Goal: Task Accomplishment & Management: Manage account settings

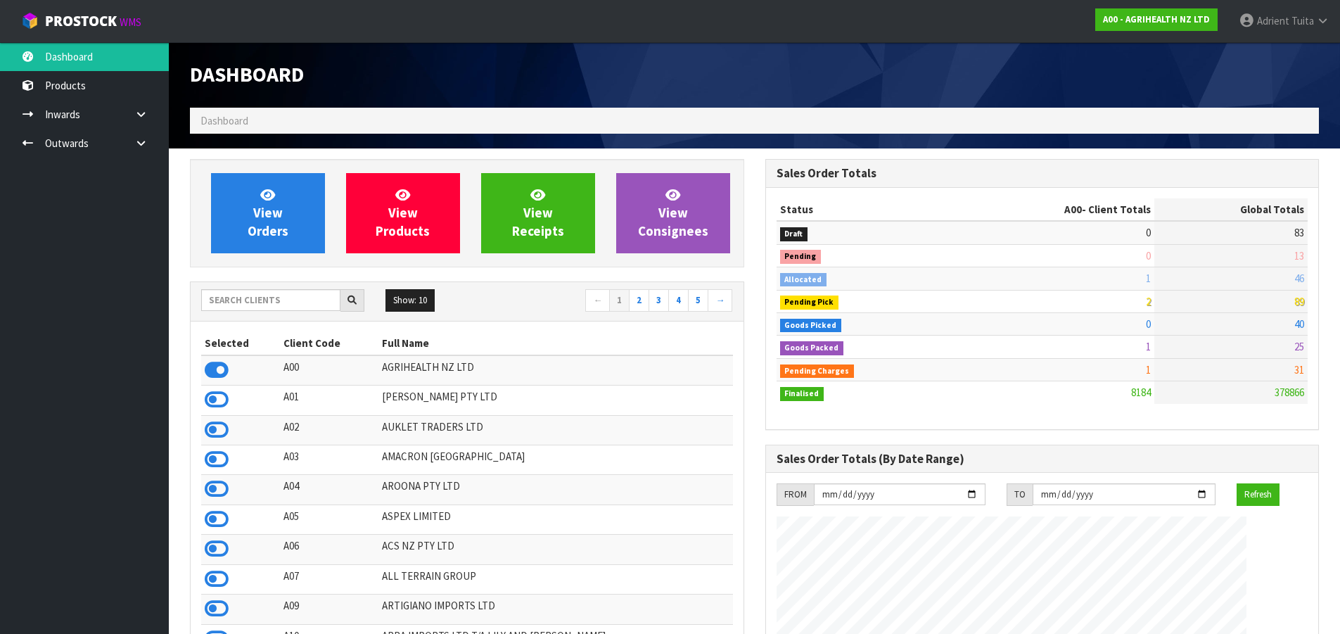
scroll to position [1066, 575]
click at [319, 308] on input "text" at bounding box center [270, 300] width 139 height 22
type input "K01"
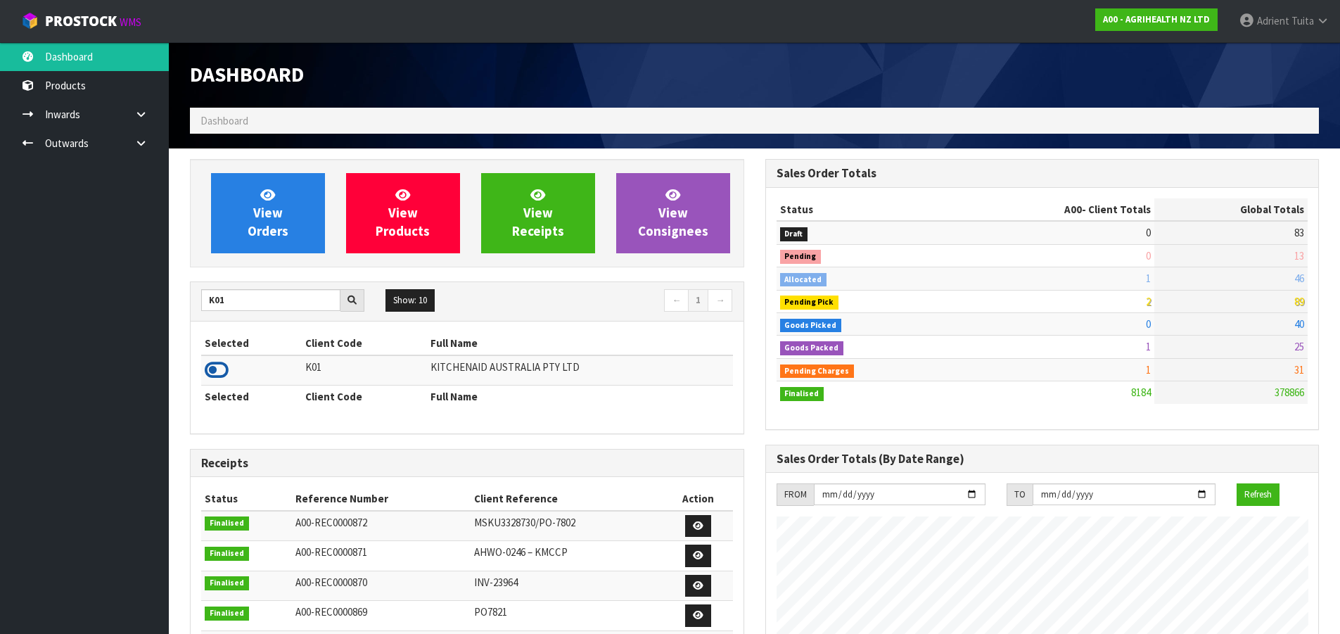
click at [211, 379] on icon at bounding box center [217, 370] width 24 height 21
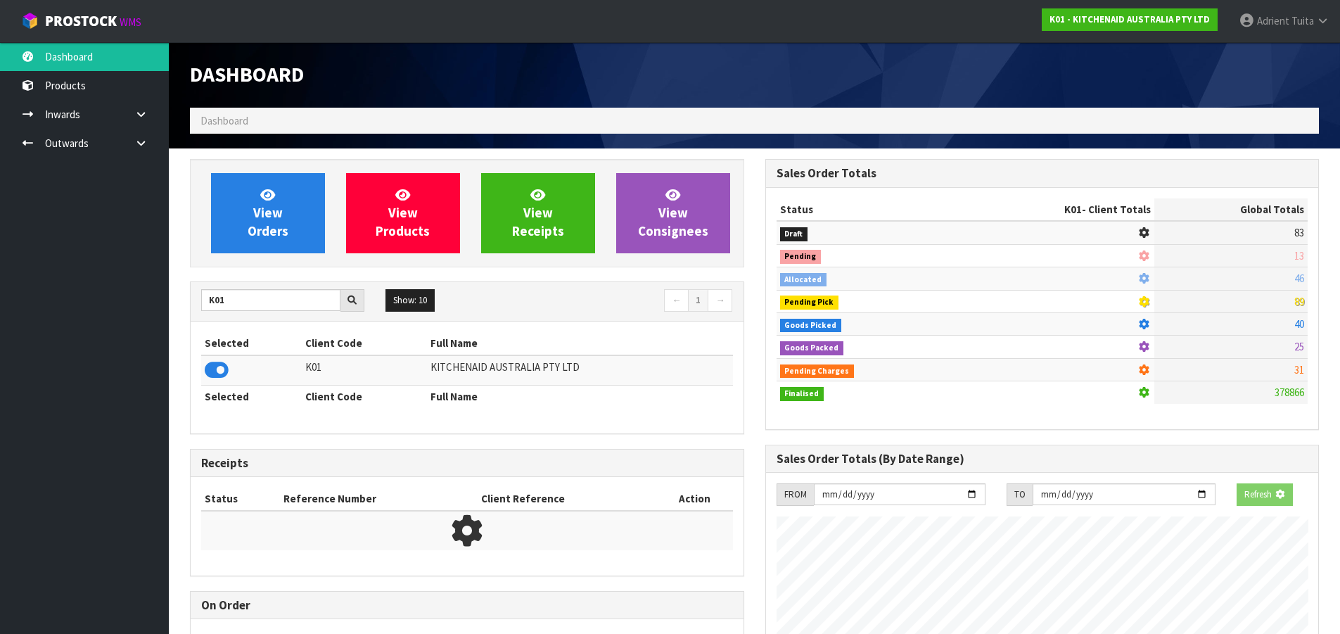
scroll to position [877, 575]
click at [255, 228] on span "View Orders" at bounding box center [268, 212] width 41 height 53
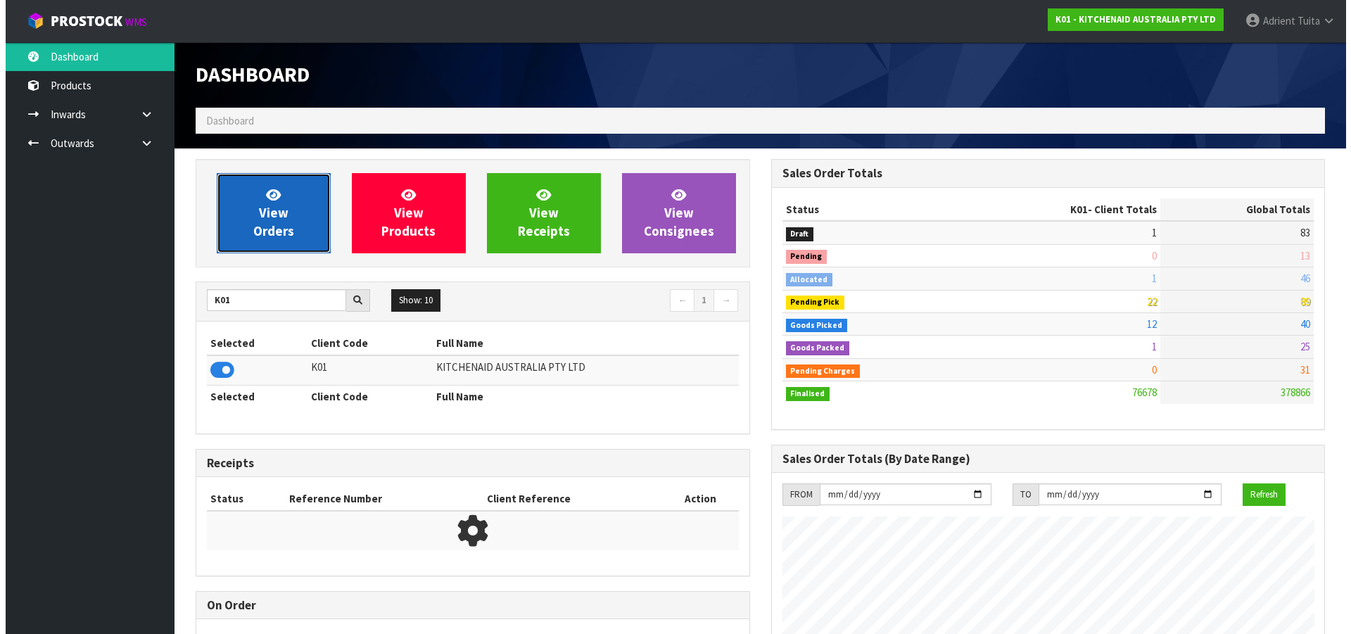
scroll to position [1066, 575]
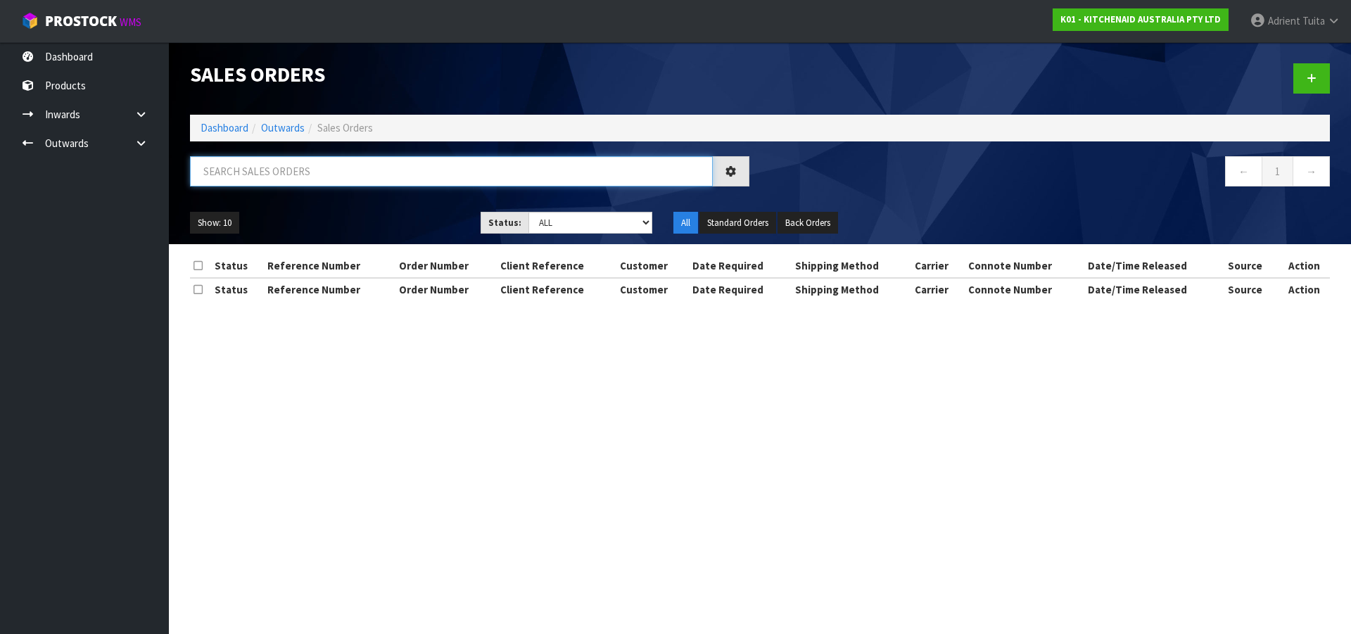
click at [278, 170] on input "text" at bounding box center [451, 171] width 523 height 30
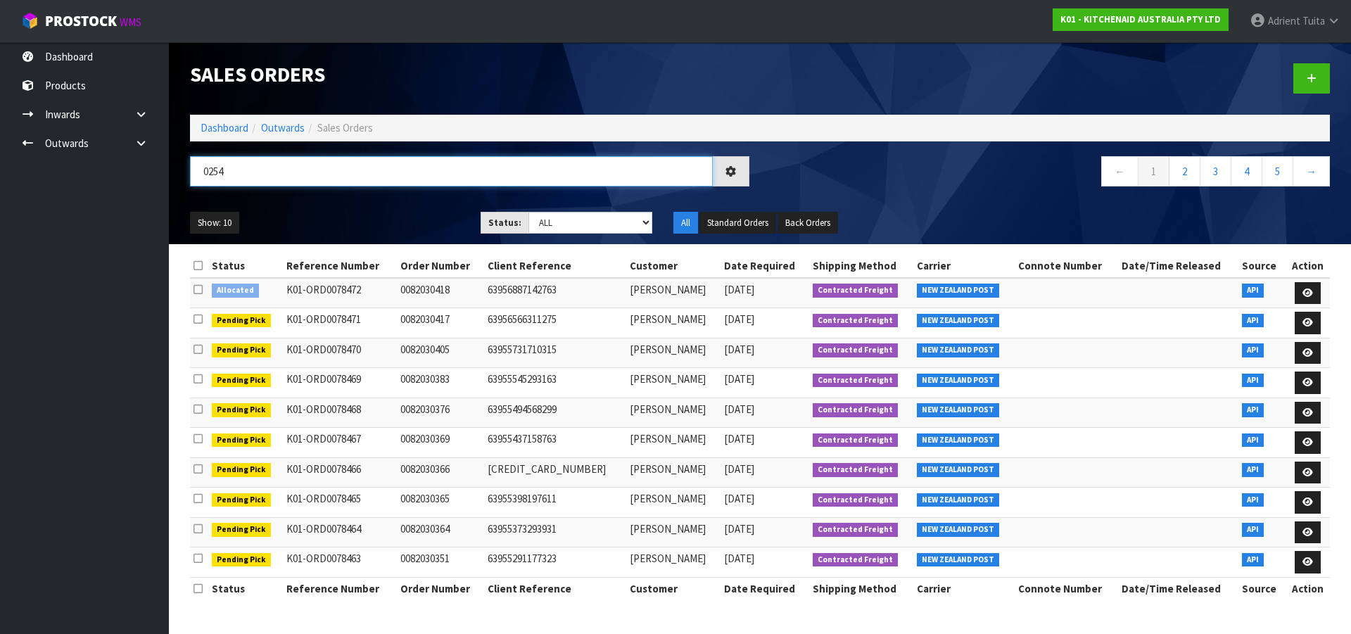
type input "0254"
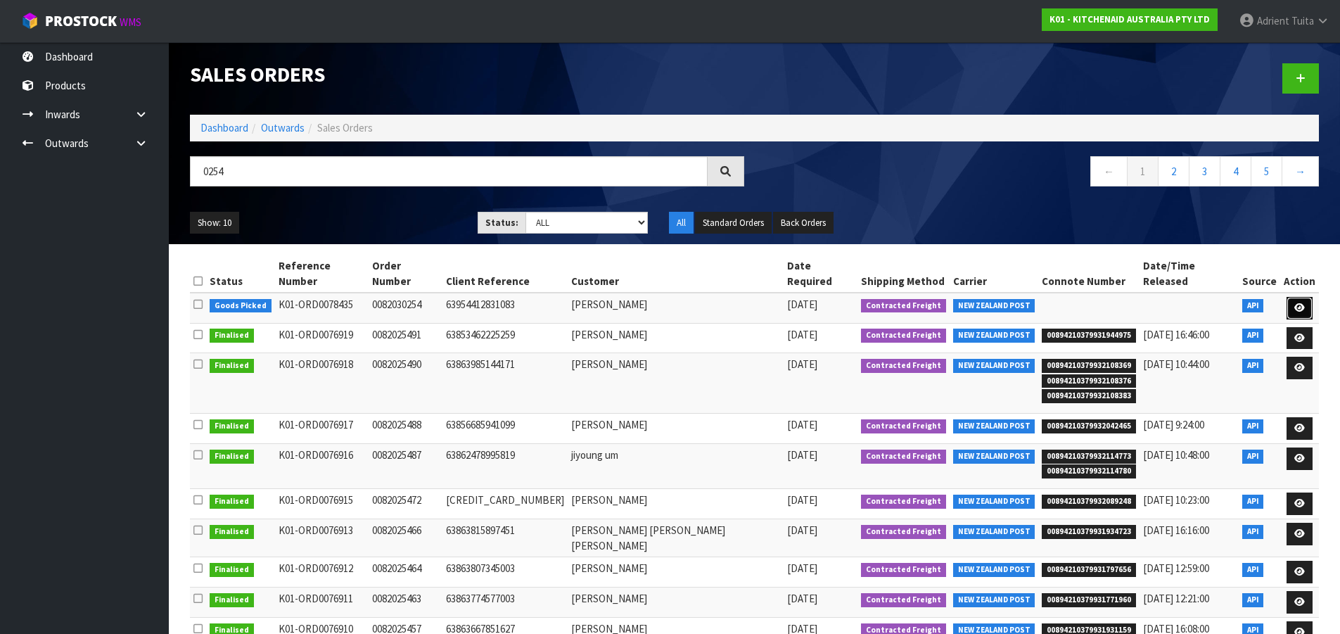
click at [1227, 303] on icon at bounding box center [1300, 307] width 11 height 9
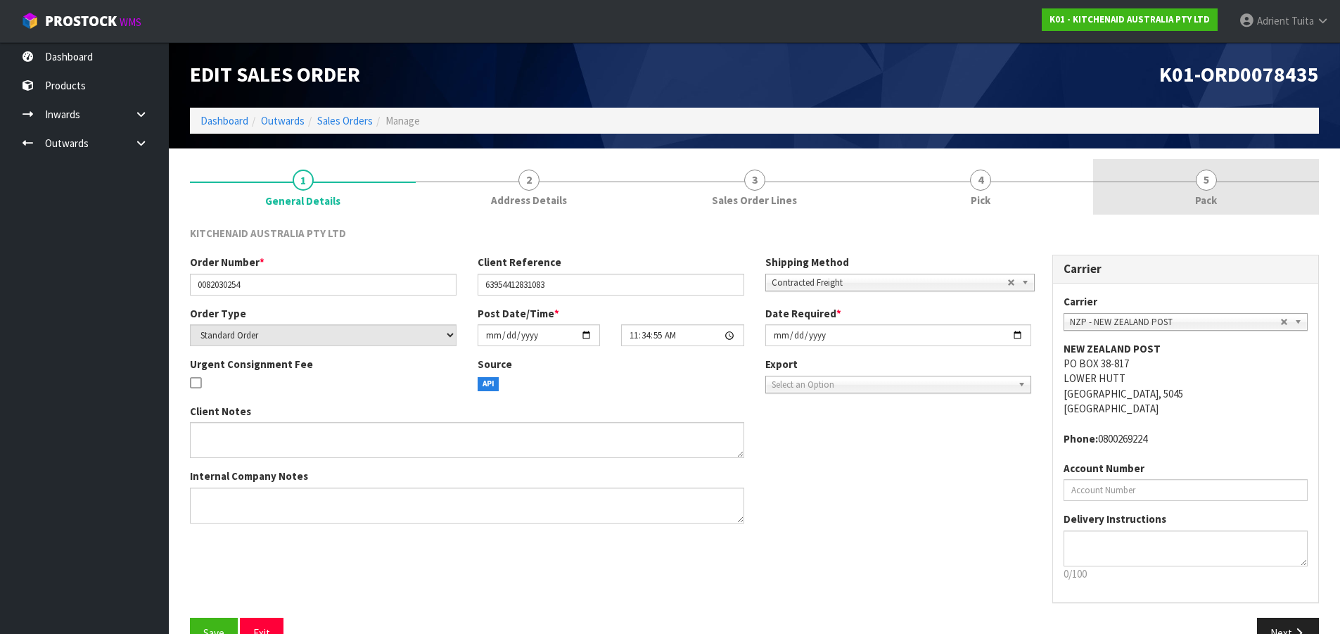
click at [1227, 193] on link "5 Pack" at bounding box center [1206, 187] width 226 height 56
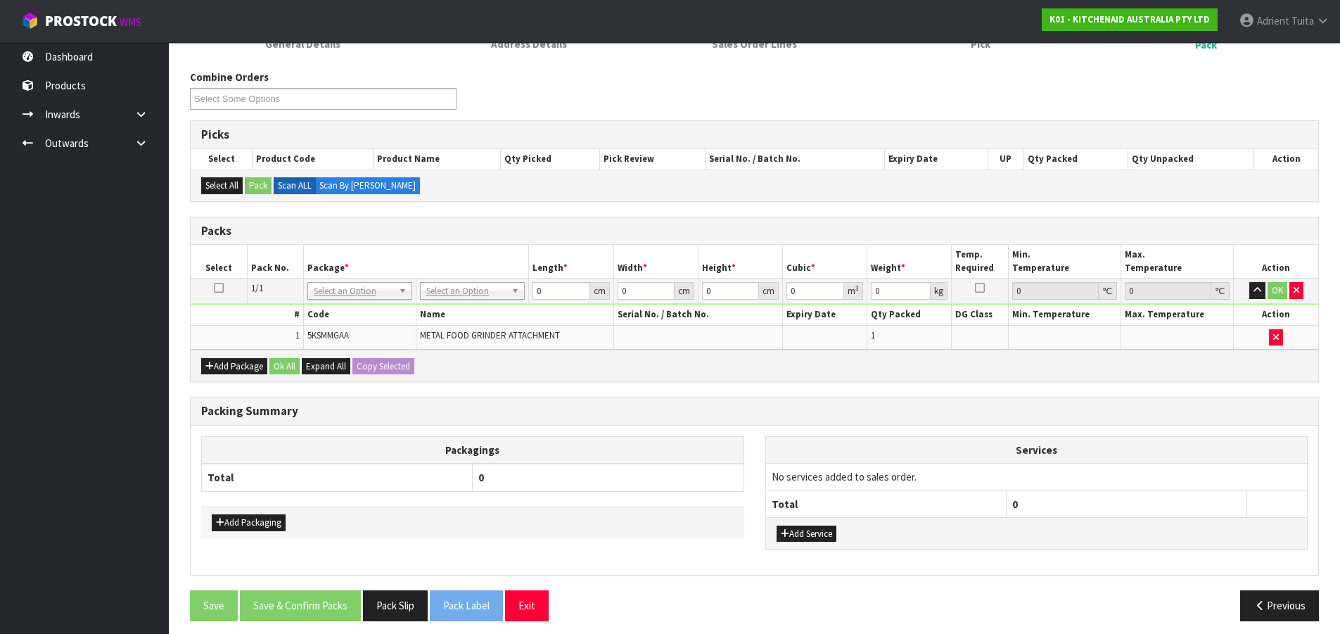
scroll to position [165, 0]
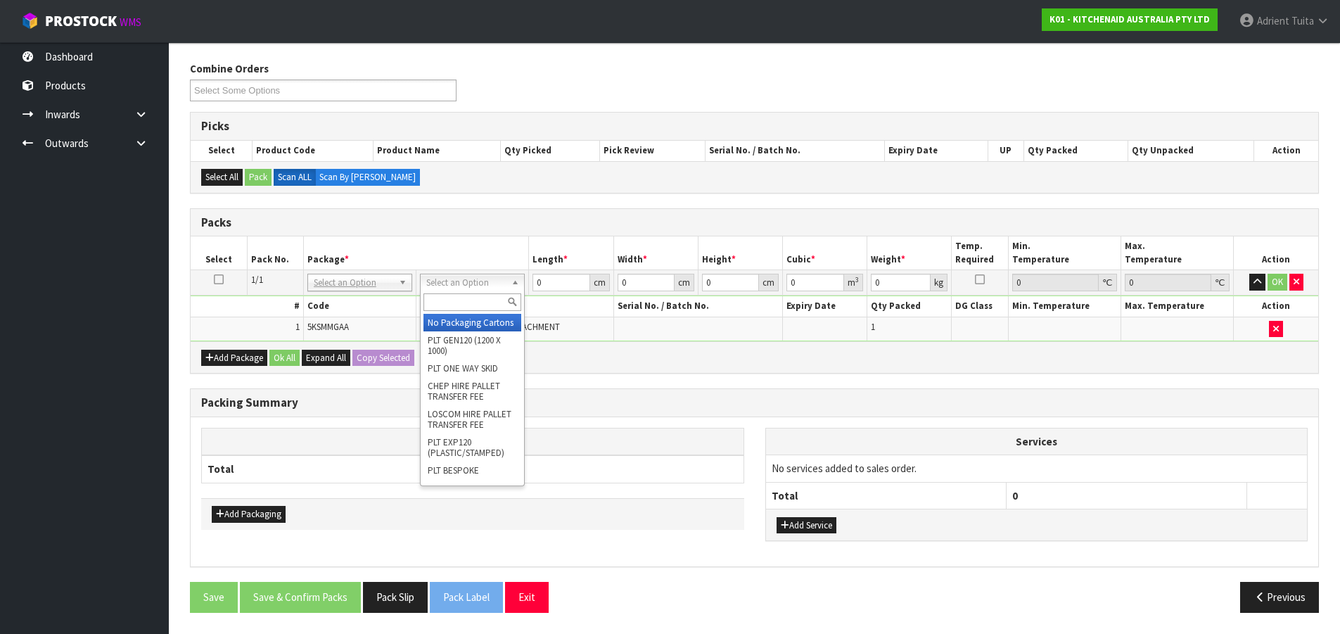
drag, startPoint x: 505, startPoint y: 282, endPoint x: 490, endPoint y: 306, distance: 28.1
click at [489, 312] on div at bounding box center [472, 302] width 103 height 23
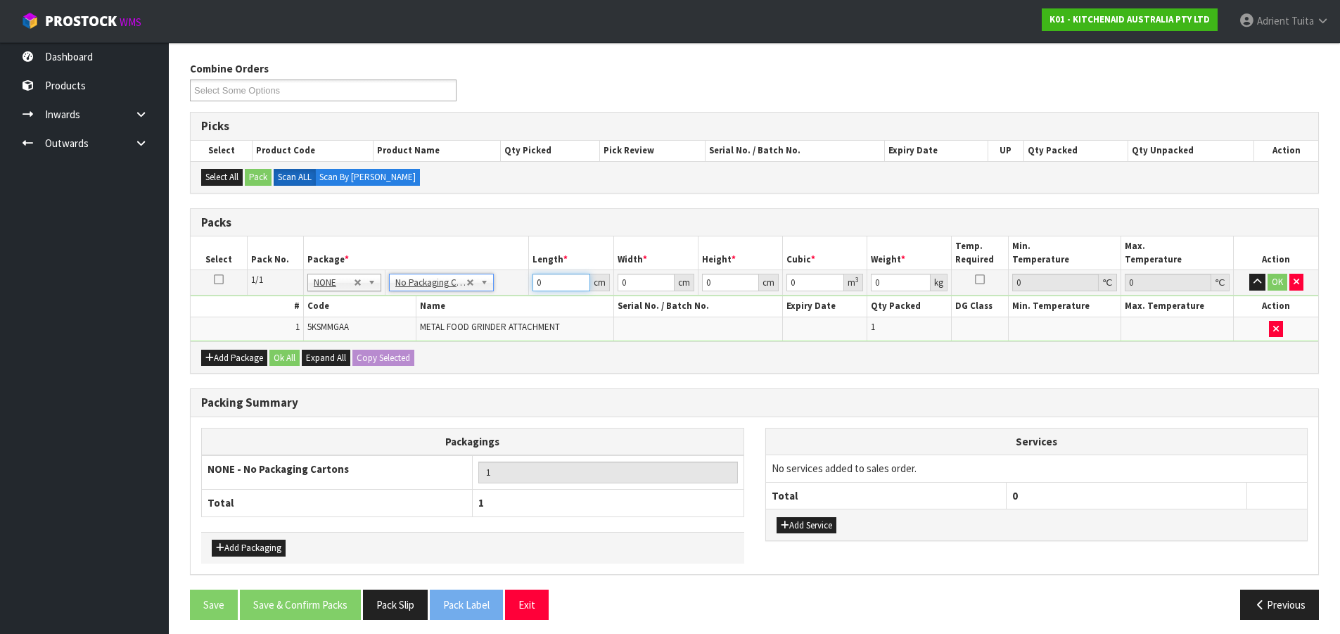
click at [539, 281] on input "0" at bounding box center [561, 283] width 57 height 18
drag, startPoint x: 462, startPoint y: 285, endPoint x: 458, endPoint y: 300, distance: 15.9
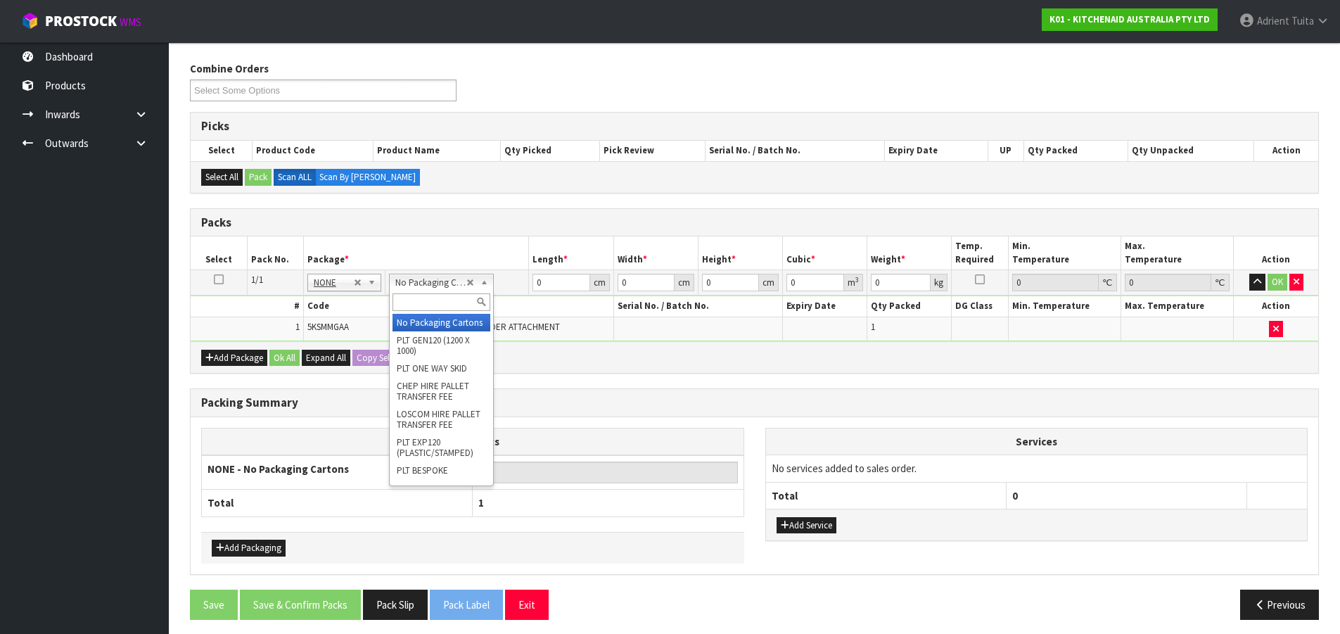
click at [458, 300] on input "text" at bounding box center [442, 302] width 98 height 18
type input "OC"
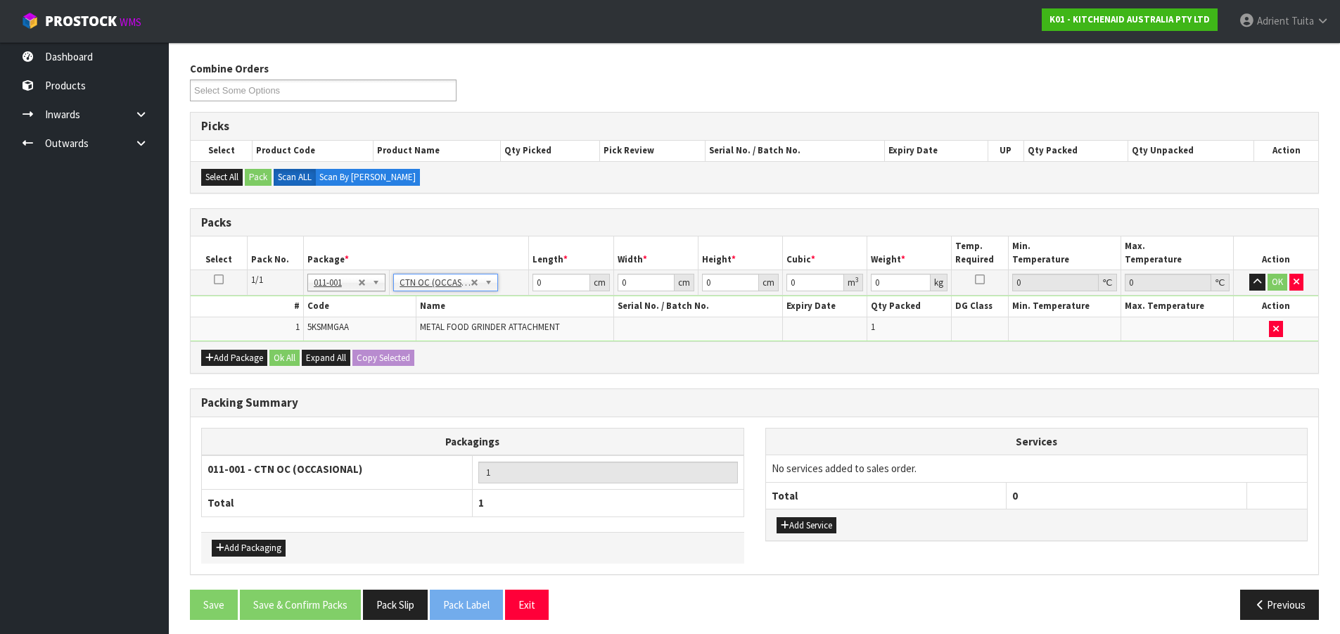
type input "2.3"
click at [542, 290] on td "0 cm" at bounding box center [571, 282] width 84 height 25
click at [542, 289] on input "0" at bounding box center [561, 283] width 57 height 18
type input "42"
type input "29"
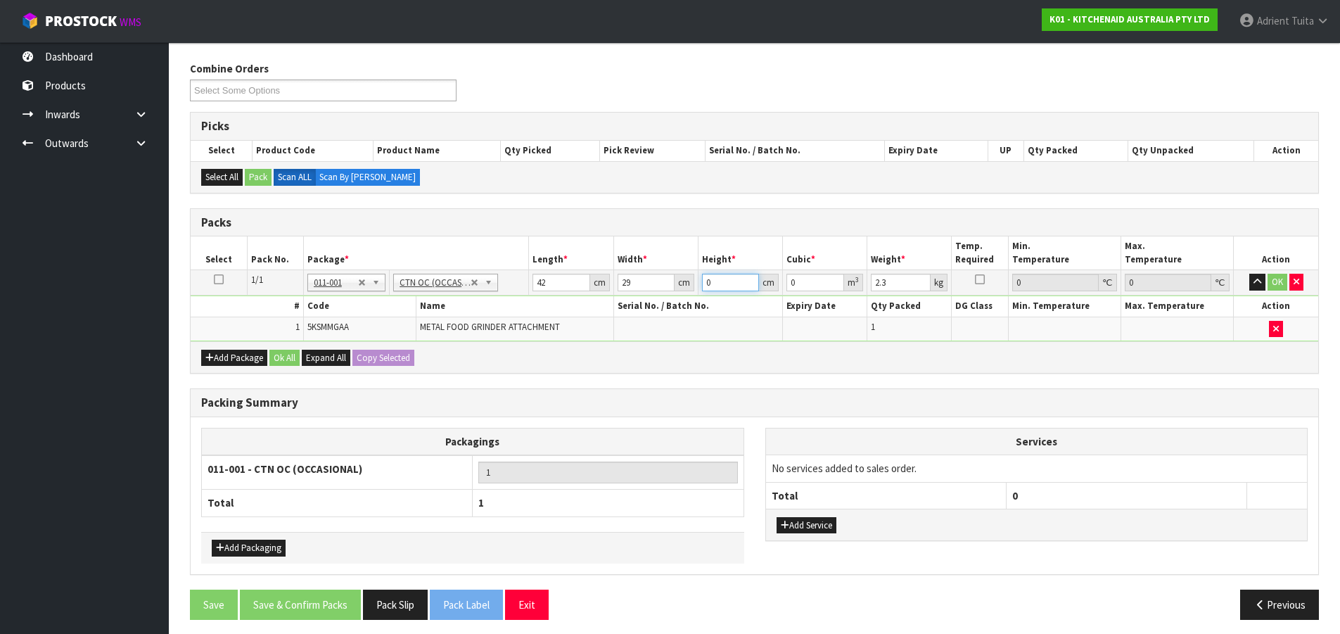
type input "1"
type input "0.001218"
type input "18"
type input "0.021924"
type input "18"
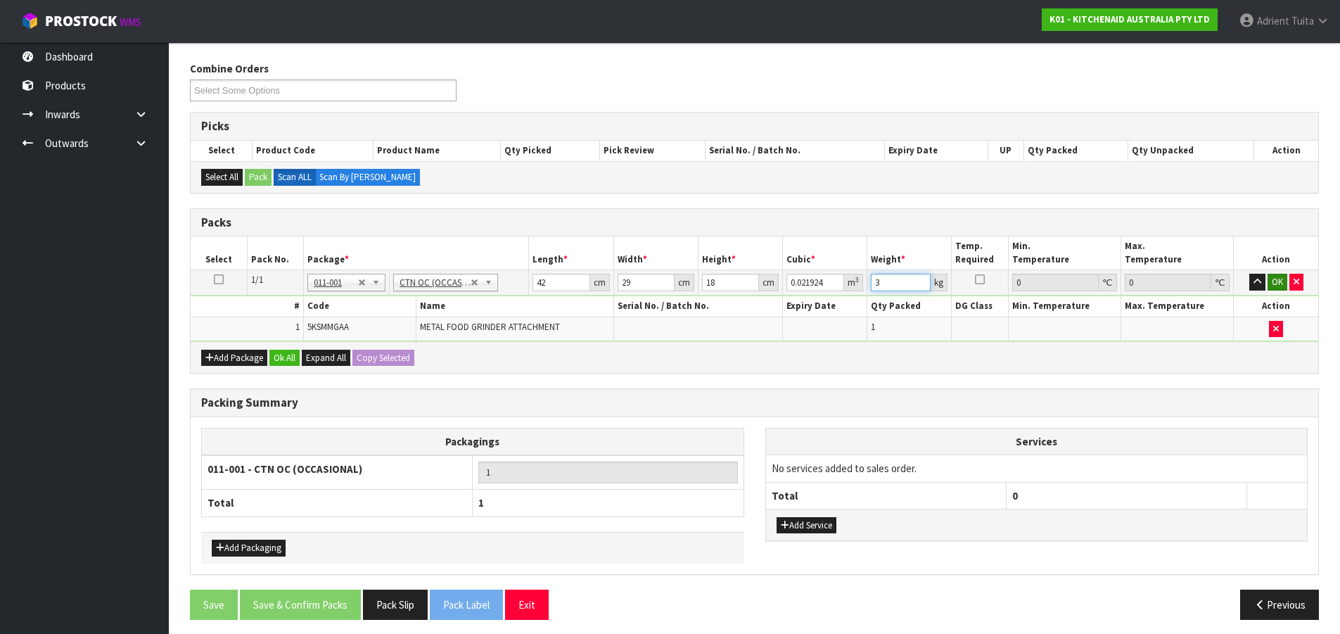
type input "3"
click at [1227, 281] on button "OK" at bounding box center [1278, 282] width 20 height 17
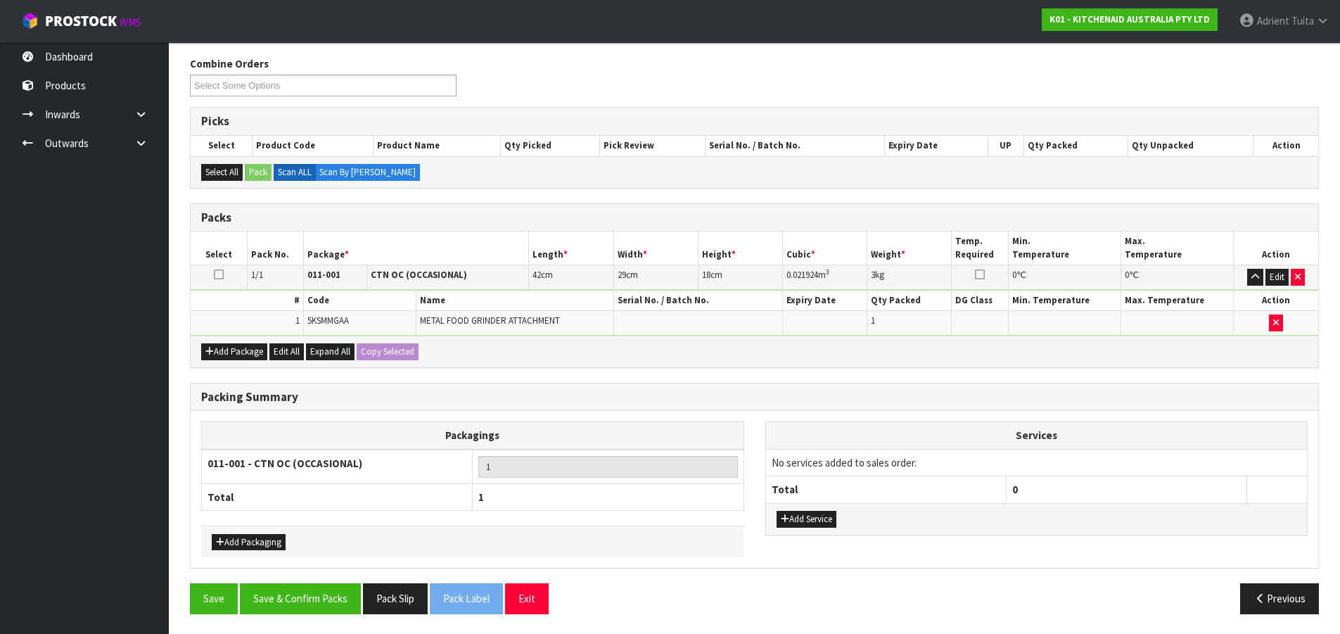
scroll to position [171, 0]
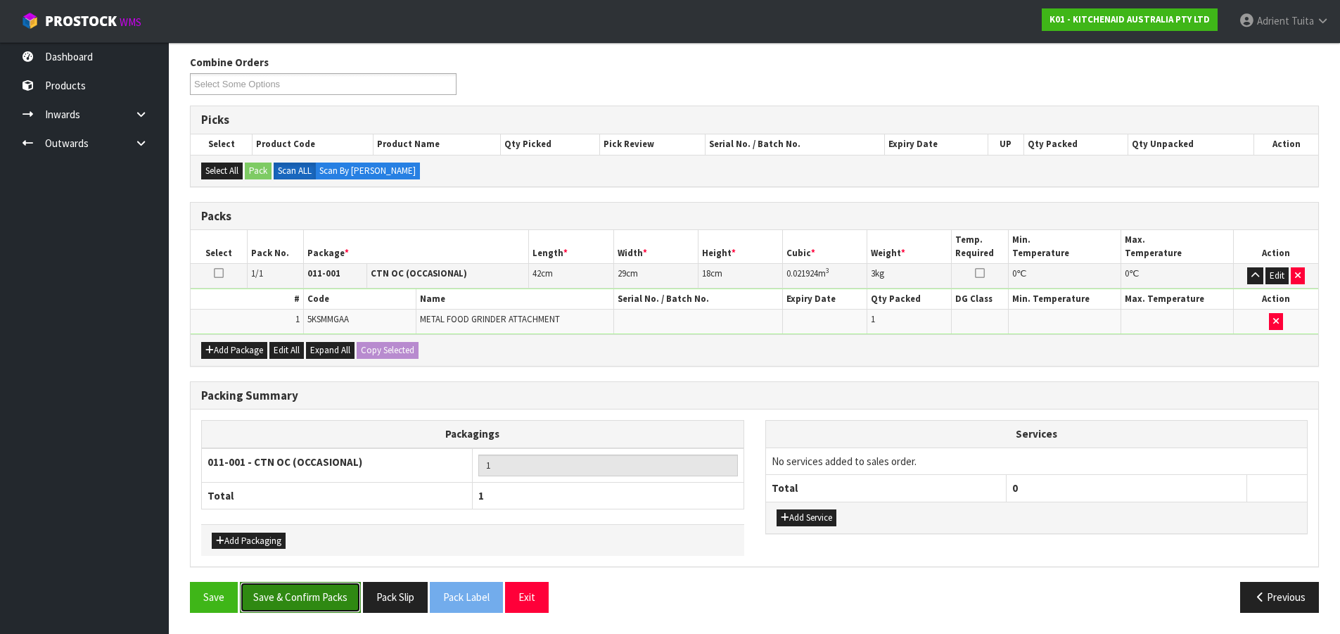
click at [333, 575] on button "Save & Confirm Packs" at bounding box center [300, 597] width 121 height 30
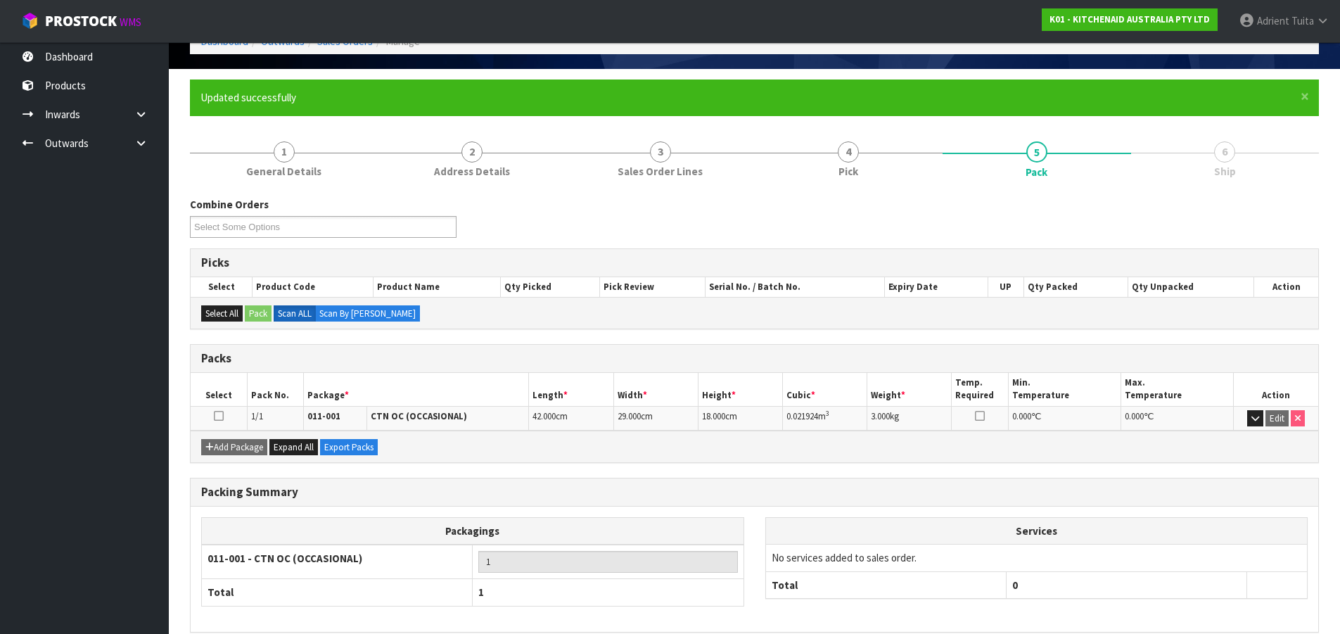
scroll to position [144, 0]
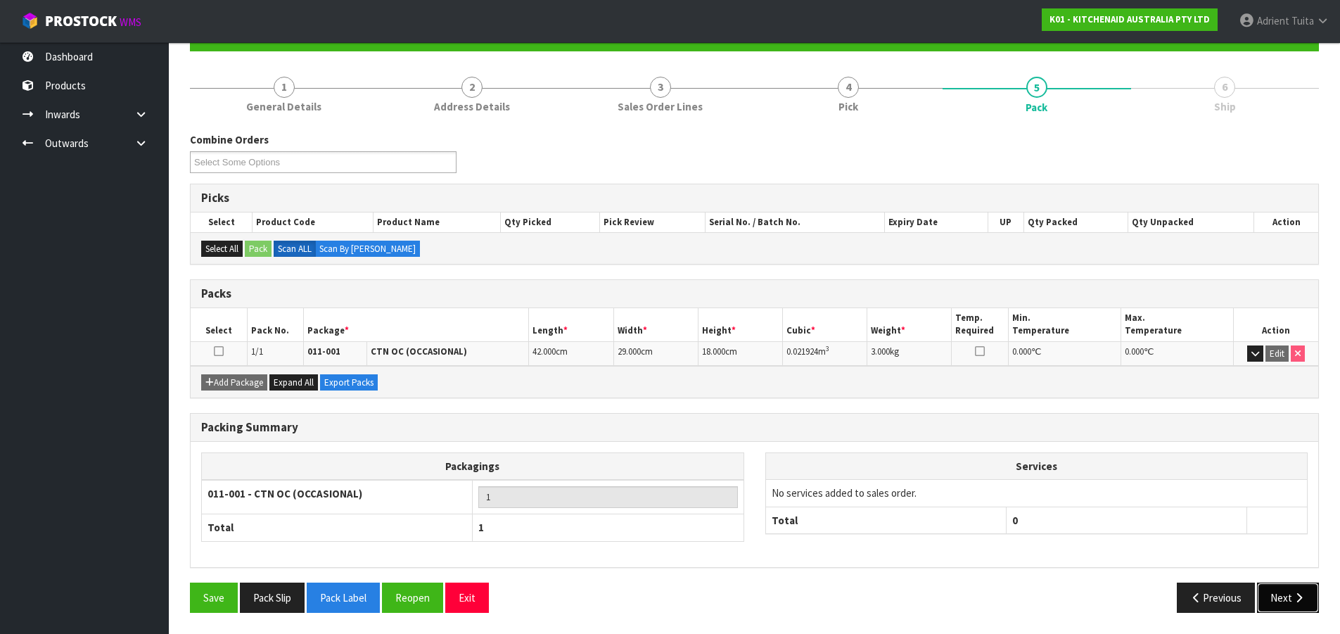
drag, startPoint x: 1283, startPoint y: 590, endPoint x: 1242, endPoint y: 563, distance: 48.6
click at [1227, 575] on button "Next" at bounding box center [1288, 598] width 62 height 30
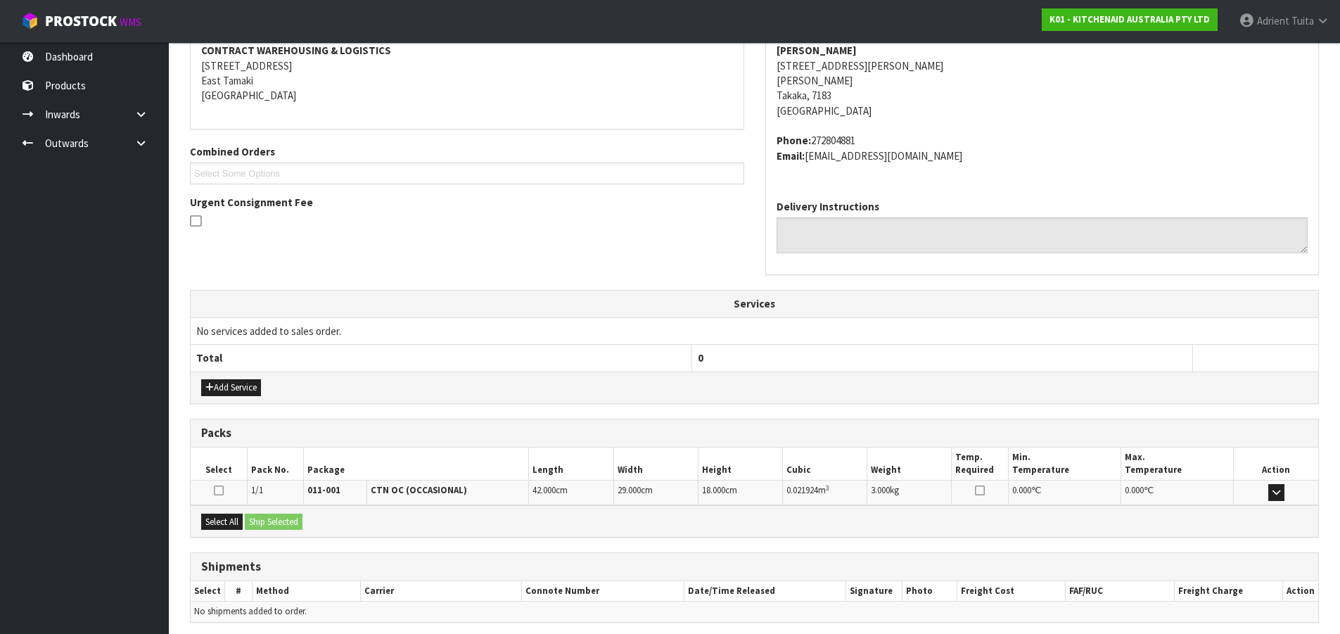
scroll to position [328, 0]
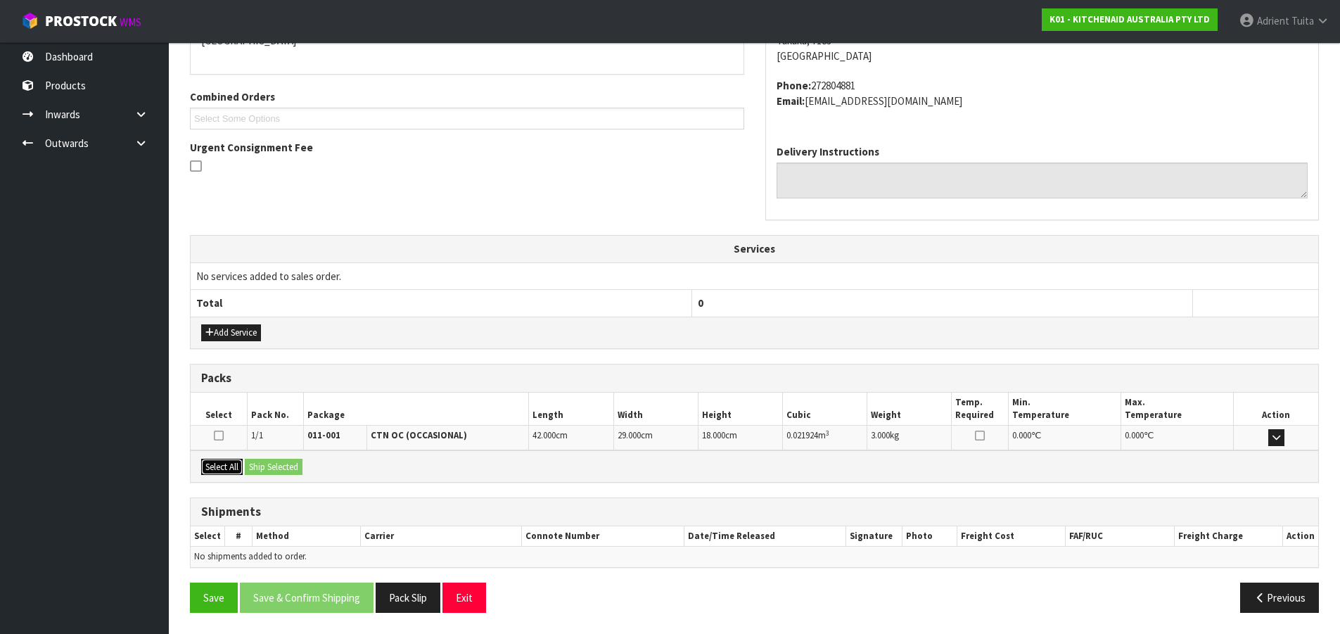
click at [232, 462] on button "Select All" at bounding box center [222, 467] width 42 height 17
click at [262, 464] on button "Ship Selected" at bounding box center [274, 467] width 58 height 17
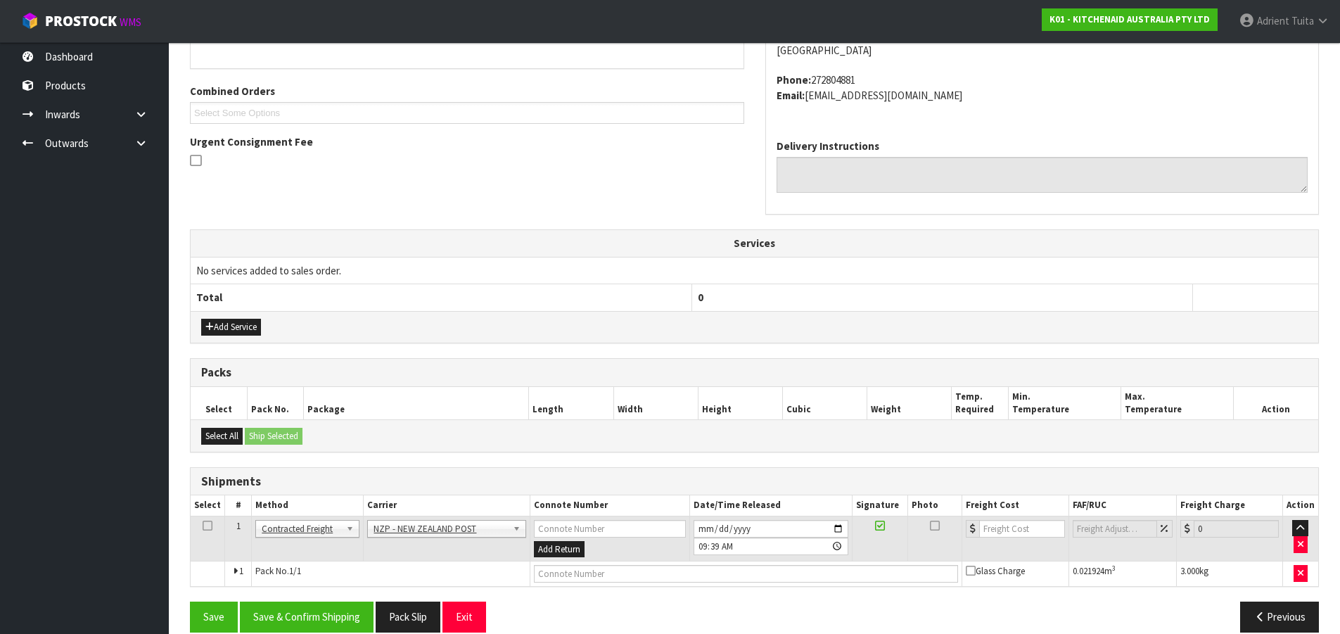
scroll to position [353, 0]
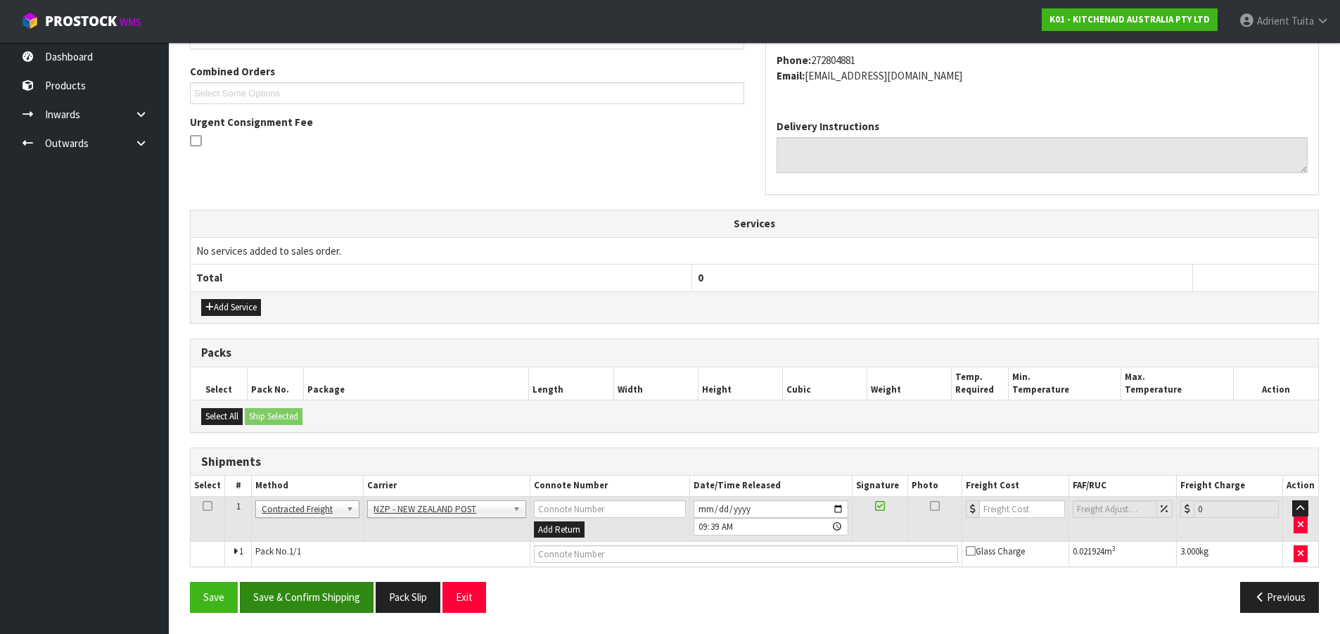
drag, startPoint x: 340, startPoint y: 574, endPoint x: 336, endPoint y: 592, distance: 18.8
click at [340, 575] on div "From Address CONTRACT WAREHOUSING & LOGISTICS 17 Allens Road East Tamaki Auckla…" at bounding box center [754, 272] width 1129 height 699
click at [336, 575] on button "Save & Confirm Shipping" at bounding box center [307, 597] width 134 height 30
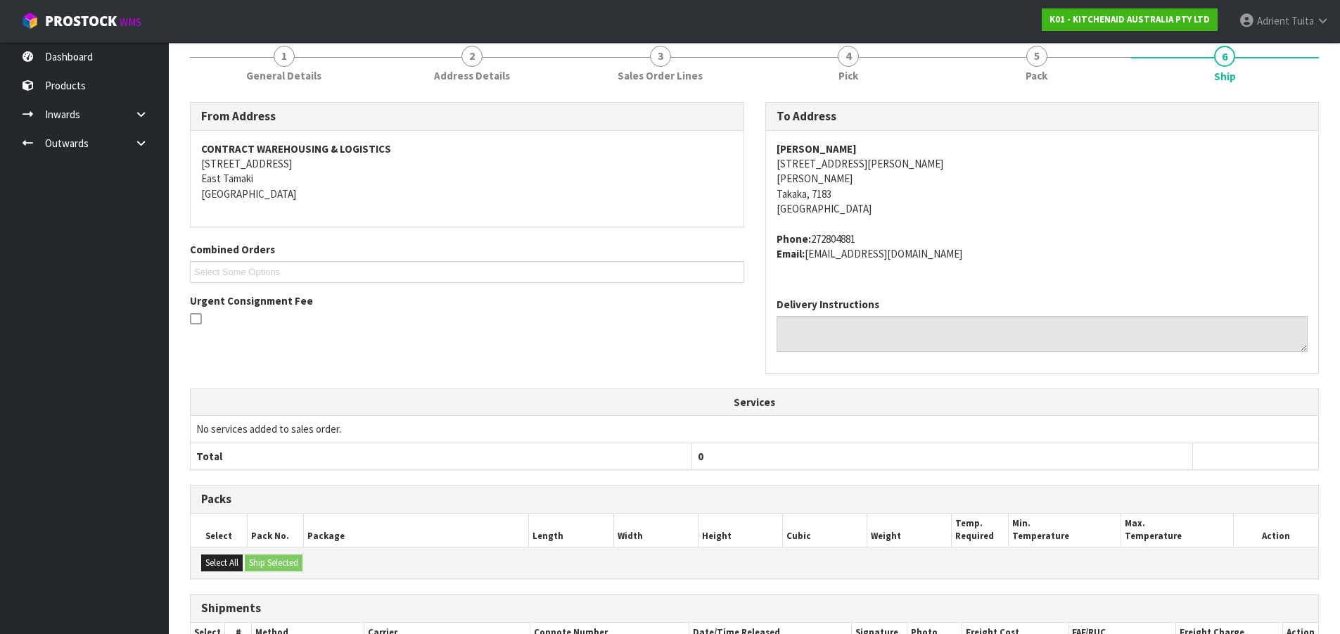
scroll to position [333, 0]
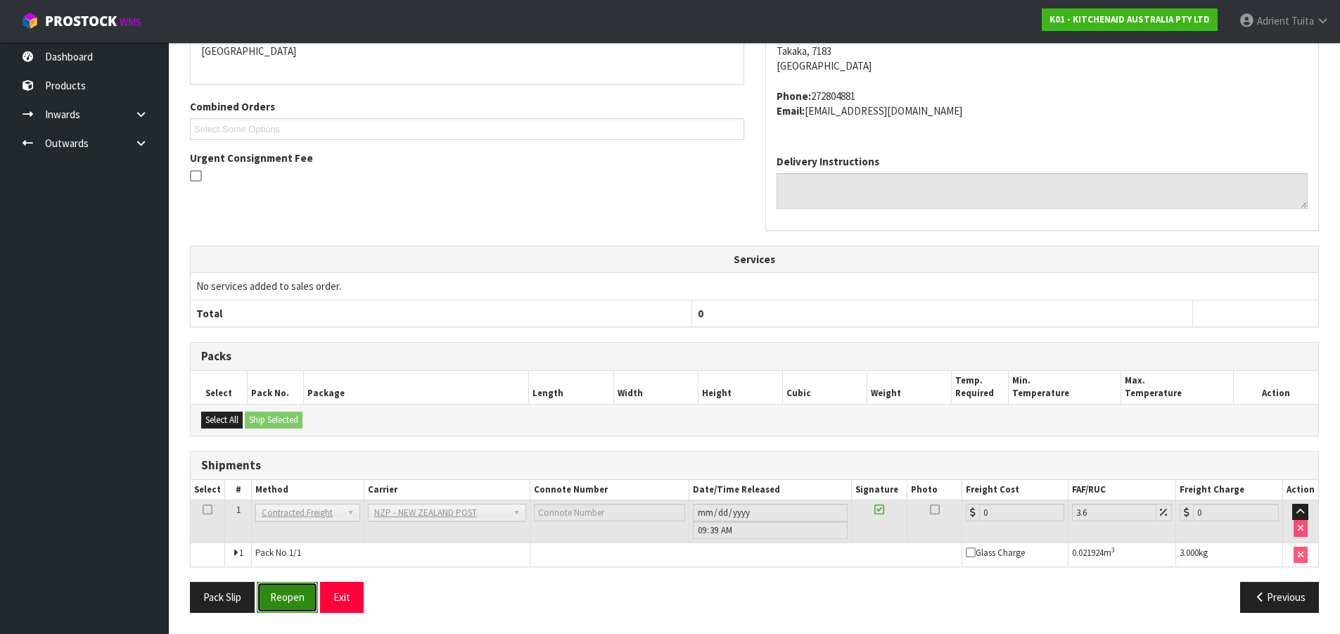
click at [287, 575] on button "Reopen" at bounding box center [287, 597] width 61 height 30
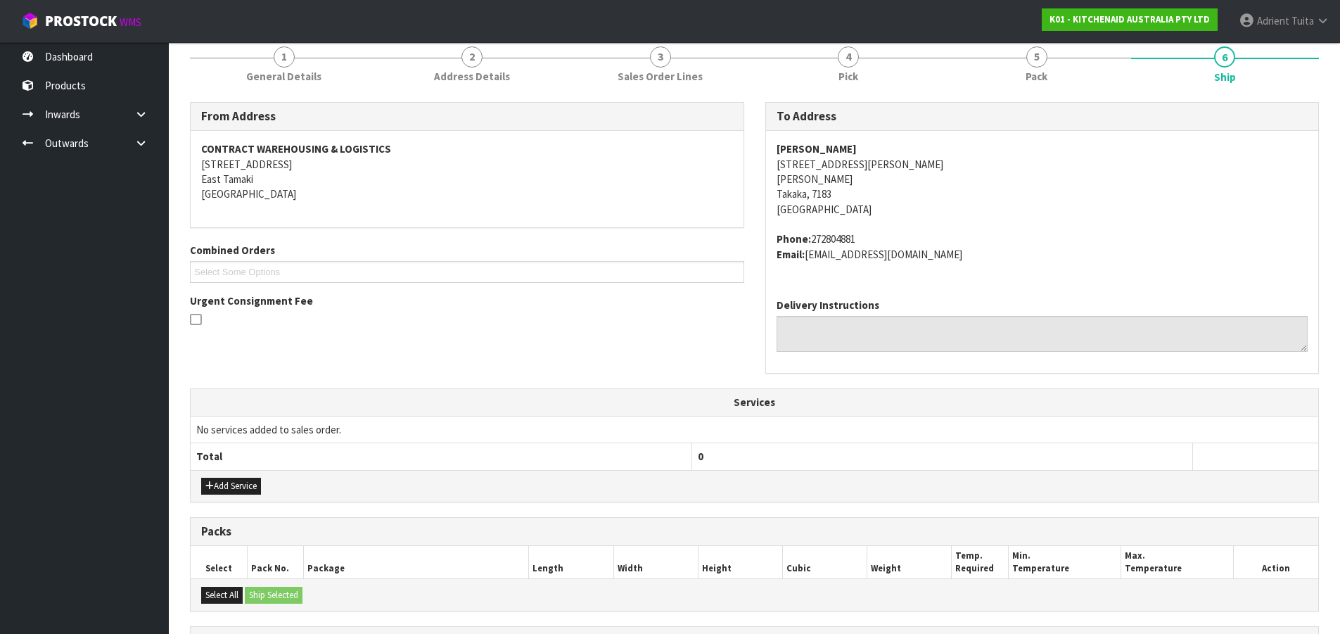
scroll to position [366, 0]
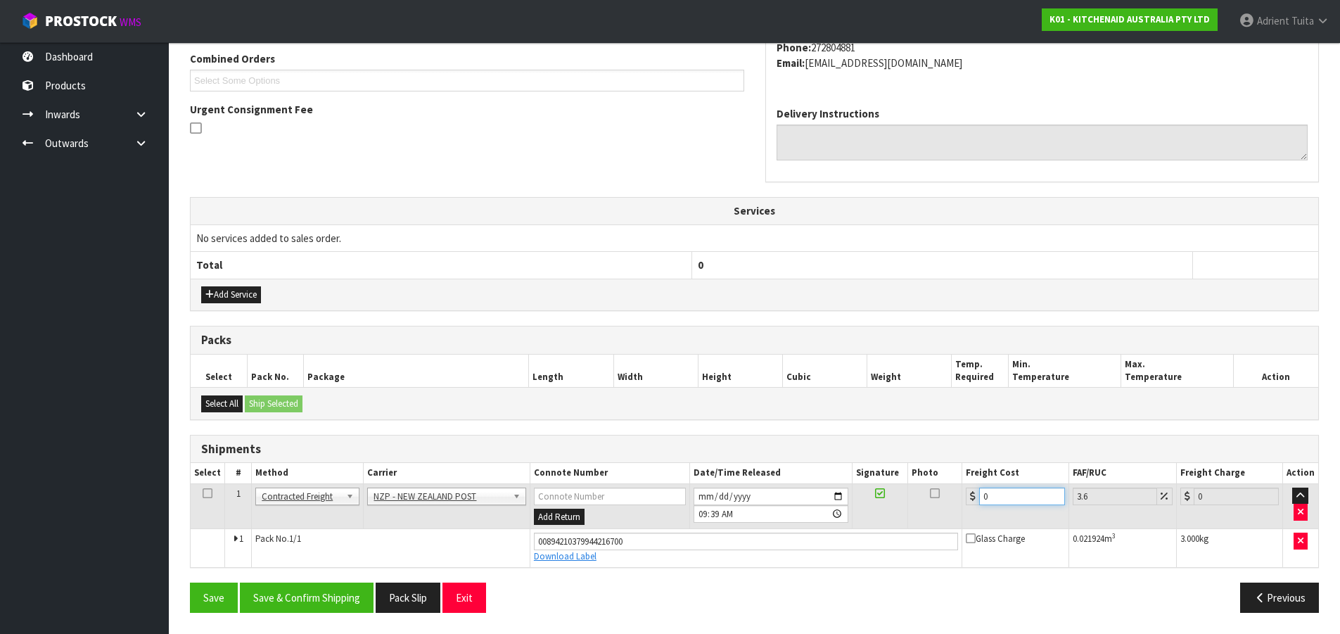
click at [1000, 499] on input "0" at bounding box center [1021, 497] width 85 height 18
type input "1"
type input "1.04"
type input "16"
type input "16.58"
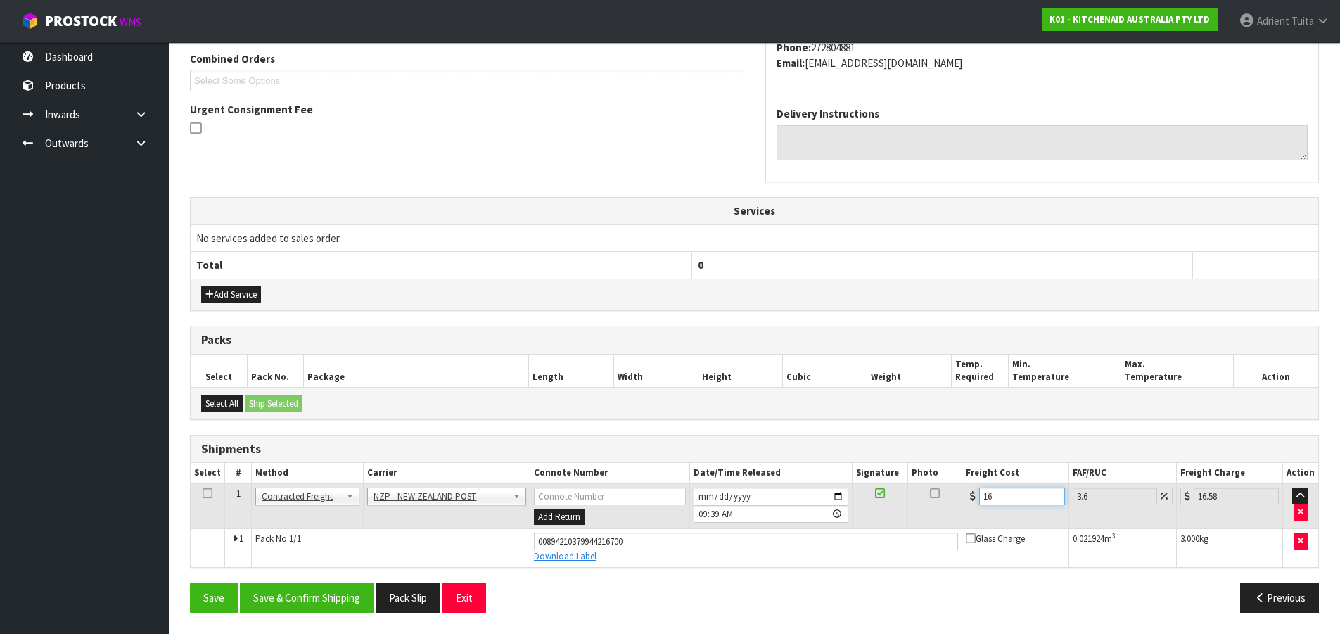
type input "16.2"
type input "16.78"
type input "16.20"
click at [342, 575] on button "Save & Confirm Shipping" at bounding box center [307, 598] width 134 height 30
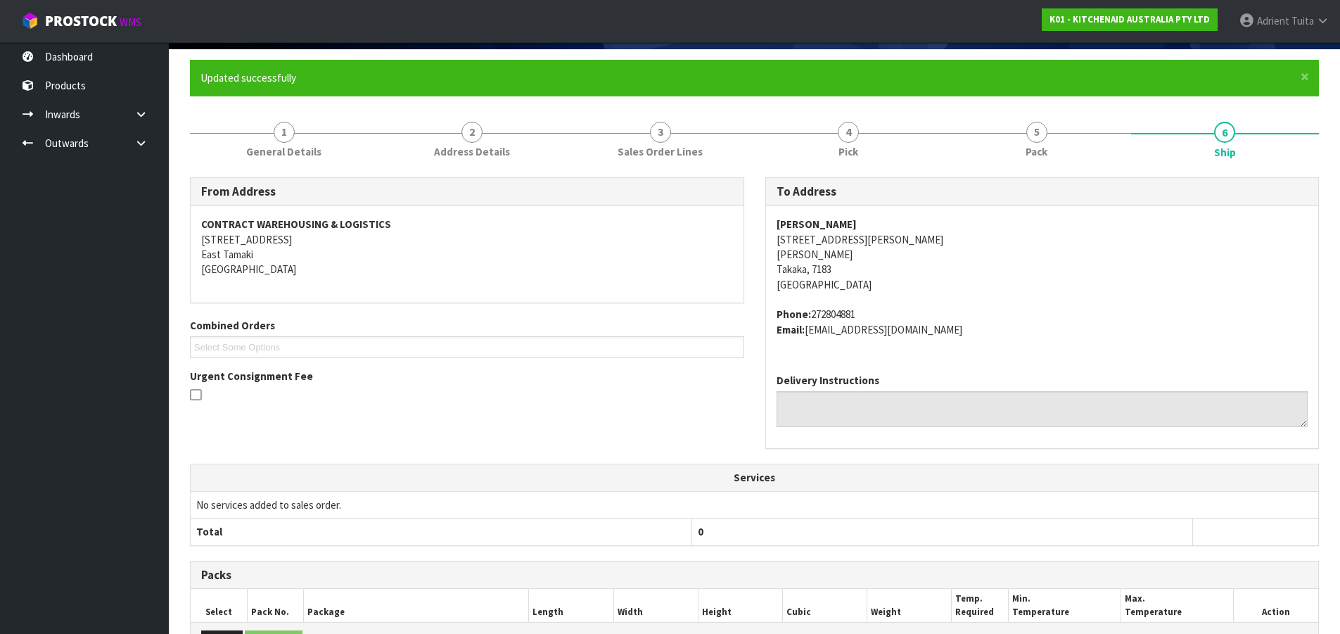
scroll to position [327, 0]
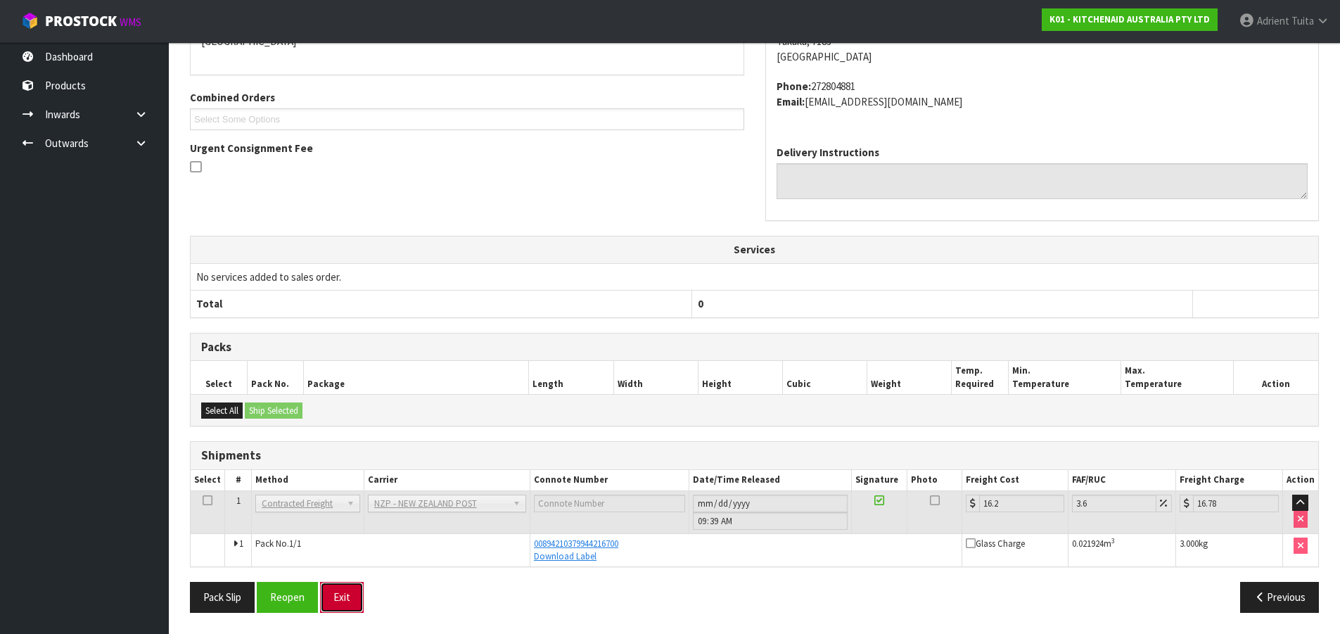
click at [348, 575] on button "Exit" at bounding box center [342, 597] width 44 height 30
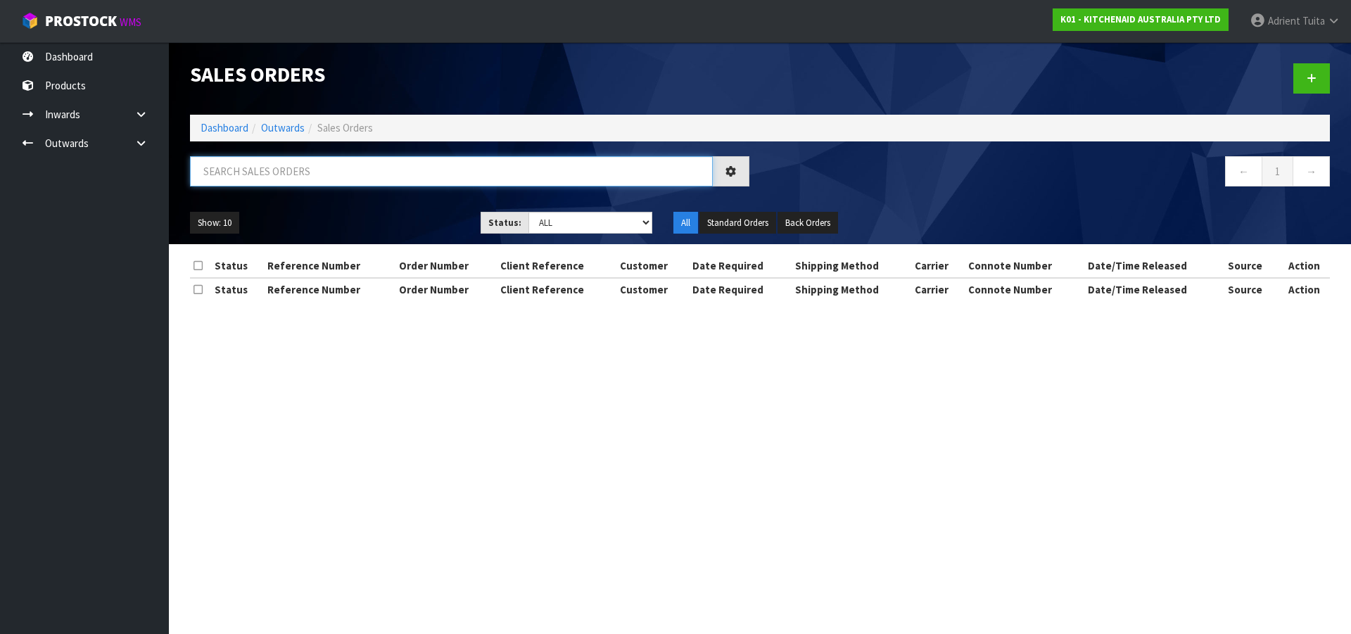
click at [351, 179] on input "text" at bounding box center [451, 171] width 523 height 30
type input "2454"
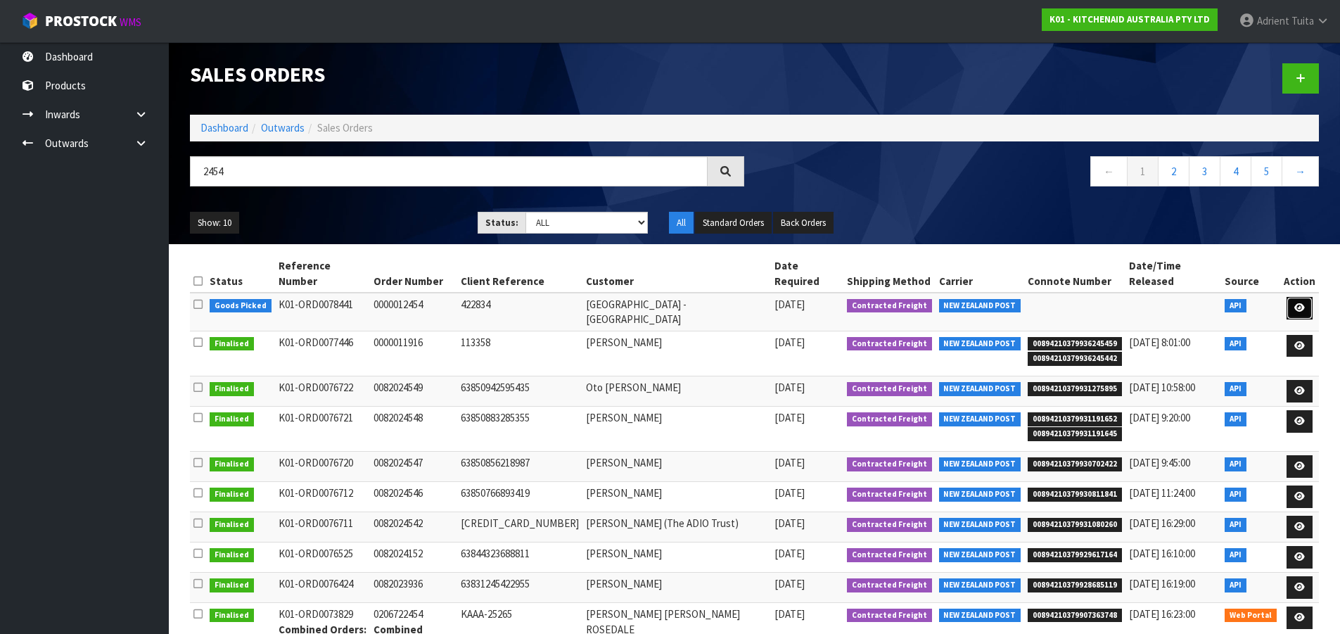
click at [1227, 302] on link at bounding box center [1300, 308] width 26 height 23
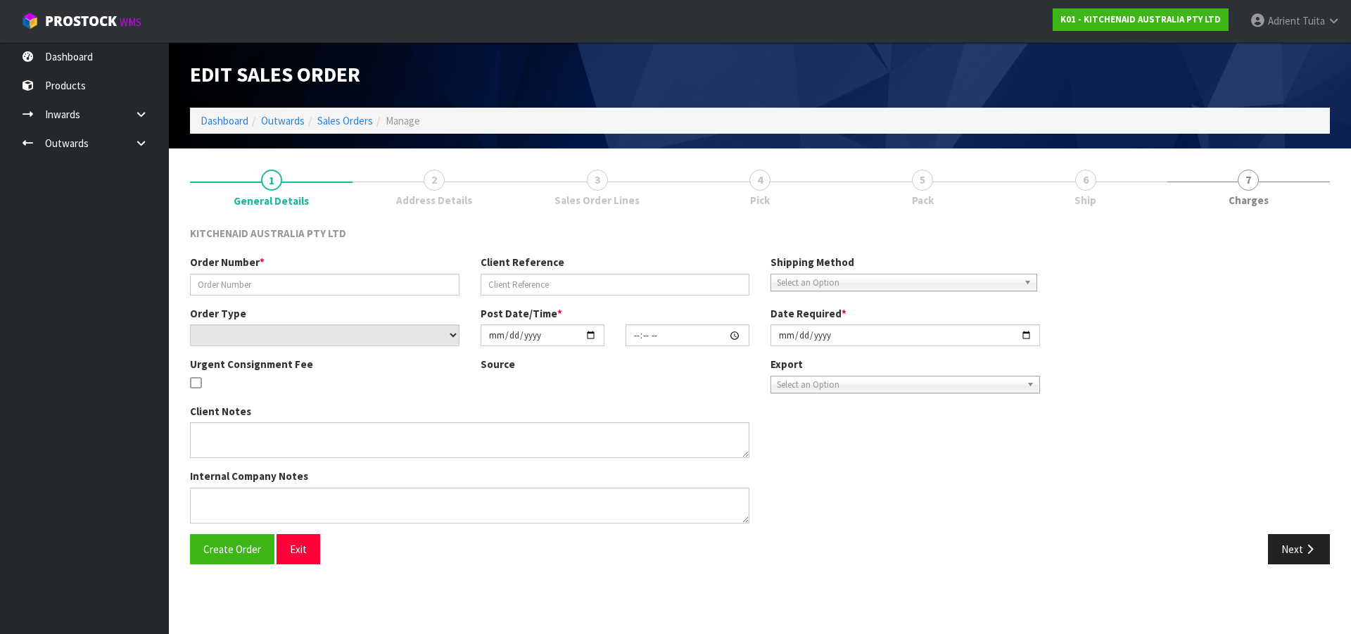
type input "0000012454"
type input "422834"
select select "number:0"
type input "2025-08-28"
type input "13:32:47.000"
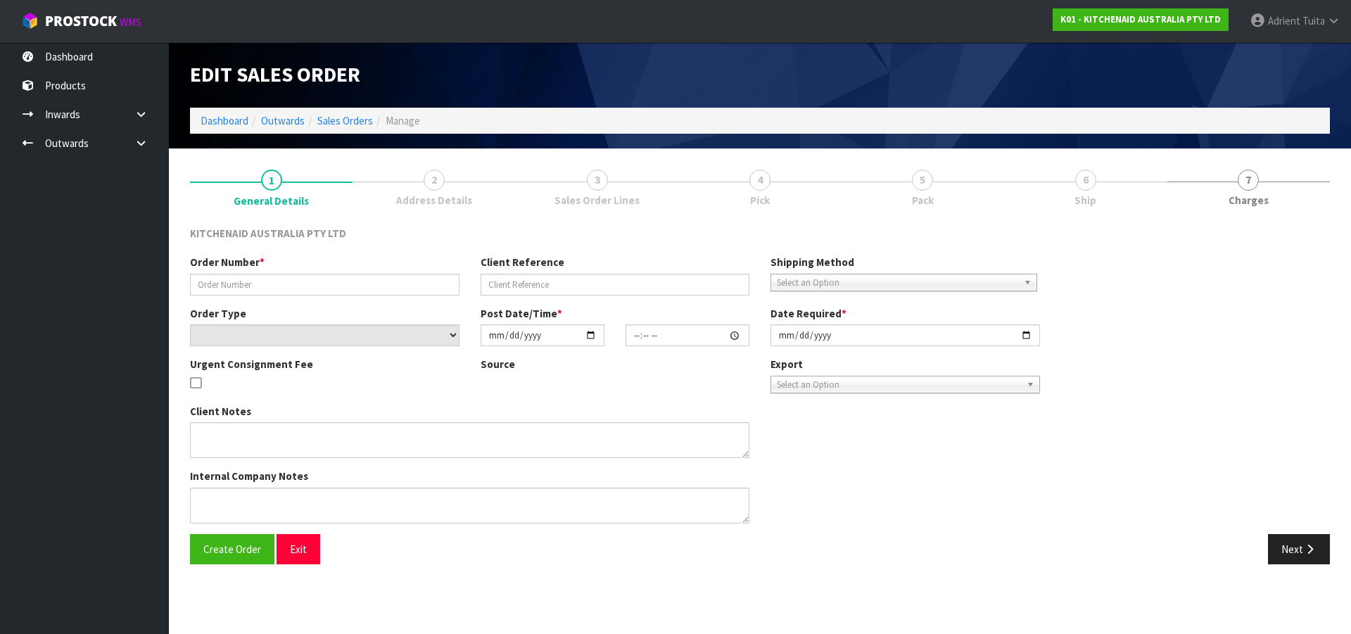
type input "2025-08-28"
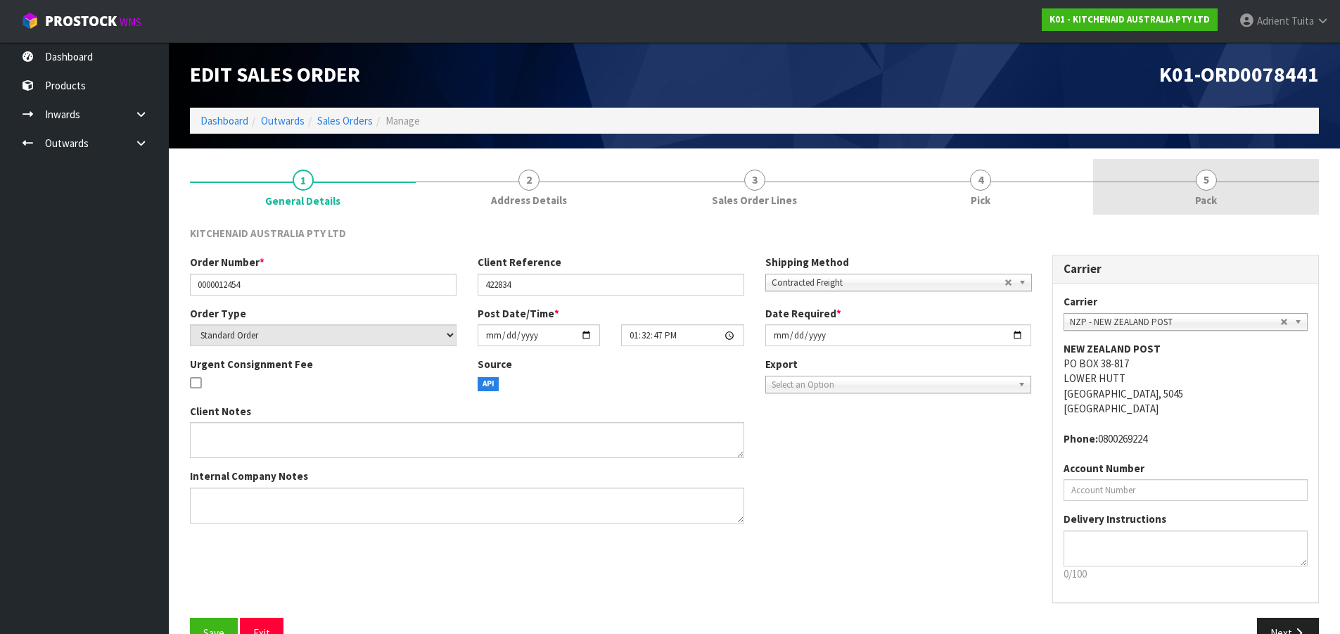
click at [1227, 196] on link "5 Pack" at bounding box center [1206, 187] width 226 height 56
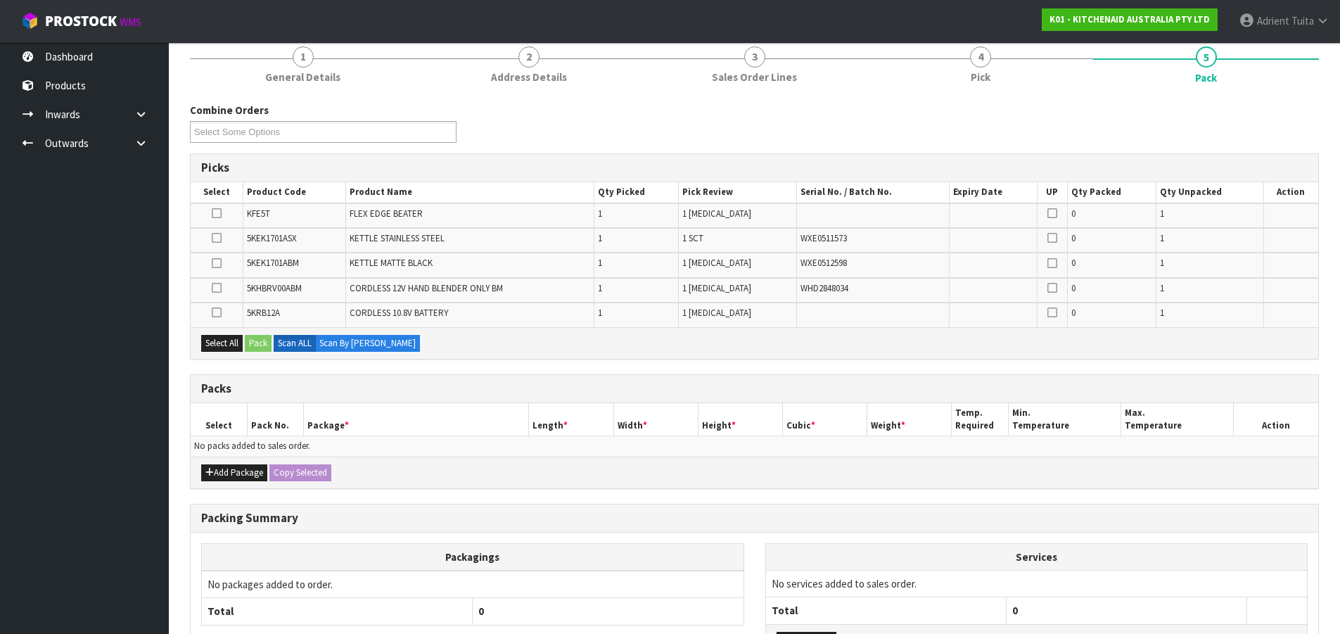
scroll to position [239, 0]
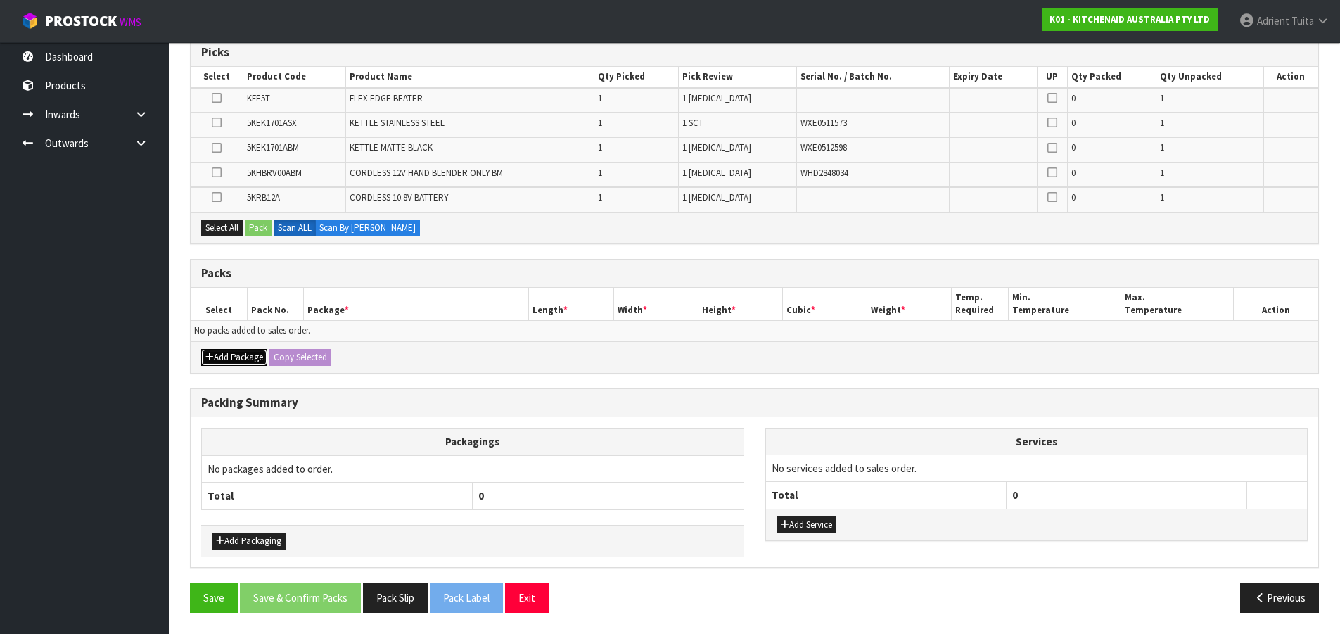
click at [230, 352] on button "Add Package" at bounding box center [234, 357] width 66 height 17
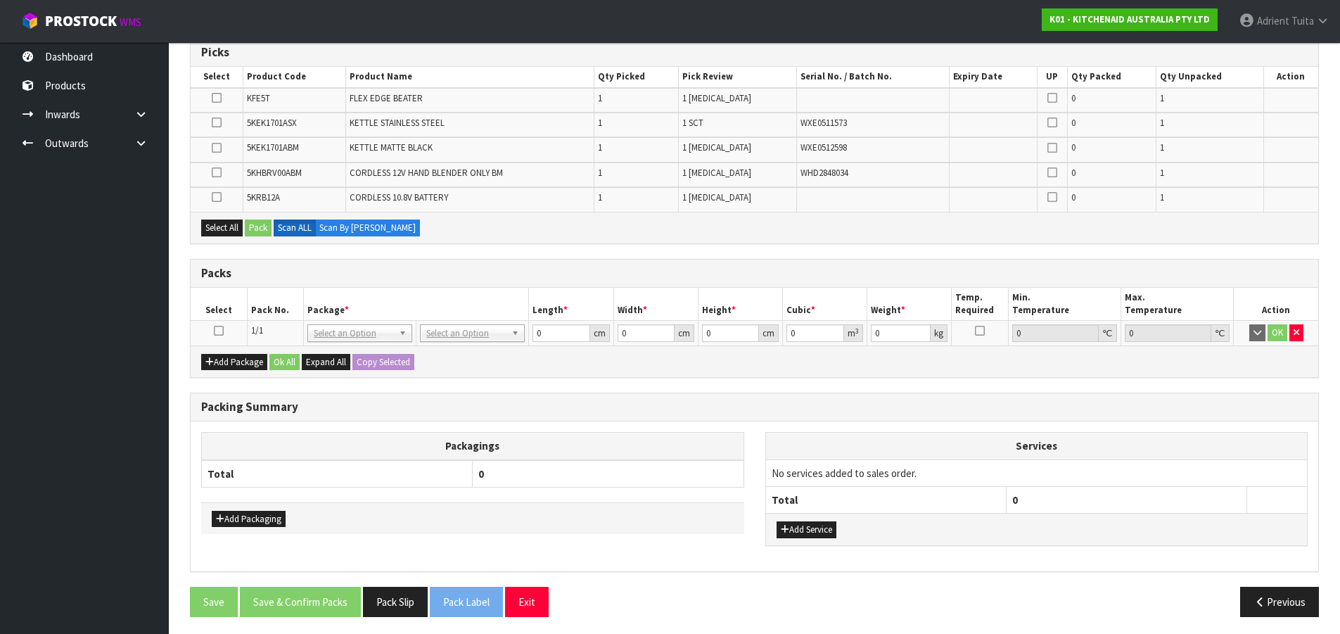
click at [220, 331] on icon at bounding box center [219, 331] width 10 height 1
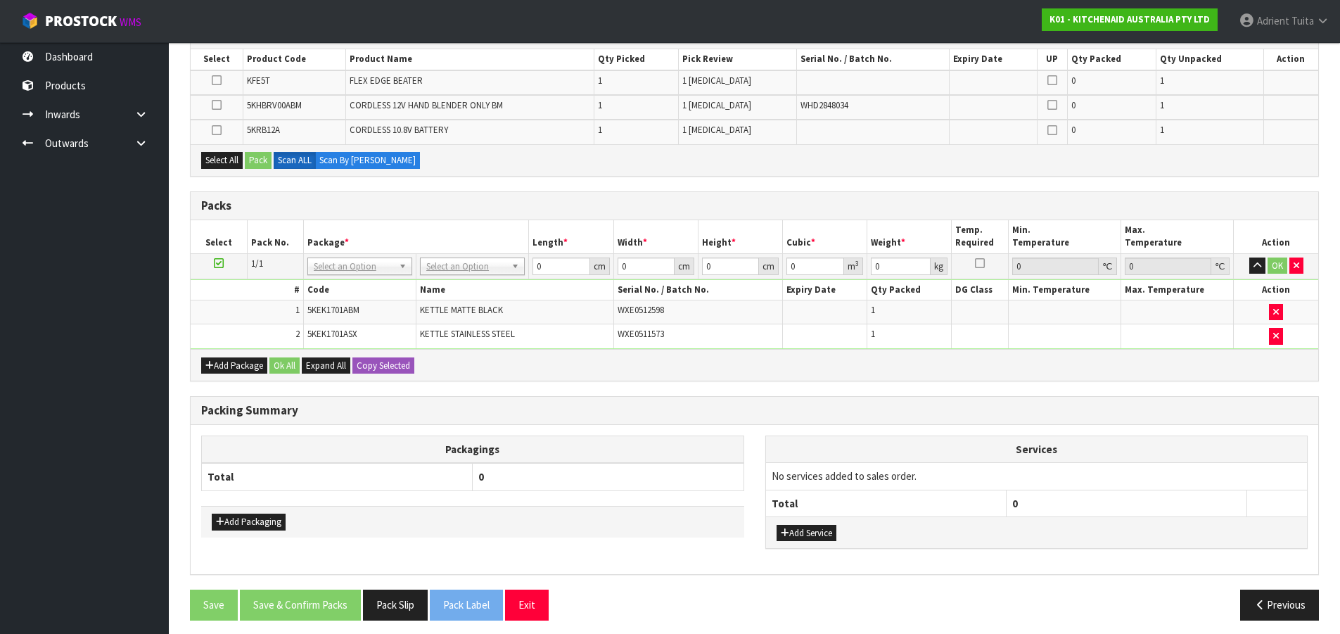
scroll to position [264, 0]
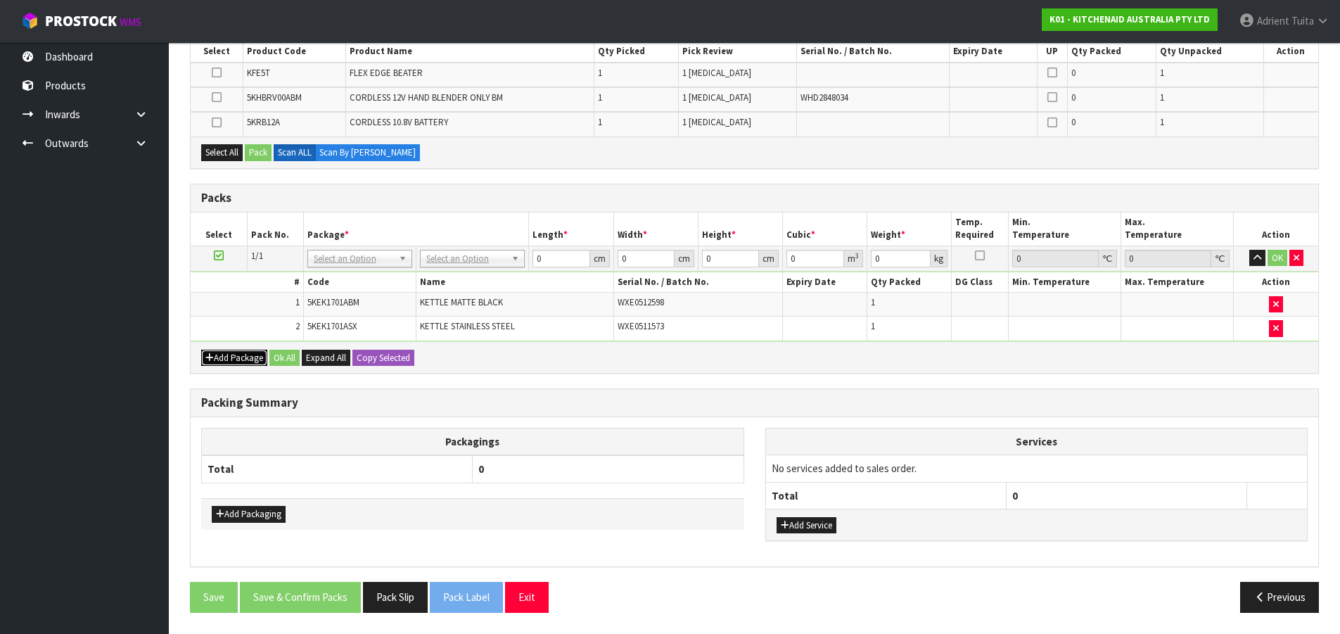
click at [220, 360] on button "Add Package" at bounding box center [234, 358] width 66 height 17
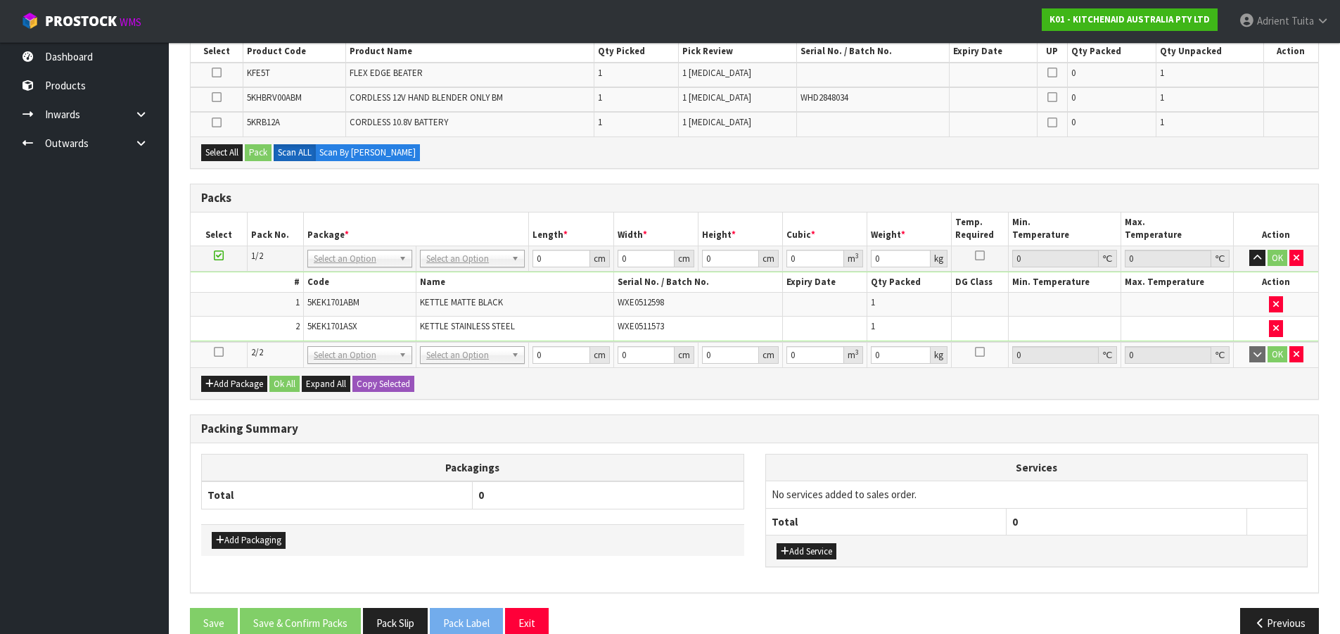
click at [221, 352] on icon at bounding box center [219, 352] width 10 height 1
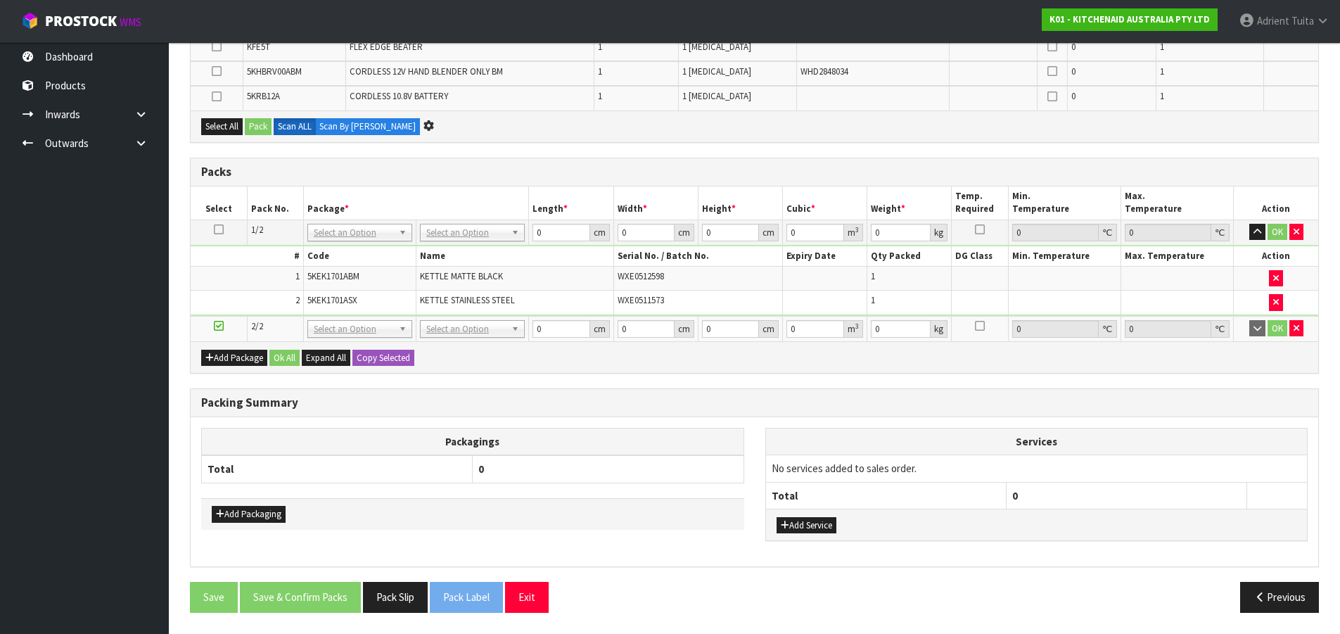
scroll to position [0, 0]
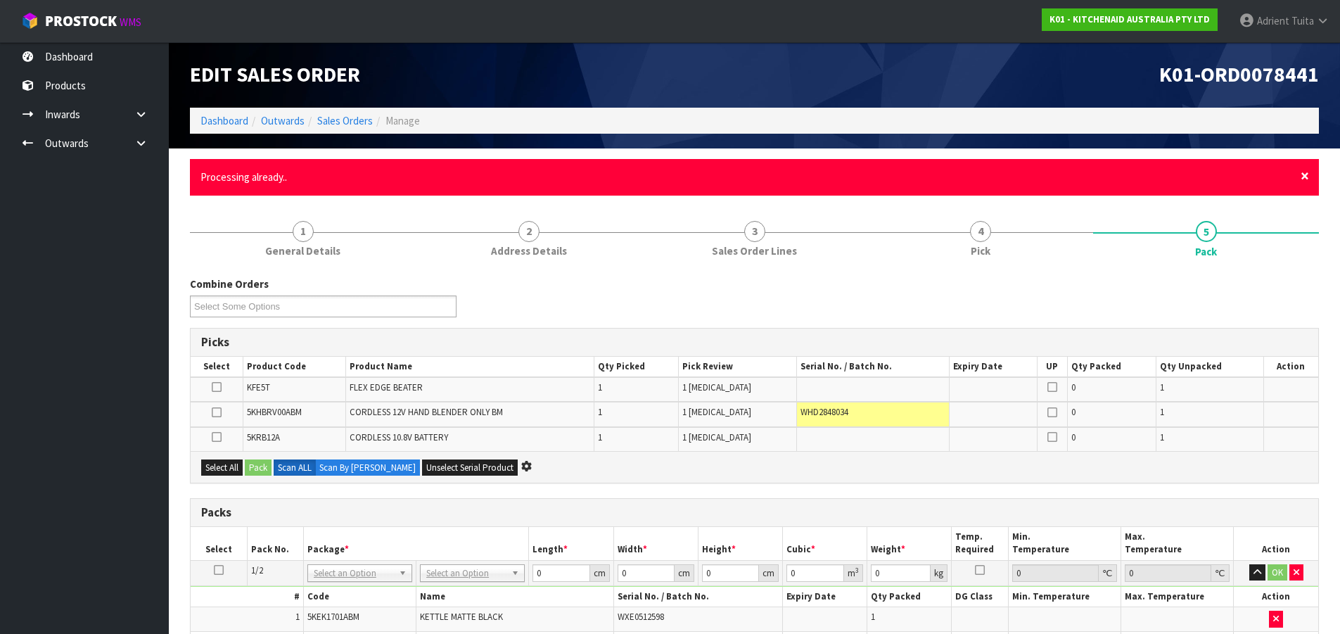
click at [1227, 177] on span "×" at bounding box center [1305, 176] width 8 height 20
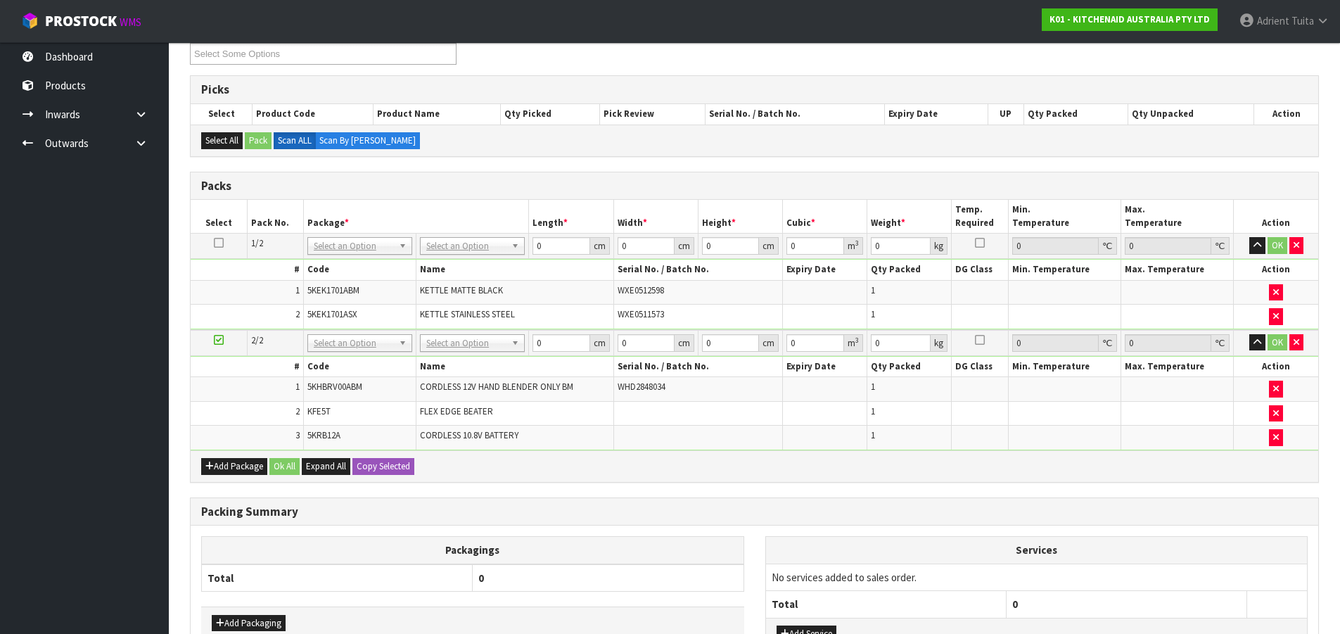
scroll to position [281, 0]
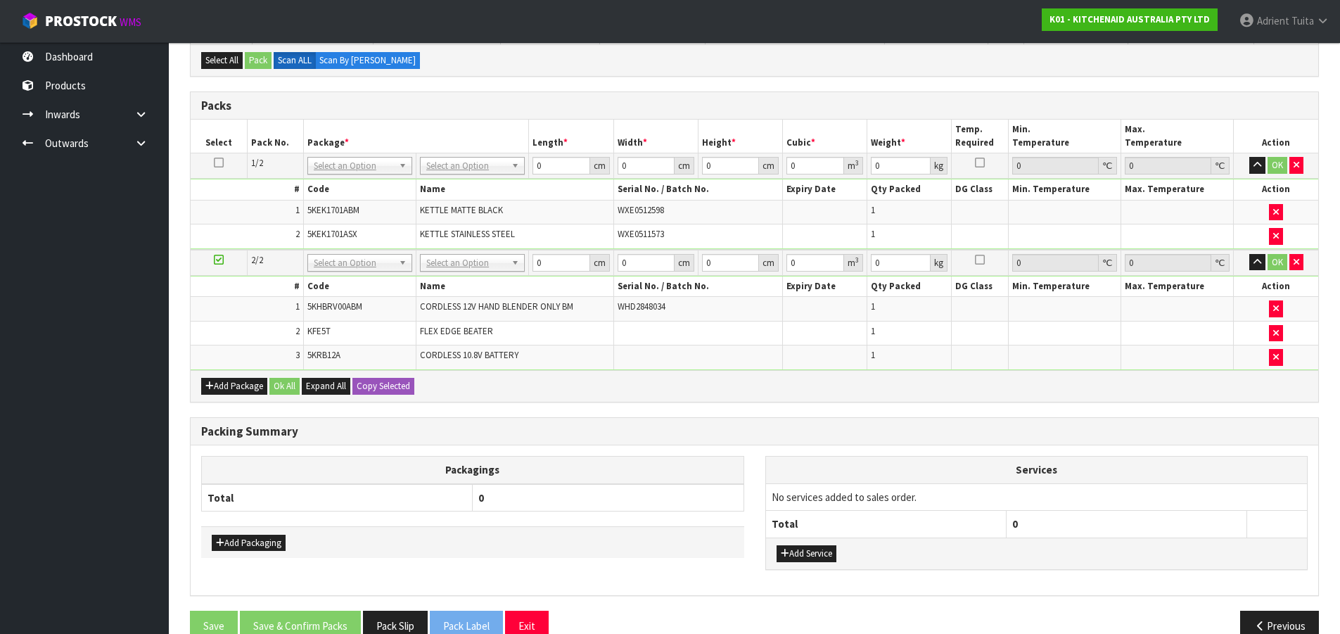
drag, startPoint x: 485, startPoint y: 165, endPoint x: 486, endPoint y: 174, distance: 9.2
click at [487, 175] on div at bounding box center [472, 185] width 103 height 23
click at [483, 180] on div at bounding box center [472, 185] width 103 height 23
click at [483, 180] on input "text" at bounding box center [473, 186] width 98 height 18
type input "OC"
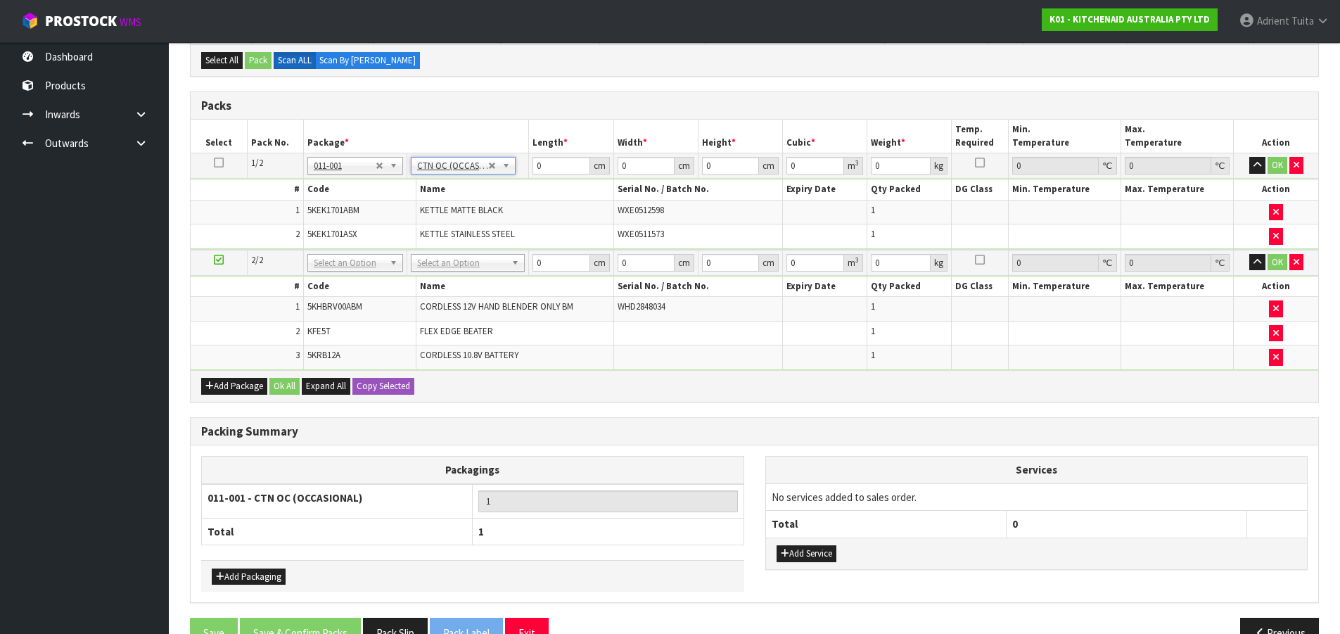
type input "4"
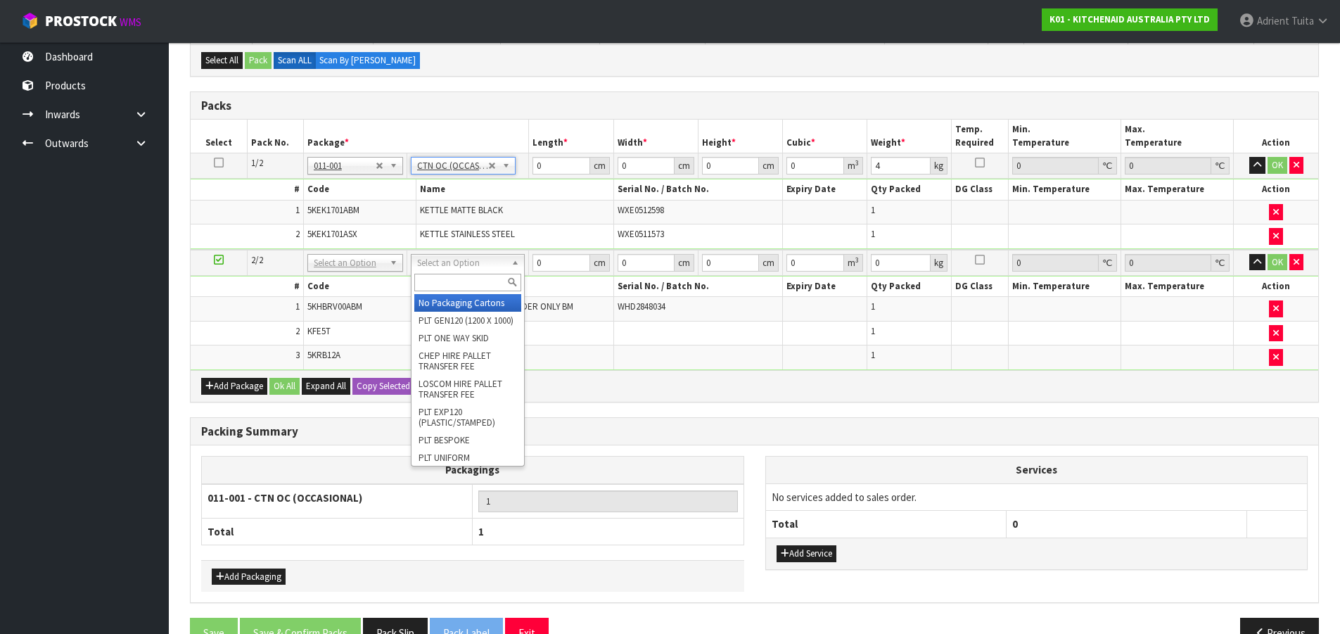
click at [464, 281] on input "text" at bounding box center [467, 283] width 107 height 18
type input "OC"
type input "2"
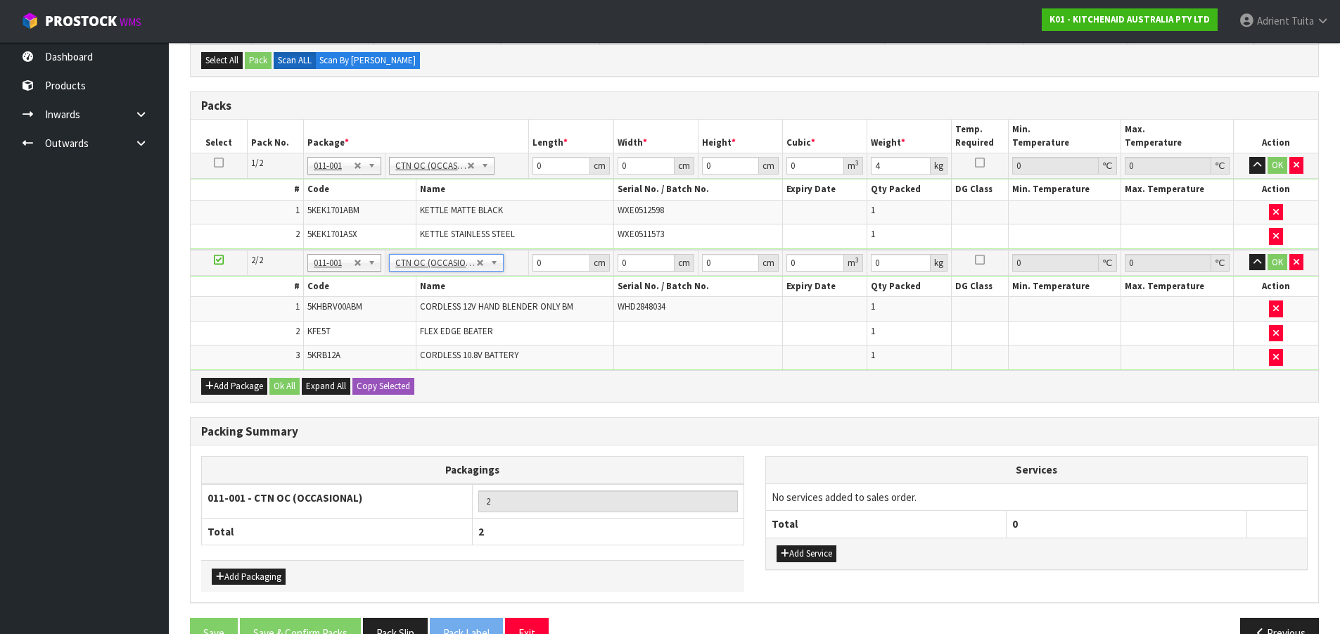
type input "1.74"
click at [549, 174] on input "0" at bounding box center [561, 166] width 57 height 18
type input "41"
type input "28"
type input "3"
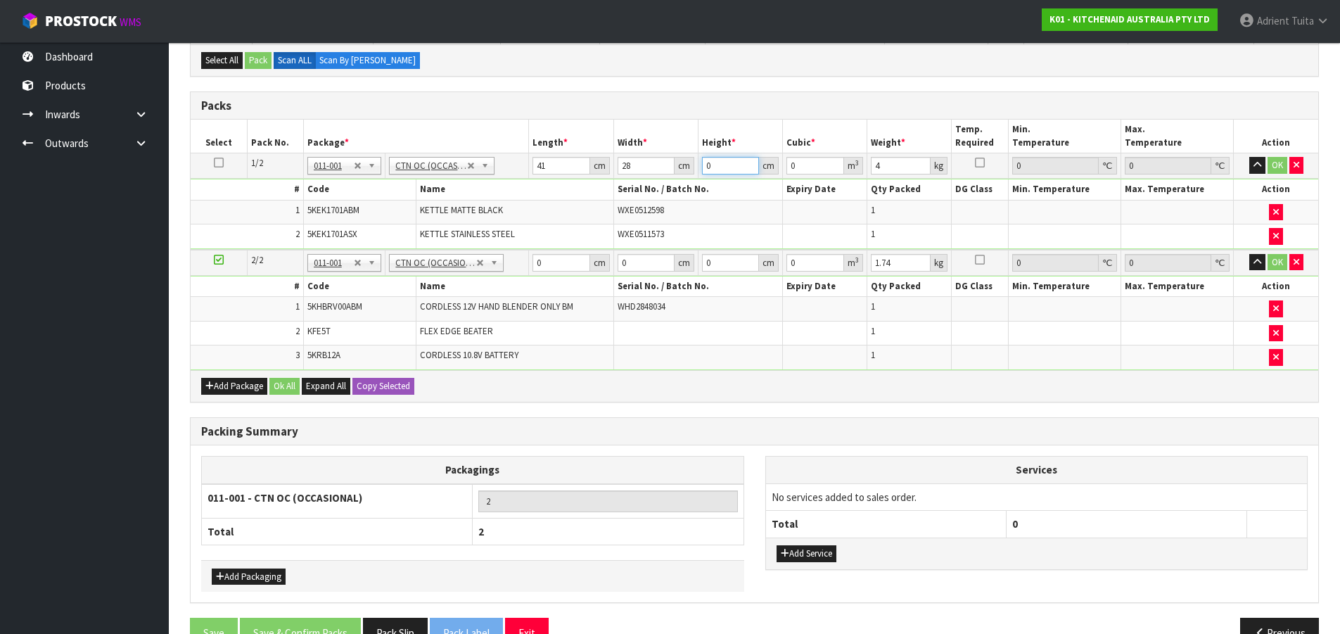
type input "0.003444"
type input "35"
type input "0.04018"
type input "35"
type input "5"
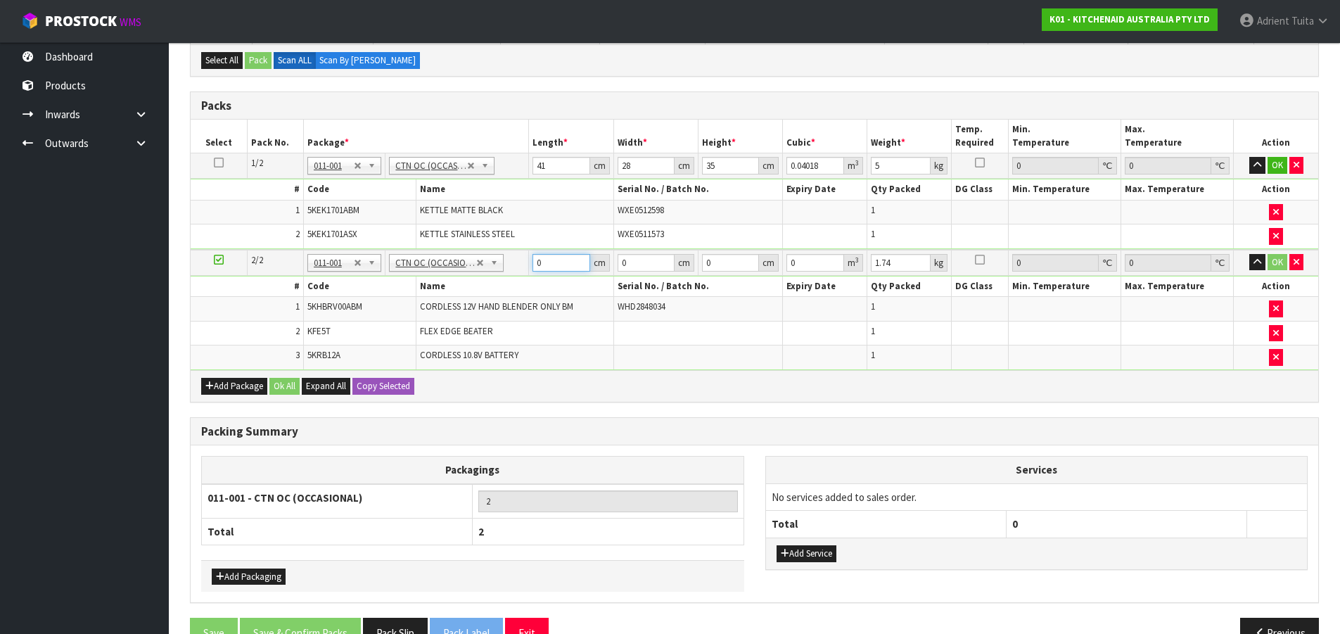
click at [570, 257] on input "0" at bounding box center [561, 263] width 57 height 18
type input "25"
type input "23"
type input "2"
type input "0.00115"
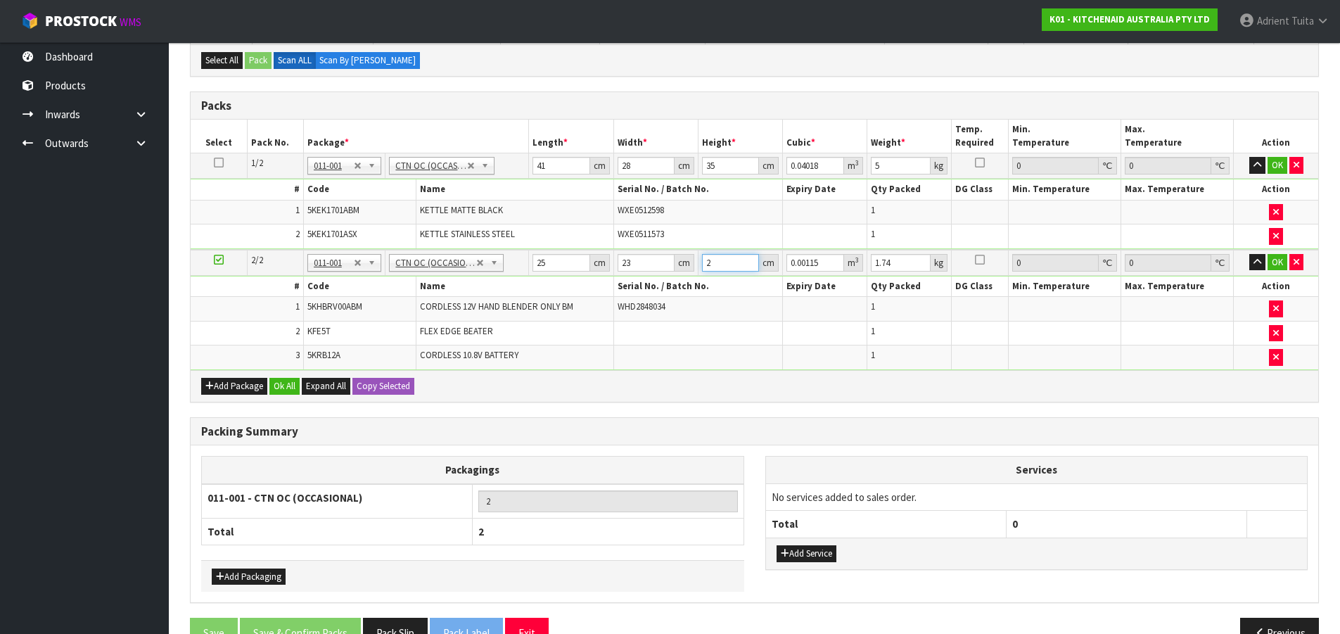
type input "28"
type input "0.0161"
type input "28"
type input "2"
drag, startPoint x: 1271, startPoint y: 167, endPoint x: 1273, endPoint y: 180, distance: 13.4
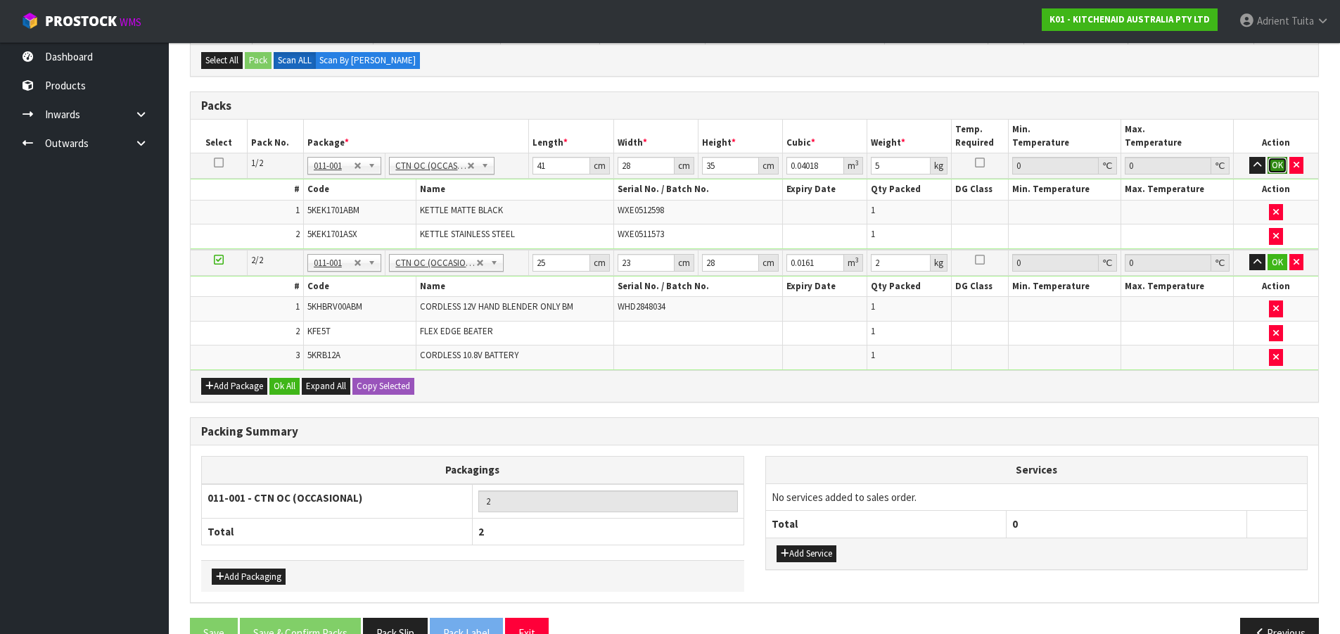
click at [1227, 167] on button "OK" at bounding box center [1278, 165] width 20 height 17
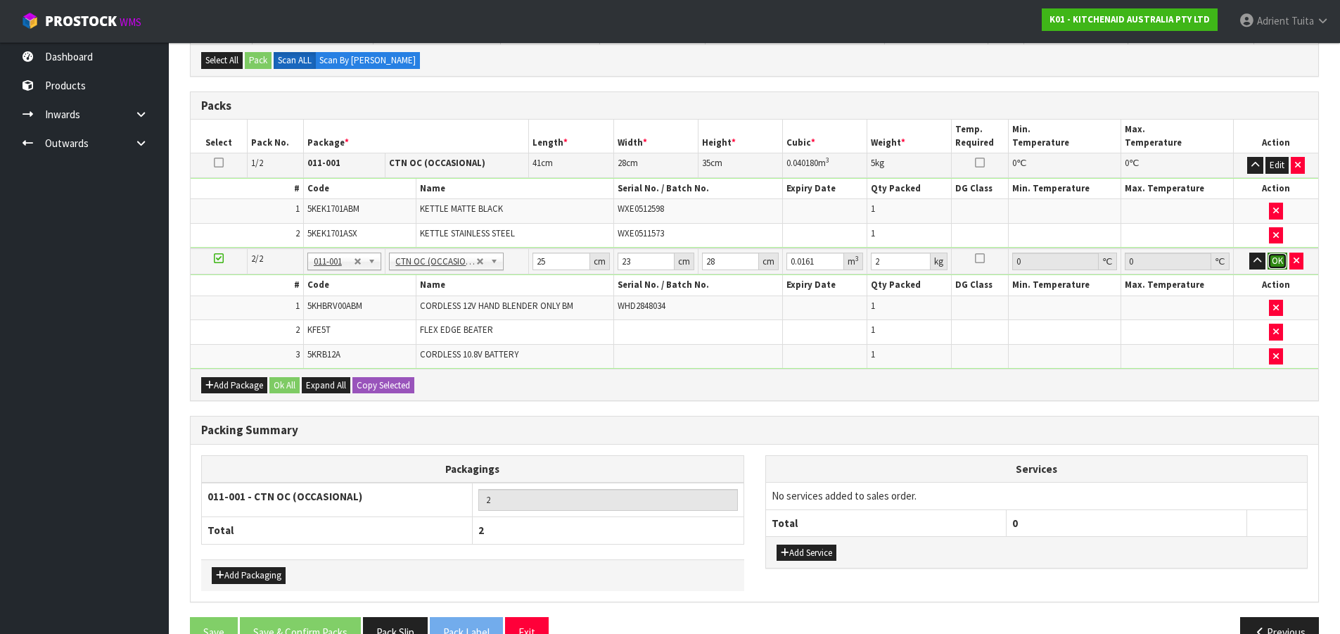
click at [1227, 254] on button "OK" at bounding box center [1278, 261] width 20 height 17
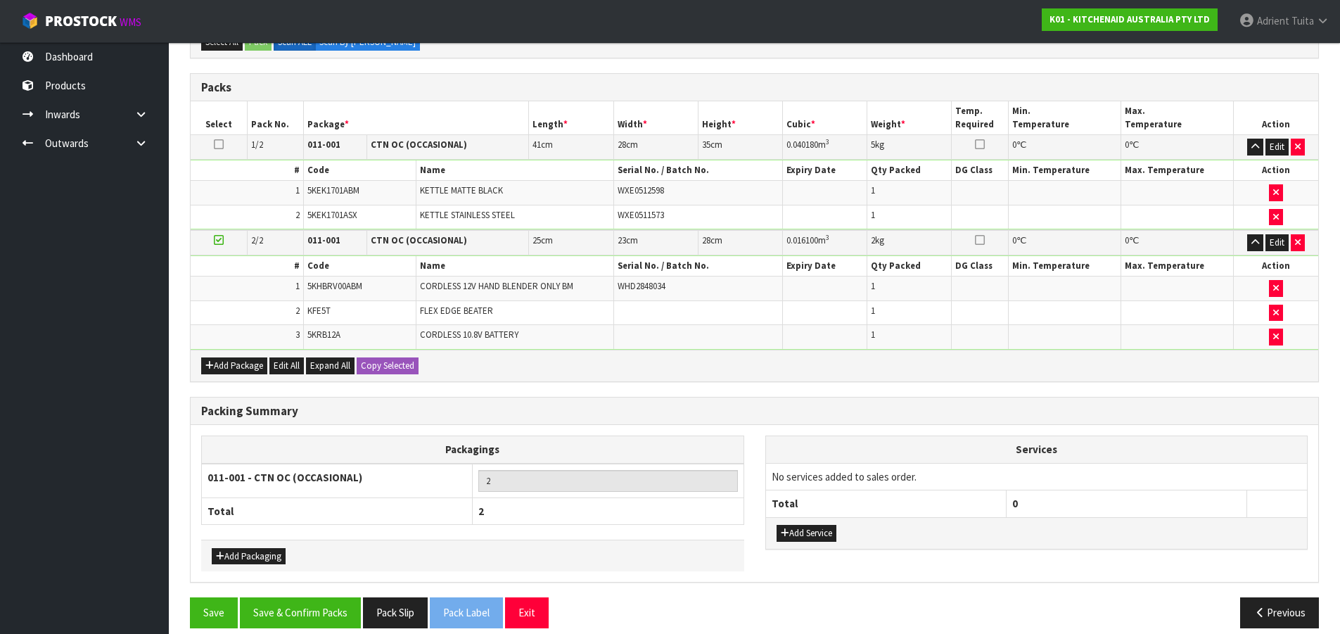
scroll to position [315, 0]
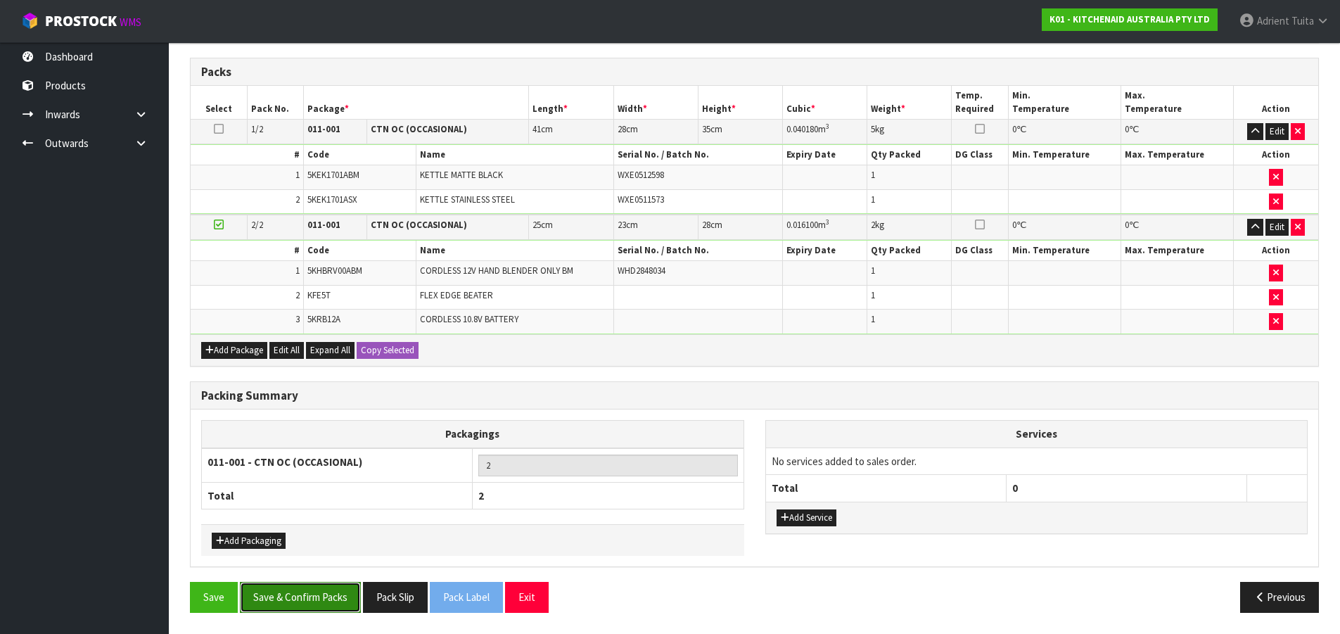
click at [331, 575] on button "Save & Confirm Packs" at bounding box center [300, 597] width 121 height 30
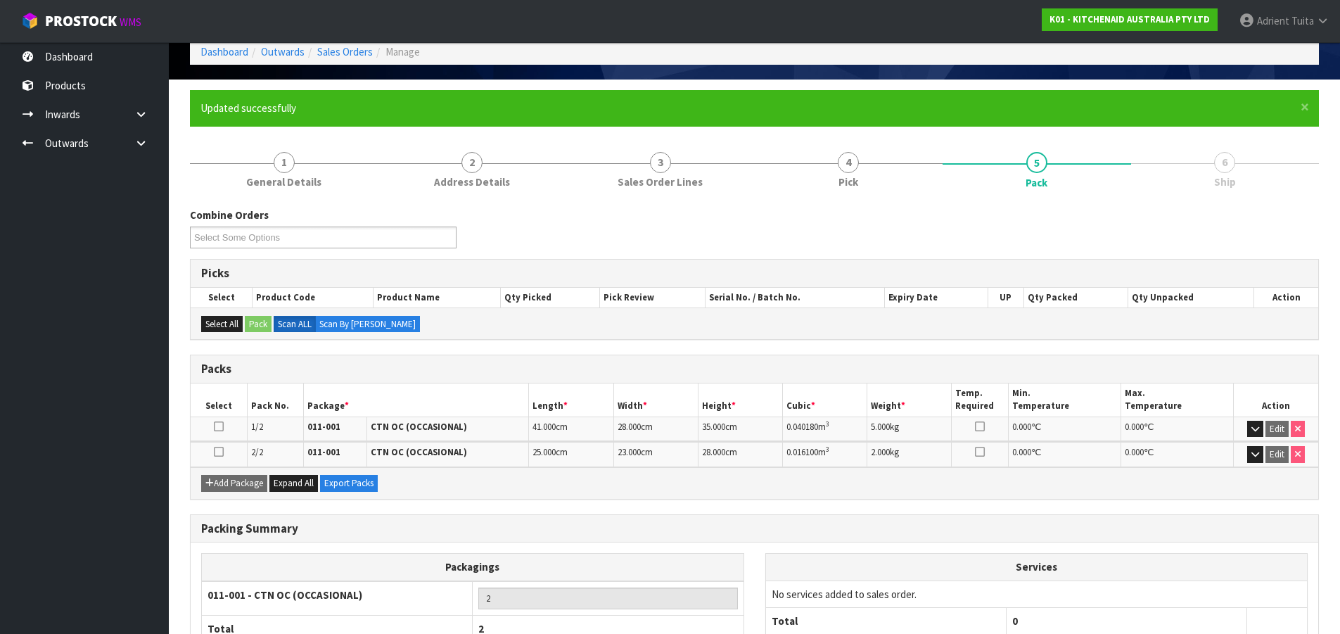
scroll to position [170, 0]
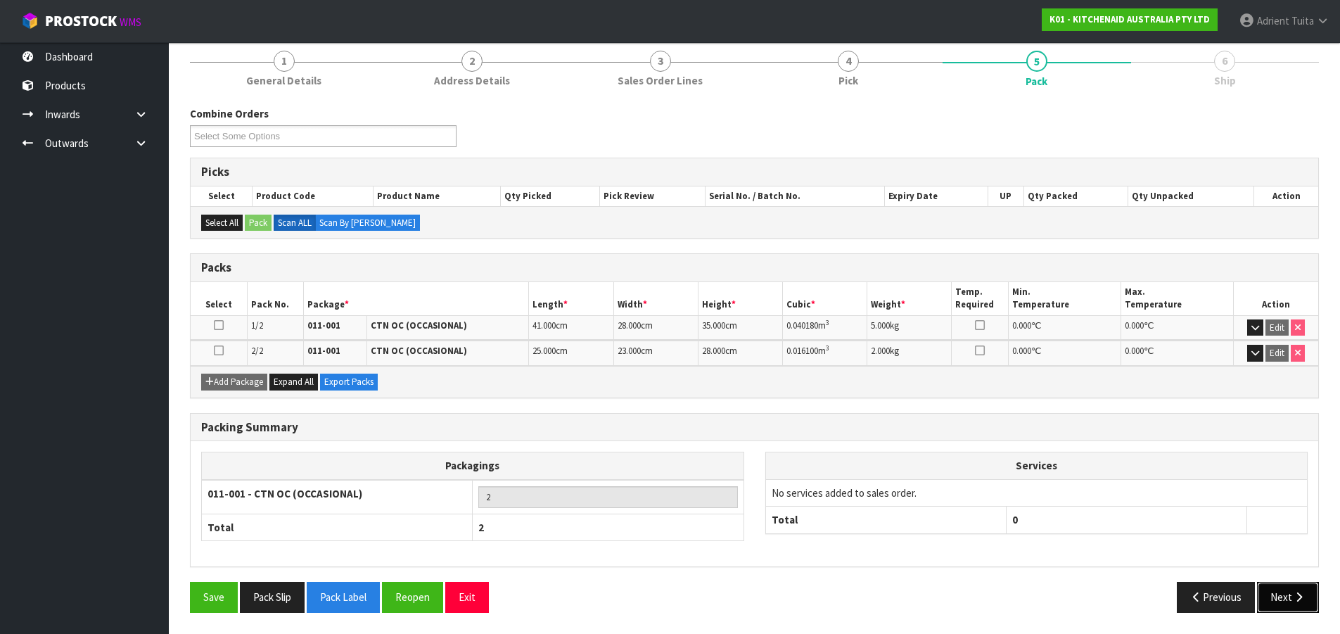
click at [1227, 575] on button "Next" at bounding box center [1288, 597] width 62 height 30
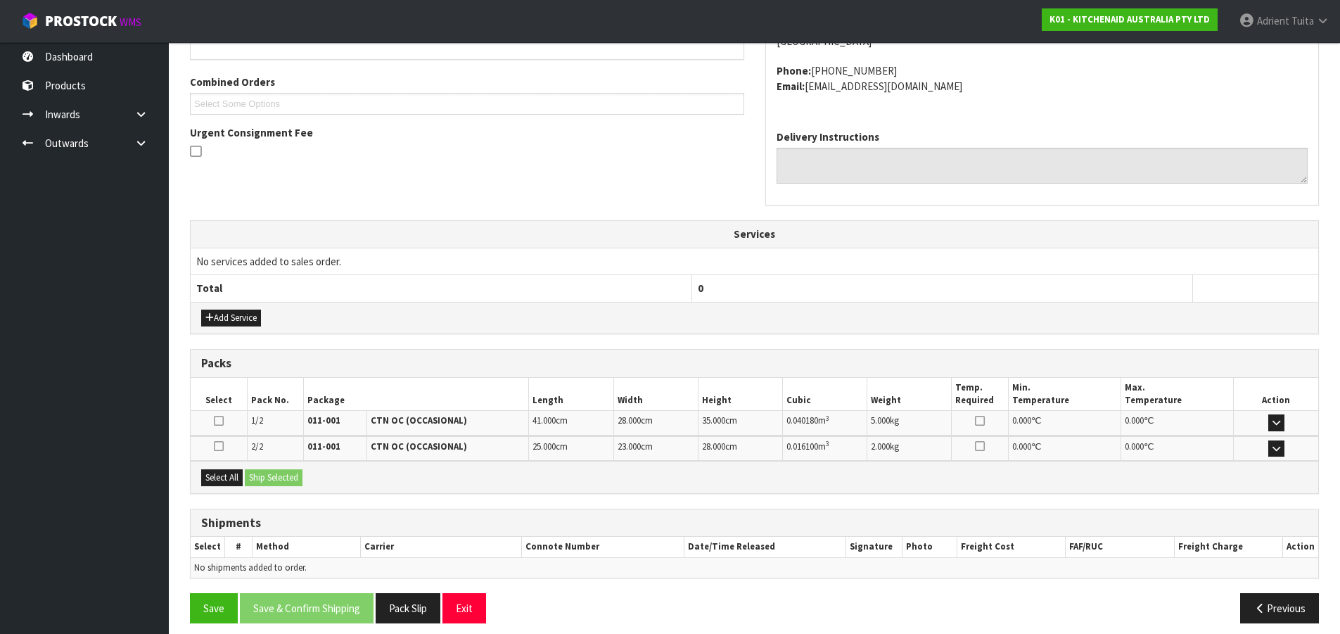
scroll to position [353, 0]
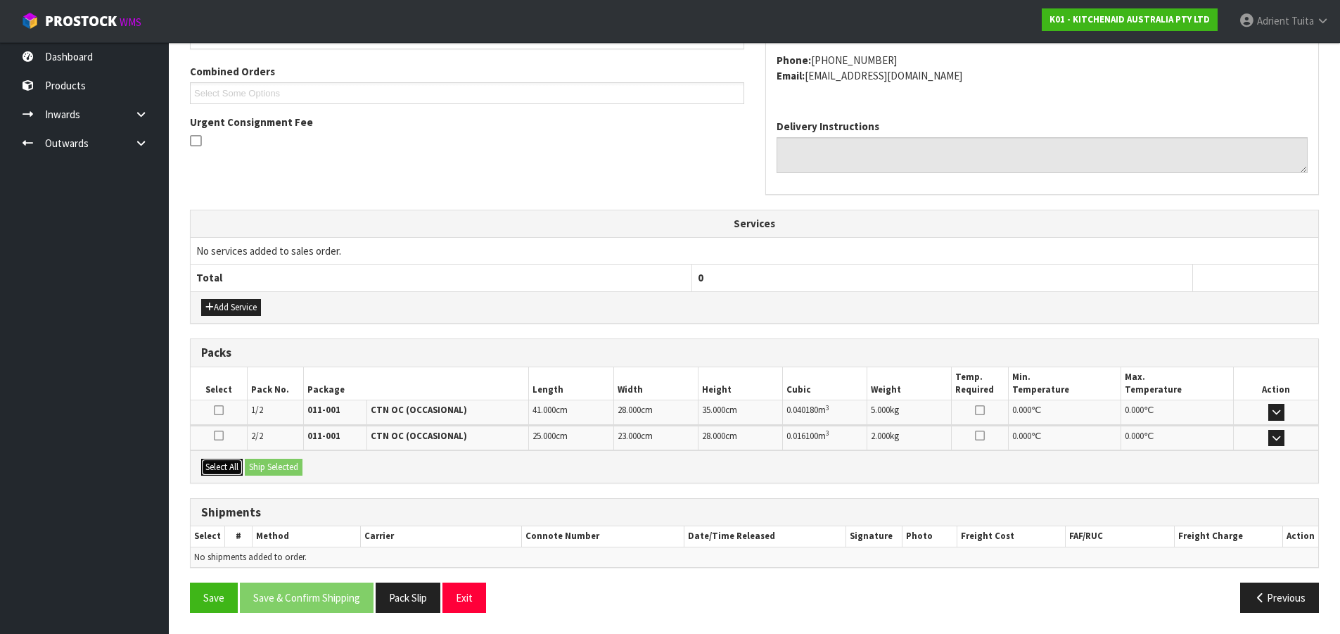
click at [236, 472] on button "Select All" at bounding box center [222, 467] width 42 height 17
click at [254, 470] on button "Ship Selected" at bounding box center [274, 467] width 58 height 17
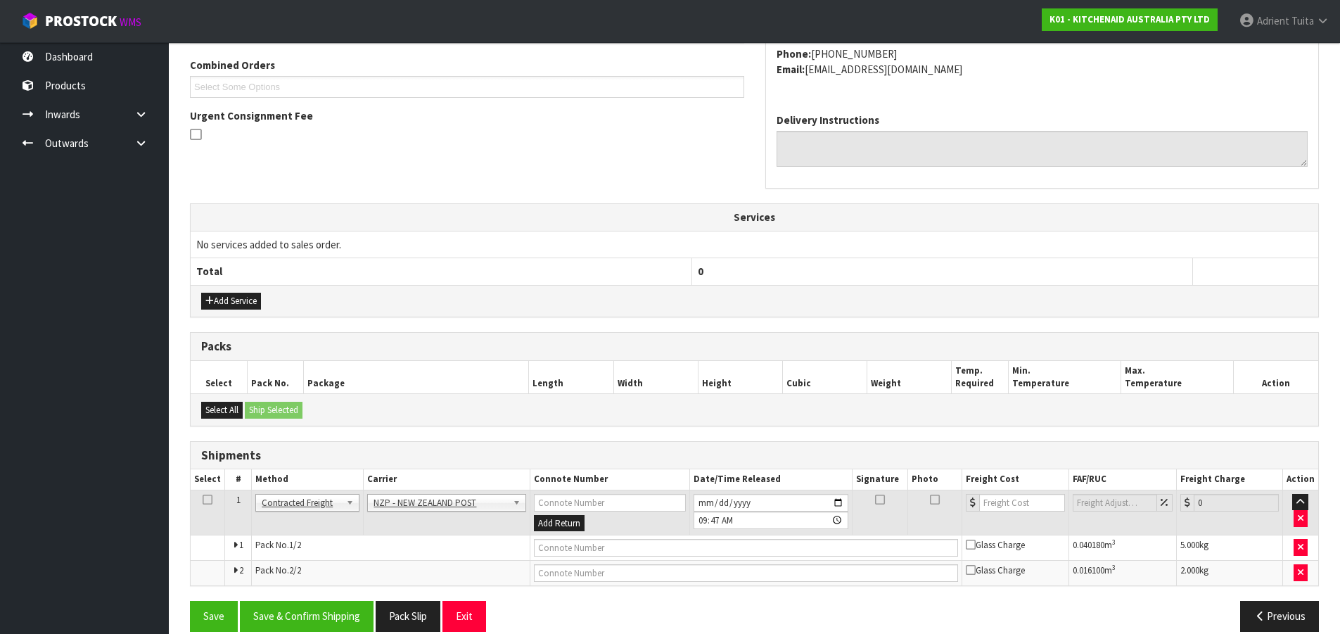
scroll to position [379, 0]
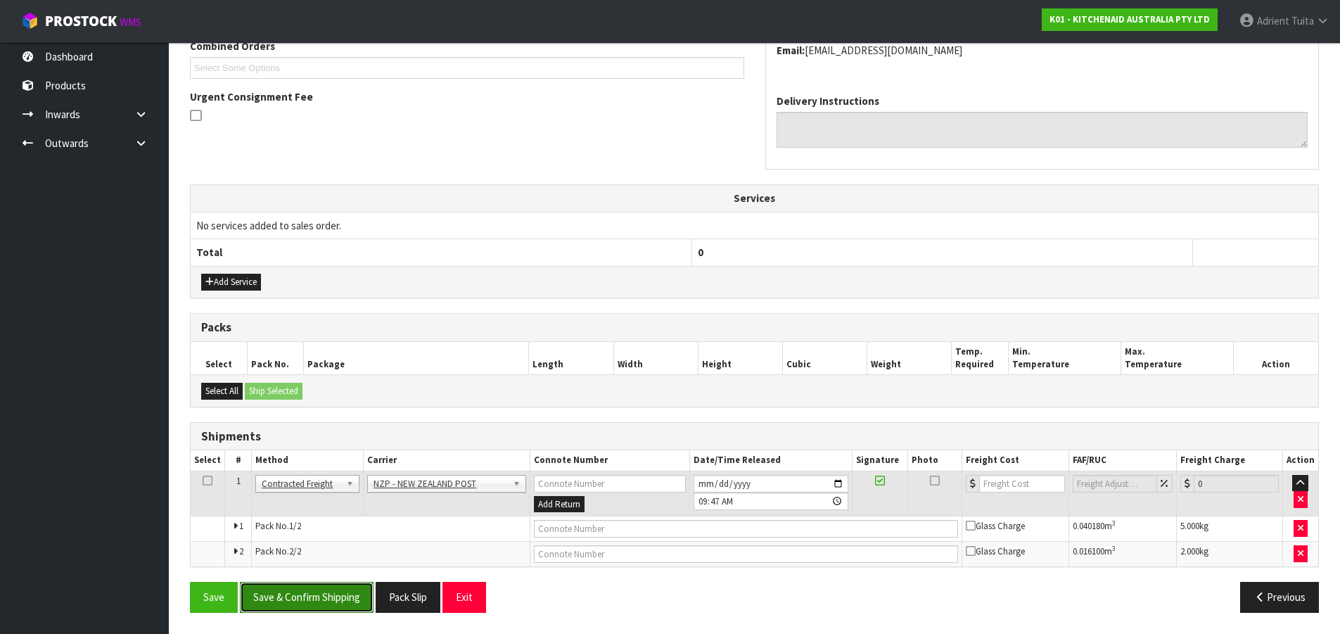
click at [307, 575] on button "Save & Confirm Shipping" at bounding box center [307, 597] width 134 height 30
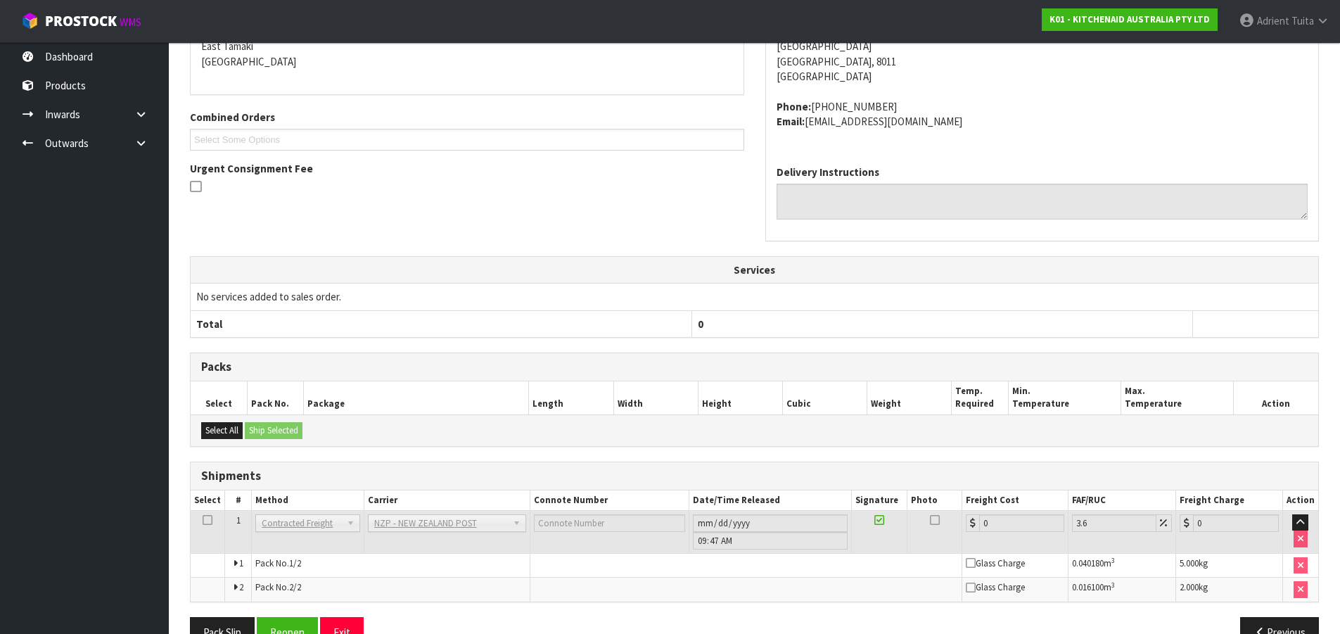
scroll to position [357, 0]
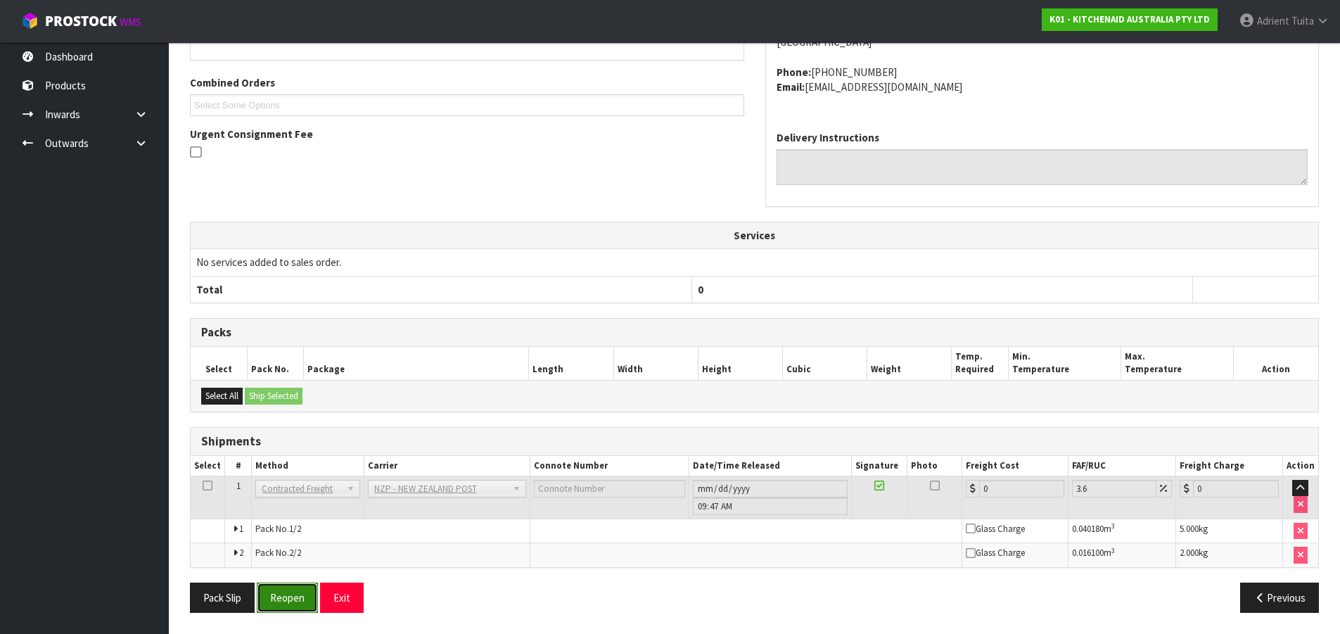
click at [289, 575] on button "Reopen" at bounding box center [287, 598] width 61 height 30
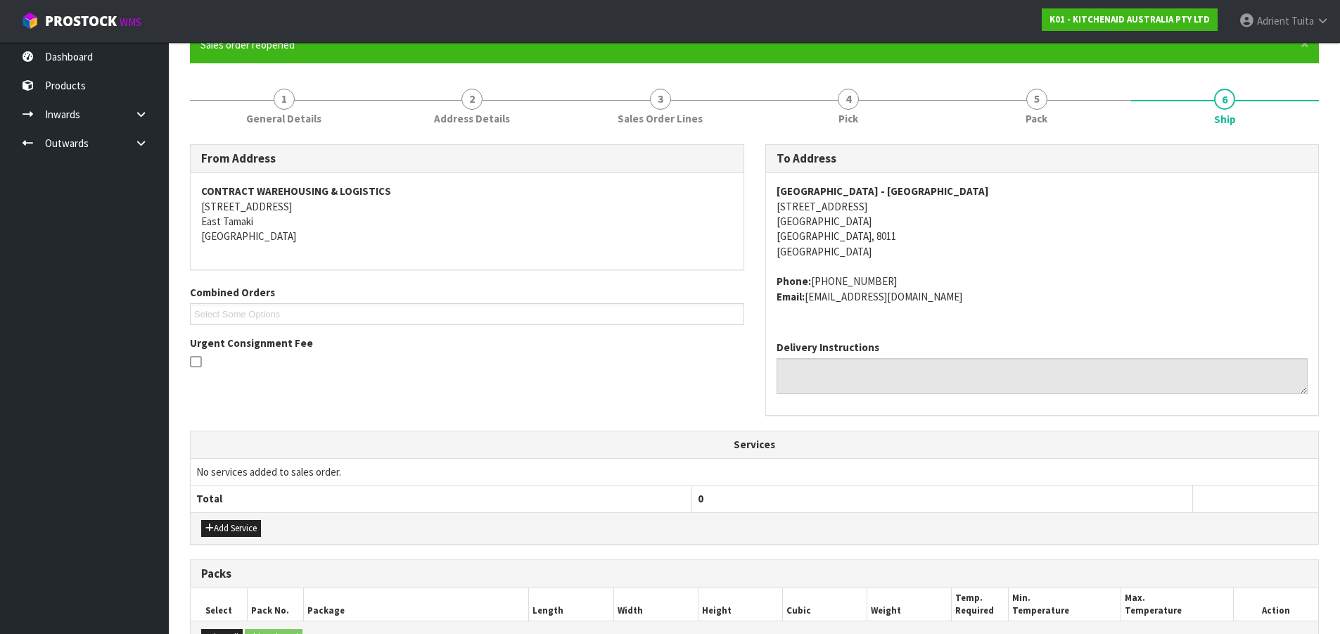
scroll to position [391, 0]
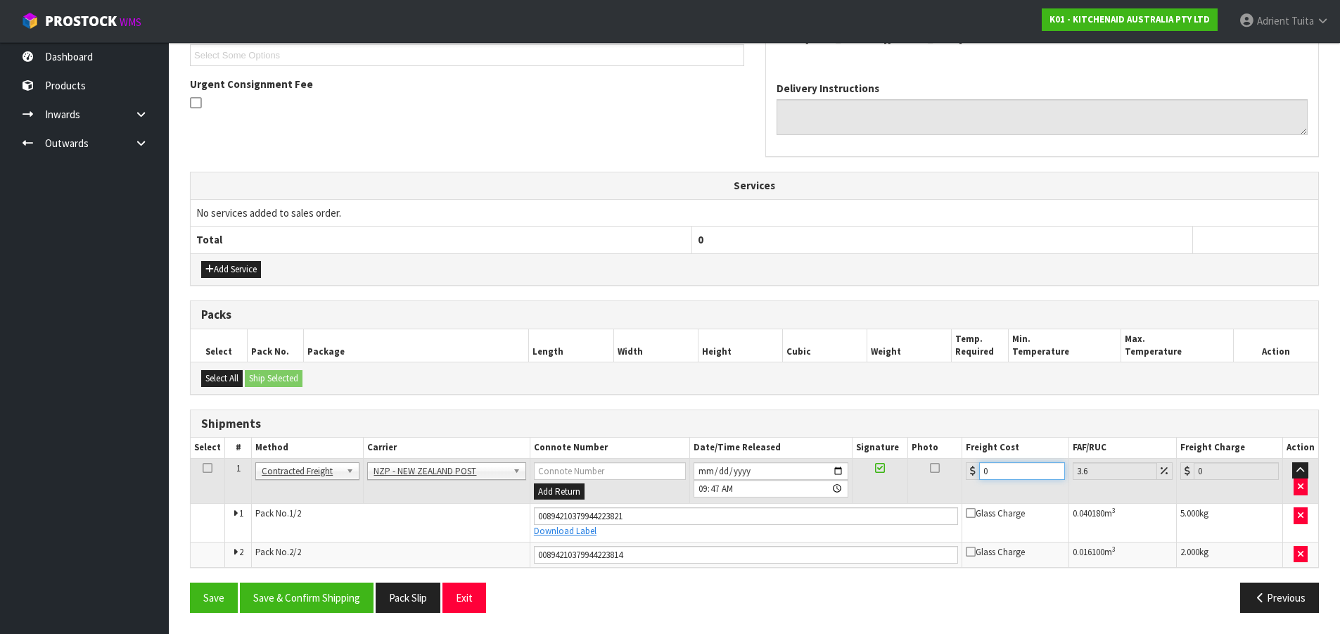
click at [996, 473] on input "0" at bounding box center [1021, 471] width 85 height 18
type input "2"
type input "2.07"
type input "23"
type input "23.83"
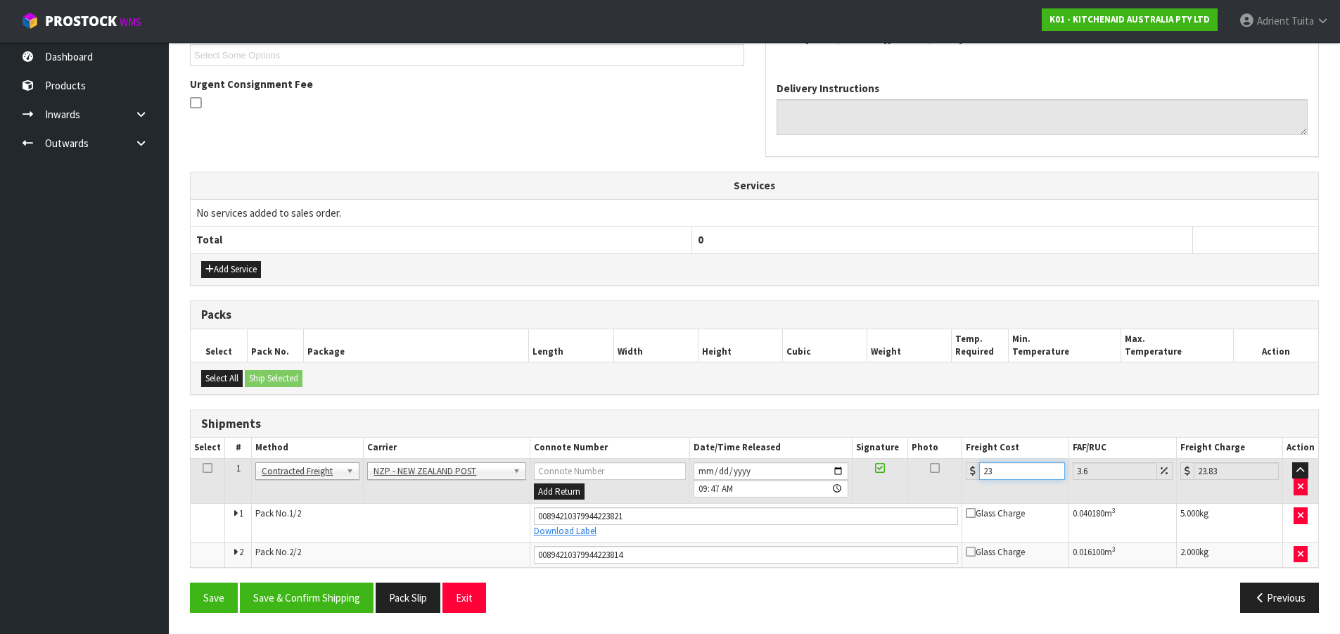
type input "23.2"
type input "24.04"
type input "23.22"
type input "24.06"
type input "23.22"
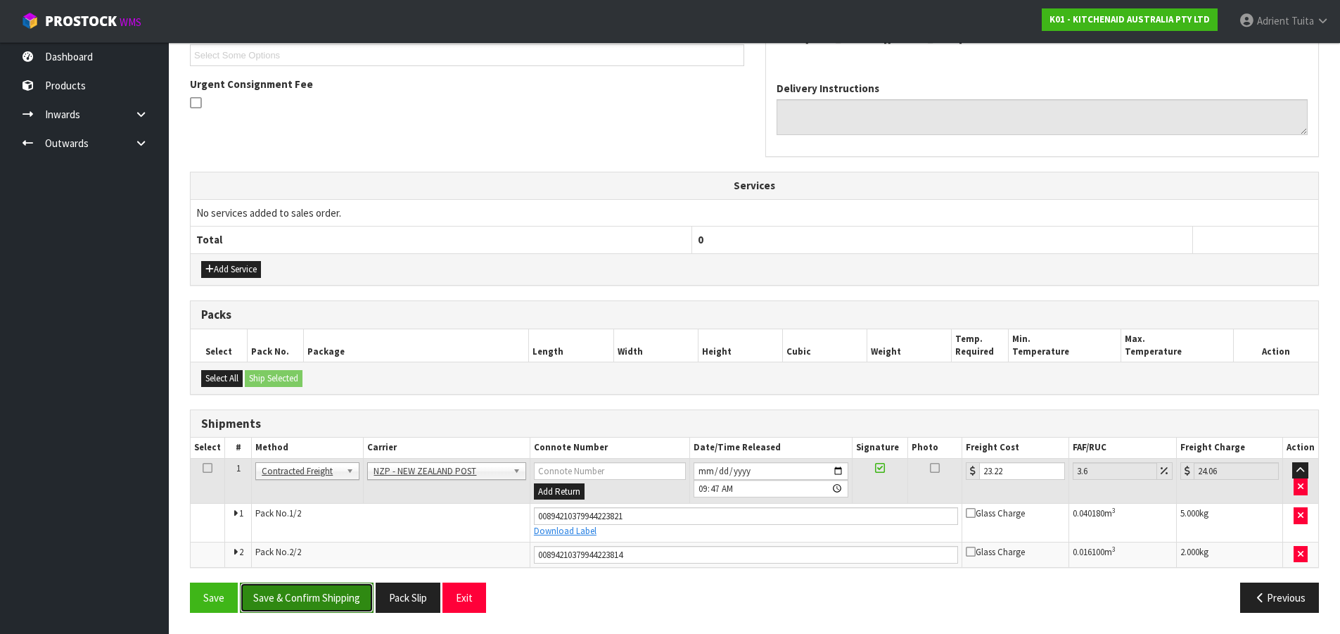
click at [331, 575] on button "Save & Confirm Shipping" at bounding box center [307, 598] width 134 height 30
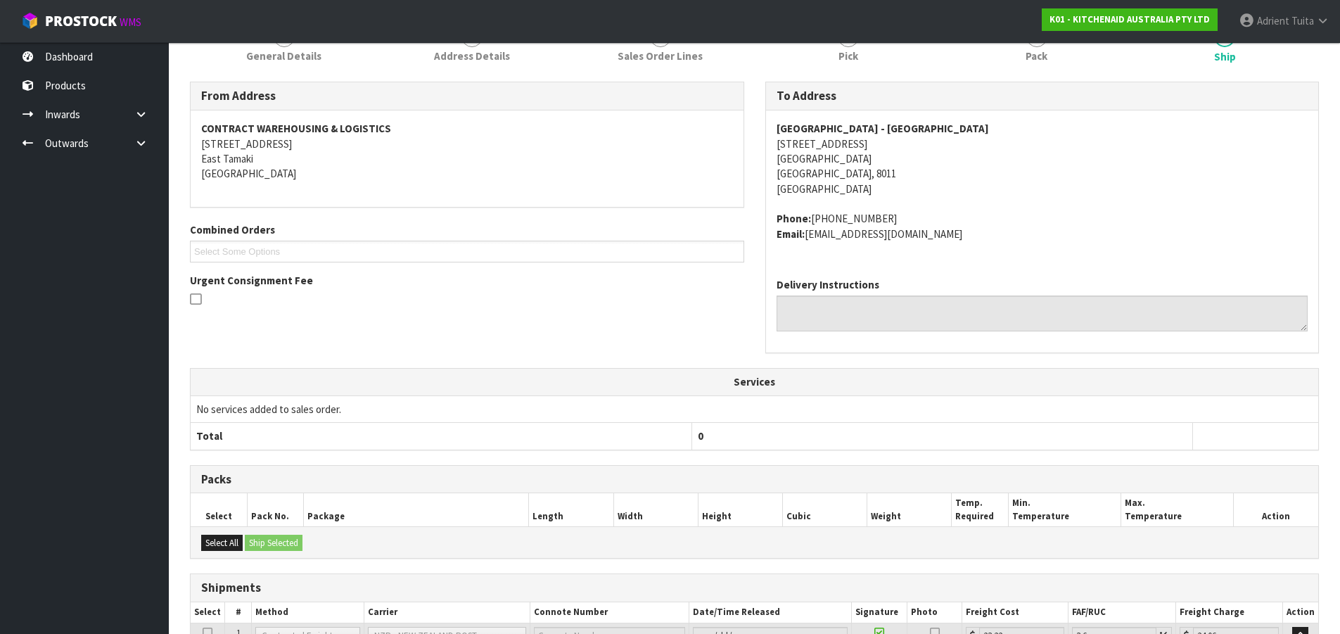
scroll to position [351, 0]
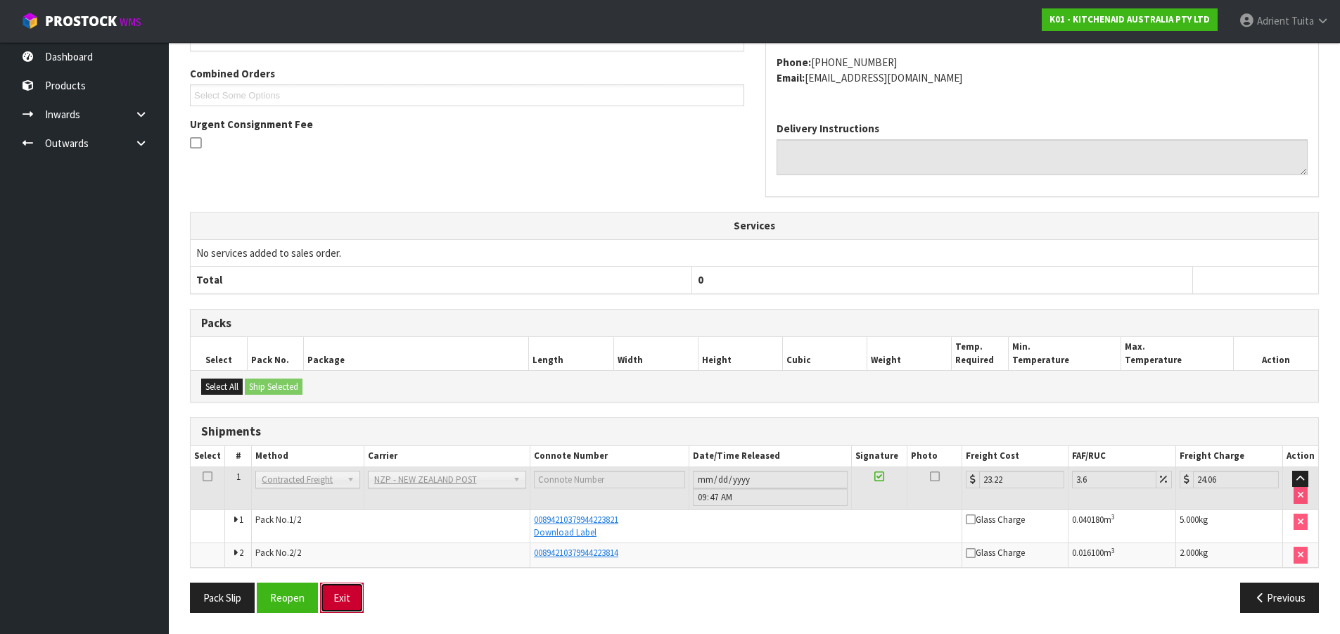
click at [341, 575] on button "Exit" at bounding box center [342, 598] width 44 height 30
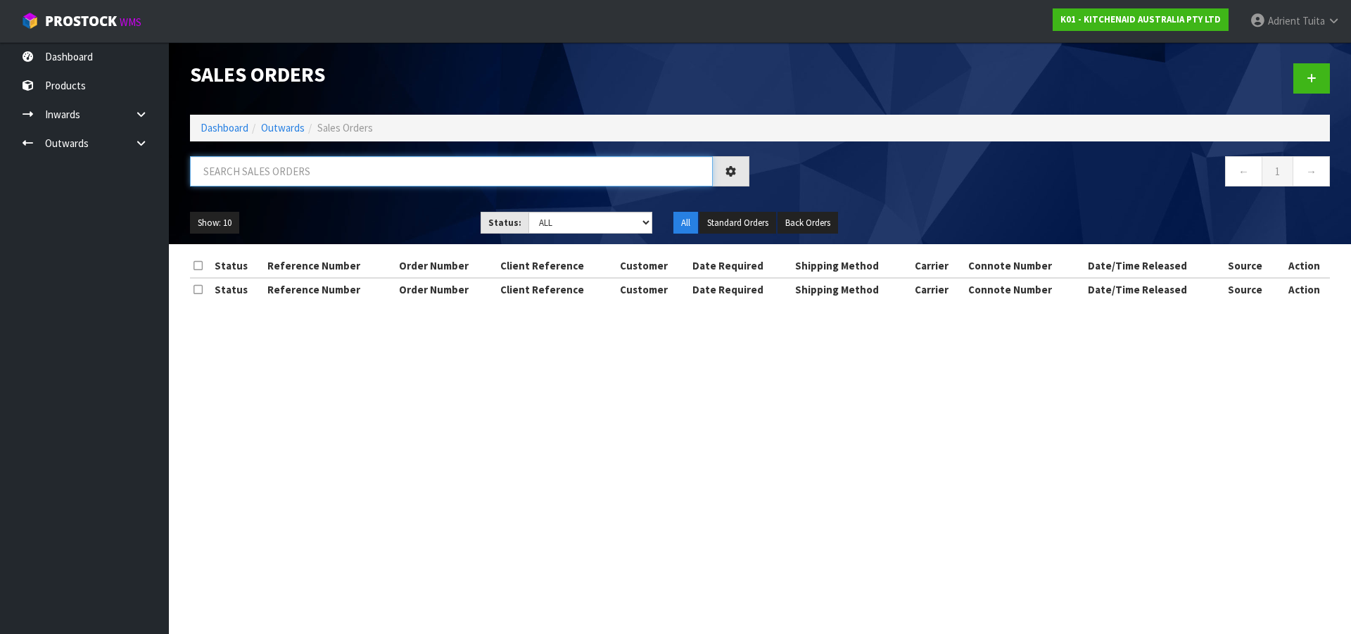
click at [326, 177] on input "text" at bounding box center [451, 171] width 523 height 30
type input "2414"
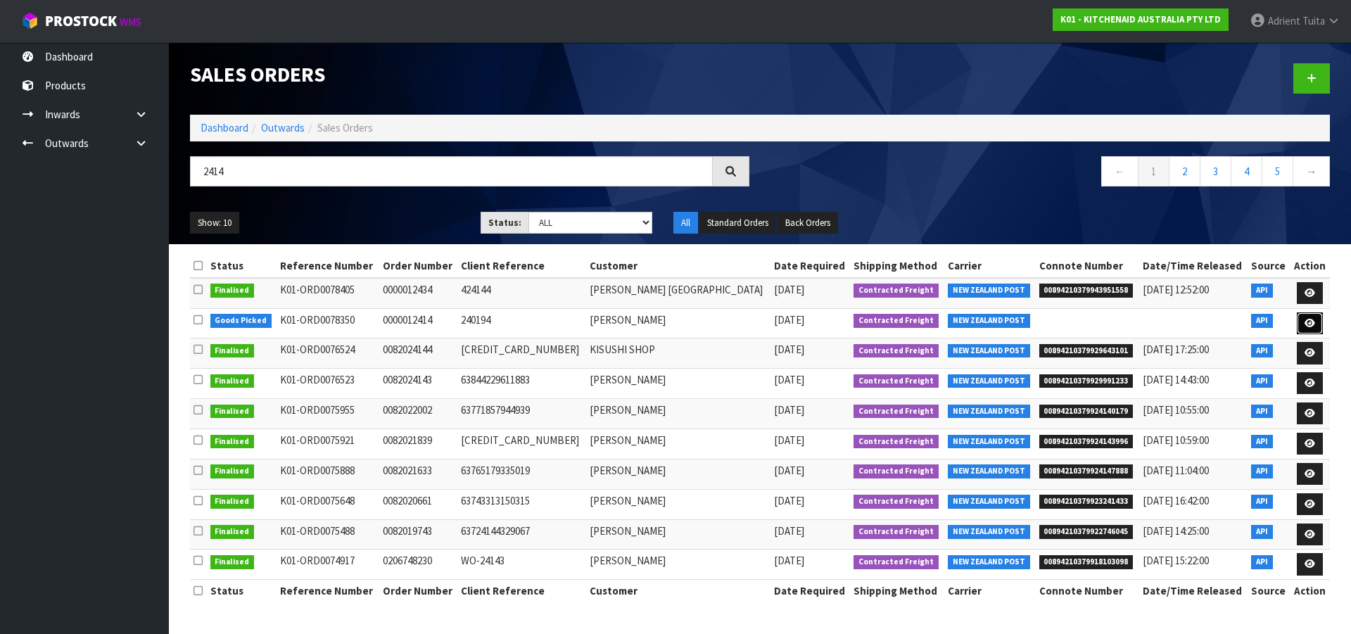
click at [1227, 326] on icon at bounding box center [1309, 323] width 11 height 9
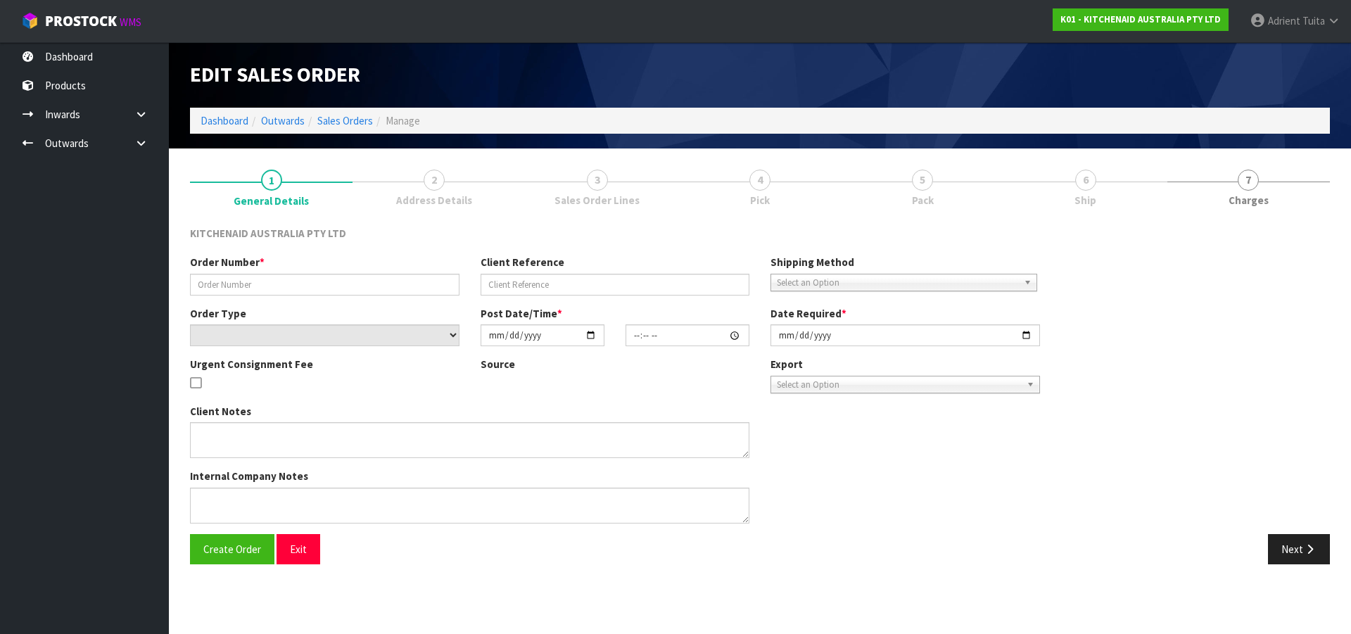
type input "0000012414"
type input "240194"
select select "number:0"
type input "2025-08-26"
type input "17:32:34.000"
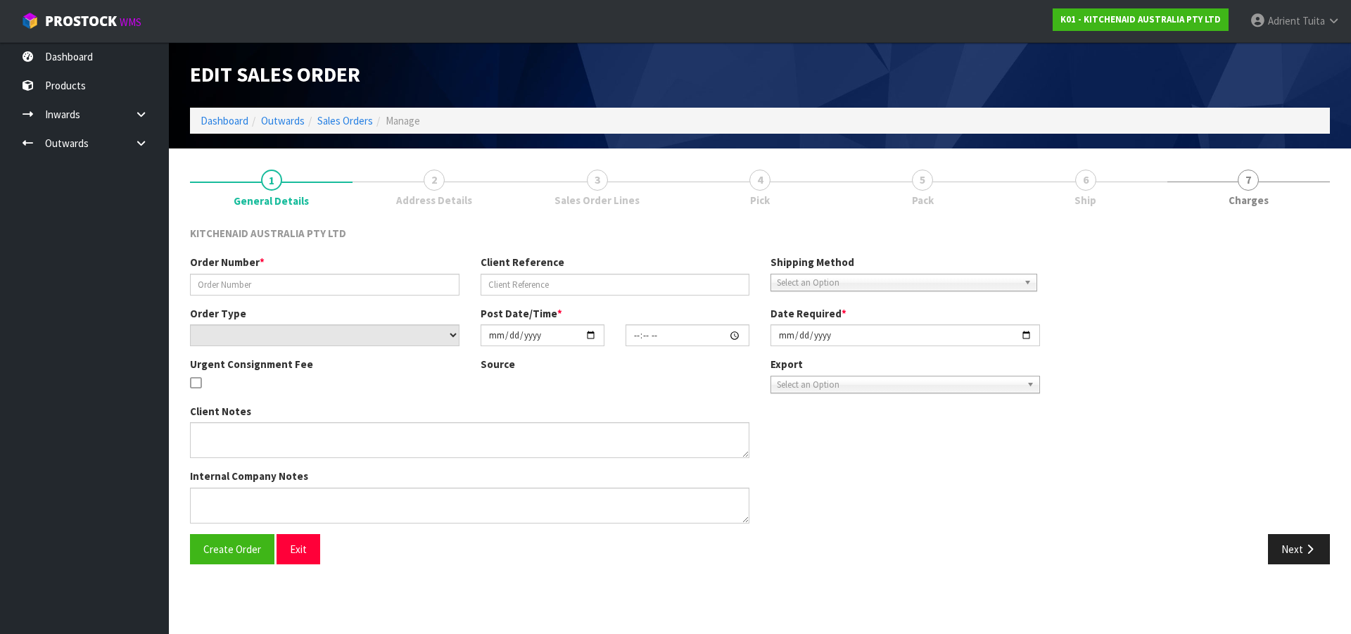
type input "2025-08-26"
type textarea "PLEASE REMOVE 5KSM195PSAPT X1 AND RELEASE THE ORDER (ADVISED 28/08 BY MATTHEW)"
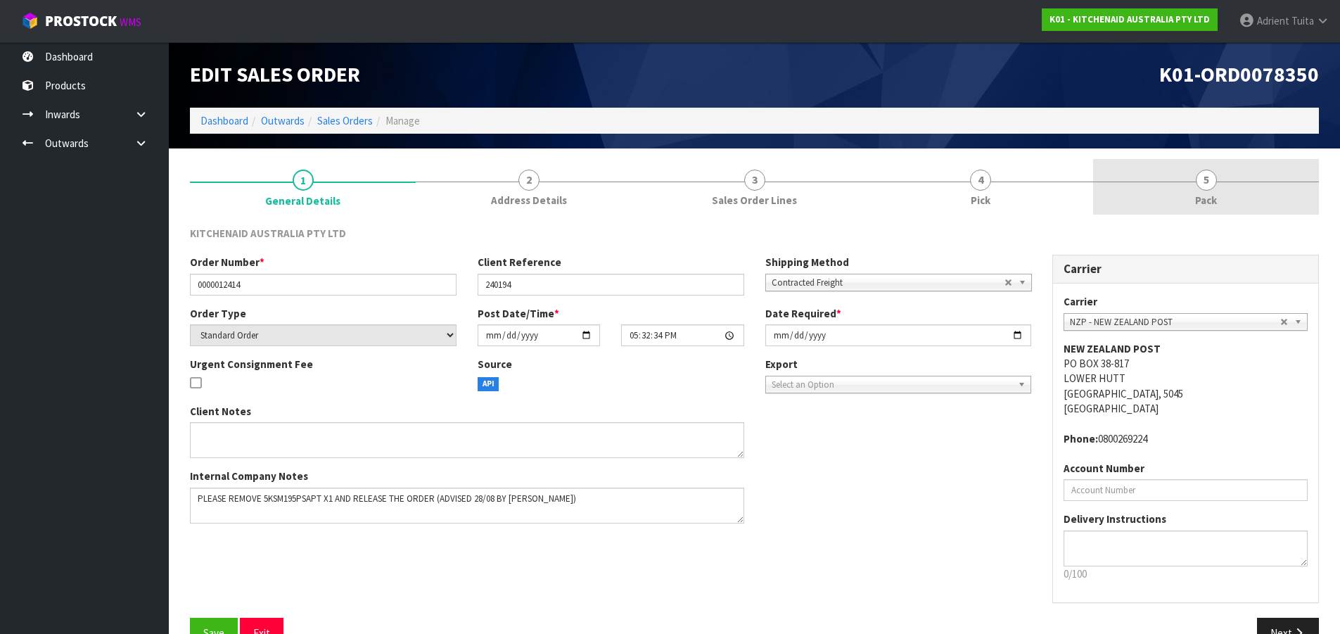
click at [1227, 203] on link "5 Pack" at bounding box center [1206, 187] width 226 height 56
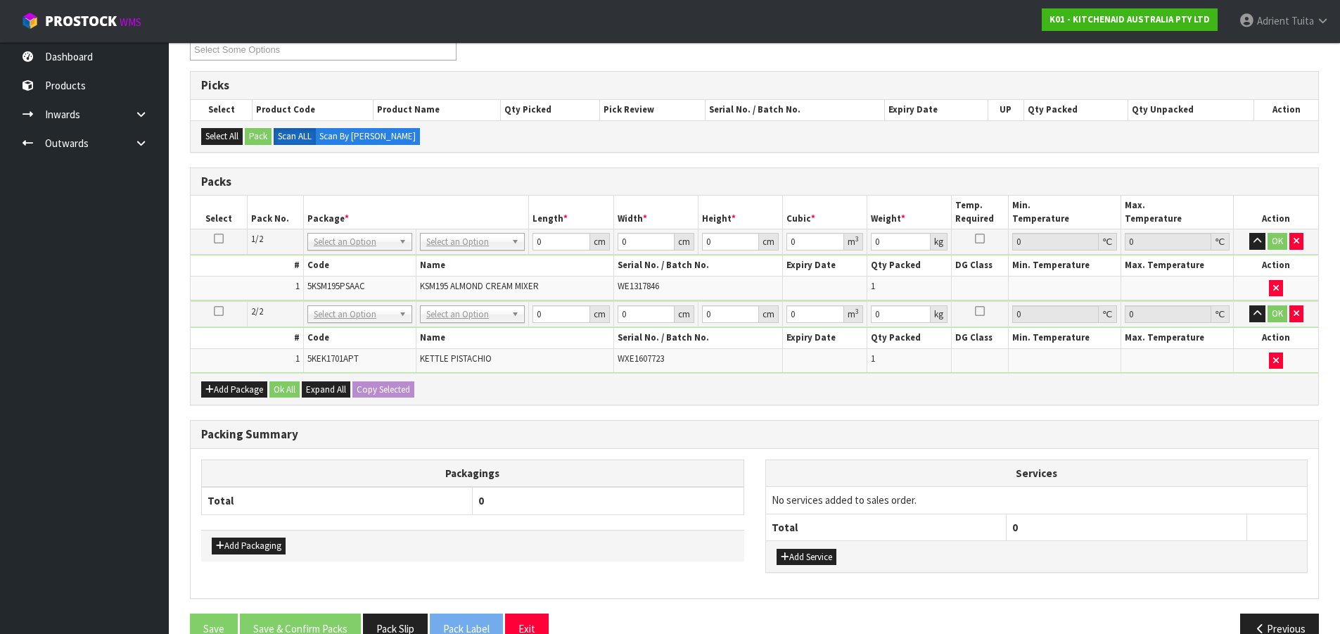
scroll to position [237, 0]
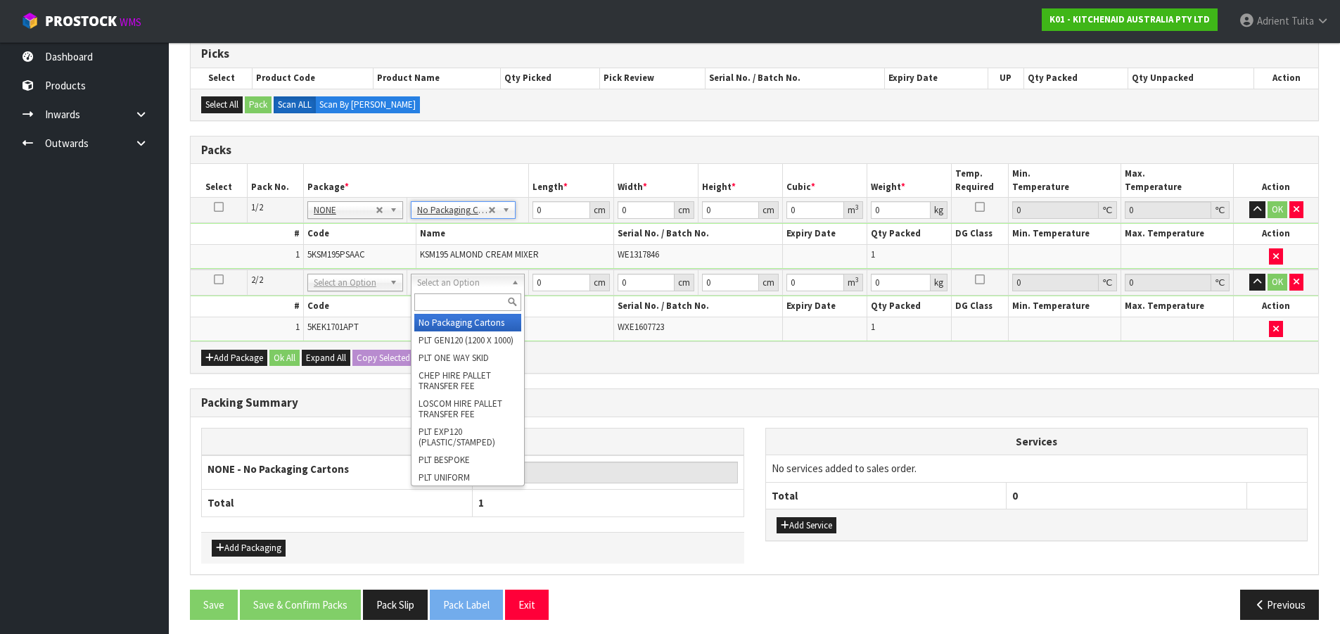
click at [457, 296] on input "text" at bounding box center [467, 302] width 107 height 18
type input "O"
type input "2"
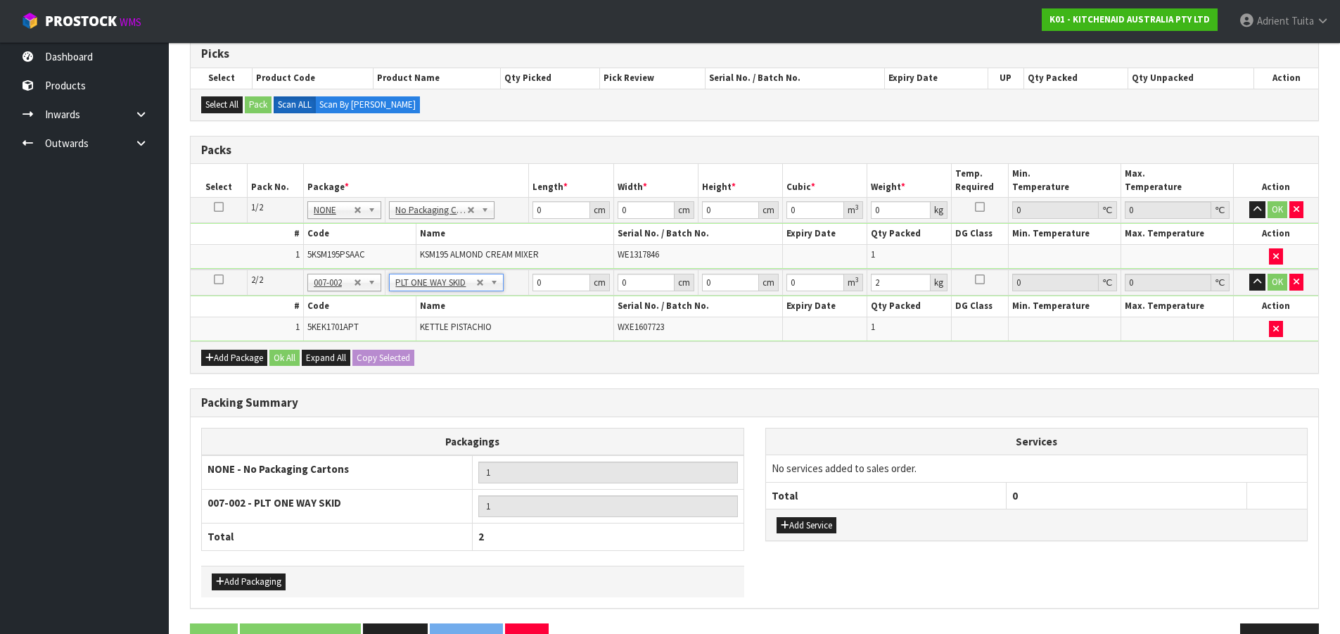
drag, startPoint x: 460, startPoint y: 284, endPoint x: 456, endPoint y: 307, distance: 23.6
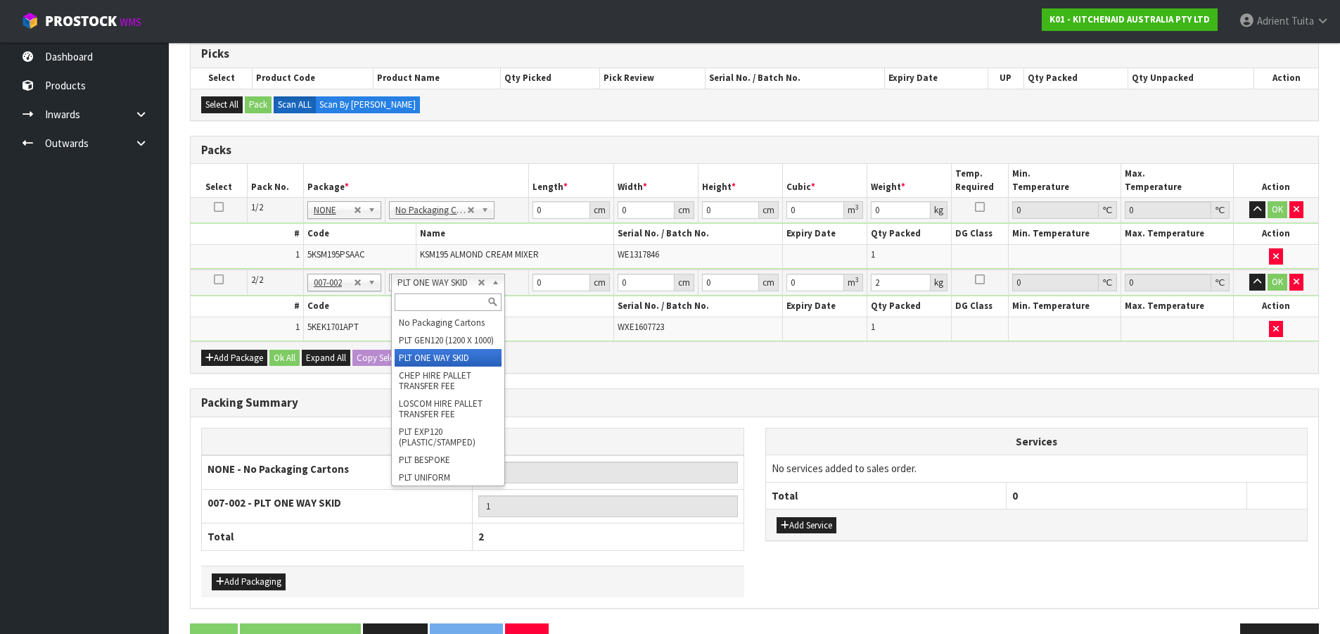
click at [456, 306] on input "text" at bounding box center [448, 302] width 107 height 18
type input "OC"
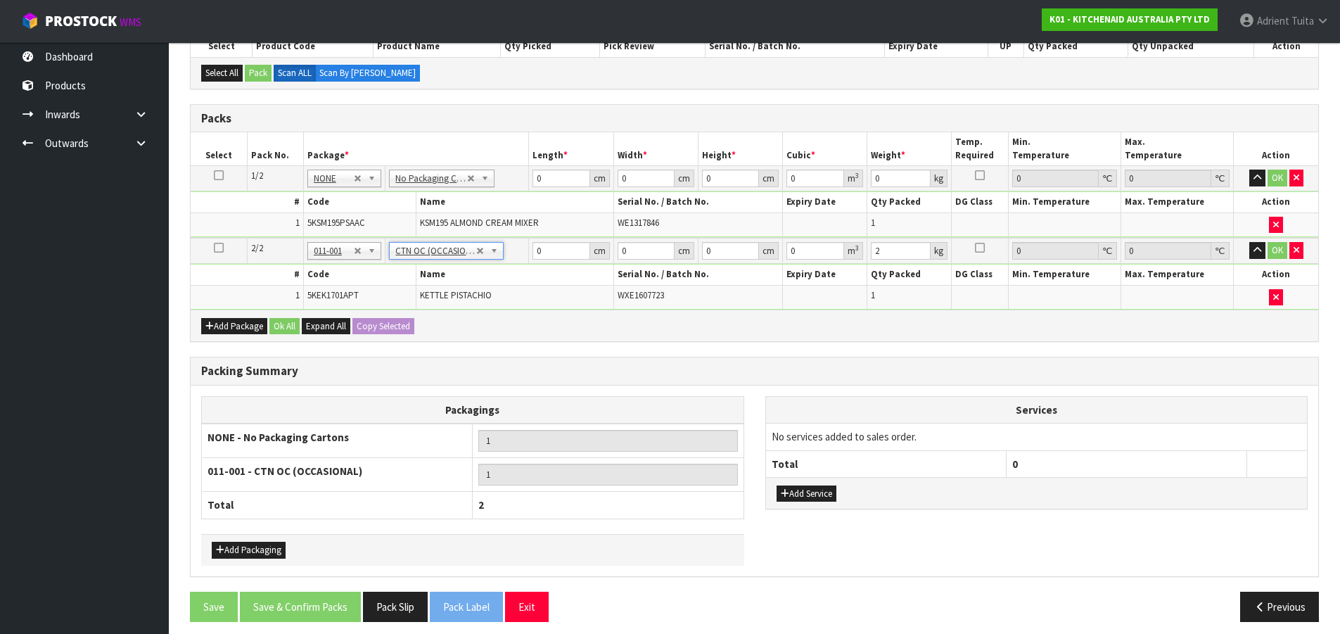
scroll to position [278, 0]
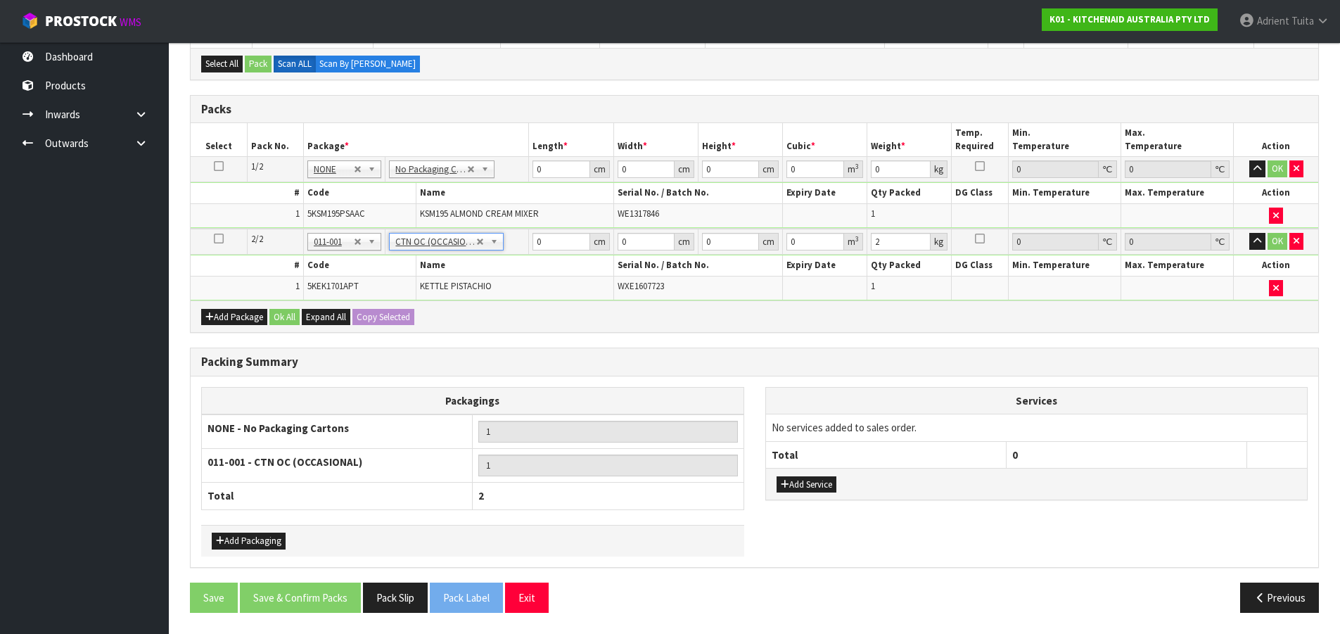
click at [551, 179] on td "0 cm" at bounding box center [571, 169] width 84 height 25
click at [561, 166] on input "0" at bounding box center [561, 169] width 57 height 18
type input "42"
type input "29"
type input "4"
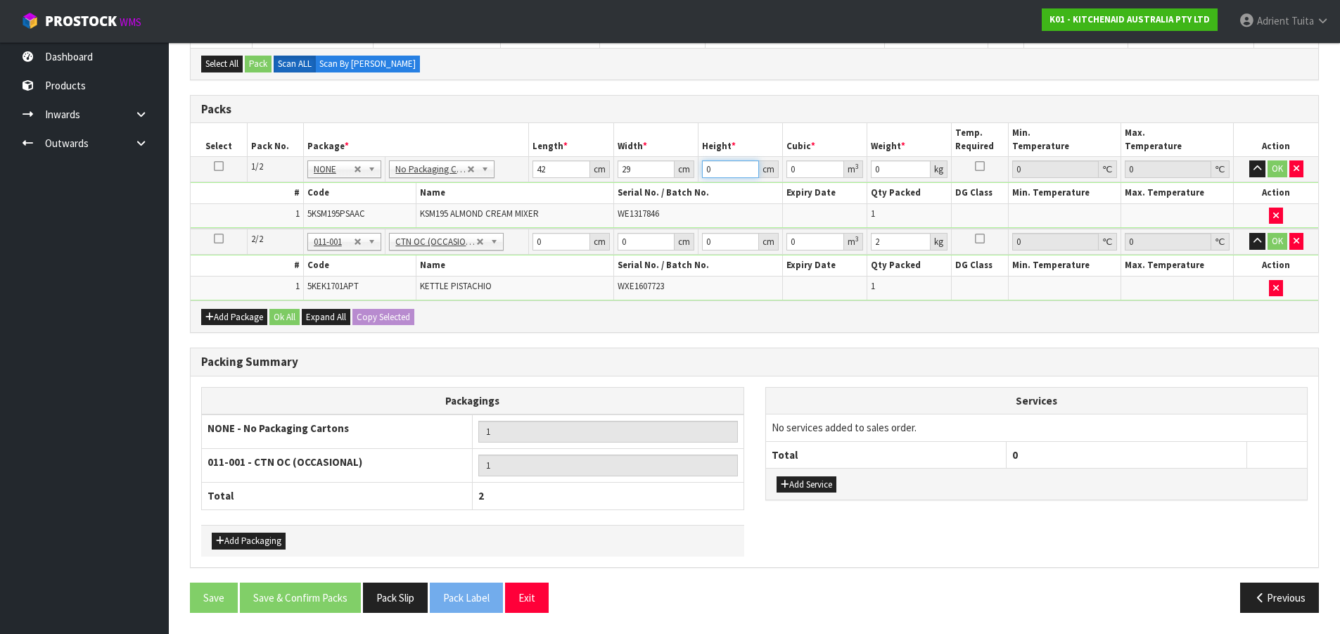
type input "0.004872"
type input "43"
type input "0.052374"
type input "43"
type input "13"
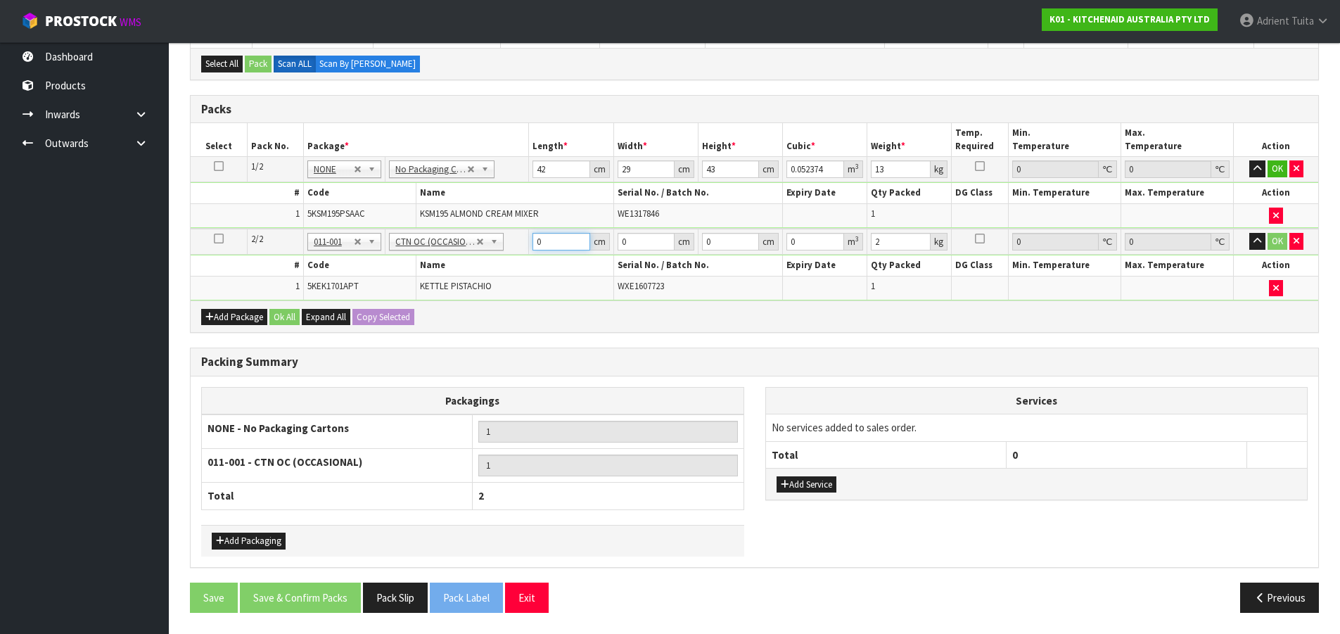
click at [563, 249] on input "0" at bounding box center [561, 242] width 57 height 18
type input "42"
type input "29"
type input "2"
type input "0.002436"
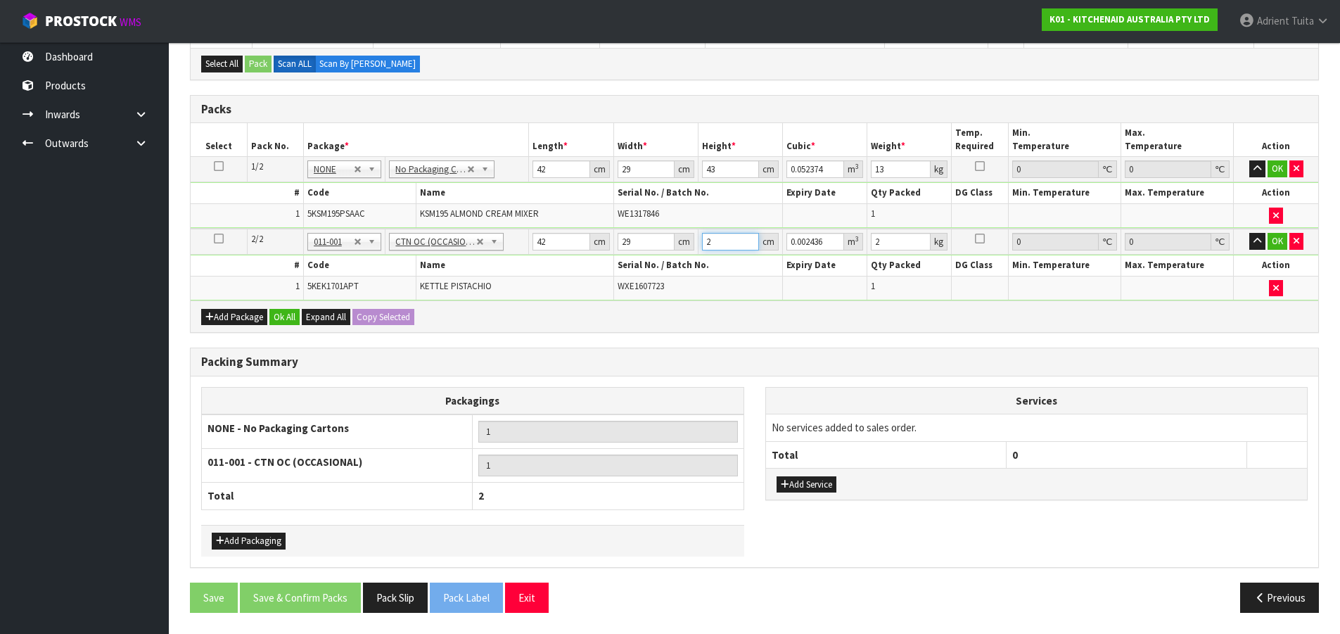
type input "23"
type input "0.028014"
type input "23"
type input "3"
click at [1227, 165] on button "OK" at bounding box center [1278, 168] width 20 height 17
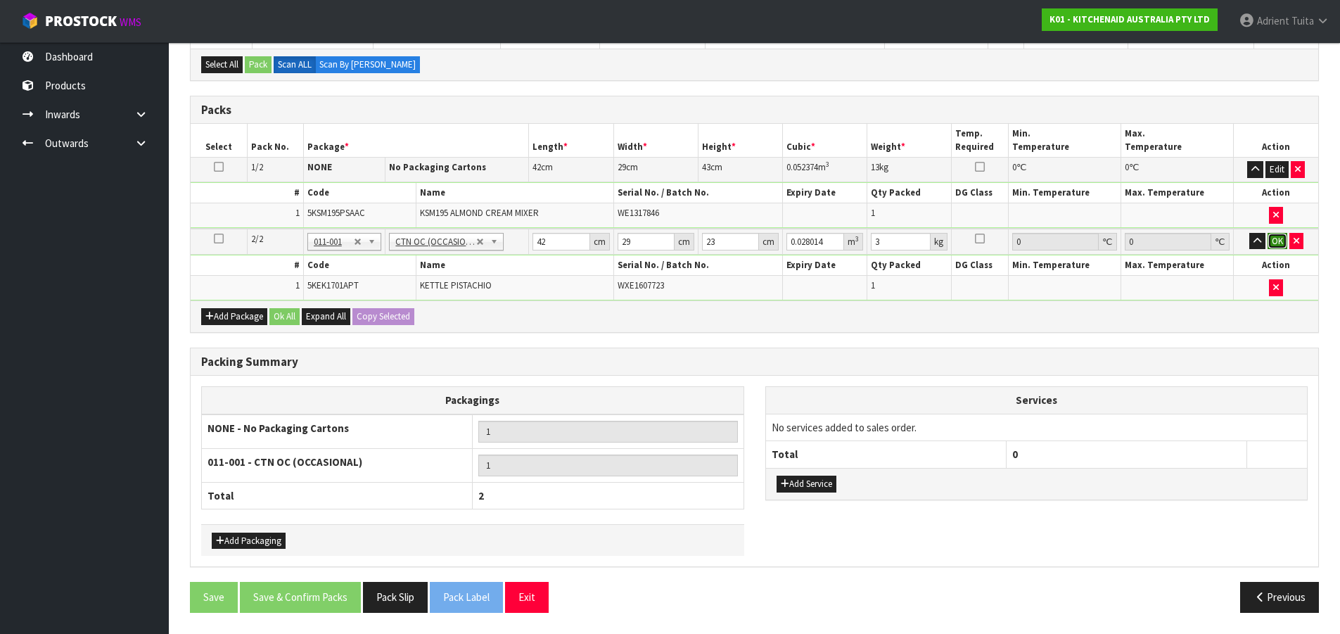
click at [1227, 241] on button "OK" at bounding box center [1278, 241] width 20 height 17
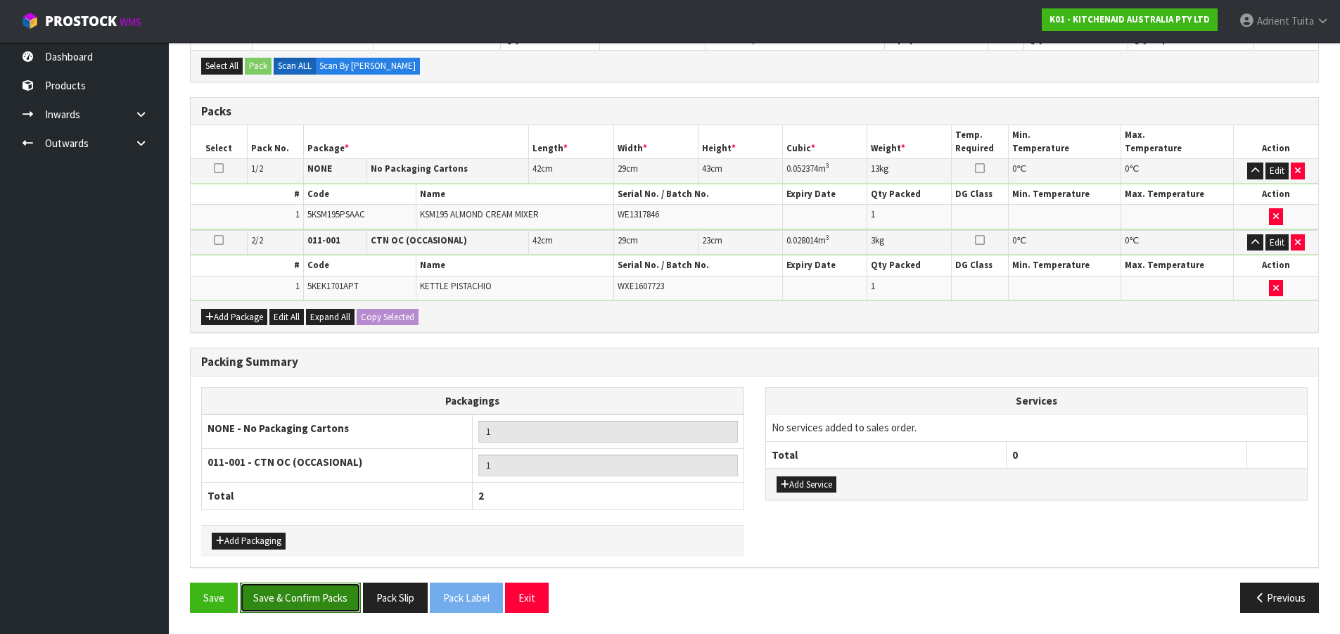
click at [331, 575] on button "Save & Confirm Packs" at bounding box center [300, 598] width 121 height 30
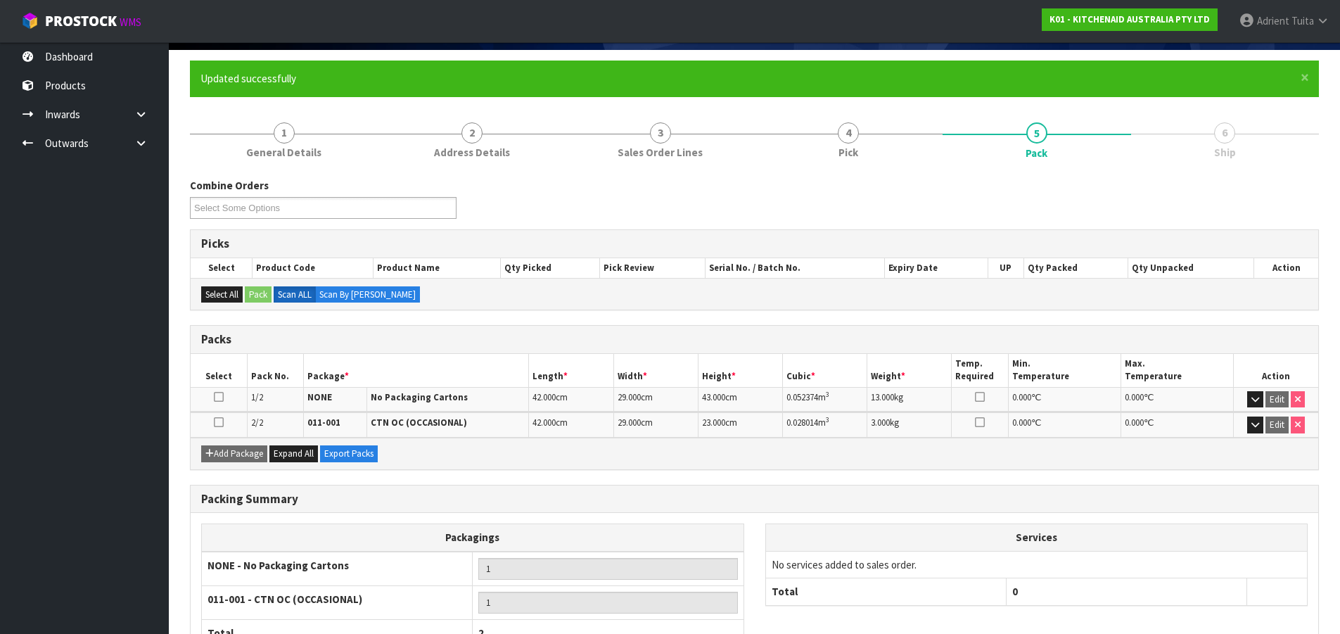
scroll to position [204, 0]
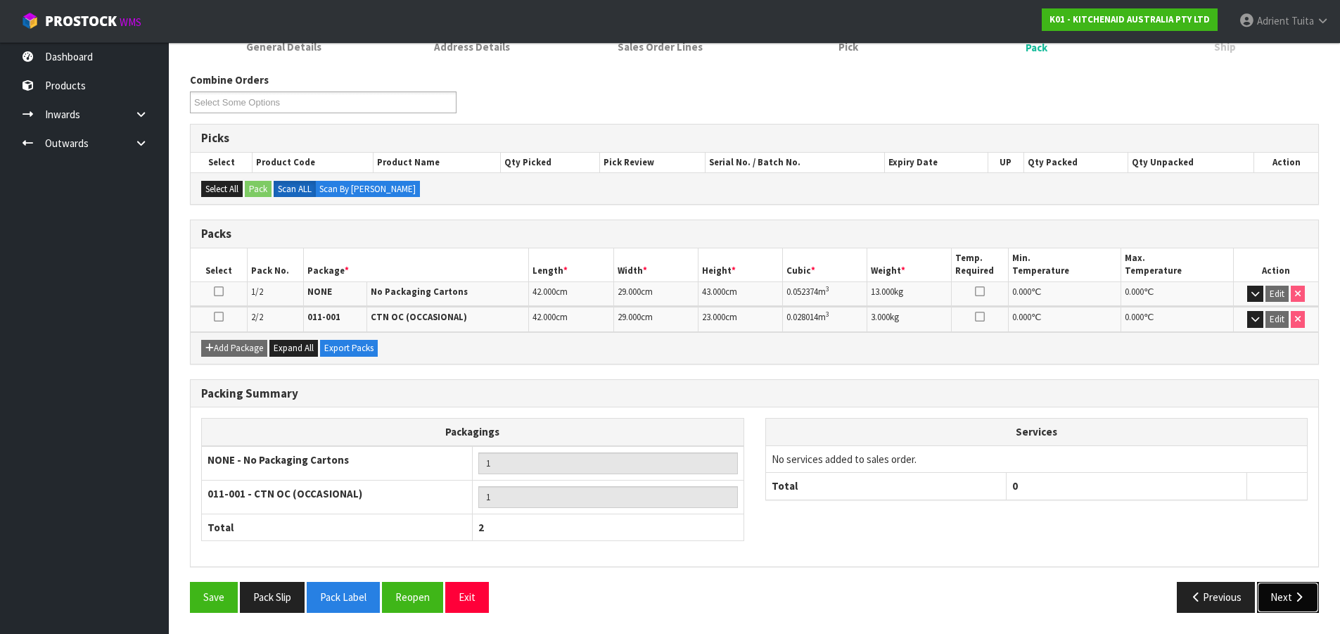
click at [1227, 575] on button "Next" at bounding box center [1288, 597] width 62 height 30
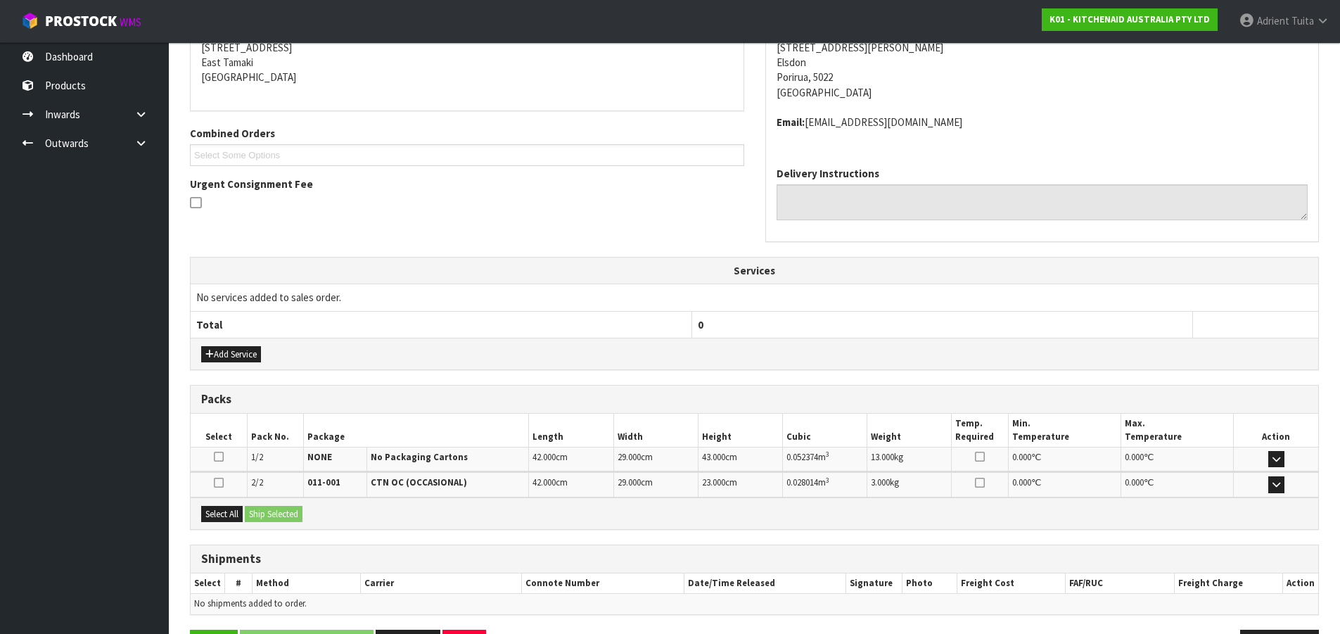
scroll to position [338, 0]
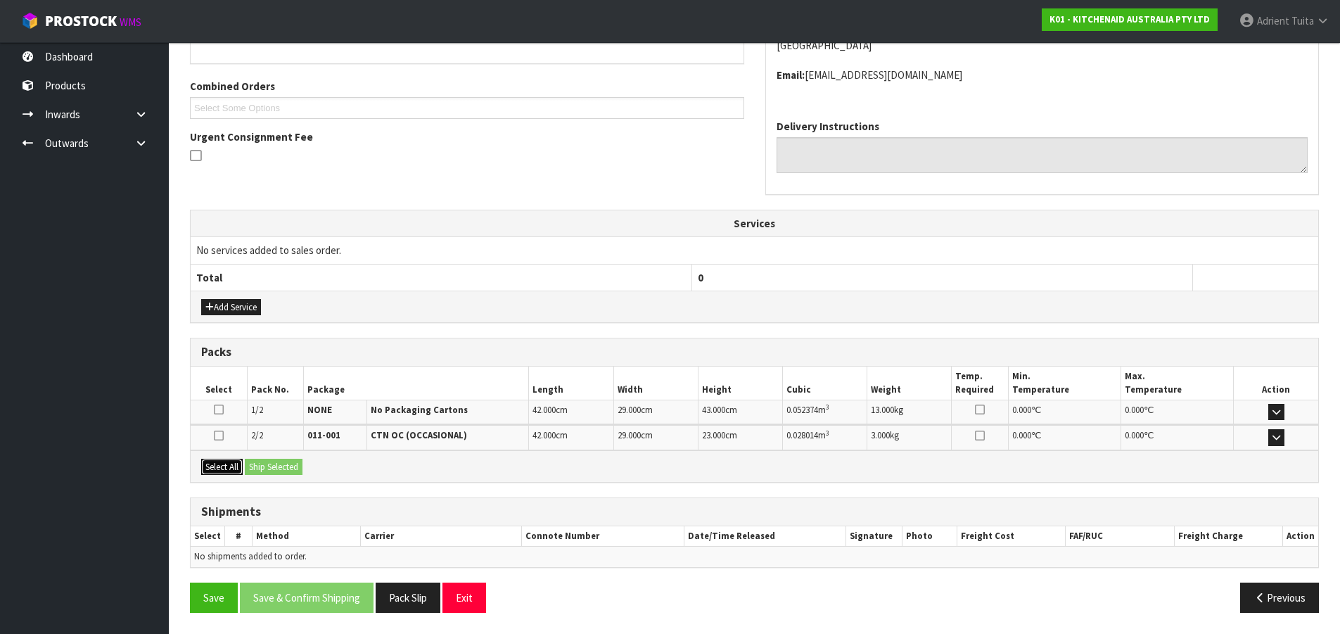
drag, startPoint x: 236, startPoint y: 458, endPoint x: 255, endPoint y: 470, distance: 21.9
click at [237, 462] on button "Select All" at bounding box center [222, 467] width 42 height 17
click at [257, 470] on button "Ship Selected" at bounding box center [274, 467] width 58 height 17
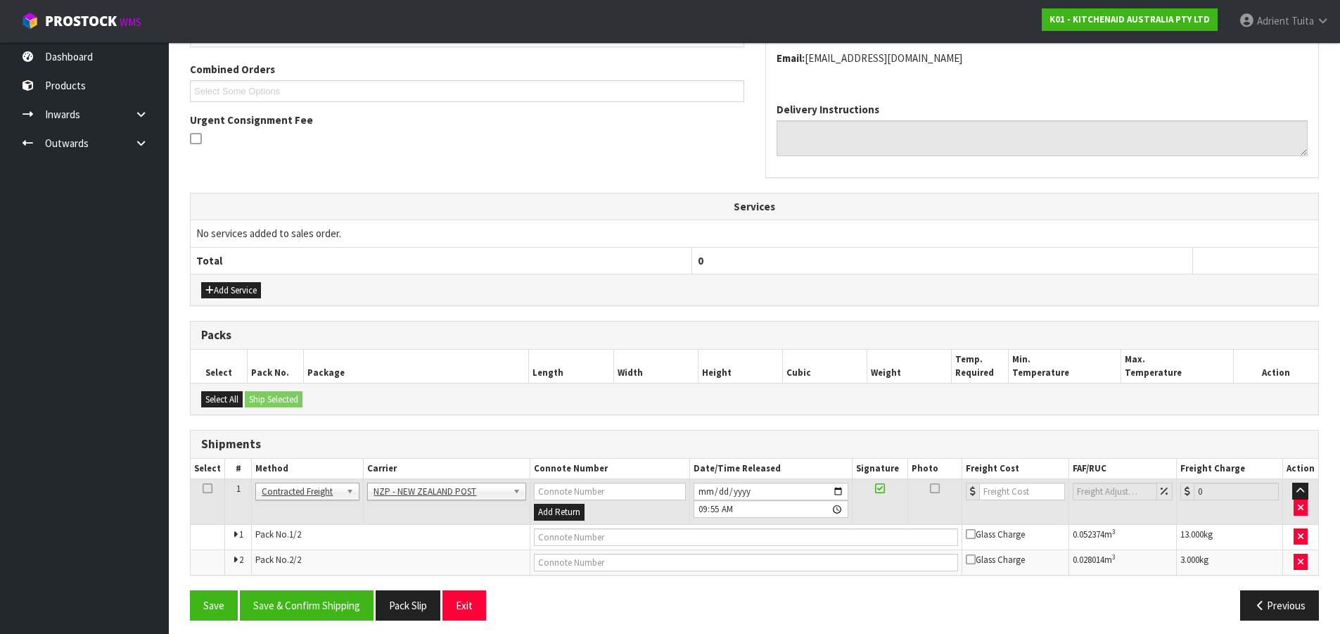
scroll to position [363, 0]
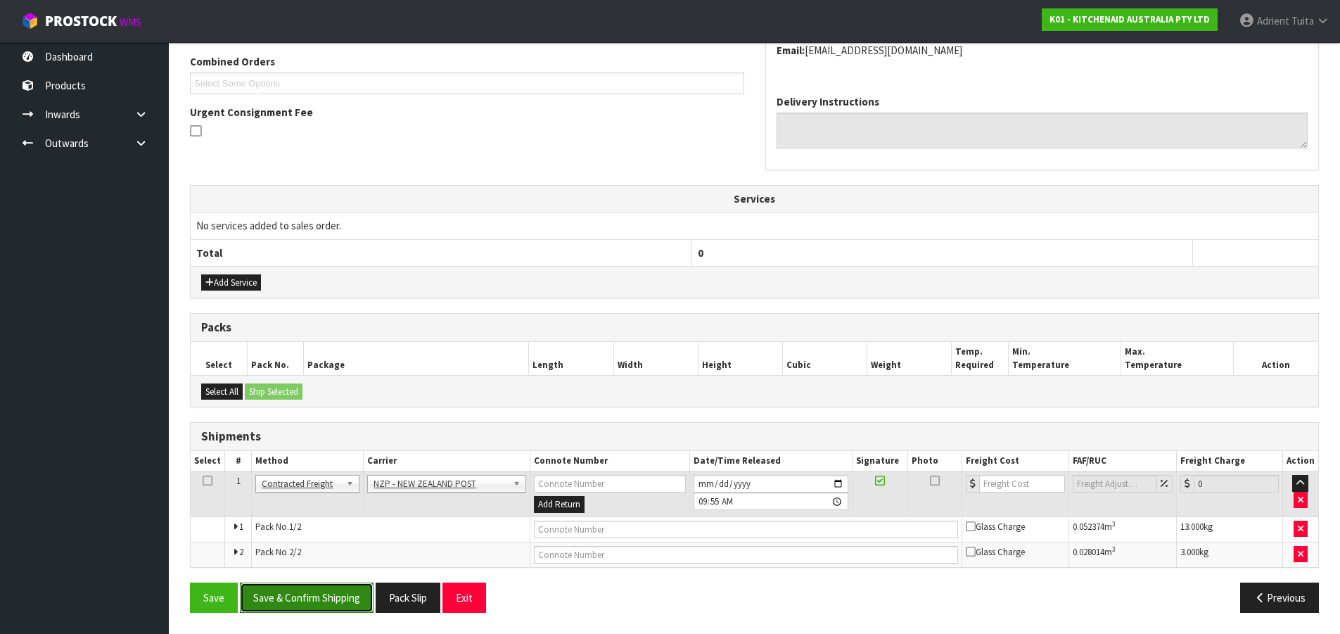
click at [303, 575] on button "Save & Confirm Shipping" at bounding box center [307, 598] width 134 height 30
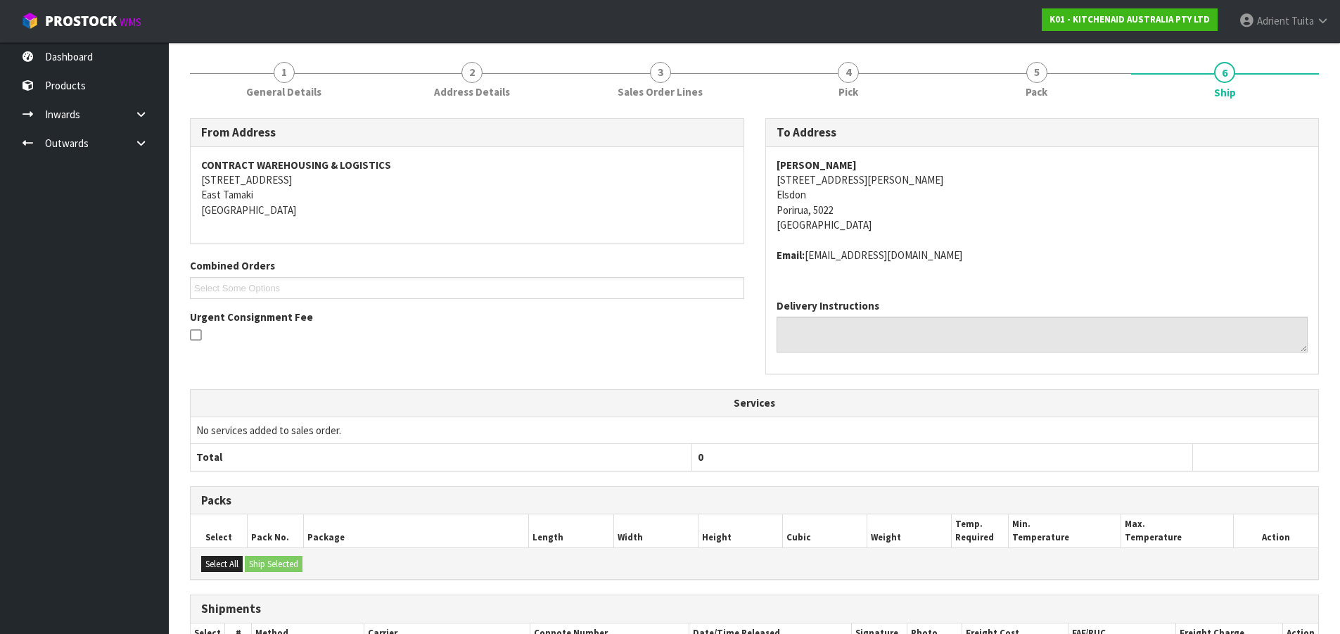
scroll to position [342, 0]
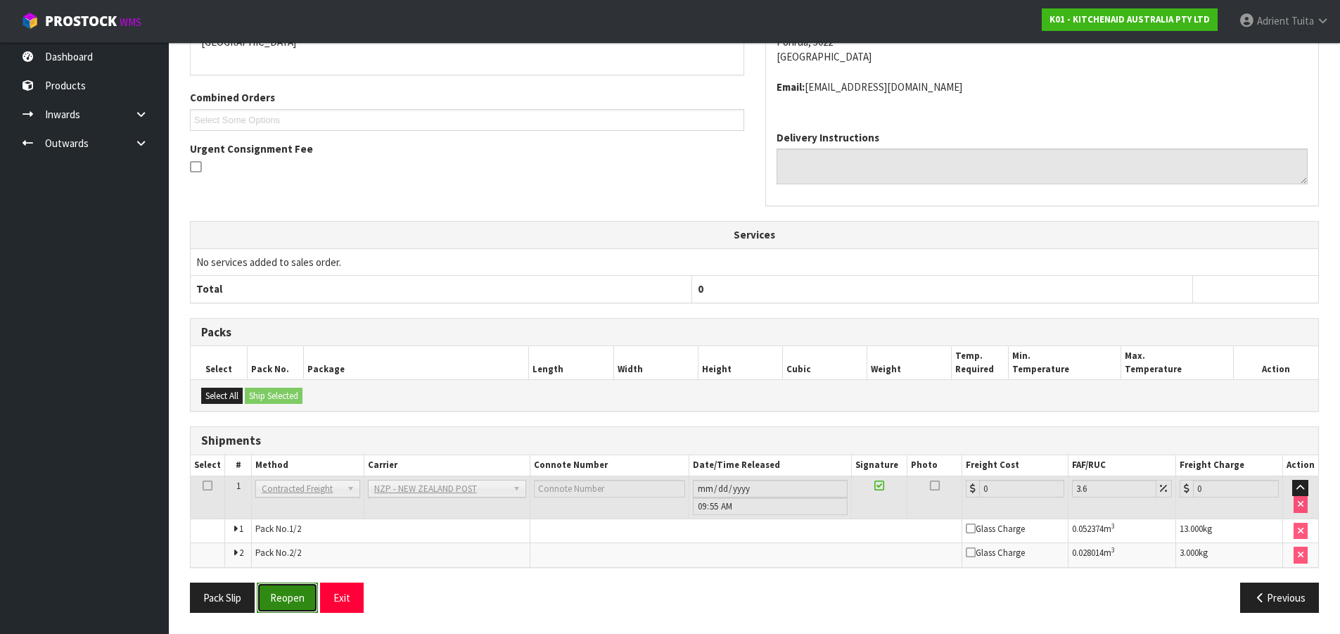
click at [291, 575] on button "Reopen" at bounding box center [287, 598] width 61 height 30
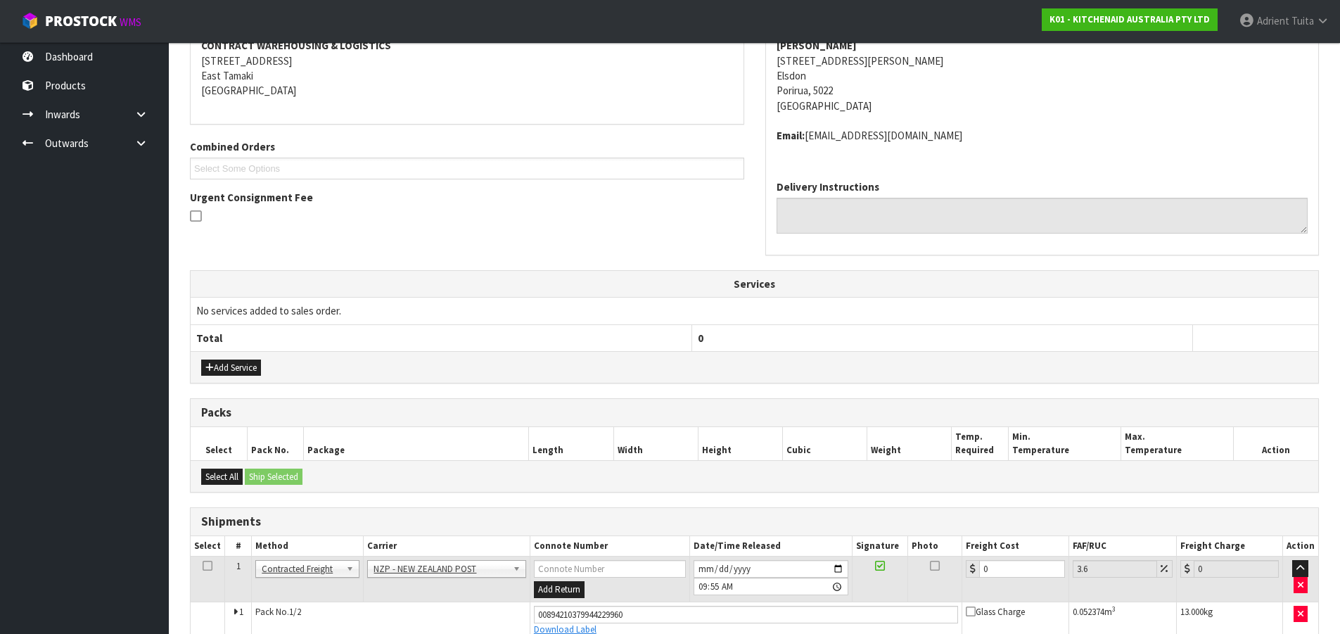
scroll to position [327, 0]
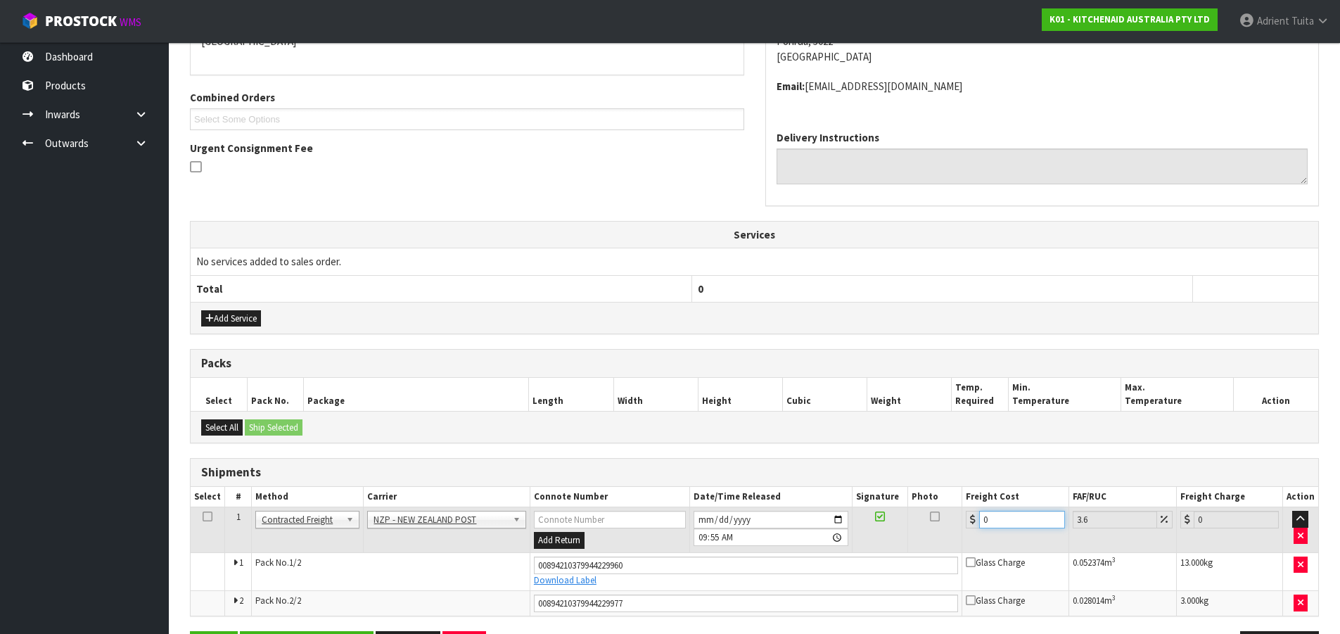
click at [1026, 520] on input "0" at bounding box center [1021, 520] width 85 height 18
type input "1"
type input "1.04"
type input "19"
type input "19.68"
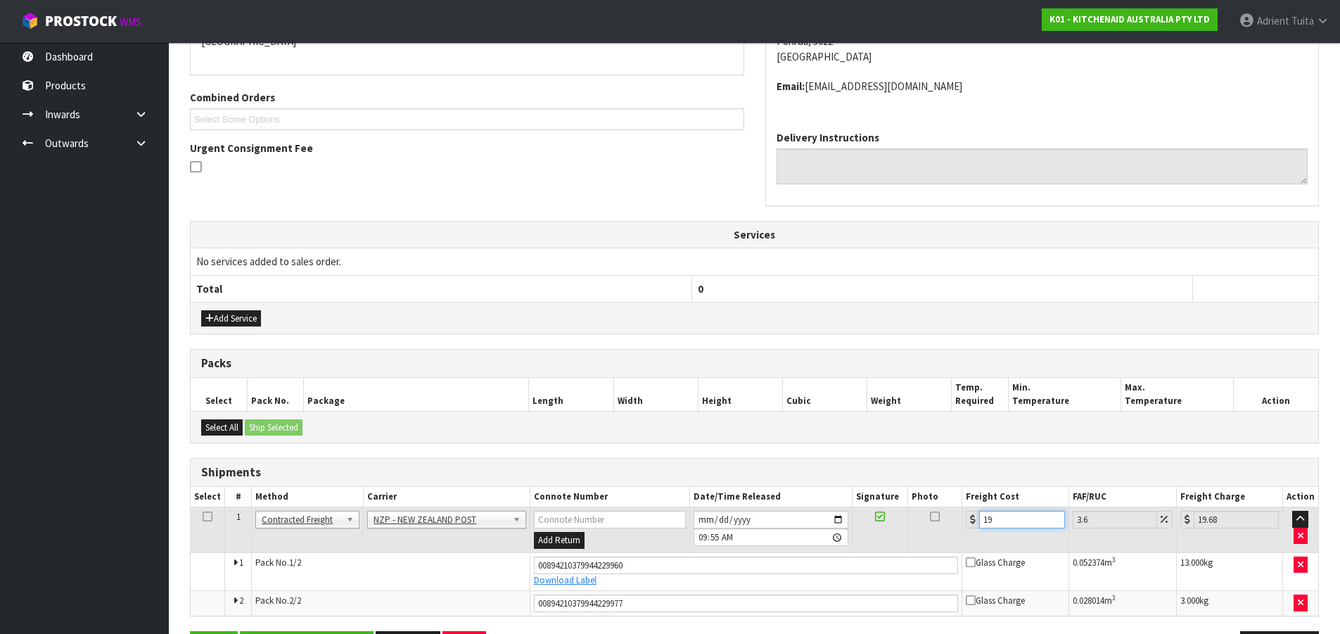
type input "19.3"
type input "19.99"
type input "19.34"
type input "20.04"
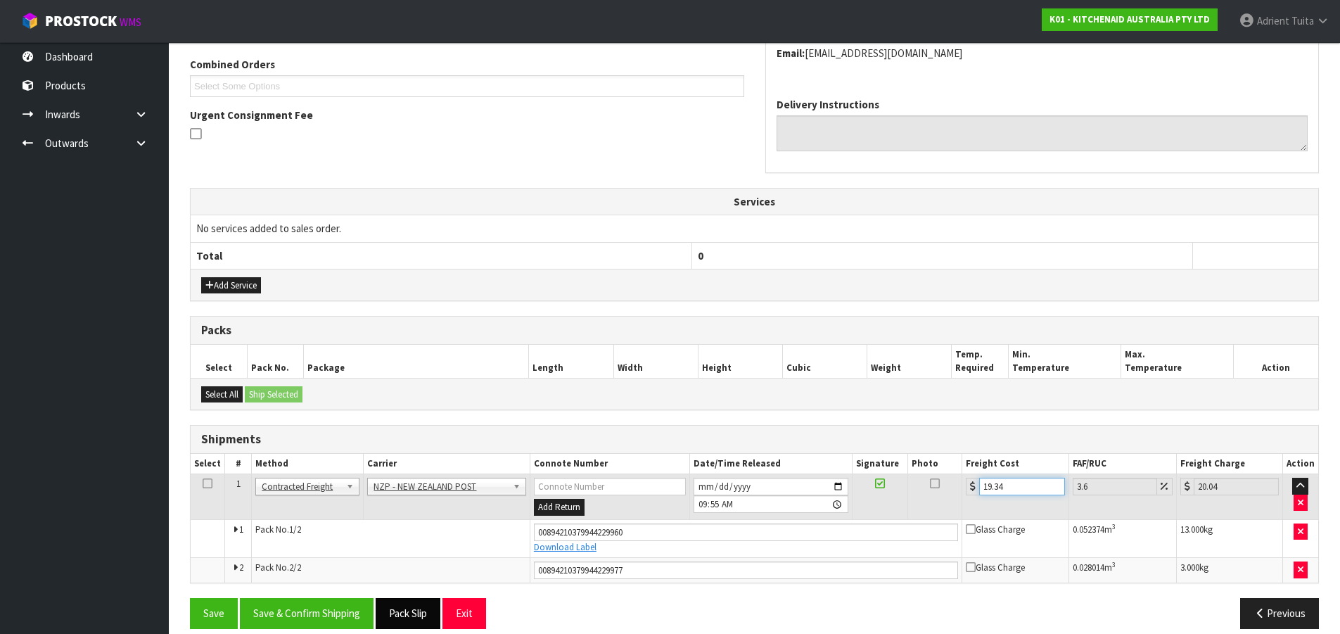
scroll to position [376, 0]
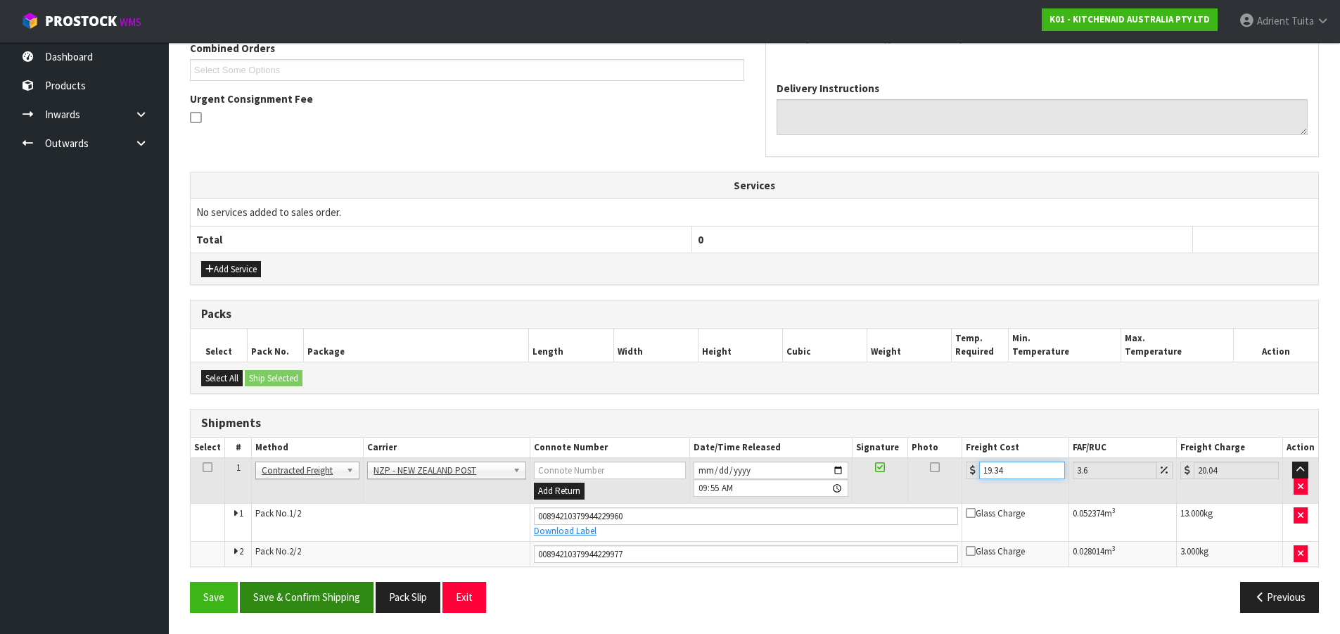
type input "19.34"
click at [348, 575] on button "Save & Confirm Shipping" at bounding box center [307, 597] width 134 height 30
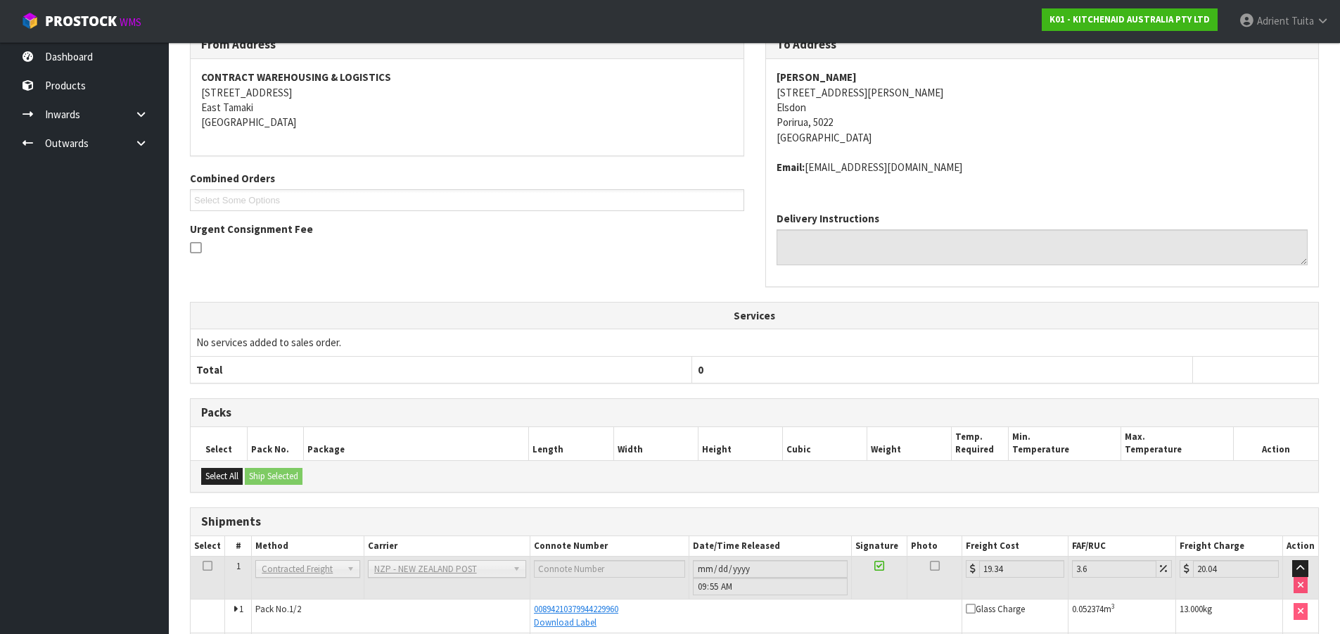
scroll to position [336, 0]
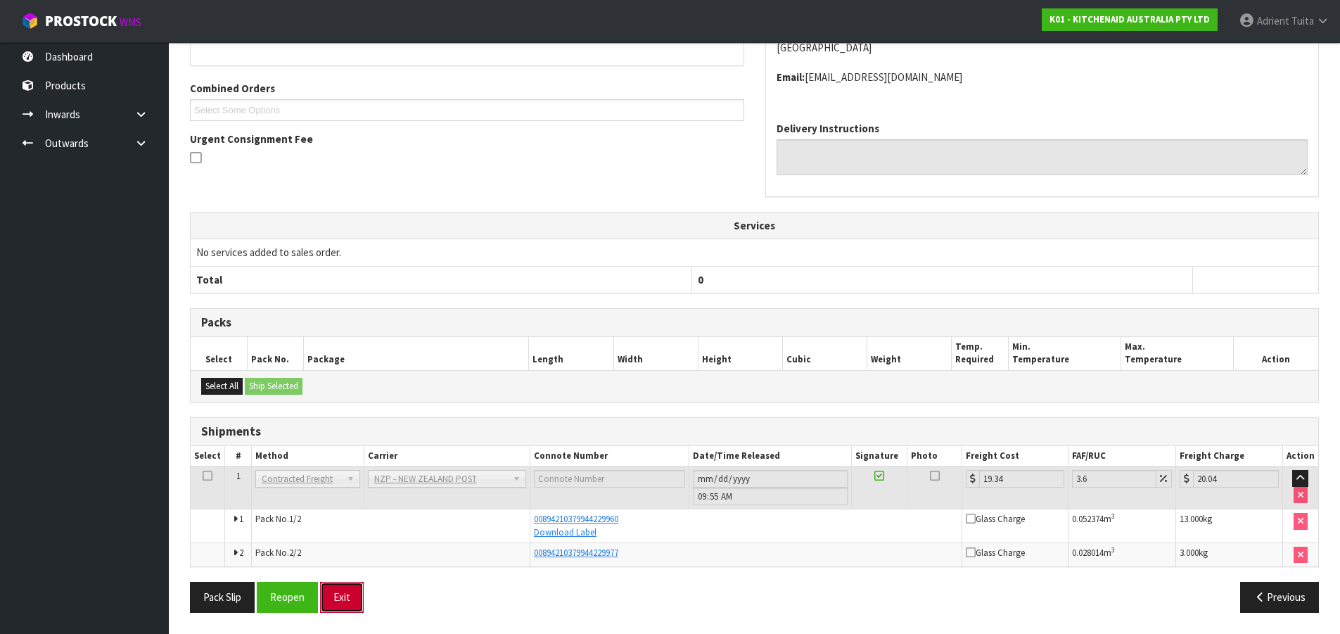
click at [335, 575] on button "Exit" at bounding box center [342, 597] width 44 height 30
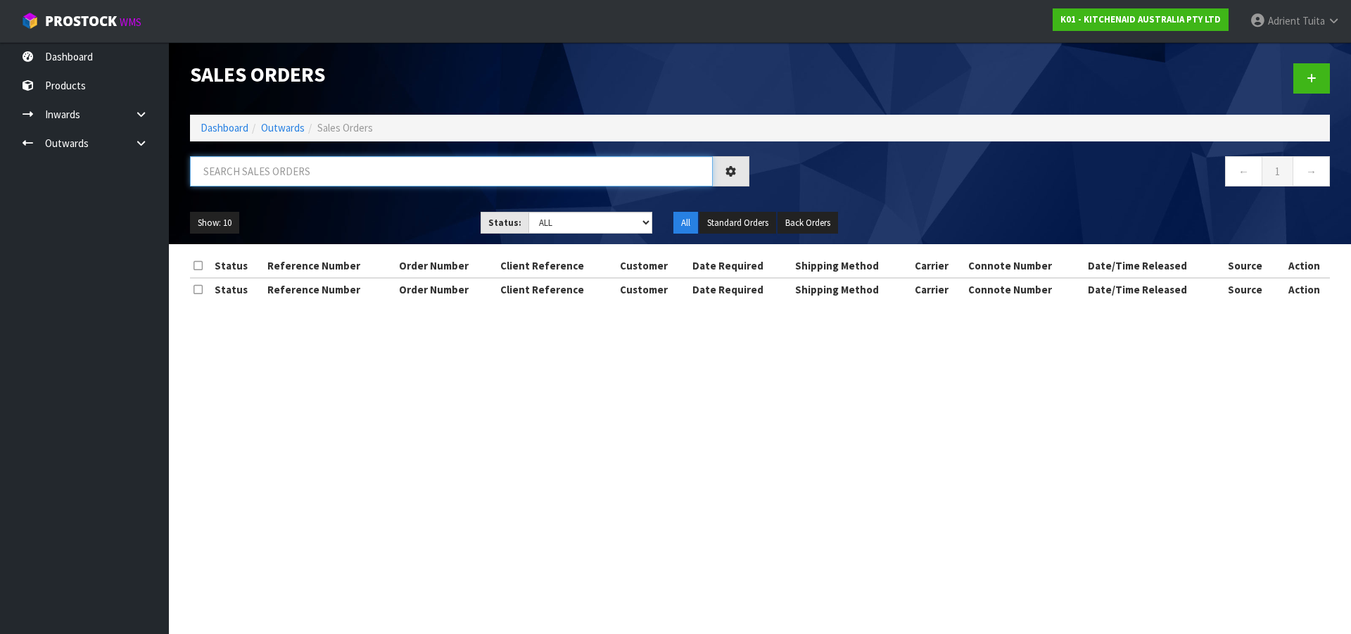
click at [292, 160] on input "text" at bounding box center [451, 171] width 523 height 30
type input "0255"
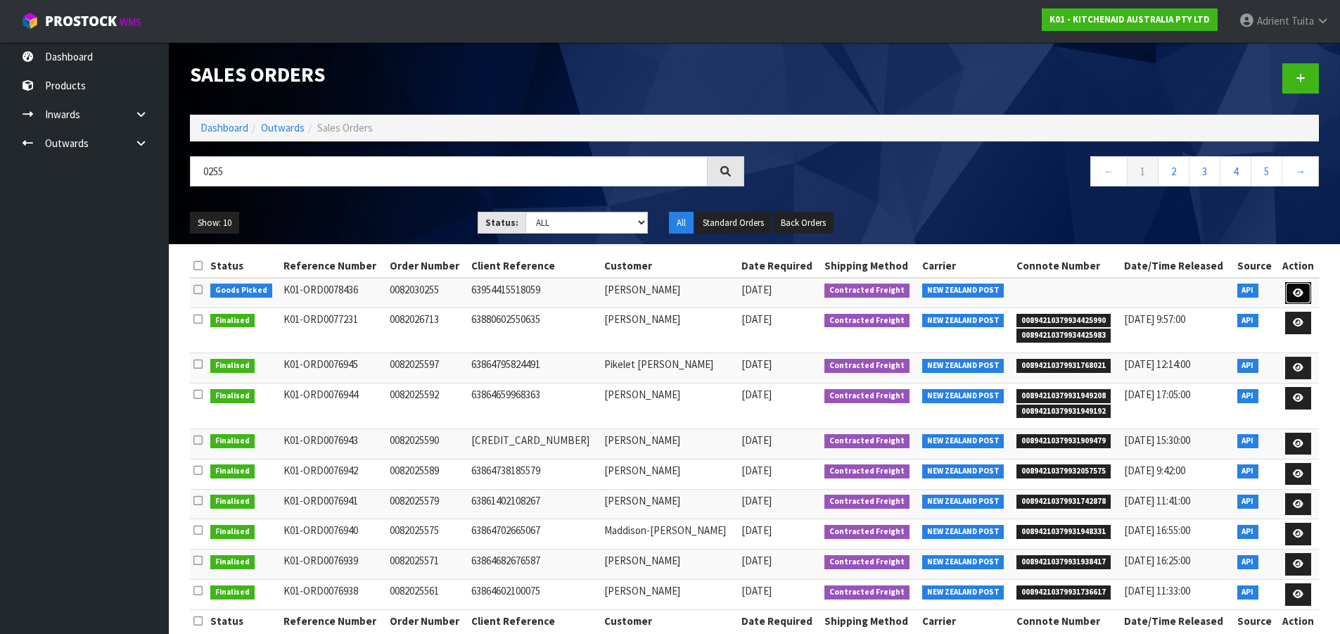
click at [1227, 291] on link at bounding box center [1298, 293] width 26 height 23
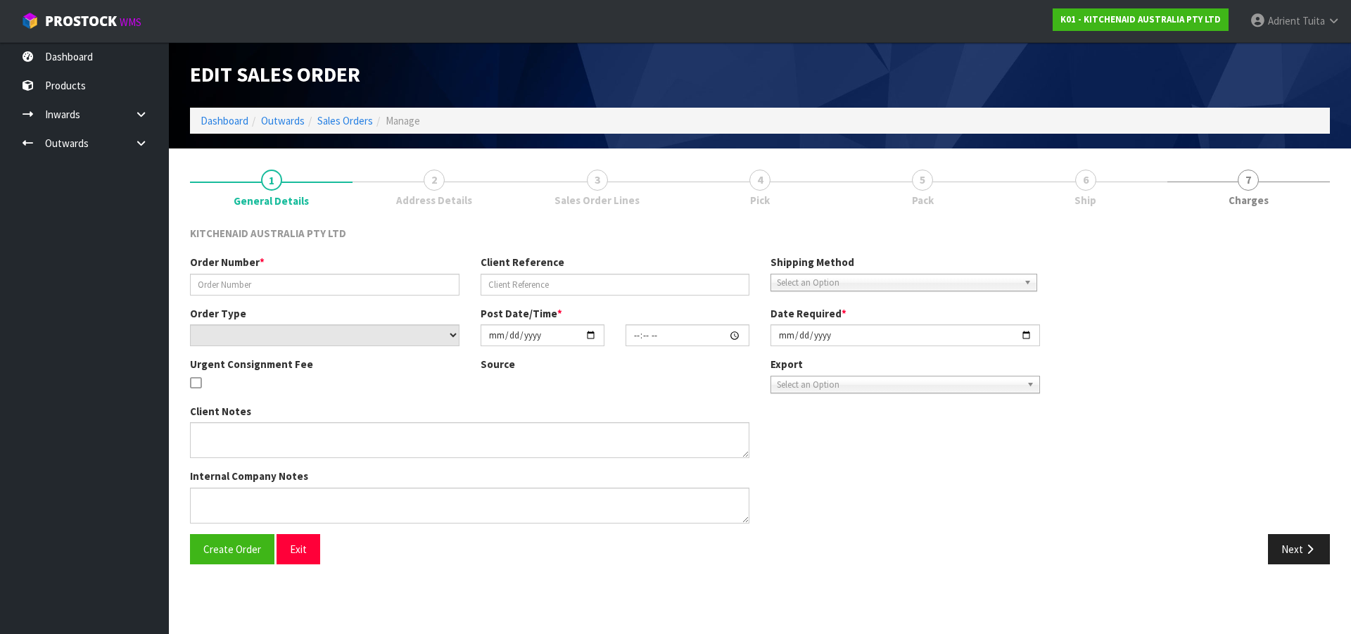
type input "0082030255"
type input "63954415518059"
select select "number:0"
type input "2025-08-28"
type input "11:34:56.000"
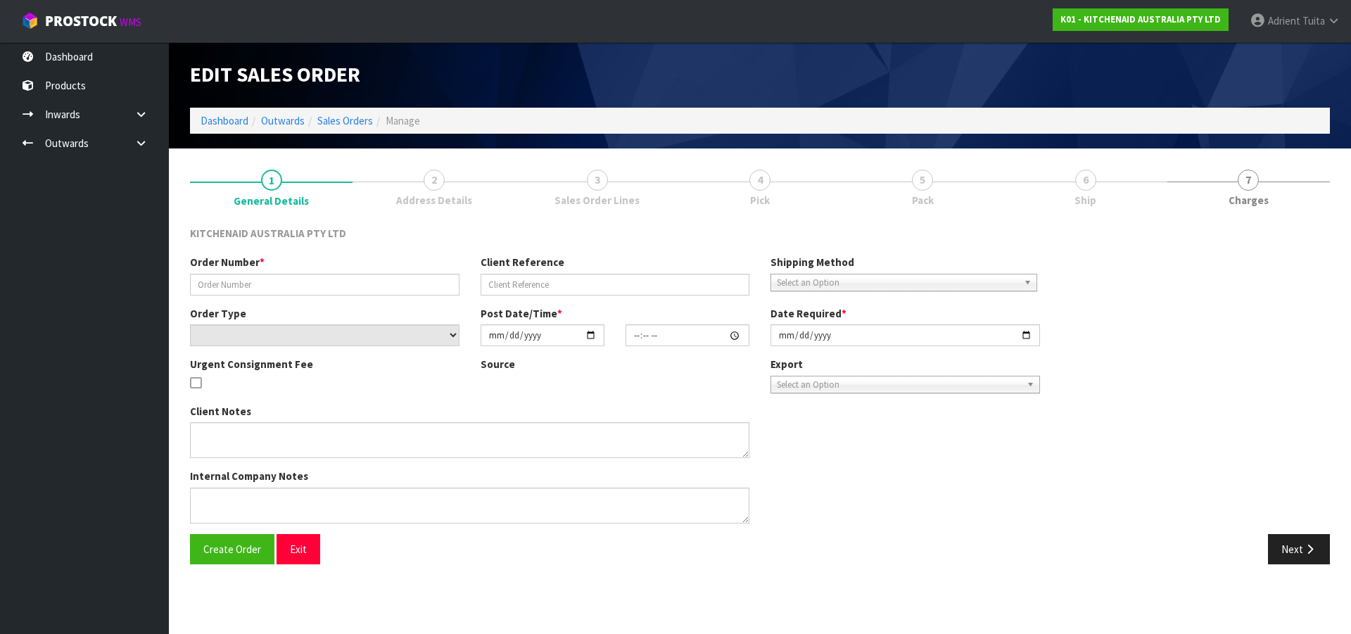
type input "2025-08-28"
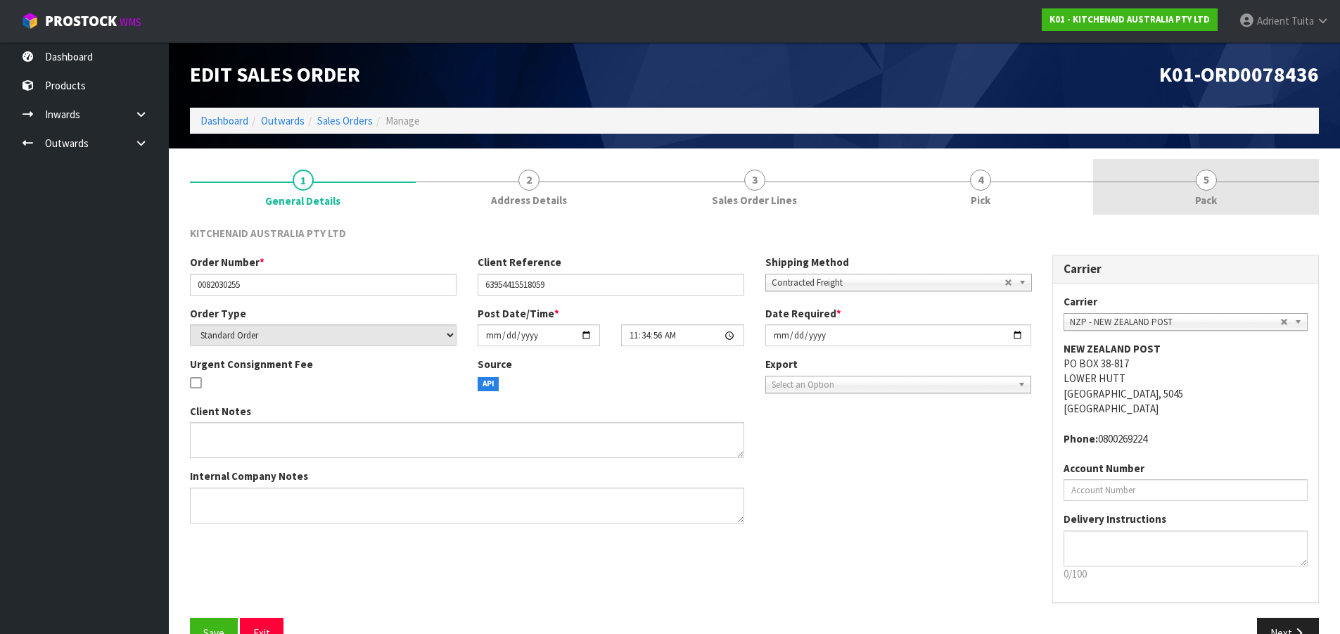
click at [1227, 198] on link "5 Pack" at bounding box center [1206, 187] width 226 height 56
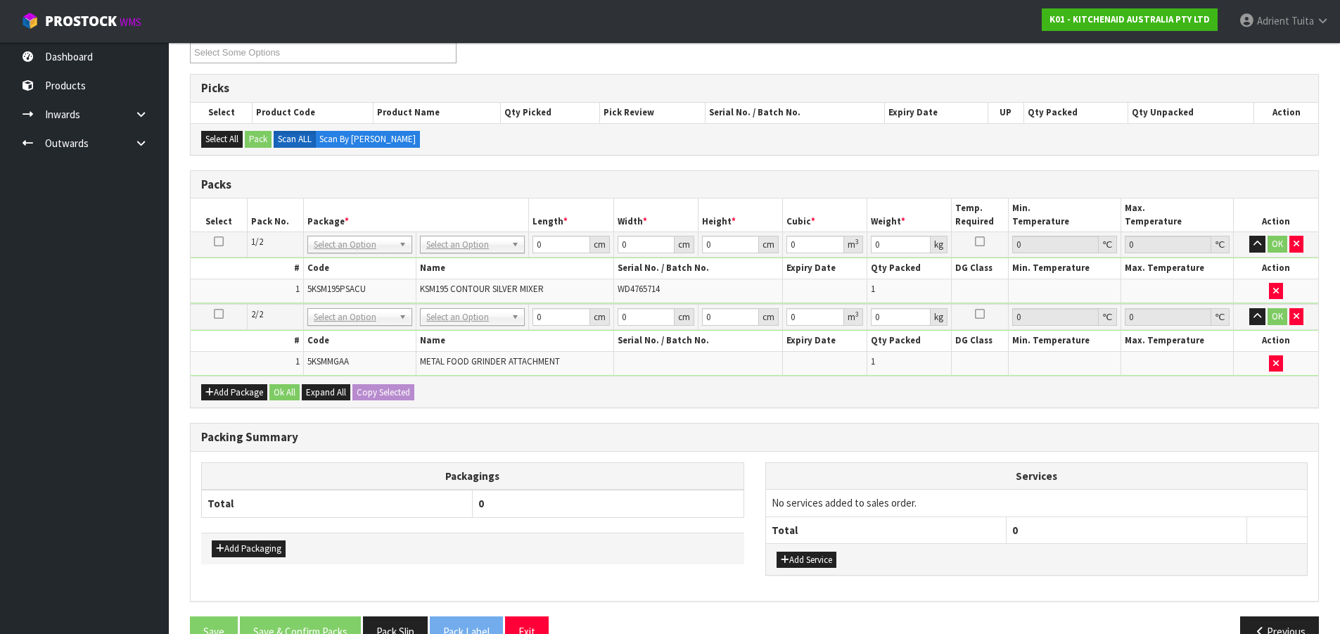
scroll to position [237, 0]
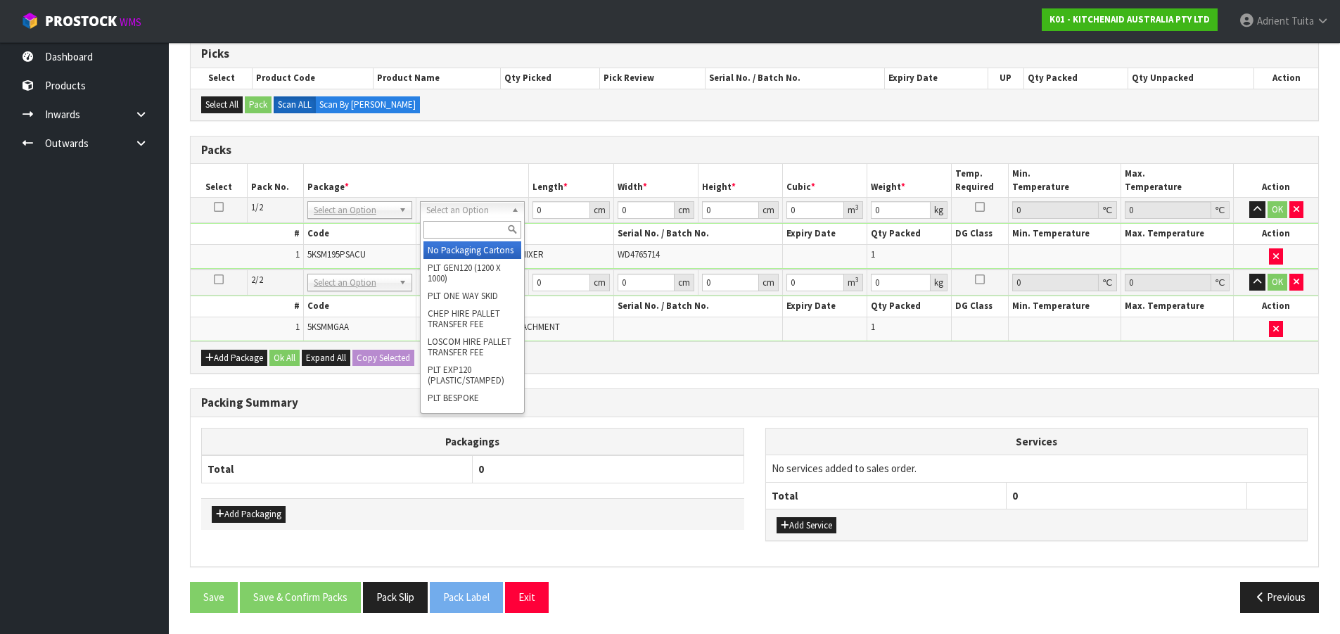
drag, startPoint x: 502, startPoint y: 202, endPoint x: 476, endPoint y: 238, distance: 44.3
drag, startPoint x: 476, startPoint y: 239, endPoint x: 473, endPoint y: 246, distance: 7.3
click at [475, 241] on div at bounding box center [472, 229] width 103 height 23
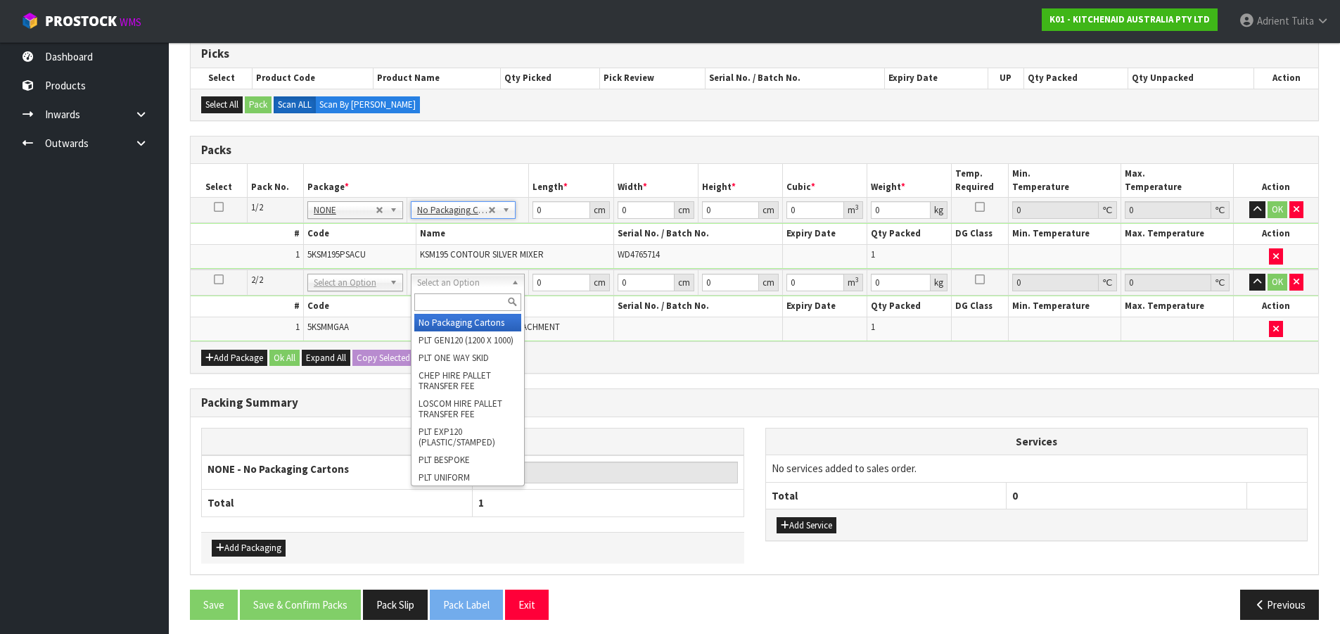
drag, startPoint x: 468, startPoint y: 298, endPoint x: 464, endPoint y: 279, distance: 20.0
click at [466, 297] on input "text" at bounding box center [467, 302] width 107 height 18
type input "oc"
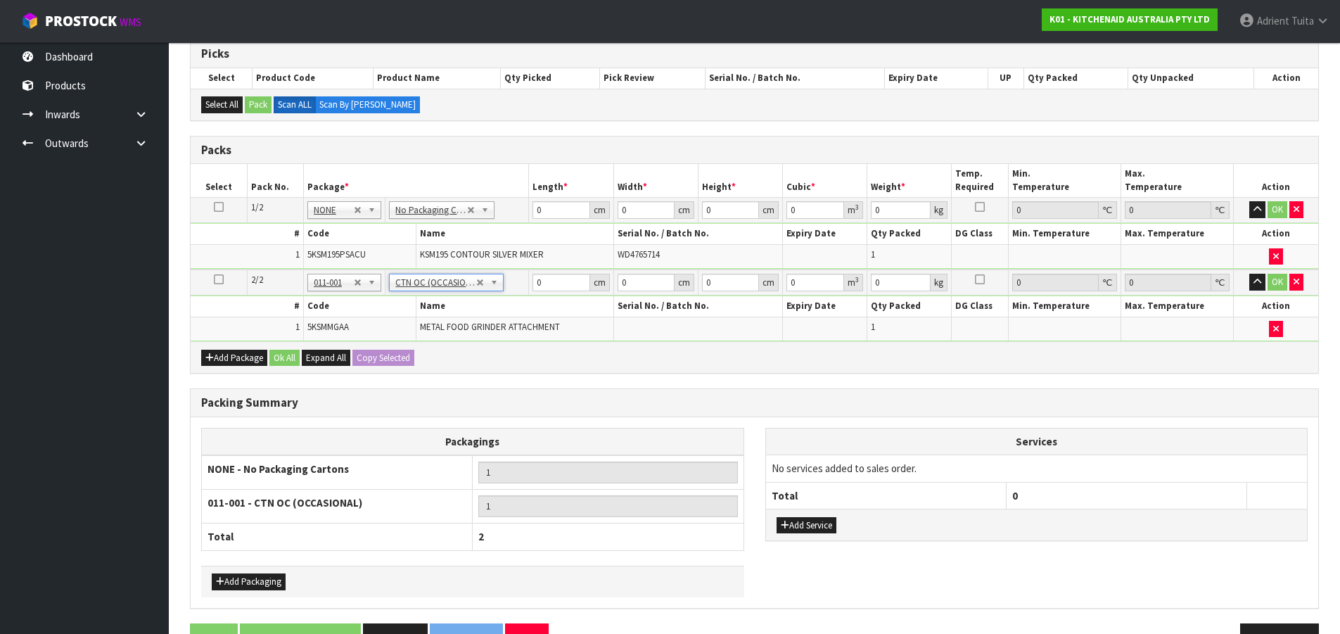
type input "2.3"
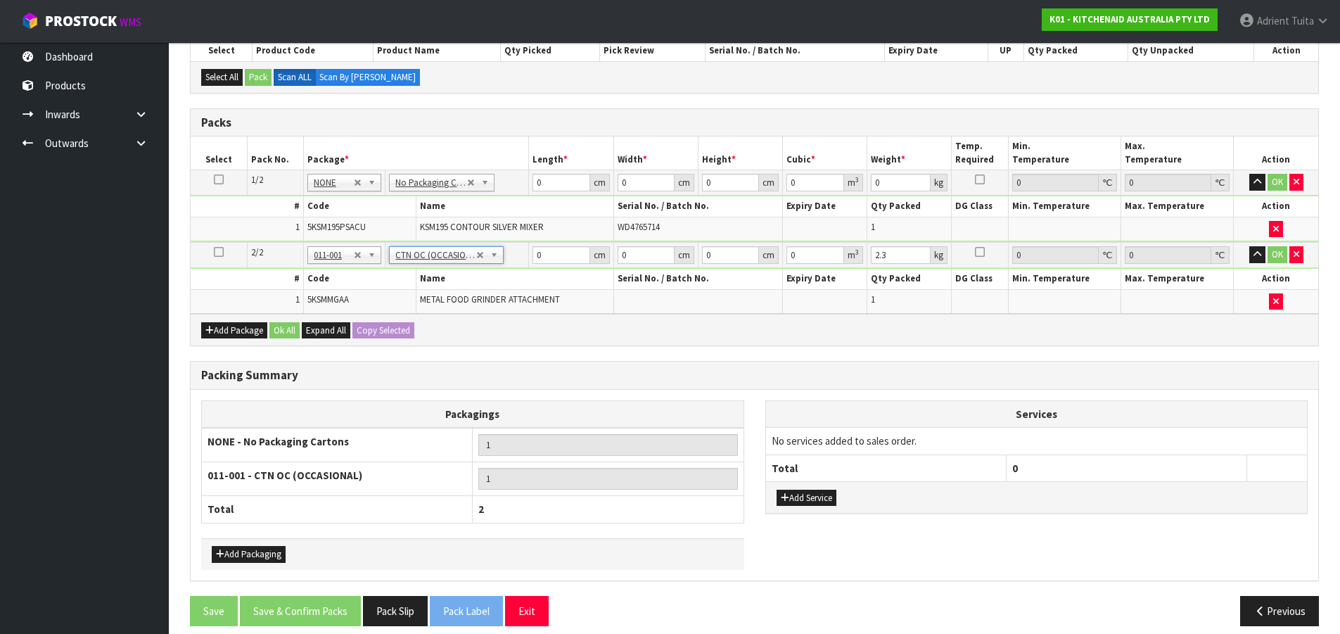
scroll to position [278, 0]
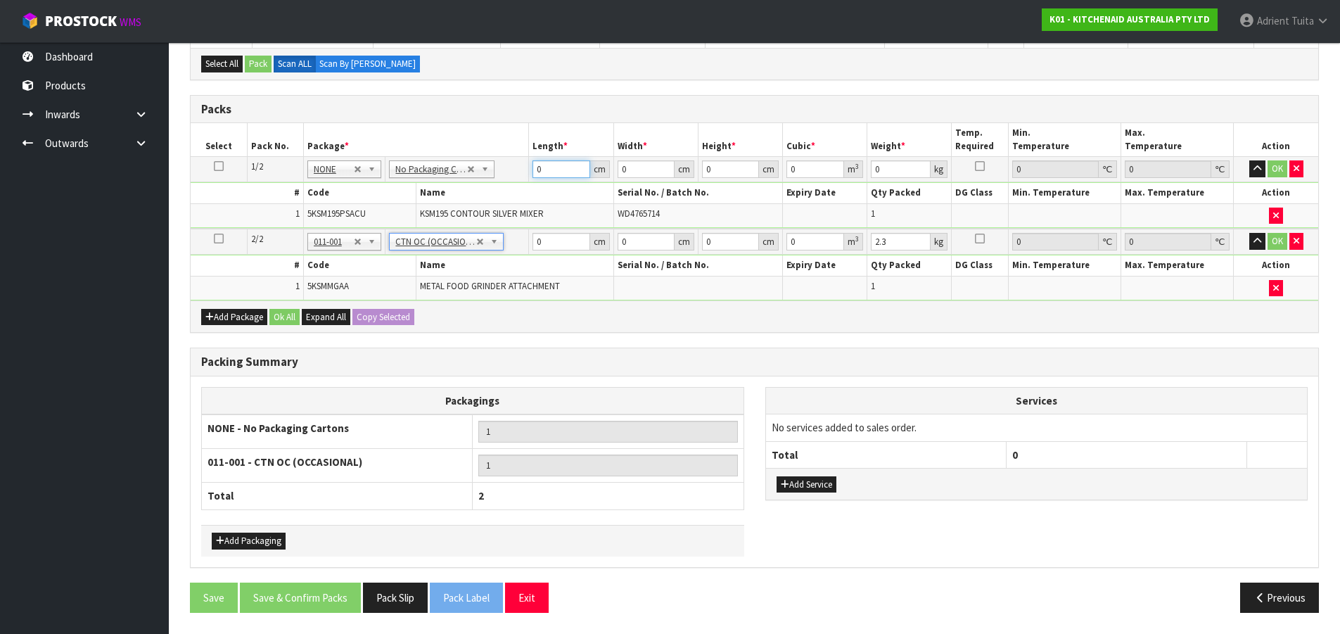
click at [552, 176] on input "0" at bounding box center [561, 169] width 57 height 18
type input "42"
type input "29"
type input "4"
type input "0.004872"
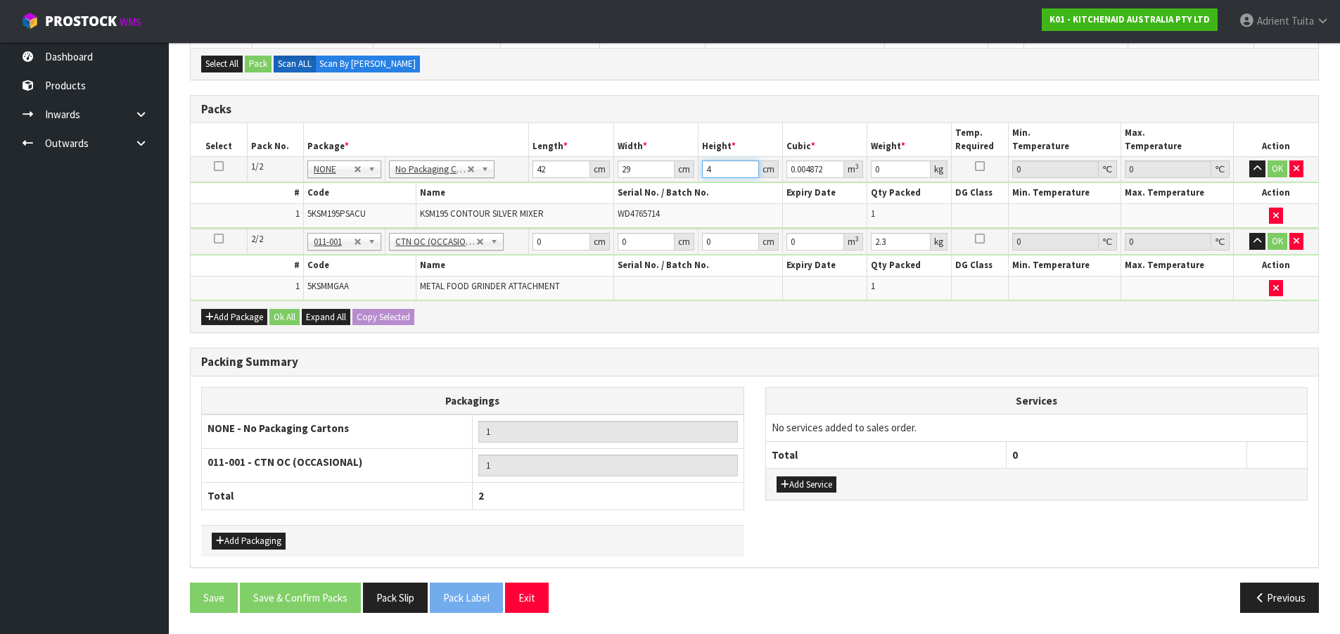
type input "43"
type input "0.052374"
type input "43"
type input "13"
click at [557, 242] on input "0" at bounding box center [561, 242] width 57 height 18
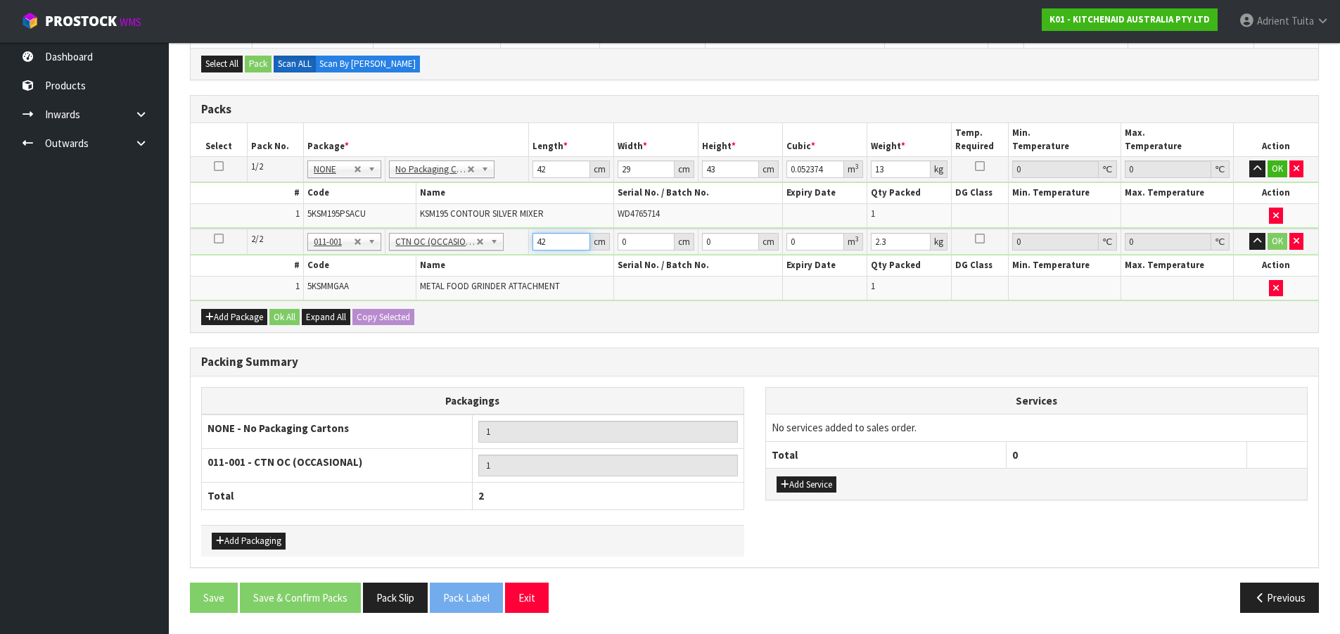
type input "42"
type input "28"
type input "1"
type input "0.001176"
type input "18"
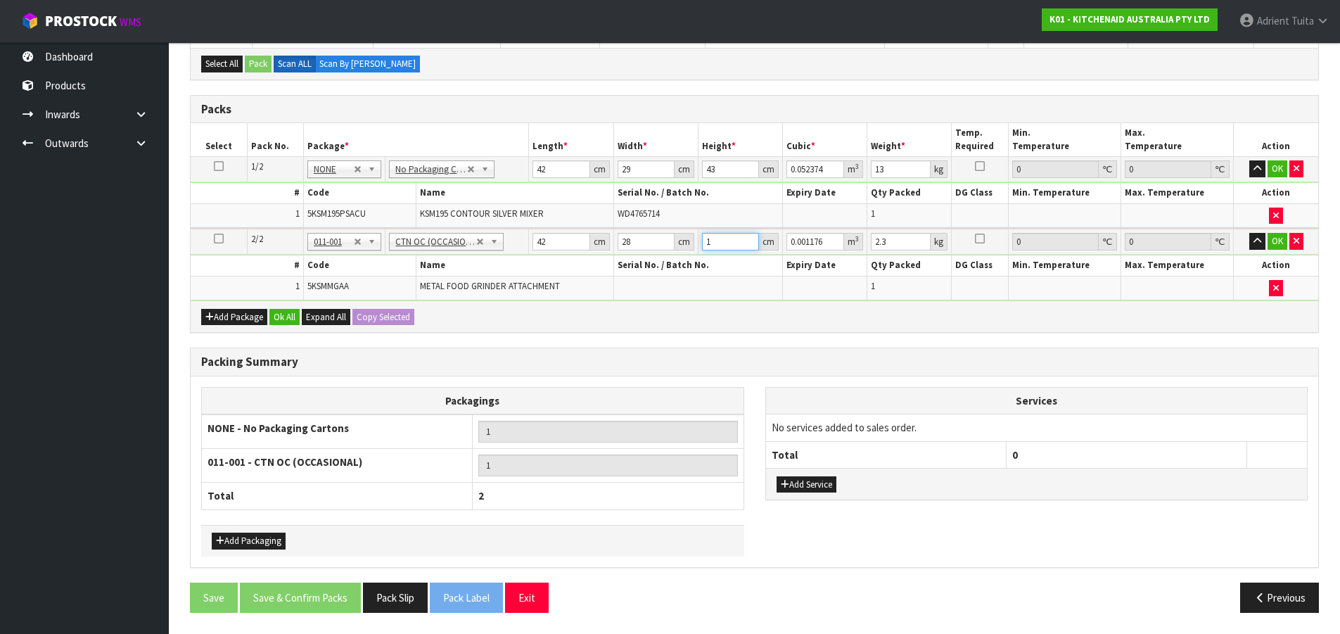
type input "0.021168"
type input "18"
type input "3"
click at [1227, 172] on button "OK" at bounding box center [1278, 168] width 20 height 17
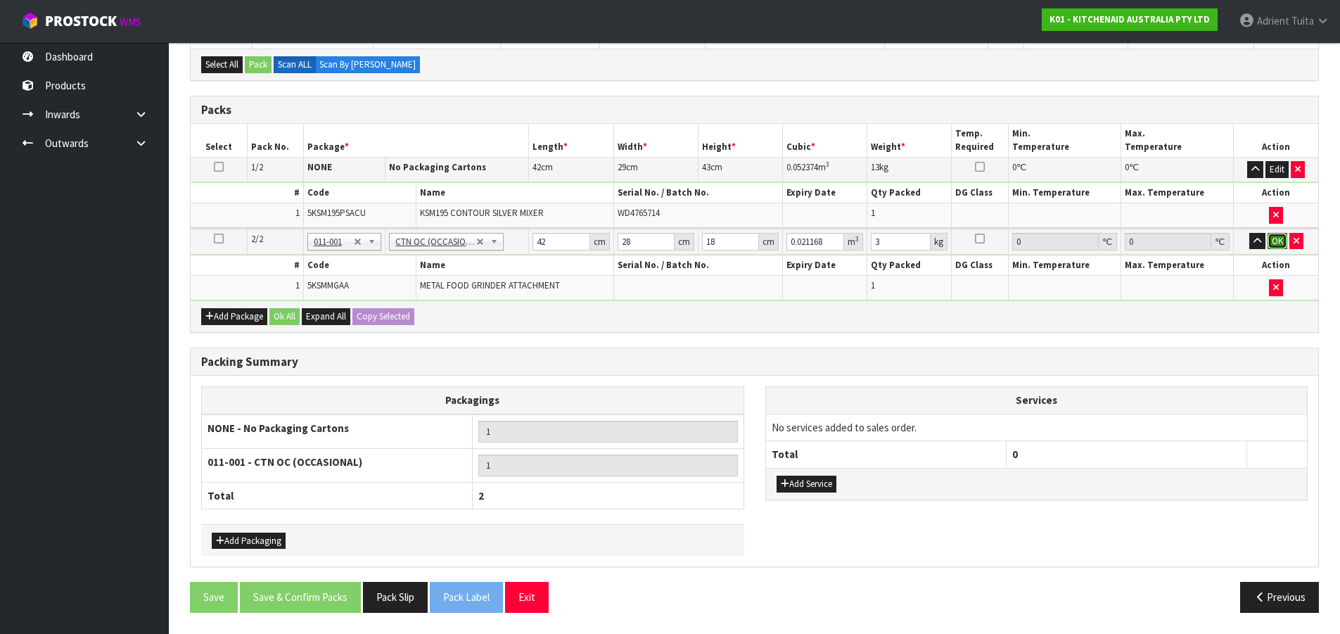
click at [1227, 239] on button "OK" at bounding box center [1278, 241] width 20 height 17
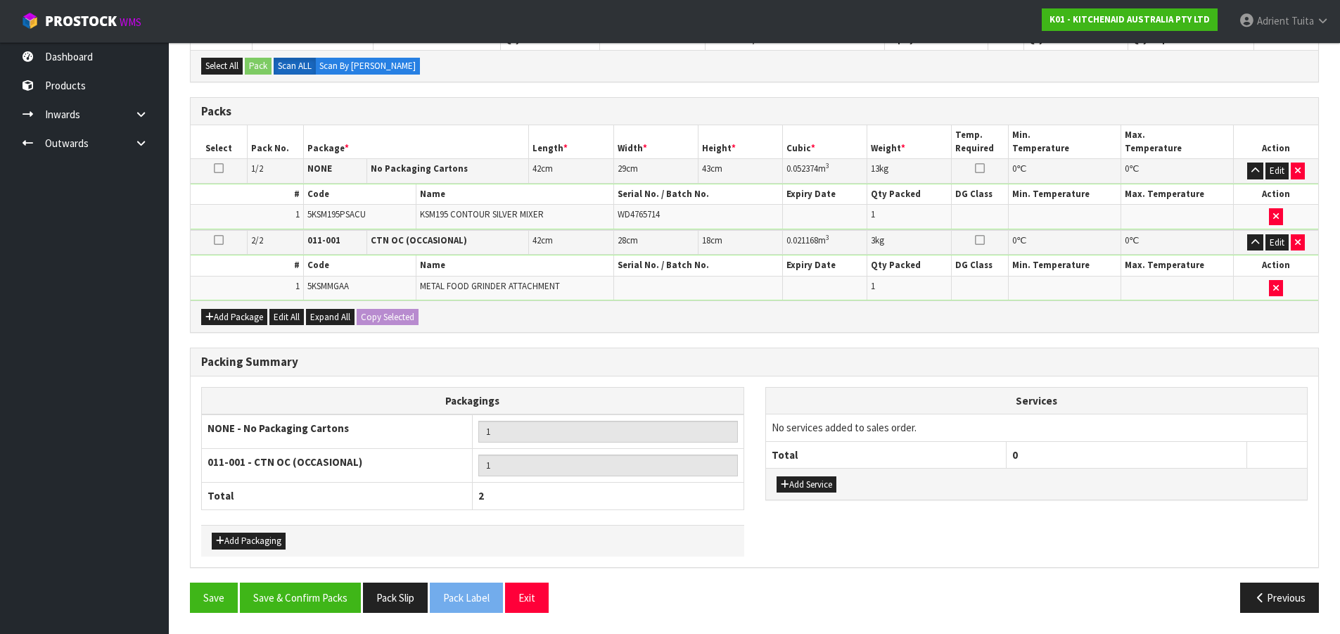
scroll to position [276, 0]
click at [333, 575] on button "Save & Confirm Packs" at bounding box center [300, 598] width 121 height 30
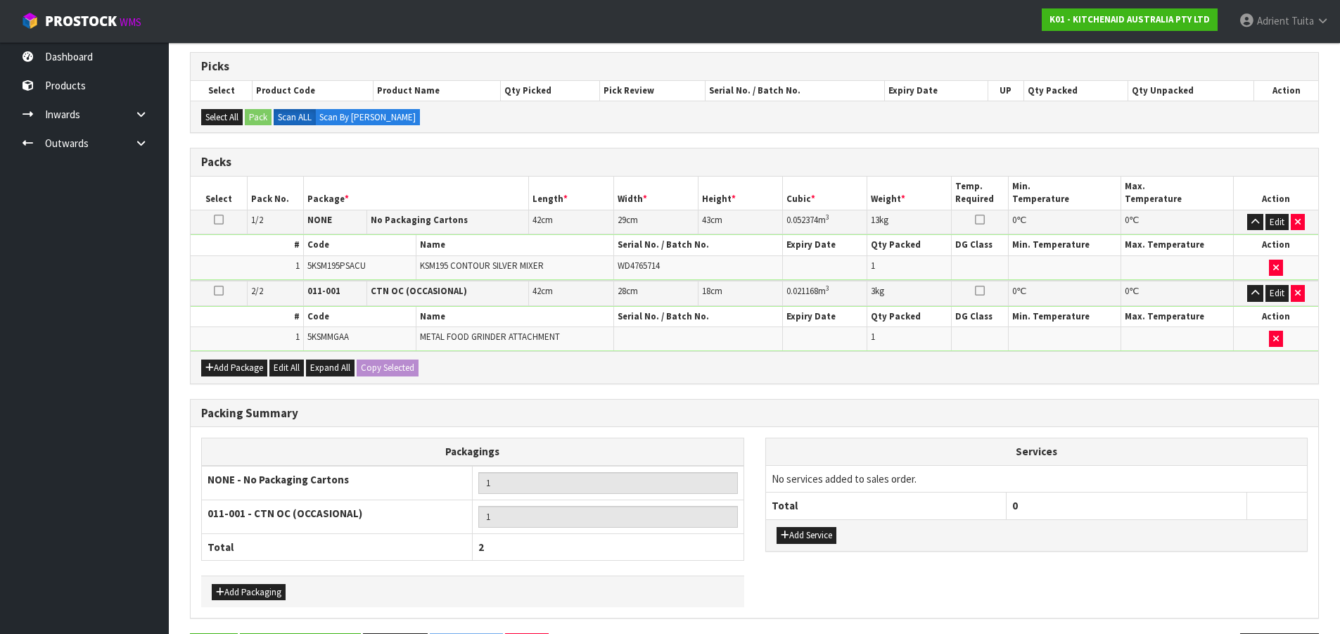
scroll to position [0, 0]
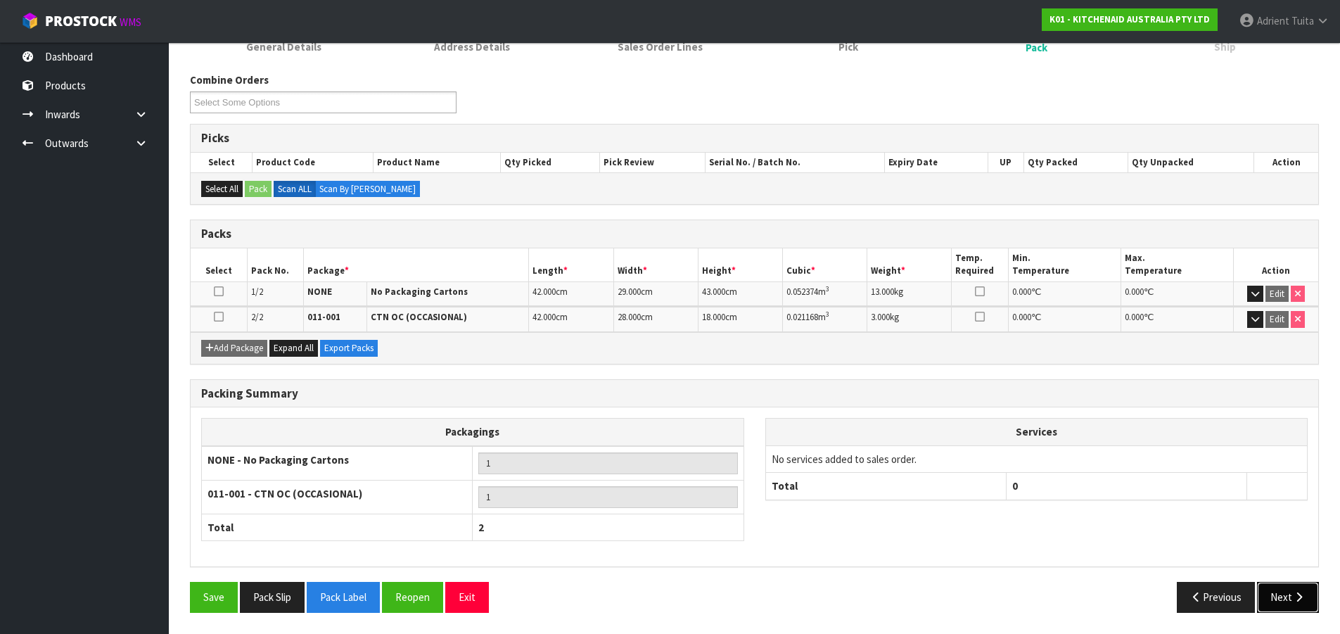
click at [1227, 575] on button "Next" at bounding box center [1288, 597] width 62 height 30
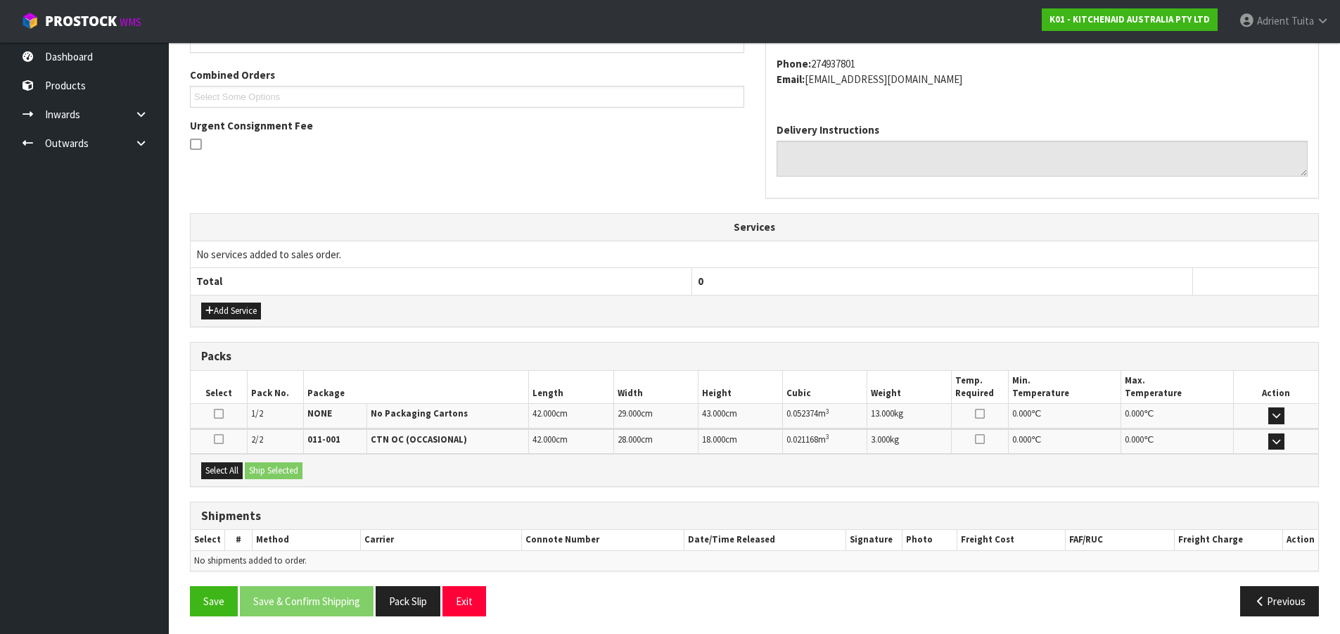
scroll to position [353, 0]
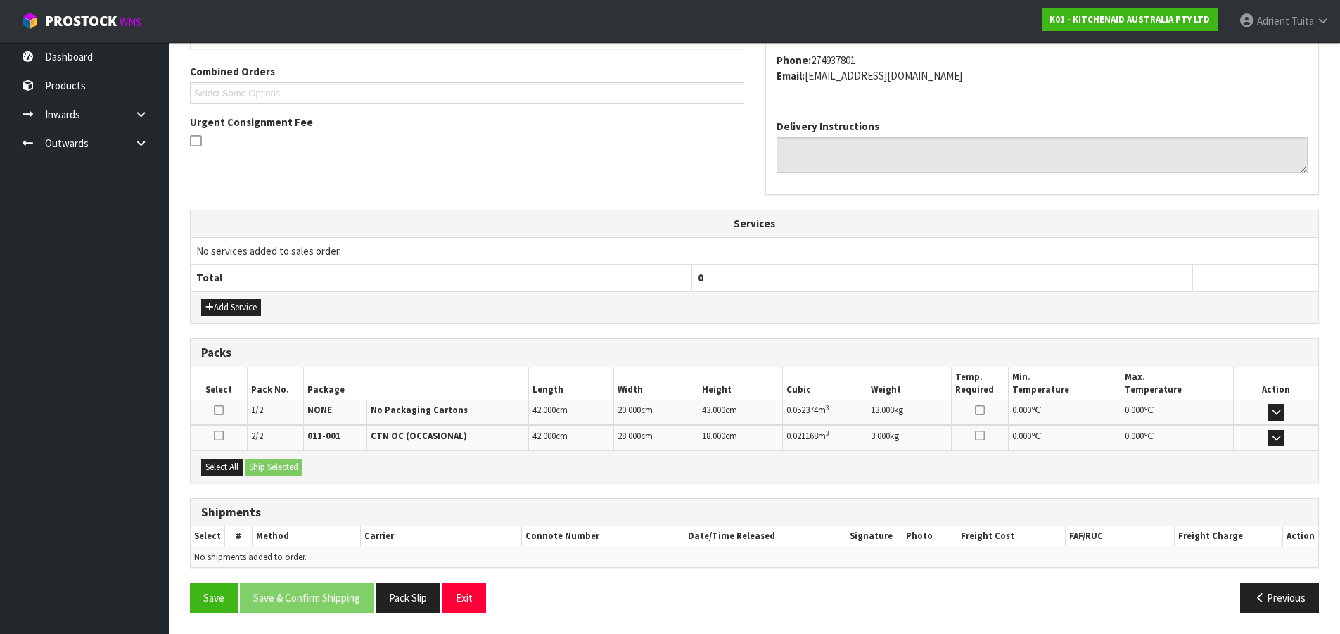
click at [246, 471] on div "Select All Ship Selected" at bounding box center [755, 466] width 1128 height 32
drag, startPoint x: 231, startPoint y: 472, endPoint x: 271, endPoint y: 470, distance: 39.5
click at [237, 472] on button "Select All" at bounding box center [222, 467] width 42 height 17
click at [272, 469] on button "Ship Selected" at bounding box center [274, 467] width 58 height 17
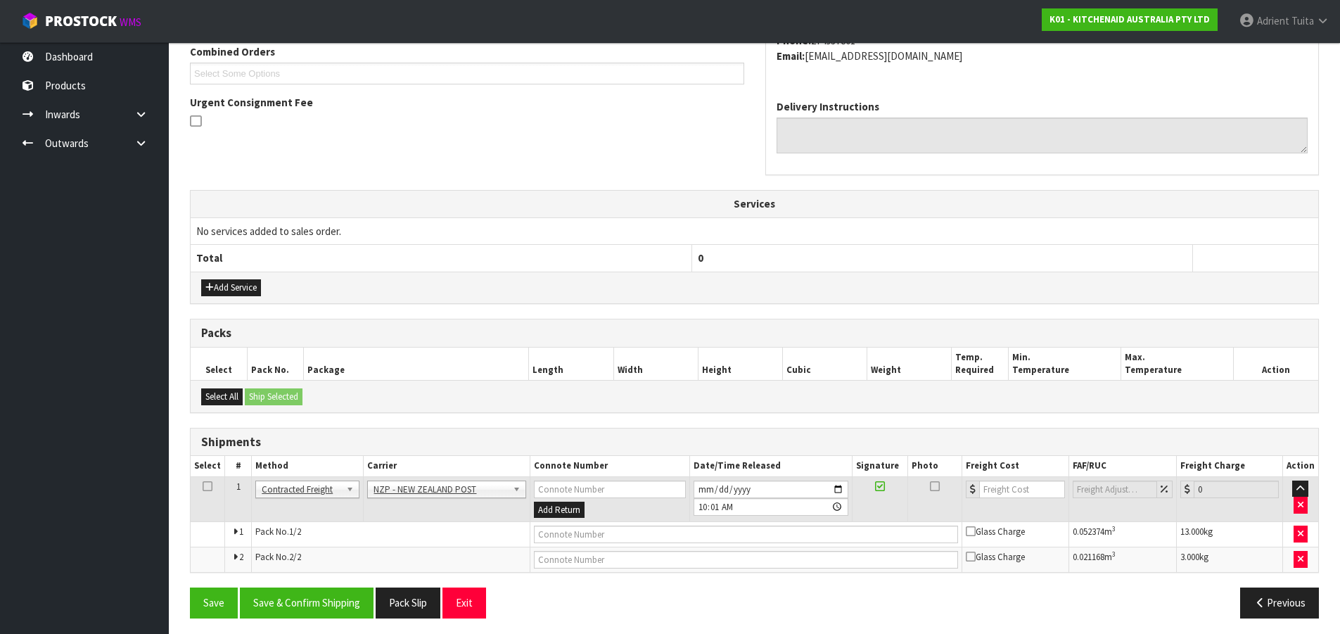
scroll to position [379, 0]
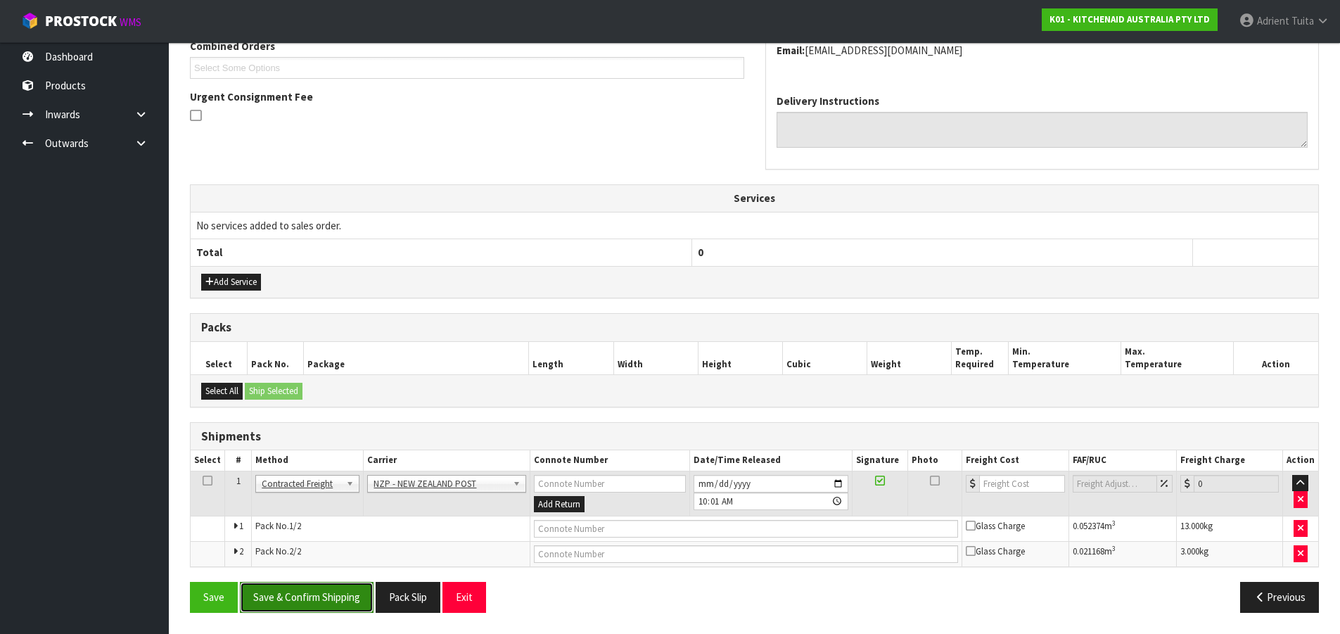
click at [320, 575] on button "Save & Confirm Shipping" at bounding box center [307, 597] width 134 height 30
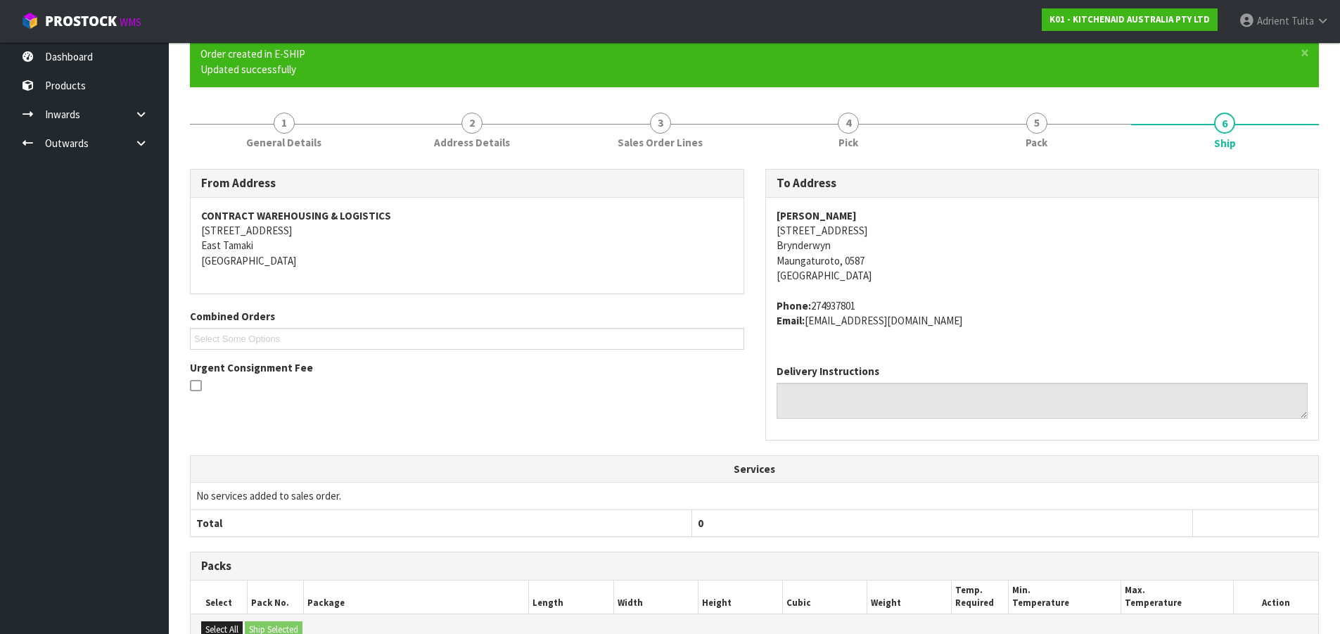
scroll to position [357, 0]
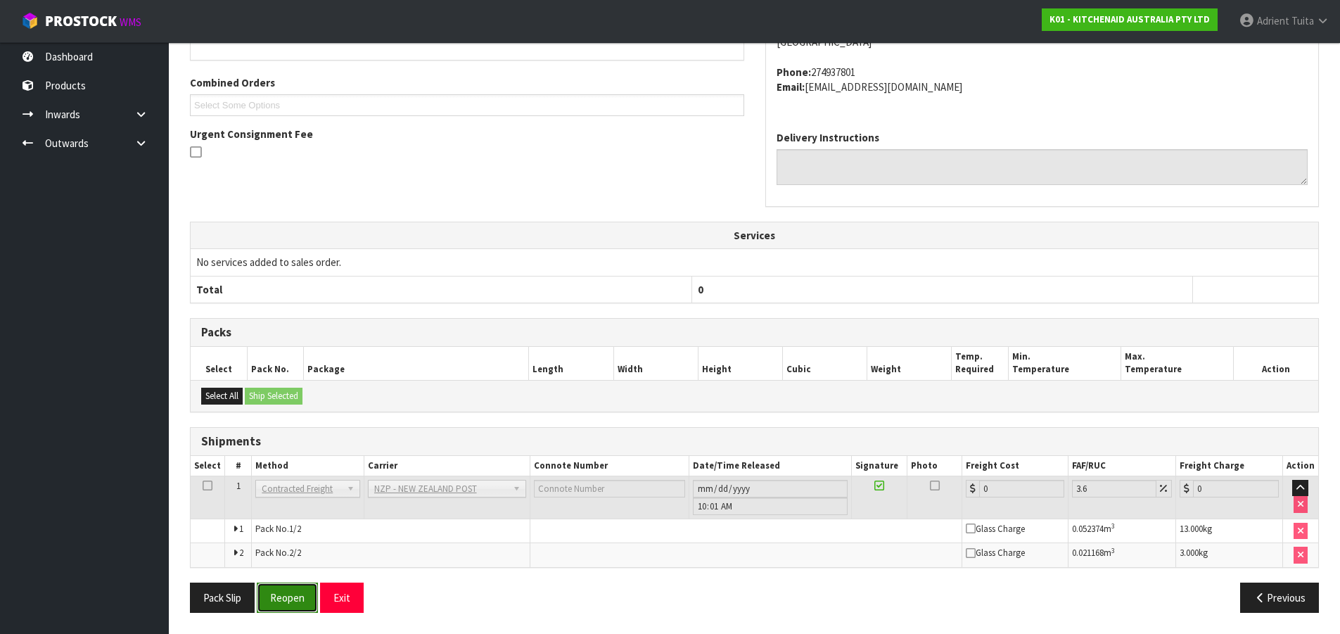
click at [275, 575] on button "Reopen" at bounding box center [287, 598] width 61 height 30
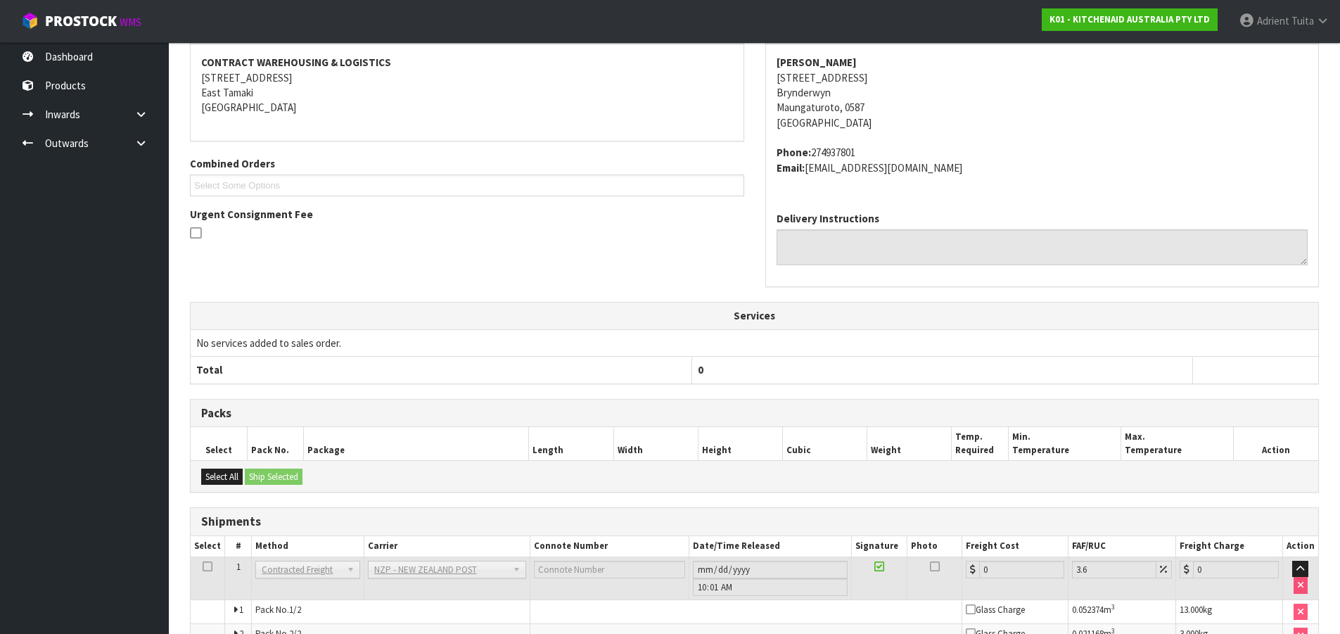
scroll to position [342, 0]
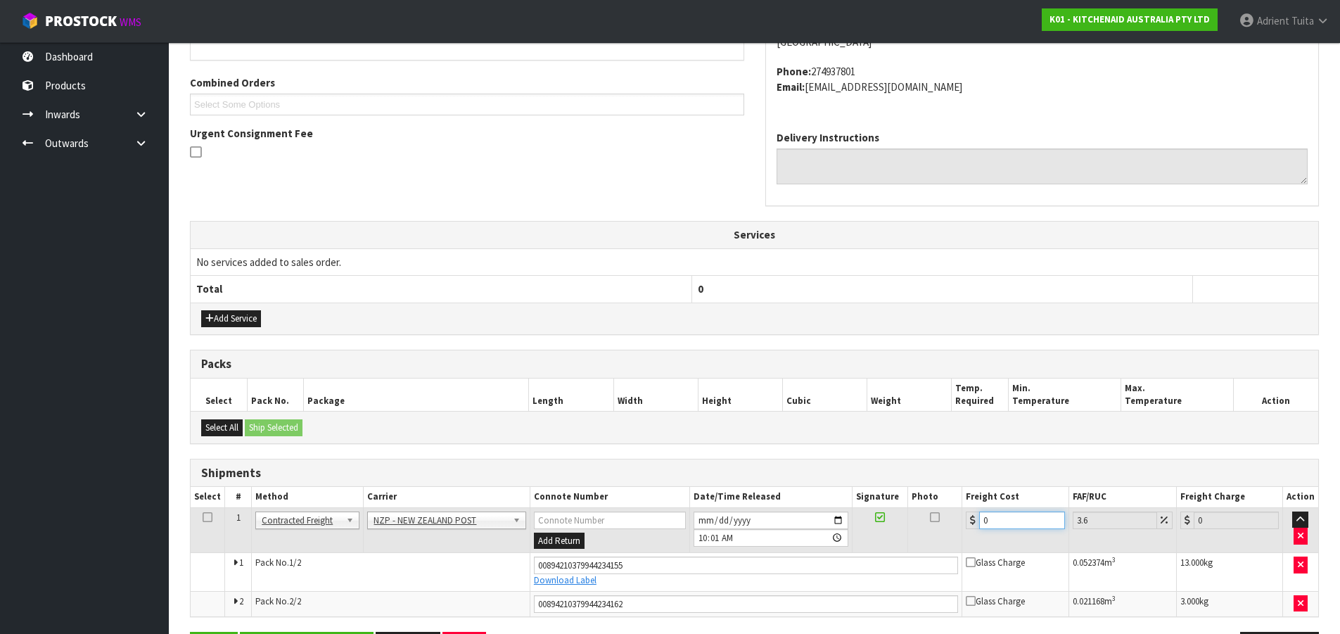
click at [1021, 523] on input "0" at bounding box center [1021, 520] width 85 height 18
type input "2"
type input "2.07"
type input "23"
type input "23.83"
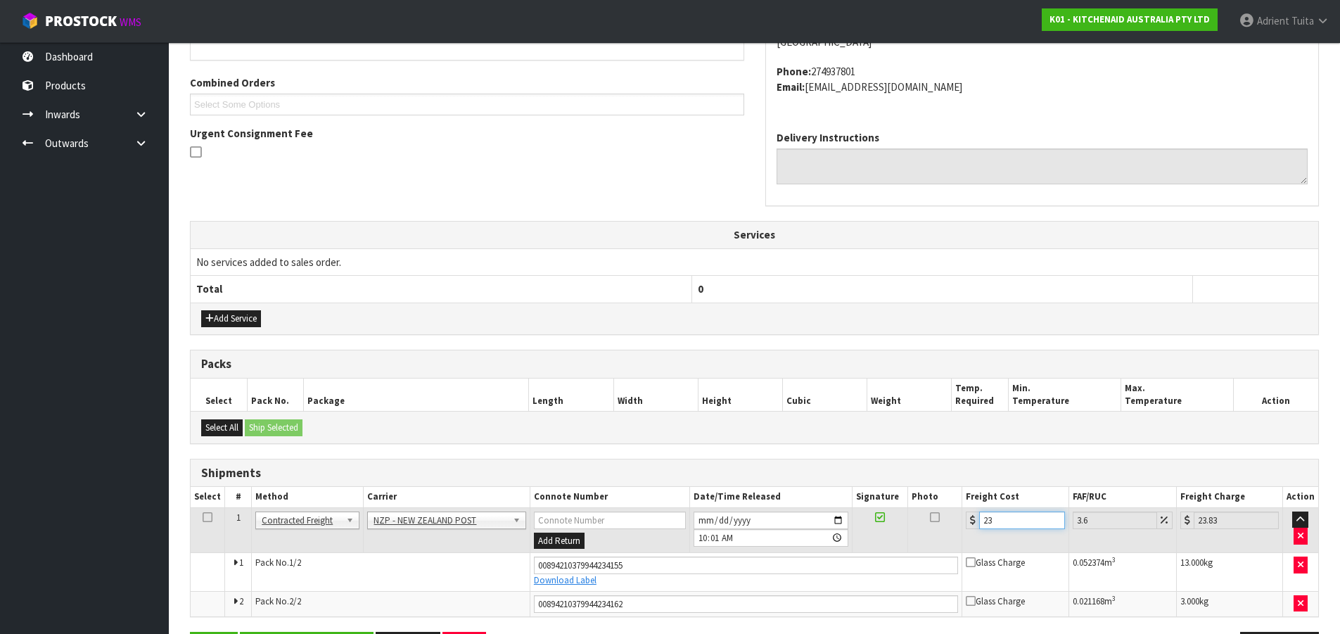
type input "23.8"
type input "24.66"
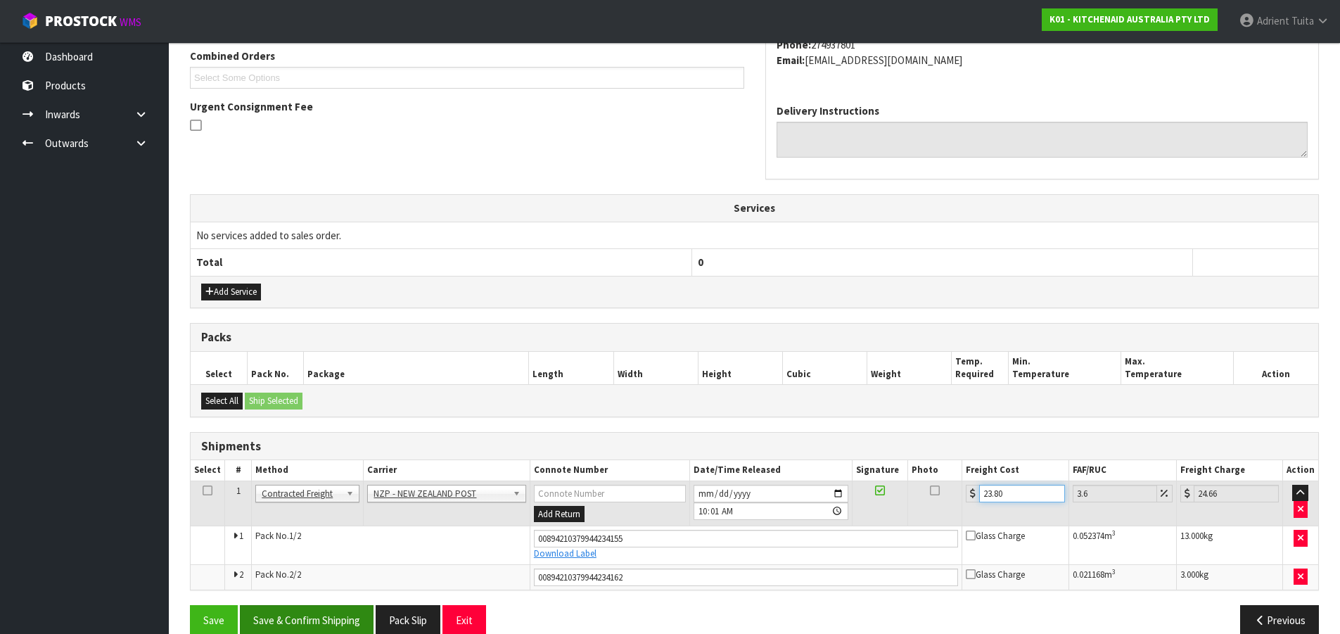
scroll to position [391, 0]
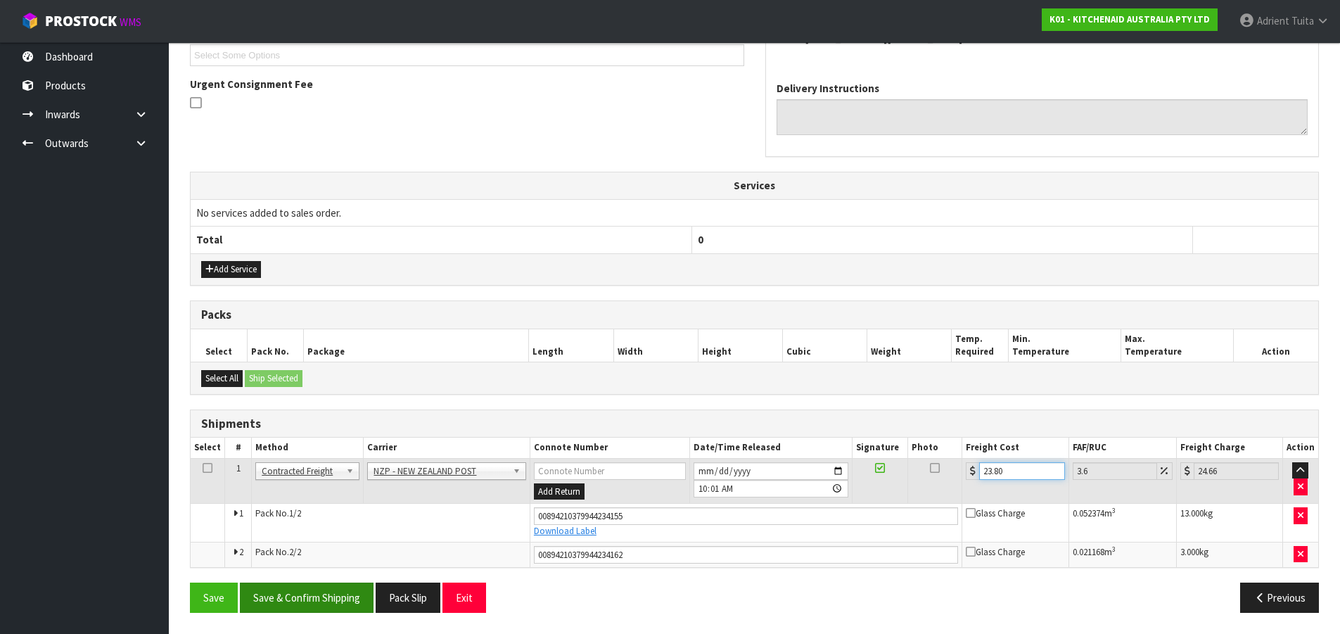
type input "23.80"
click at [336, 575] on button "Save & Confirm Shipping" at bounding box center [307, 598] width 134 height 30
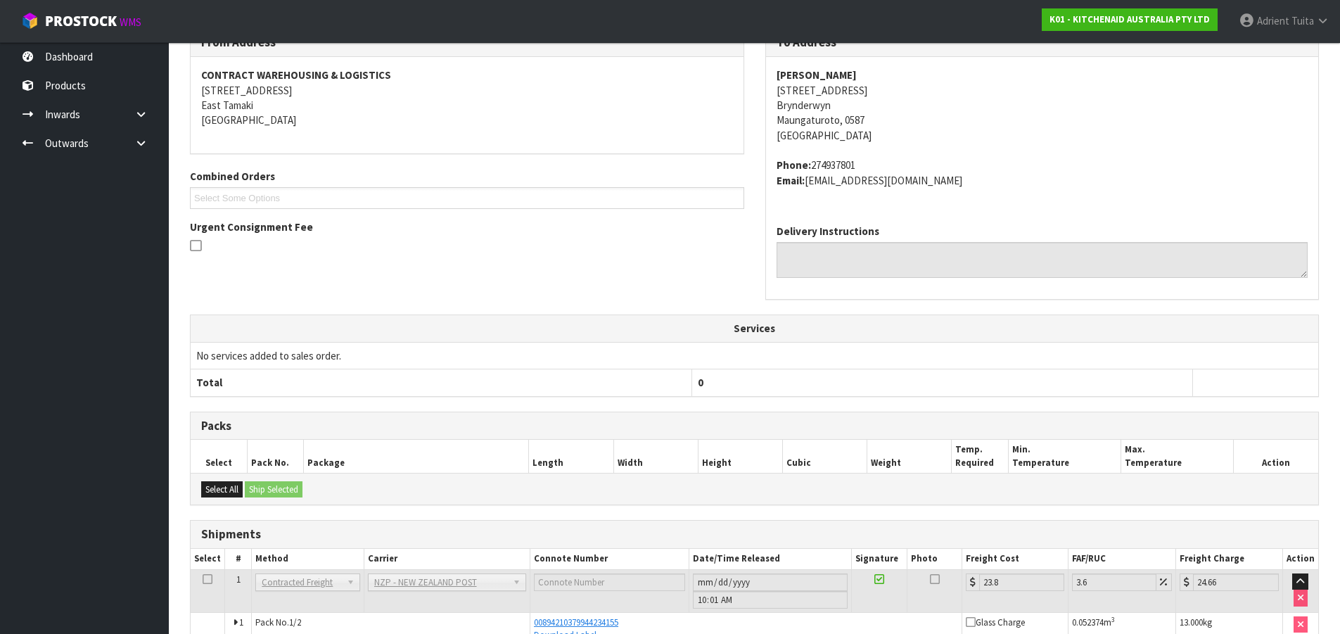
scroll to position [0, 0]
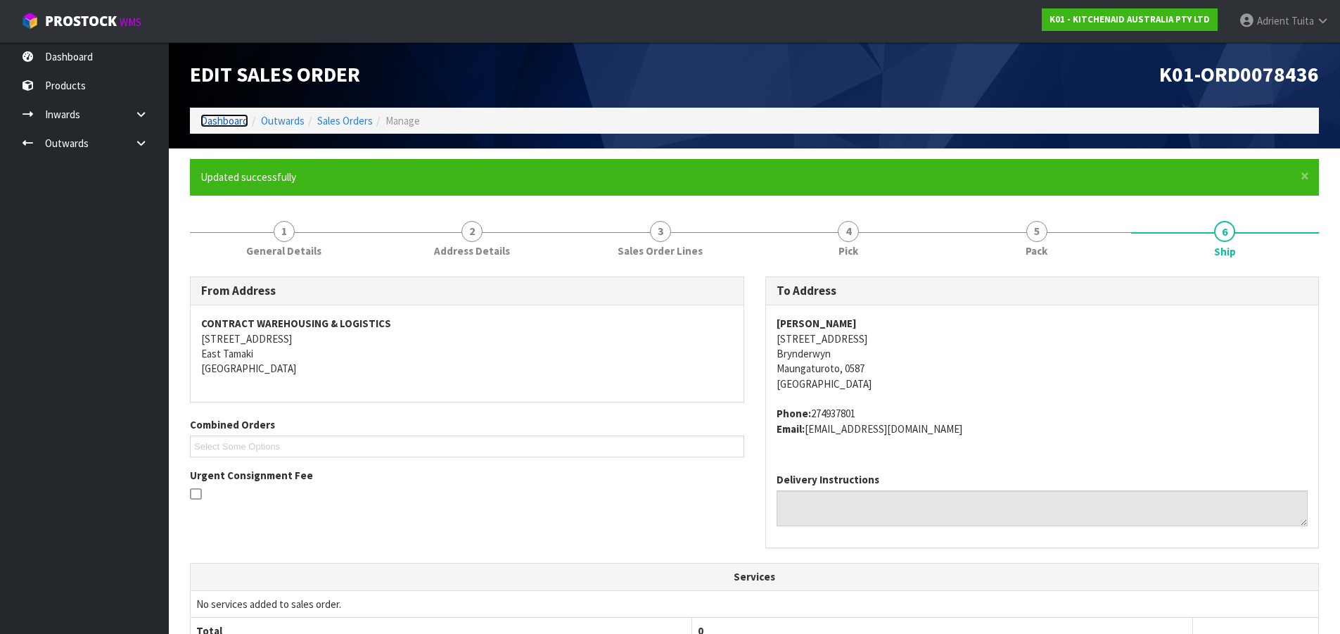
click at [222, 125] on link "Dashboard" at bounding box center [225, 120] width 48 height 13
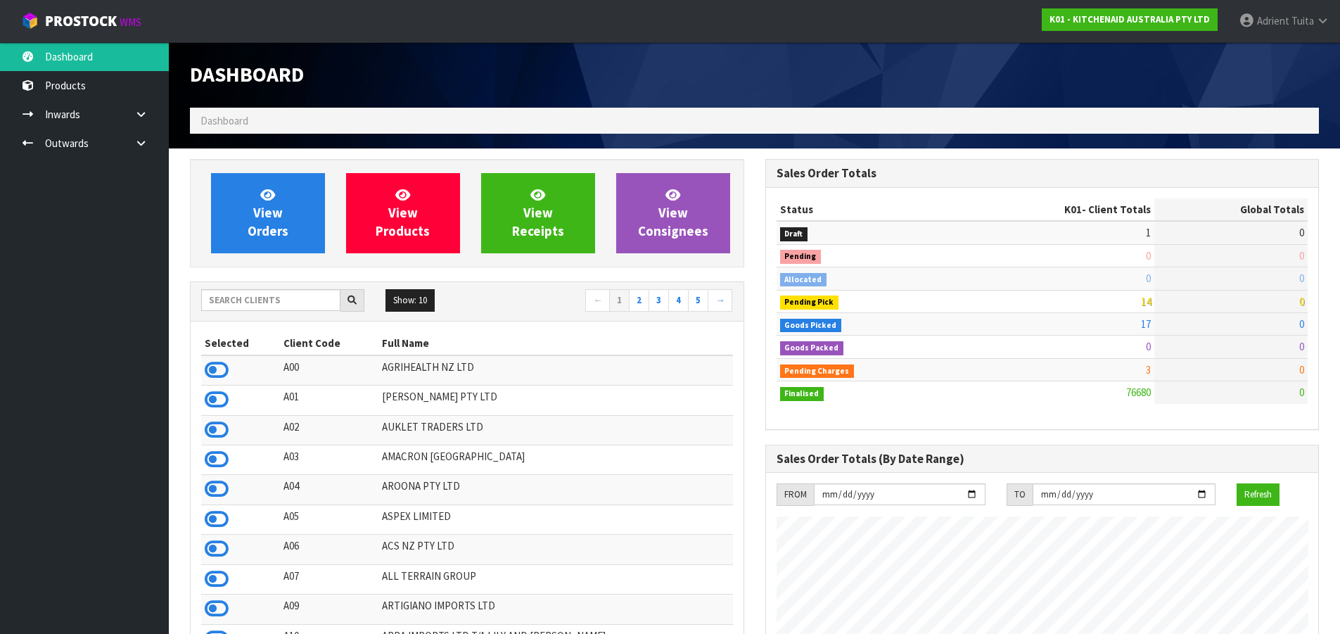
scroll to position [1066, 575]
click at [250, 231] on span "View Orders" at bounding box center [268, 212] width 41 height 53
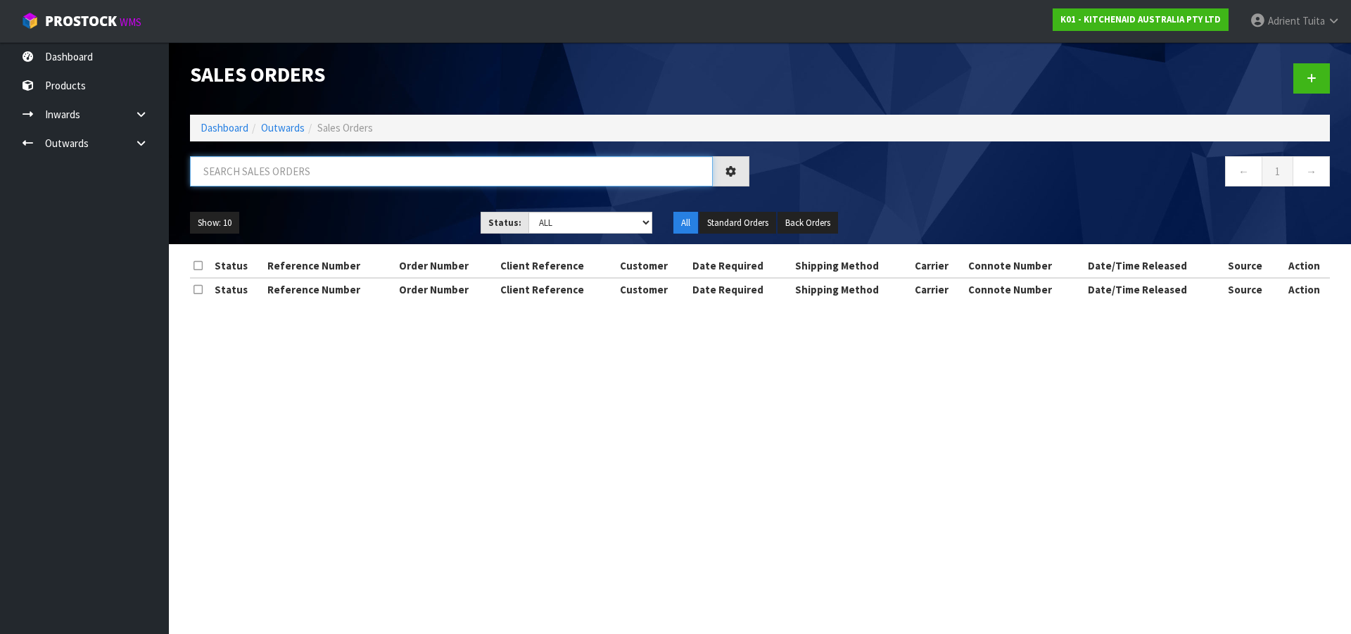
drag, startPoint x: 294, startPoint y: 165, endPoint x: 310, endPoint y: 163, distance: 15.7
click at [294, 165] on input "text" at bounding box center [451, 171] width 523 height 30
type input "0251"
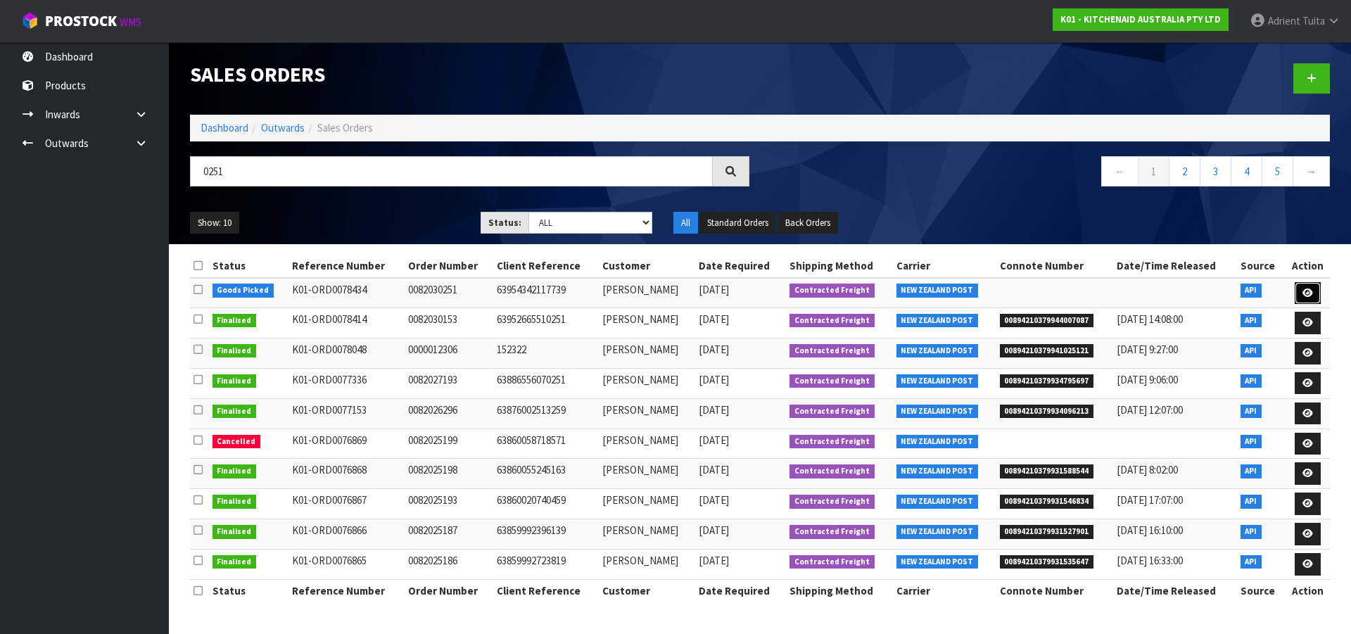
click at [1299, 296] on link at bounding box center [1308, 293] width 26 height 23
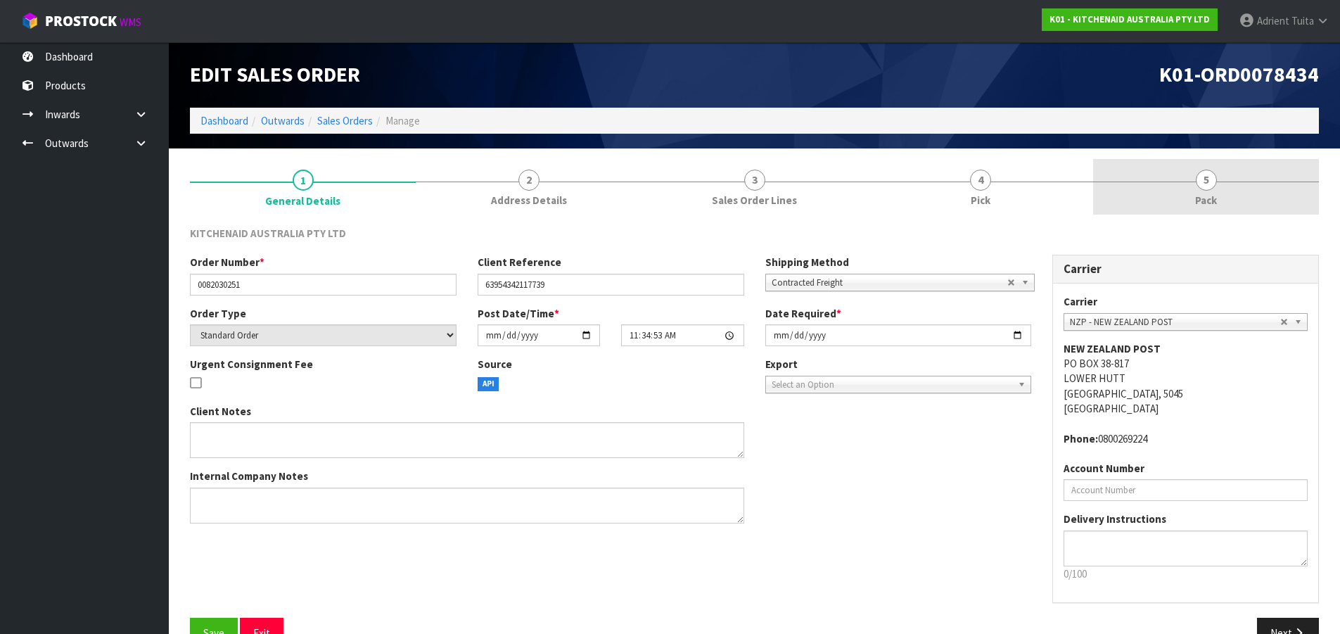
click at [1217, 202] on span "Pack" at bounding box center [1206, 200] width 22 height 15
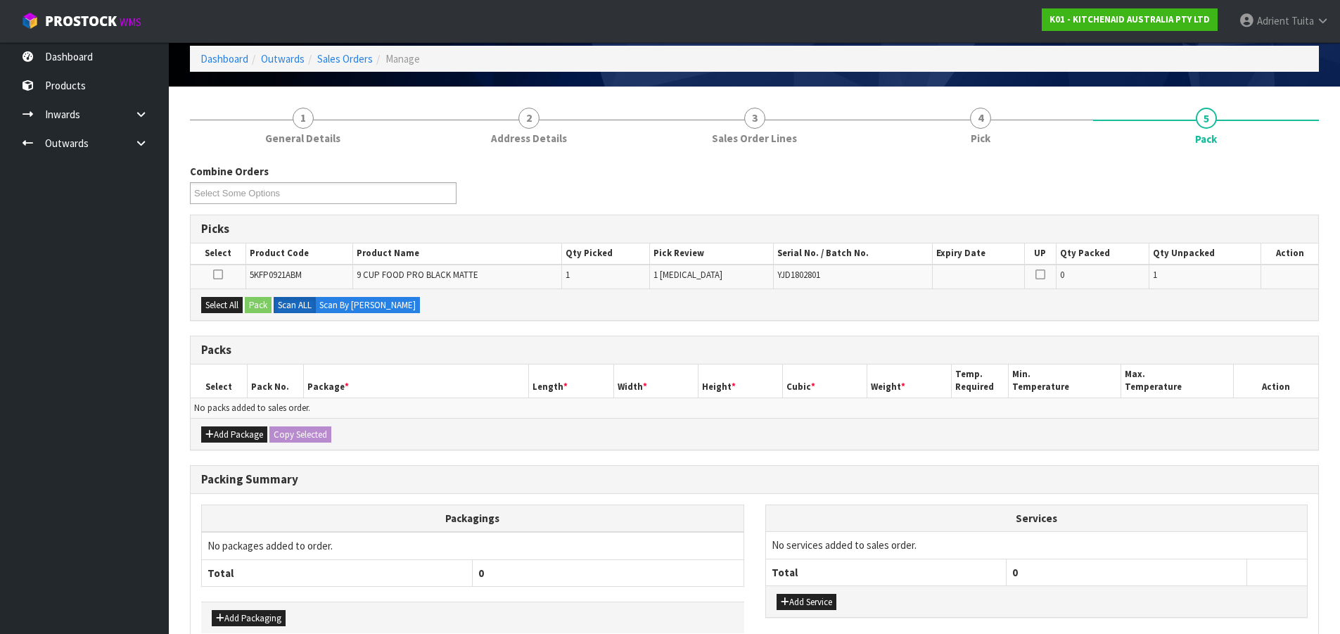
scroll to position [139, 0]
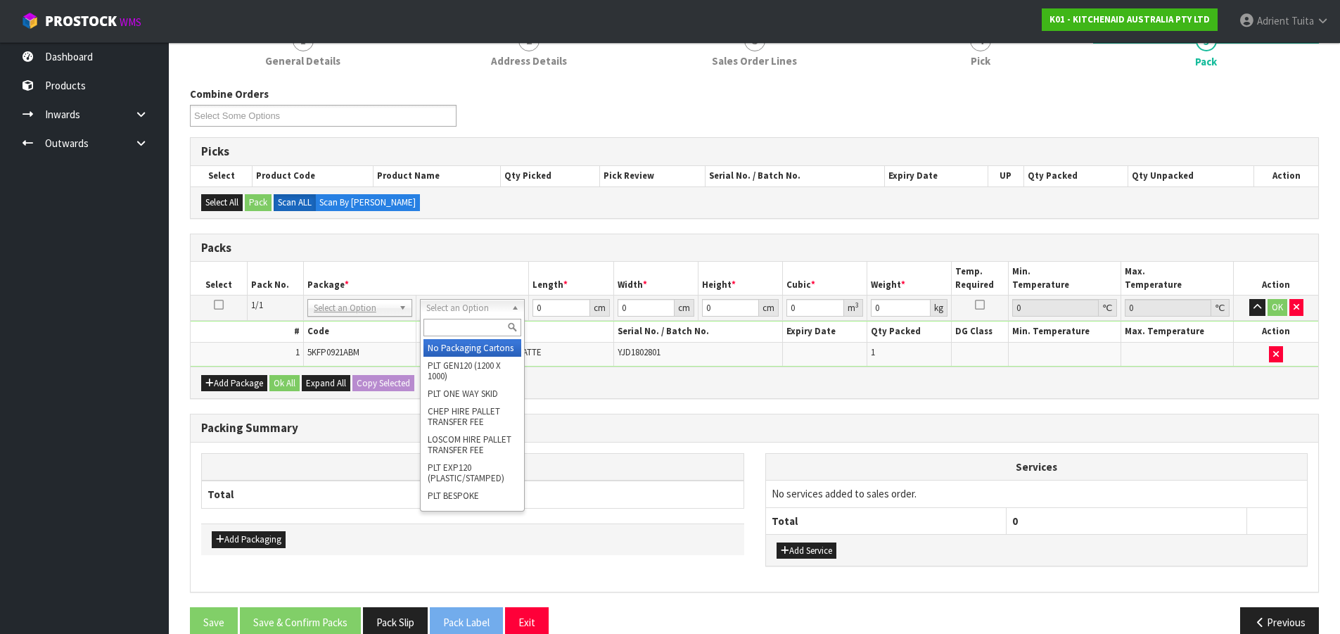
click at [486, 331] on input "text" at bounding box center [473, 328] width 98 height 18
type input "01"
click at [481, 329] on input "01" at bounding box center [473, 328] width 98 height 18
click at [477, 328] on input "01" at bounding box center [473, 328] width 98 height 18
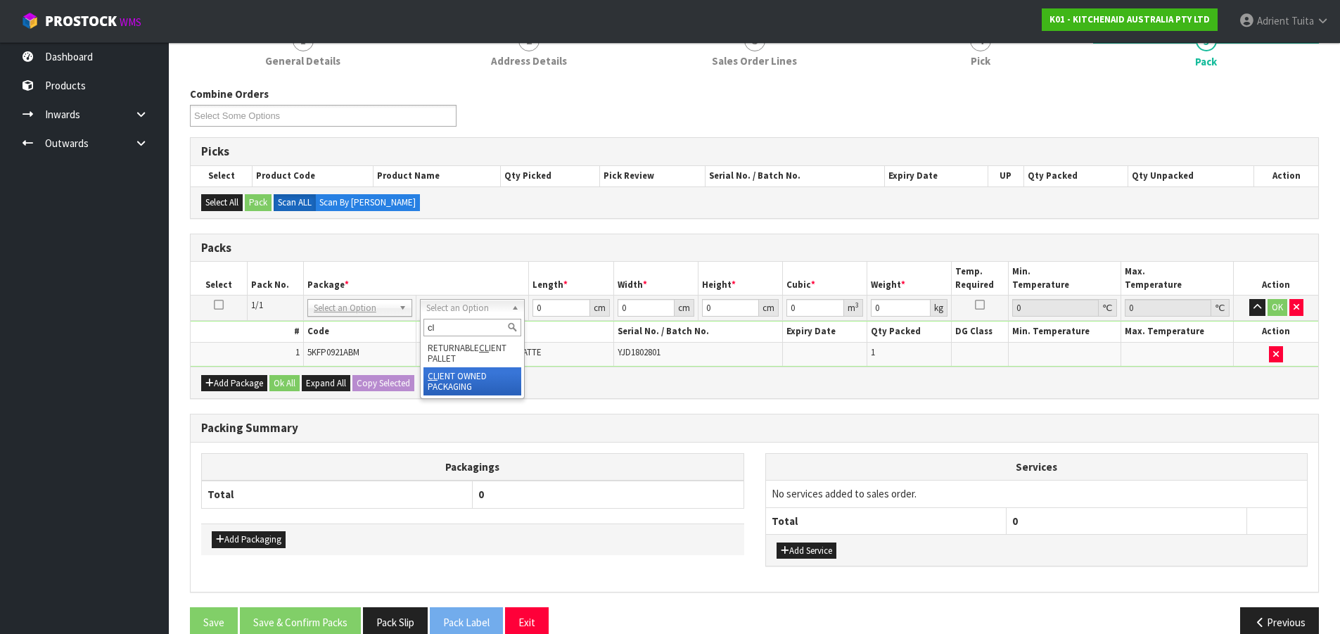
type input "cl"
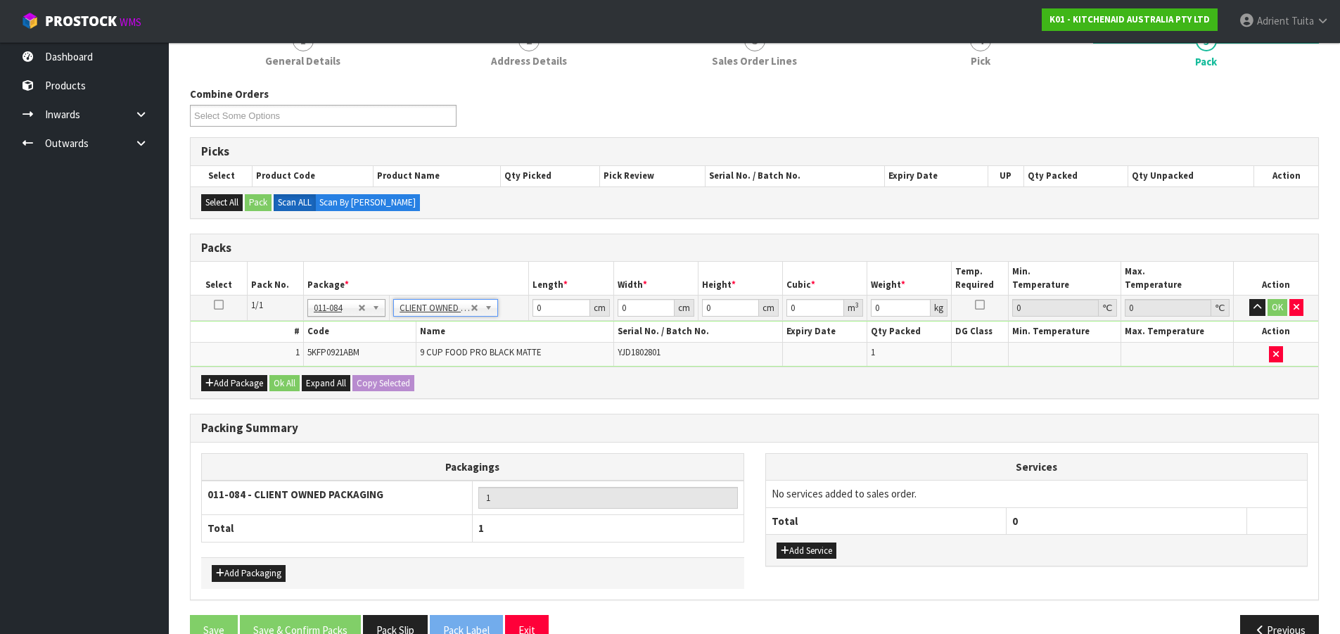
type input "4.3"
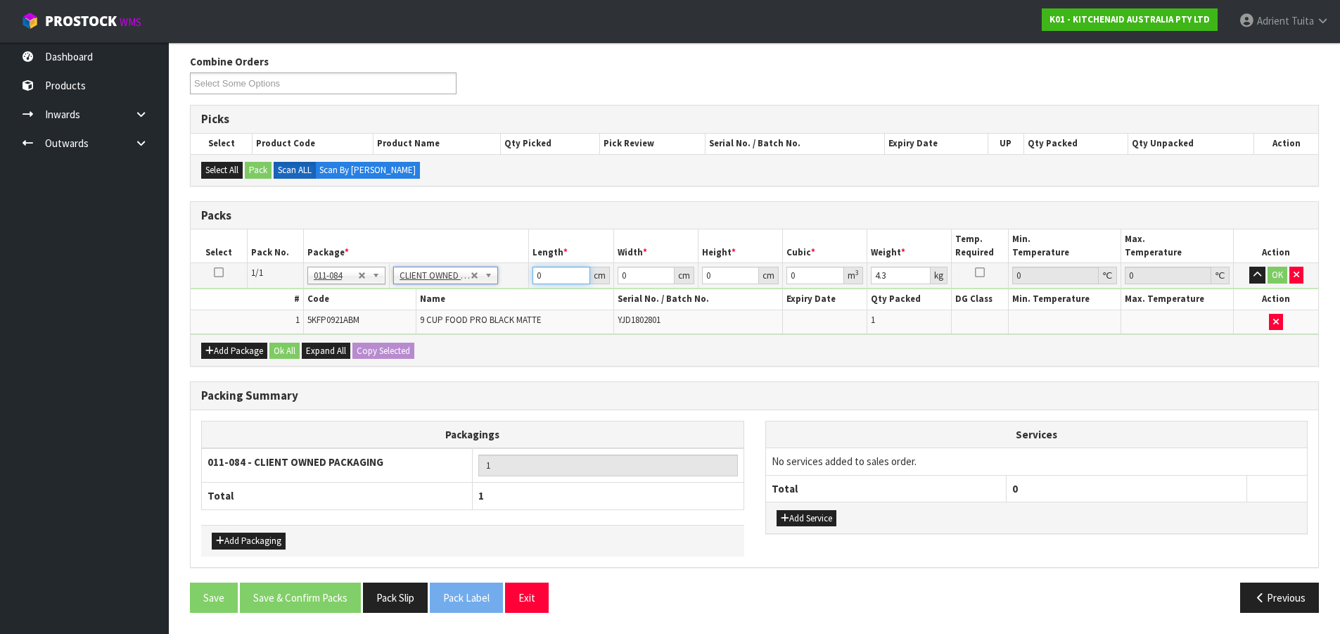
click at [561, 273] on input "0" at bounding box center [561, 276] width 57 height 18
type input "52"
type input "33"
type input "3"
type input "0.005148"
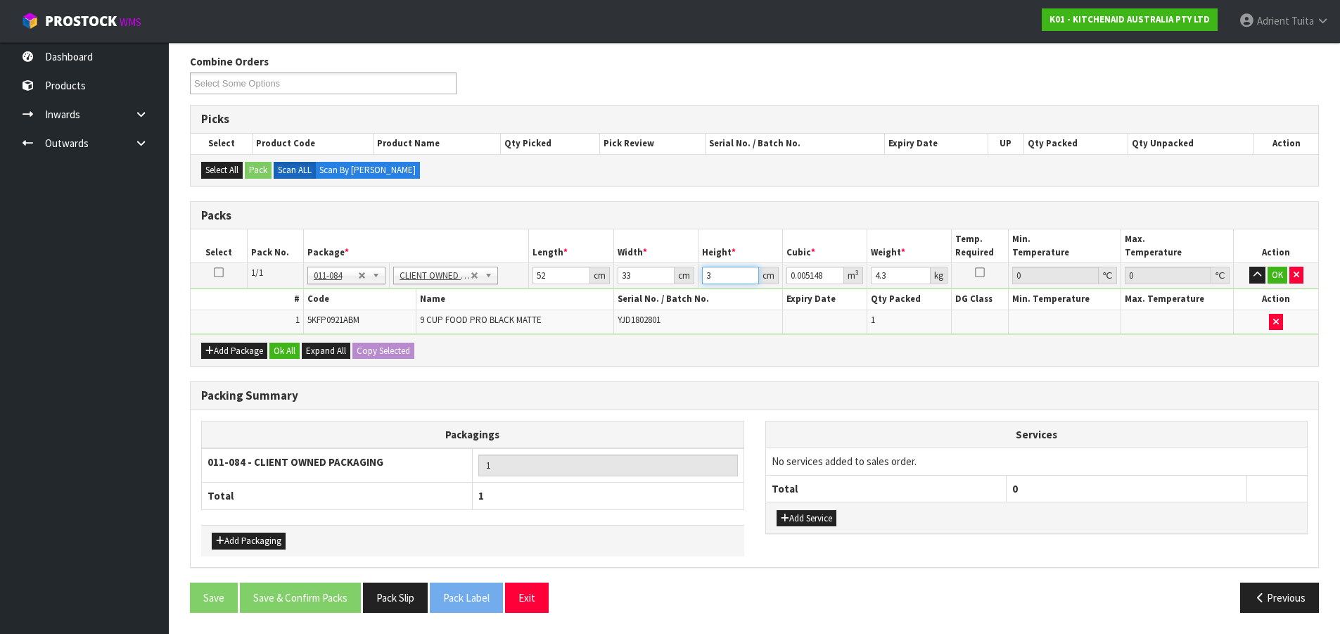
type input "32"
type input "0.054912"
type input "32"
type input "5"
click at [1276, 277] on button "OK" at bounding box center [1278, 275] width 20 height 17
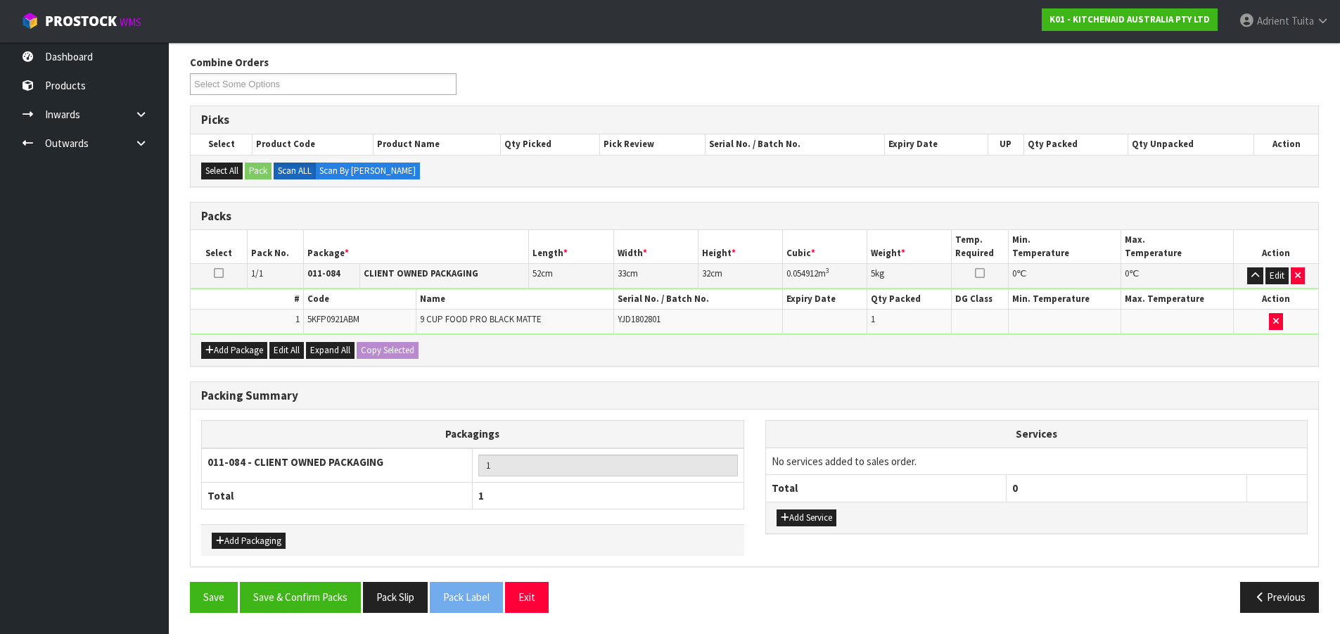
scroll to position [171, 0]
click at [312, 590] on button "Save & Confirm Packs" at bounding box center [300, 597] width 121 height 30
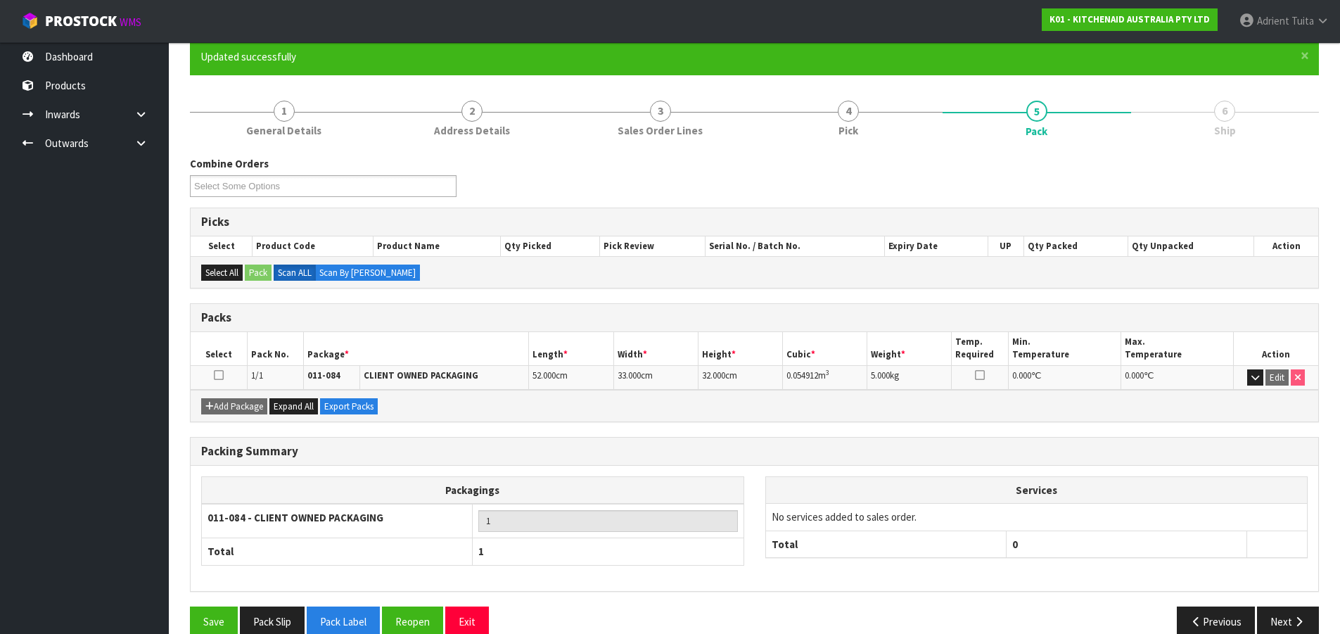
scroll to position [144, 0]
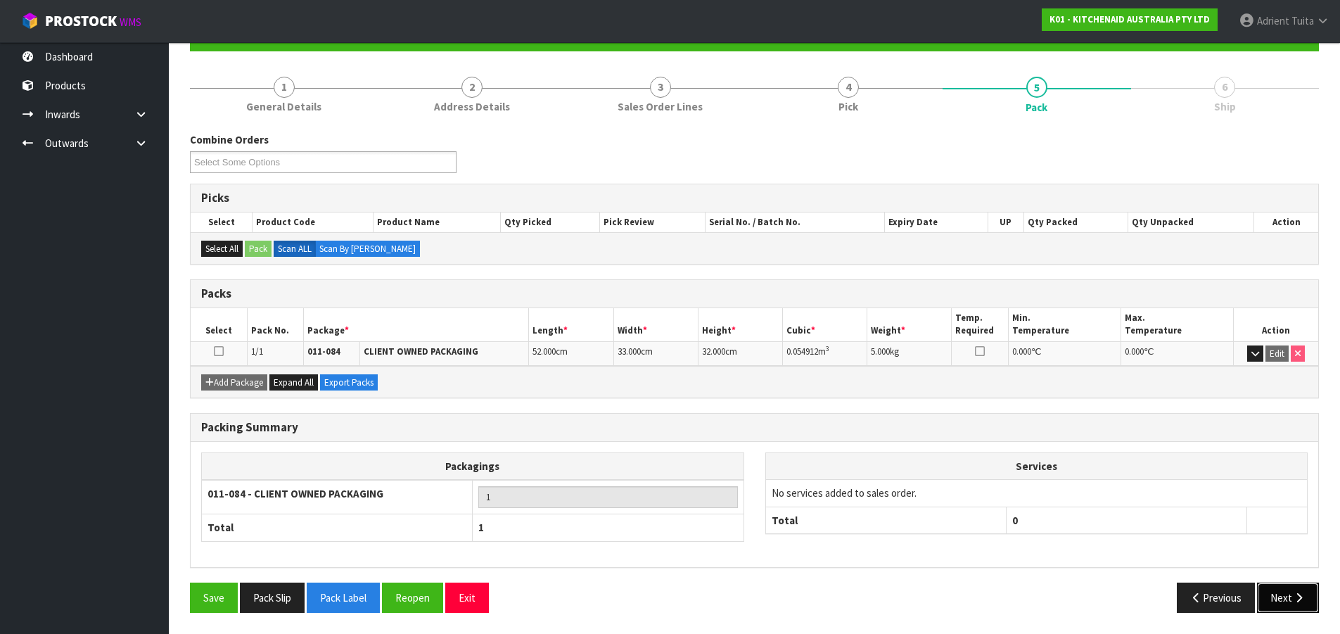
drag, startPoint x: 1285, startPoint y: 591, endPoint x: 704, endPoint y: 473, distance: 592.2
click at [1285, 591] on button "Next" at bounding box center [1288, 598] width 62 height 30
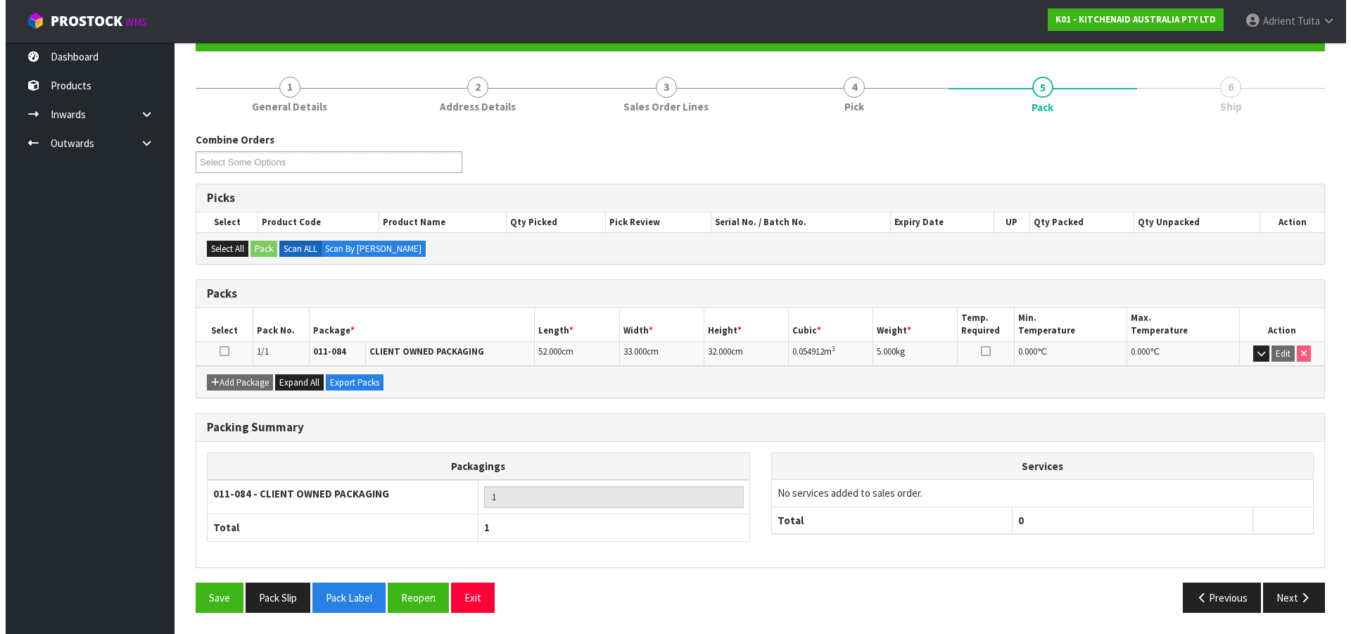
scroll to position [0, 0]
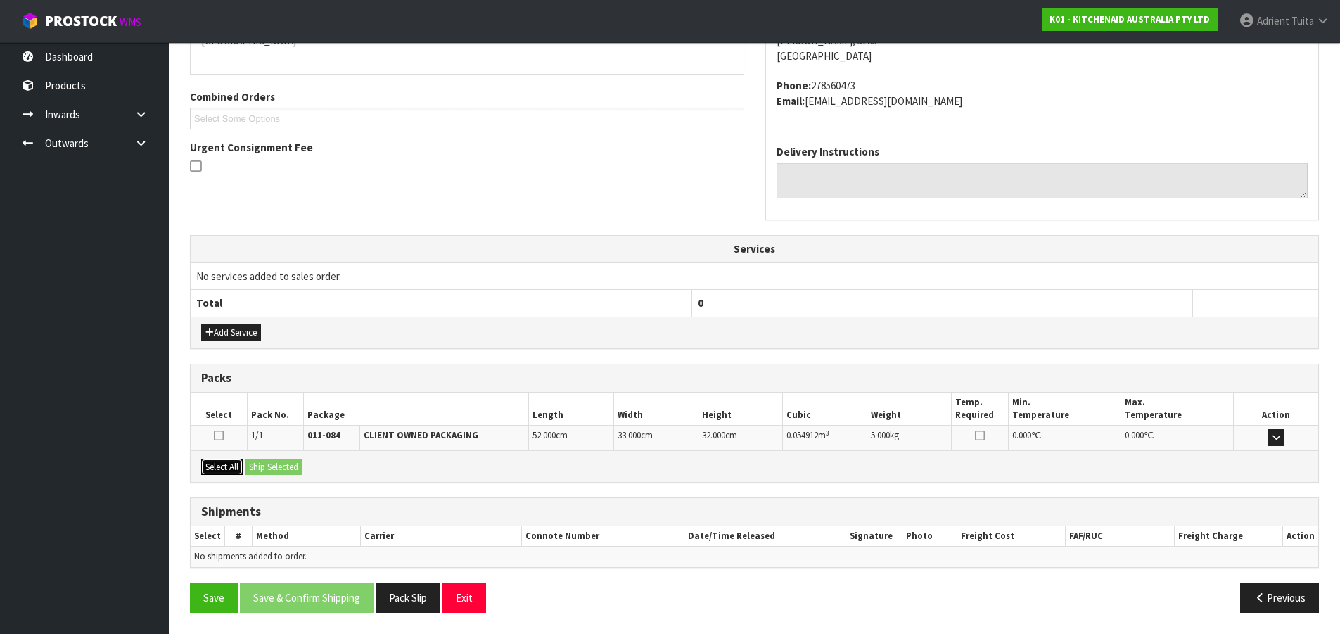
drag, startPoint x: 211, startPoint y: 469, endPoint x: 269, endPoint y: 464, distance: 57.8
click at [231, 468] on button "Select All" at bounding box center [222, 467] width 42 height 17
drag, startPoint x: 269, startPoint y: 464, endPoint x: 281, endPoint y: 466, distance: 12.7
click at [272, 462] on button "Ship Selected" at bounding box center [274, 467] width 58 height 17
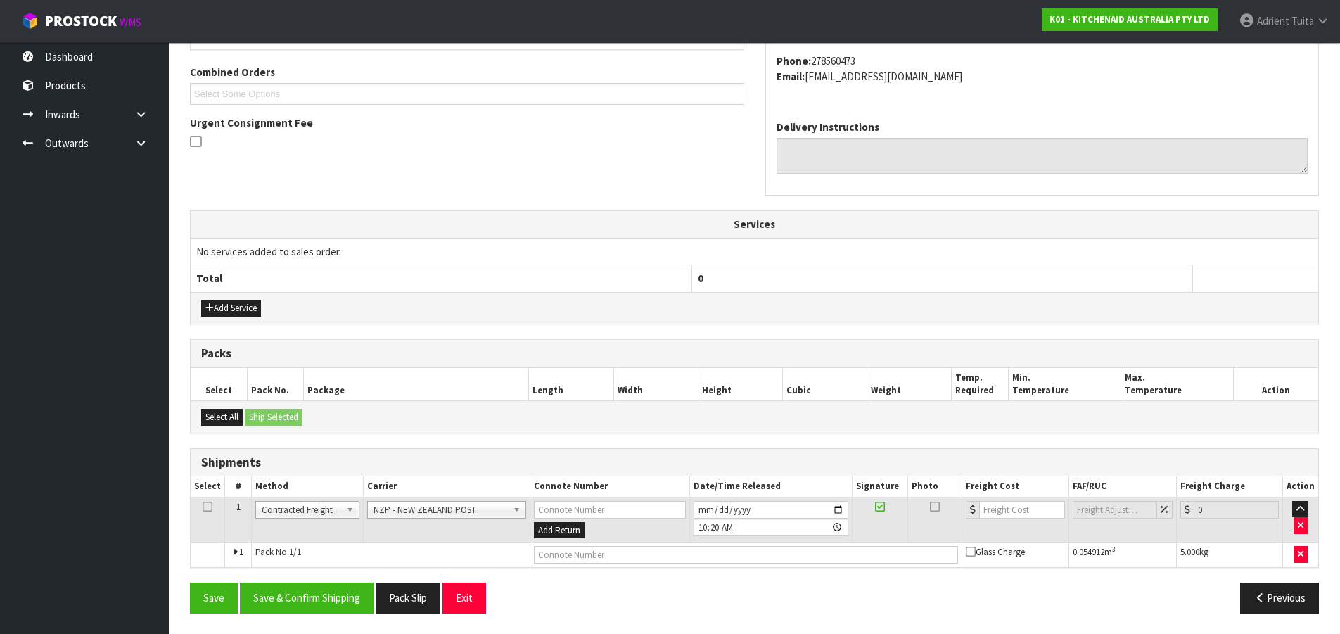
scroll to position [353, 0]
click at [337, 597] on button "Save & Confirm Shipping" at bounding box center [307, 597] width 134 height 30
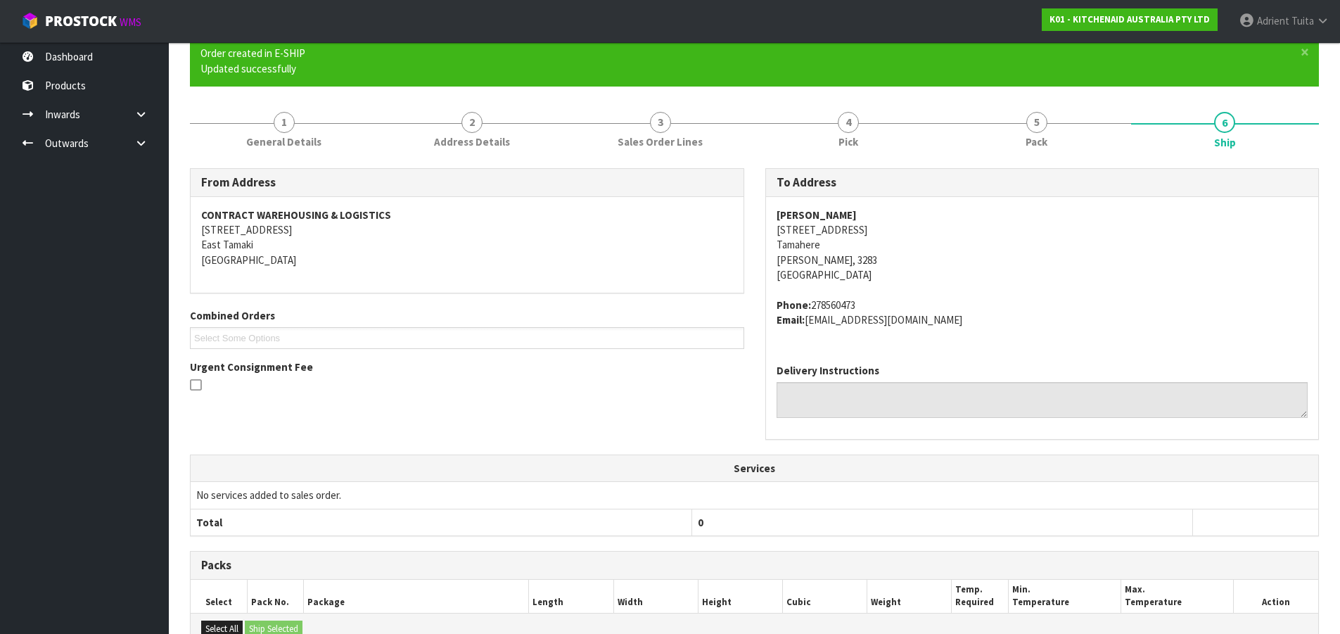
scroll to position [333, 0]
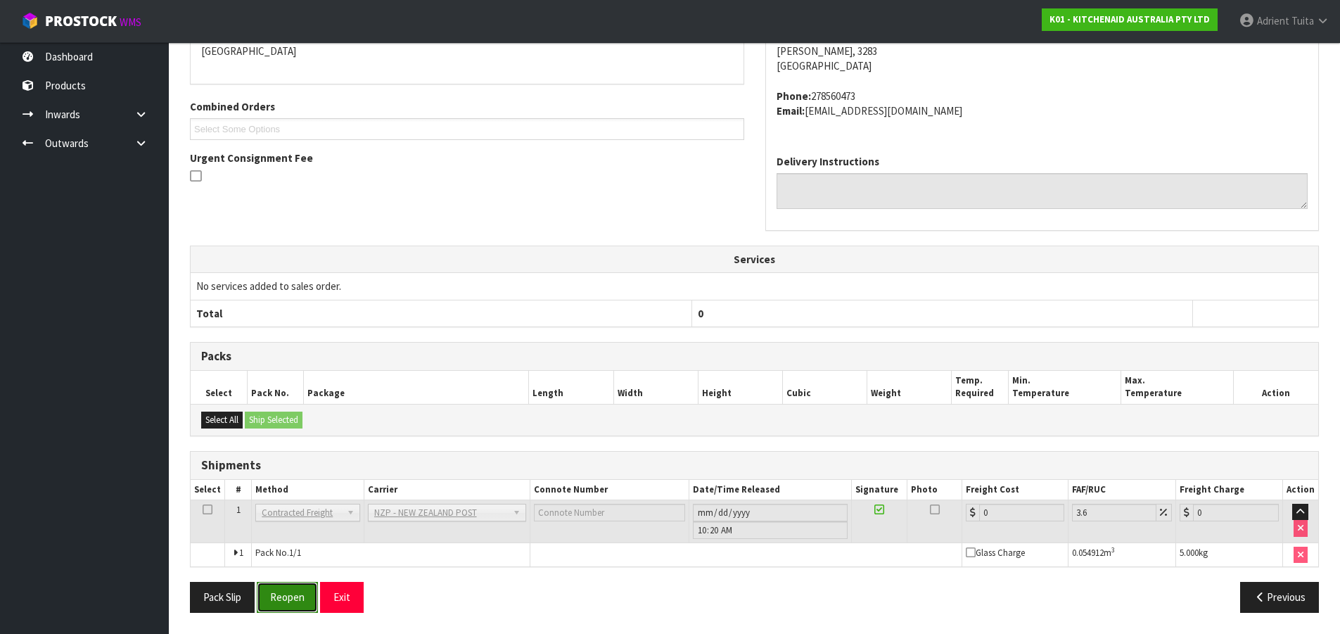
click at [277, 600] on button "Reopen" at bounding box center [287, 597] width 61 height 30
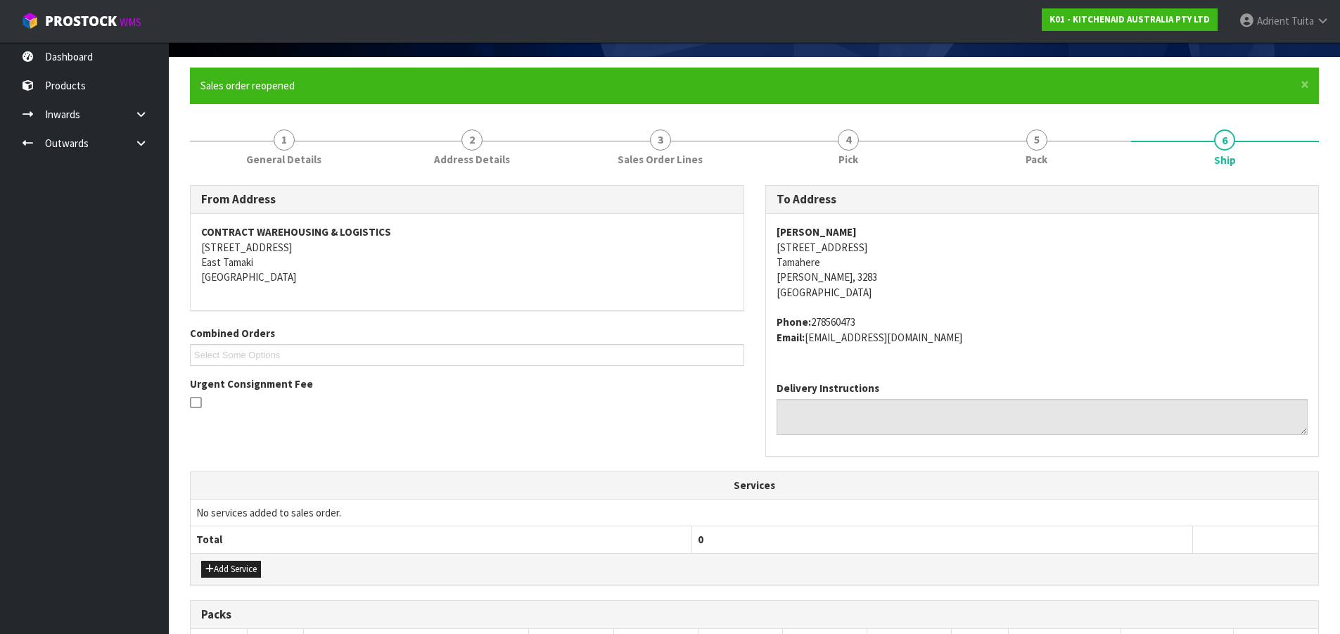
scroll to position [366, 0]
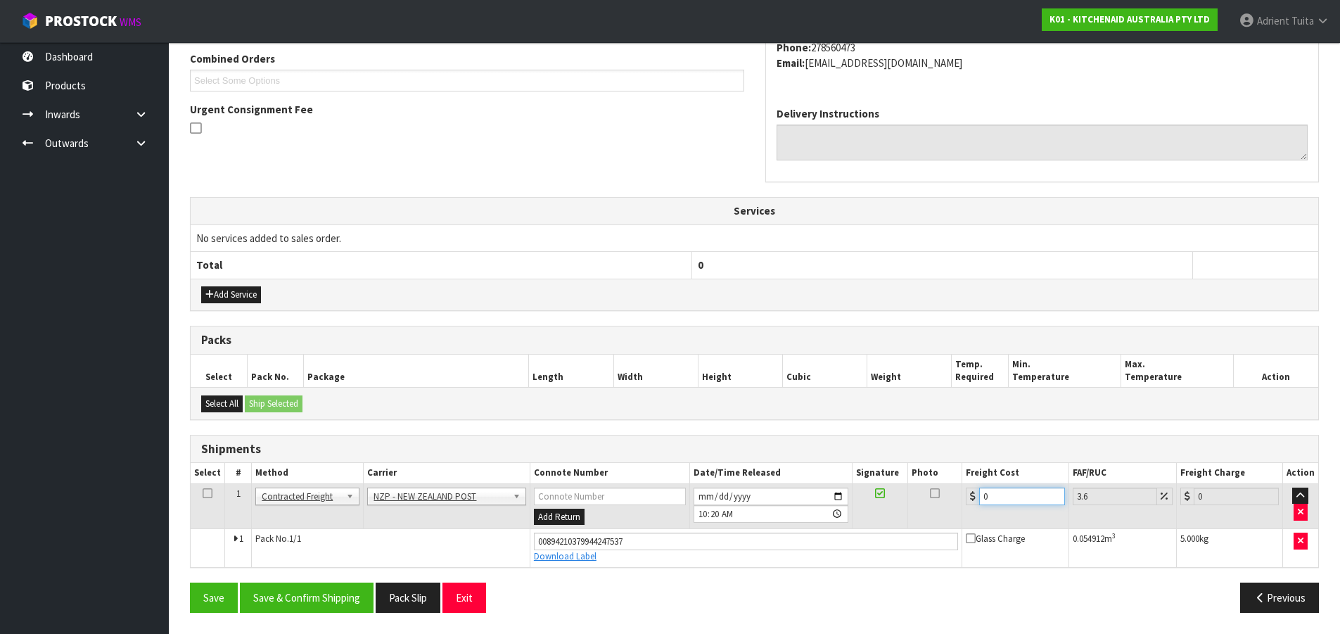
click at [1000, 496] on input "0" at bounding box center [1021, 497] width 85 height 18
type input "1"
type input "1.04"
type input "11"
type input "11.4"
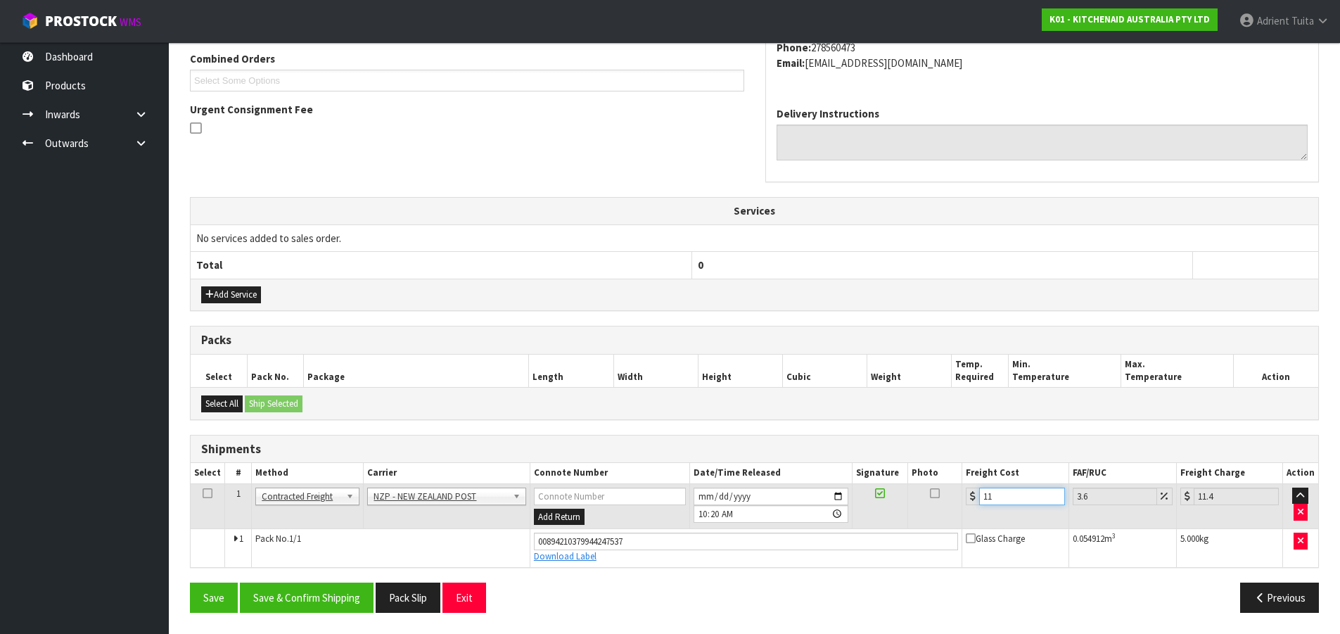
type input "11.9"
type input "12.33"
type input "11.90"
click at [344, 598] on button "Save & Confirm Shipping" at bounding box center [307, 598] width 134 height 30
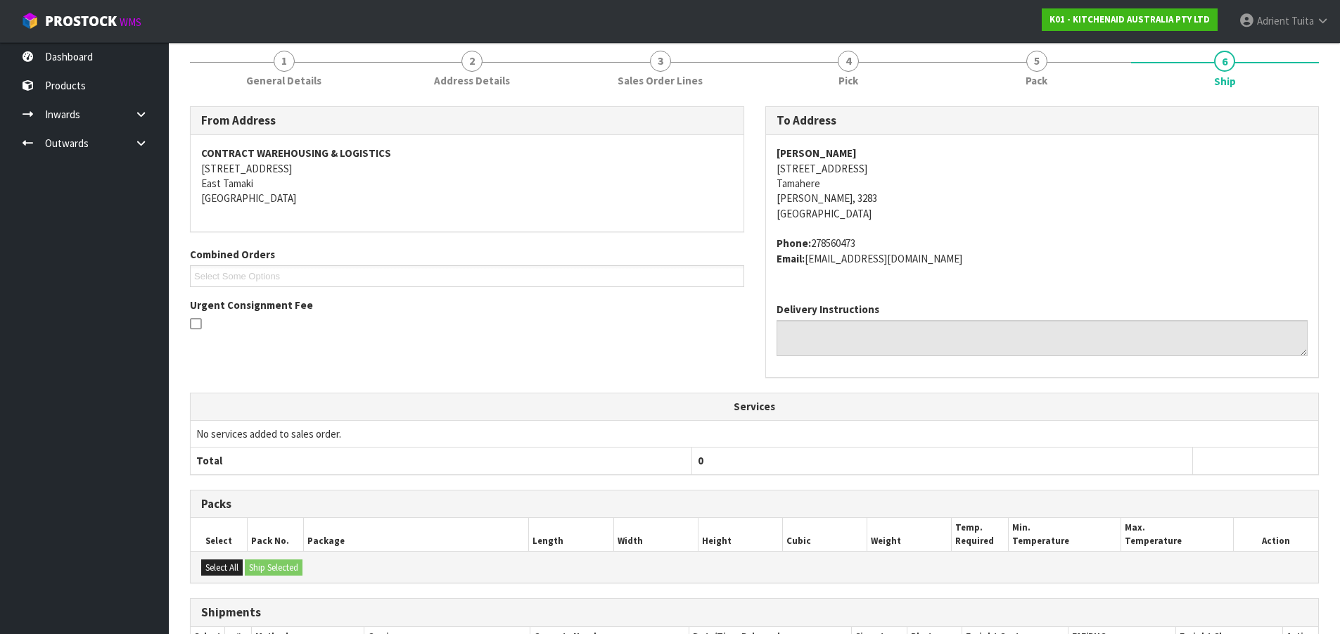
scroll to position [327, 0]
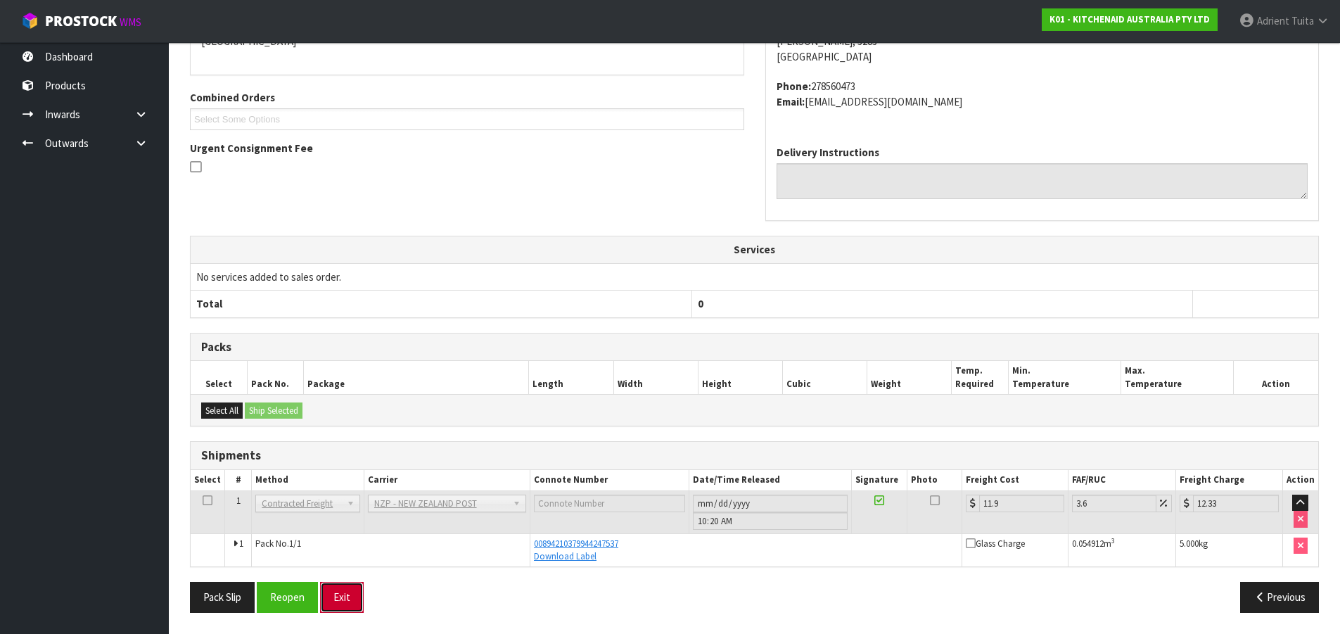
click at [329, 594] on button "Exit" at bounding box center [342, 597] width 44 height 30
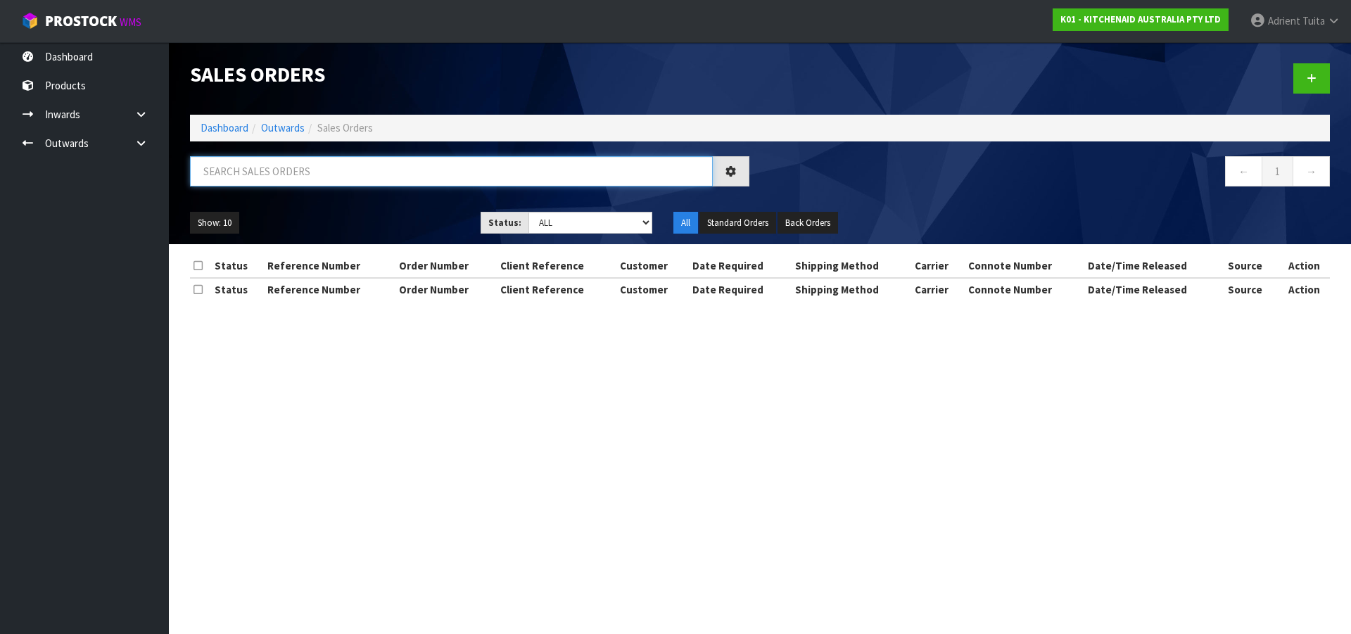
click at [412, 182] on input "text" at bounding box center [451, 171] width 523 height 30
type input "0318"
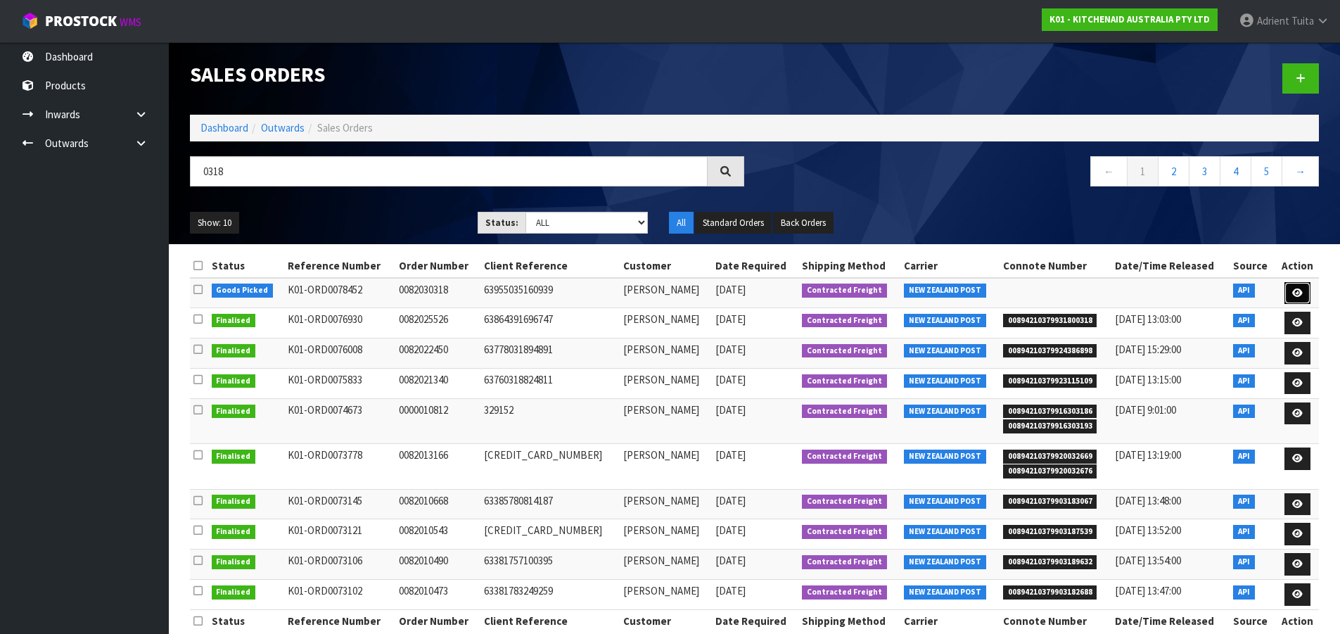
click at [1295, 291] on icon at bounding box center [1297, 292] width 11 height 9
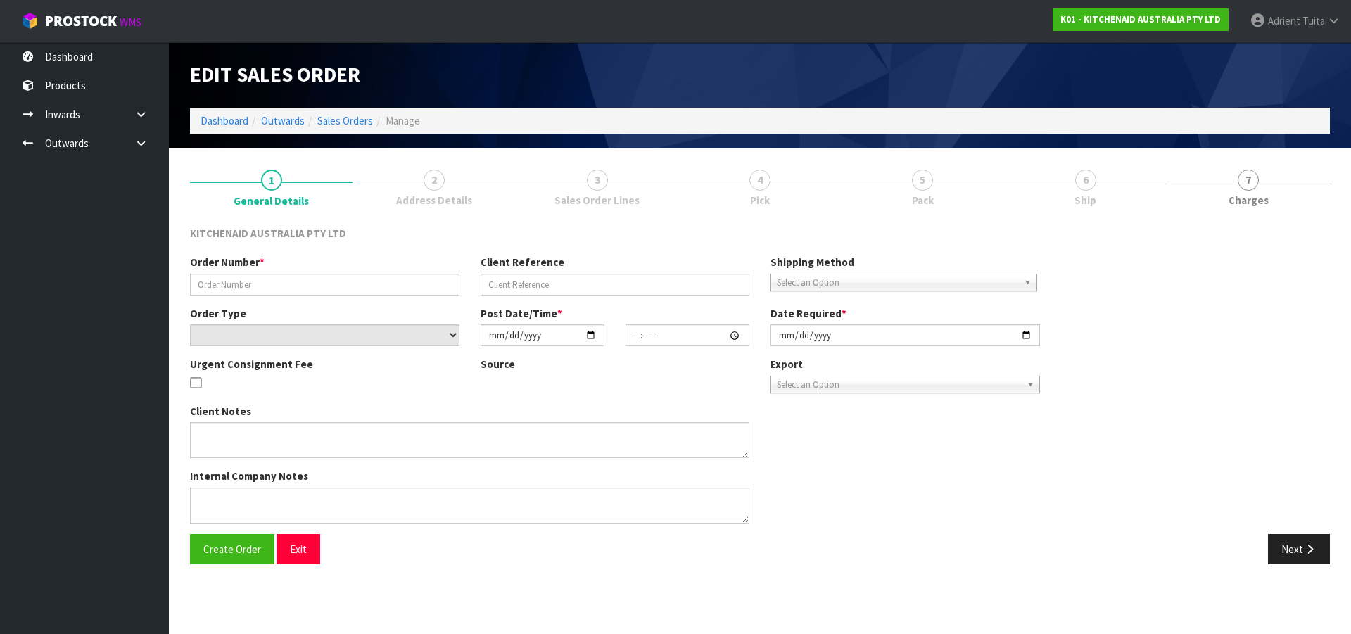
type input "0082030318"
type input "63955035160939"
select select "number:0"
type input "2025-08-28"
type input "17:35:41.000"
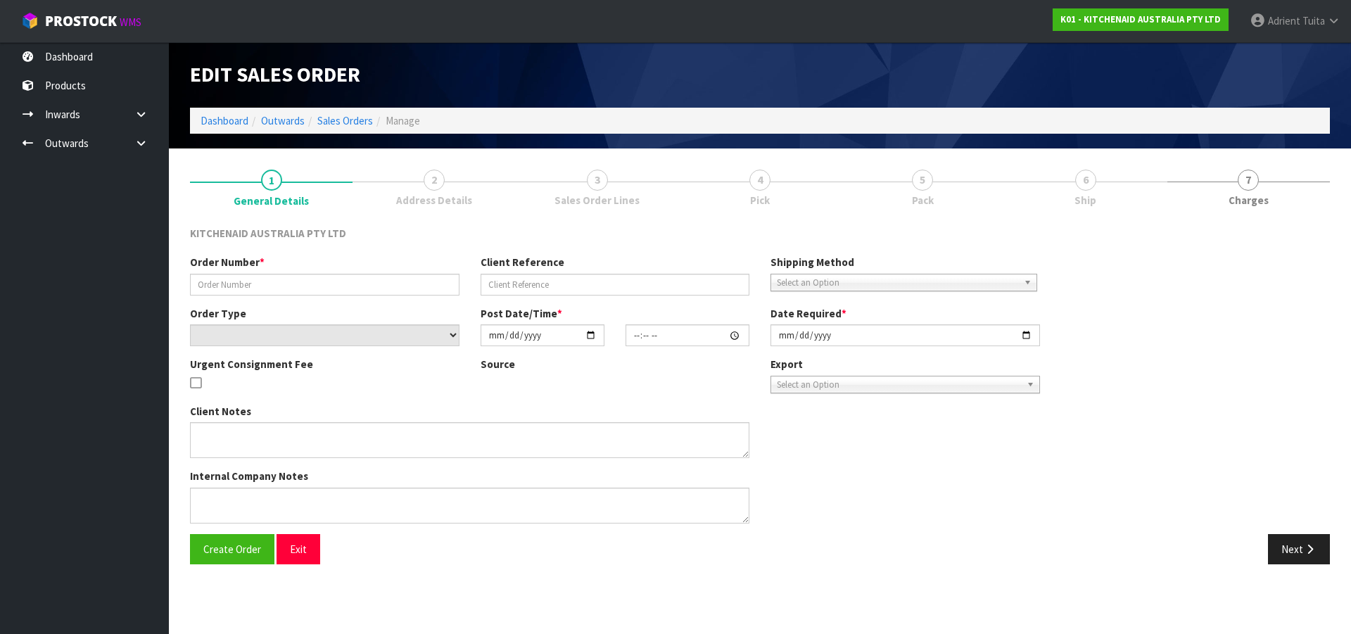
type input "2025-08-28"
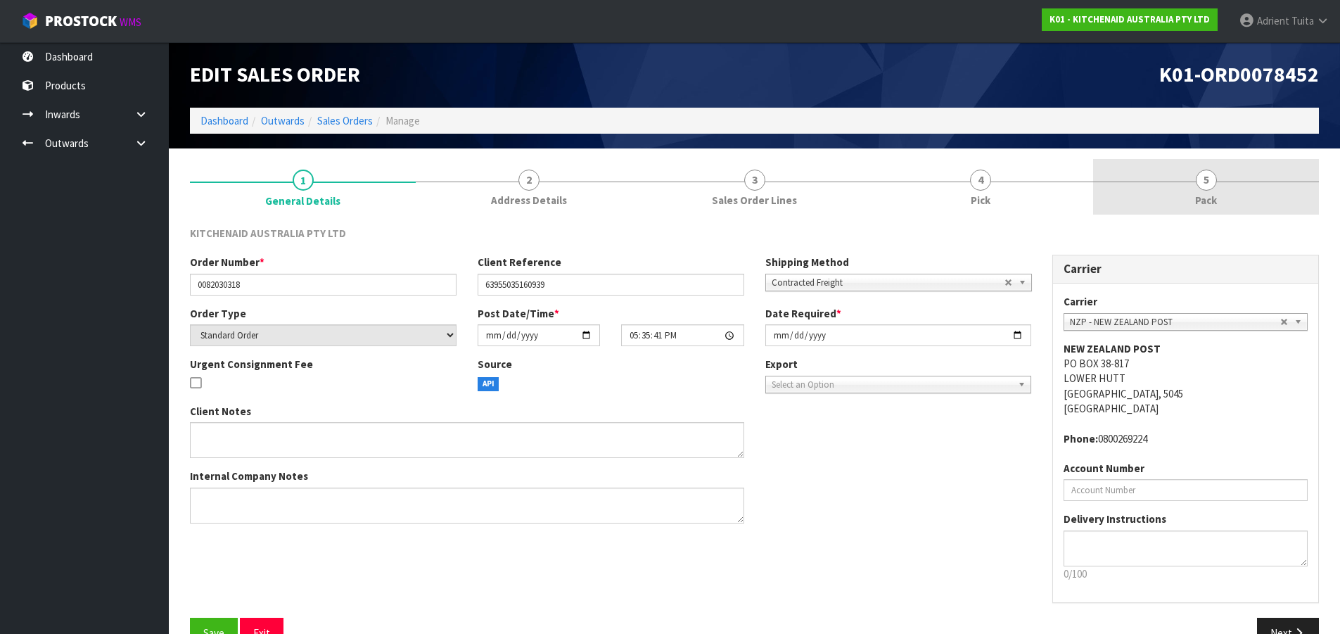
click at [1280, 212] on link "5 Pack" at bounding box center [1206, 187] width 226 height 56
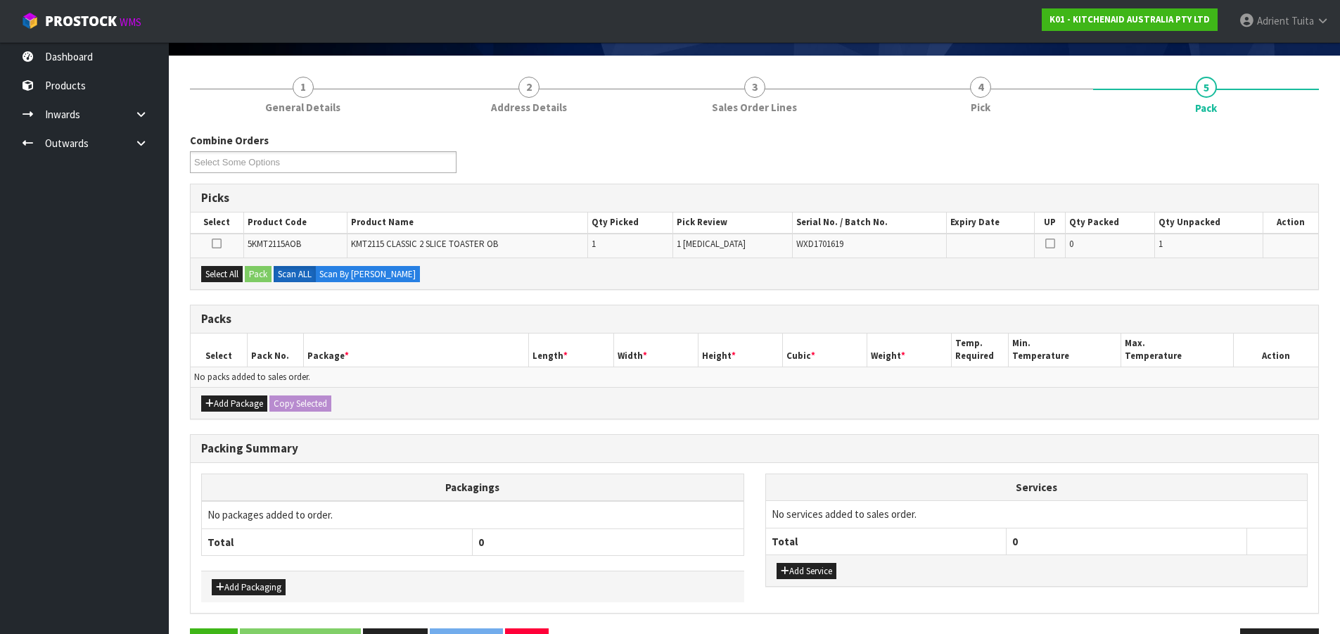
scroll to position [139, 0]
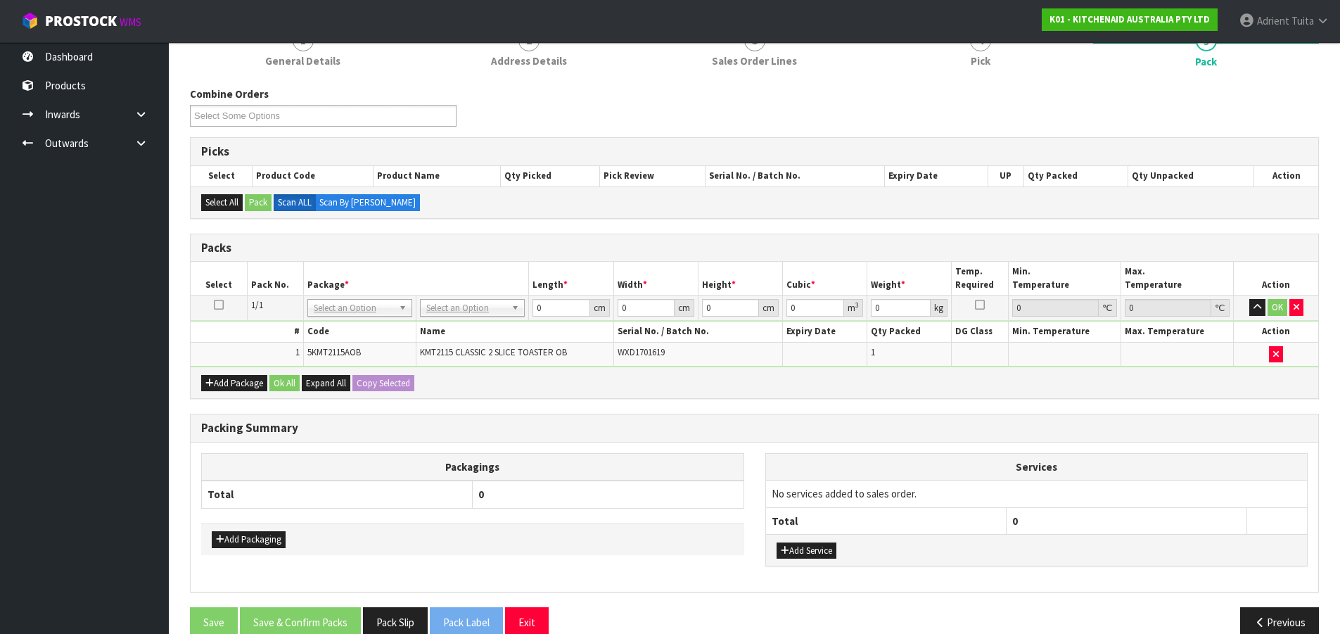
click at [440, 318] on td "No Packaging Cartons PLT GEN120 (1200 X 1000) PLT ONE WAY SKID CHEP HIRE PALLET…" at bounding box center [472, 307] width 113 height 25
click at [449, 323] on input "text" at bounding box center [473, 328] width 98 height 18
type input "cli"
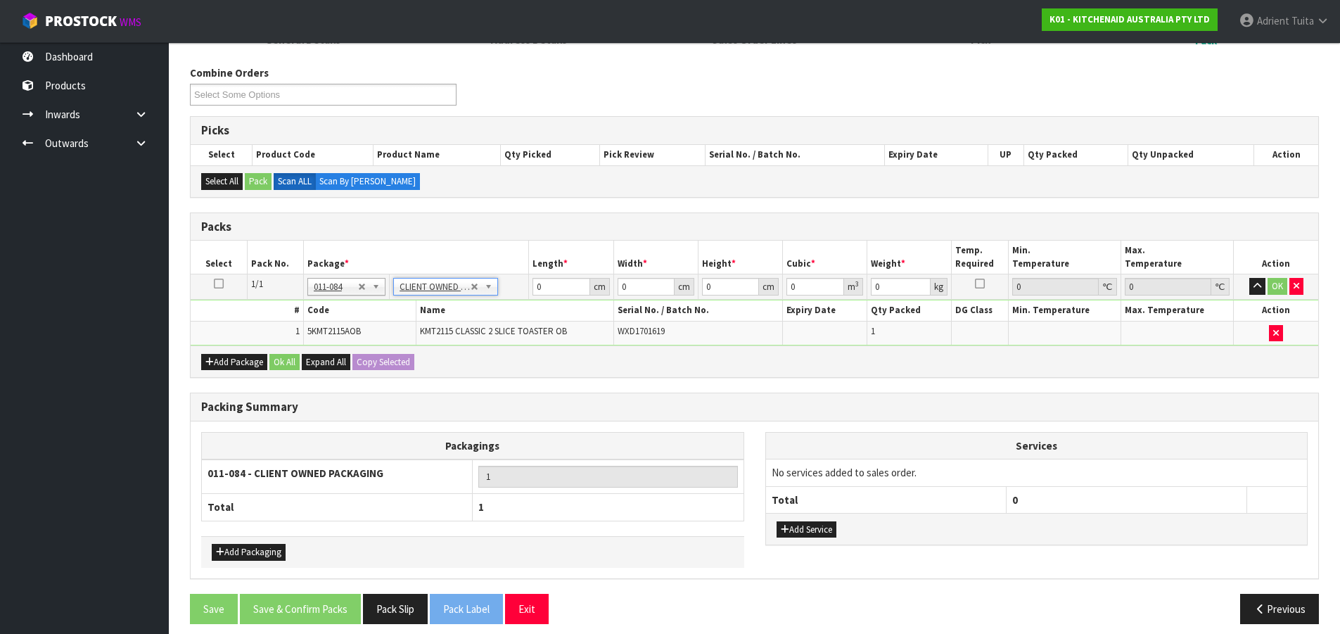
scroll to position [172, 0]
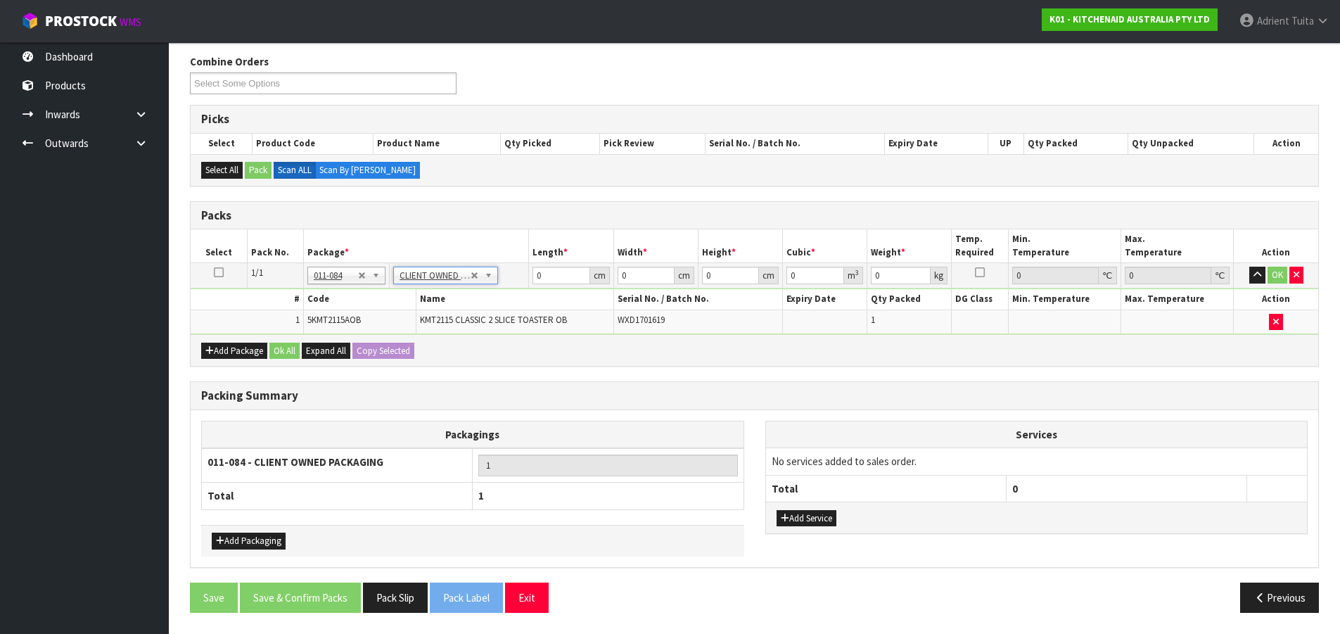
type input "2.7"
click at [558, 282] on input "0" at bounding box center [561, 276] width 57 height 18
type input "41"
type input "29"
type input "2"
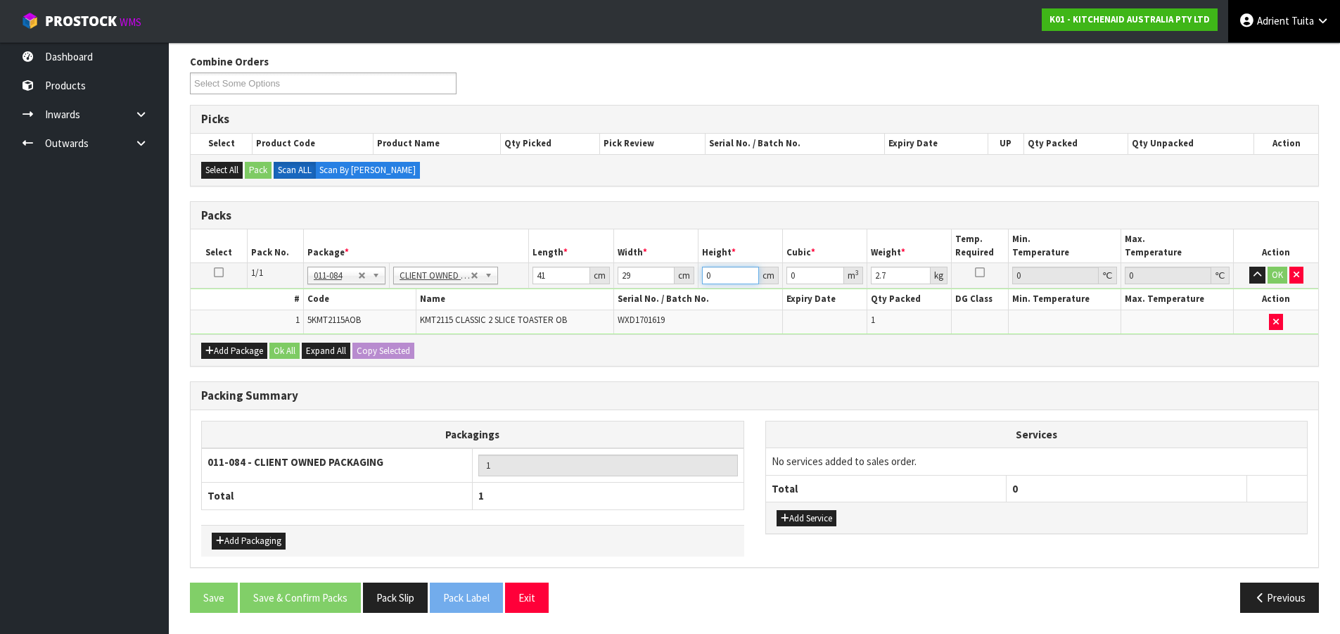
type input "0.002378"
type input "27"
type input "0.032103"
type input "27"
type input "4"
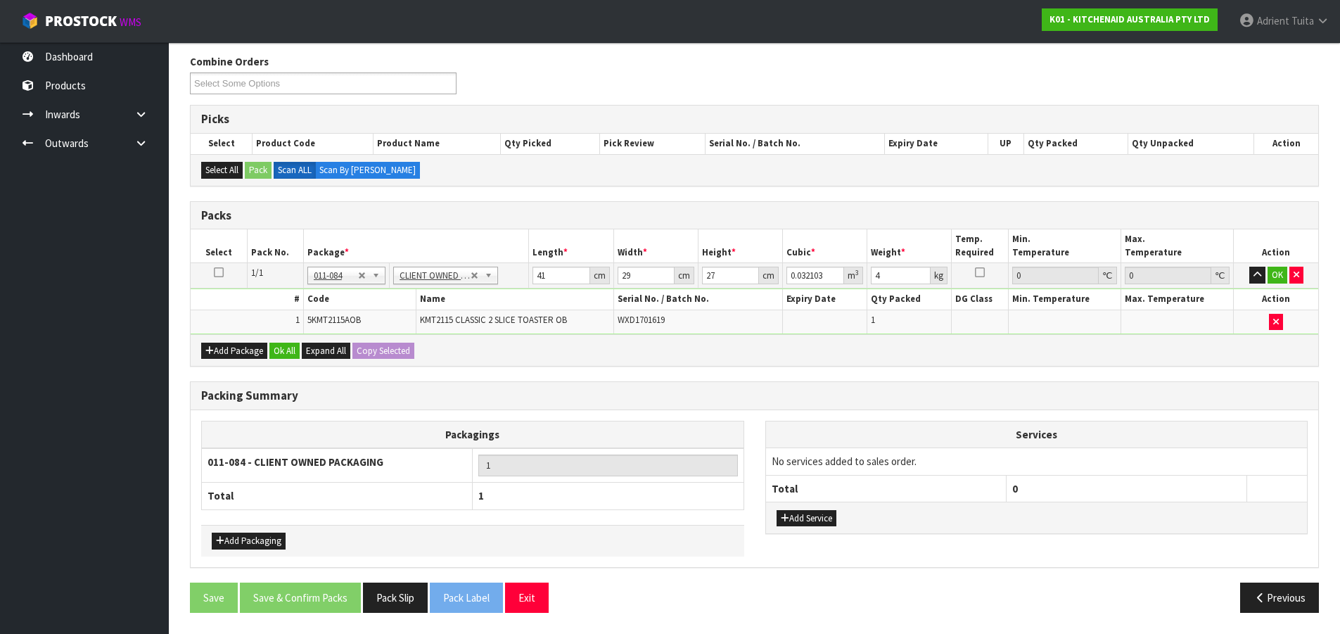
drag, startPoint x: 1350, startPoint y: -54, endPoint x: 1195, endPoint y: 334, distance: 418.1
click at [1195, 334] on div "Add Package Ok All Expand All Copy Selected" at bounding box center [755, 350] width 1128 height 32
click at [1278, 276] on button "OK" at bounding box center [1278, 275] width 20 height 17
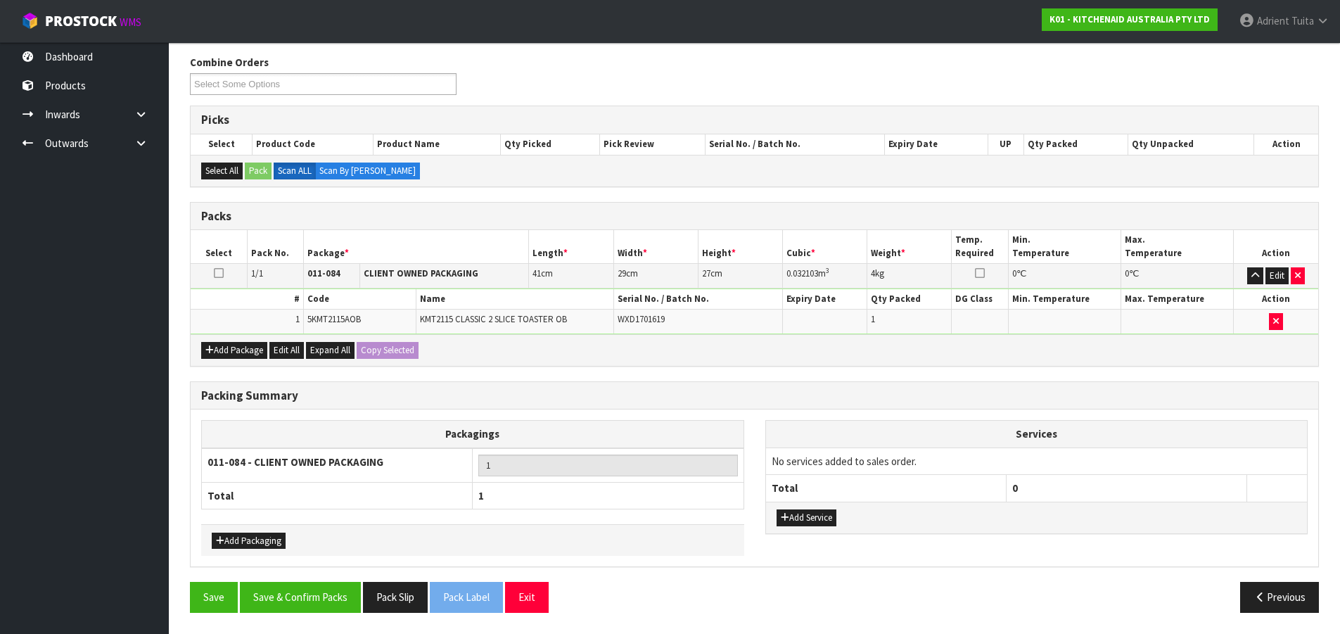
scroll to position [171, 0]
click at [307, 600] on button "Save & Confirm Packs" at bounding box center [300, 597] width 121 height 30
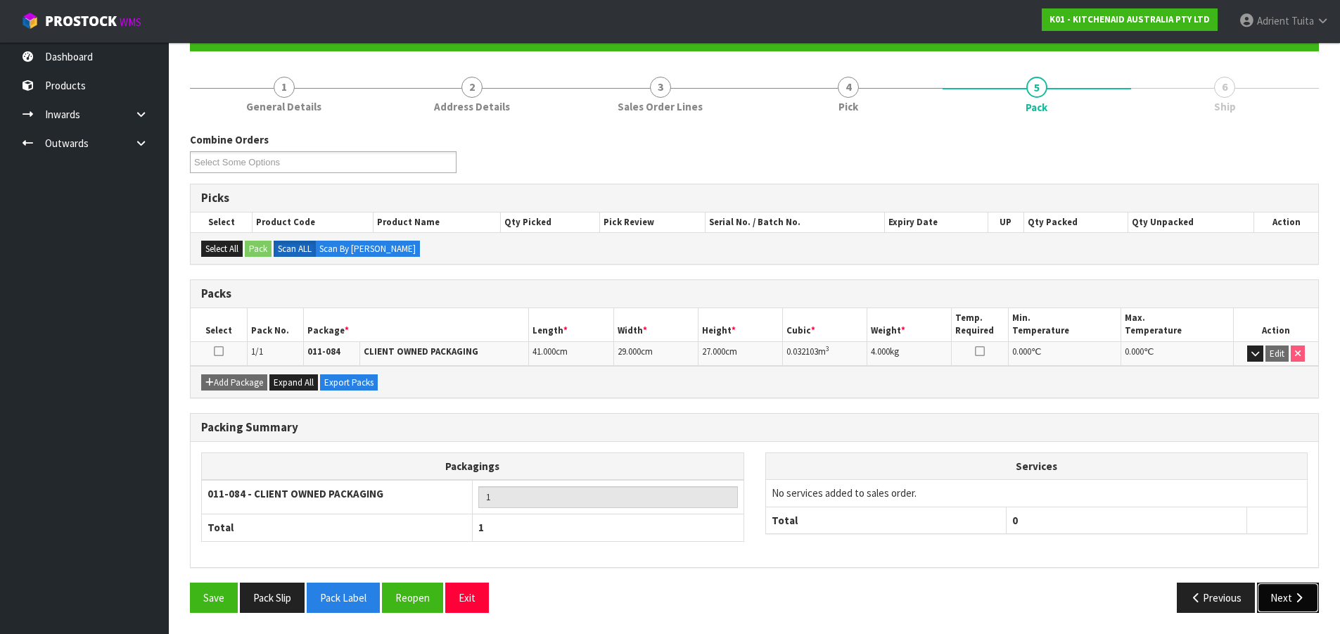
click at [1278, 590] on button "Next" at bounding box center [1288, 598] width 62 height 30
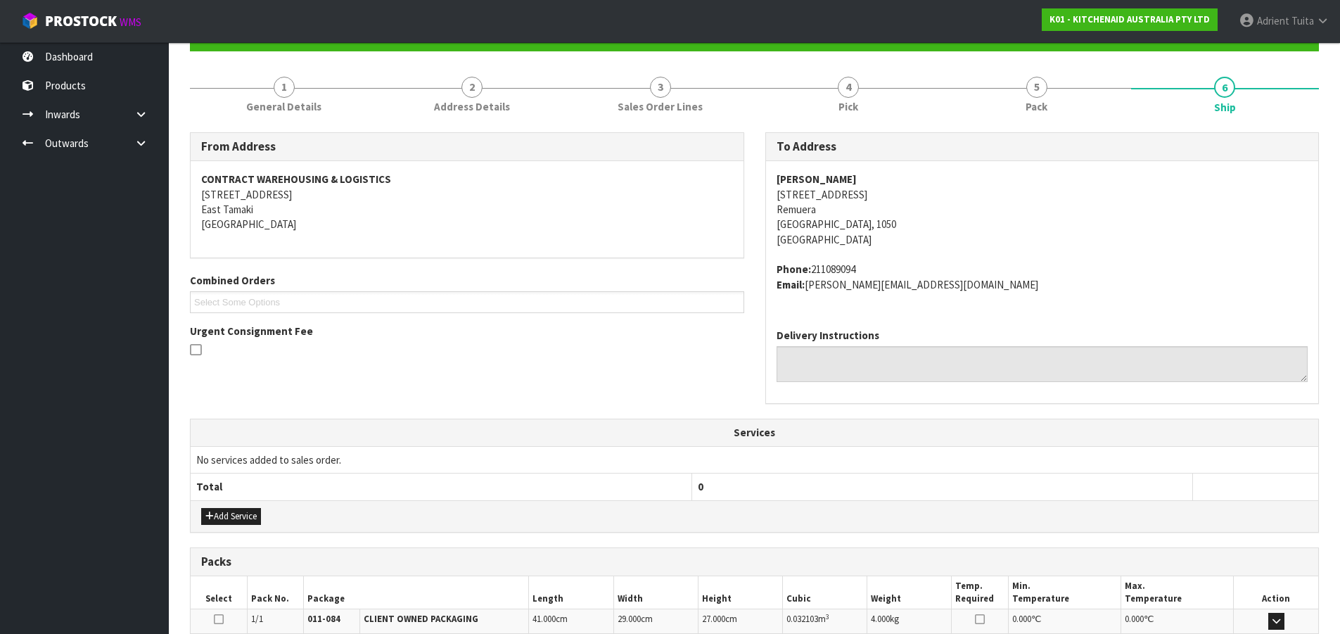
scroll to position [328, 0]
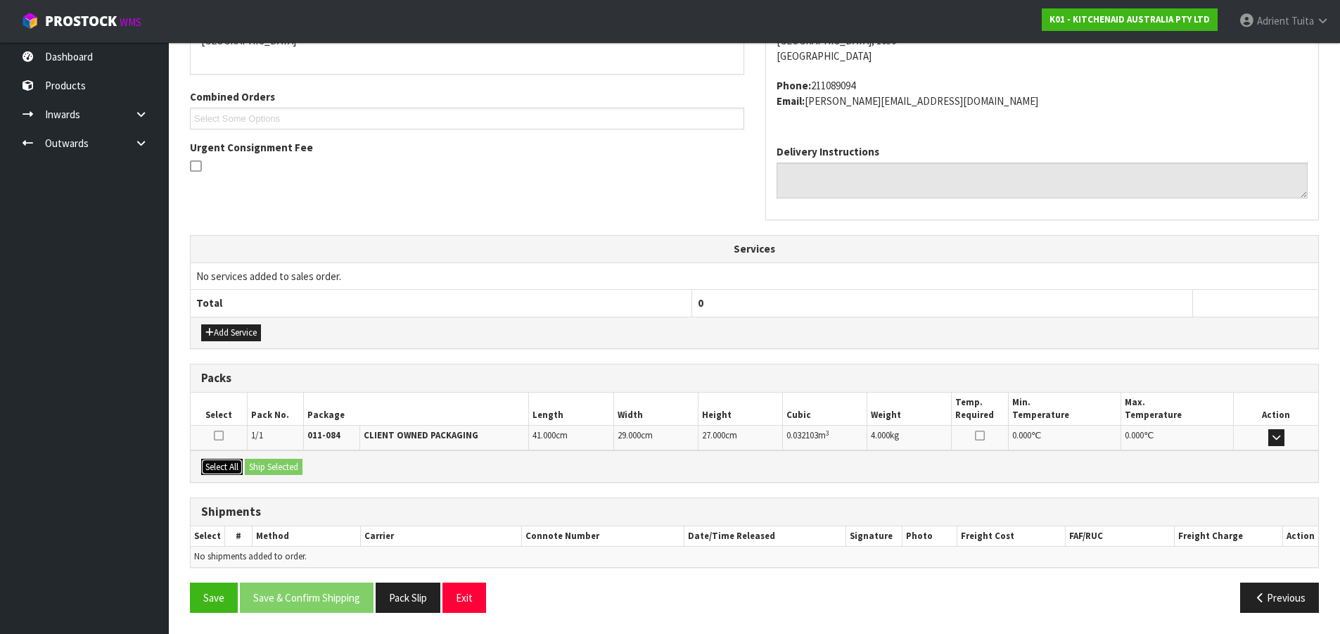
click at [221, 464] on button "Select All" at bounding box center [222, 467] width 42 height 17
click at [273, 465] on button "Ship Selected" at bounding box center [274, 467] width 58 height 17
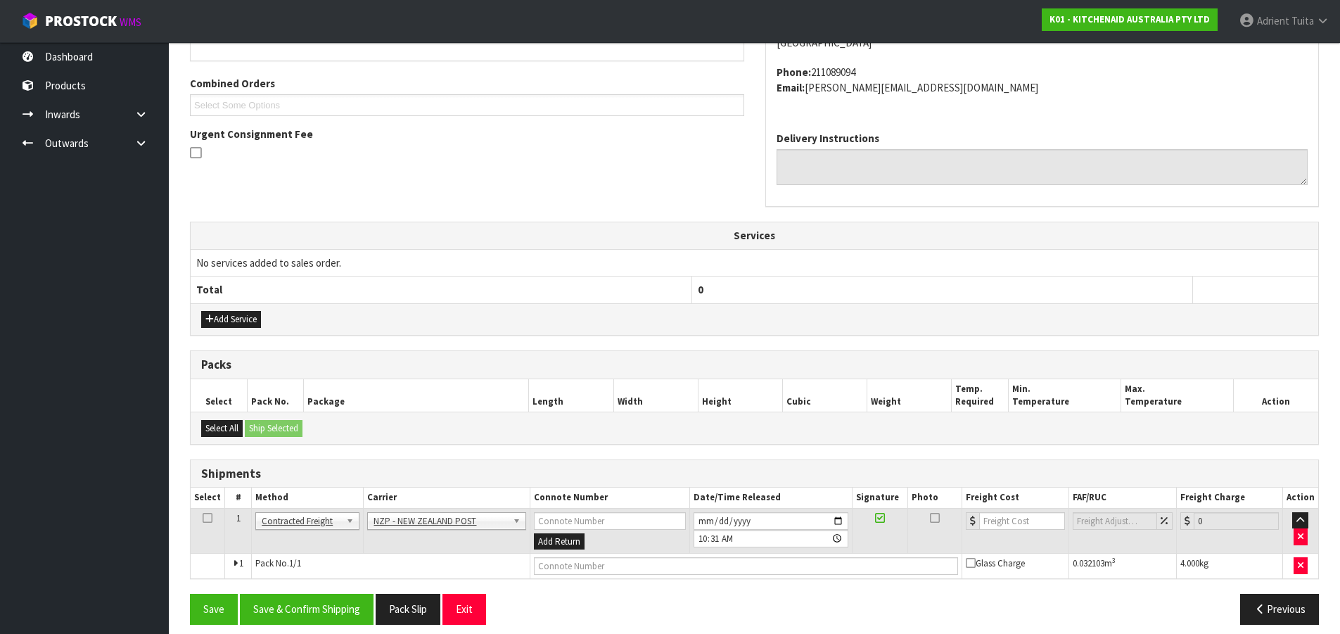
scroll to position [353, 0]
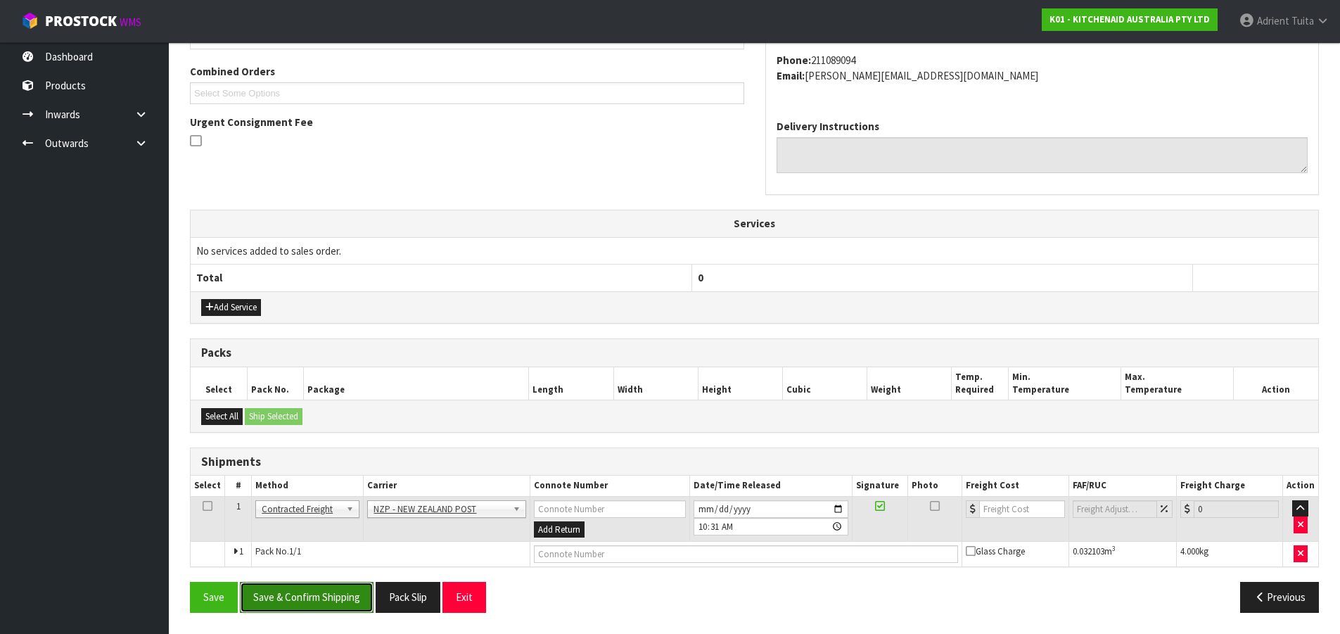
click at [285, 609] on button "Save & Confirm Shipping" at bounding box center [307, 597] width 134 height 30
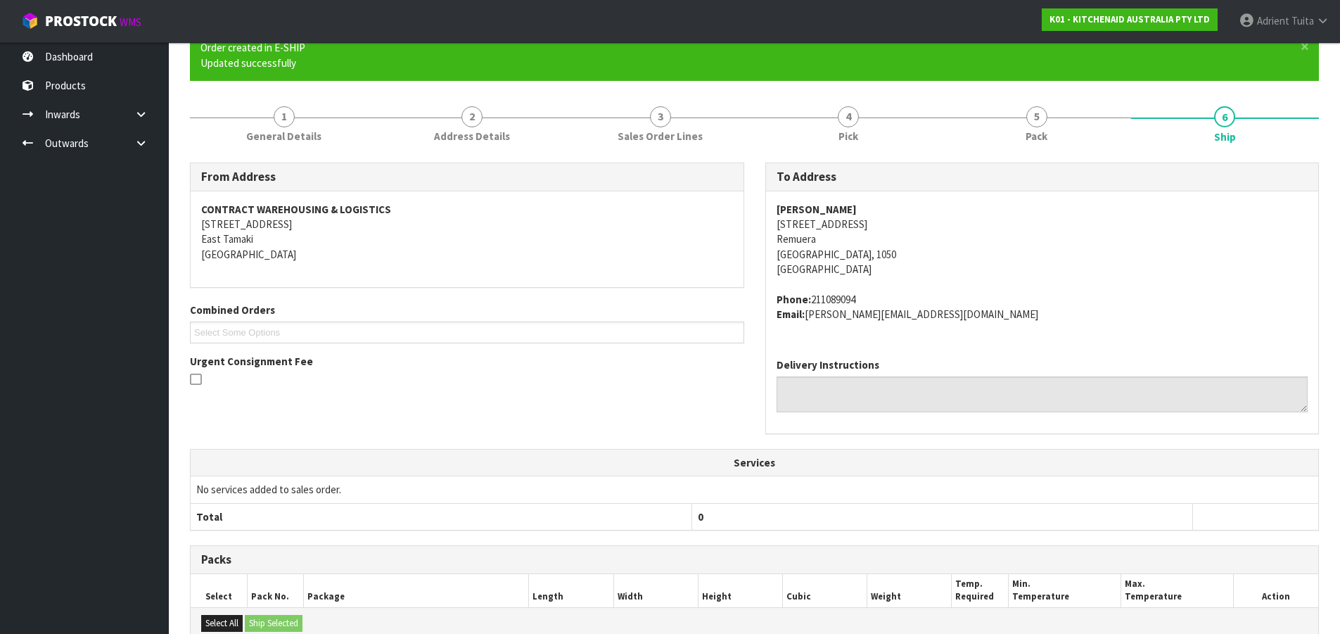
scroll to position [333, 0]
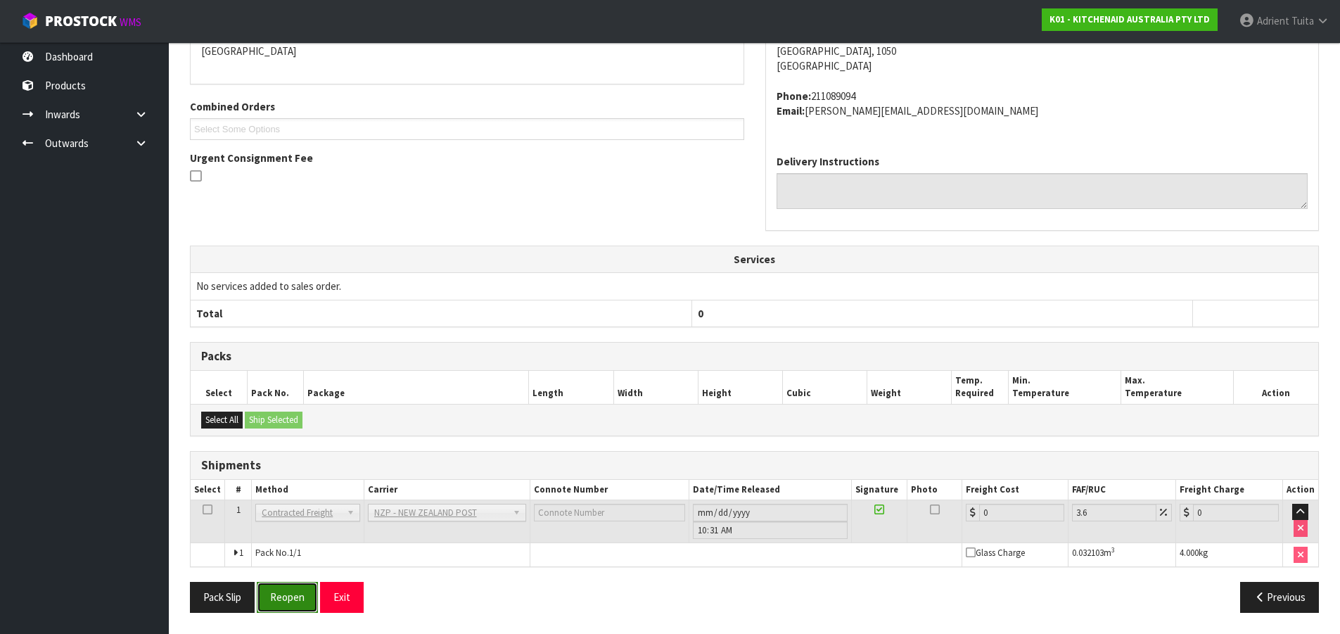
click at [287, 594] on button "Reopen" at bounding box center [287, 597] width 61 height 30
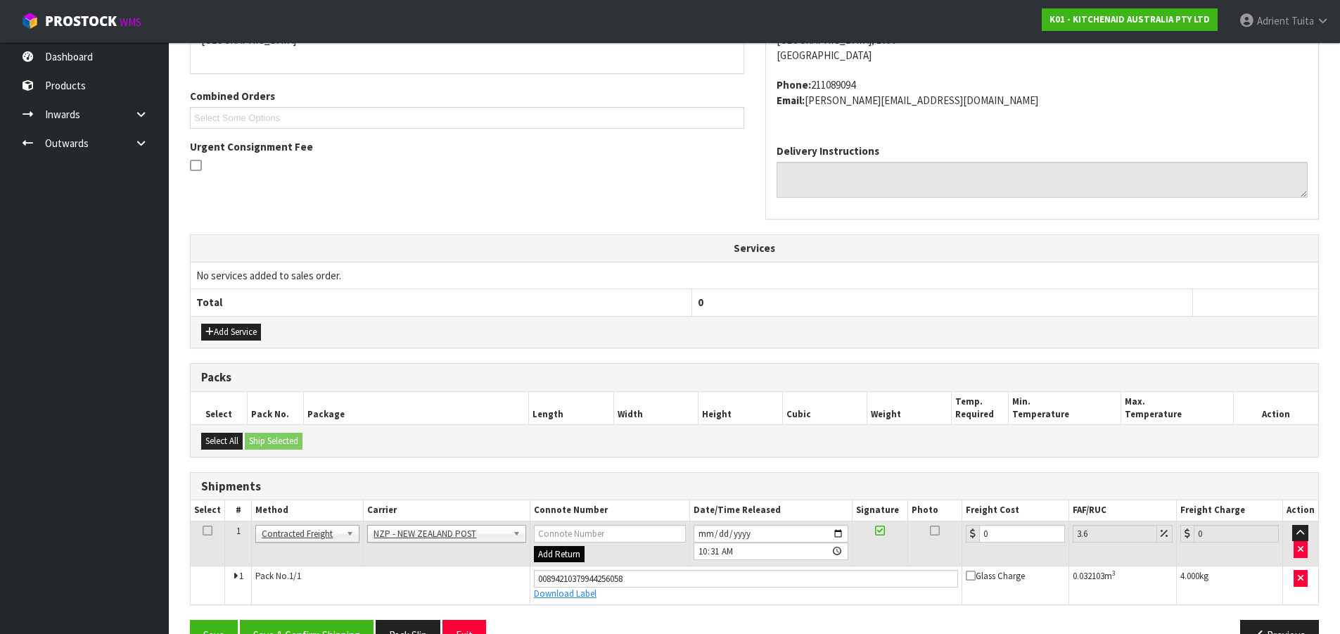
scroll to position [366, 0]
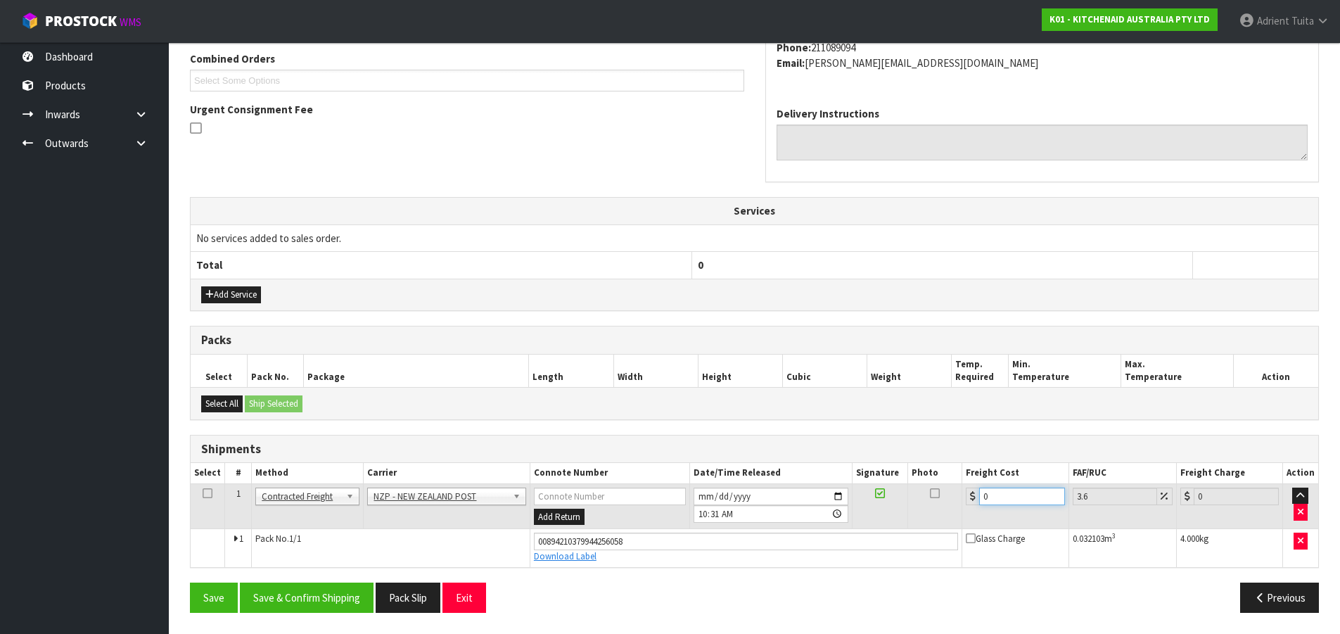
click at [1003, 496] on input "0" at bounding box center [1021, 497] width 85 height 18
type input "4"
type input "4.14"
type input "4.3"
type input "4.45"
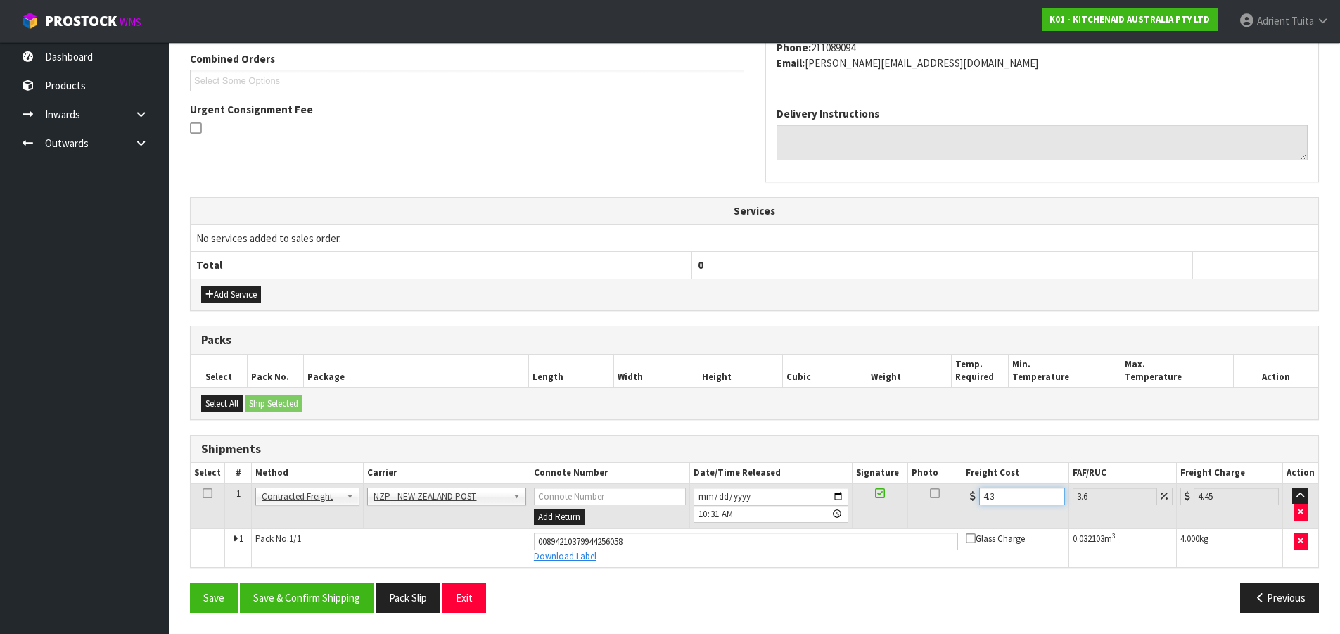
type input "4.33"
type input "4.49"
type input "4.33"
click at [344, 595] on button "Save & Confirm Shipping" at bounding box center [307, 598] width 134 height 30
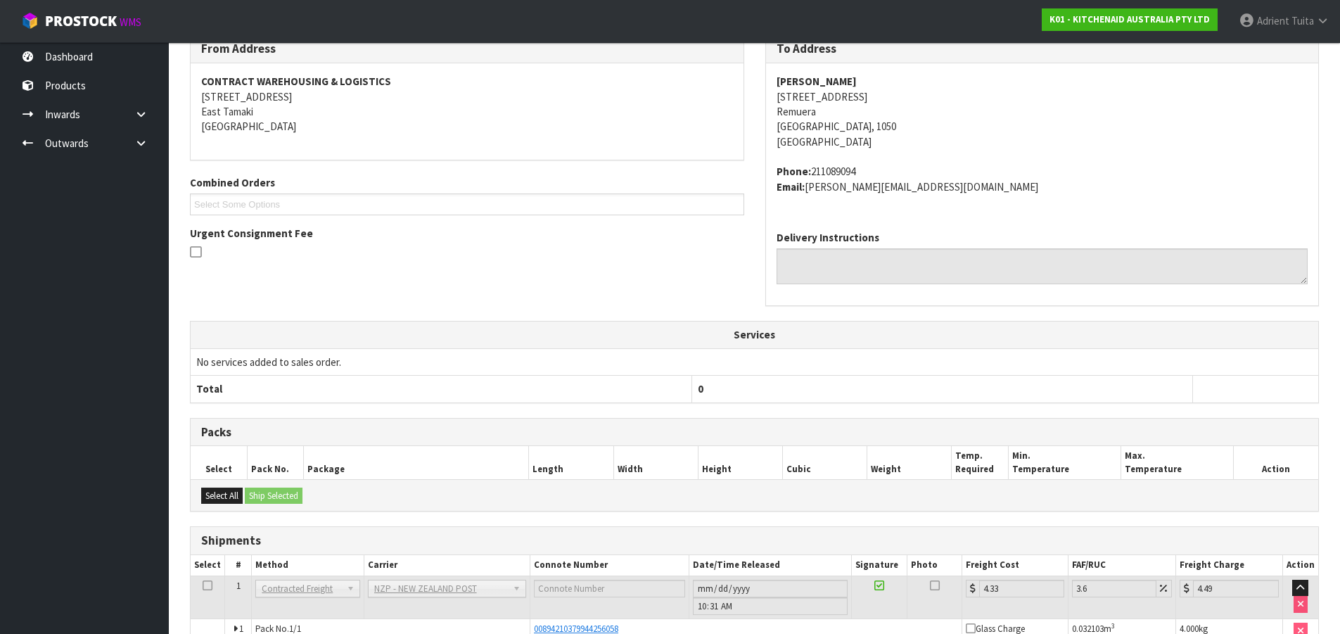
scroll to position [327, 0]
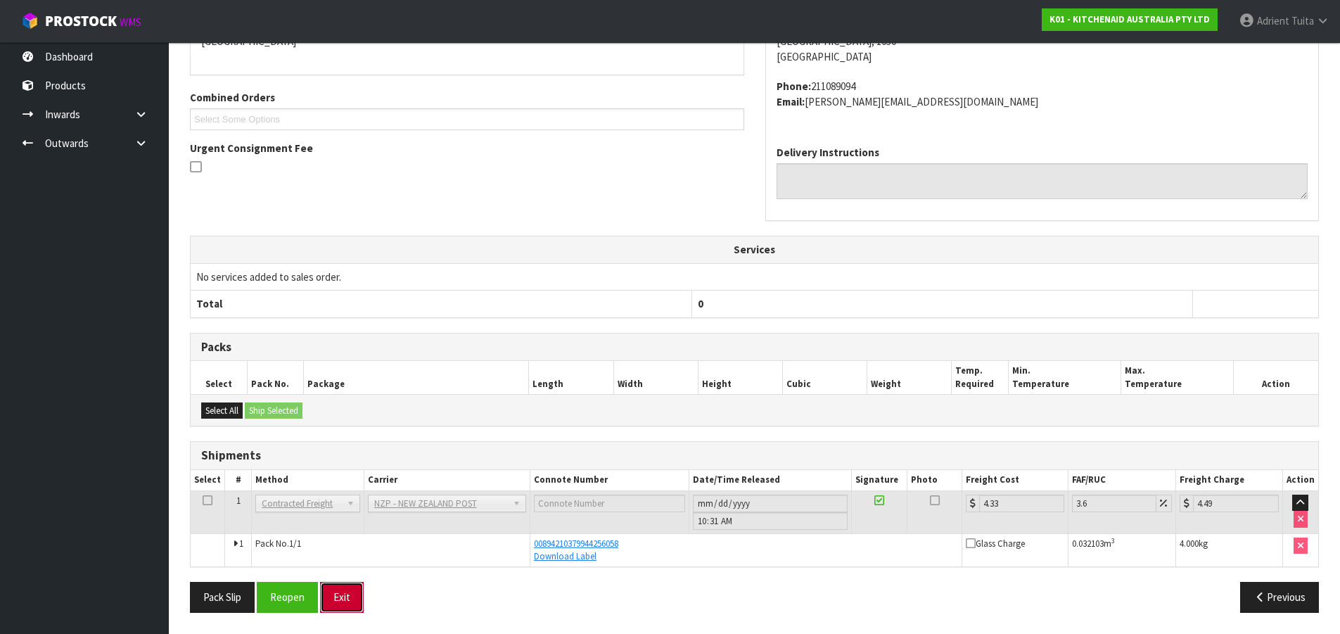
drag, startPoint x: 356, startPoint y: 590, endPoint x: 348, endPoint y: 590, distance: 7.8
click at [356, 591] on button "Exit" at bounding box center [342, 597] width 44 height 30
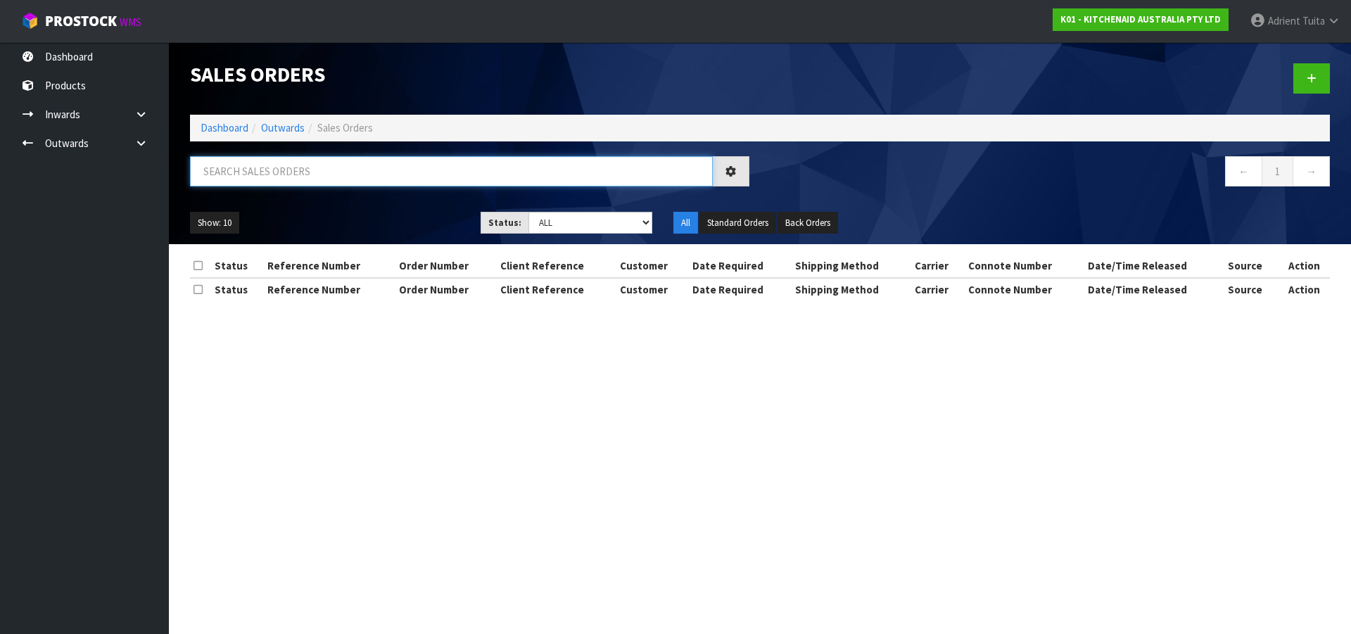
click at [303, 182] on input "text" at bounding box center [451, 171] width 523 height 30
type input "2463"
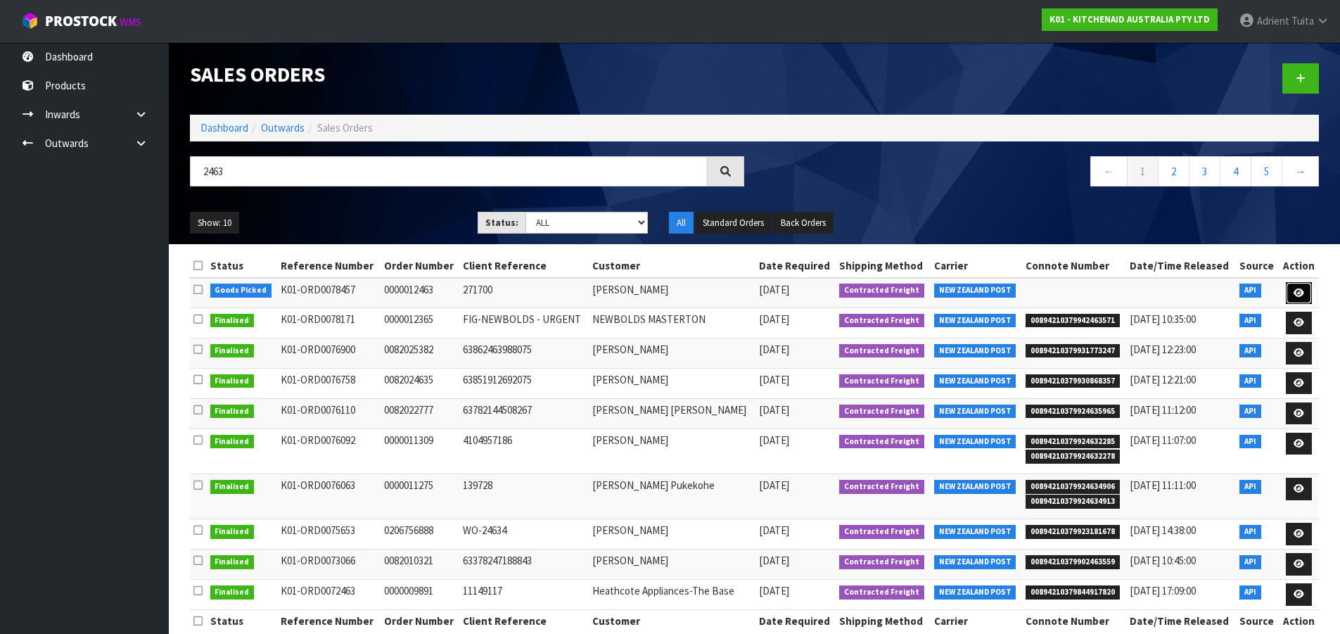
click at [1288, 291] on link at bounding box center [1299, 293] width 26 height 23
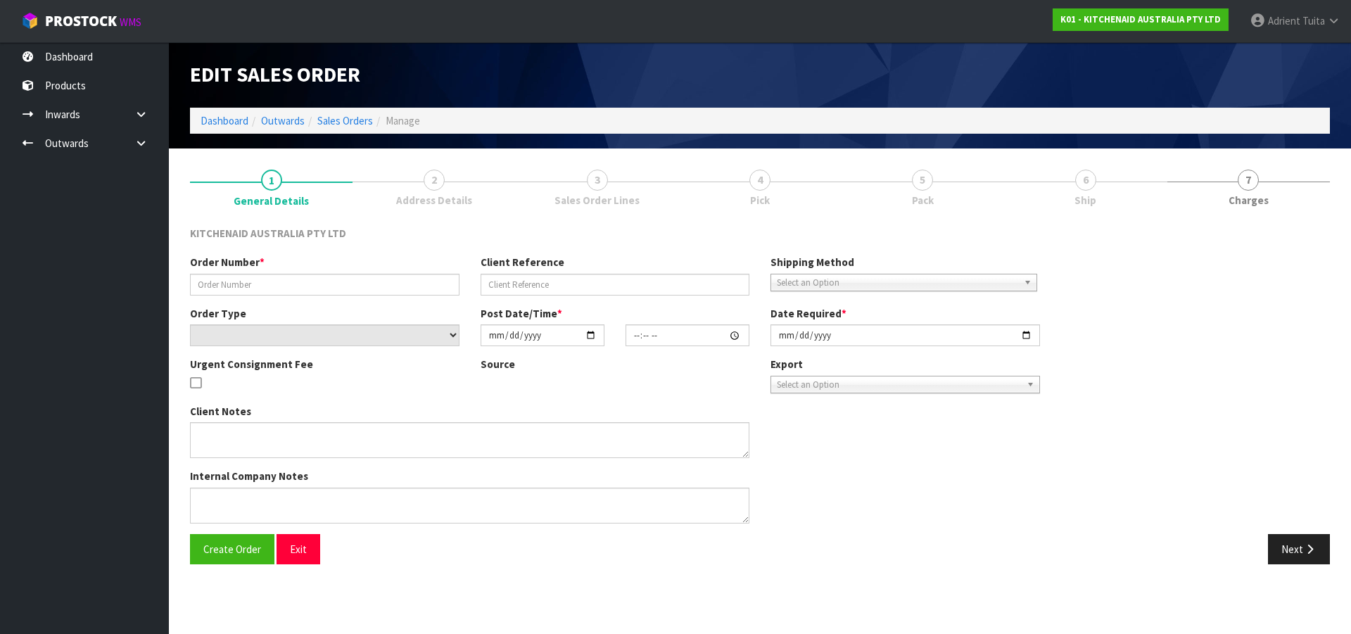
type input "0000012463"
type input "271700"
select select "number:0"
type input "2025-08-28"
type input "19:32:37.000"
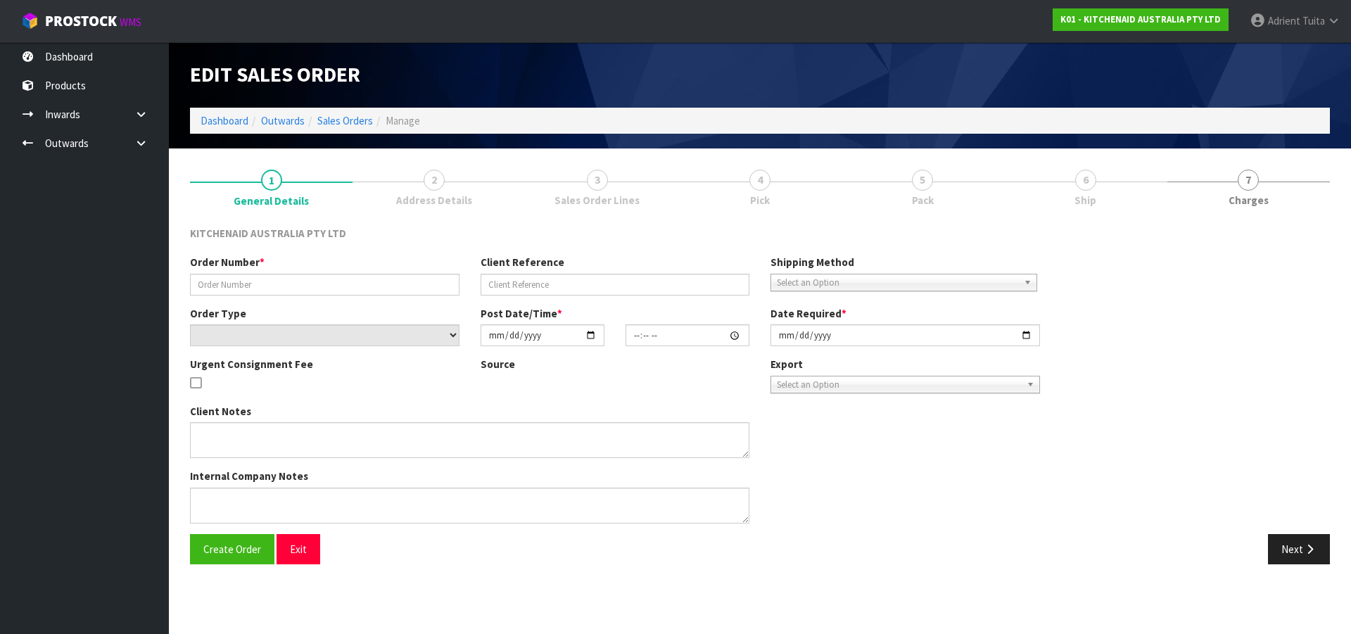
type input "2025-08-28"
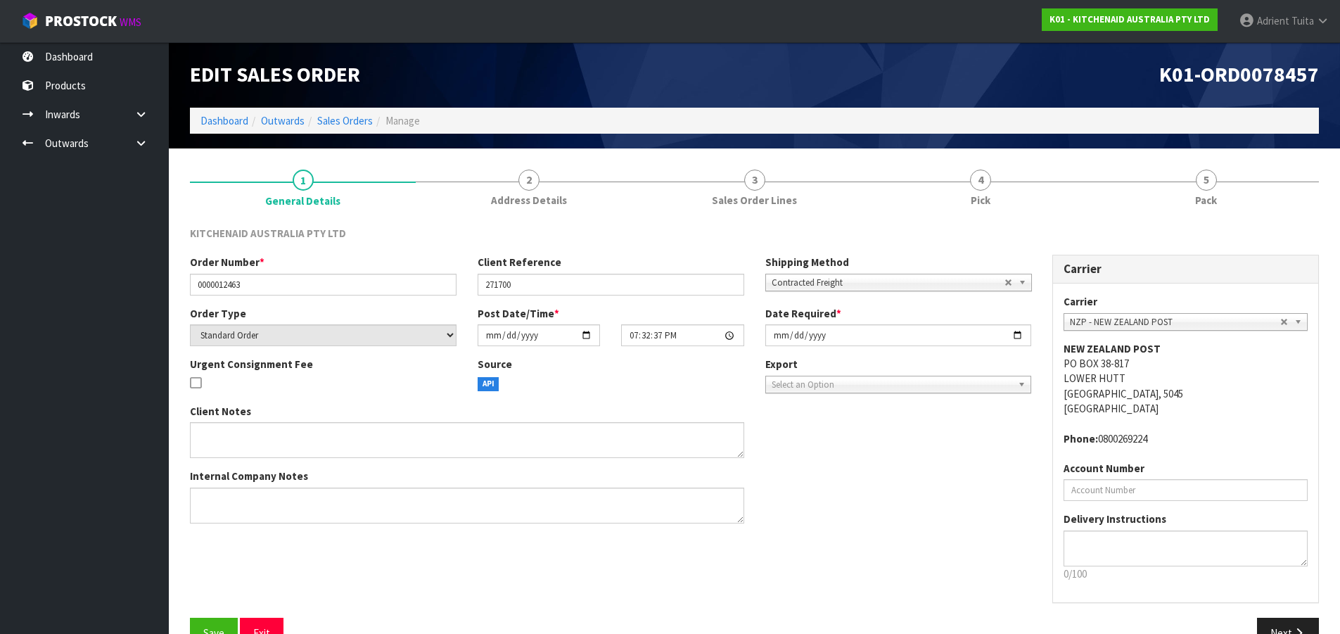
drag, startPoint x: 1246, startPoint y: 193, endPoint x: 1190, endPoint y: 228, distance: 65.8
click at [1247, 193] on link "5 Pack" at bounding box center [1206, 187] width 226 height 56
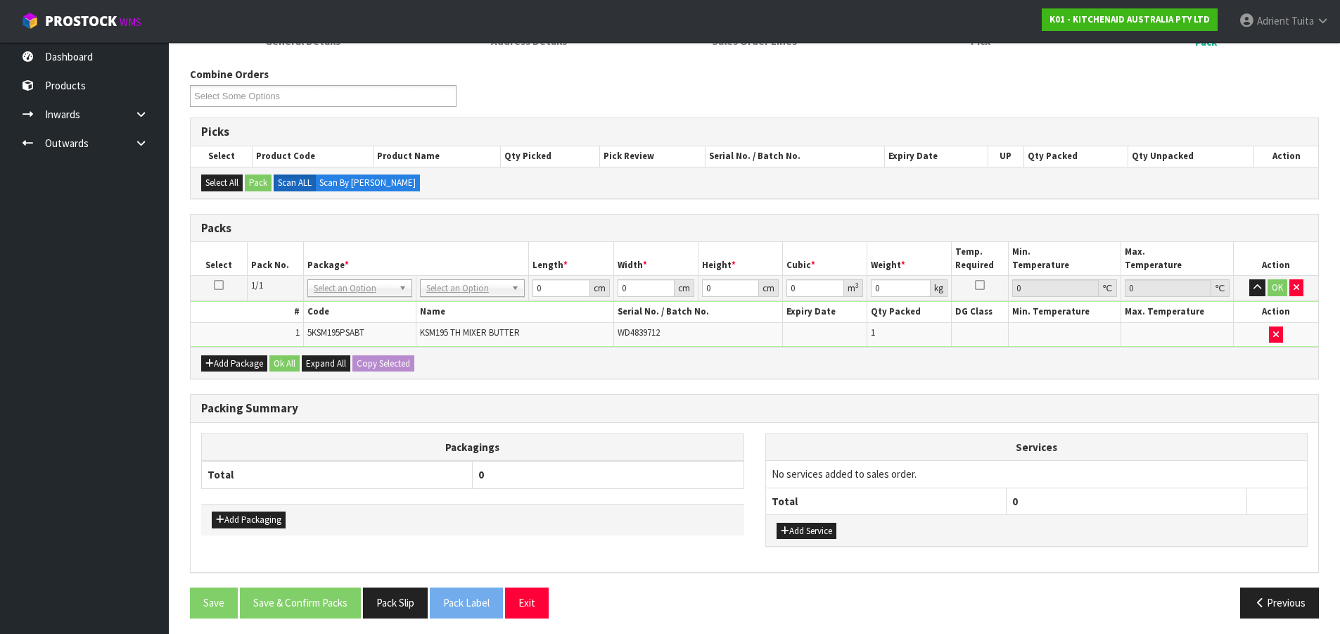
scroll to position [165, 0]
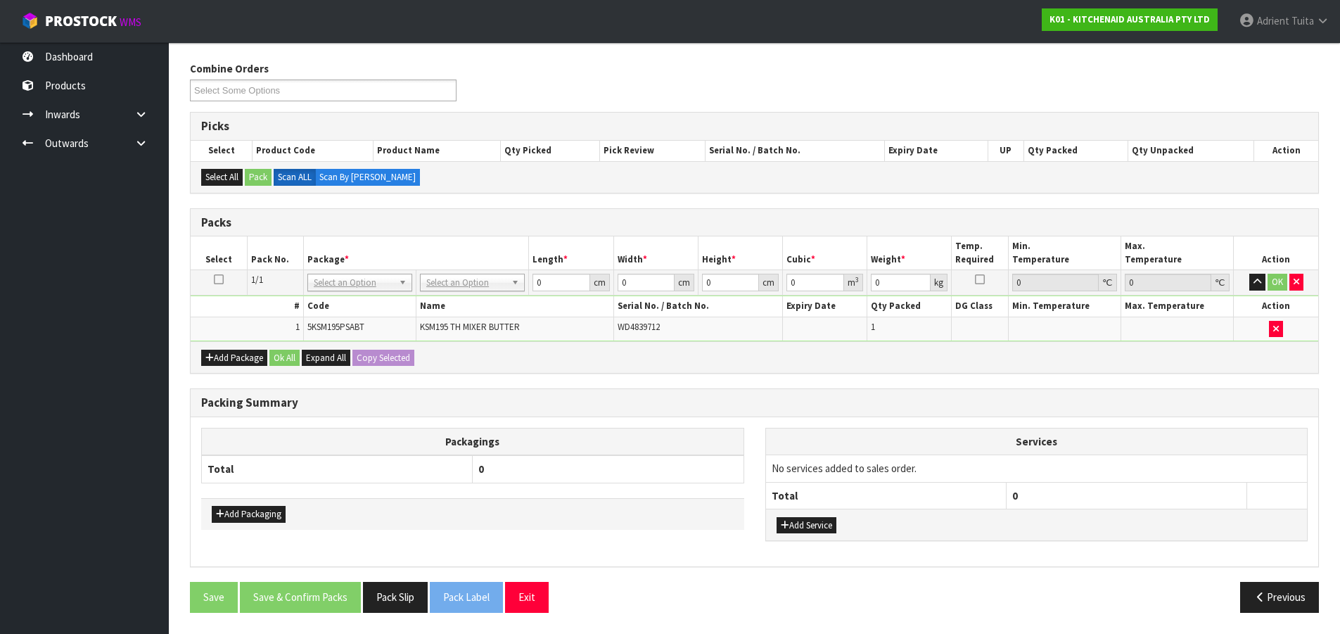
drag, startPoint x: 482, startPoint y: 286, endPoint x: 479, endPoint y: 299, distance: 13.7
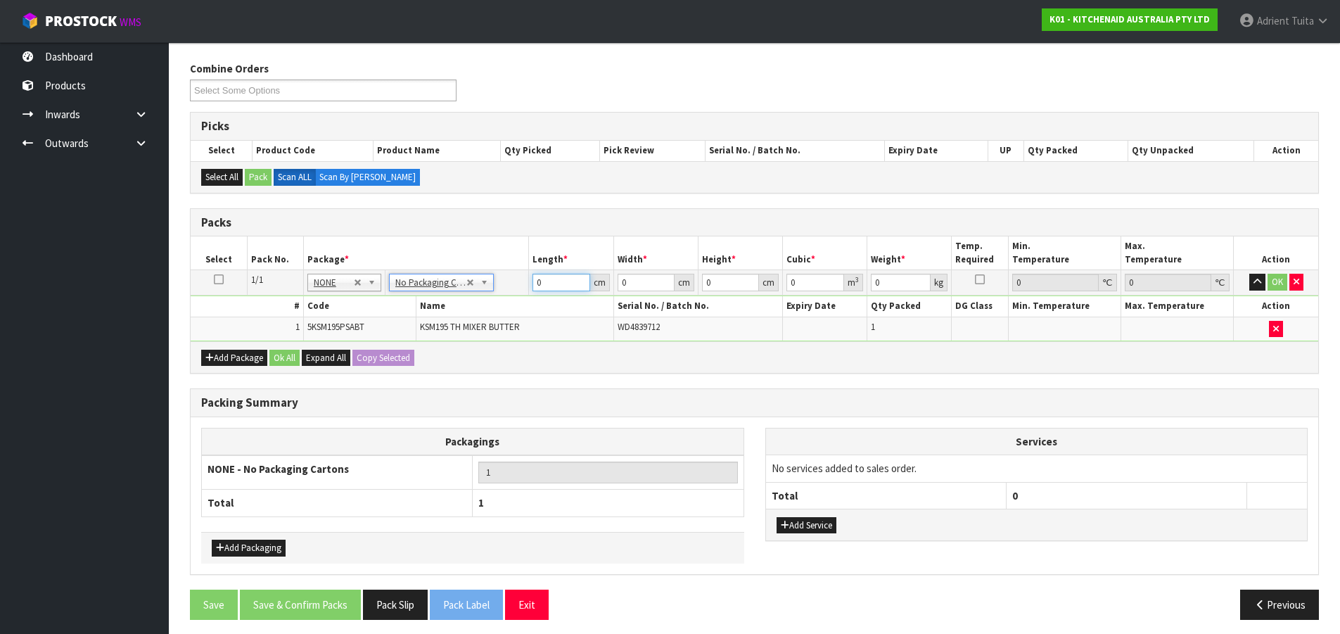
click at [549, 288] on input "0" at bounding box center [561, 283] width 57 height 18
type input "42"
type input "29"
type input "4"
type input "0.004872"
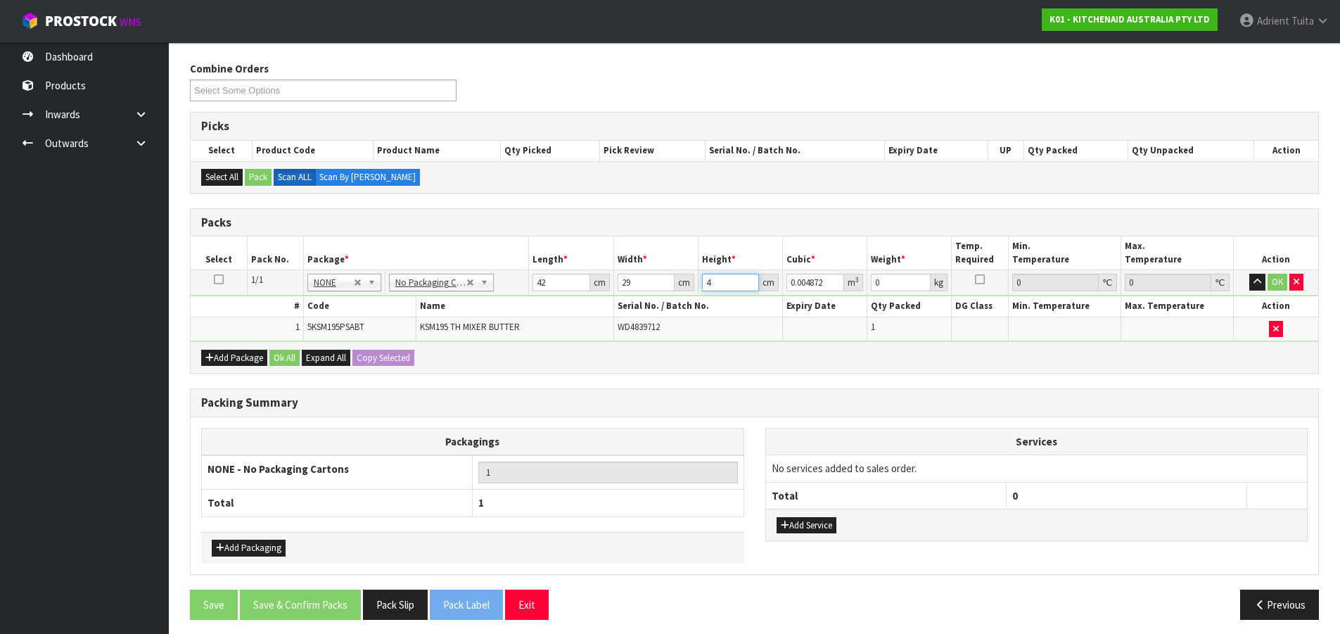
type input "43"
type input "0.052374"
type input "43"
type input "13"
click at [1271, 279] on button "OK" at bounding box center [1278, 282] width 20 height 17
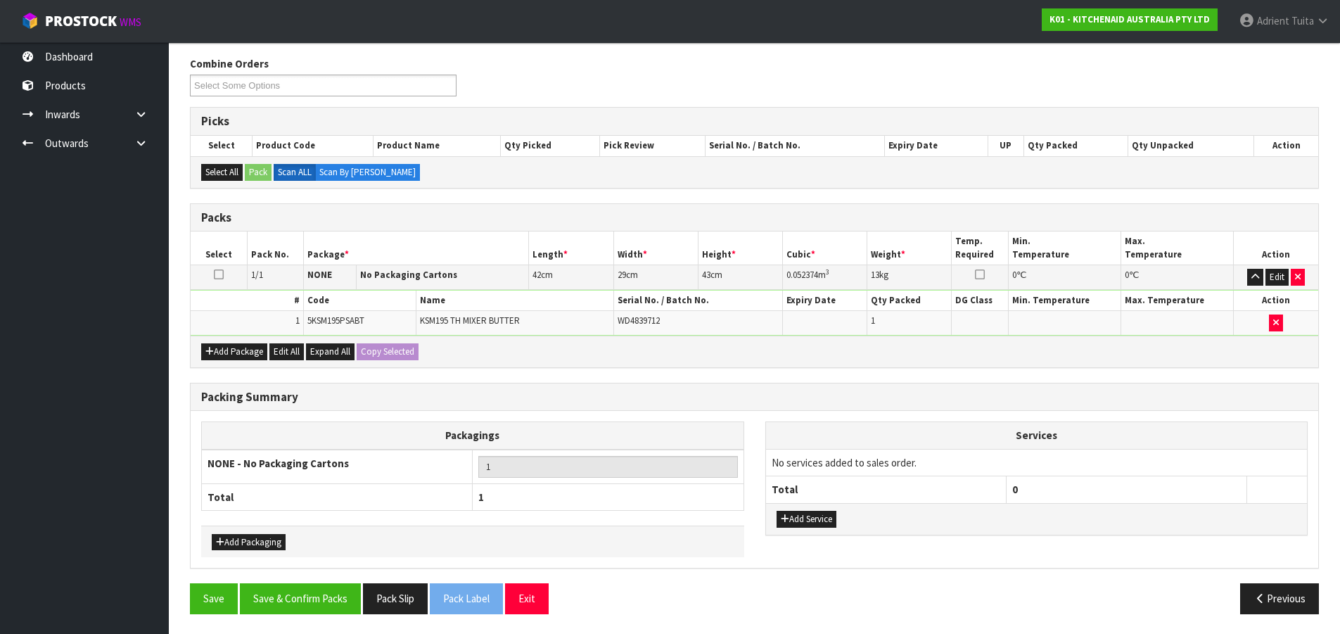
scroll to position [171, 0]
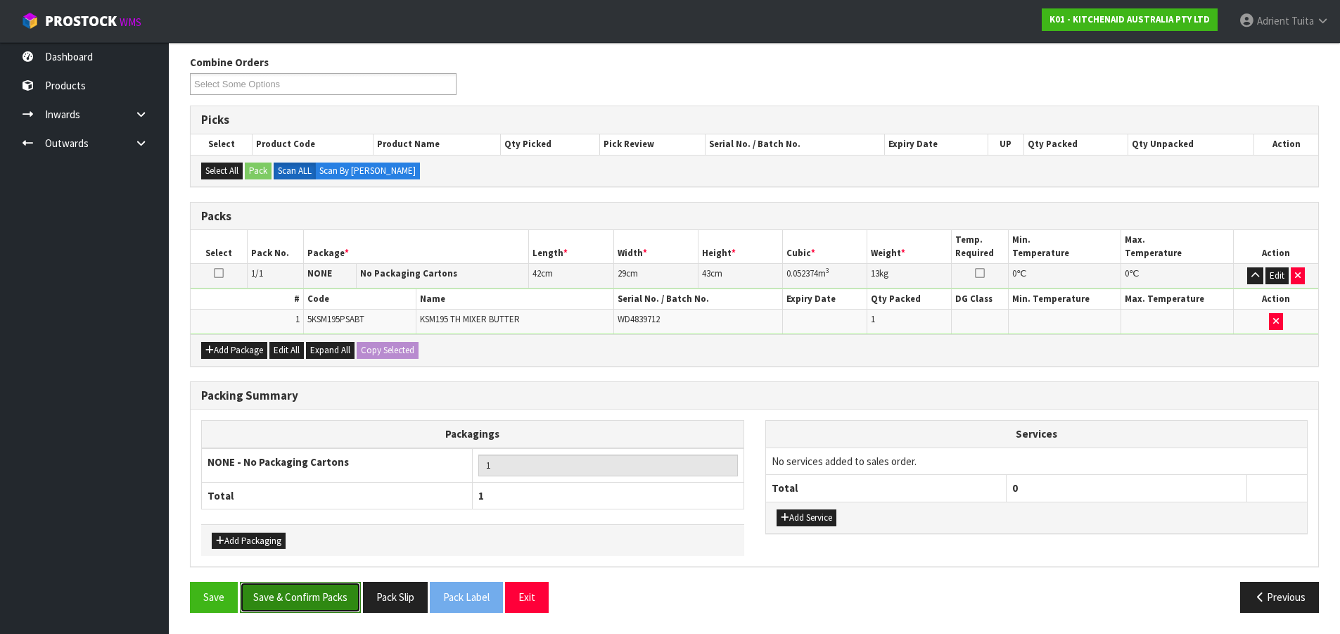
click at [325, 597] on button "Save & Confirm Packs" at bounding box center [300, 597] width 121 height 30
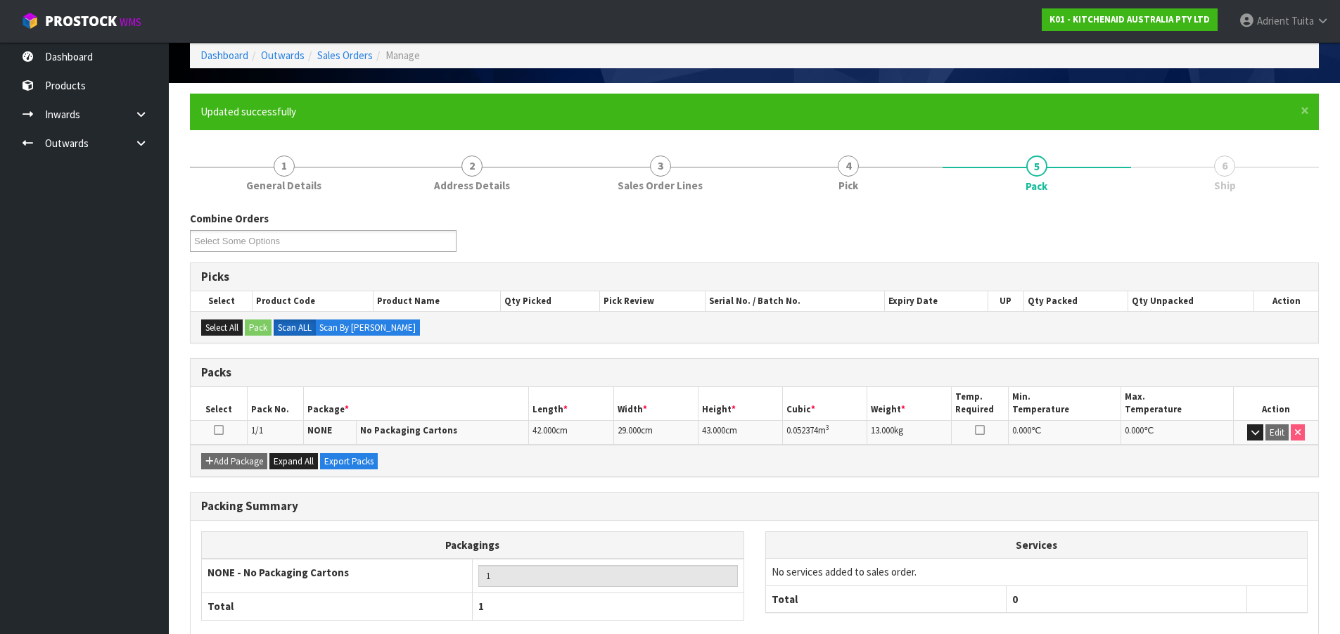
scroll to position [144, 0]
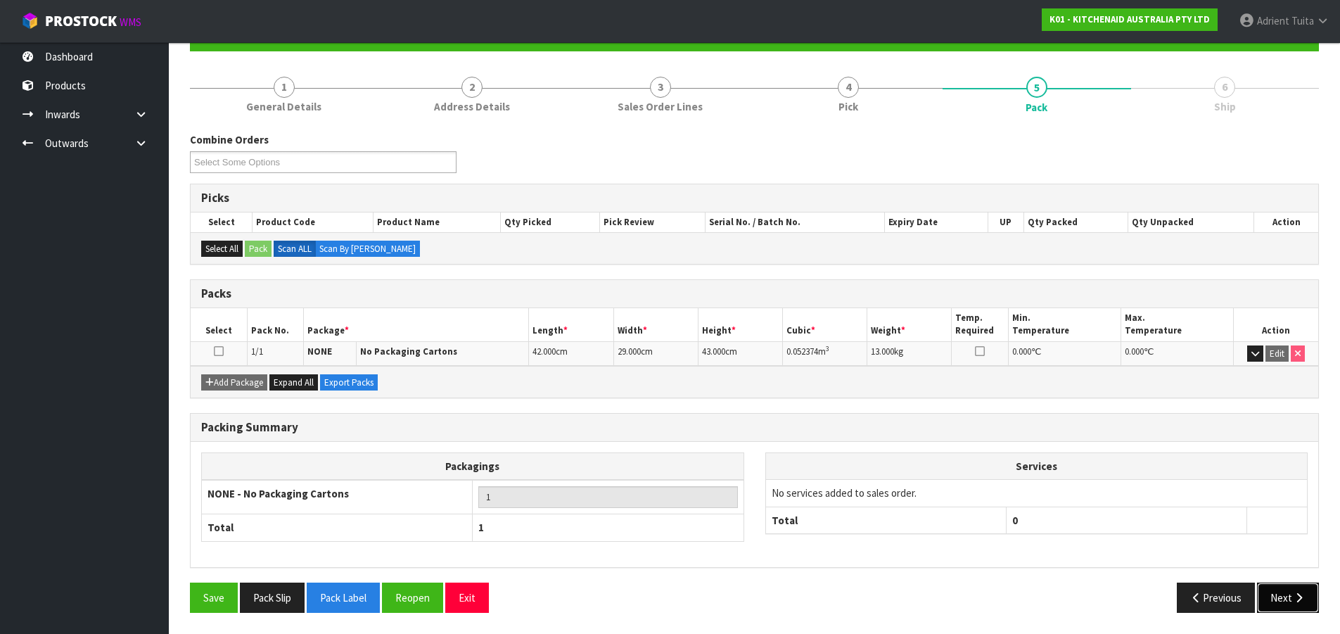
click at [1273, 594] on button "Next" at bounding box center [1288, 598] width 62 height 30
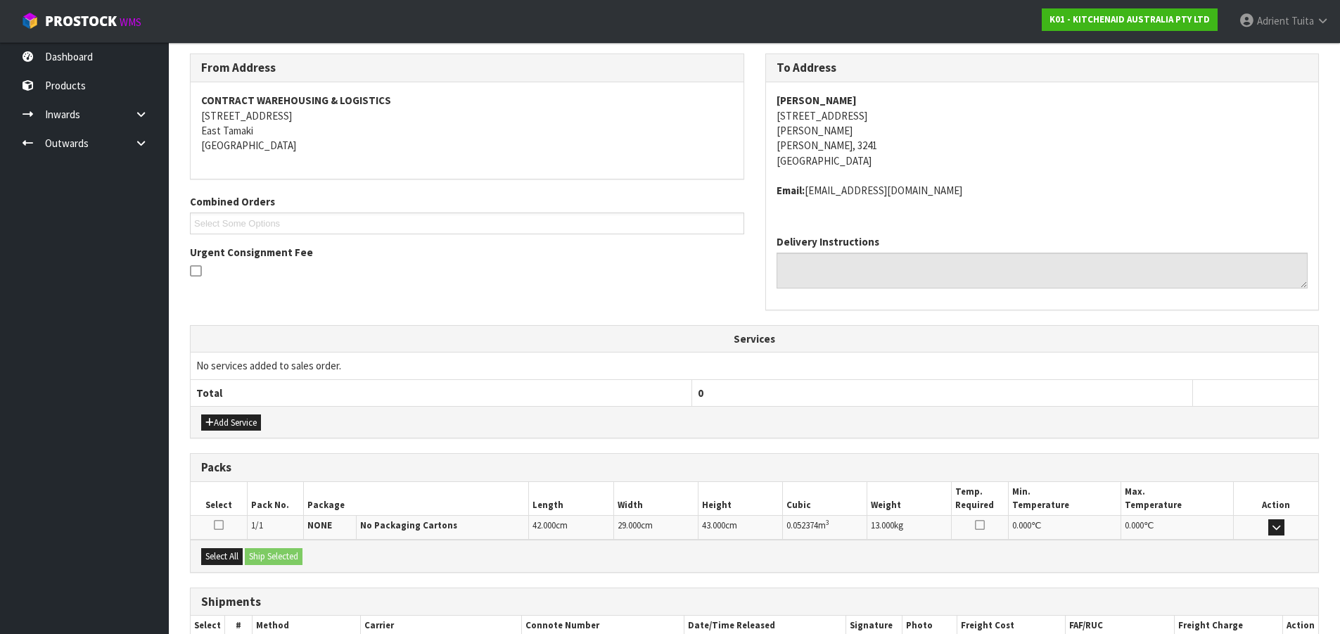
scroll to position [313, 0]
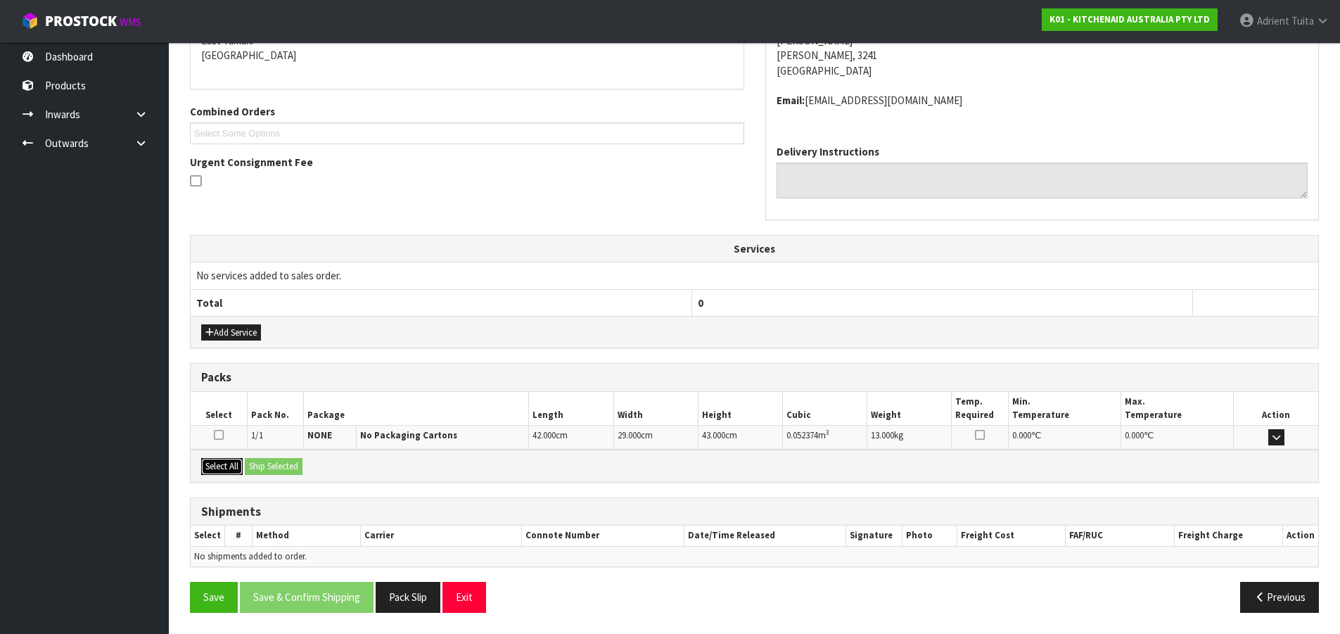
drag, startPoint x: 226, startPoint y: 468, endPoint x: 278, endPoint y: 469, distance: 52.1
click at [229, 468] on button "Select All" at bounding box center [222, 466] width 42 height 17
click at [278, 469] on button "Ship Selected" at bounding box center [274, 466] width 58 height 17
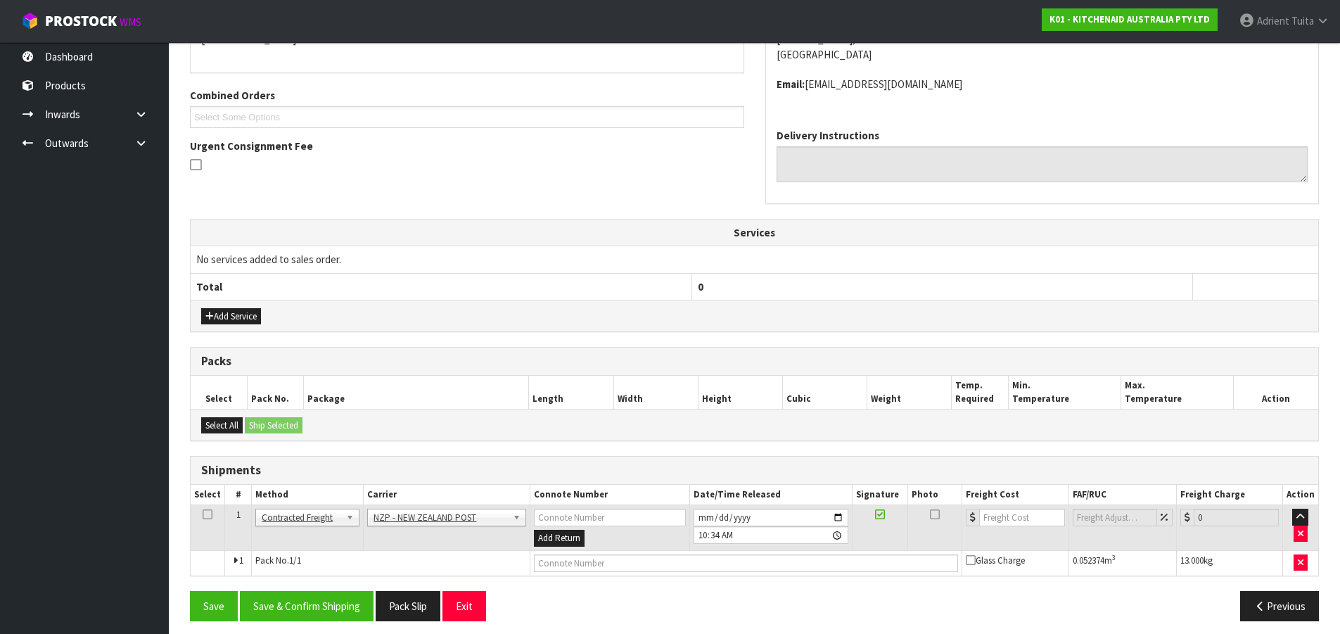
scroll to position [338, 0]
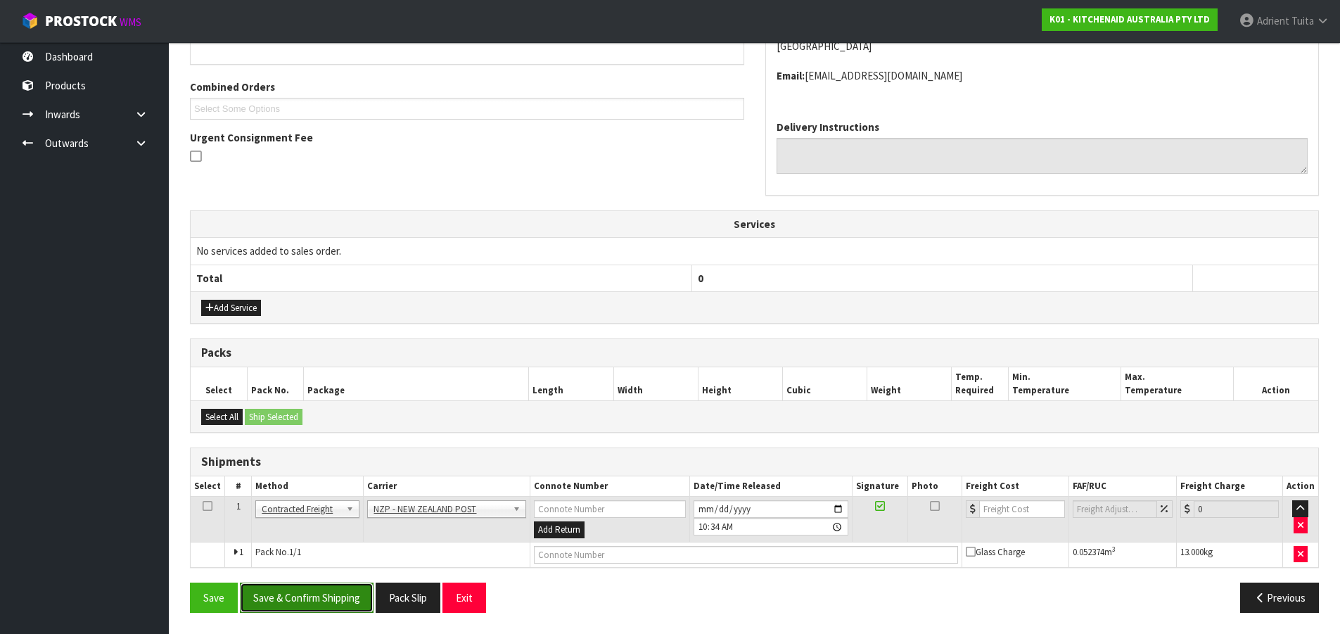
click at [298, 585] on button "Save & Confirm Shipping" at bounding box center [307, 598] width 134 height 30
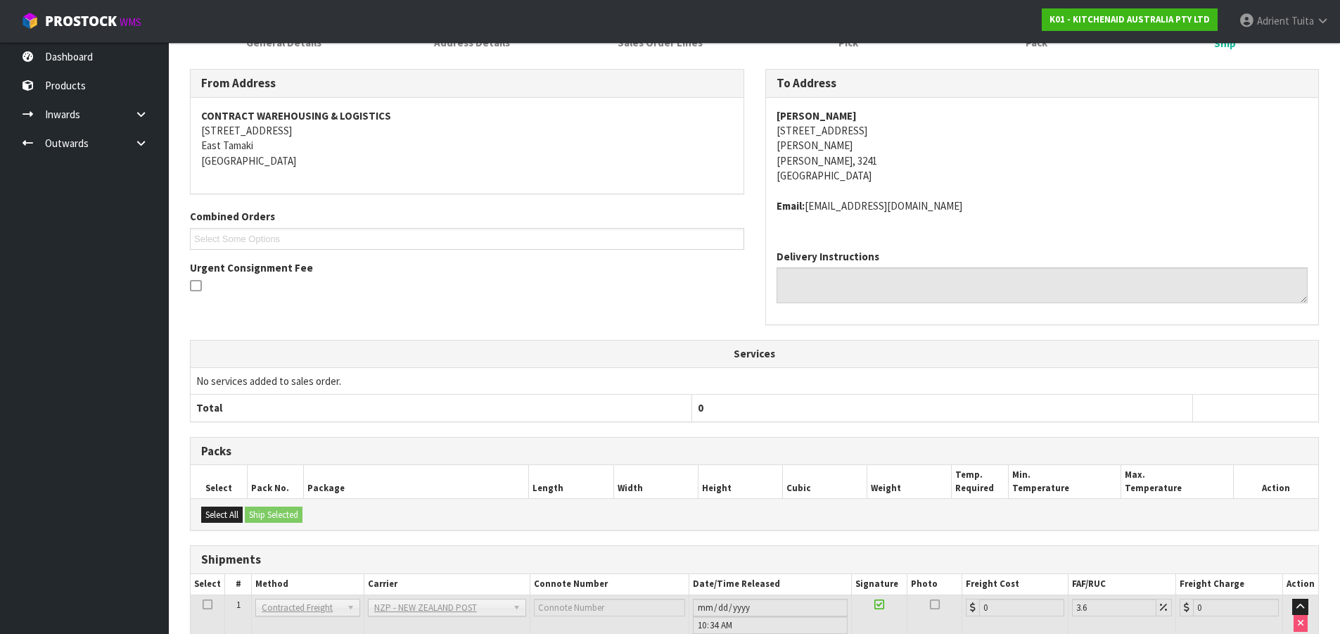
scroll to position [317, 0]
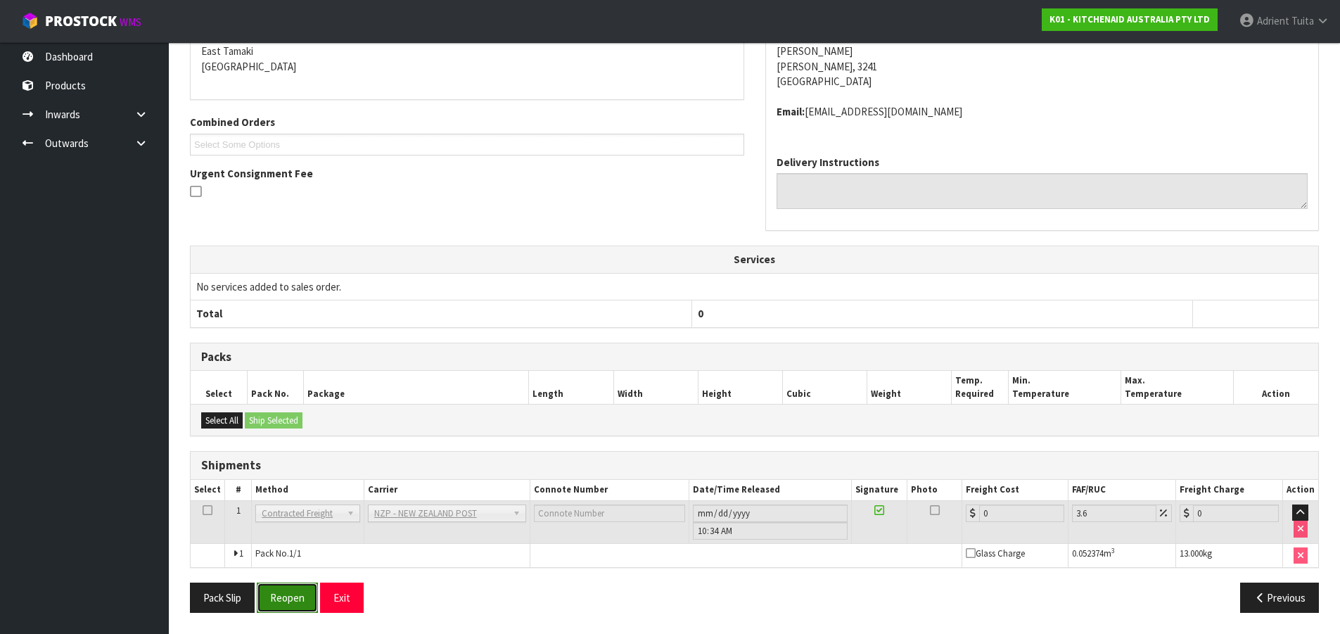
click at [281, 594] on button "Reopen" at bounding box center [287, 598] width 61 height 30
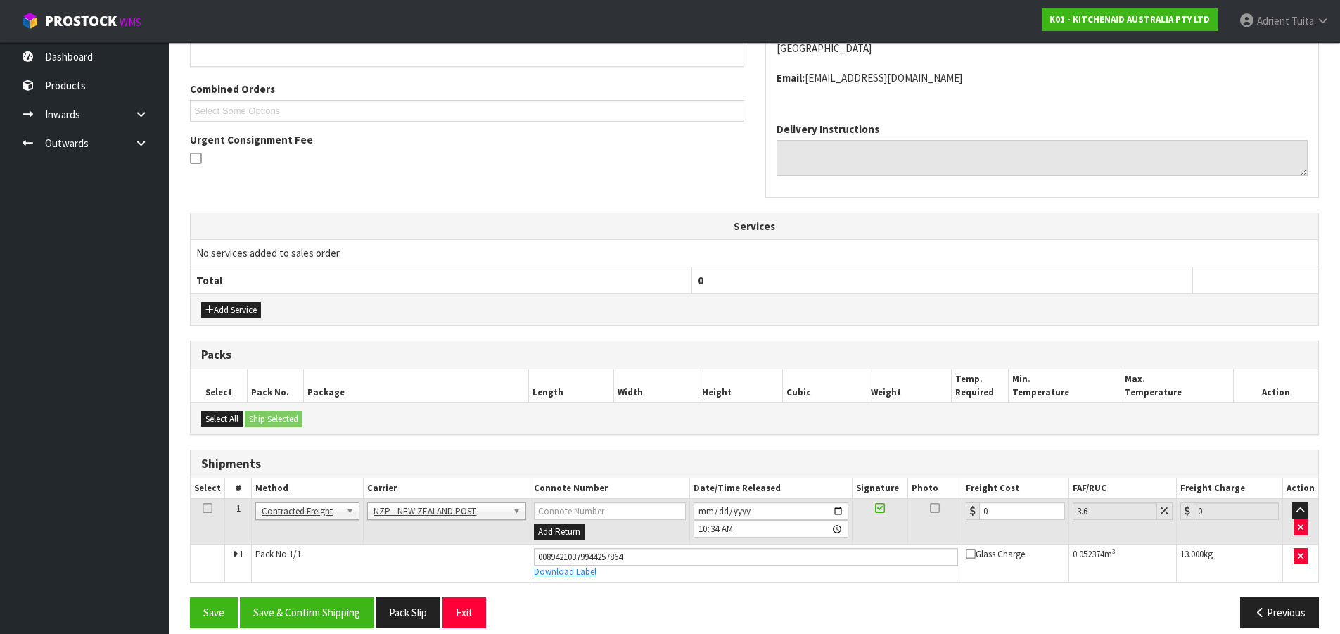
scroll to position [351, 0]
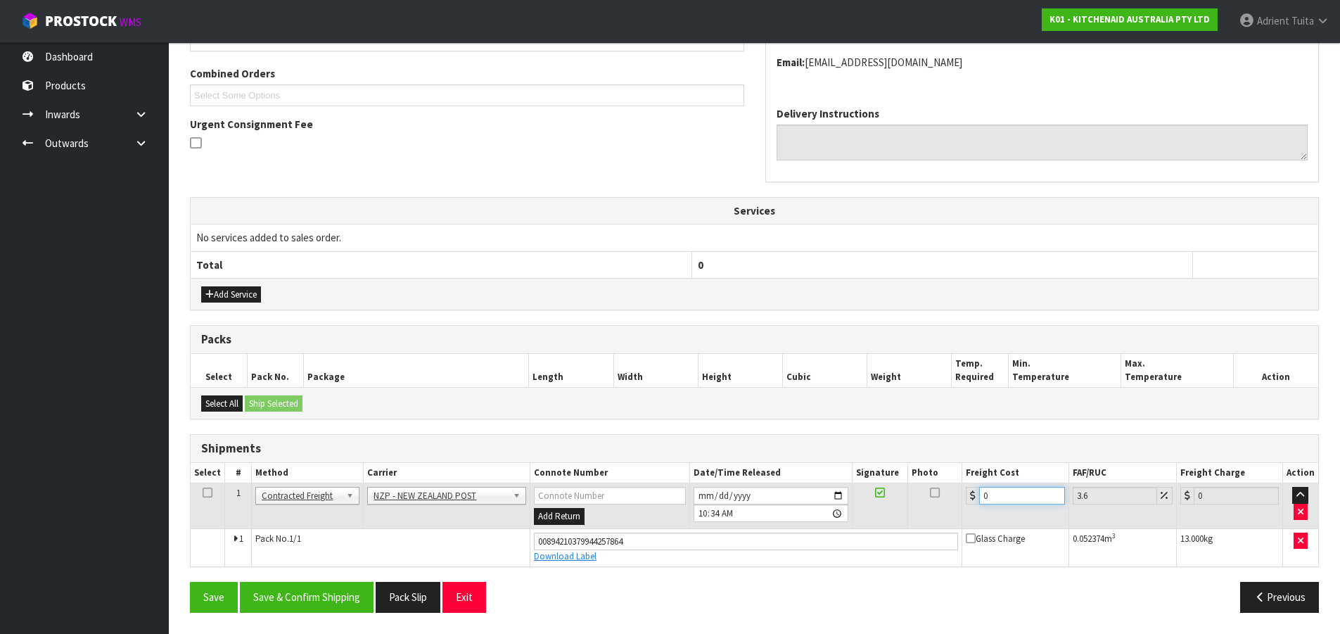
click at [992, 497] on input "0" at bounding box center [1021, 496] width 85 height 18
type input "7"
type input "7.25"
type input "7.3"
type input "7.56"
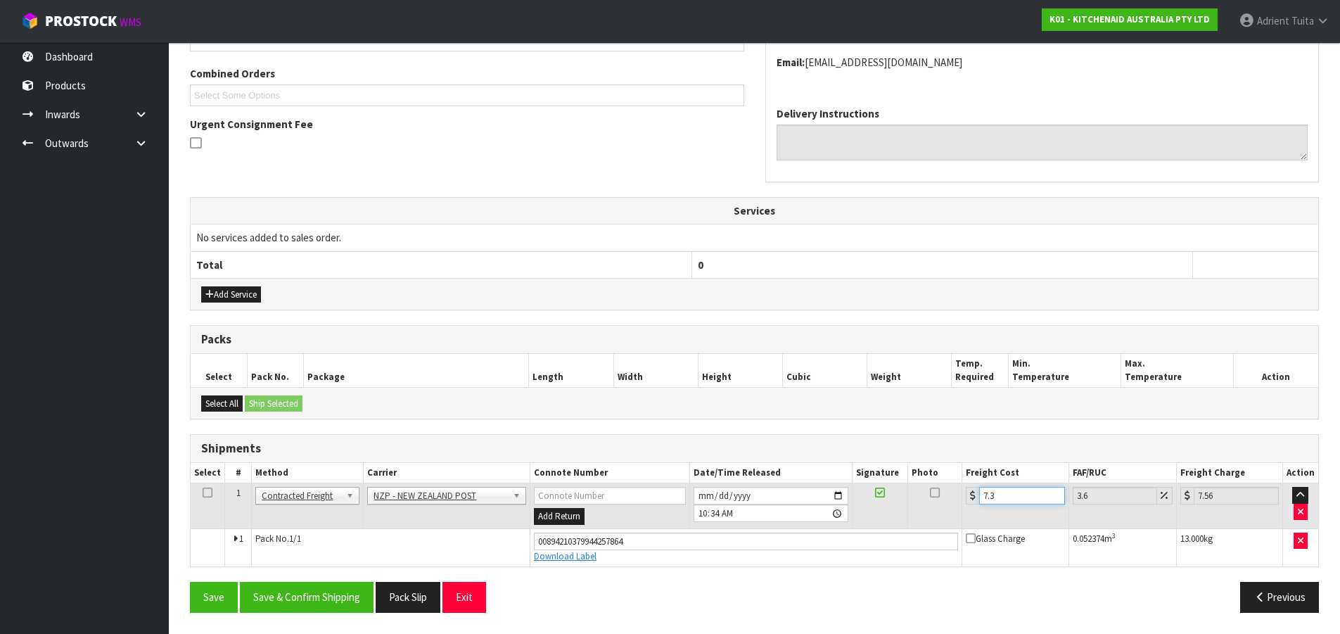
type input "7.31"
type input "7.57"
type input "7.31"
click at [319, 604] on button "Save & Confirm Shipping" at bounding box center [307, 597] width 134 height 30
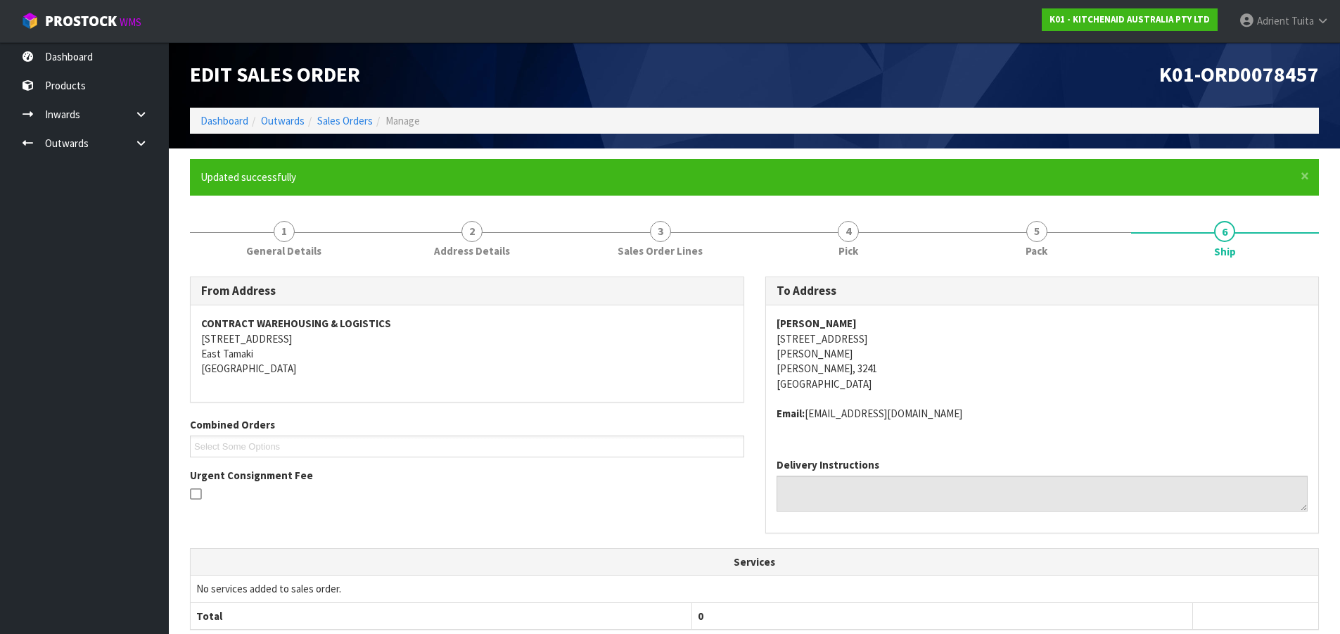
scroll to position [312, 0]
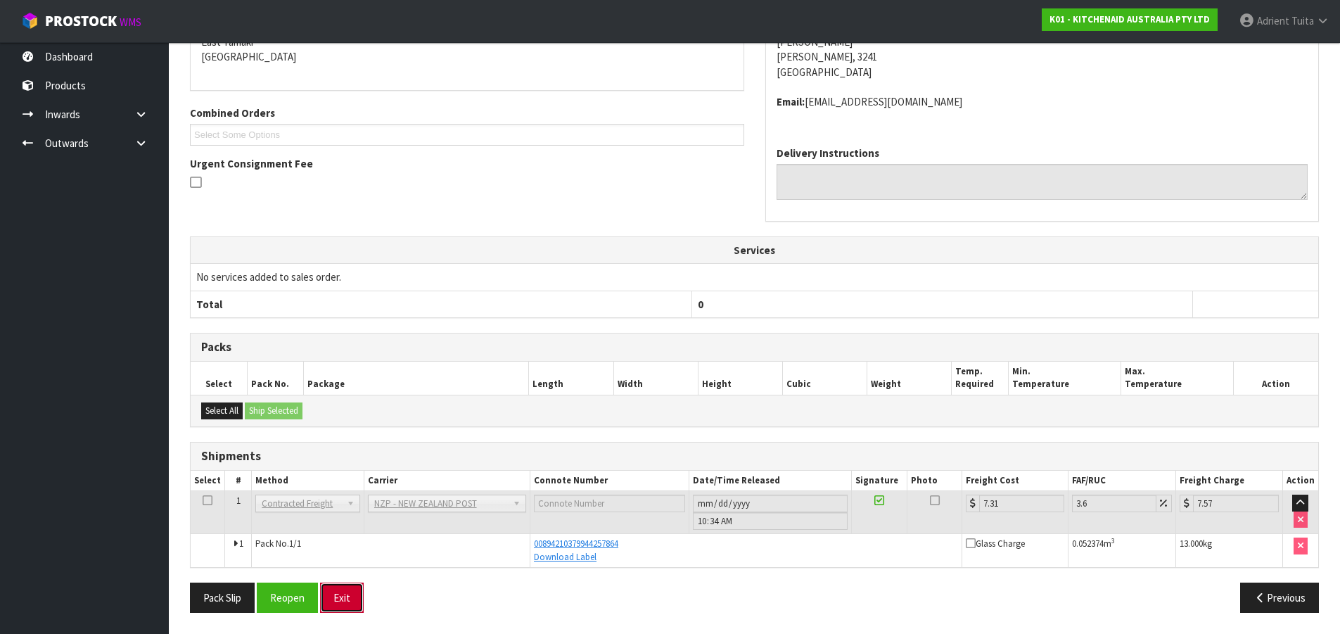
click at [337, 584] on button "Exit" at bounding box center [342, 598] width 44 height 30
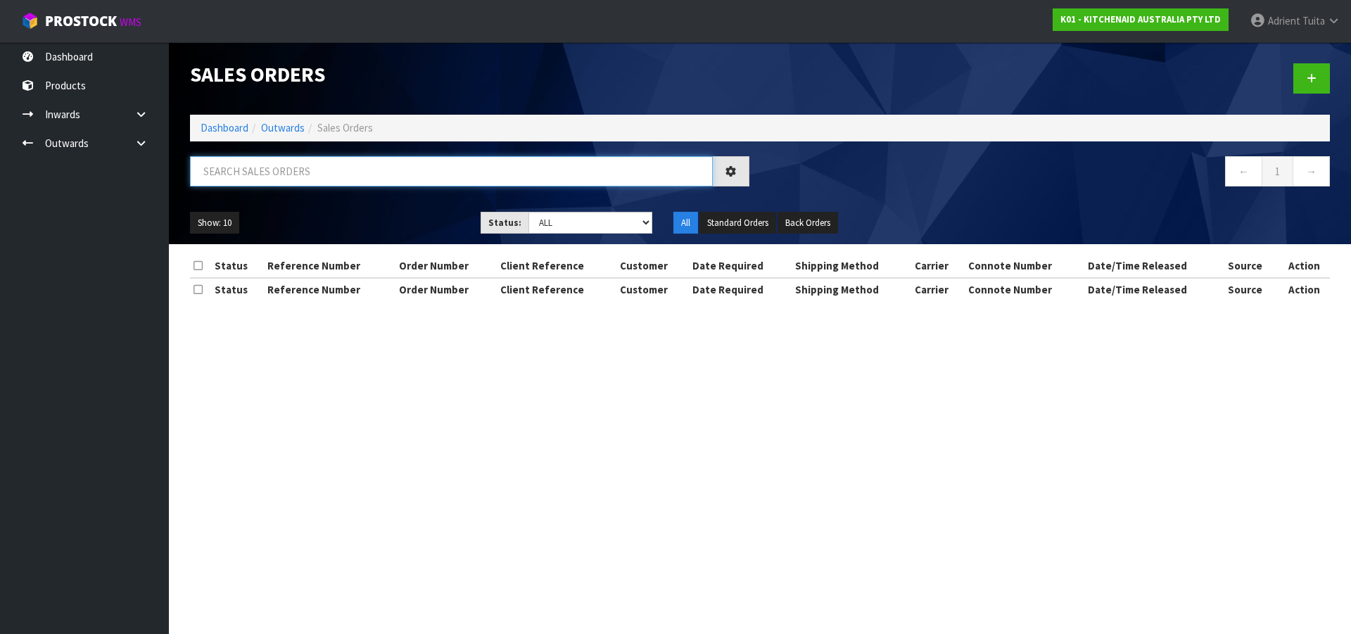
click at [307, 182] on input "text" at bounding box center [451, 171] width 523 height 30
type input "0364"
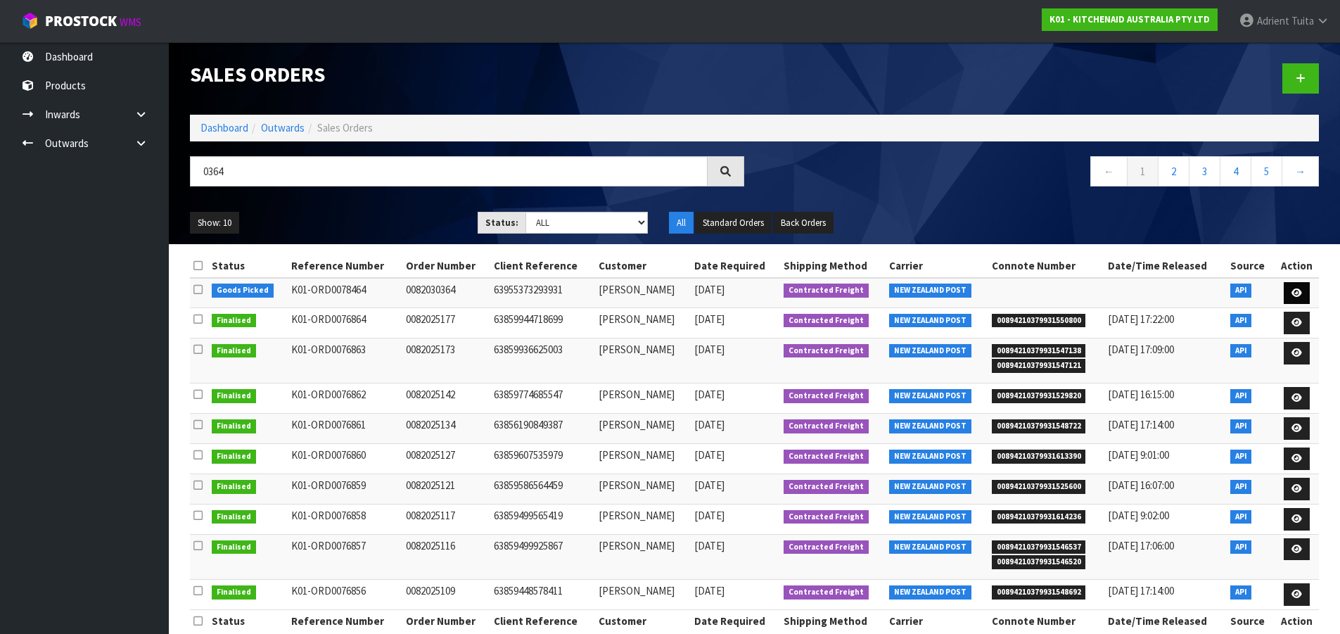
click at [1289, 288] on td at bounding box center [1297, 293] width 44 height 30
click at [1290, 288] on link at bounding box center [1297, 293] width 26 height 23
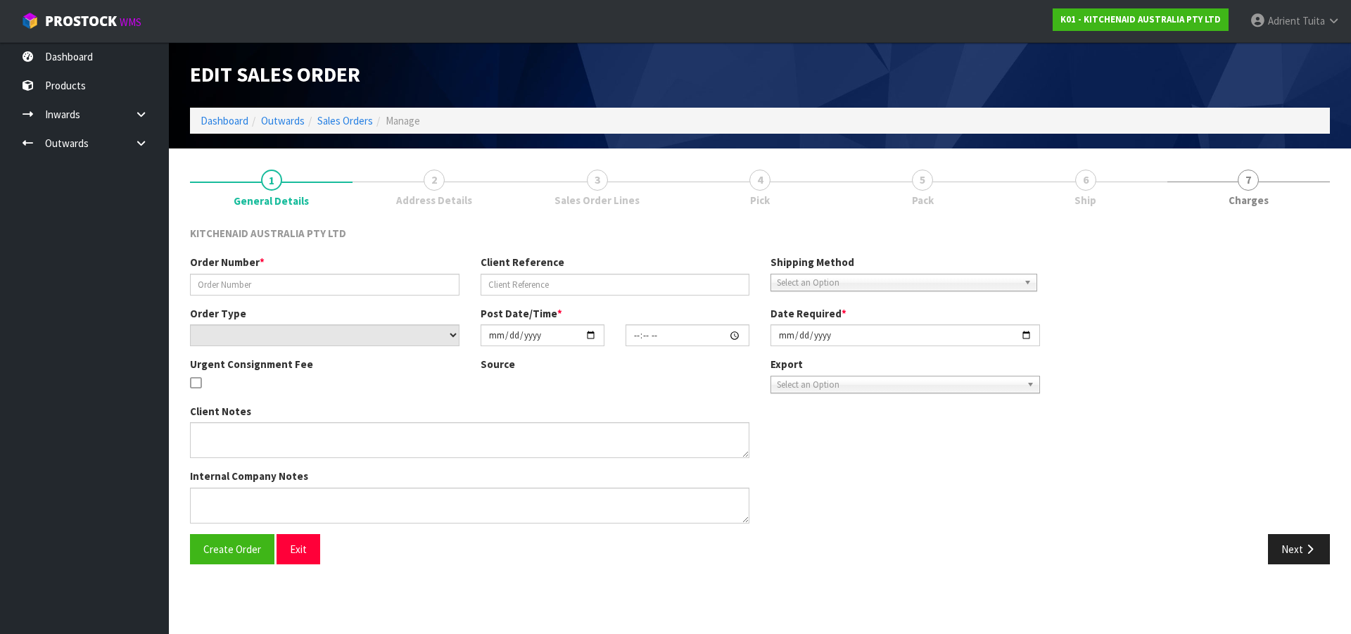
type input "0082030364"
type input "63955373293931"
select select "number:0"
type input "2025-08-28"
type input "21:35:27.000"
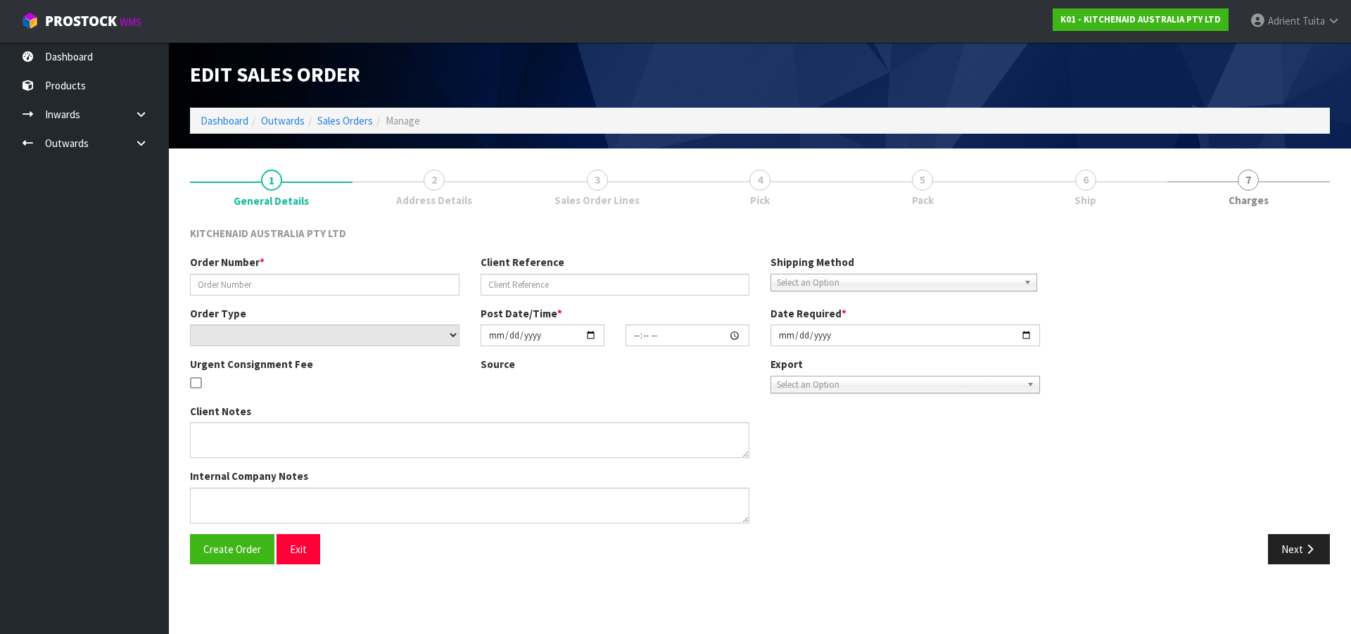
type input "2025-08-28"
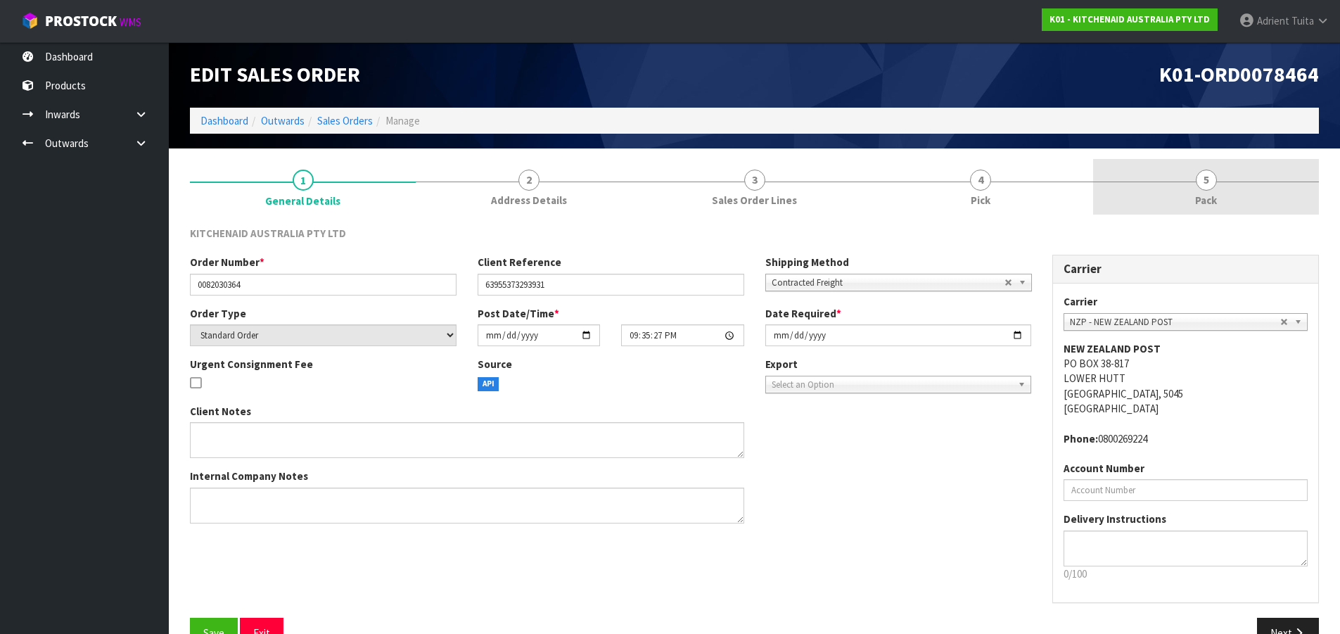
click at [1259, 205] on link "5 Pack" at bounding box center [1206, 187] width 226 height 56
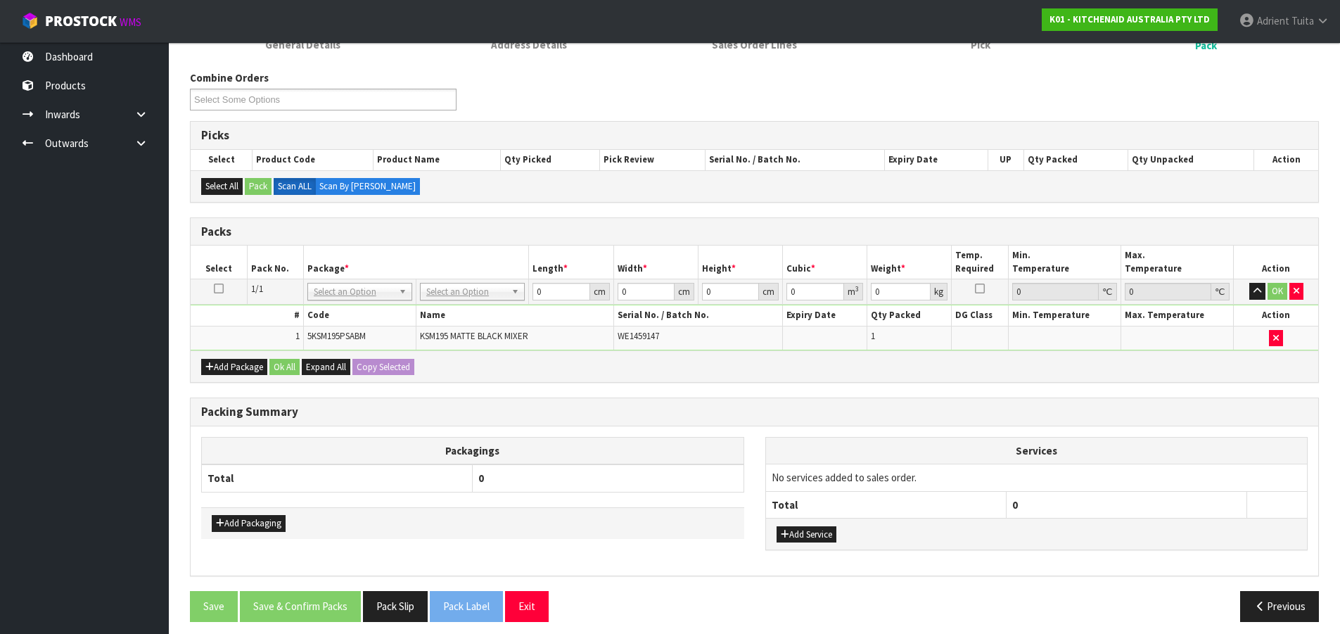
scroll to position [165, 0]
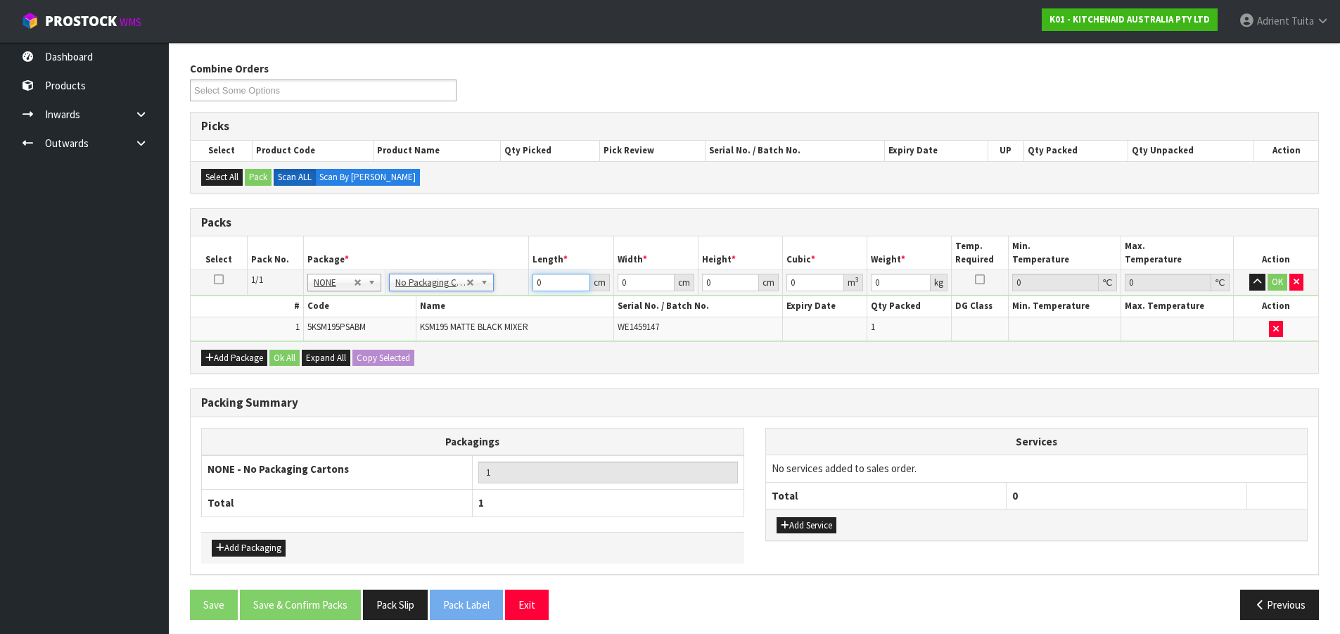
click at [543, 284] on input "0" at bounding box center [561, 283] width 57 height 18
type input "42"
type input "29"
type input "4"
type input "0.004872"
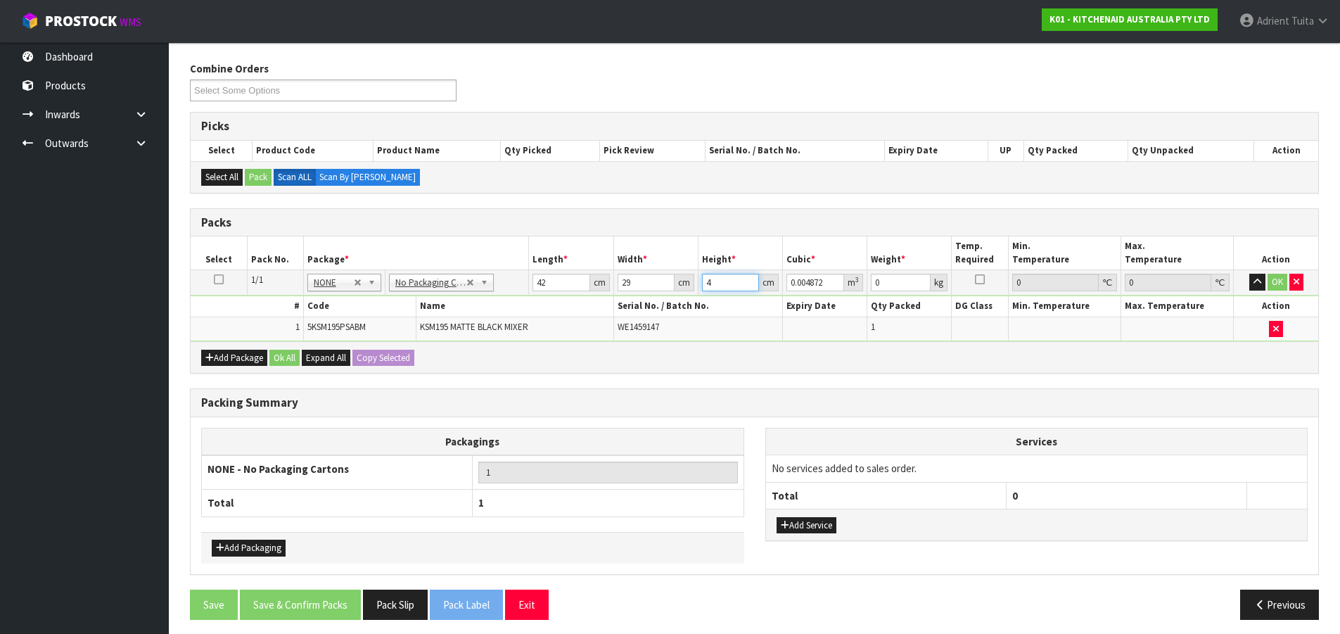
type input "43"
type input "0.052374"
type input "43"
type input "13"
click at [1273, 284] on button "OK" at bounding box center [1278, 282] width 20 height 17
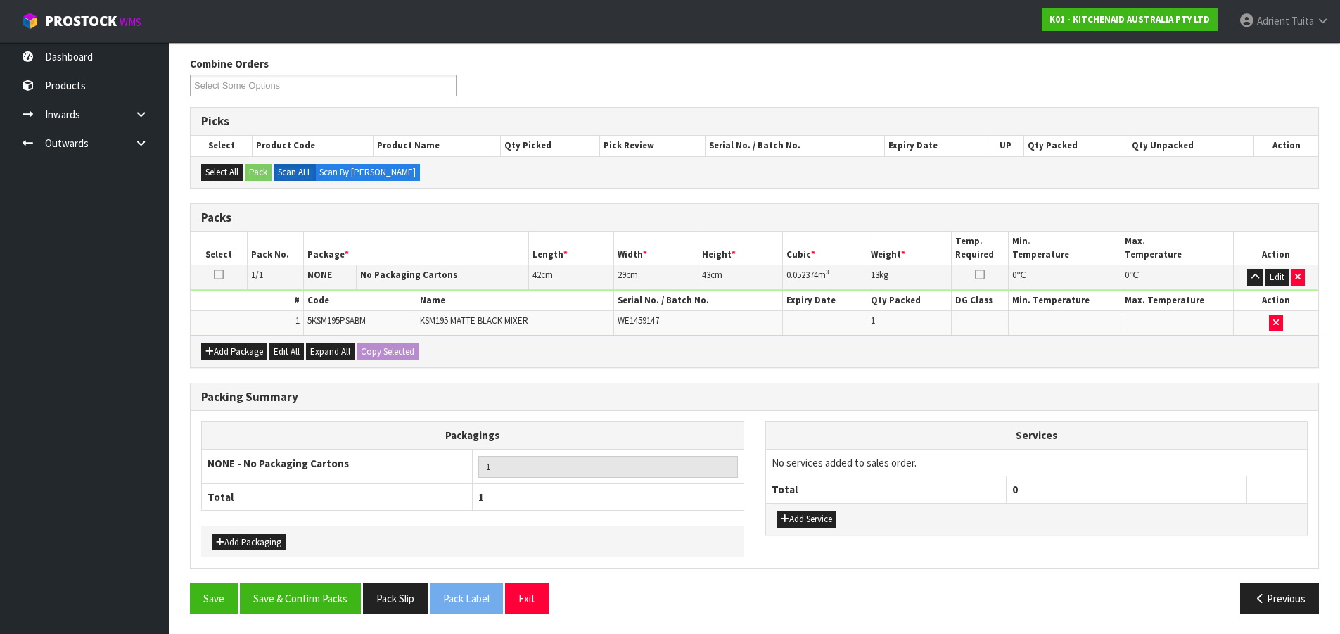
scroll to position [171, 0]
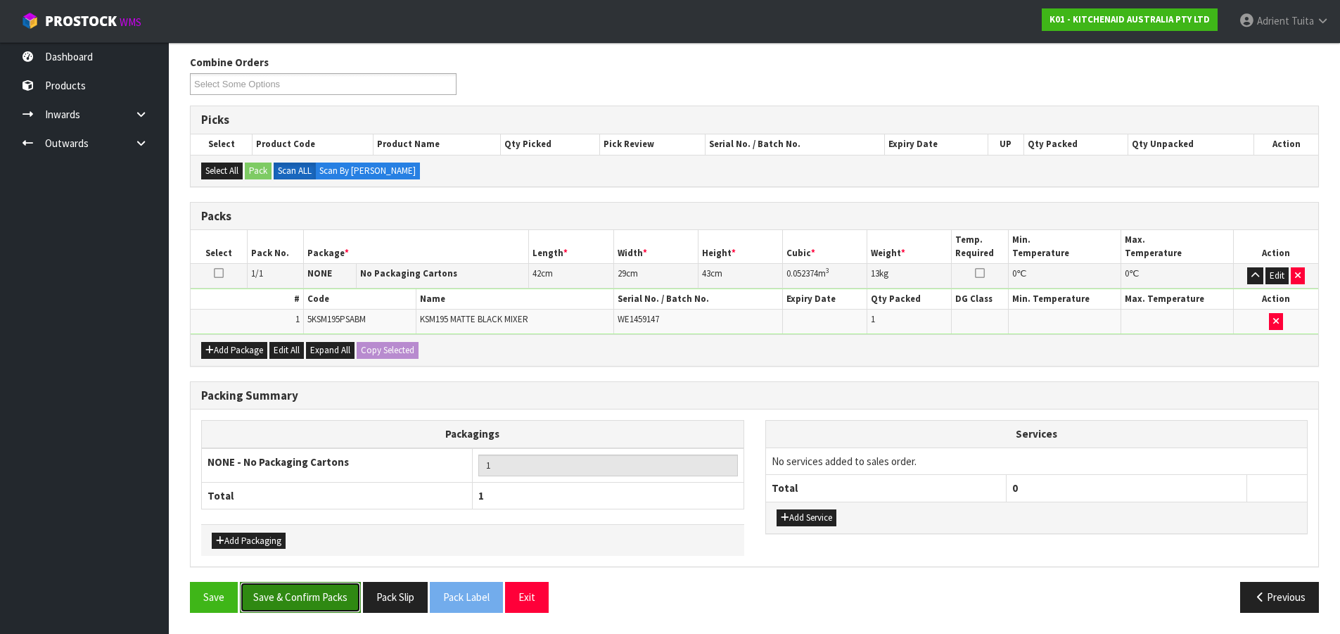
click at [317, 609] on button "Save & Confirm Packs" at bounding box center [300, 597] width 121 height 30
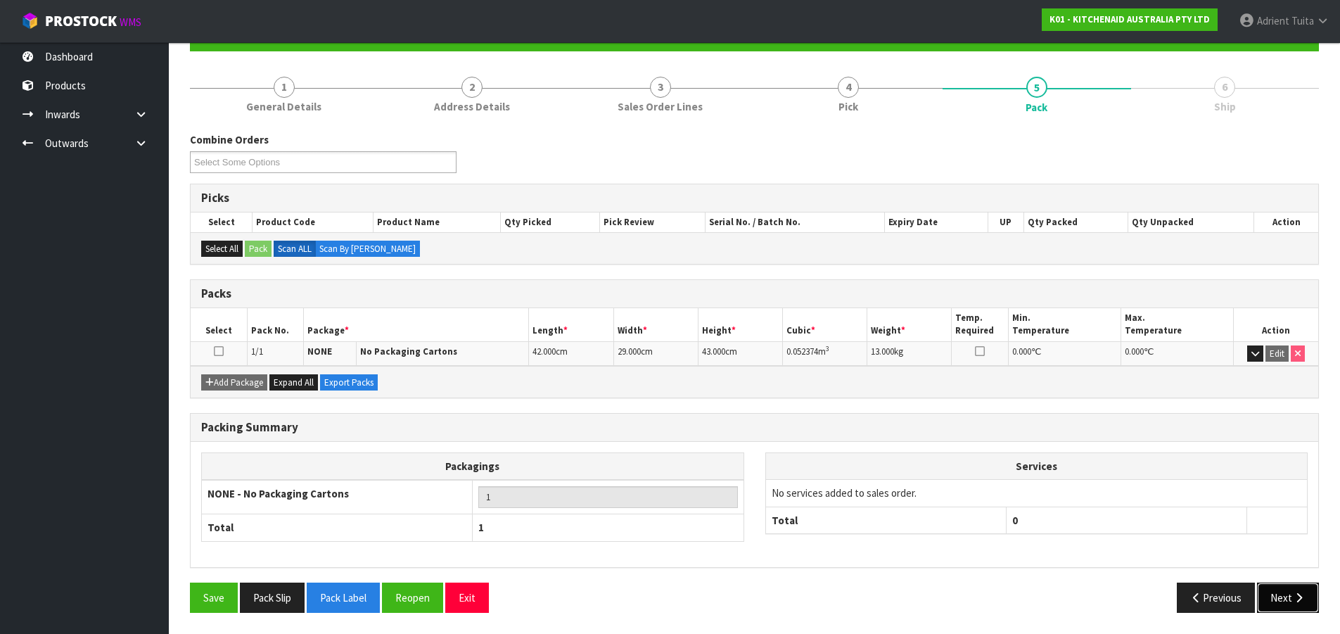
click at [1297, 594] on icon "button" at bounding box center [1298, 597] width 13 height 11
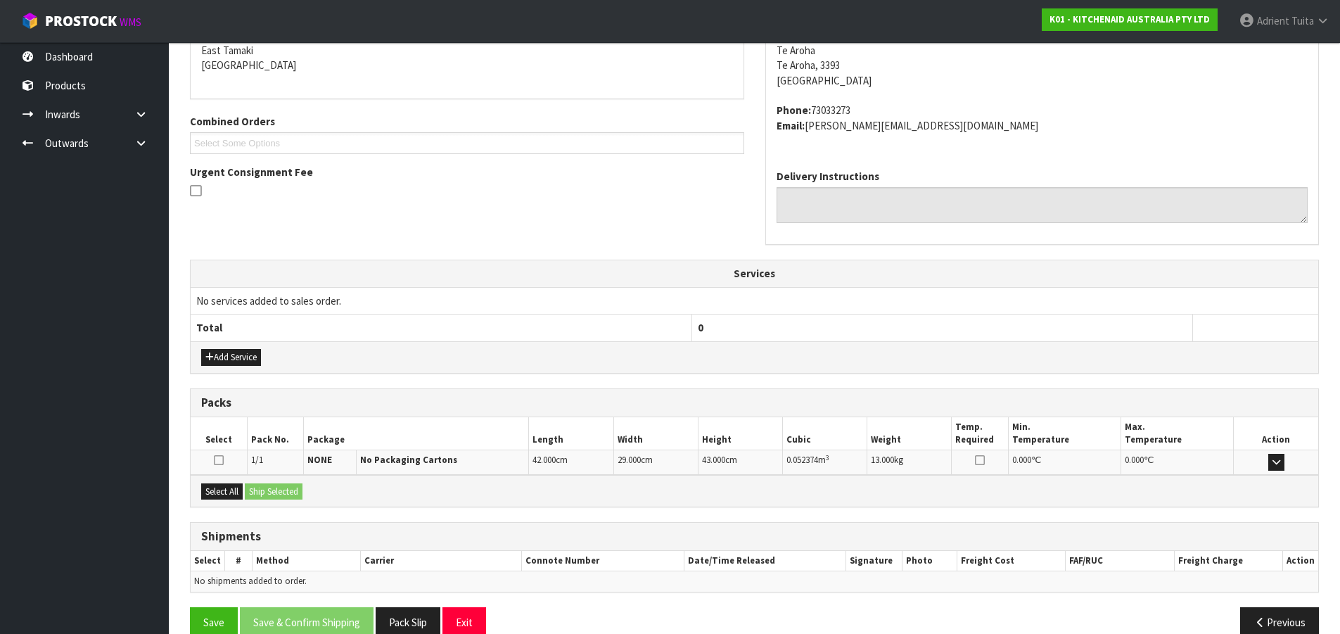
scroll to position [328, 0]
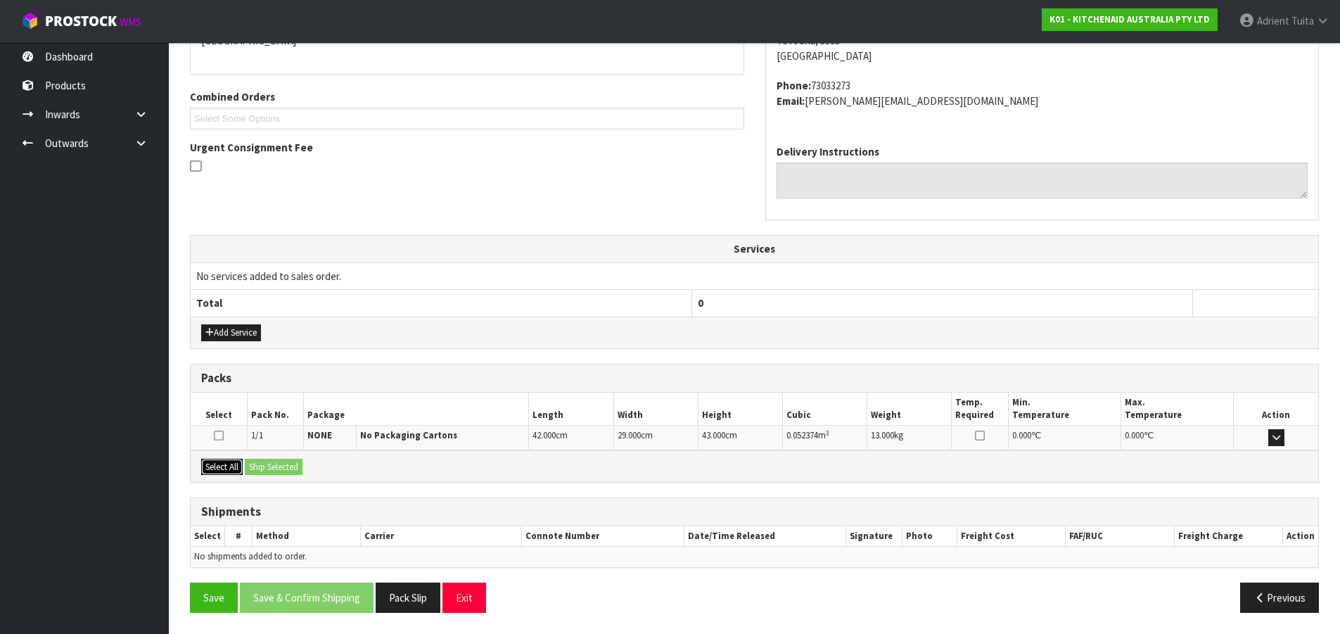
click at [225, 471] on button "Select All" at bounding box center [222, 467] width 42 height 17
click at [257, 471] on button "Ship Selected" at bounding box center [274, 467] width 58 height 17
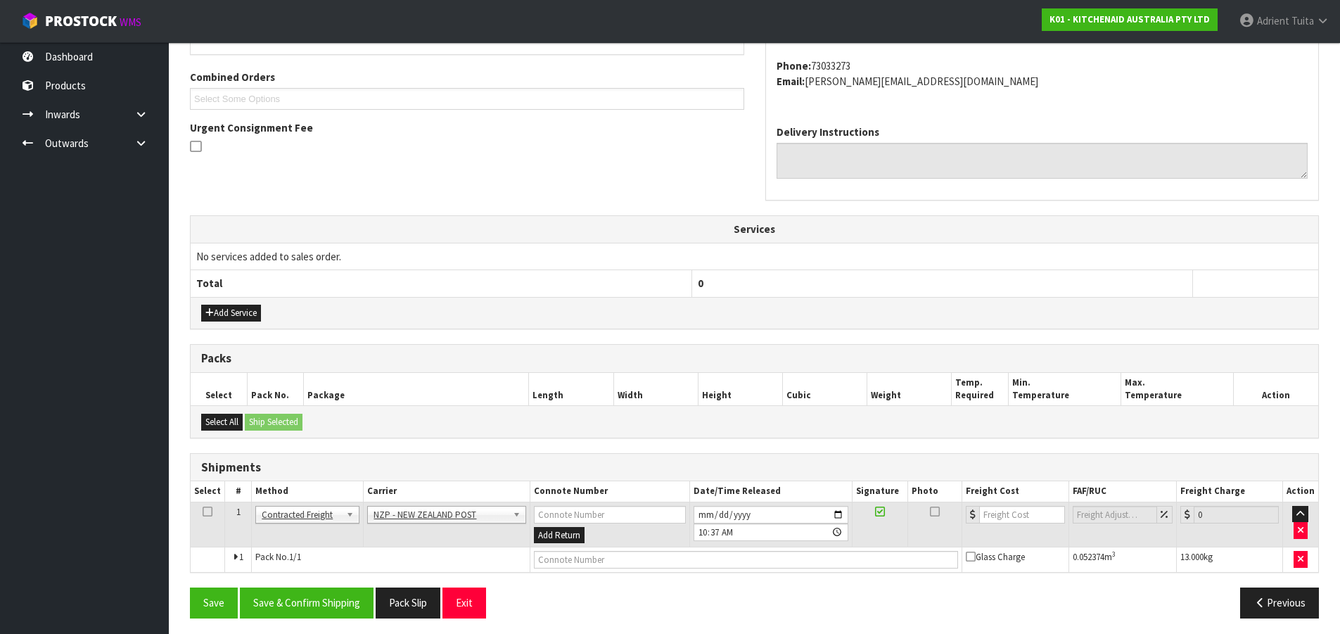
scroll to position [353, 0]
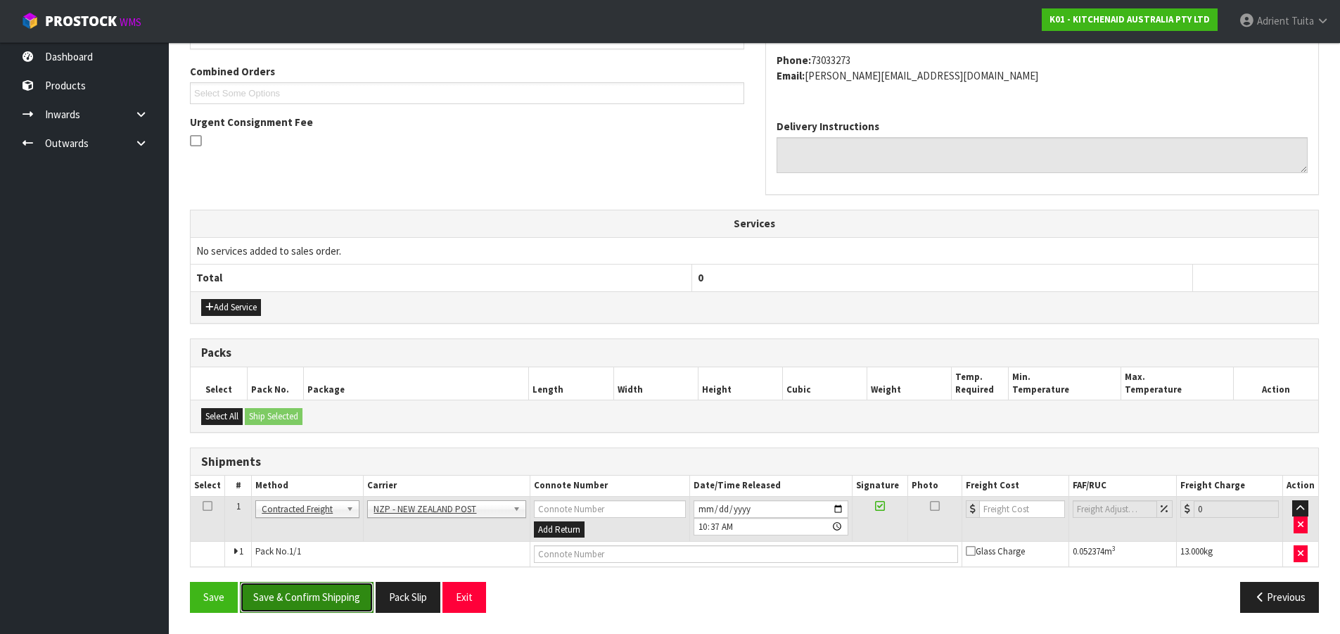
click at [303, 582] on button "Save & Confirm Shipping" at bounding box center [307, 597] width 134 height 30
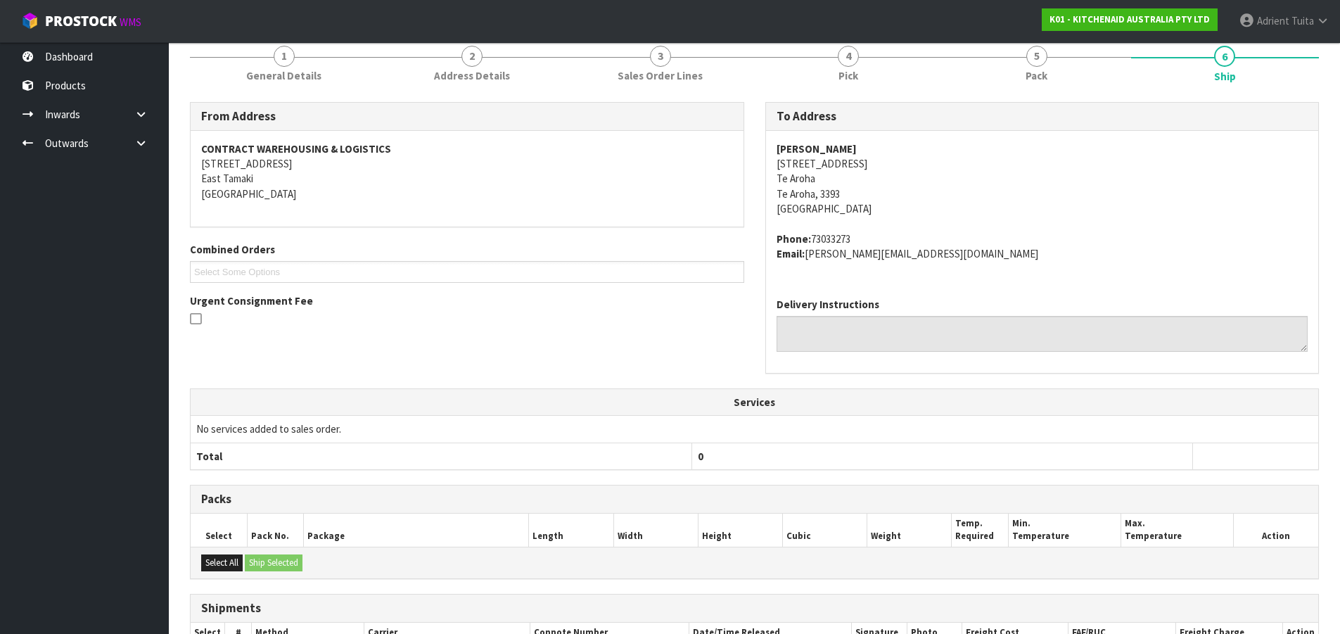
scroll to position [333, 0]
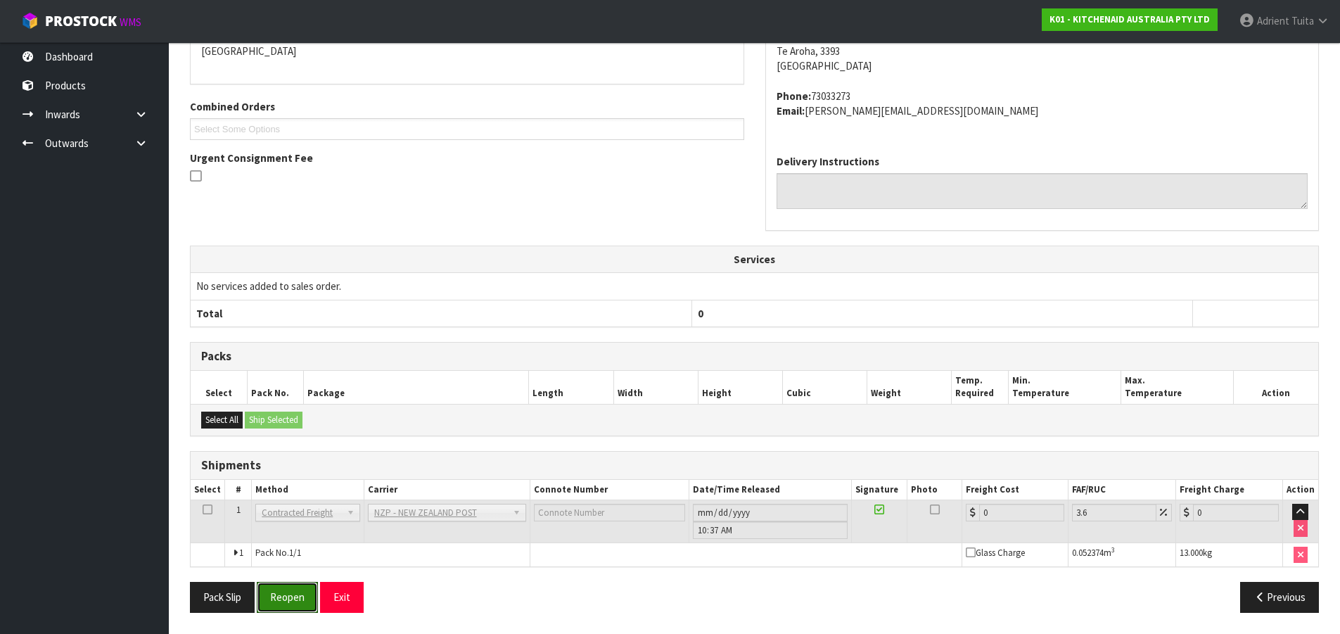
drag, startPoint x: 290, startPoint y: 590, endPoint x: 273, endPoint y: 575, distance: 22.9
click at [290, 590] on button "Reopen" at bounding box center [287, 597] width 61 height 30
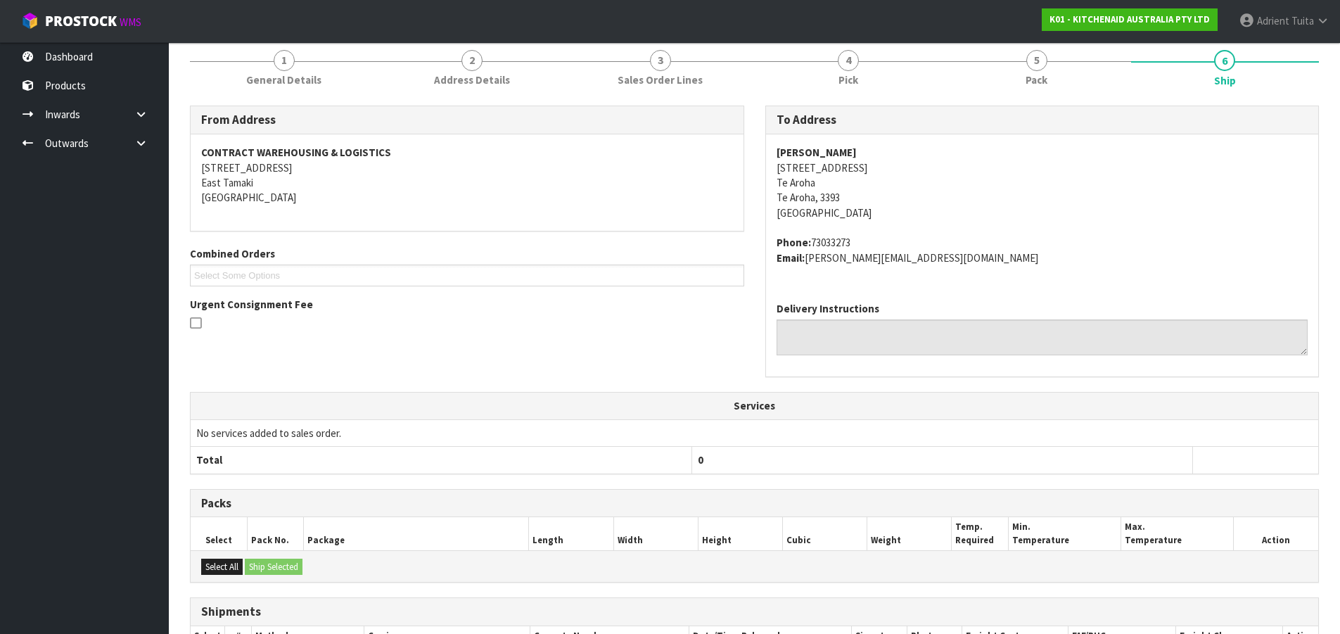
scroll to position [317, 0]
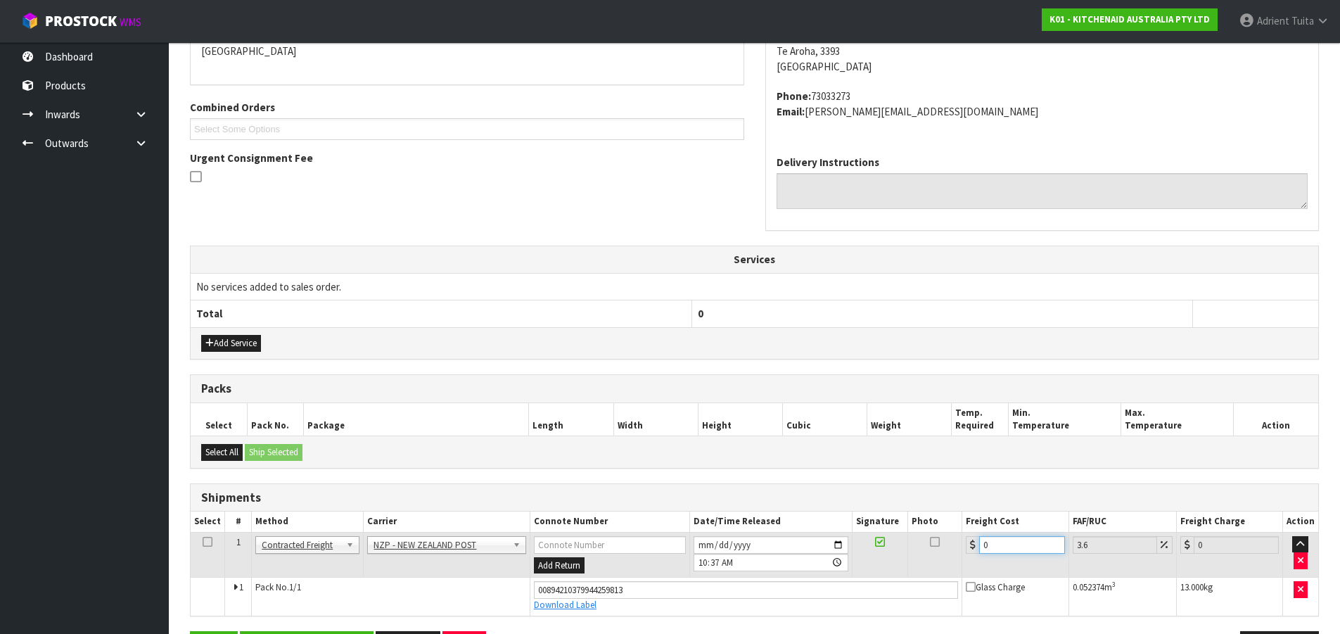
click at [1003, 540] on input "0" at bounding box center [1021, 545] width 85 height 18
type input "1"
type input "1.04"
type input "11"
type input "11.4"
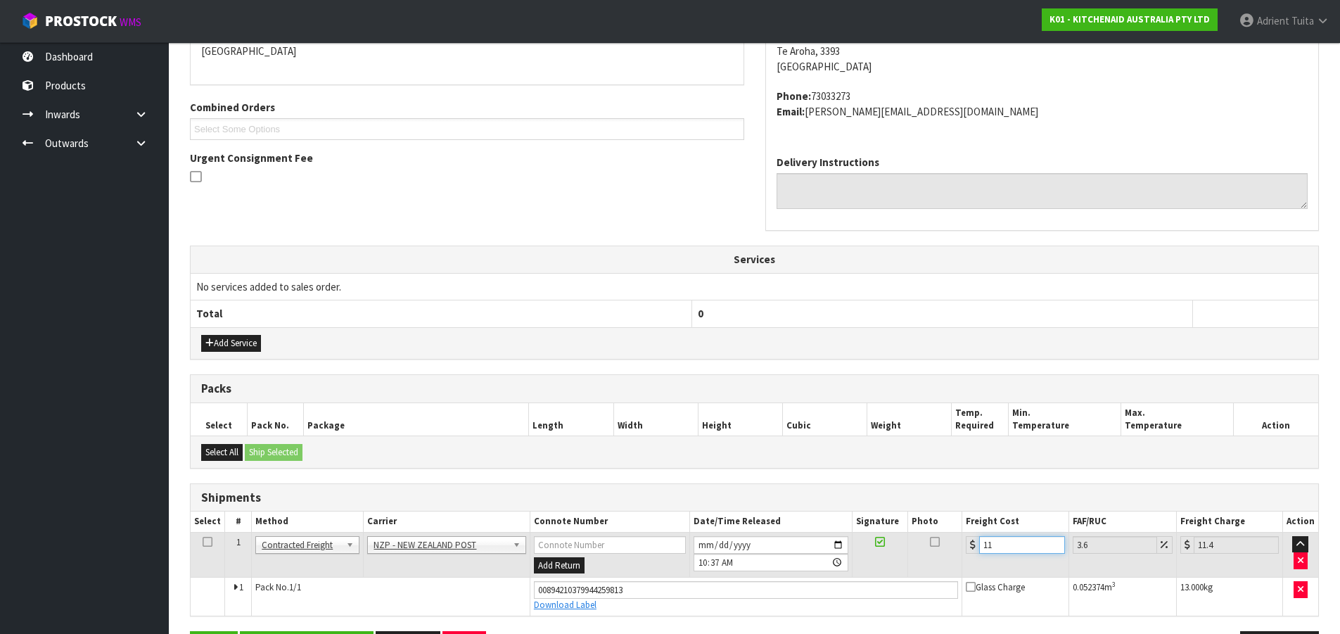
type input "11.9"
type input "12.33"
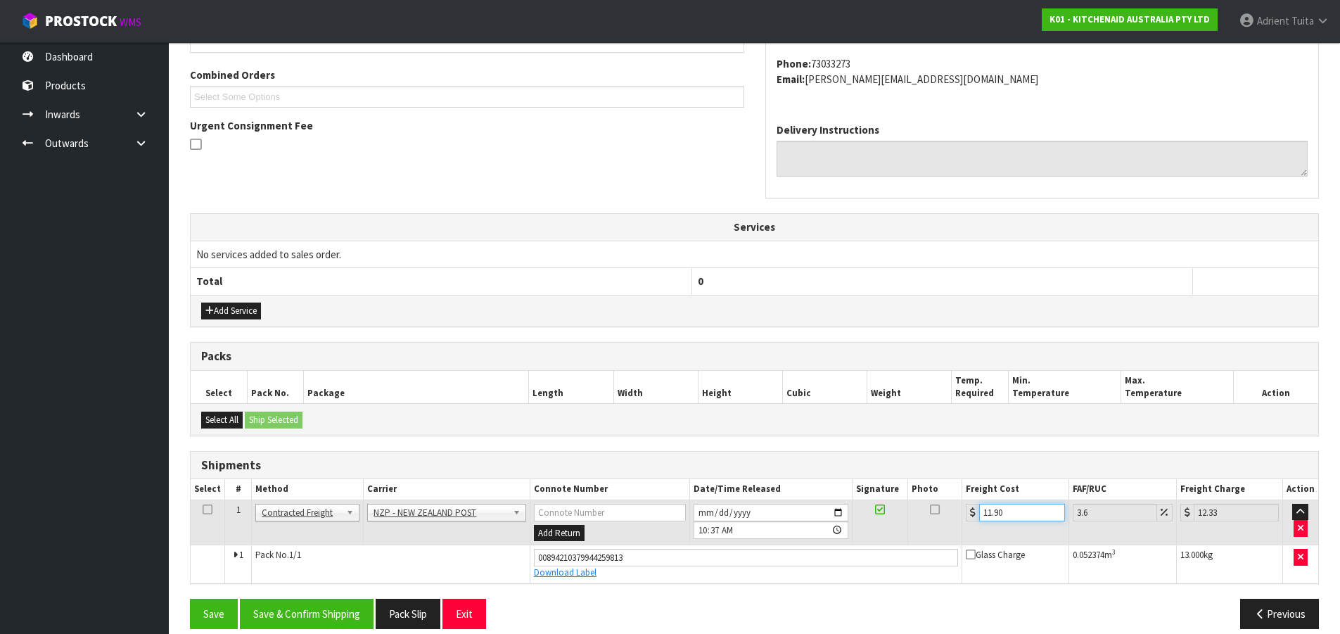
scroll to position [366, 0]
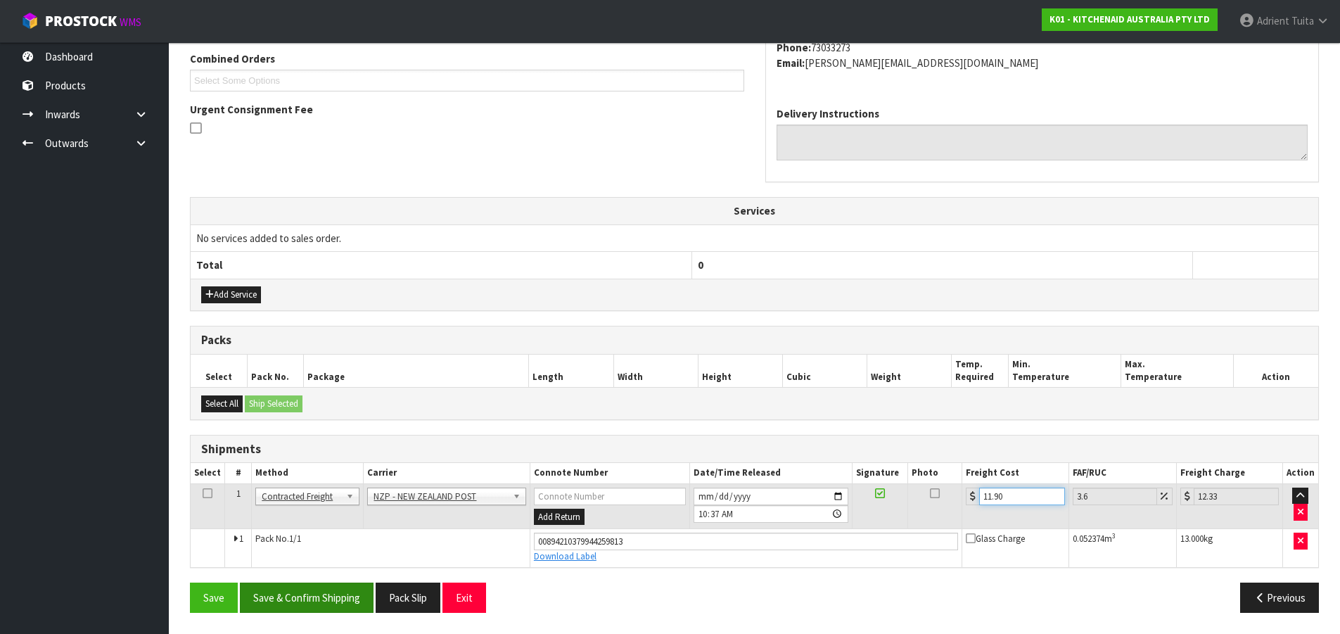
type input "11.90"
click at [319, 594] on button "Save & Confirm Shipping" at bounding box center [307, 598] width 134 height 30
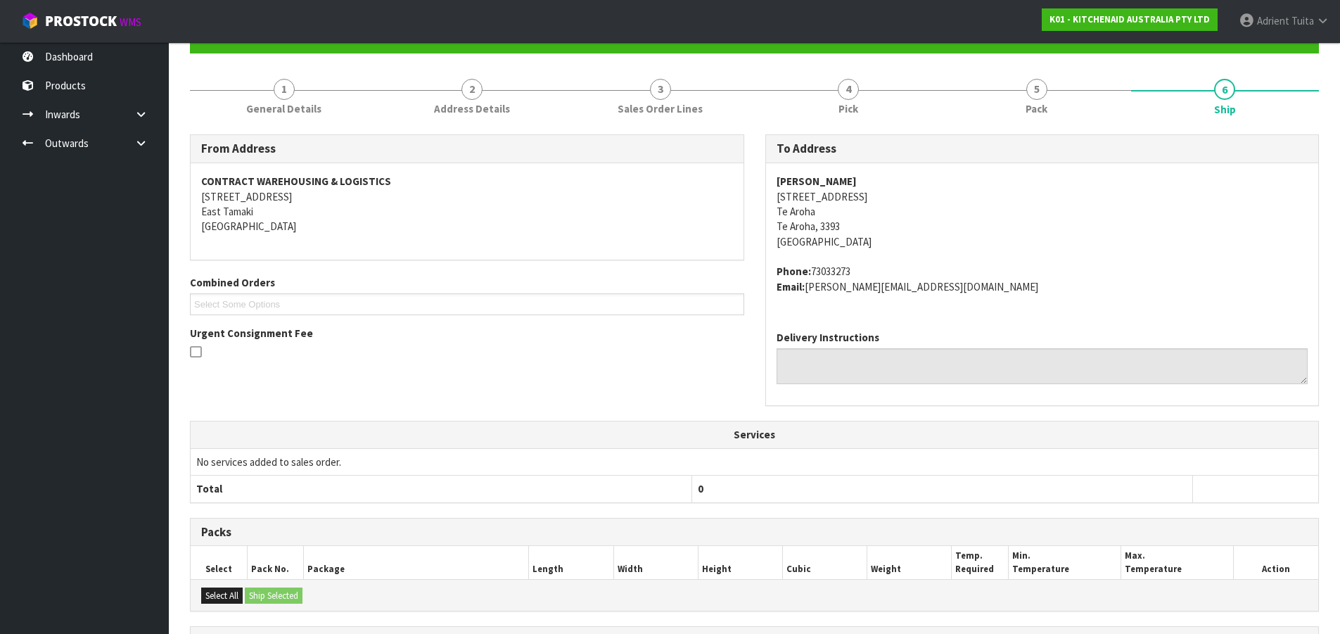
scroll to position [327, 0]
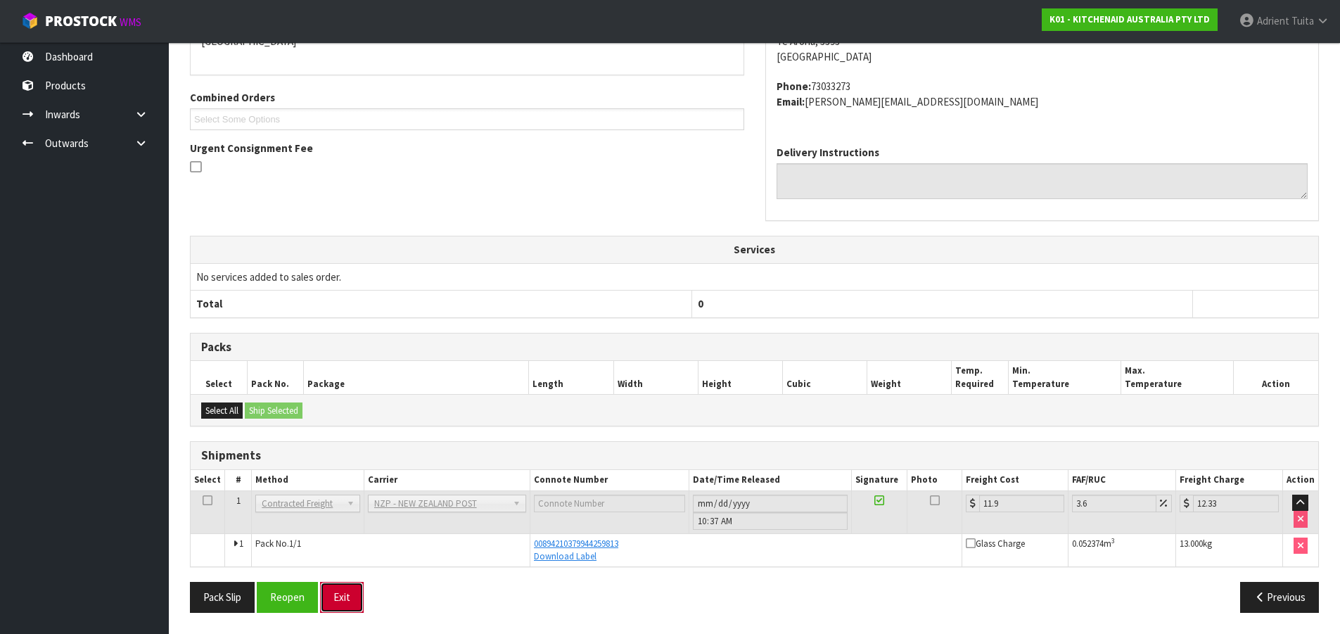
click at [348, 594] on button "Exit" at bounding box center [342, 597] width 44 height 30
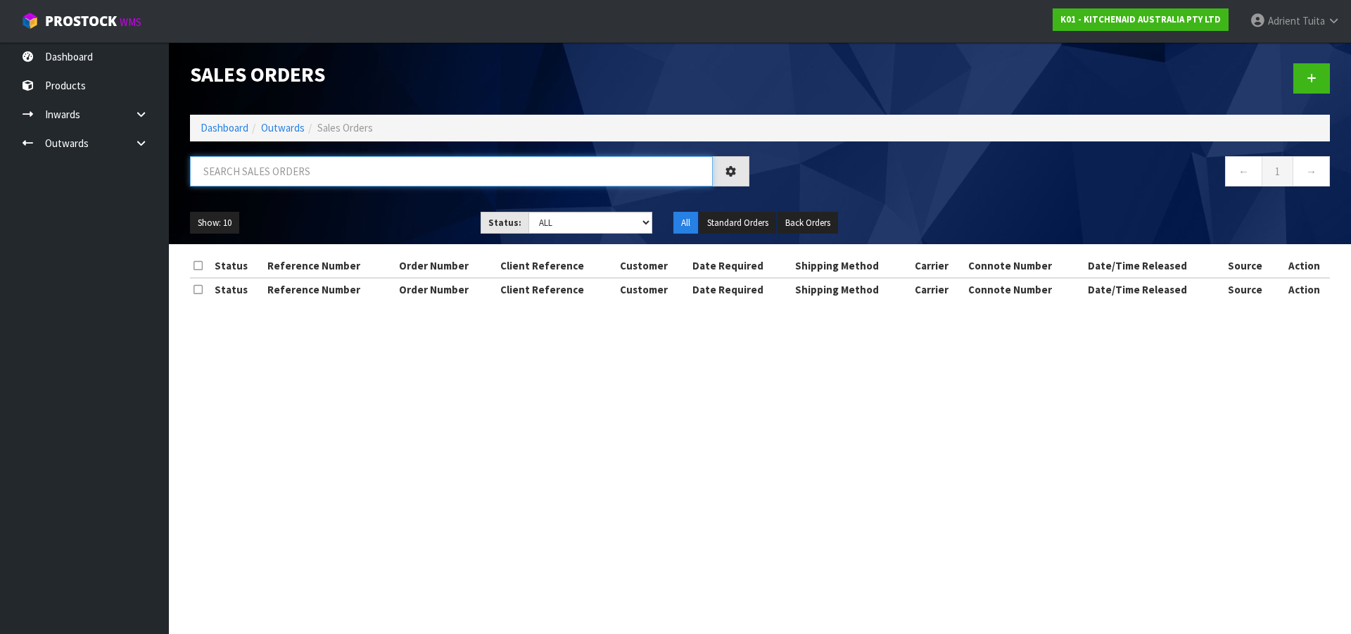
click at [313, 165] on input "text" at bounding box center [451, 171] width 523 height 30
type input "0417"
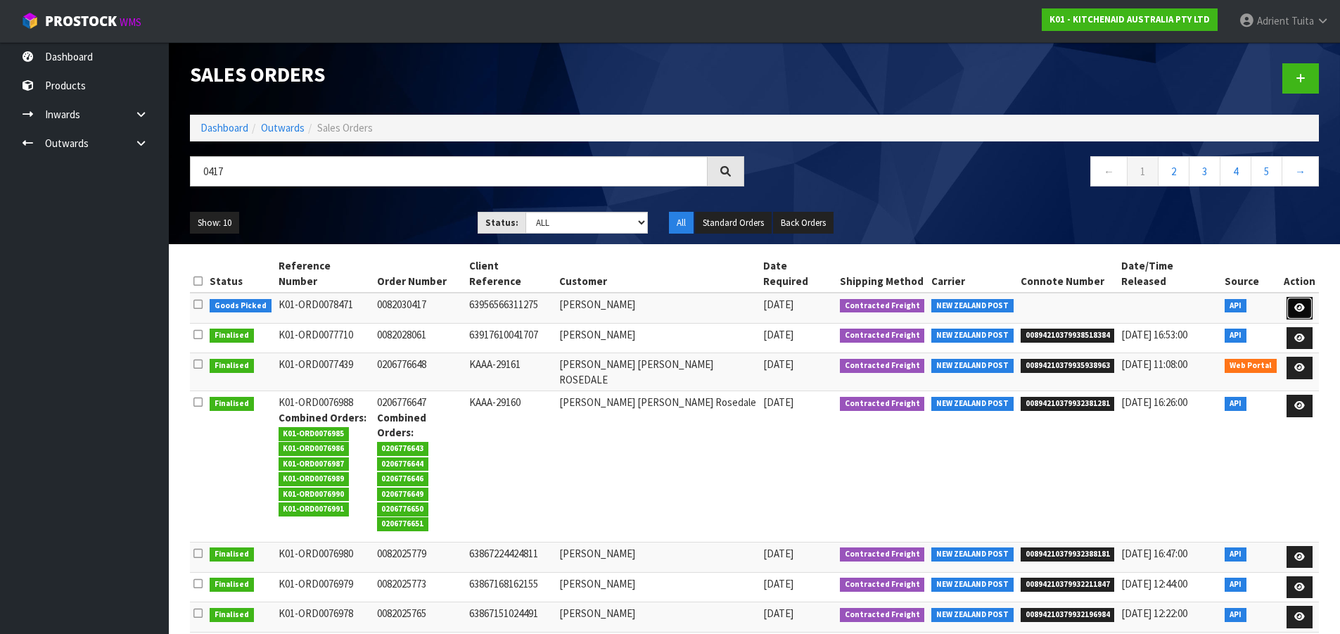
click at [1295, 303] on icon at bounding box center [1300, 307] width 11 height 9
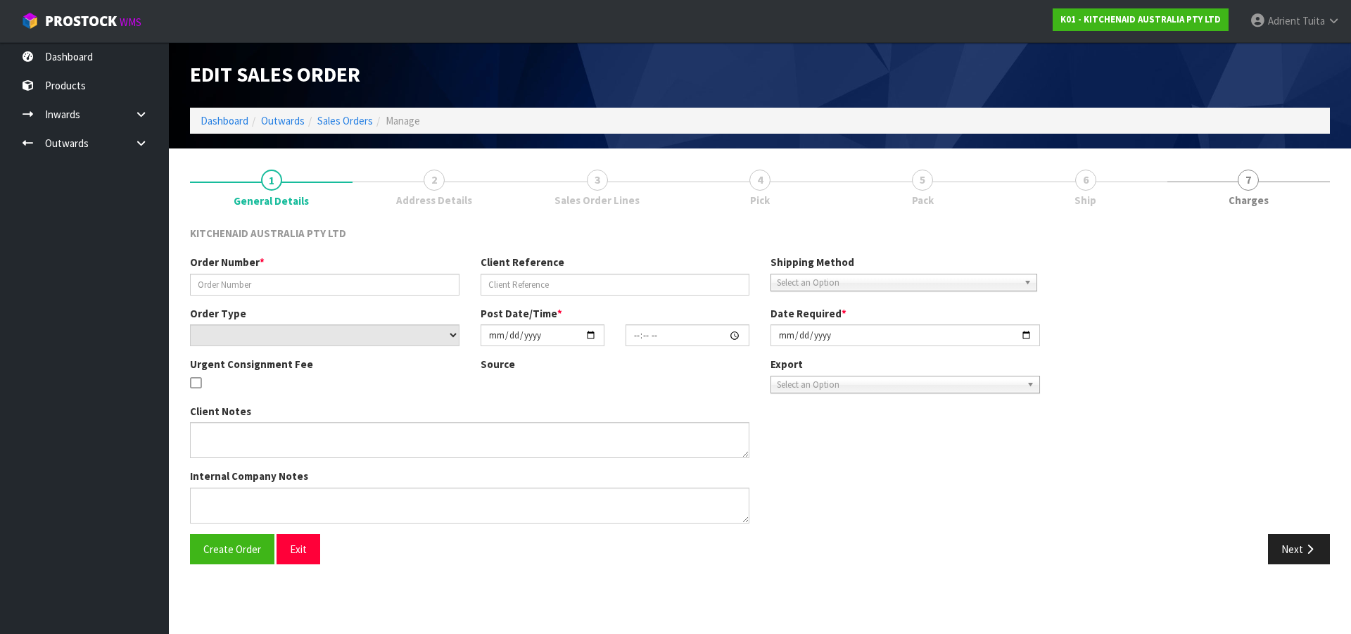
type input "0082030417"
type input "63956566311275"
select select "number:0"
type input "2025-08-29"
type input "07:34:59.000"
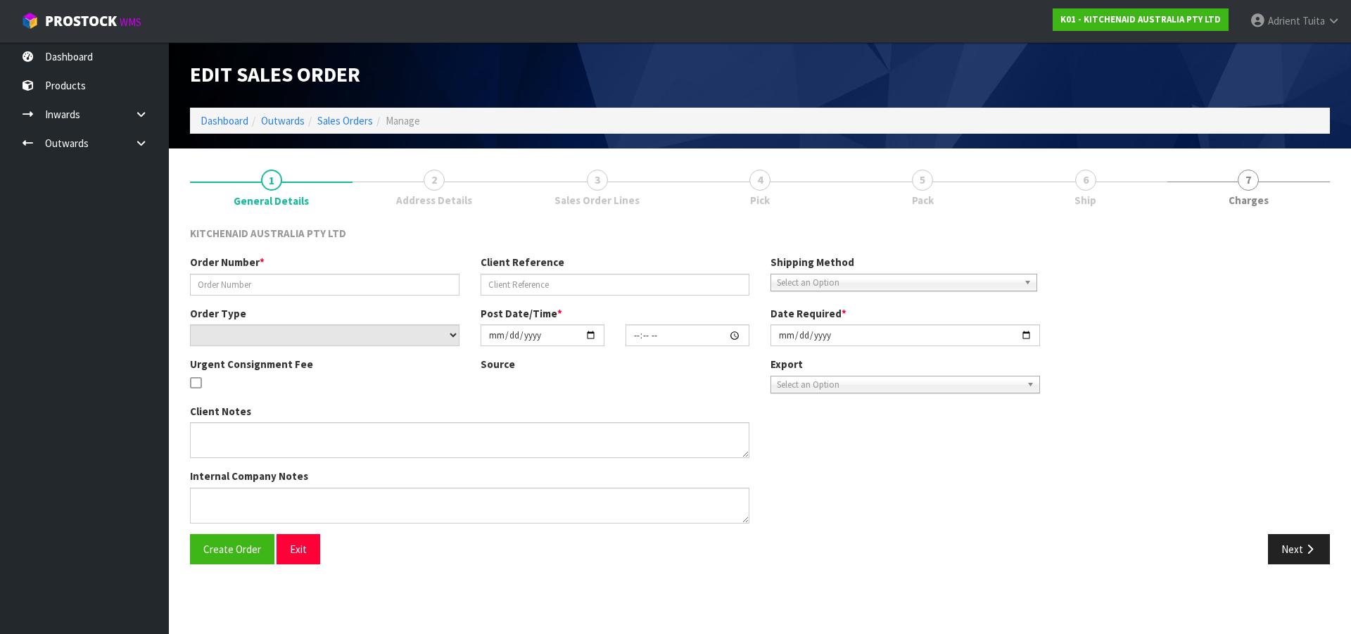
type input "2025-08-29"
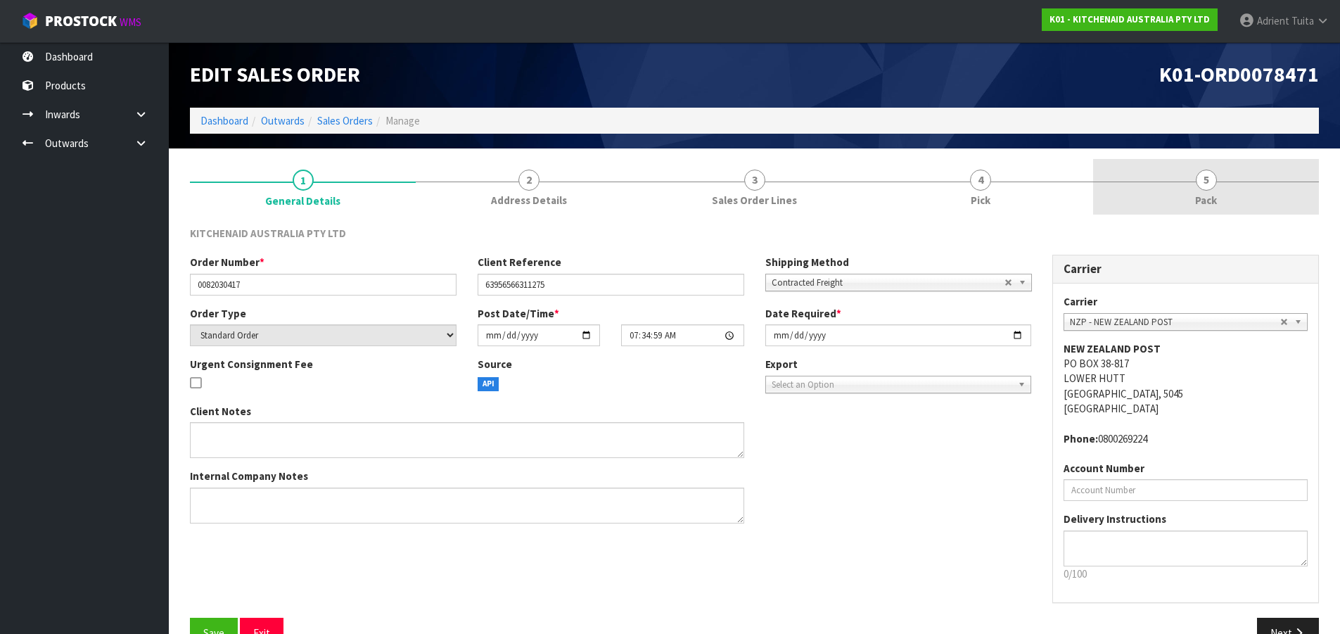
click at [1262, 196] on link "5 Pack" at bounding box center [1206, 187] width 226 height 56
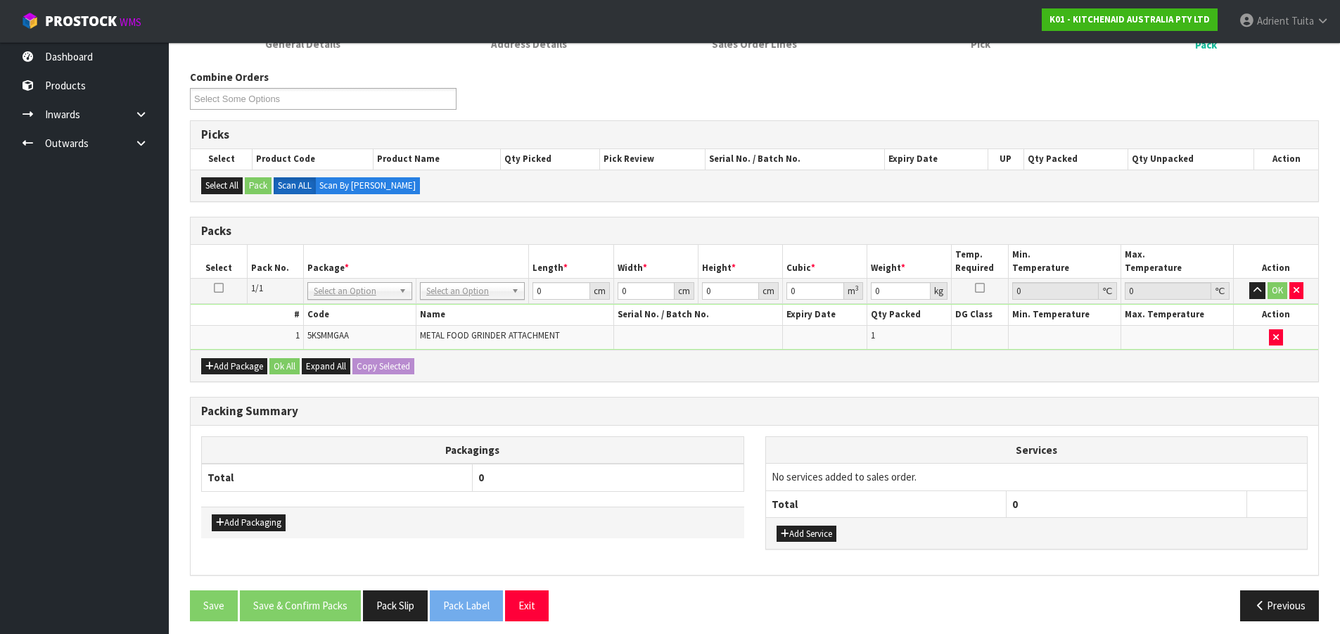
scroll to position [165, 0]
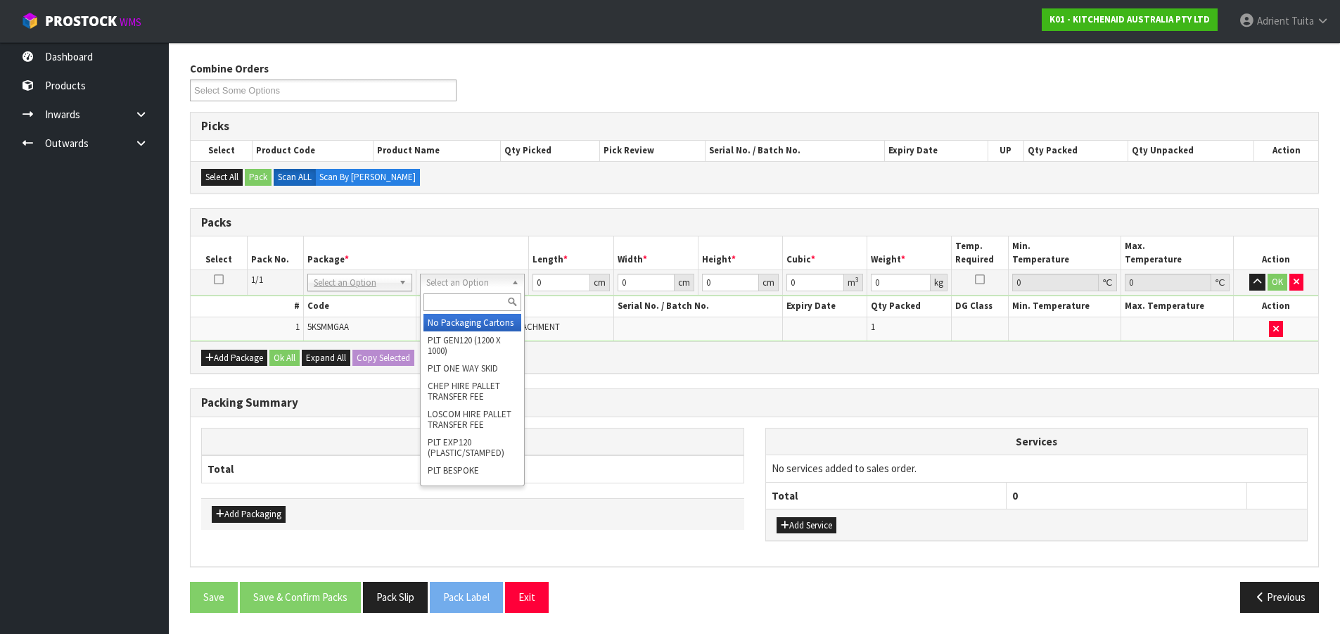
click at [470, 297] on div at bounding box center [472, 302] width 103 height 23
drag, startPoint x: 470, startPoint y: 297, endPoint x: 457, endPoint y: 280, distance: 21.1
click at [466, 292] on div at bounding box center [472, 302] width 103 height 23
type input "oc"
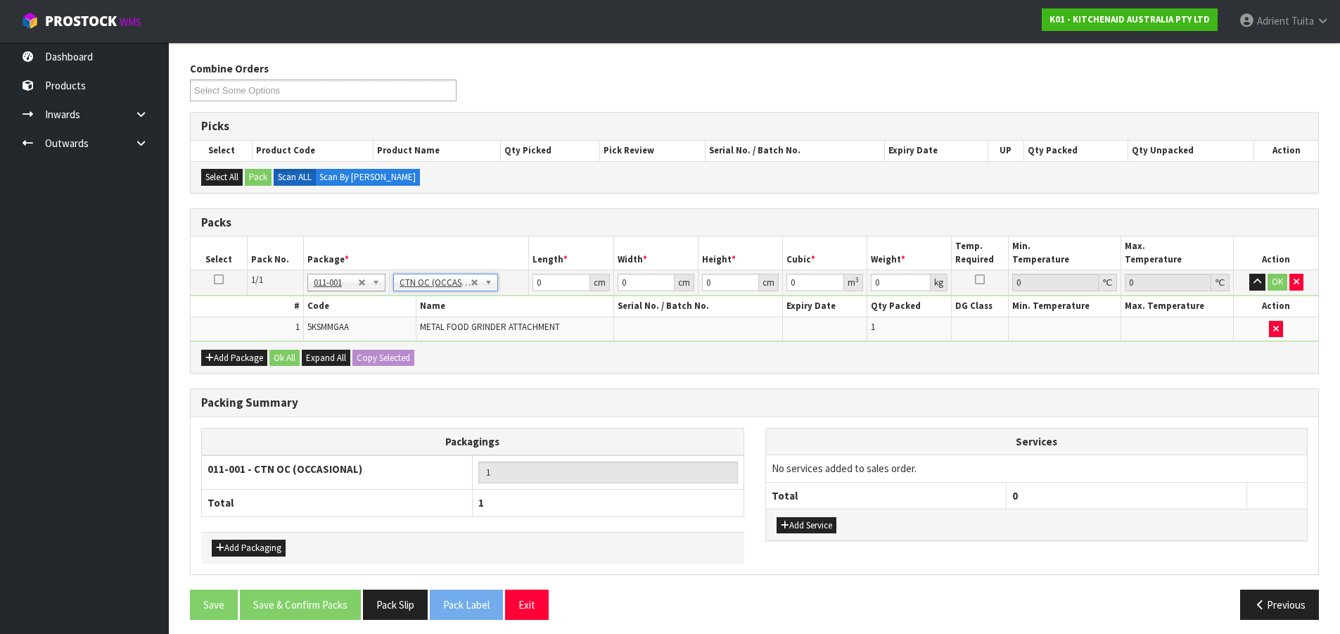
type input "2.3"
click at [561, 279] on input "0" at bounding box center [561, 283] width 57 height 18
type input "42"
type input "28"
type input "1"
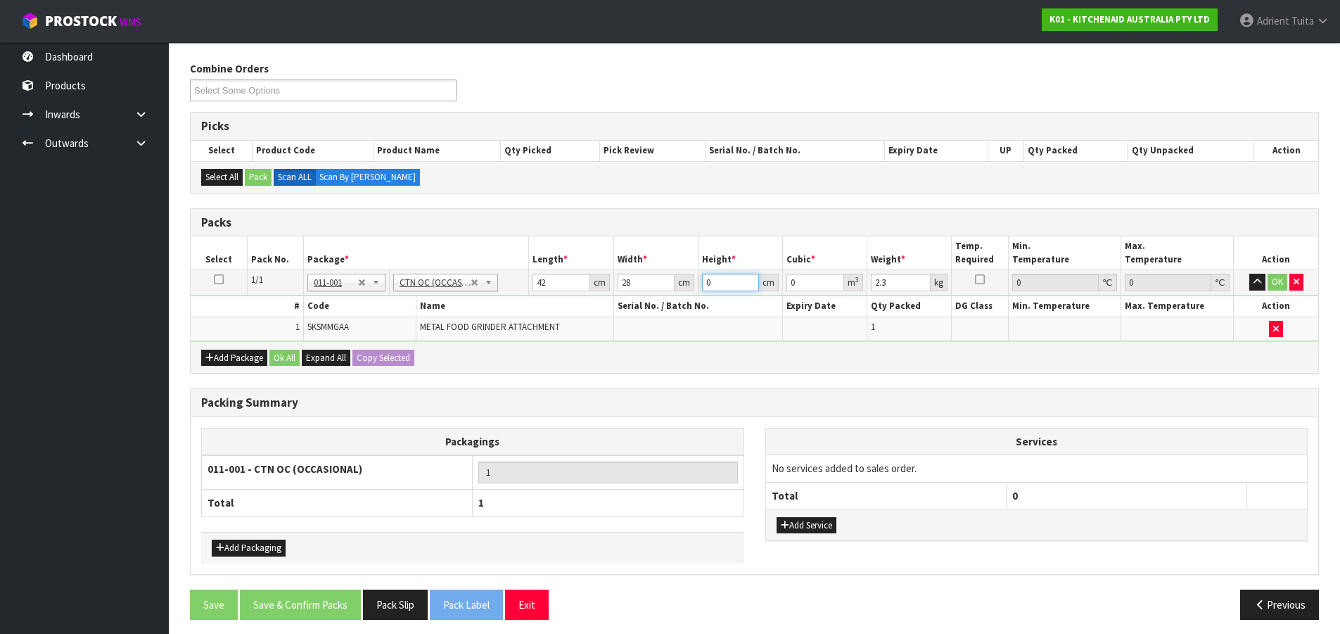
type input "0.001176"
type input "18"
type input "0.021168"
type input "18"
type input "3"
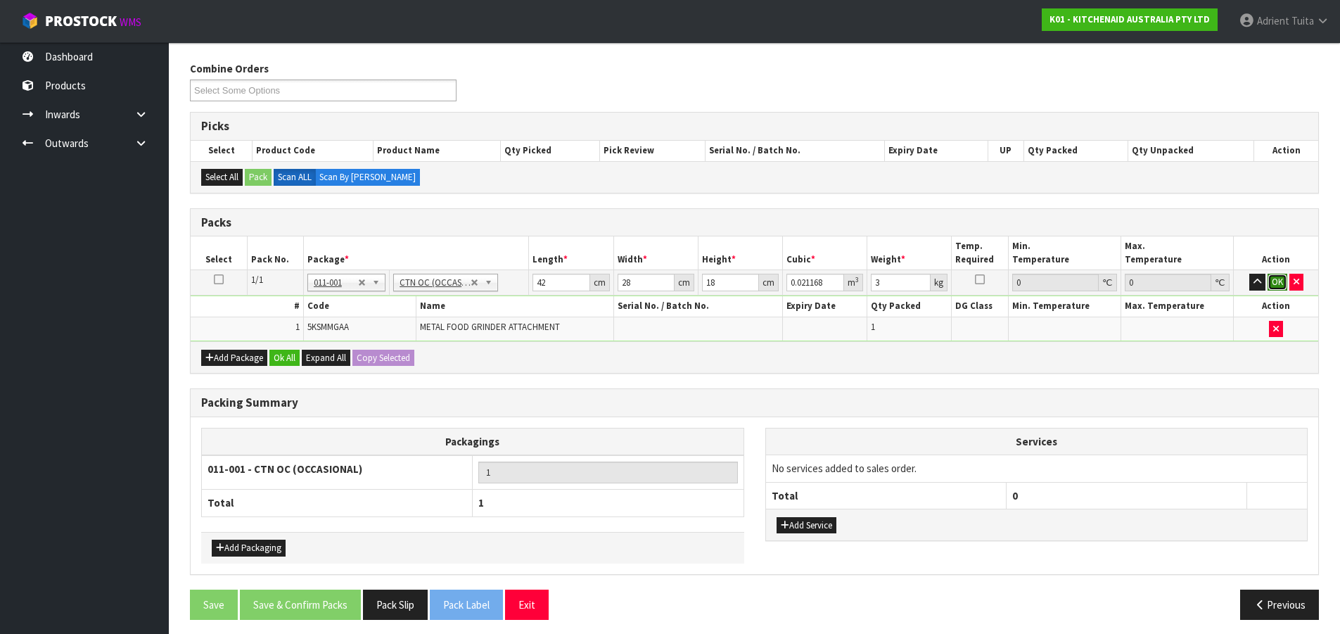
click at [1278, 278] on button "OK" at bounding box center [1278, 282] width 20 height 17
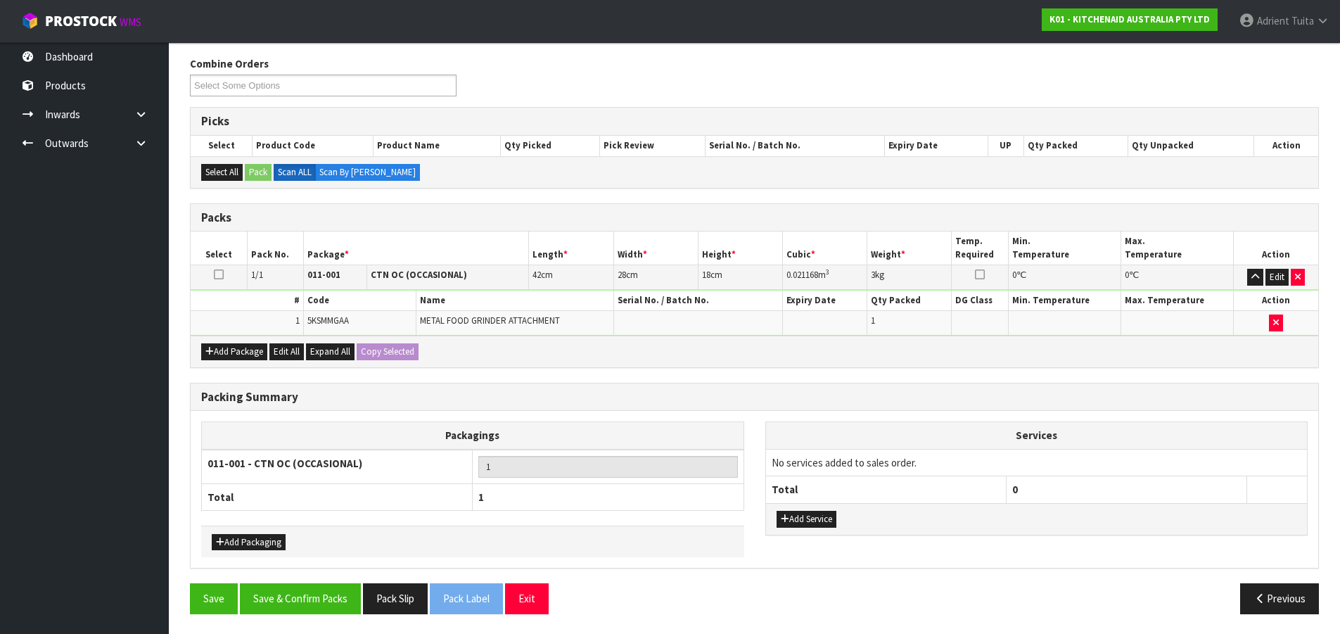
scroll to position [171, 0]
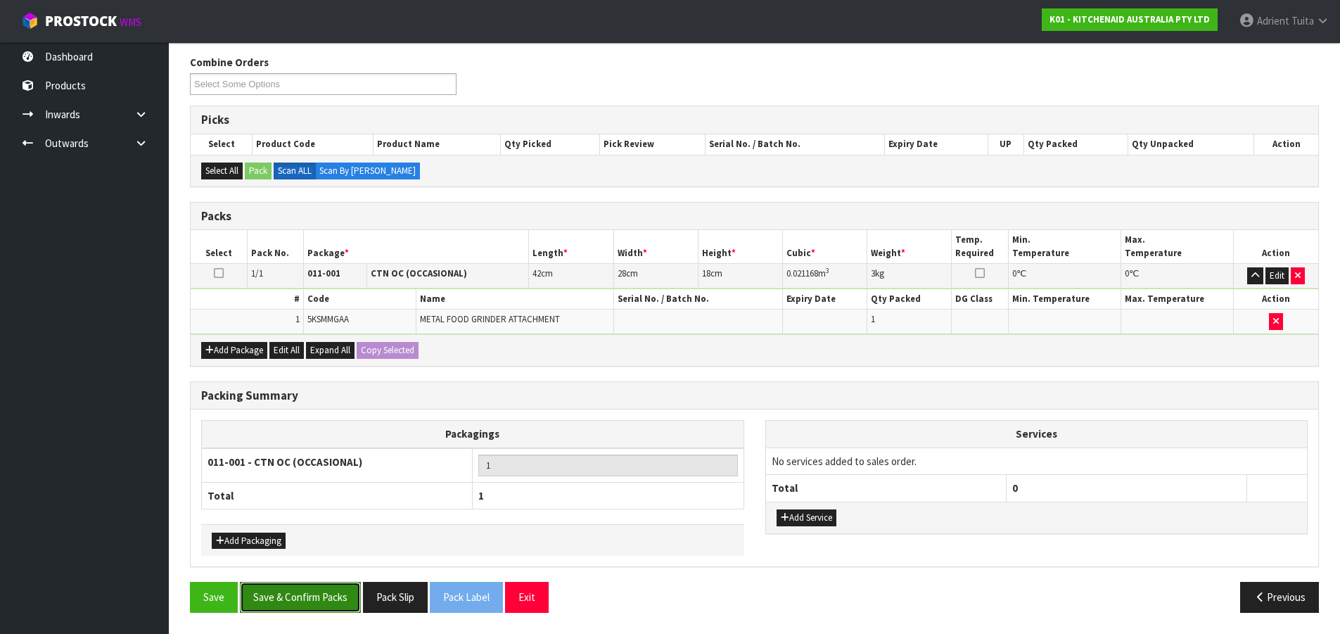
click at [305, 592] on button "Save & Confirm Packs" at bounding box center [300, 597] width 121 height 30
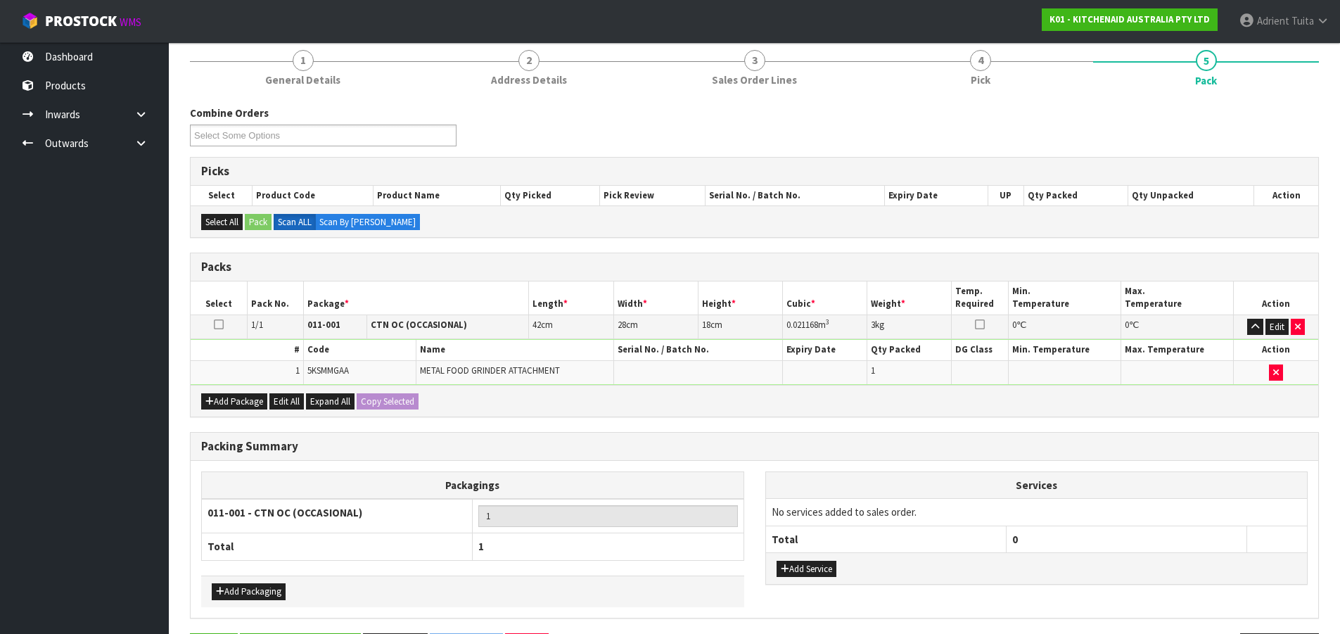
scroll to position [0, 0]
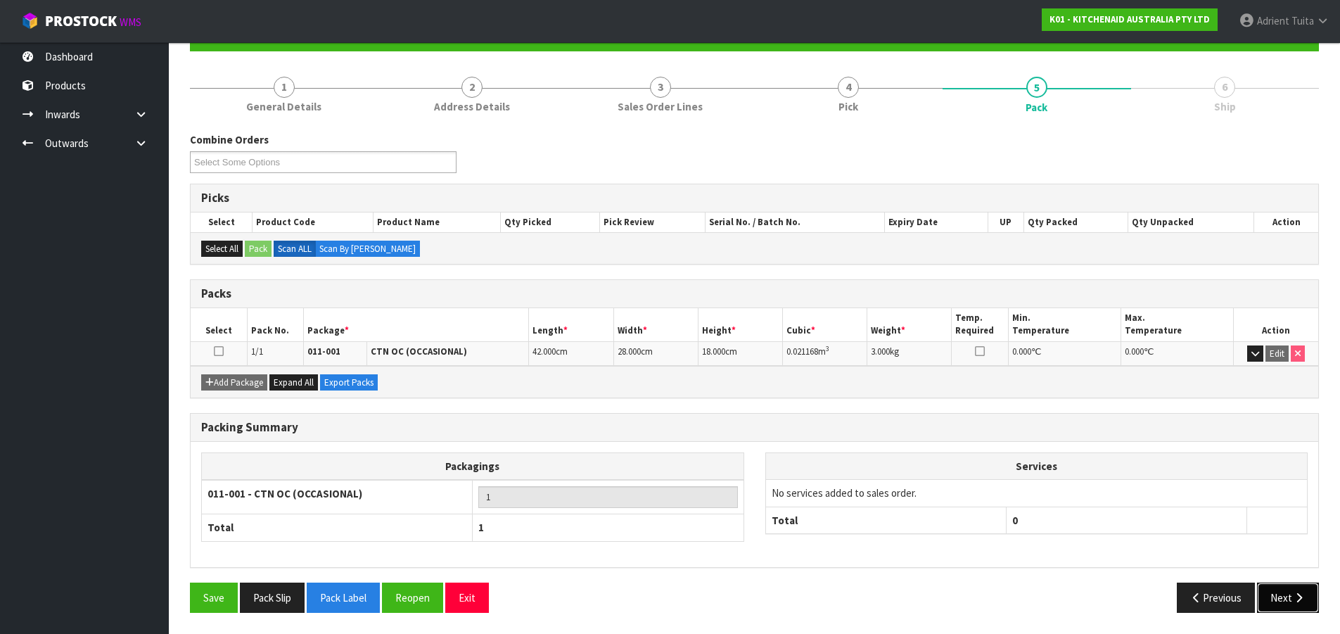
click at [1285, 592] on button "Next" at bounding box center [1288, 598] width 62 height 30
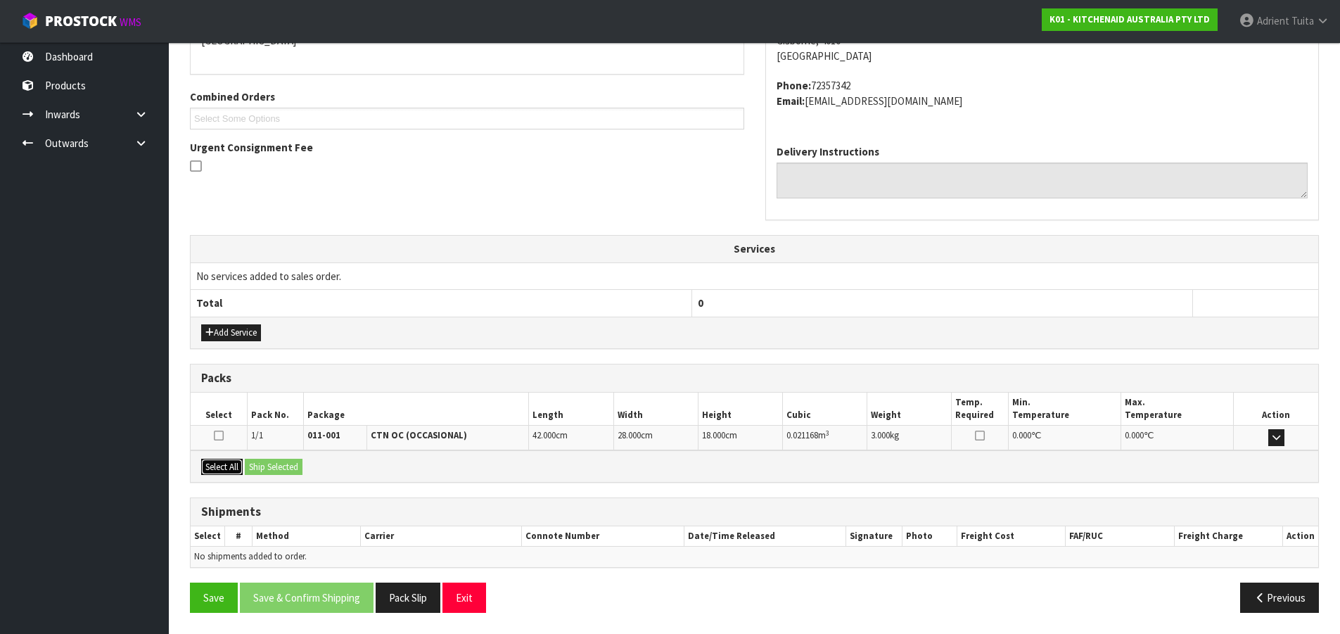
drag, startPoint x: 229, startPoint y: 460, endPoint x: 258, endPoint y: 461, distance: 29.6
click at [230, 460] on button "Select All" at bounding box center [222, 467] width 42 height 17
click at [258, 461] on button "Ship Selected" at bounding box center [274, 467] width 58 height 17
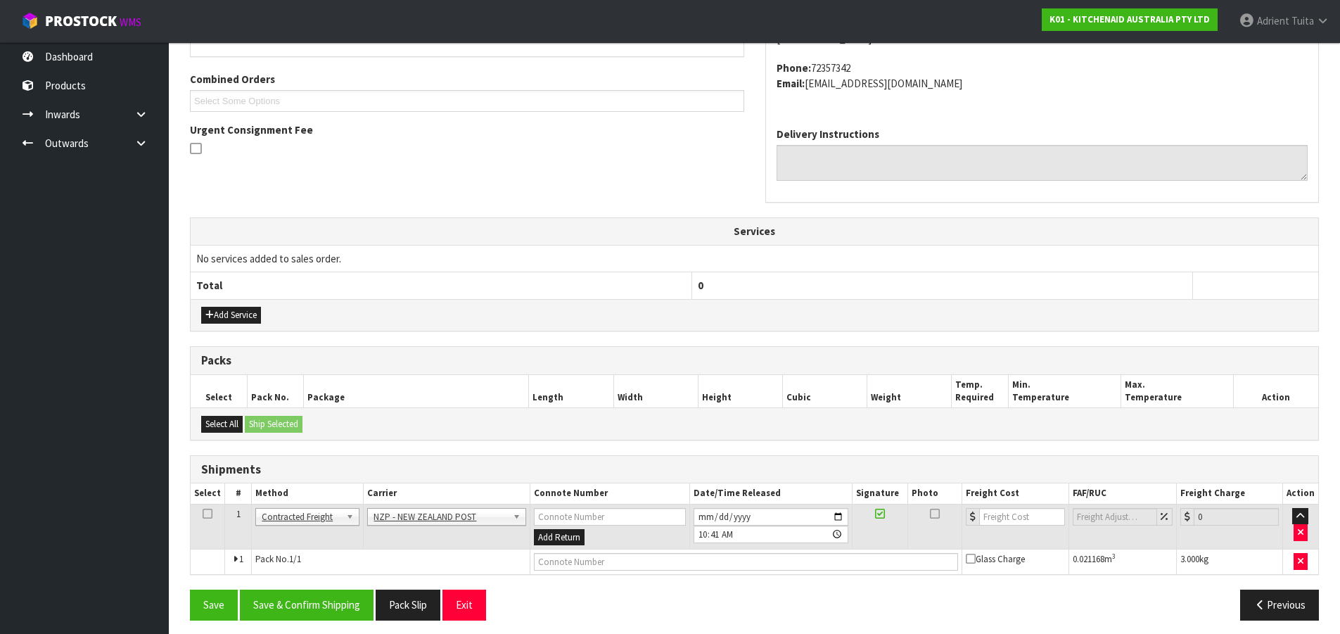
scroll to position [353, 0]
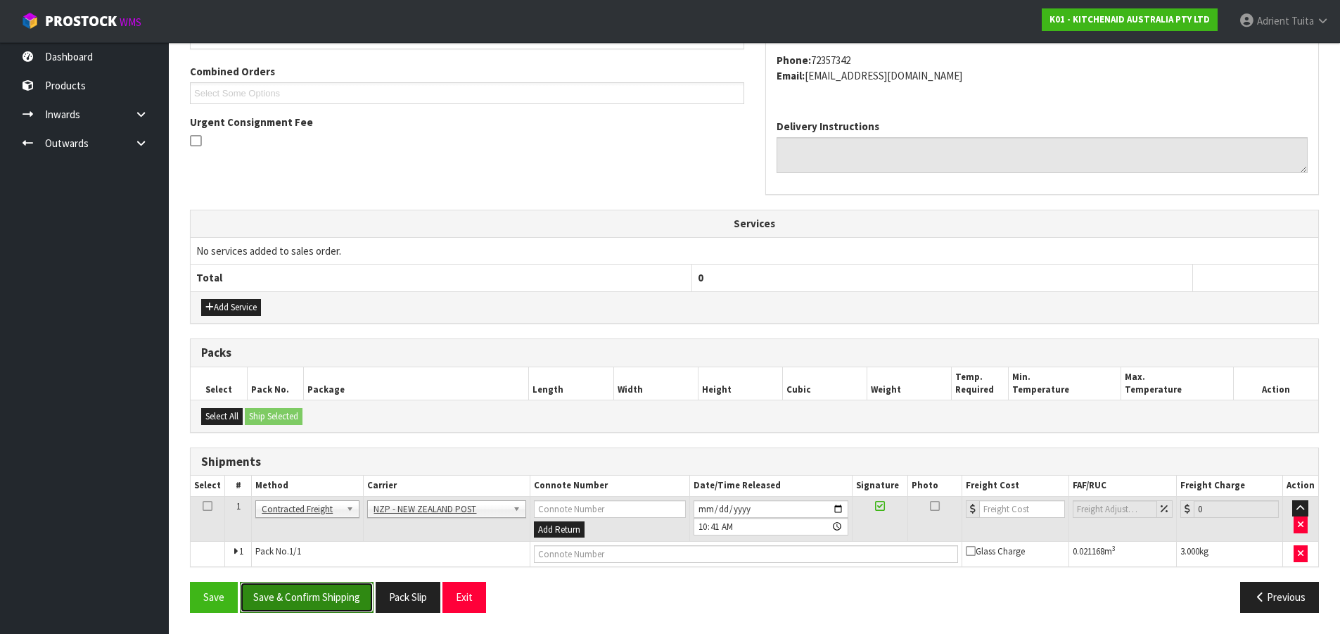
click at [303, 592] on button "Save & Confirm Shipping" at bounding box center [307, 597] width 134 height 30
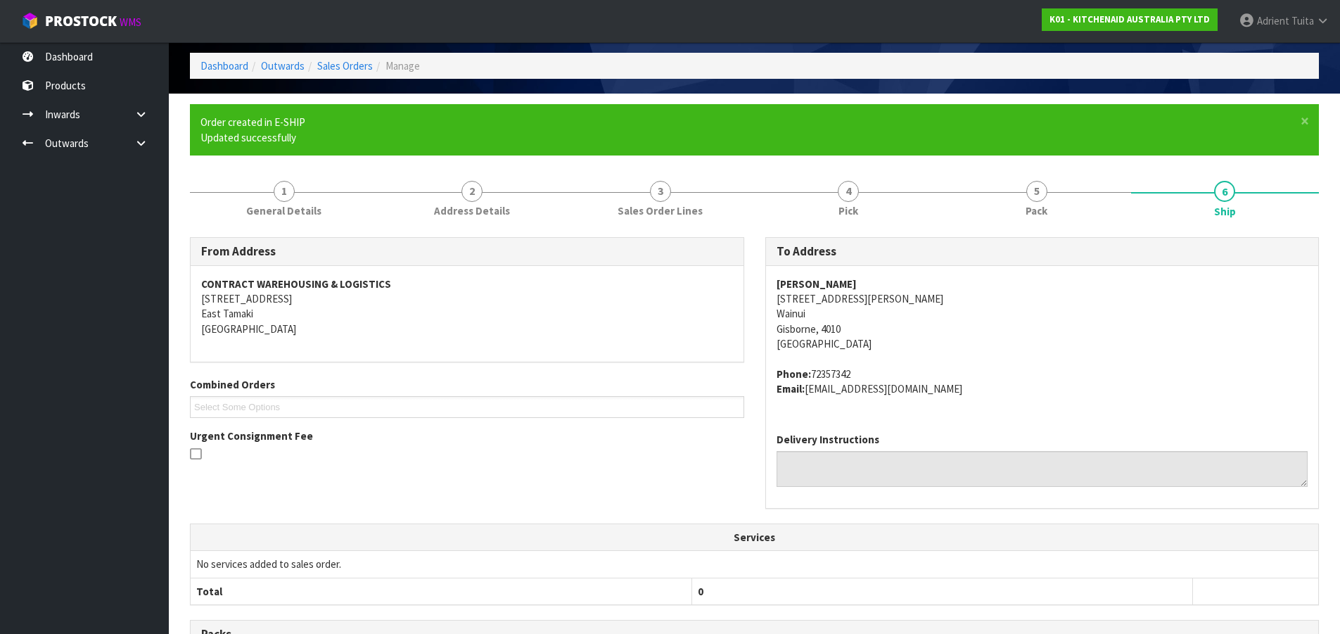
scroll to position [333, 0]
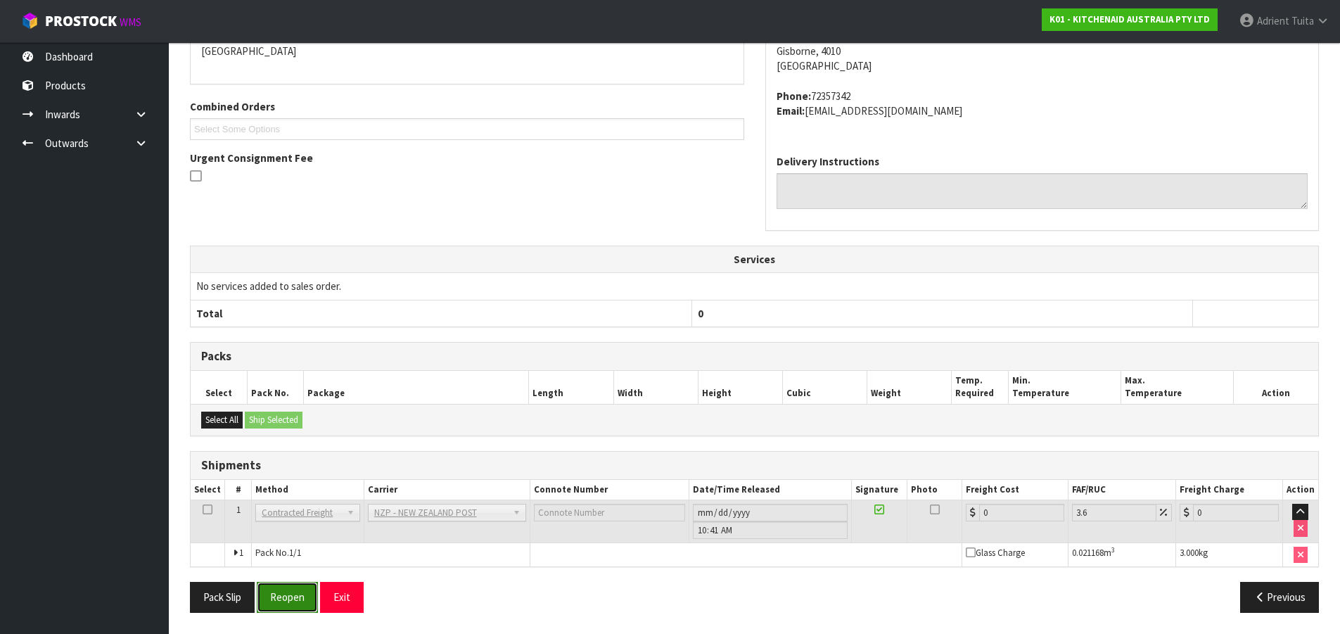
click at [288, 595] on button "Reopen" at bounding box center [287, 597] width 61 height 30
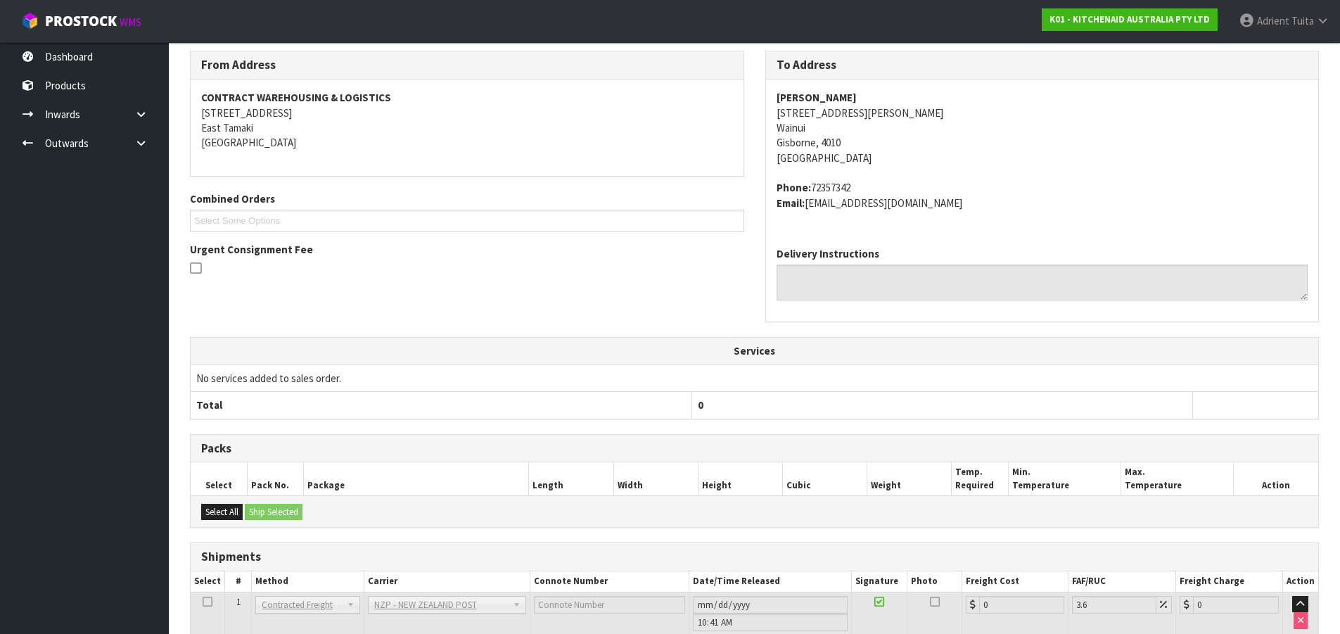
scroll to position [317, 0]
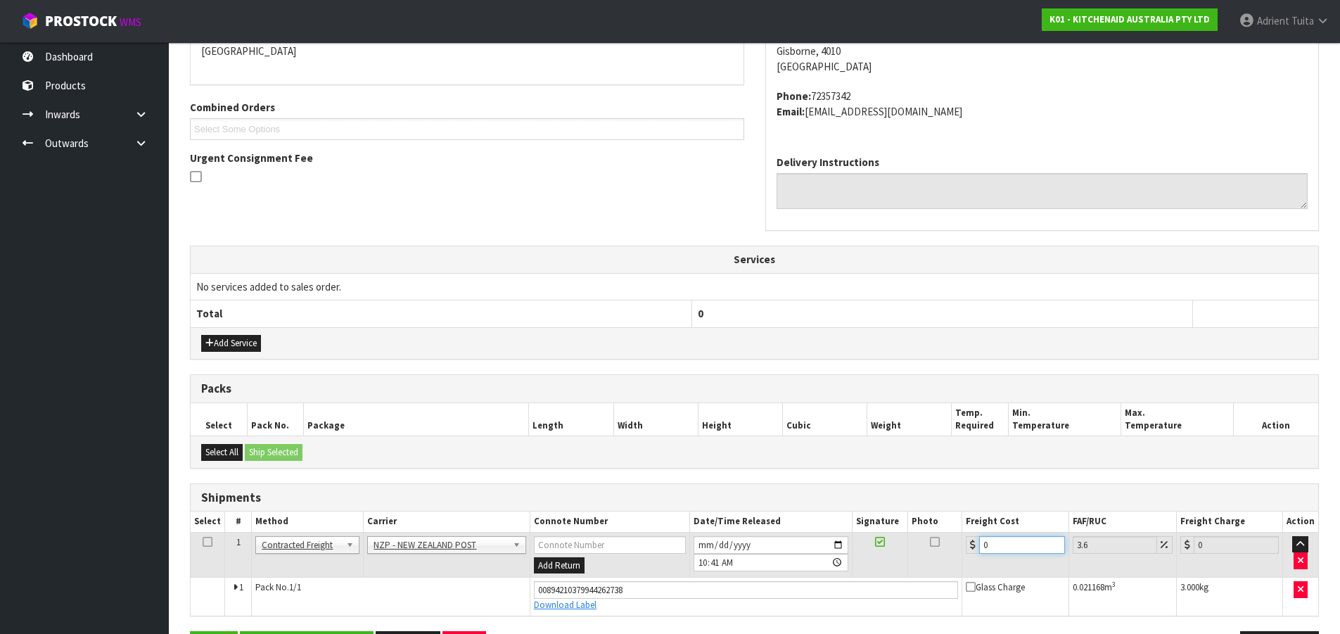
click at [996, 542] on input "0" at bounding box center [1021, 545] width 85 height 18
type input "8"
type input "8.29"
type input "8.4"
type input "8.7"
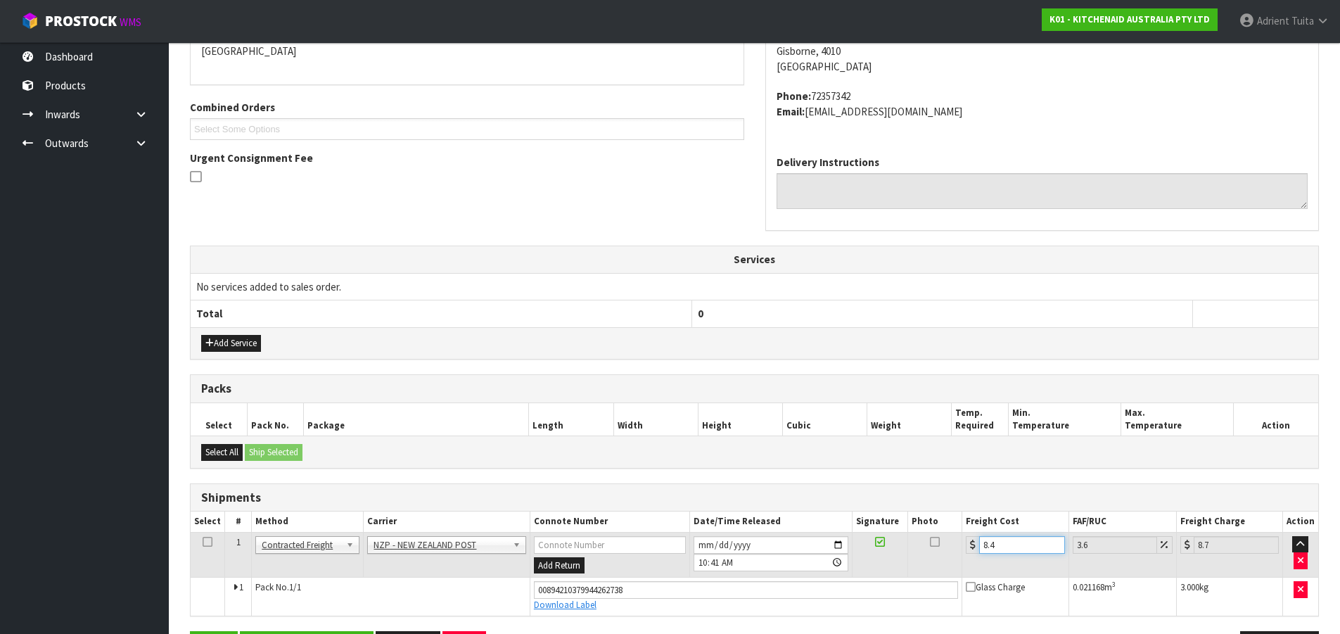
type input "8.45"
type input "8.75"
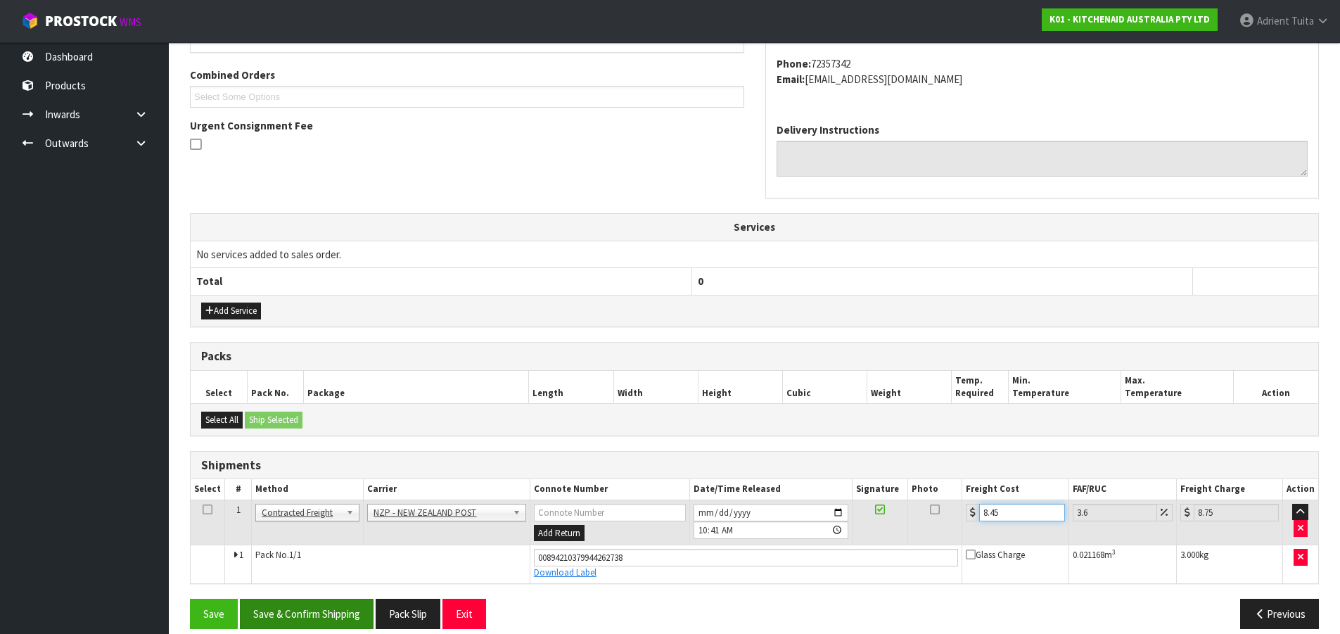
scroll to position [366, 0]
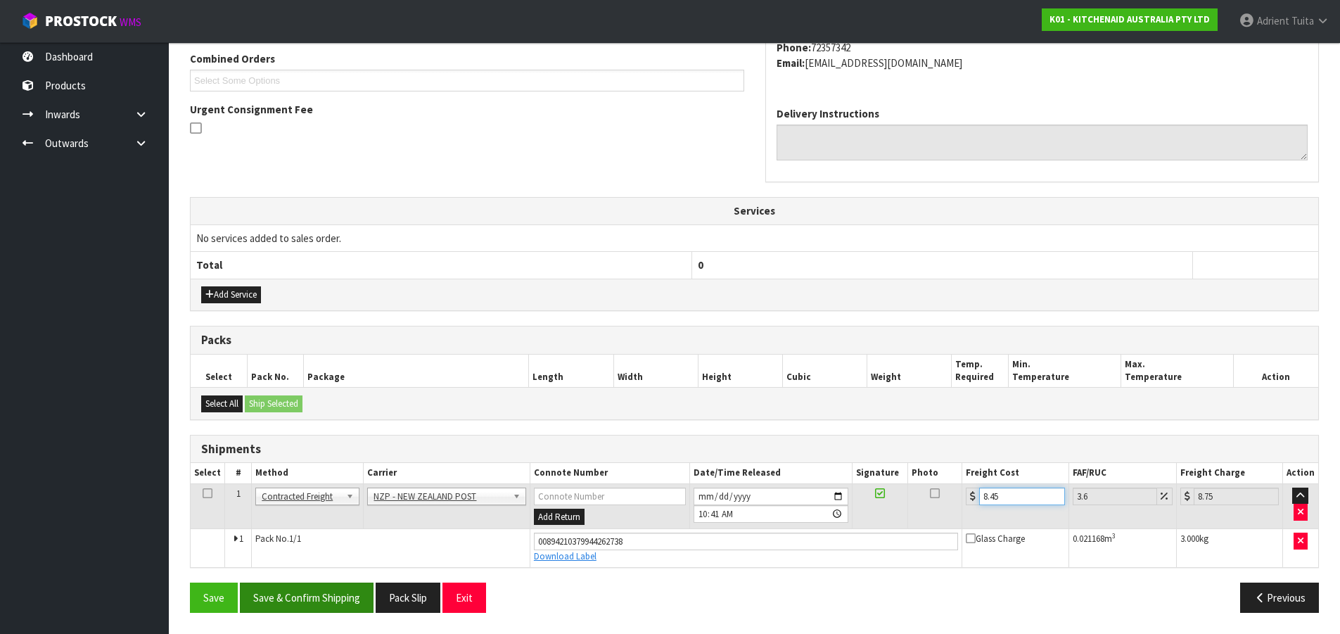
type input "8.45"
click at [355, 599] on button "Save & Confirm Shipping" at bounding box center [307, 598] width 134 height 30
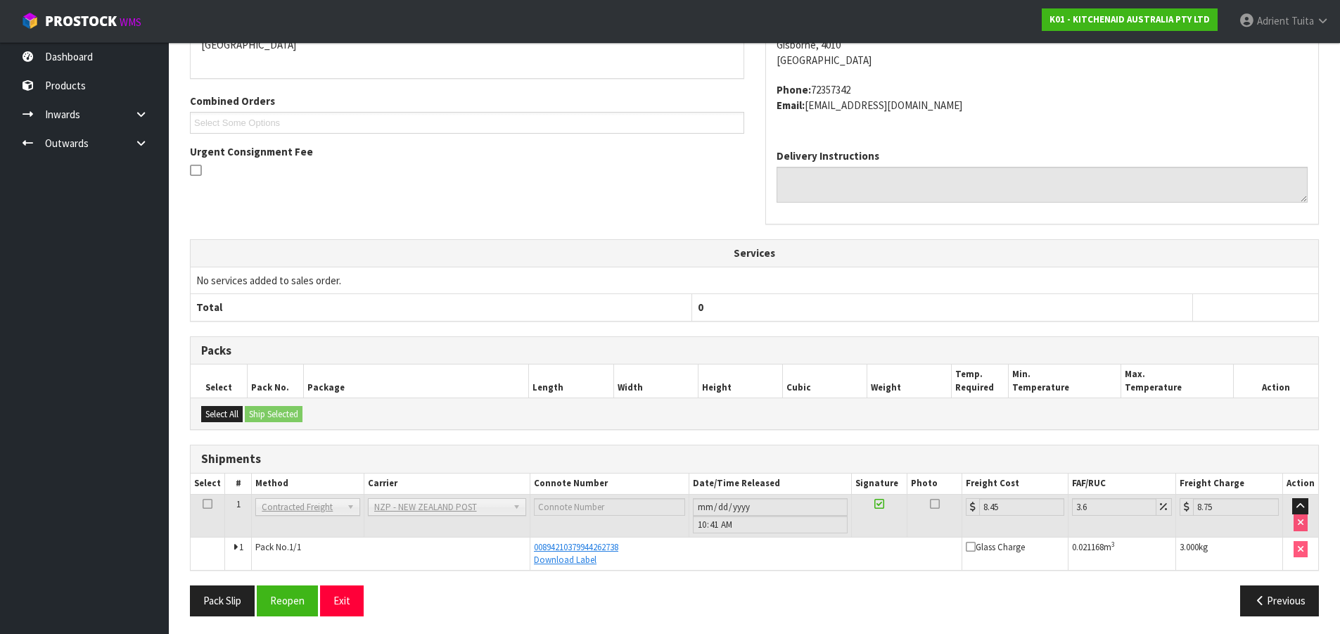
scroll to position [327, 0]
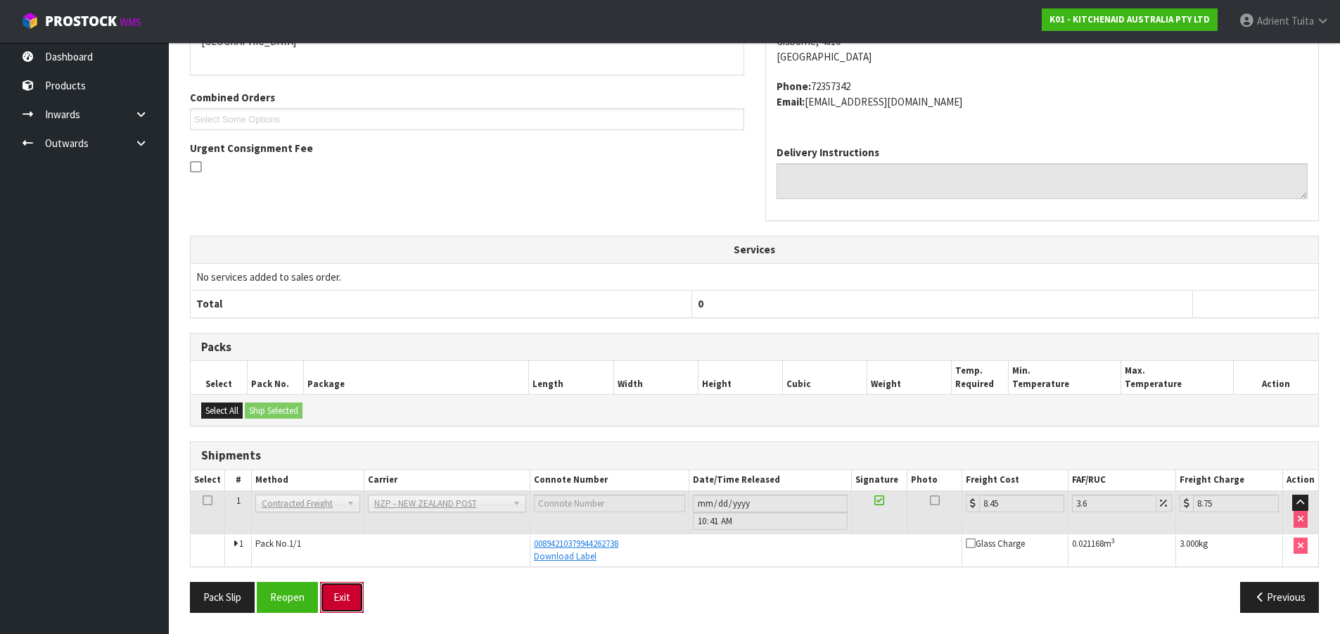
click at [357, 592] on button "Exit" at bounding box center [342, 597] width 44 height 30
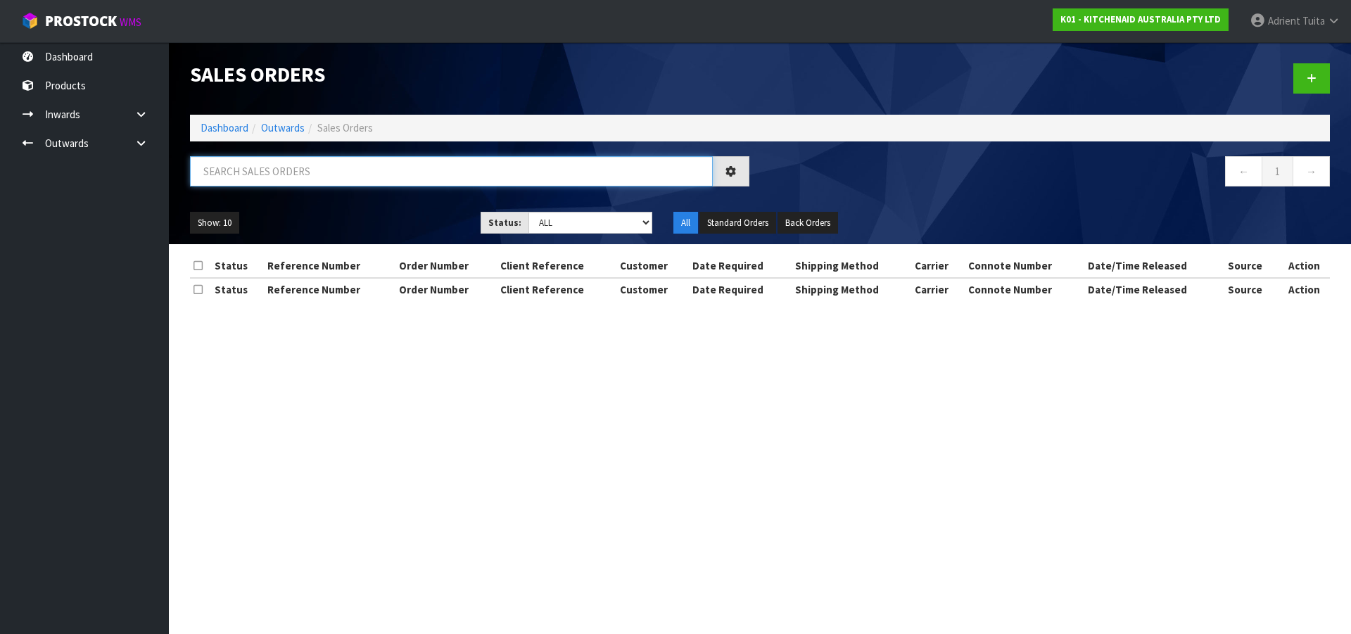
drag, startPoint x: 424, startPoint y: 175, endPoint x: 426, endPoint y: 168, distance: 7.6
click at [426, 168] on input "text" at bounding box center [451, 171] width 523 height 30
type input "0349"
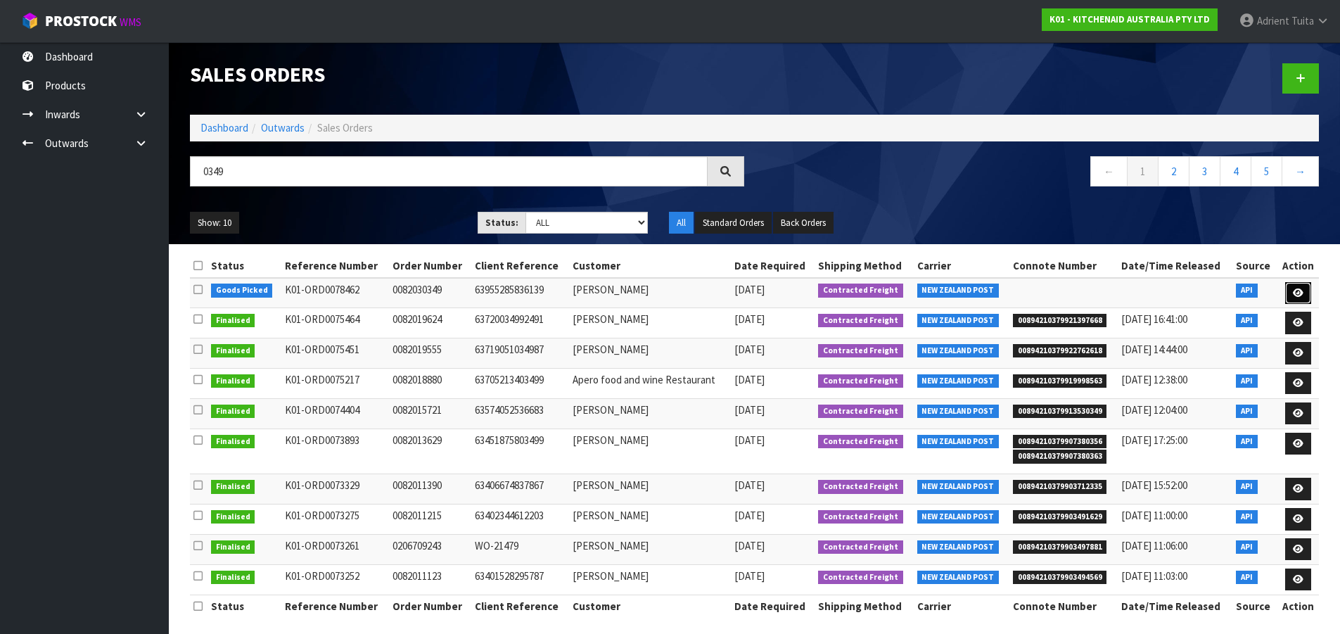
click at [1290, 298] on link at bounding box center [1298, 293] width 26 height 23
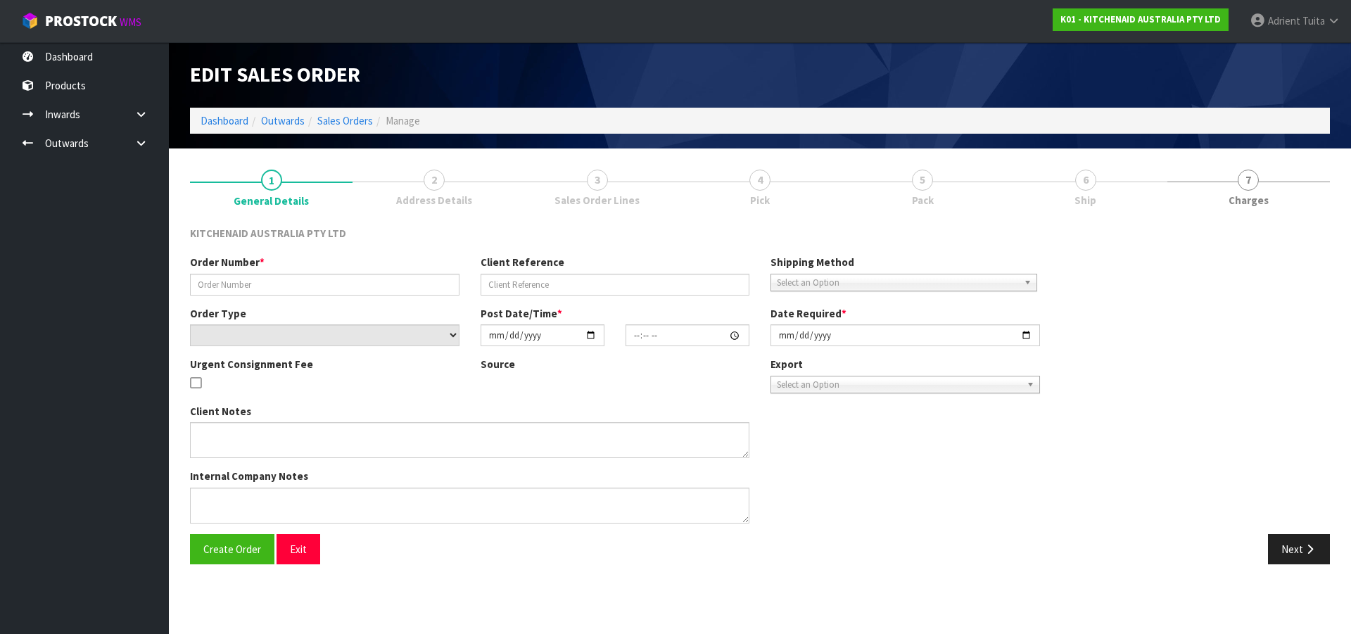
type input "0082030349"
type input "63955285836139"
select select "number:0"
type input "2025-08-28"
type input "21:35:24.000"
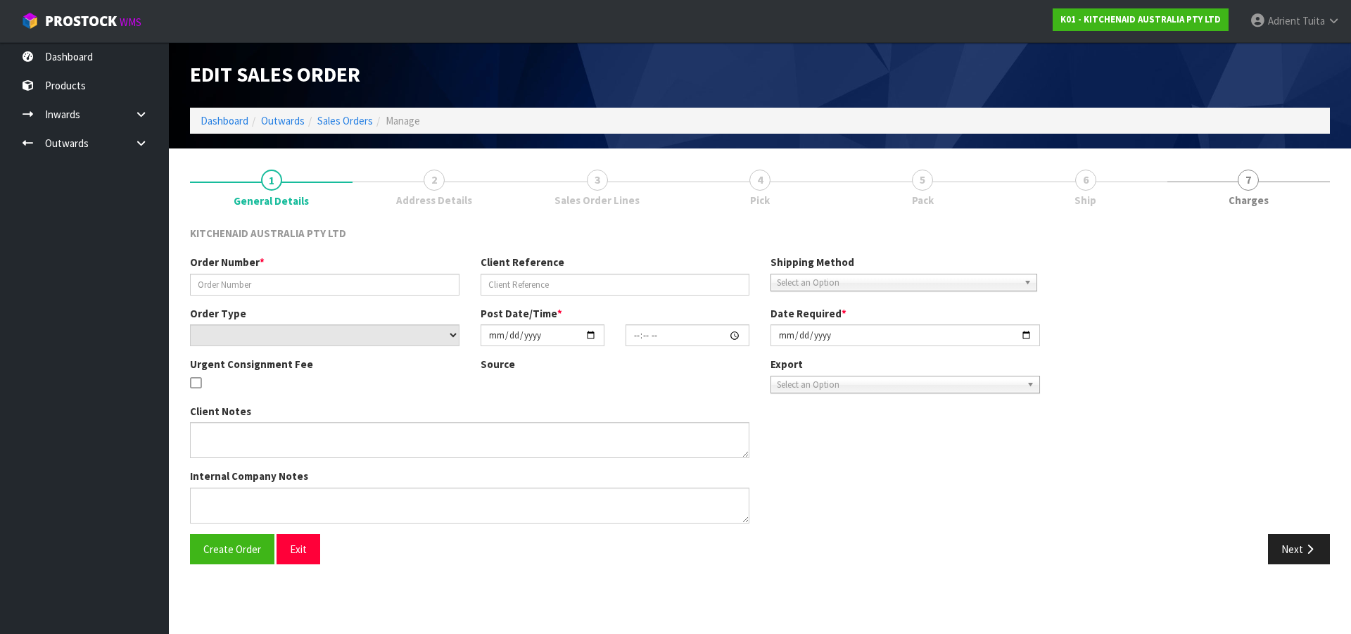
type input "2025-08-28"
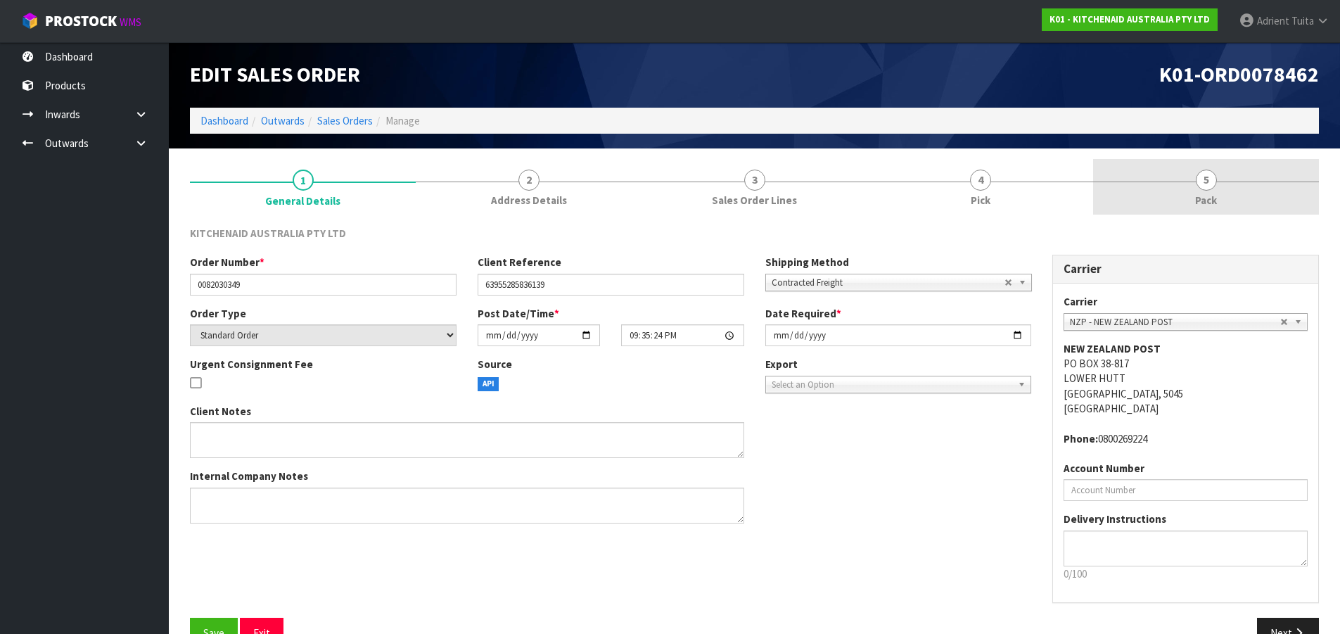
click at [1235, 204] on link "5 Pack" at bounding box center [1206, 187] width 226 height 56
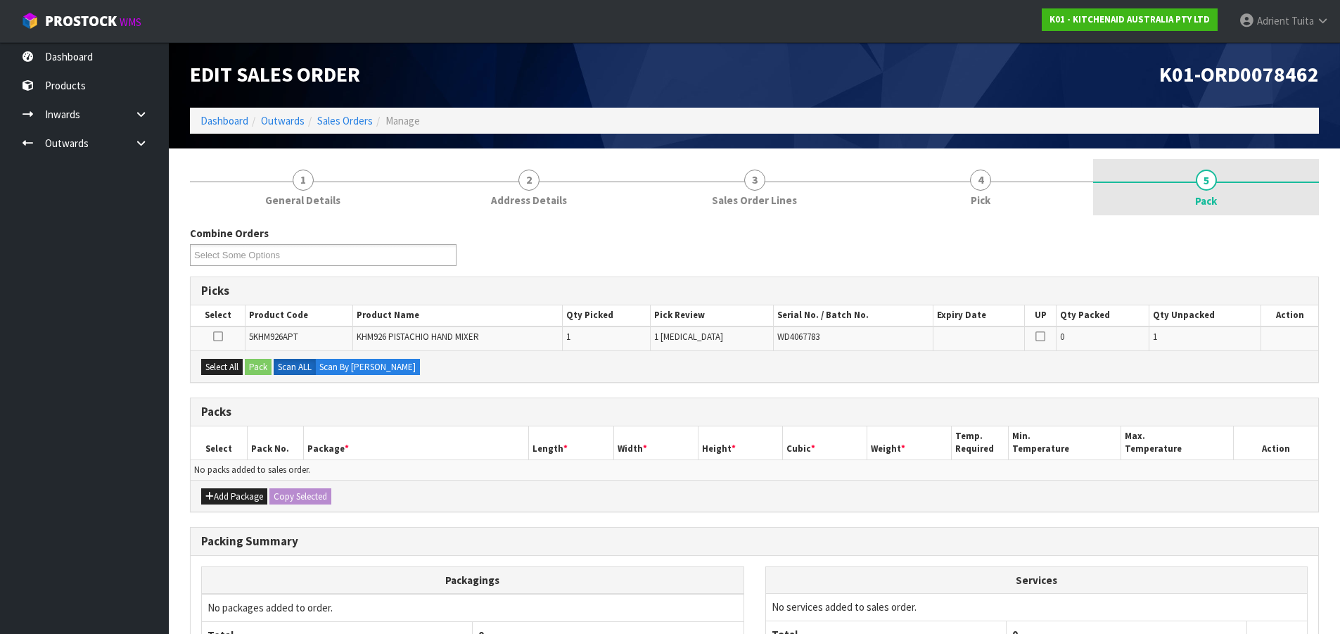
scroll to position [139, 0]
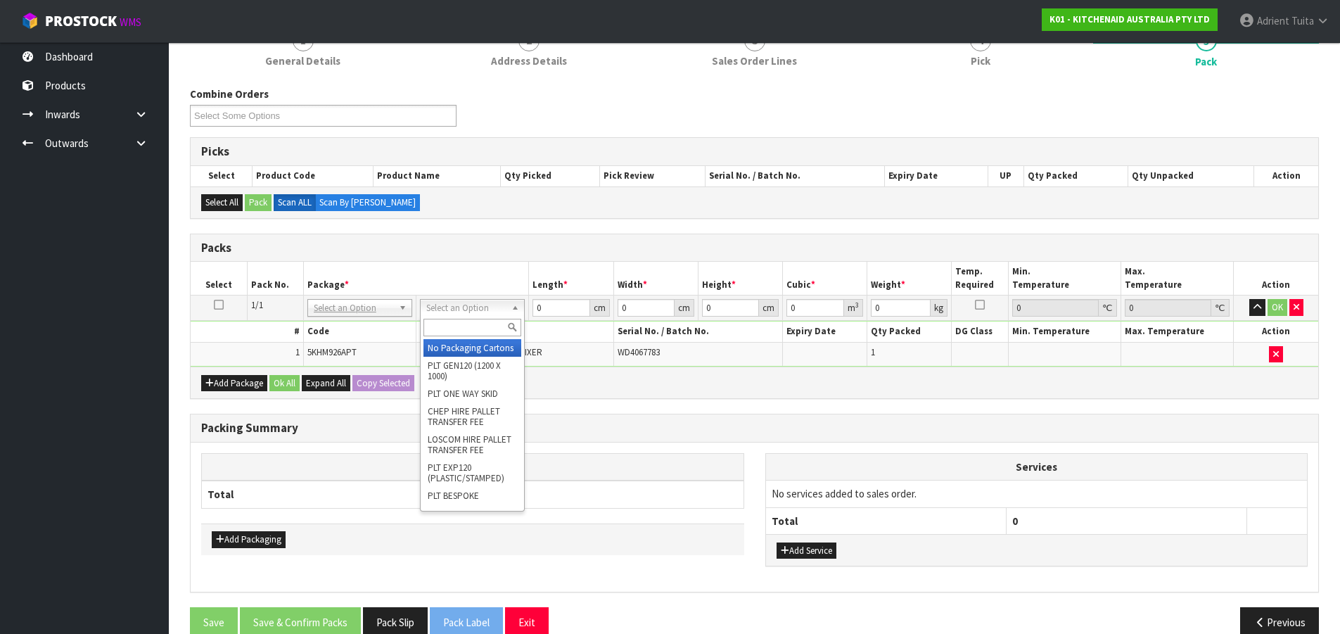
drag, startPoint x: 442, startPoint y: 305, endPoint x: 450, endPoint y: 333, distance: 29.4
click at [450, 333] on input "text" at bounding box center [473, 328] width 98 height 18
type input "oc"
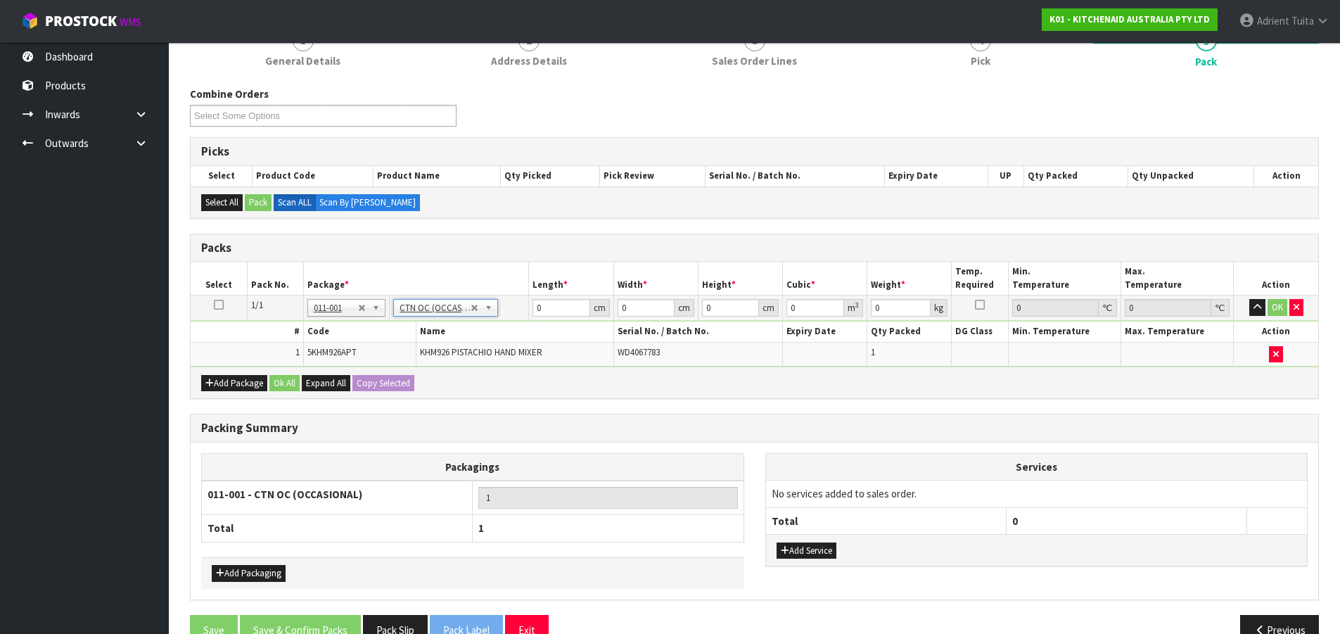
type input "1.75"
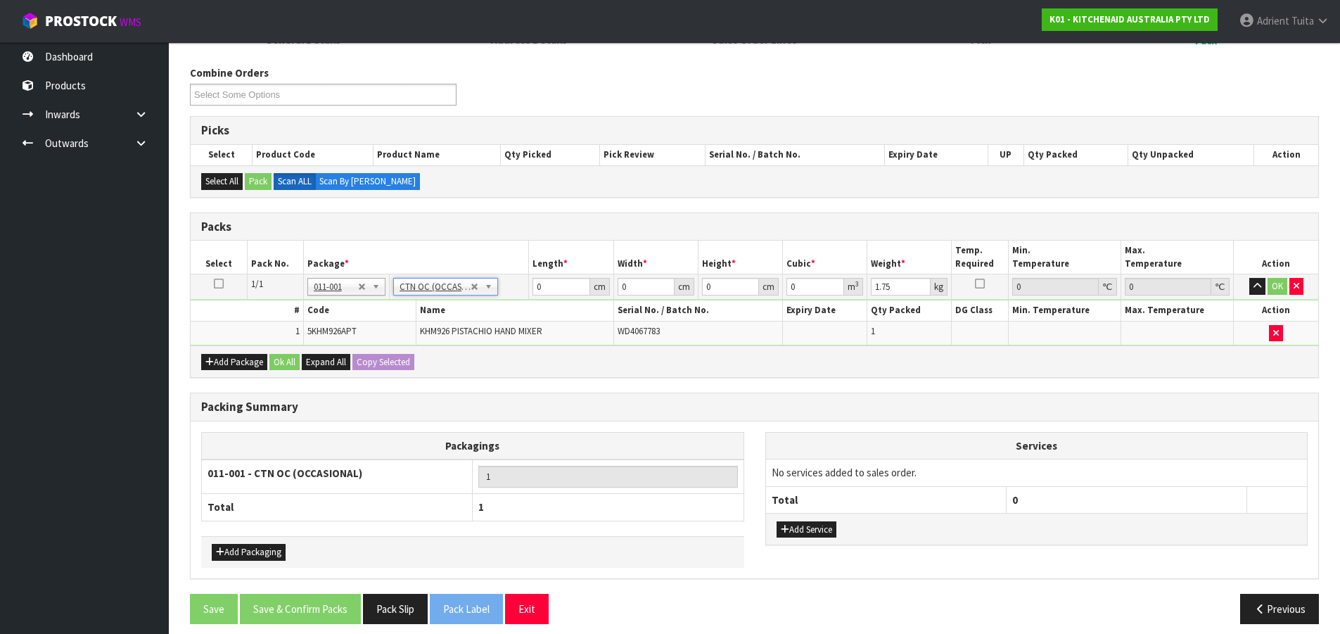
scroll to position [172, 0]
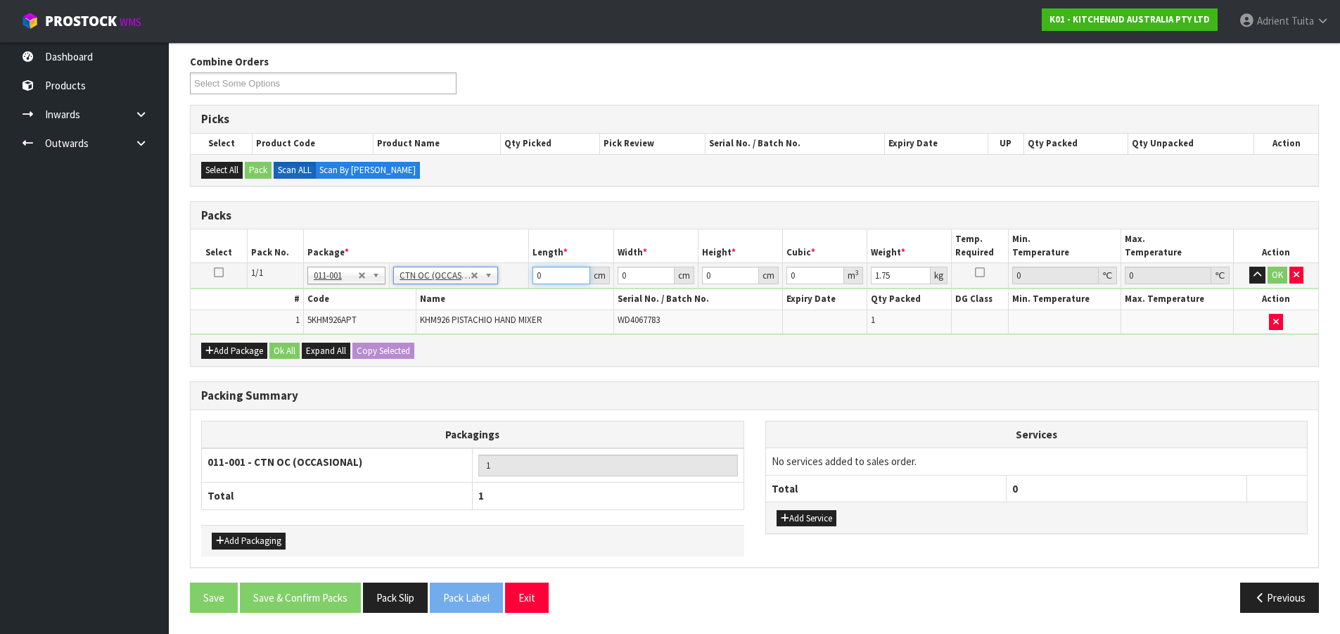
click at [545, 279] on input "0" at bounding box center [561, 276] width 57 height 18
type input "29"
type input "26"
type input "2"
type input "0.001508"
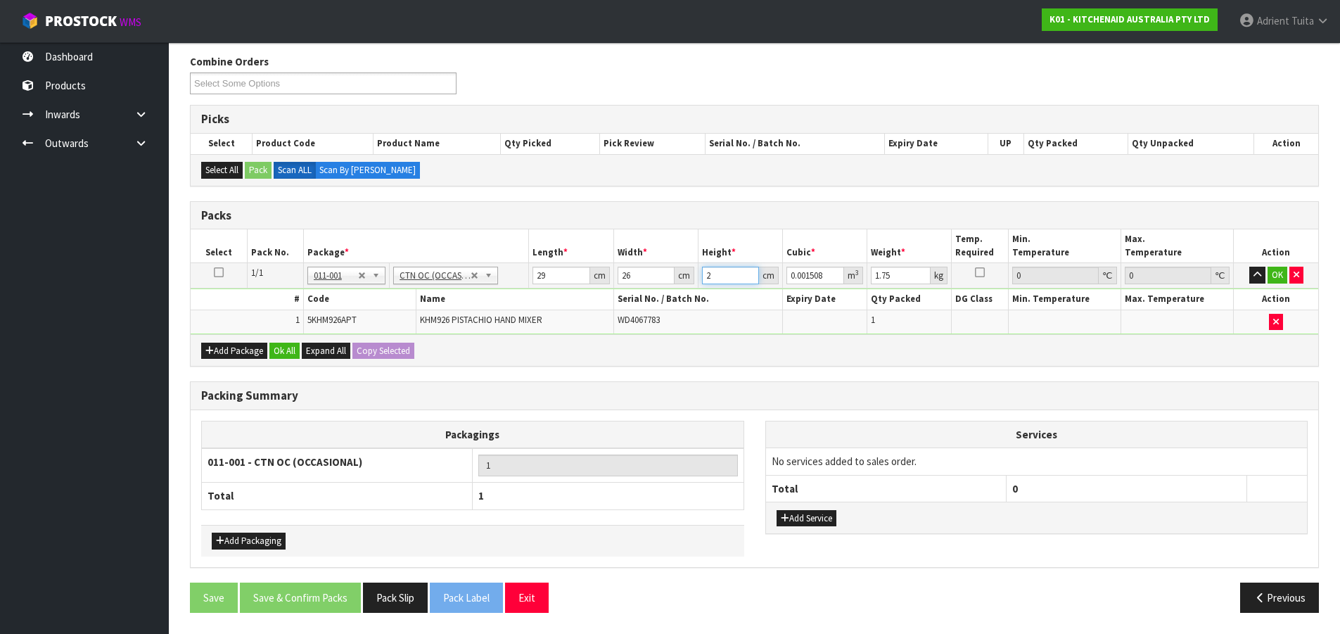
type input "22"
type input "0.016588"
type input "22"
type input "3"
click at [1277, 274] on button "OK" at bounding box center [1278, 275] width 20 height 17
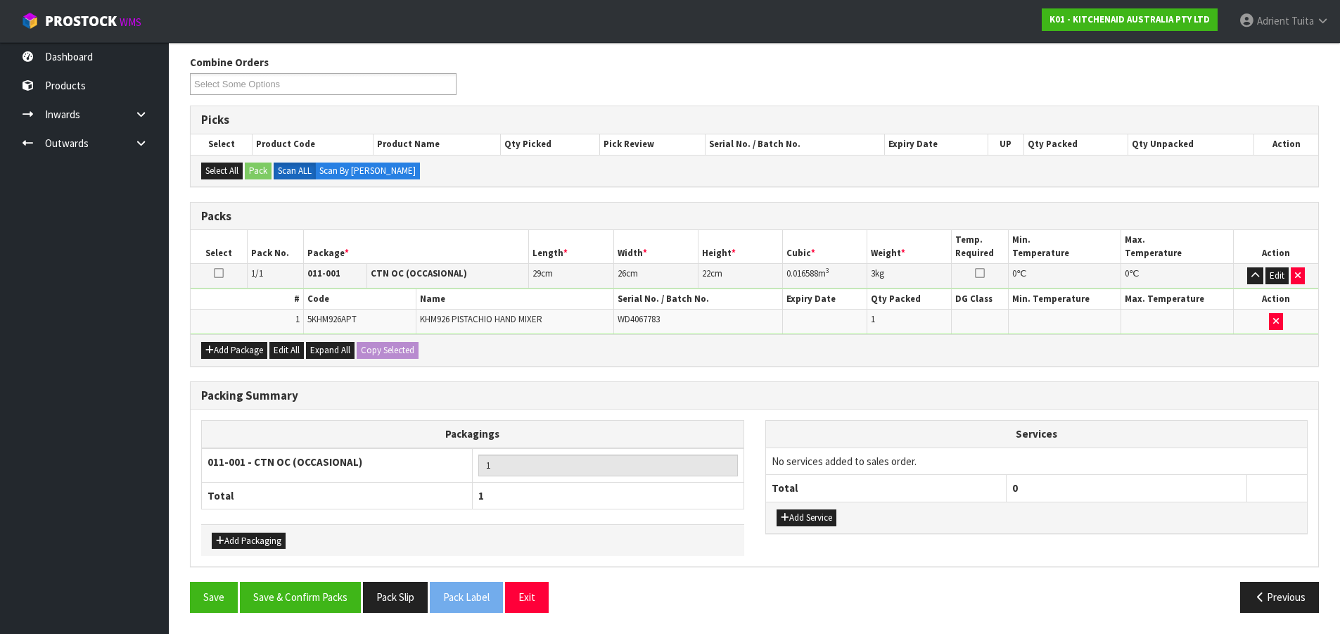
scroll to position [171, 0]
click at [323, 594] on button "Save & Confirm Packs" at bounding box center [300, 597] width 121 height 30
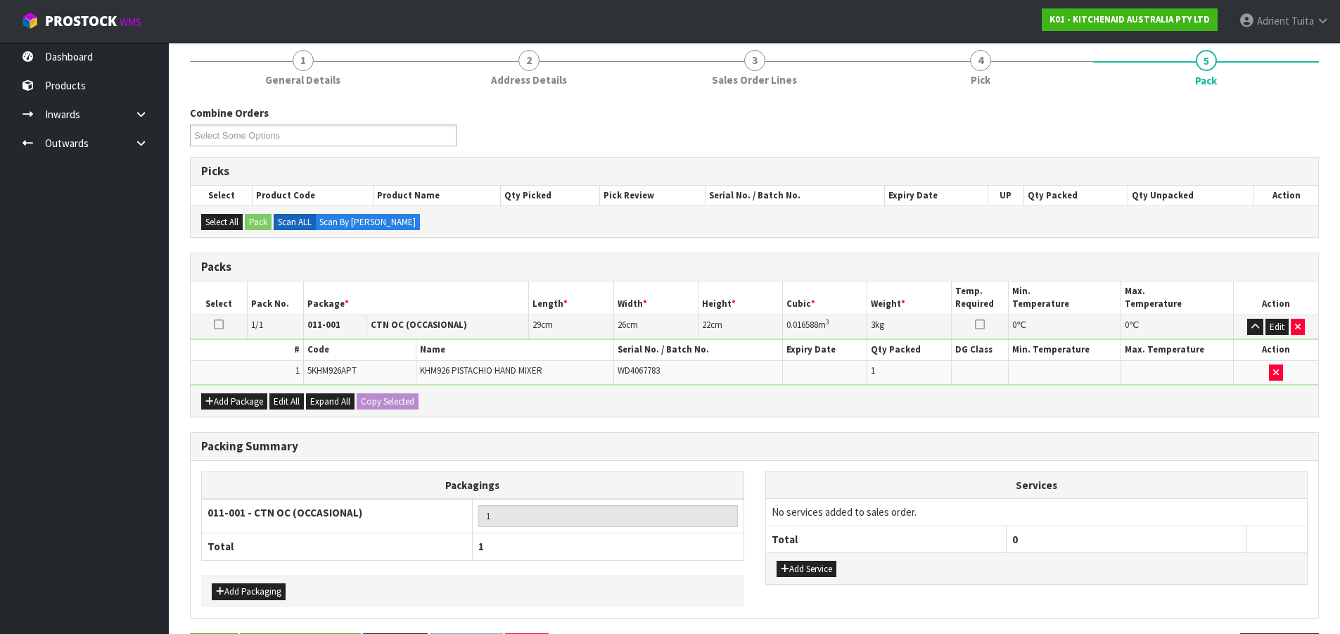
scroll to position [0, 0]
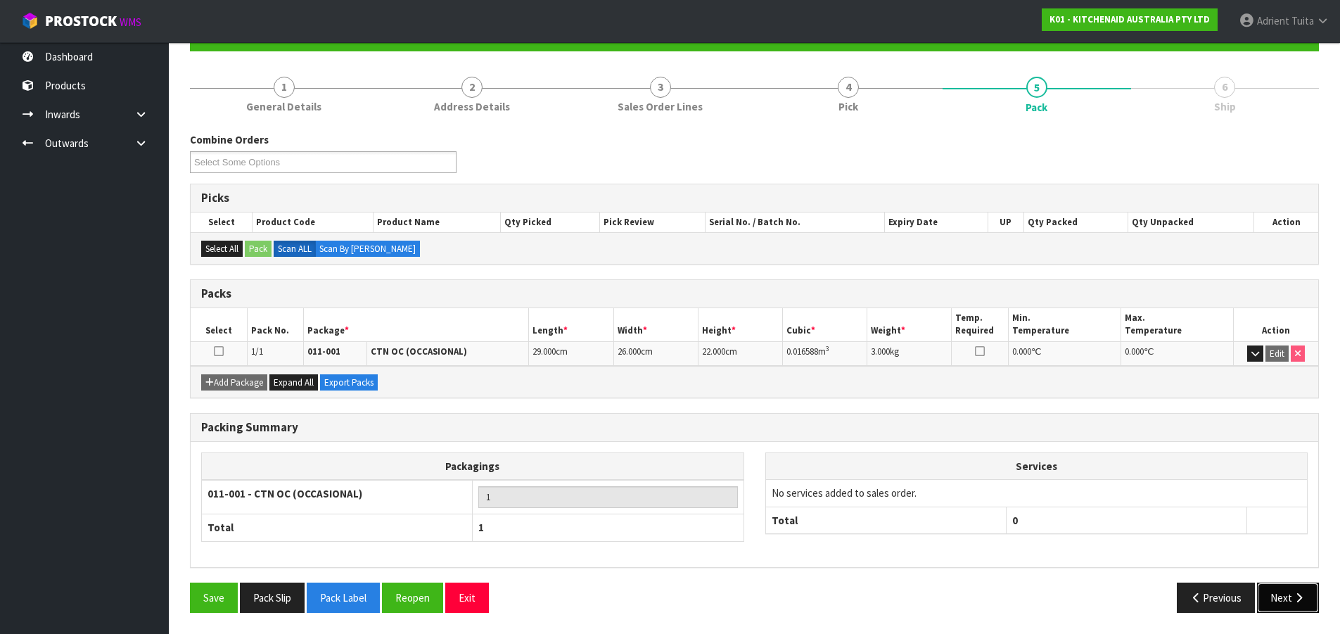
click at [1297, 605] on button "Next" at bounding box center [1288, 598] width 62 height 30
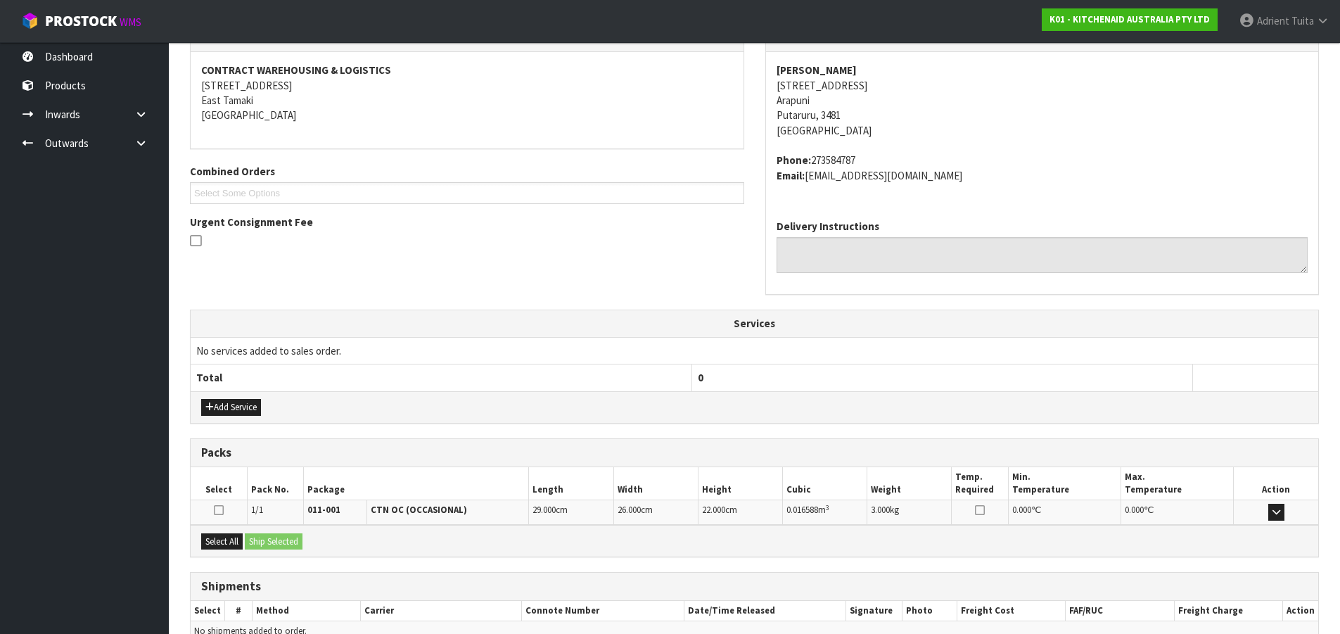
scroll to position [328, 0]
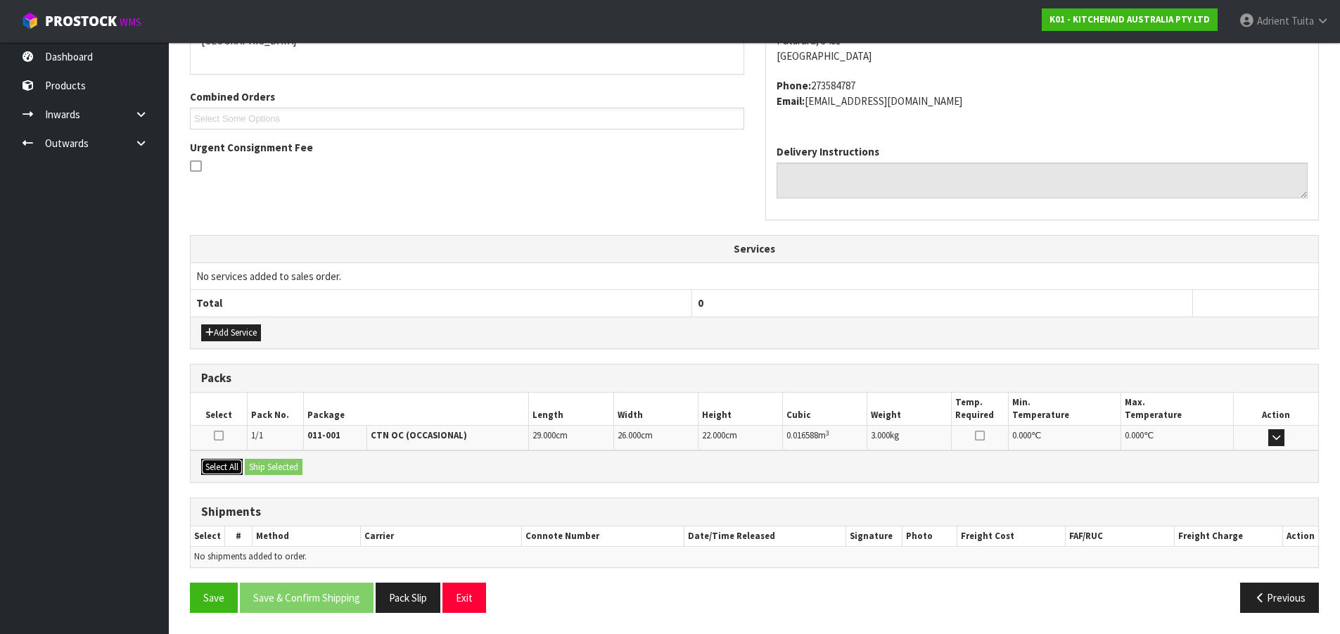
click at [241, 461] on button "Select All" at bounding box center [222, 467] width 42 height 17
click at [253, 463] on button "Ship Selected" at bounding box center [274, 467] width 58 height 17
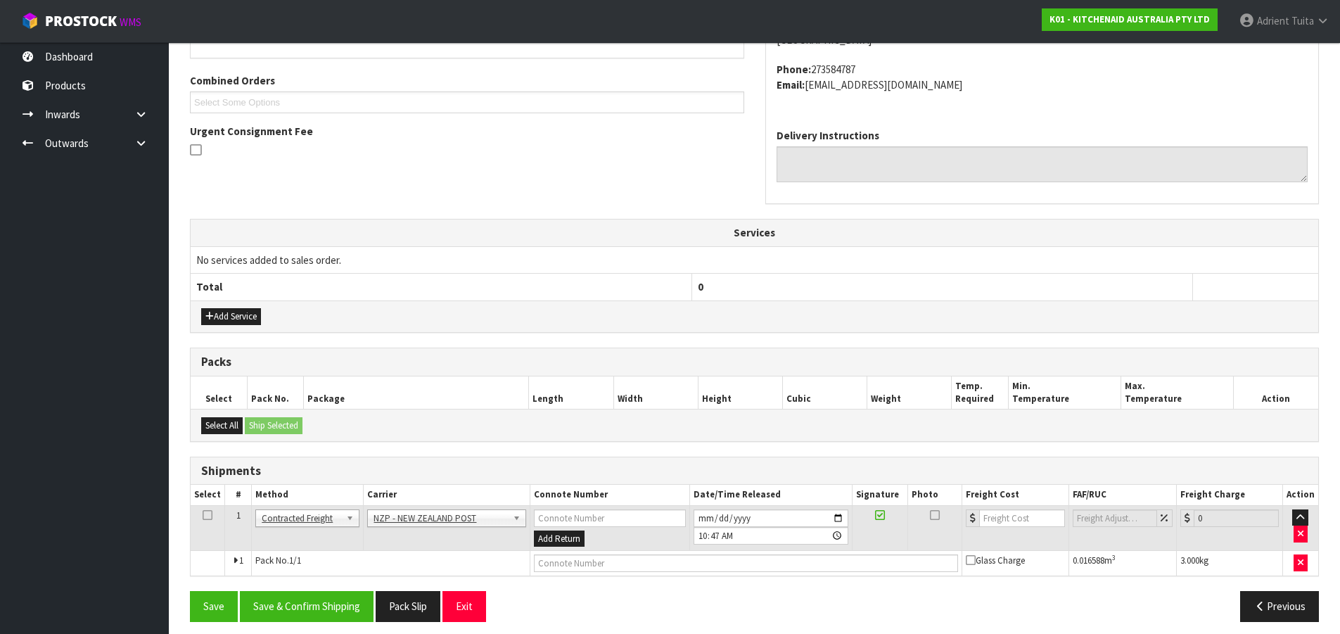
scroll to position [353, 0]
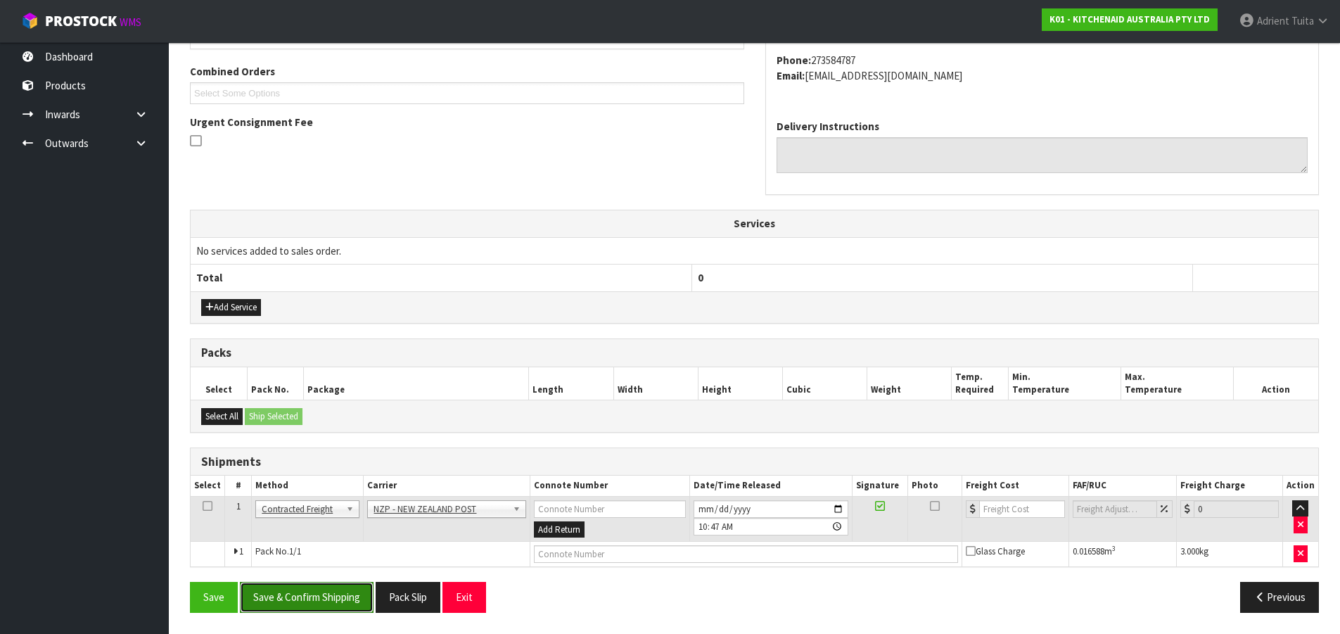
click at [305, 588] on button "Save & Confirm Shipping" at bounding box center [307, 597] width 134 height 30
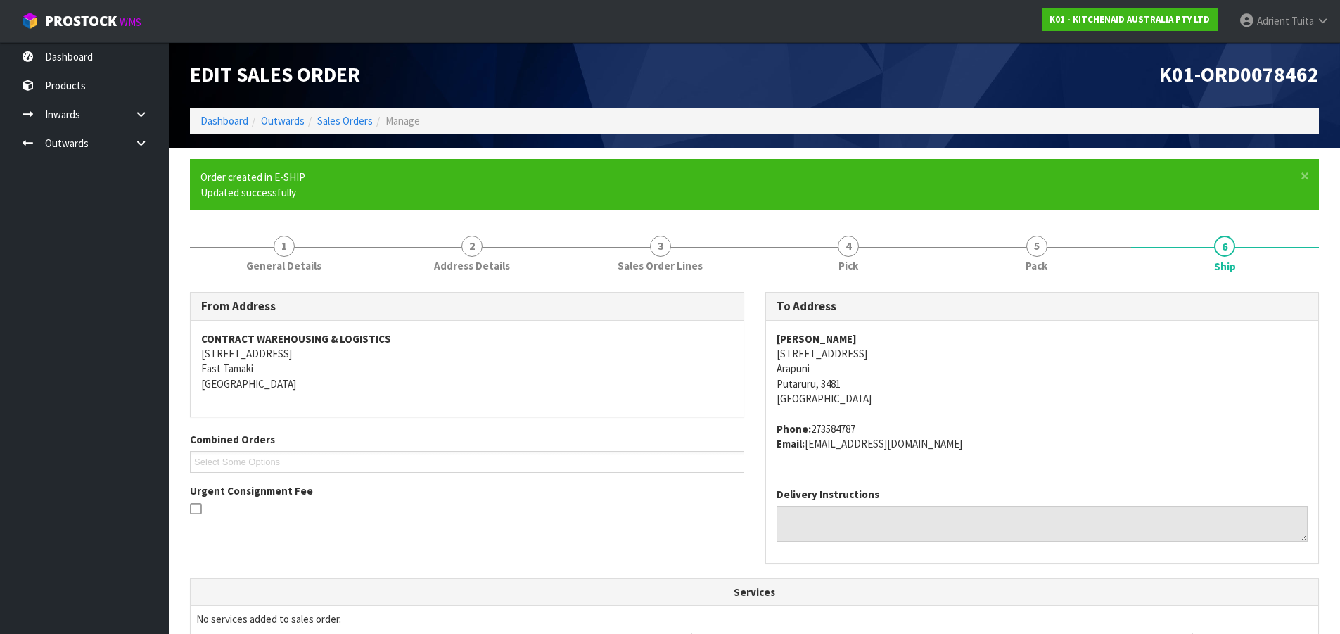
scroll to position [333, 0]
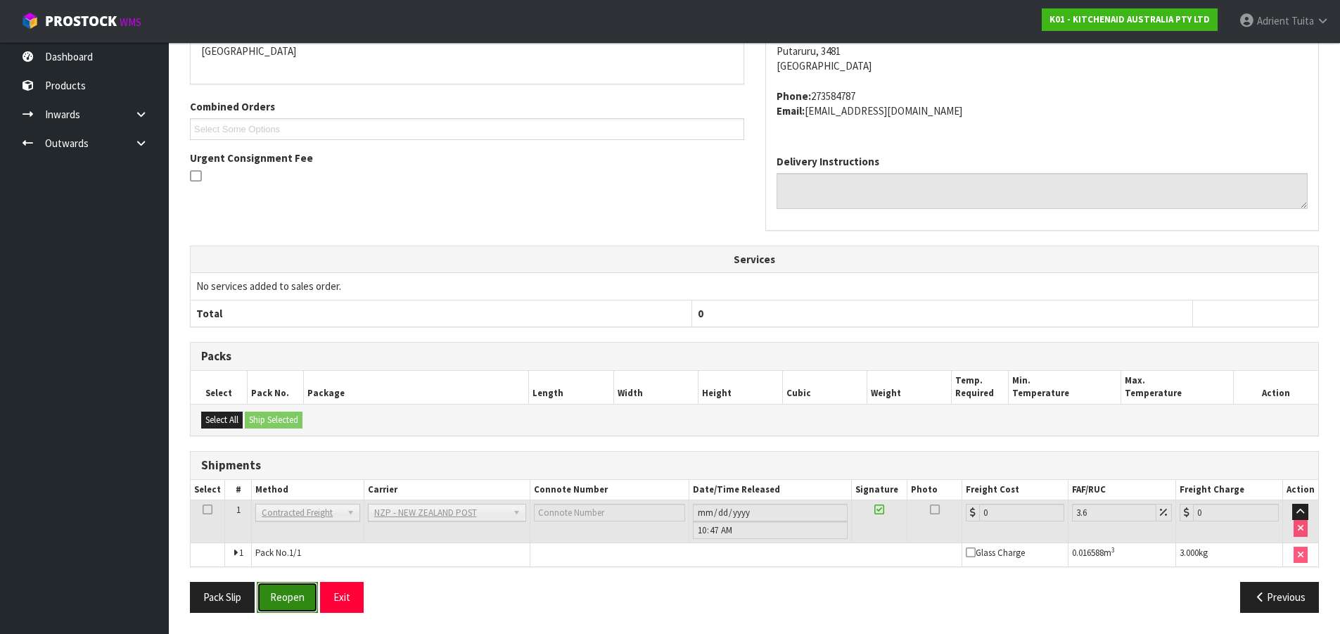
click at [294, 587] on button "Reopen" at bounding box center [287, 597] width 61 height 30
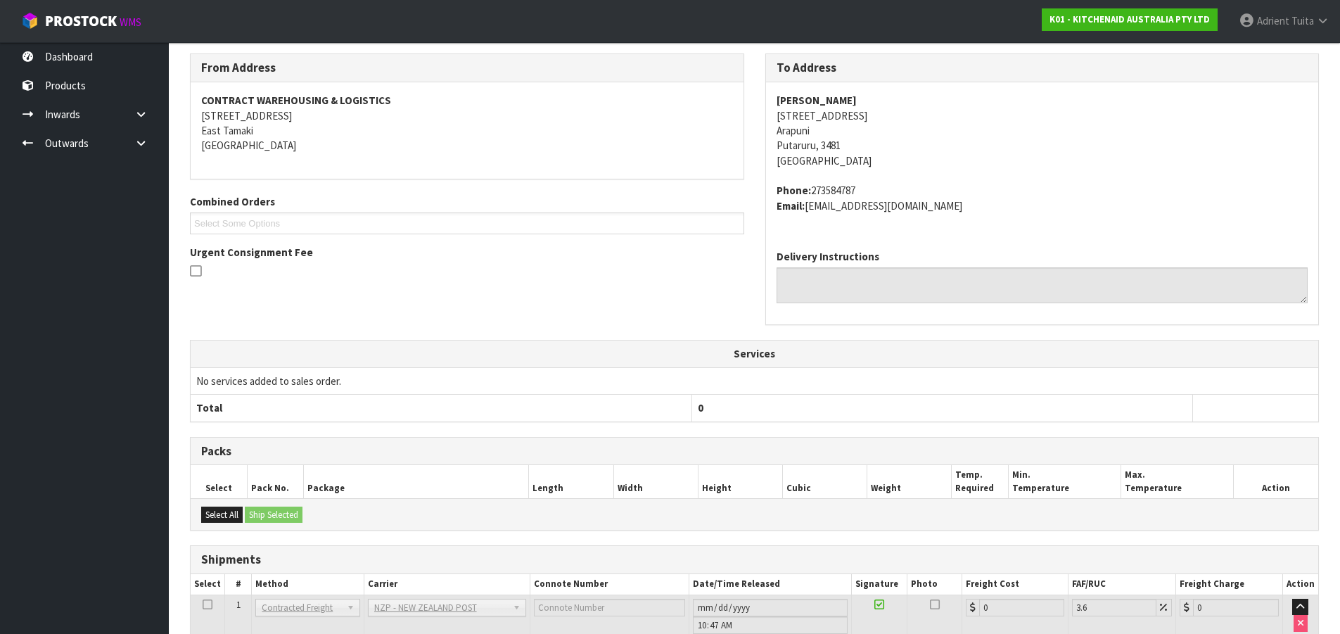
scroll to position [317, 0]
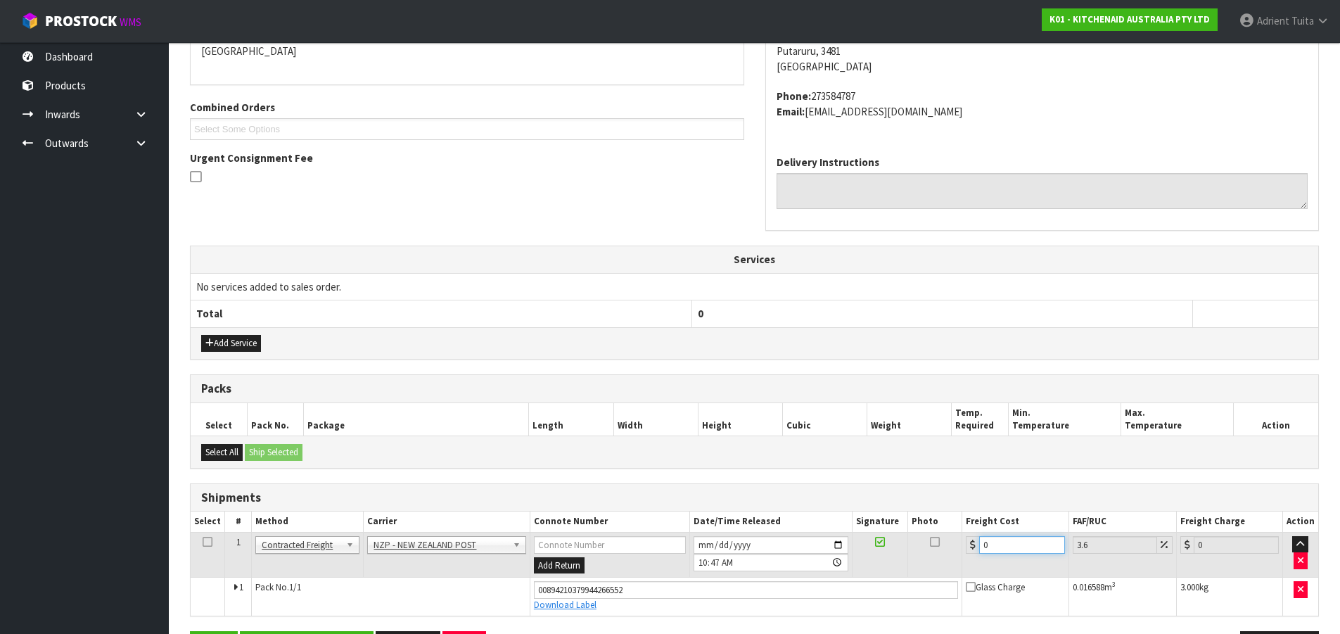
click at [989, 547] on input "0" at bounding box center [1021, 545] width 85 height 18
type input "1"
type input "1.04"
type input "13"
type input "13.47"
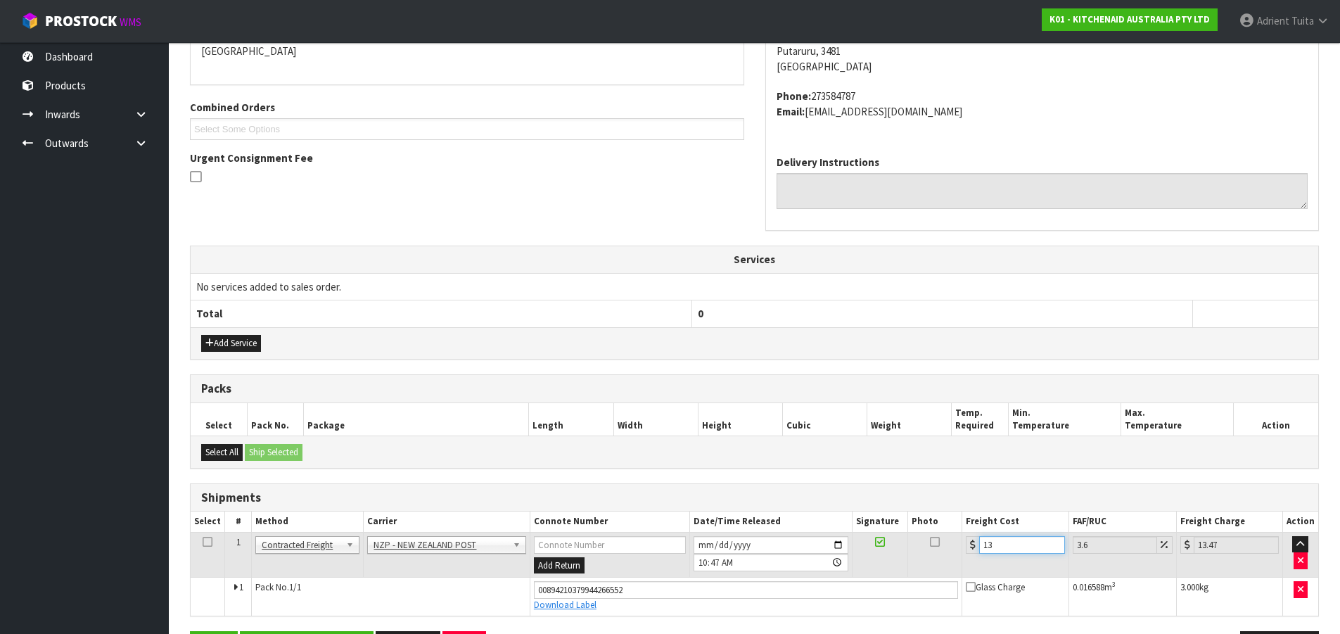
type input "130"
type input "134.68"
type input "13"
type input "13.47"
type input "13.04"
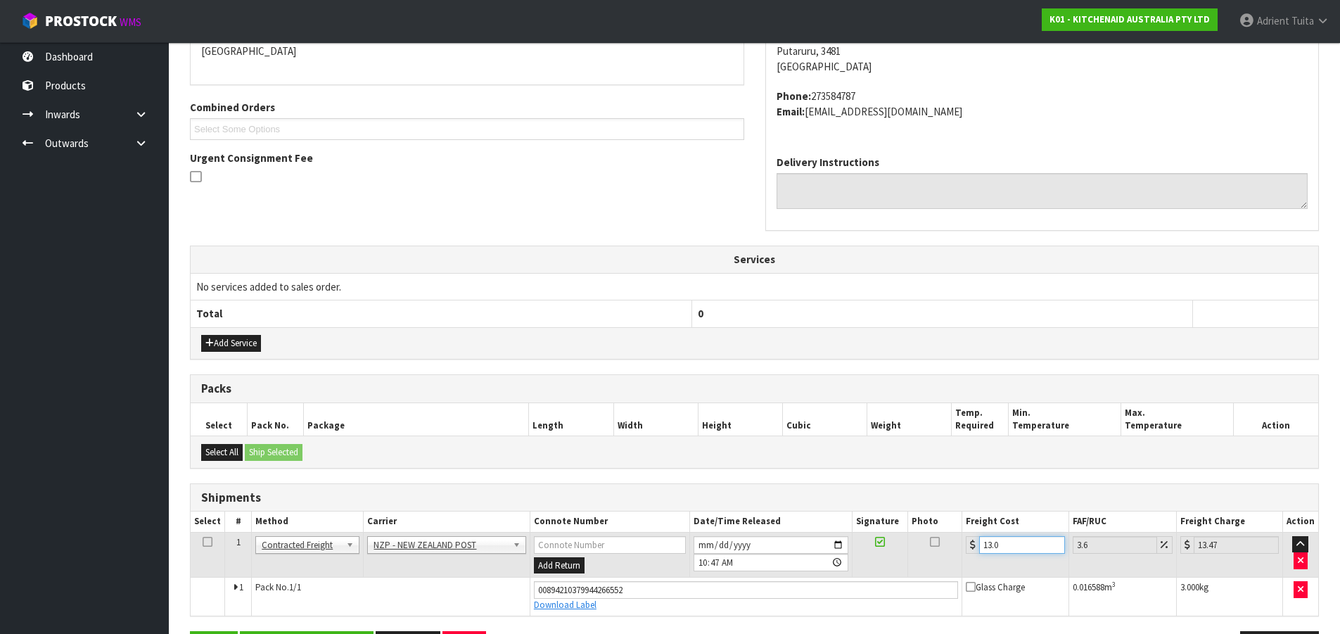
type input "13.51"
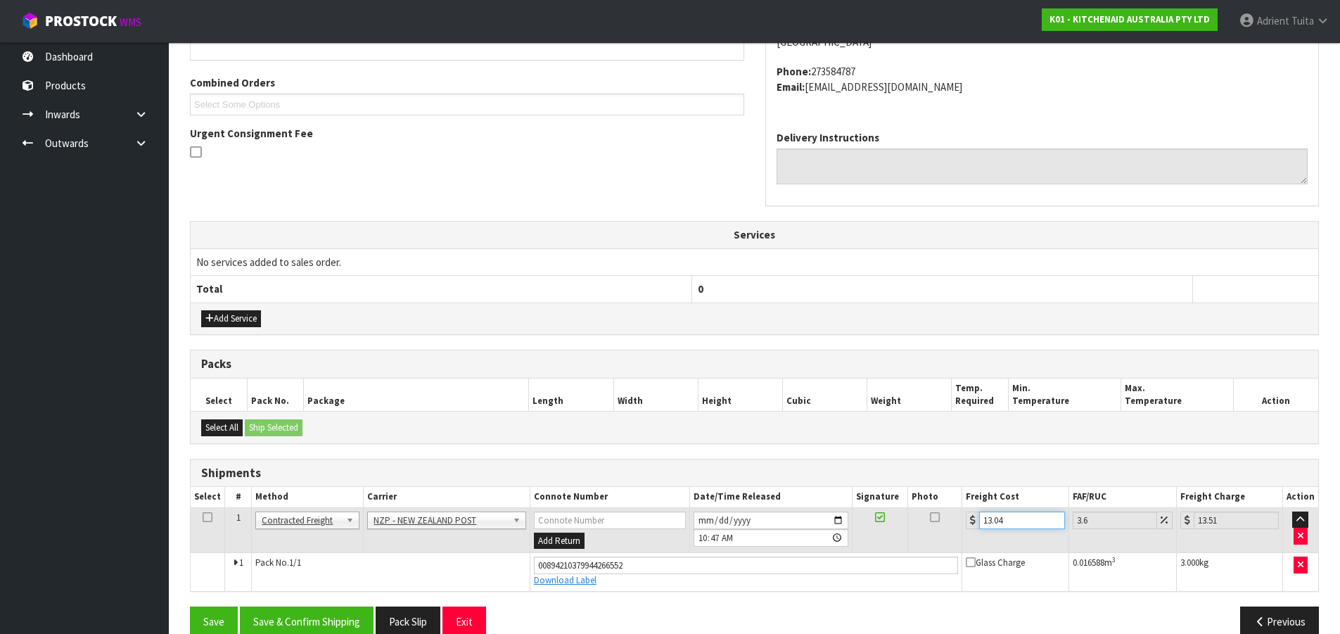
scroll to position [366, 0]
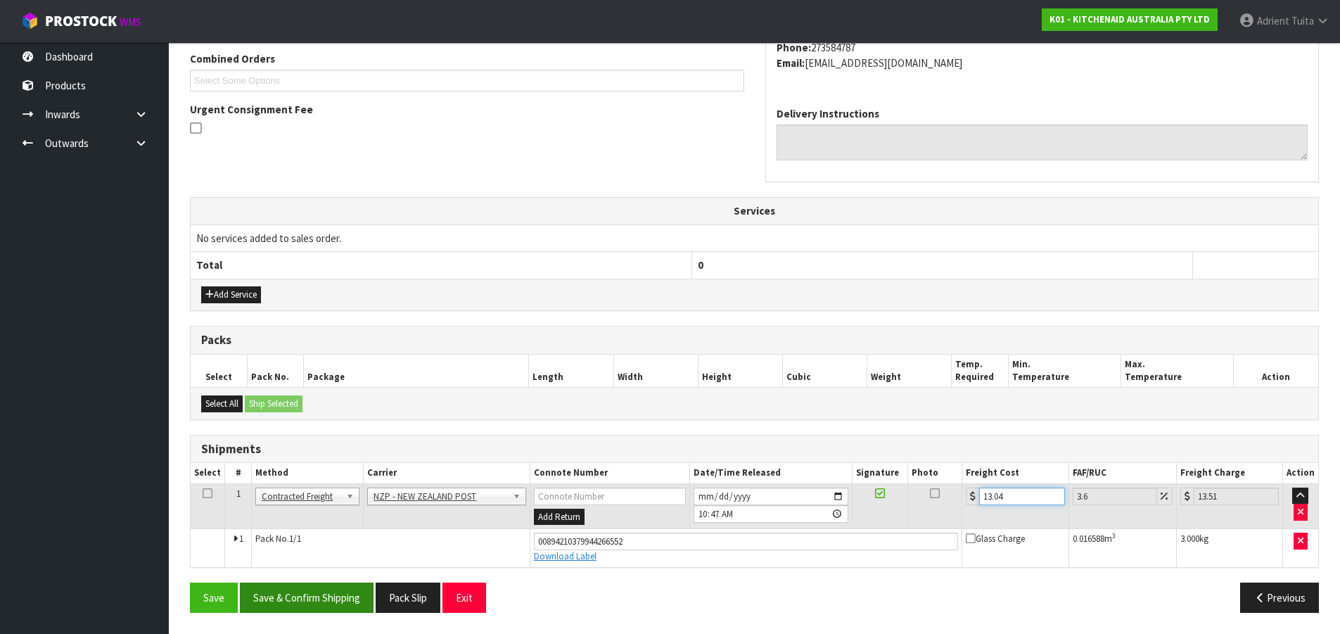
type input "13.04"
click at [337, 597] on button "Save & Confirm Shipping" at bounding box center [307, 598] width 134 height 30
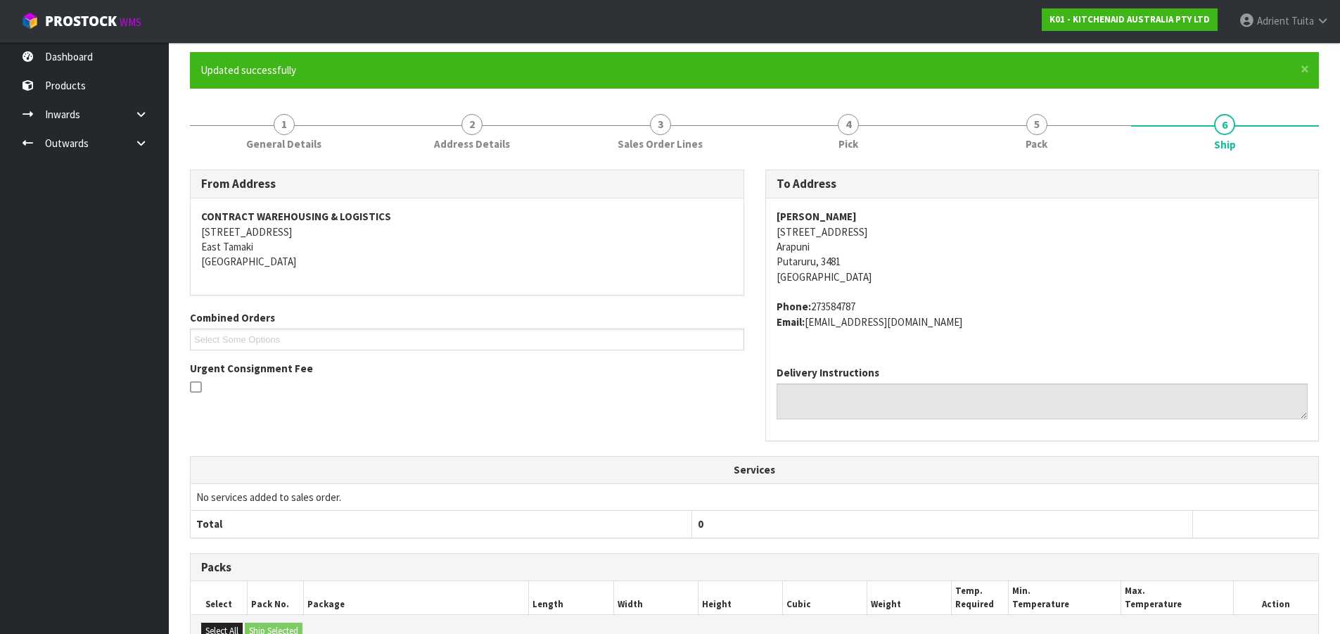
scroll to position [327, 0]
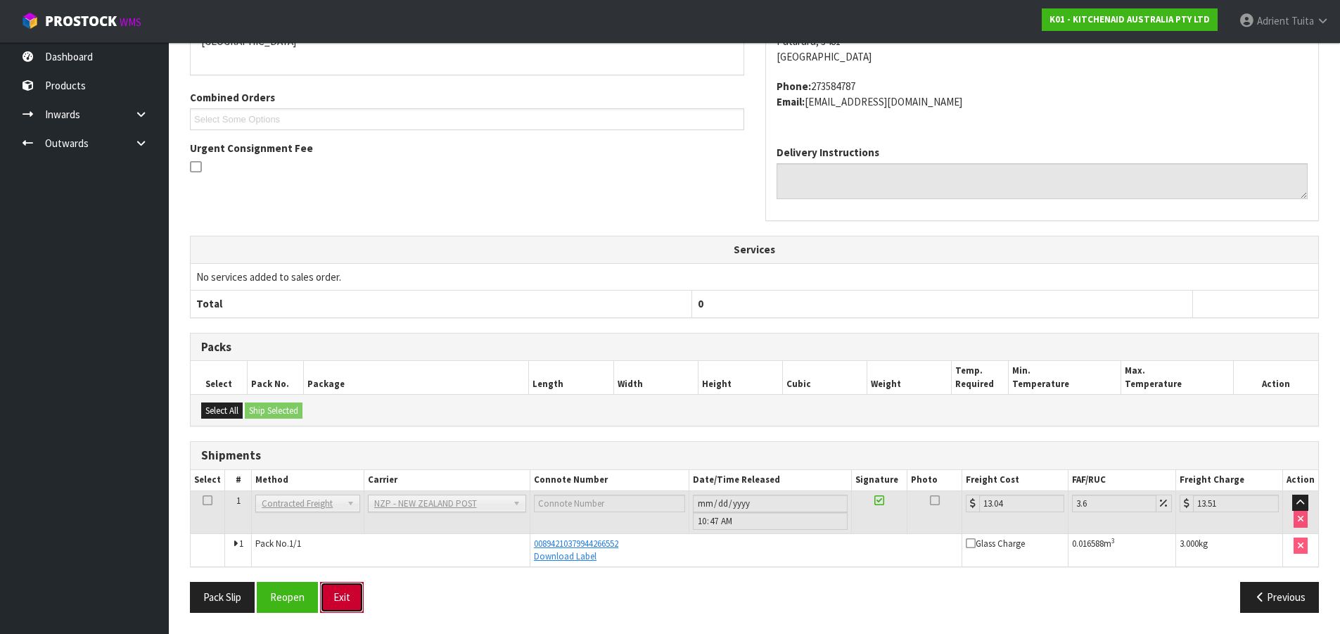
click at [338, 594] on button "Exit" at bounding box center [342, 597] width 44 height 30
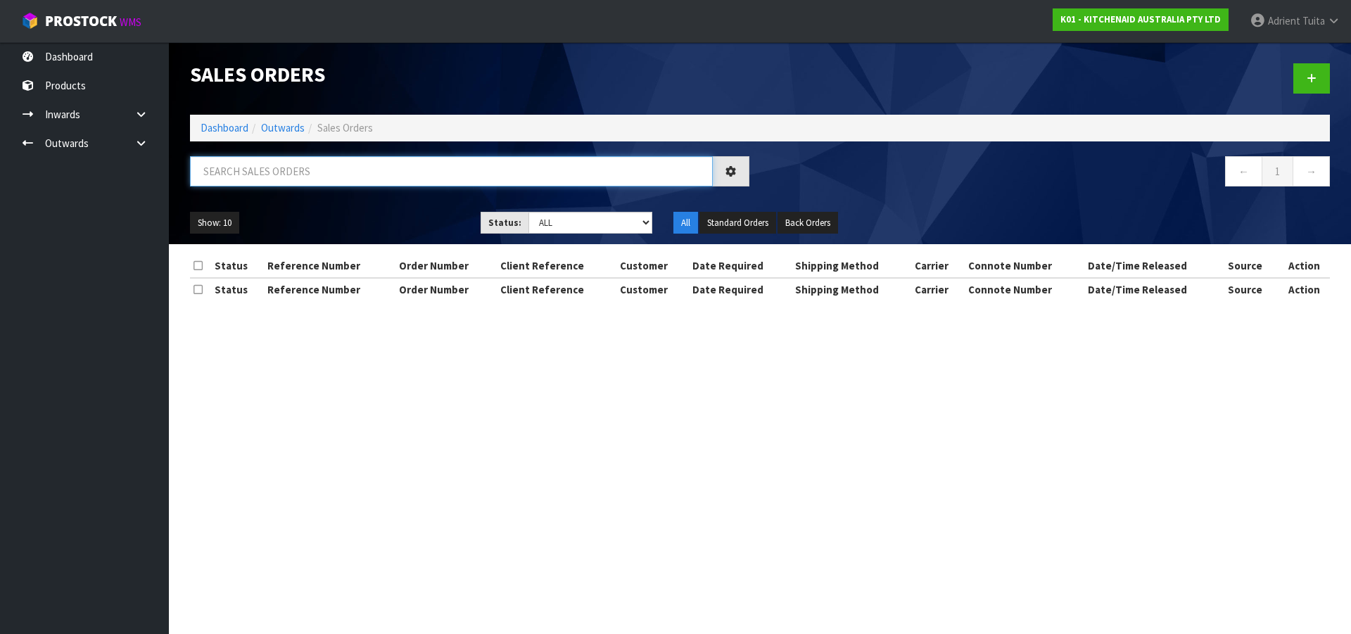
drag, startPoint x: 342, startPoint y: 217, endPoint x: 372, endPoint y: 174, distance: 51.9
click at [369, 177] on input "text" at bounding box center [451, 171] width 523 height 30
type input "0351"
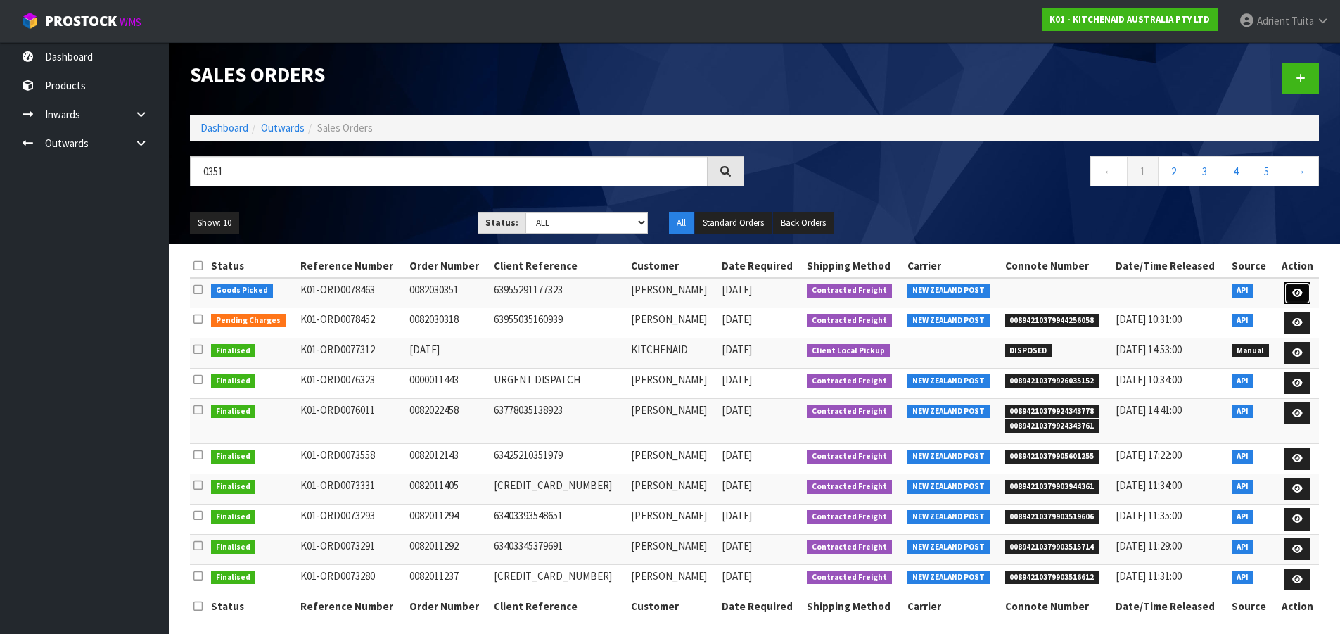
click at [1295, 293] on icon at bounding box center [1297, 292] width 11 height 9
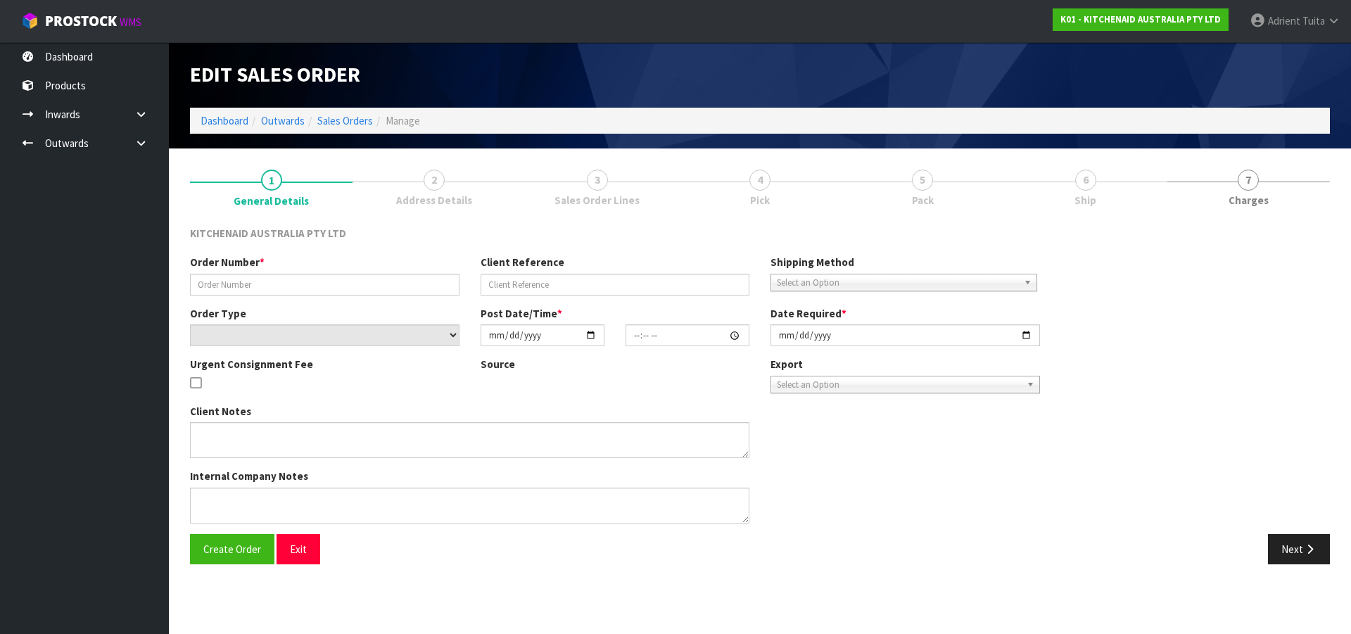
type input "0082030351"
type input "63955291177323"
select select "number:0"
type input "2025-08-28"
type input "21:35:25.000"
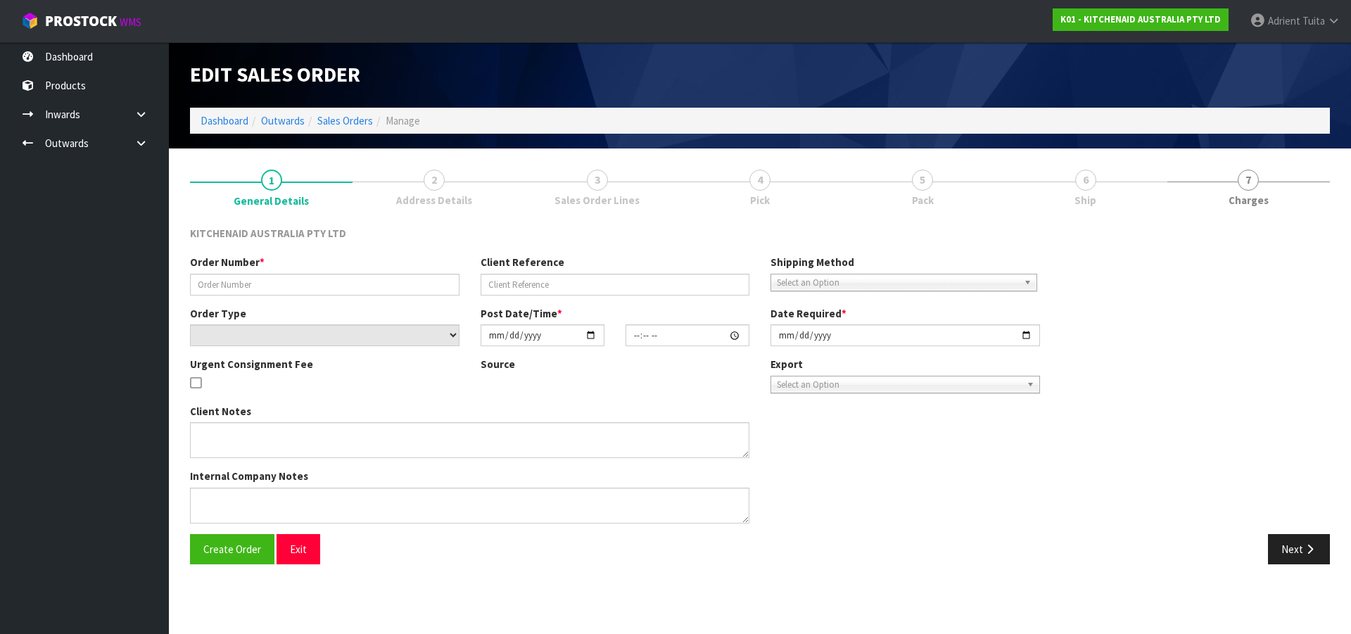
type input "2025-08-28"
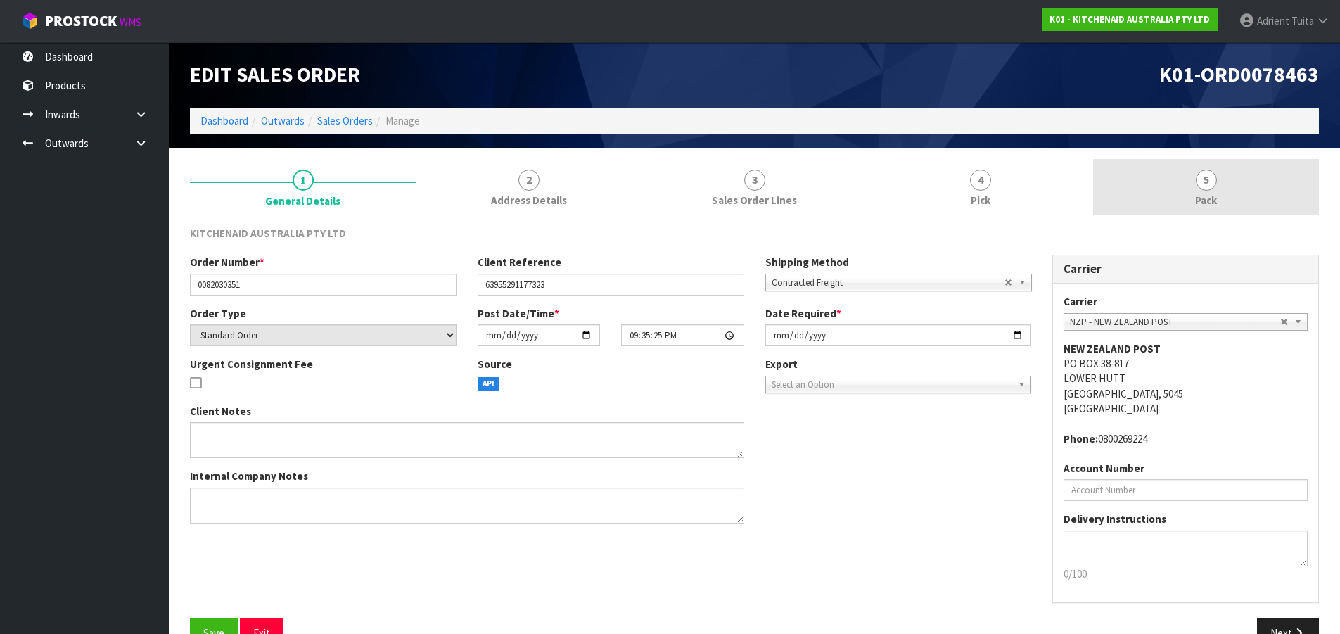
click at [1226, 194] on link "5 Pack" at bounding box center [1206, 187] width 226 height 56
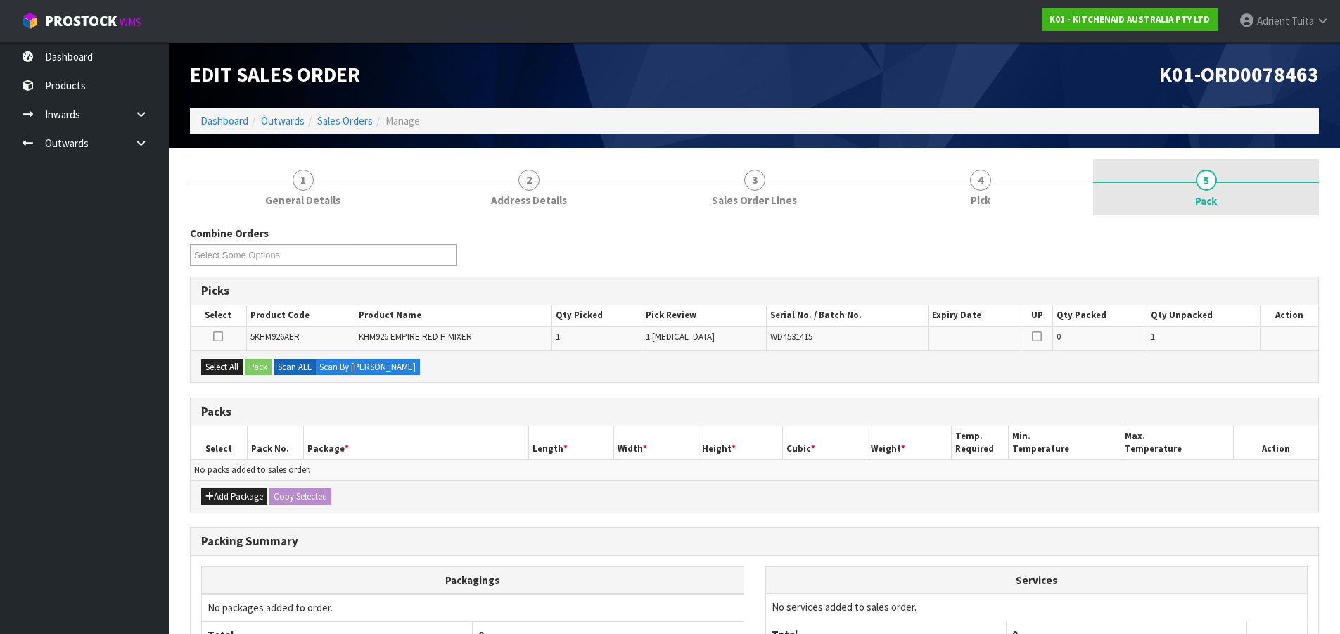
scroll to position [139, 0]
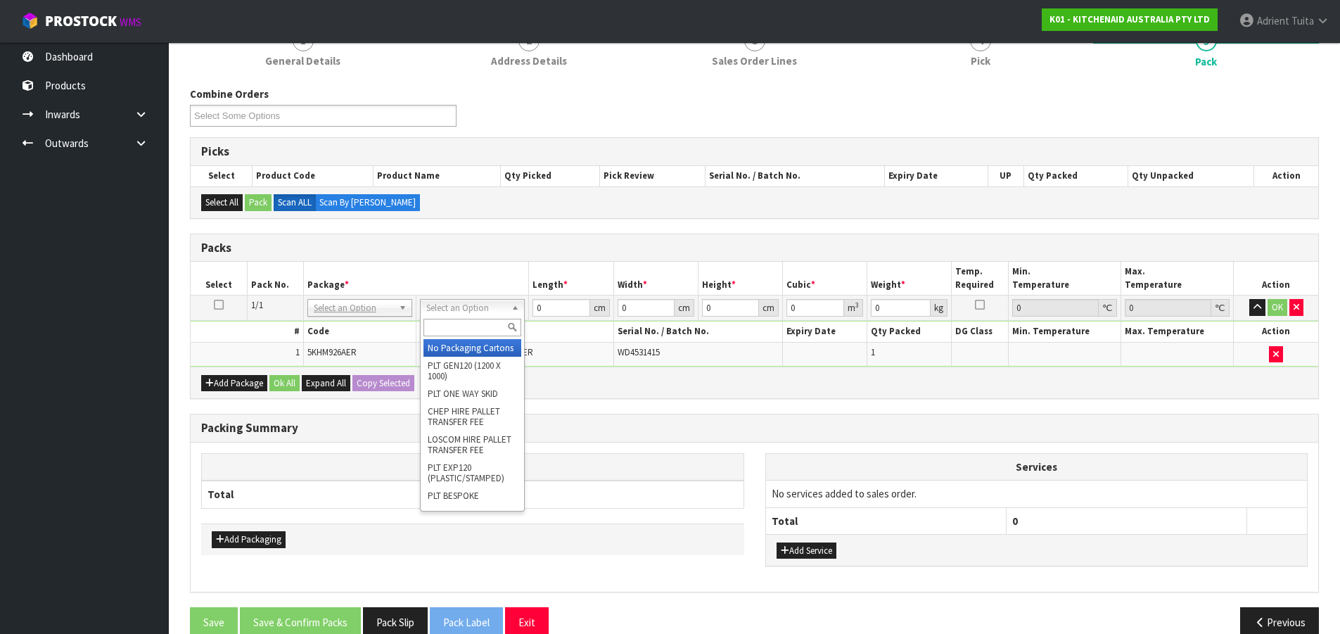
drag, startPoint x: 445, startPoint y: 308, endPoint x: 446, endPoint y: 327, distance: 19.0
click at [446, 327] on input "text" at bounding box center [473, 328] width 98 height 18
type input "oc"
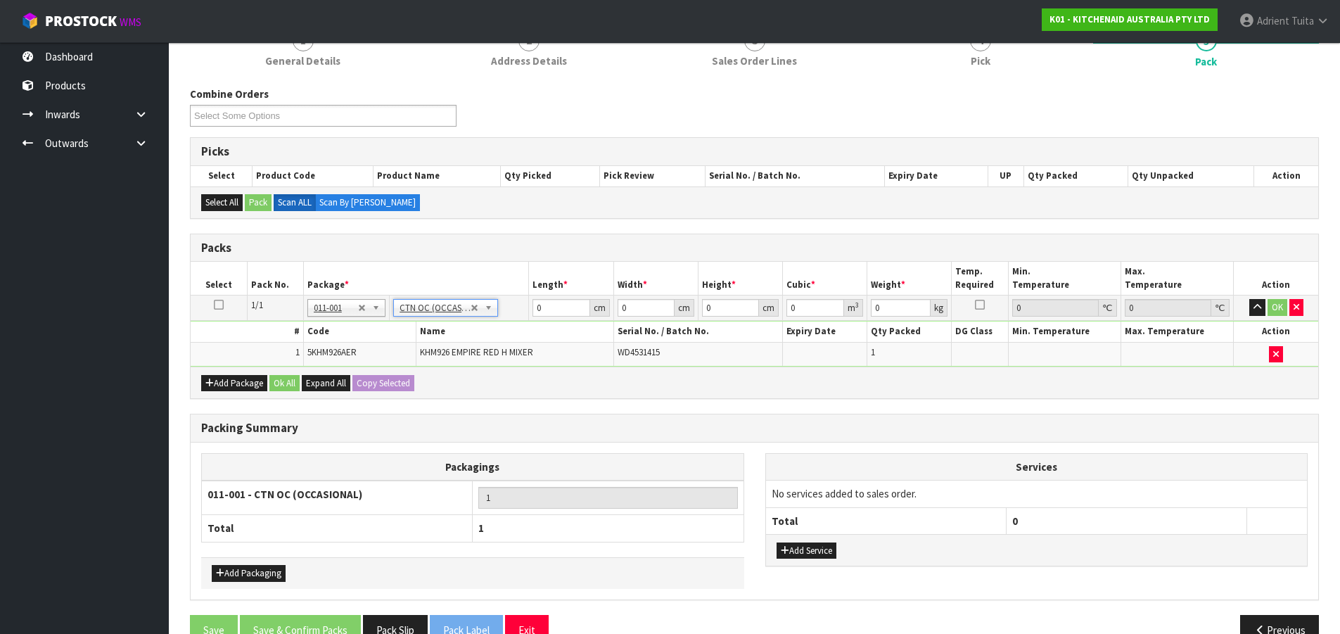
type input "1.6"
click at [545, 311] on input "0" at bounding box center [561, 308] width 57 height 18
type input "30"
type input "25"
type input "2"
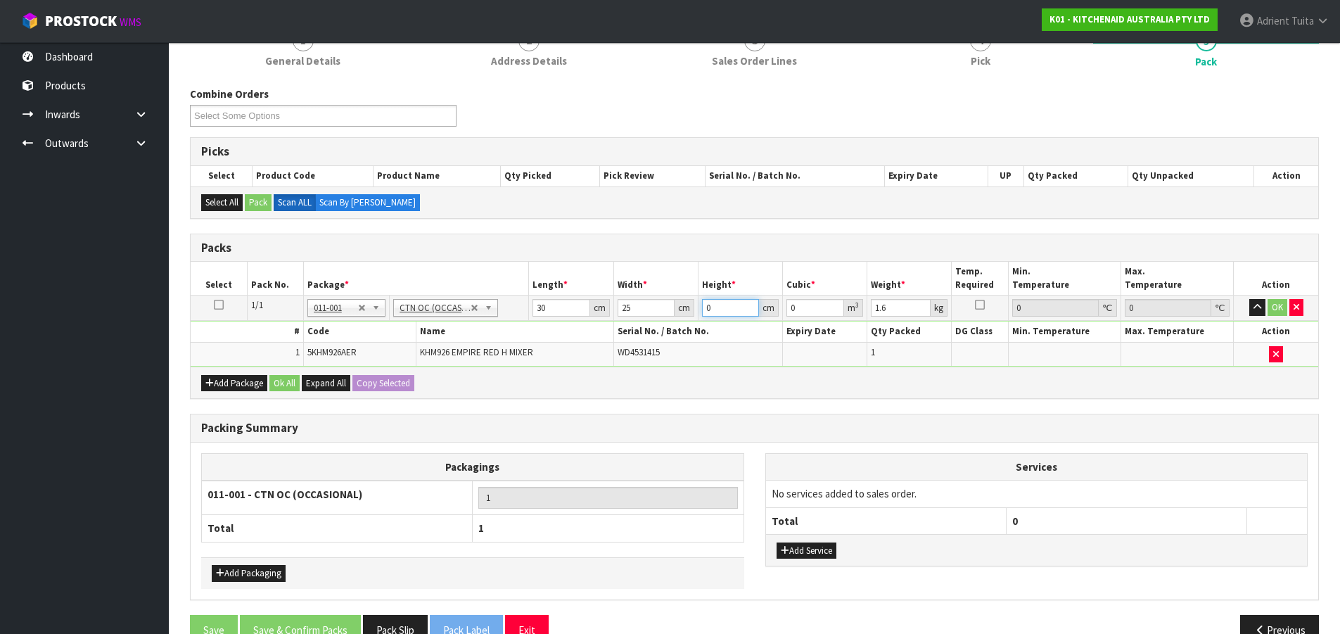
type input "0.0015"
type input "22"
type input "0.0165"
type input "22"
type input "3"
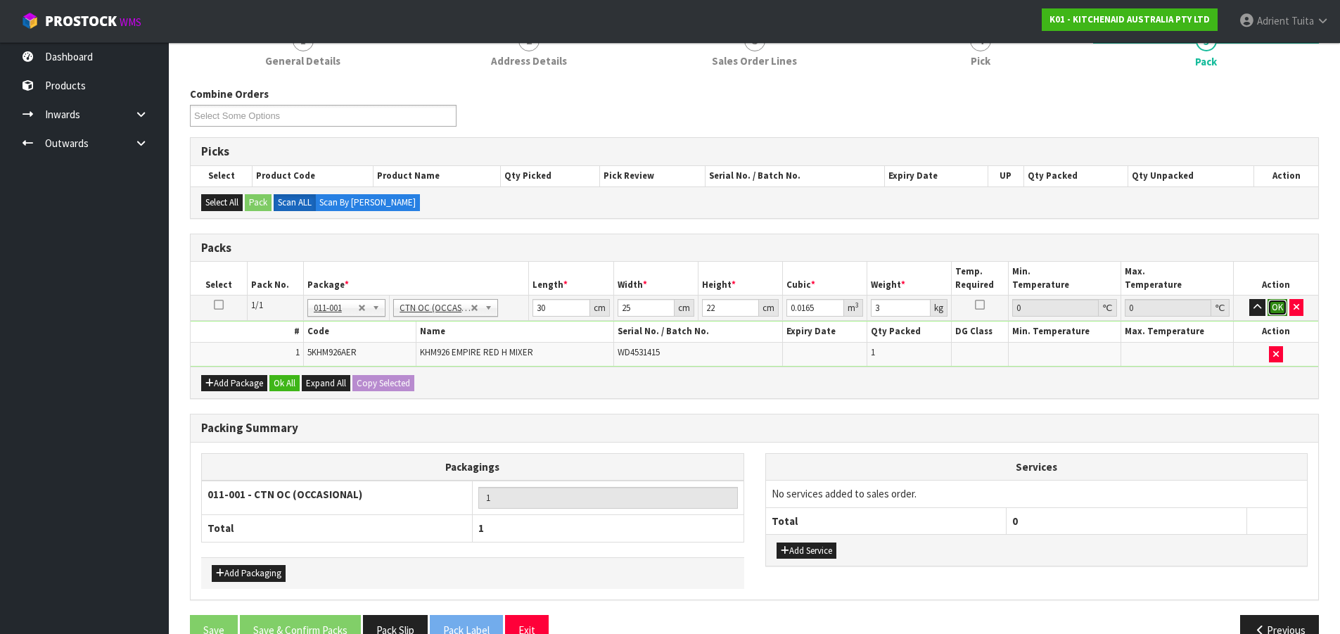
click at [1282, 308] on button "OK" at bounding box center [1278, 307] width 20 height 17
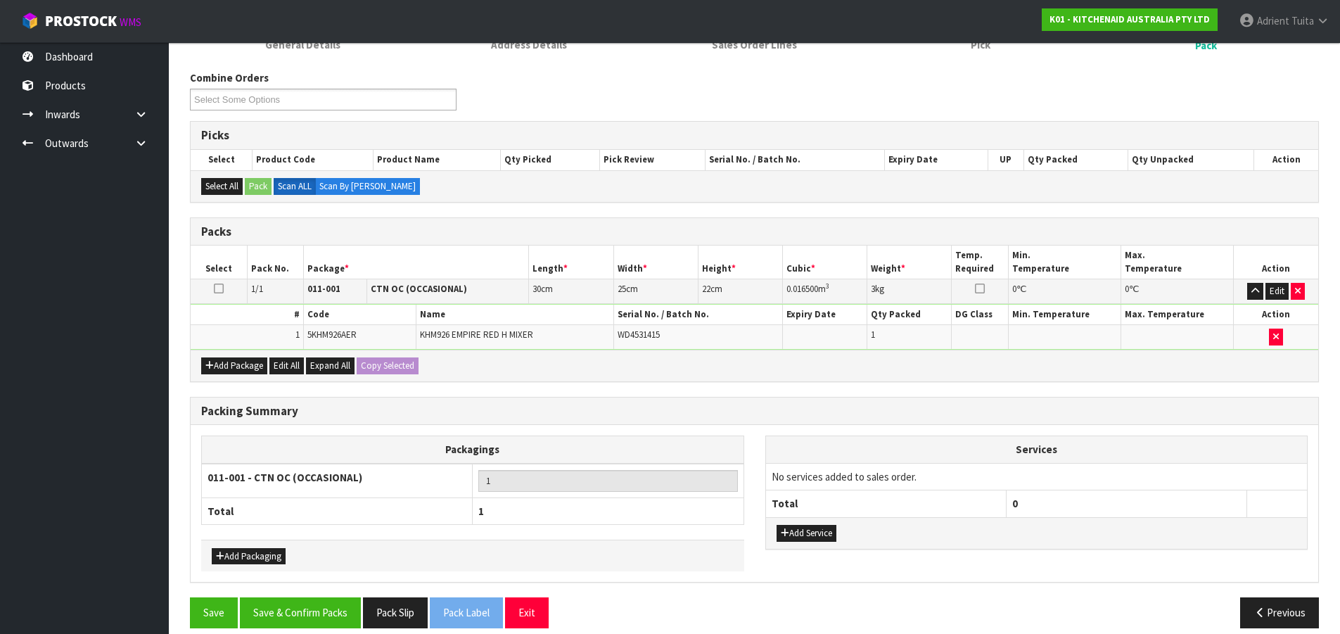
scroll to position [171, 0]
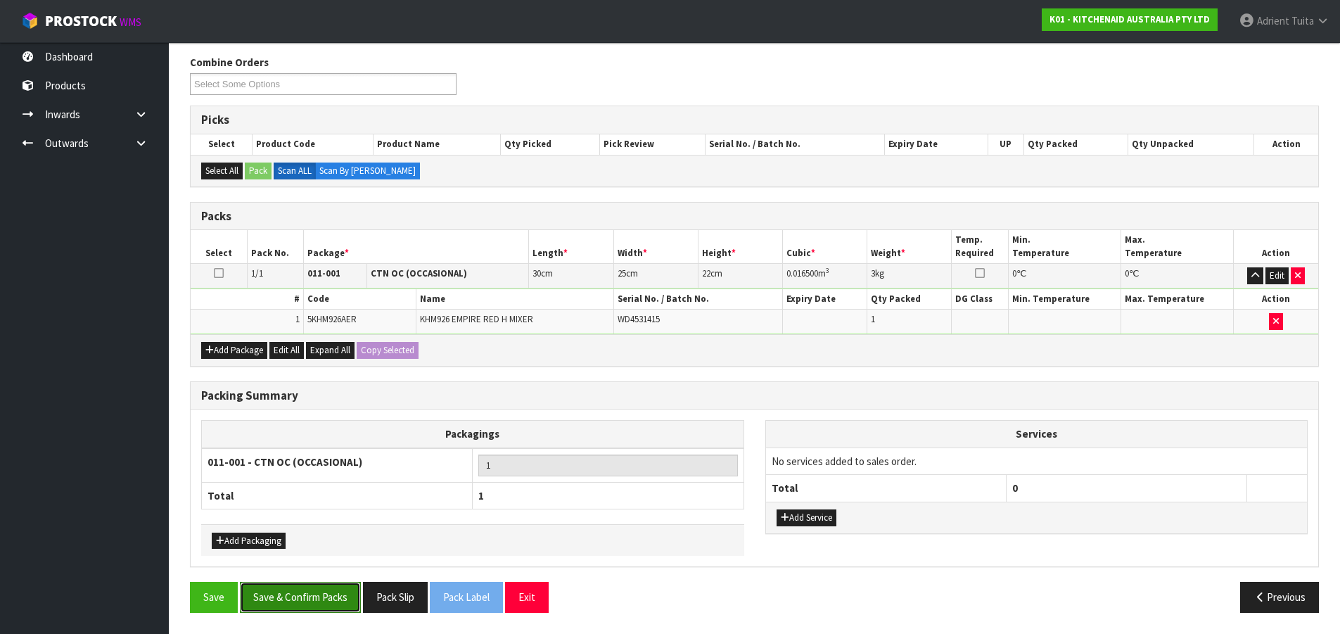
click at [330, 593] on button "Save & Confirm Packs" at bounding box center [300, 597] width 121 height 30
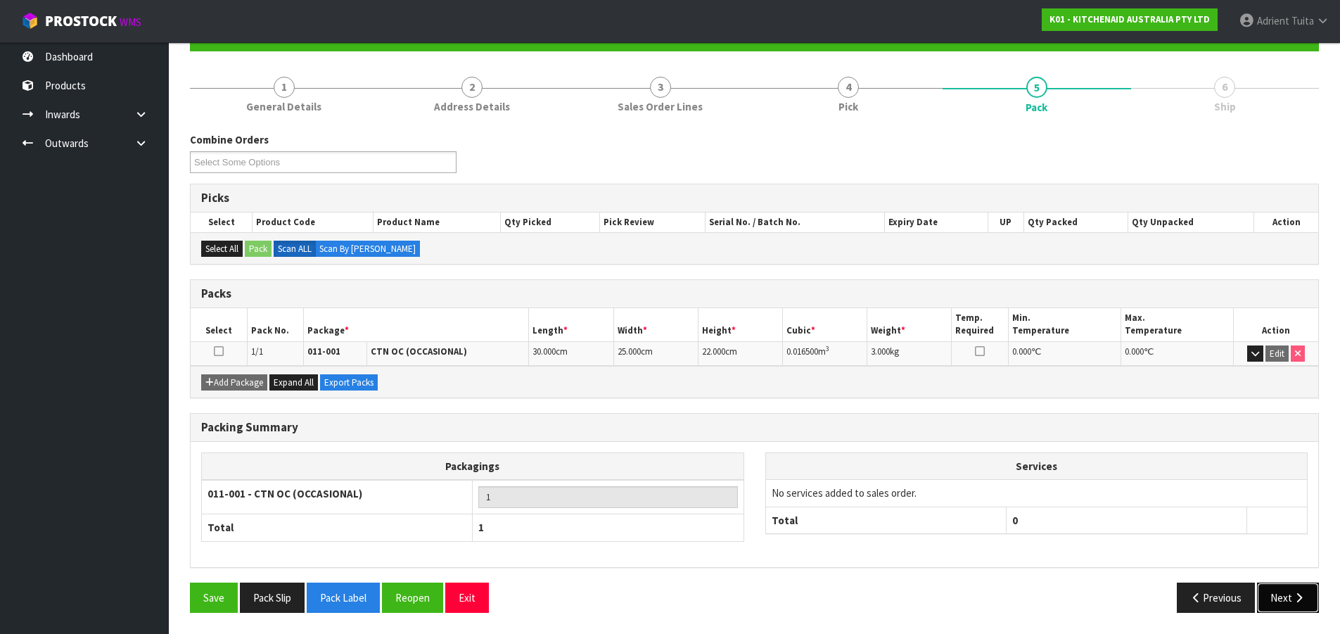
click at [1305, 588] on button "Next" at bounding box center [1288, 598] width 62 height 30
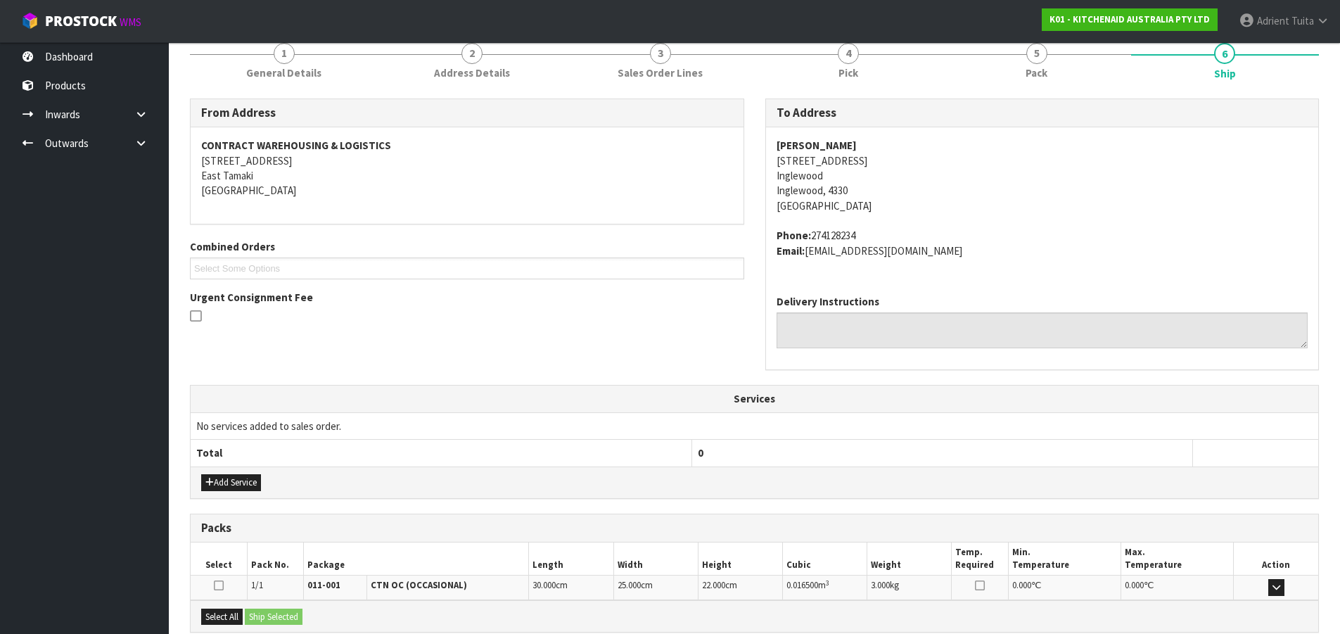
scroll to position [328, 0]
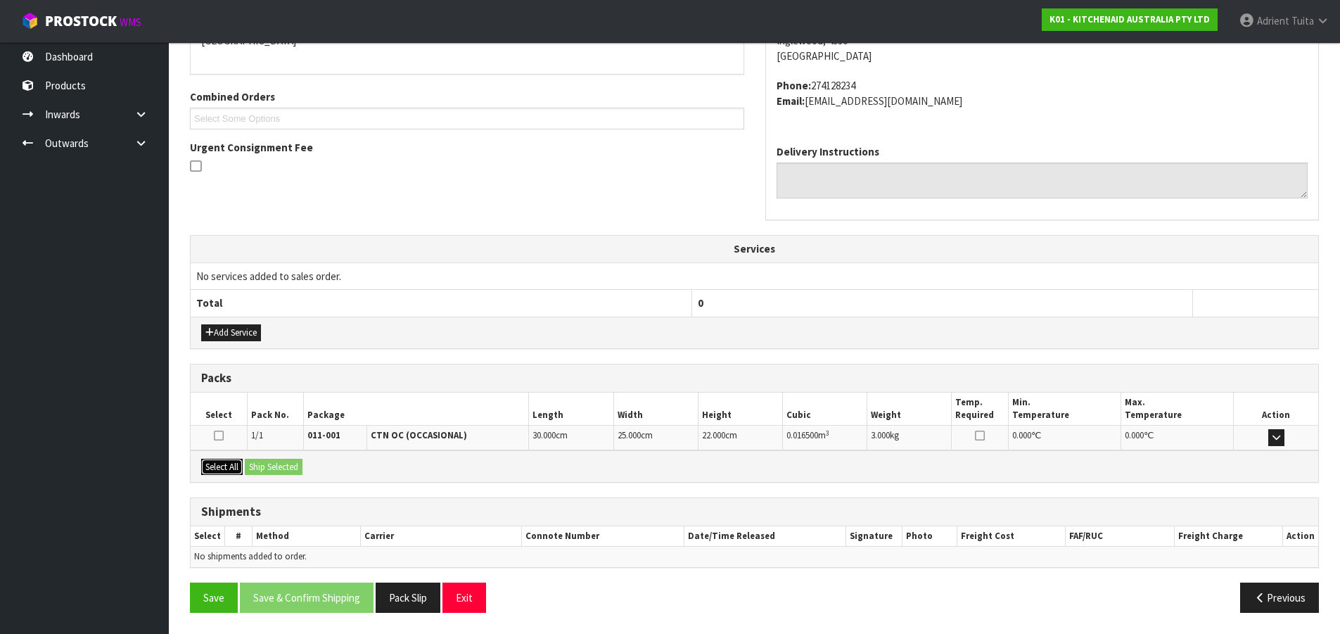
click at [224, 465] on button "Select All" at bounding box center [222, 467] width 42 height 17
click at [272, 467] on button "Ship Selected" at bounding box center [274, 467] width 58 height 17
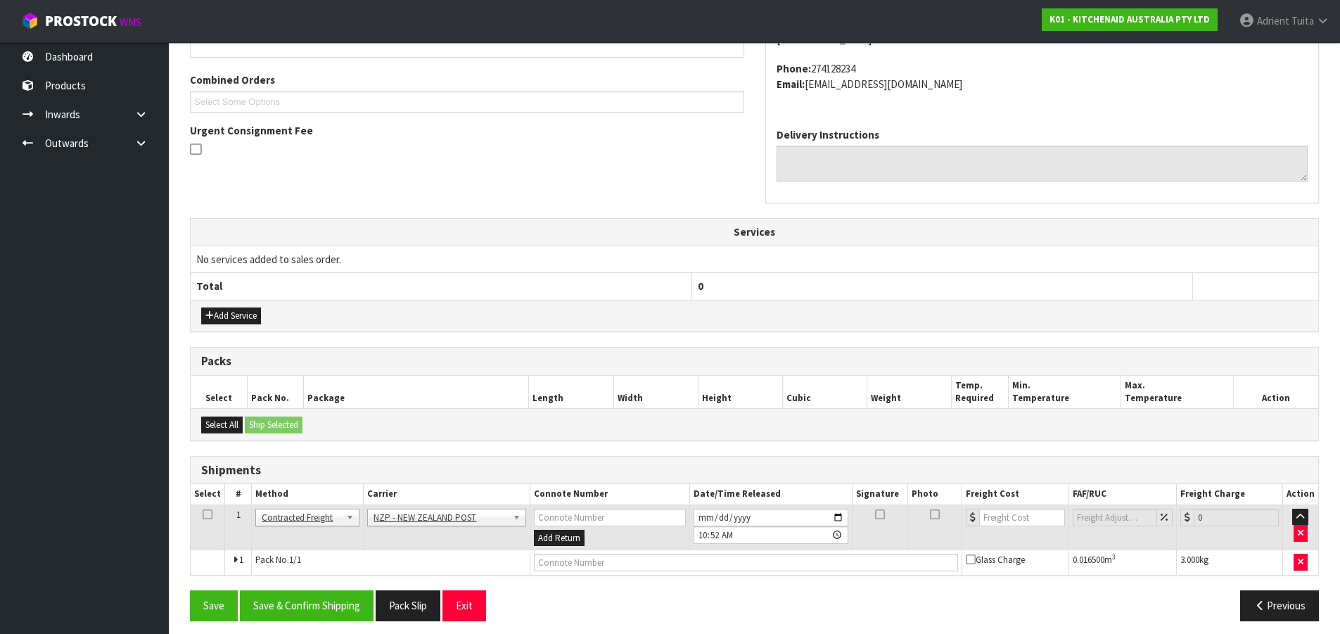
scroll to position [353, 0]
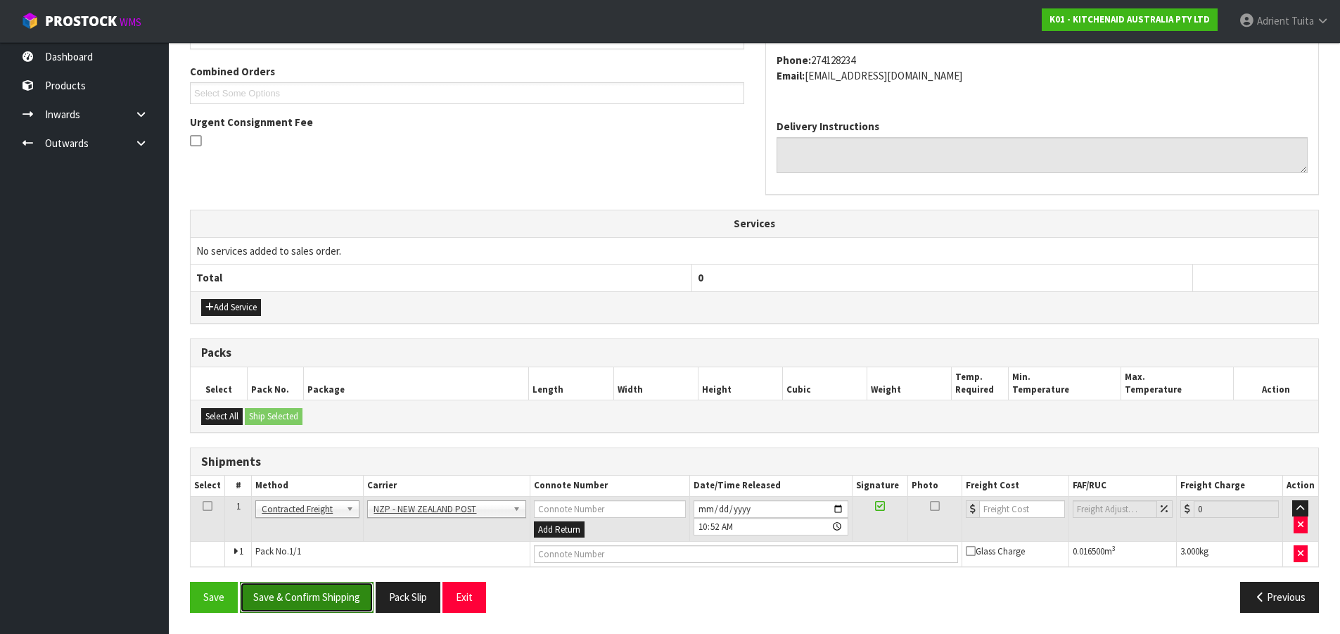
click at [322, 590] on button "Save & Confirm Shipping" at bounding box center [307, 597] width 134 height 30
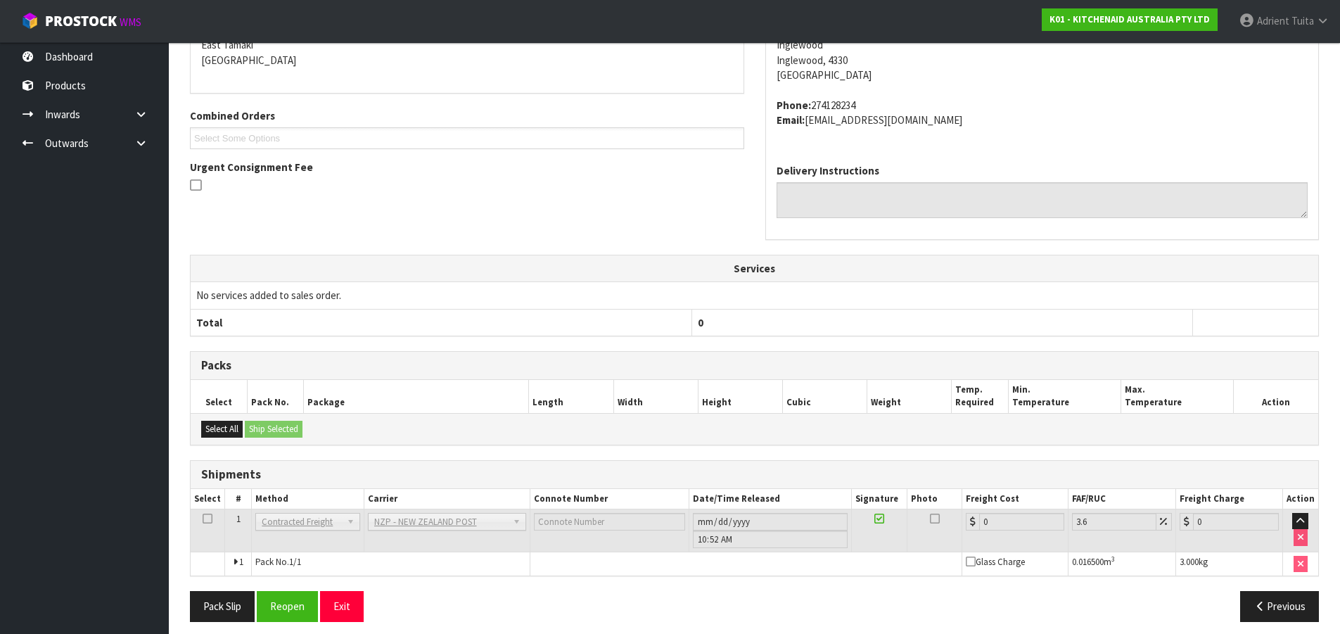
scroll to position [333, 0]
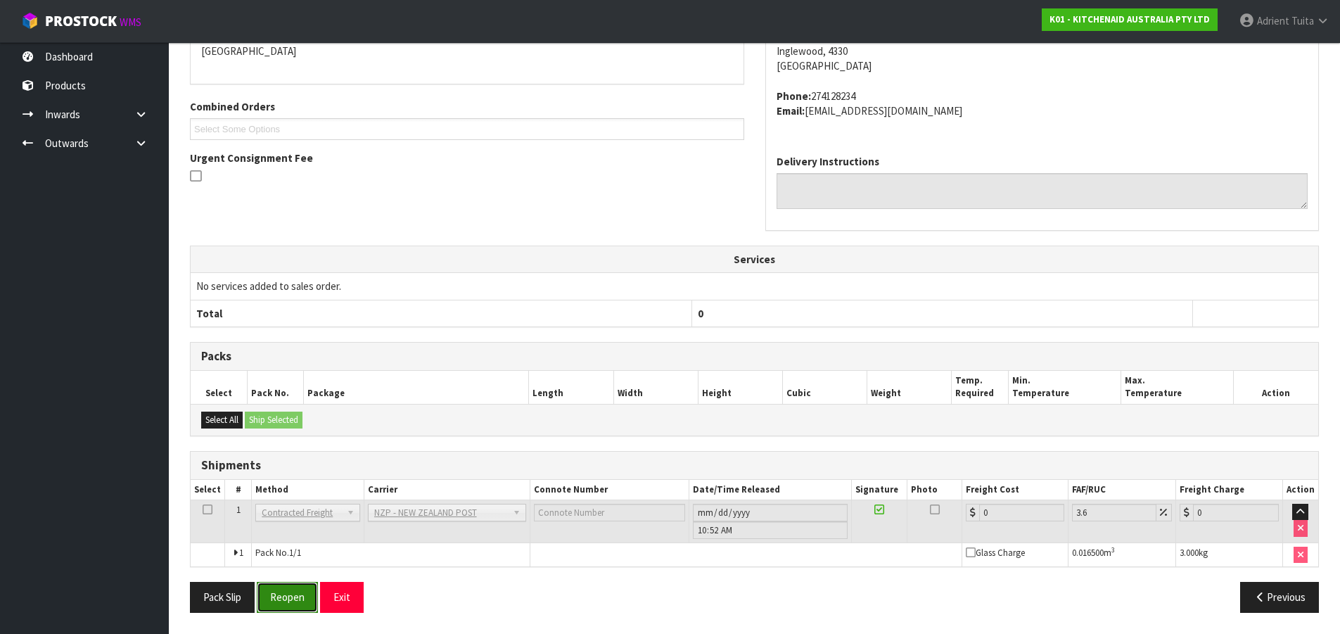
click at [278, 601] on button "Reopen" at bounding box center [287, 597] width 61 height 30
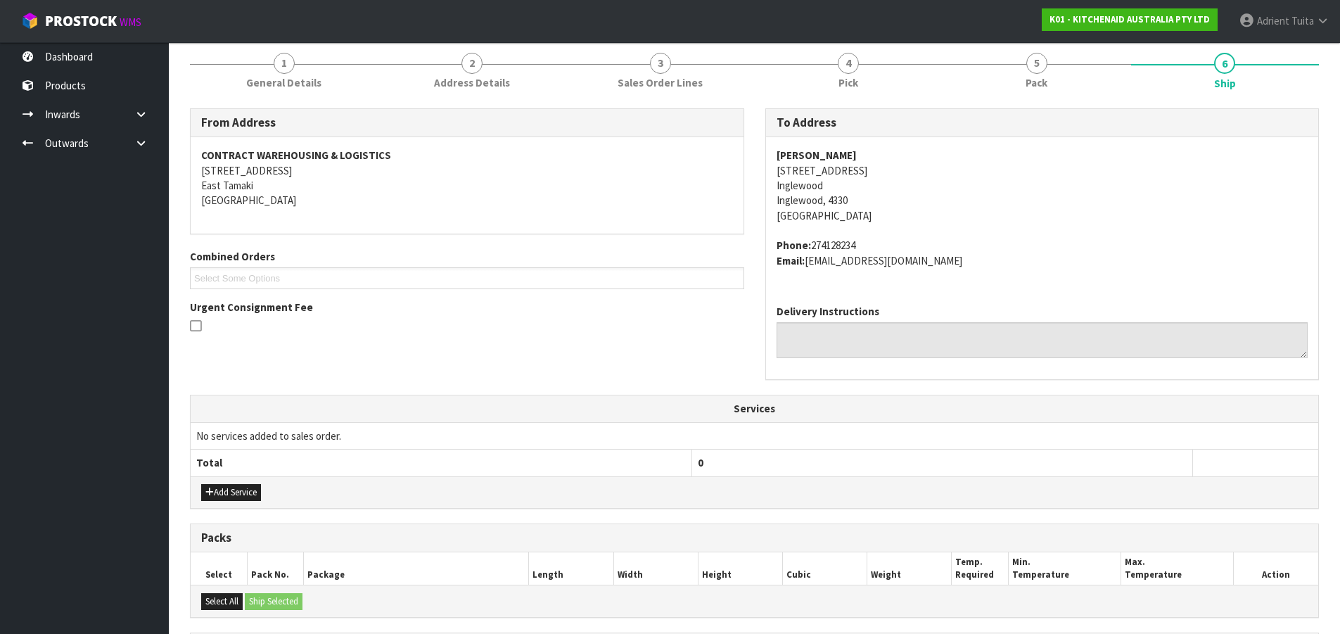
scroll to position [317, 0]
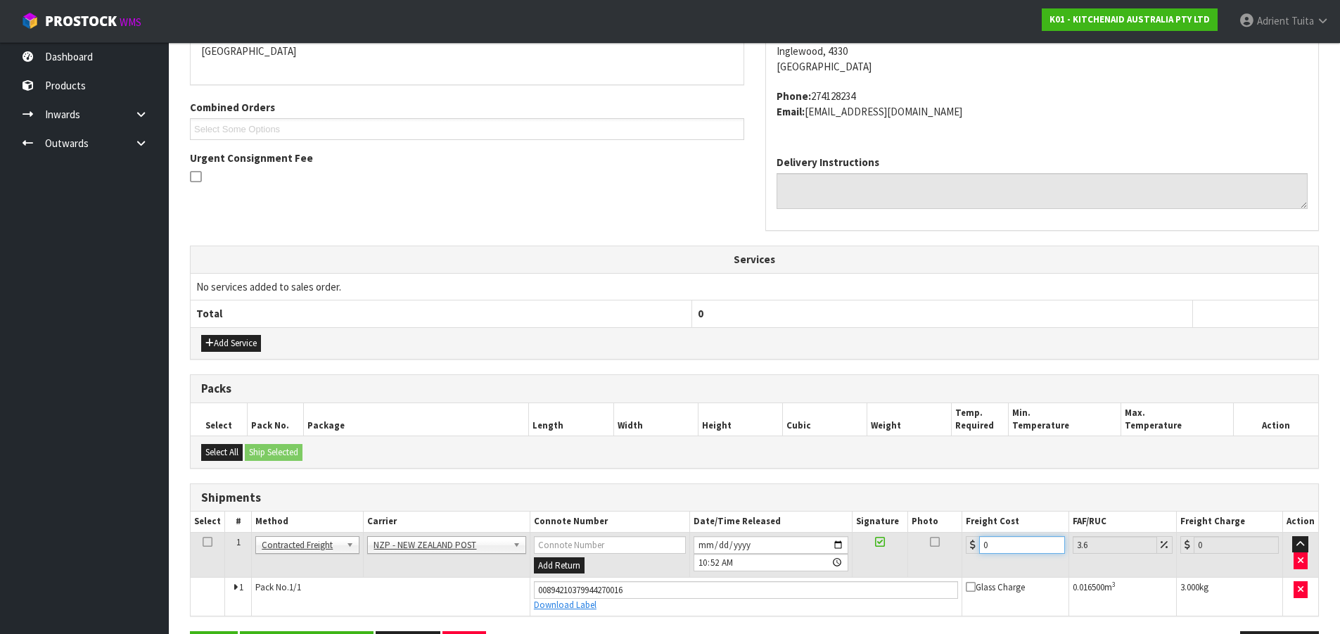
click at [996, 547] on input "0" at bounding box center [1021, 545] width 85 height 18
type input "8"
type input "8.29"
type input "8.4"
type input "8.7"
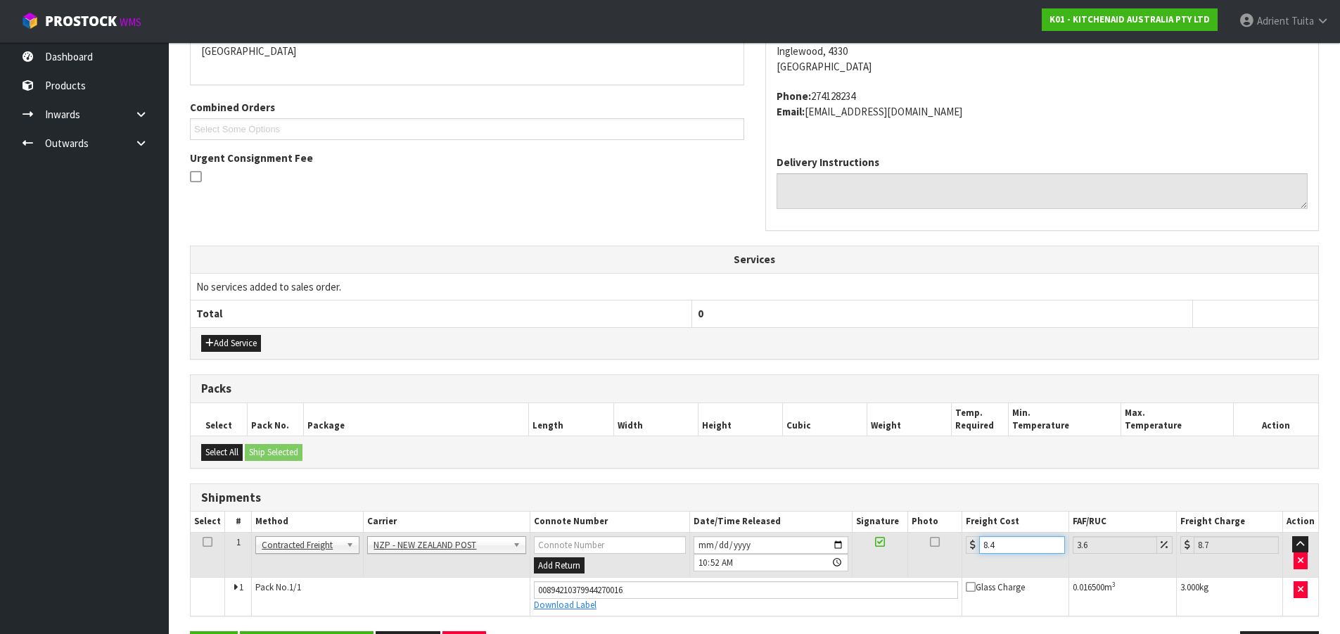
type input "8.45"
type input "8.75"
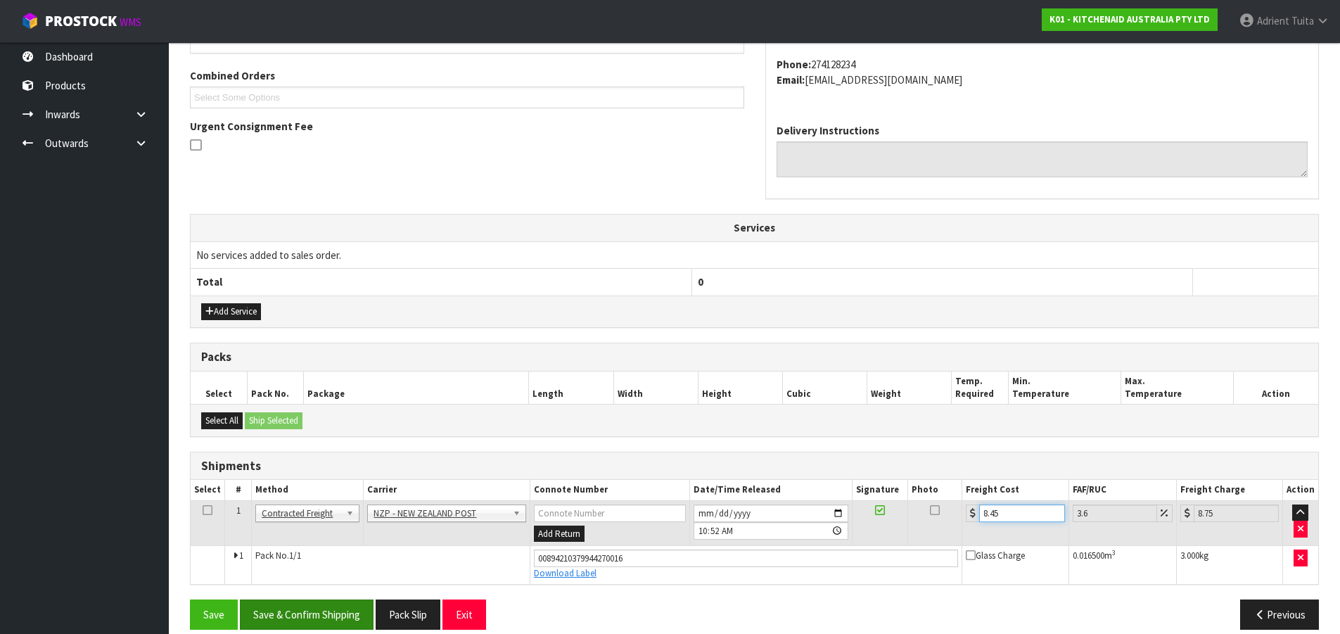
scroll to position [366, 0]
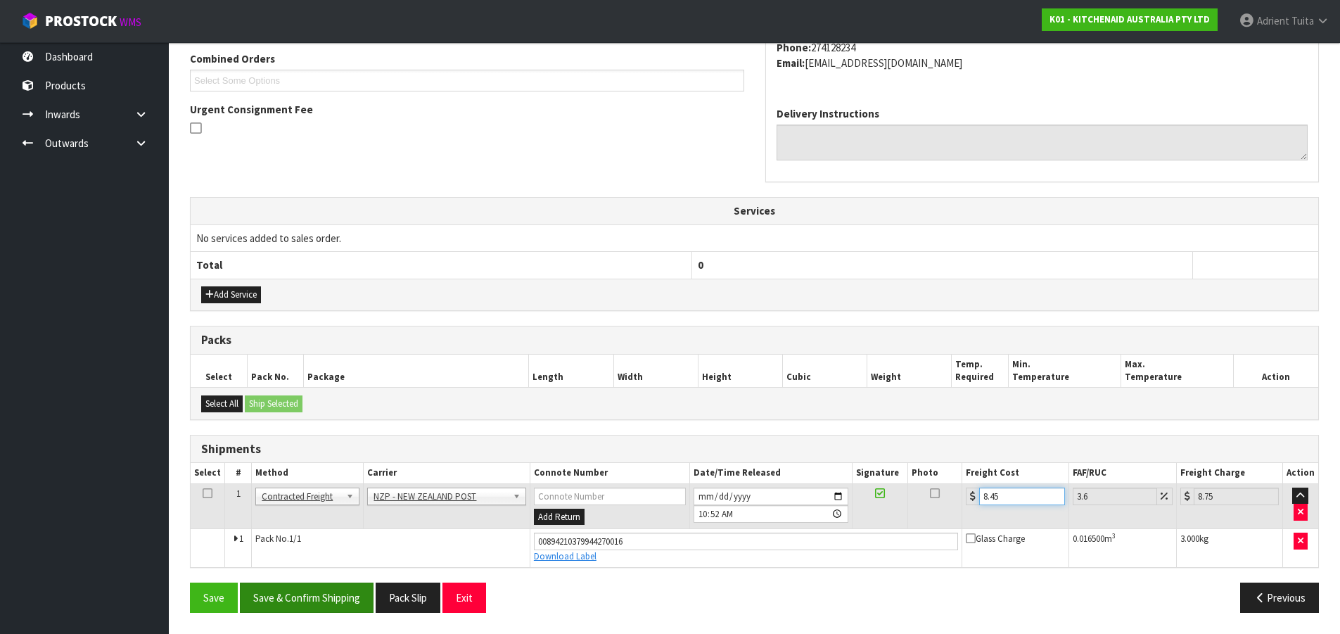
type input "8.45"
click at [320, 595] on button "Save & Confirm Shipping" at bounding box center [307, 598] width 134 height 30
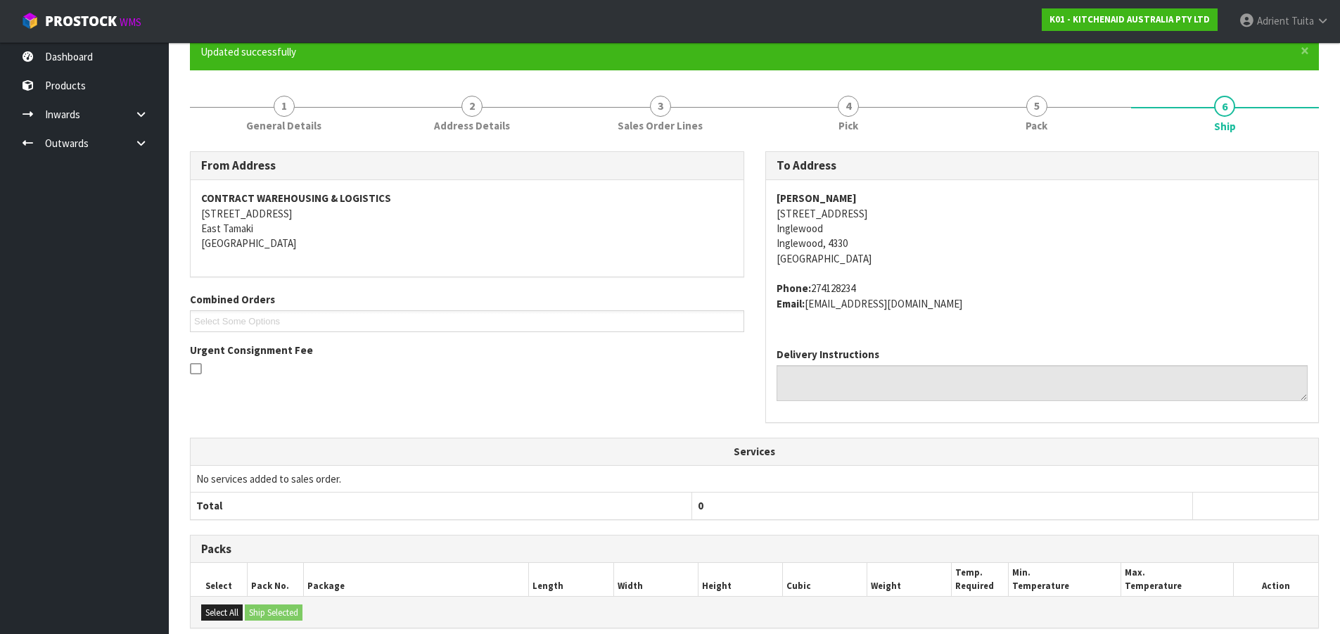
scroll to position [327, 0]
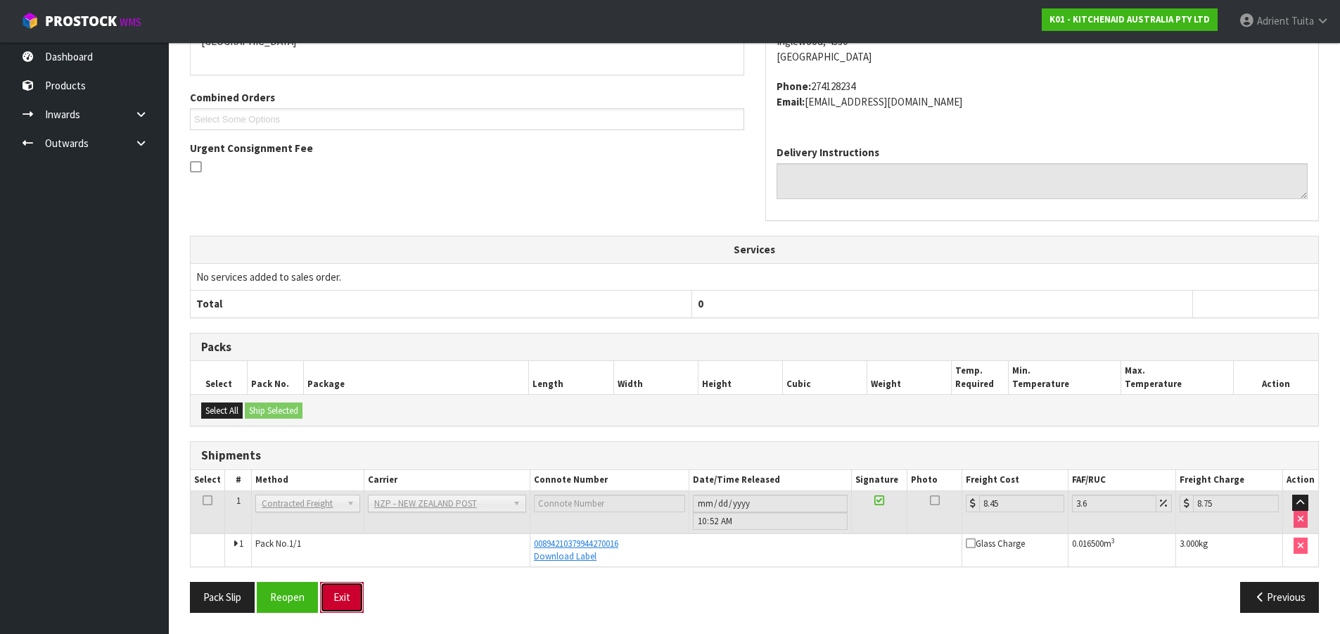
click at [344, 595] on button "Exit" at bounding box center [342, 597] width 44 height 30
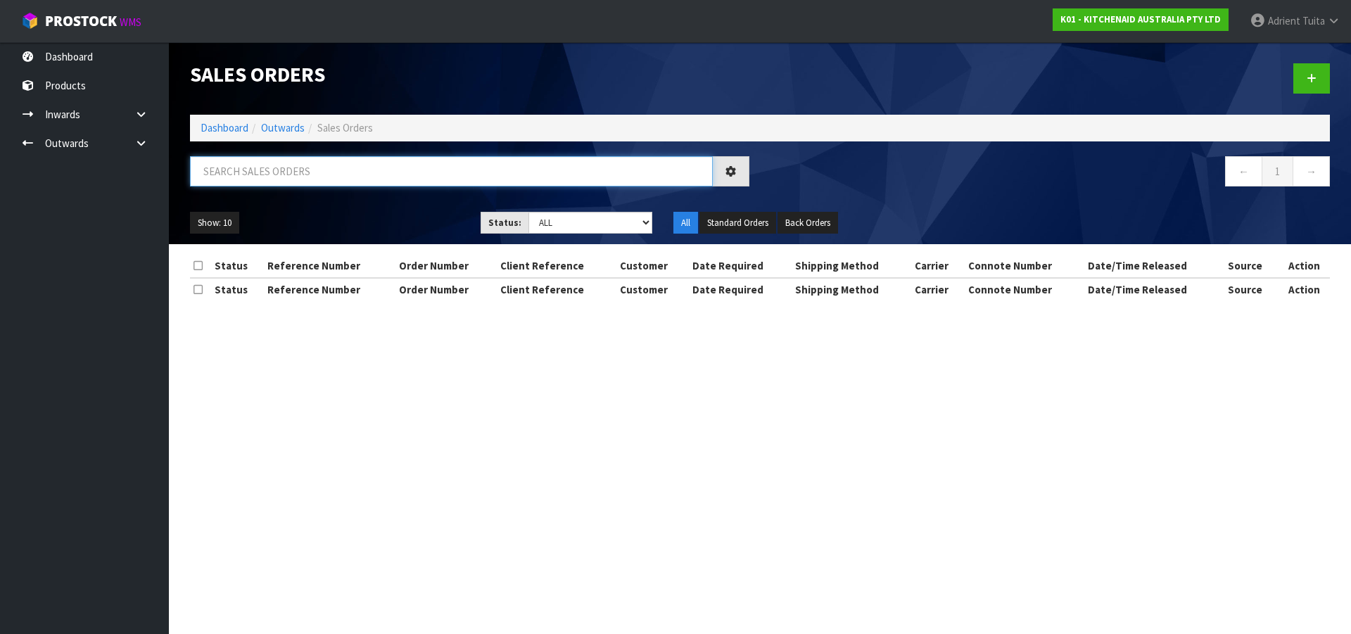
click at [275, 177] on input "text" at bounding box center [451, 171] width 523 height 30
type input "0383"
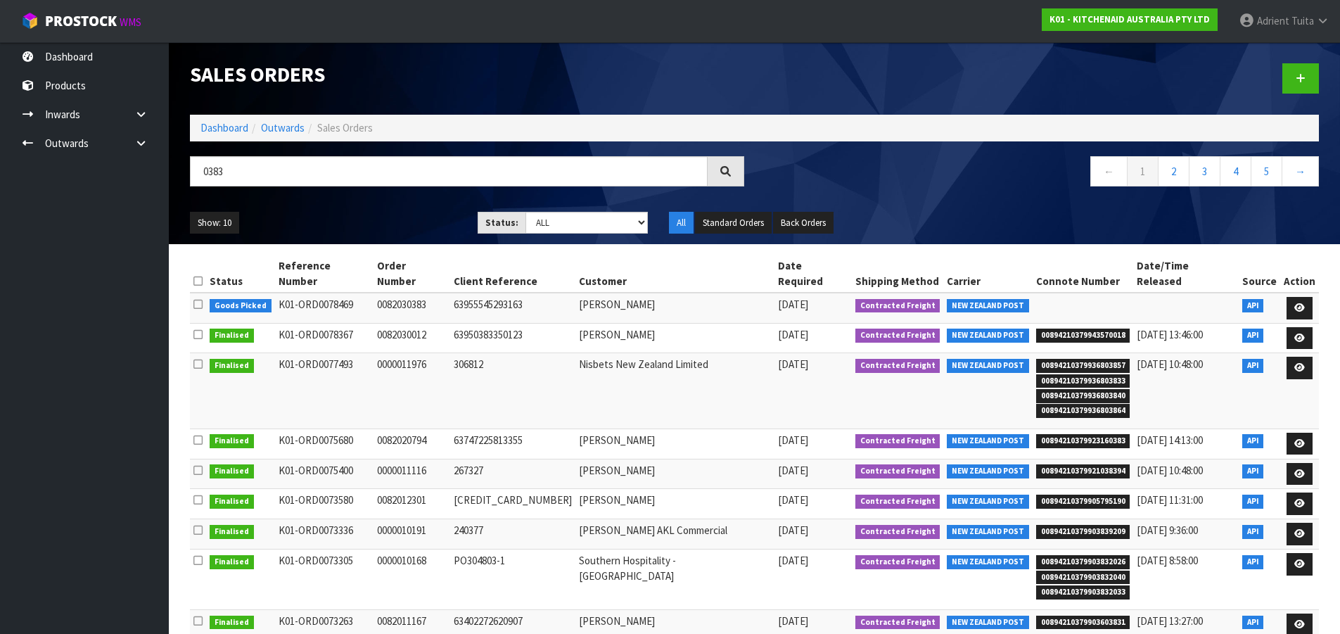
click at [1316, 296] on td at bounding box center [1299, 308] width 39 height 30
click at [1295, 303] on icon at bounding box center [1300, 307] width 11 height 9
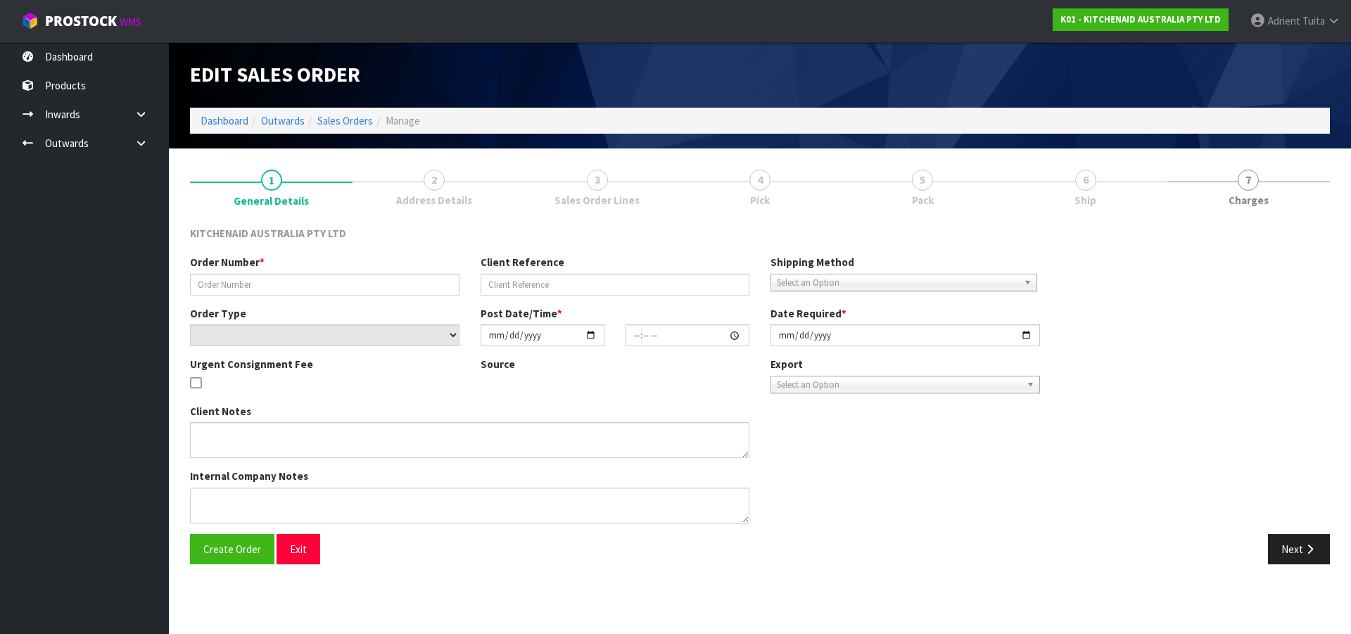
type input "0082030383"
type input "63955545293163"
select select "number:0"
type input "2025-08-28"
type input "23:35:23.000"
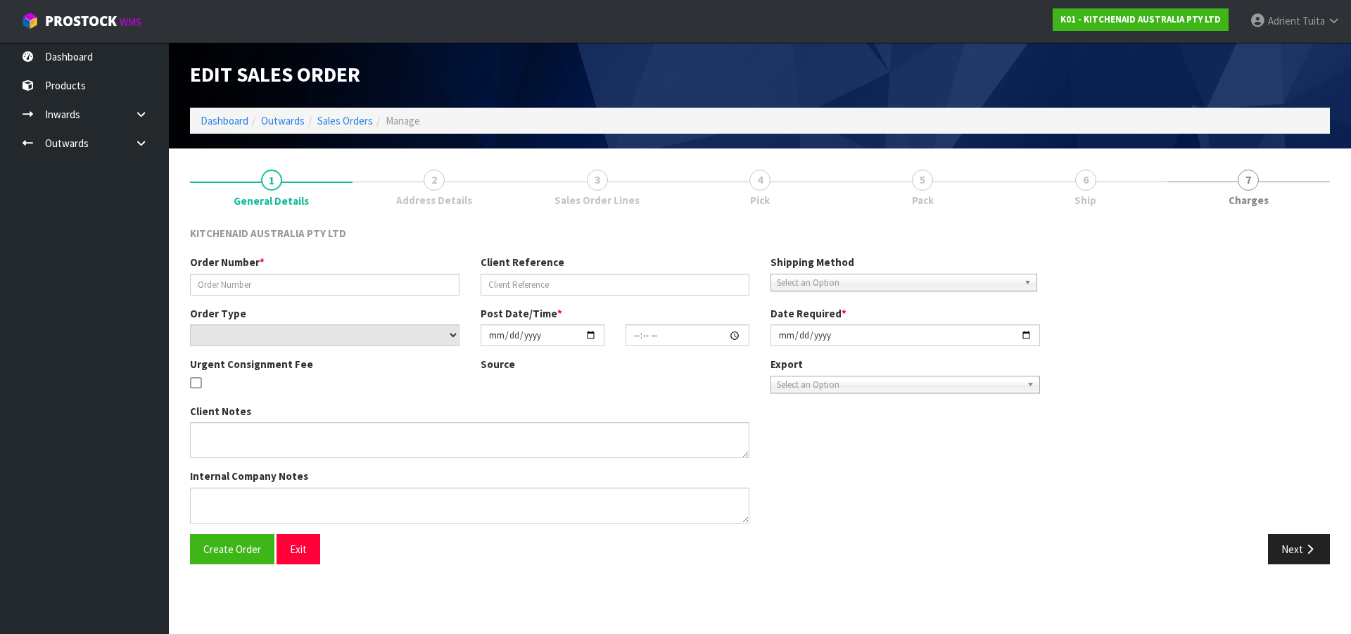
type input "2025-08-28"
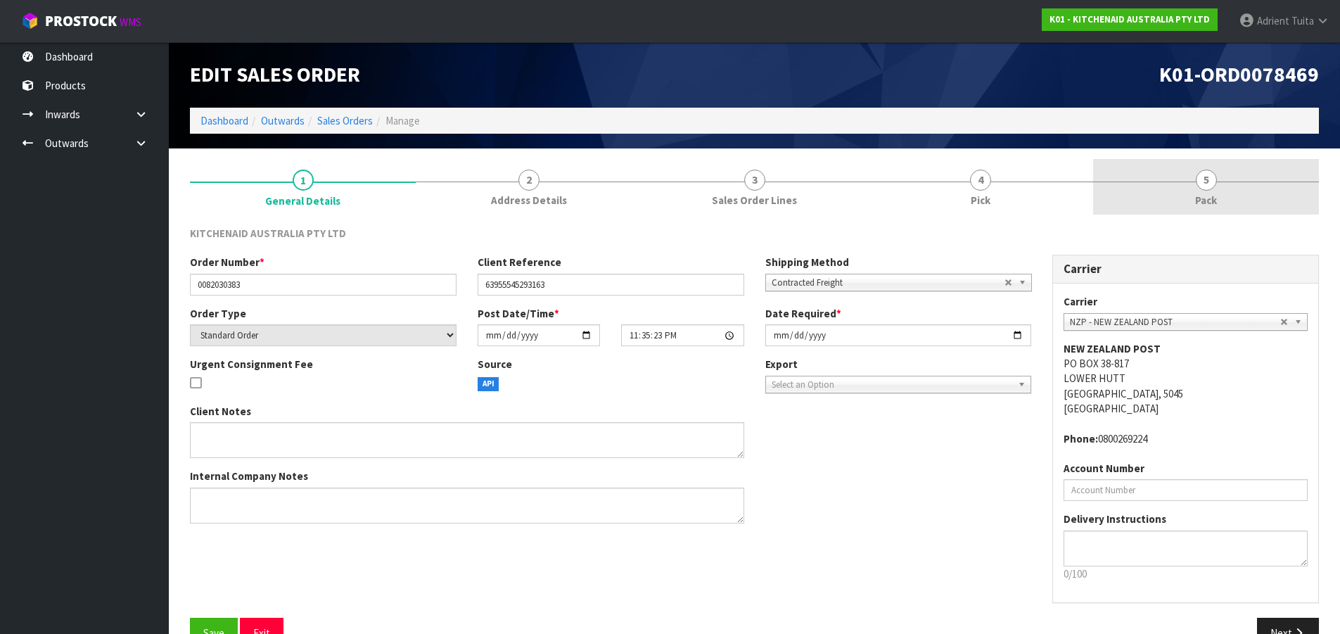
click at [1240, 198] on link "5 Pack" at bounding box center [1206, 187] width 226 height 56
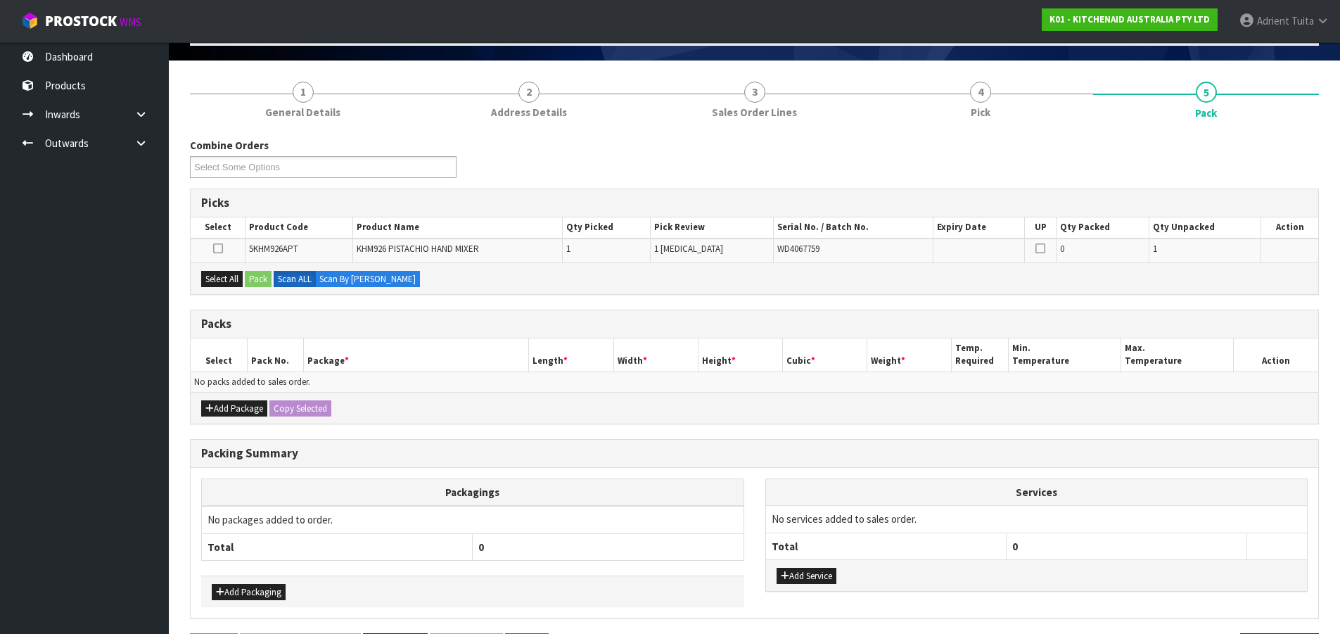
scroll to position [139, 0]
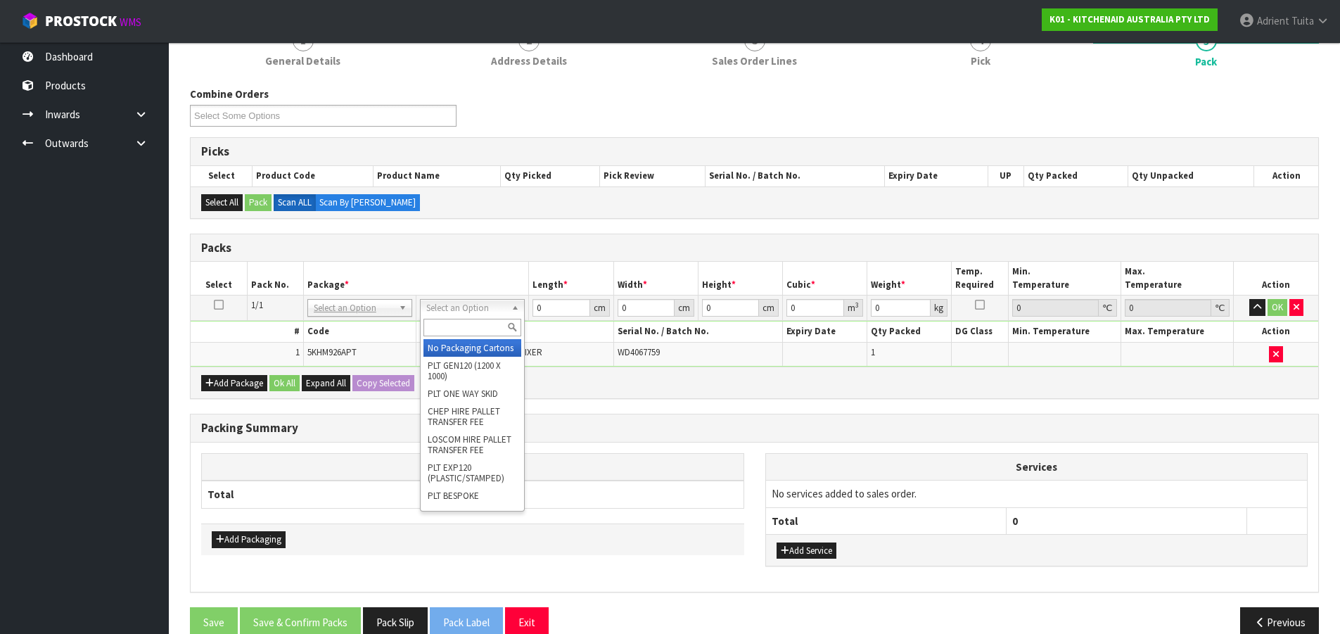
drag, startPoint x: 437, startPoint y: 304, endPoint x: 438, endPoint y: 311, distance: 7.1
click at [439, 326] on input "text" at bounding box center [473, 328] width 98 height 18
type input "oc"
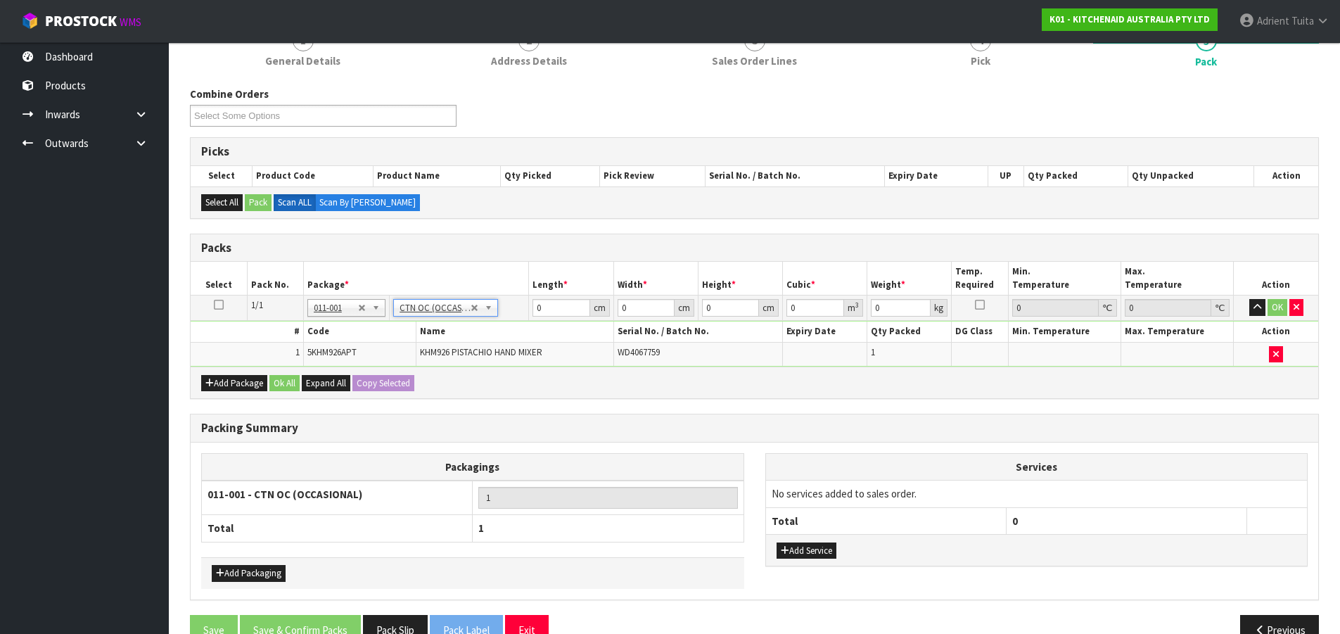
type input "1.75"
click at [548, 311] on input "0" at bounding box center [561, 308] width 57 height 18
type input "30"
type input "25"
type input "2"
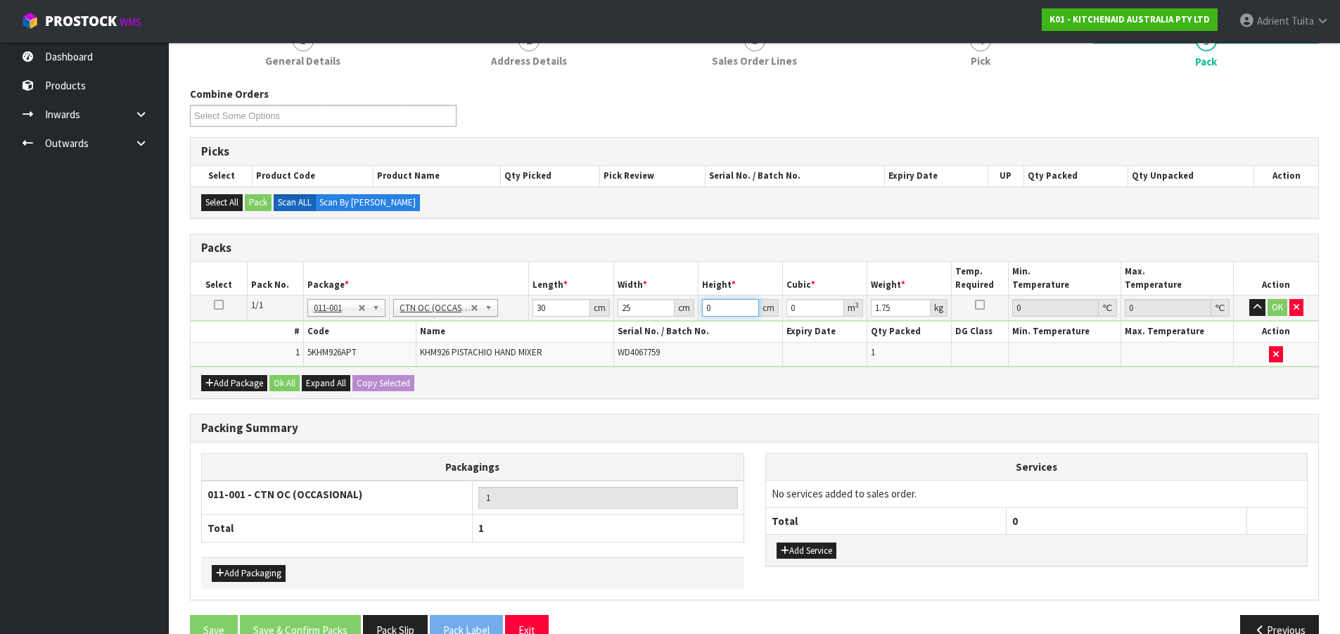
type input "0.0015"
type input "22"
type input "0.0165"
type input "22"
type input "3"
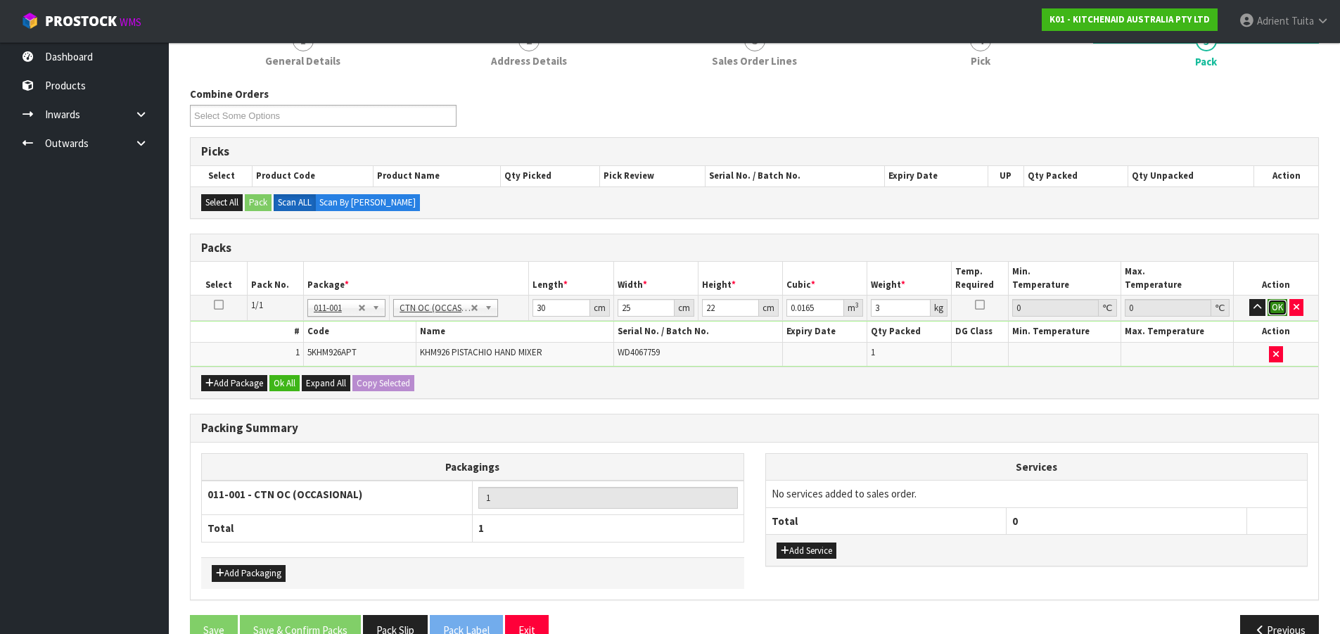
click at [1283, 308] on button "OK" at bounding box center [1278, 307] width 20 height 17
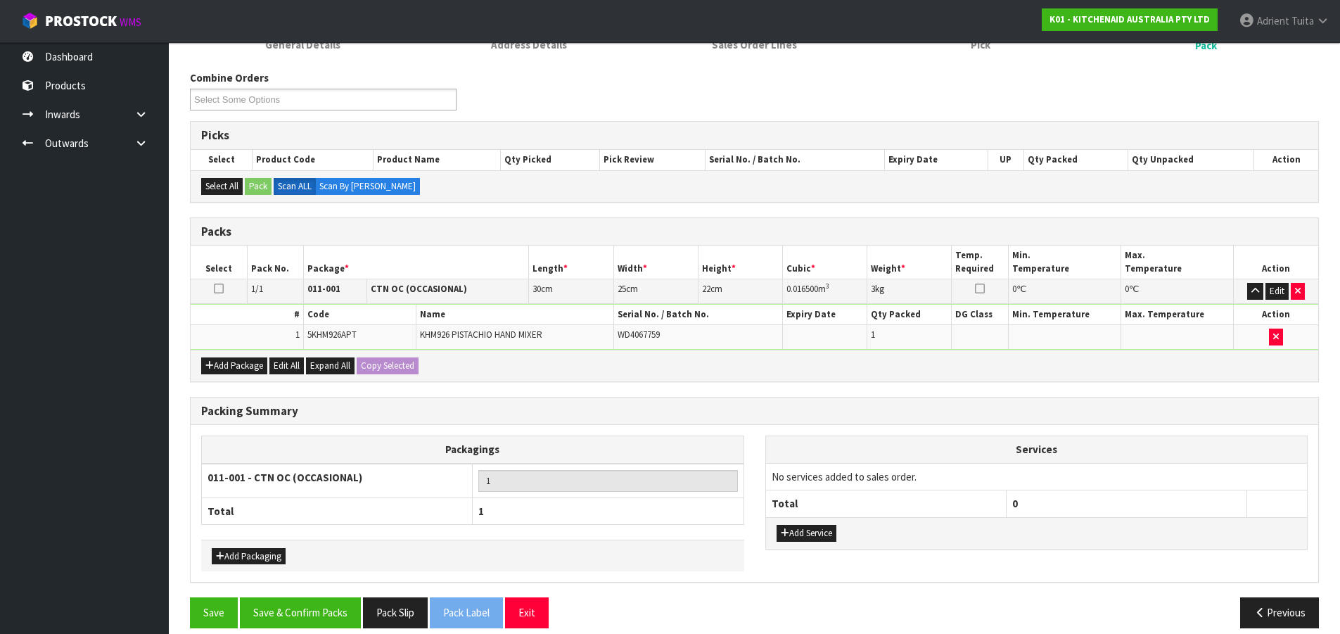
scroll to position [171, 0]
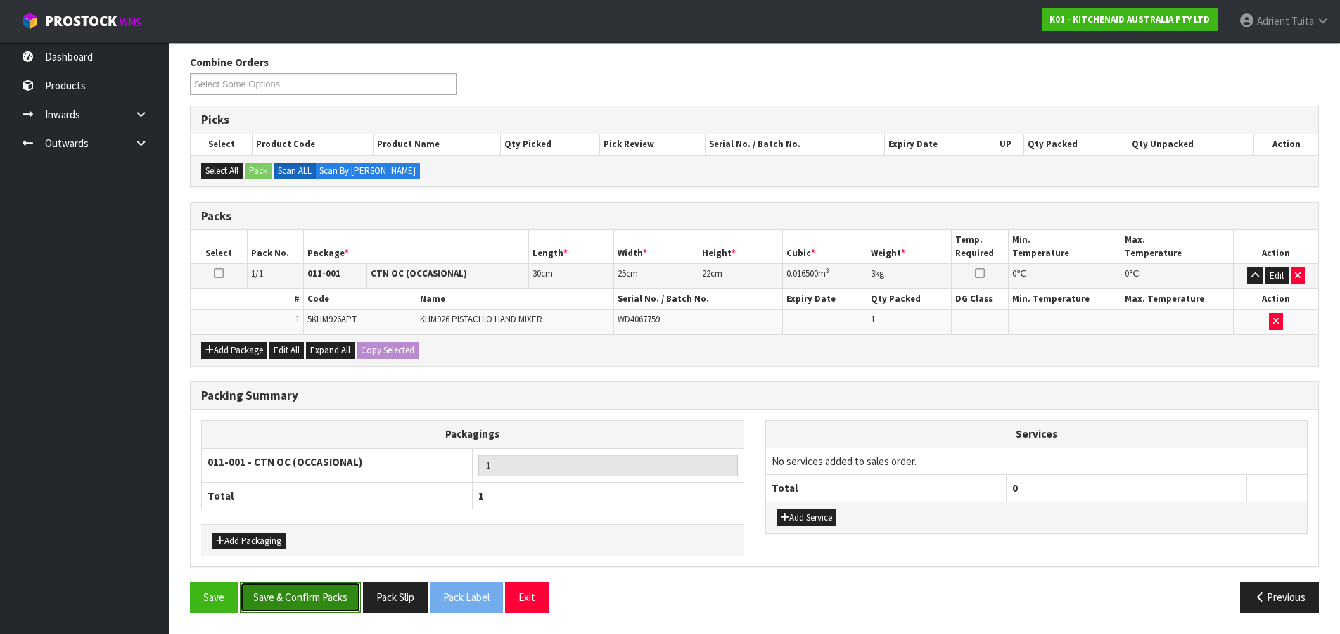
drag, startPoint x: 336, startPoint y: 600, endPoint x: 337, endPoint y: 593, distance: 7.1
click at [336, 599] on button "Save & Confirm Packs" at bounding box center [300, 597] width 121 height 30
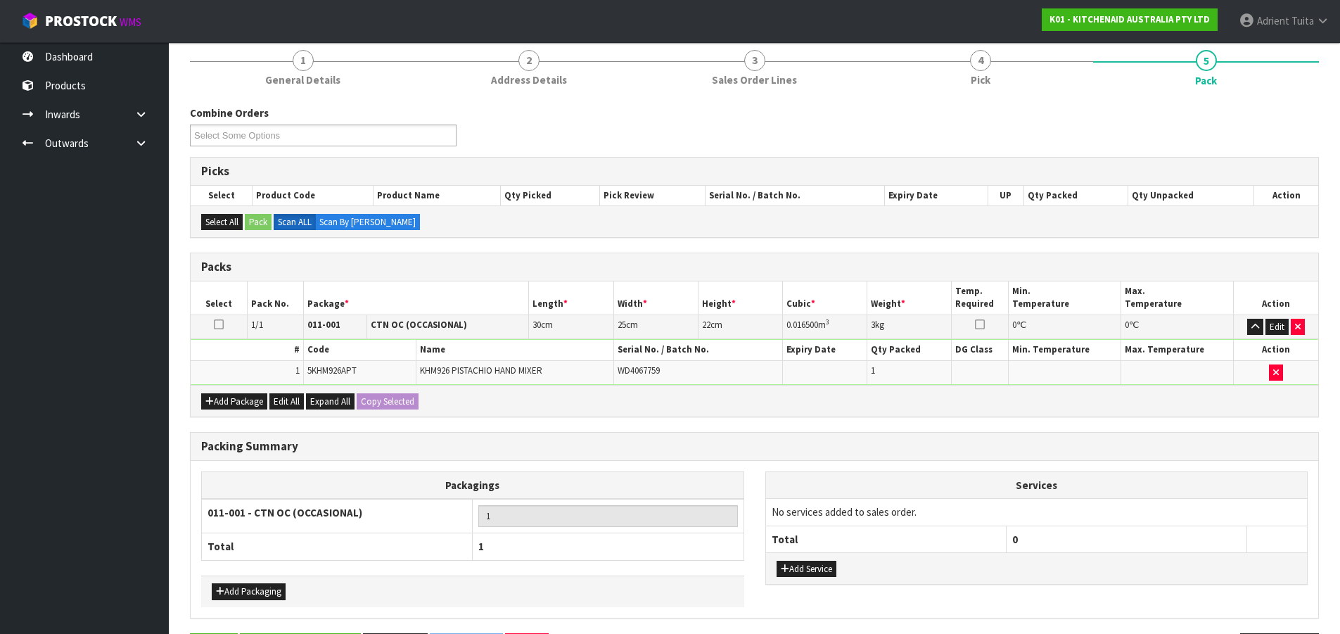
scroll to position [0, 0]
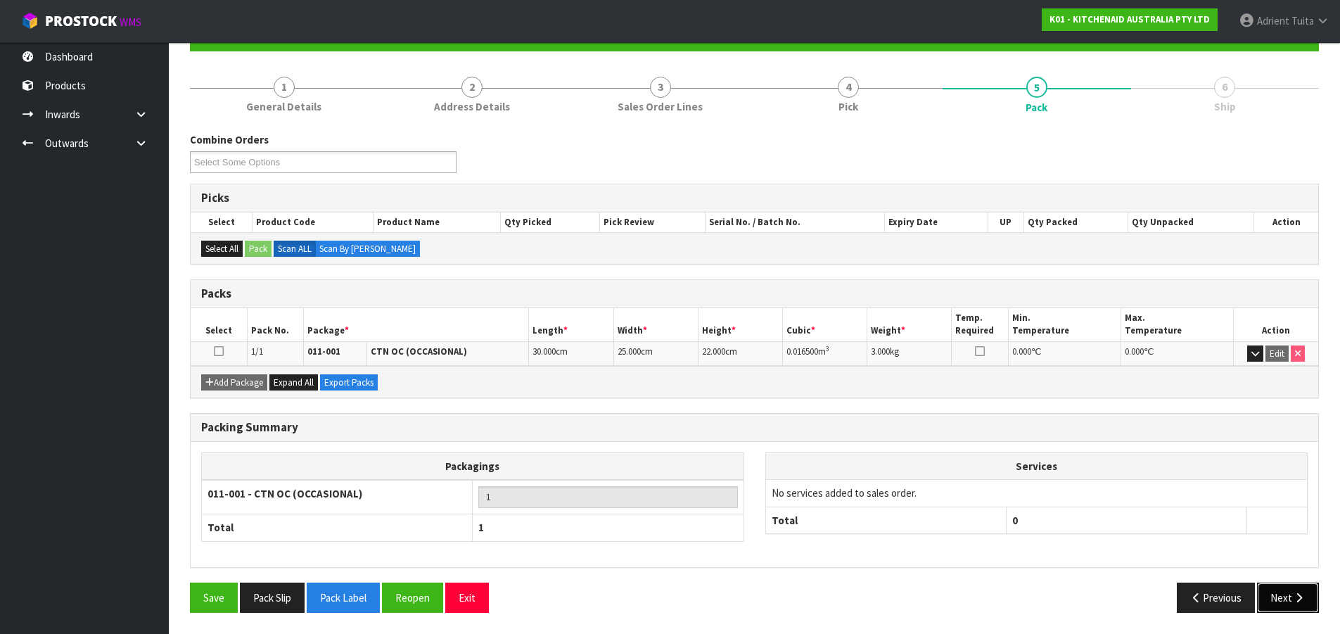
click at [1278, 589] on button "Next" at bounding box center [1288, 598] width 62 height 30
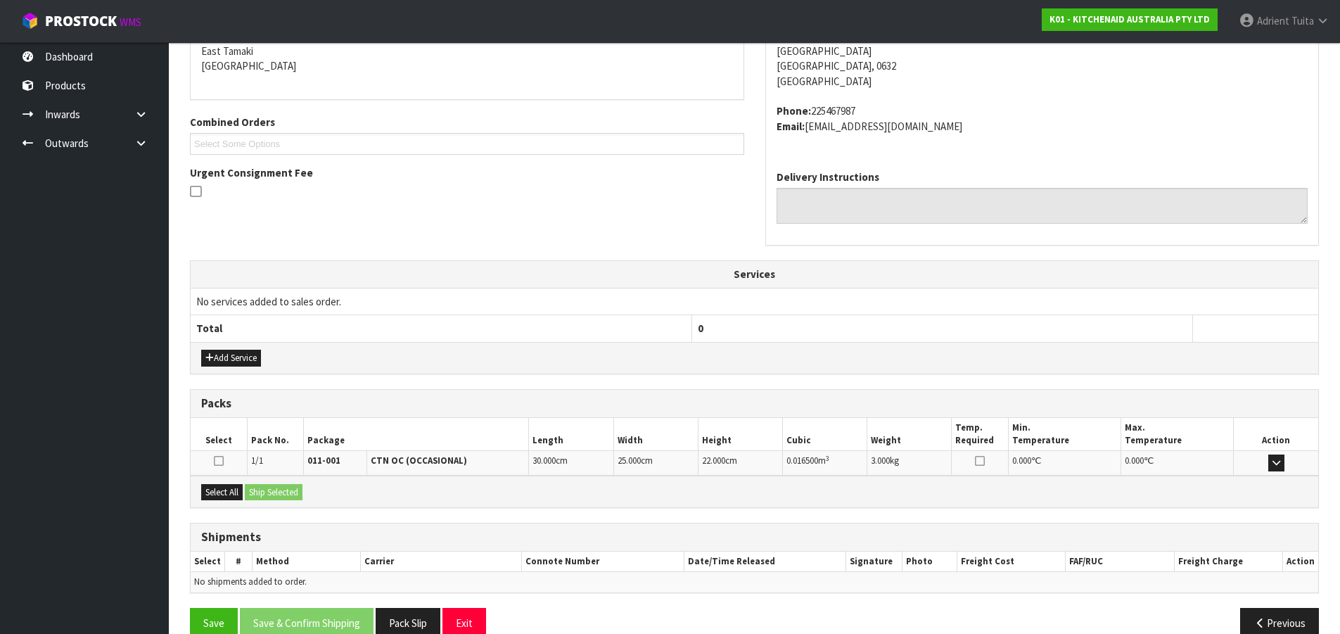
scroll to position [328, 0]
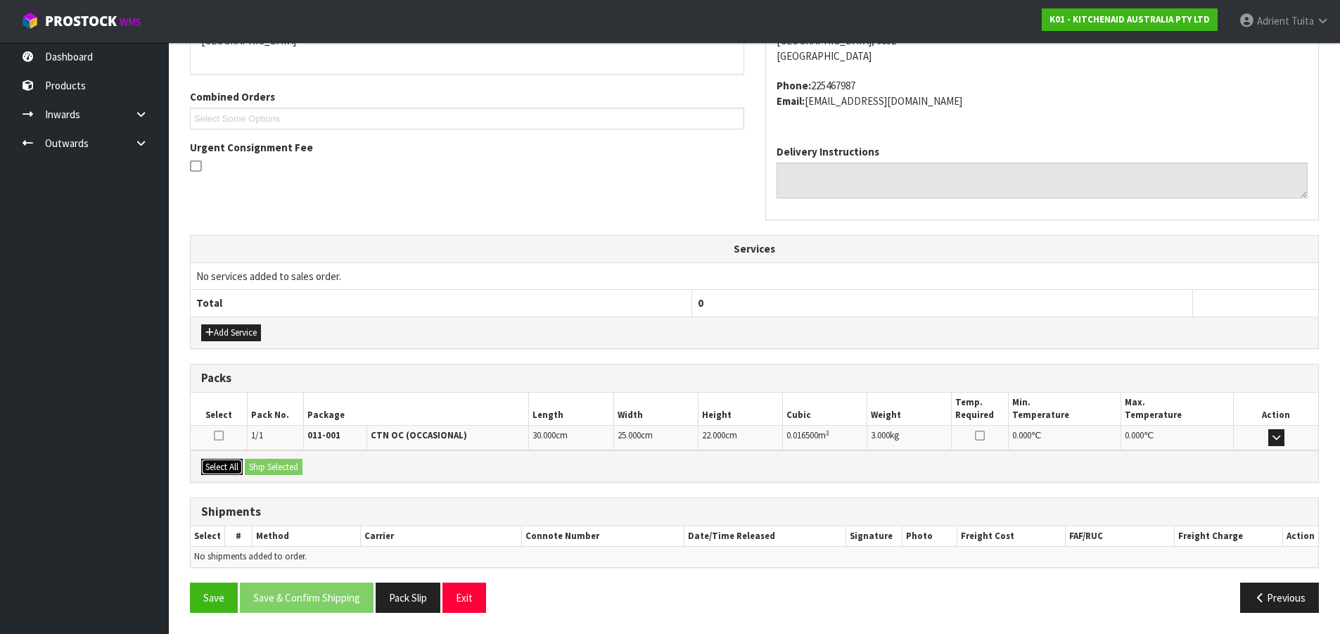
drag, startPoint x: 236, startPoint y: 469, endPoint x: 255, endPoint y: 469, distance: 18.3
click at [236, 469] on button "Select All" at bounding box center [222, 467] width 42 height 17
click at [255, 469] on button "Ship Selected" at bounding box center [274, 467] width 58 height 17
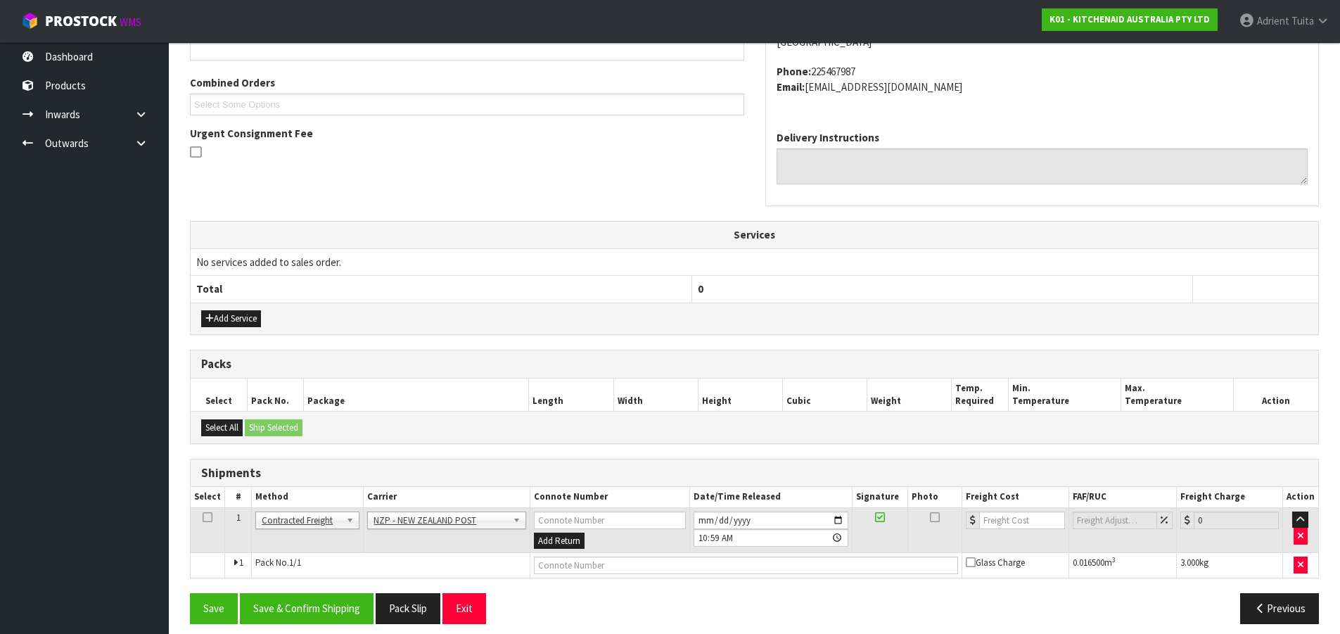
scroll to position [353, 0]
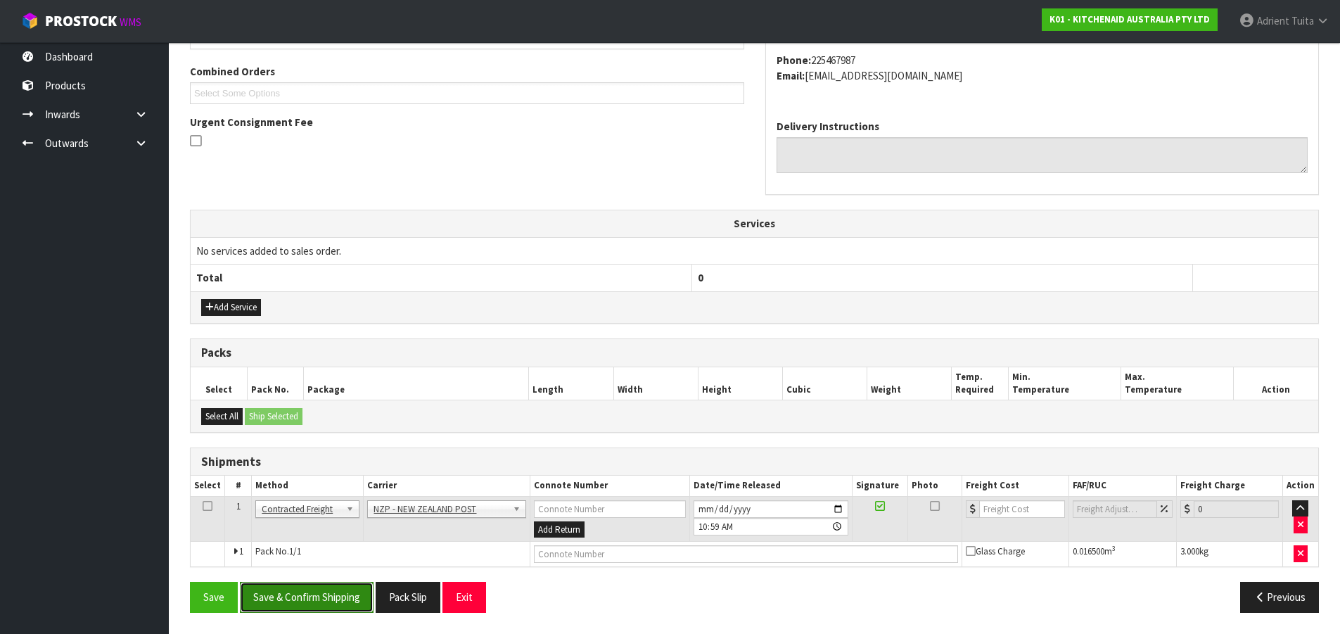
click at [320, 597] on button "Save & Confirm Shipping" at bounding box center [307, 597] width 134 height 30
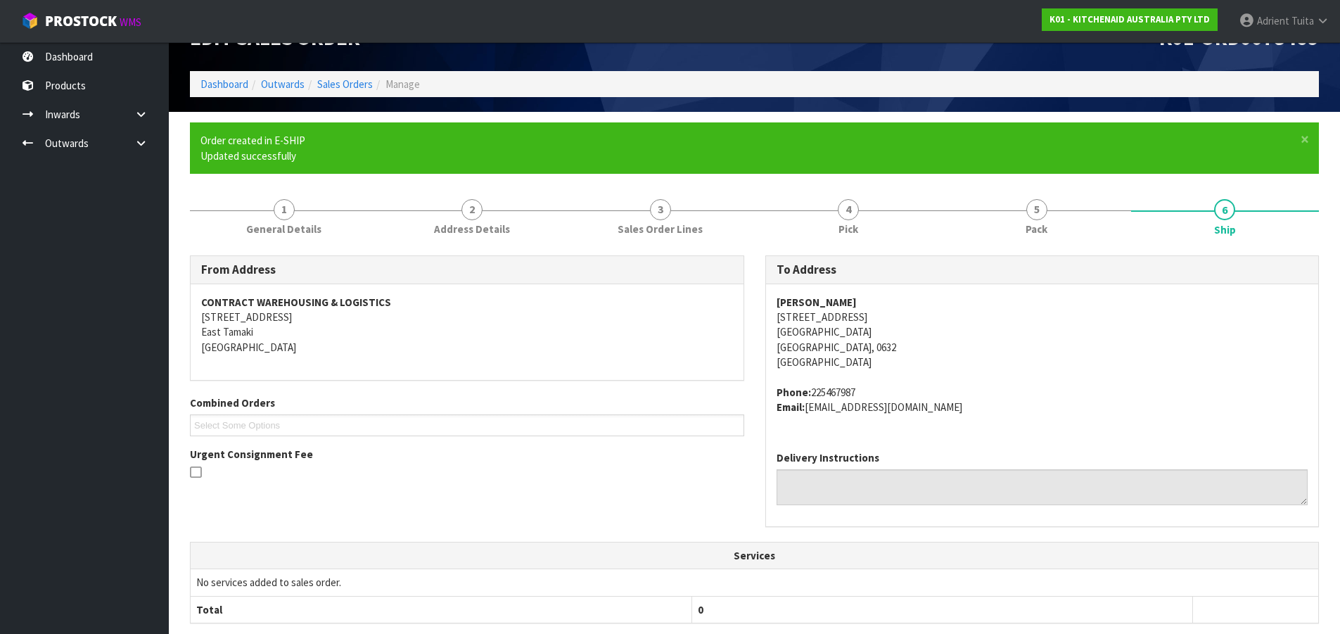
scroll to position [333, 0]
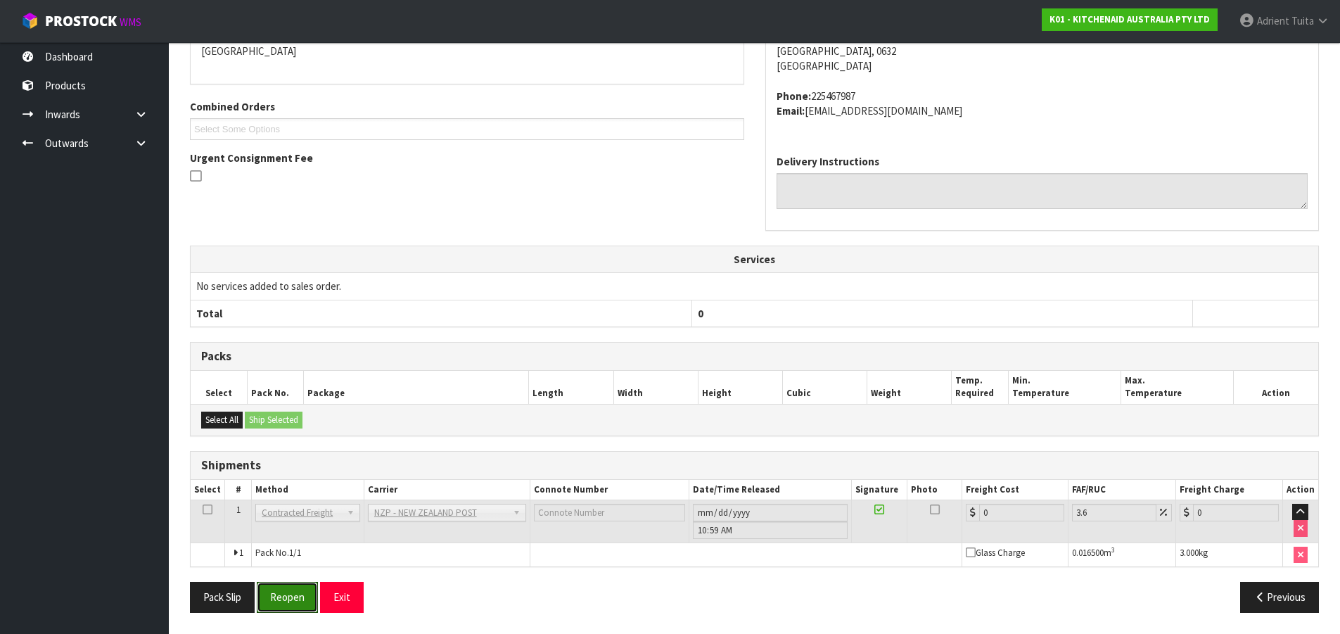
drag, startPoint x: 303, startPoint y: 586, endPoint x: 292, endPoint y: 580, distance: 12.0
click at [303, 587] on button "Reopen" at bounding box center [287, 597] width 61 height 30
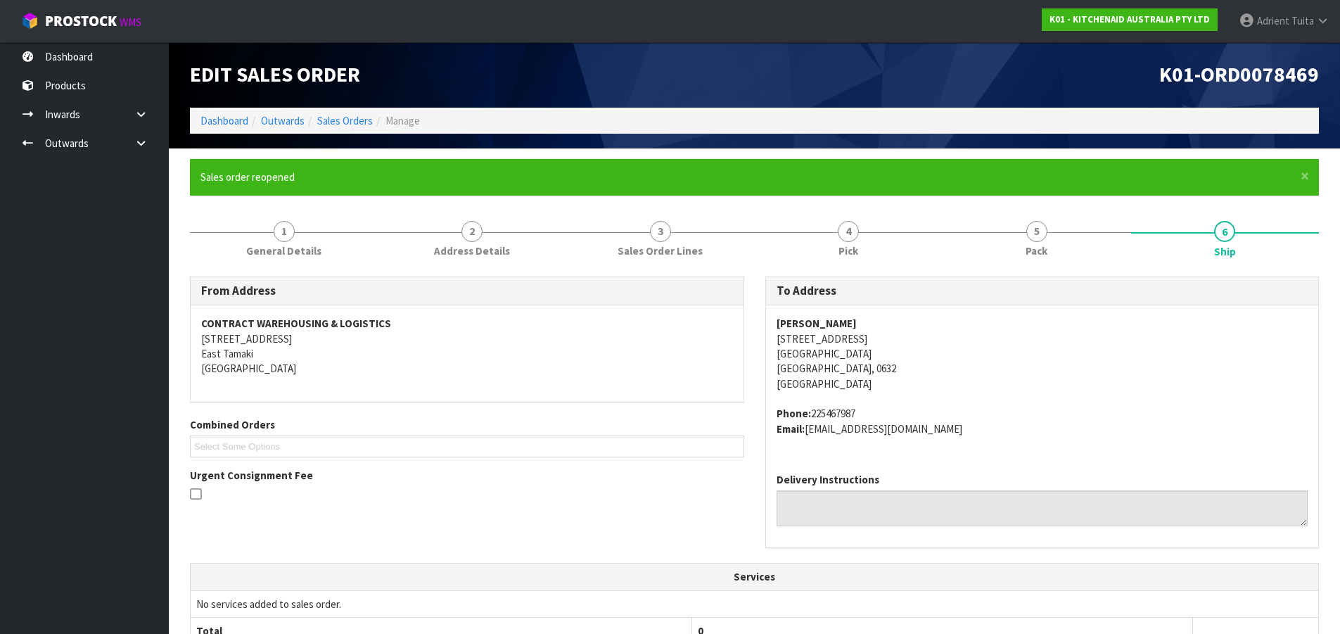
scroll to position [366, 0]
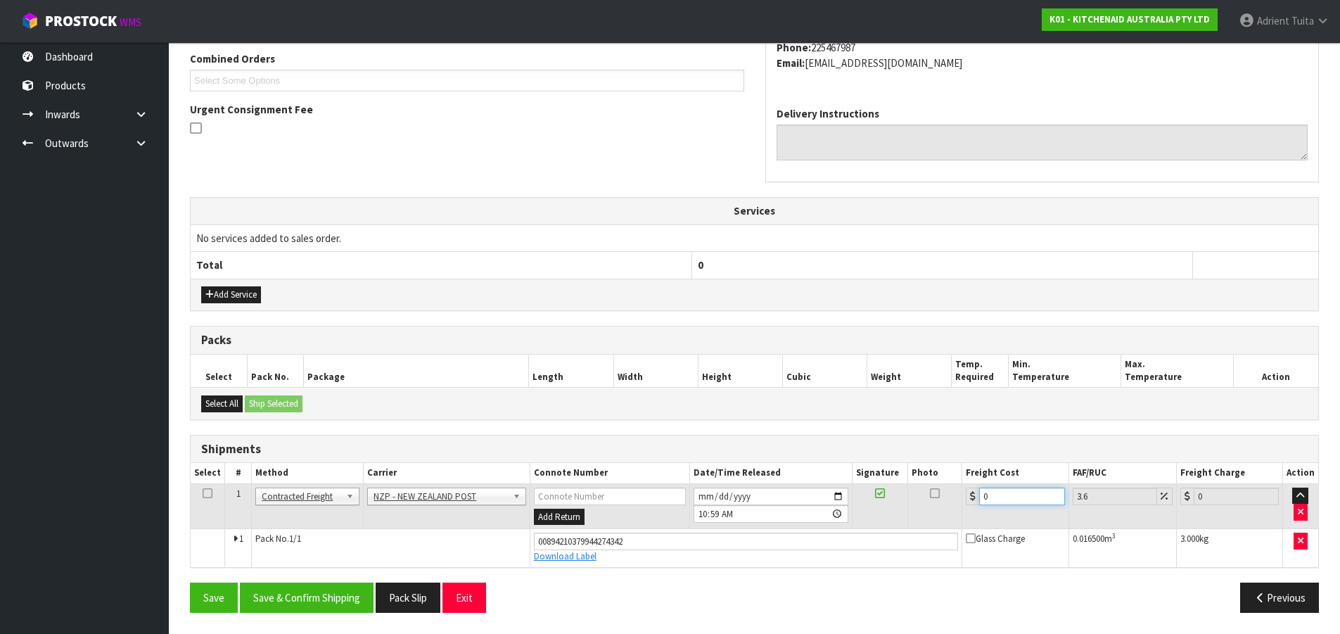
click at [993, 497] on input "0" at bounding box center [1021, 497] width 85 height 18
type input "4"
type input "4.14"
type input "4.3"
type input "4.45"
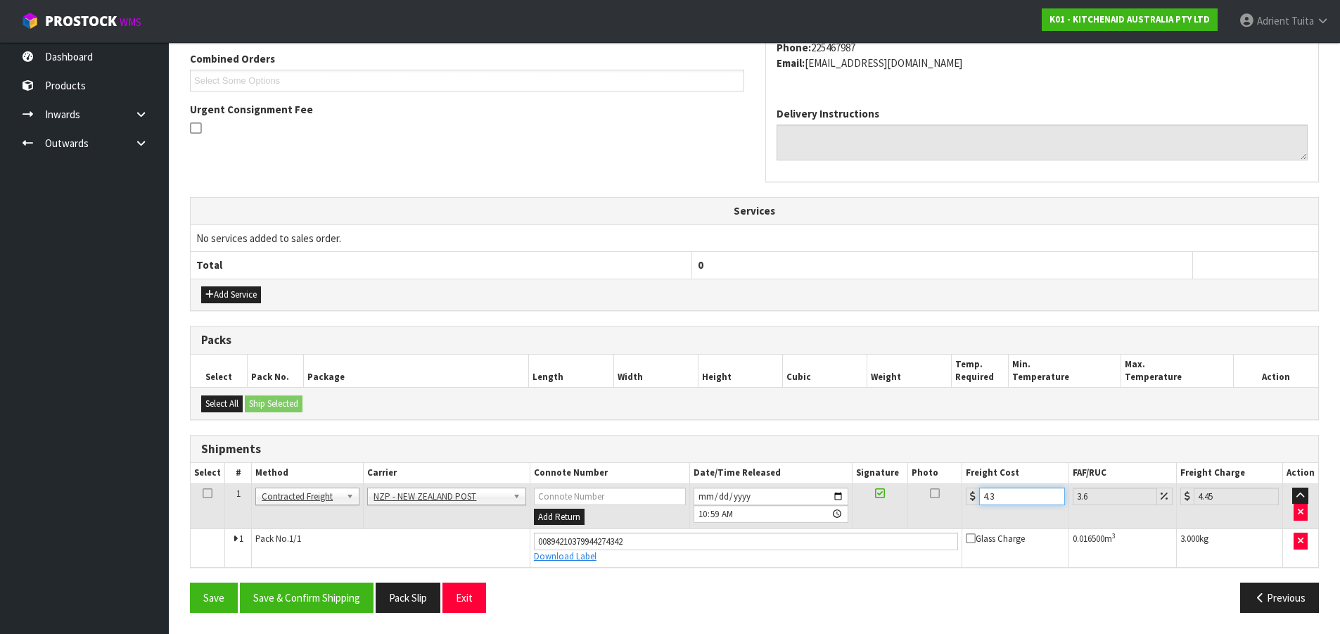
type input "4.33"
type input "4.49"
type input "4.33"
click at [333, 603] on button "Save & Confirm Shipping" at bounding box center [307, 598] width 134 height 30
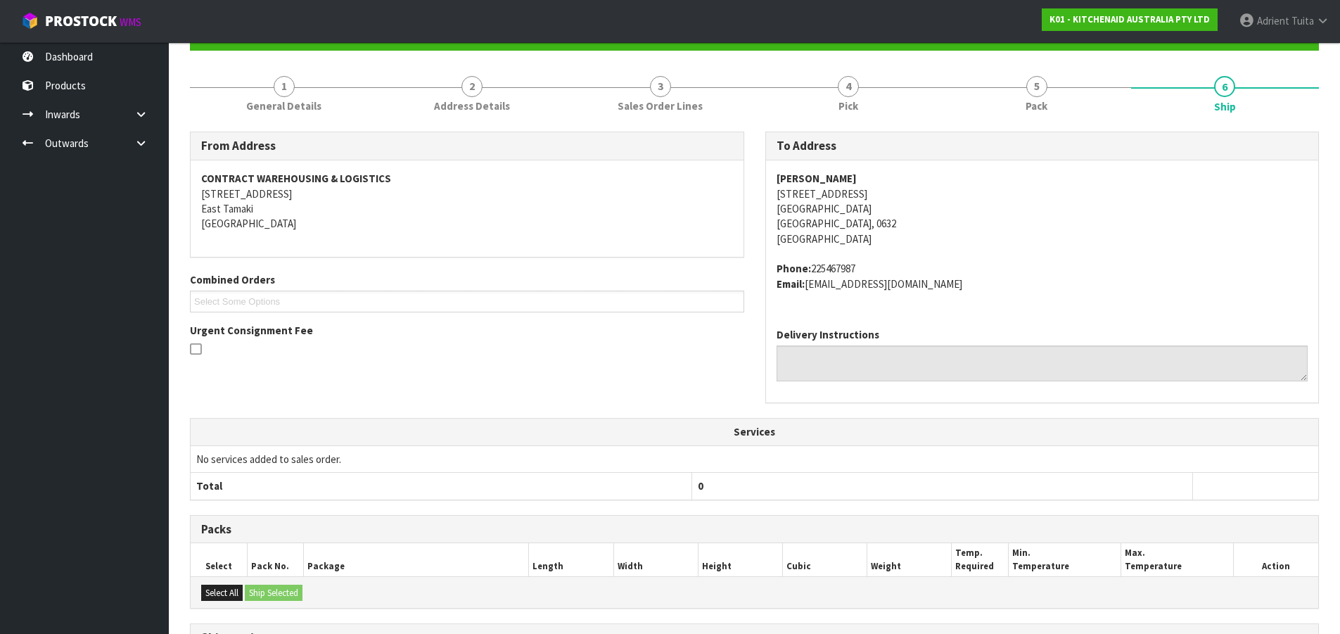
scroll to position [0, 0]
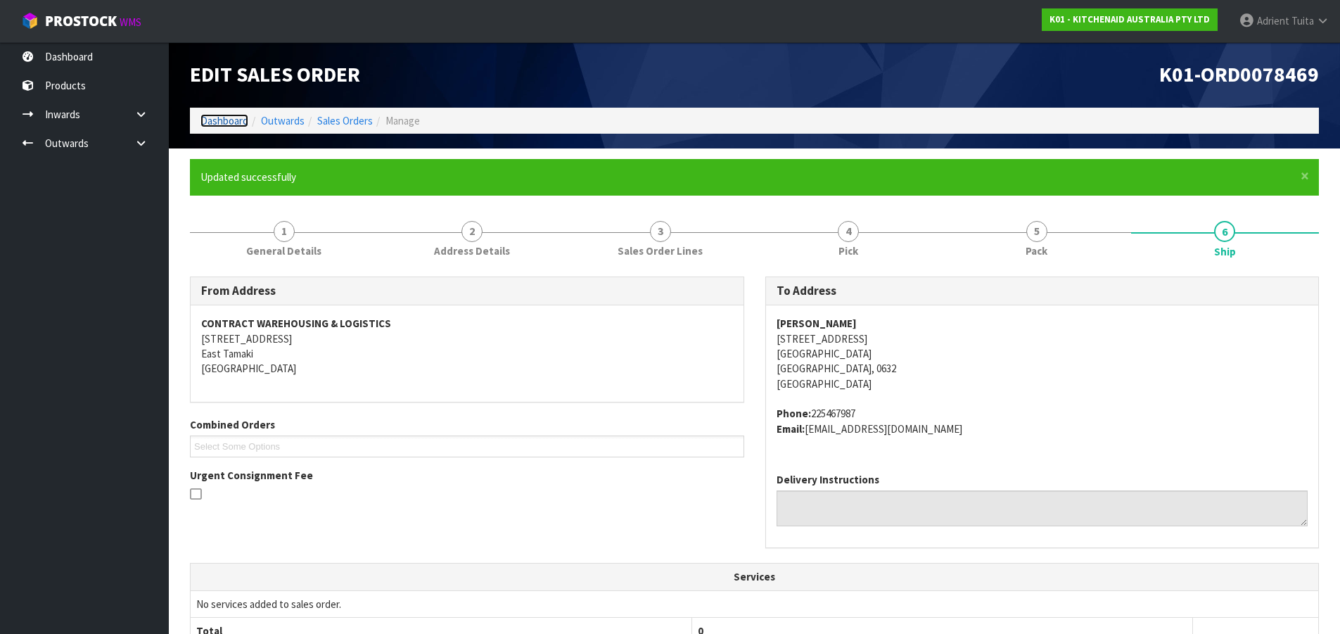
click at [220, 122] on link "Dashboard" at bounding box center [225, 120] width 48 height 13
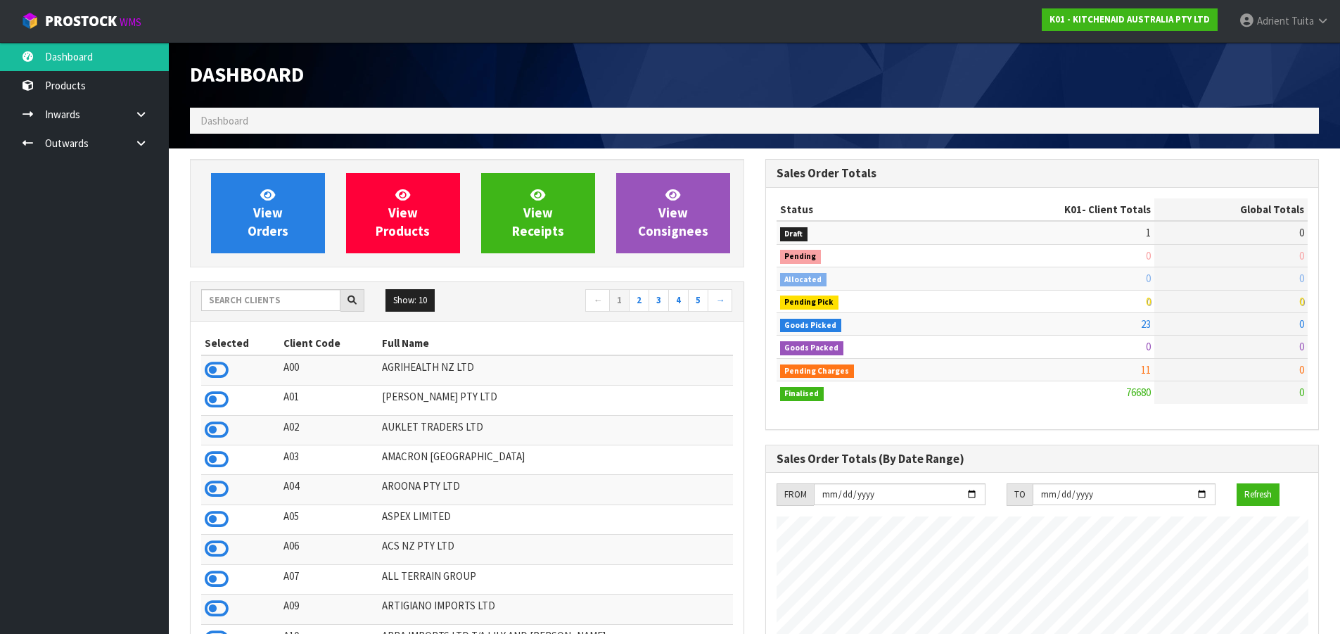
scroll to position [1066, 575]
click at [134, 146] on icon at bounding box center [140, 143] width 13 height 11
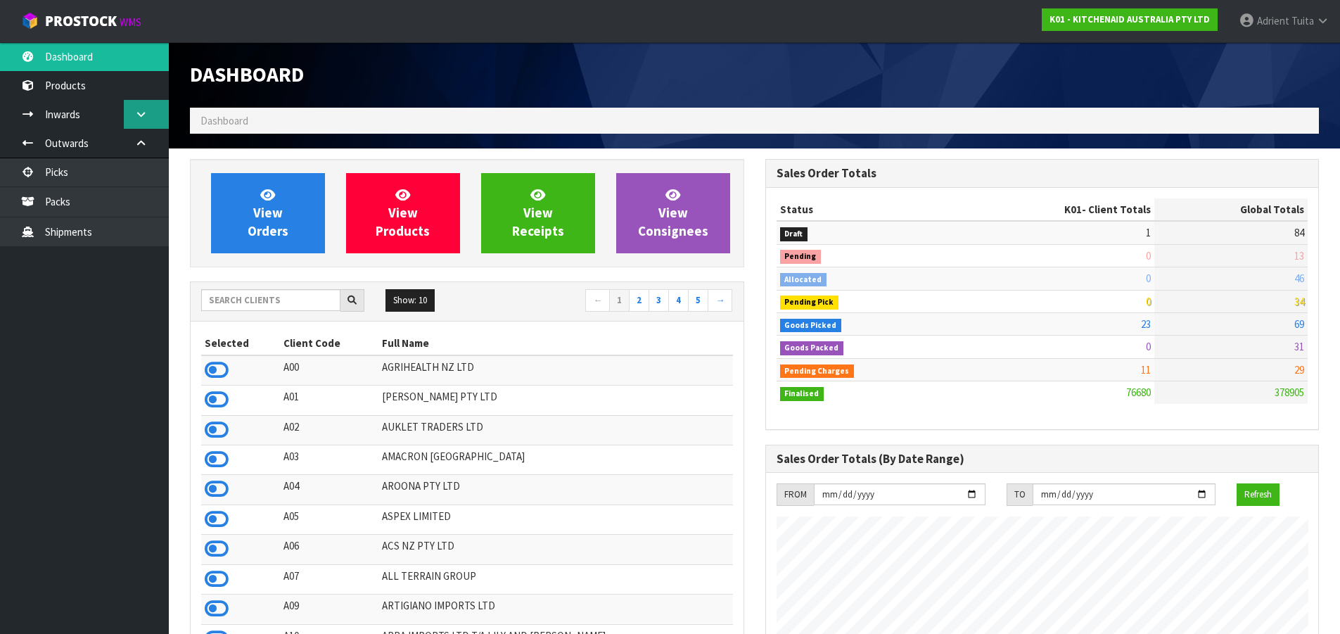
click at [129, 115] on link at bounding box center [146, 114] width 45 height 29
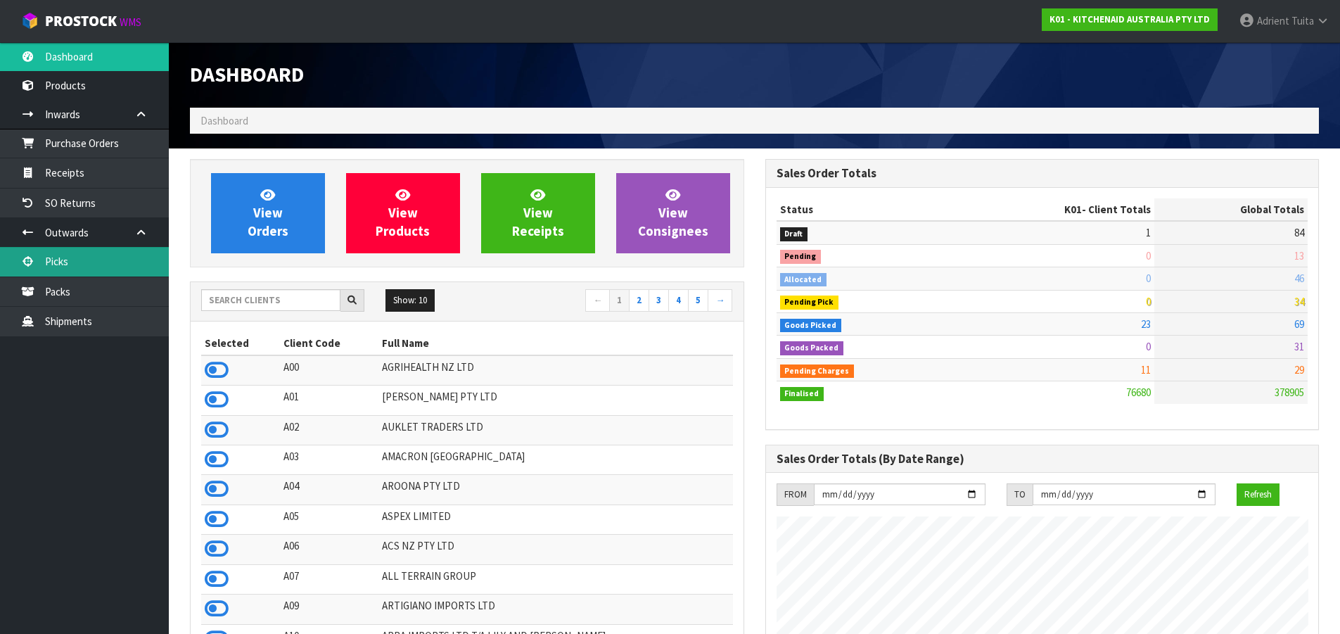
click at [91, 265] on link "Picks" at bounding box center [84, 261] width 169 height 29
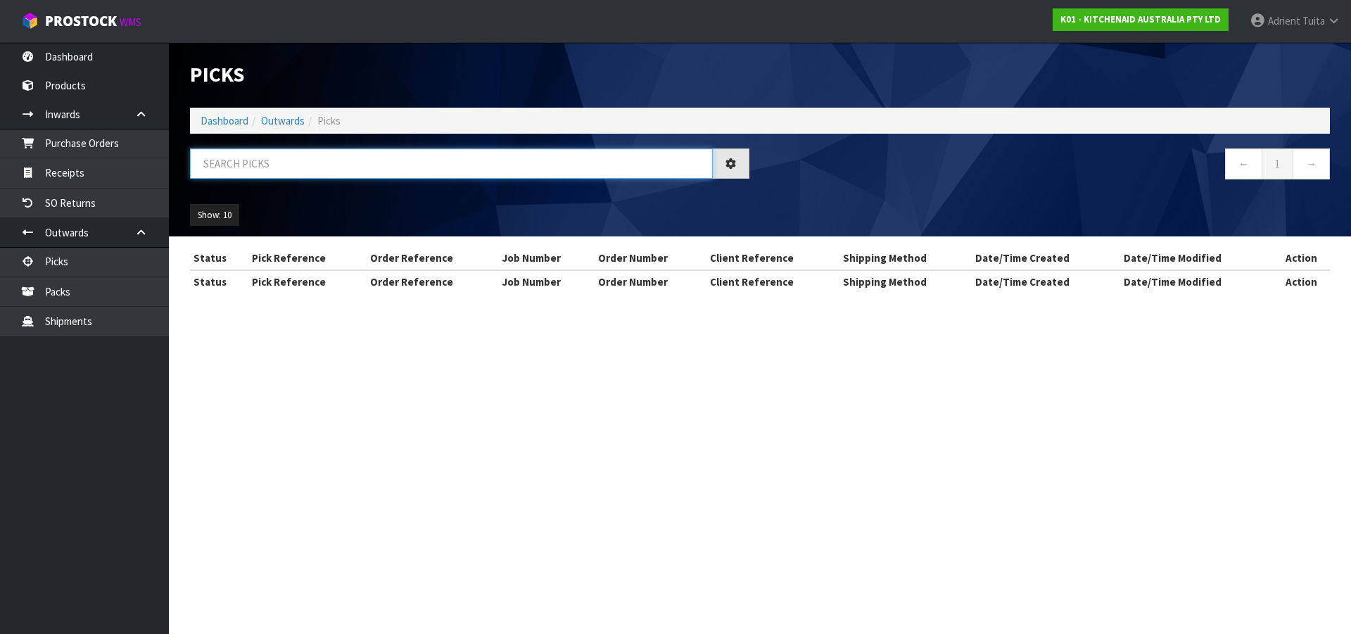
click at [381, 171] on input "text" at bounding box center [451, 163] width 523 height 30
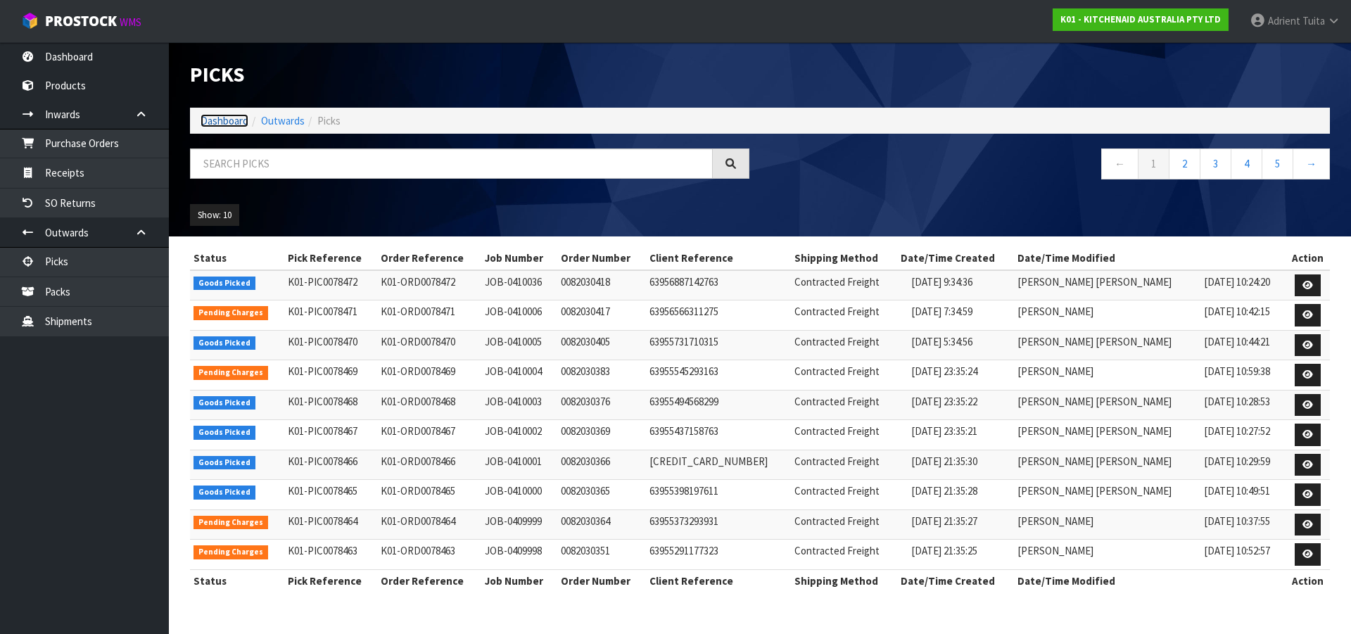
click at [227, 124] on link "Dashboard" at bounding box center [225, 120] width 48 height 13
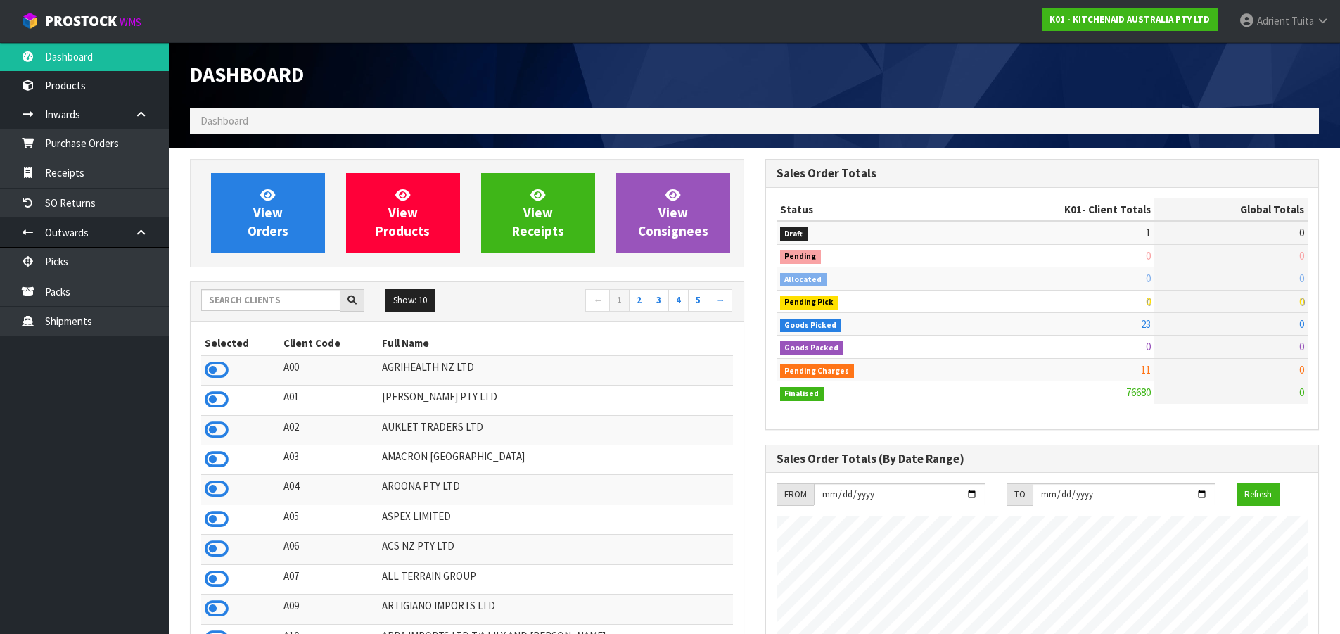
scroll to position [1066, 575]
click at [276, 233] on span "View Orders" at bounding box center [268, 212] width 41 height 53
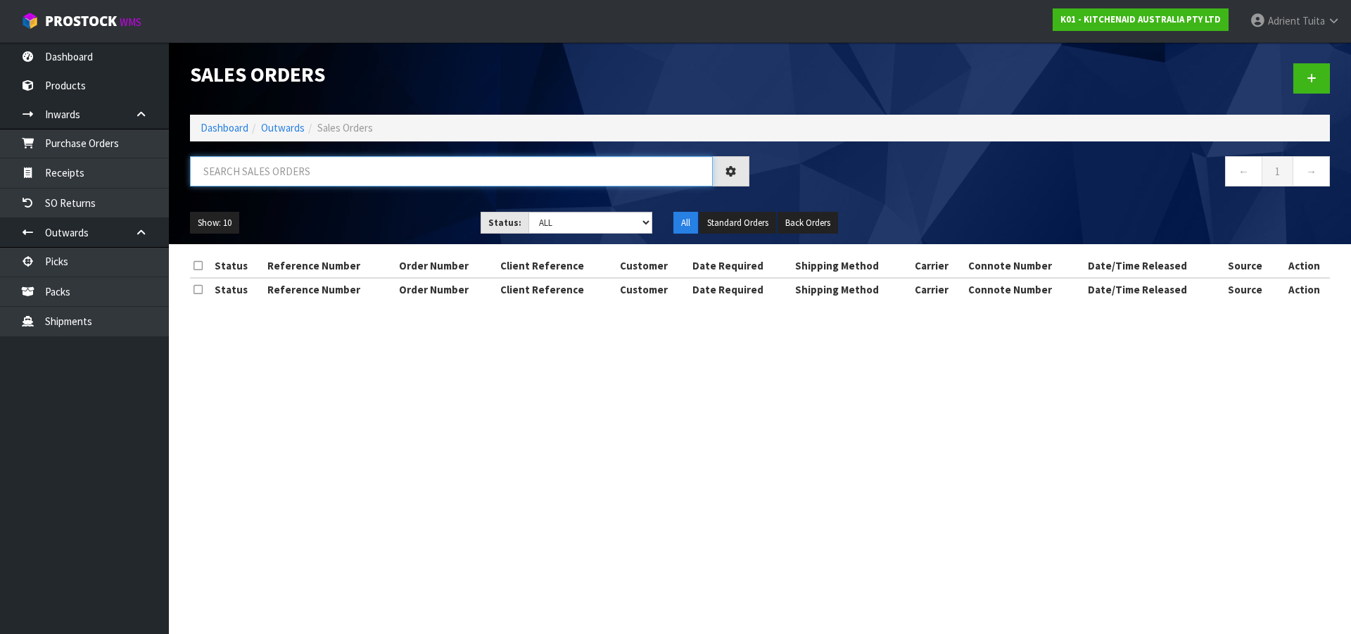
click at [275, 167] on input "text" at bounding box center [451, 171] width 523 height 30
type input "0339"
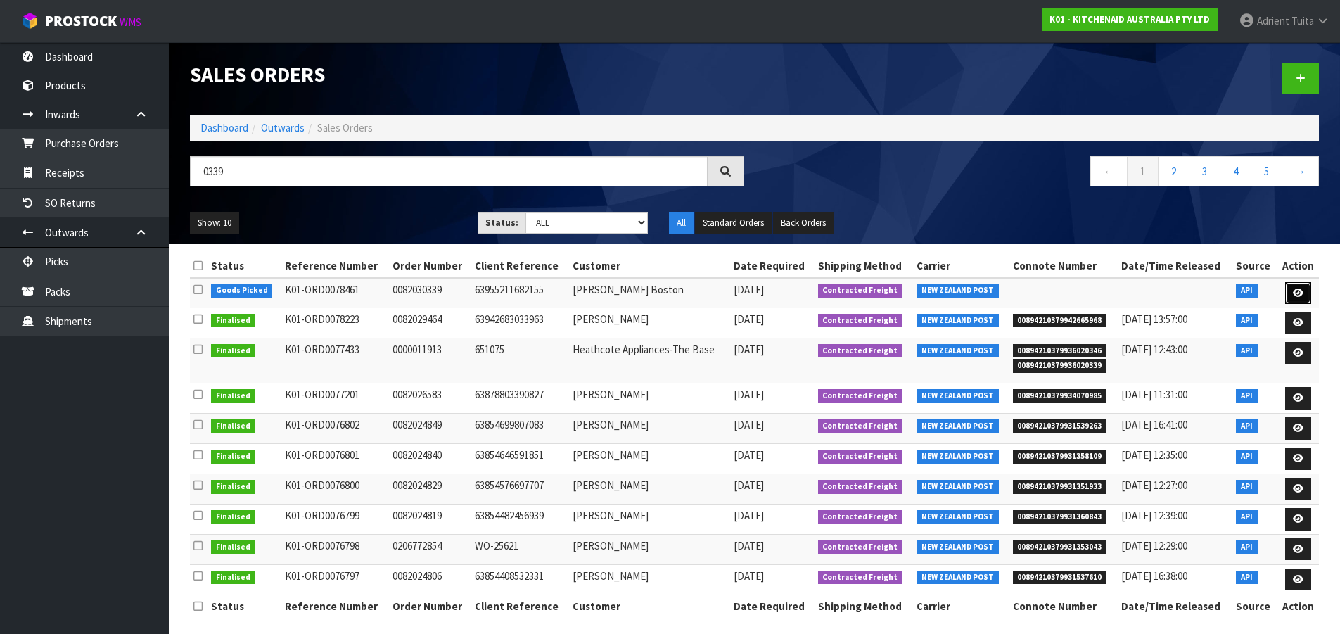
click at [1299, 296] on icon at bounding box center [1298, 292] width 11 height 9
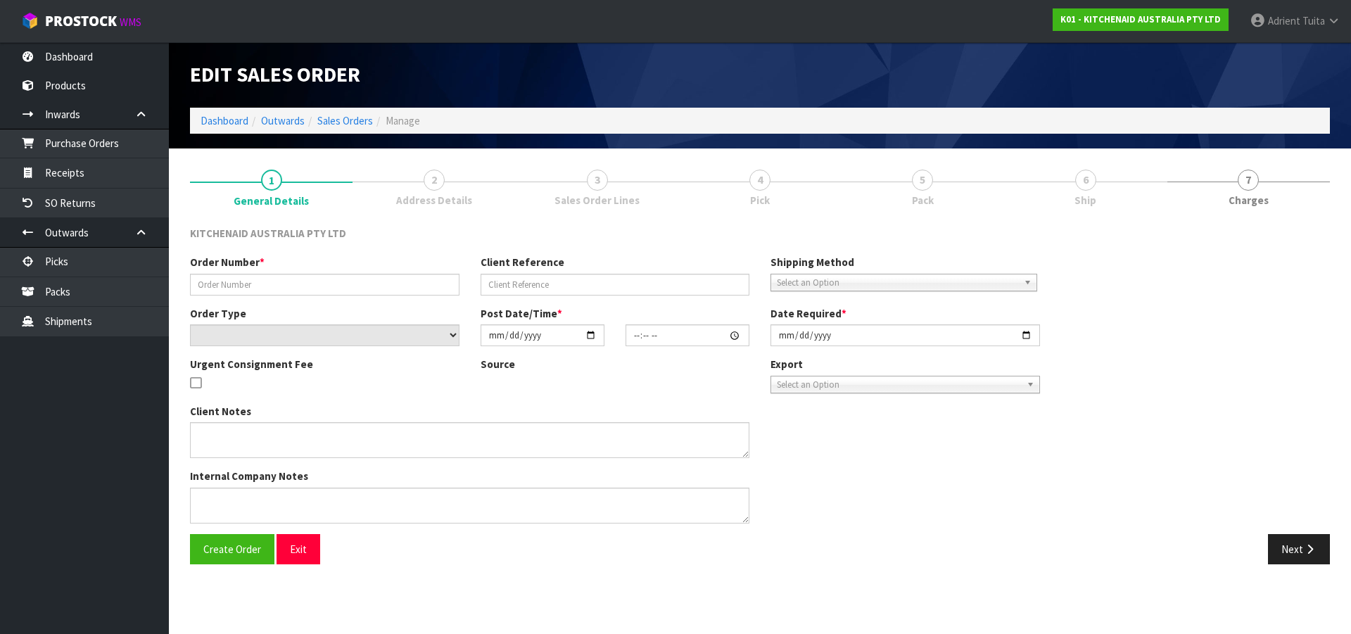
type input "0082030339"
type input "63955211682155"
select select "number:0"
type input "2025-08-28"
type input "19:35:34.000"
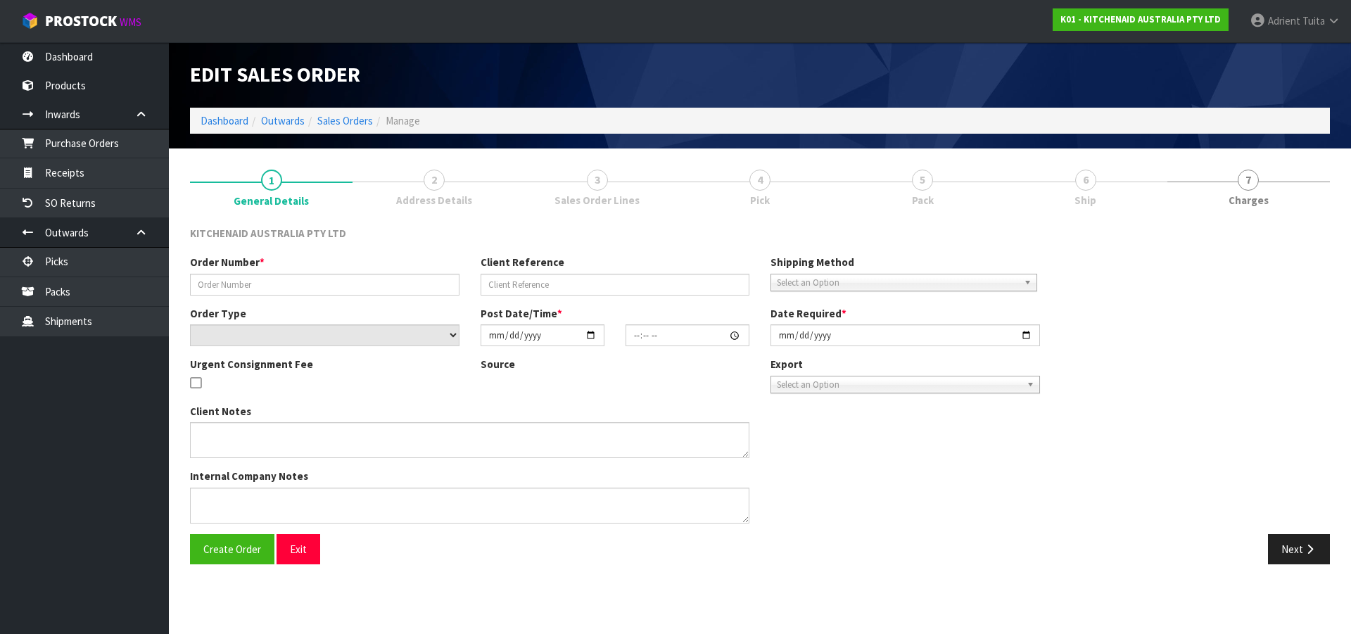
type input "2025-08-28"
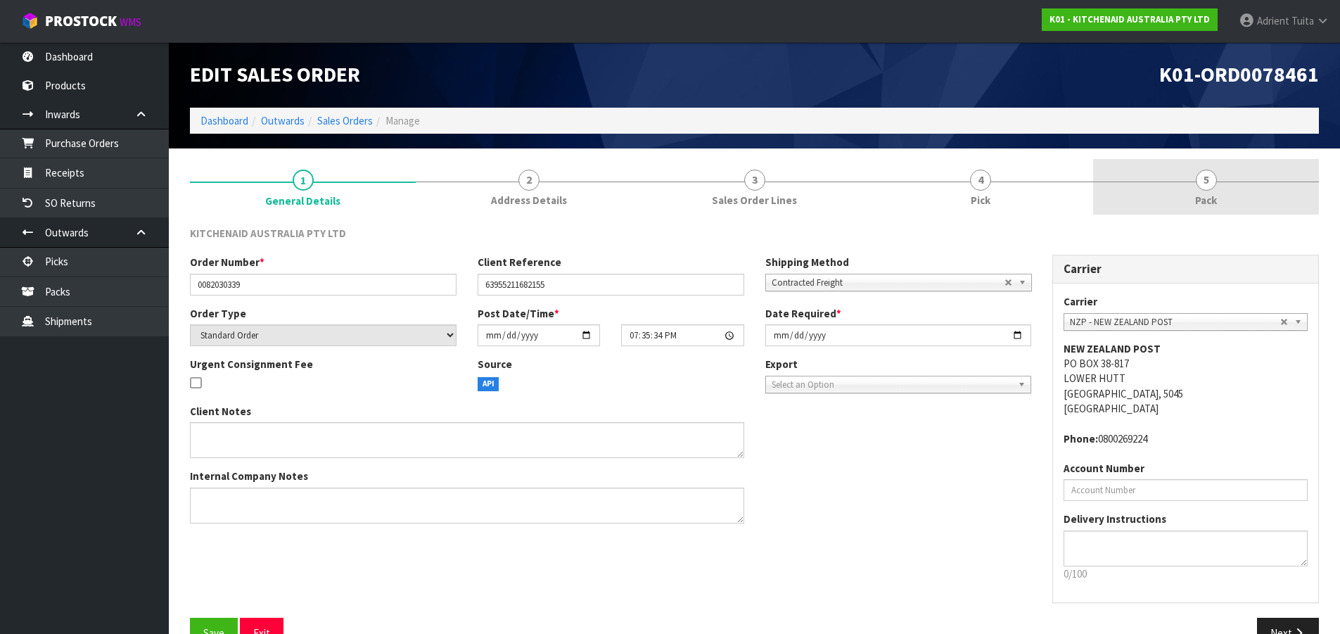
click at [1233, 195] on link "5 Pack" at bounding box center [1206, 187] width 226 height 56
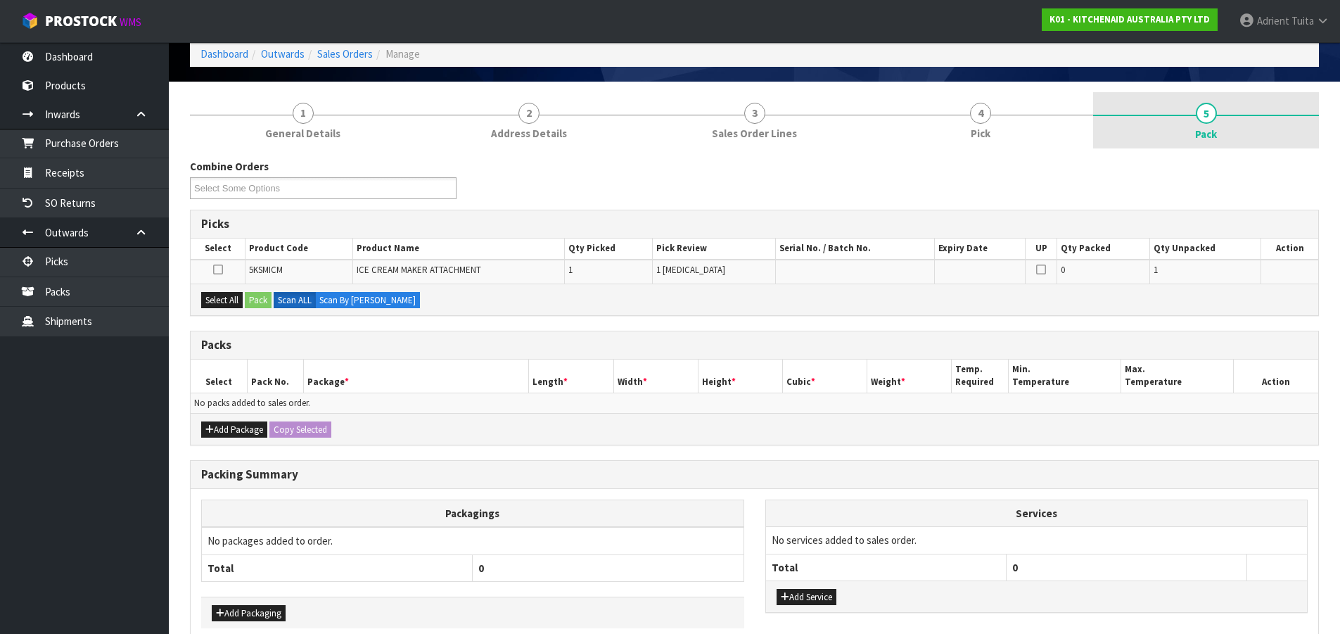
scroll to position [139, 0]
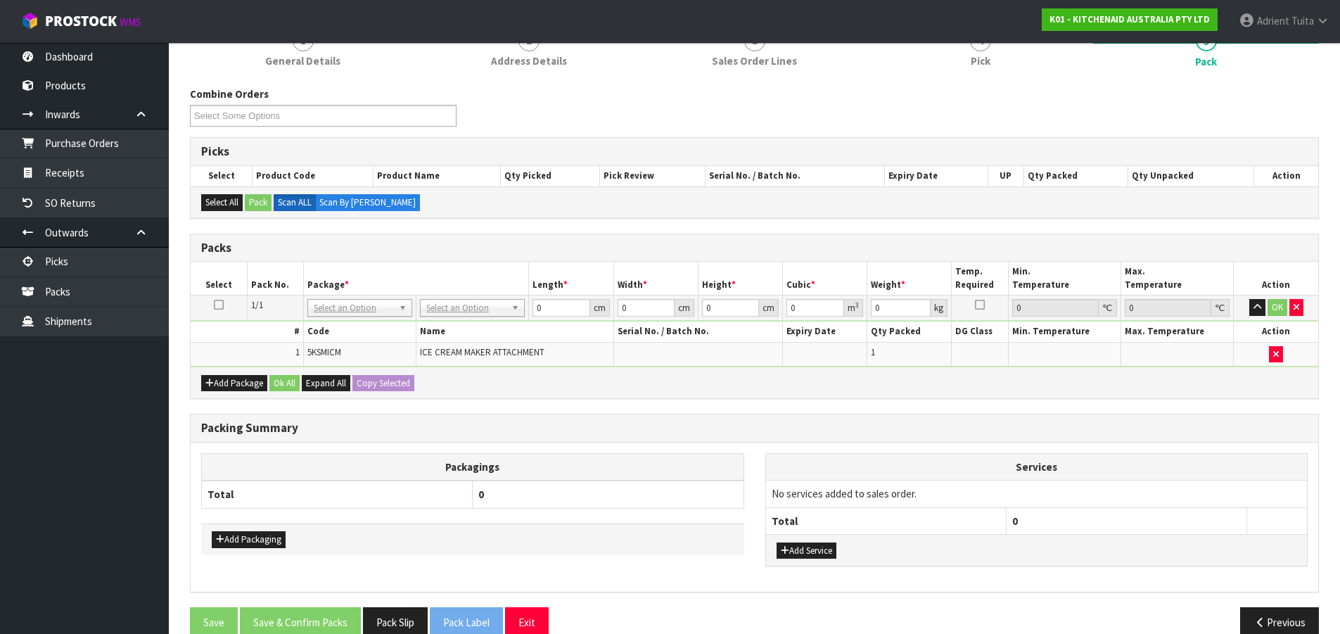
drag, startPoint x: 443, startPoint y: 301, endPoint x: 445, endPoint y: 321, distance: 19.8
click at [443, 330] on input "text" at bounding box center [473, 328] width 98 height 18
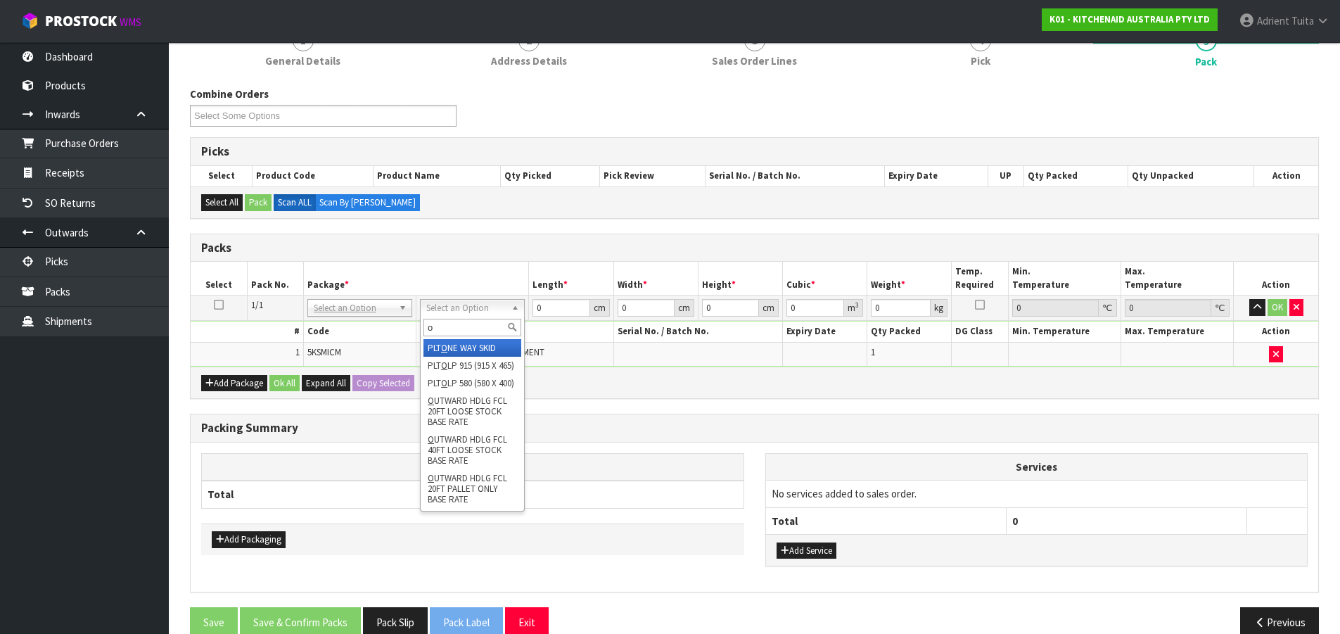
type input "oc"
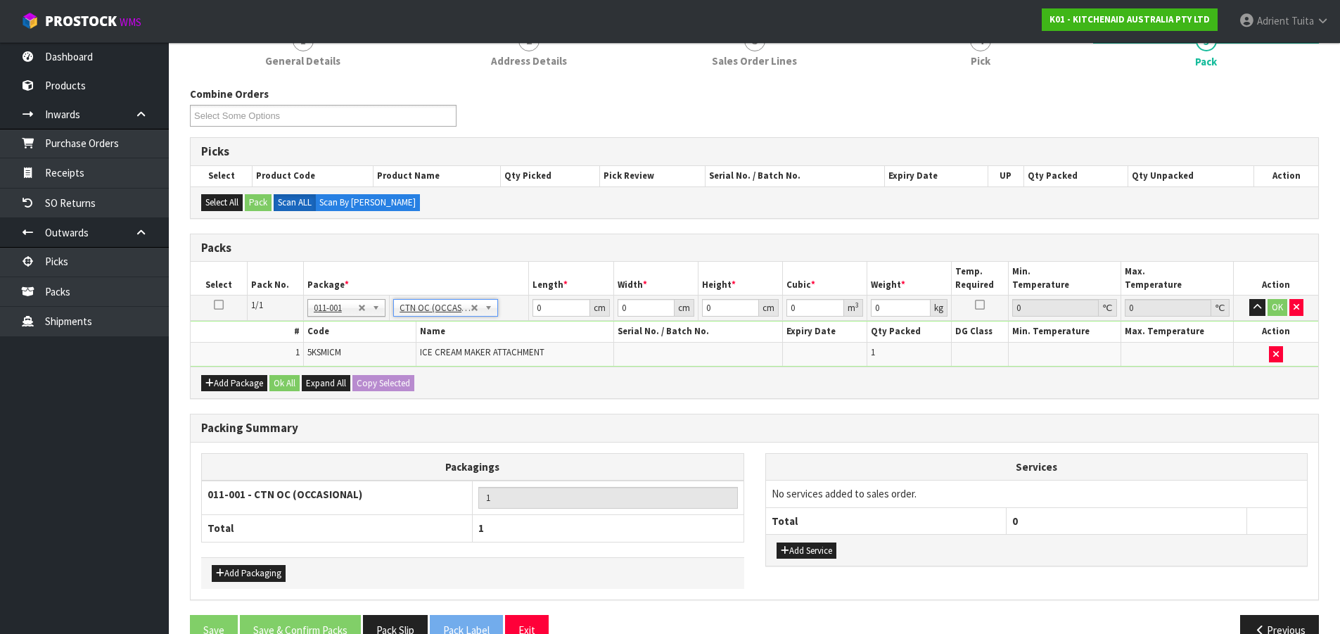
type input "3.36"
click at [548, 306] on input "0" at bounding box center [561, 308] width 57 height 18
type input "29"
type input "28"
type input "3"
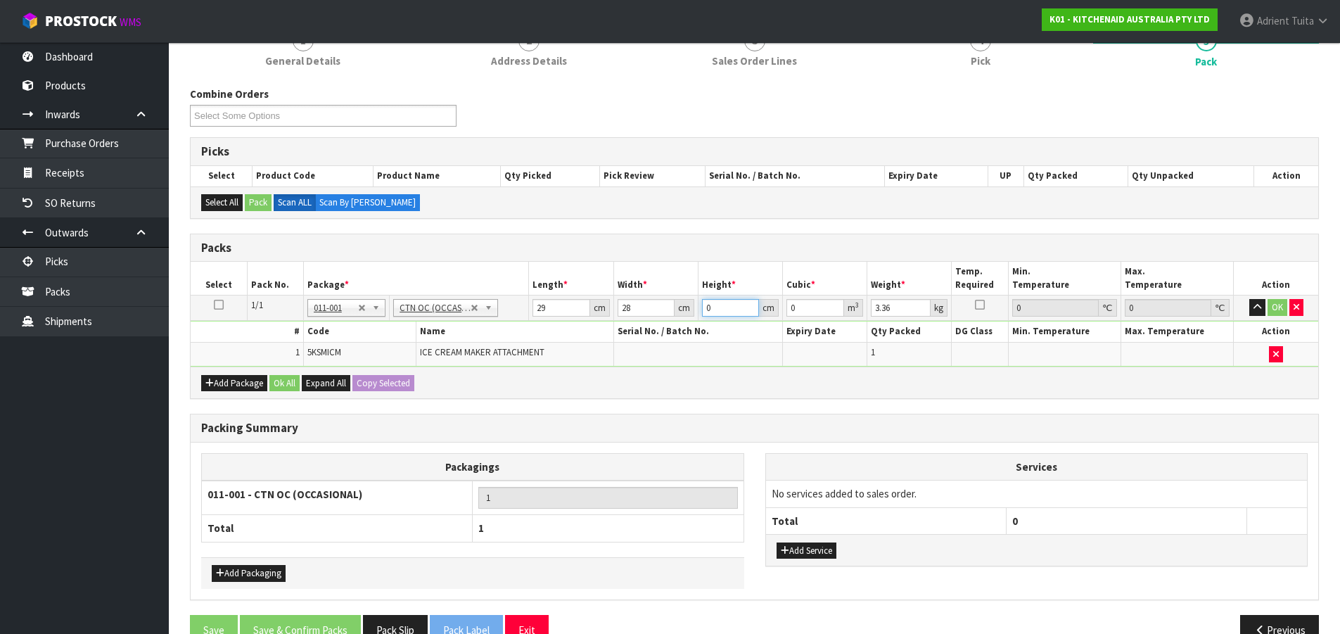
type input "0.002436"
click at [1271, 311] on button "OK" at bounding box center [1278, 307] width 20 height 17
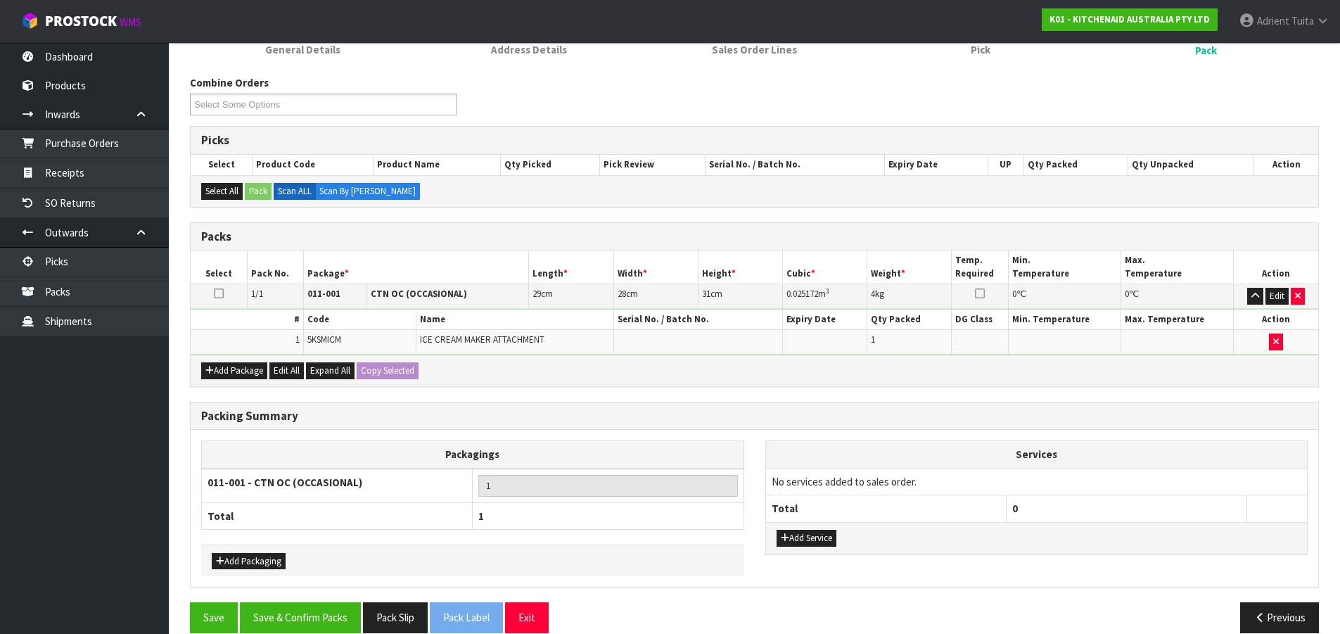
scroll to position [171, 0]
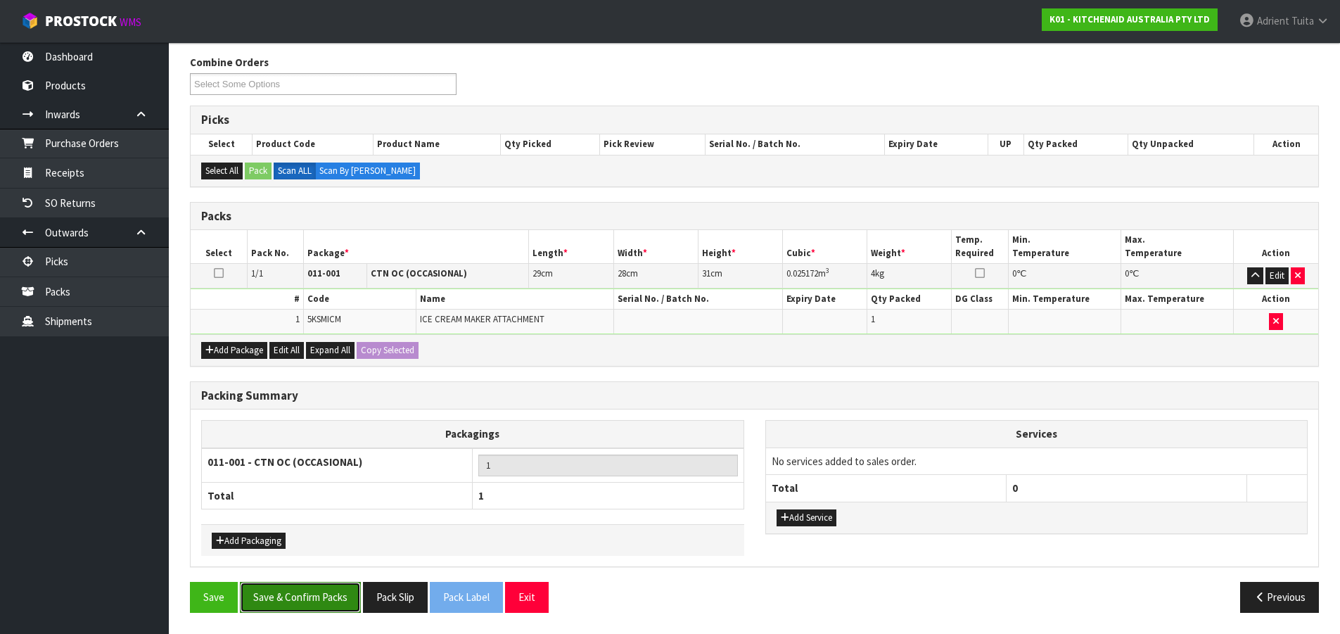
click at [292, 604] on button "Save & Confirm Packs" at bounding box center [300, 597] width 121 height 30
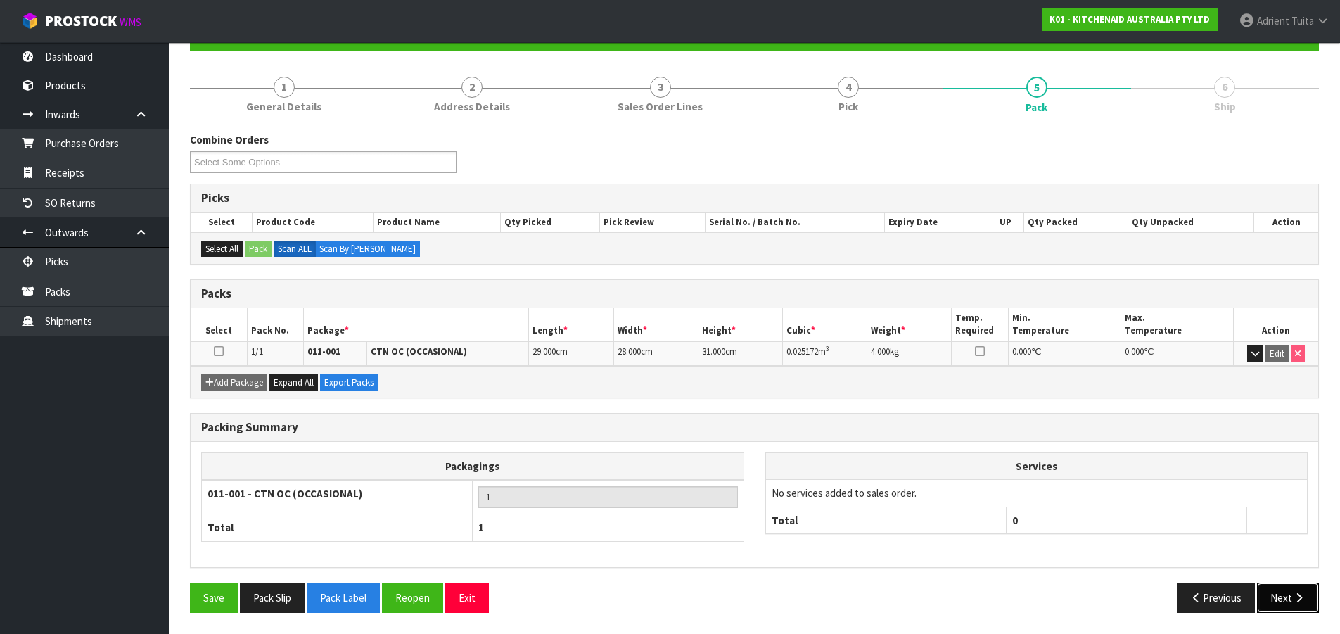
click at [1297, 593] on icon "button" at bounding box center [1298, 597] width 13 height 11
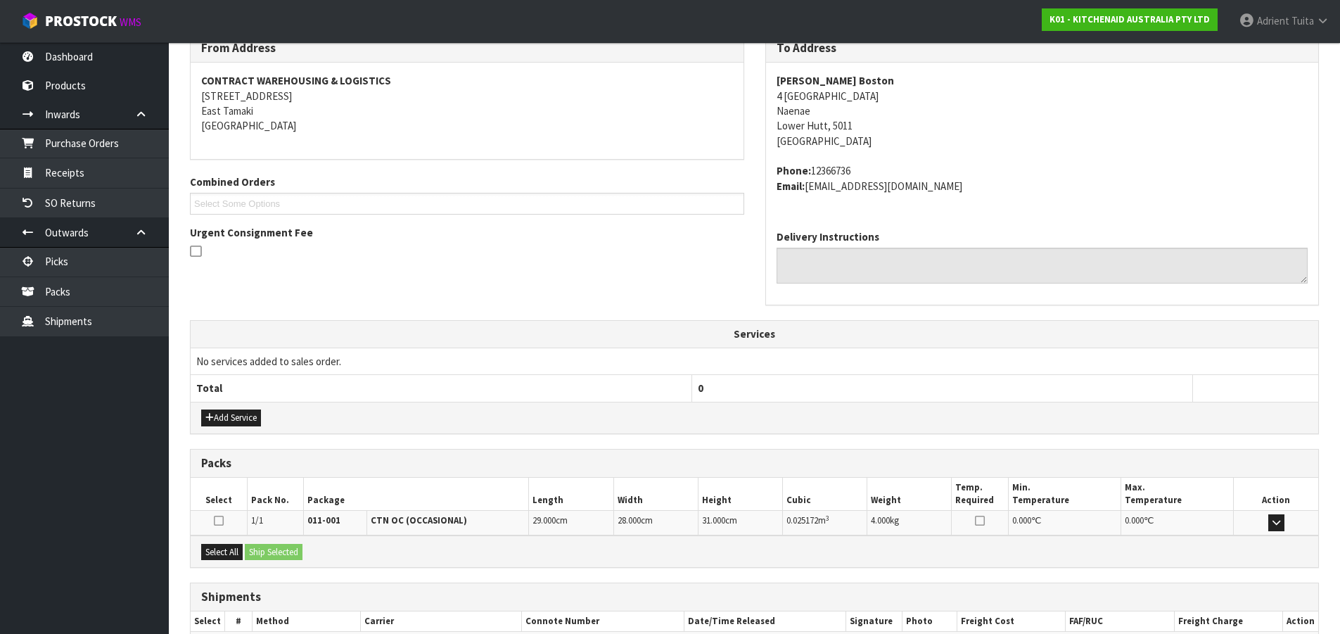
scroll to position [328, 0]
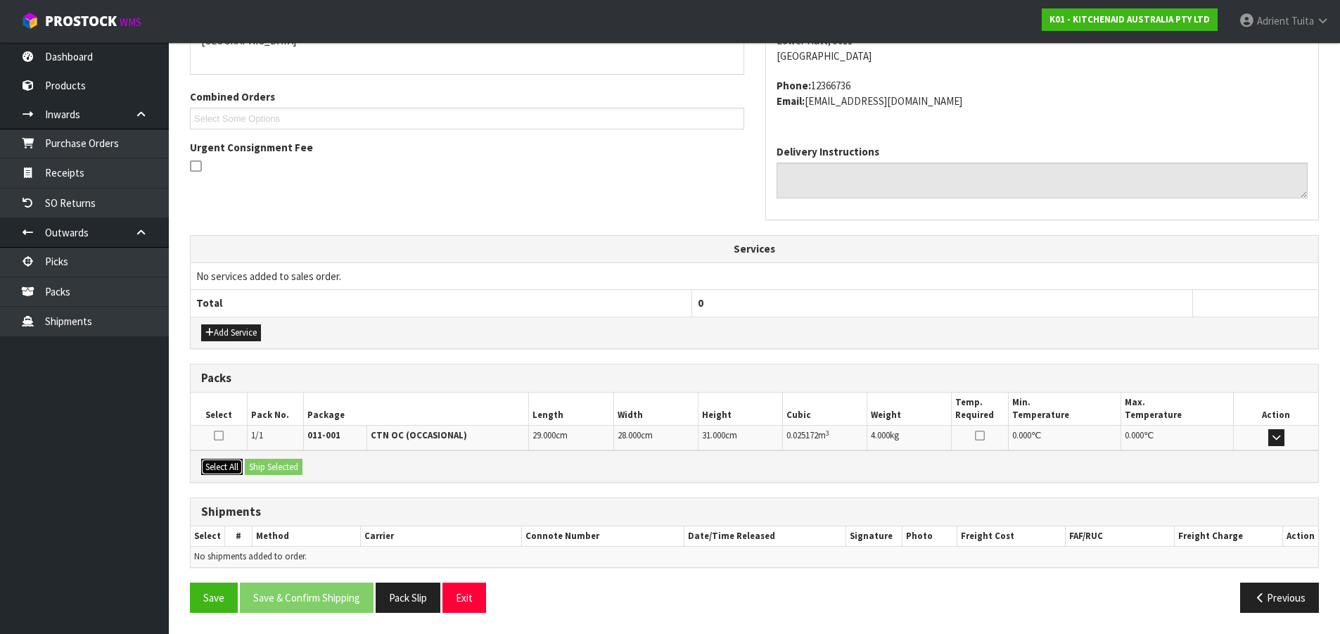
drag, startPoint x: 210, startPoint y: 468, endPoint x: 236, endPoint y: 467, distance: 26.7
click at [214, 468] on button "Select All" at bounding box center [222, 467] width 42 height 17
click at [237, 467] on button "Select All" at bounding box center [222, 467] width 42 height 17
click at [256, 466] on button "Ship Selected" at bounding box center [274, 467] width 58 height 17
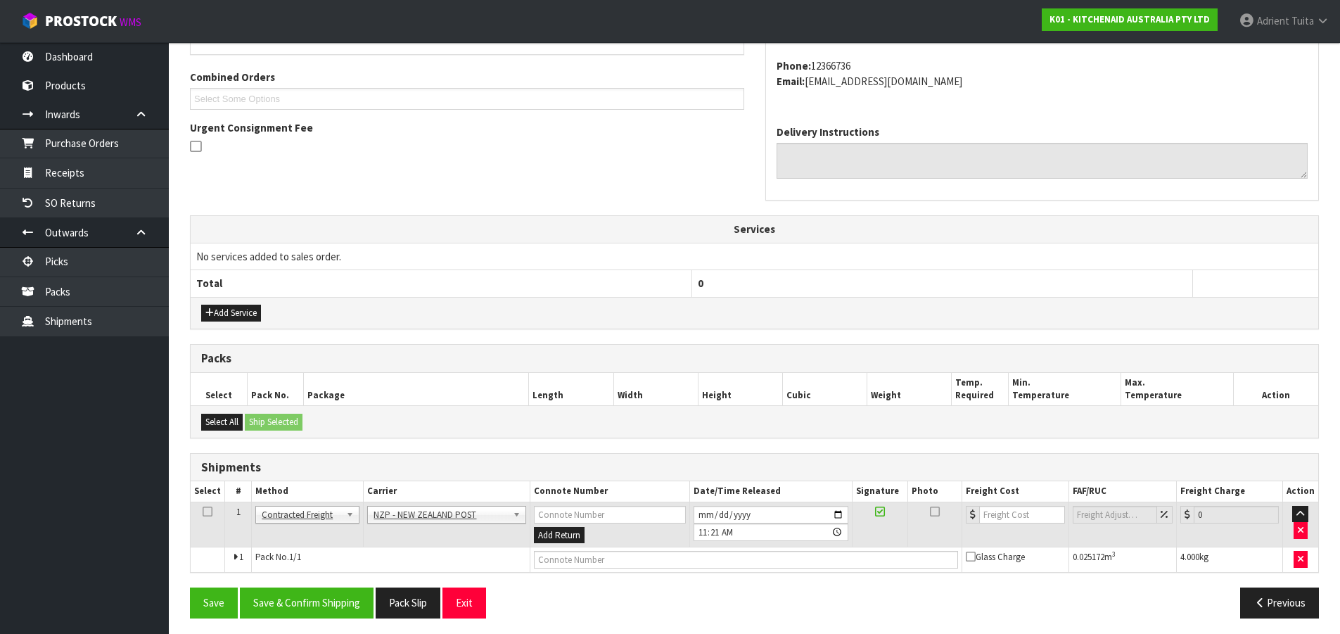
scroll to position [353, 0]
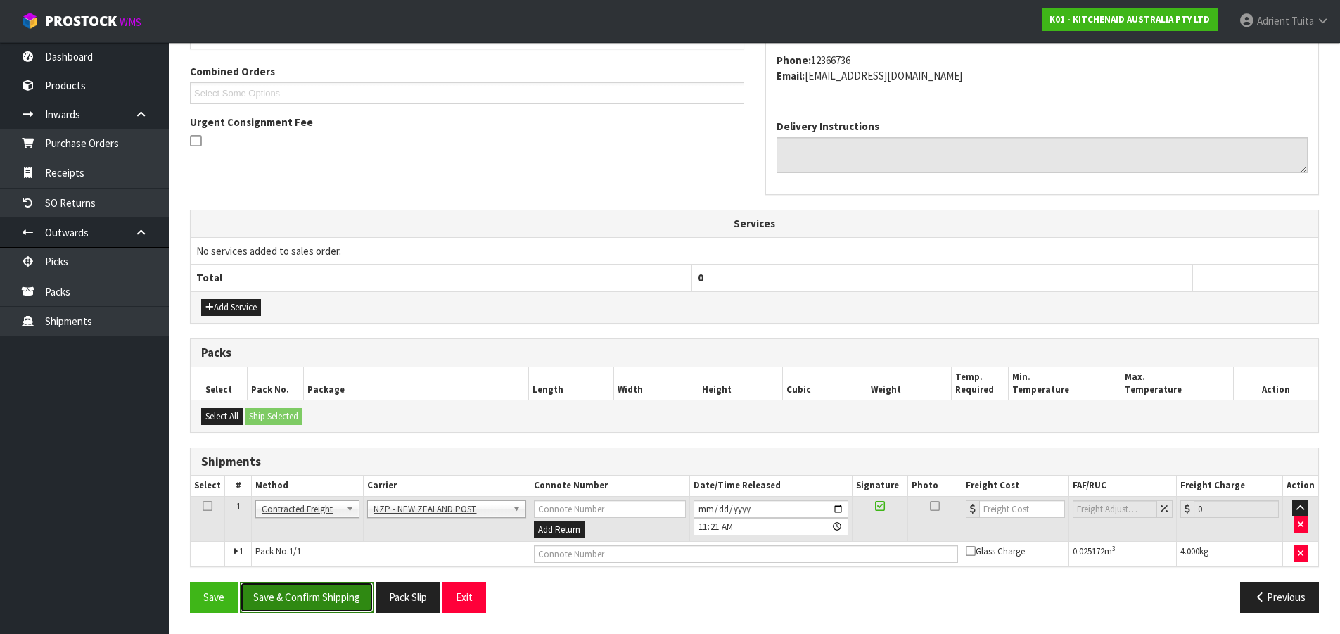
click at [313, 589] on button "Save & Confirm Shipping" at bounding box center [307, 597] width 134 height 30
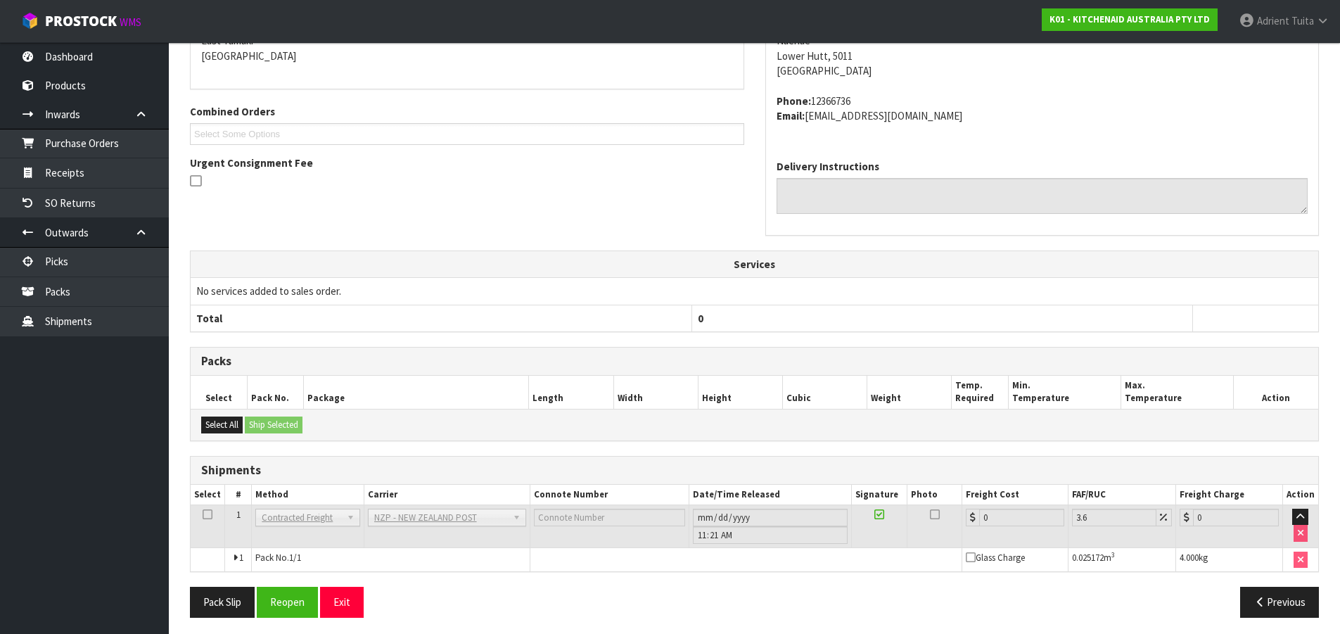
scroll to position [333, 0]
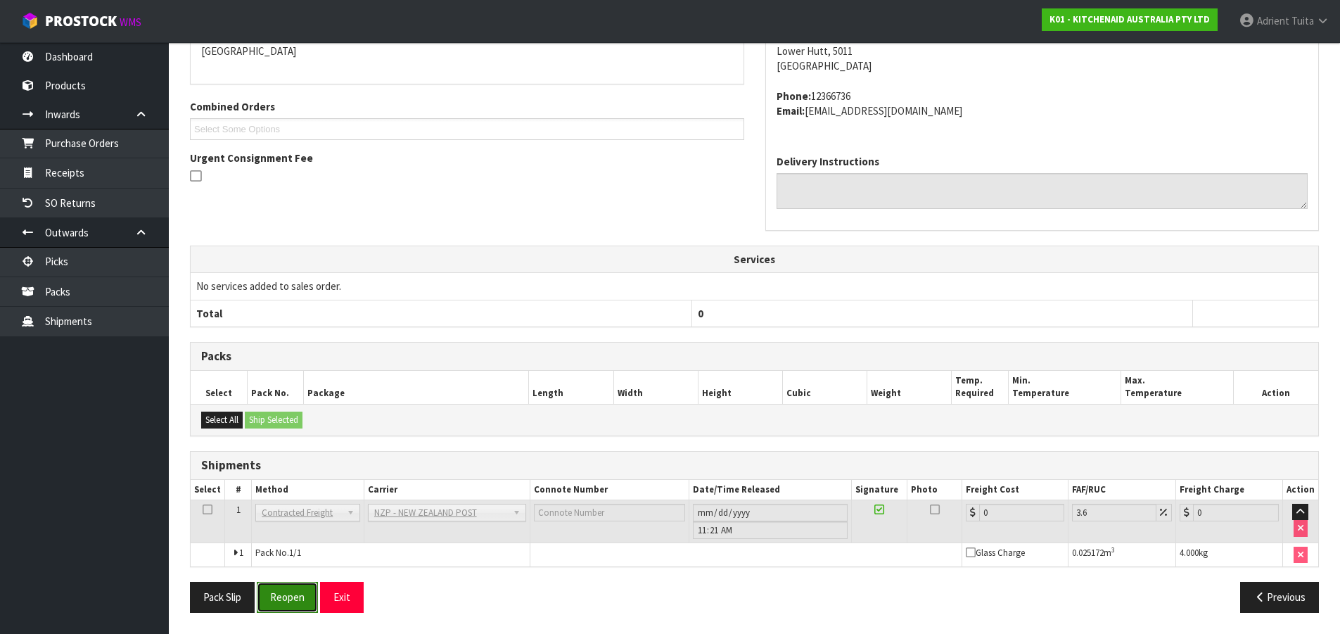
drag, startPoint x: 298, startPoint y: 611, endPoint x: 272, endPoint y: 600, distance: 28.1
click at [298, 610] on button "Reopen" at bounding box center [287, 597] width 61 height 30
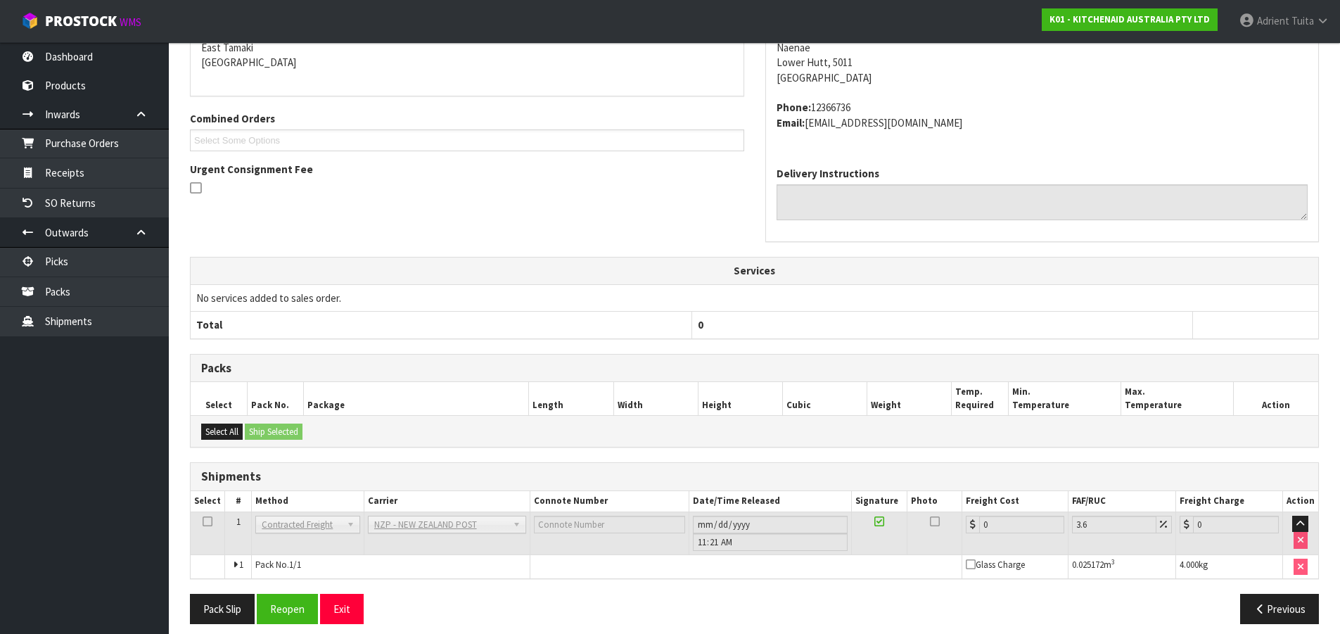
scroll to position [317, 0]
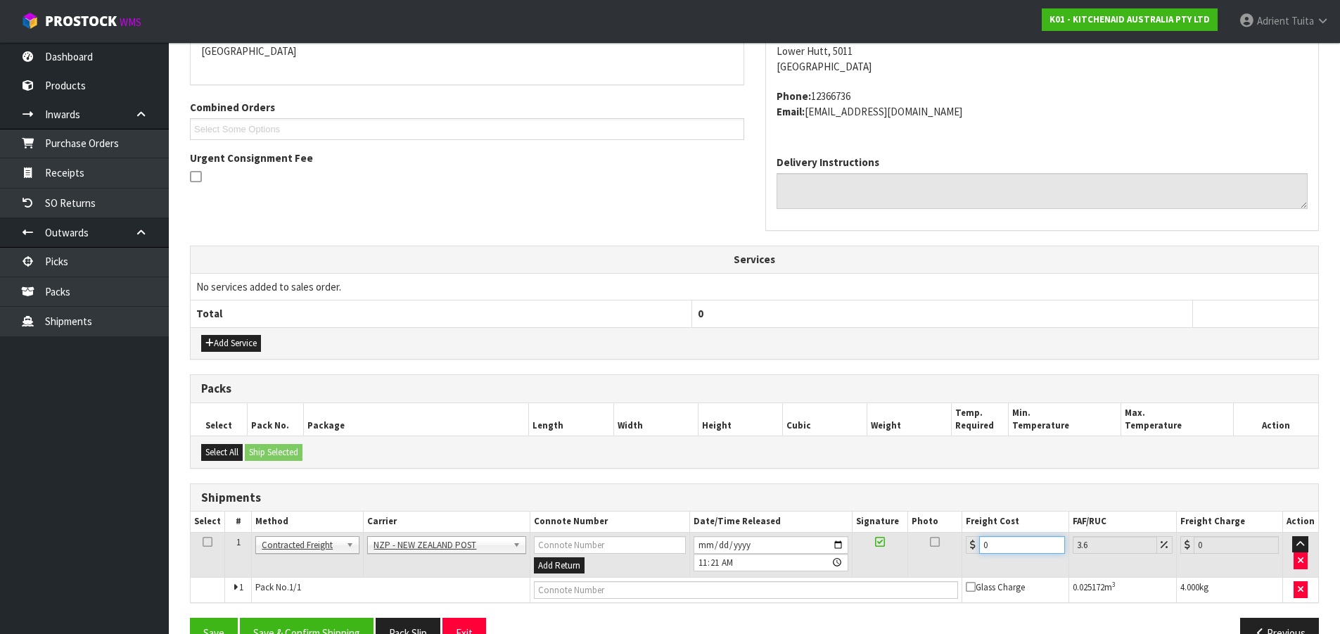
click at [1031, 540] on input "0" at bounding box center [1021, 545] width 85 height 18
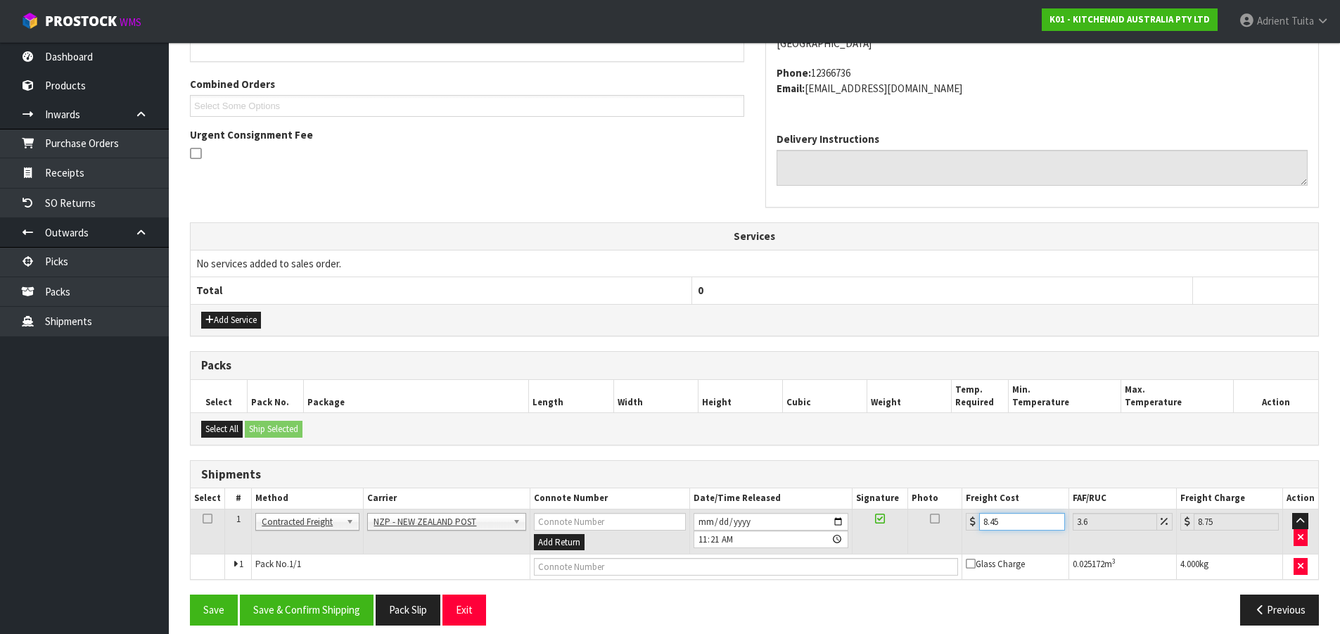
scroll to position [353, 0]
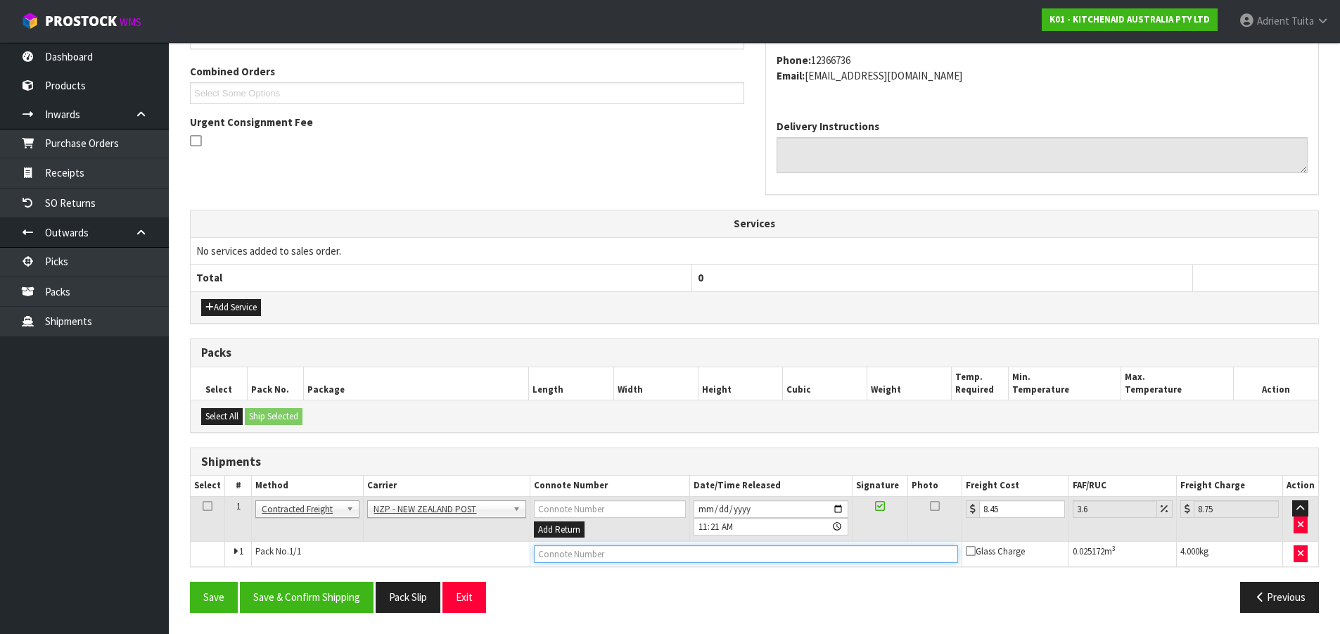
click at [656, 549] on input "text" at bounding box center [746, 554] width 425 height 18
click at [190, 582] on button "Save" at bounding box center [214, 597] width 48 height 30
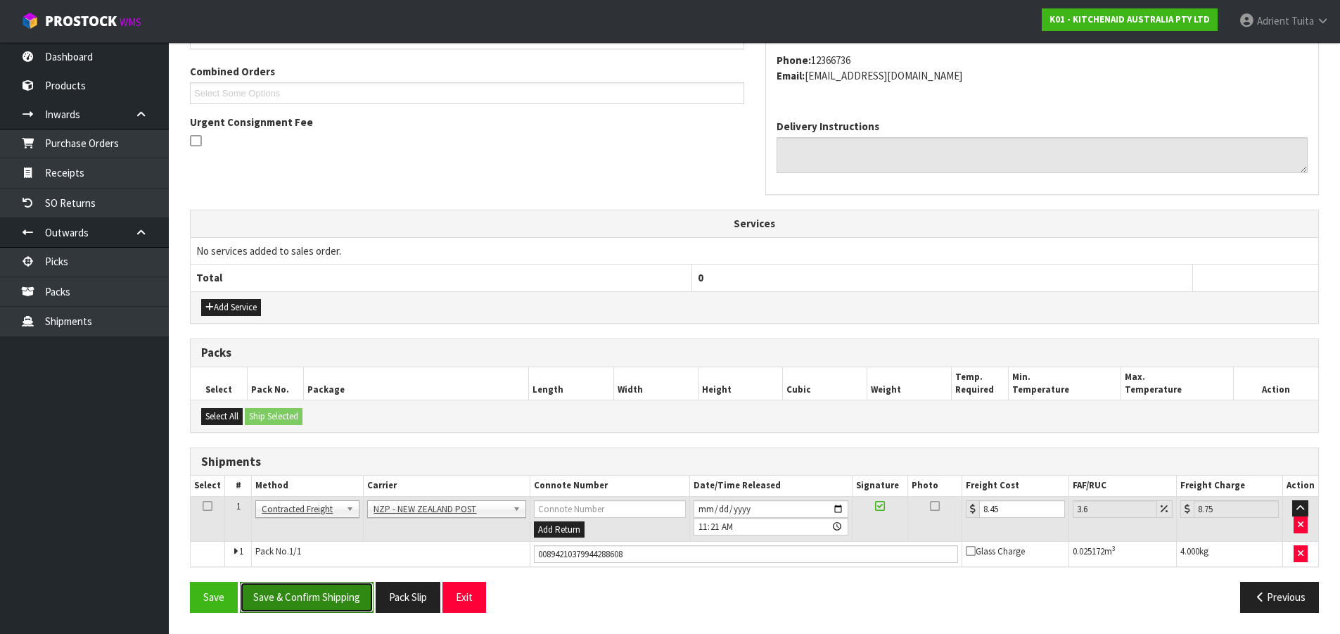
click at [333, 588] on button "Save & Confirm Shipping" at bounding box center [307, 597] width 134 height 30
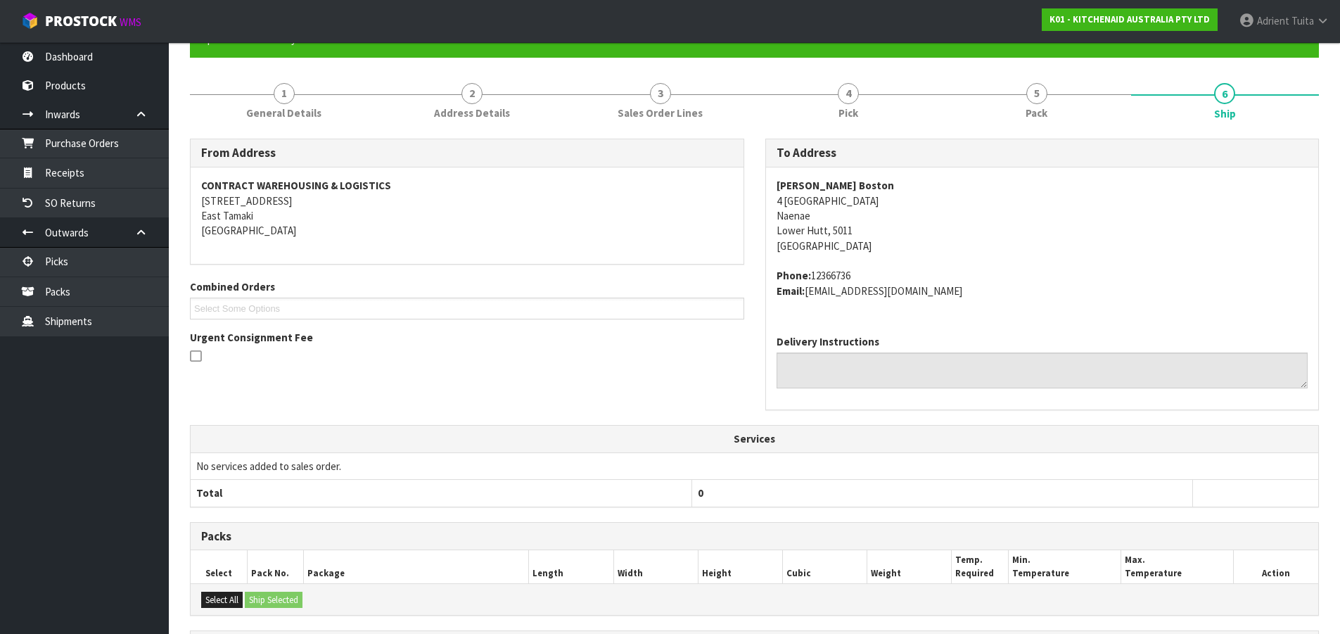
scroll to position [317, 0]
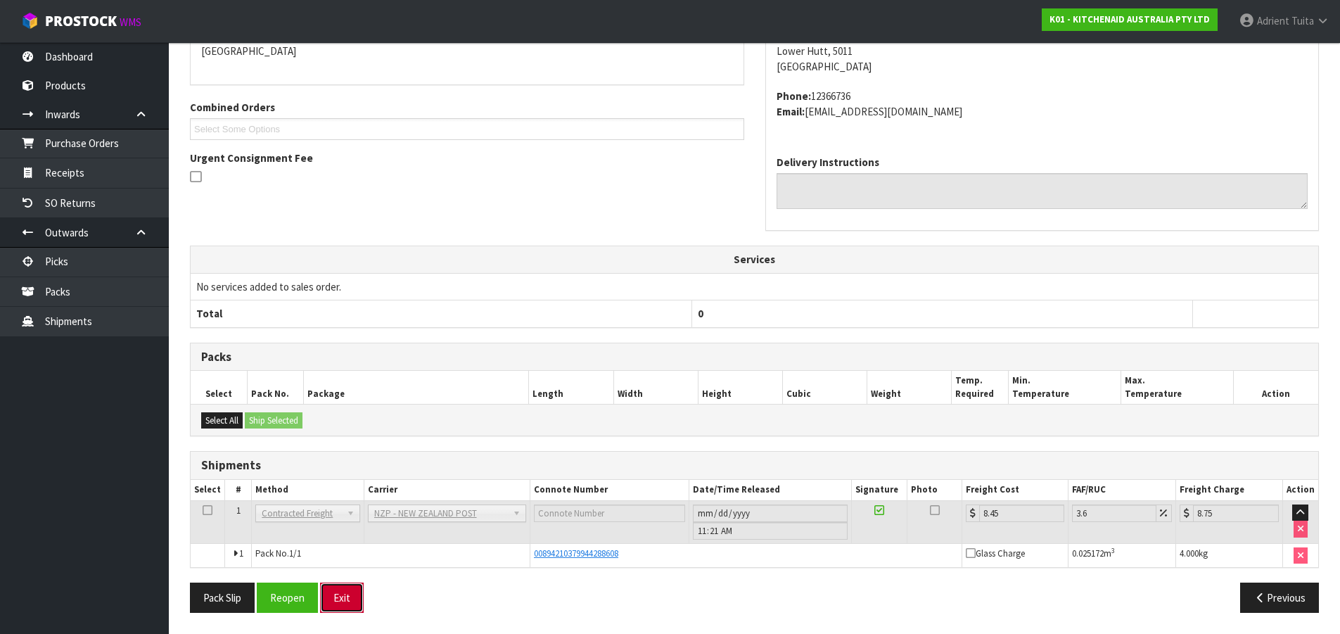
click at [336, 591] on button "Exit" at bounding box center [342, 598] width 44 height 30
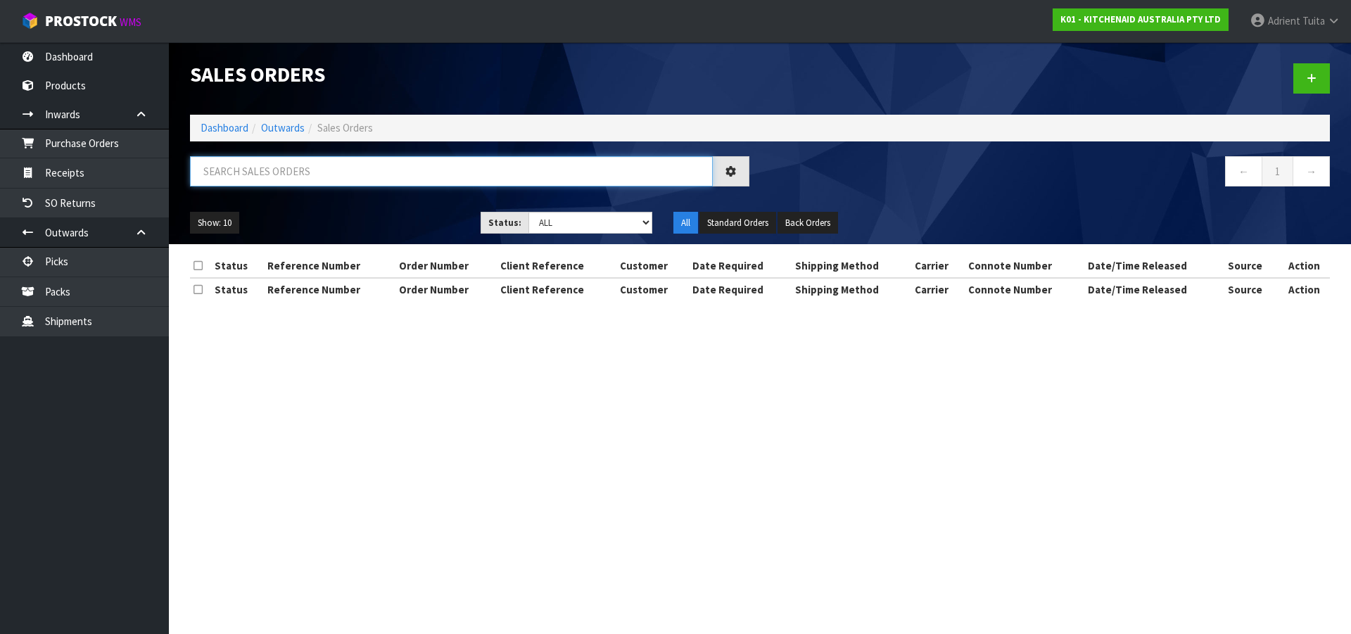
click at [332, 171] on input "text" at bounding box center [451, 171] width 523 height 30
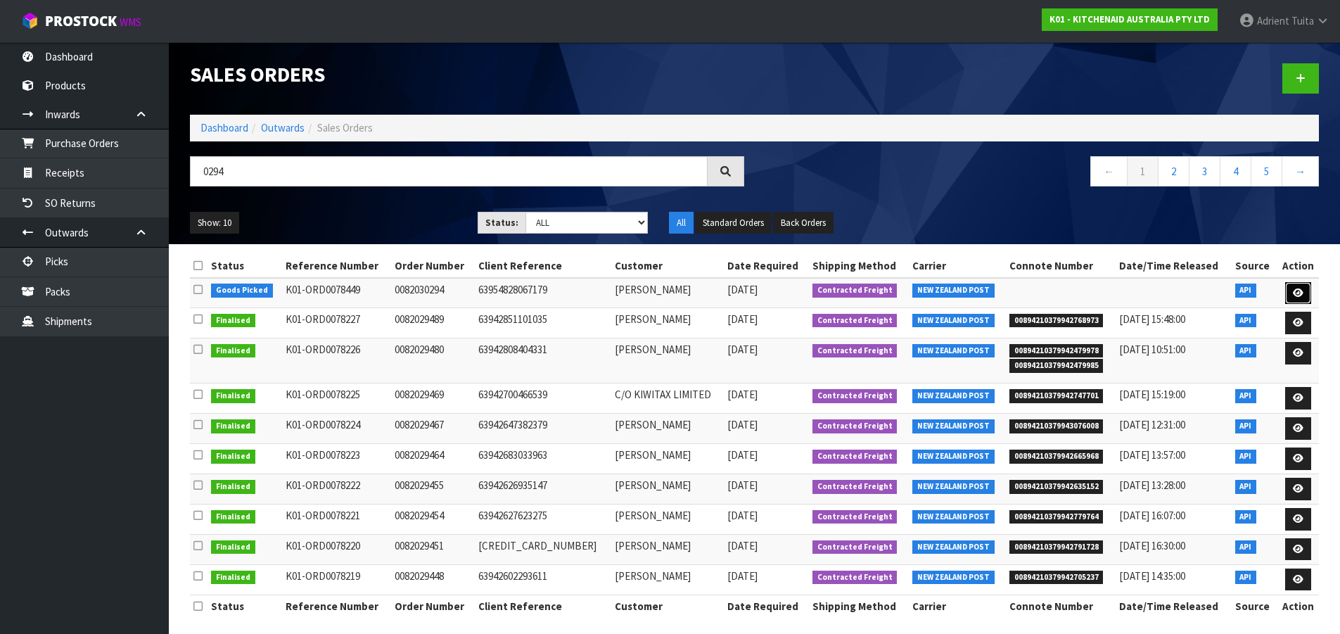
click at [1299, 293] on icon at bounding box center [1298, 292] width 11 height 9
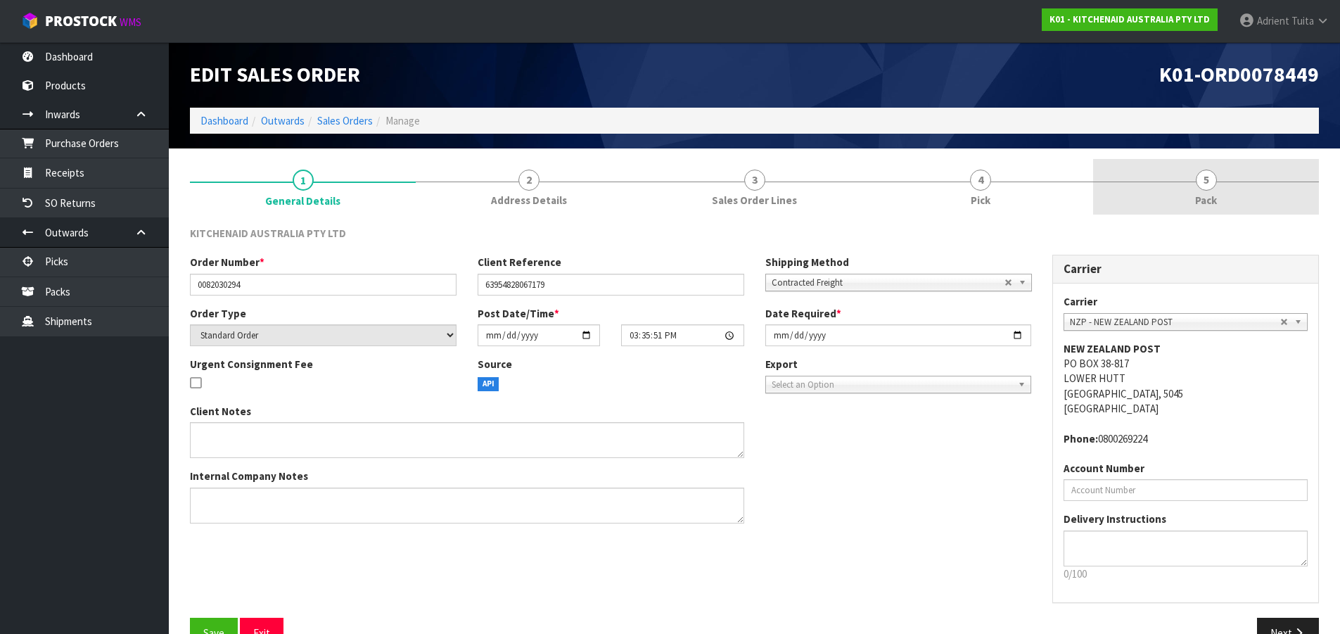
click at [1228, 186] on link "5 Pack" at bounding box center [1206, 187] width 226 height 56
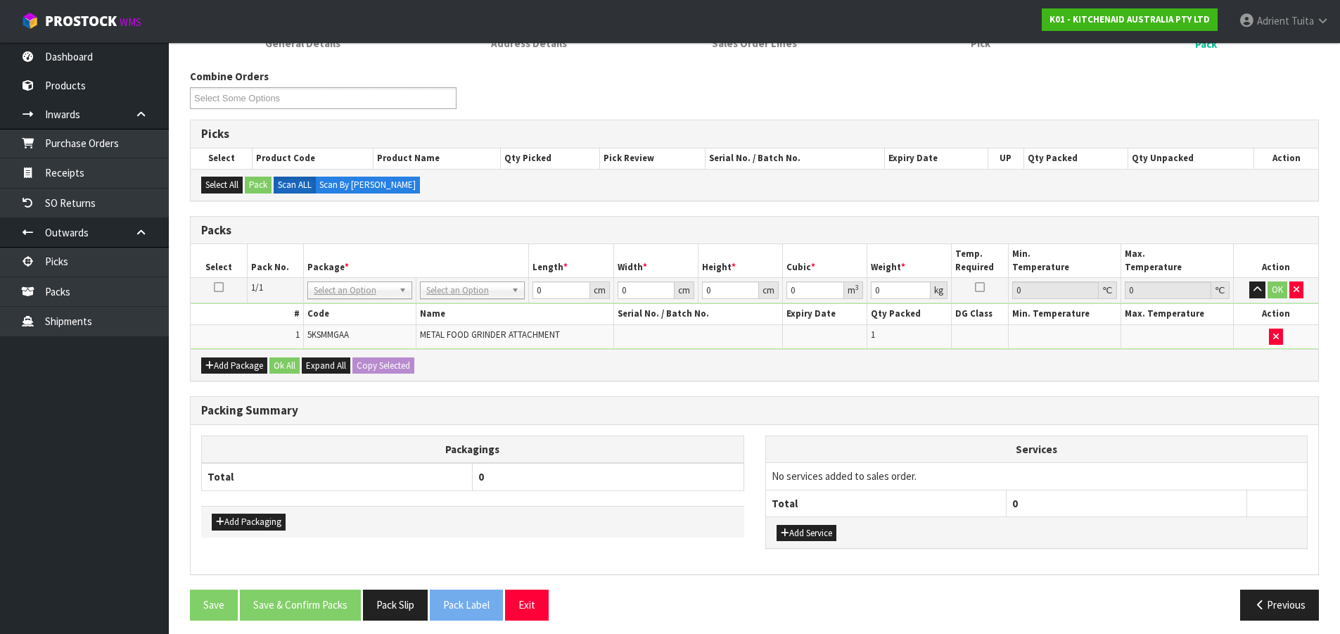
scroll to position [165, 0]
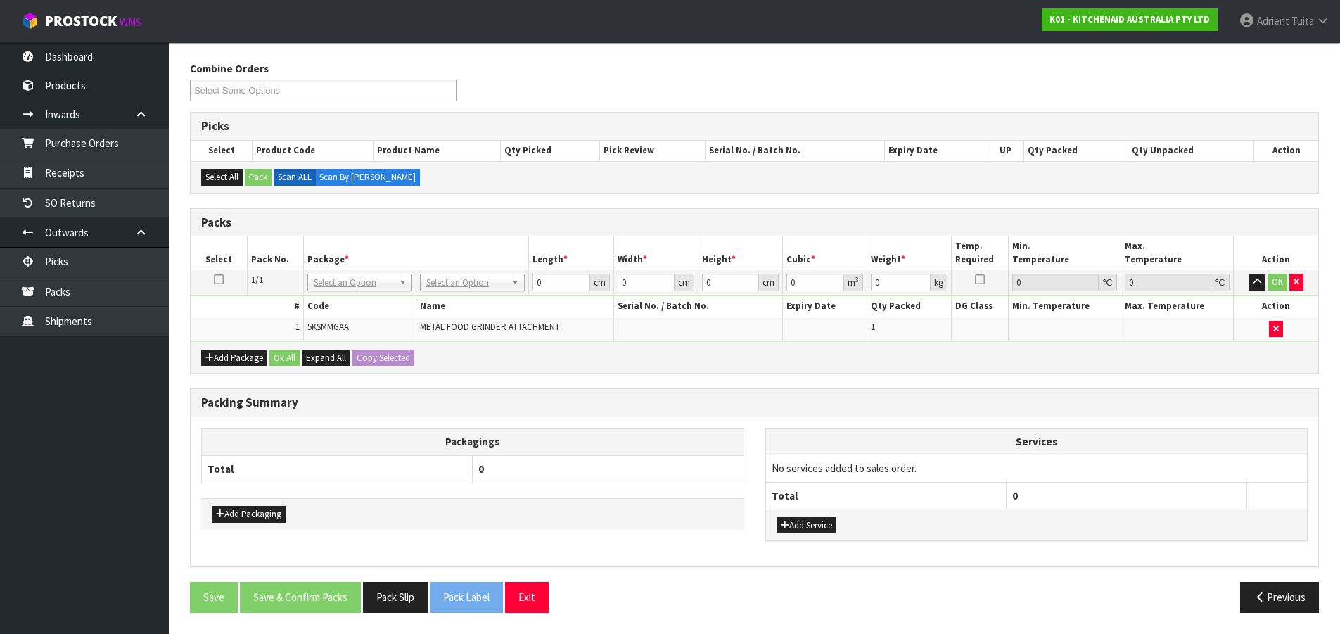
drag, startPoint x: 475, startPoint y: 277, endPoint x: 475, endPoint y: 298, distance: 20.4
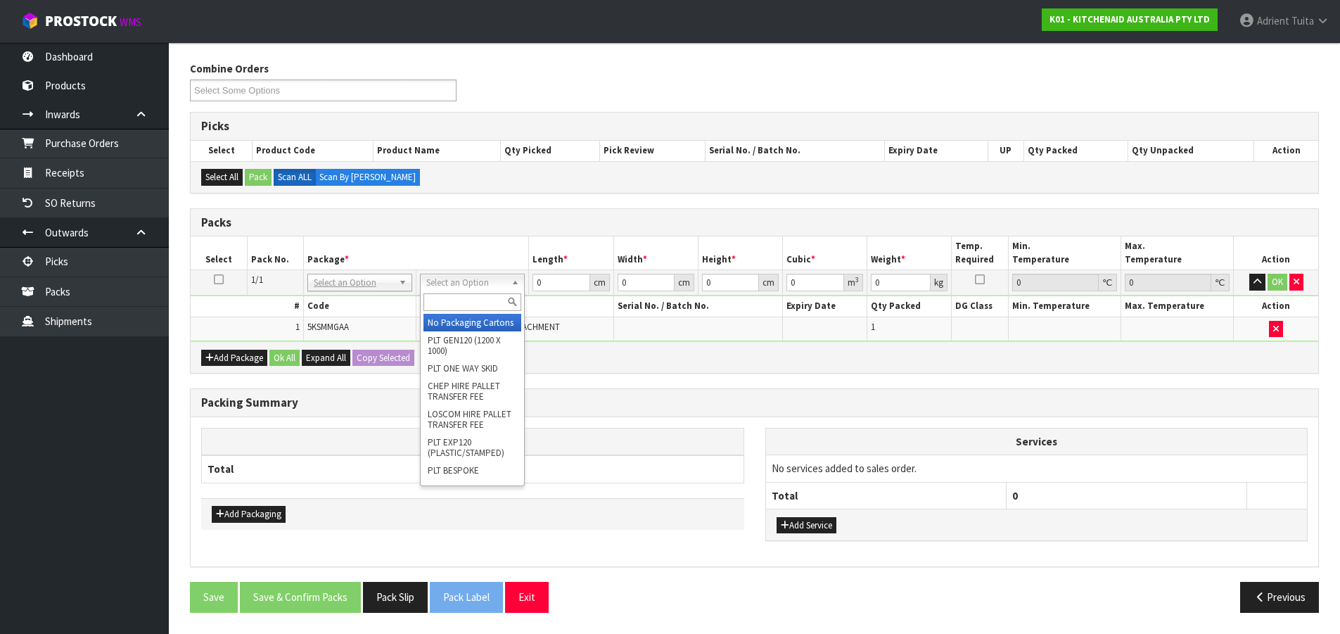
click at [476, 301] on input "text" at bounding box center [473, 302] width 98 height 18
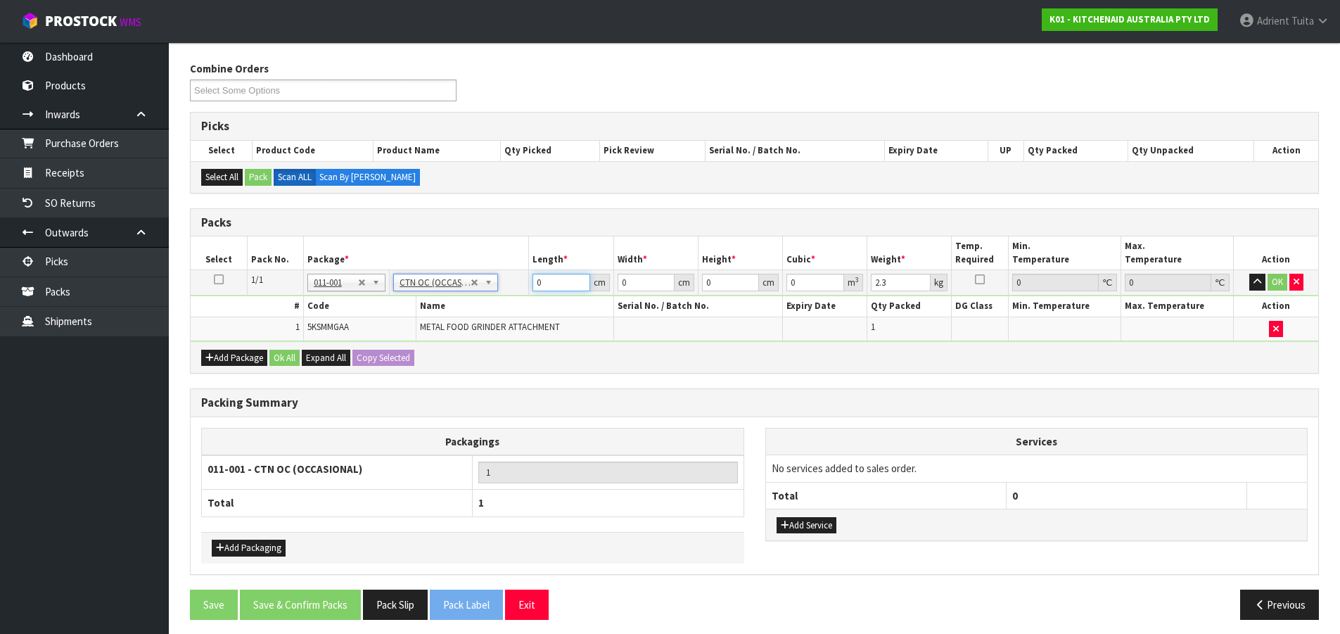
click at [561, 290] on input "0" at bounding box center [561, 283] width 57 height 18
click at [1276, 288] on button "OK" at bounding box center [1278, 282] width 20 height 17
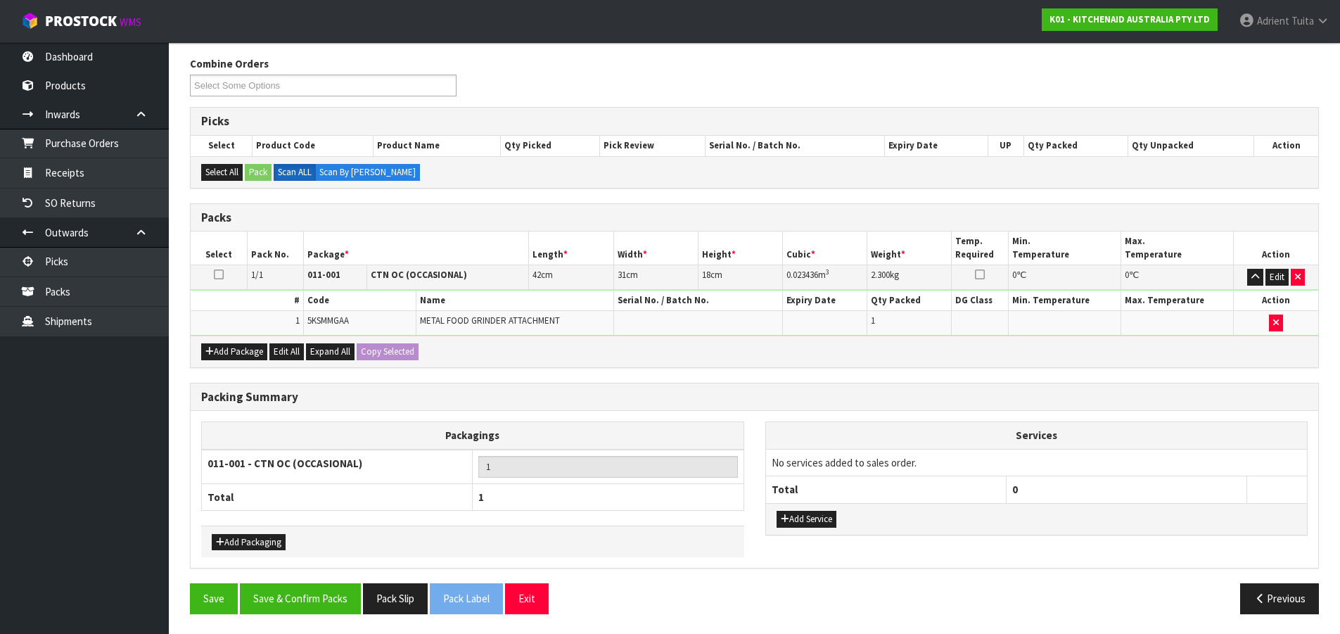
scroll to position [171, 0]
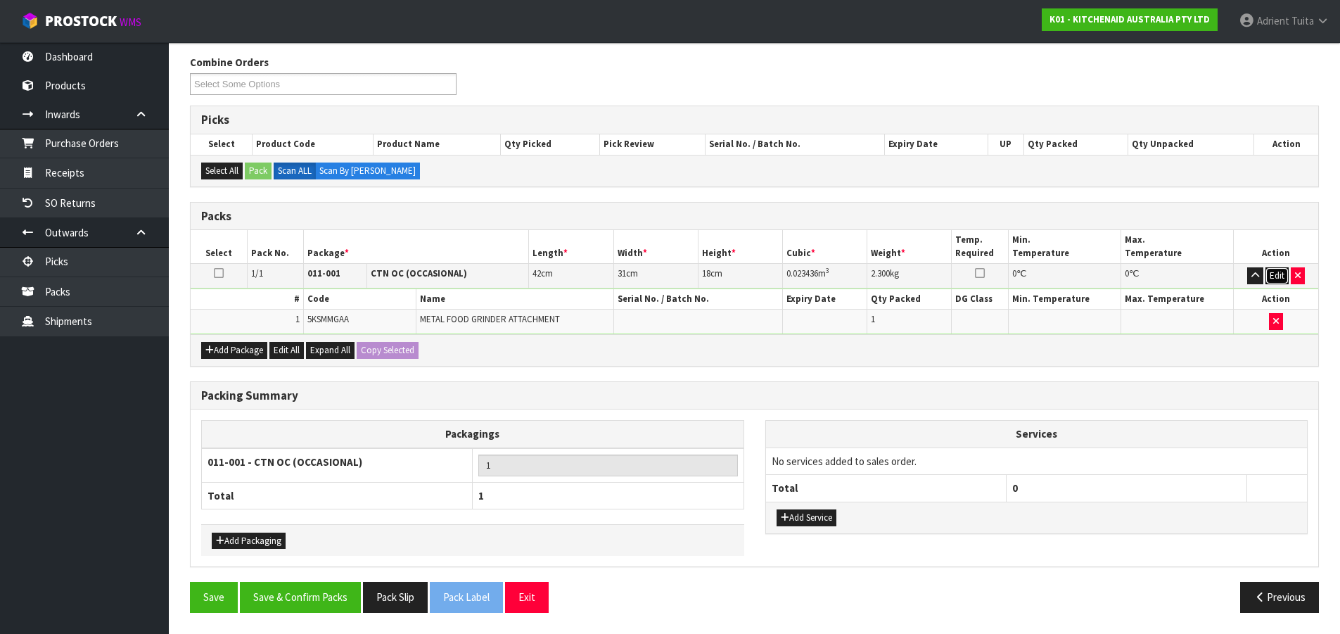
click at [1285, 276] on button "Edit" at bounding box center [1277, 275] width 23 height 17
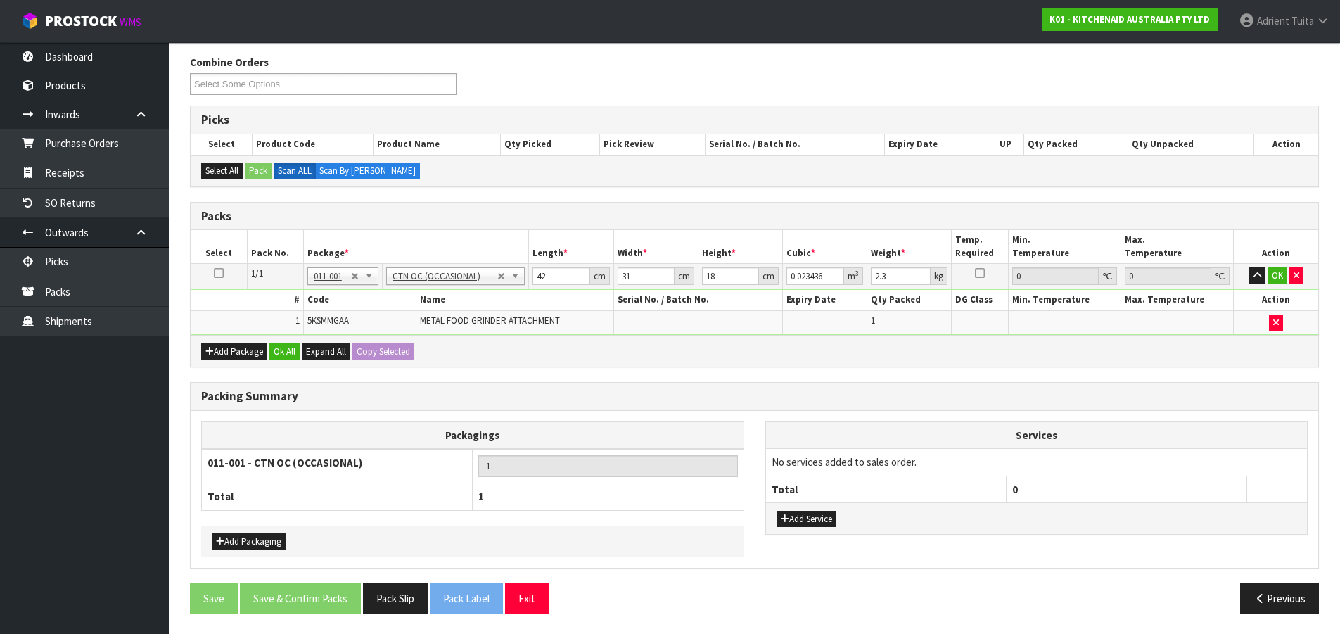
scroll to position [172, 0]
click at [884, 275] on input "2.3" at bounding box center [901, 276] width 60 height 18
click at [1272, 274] on button "OK" at bounding box center [1278, 275] width 20 height 17
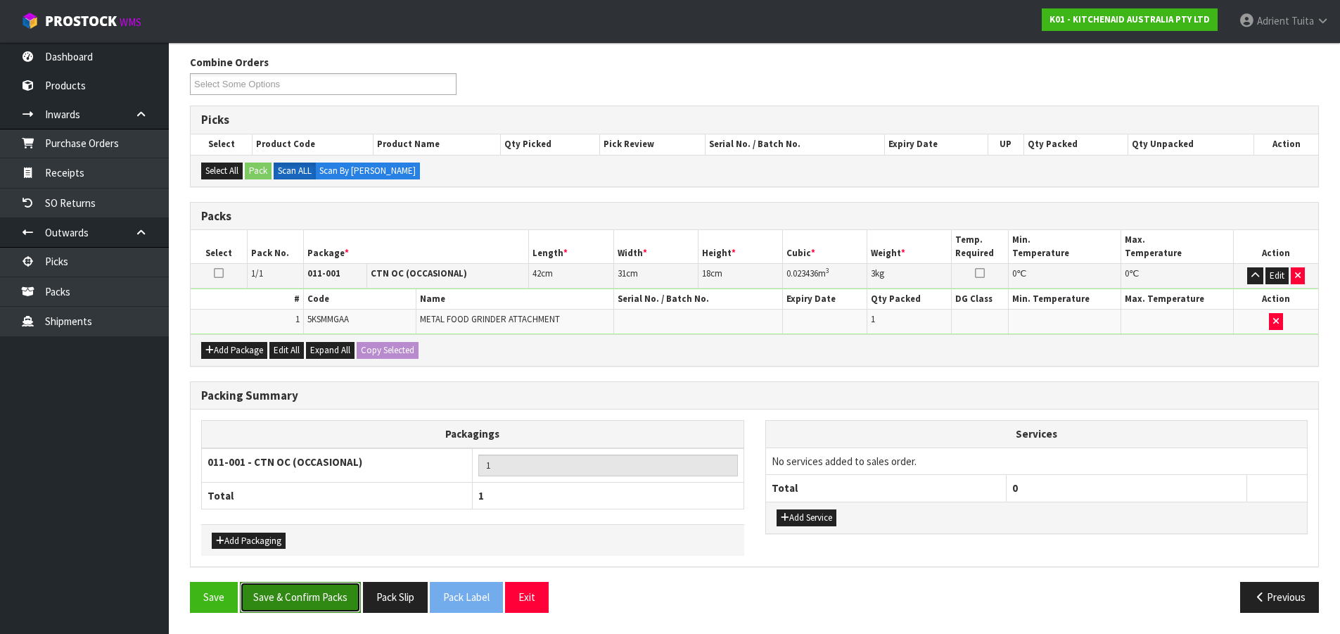
click at [318, 602] on button "Save & Confirm Packs" at bounding box center [300, 597] width 121 height 30
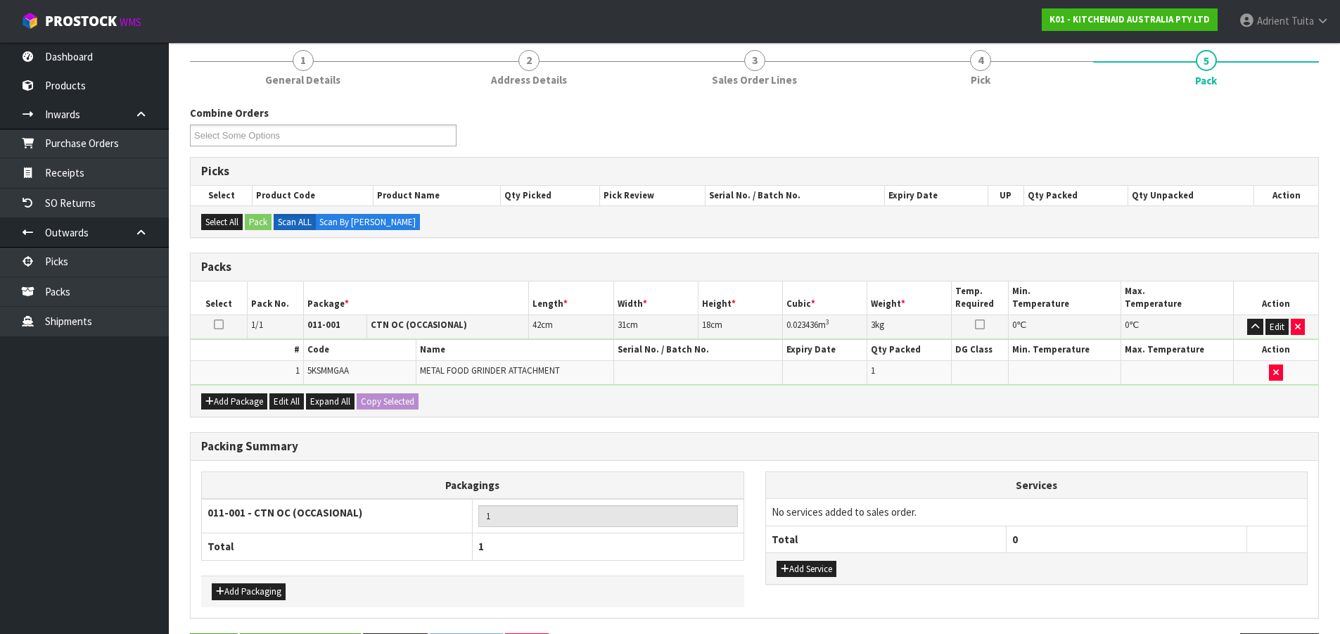
scroll to position [0, 0]
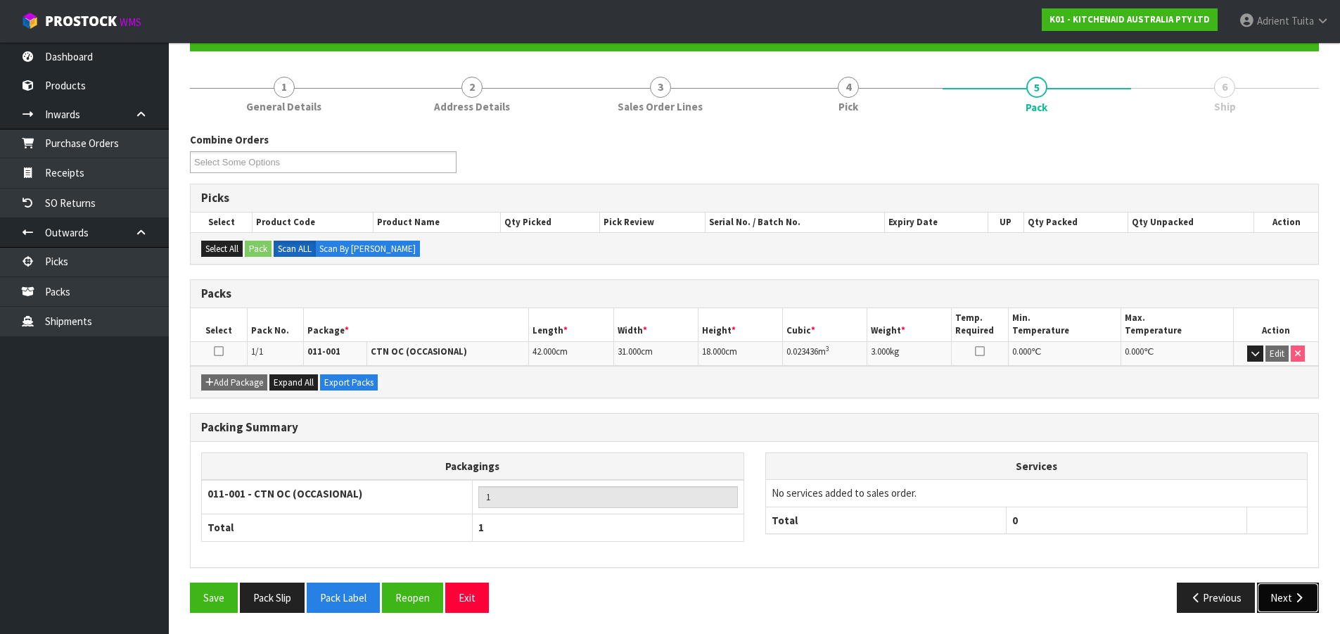
click at [1282, 593] on button "Next" at bounding box center [1288, 598] width 62 height 30
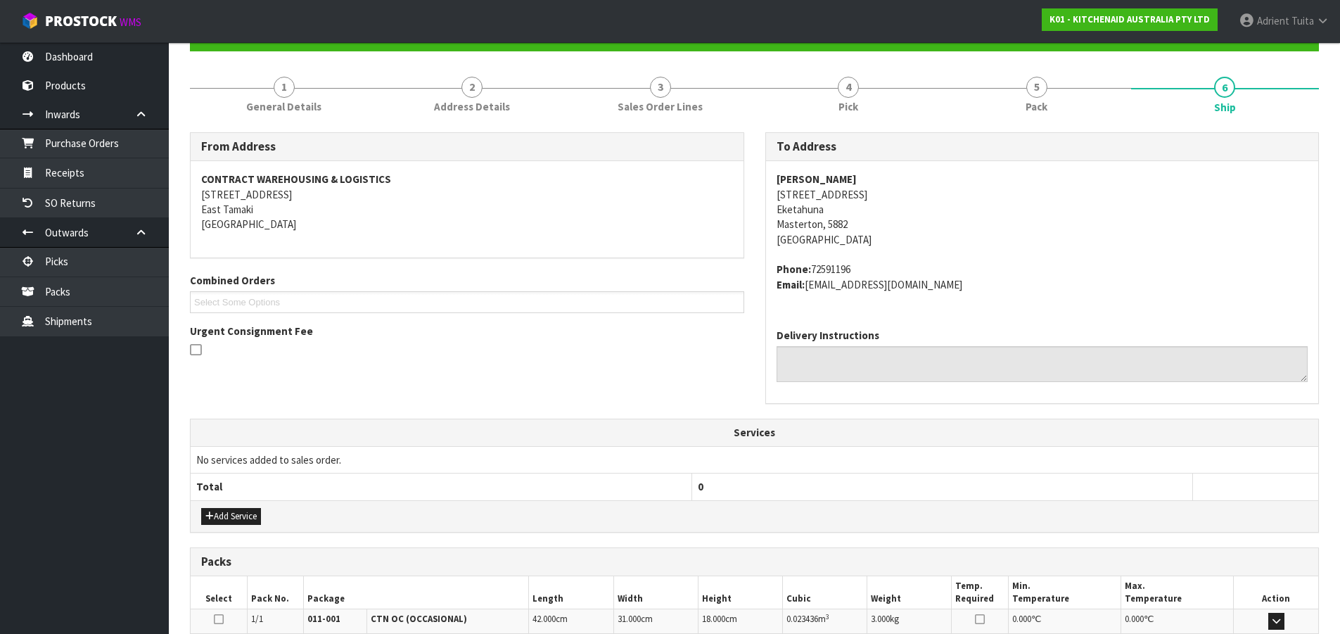
scroll to position [328, 0]
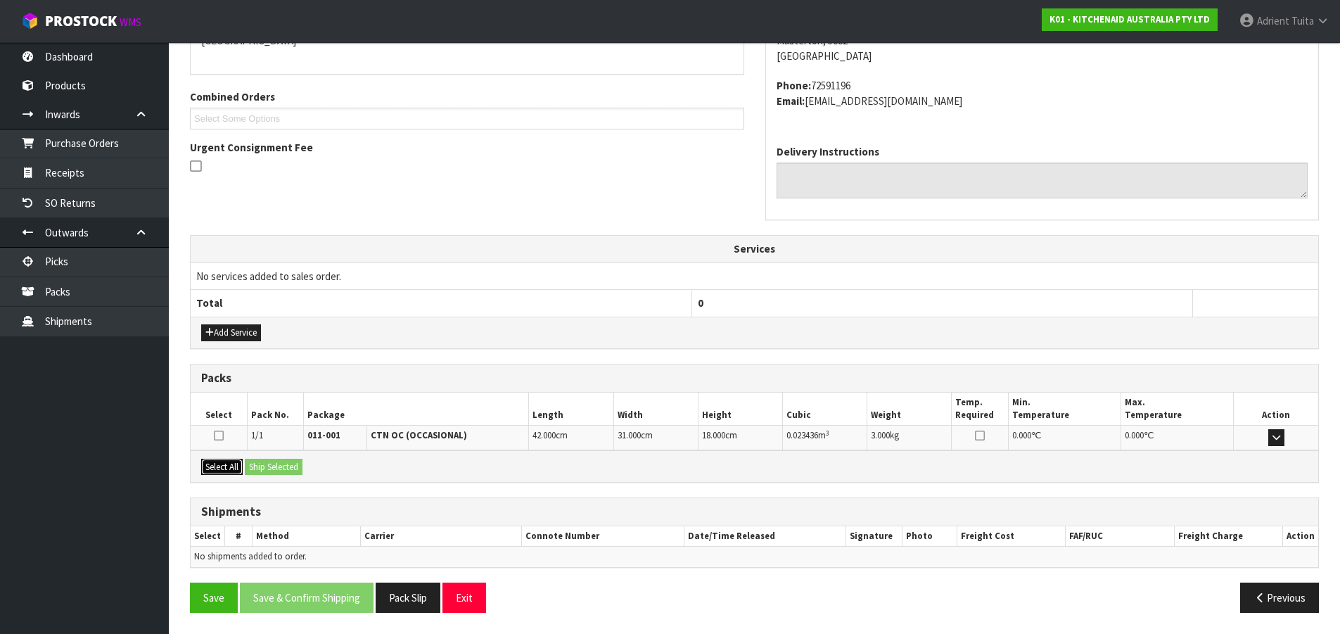
click at [233, 466] on button "Select All" at bounding box center [222, 467] width 42 height 17
click at [243, 465] on button "Select All" at bounding box center [222, 467] width 42 height 17
click at [257, 465] on button "Ship Selected" at bounding box center [274, 467] width 58 height 17
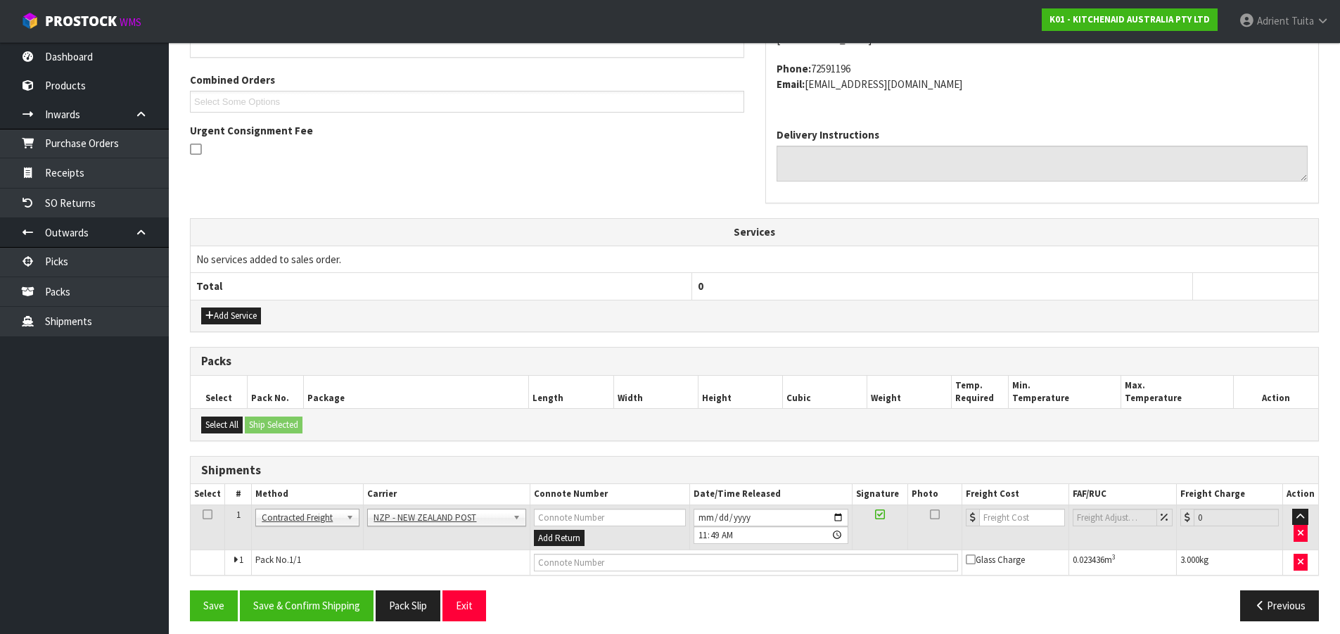
scroll to position [353, 0]
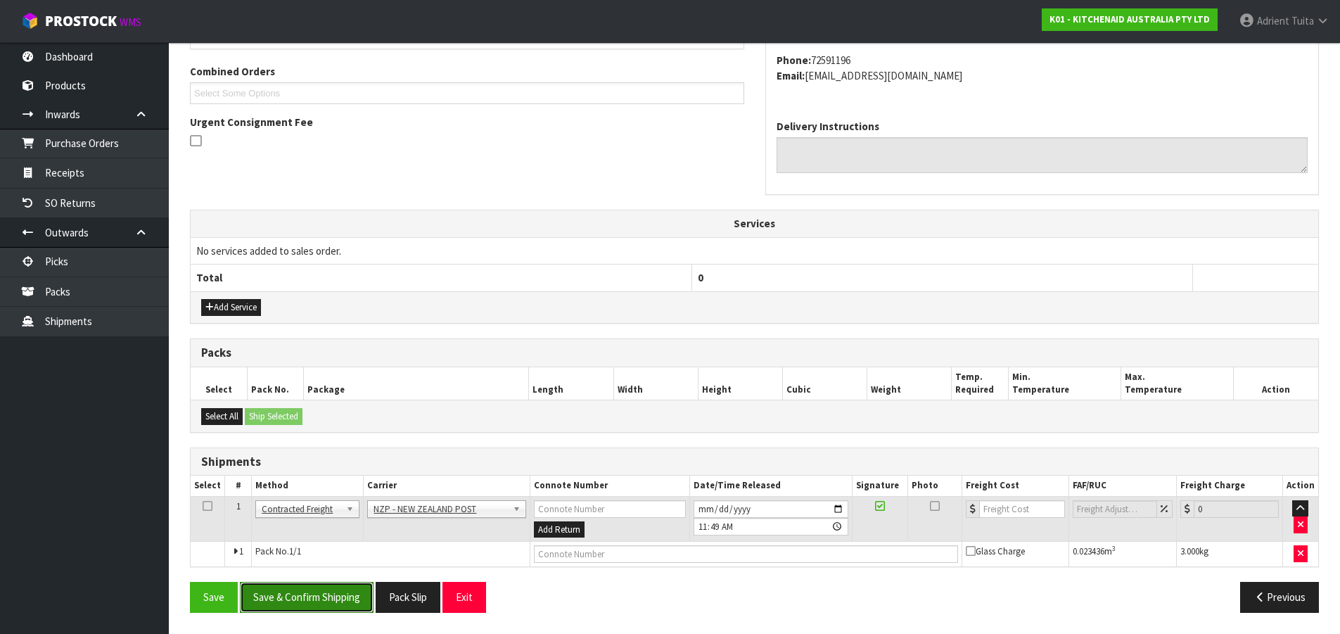
click at [318, 605] on button "Save & Confirm Shipping" at bounding box center [307, 597] width 134 height 30
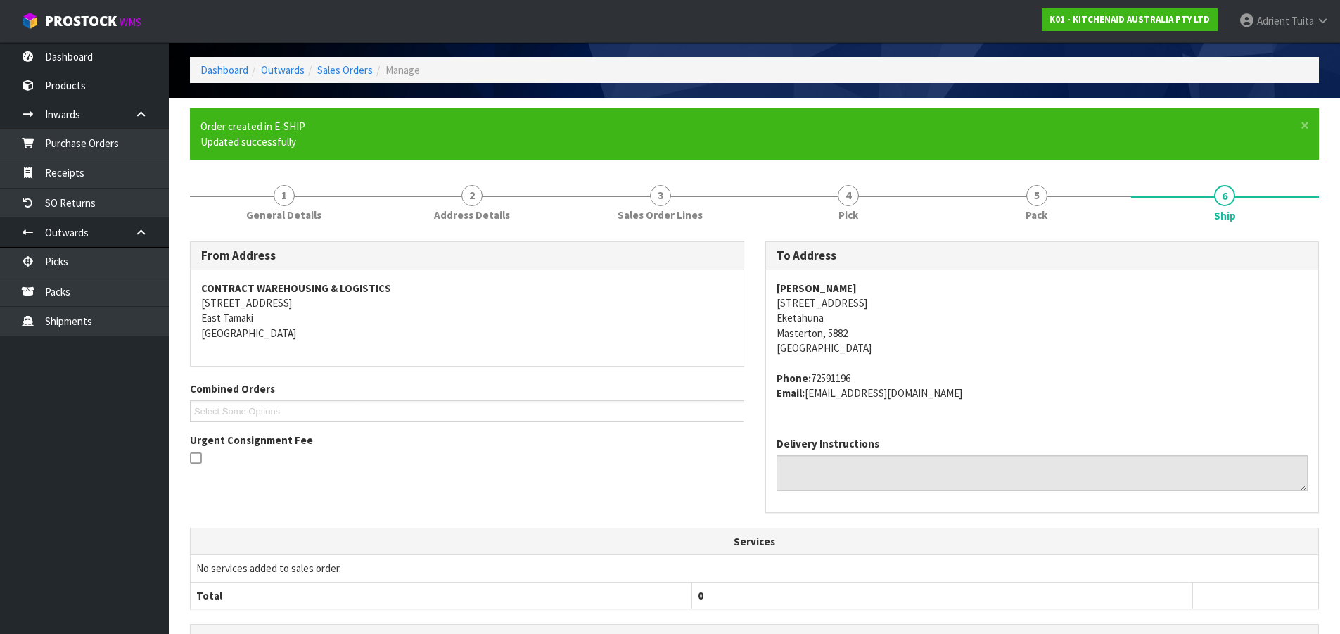
scroll to position [333, 0]
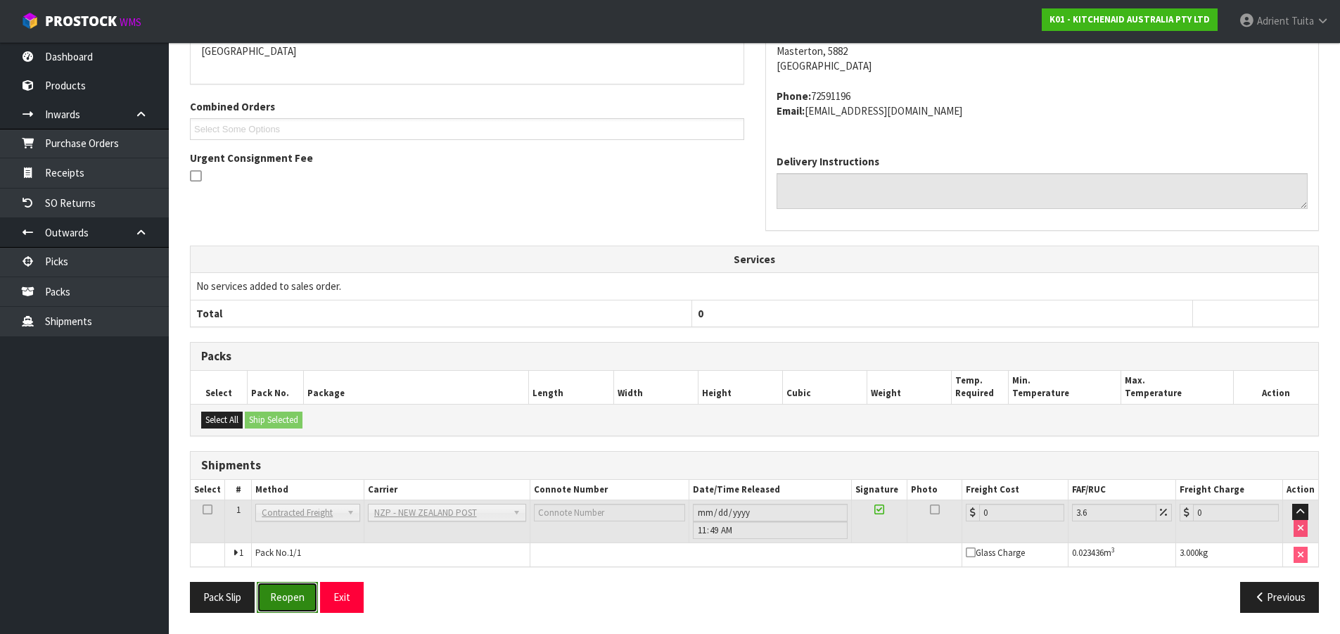
click at [271, 591] on button "Reopen" at bounding box center [287, 597] width 61 height 30
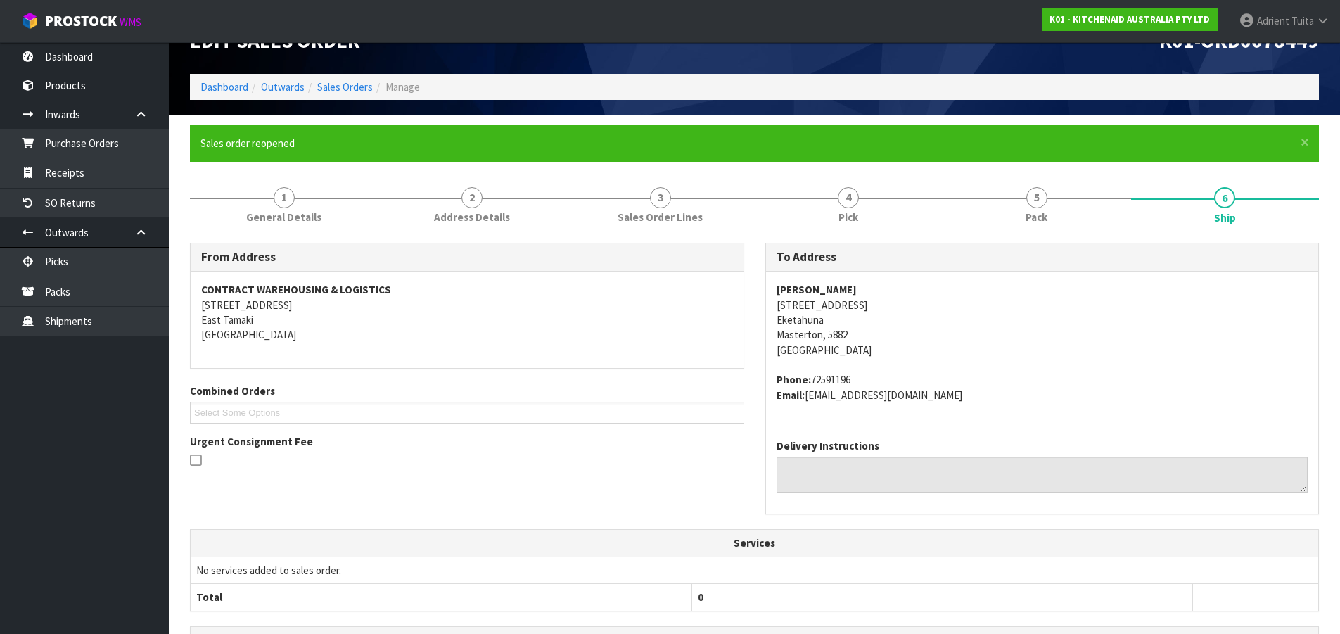
scroll to position [317, 0]
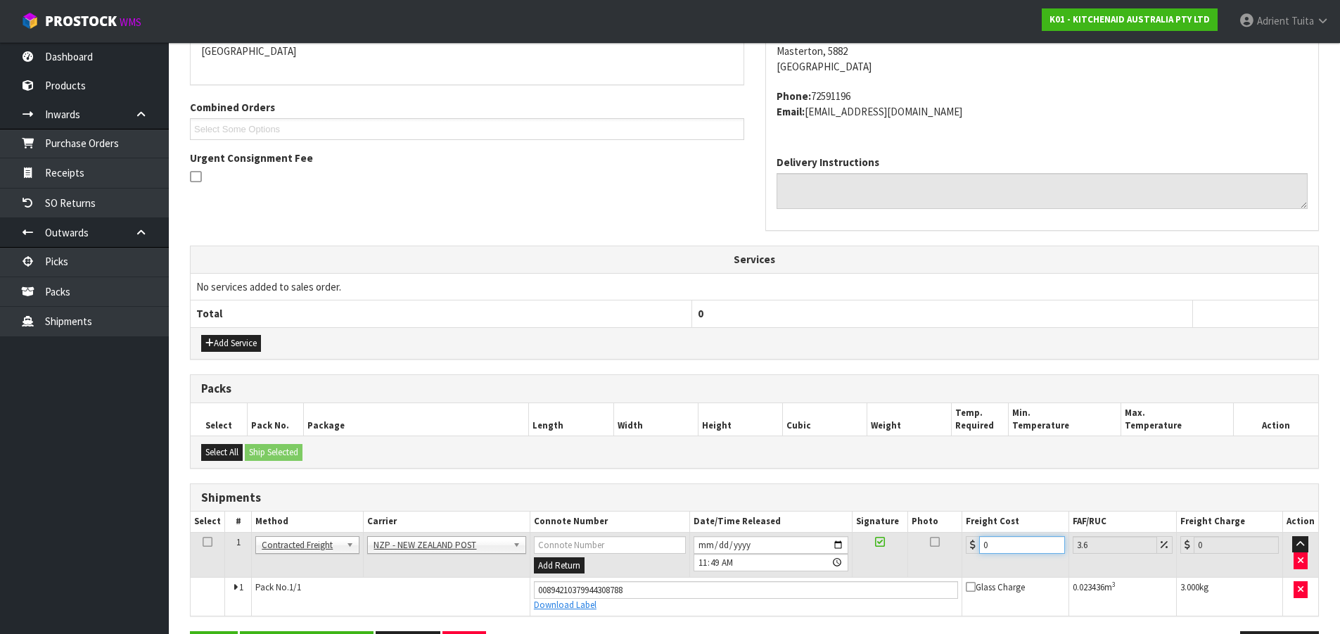
click at [998, 542] on input "0" at bounding box center [1021, 545] width 85 height 18
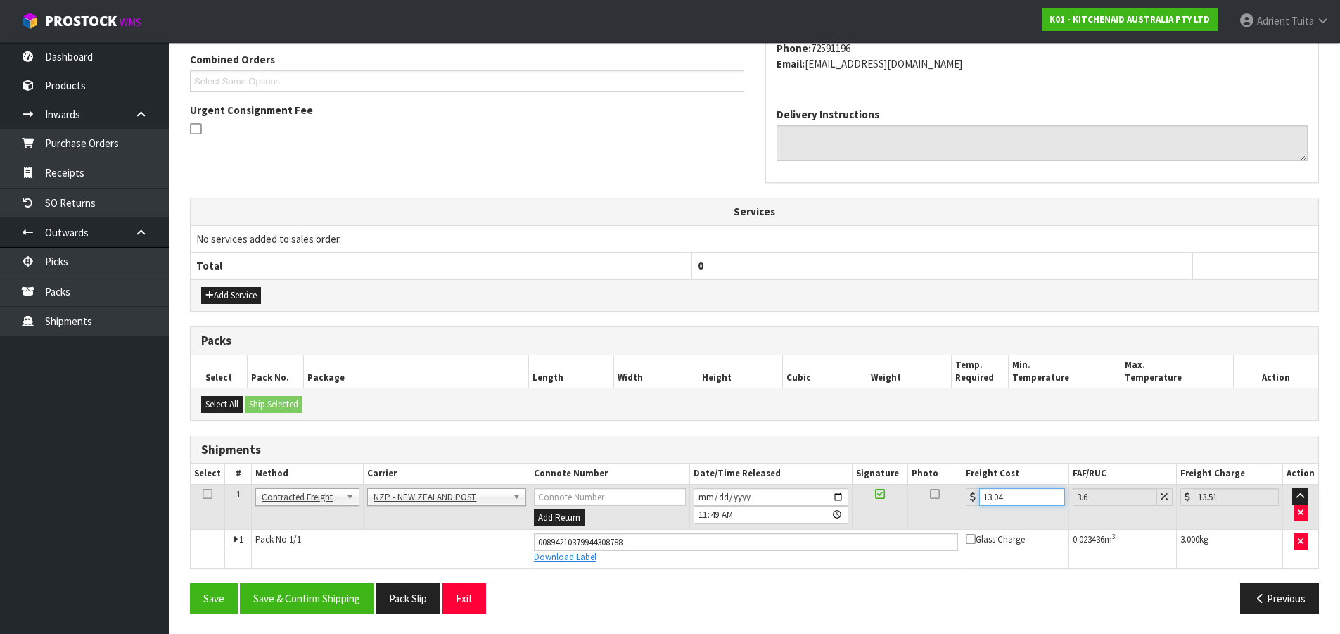
scroll to position [366, 0]
click at [288, 586] on button "Save & Confirm Shipping" at bounding box center [307, 598] width 134 height 30
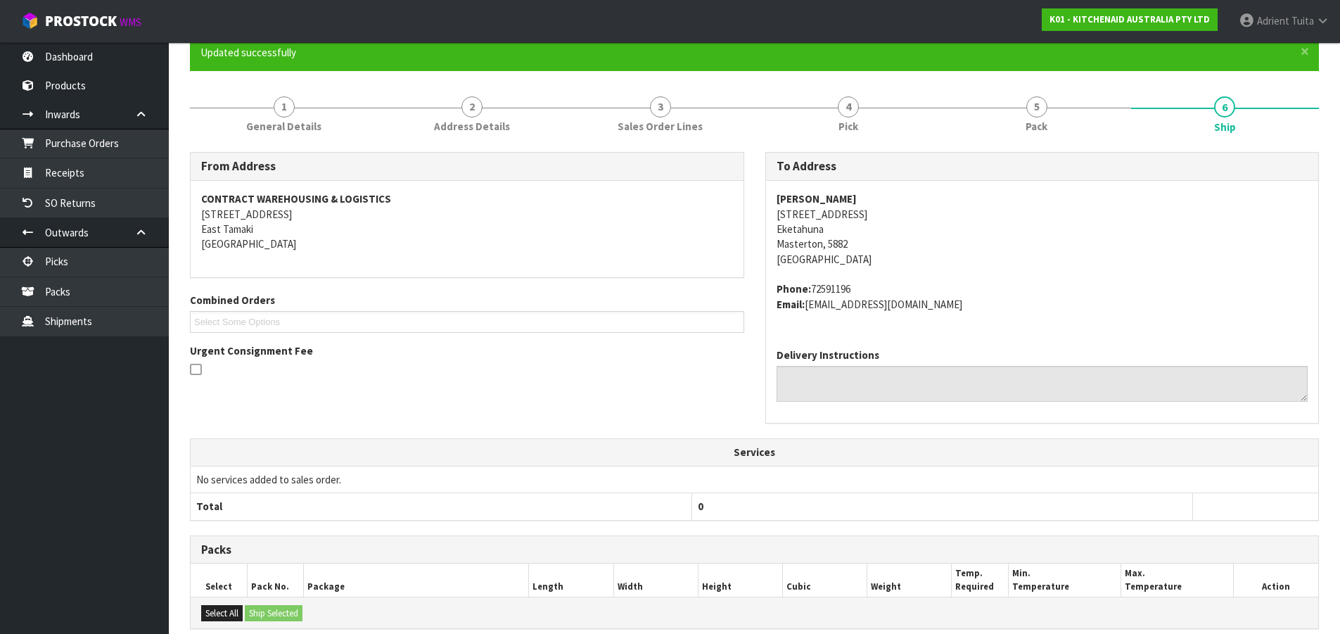
scroll to position [327, 0]
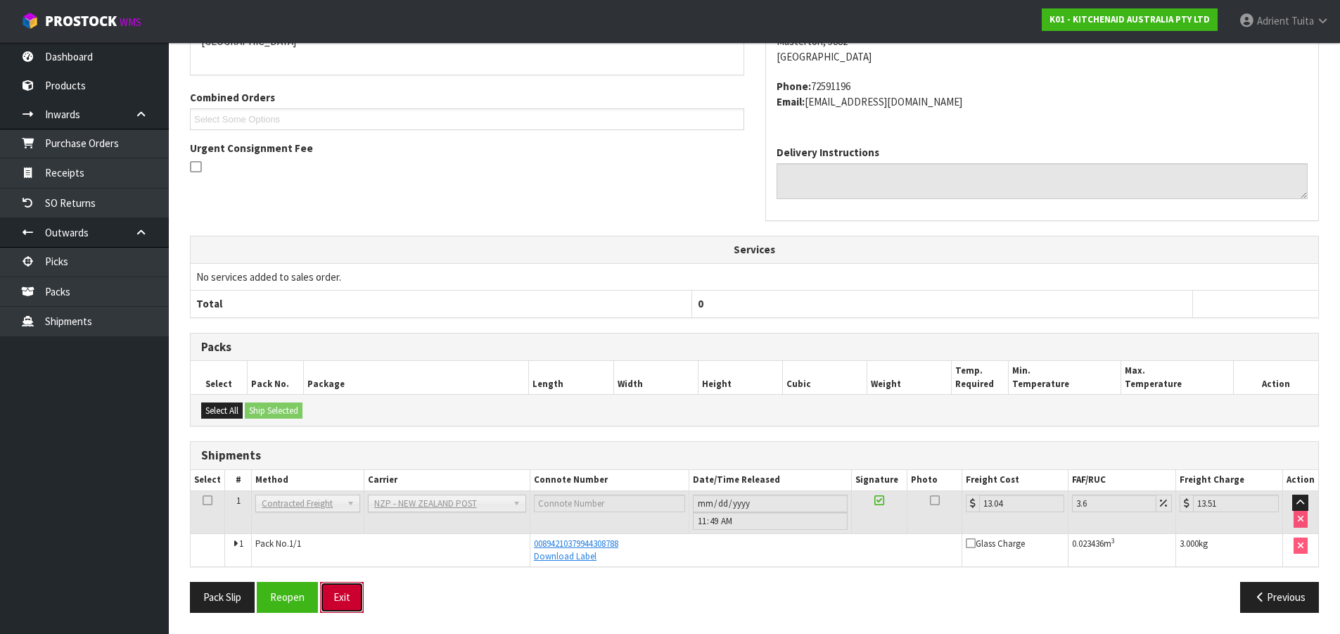
click at [340, 606] on button "Exit" at bounding box center [342, 597] width 44 height 30
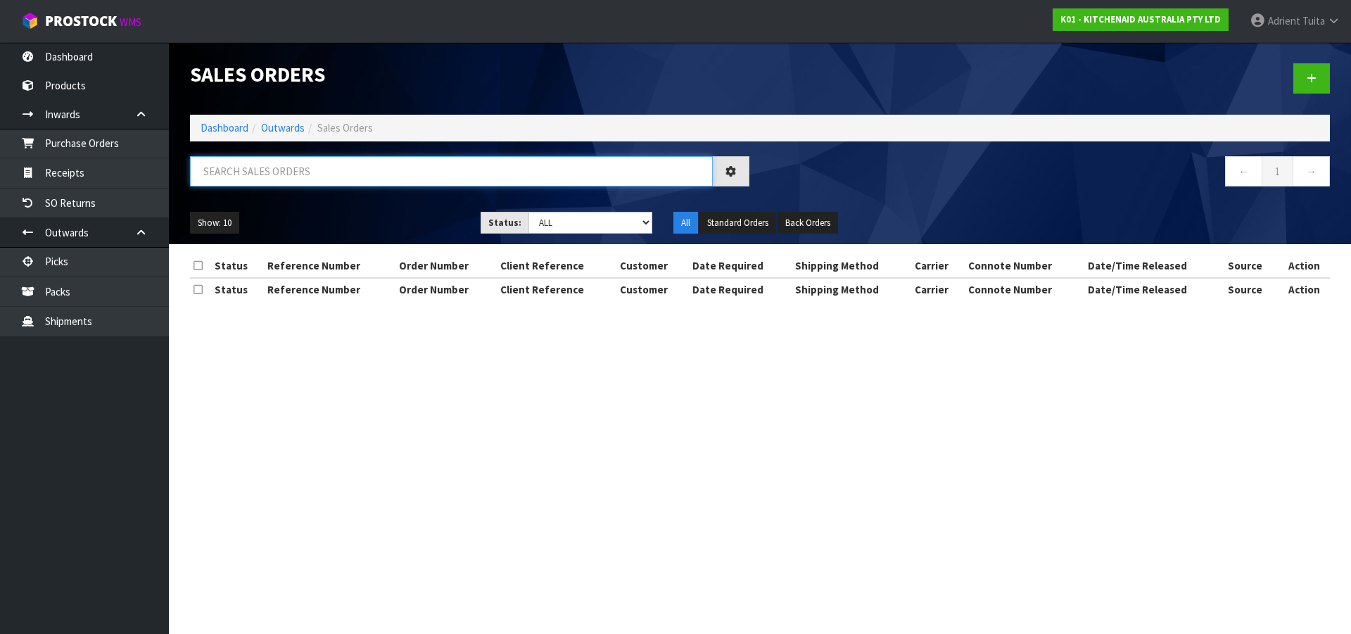
click at [319, 180] on input "text" at bounding box center [451, 171] width 523 height 30
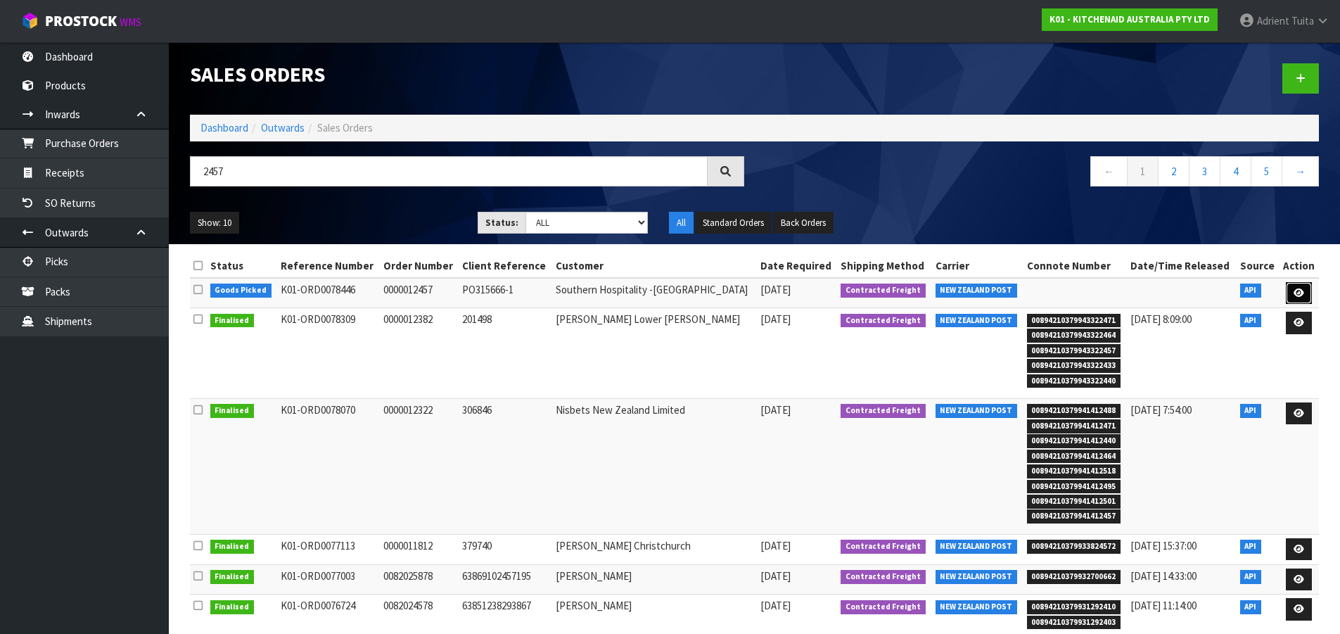
click at [1302, 304] on link at bounding box center [1299, 293] width 26 height 23
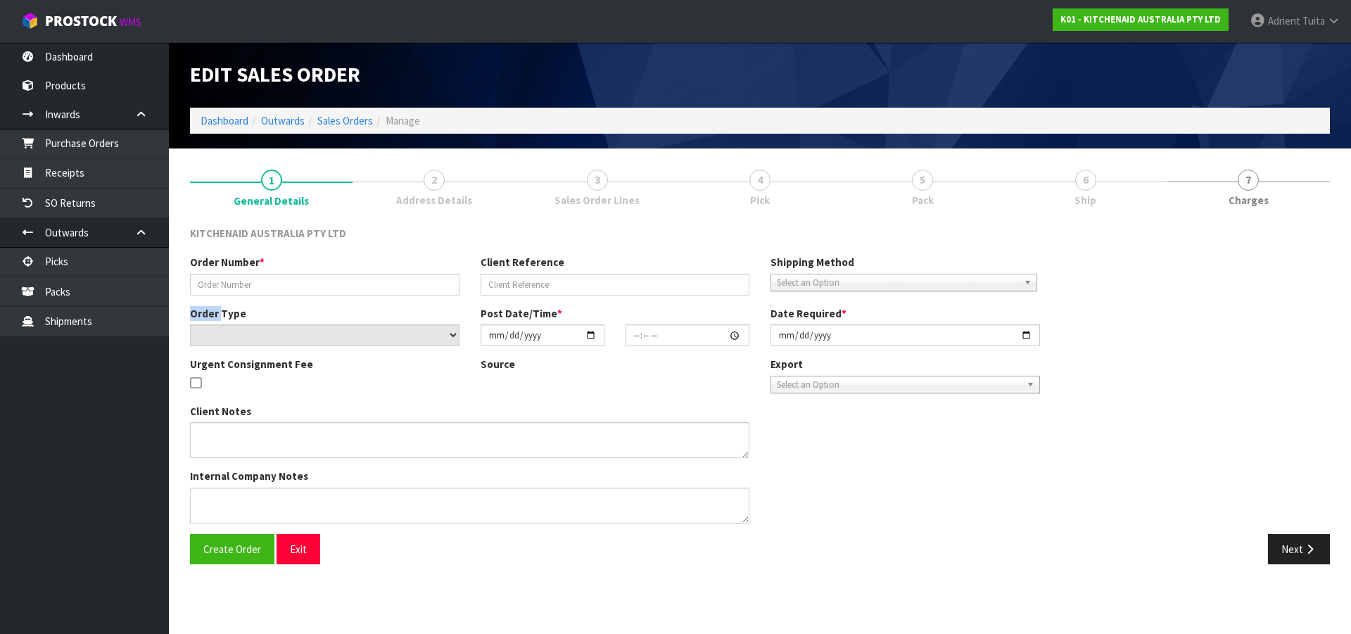
click at [1302, 303] on div "Order Number * Client Reference Shipping Method Client Local Pickup Customer Lo…" at bounding box center [759, 394] width 1161 height 279
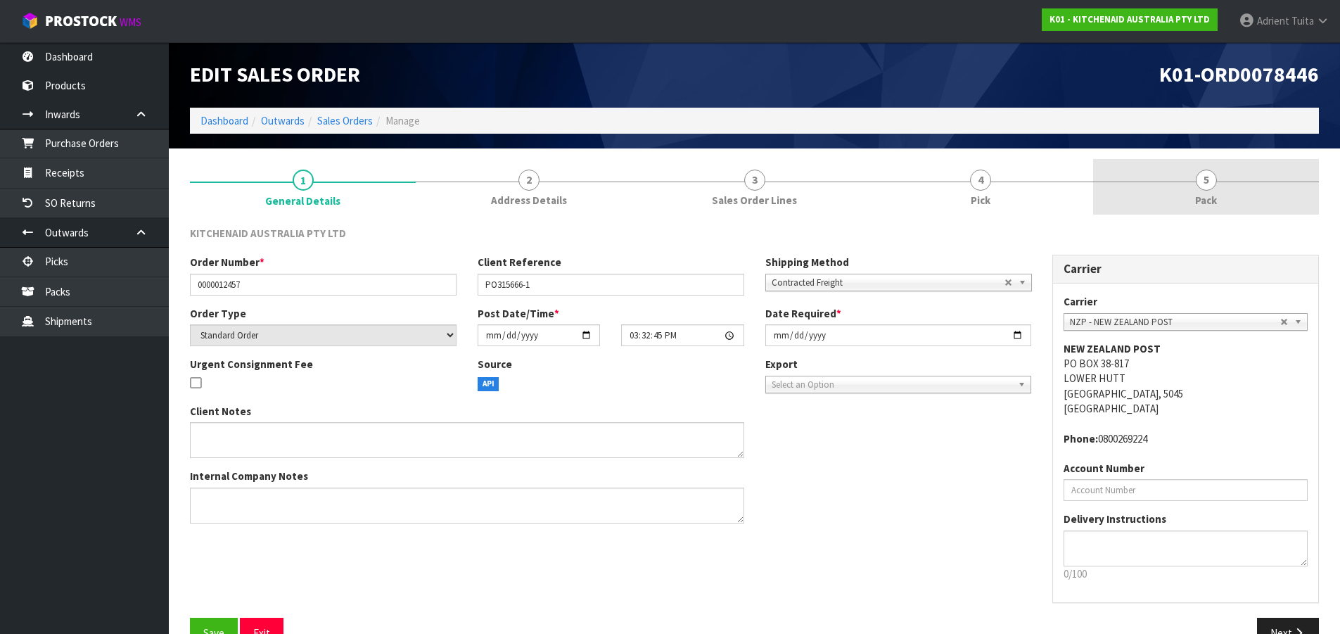
click at [1252, 205] on link "5 Pack" at bounding box center [1206, 187] width 226 height 56
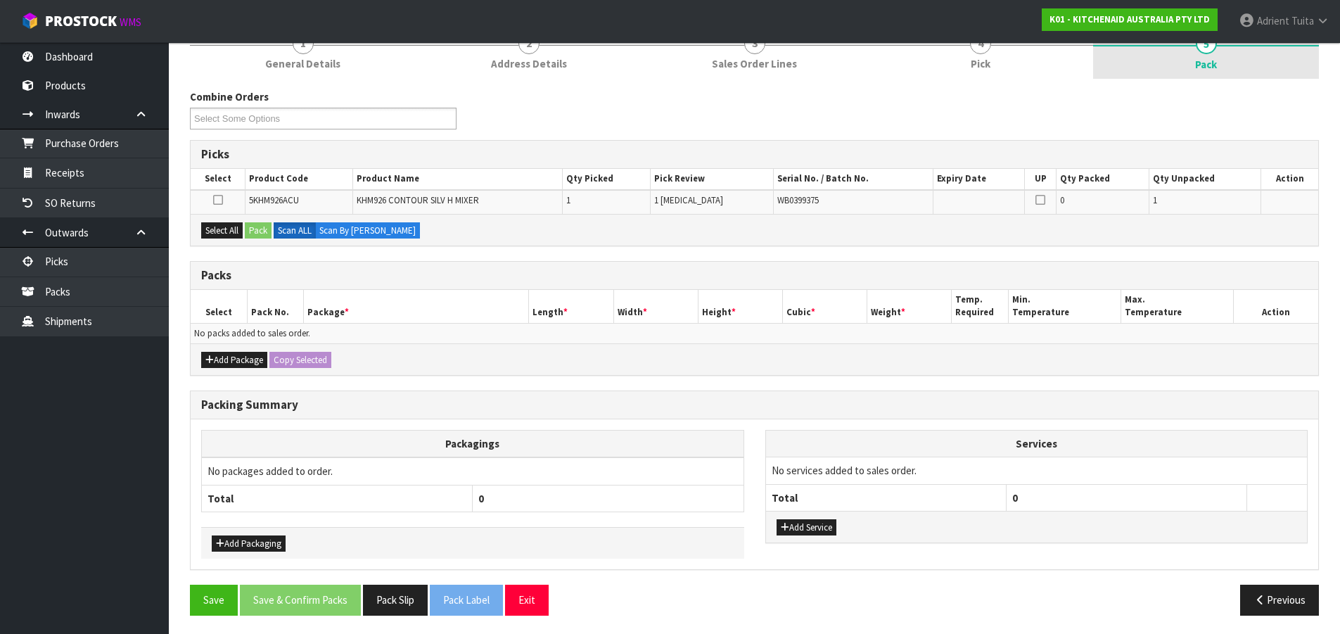
scroll to position [139, 0]
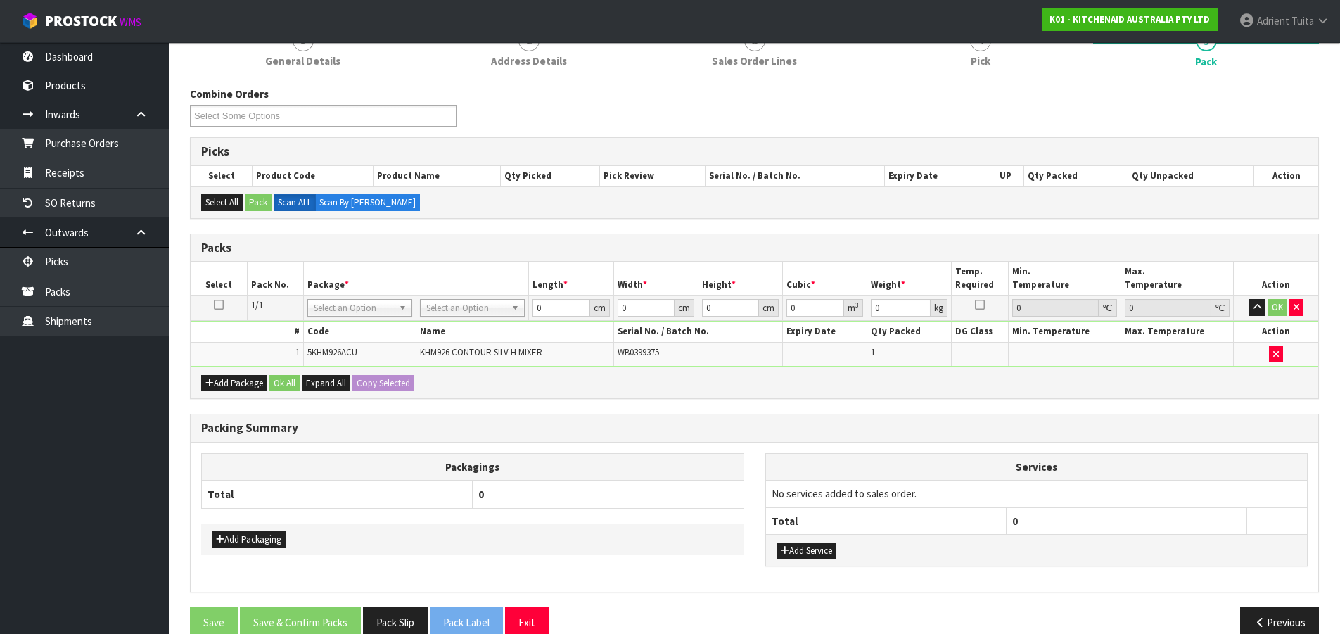
drag, startPoint x: 489, startPoint y: 304, endPoint x: 489, endPoint y: 314, distance: 9.8
click at [490, 319] on input "text" at bounding box center [473, 328] width 98 height 18
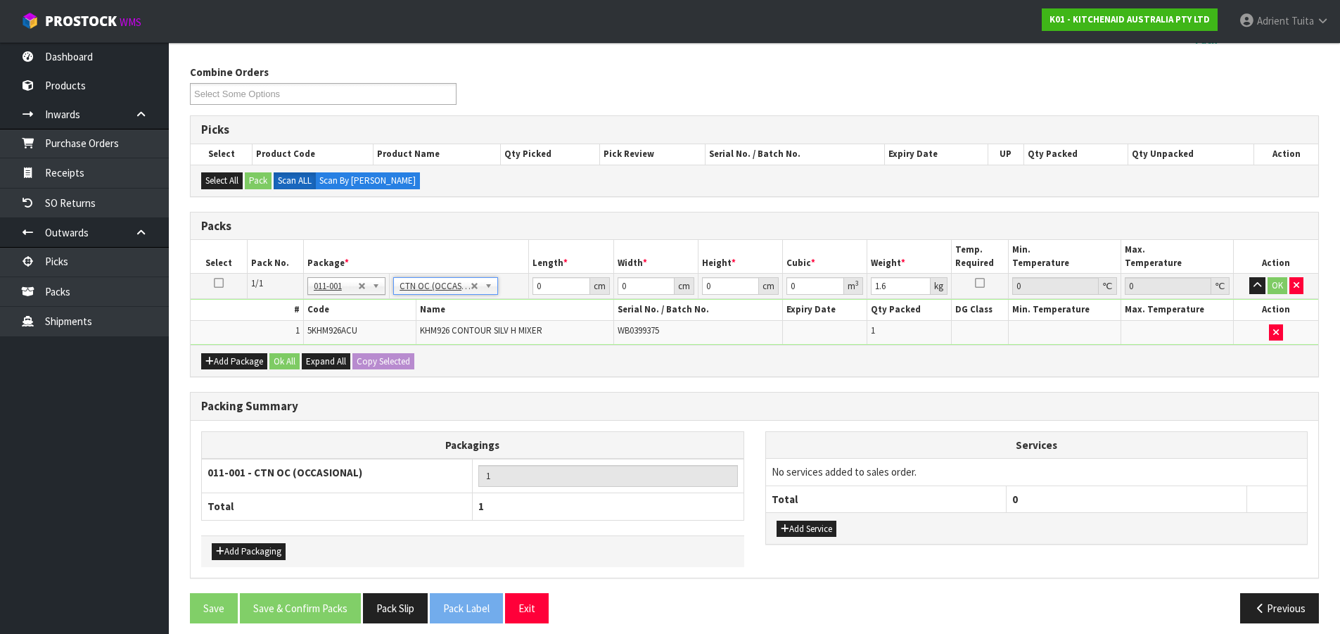
scroll to position [172, 0]
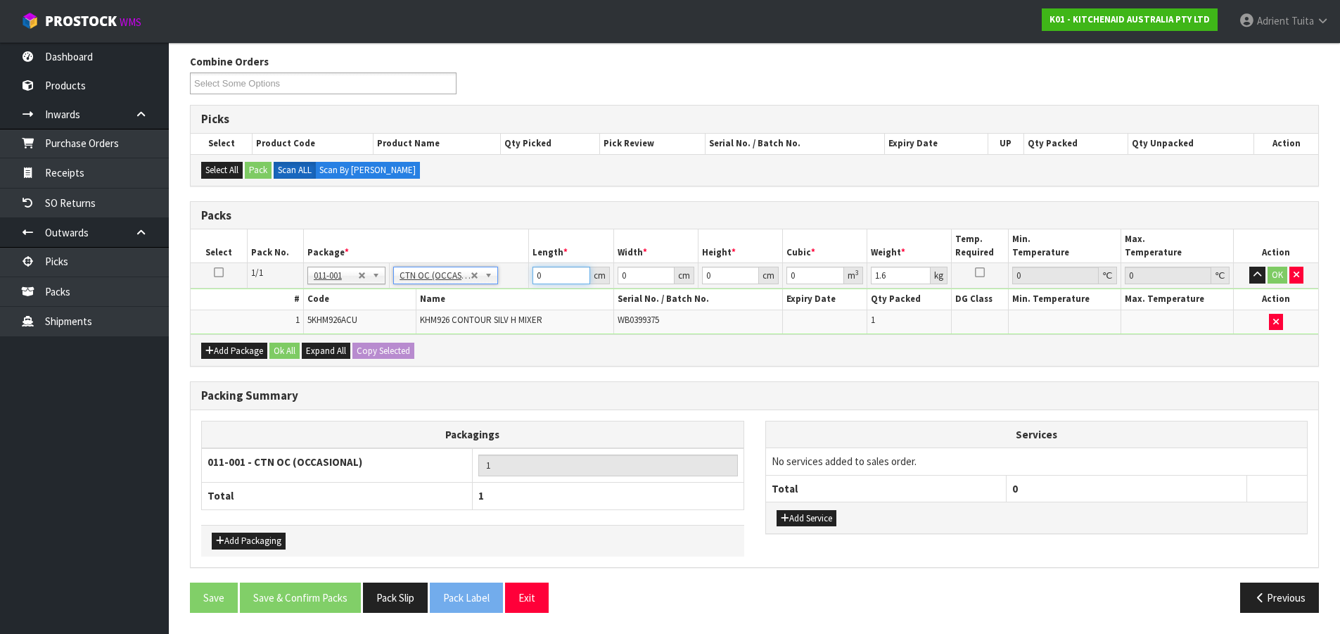
click at [547, 275] on input "0" at bounding box center [561, 276] width 57 height 18
click at [1270, 271] on button "OK" at bounding box center [1278, 275] width 20 height 17
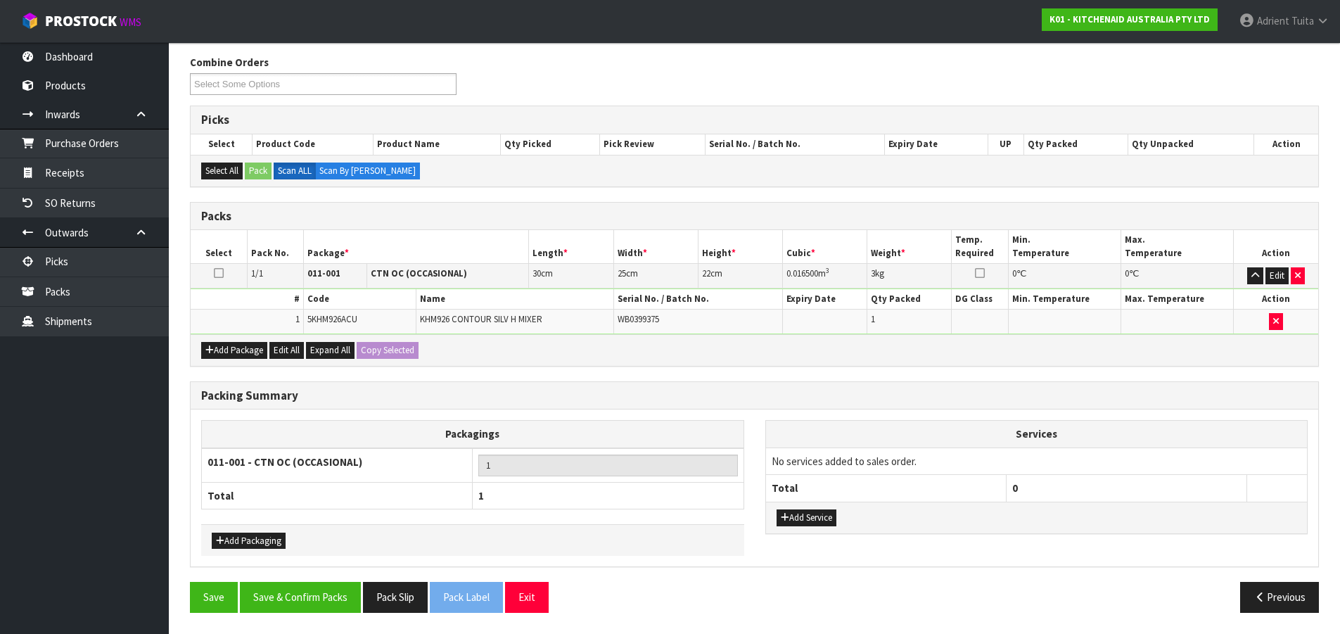
scroll to position [171, 0]
click at [336, 596] on button "Save & Confirm Packs" at bounding box center [300, 597] width 121 height 30
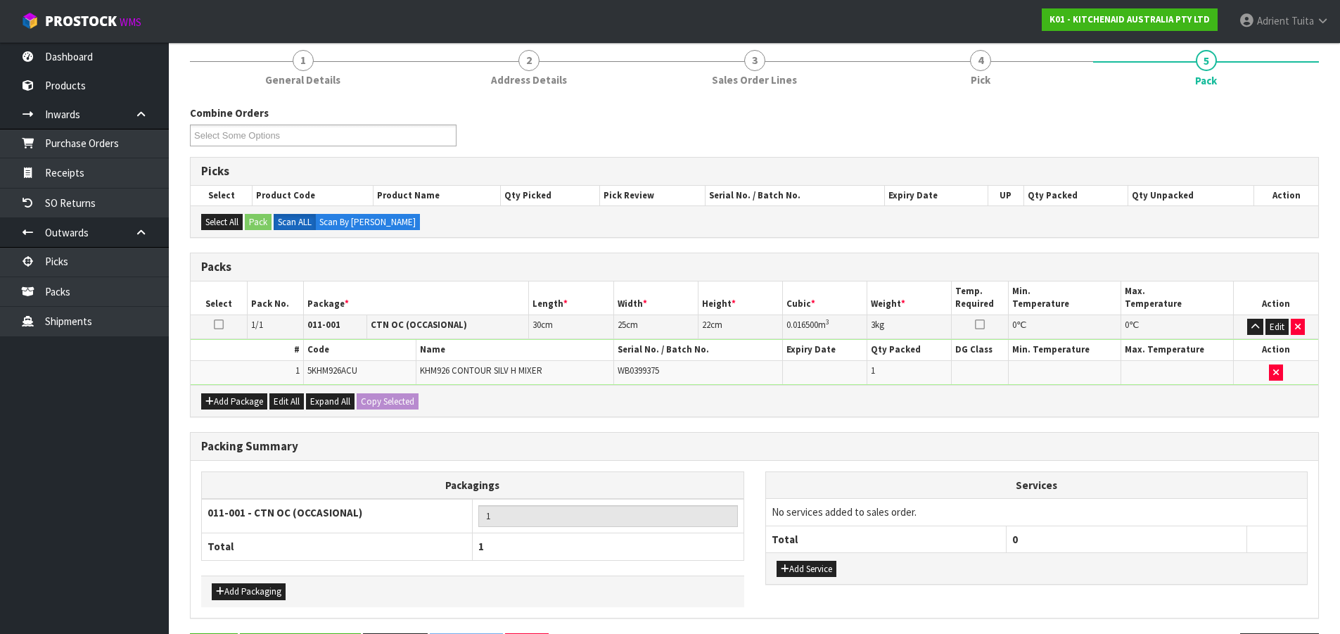
scroll to position [0, 0]
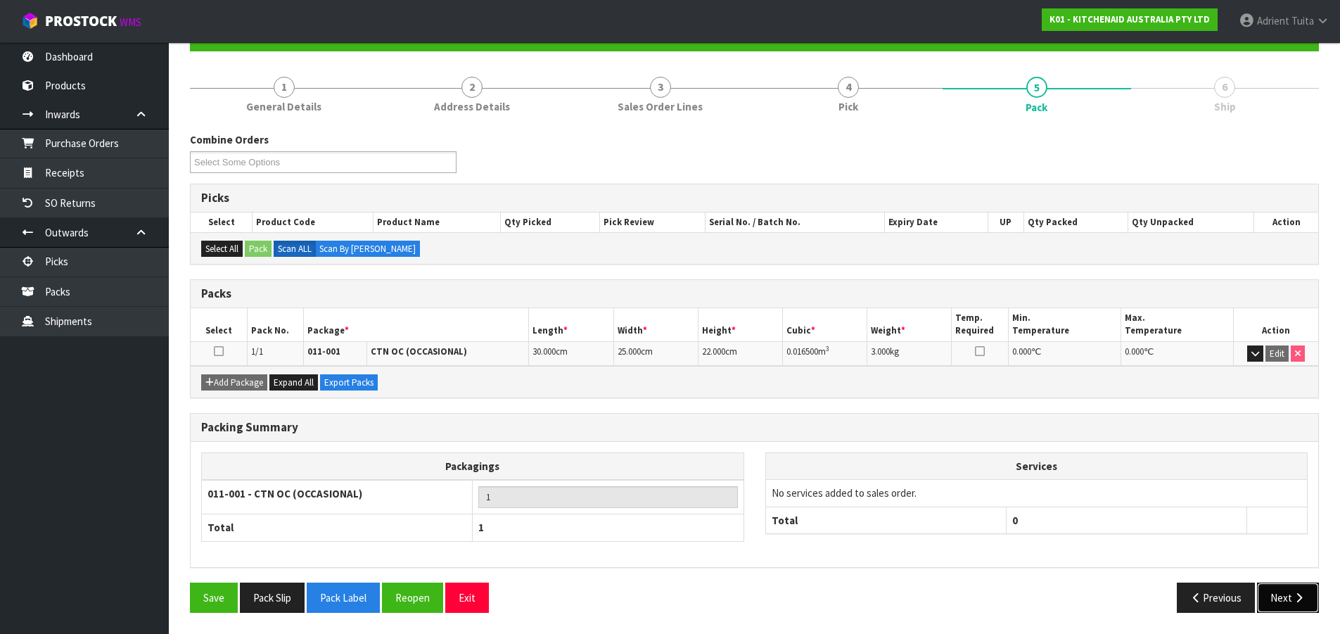
click at [1272, 591] on button "Next" at bounding box center [1288, 598] width 62 height 30
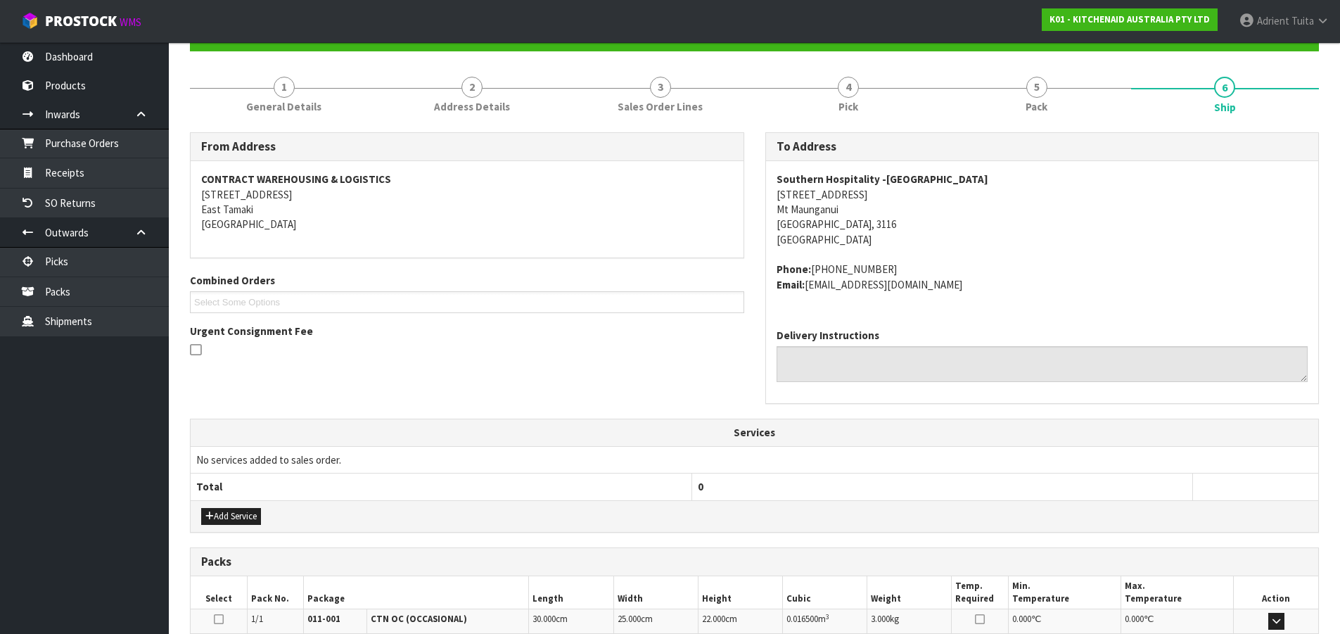
scroll to position [328, 0]
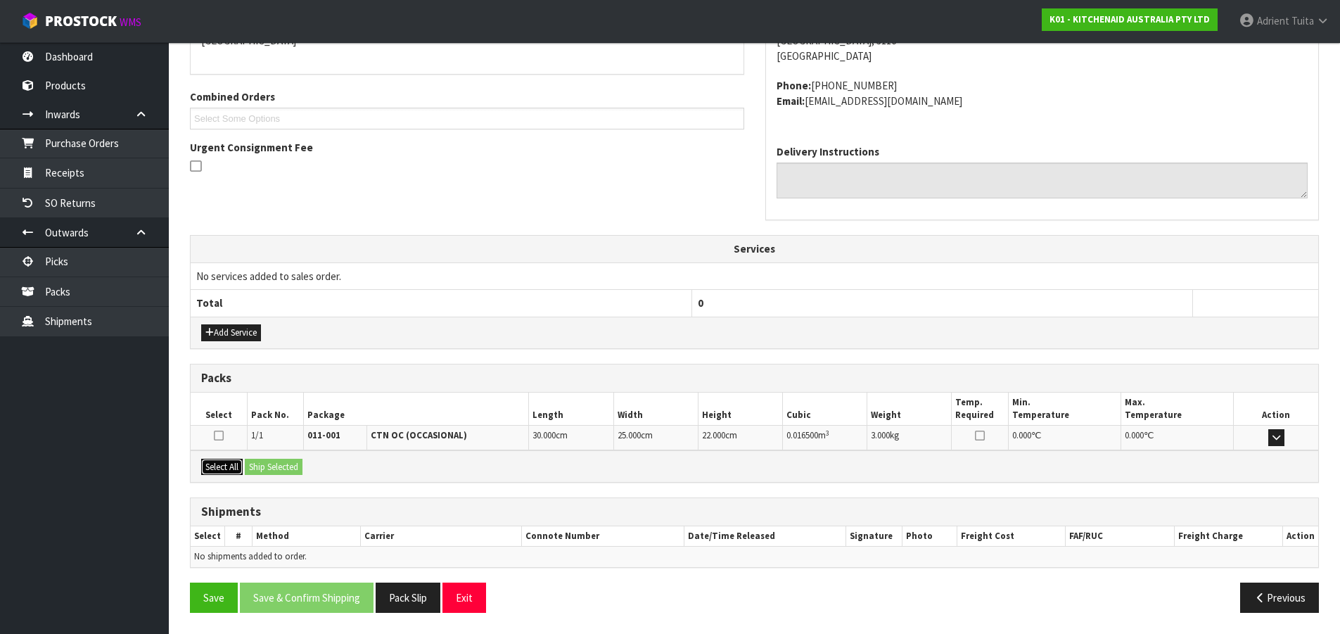
drag, startPoint x: 222, startPoint y: 466, endPoint x: 250, endPoint y: 466, distance: 28.1
click at [223, 466] on button "Select All" at bounding box center [222, 467] width 42 height 17
click at [251, 466] on button "Ship Selected" at bounding box center [274, 467] width 58 height 17
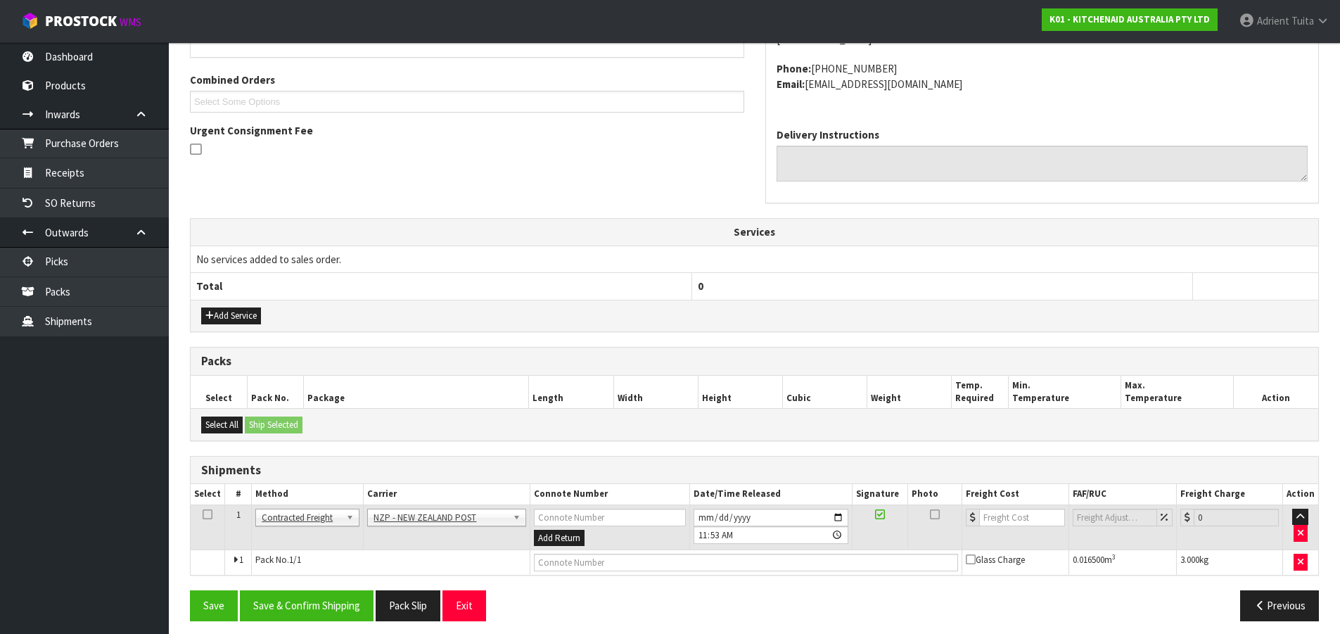
scroll to position [353, 0]
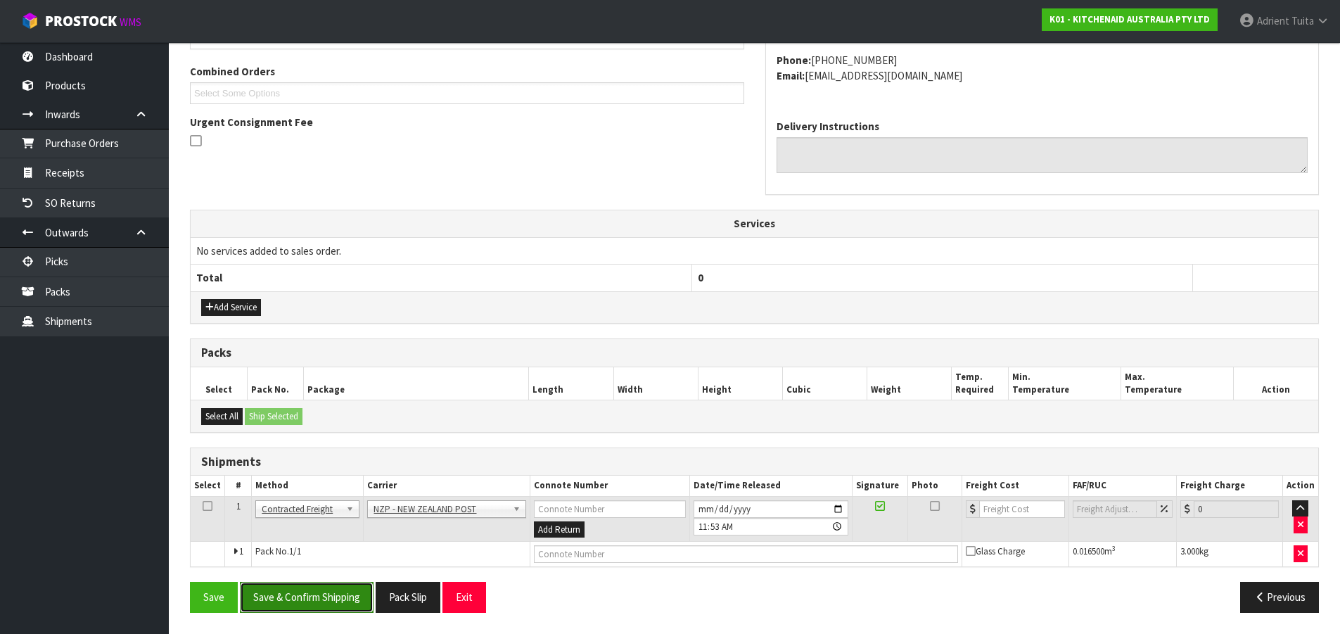
click at [307, 597] on button "Save & Confirm Shipping" at bounding box center [307, 597] width 134 height 30
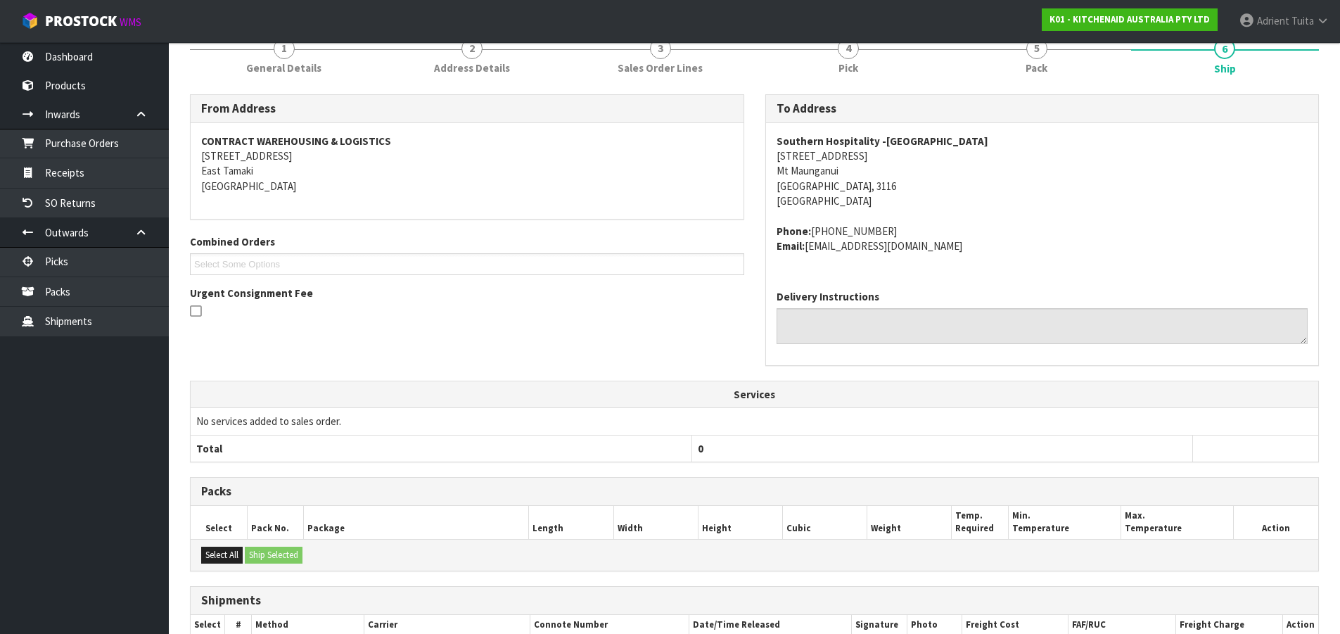
scroll to position [333, 0]
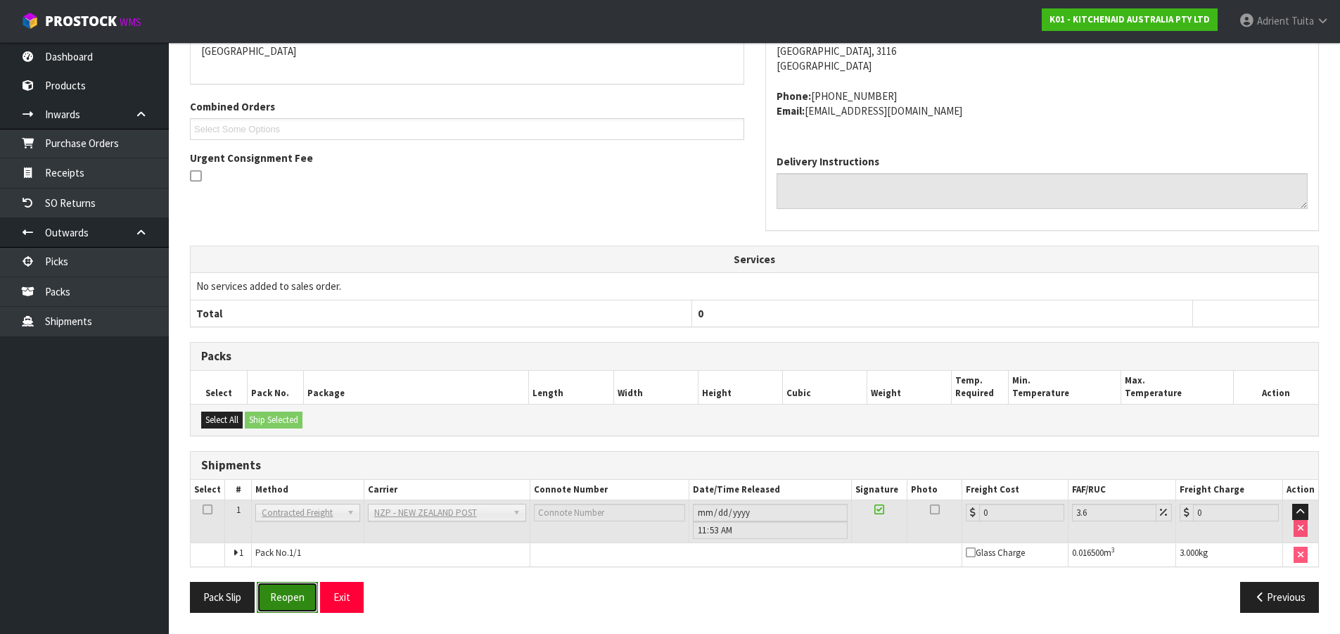
click at [301, 585] on button "Reopen" at bounding box center [287, 597] width 61 height 30
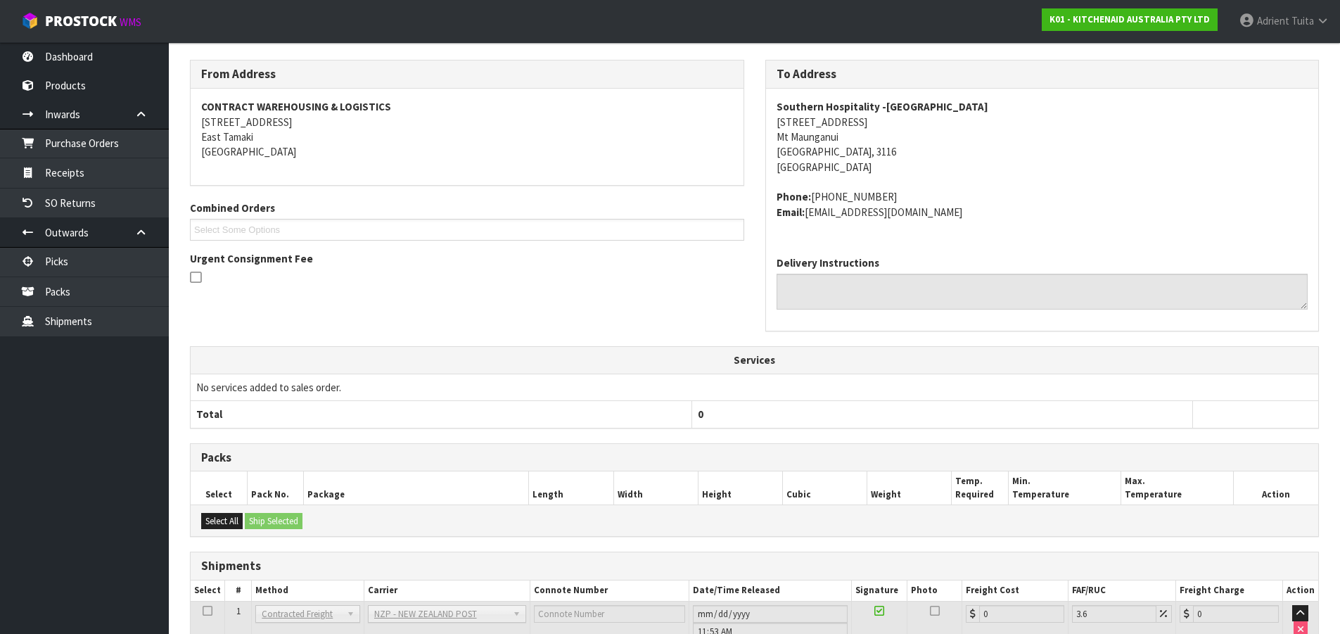
scroll to position [317, 0]
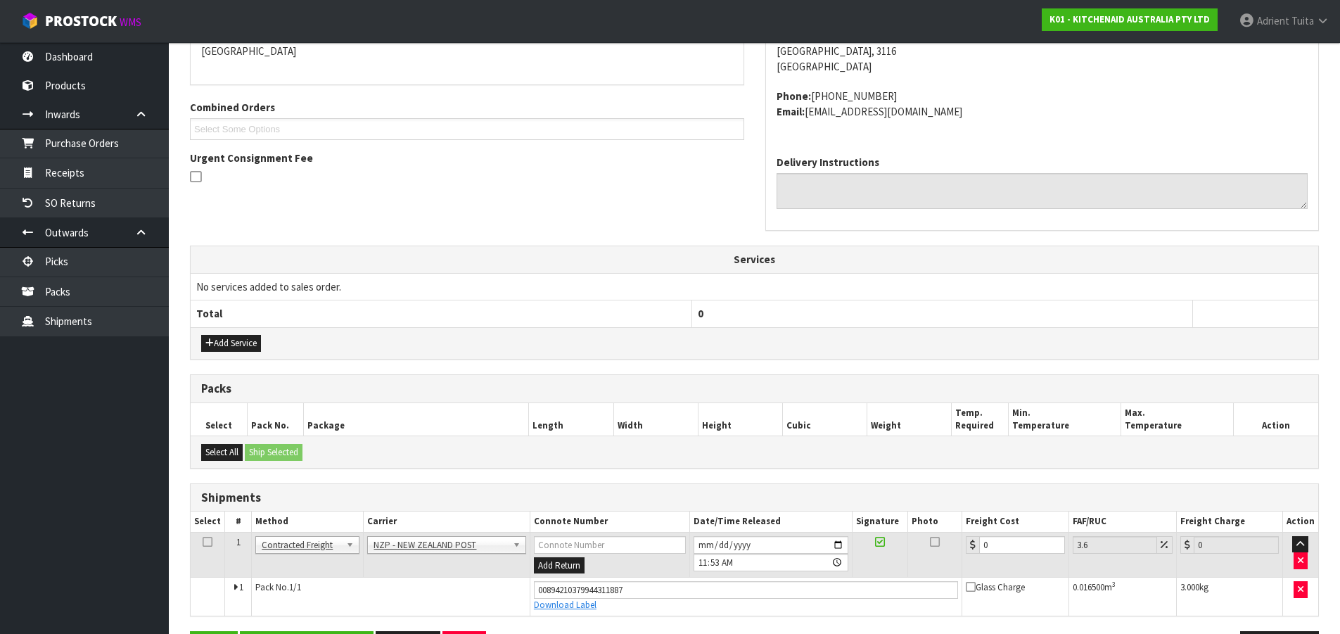
drag, startPoint x: 1048, startPoint y: 535, endPoint x: 1040, endPoint y: 535, distance: 8.5
click at [1048, 535] on td "0" at bounding box center [1015, 555] width 106 height 46
click at [1028, 540] on input "0" at bounding box center [1021, 545] width 85 height 18
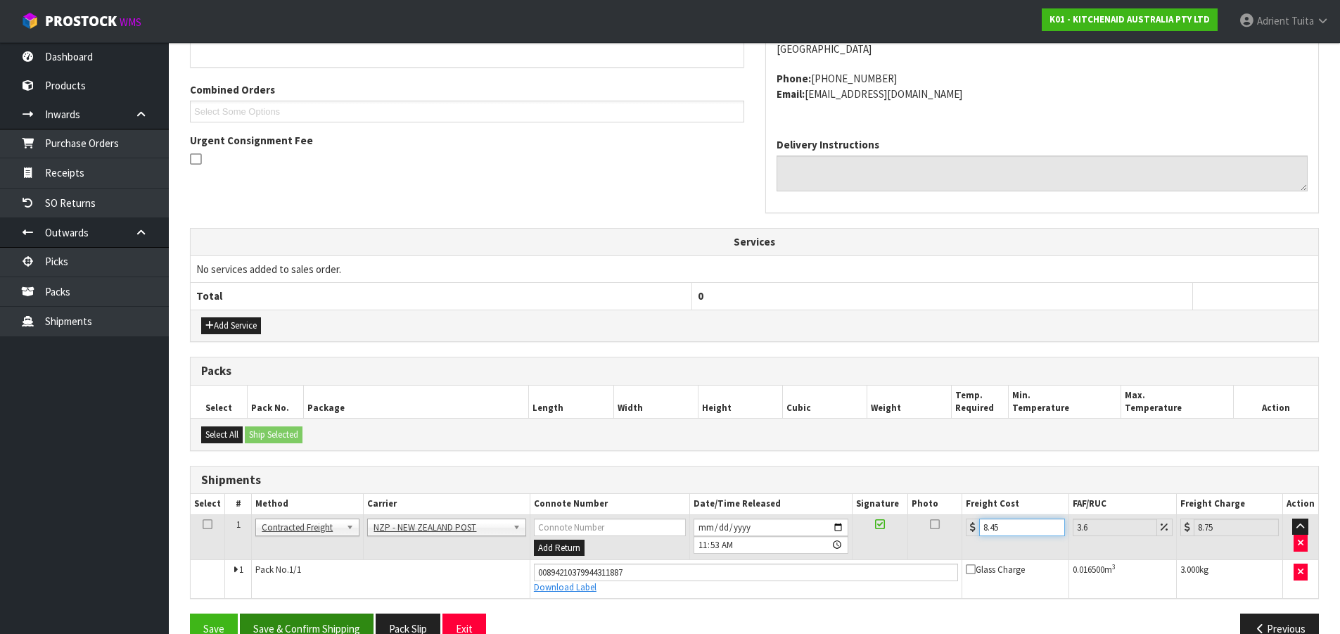
scroll to position [366, 0]
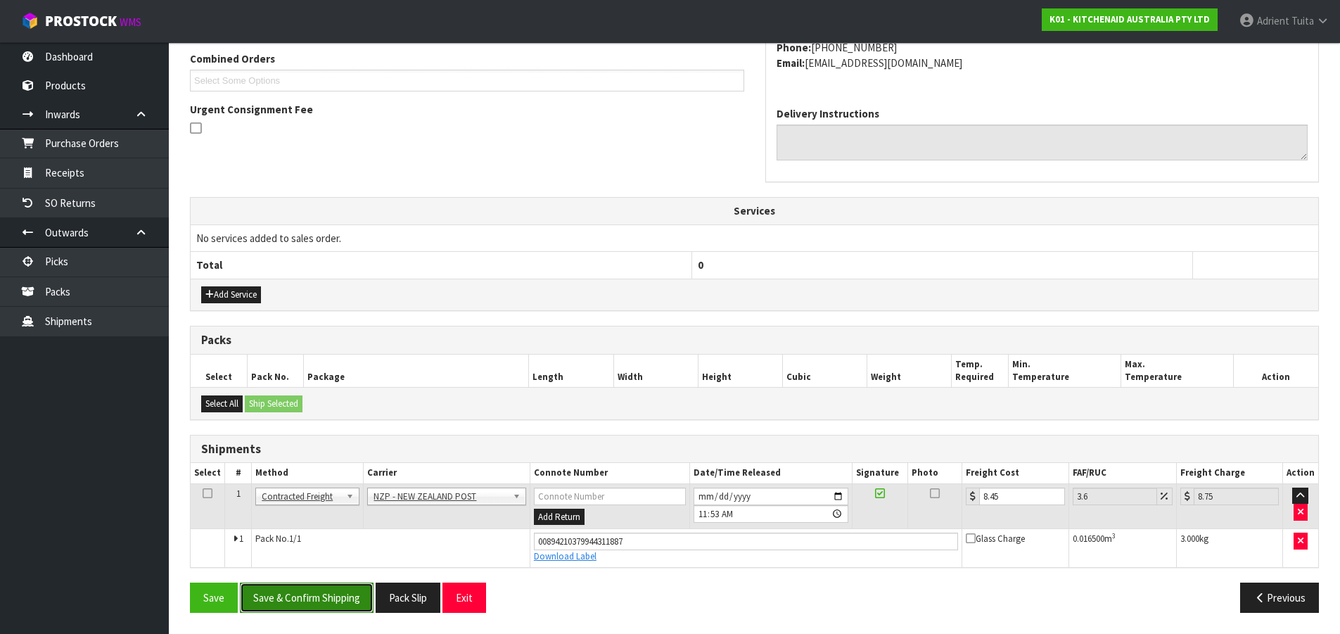
click at [359, 592] on button "Save & Confirm Shipping" at bounding box center [307, 598] width 134 height 30
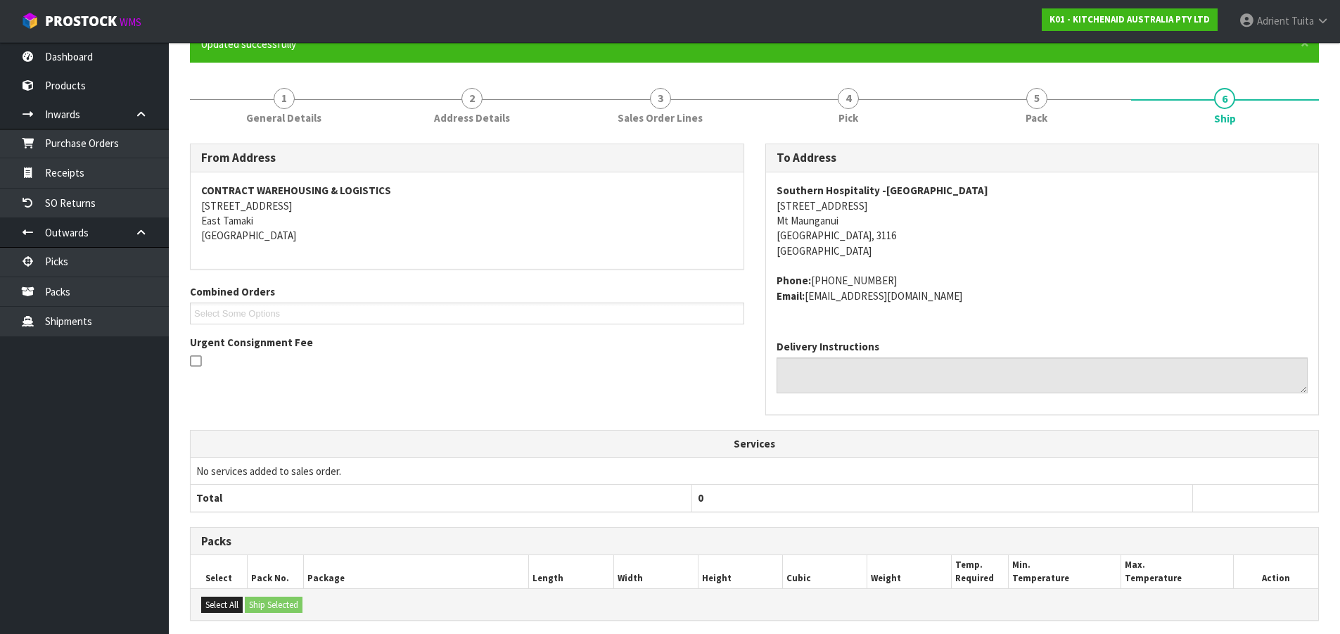
scroll to position [327, 0]
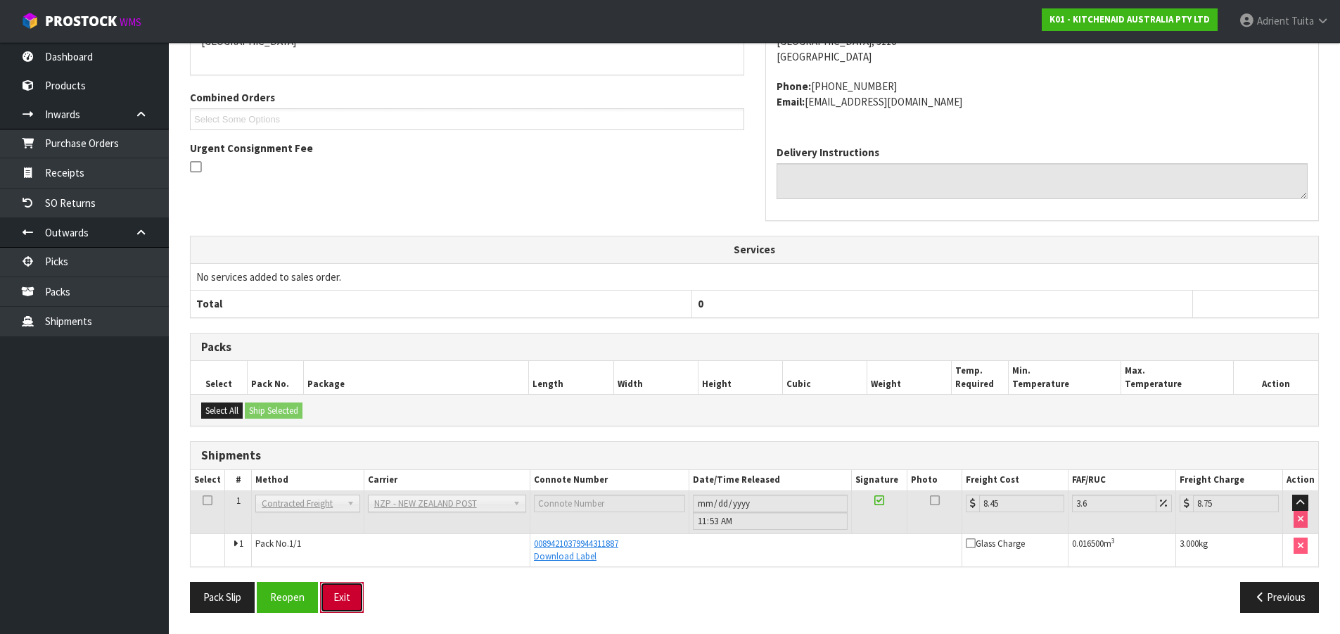
click at [355, 594] on button "Exit" at bounding box center [342, 597] width 44 height 30
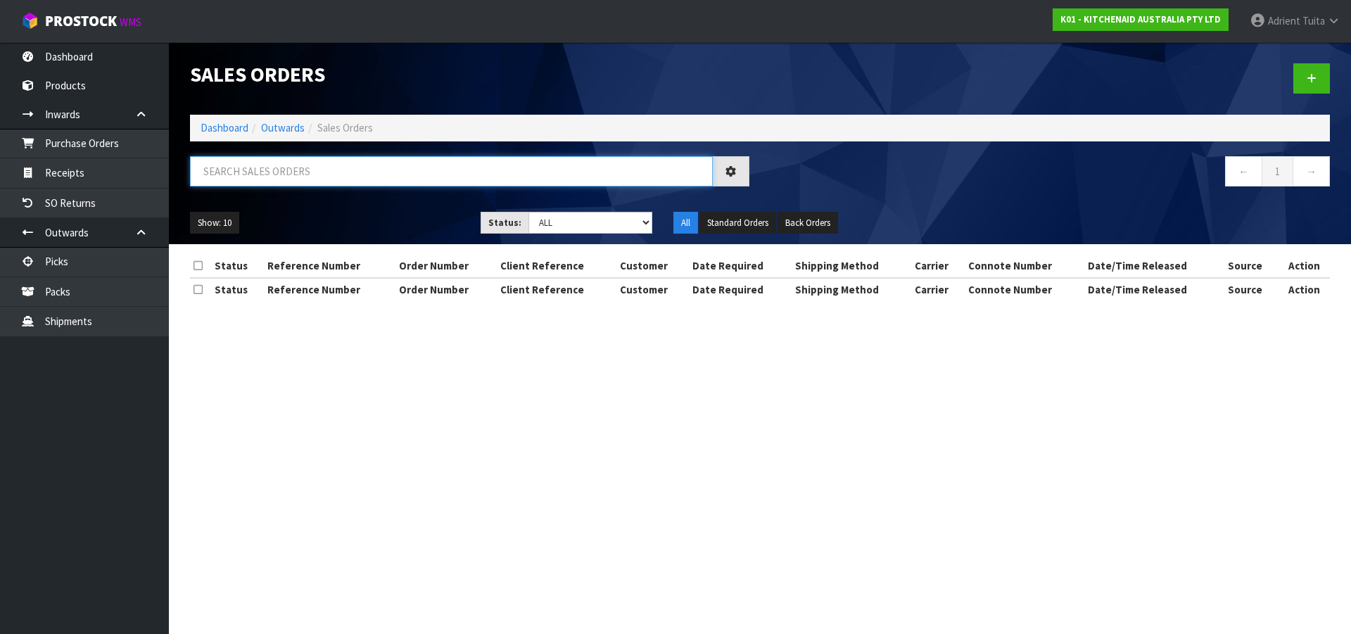
click at [279, 168] on input "text" at bounding box center [451, 171] width 523 height 30
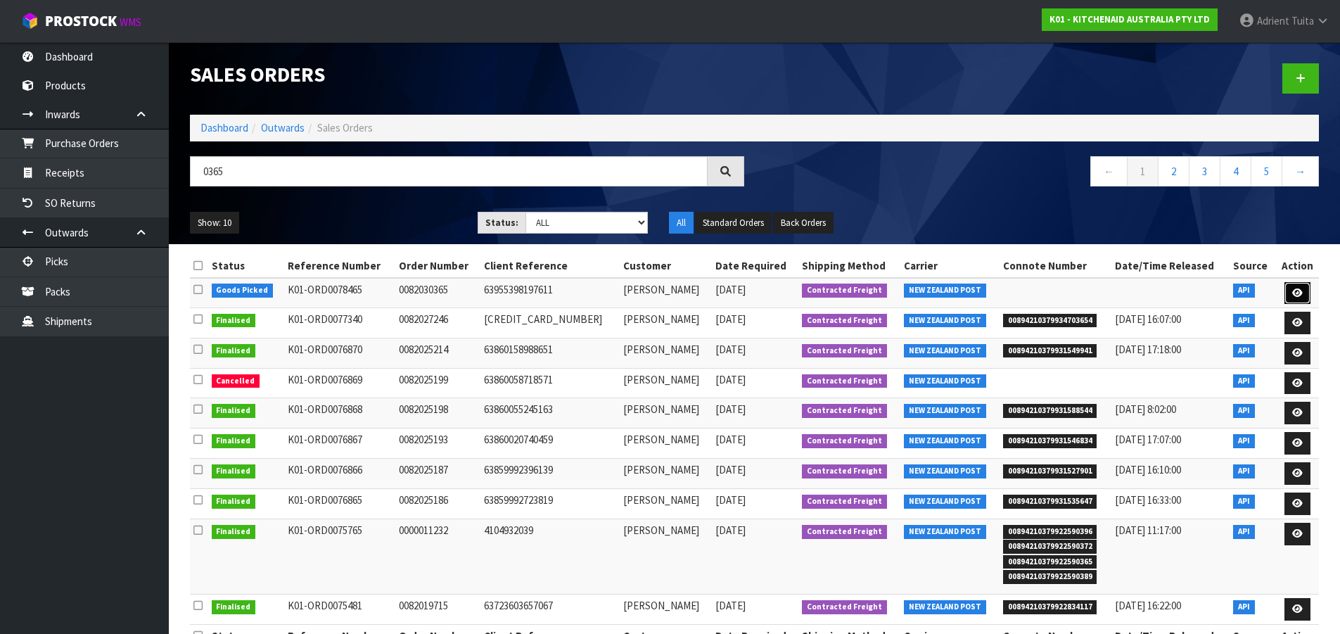
click at [1293, 288] on icon at bounding box center [1297, 292] width 11 height 9
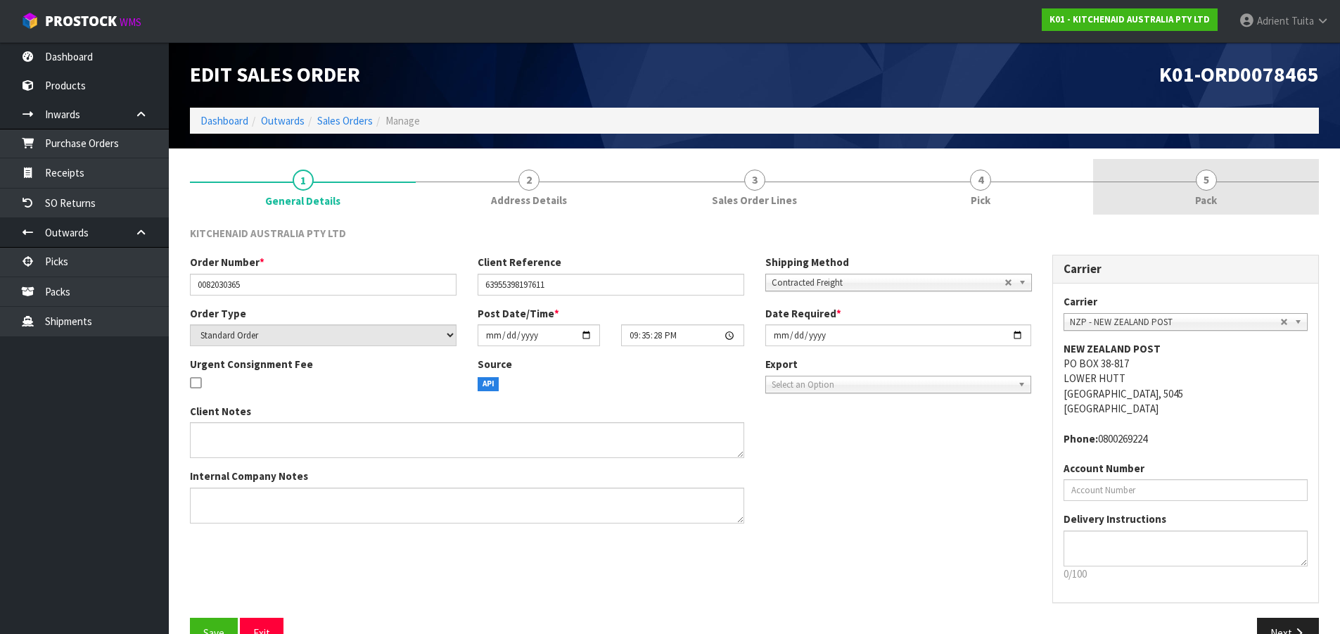
click at [1248, 179] on link "5 Pack" at bounding box center [1206, 187] width 226 height 56
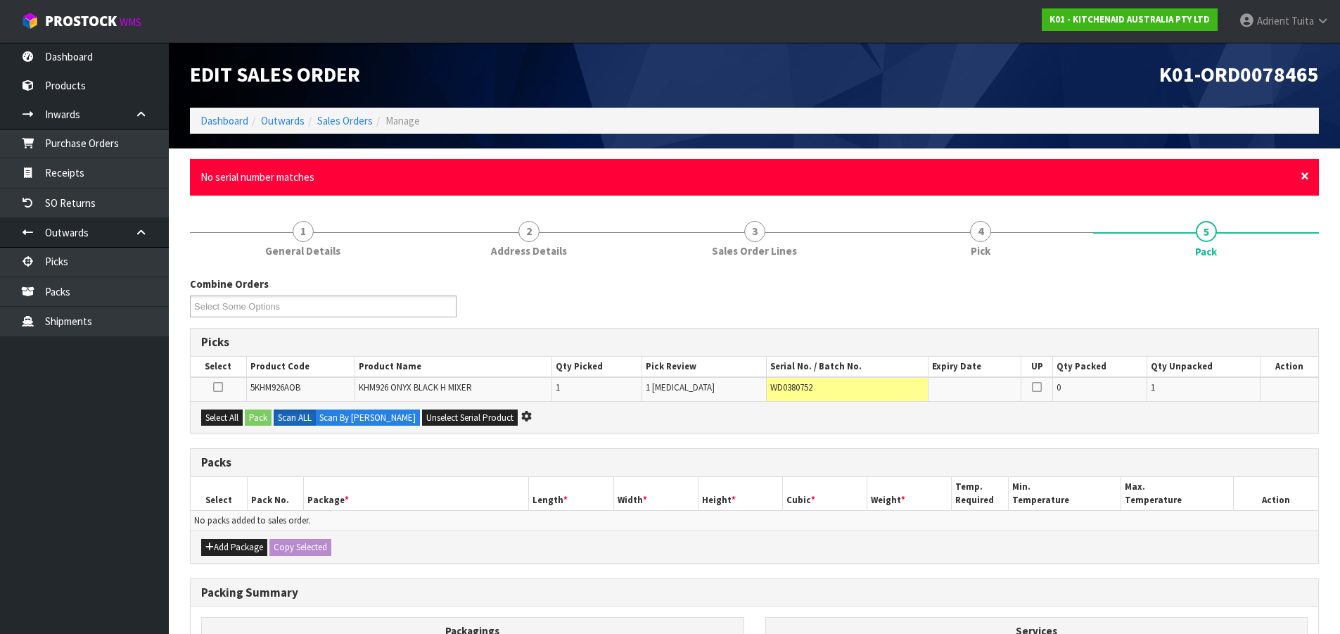
click at [1306, 177] on span "×" at bounding box center [1305, 176] width 8 height 20
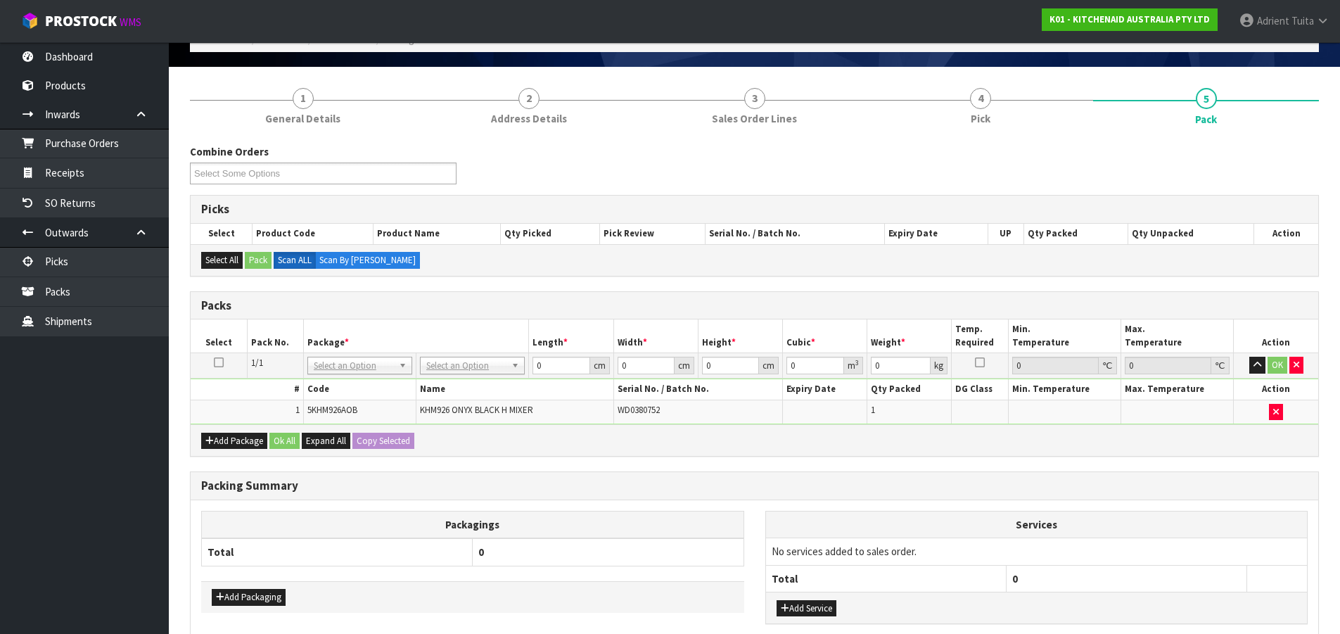
scroll to position [165, 0]
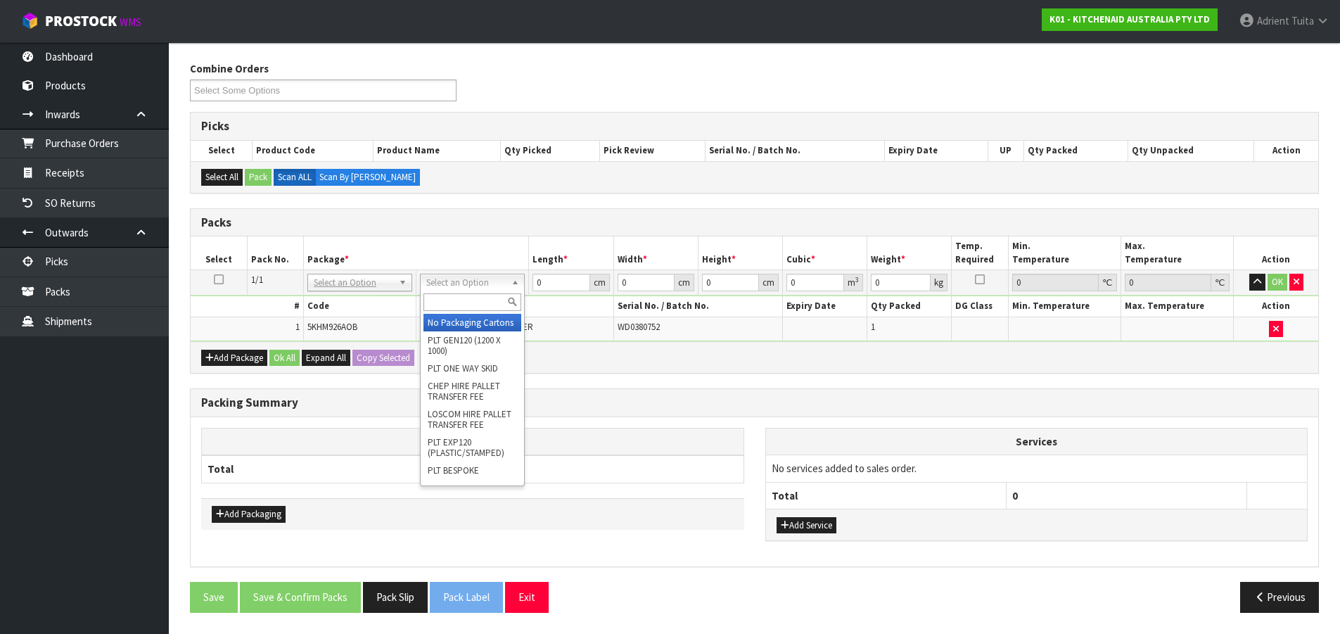
click at [440, 299] on input "text" at bounding box center [473, 302] width 98 height 18
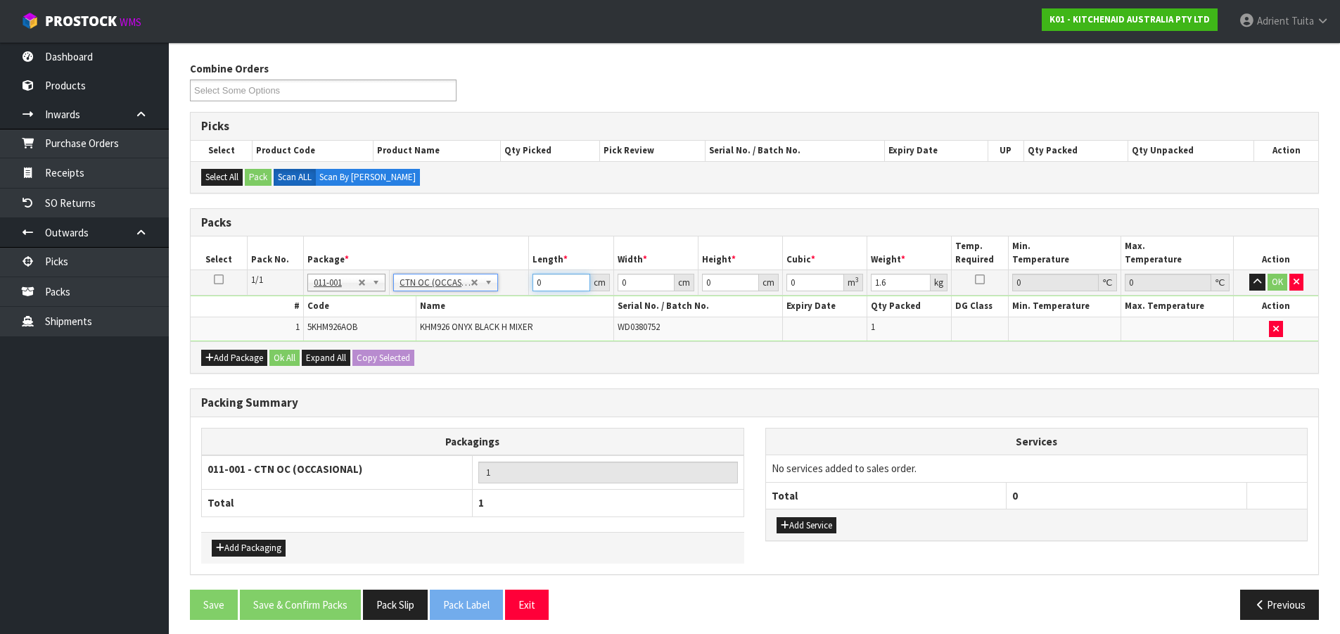
click at [565, 289] on input "0" at bounding box center [561, 283] width 57 height 18
click at [1269, 283] on button "OK" at bounding box center [1278, 282] width 20 height 17
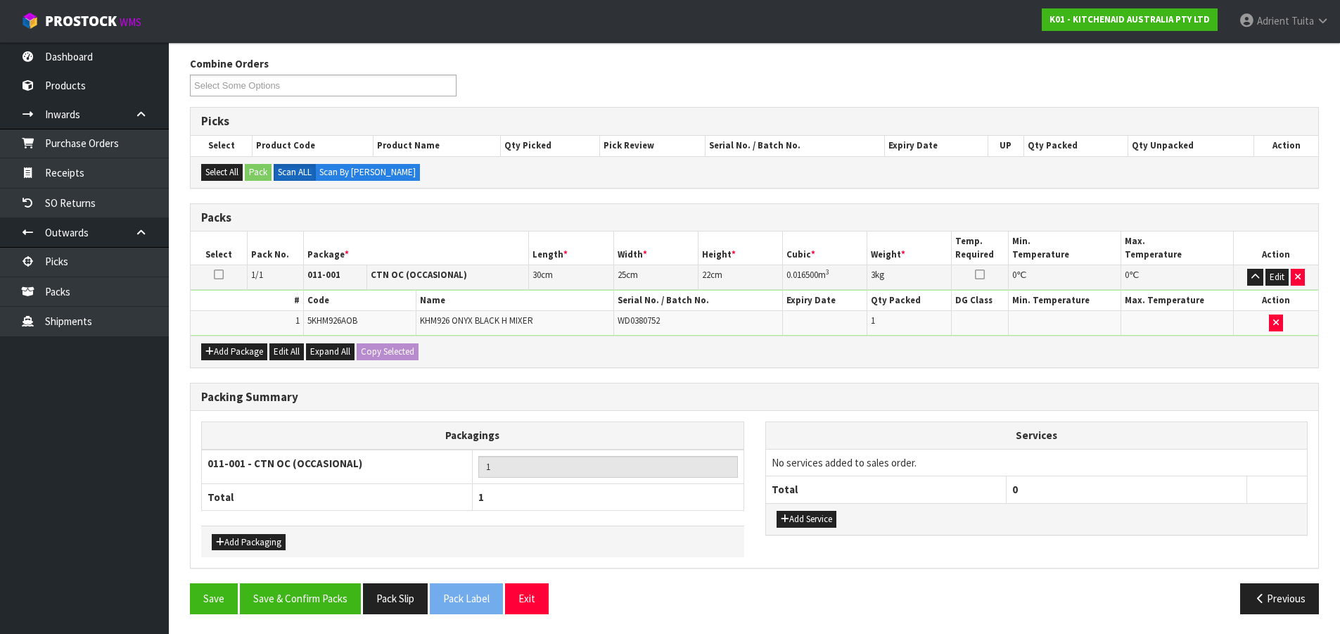
scroll to position [171, 0]
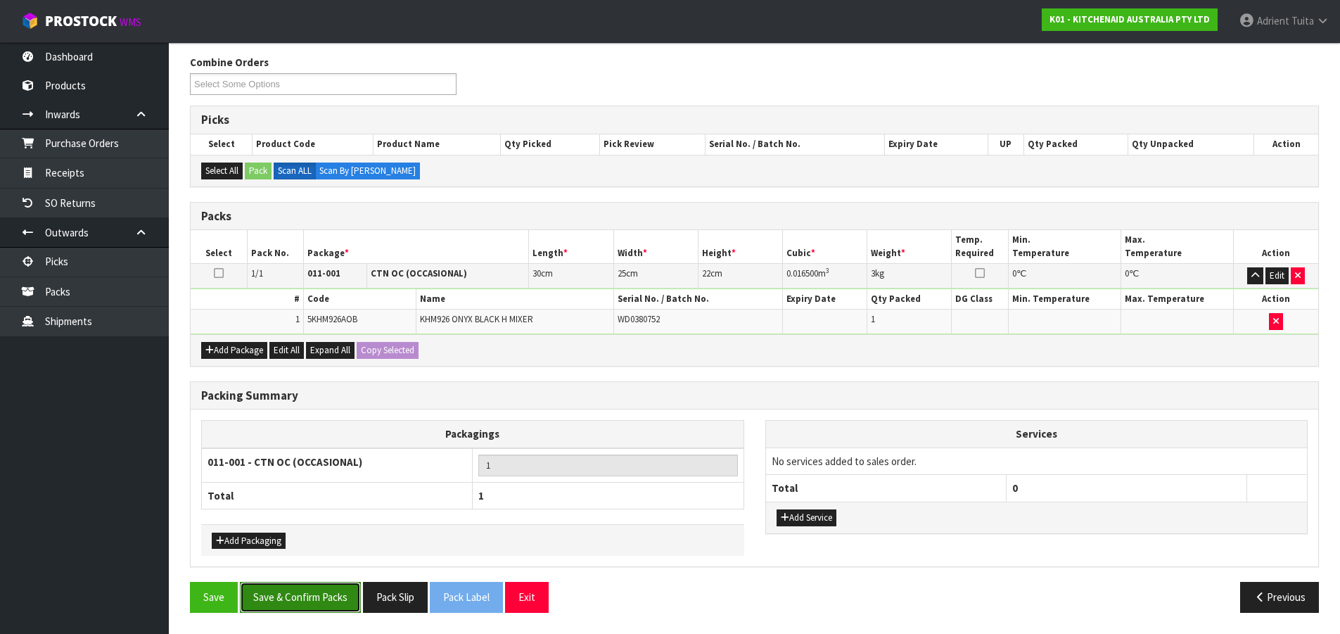
click at [329, 589] on button "Save & Confirm Packs" at bounding box center [300, 597] width 121 height 30
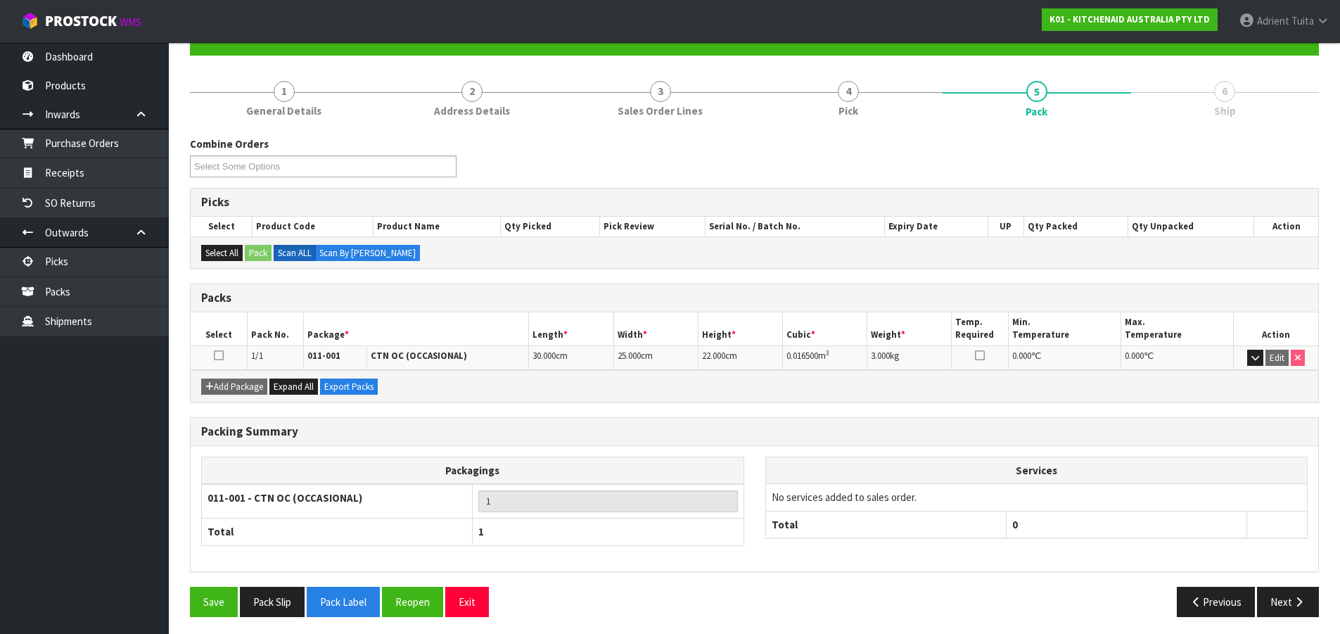
scroll to position [144, 0]
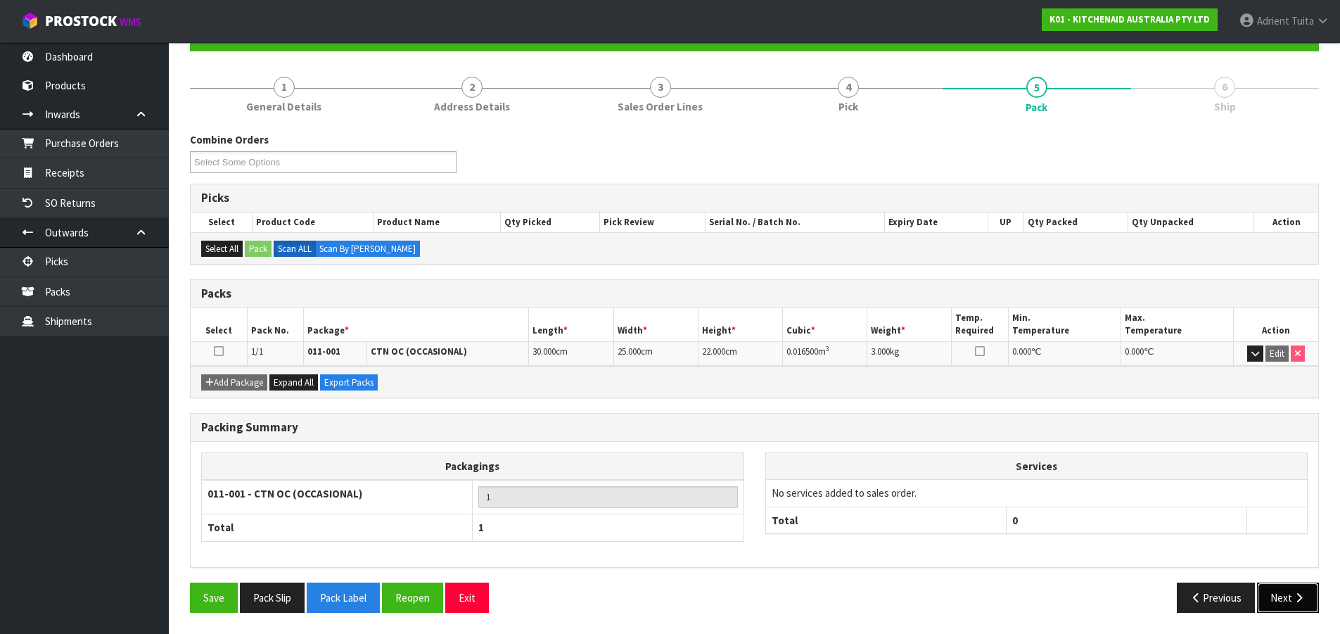
click at [1276, 587] on button "Next" at bounding box center [1288, 598] width 62 height 30
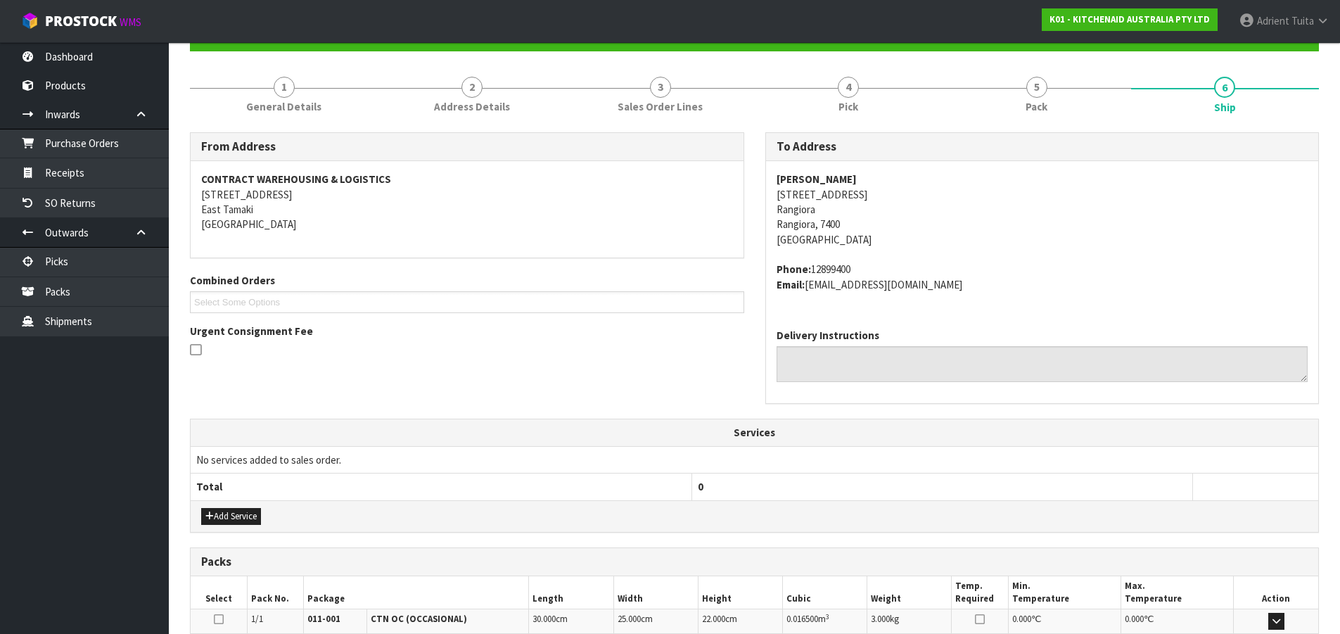
scroll to position [328, 0]
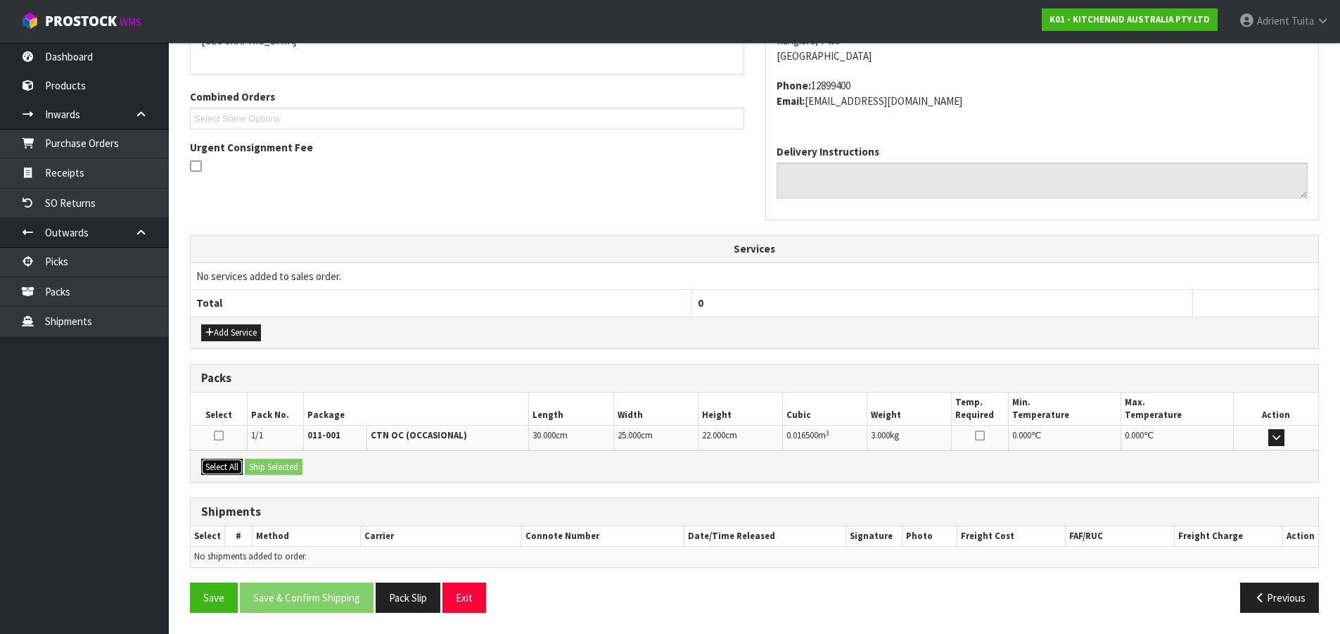
drag, startPoint x: 230, startPoint y: 464, endPoint x: 249, endPoint y: 462, distance: 19.2
click at [231, 464] on button "Select All" at bounding box center [222, 467] width 42 height 17
click at [249, 462] on button "Ship Selected" at bounding box center [274, 467] width 58 height 17
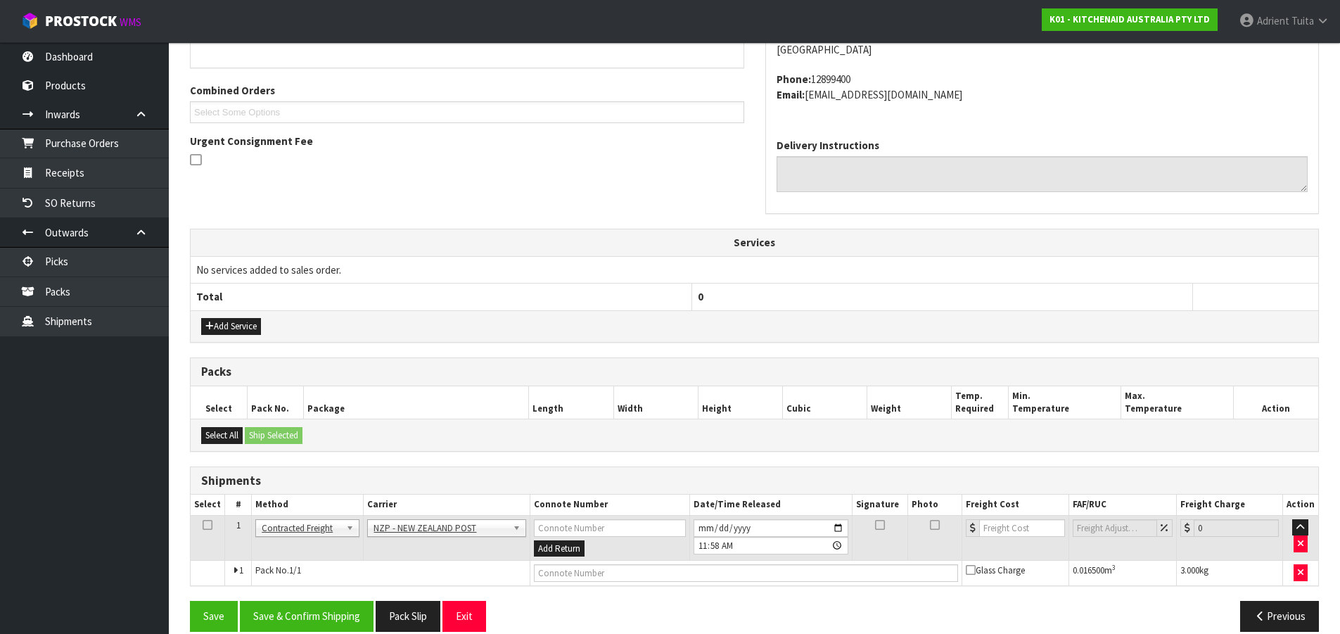
scroll to position [353, 0]
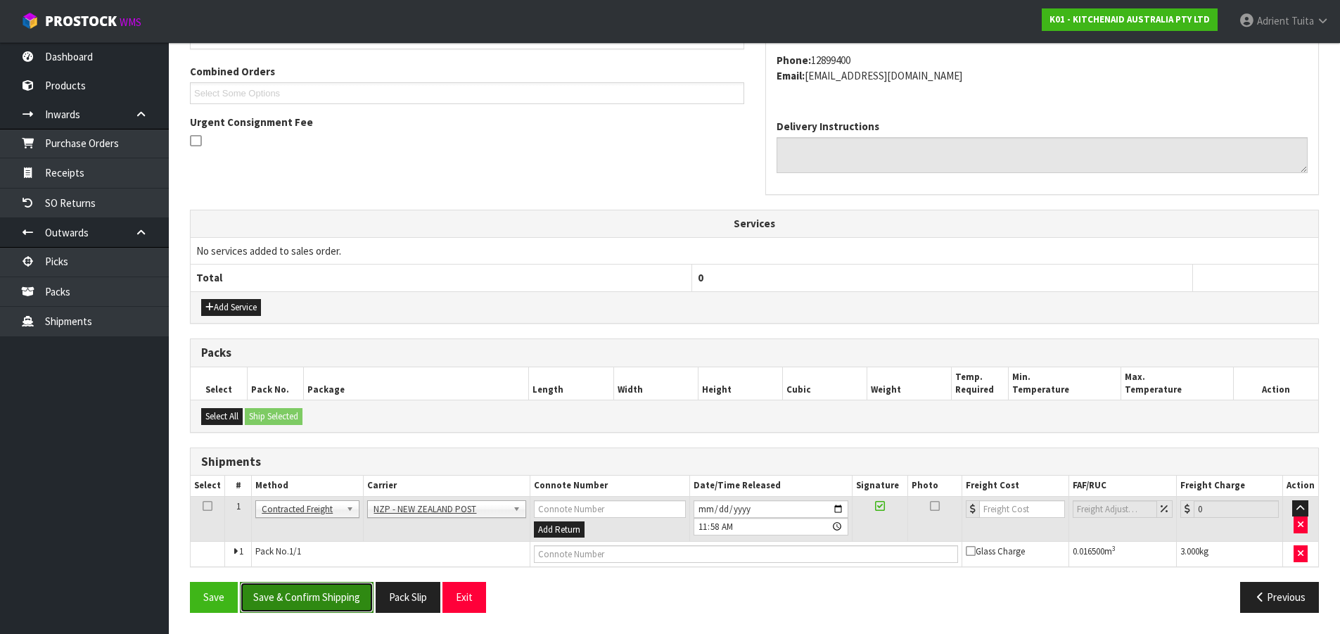
click at [319, 590] on button "Save & Confirm Shipping" at bounding box center [307, 597] width 134 height 30
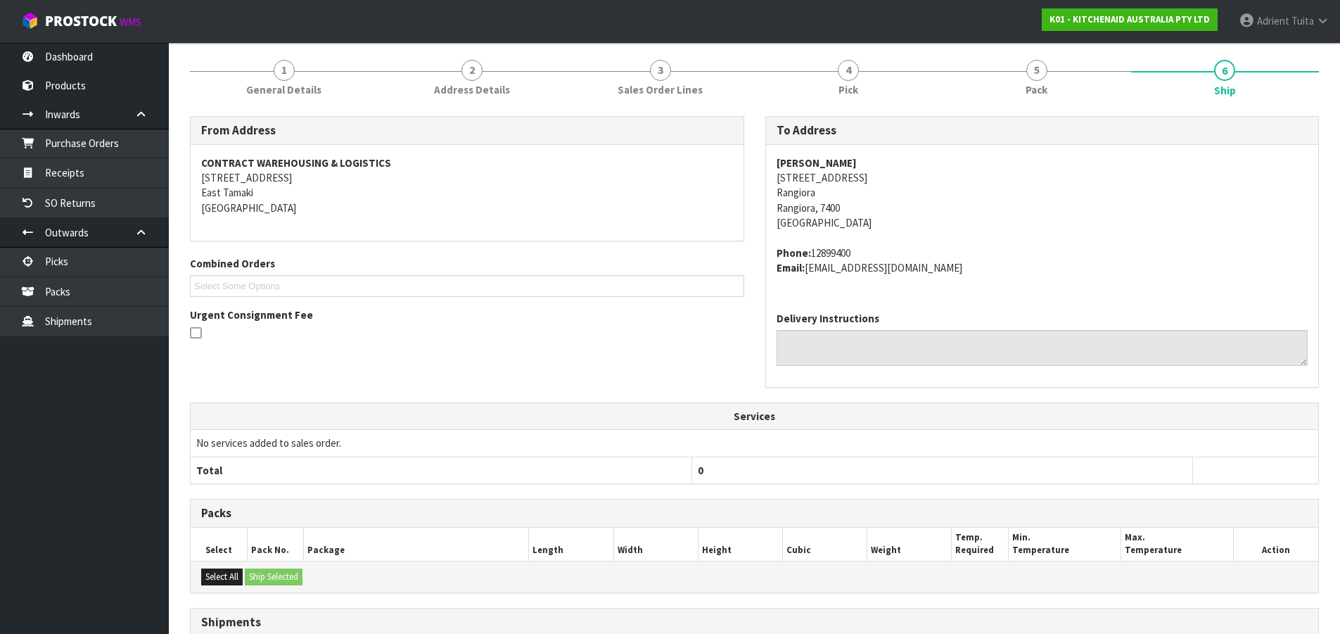
scroll to position [333, 0]
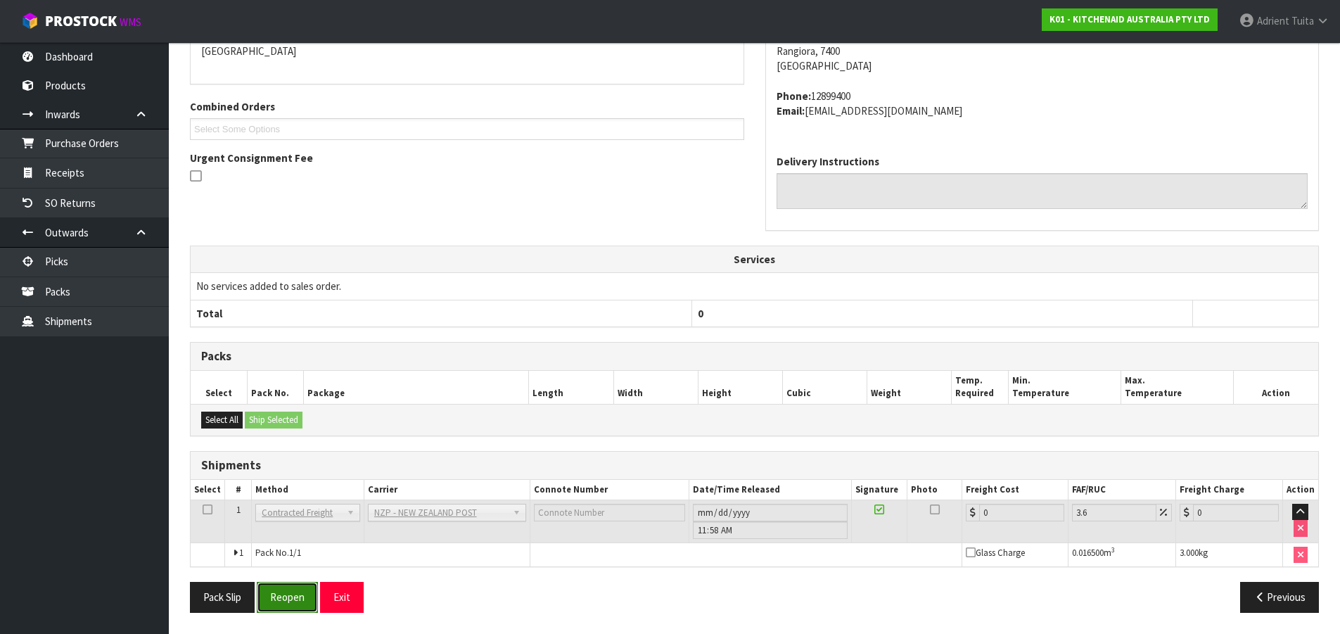
click at [298, 587] on button "Reopen" at bounding box center [287, 597] width 61 height 30
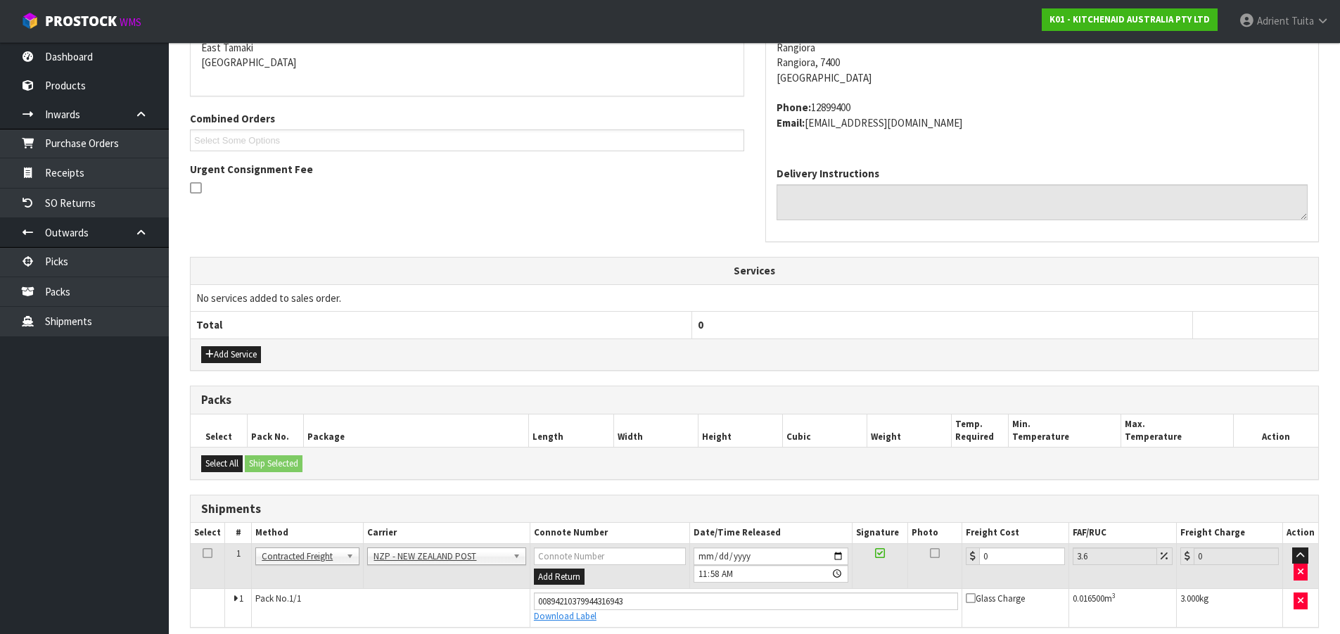
scroll to position [317, 0]
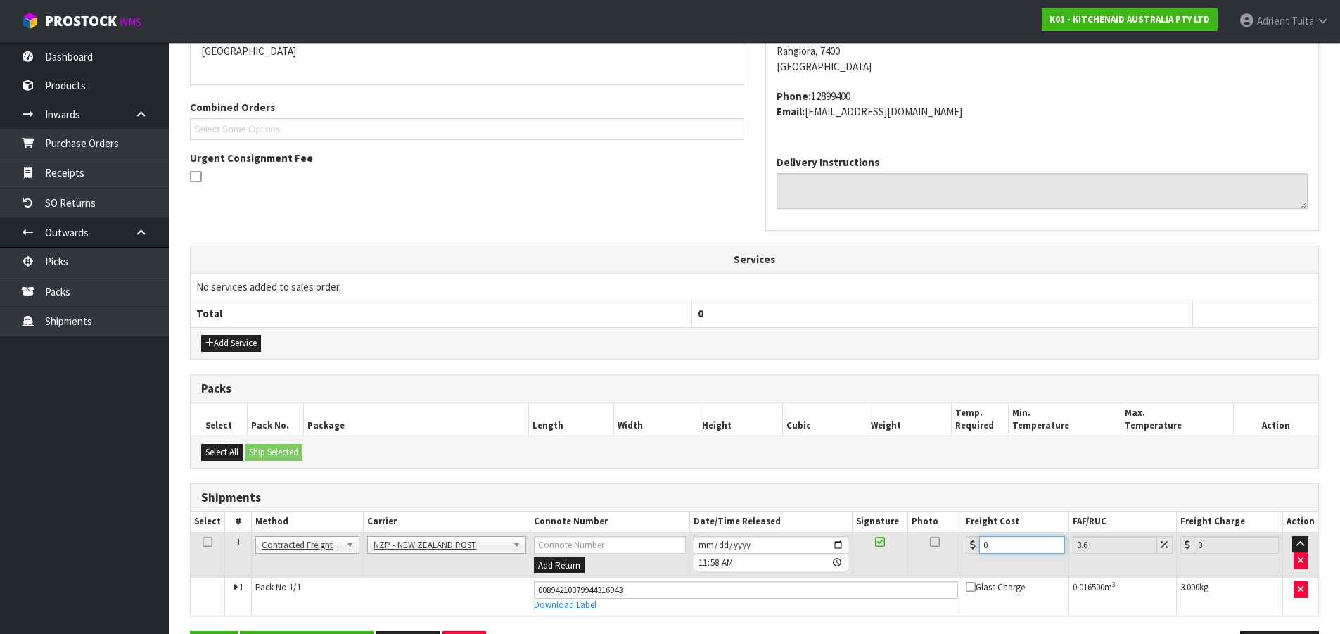
click at [1014, 542] on input "0" at bounding box center [1021, 545] width 85 height 18
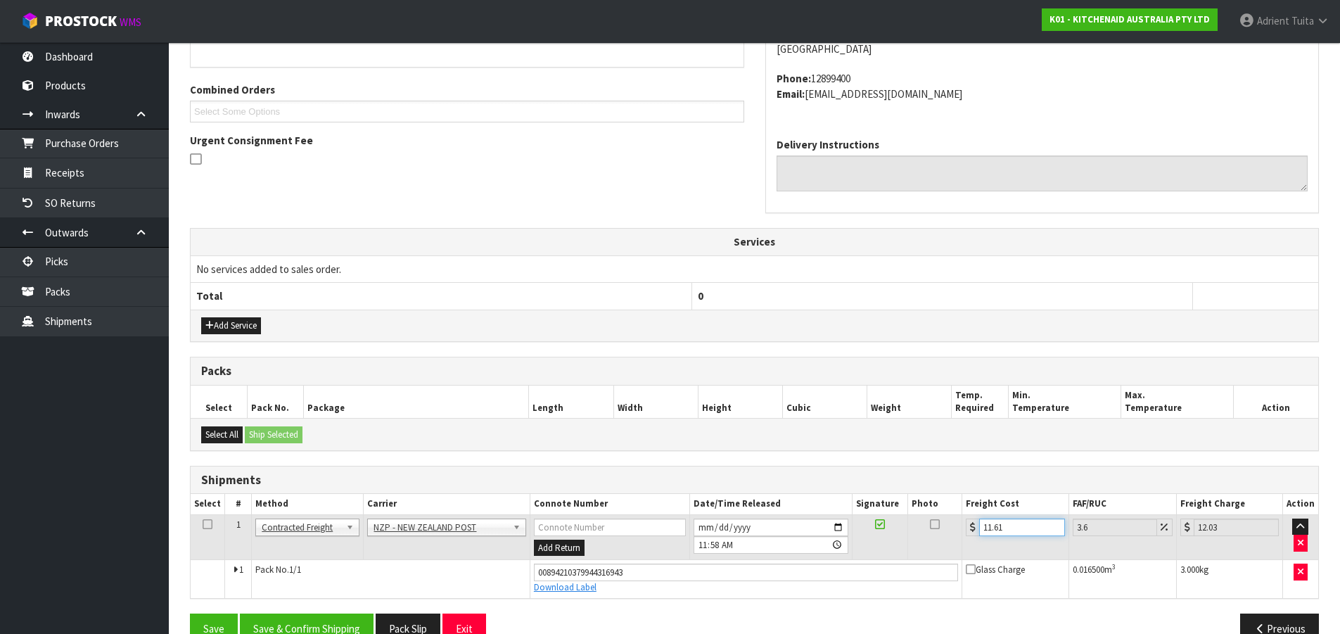
scroll to position [366, 0]
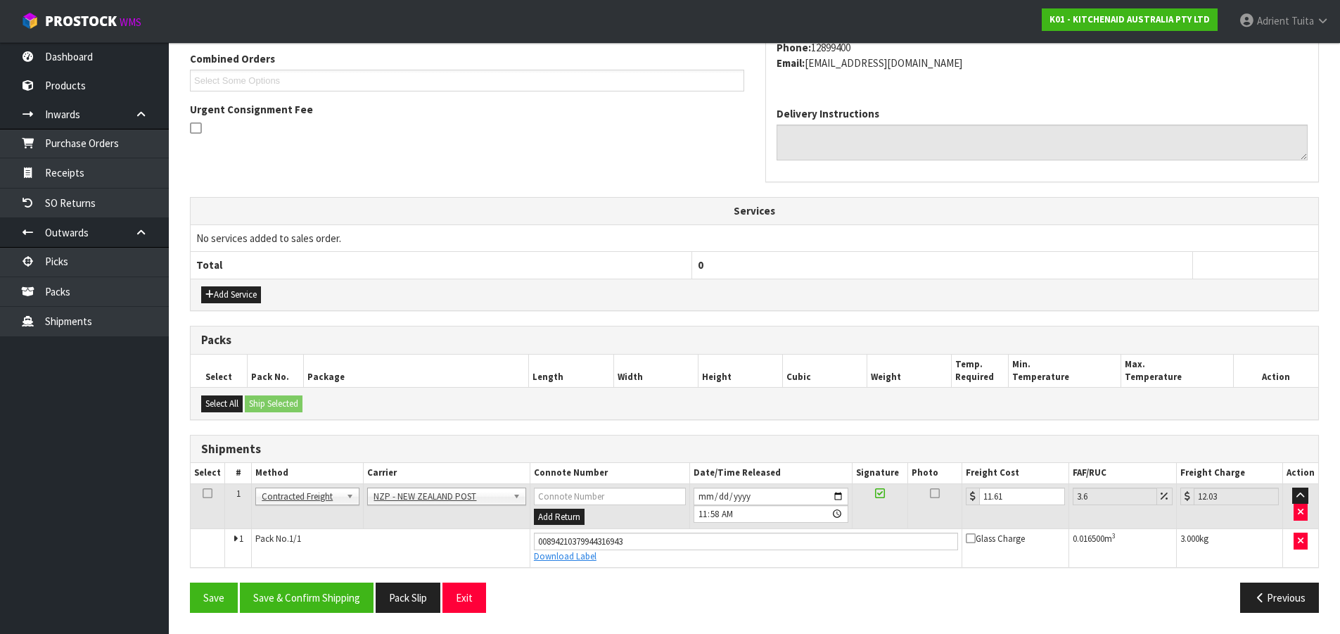
click at [317, 616] on div "Save Save & Confirm Shipping Pack Slip Exit Previous" at bounding box center [754, 603] width 1150 height 41
click at [317, 610] on button "Save & Confirm Shipping" at bounding box center [307, 598] width 134 height 30
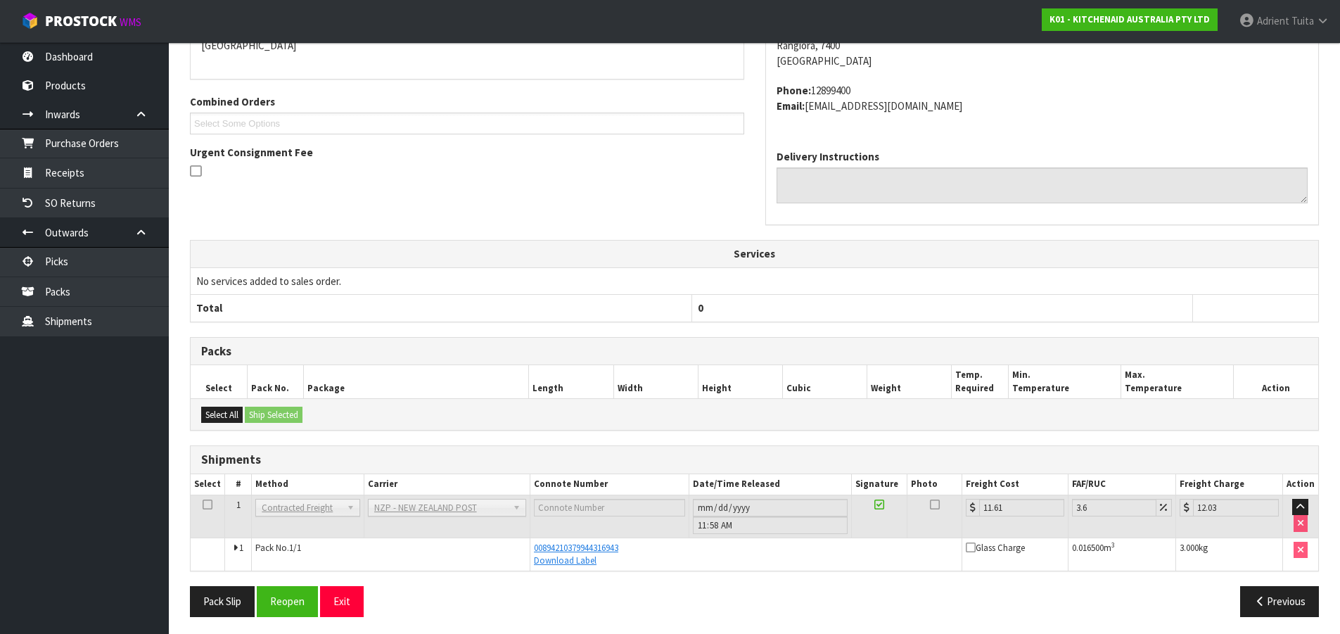
scroll to position [327, 0]
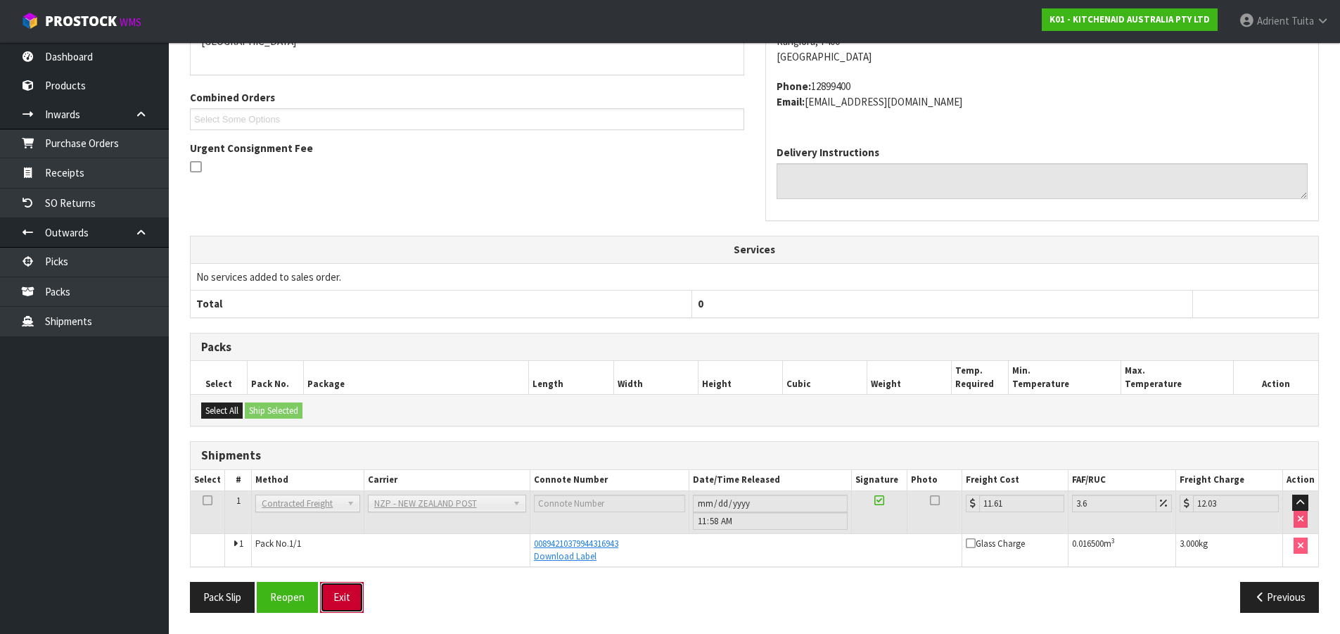
click at [336, 597] on button "Exit" at bounding box center [342, 597] width 44 height 30
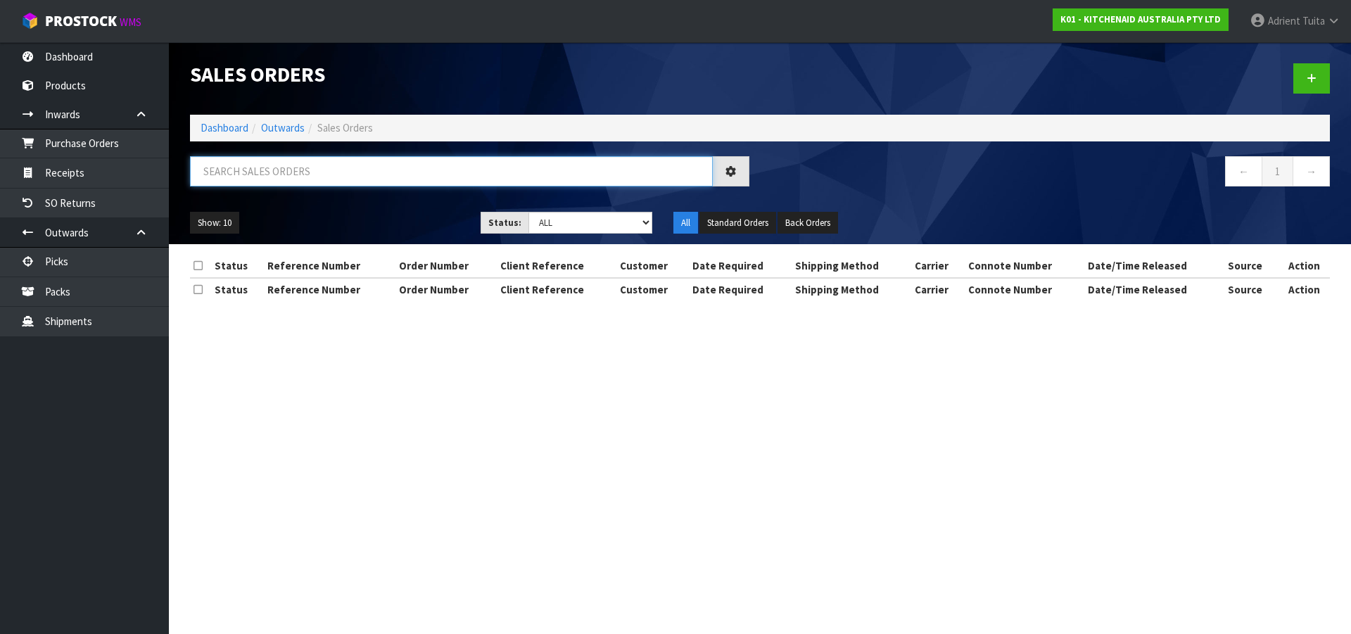
click at [343, 180] on input "text" at bounding box center [451, 171] width 523 height 30
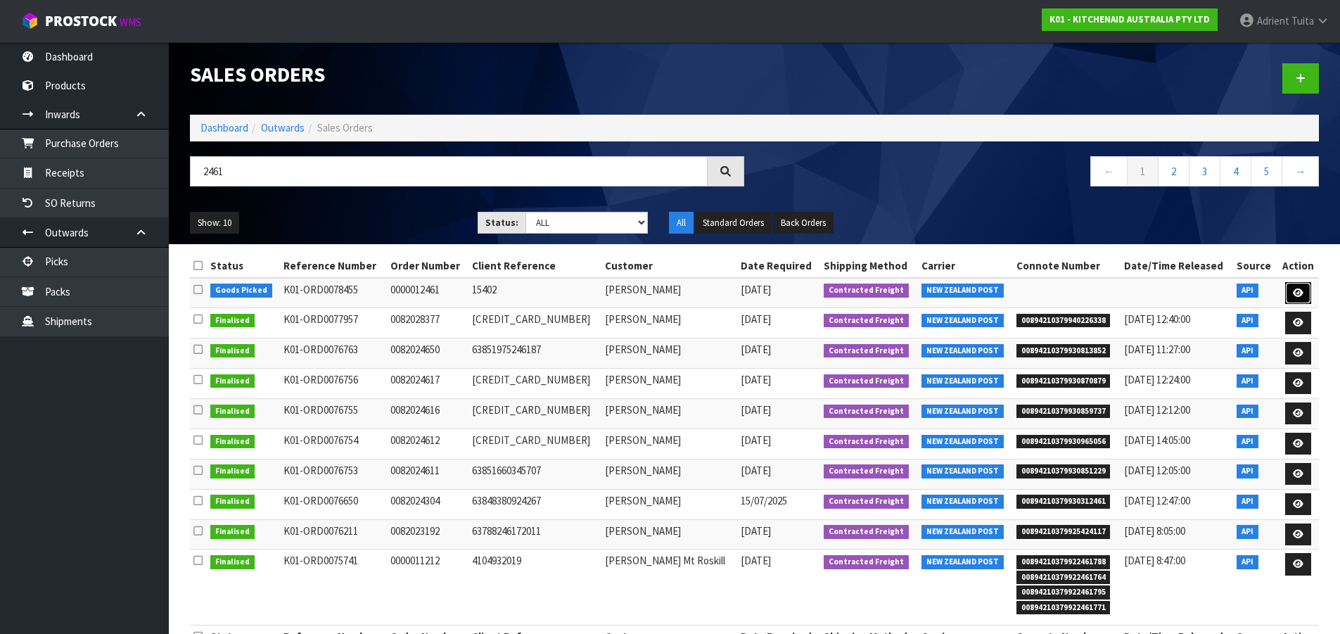
click at [1298, 289] on icon at bounding box center [1298, 292] width 11 height 9
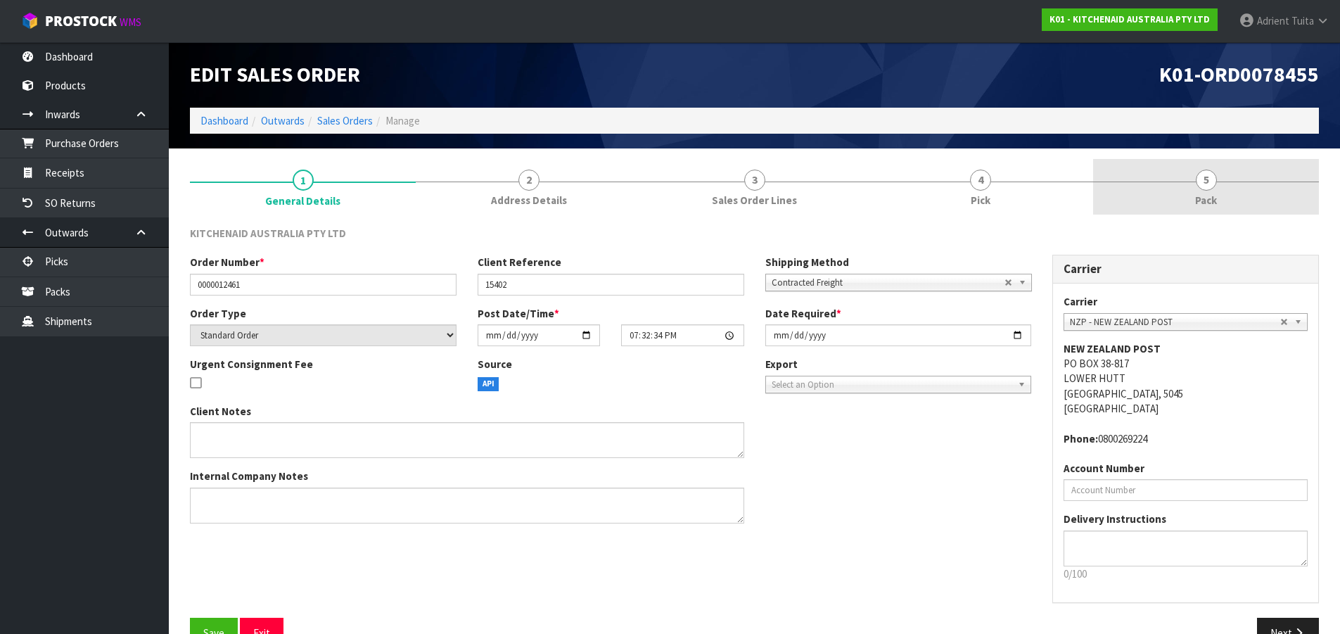
click at [1271, 198] on link "5 Pack" at bounding box center [1206, 187] width 226 height 56
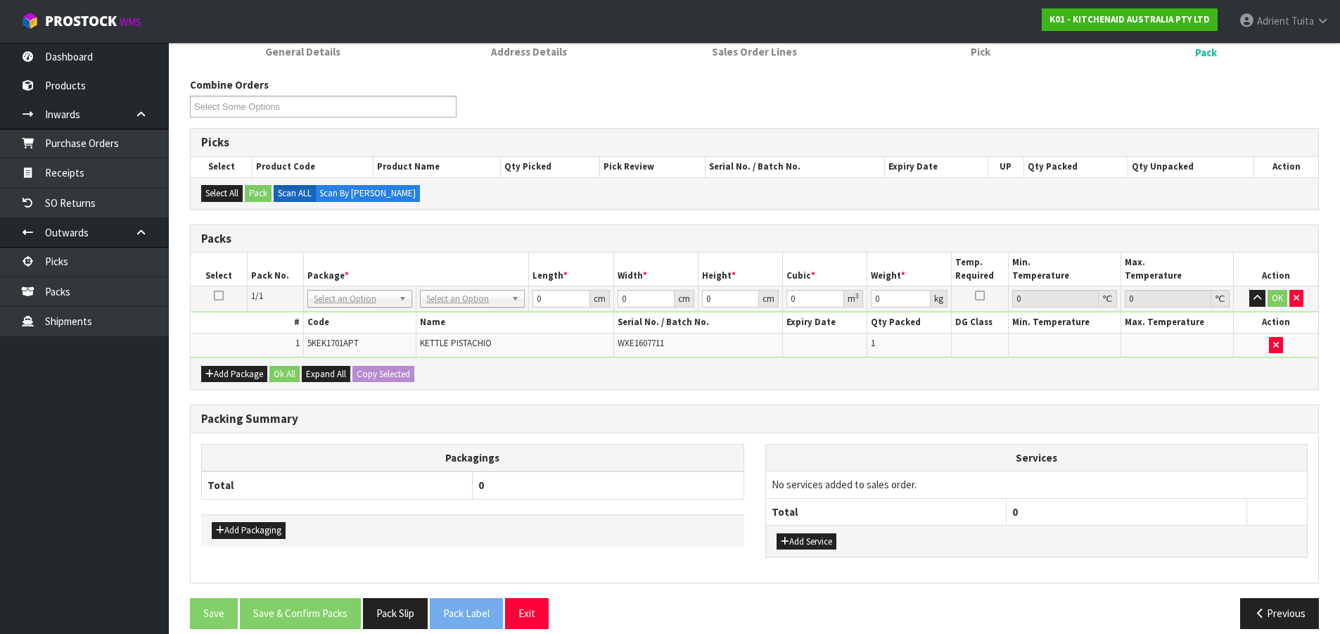
scroll to position [165, 0]
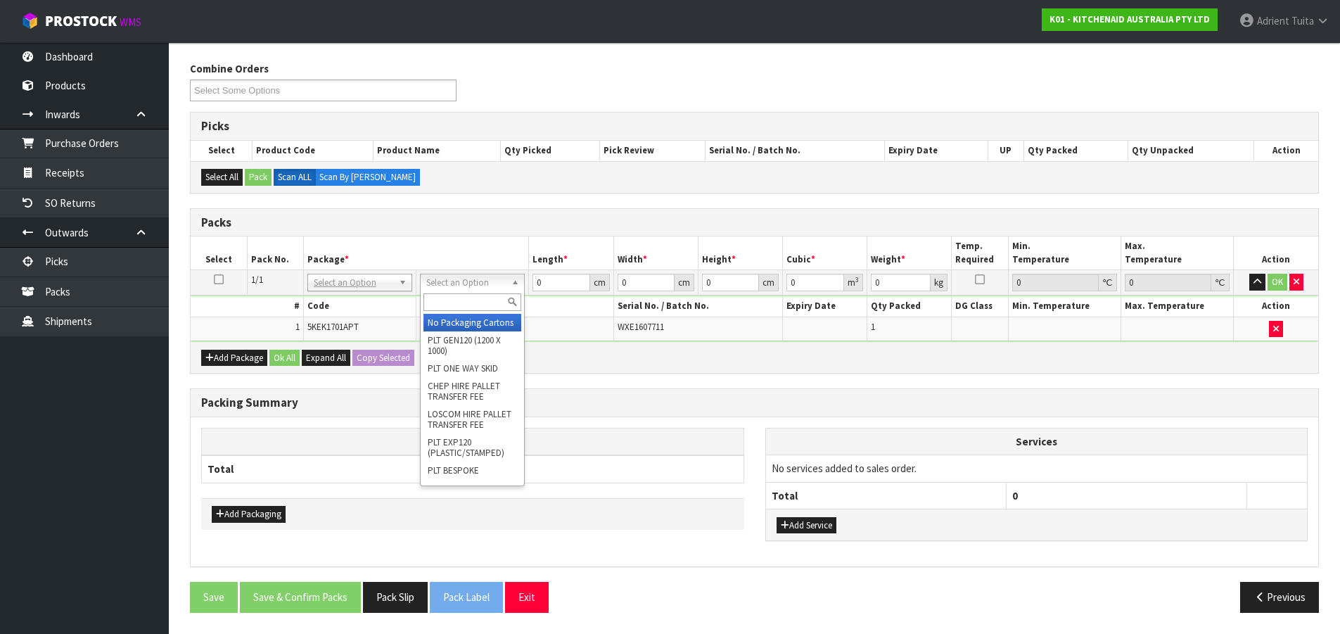
drag, startPoint x: 489, startPoint y: 302, endPoint x: 480, endPoint y: 295, distance: 11.1
click at [487, 303] on input "text" at bounding box center [473, 302] width 98 height 18
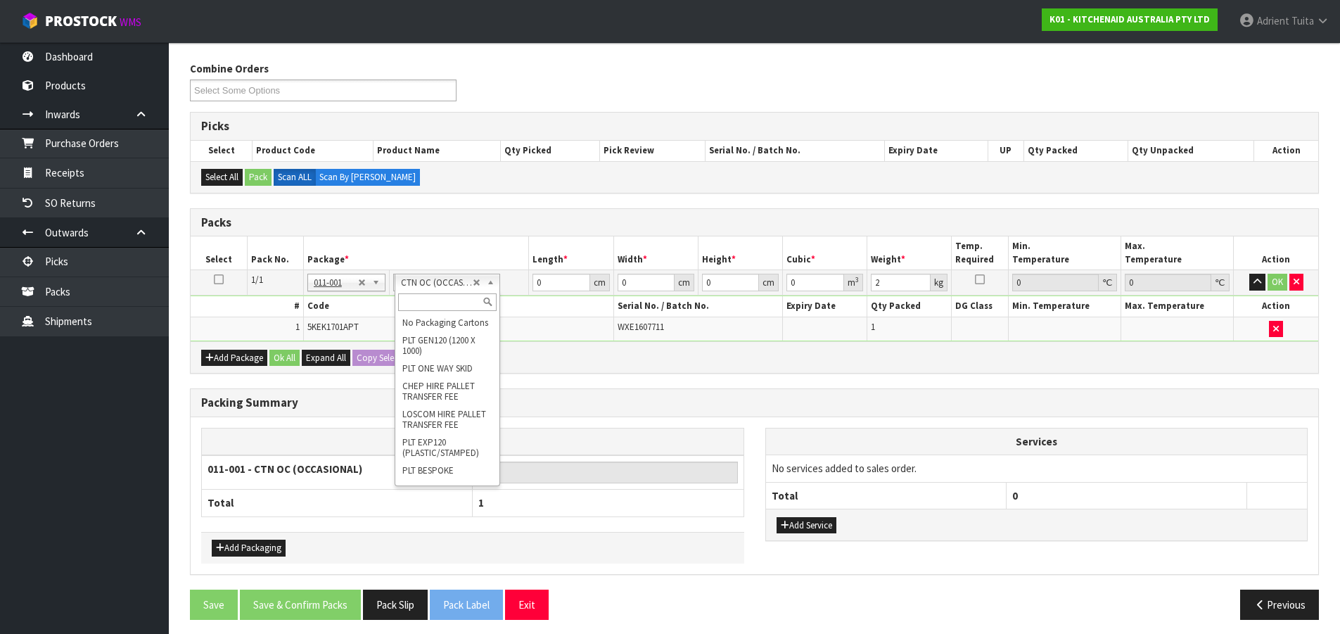
click at [454, 310] on input "text" at bounding box center [447, 302] width 98 height 18
click at [419, 293] on div at bounding box center [446, 302] width 103 height 23
click at [435, 294] on input "text" at bounding box center [447, 302] width 98 height 18
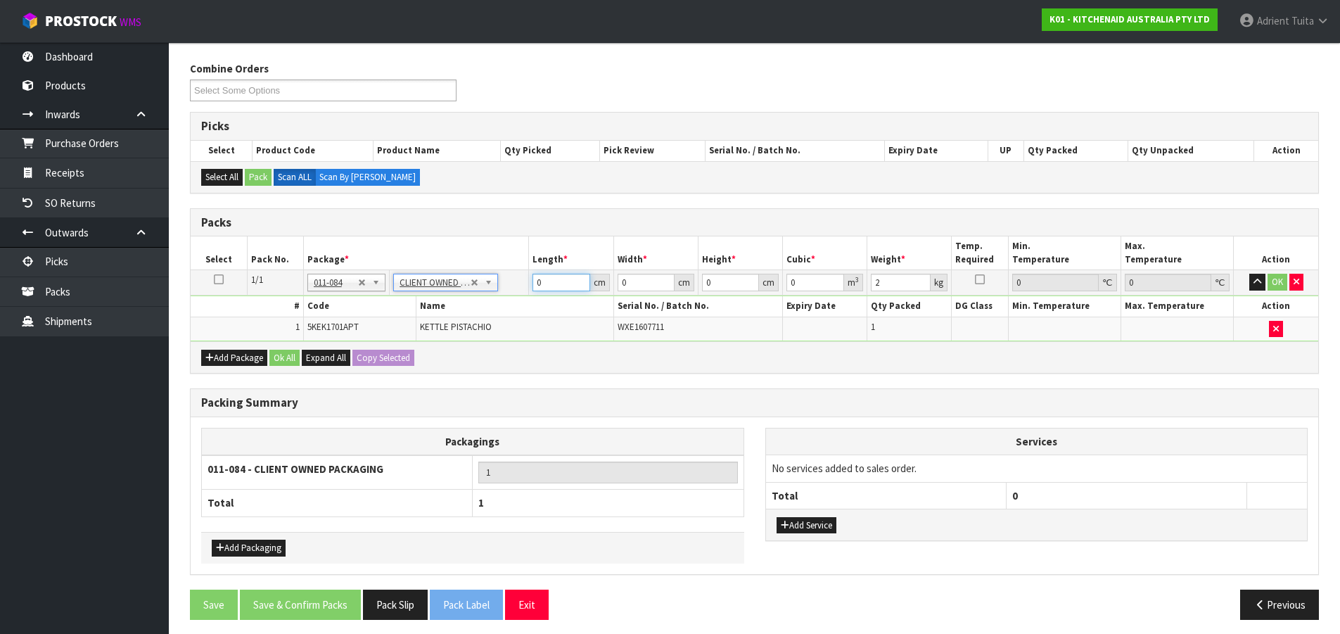
click at [575, 287] on input "0" at bounding box center [561, 283] width 57 height 18
click at [1276, 286] on button "OK" at bounding box center [1278, 282] width 20 height 17
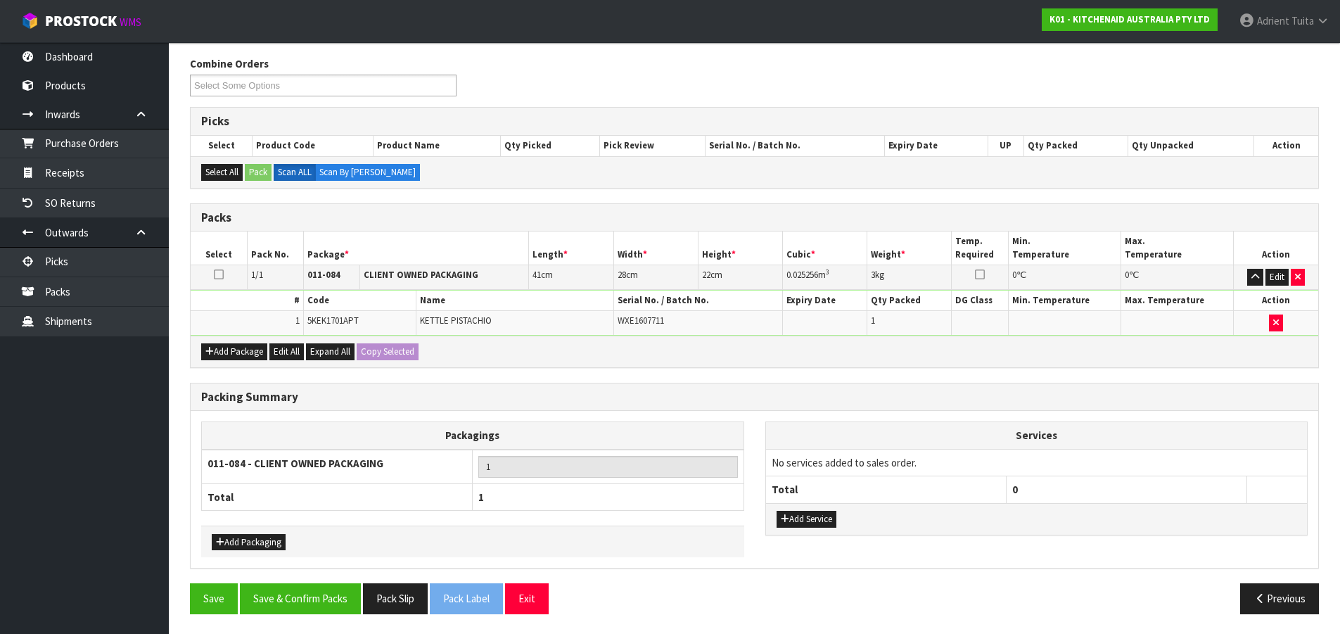
scroll to position [171, 0]
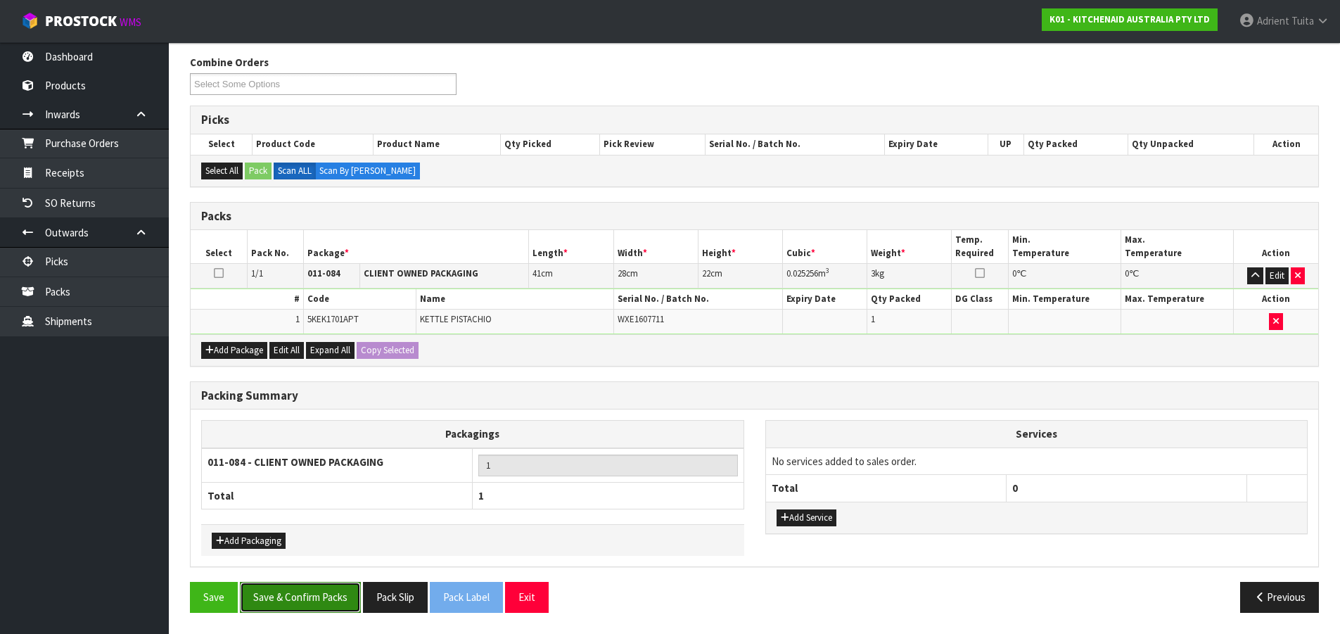
click at [314, 596] on button "Save & Confirm Packs" at bounding box center [300, 597] width 121 height 30
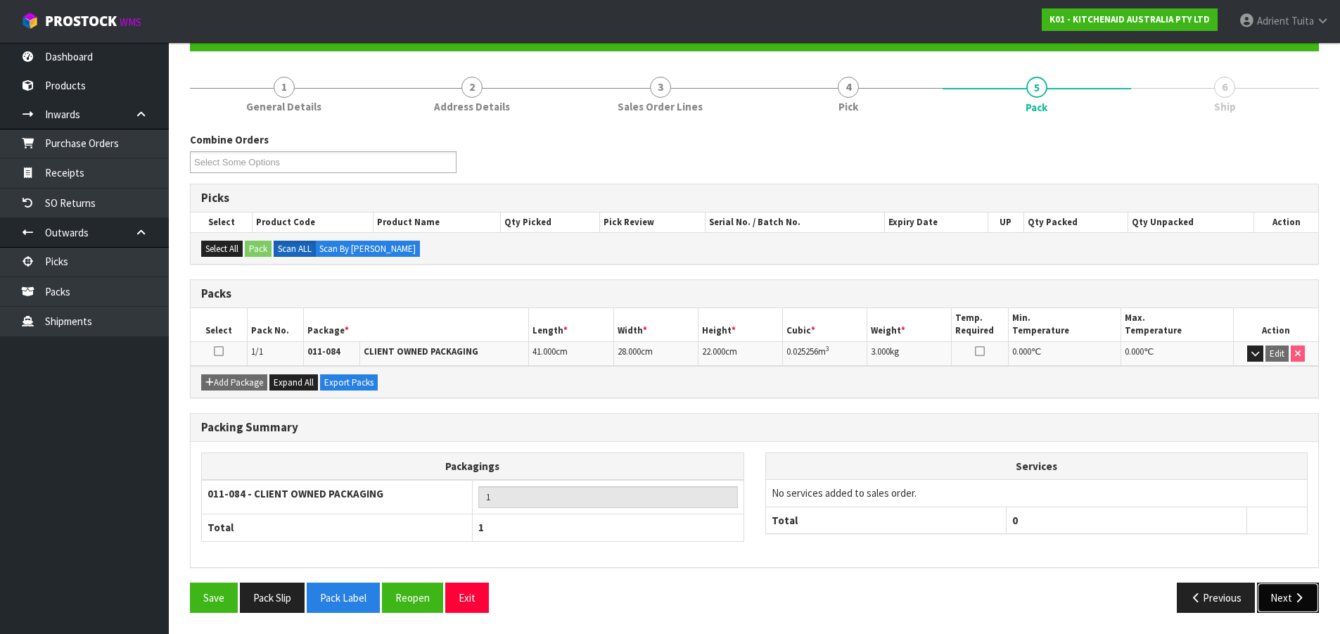
click at [1285, 594] on button "Next" at bounding box center [1288, 598] width 62 height 30
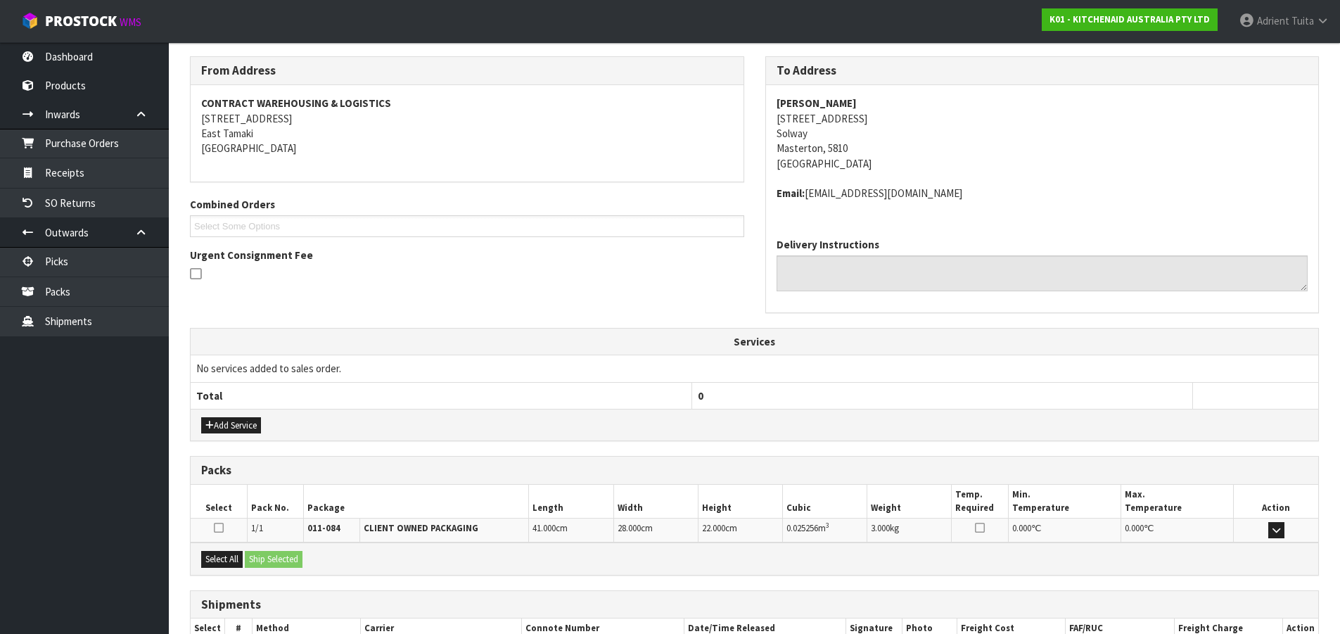
scroll to position [313, 0]
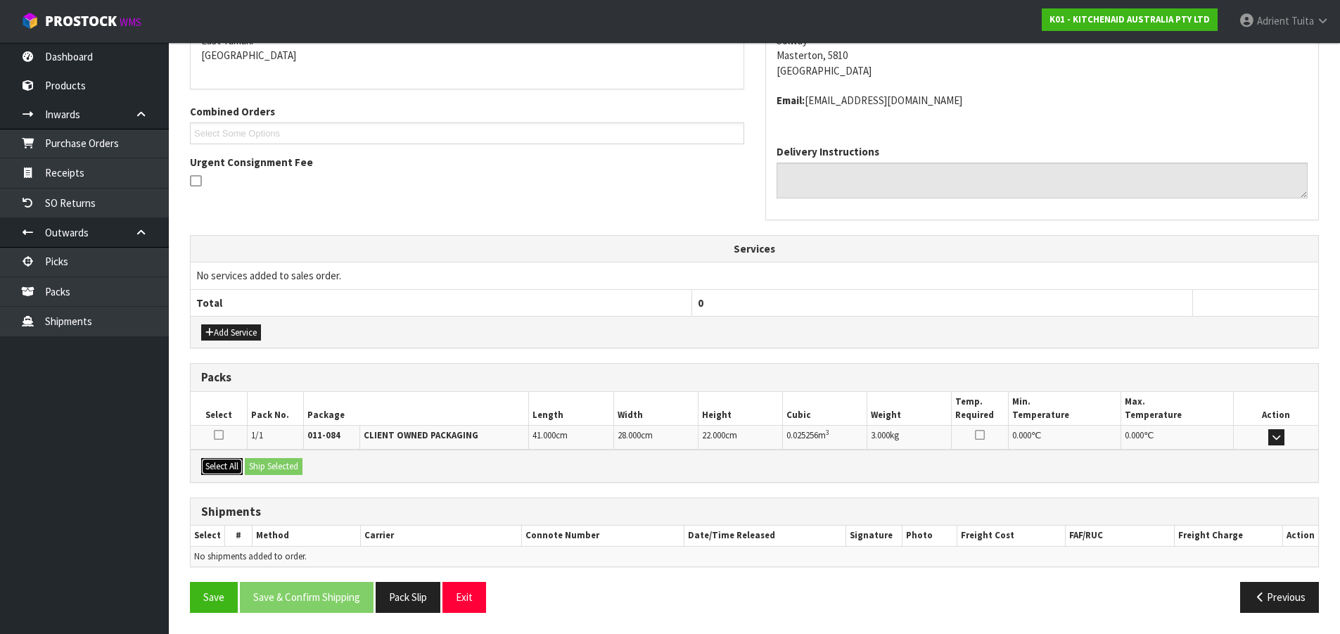
click at [226, 467] on button "Select All" at bounding box center [222, 466] width 42 height 17
drag, startPoint x: 251, startPoint y: 467, endPoint x: 260, endPoint y: 465, distance: 9.4
click at [255, 465] on button "Ship Selected" at bounding box center [274, 466] width 58 height 17
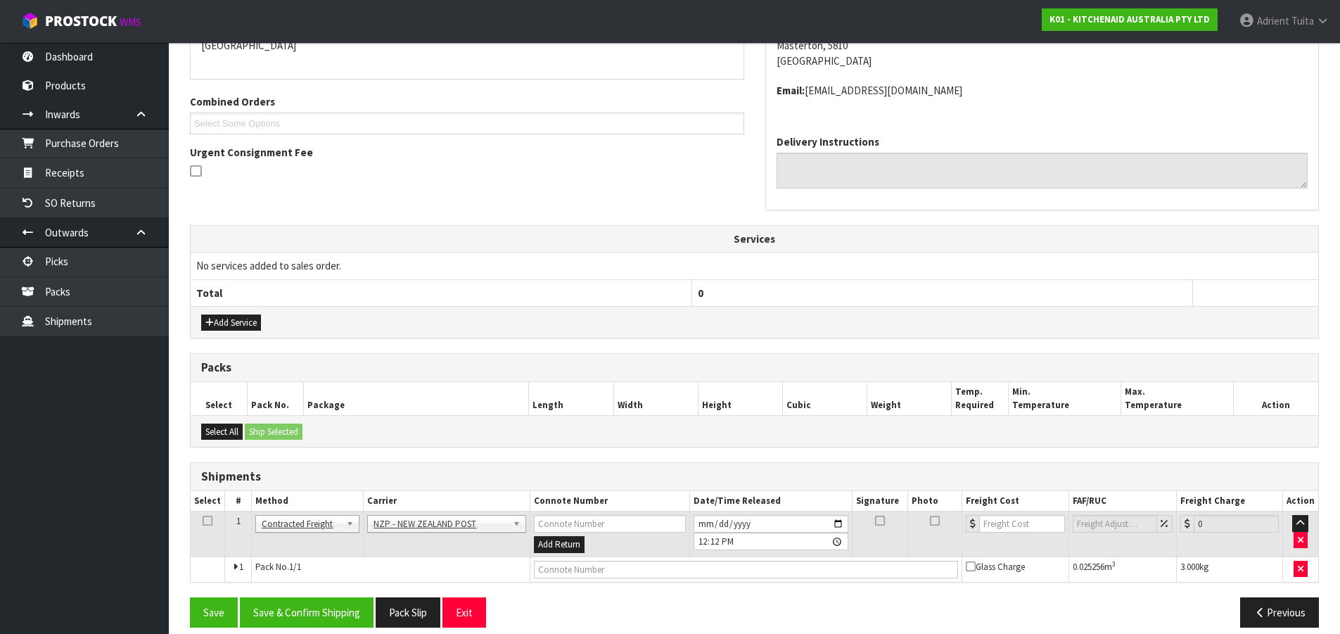
scroll to position [338, 0]
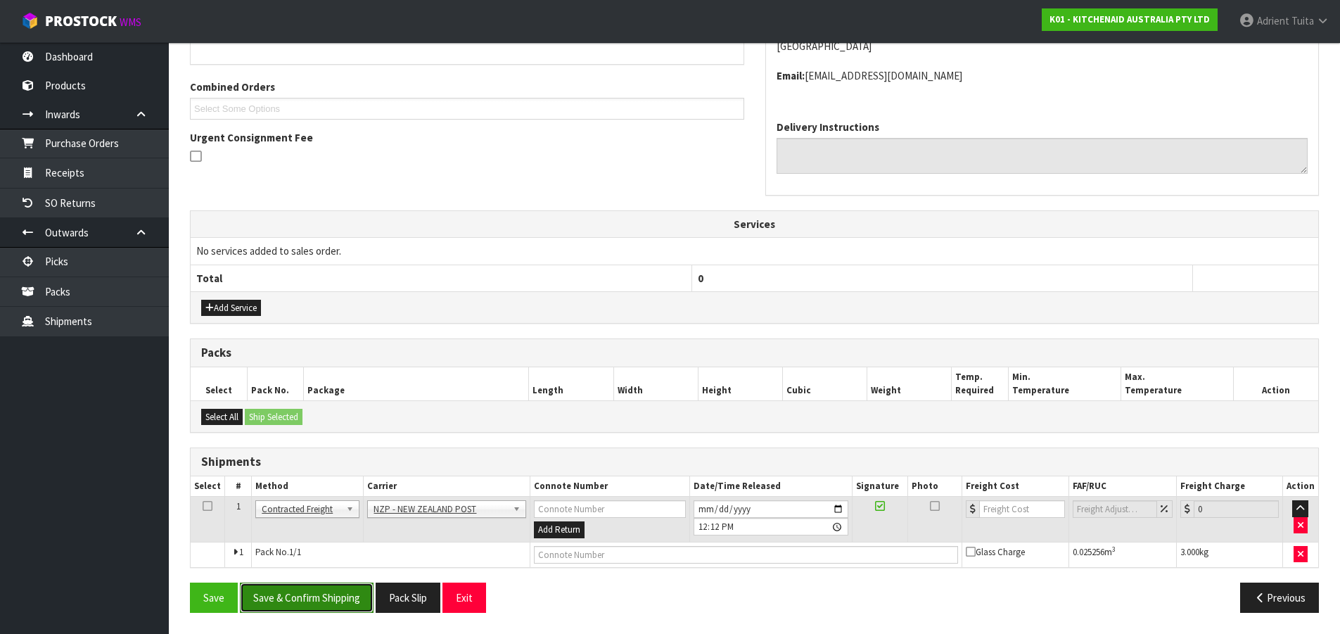
click at [319, 591] on button "Save & Confirm Shipping" at bounding box center [307, 598] width 134 height 30
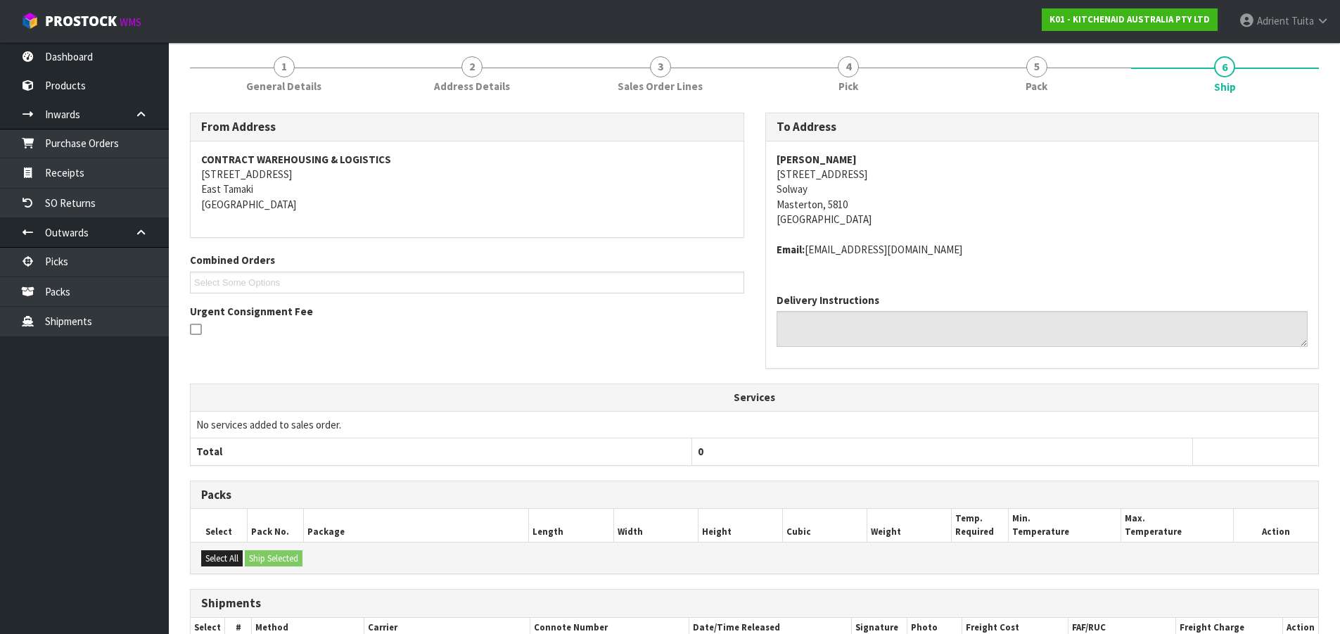
scroll to position [317, 0]
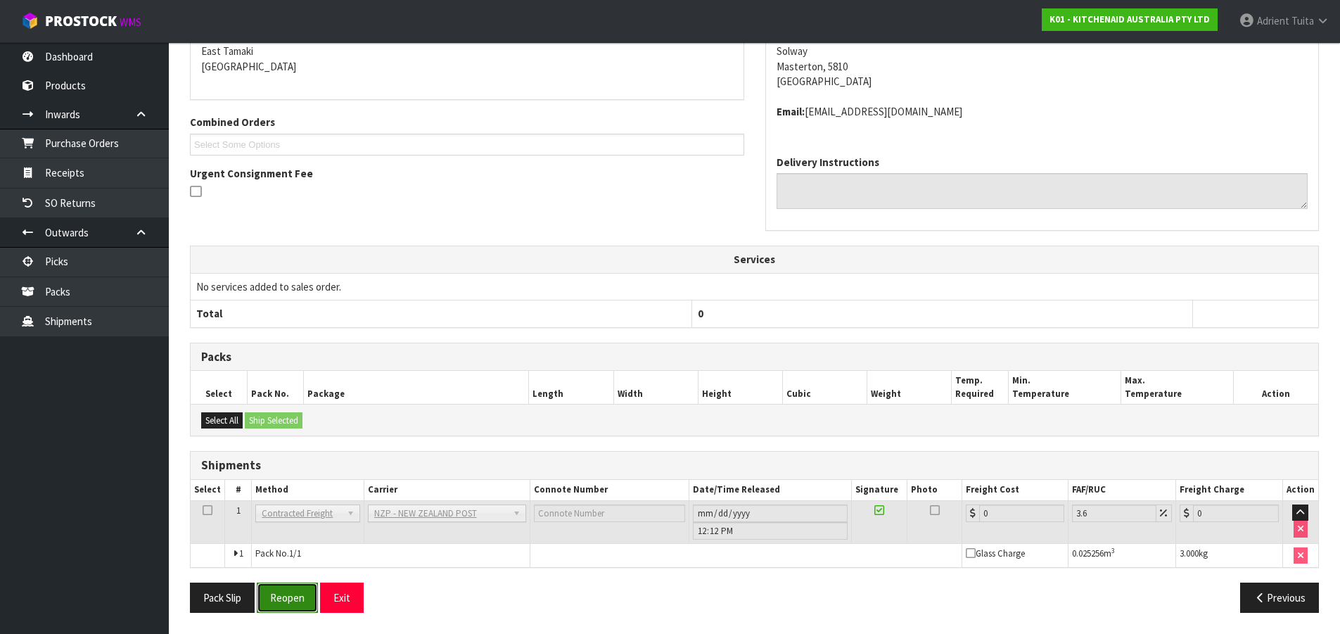
click at [283, 591] on button "Reopen" at bounding box center [287, 598] width 61 height 30
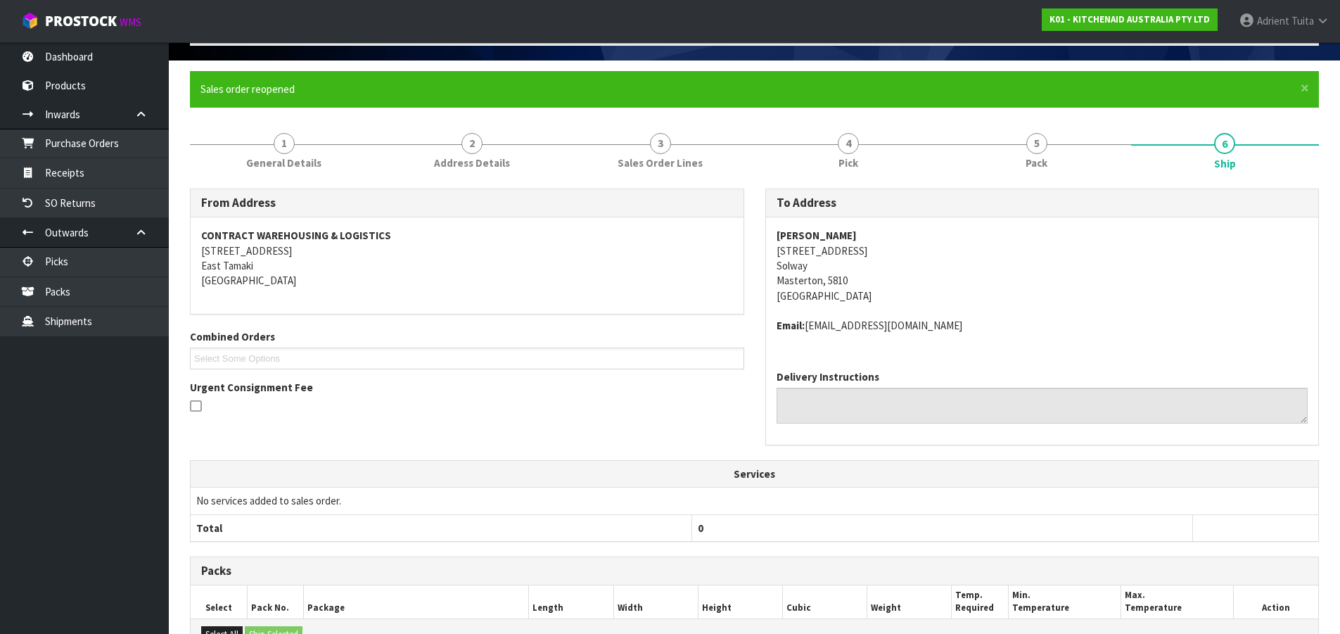
scroll to position [303, 0]
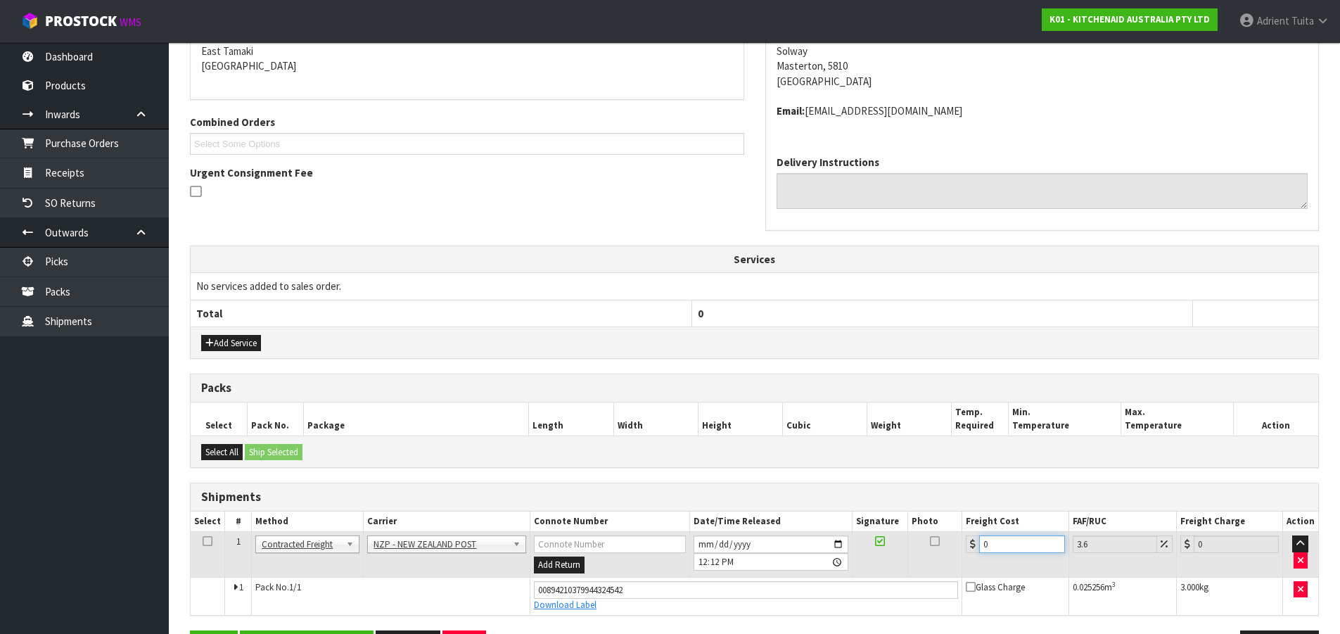
click at [996, 540] on input "0" at bounding box center [1021, 544] width 85 height 18
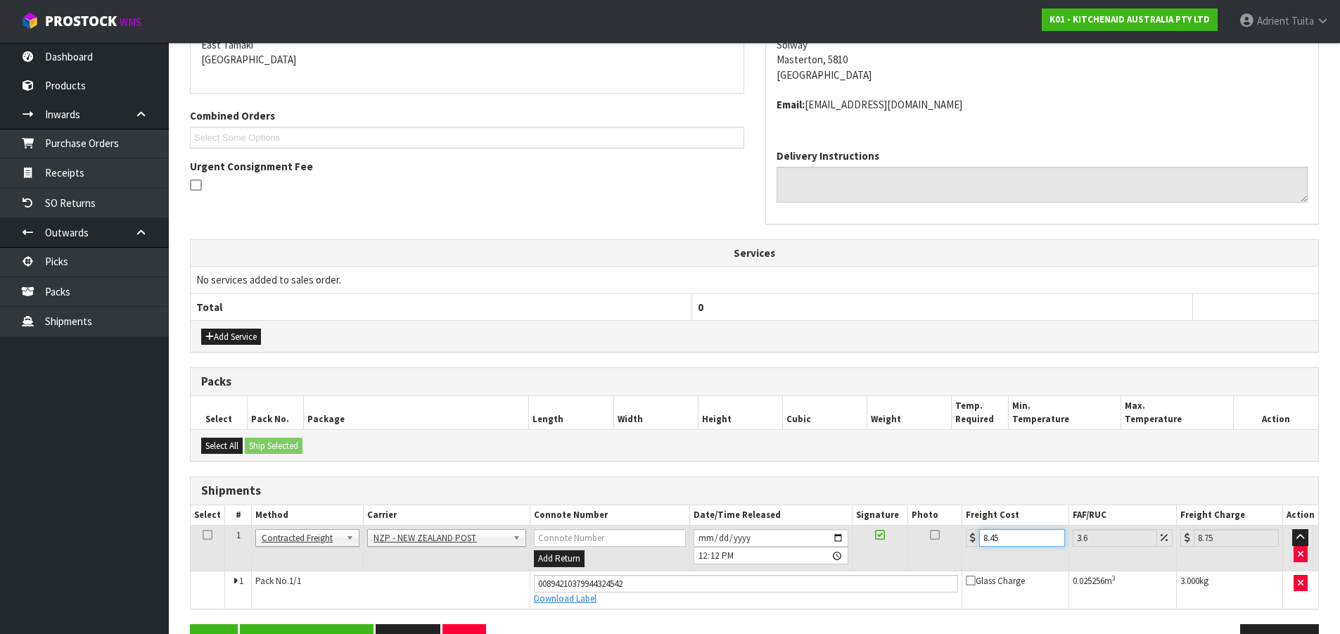
scroll to position [351, 0]
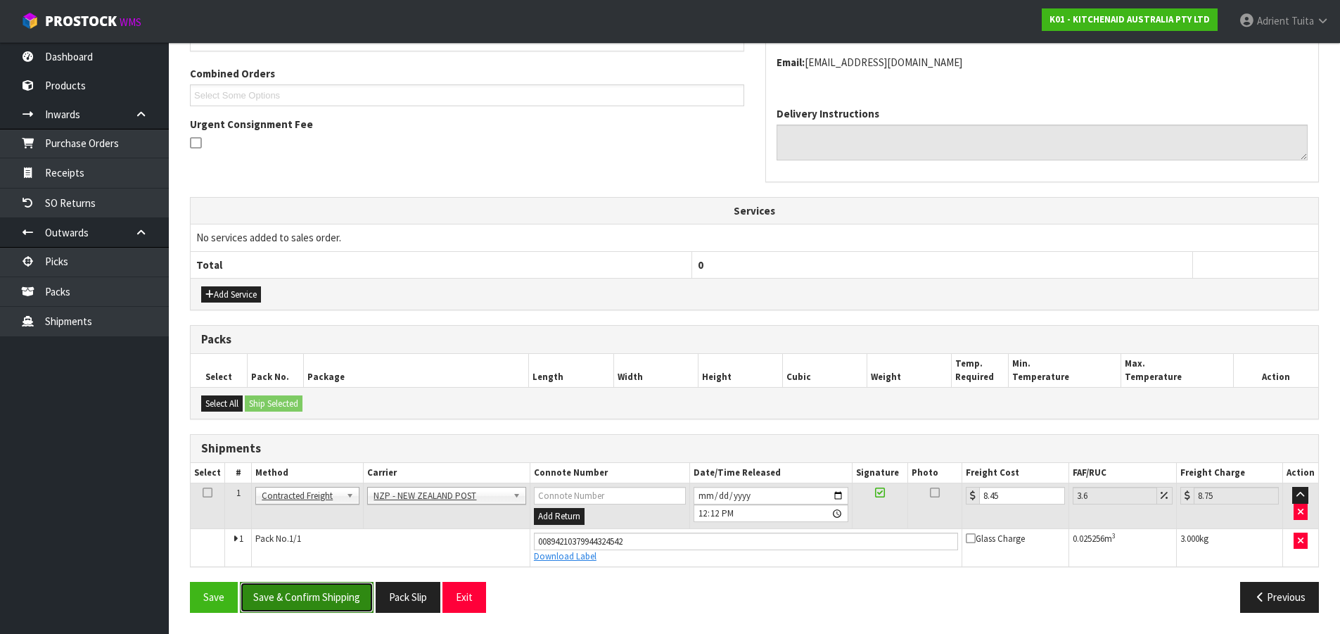
click at [315, 591] on button "Save & Confirm Shipping" at bounding box center [307, 597] width 134 height 30
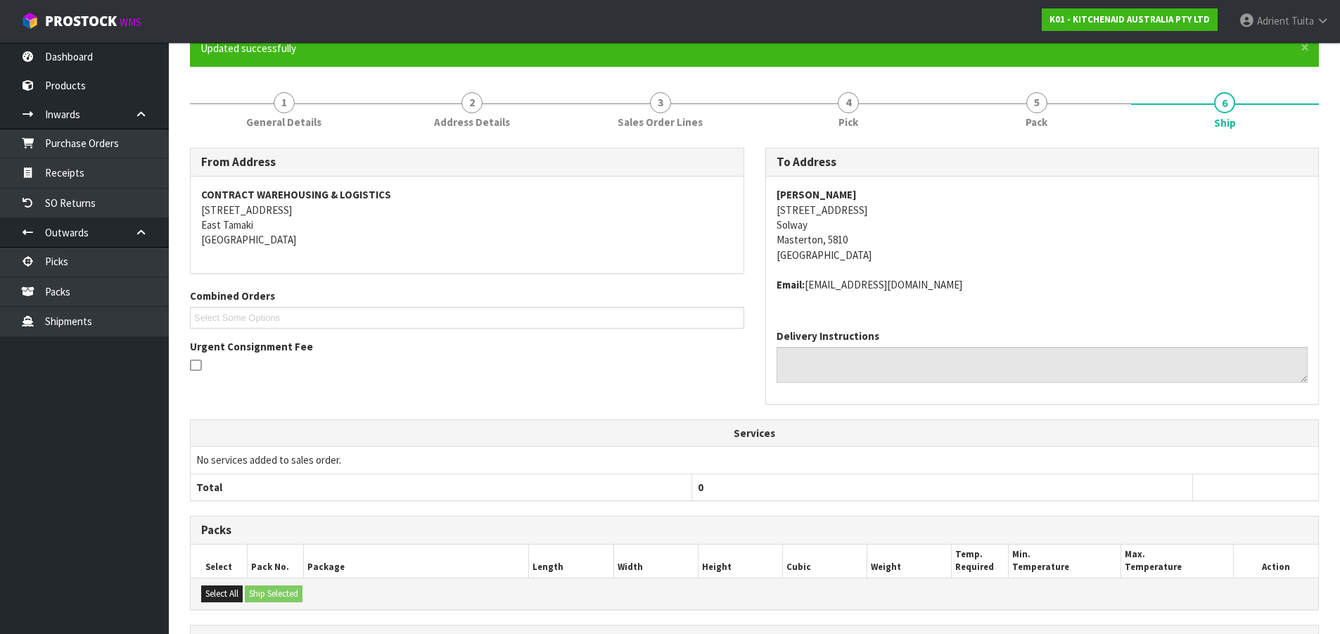
scroll to position [312, 0]
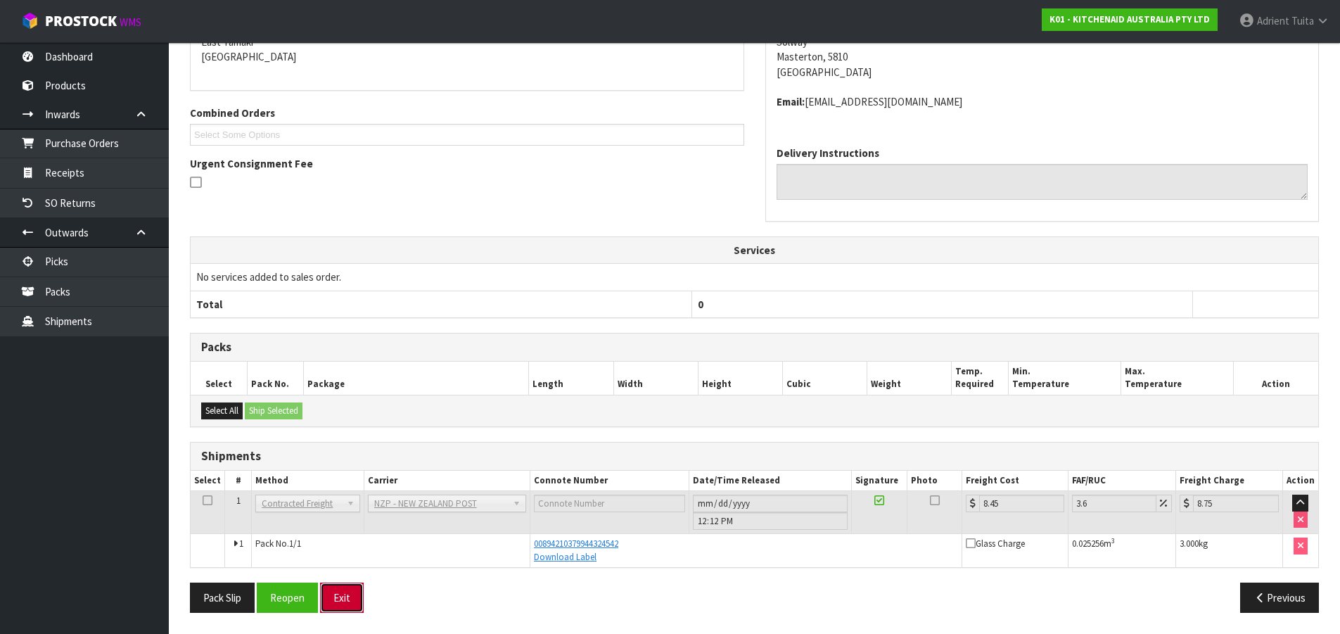
click at [331, 587] on button "Exit" at bounding box center [342, 598] width 44 height 30
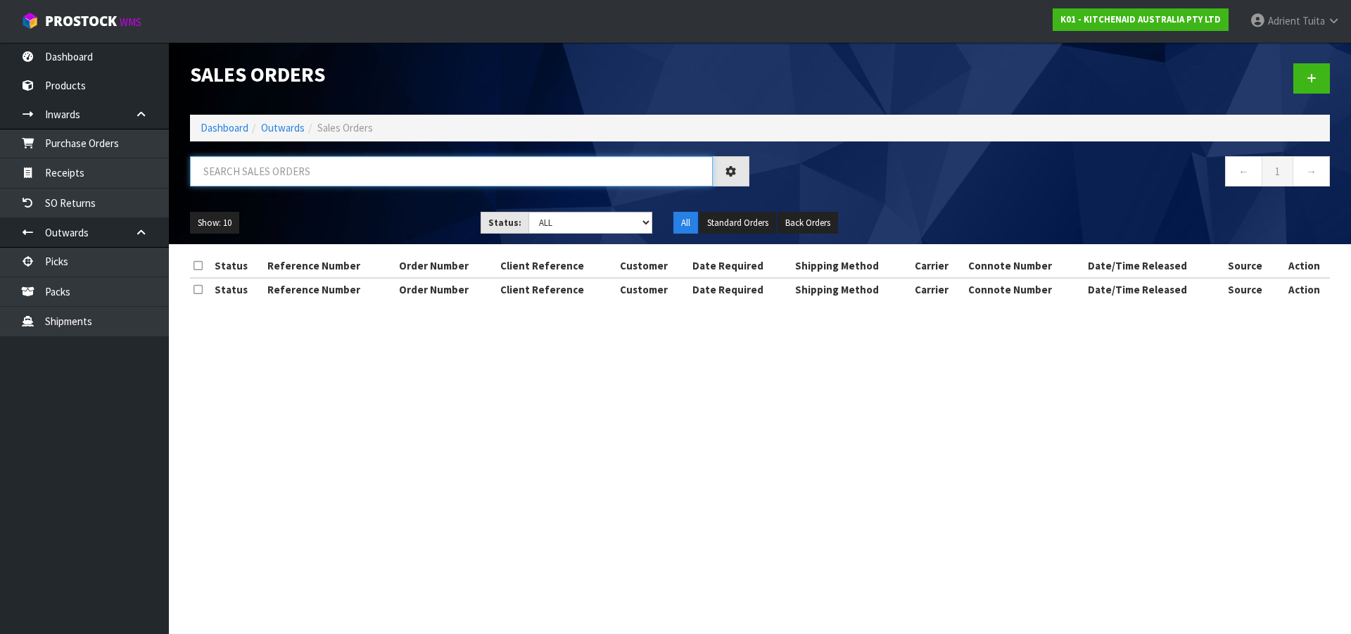
click at [299, 172] on input "text" at bounding box center [451, 171] width 523 height 30
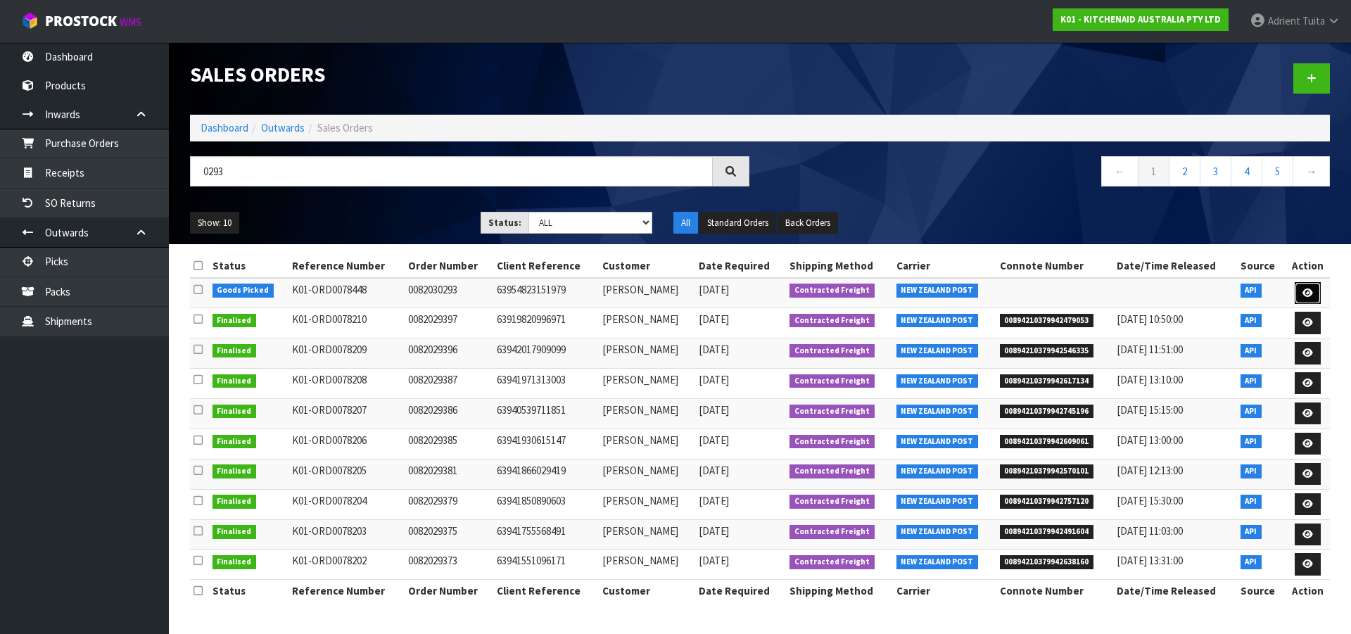
click at [1310, 288] on icon at bounding box center [1307, 292] width 11 height 9
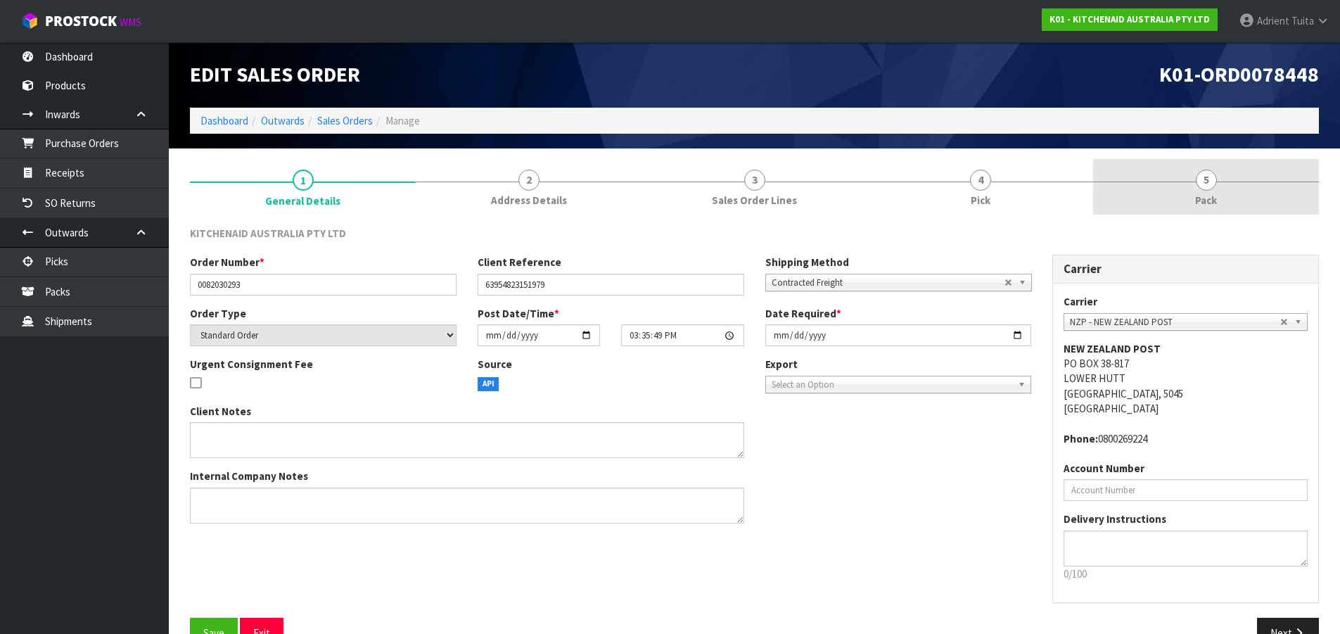
click at [1245, 205] on link "5 Pack" at bounding box center [1206, 187] width 226 height 56
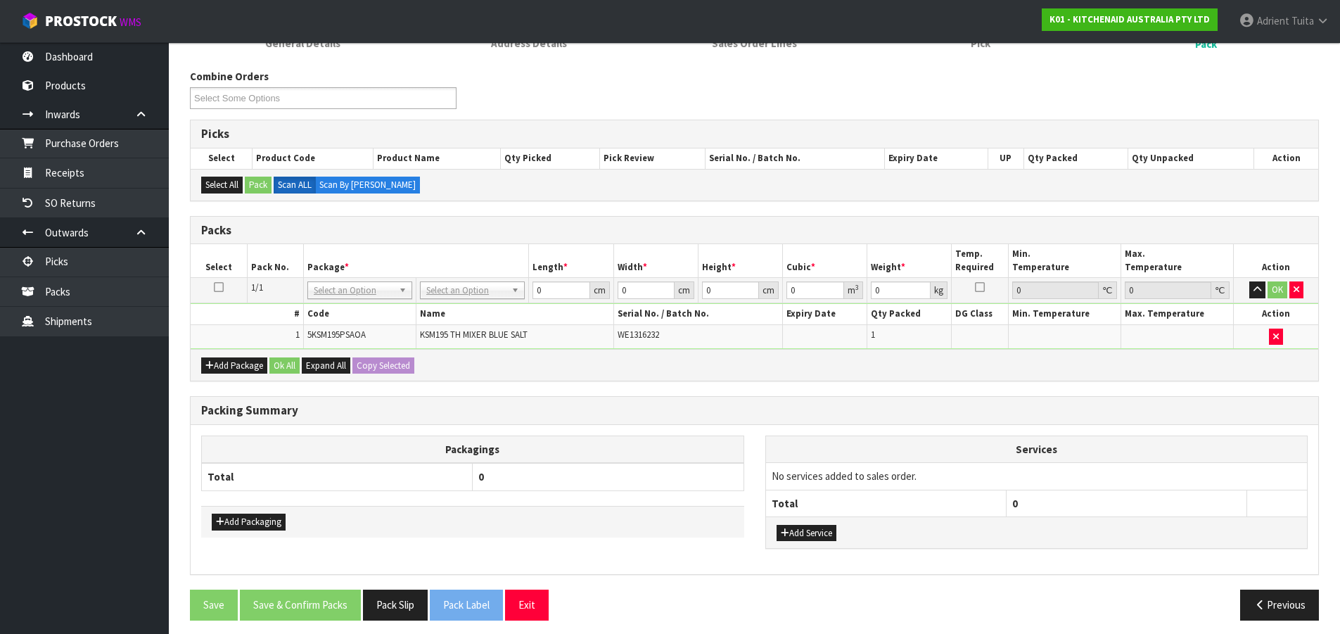
scroll to position [165, 0]
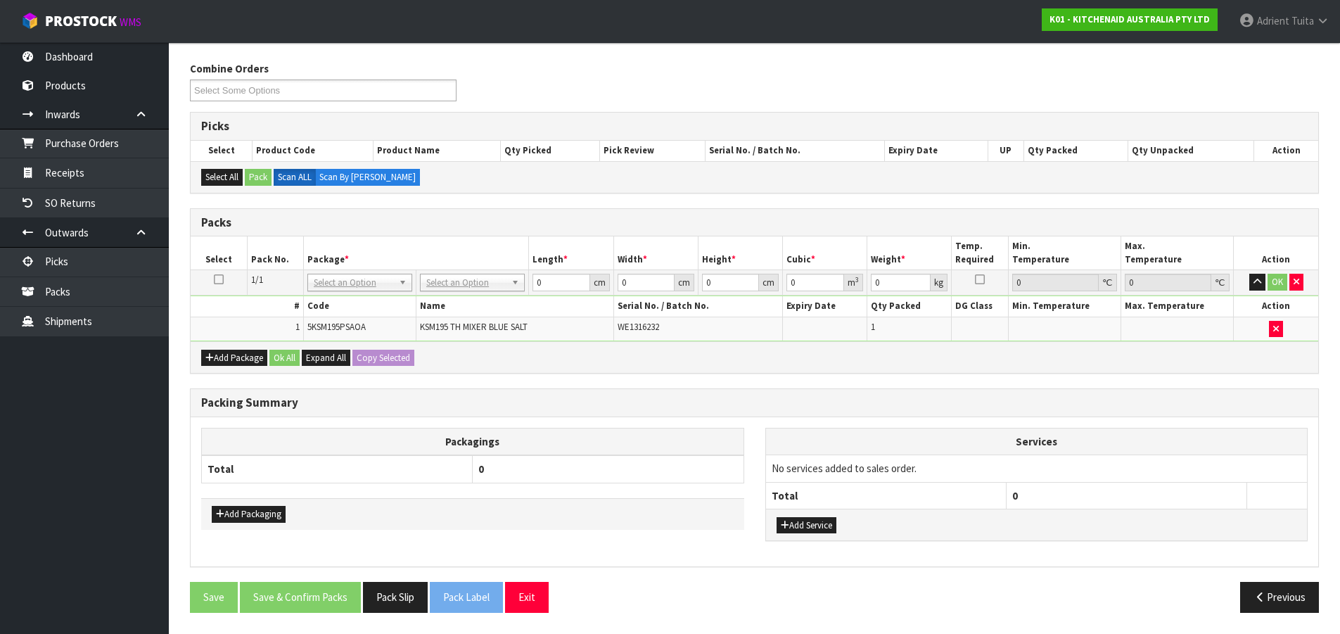
drag, startPoint x: 509, startPoint y: 284, endPoint x: 476, endPoint y: 312, distance: 43.0
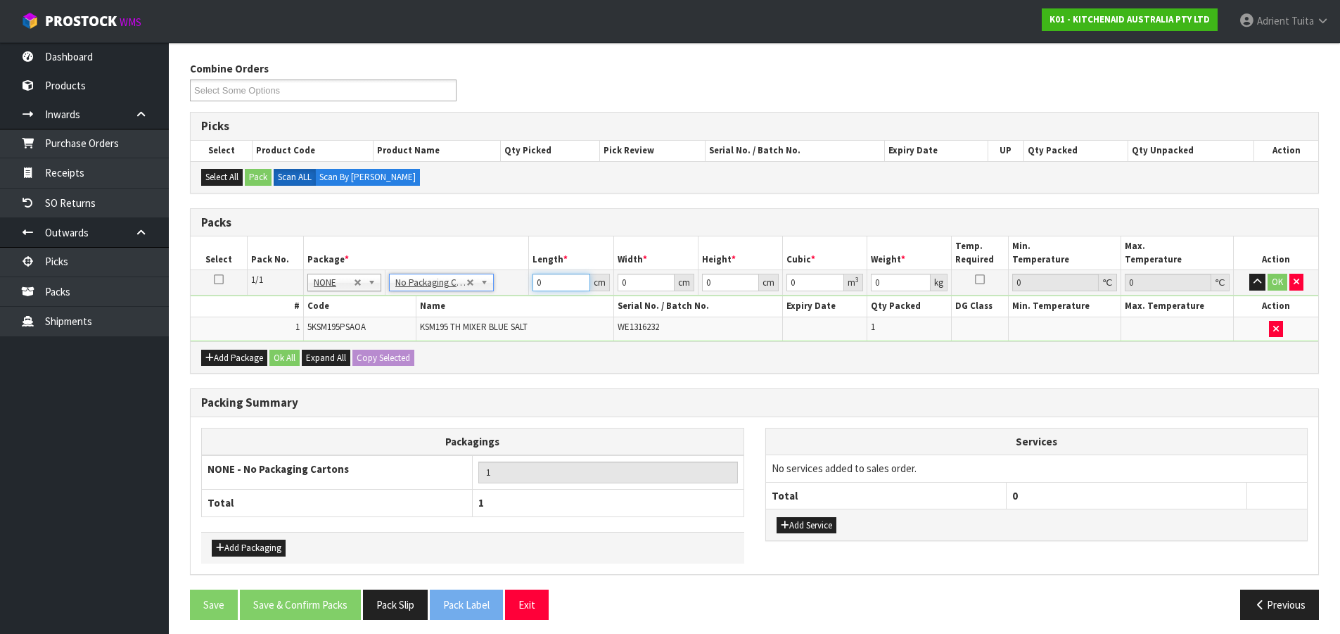
click at [542, 285] on input "0" at bounding box center [561, 283] width 57 height 18
click at [1273, 288] on button "OK" at bounding box center [1278, 282] width 20 height 17
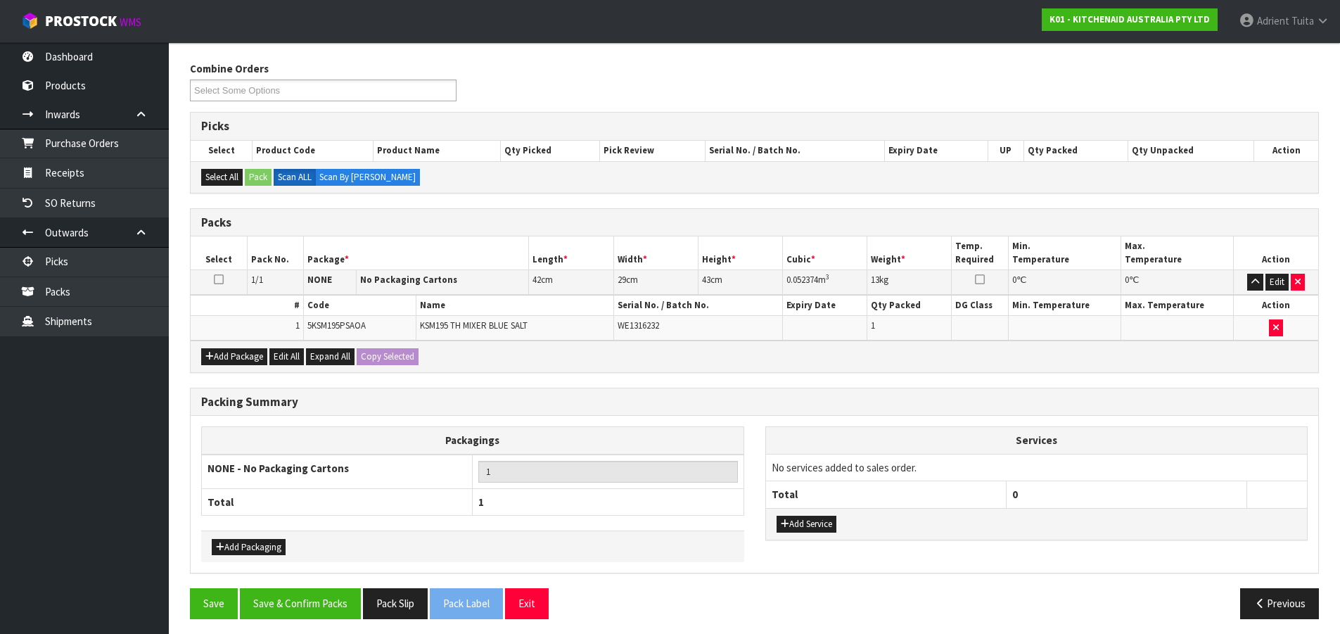
scroll to position [171, 0]
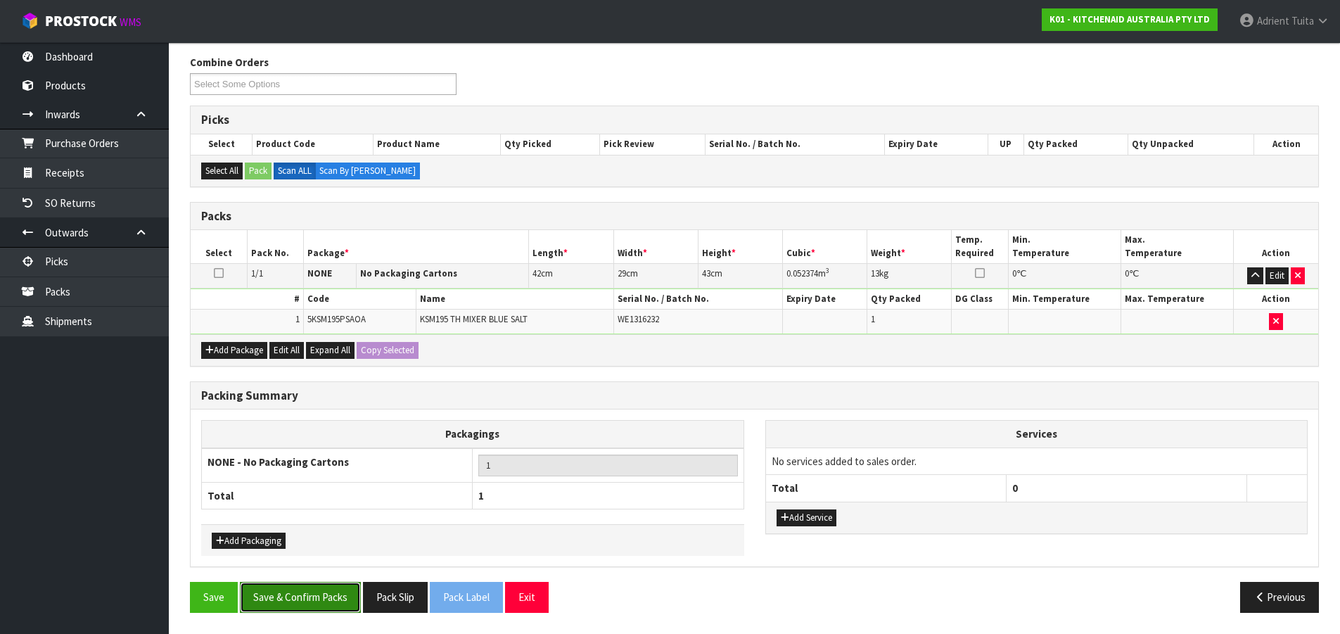
click at [300, 592] on button "Save & Confirm Packs" at bounding box center [300, 597] width 121 height 30
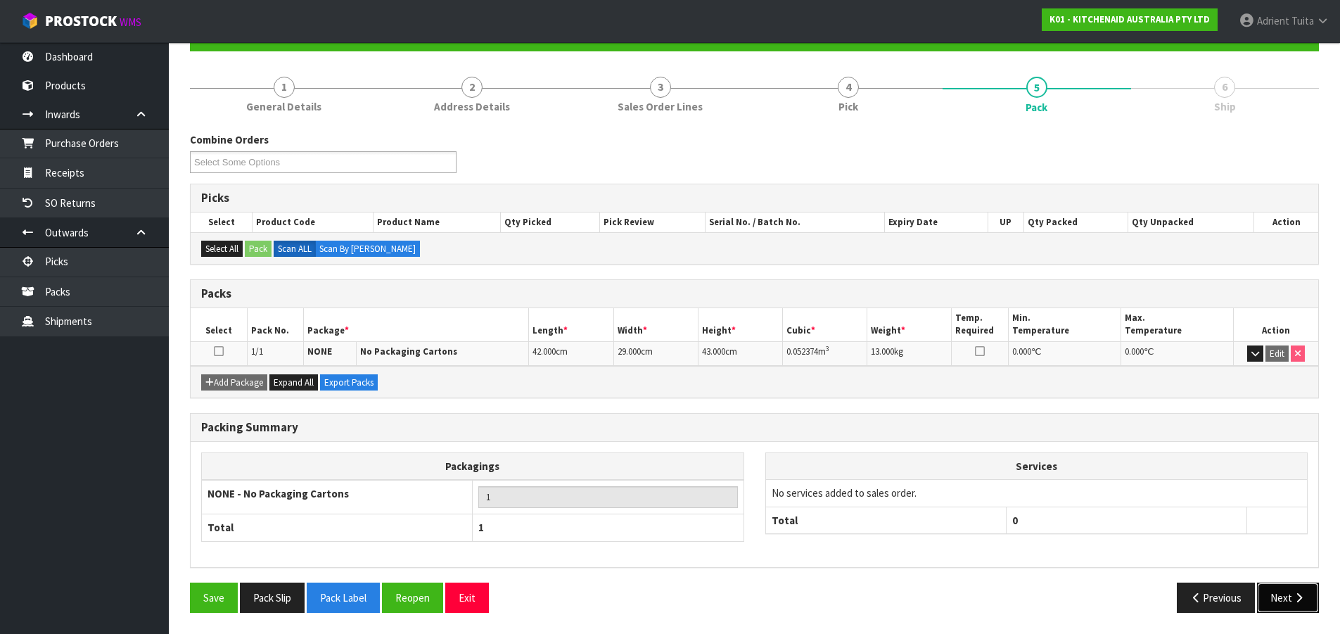
click at [1278, 590] on button "Next" at bounding box center [1288, 598] width 62 height 30
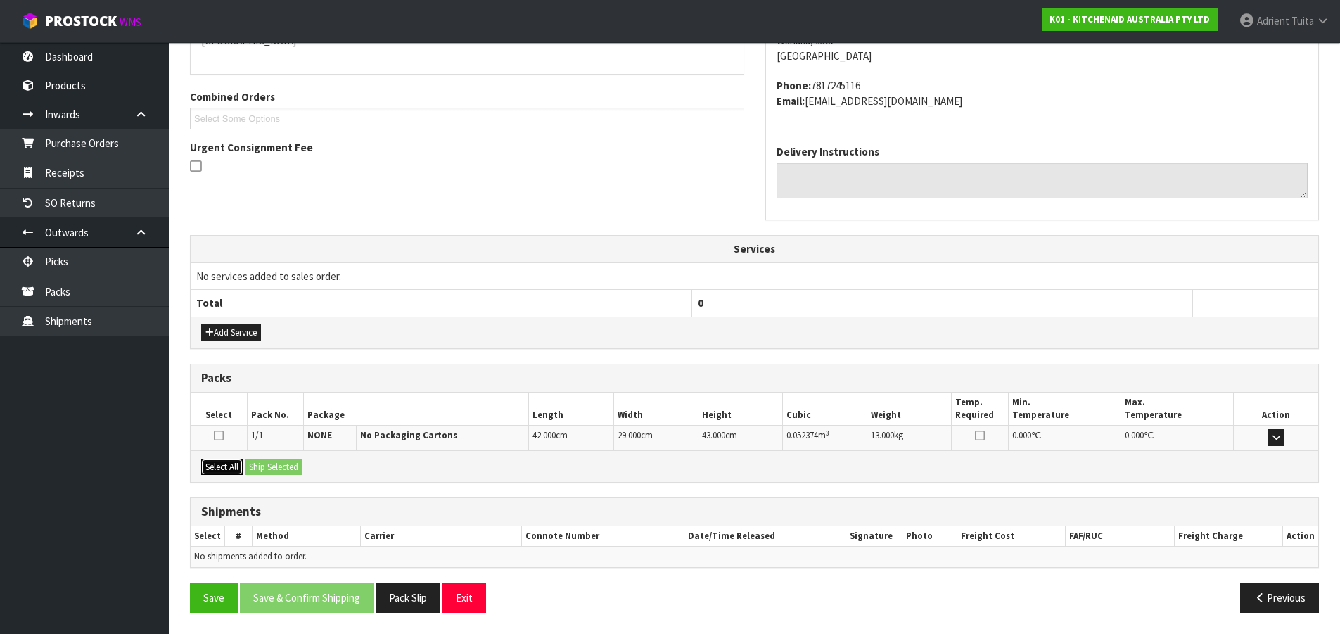
drag, startPoint x: 203, startPoint y: 464, endPoint x: 248, endPoint y: 471, distance: 44.9
click at [208, 465] on button "Select All" at bounding box center [222, 467] width 42 height 17
click at [250, 469] on button "Ship Selected" at bounding box center [274, 467] width 58 height 17
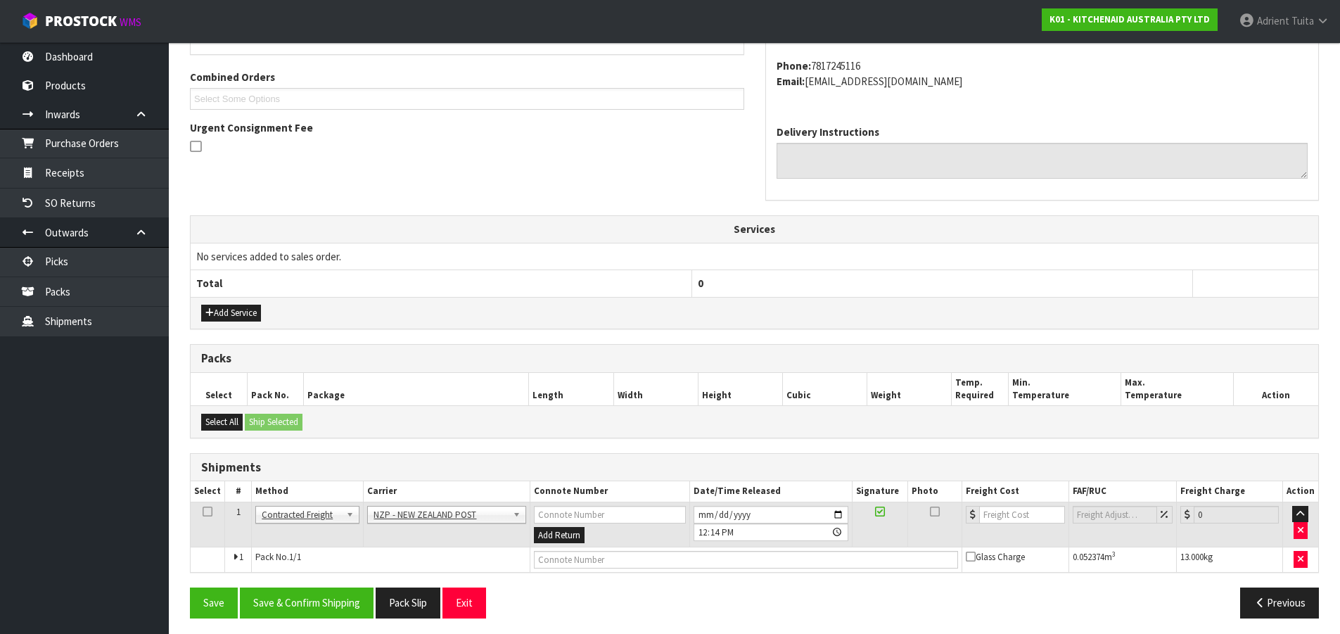
scroll to position [353, 0]
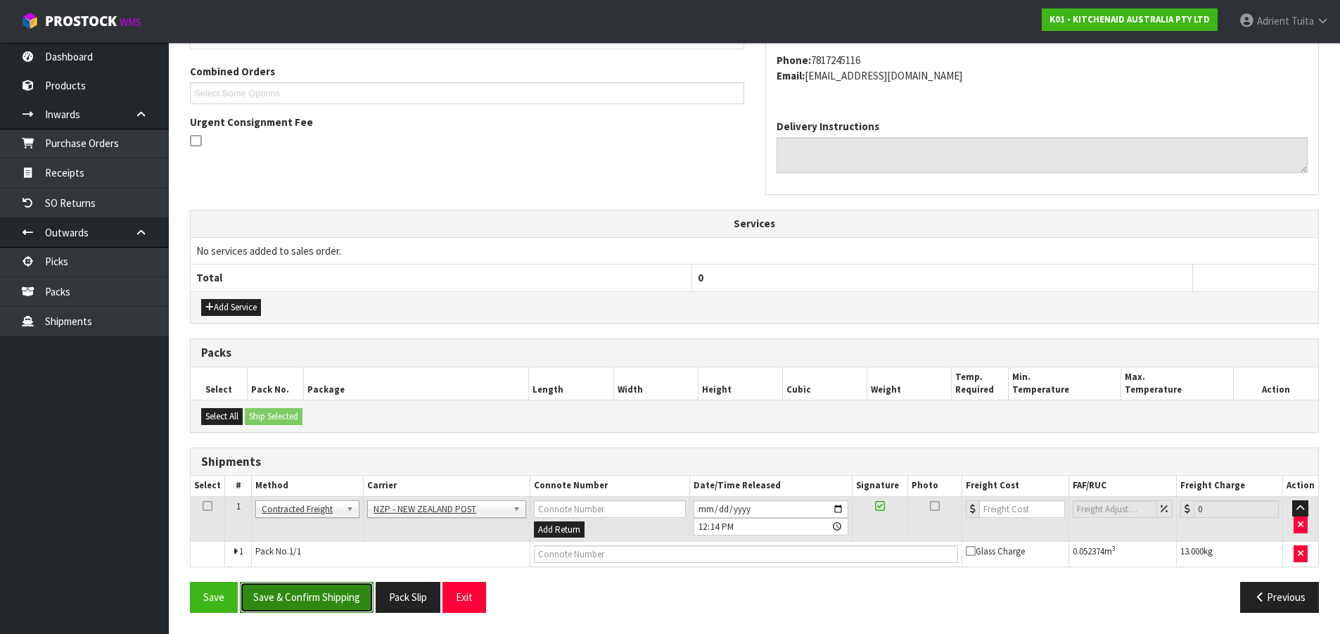
click at [292, 597] on button "Save & Confirm Shipping" at bounding box center [307, 597] width 134 height 30
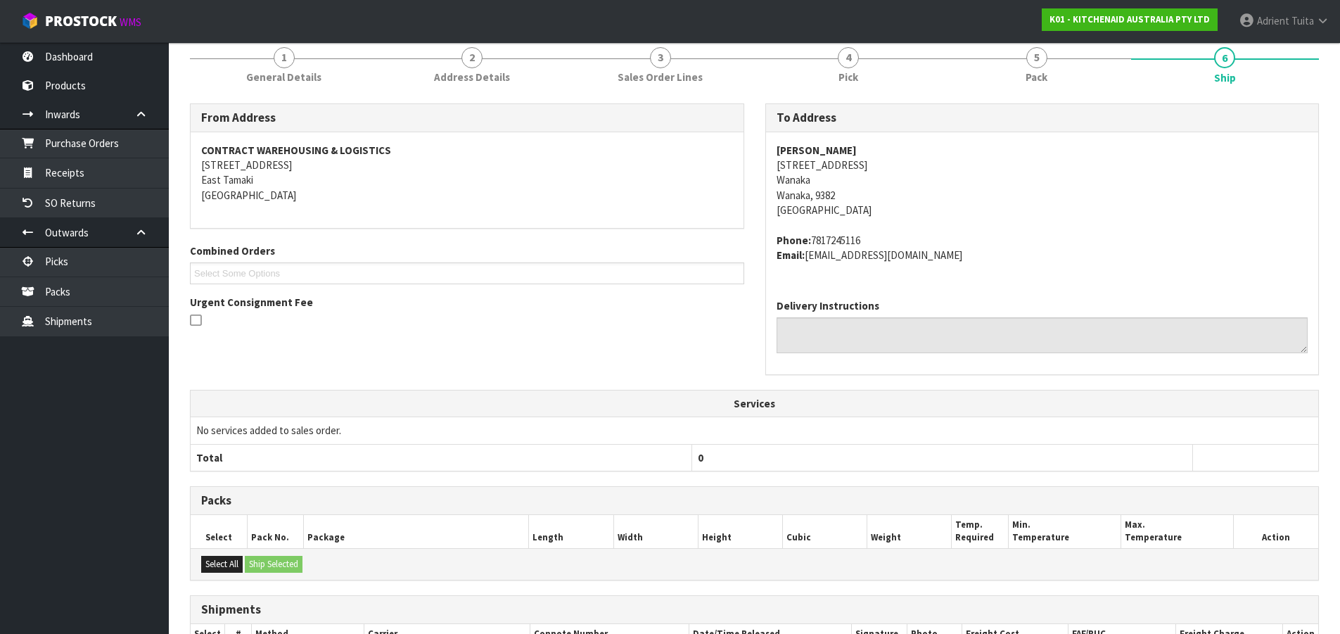
scroll to position [333, 0]
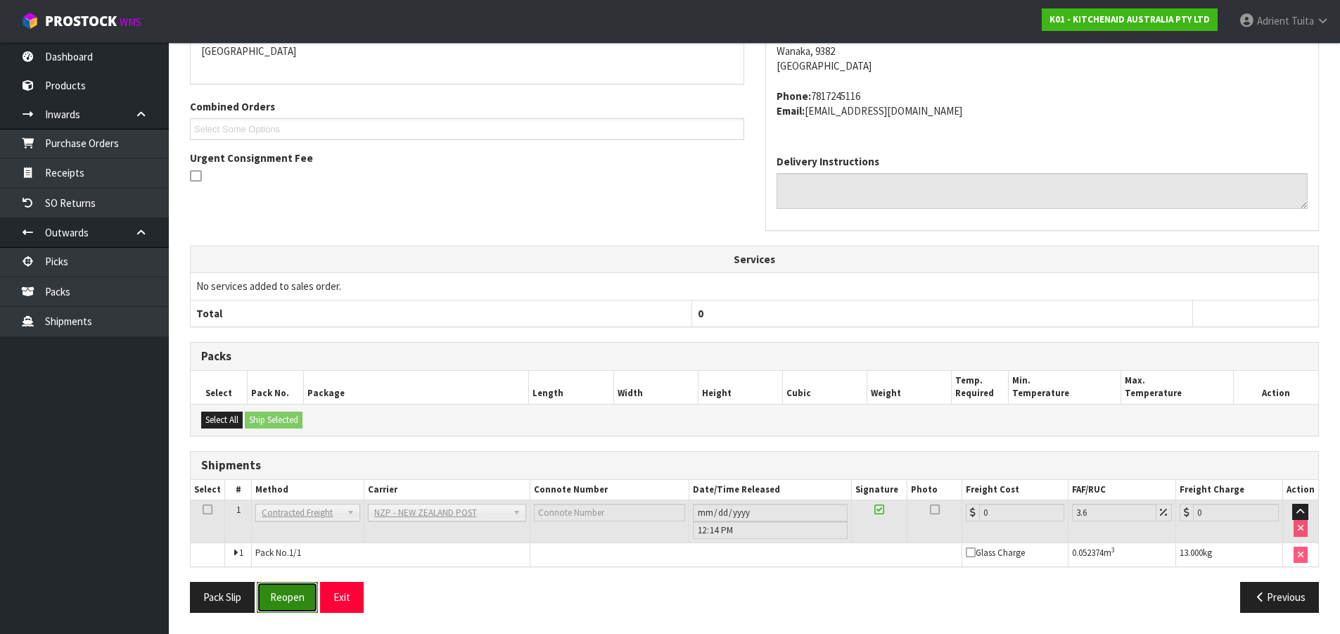
click at [285, 599] on button "Reopen" at bounding box center [287, 597] width 61 height 30
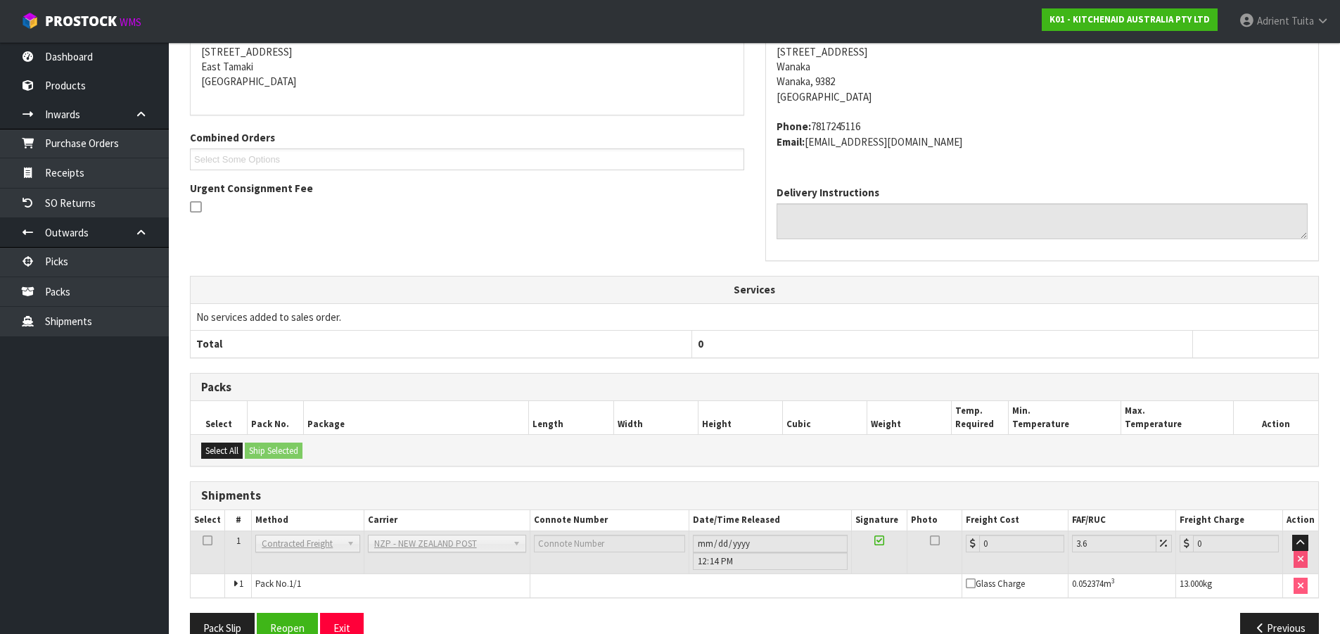
scroll to position [317, 0]
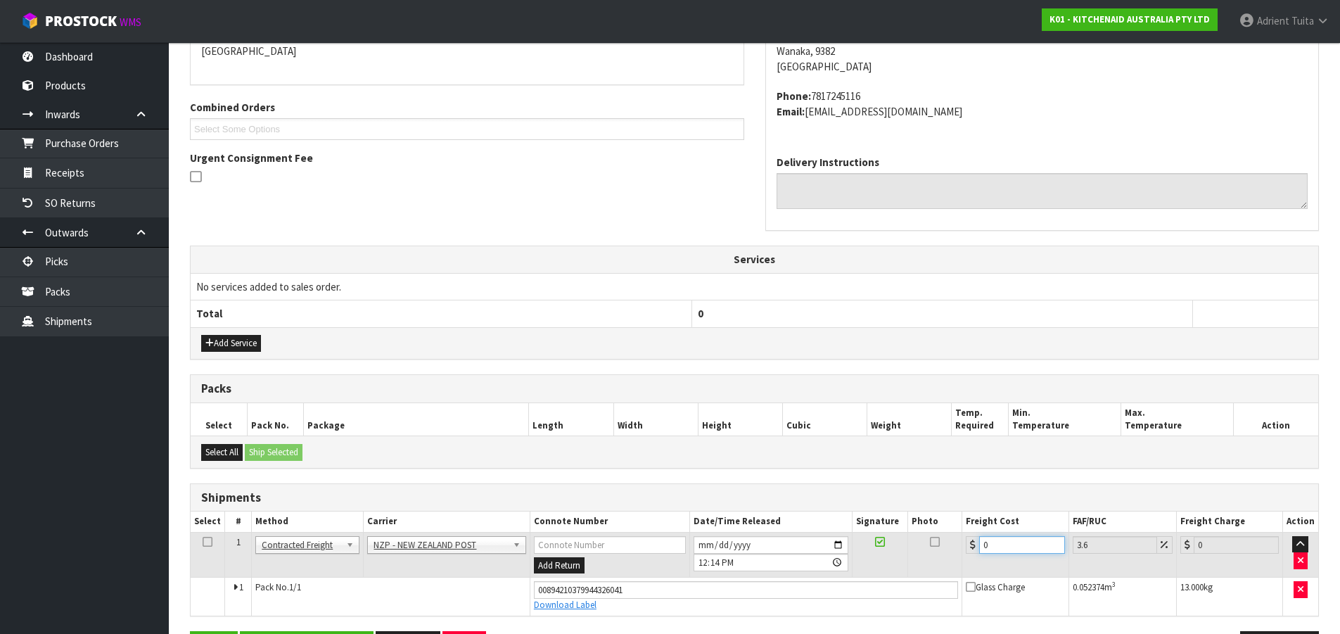
click at [1002, 545] on input "0" at bounding box center [1021, 545] width 85 height 18
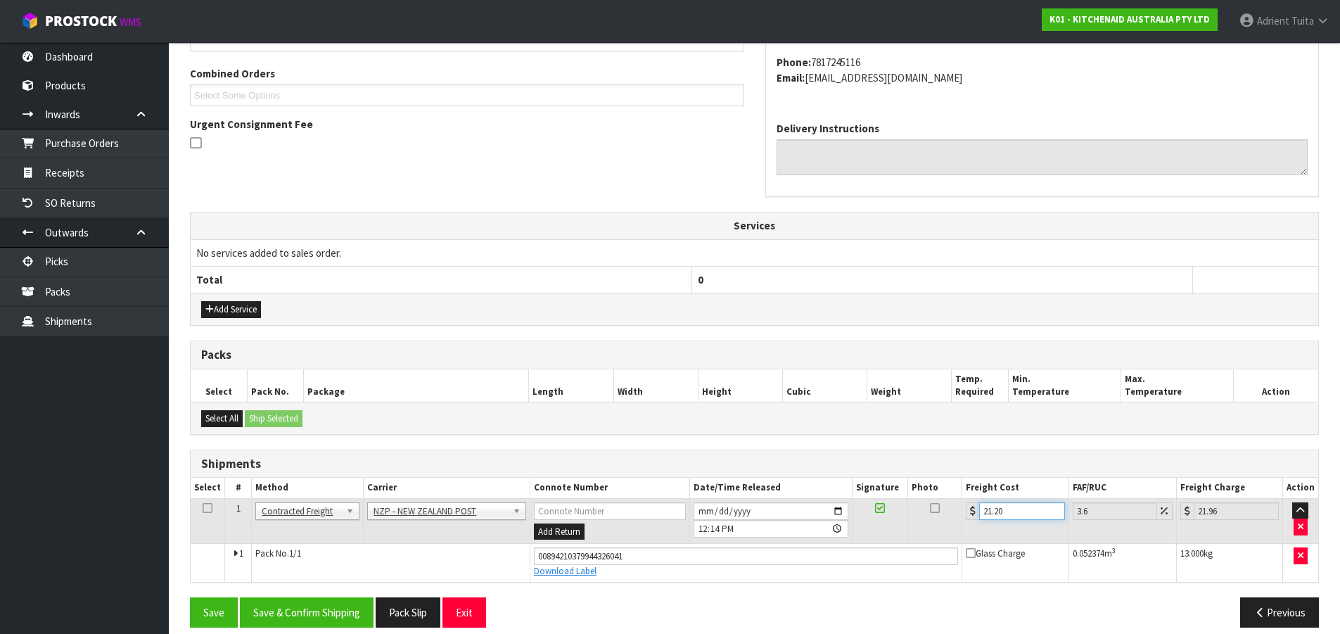
scroll to position [366, 0]
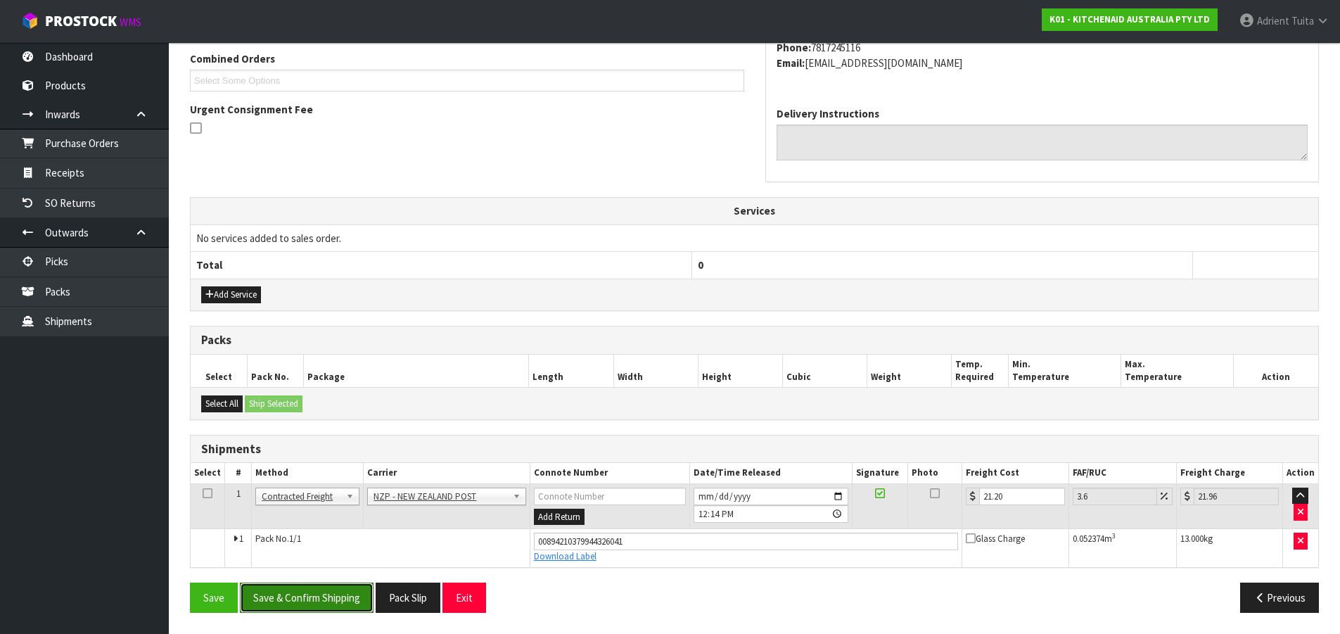
click at [353, 597] on button "Save & Confirm Shipping" at bounding box center [307, 598] width 134 height 30
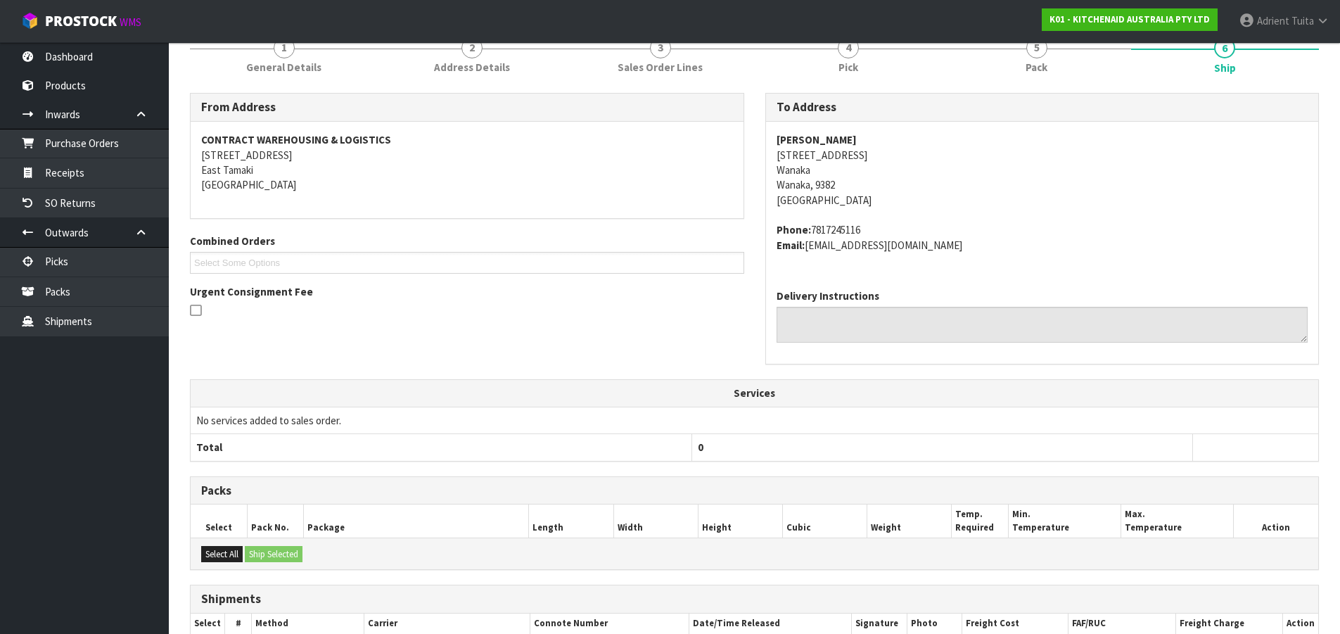
scroll to position [0, 0]
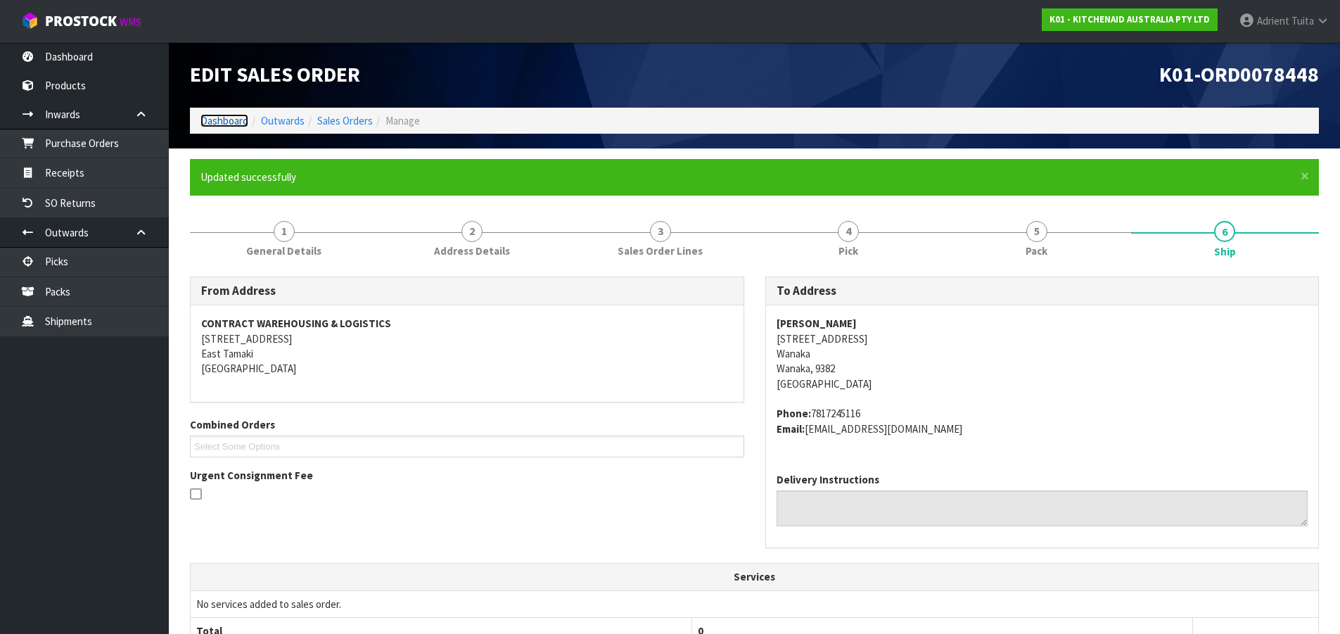
click at [226, 124] on link "Dashboard" at bounding box center [225, 120] width 48 height 13
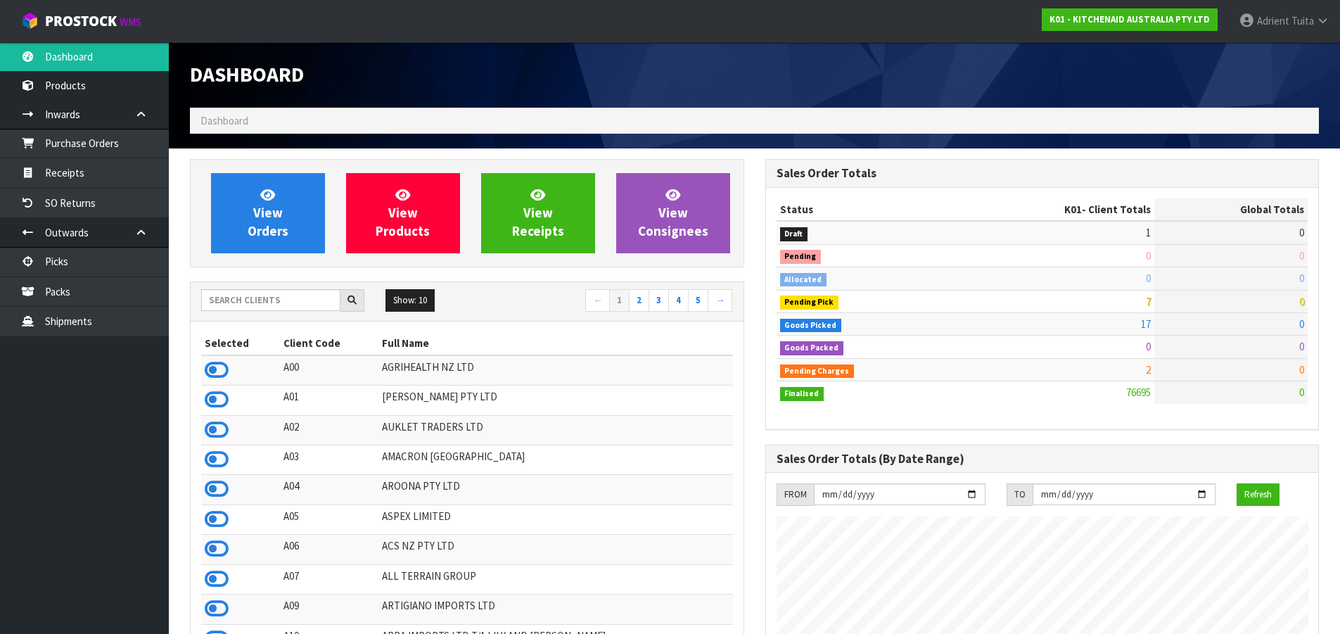
scroll to position [1066, 575]
click at [237, 313] on div "Show: 10 5 10 25 50 ← 1 2 3 4 5 →" at bounding box center [467, 301] width 553 height 25
click at [241, 303] on input "text" at bounding box center [270, 300] width 139 height 22
click at [248, 222] on span "View Orders" at bounding box center [268, 212] width 41 height 53
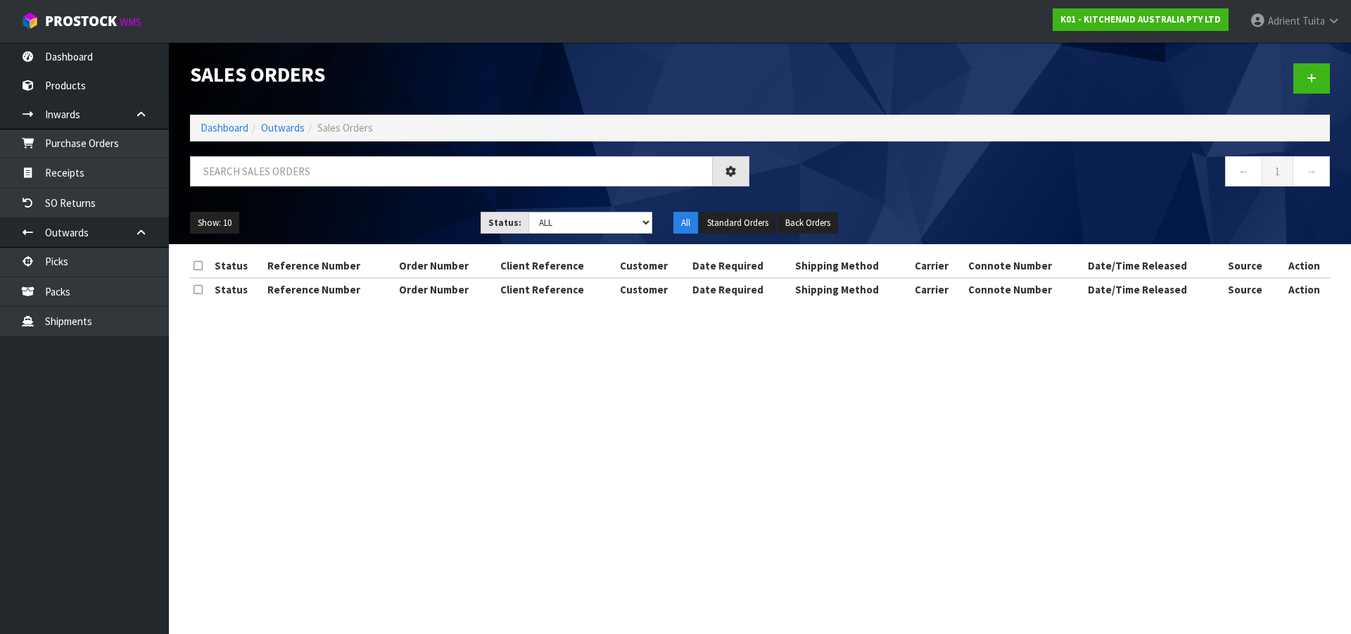
click at [230, 135] on li "Dashboard" at bounding box center [225, 127] width 48 height 15
click at [231, 134] on link "Dashboard" at bounding box center [225, 127] width 48 height 13
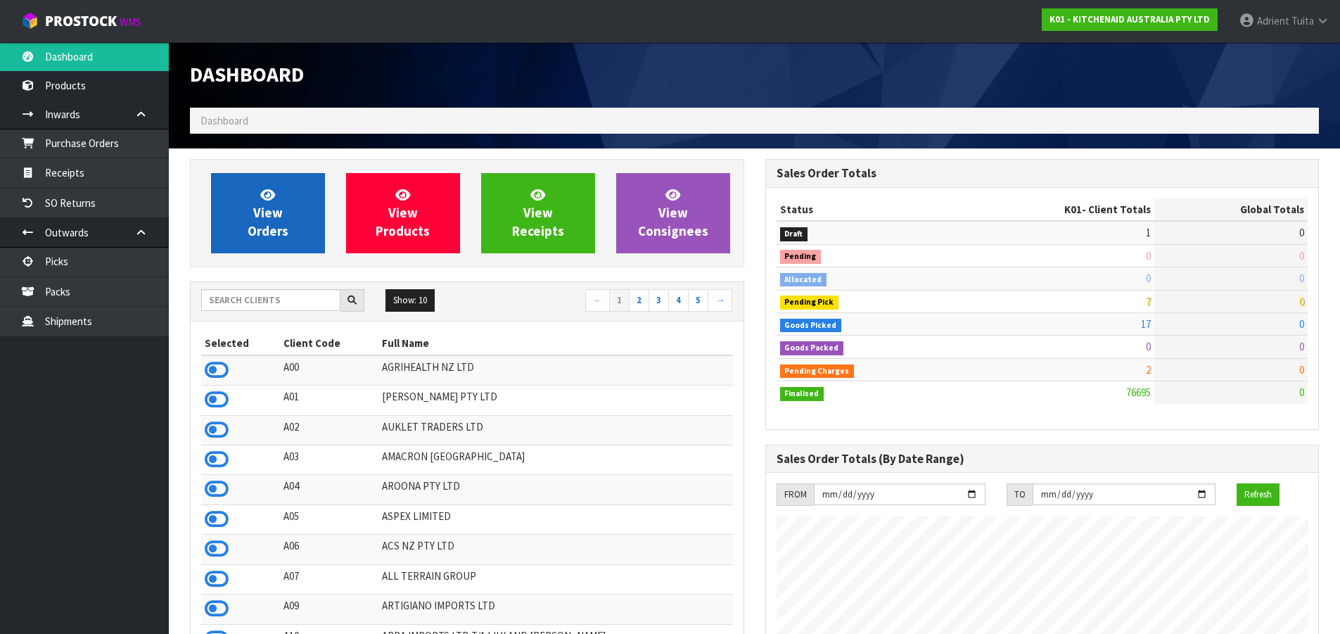
scroll to position [1066, 575]
click at [247, 203] on link "View Orders" at bounding box center [268, 213] width 114 height 80
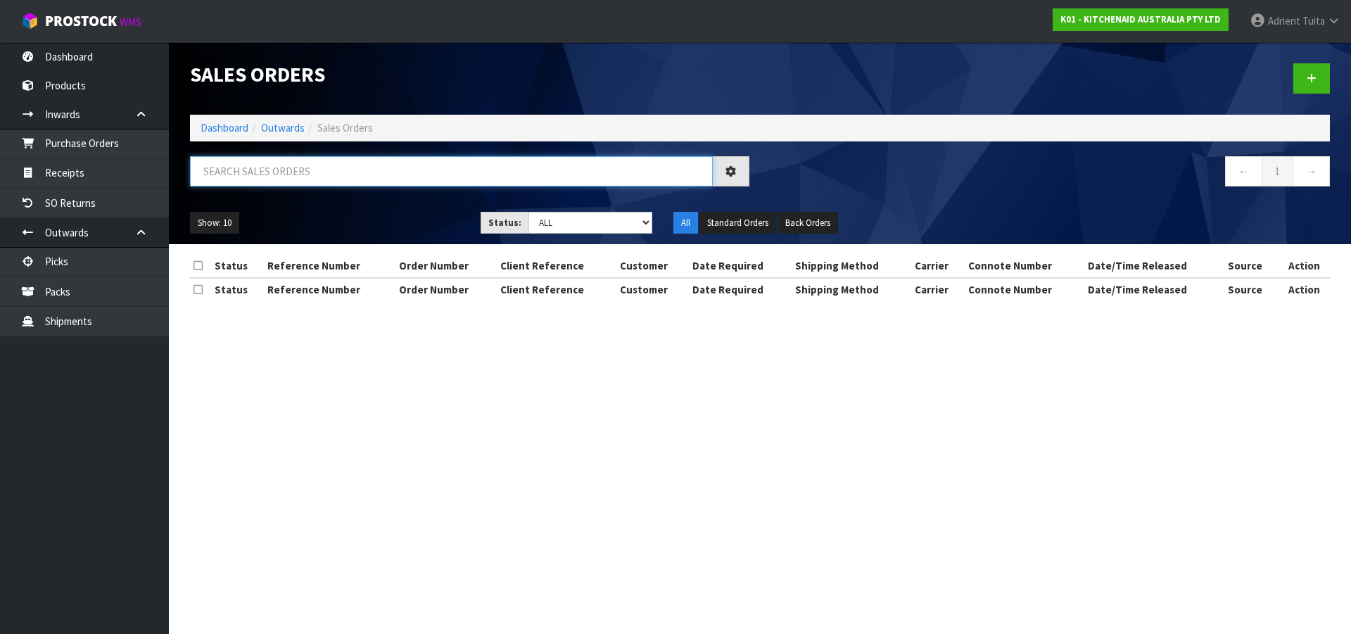
click at [266, 184] on input "text" at bounding box center [451, 171] width 523 height 30
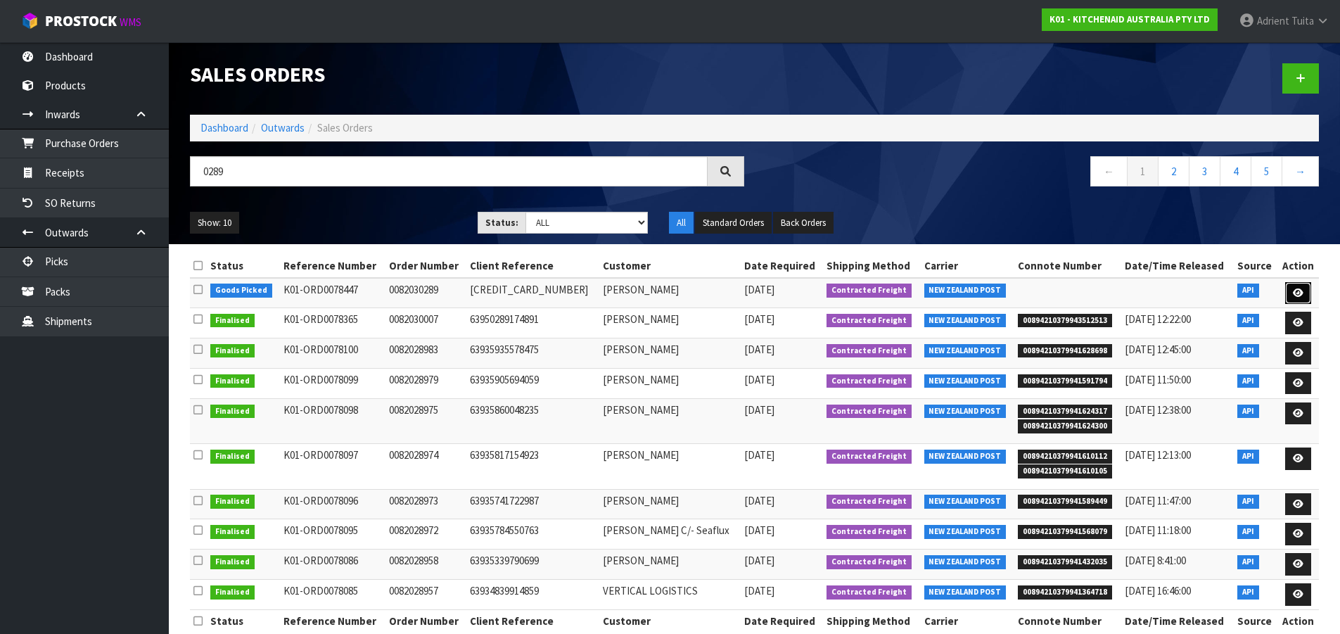
click at [1295, 298] on link at bounding box center [1298, 293] width 26 height 23
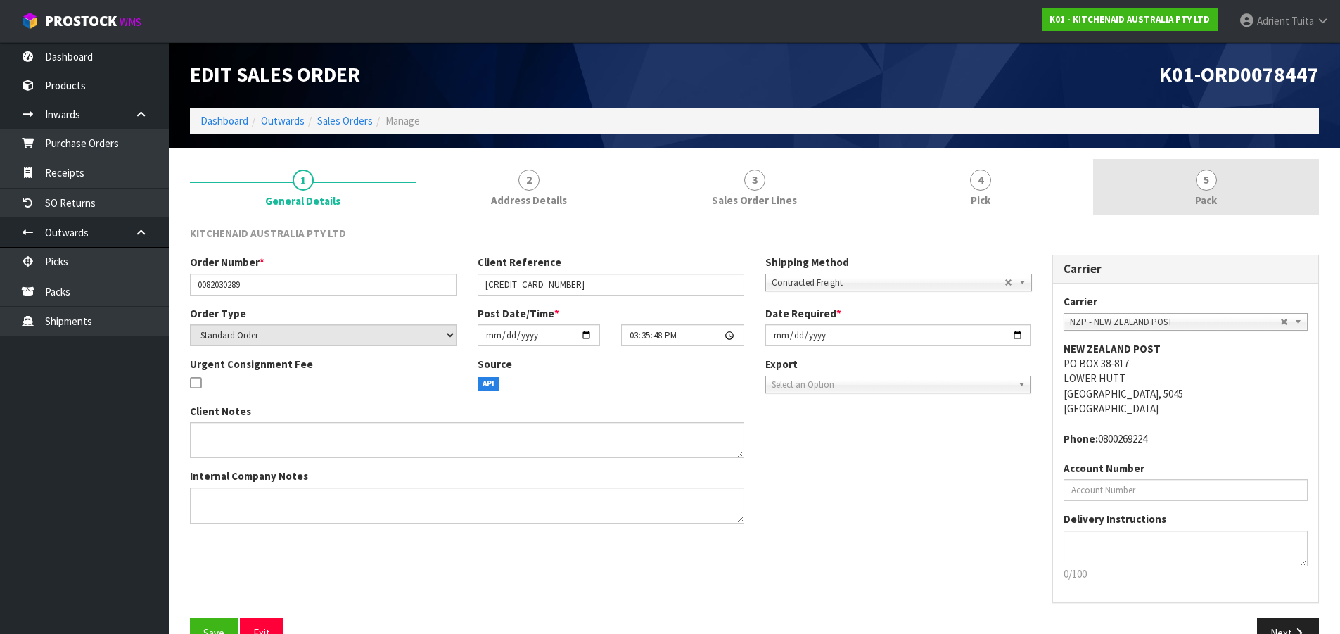
click at [1270, 162] on section "1 General Details 2 Address Details 3 Sales Order Lines 4 Pick 5 Pack KITCHENAI…" at bounding box center [754, 408] width 1171 height 521
click at [1271, 182] on link "5 Pack" at bounding box center [1206, 187] width 226 height 56
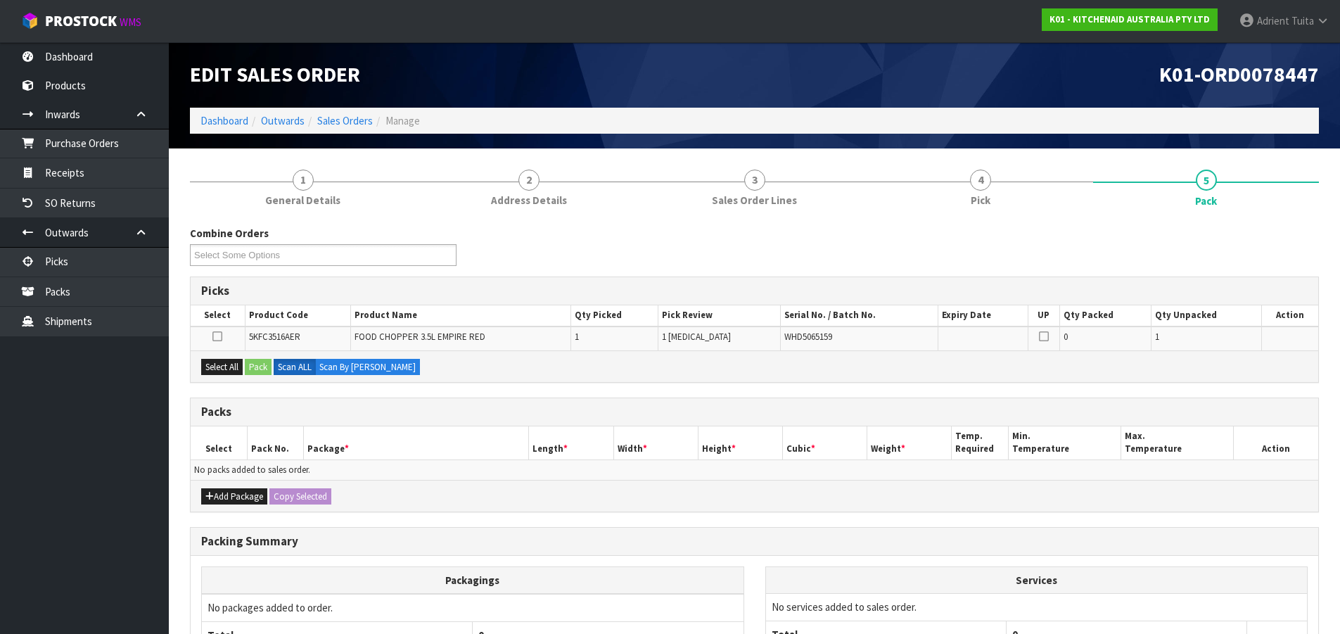
scroll to position [139, 0]
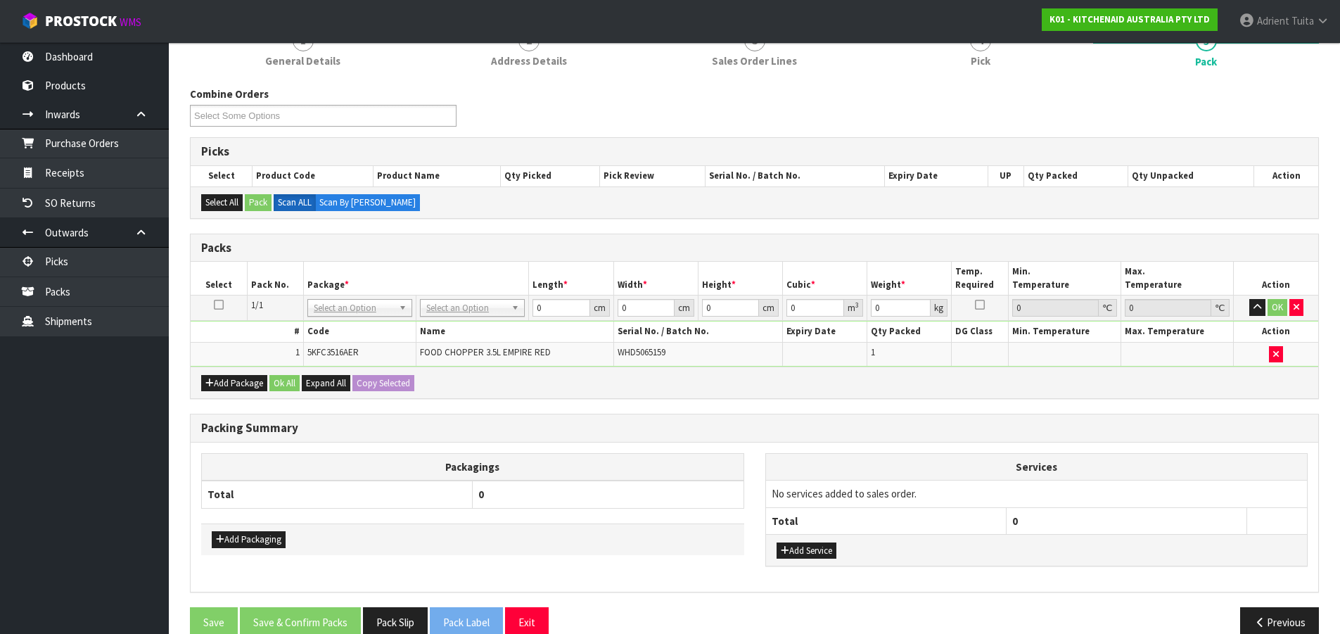
drag, startPoint x: 442, startPoint y: 294, endPoint x: 445, endPoint y: 303, distance: 9.8
click at [443, 300] on table "Select Pack No. Package * Length * Width * Height * Cubic * Weight * Temp. Requ…" at bounding box center [755, 314] width 1128 height 105
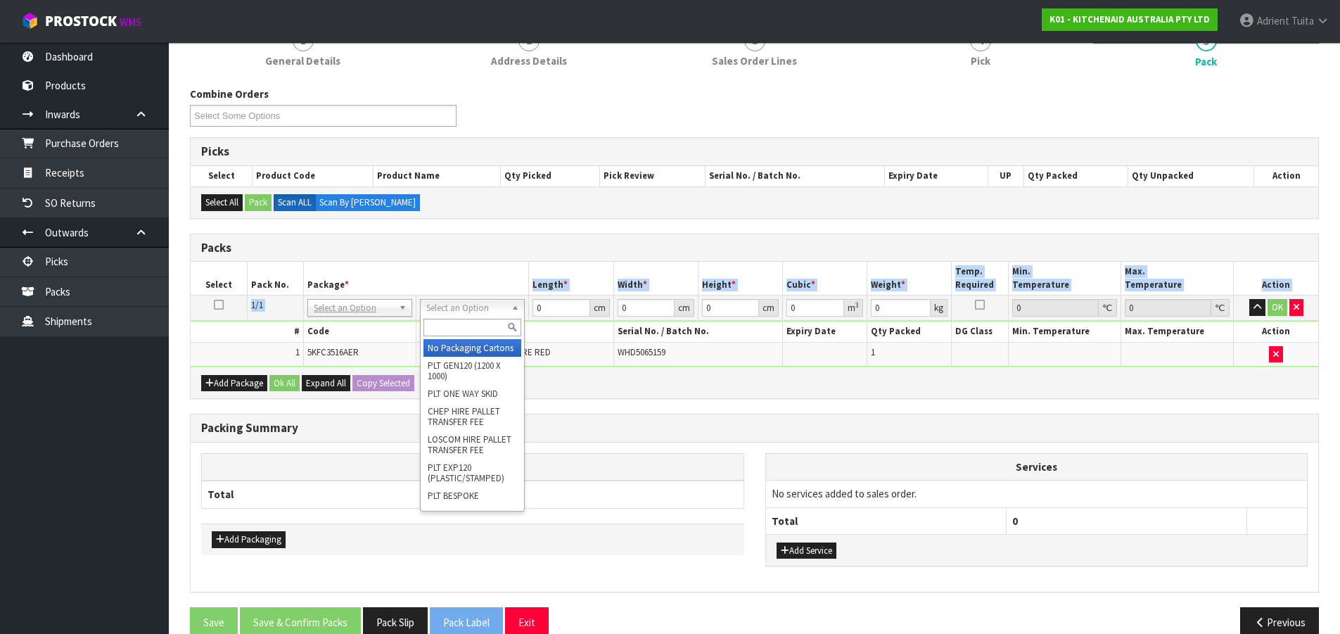
drag, startPoint x: 446, startPoint y: 304, endPoint x: 445, endPoint y: 336, distance: 31.7
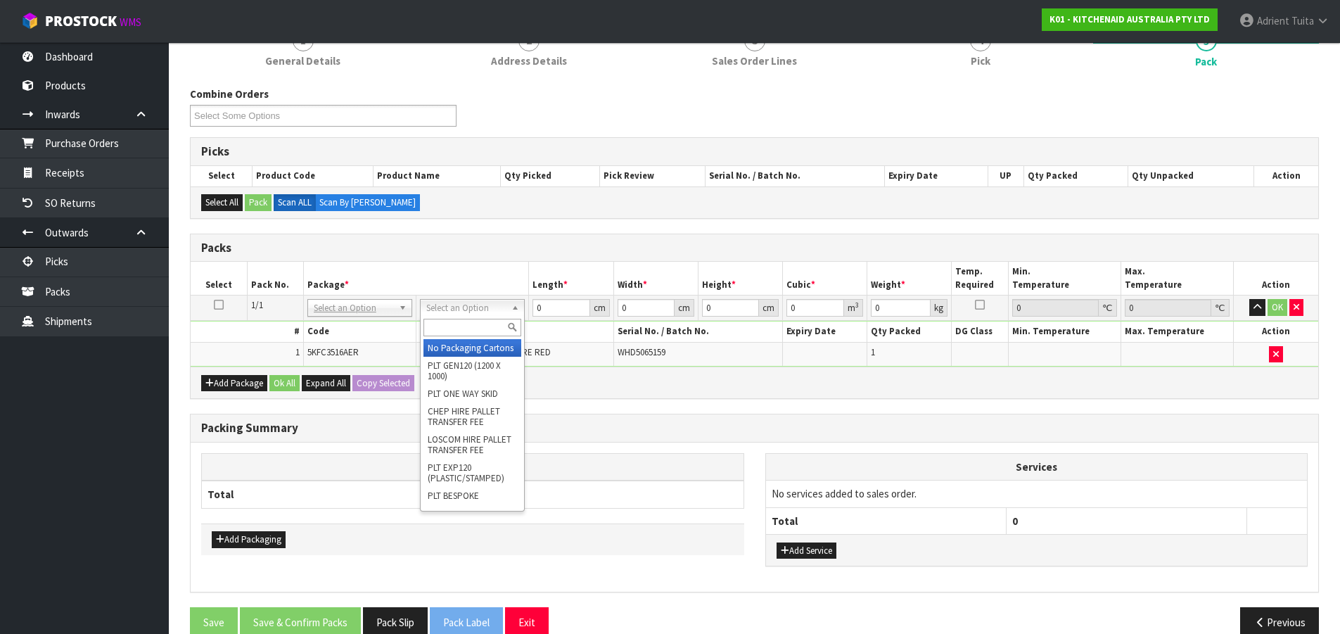
click at [442, 328] on input "text" at bounding box center [473, 328] width 98 height 18
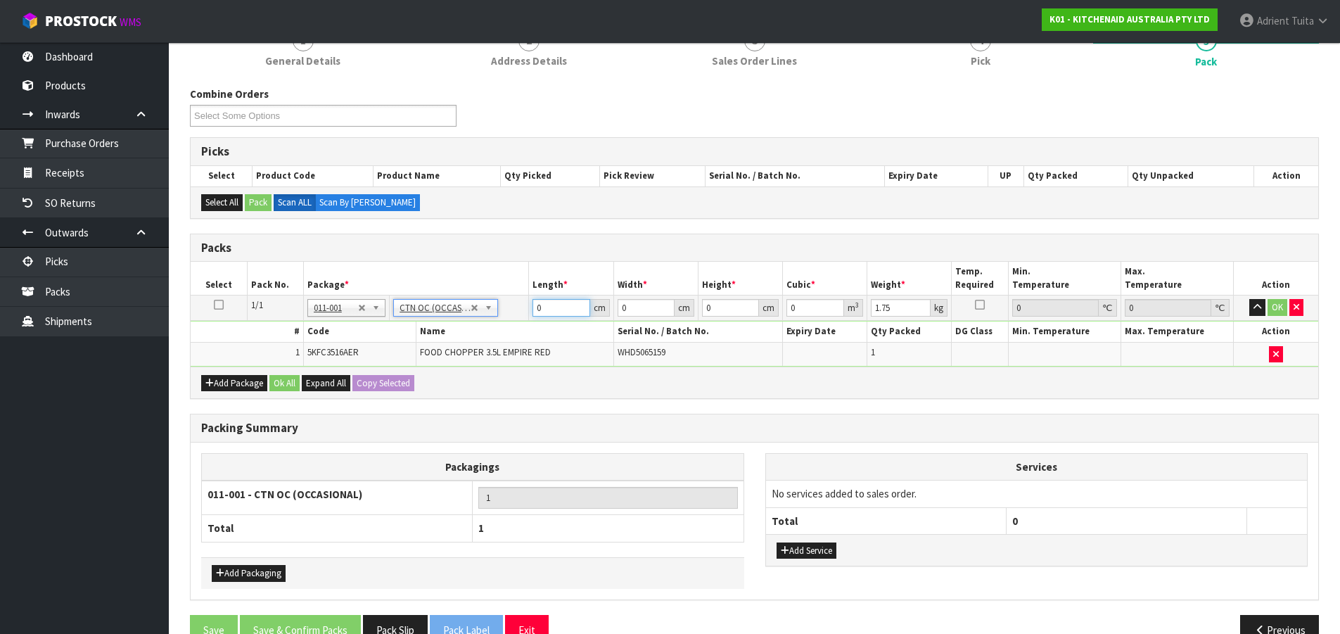
click at [562, 312] on input "0" at bounding box center [561, 308] width 57 height 18
click at [1275, 307] on button "OK" at bounding box center [1278, 307] width 20 height 17
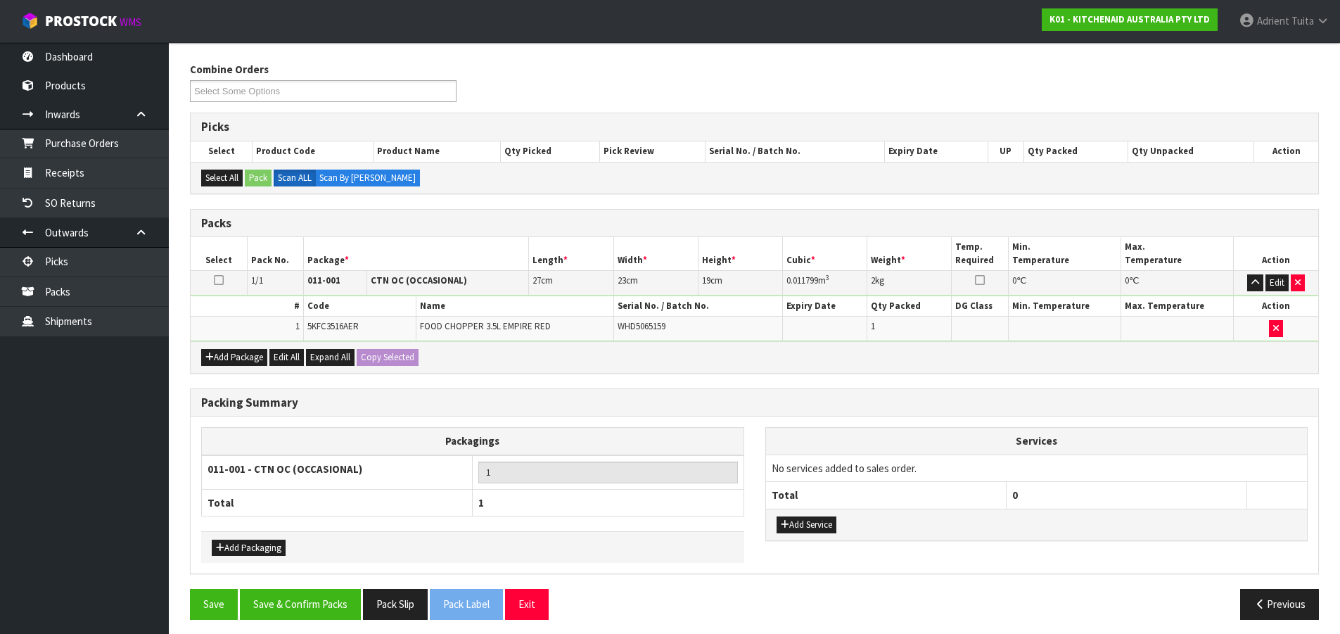
scroll to position [171, 0]
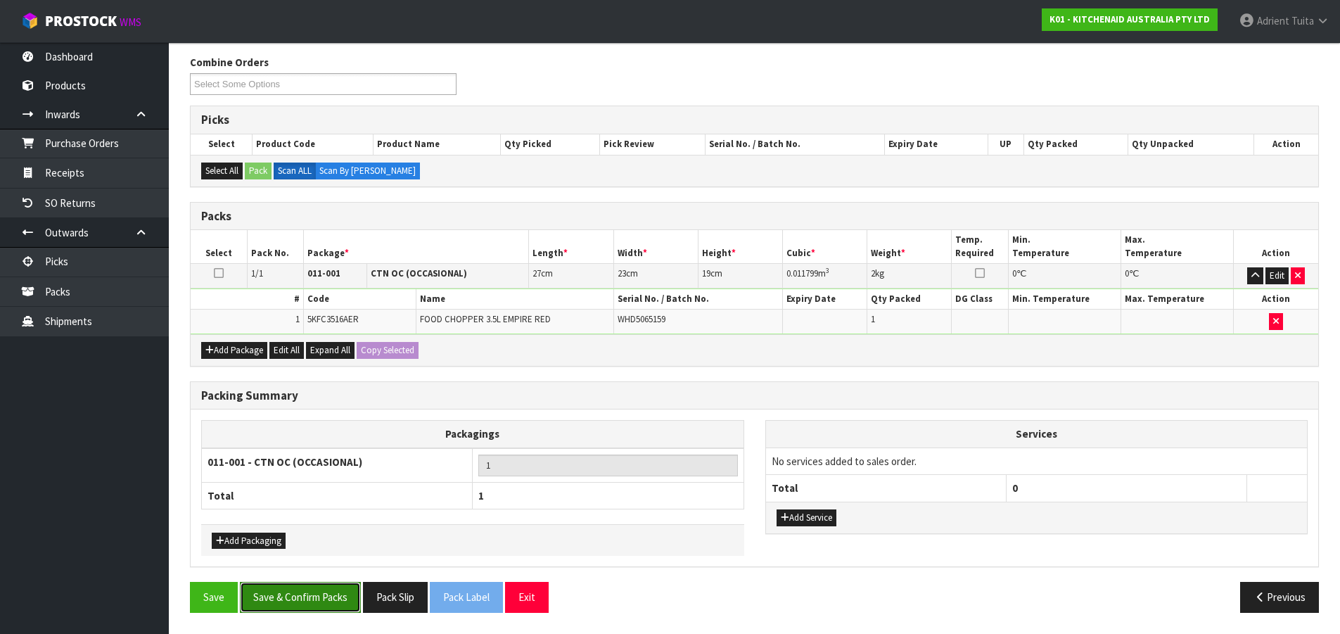
click at [332, 591] on button "Save & Confirm Packs" at bounding box center [300, 597] width 121 height 30
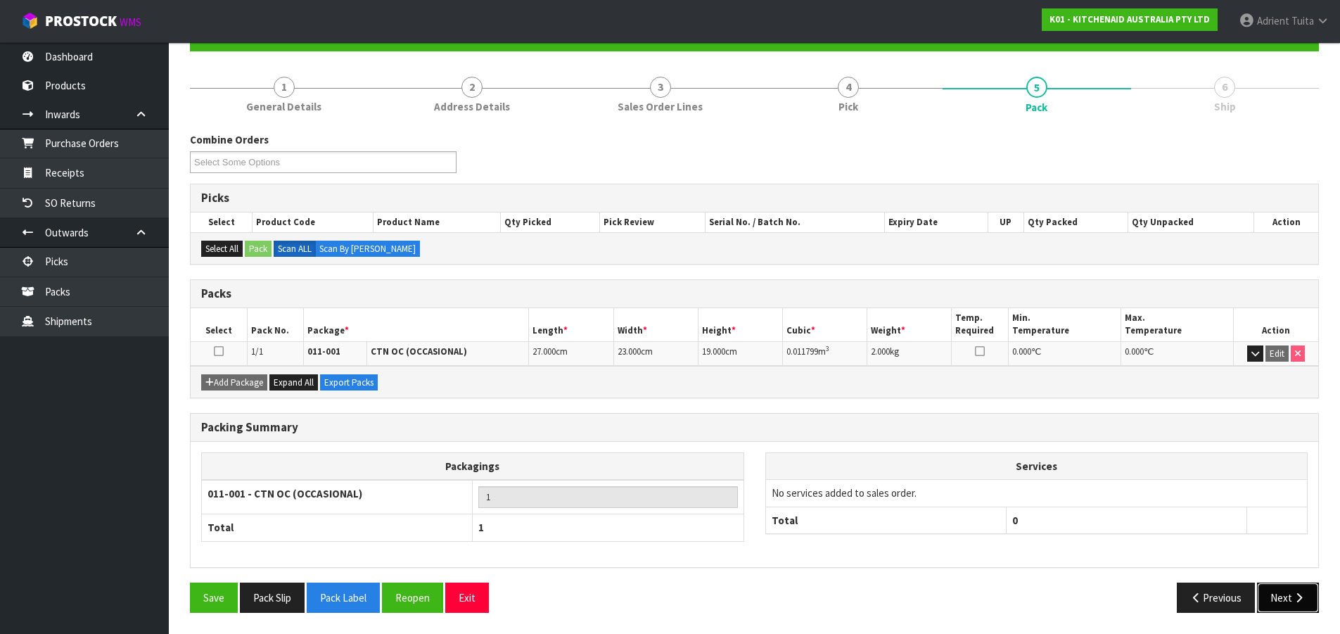
click at [1286, 590] on button "Next" at bounding box center [1288, 598] width 62 height 30
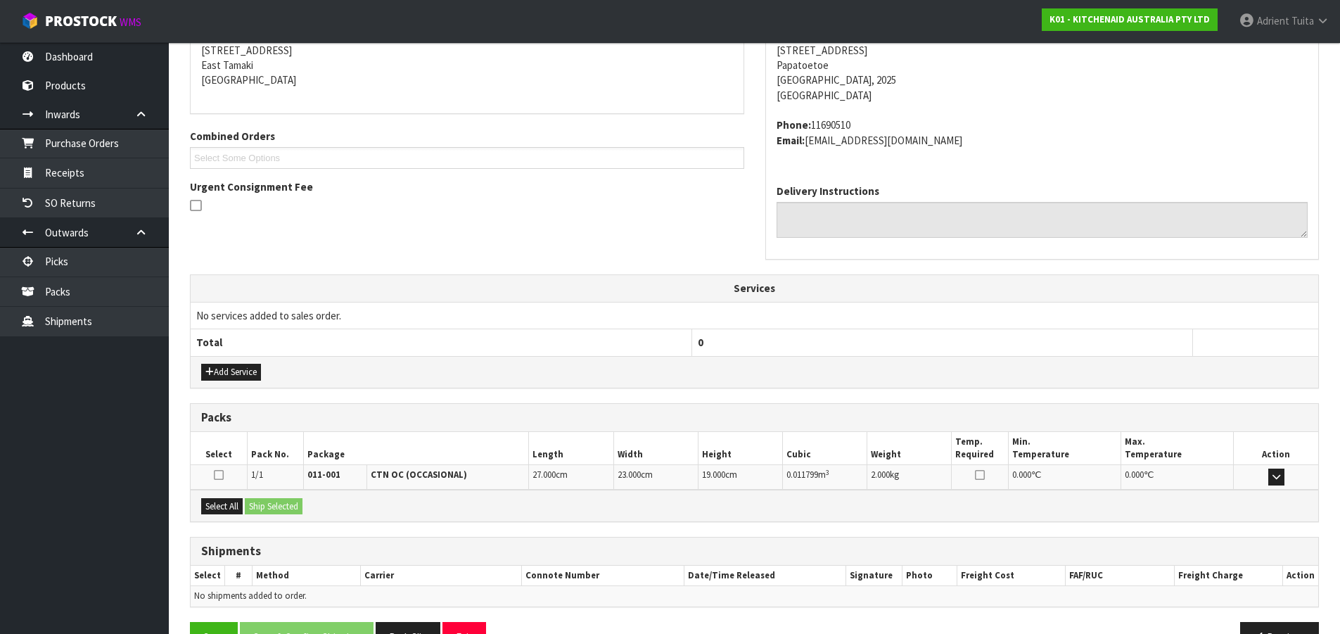
scroll to position [328, 0]
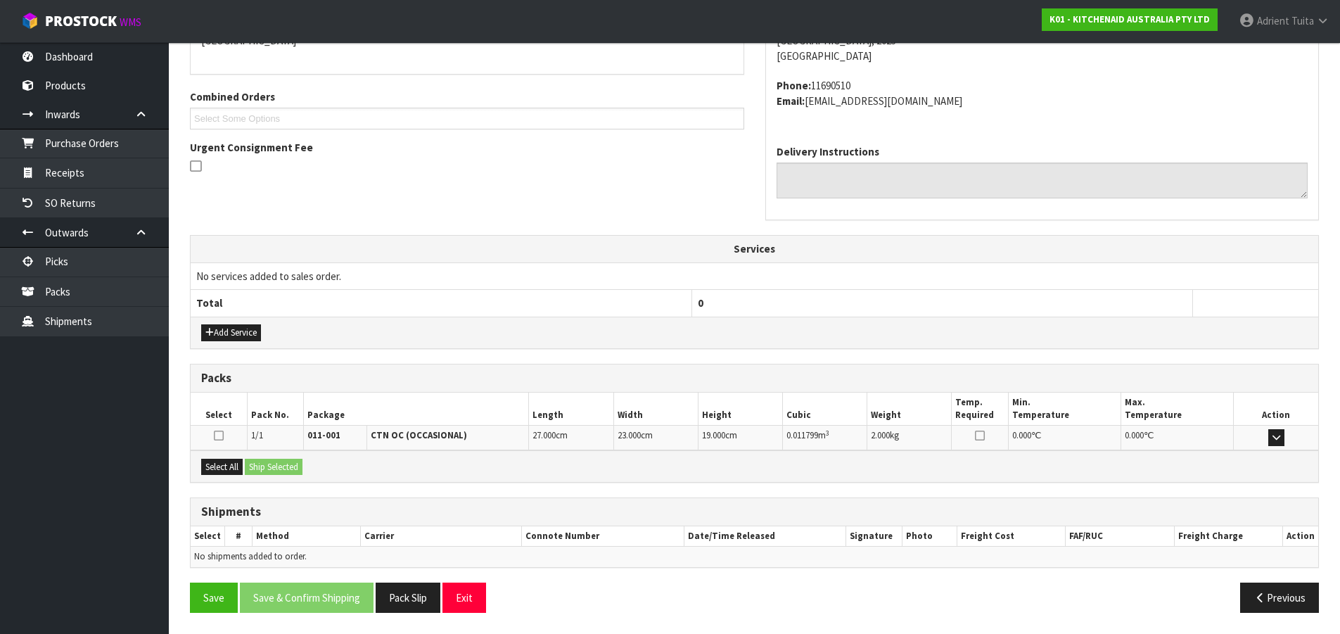
click at [222, 476] on div "Select All Ship Selected" at bounding box center [755, 466] width 1128 height 32
drag, startPoint x: 230, startPoint y: 470, endPoint x: 259, endPoint y: 470, distance: 28.8
click at [231, 470] on button "Select All" at bounding box center [222, 467] width 42 height 17
click at [260, 470] on button "Ship Selected" at bounding box center [274, 467] width 58 height 17
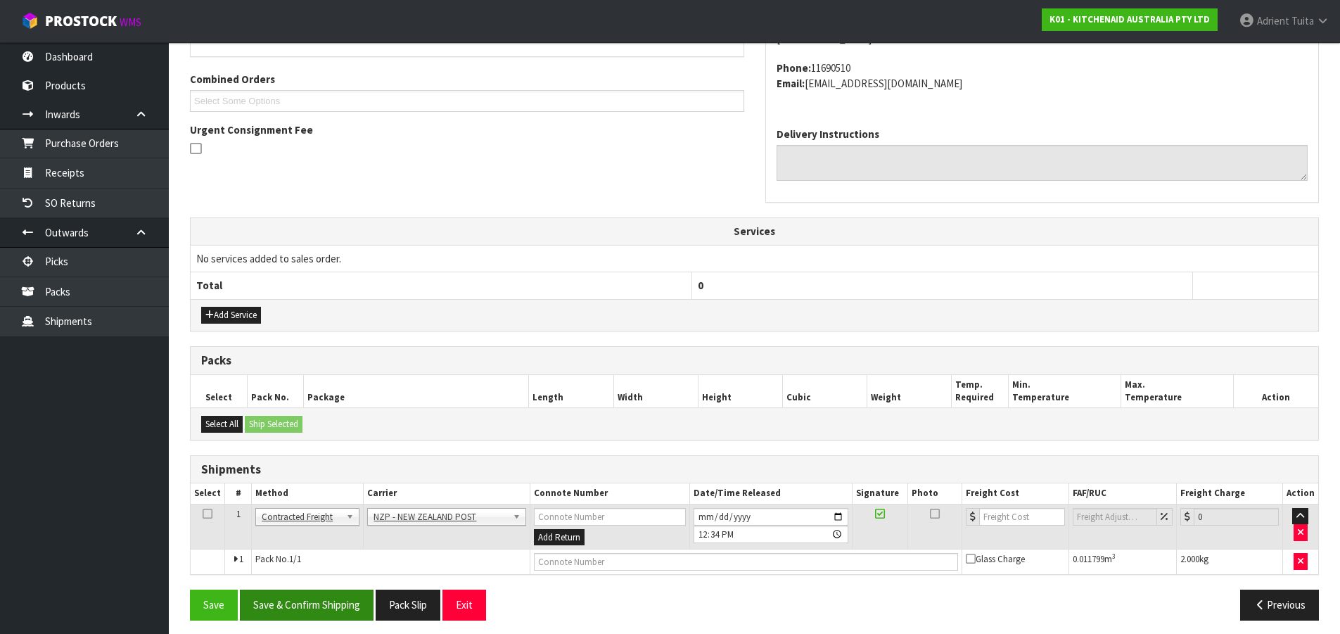
scroll to position [353, 0]
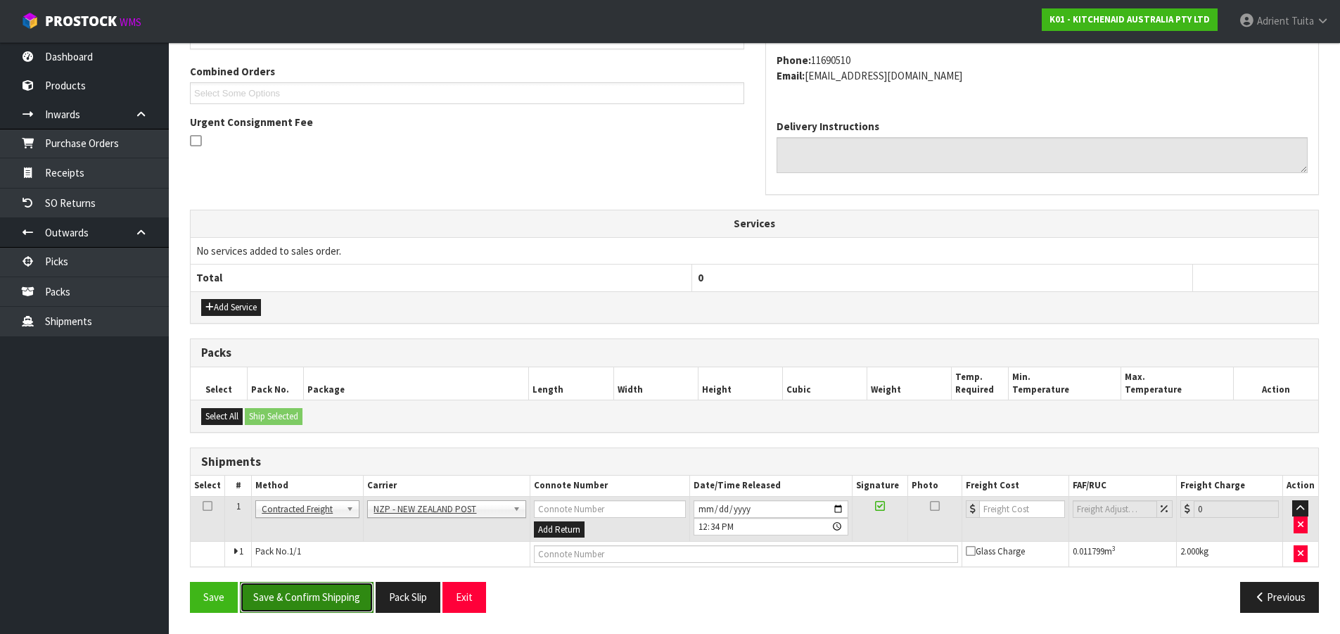
click at [286, 602] on button "Save & Confirm Shipping" at bounding box center [307, 597] width 134 height 30
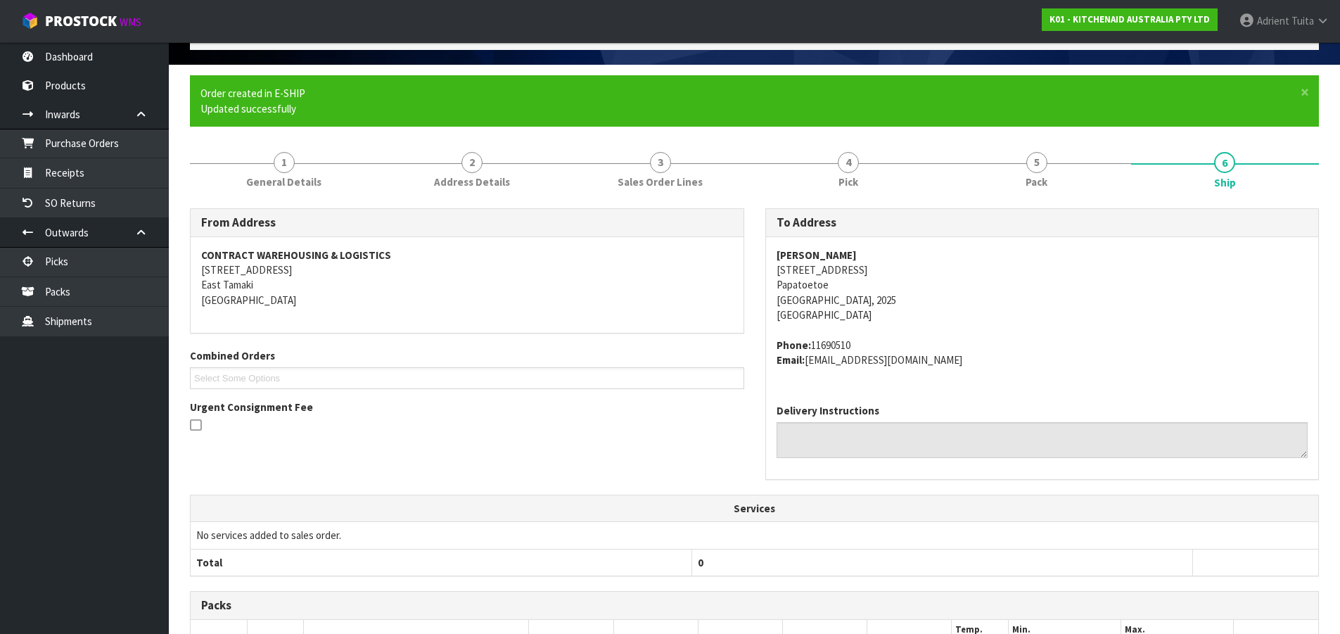
scroll to position [333, 0]
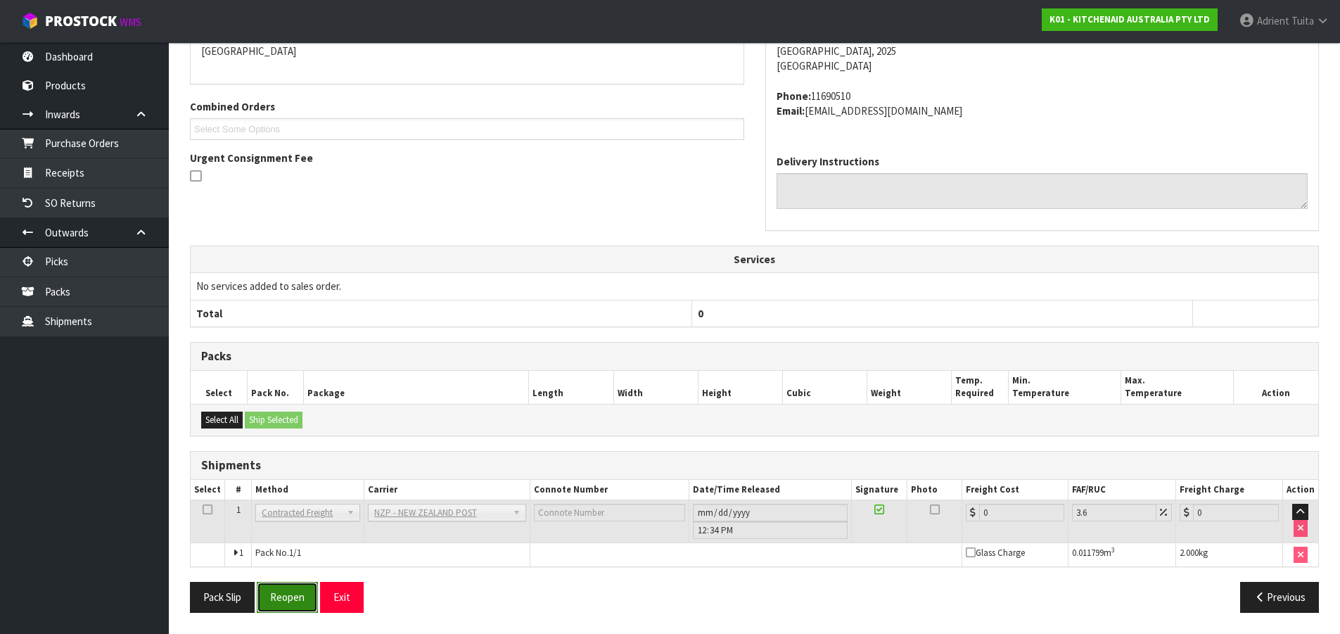
drag, startPoint x: 281, startPoint y: 602, endPoint x: 277, endPoint y: 594, distance: 7.9
click at [281, 602] on button "Reopen" at bounding box center [287, 597] width 61 height 30
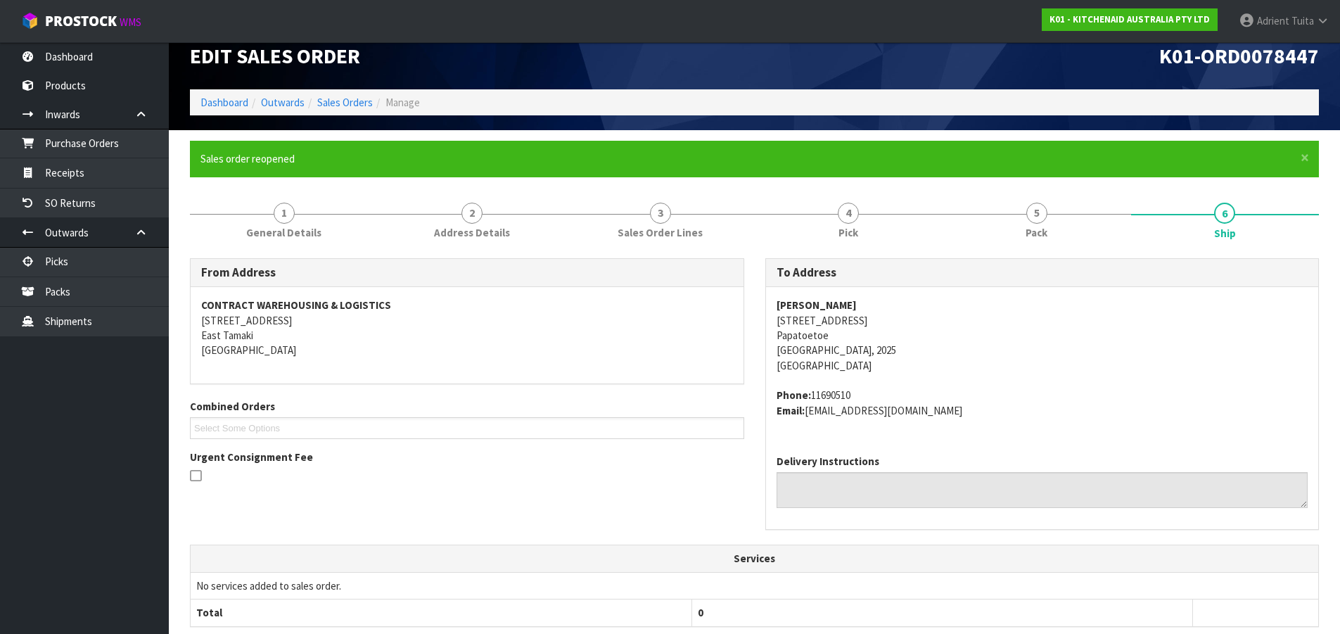
scroll to position [317, 0]
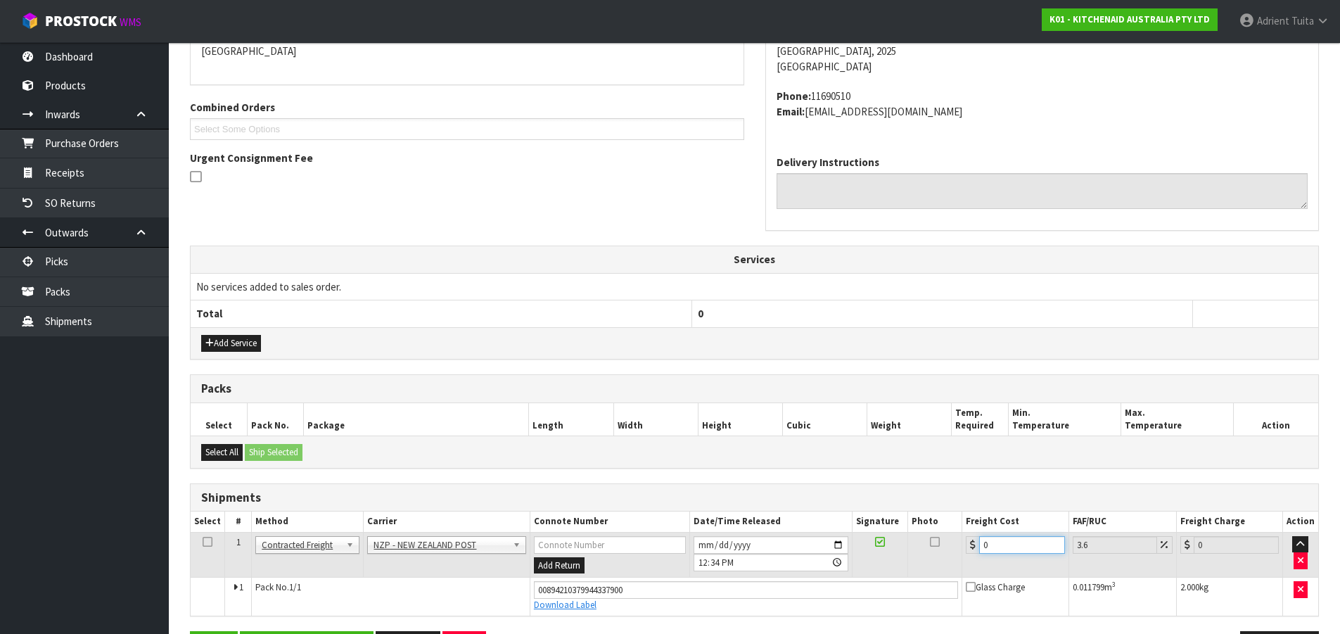
click at [987, 545] on input "0" at bounding box center [1021, 545] width 85 height 18
click at [991, 545] on input "0" at bounding box center [1021, 545] width 85 height 18
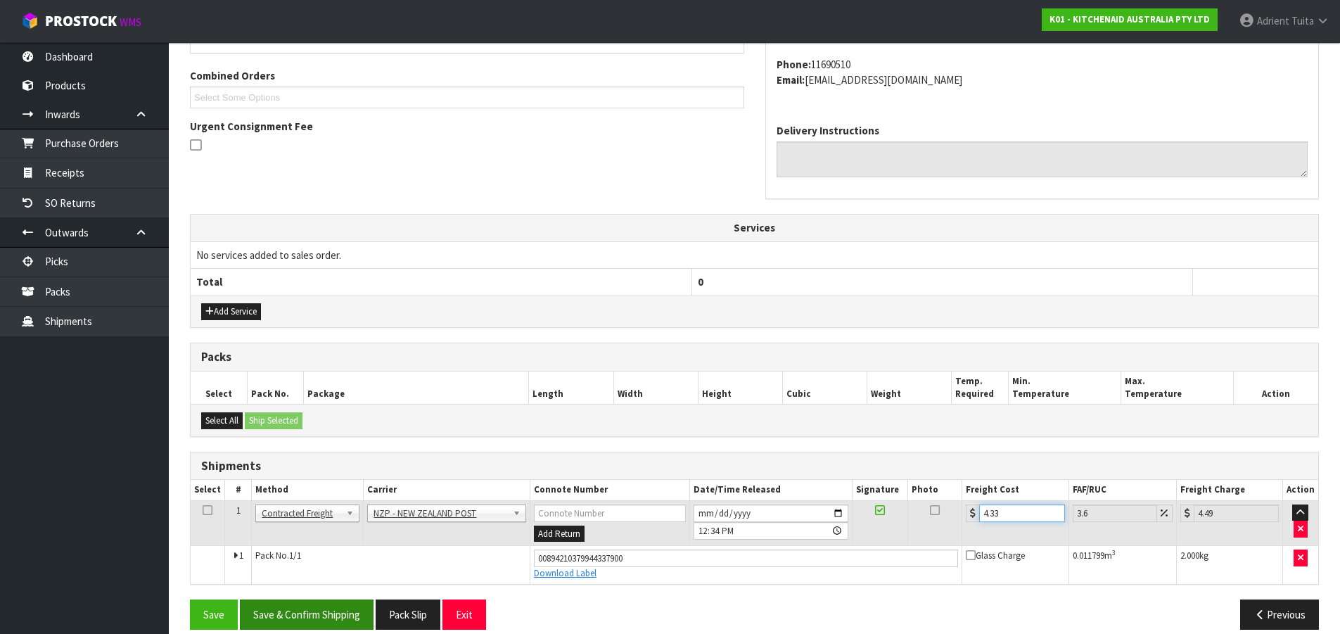
scroll to position [366, 0]
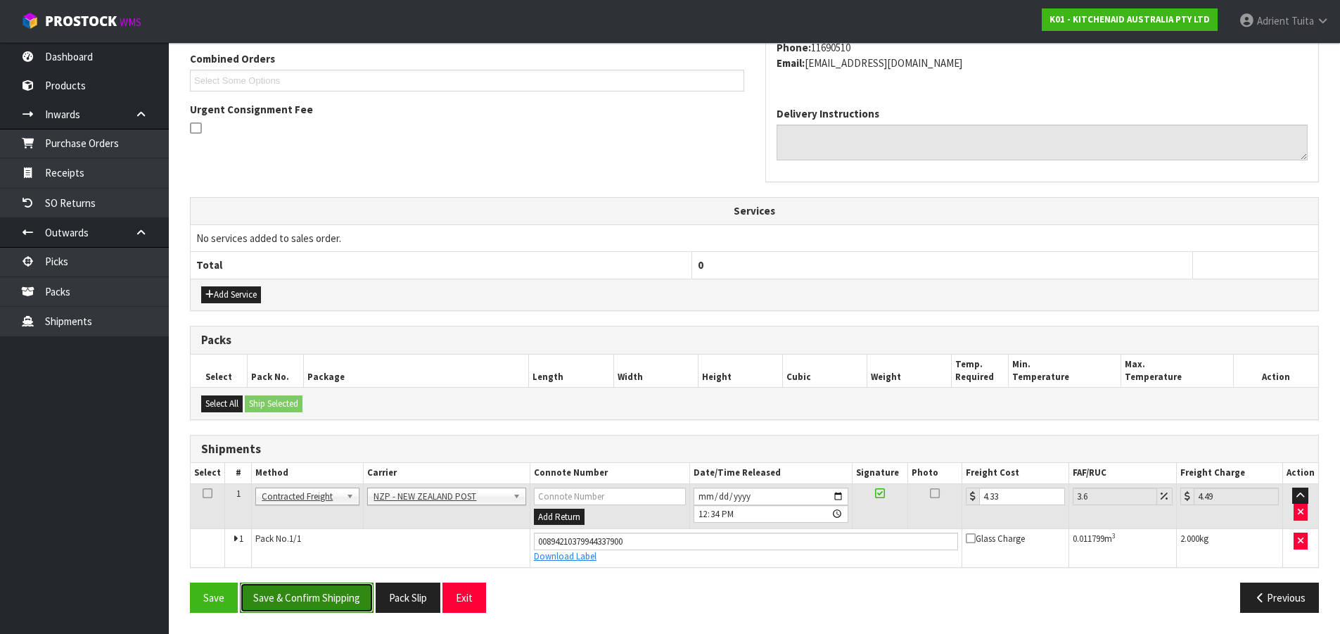
click at [265, 601] on button "Save & Confirm Shipping" at bounding box center [307, 598] width 134 height 30
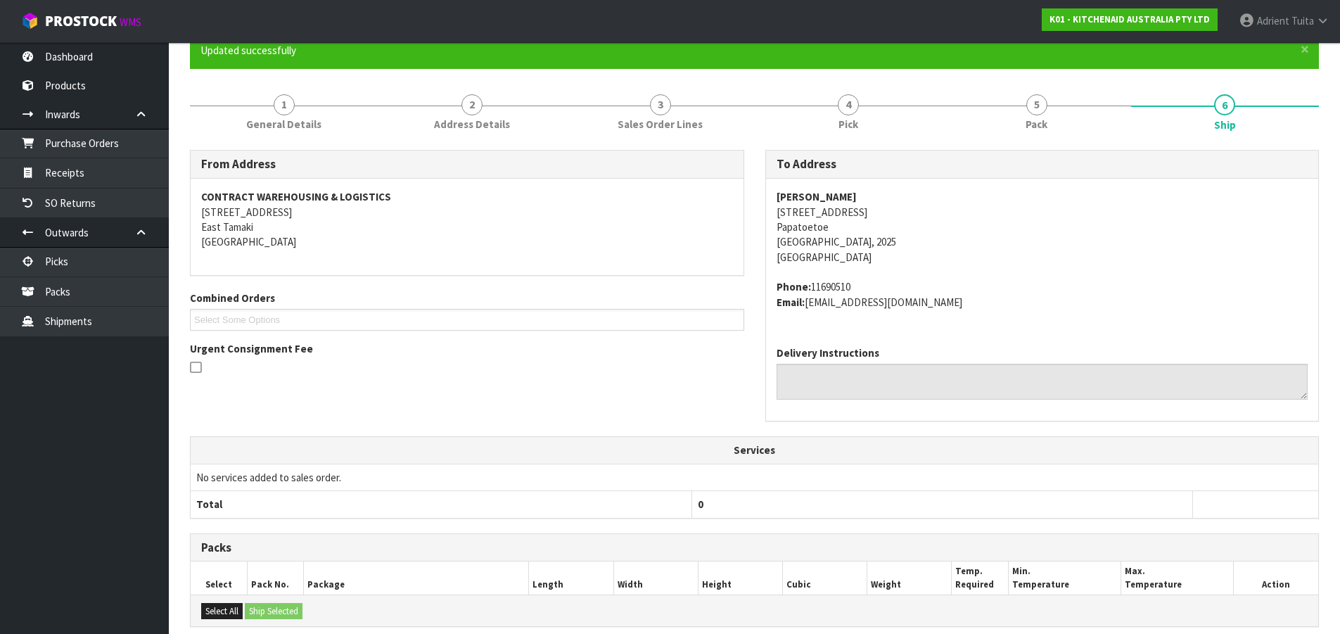
scroll to position [327, 0]
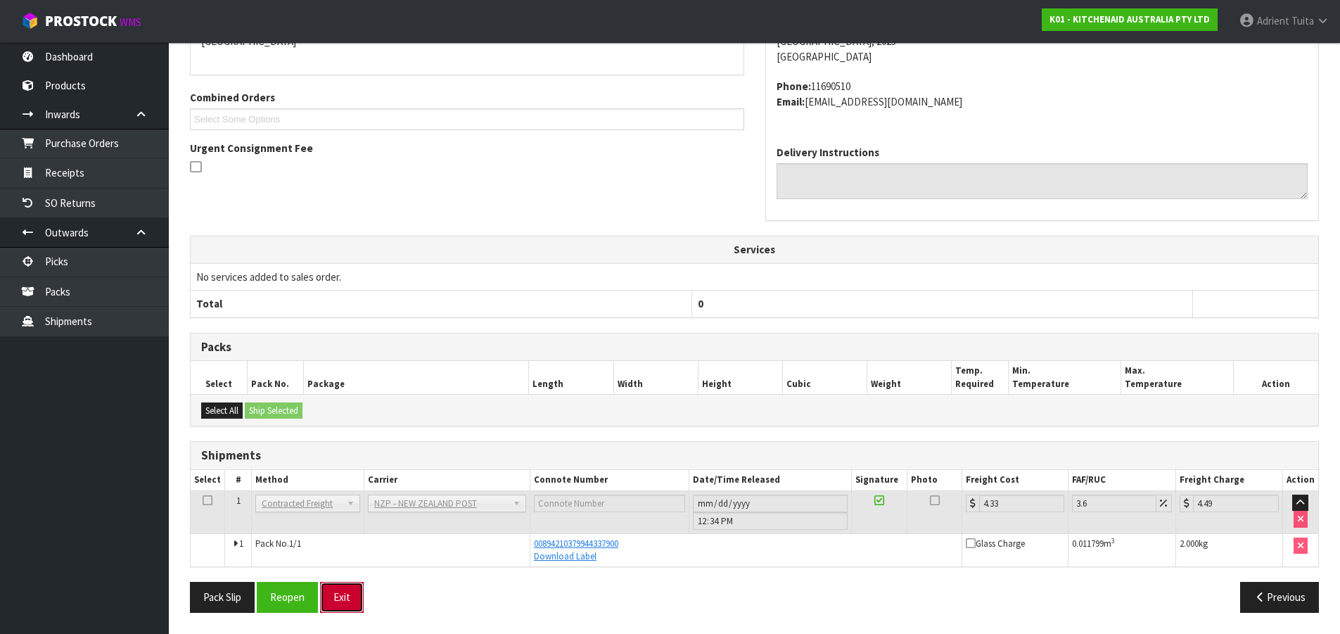
click at [346, 592] on button "Exit" at bounding box center [342, 597] width 44 height 30
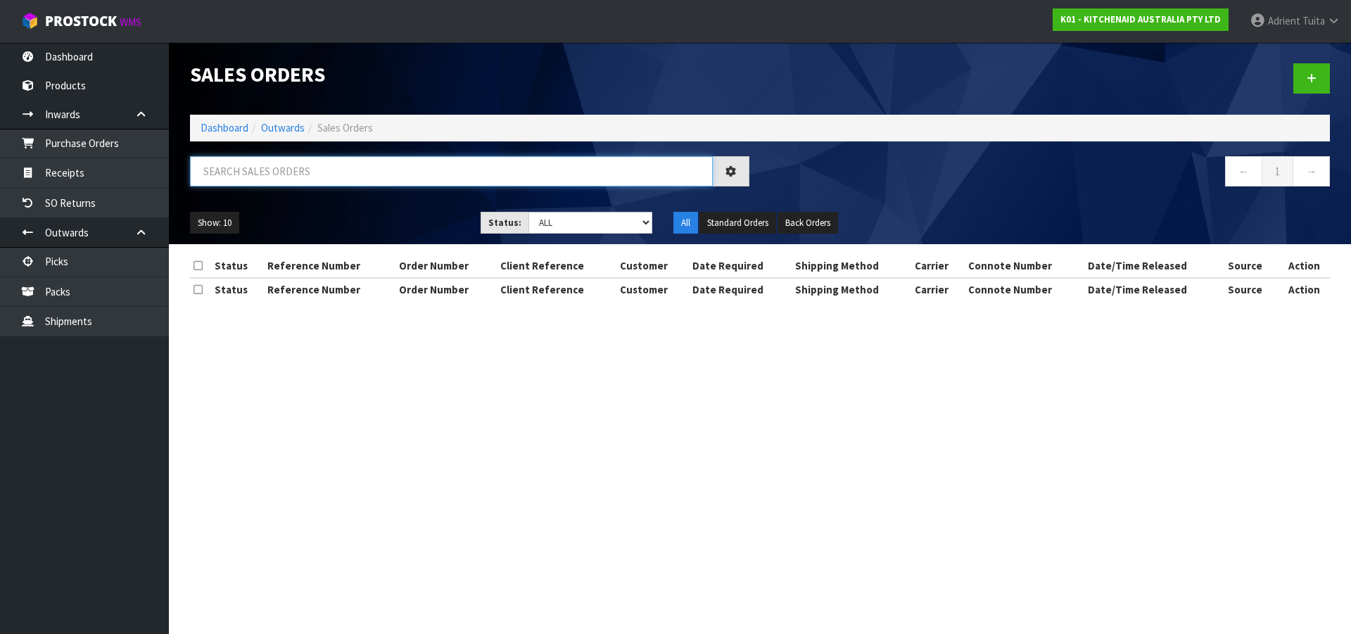
click at [348, 169] on input "text" at bounding box center [451, 171] width 523 height 30
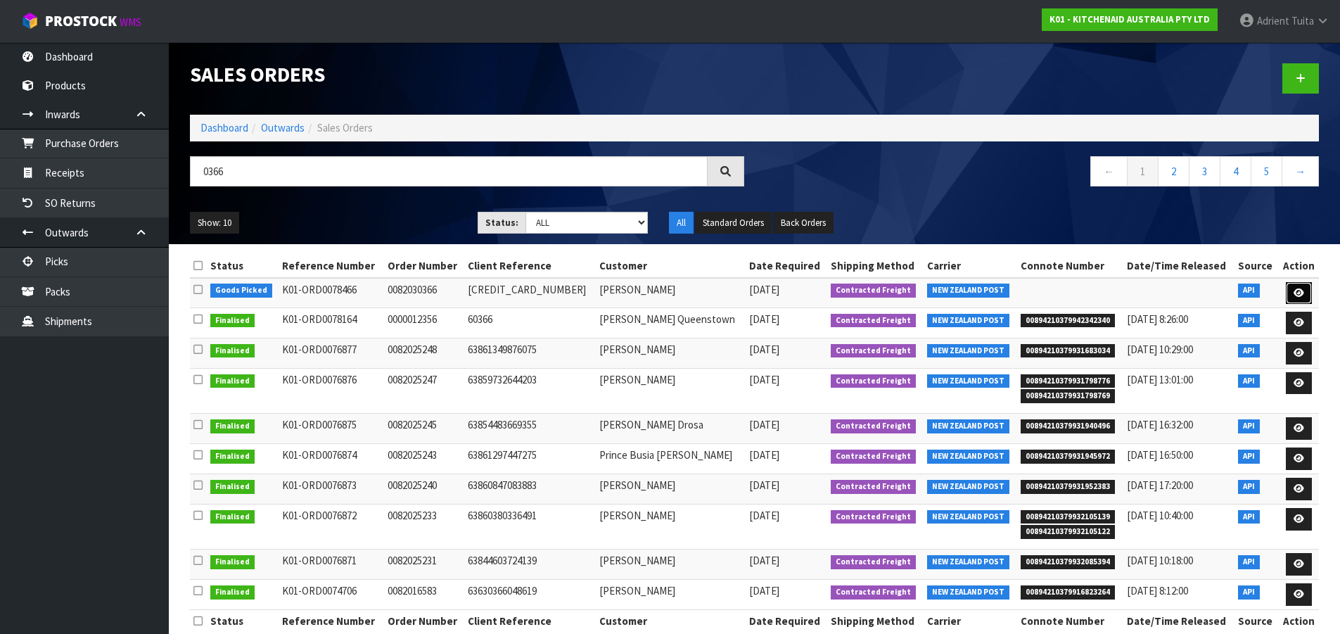
click at [1297, 291] on icon at bounding box center [1299, 292] width 11 height 9
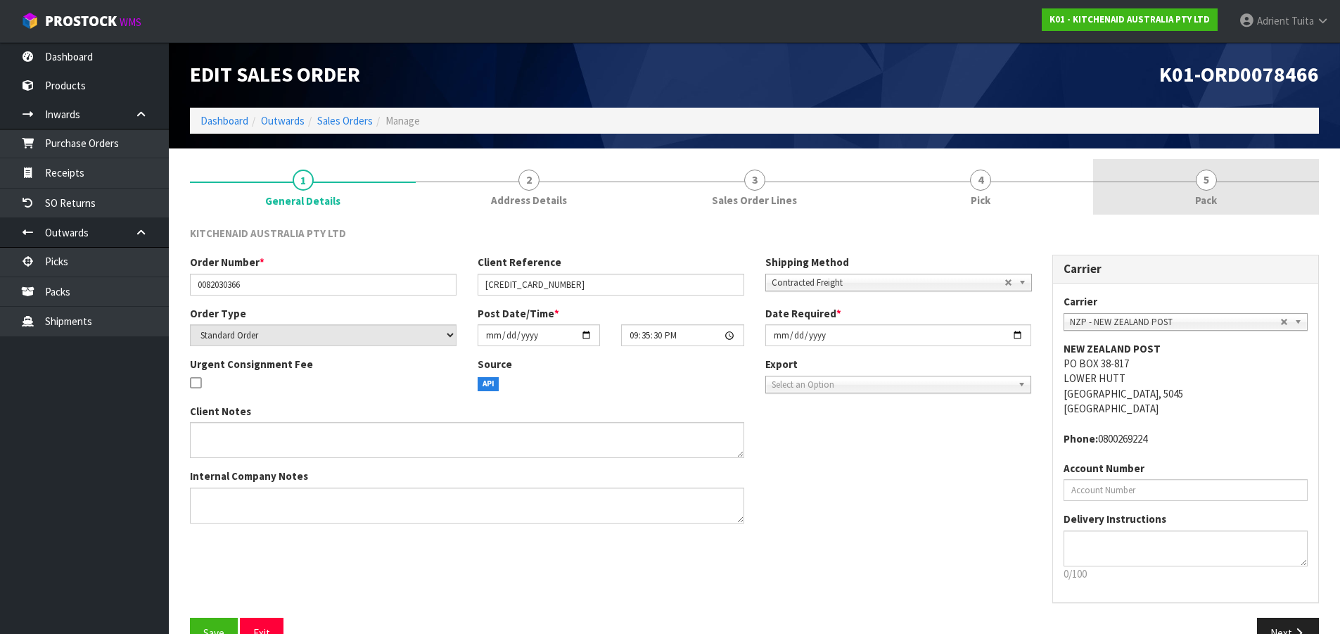
click at [1235, 198] on link "5 Pack" at bounding box center [1206, 187] width 226 height 56
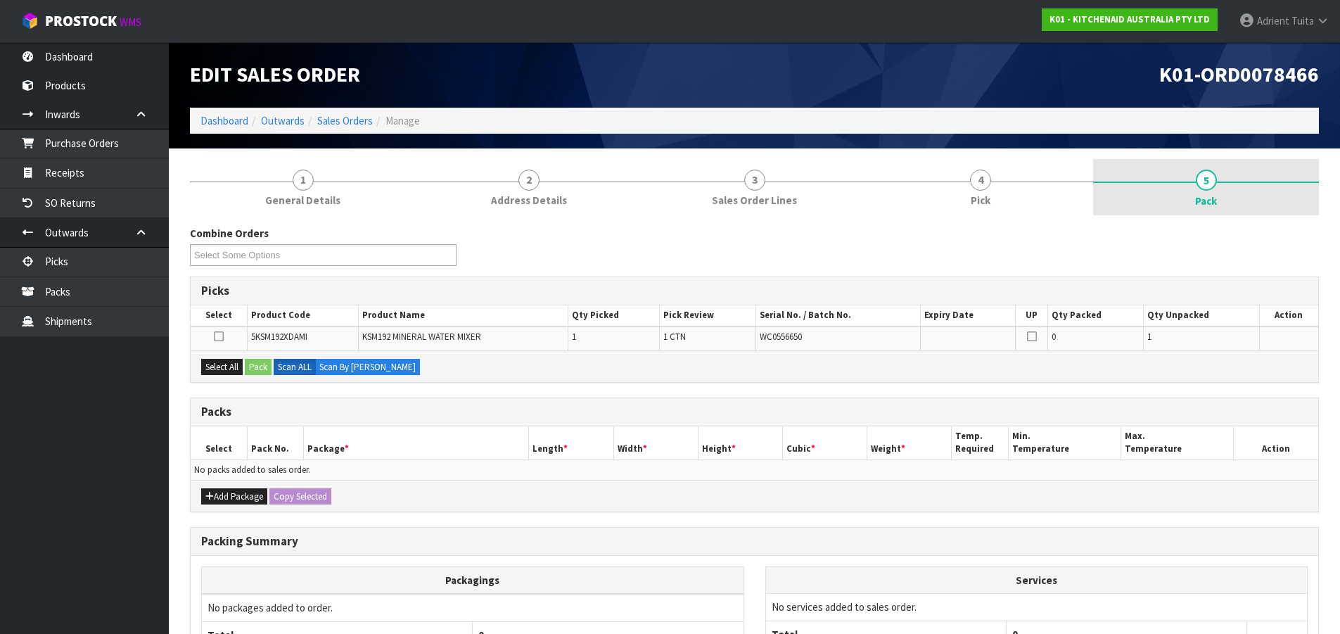
scroll to position [139, 0]
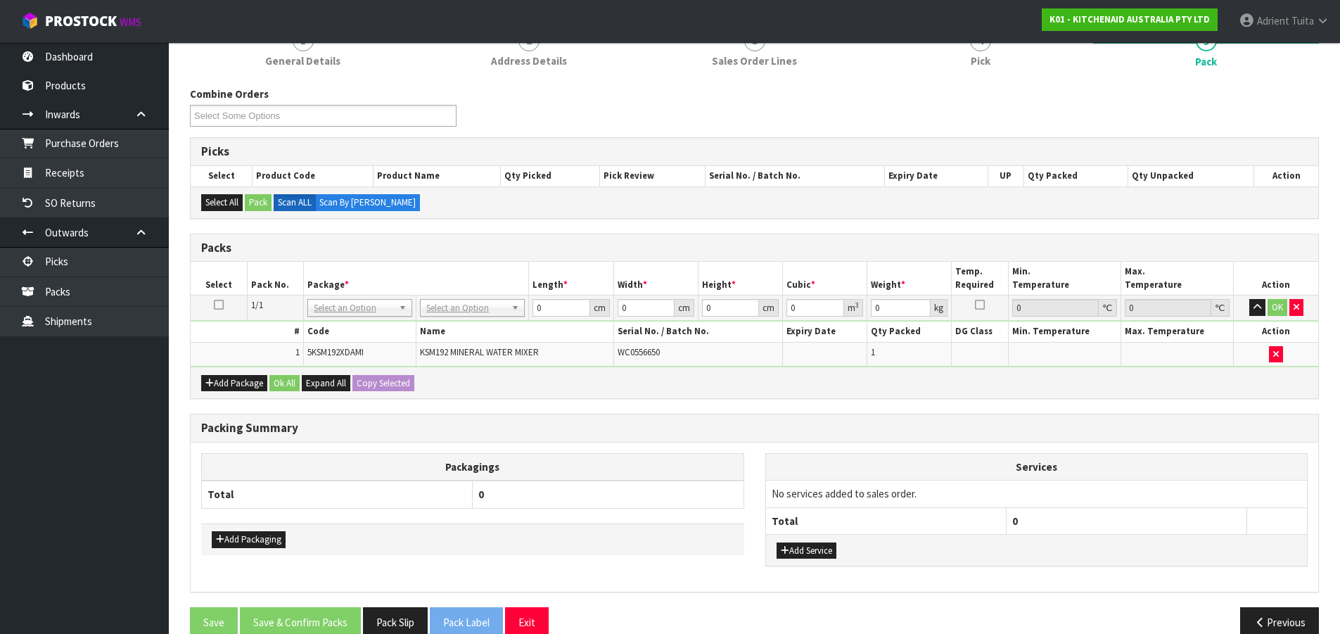
drag, startPoint x: 469, startPoint y: 307, endPoint x: 473, endPoint y: 316, distance: 10.1
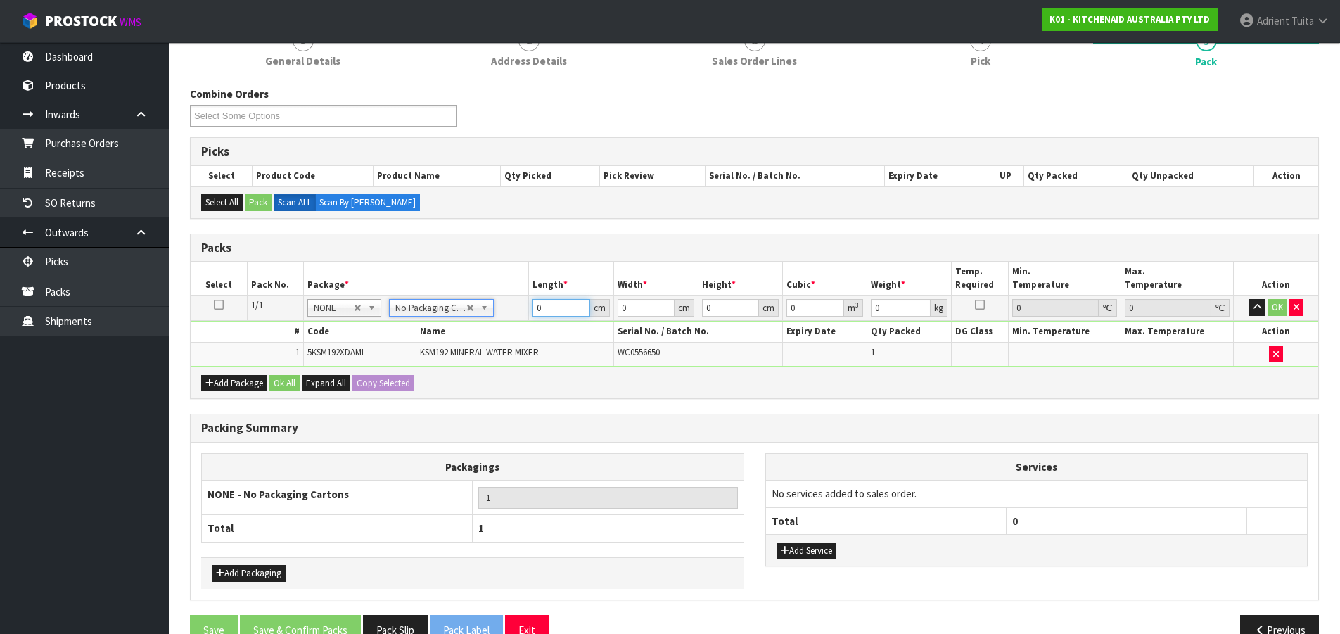
click at [557, 309] on input "0" at bounding box center [561, 308] width 57 height 18
click at [1271, 305] on button "OK" at bounding box center [1278, 307] width 20 height 17
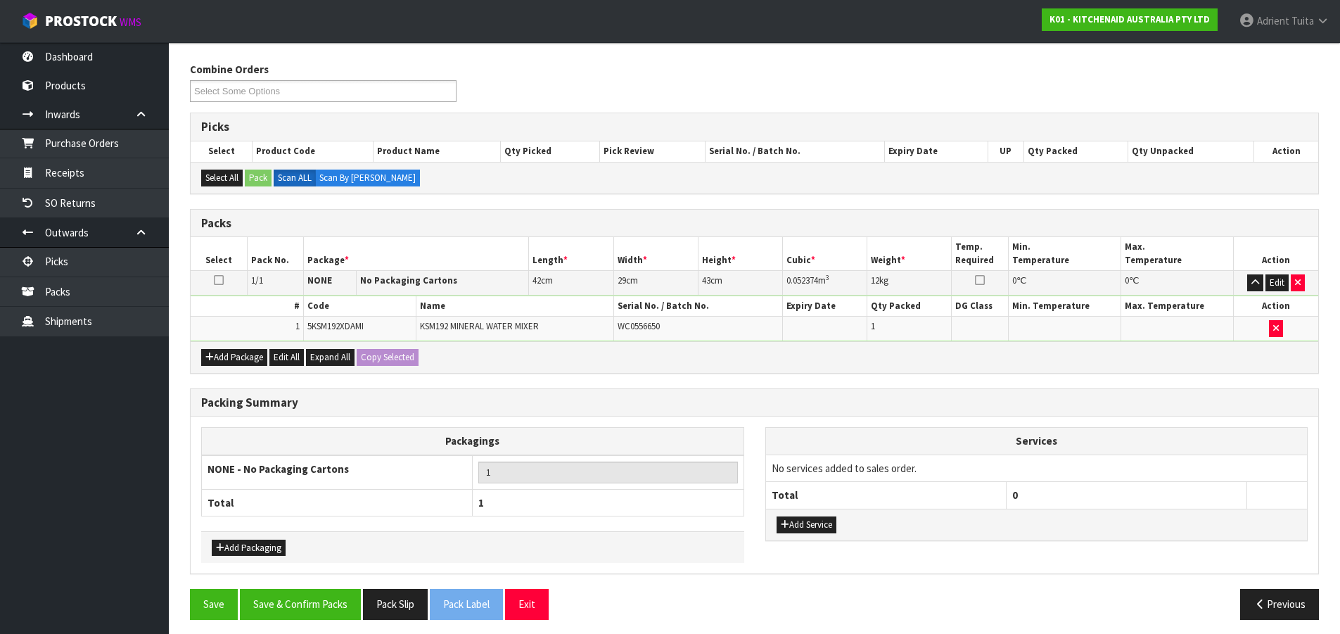
scroll to position [171, 0]
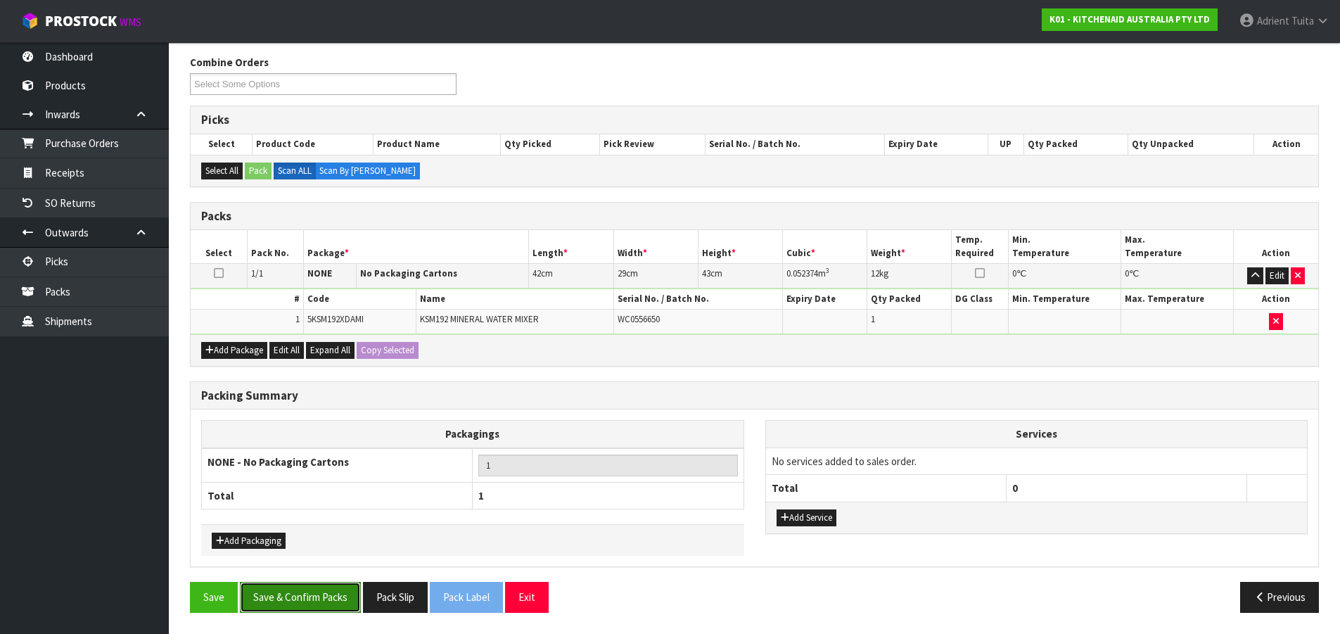
click at [328, 598] on button "Save & Confirm Packs" at bounding box center [300, 597] width 121 height 30
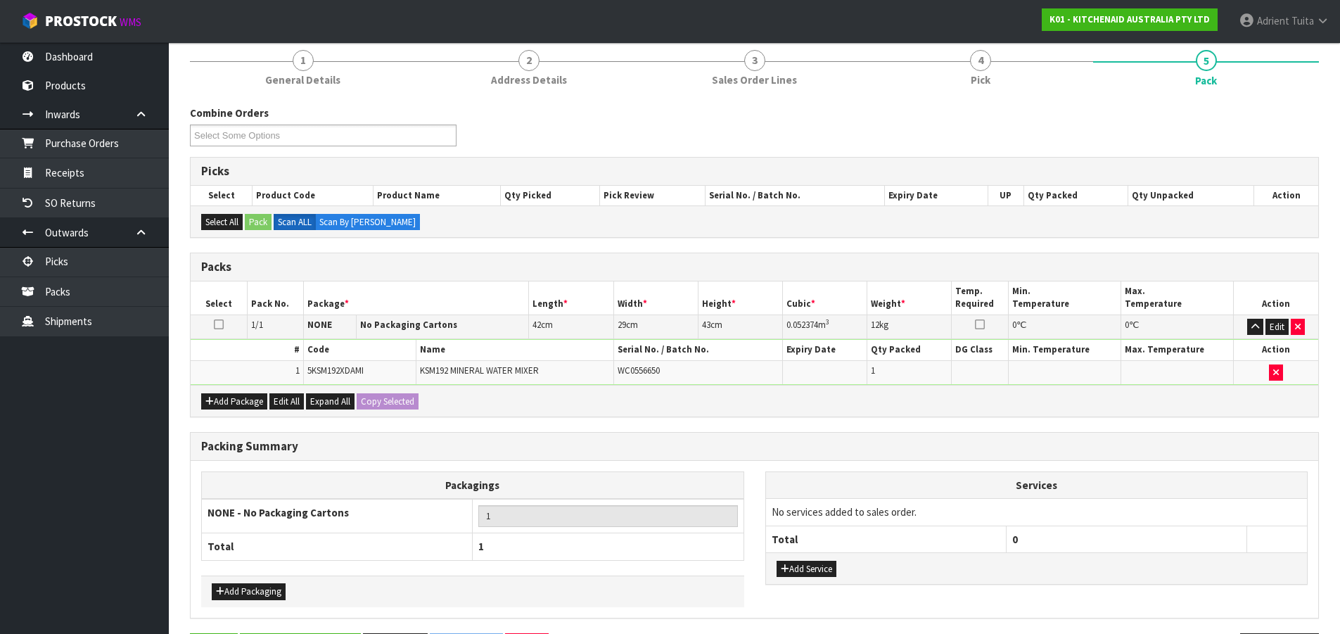
scroll to position [0, 0]
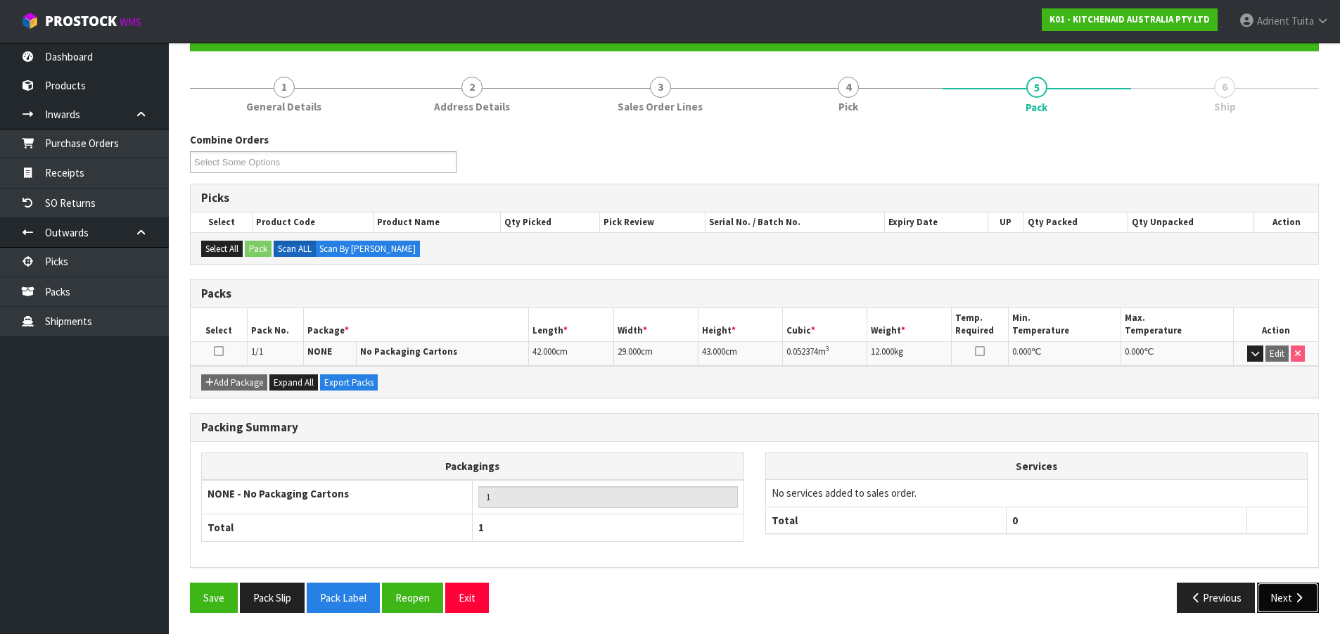
click at [1273, 590] on button "Next" at bounding box center [1288, 598] width 62 height 30
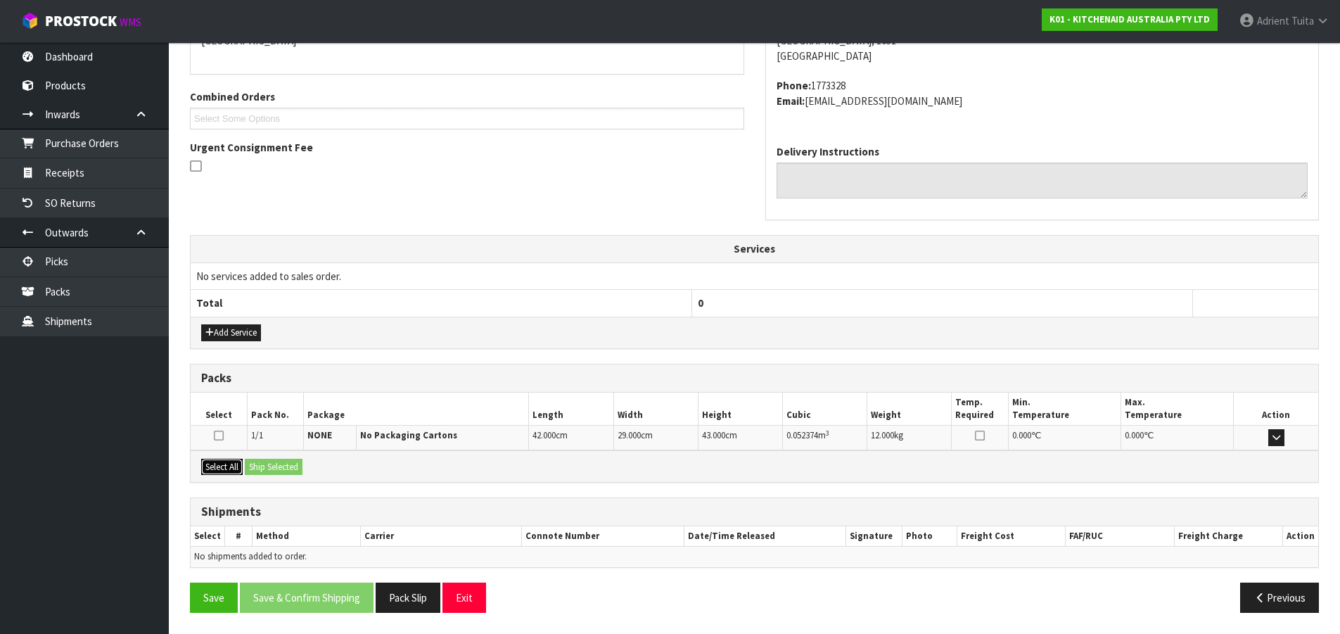
drag, startPoint x: 210, startPoint y: 472, endPoint x: 264, endPoint y: 466, distance: 53.8
click at [218, 471] on button "Select All" at bounding box center [222, 467] width 42 height 17
click at [264, 466] on button "Ship Selected" at bounding box center [274, 467] width 58 height 17
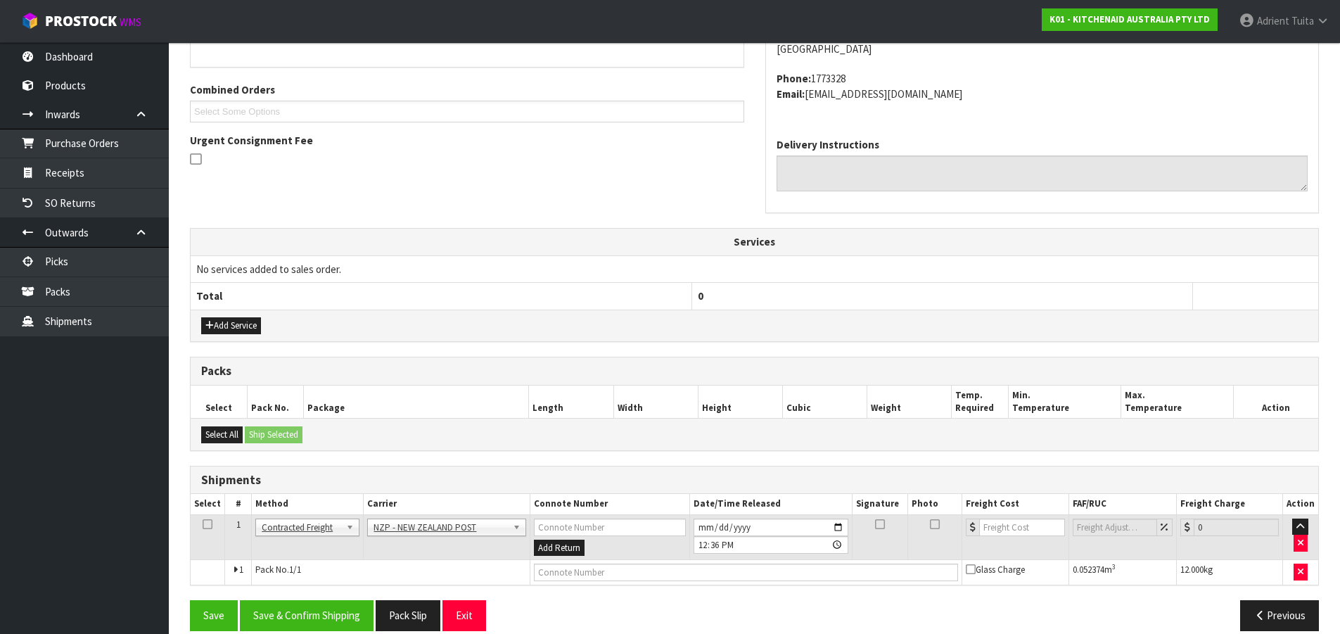
scroll to position [353, 0]
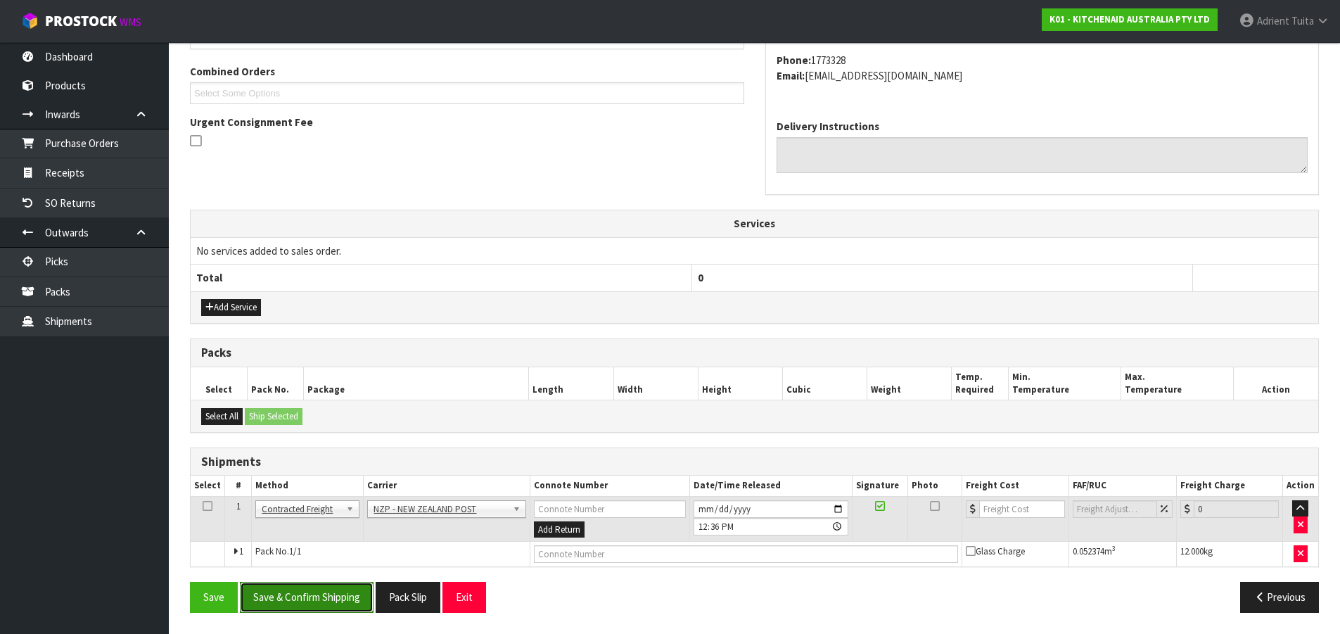
click at [335, 592] on button "Save & Confirm Shipping" at bounding box center [307, 597] width 134 height 30
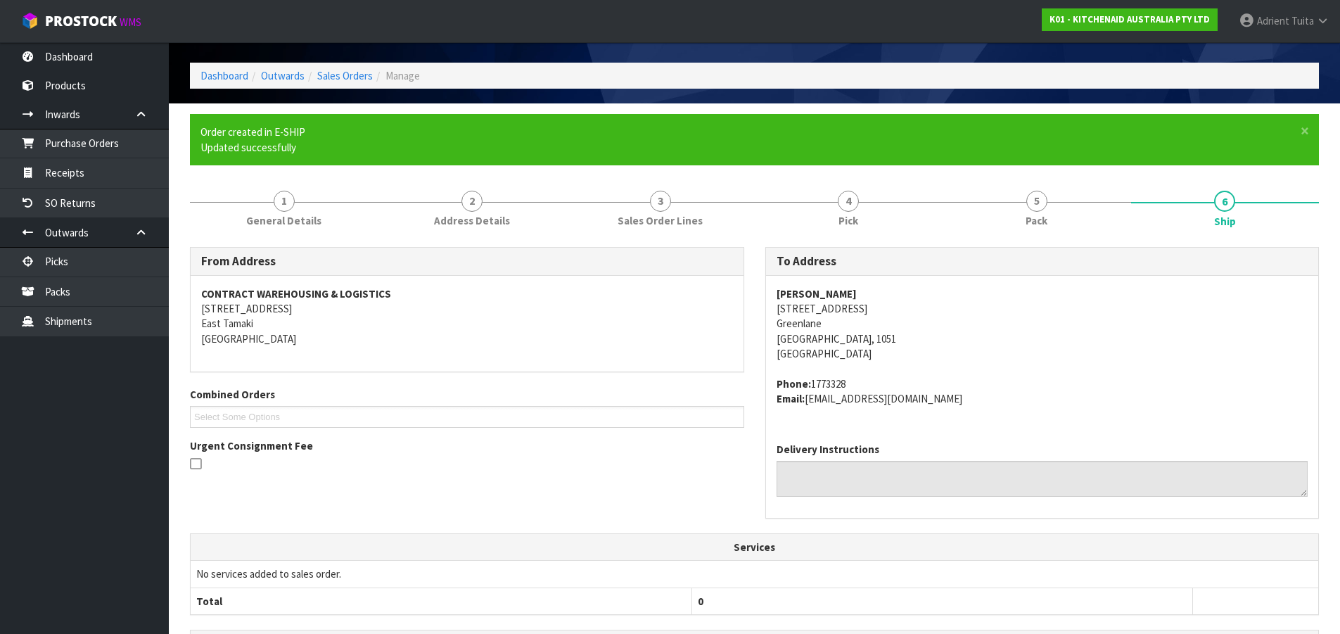
scroll to position [333, 0]
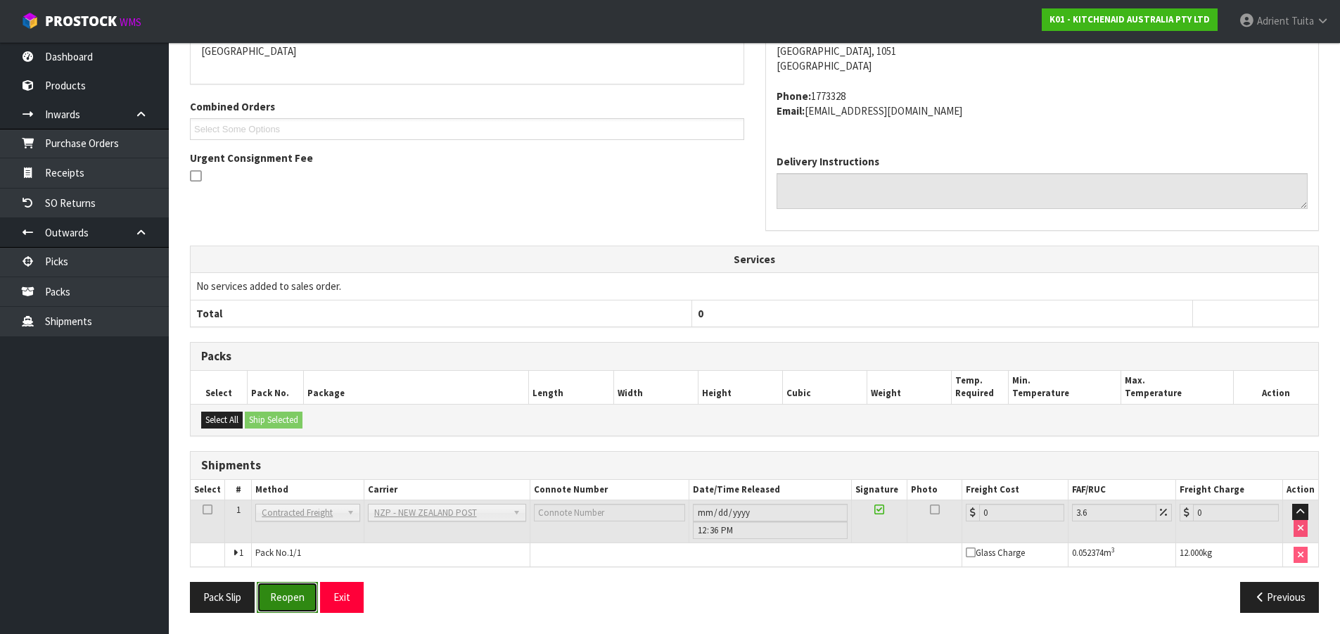
click at [276, 593] on button "Reopen" at bounding box center [287, 597] width 61 height 30
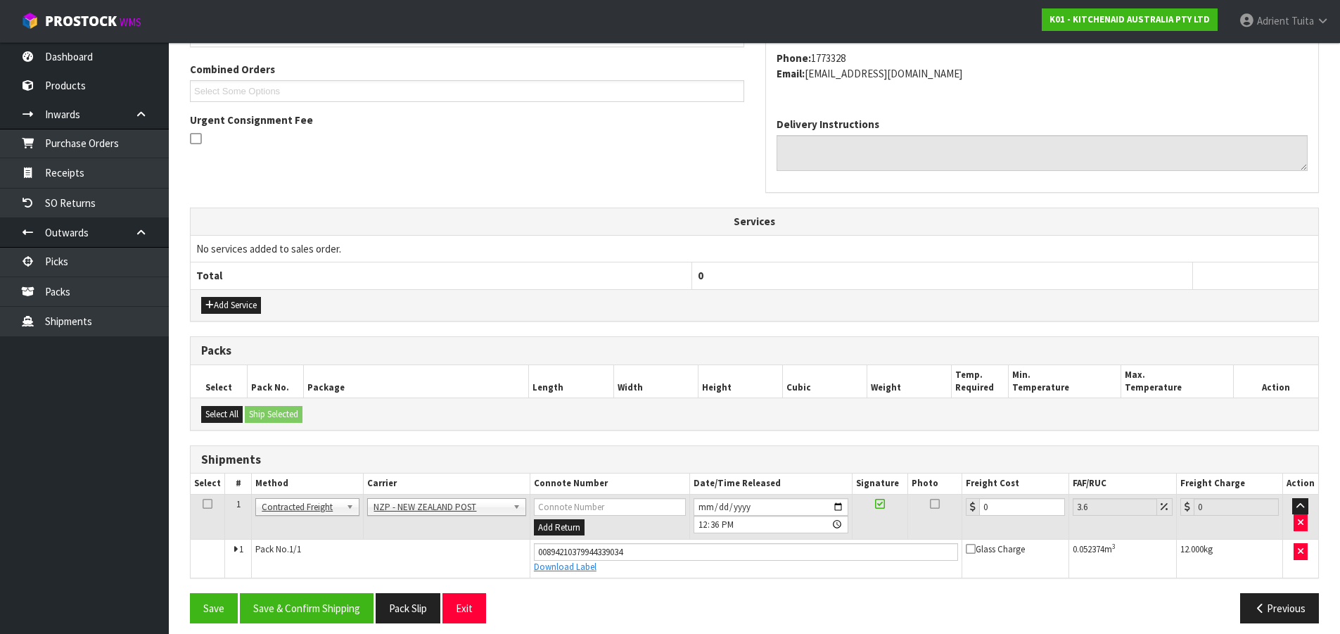
scroll to position [366, 0]
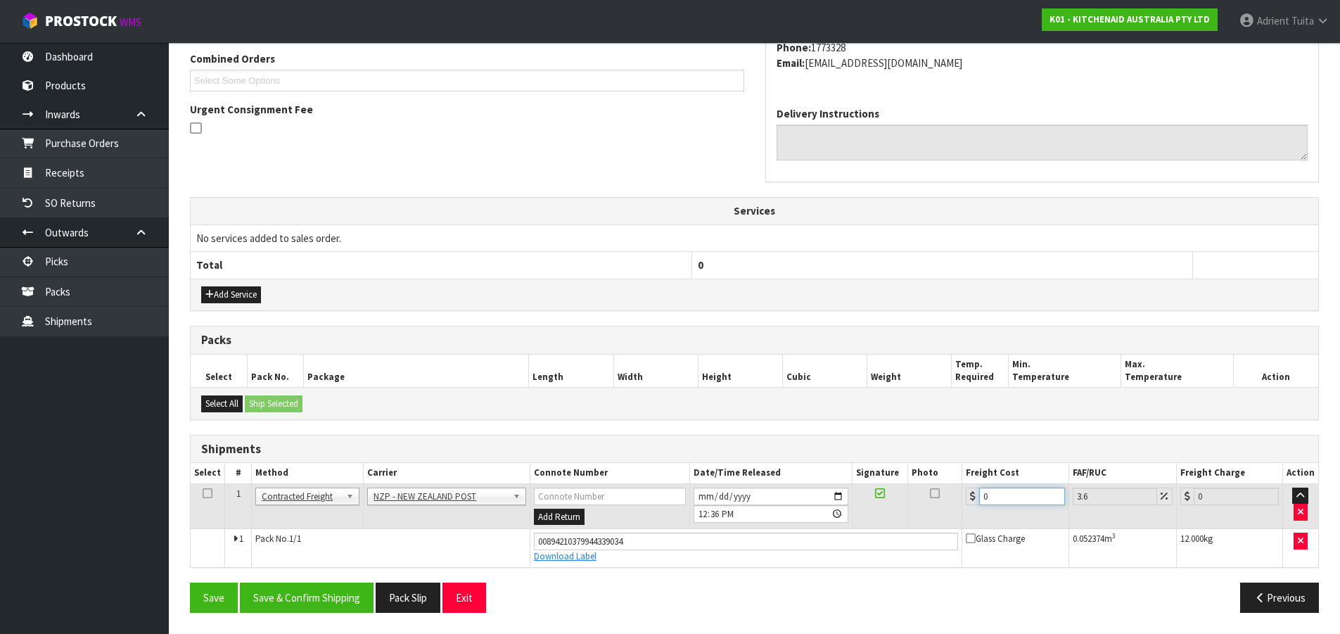
click at [1001, 501] on input "0" at bounding box center [1021, 497] width 85 height 18
click at [345, 597] on button "Save & Confirm Shipping" at bounding box center [307, 598] width 134 height 30
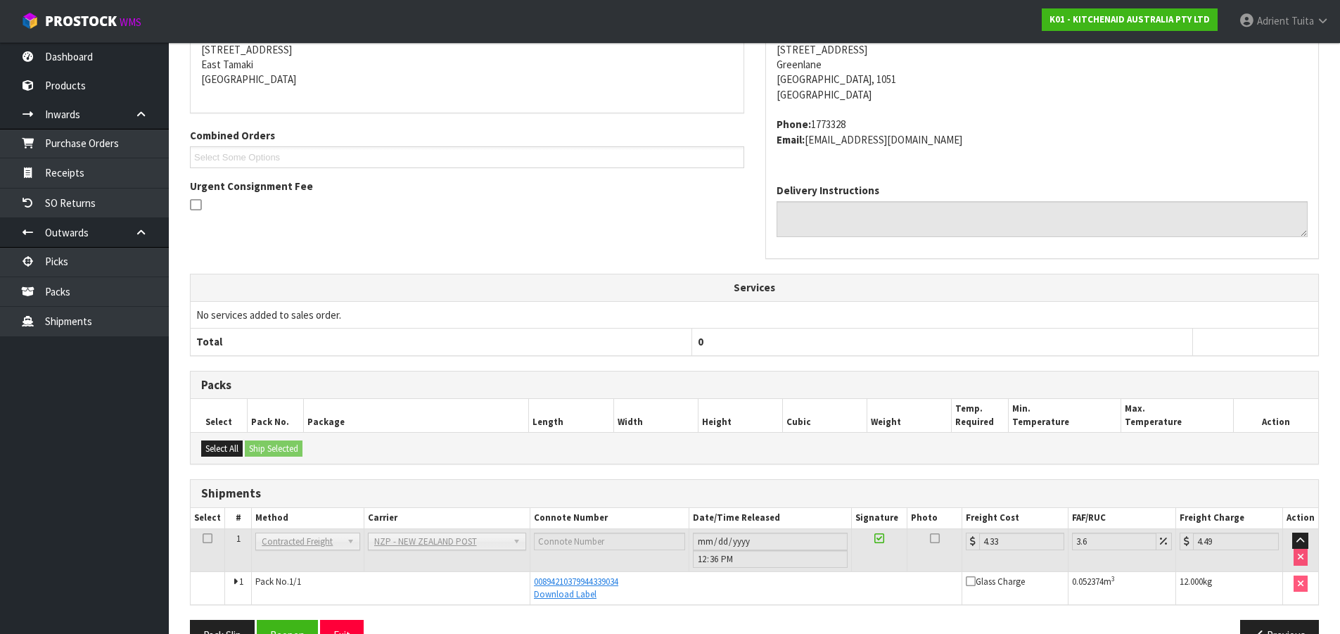
scroll to position [327, 0]
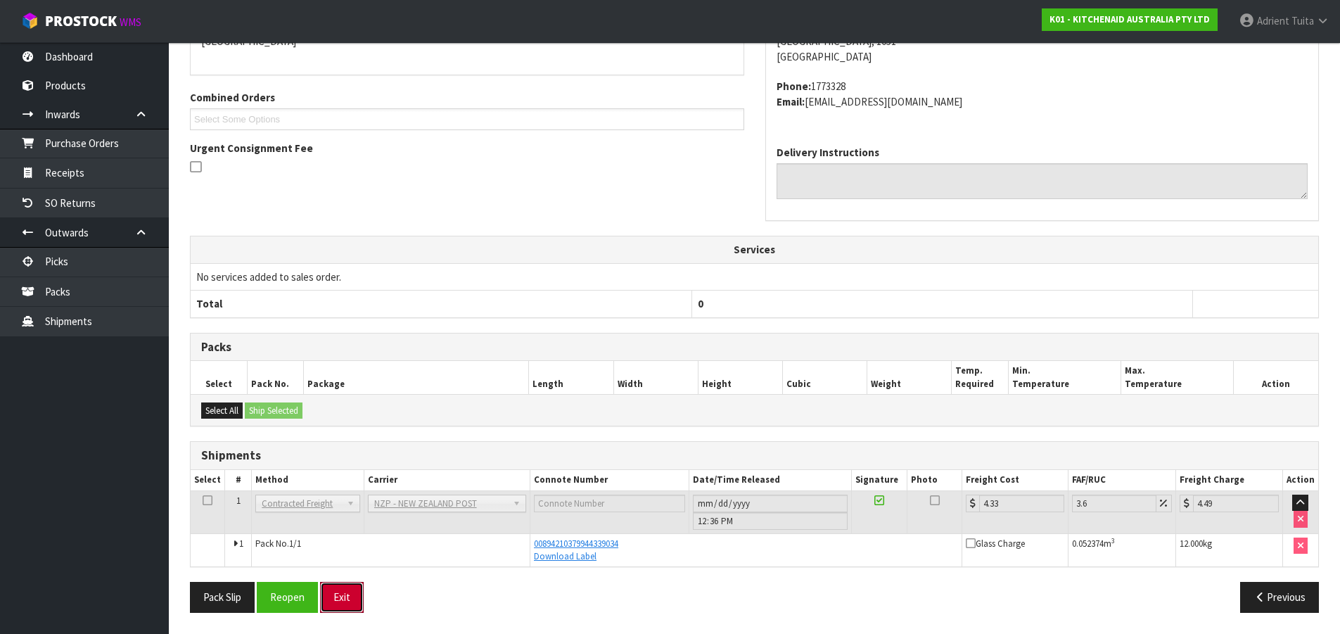
drag, startPoint x: 351, startPoint y: 595, endPoint x: 365, endPoint y: 475, distance: 121.1
click at [351, 596] on button "Exit" at bounding box center [342, 597] width 44 height 30
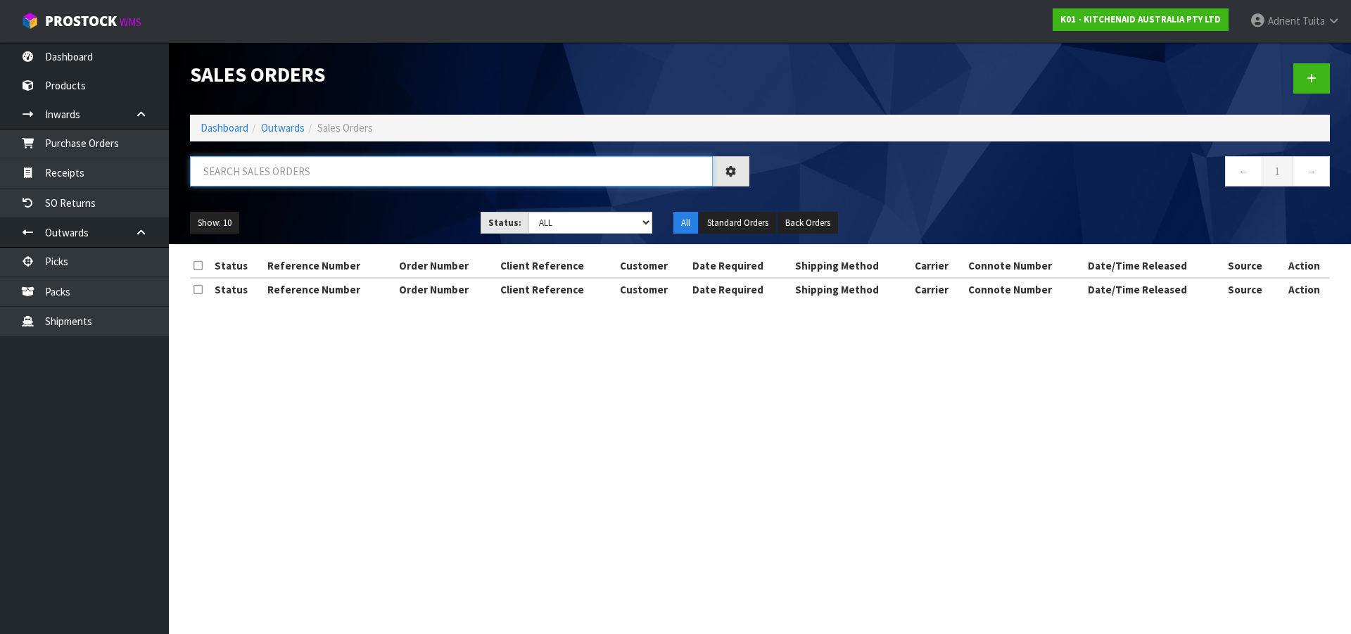
click at [334, 179] on input "text" at bounding box center [451, 171] width 523 height 30
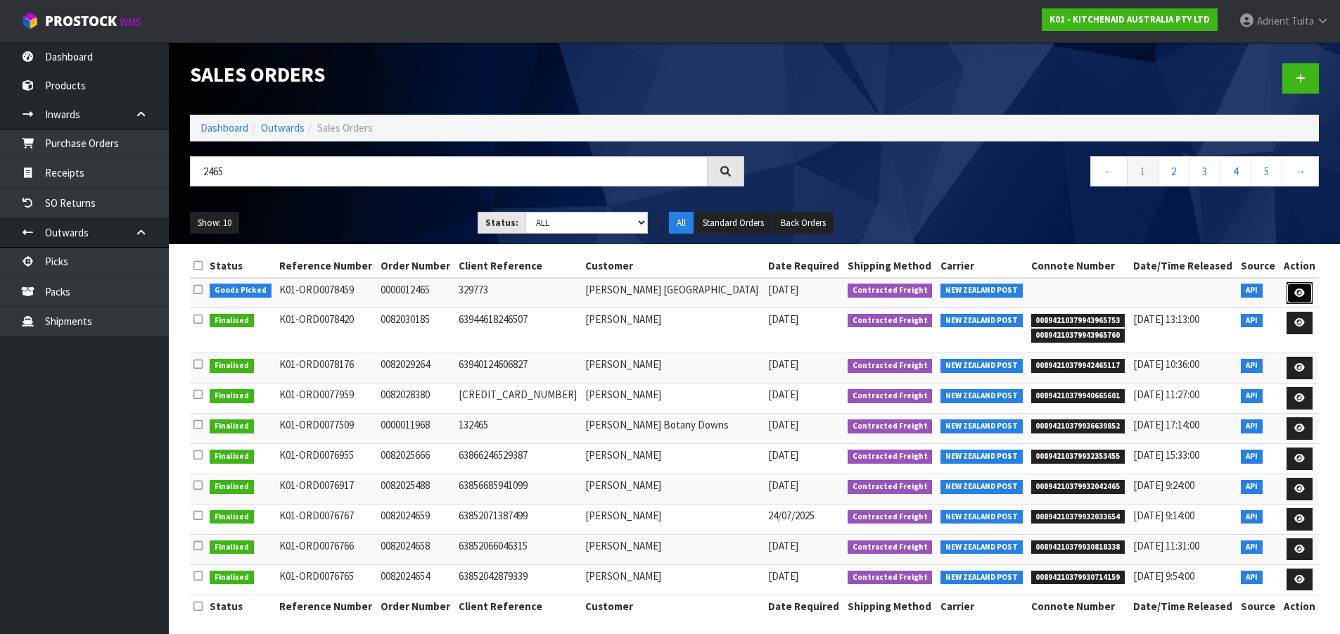
click at [1291, 294] on link at bounding box center [1300, 293] width 26 height 23
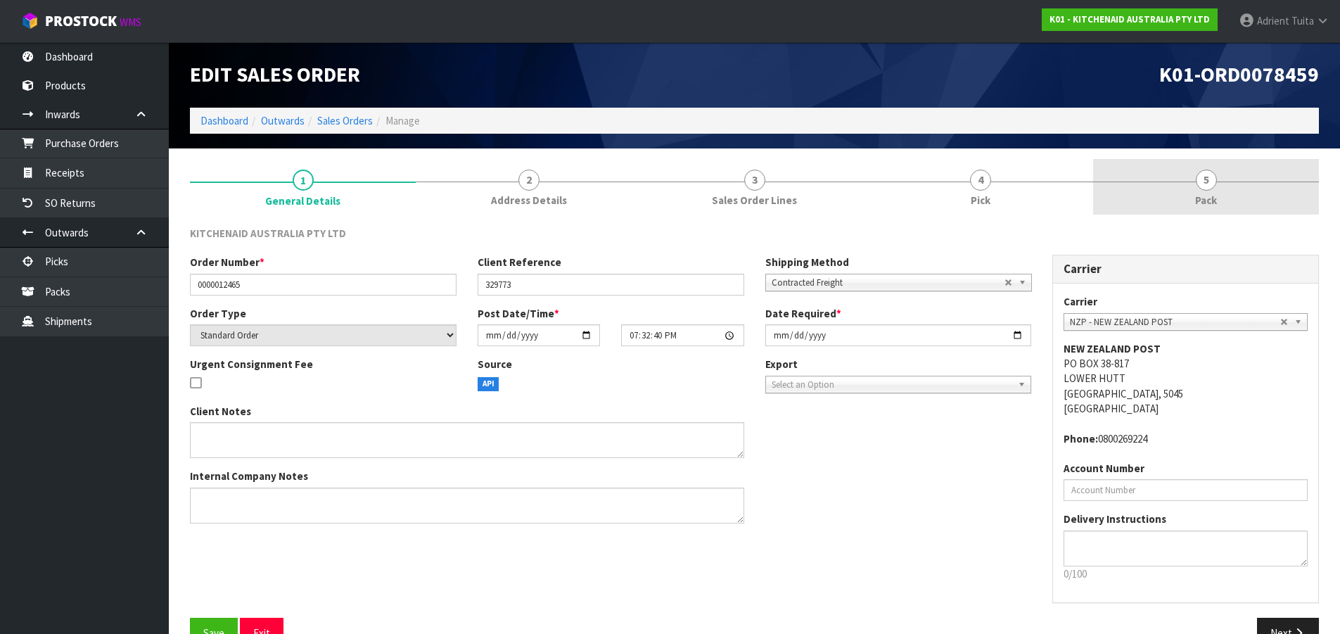
click at [1258, 195] on link "5 Pack" at bounding box center [1206, 187] width 226 height 56
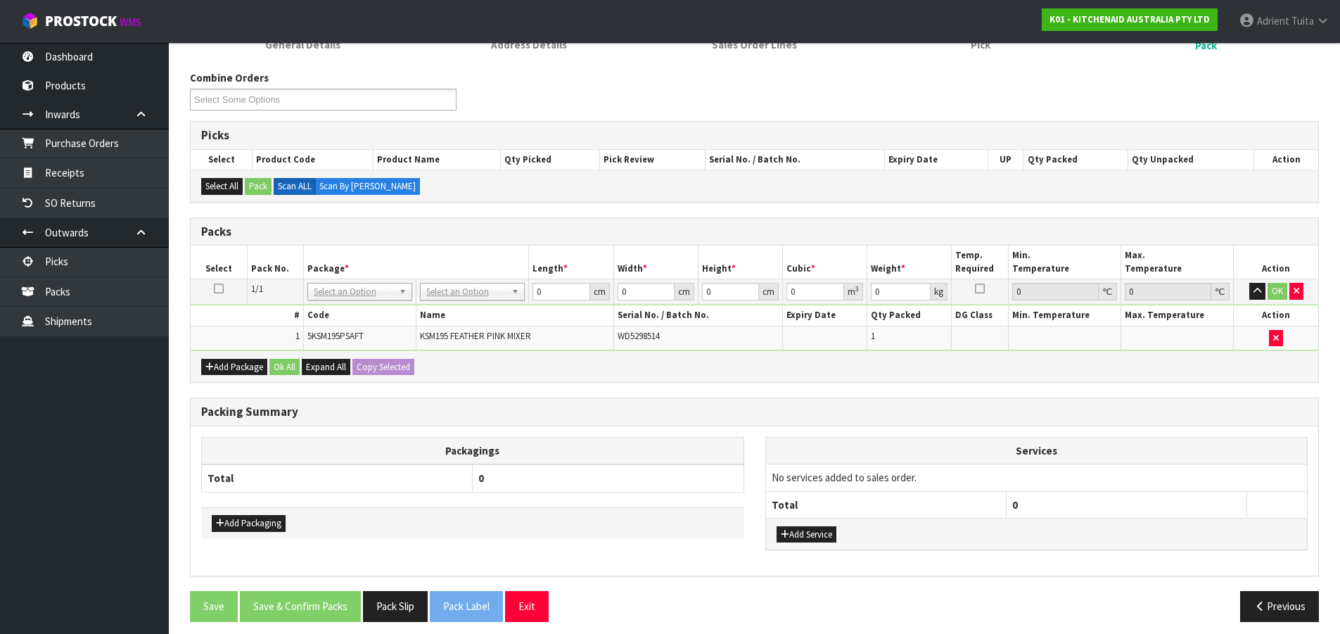
scroll to position [165, 0]
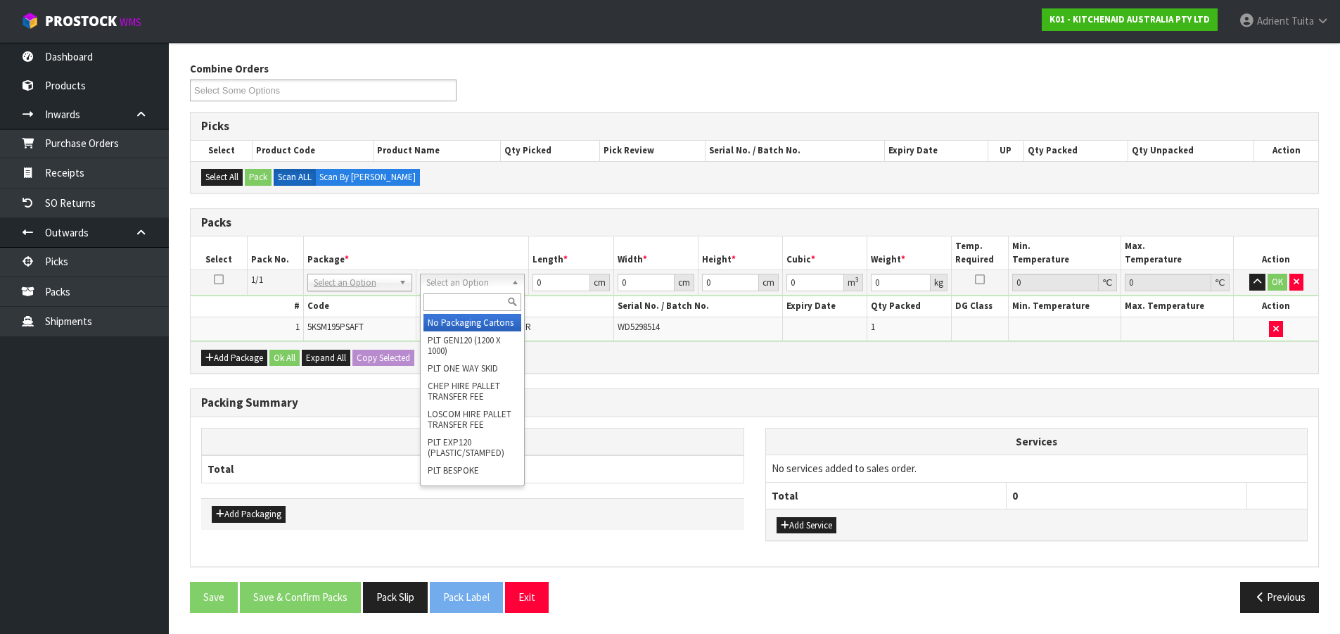
drag, startPoint x: 478, startPoint y: 331, endPoint x: 490, endPoint y: 326, distance: 12.7
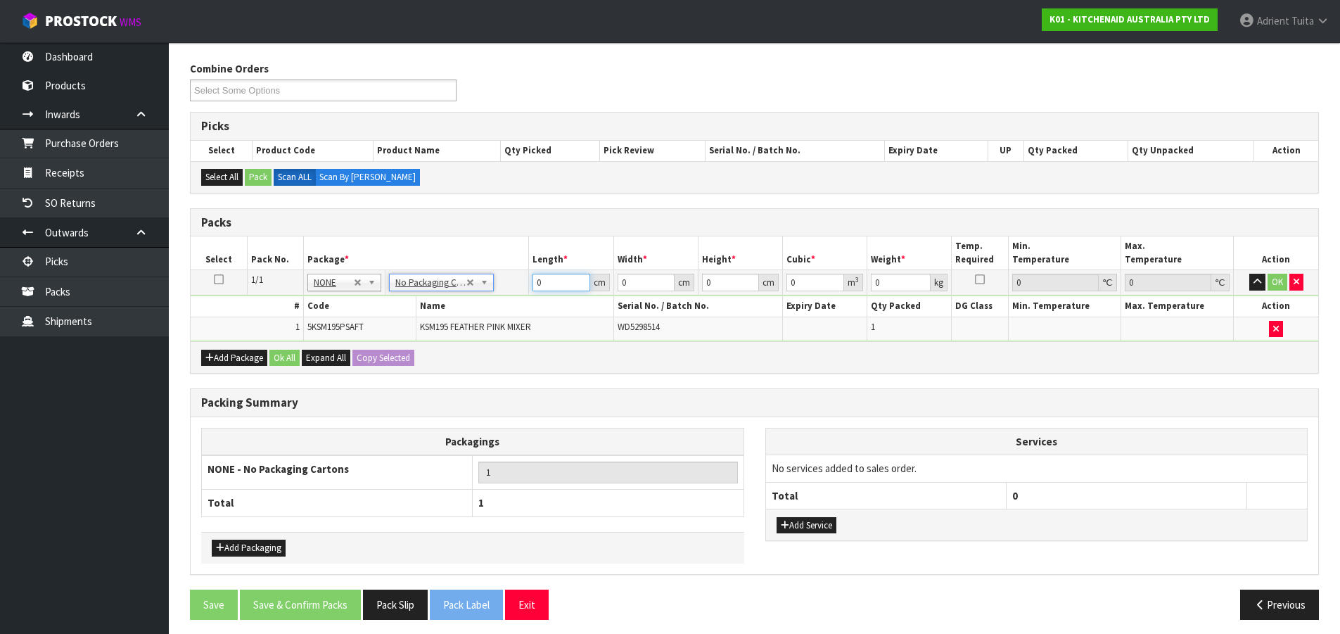
click at [559, 287] on input "0" at bounding box center [561, 283] width 57 height 18
click at [1272, 279] on button "OK" at bounding box center [1278, 282] width 20 height 17
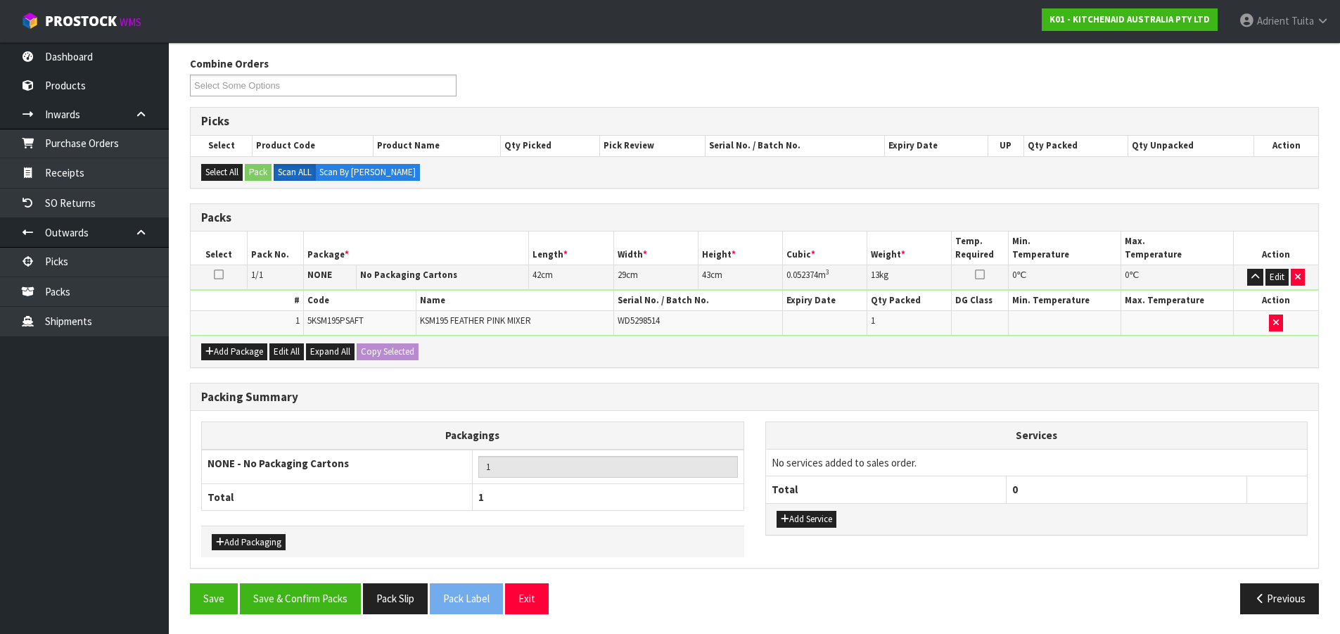
scroll to position [171, 0]
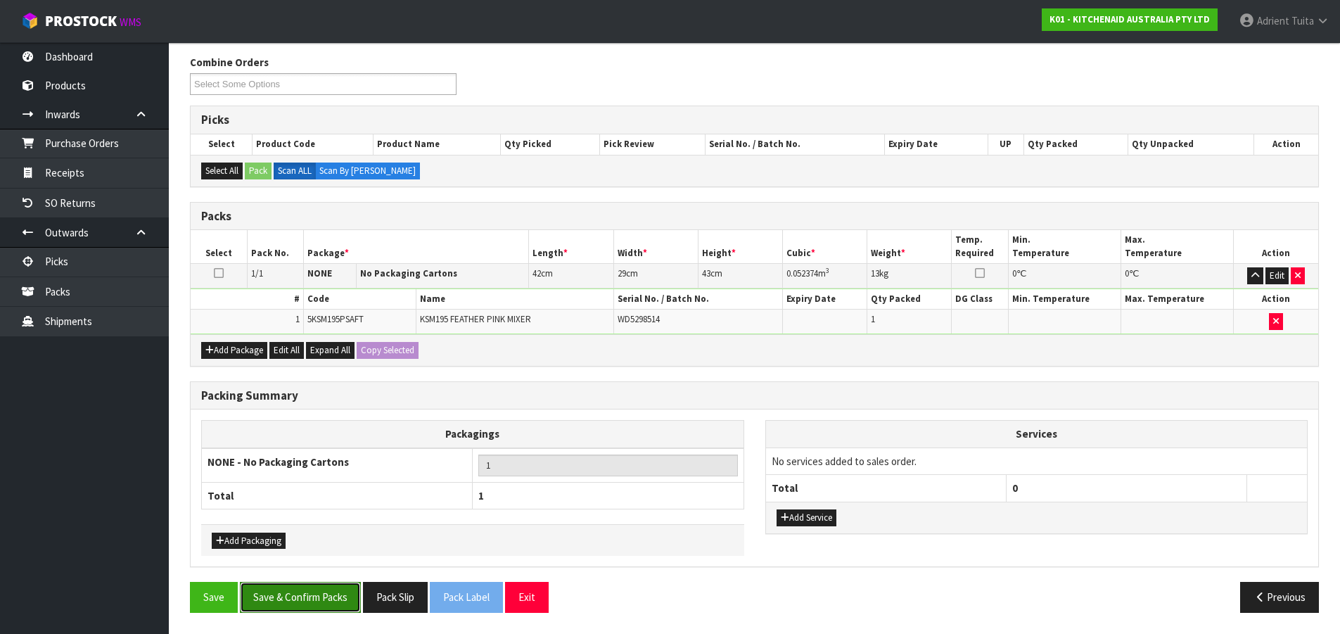
click at [341, 587] on button "Save & Confirm Packs" at bounding box center [300, 597] width 121 height 30
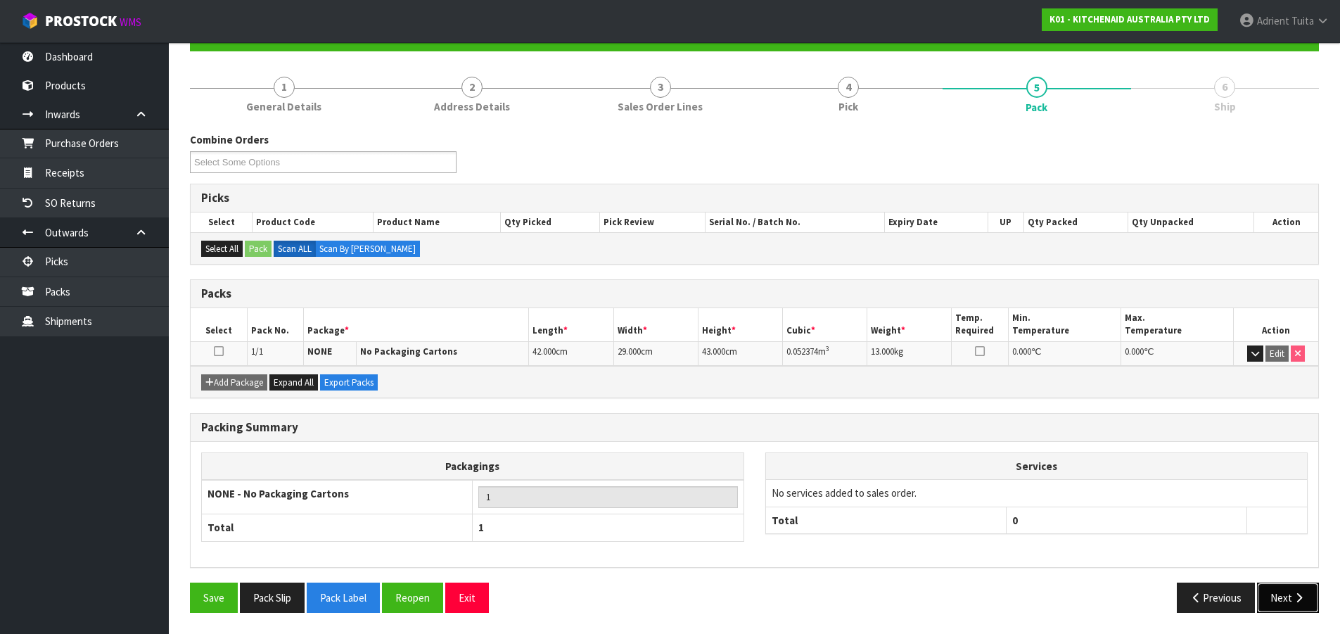
click at [1280, 593] on button "Next" at bounding box center [1288, 598] width 62 height 30
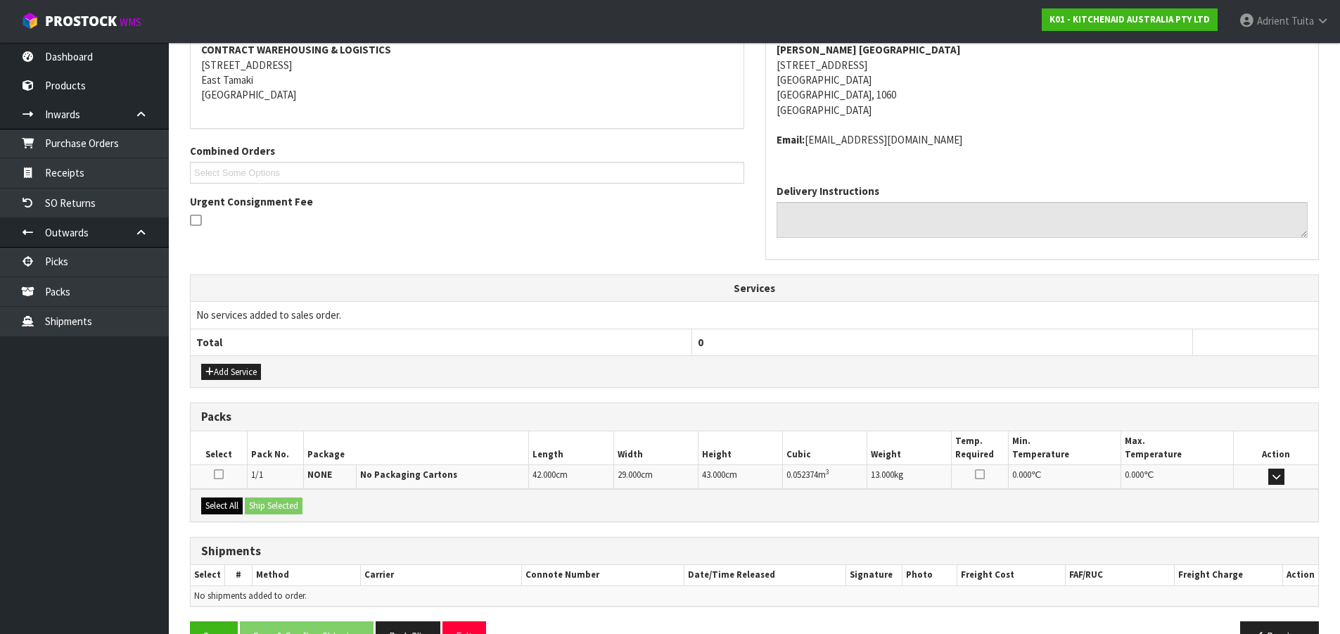
scroll to position [313, 0]
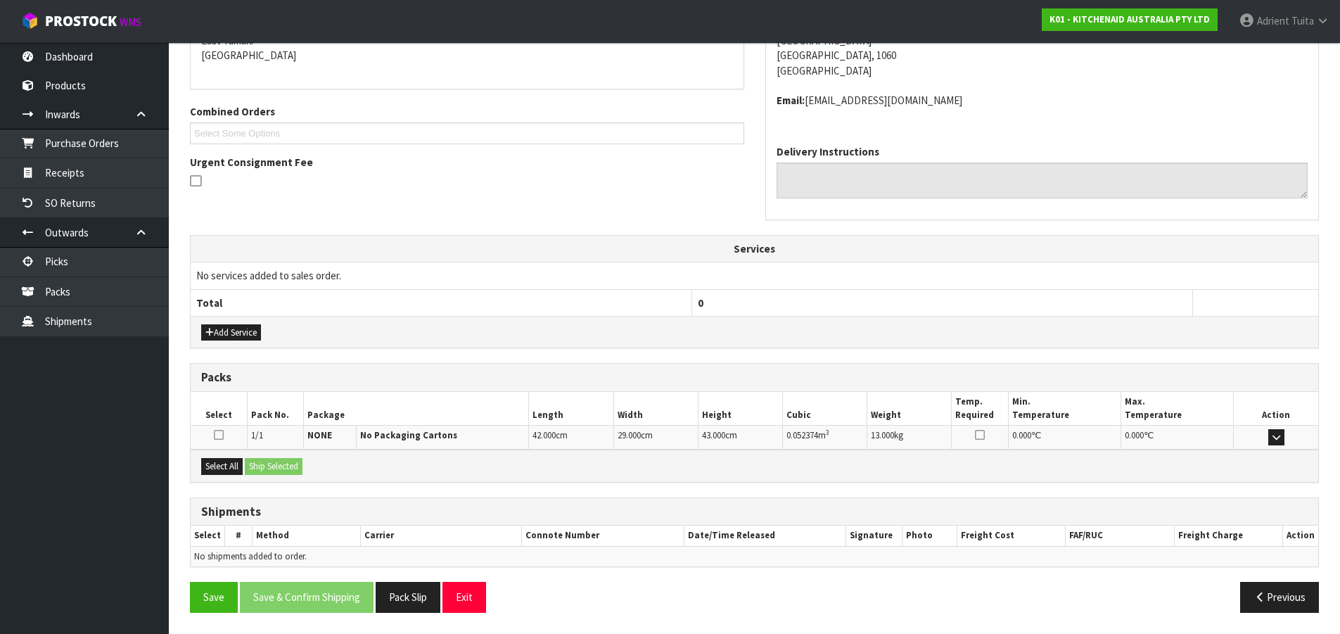
drag, startPoint x: 225, startPoint y: 457, endPoint x: 260, endPoint y: 463, distance: 35.6
click at [229, 457] on div "Select All Ship Selected" at bounding box center [755, 466] width 1128 height 32
drag, startPoint x: 233, startPoint y: 469, endPoint x: 289, endPoint y: 466, distance: 56.4
click at [234, 469] on button "Select All" at bounding box center [222, 466] width 42 height 17
click at [292, 465] on button "Ship Selected" at bounding box center [274, 466] width 58 height 17
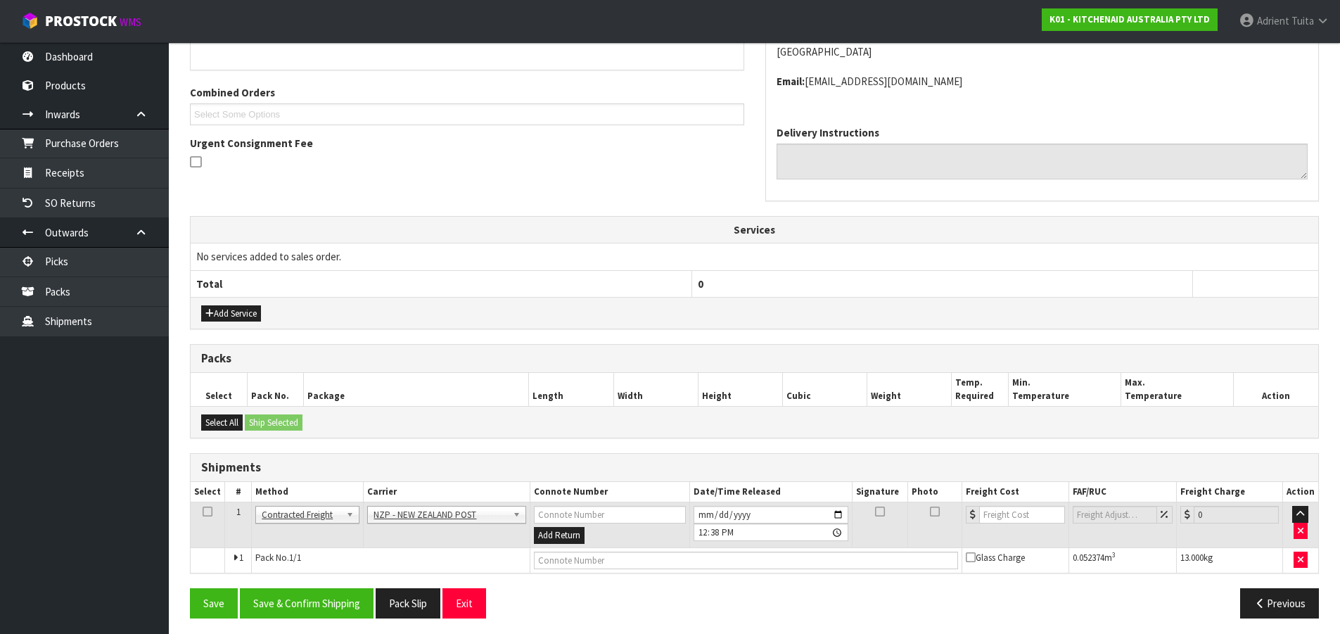
scroll to position [338, 0]
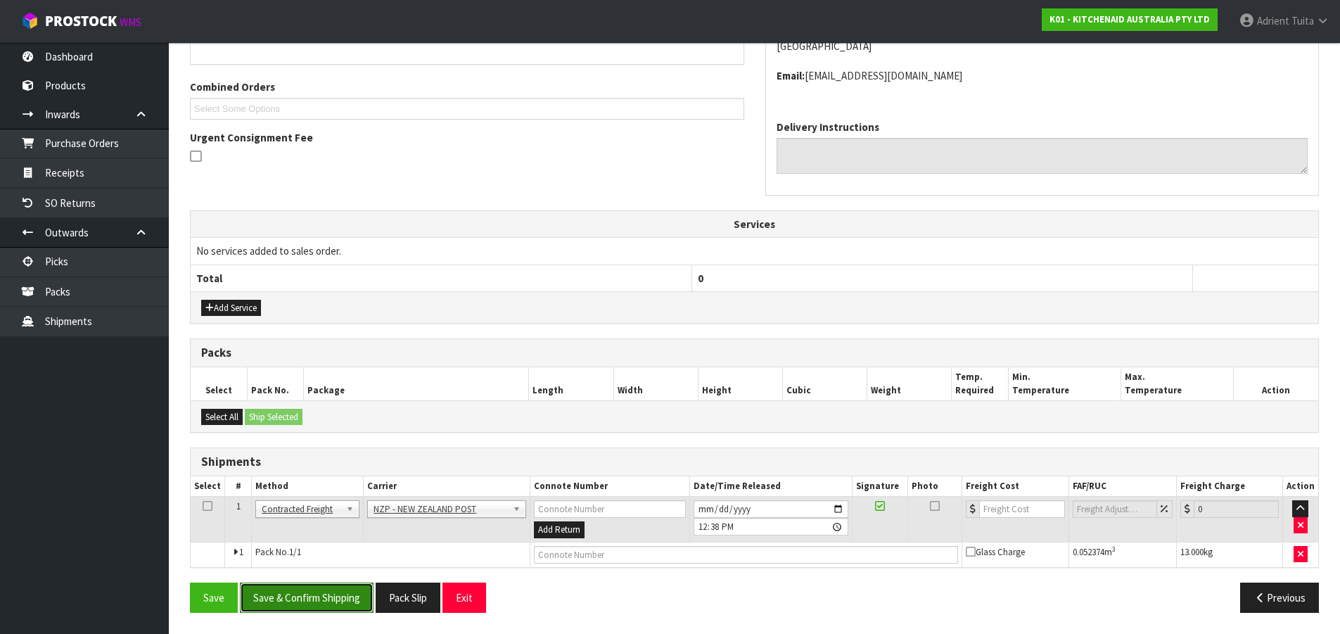
click at [332, 587] on button "Save & Confirm Shipping" at bounding box center [307, 598] width 134 height 30
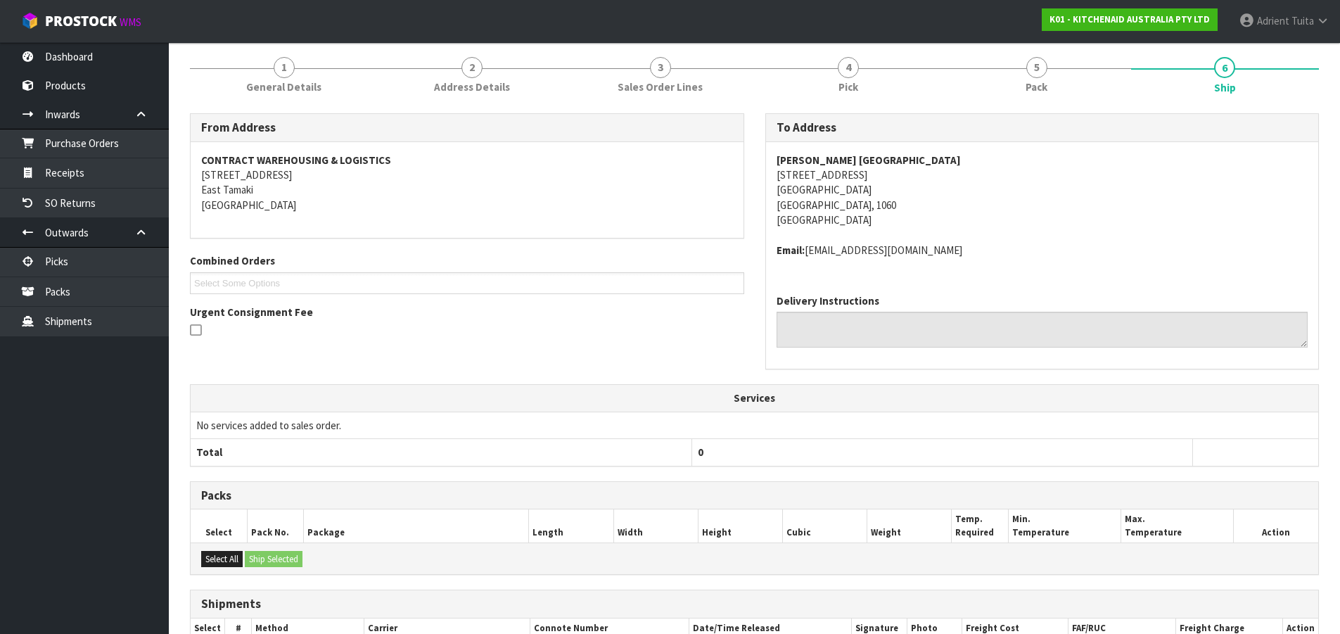
scroll to position [317, 0]
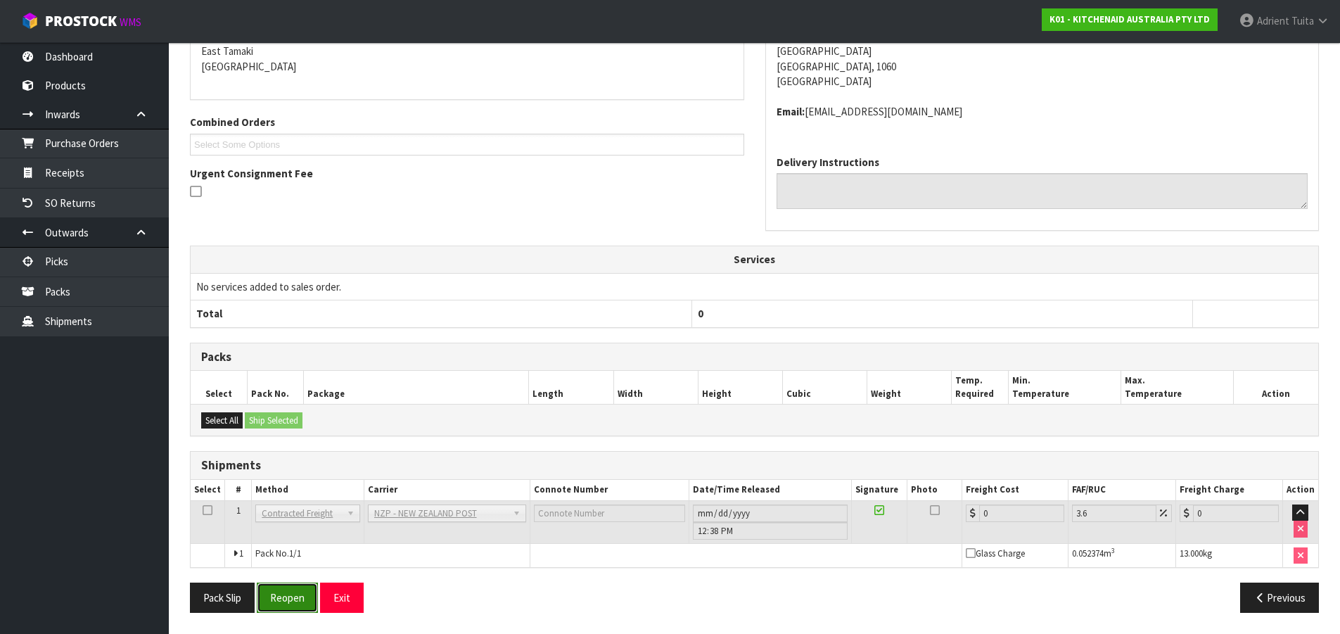
click at [274, 594] on button "Reopen" at bounding box center [287, 598] width 61 height 30
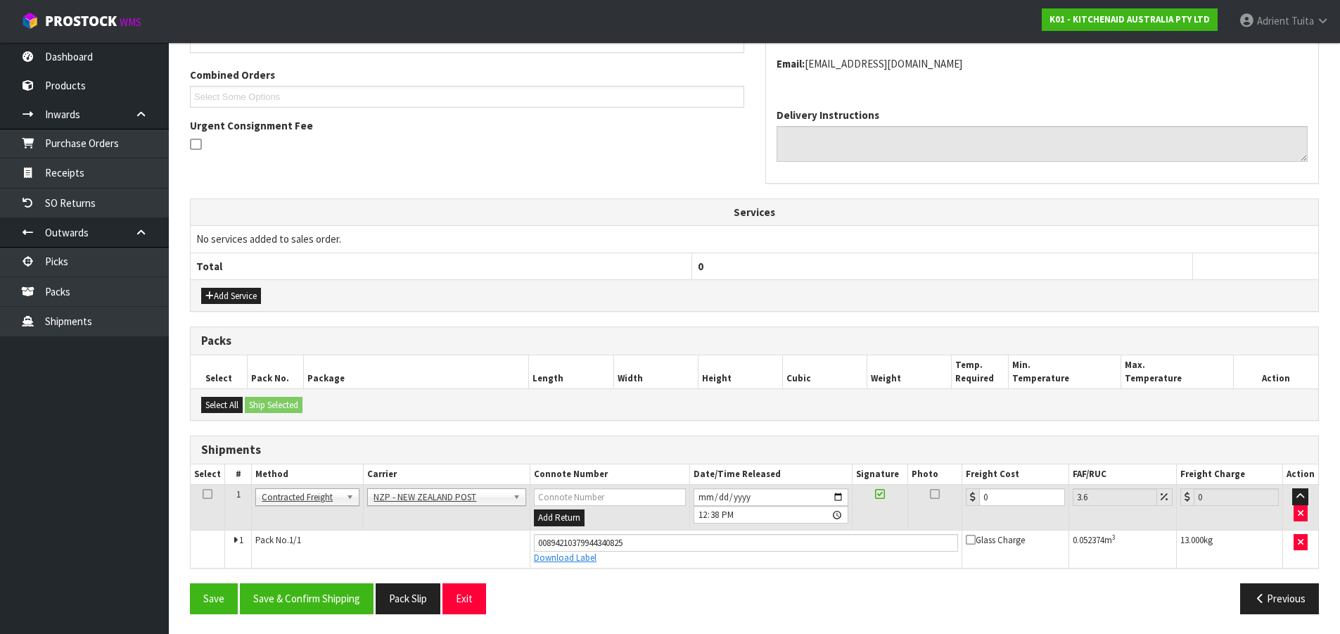
scroll to position [351, 0]
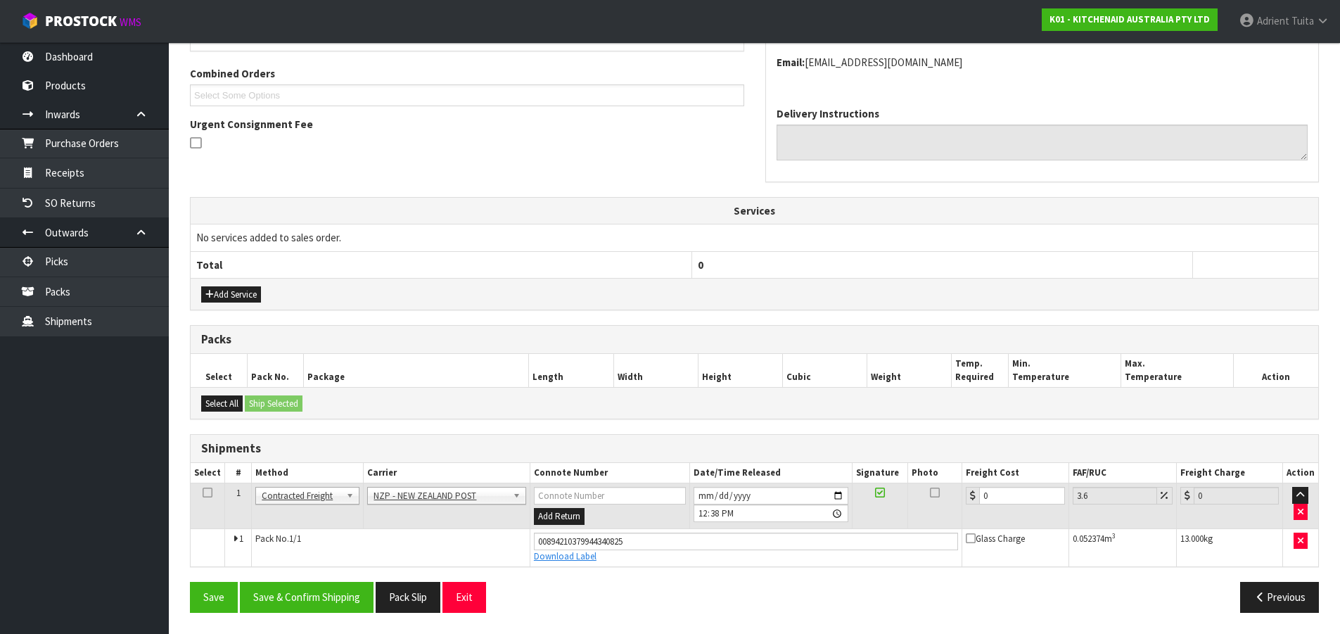
click at [1026, 512] on td "0" at bounding box center [1015, 506] width 106 height 46
click at [1022, 502] on input "0" at bounding box center [1021, 496] width 85 height 18
click at [336, 590] on button "Save & Confirm Shipping" at bounding box center [307, 597] width 134 height 30
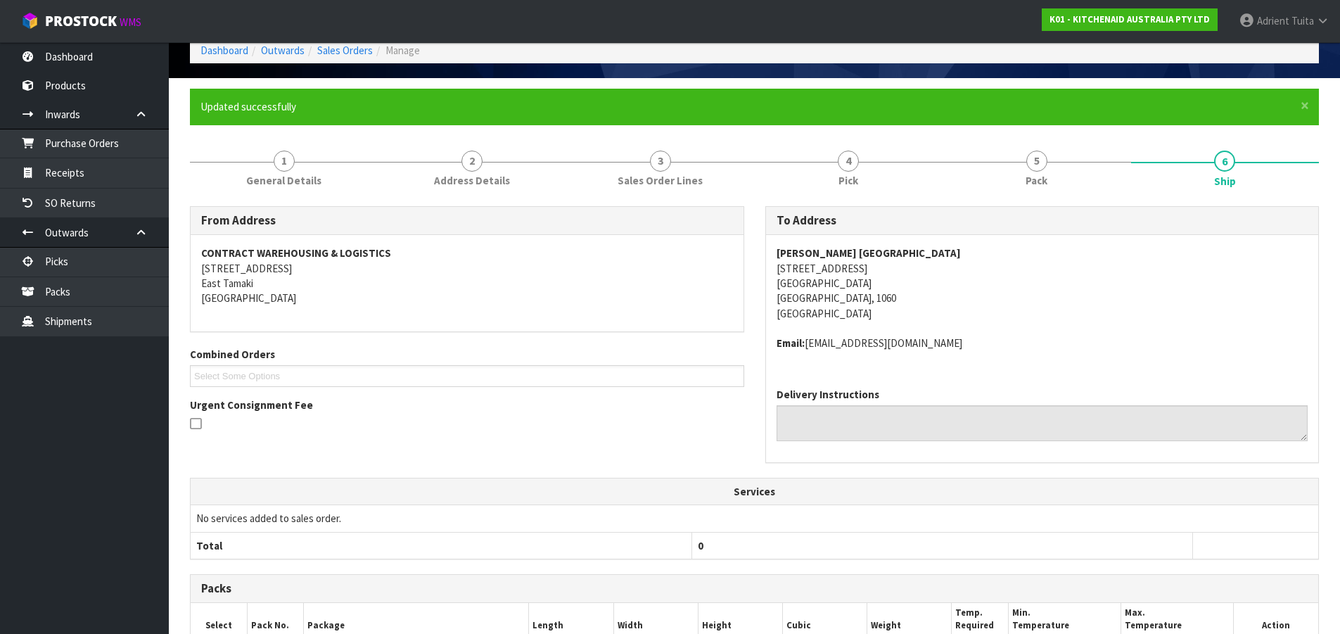
scroll to position [312, 0]
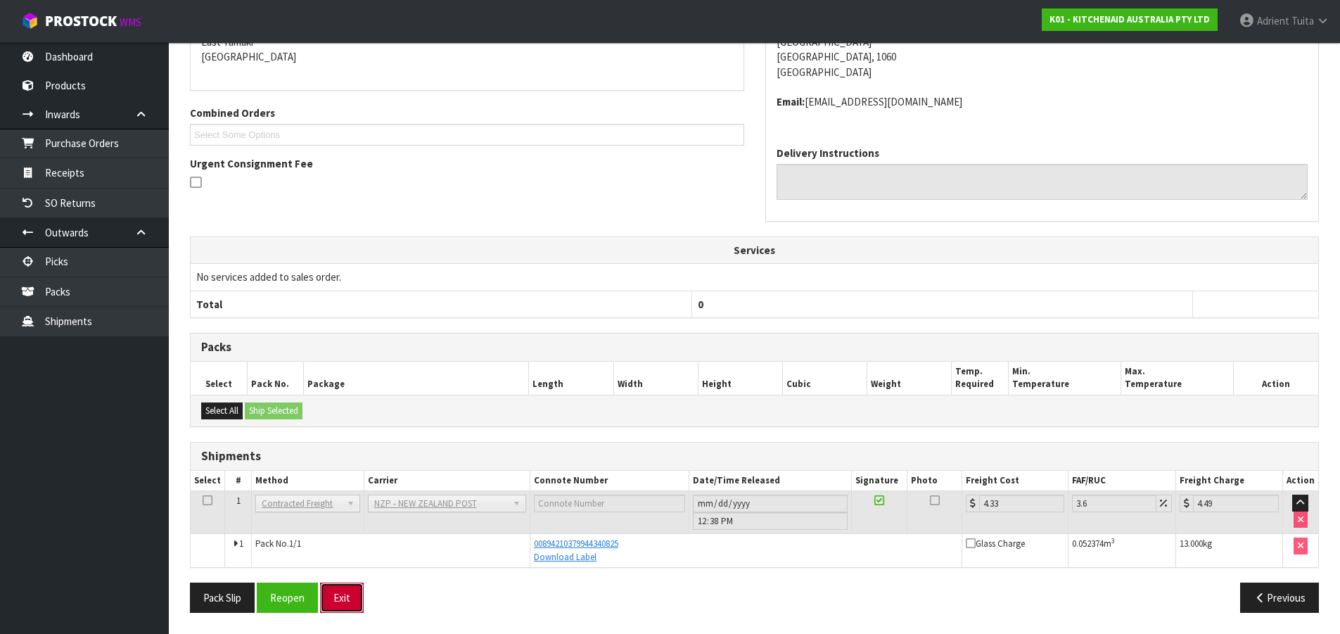
click at [347, 592] on button "Exit" at bounding box center [342, 598] width 44 height 30
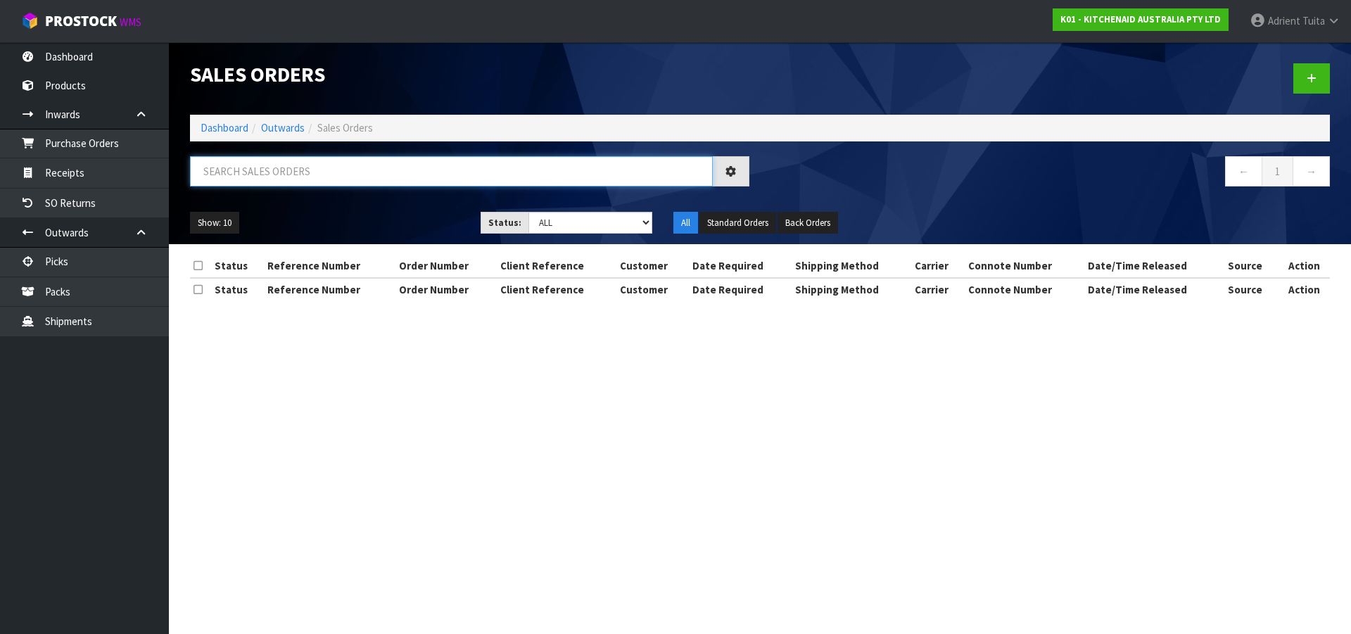
click at [298, 162] on input "text" at bounding box center [451, 171] width 523 height 30
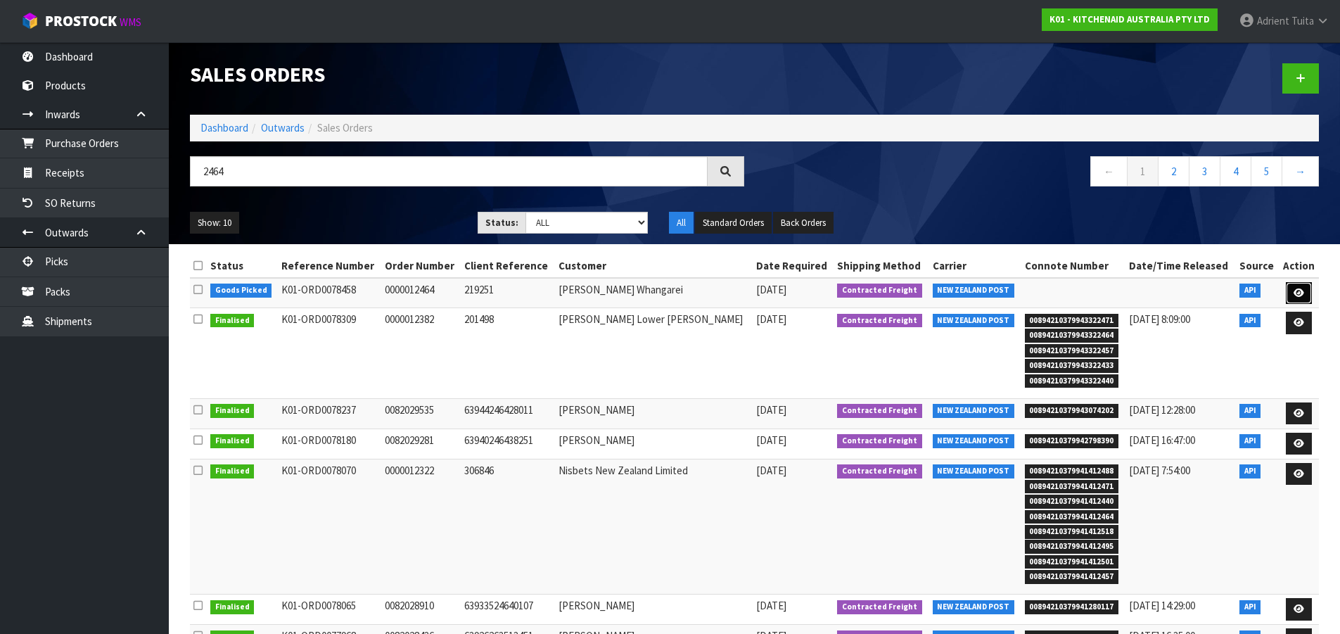
click at [1290, 295] on link at bounding box center [1299, 293] width 26 height 23
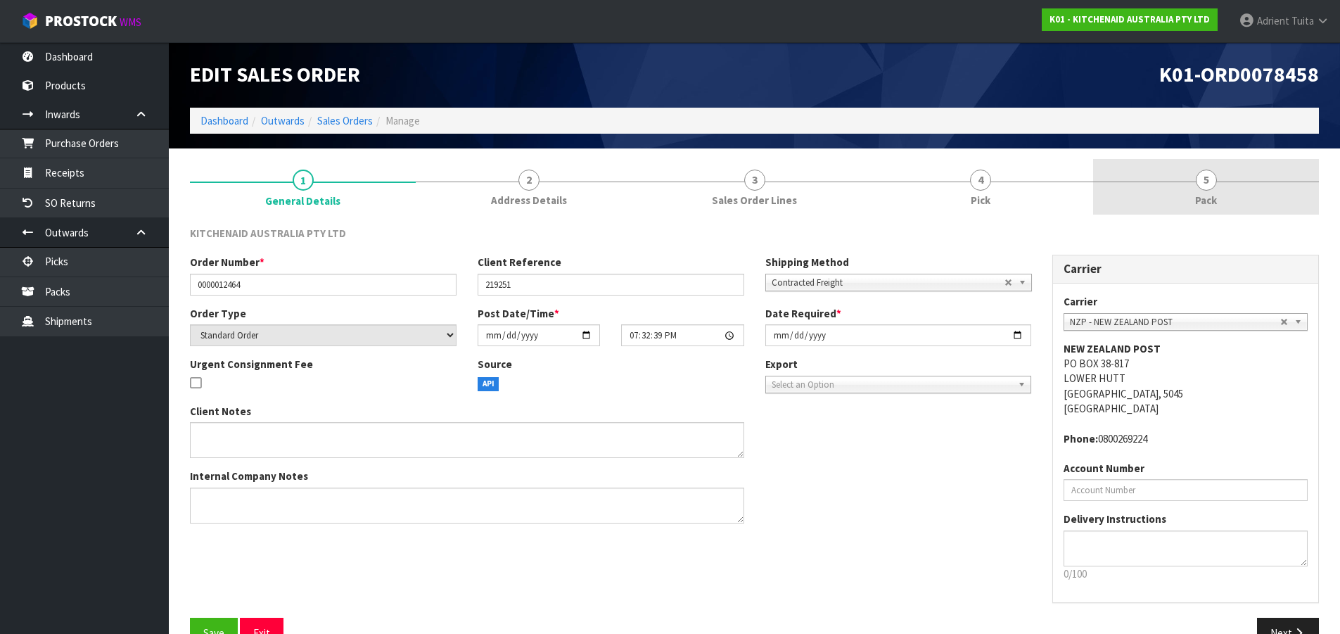
click at [1257, 196] on link "5 Pack" at bounding box center [1206, 187] width 226 height 56
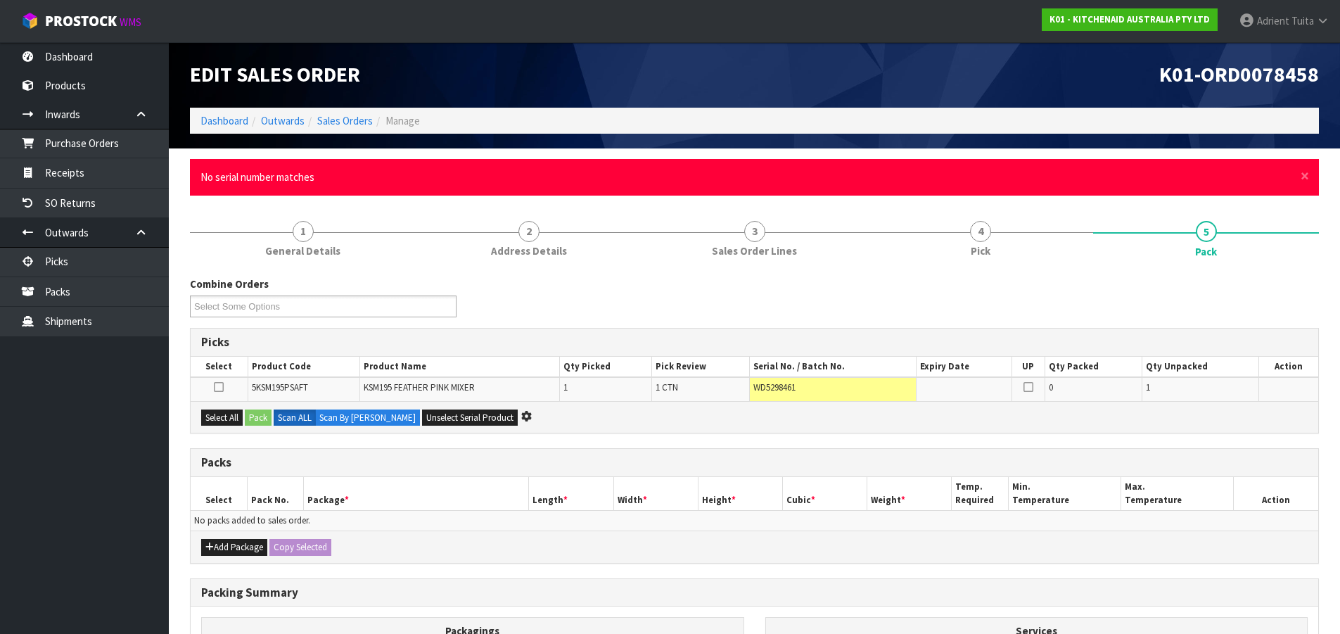
click at [1313, 181] on div "× Close No serial number matches" at bounding box center [754, 177] width 1129 height 36
click at [1305, 178] on span "×" at bounding box center [1305, 176] width 8 height 20
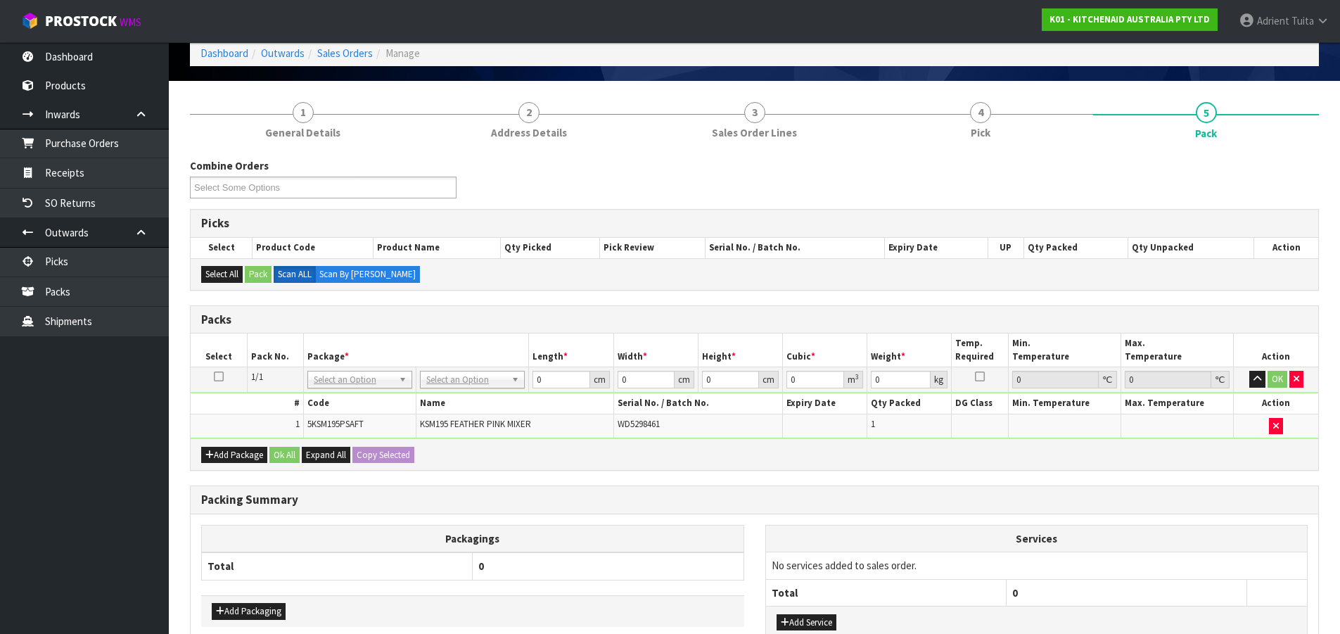
scroll to position [165, 0]
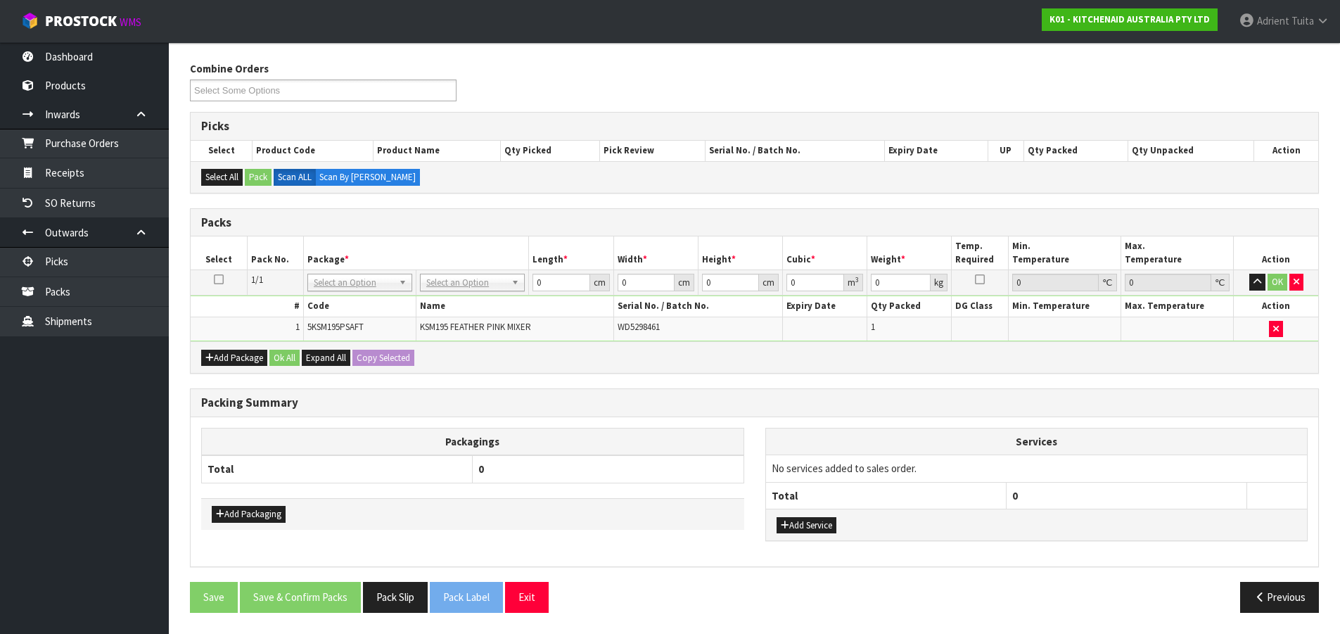
drag, startPoint x: 493, startPoint y: 285, endPoint x: 488, endPoint y: 313, distance: 28.6
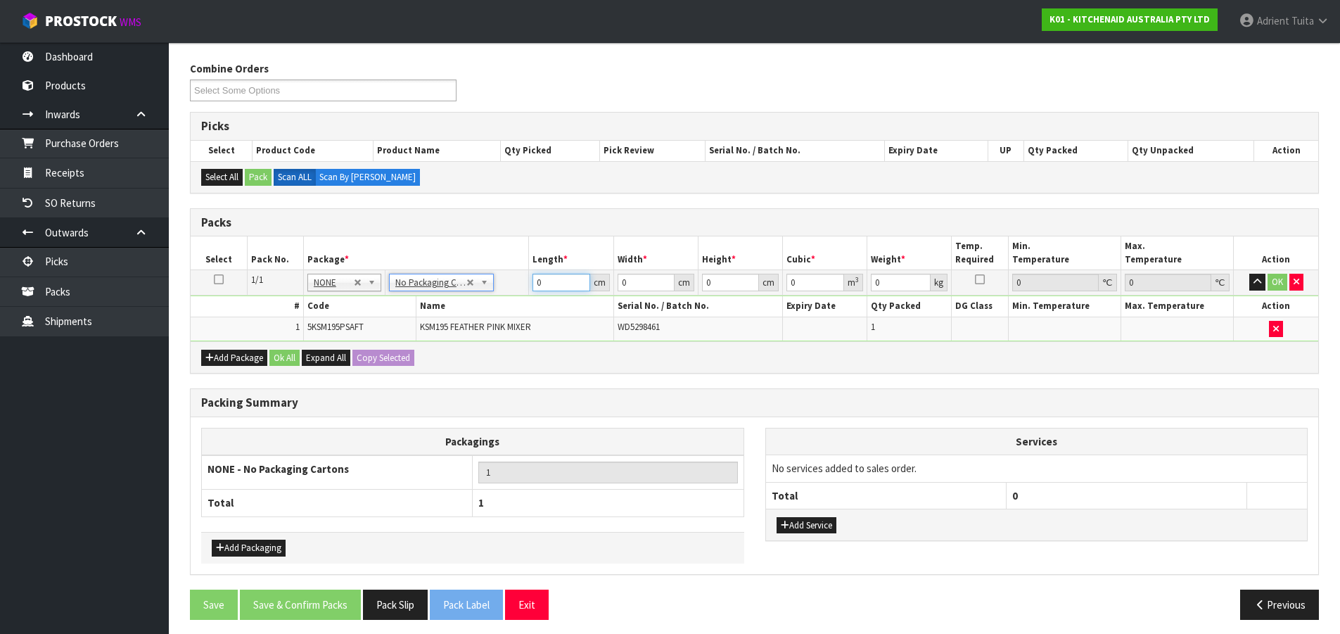
click at [546, 286] on input "0" at bounding box center [561, 283] width 57 height 18
click at [1278, 290] on button "OK" at bounding box center [1278, 282] width 20 height 17
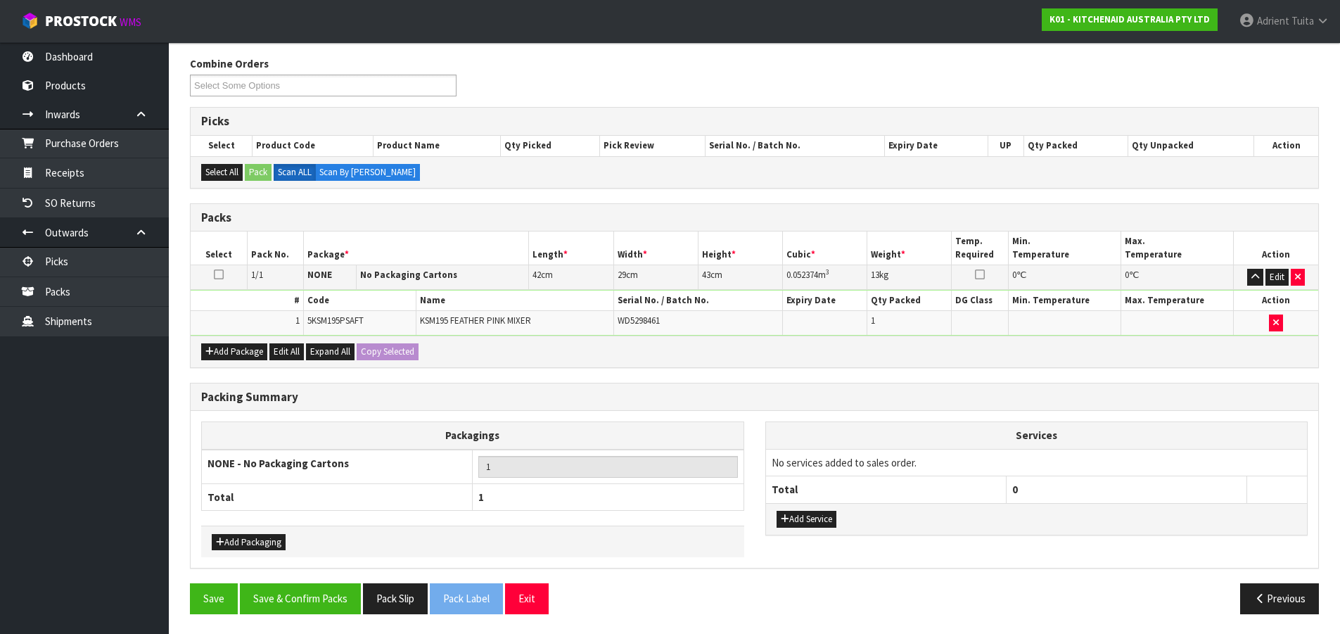
scroll to position [171, 0]
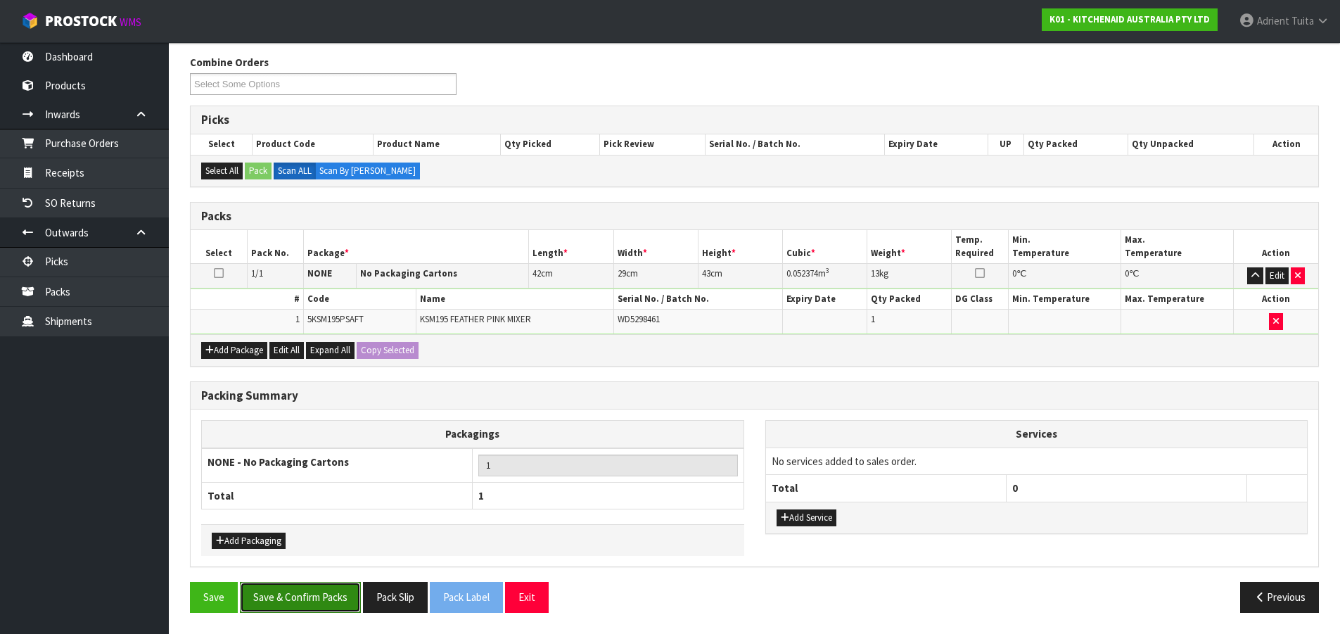
click at [324, 598] on button "Save & Confirm Packs" at bounding box center [300, 597] width 121 height 30
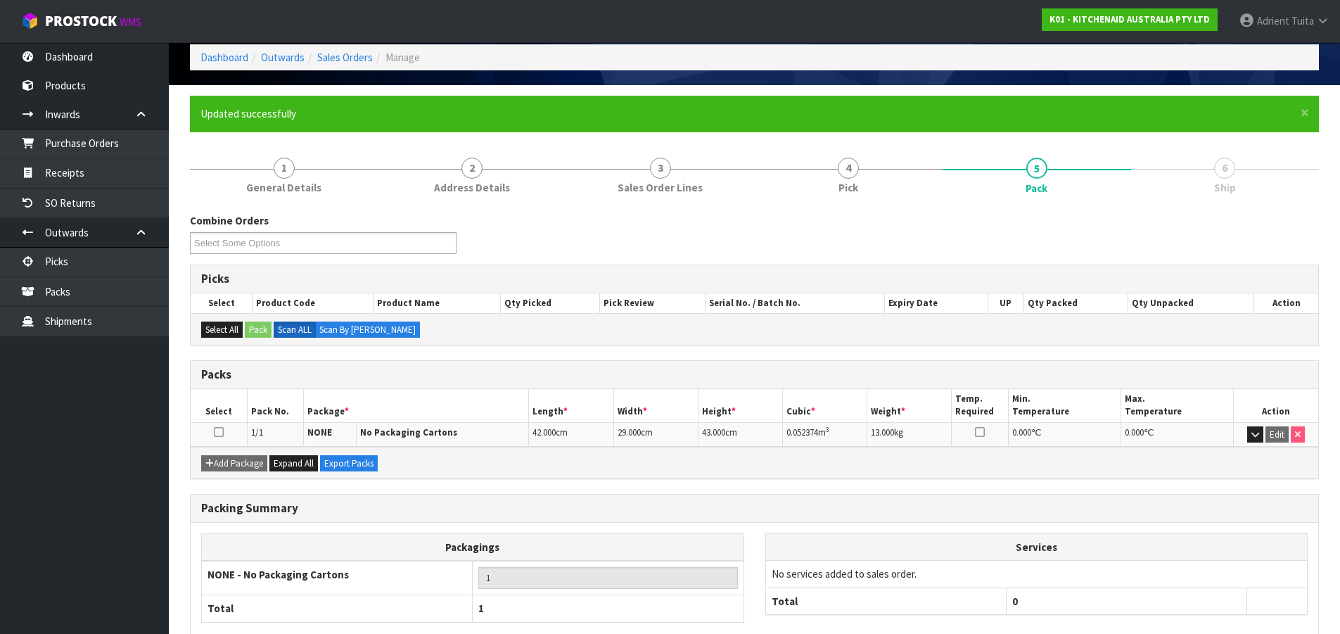
scroll to position [144, 0]
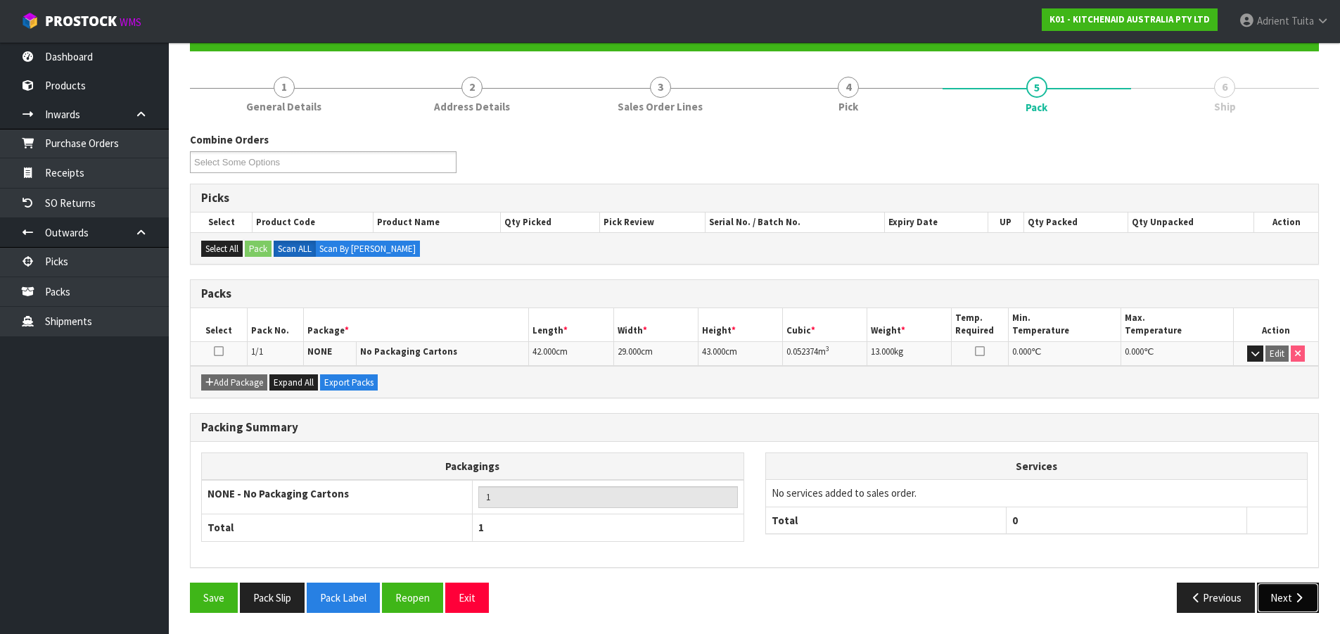
click at [1283, 590] on button "Next" at bounding box center [1288, 598] width 62 height 30
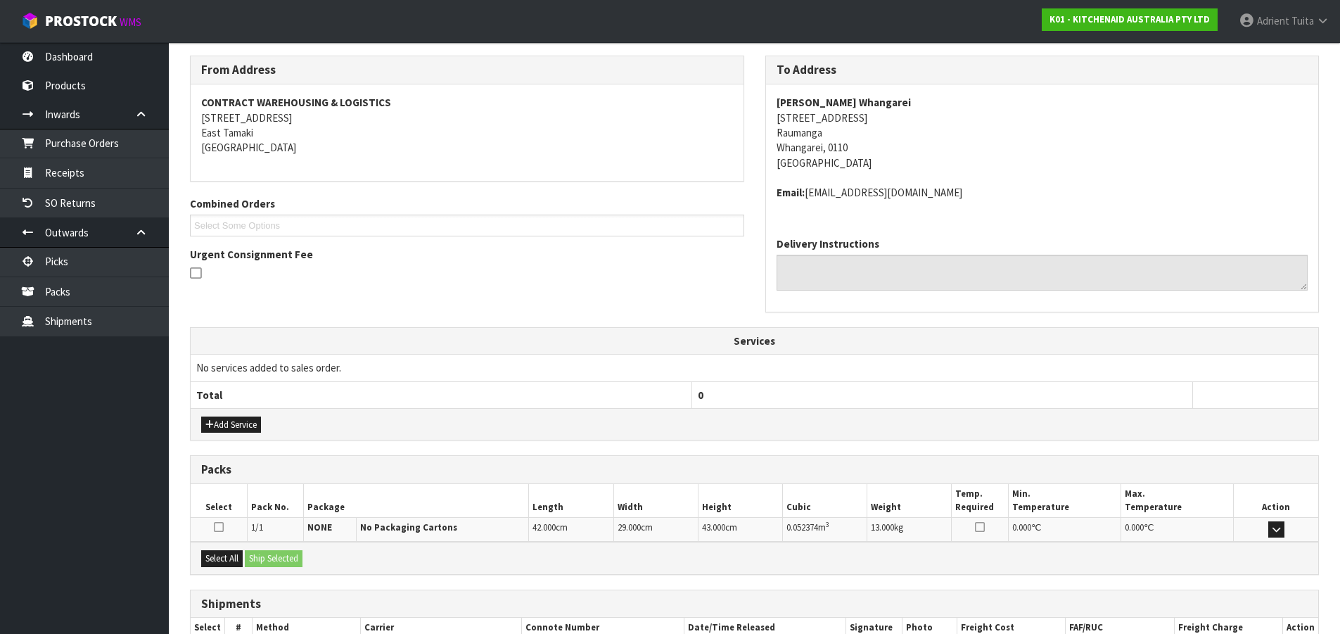
scroll to position [313, 0]
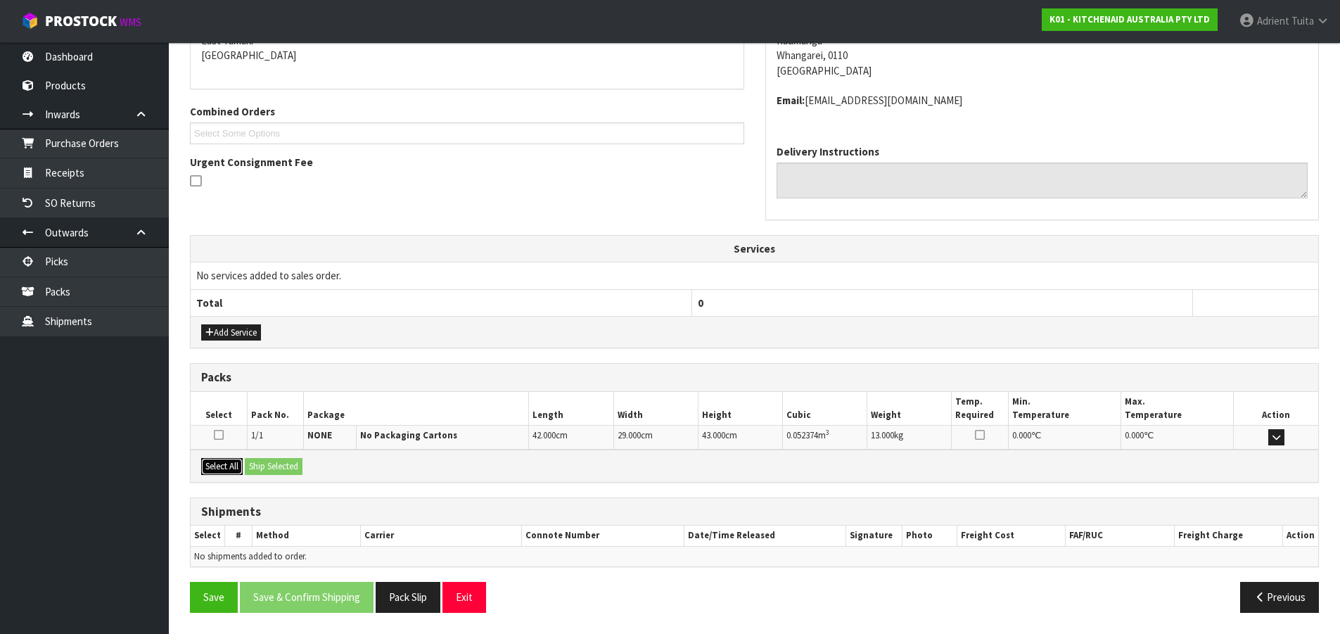
drag, startPoint x: 235, startPoint y: 462, endPoint x: 262, endPoint y: 462, distance: 26.7
click at [234, 462] on button "Select All" at bounding box center [222, 466] width 42 height 17
click at [274, 462] on button "Ship Selected" at bounding box center [274, 466] width 58 height 17
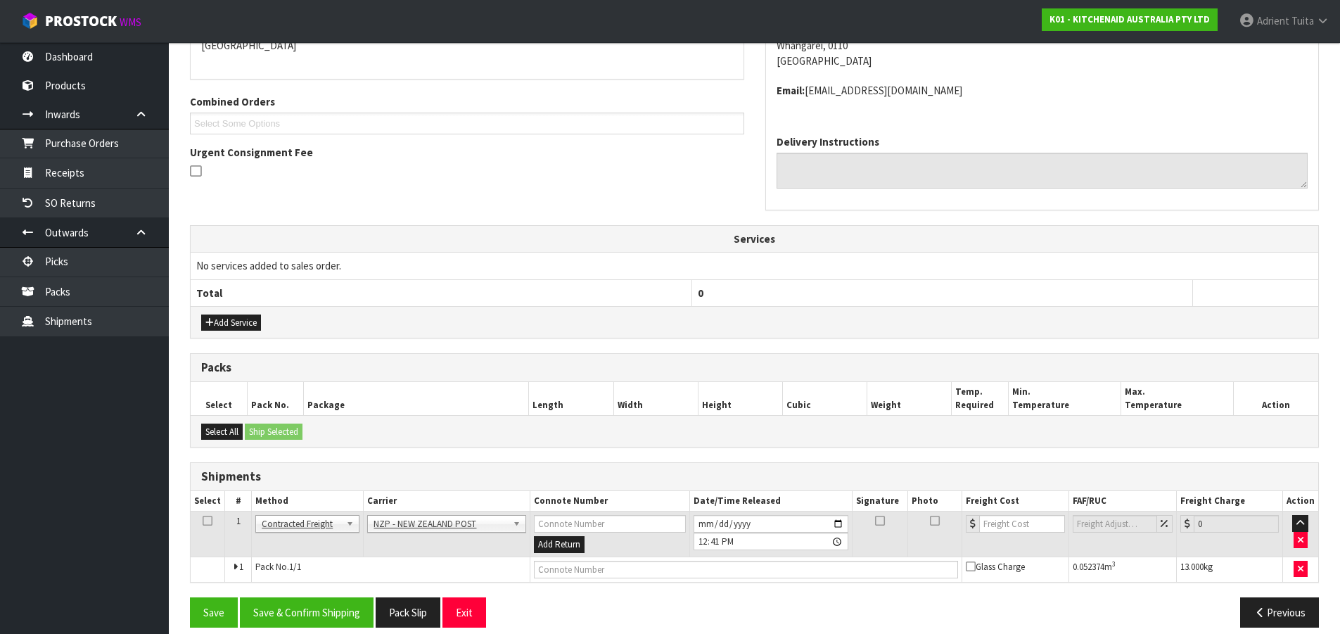
scroll to position [338, 0]
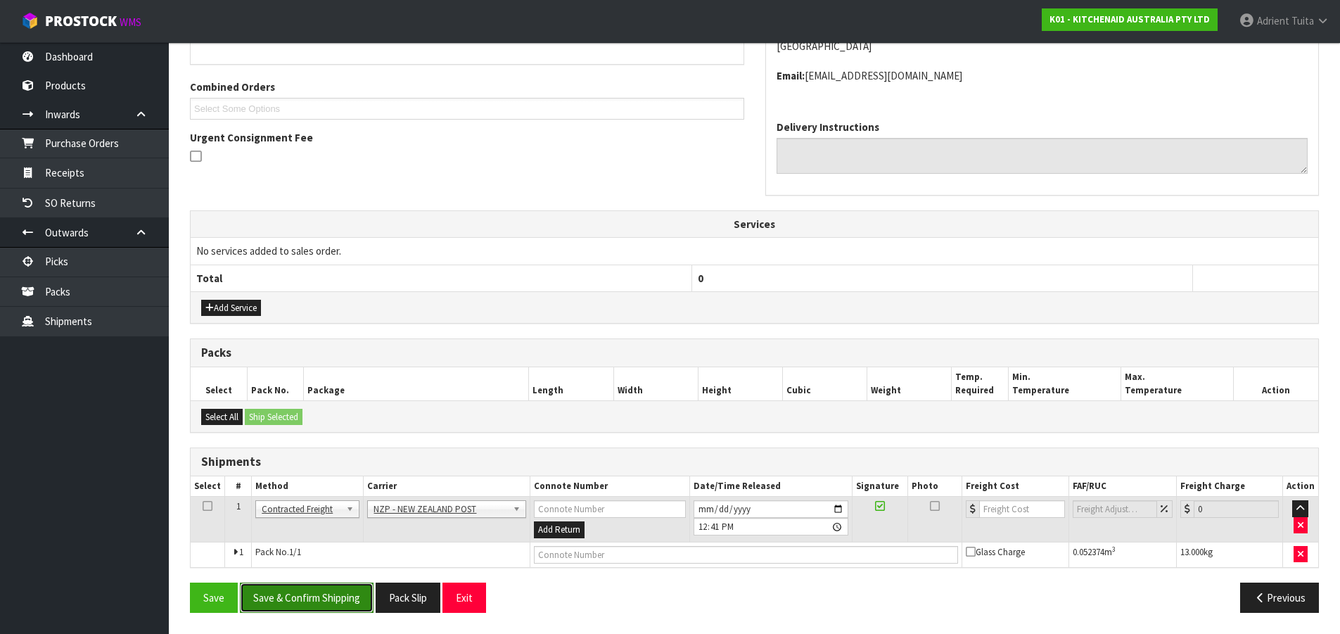
click at [303, 591] on button "Save & Confirm Shipping" at bounding box center [307, 598] width 134 height 30
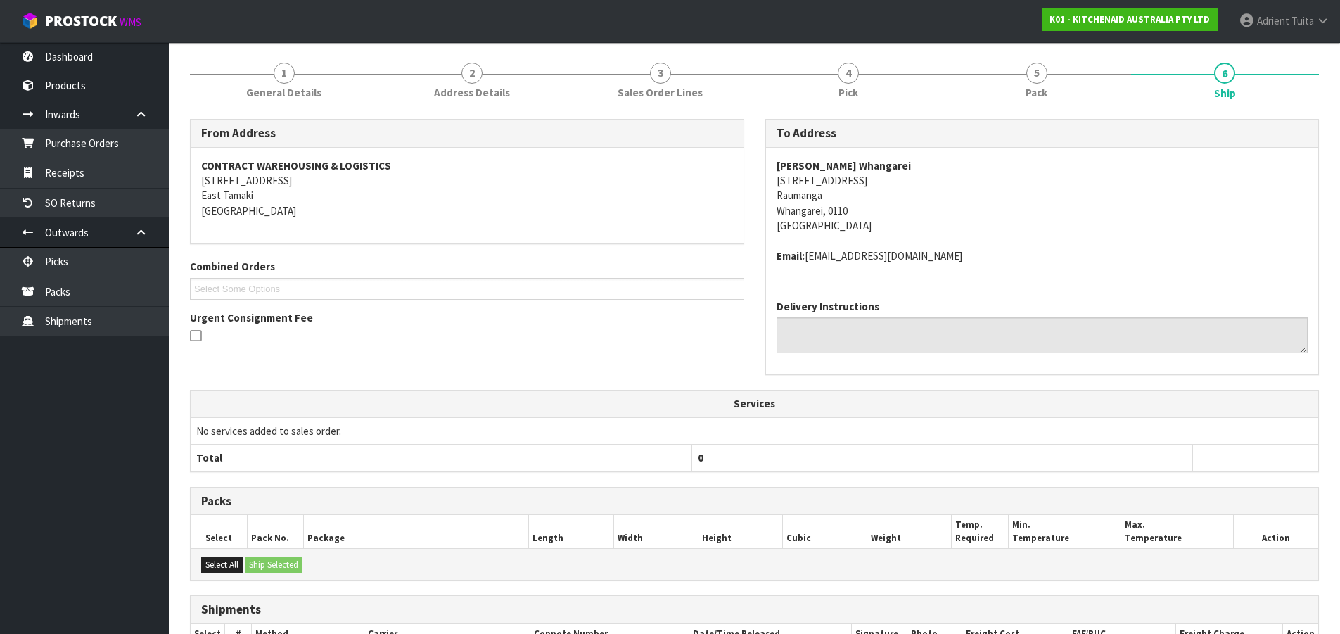
scroll to position [317, 0]
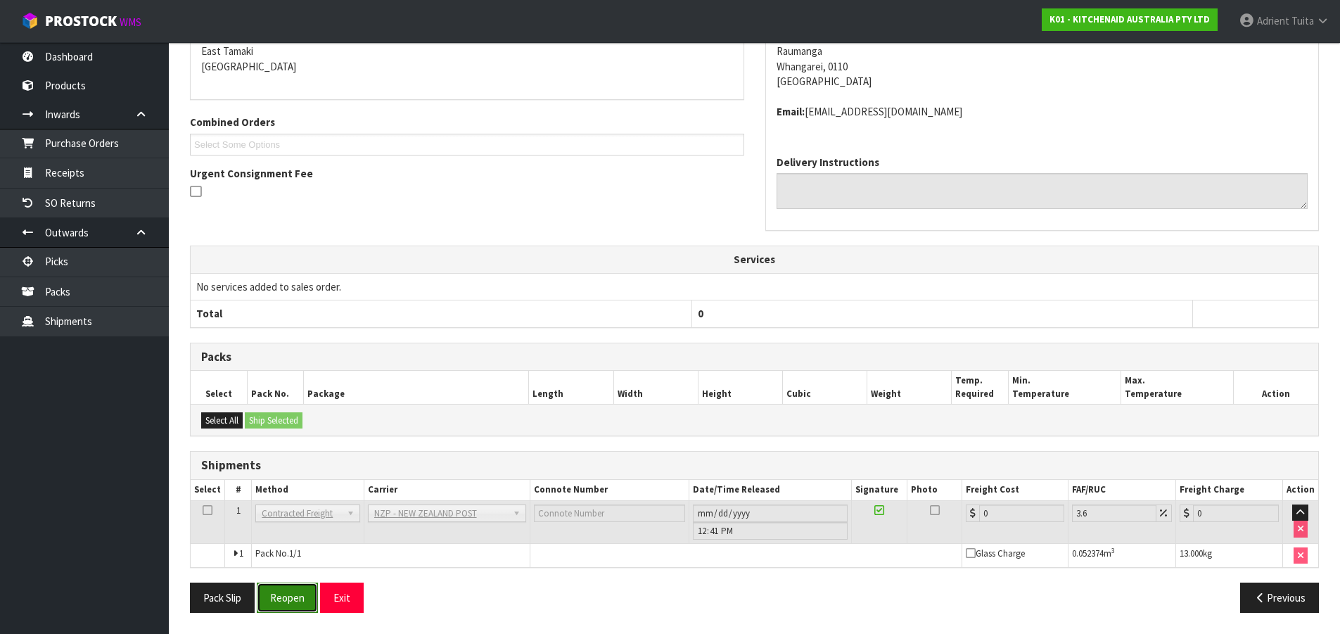
click at [274, 584] on button "Reopen" at bounding box center [287, 598] width 61 height 30
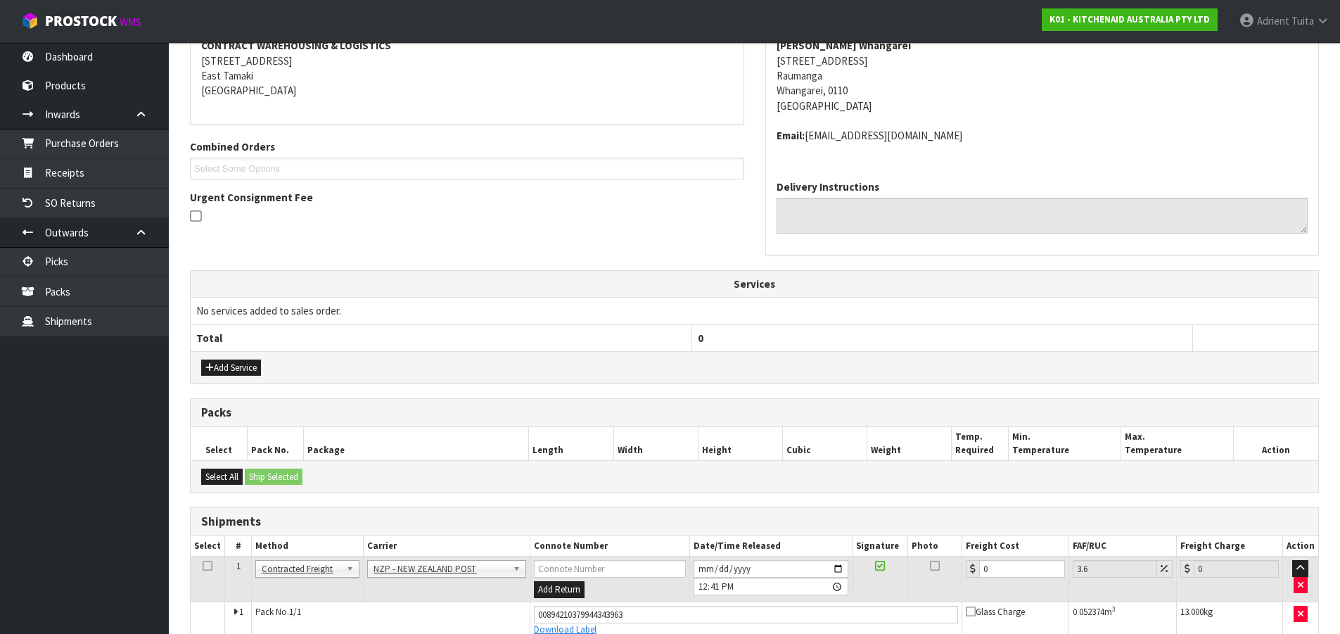
scroll to position [351, 0]
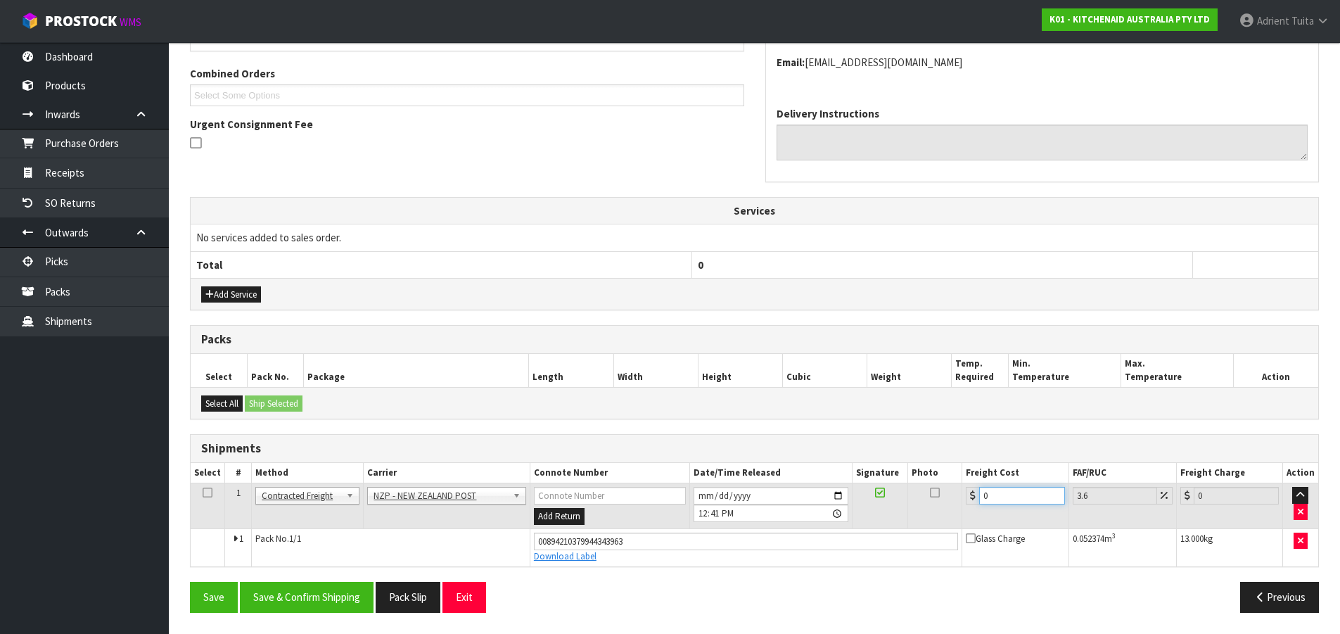
click at [1022, 497] on input "0" at bounding box center [1021, 496] width 85 height 18
click at [331, 596] on button "Save & Confirm Shipping" at bounding box center [307, 597] width 134 height 30
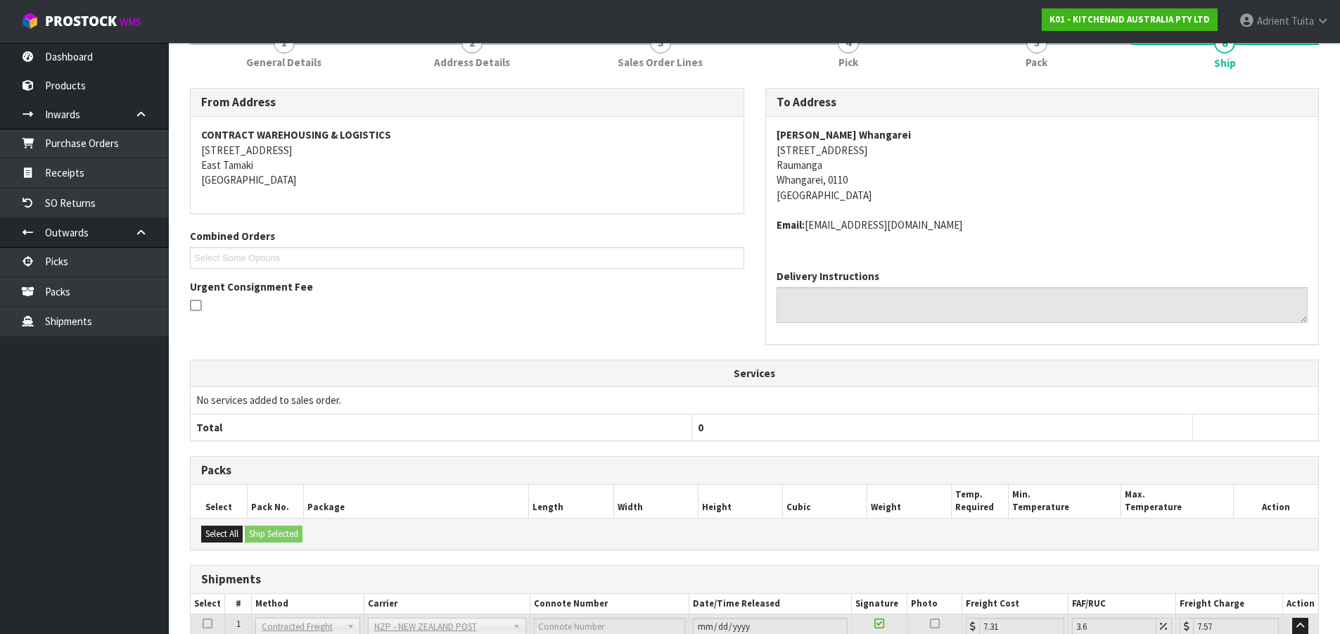
scroll to position [0, 0]
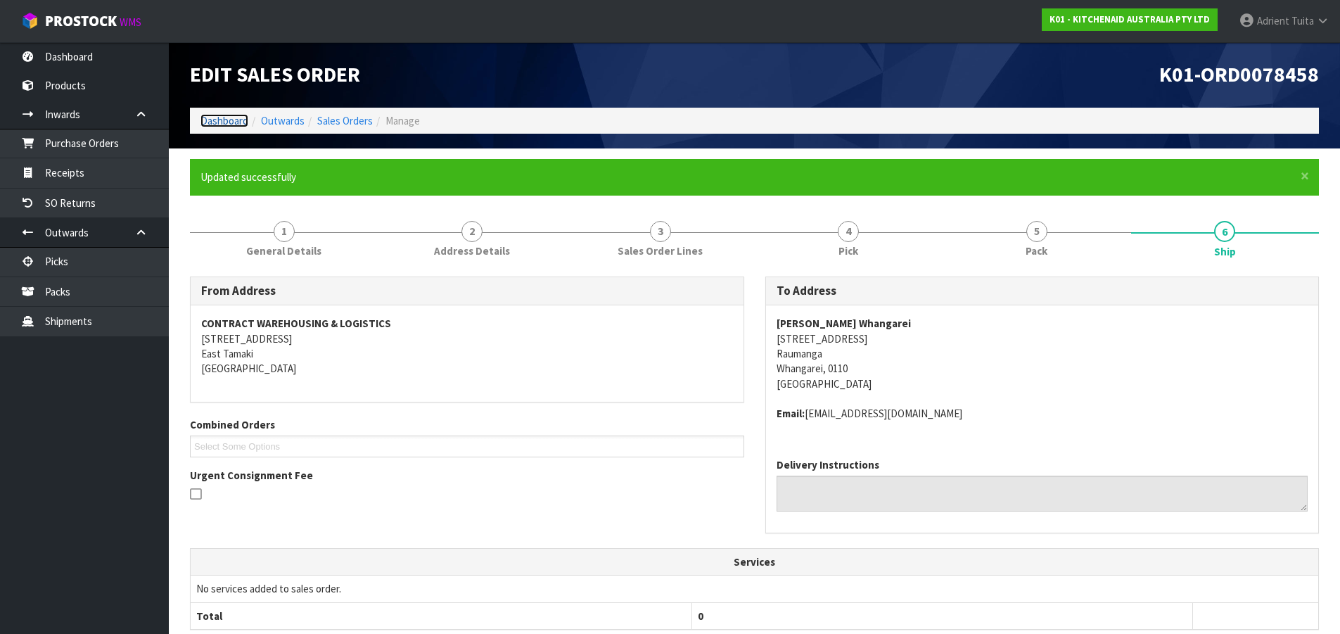
click at [217, 126] on link "Dashboard" at bounding box center [225, 120] width 48 height 13
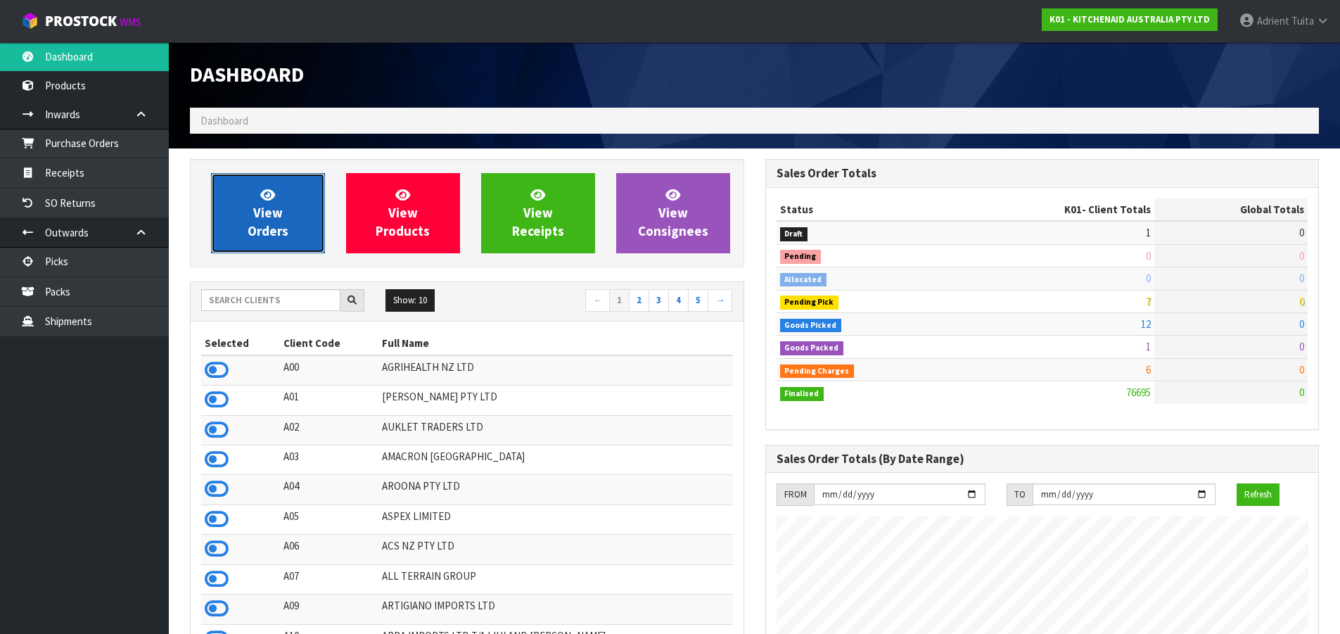
scroll to position [1066, 575]
click at [251, 201] on link "View Orders" at bounding box center [268, 213] width 114 height 80
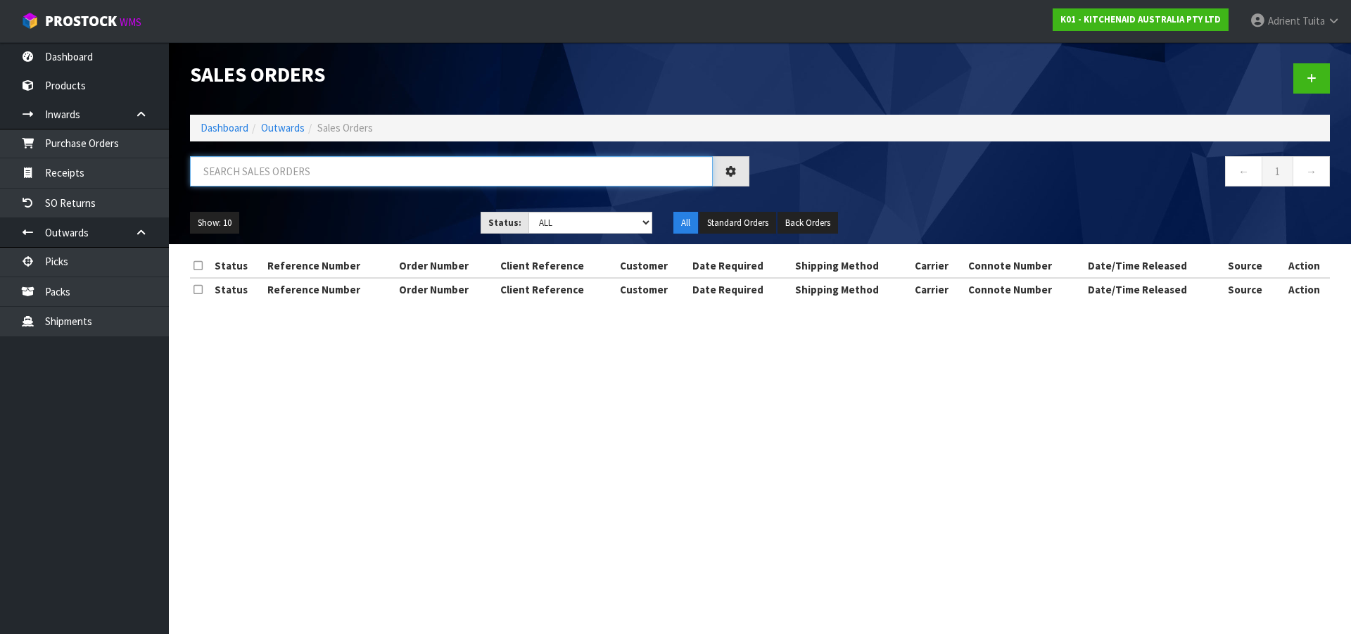
click at [255, 167] on input "text" at bounding box center [451, 171] width 523 height 30
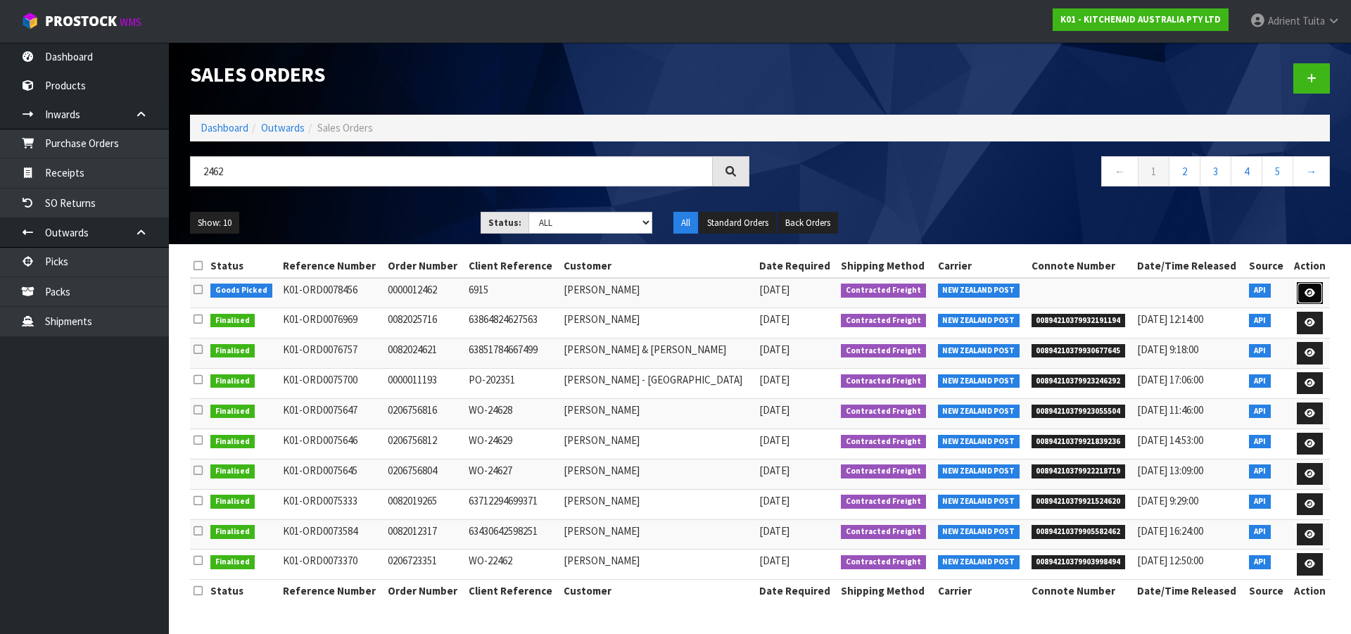
click at [1299, 291] on link at bounding box center [1310, 293] width 26 height 23
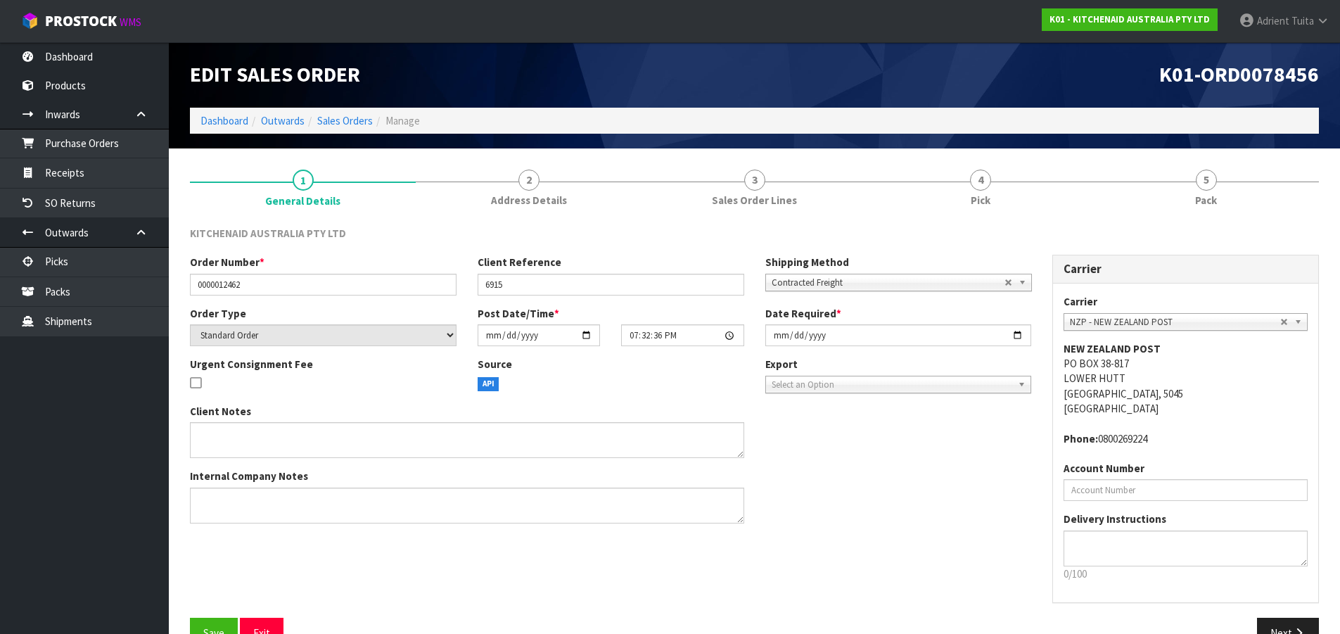
click at [1243, 193] on link "5 Pack" at bounding box center [1206, 187] width 226 height 56
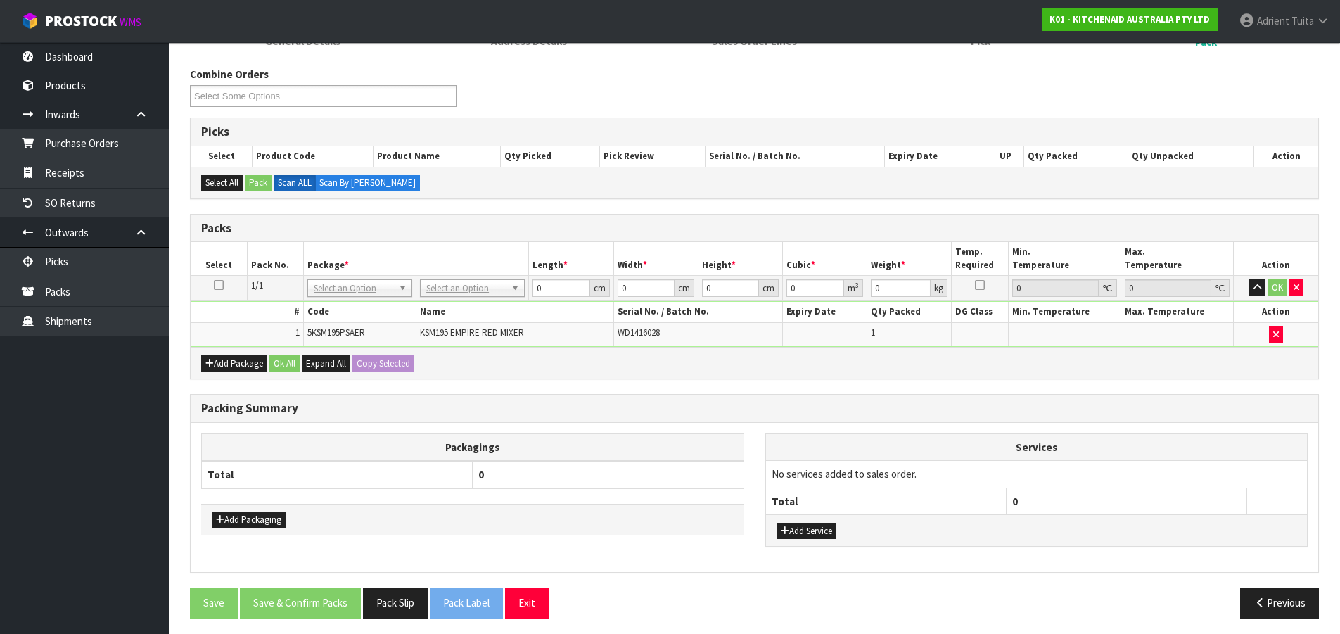
scroll to position [165, 0]
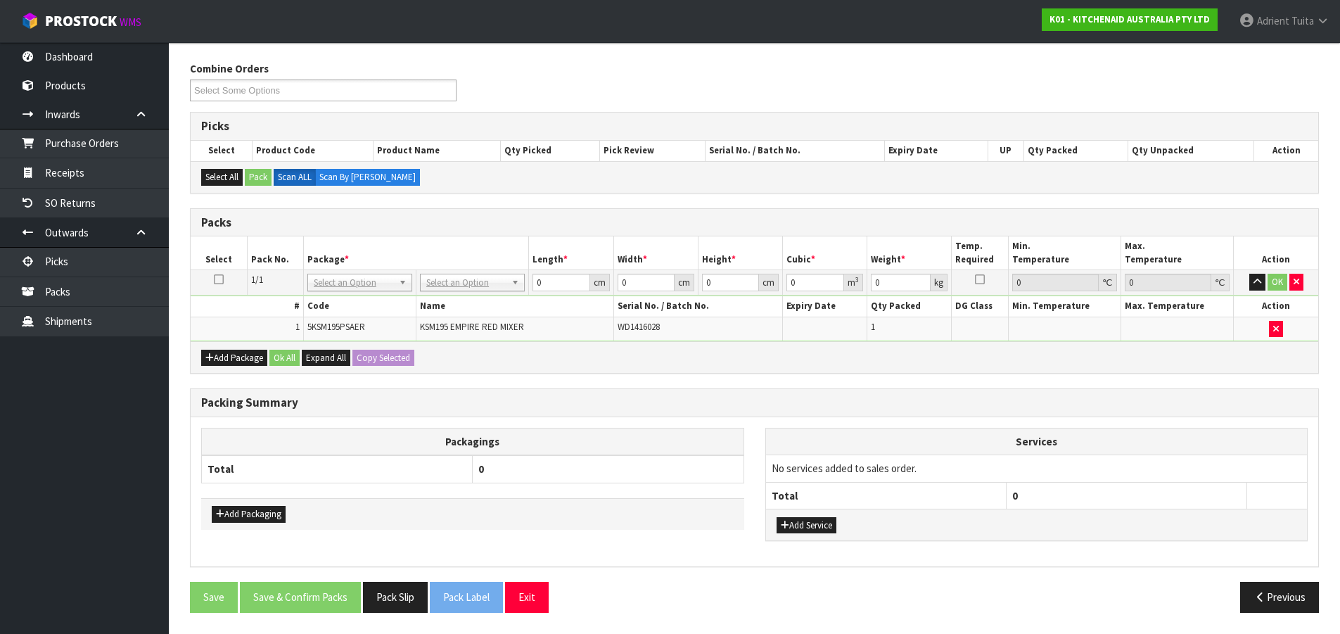
drag, startPoint x: 483, startPoint y: 279, endPoint x: 483, endPoint y: 304, distance: 24.6
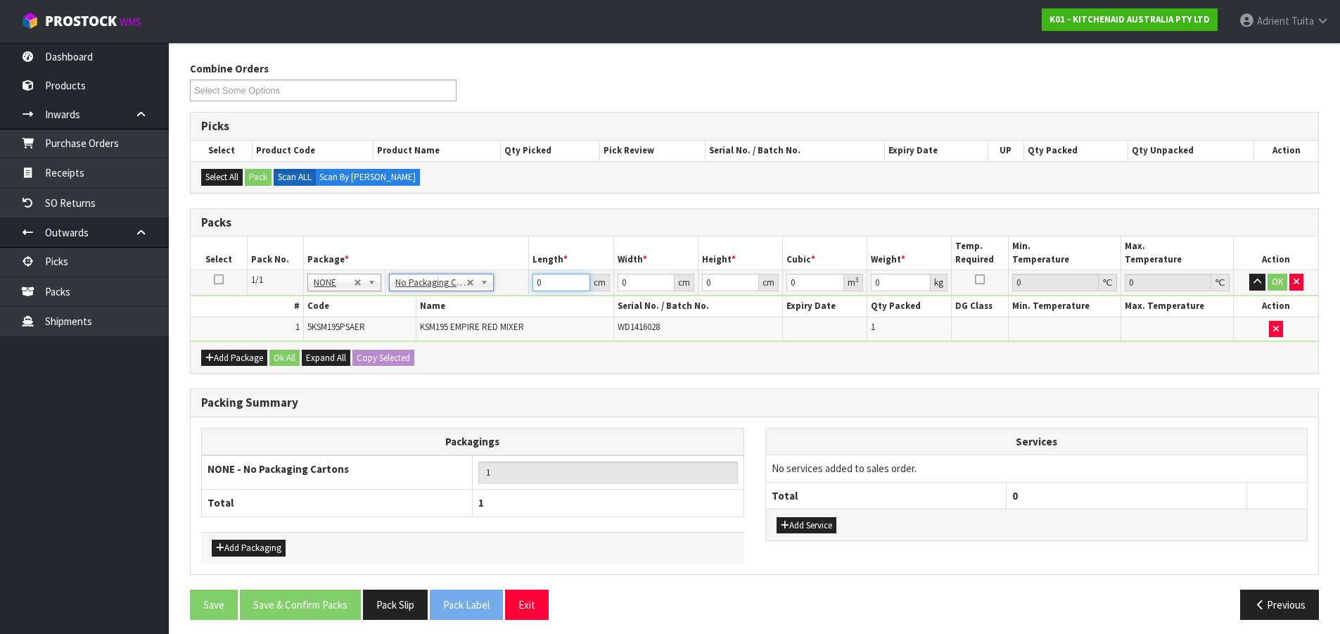
click at [549, 284] on input "0" at bounding box center [561, 283] width 57 height 18
click at [1276, 281] on button "OK" at bounding box center [1278, 282] width 20 height 17
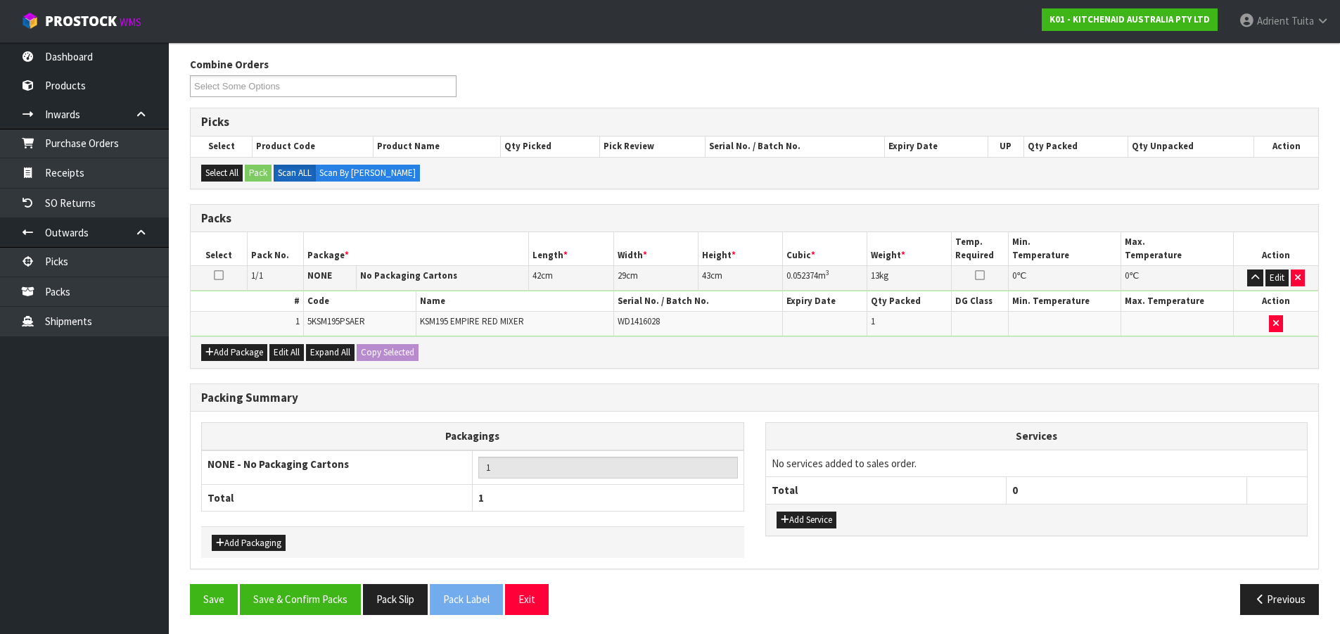
scroll to position [171, 0]
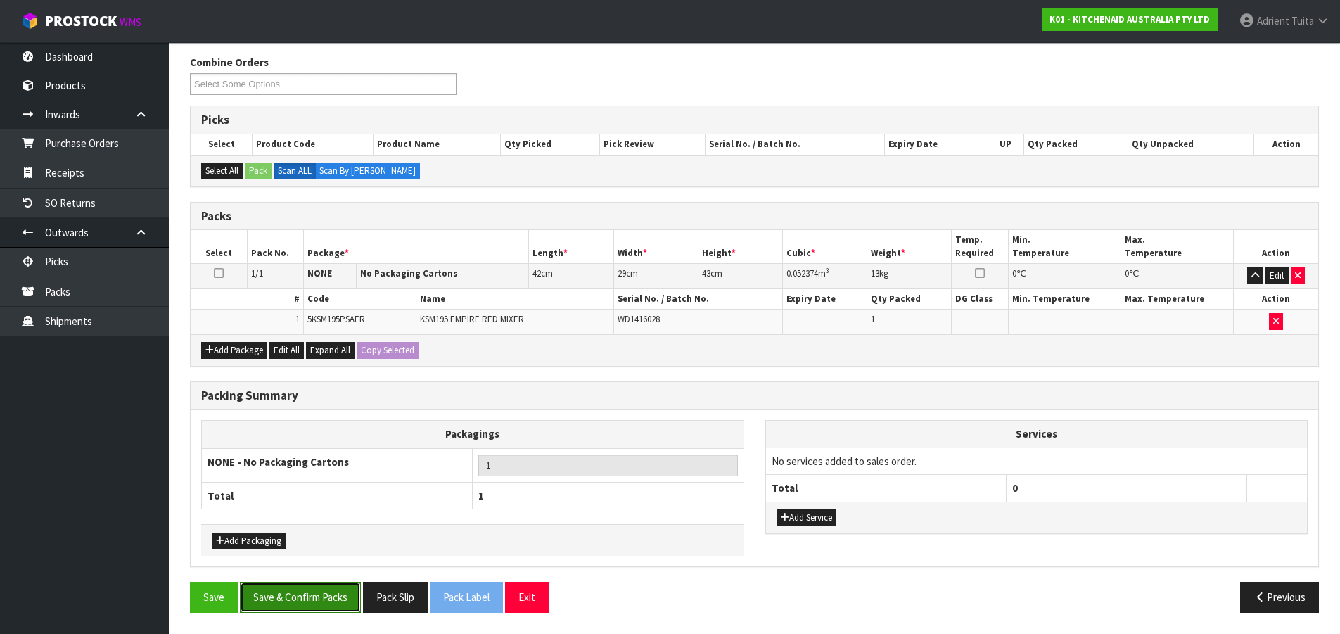
click at [298, 612] on button "Save & Confirm Packs" at bounding box center [300, 597] width 121 height 30
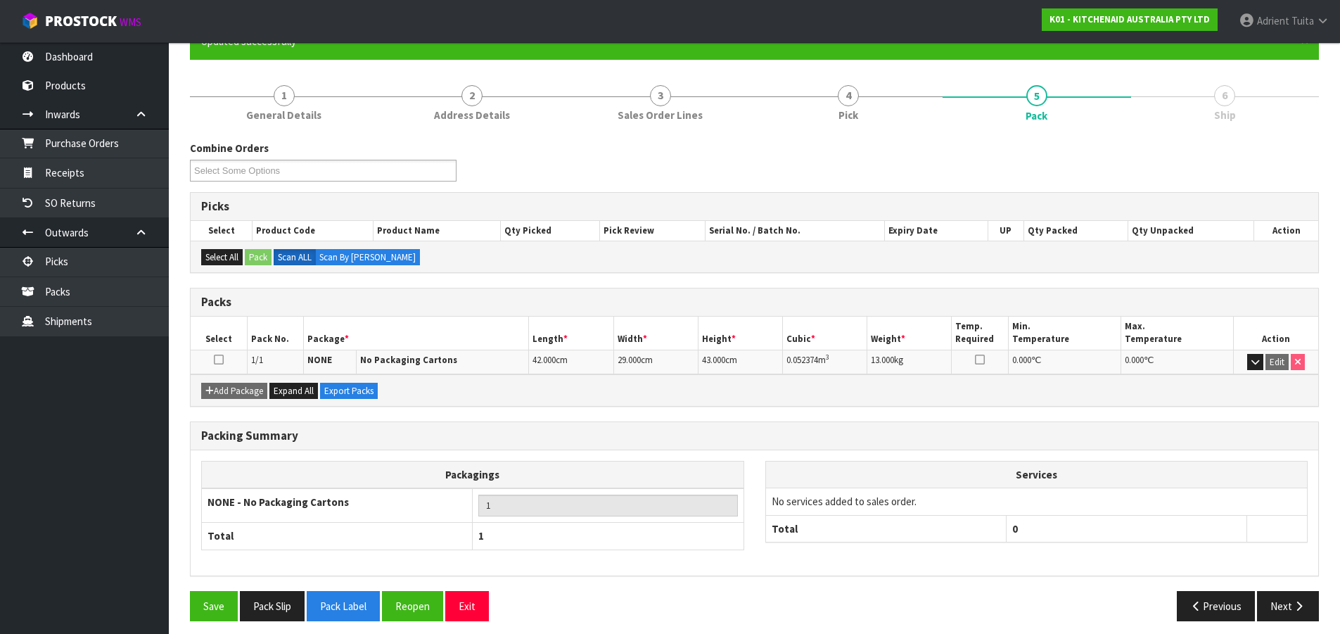
scroll to position [144, 0]
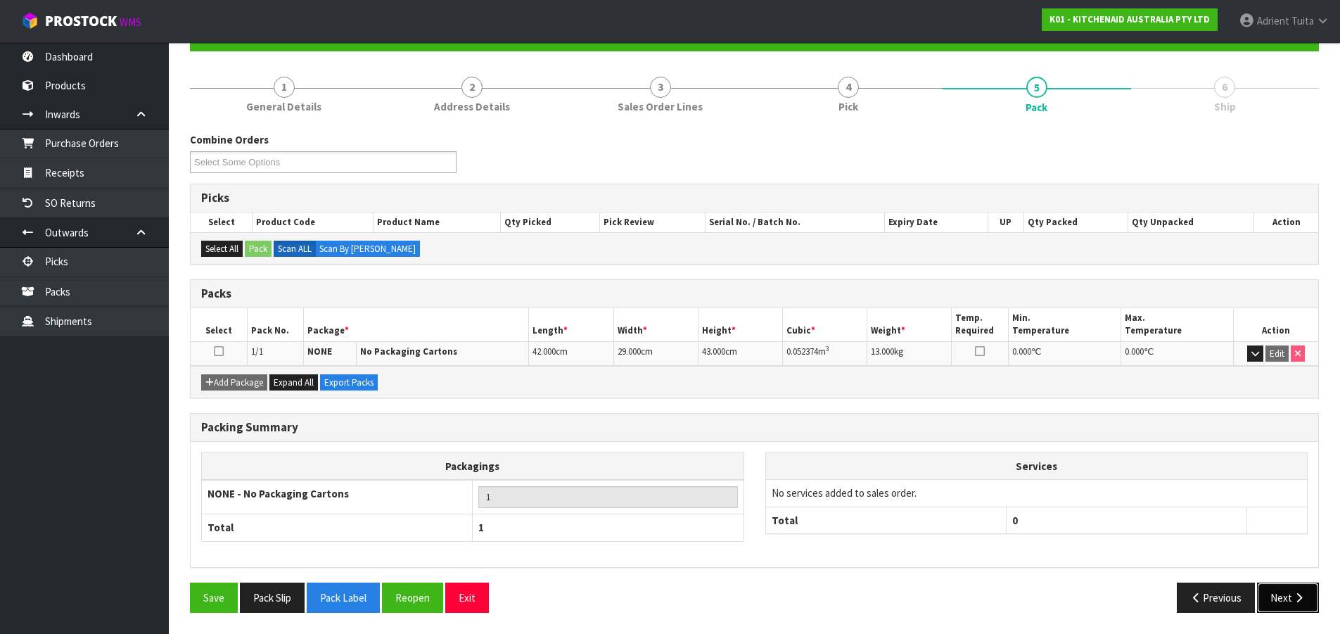
click at [1280, 599] on button "Next" at bounding box center [1288, 598] width 62 height 30
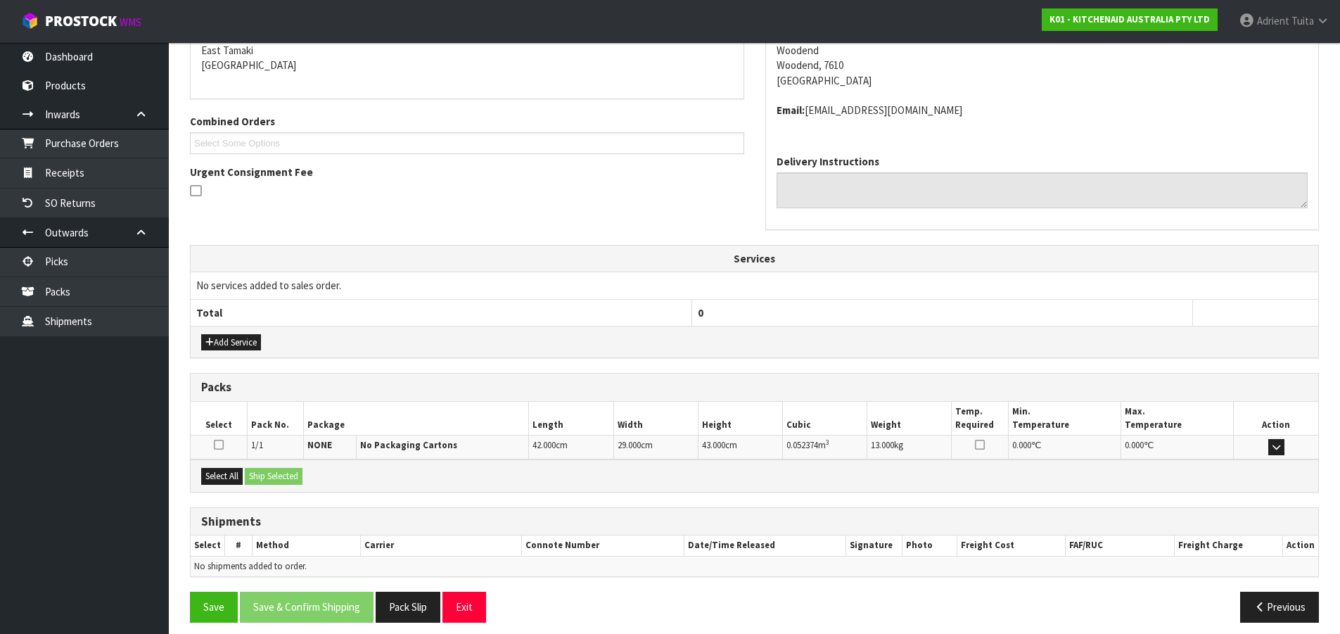
scroll to position [313, 0]
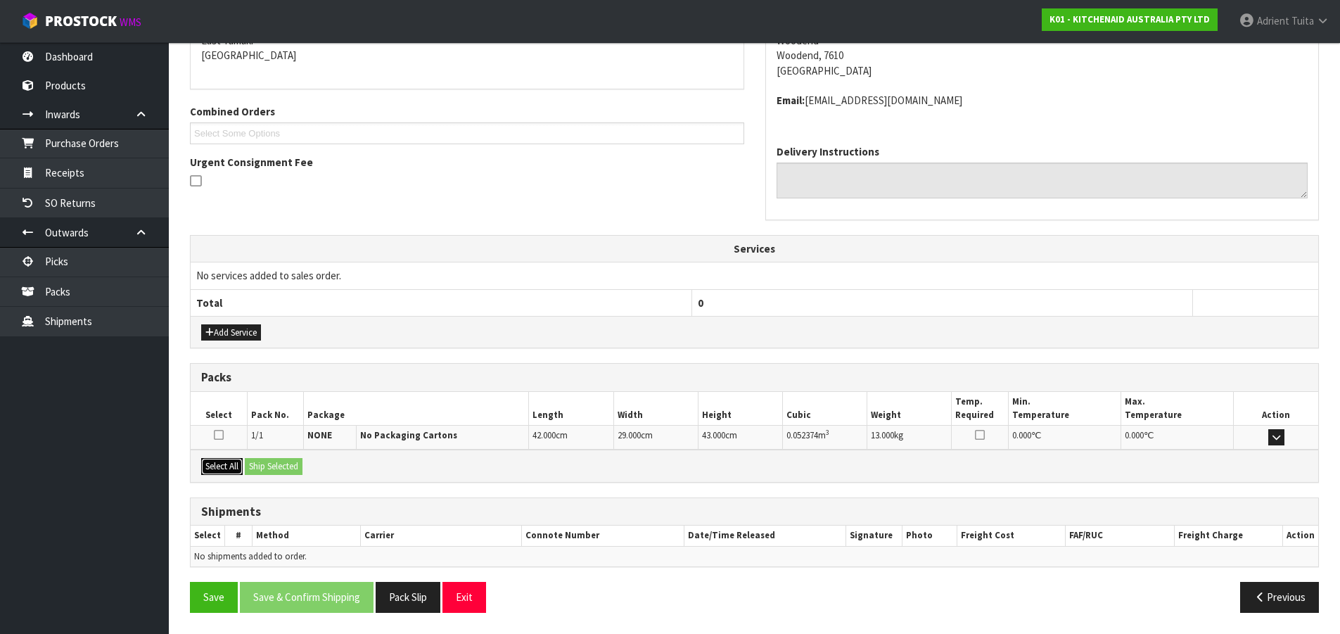
click at [239, 473] on button "Select All" at bounding box center [222, 466] width 42 height 17
click at [260, 472] on button "Ship Selected" at bounding box center [274, 466] width 58 height 17
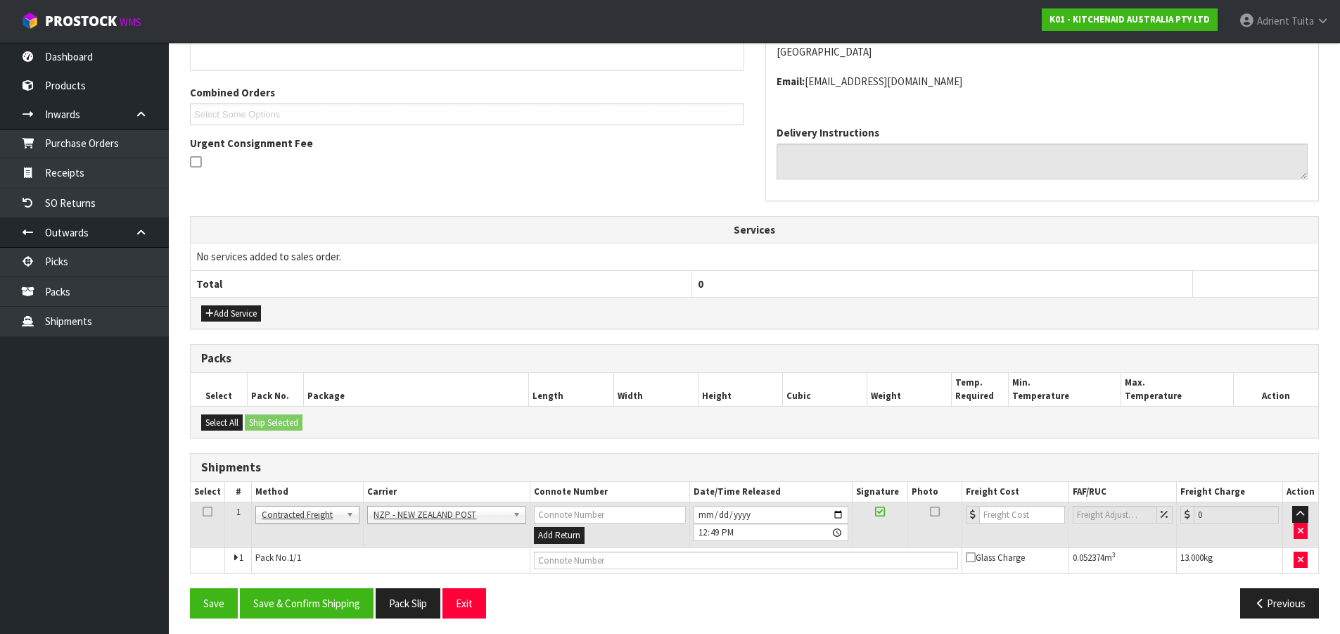
scroll to position [338, 0]
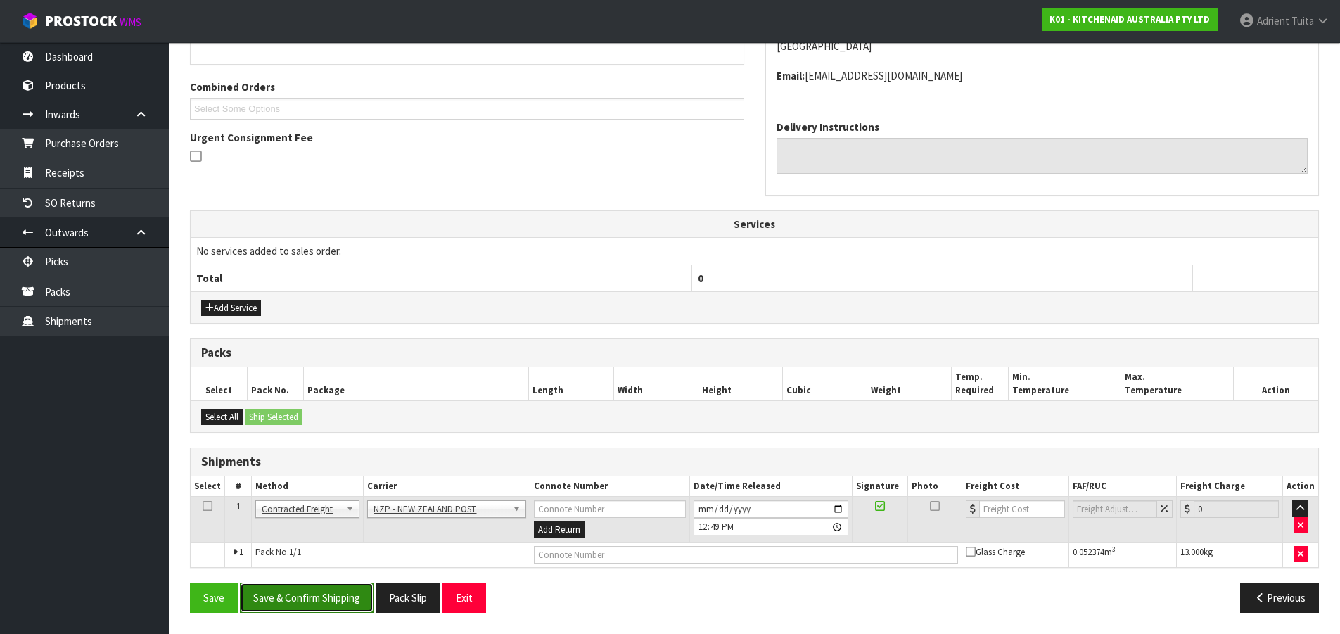
click at [315, 592] on button "Save & Confirm Shipping" at bounding box center [307, 598] width 134 height 30
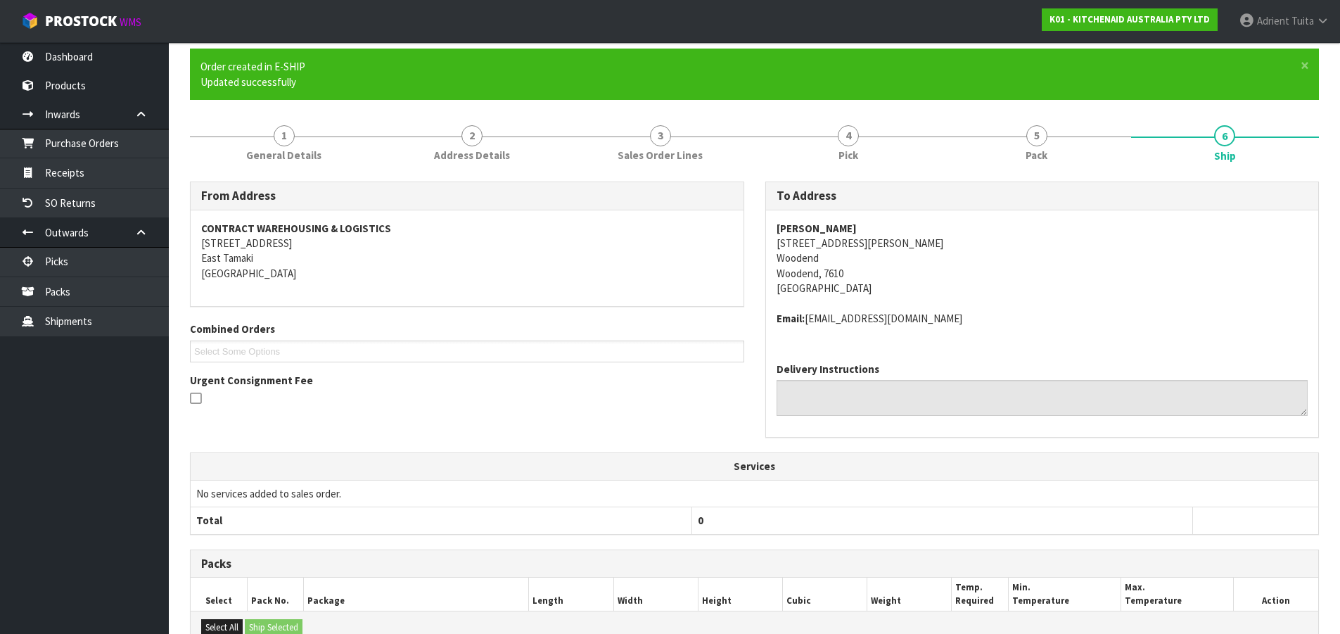
scroll to position [317, 0]
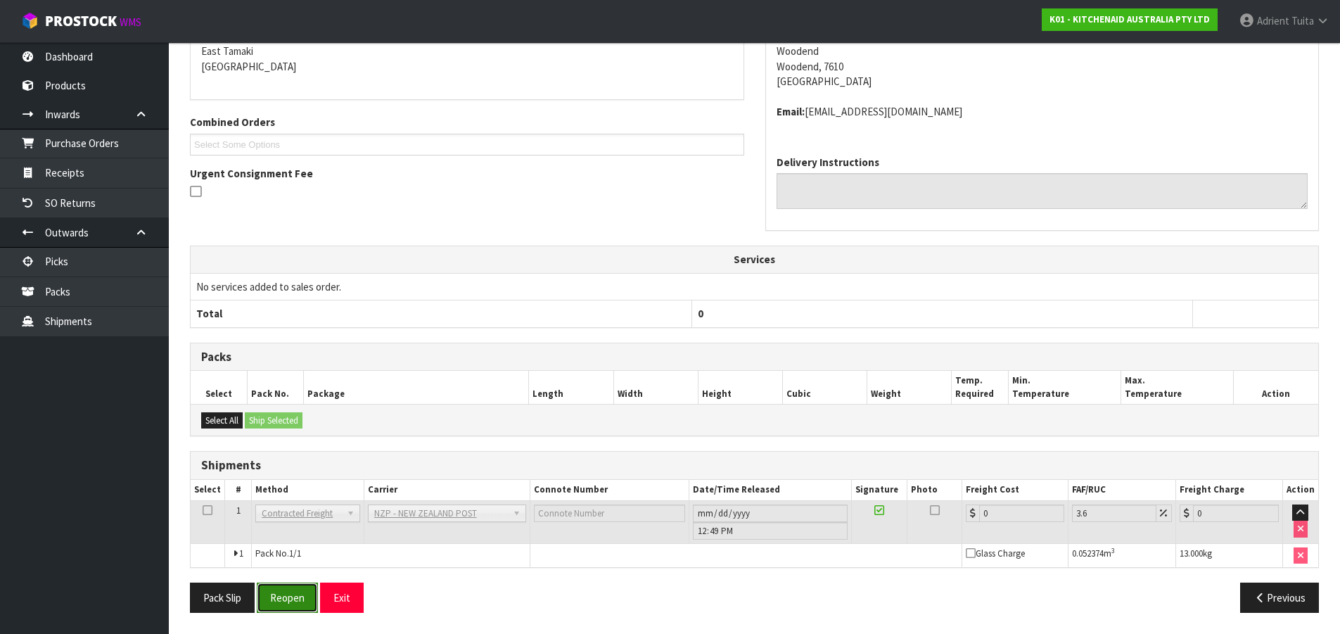
click at [285, 594] on button "Reopen" at bounding box center [287, 598] width 61 height 30
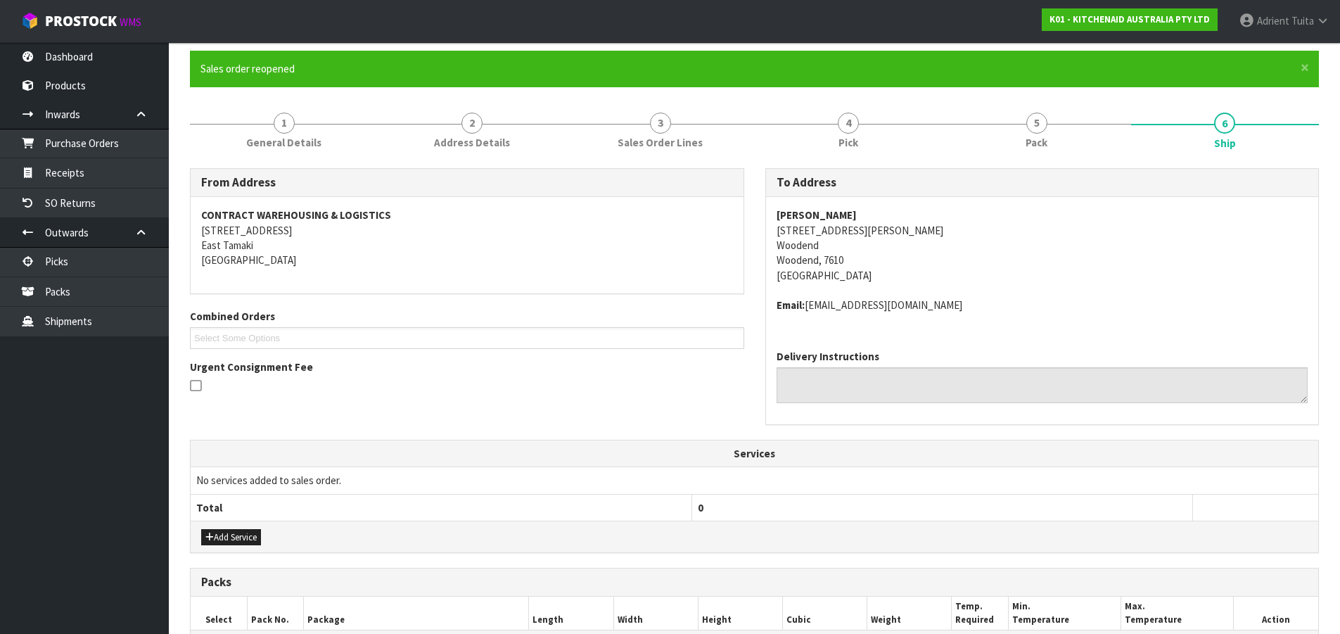
scroll to position [351, 0]
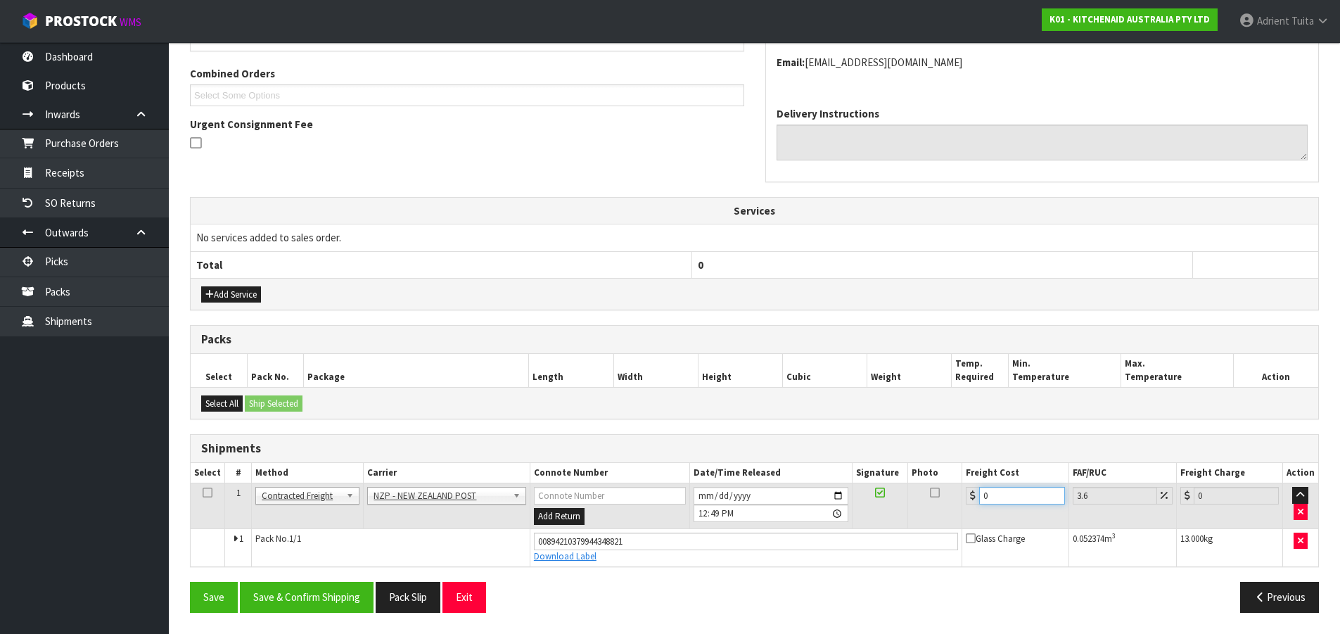
click at [1010, 498] on input "0" at bounding box center [1021, 496] width 85 height 18
click at [310, 589] on button "Save & Confirm Shipping" at bounding box center [307, 597] width 134 height 30
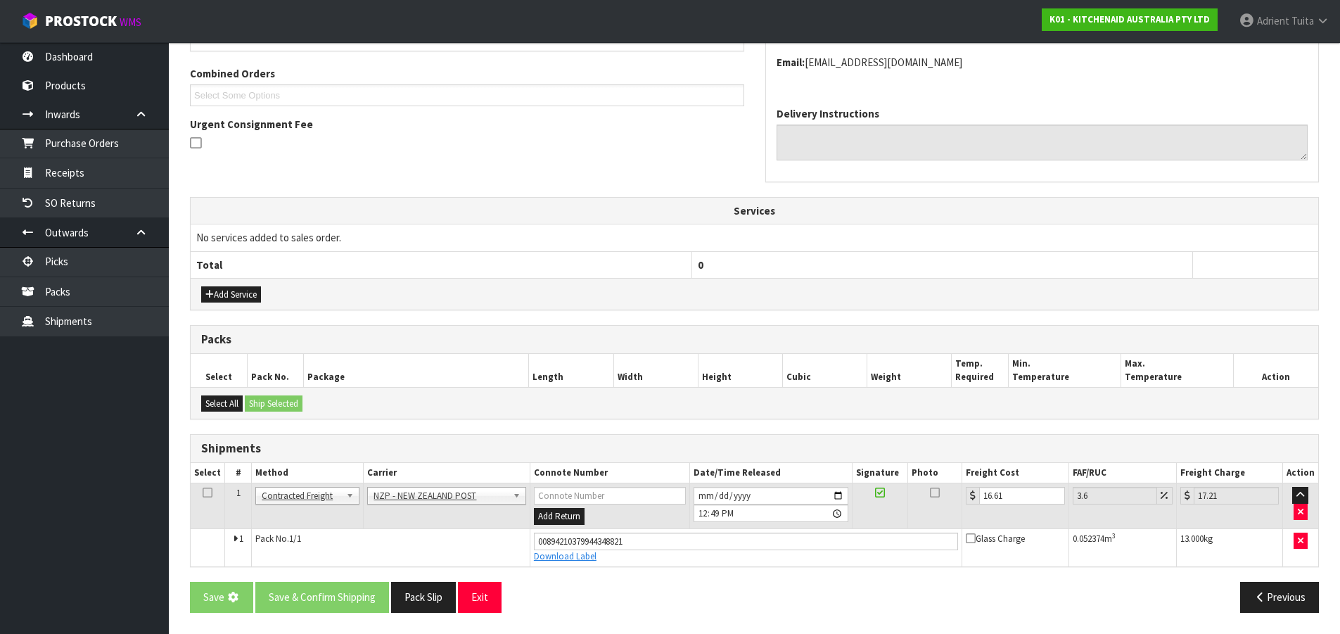
scroll to position [0, 0]
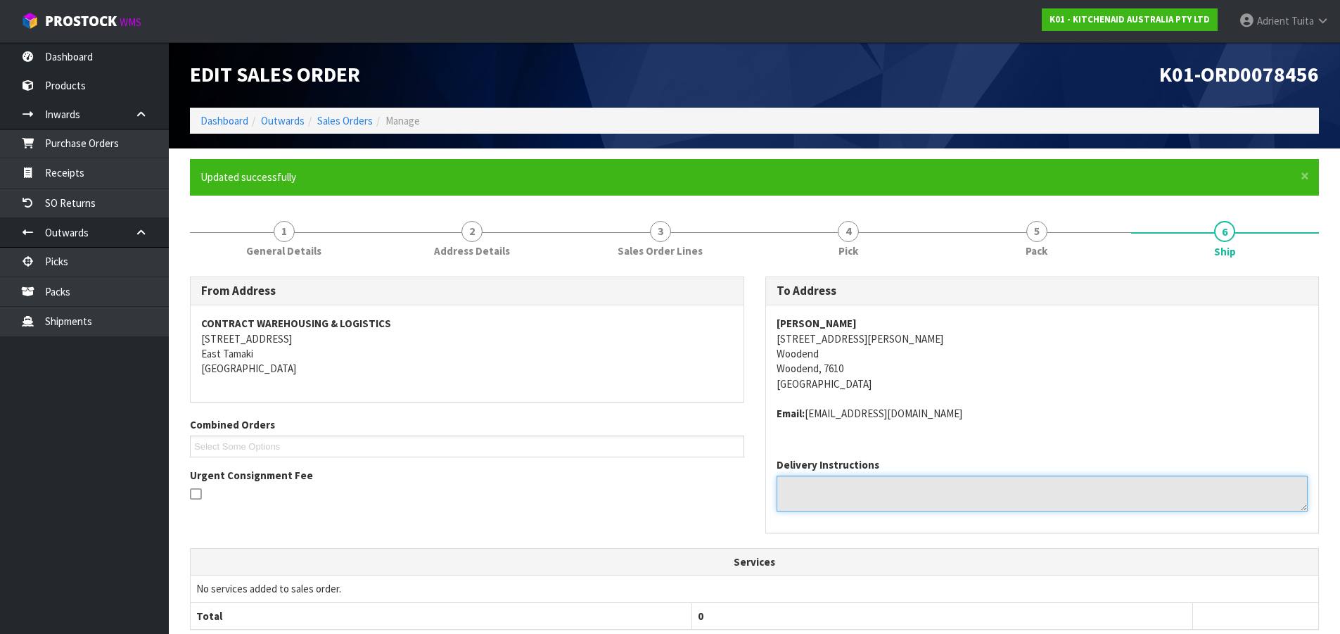
drag, startPoint x: 421, startPoint y: 518, endPoint x: 896, endPoint y: 481, distance: 477.0
click at [896, 481] on textarea at bounding box center [1043, 494] width 532 height 36
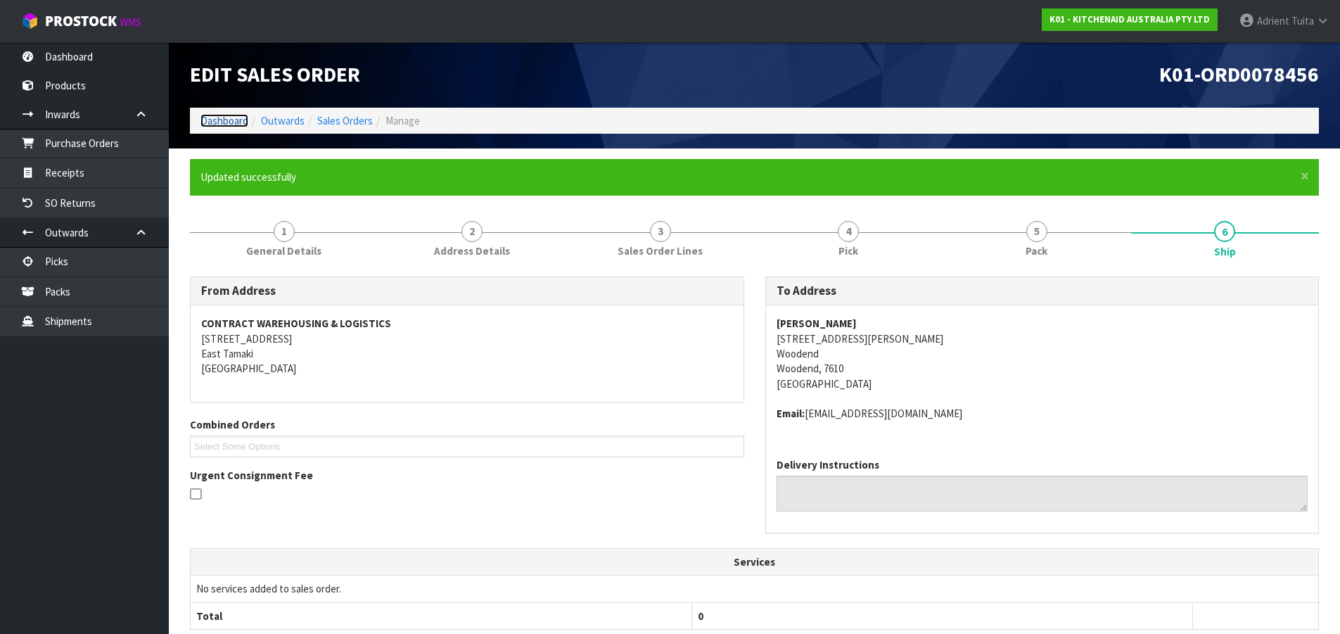
click at [224, 121] on link "Dashboard" at bounding box center [225, 120] width 48 height 13
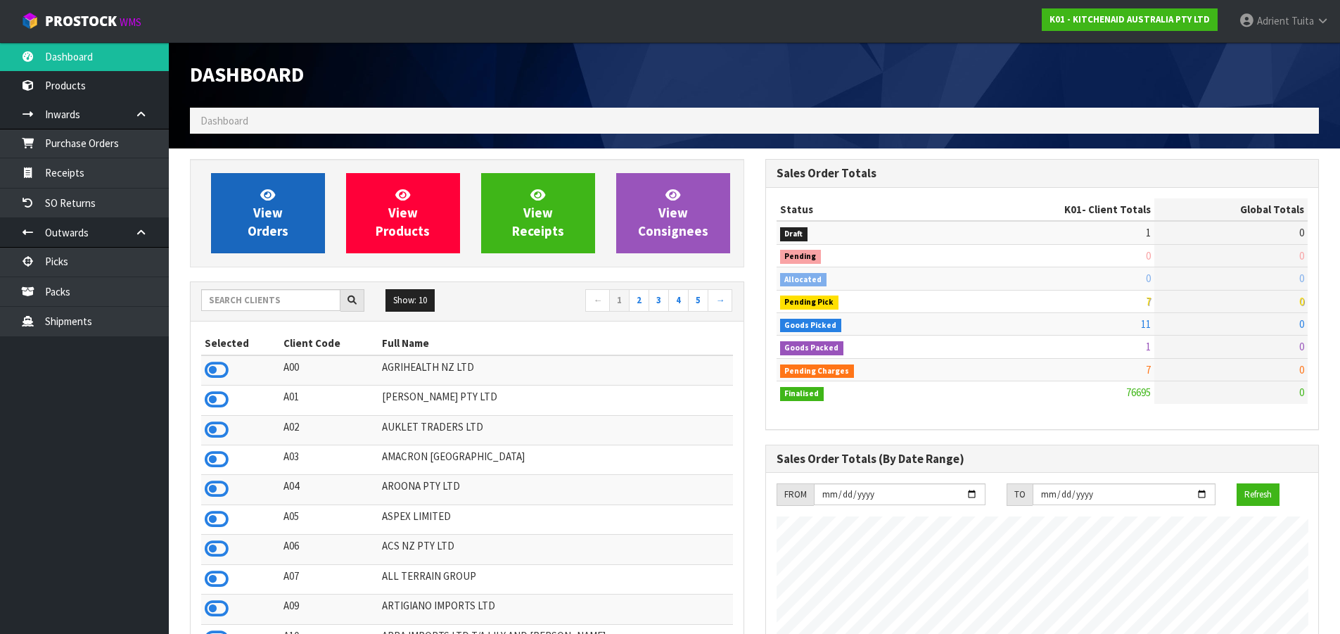
scroll to position [1066, 575]
click at [250, 187] on link "View Orders" at bounding box center [268, 213] width 114 height 80
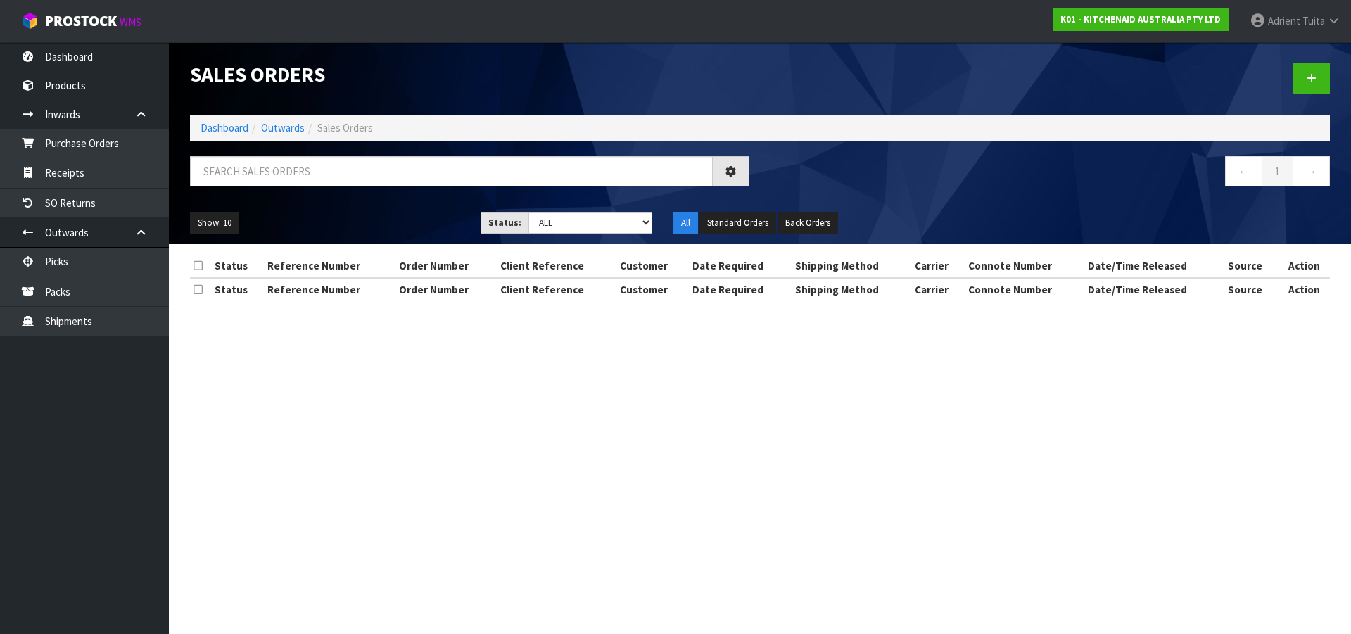
click at [271, 146] on div "Sales Orders Dashboard Outwards Sales Orders ← 1 → Show: 10 5 10 25 50 Status: …" at bounding box center [759, 143] width 1161 height 202
click at [272, 162] on input "text" at bounding box center [451, 171] width 523 height 30
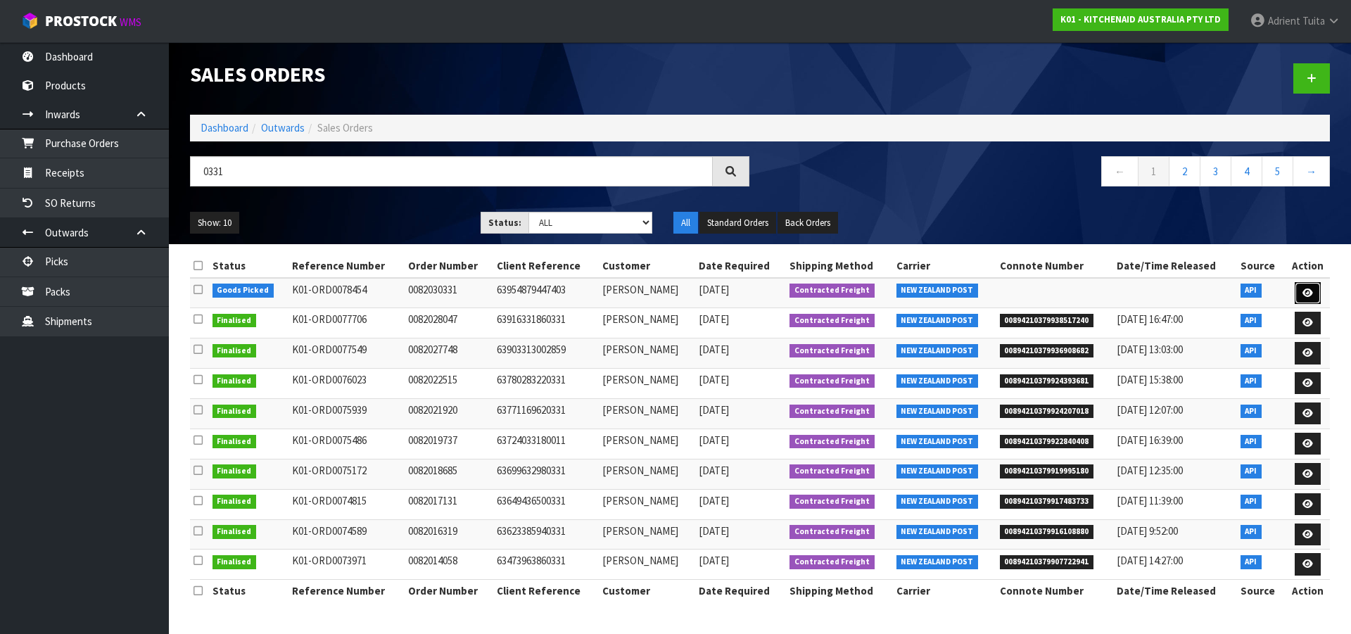
click at [1303, 294] on icon at bounding box center [1307, 292] width 11 height 9
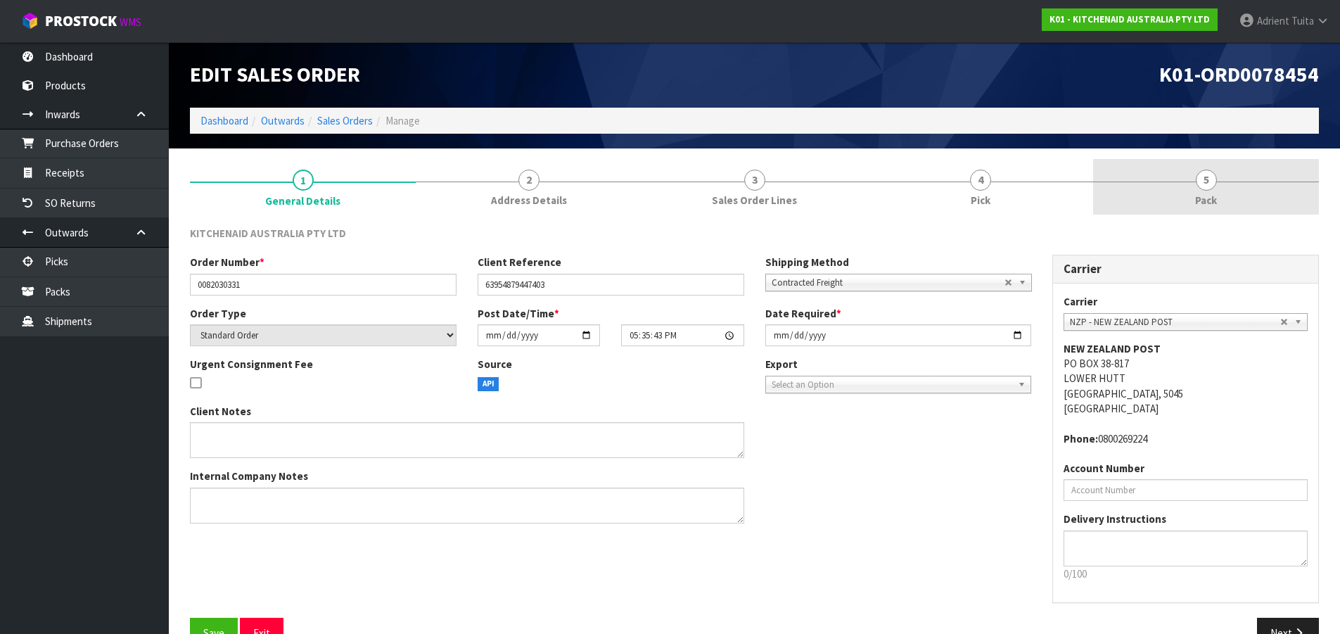
click at [1264, 203] on link "5 Pack" at bounding box center [1206, 187] width 226 height 56
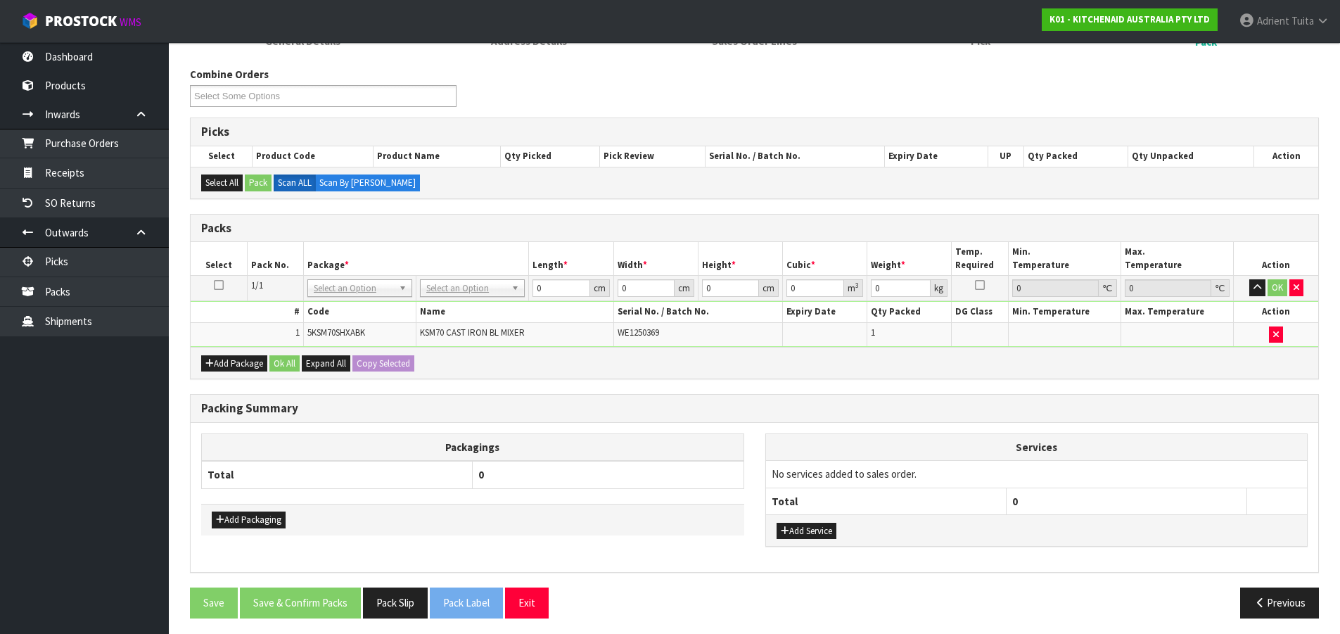
scroll to position [165, 0]
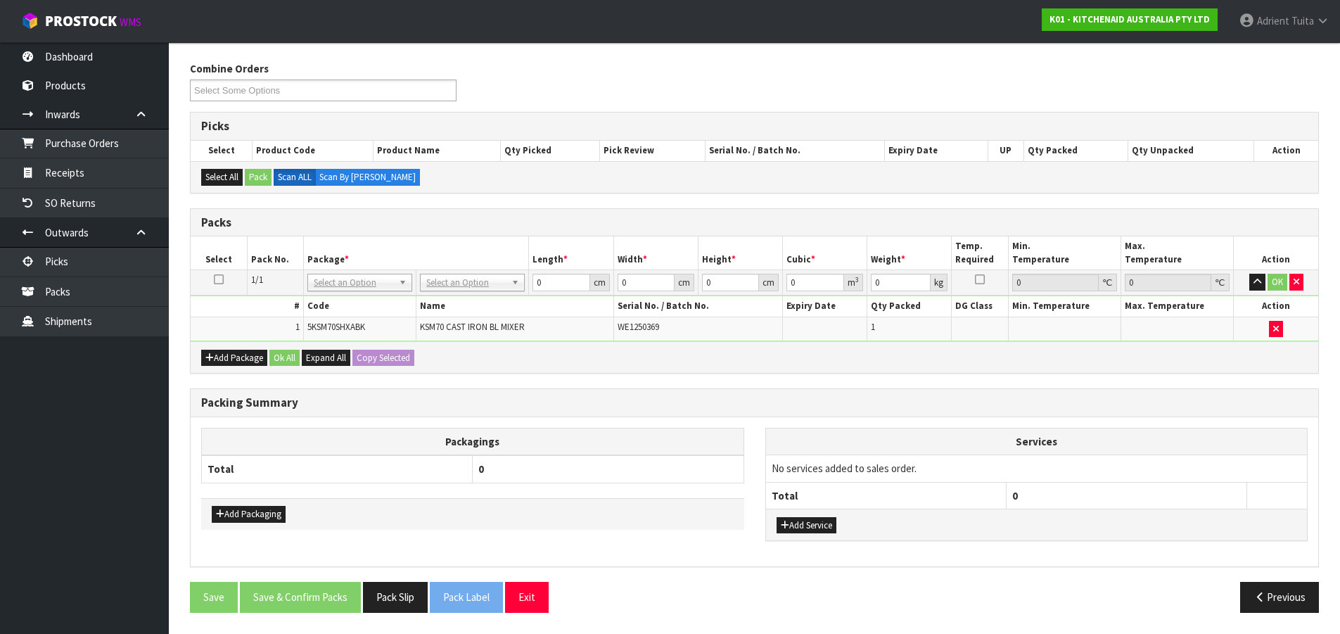
drag, startPoint x: 492, startPoint y: 280, endPoint x: 466, endPoint y: 314, distance: 42.6
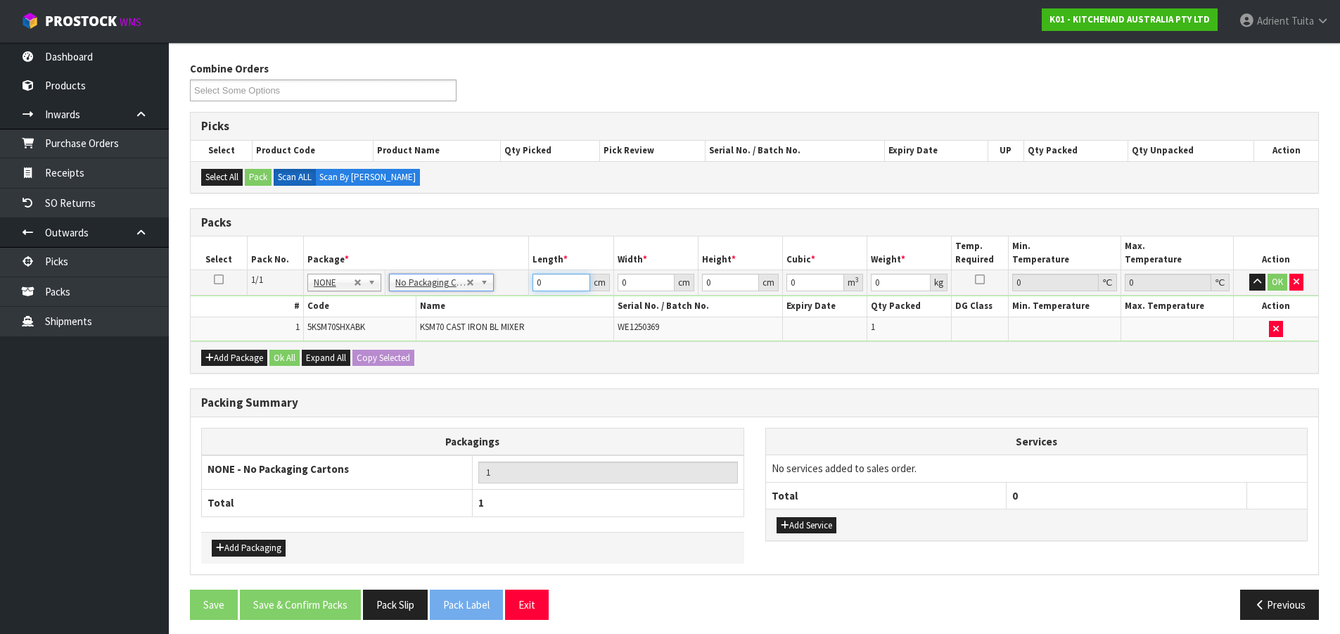
click at [547, 290] on input "0" at bounding box center [561, 283] width 57 height 18
click at [1275, 279] on button "OK" at bounding box center [1278, 282] width 20 height 17
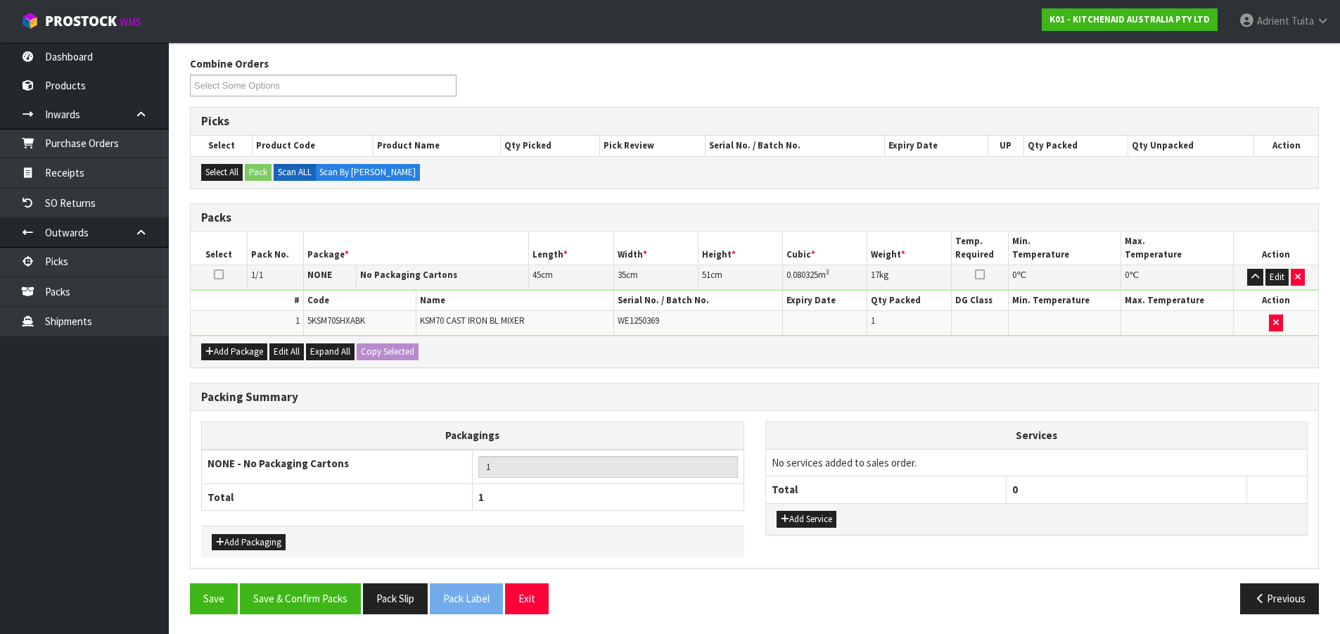
scroll to position [171, 0]
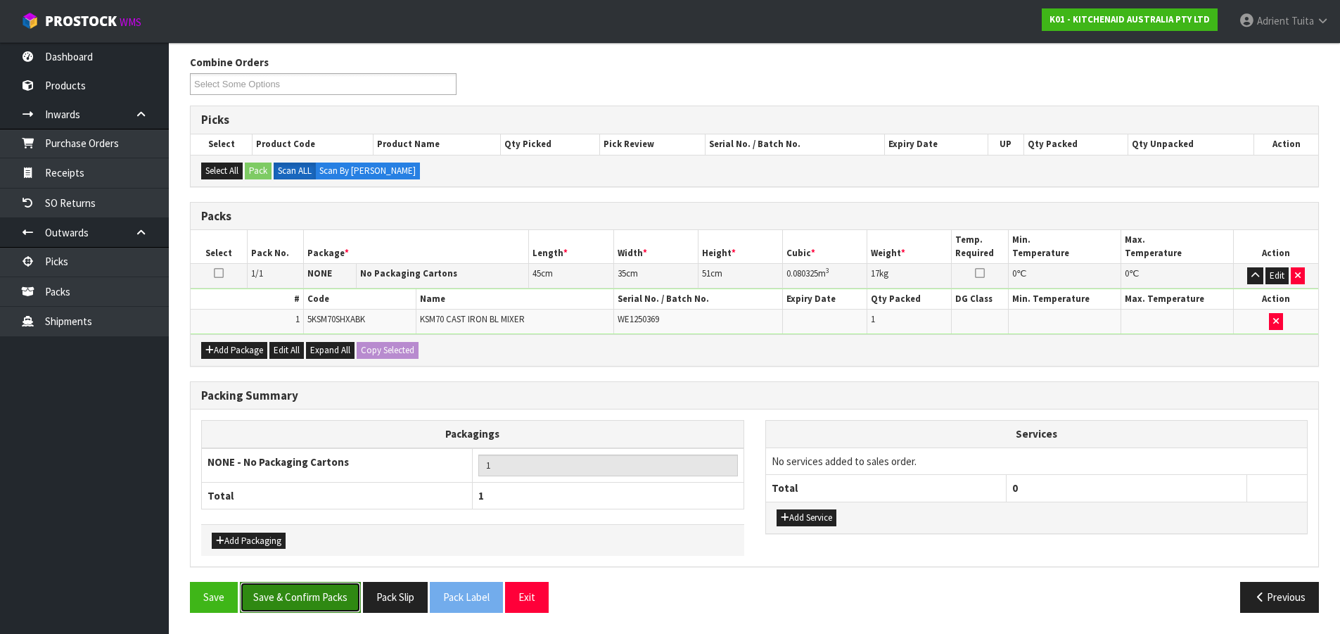
click at [322, 590] on button "Save & Confirm Packs" at bounding box center [300, 597] width 121 height 30
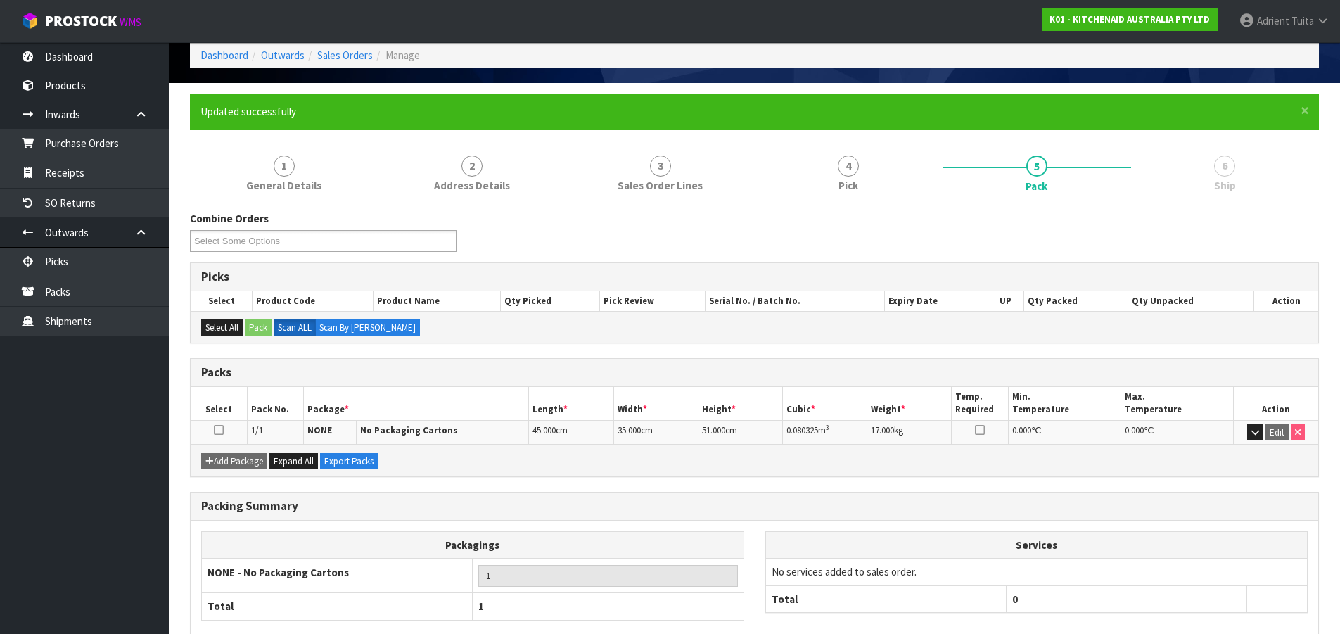
scroll to position [144, 0]
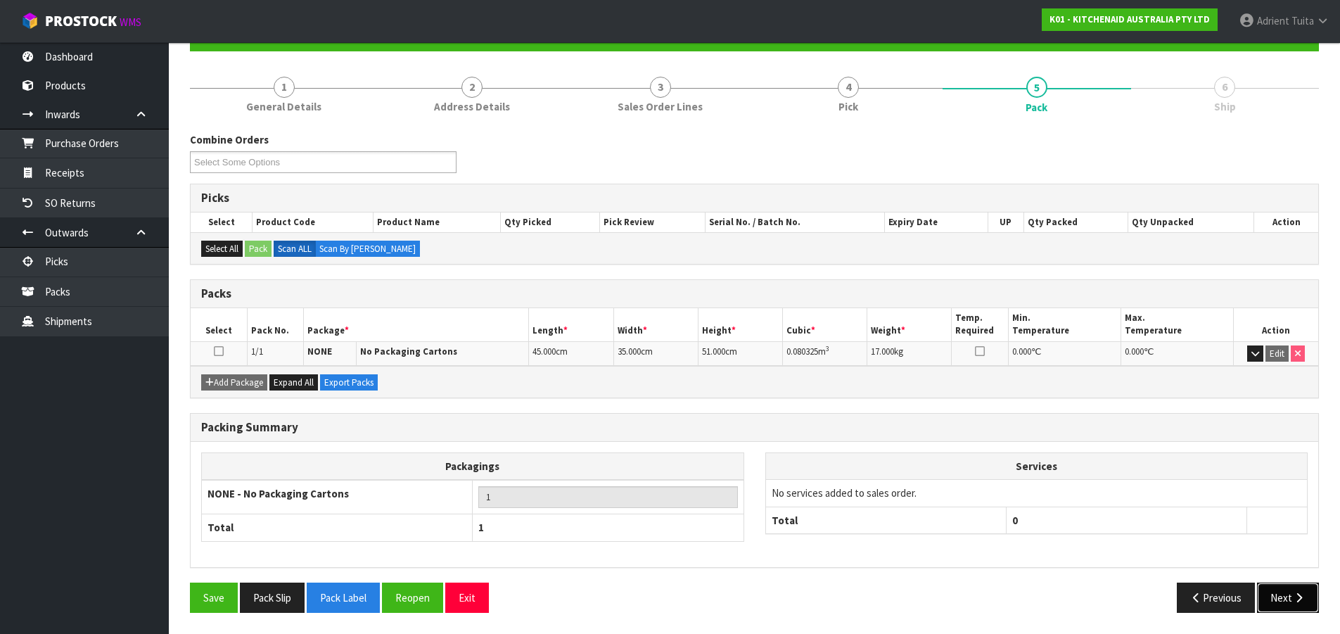
click at [1309, 594] on button "Next" at bounding box center [1288, 598] width 62 height 30
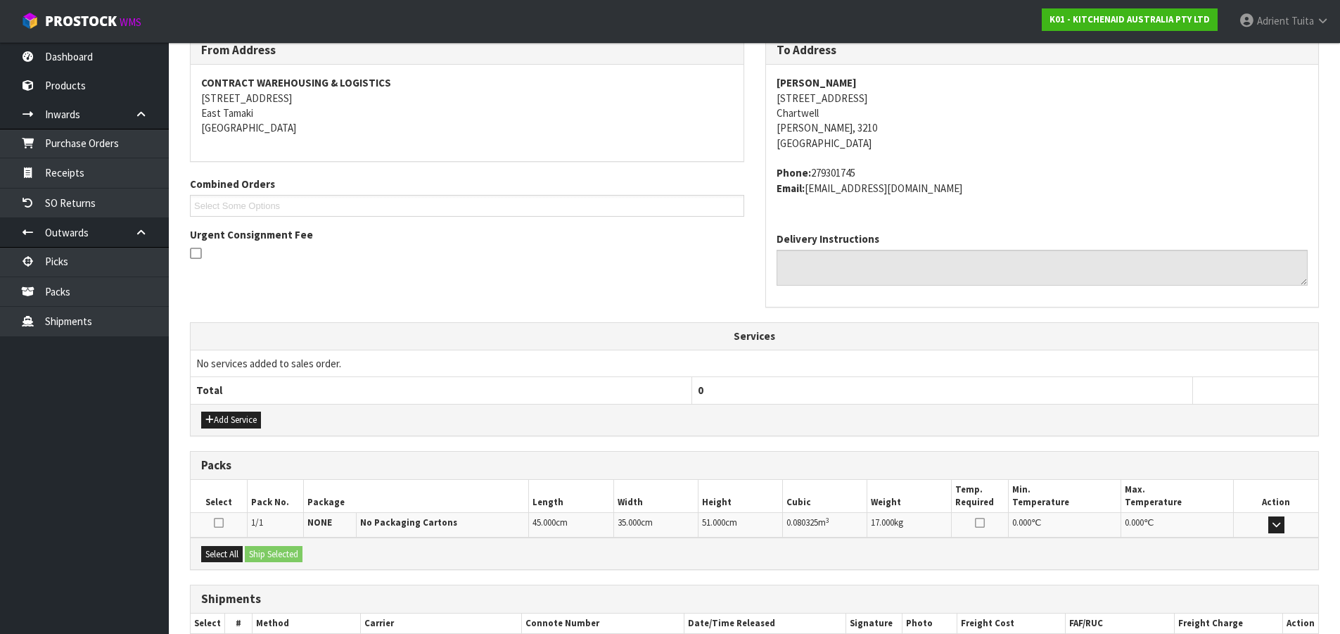
scroll to position [328, 0]
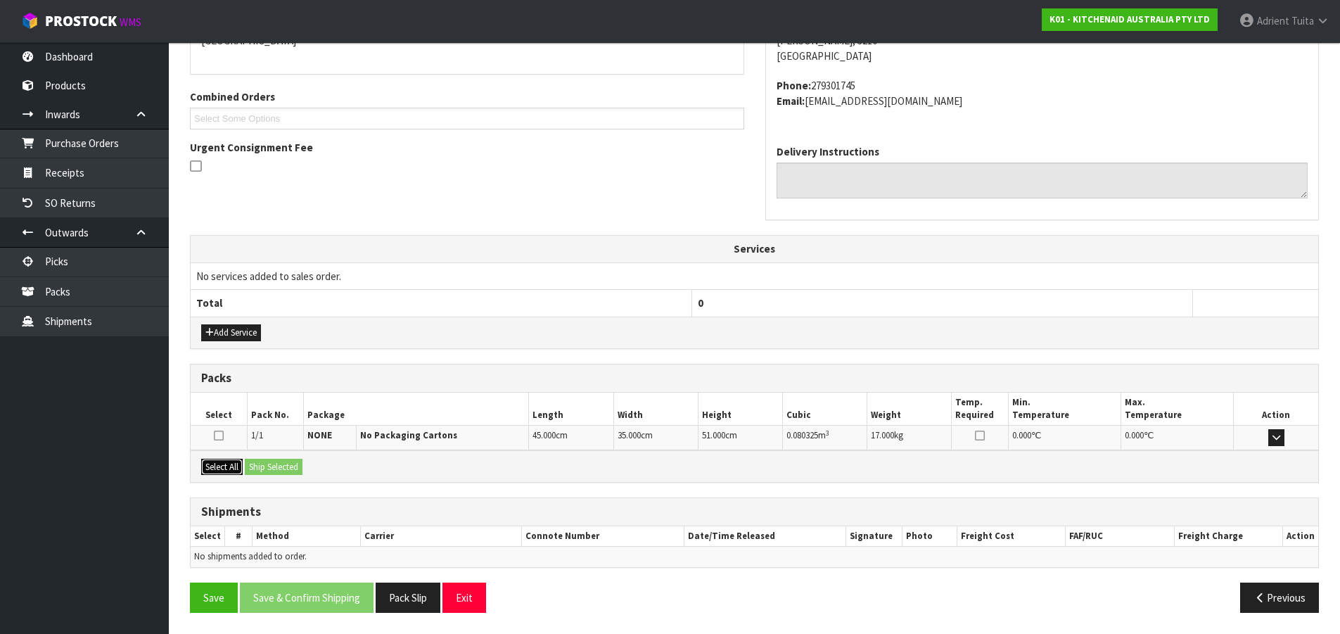
drag, startPoint x: 224, startPoint y: 469, endPoint x: 257, endPoint y: 466, distance: 32.6
click at [226, 469] on button "Select All" at bounding box center [222, 467] width 42 height 17
click at [257, 466] on button "Ship Selected" at bounding box center [274, 467] width 58 height 17
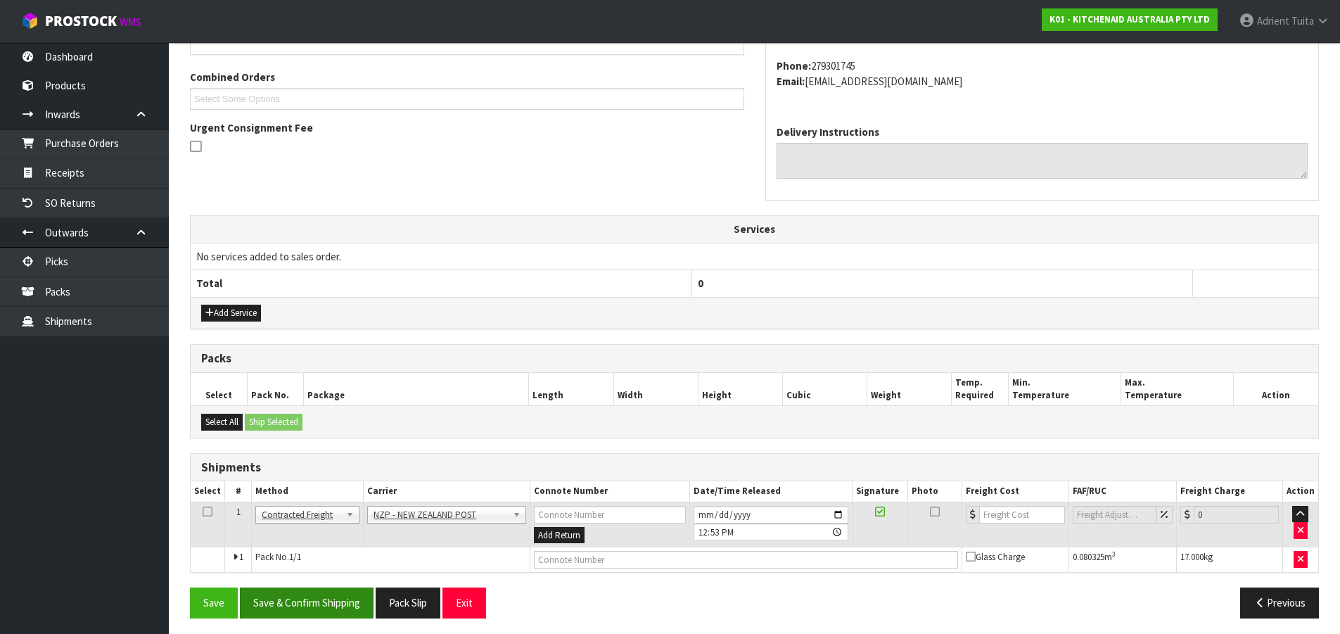
scroll to position [353, 0]
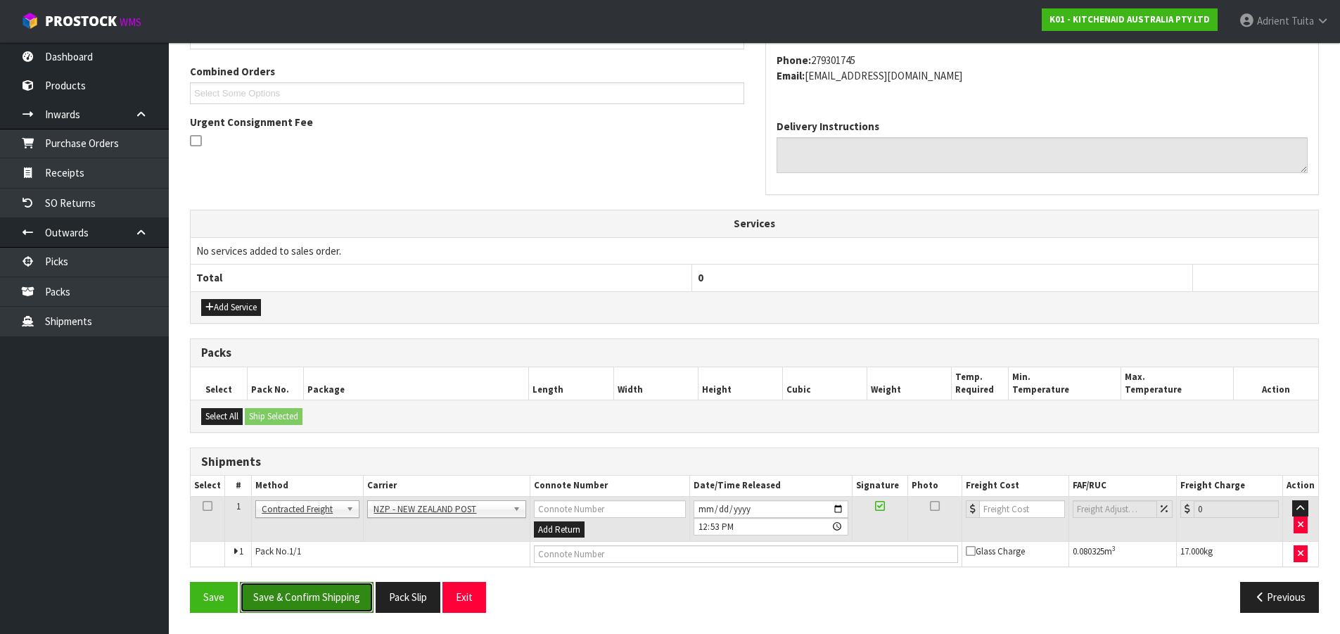
click at [305, 588] on button "Save & Confirm Shipping" at bounding box center [307, 597] width 134 height 30
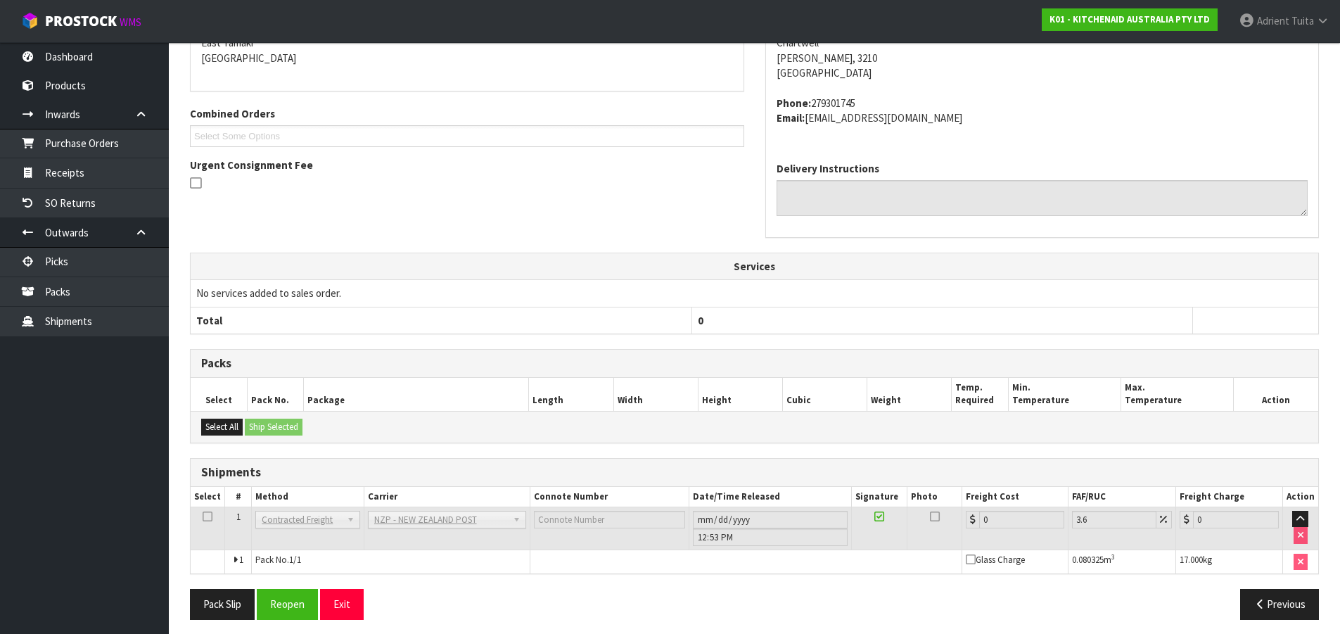
scroll to position [333, 0]
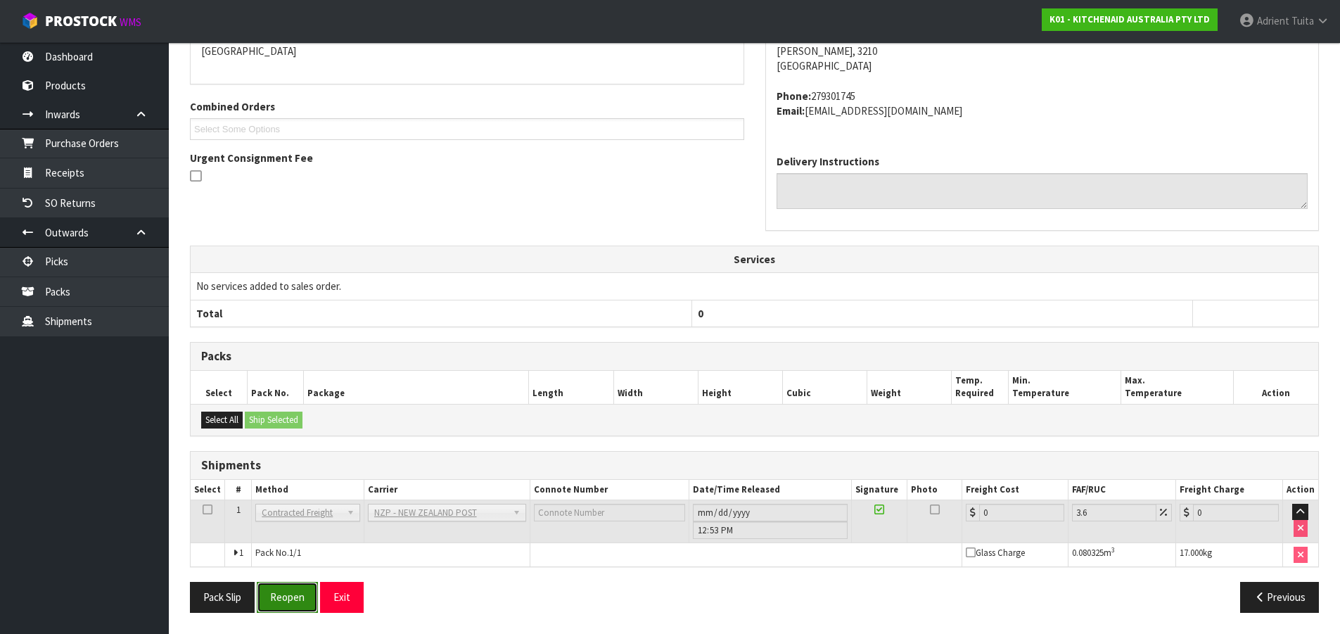
click at [289, 594] on button "Reopen" at bounding box center [287, 597] width 61 height 30
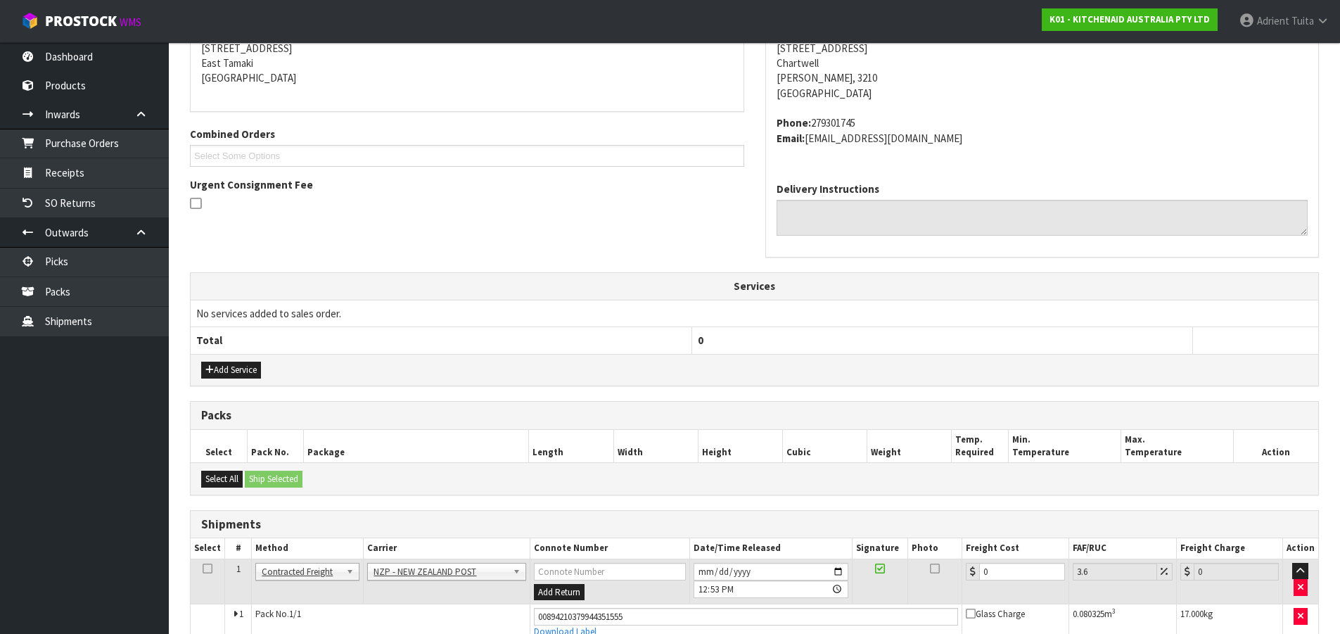
scroll to position [317, 0]
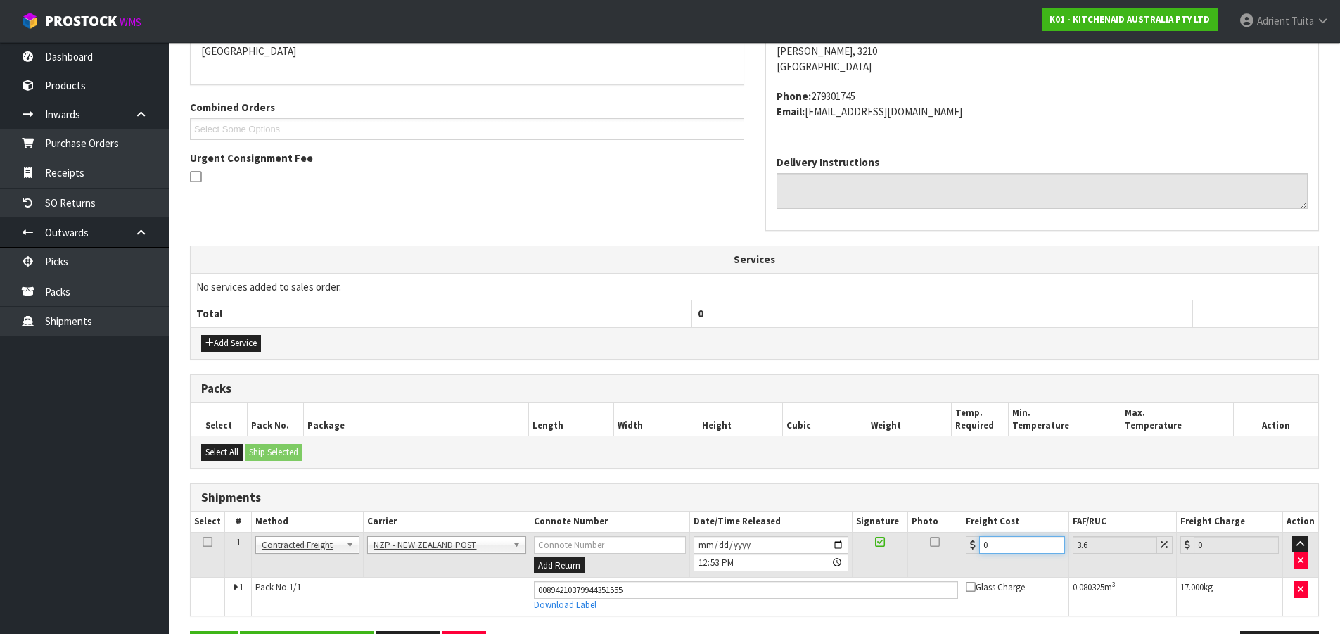
click at [988, 549] on input "0" at bounding box center [1021, 545] width 85 height 18
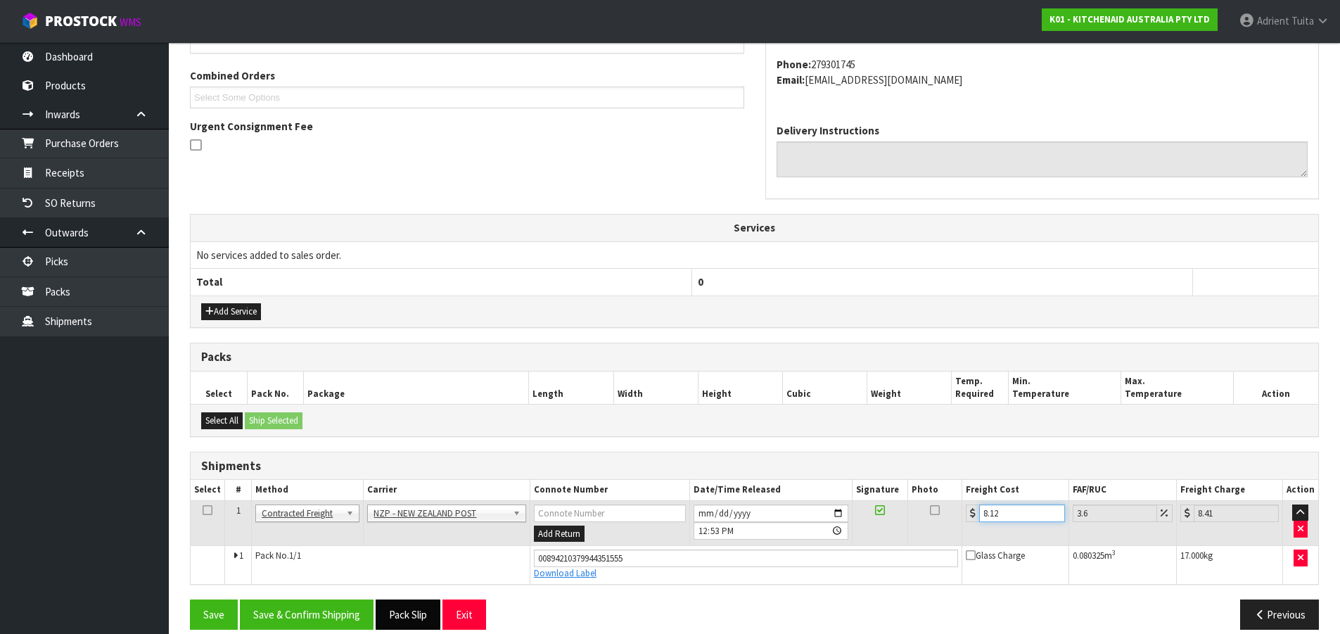
scroll to position [366, 0]
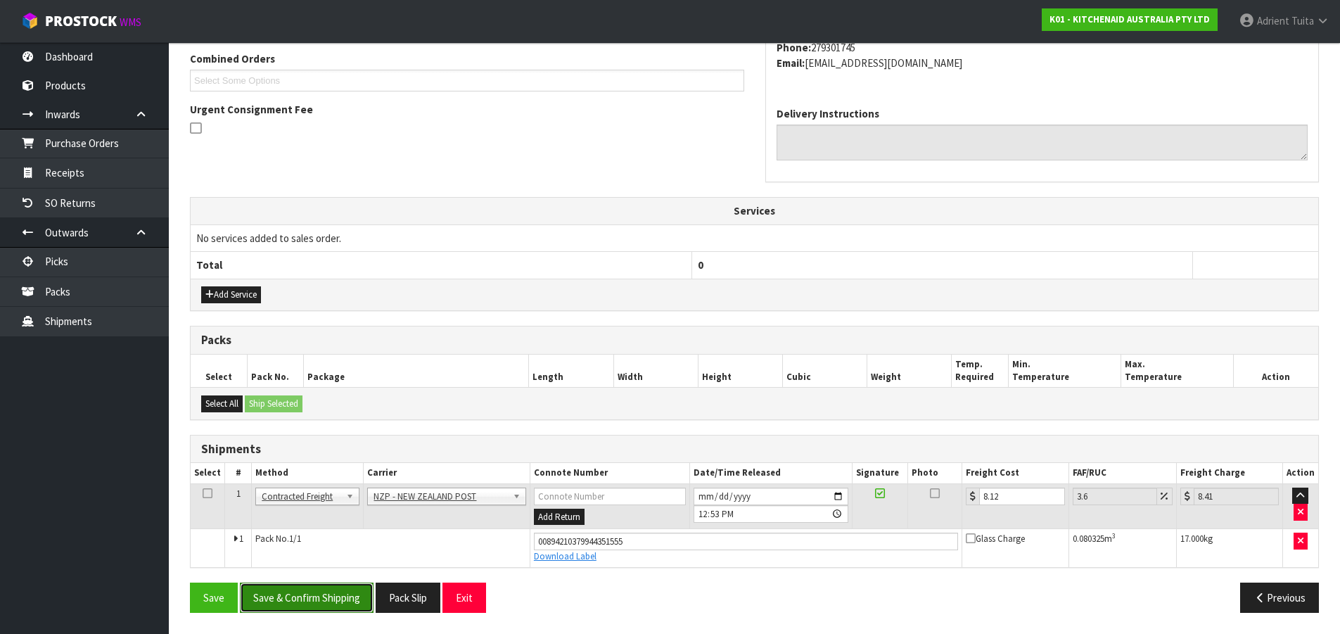
click at [351, 600] on button "Save & Confirm Shipping" at bounding box center [307, 598] width 134 height 30
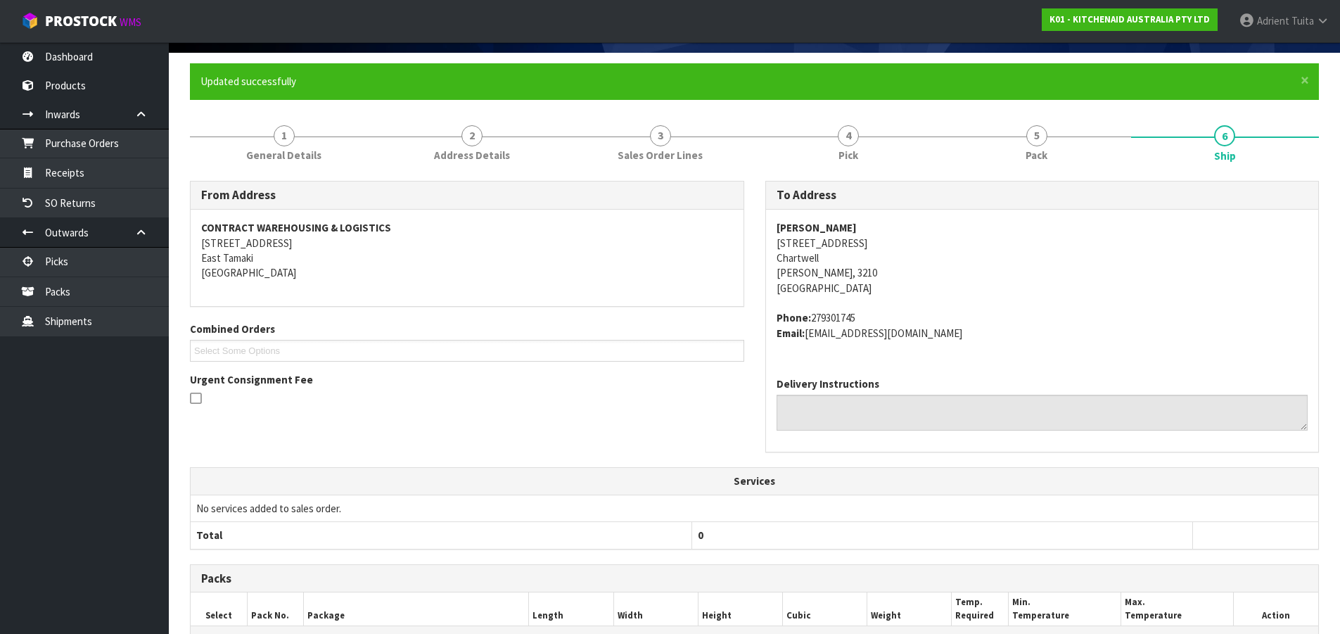
scroll to position [327, 0]
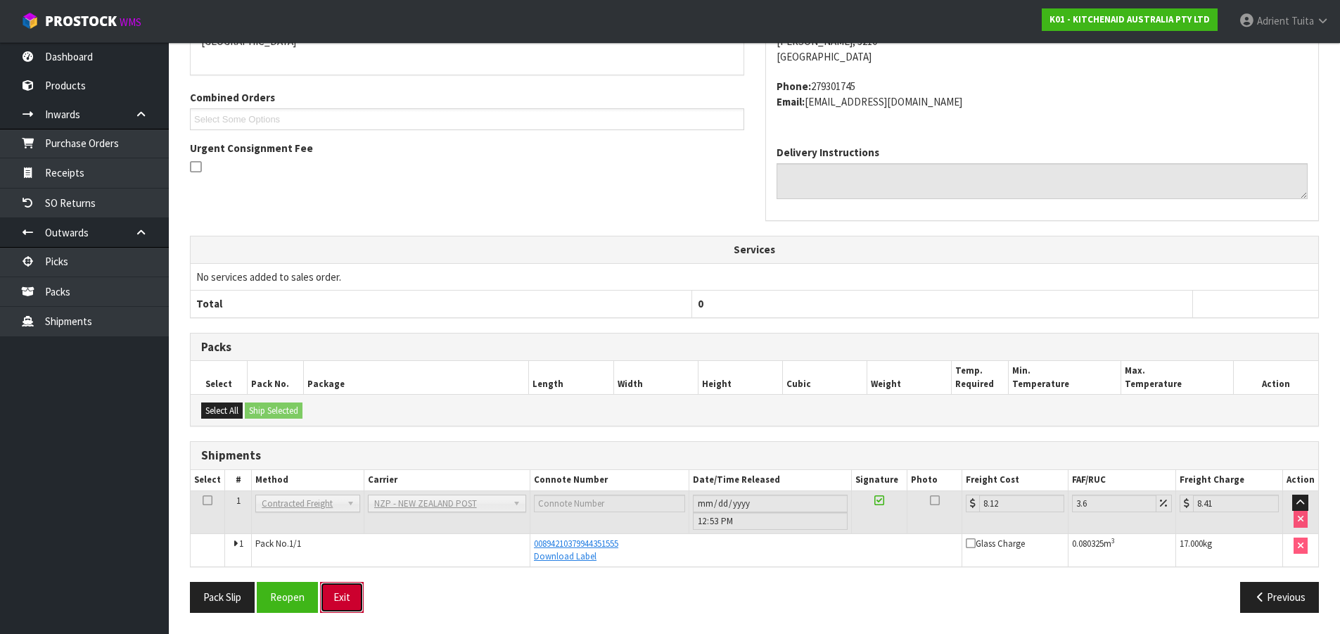
click at [341, 592] on button "Exit" at bounding box center [342, 597] width 44 height 30
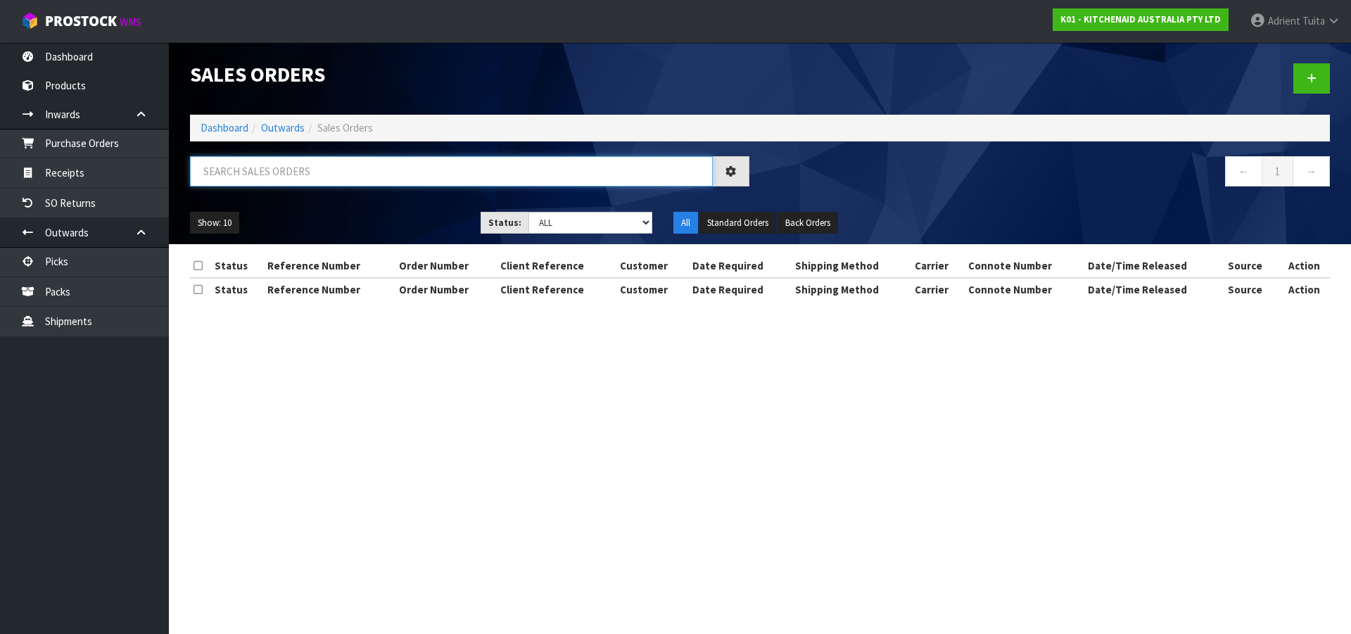
click at [348, 158] on input "text" at bounding box center [451, 171] width 523 height 30
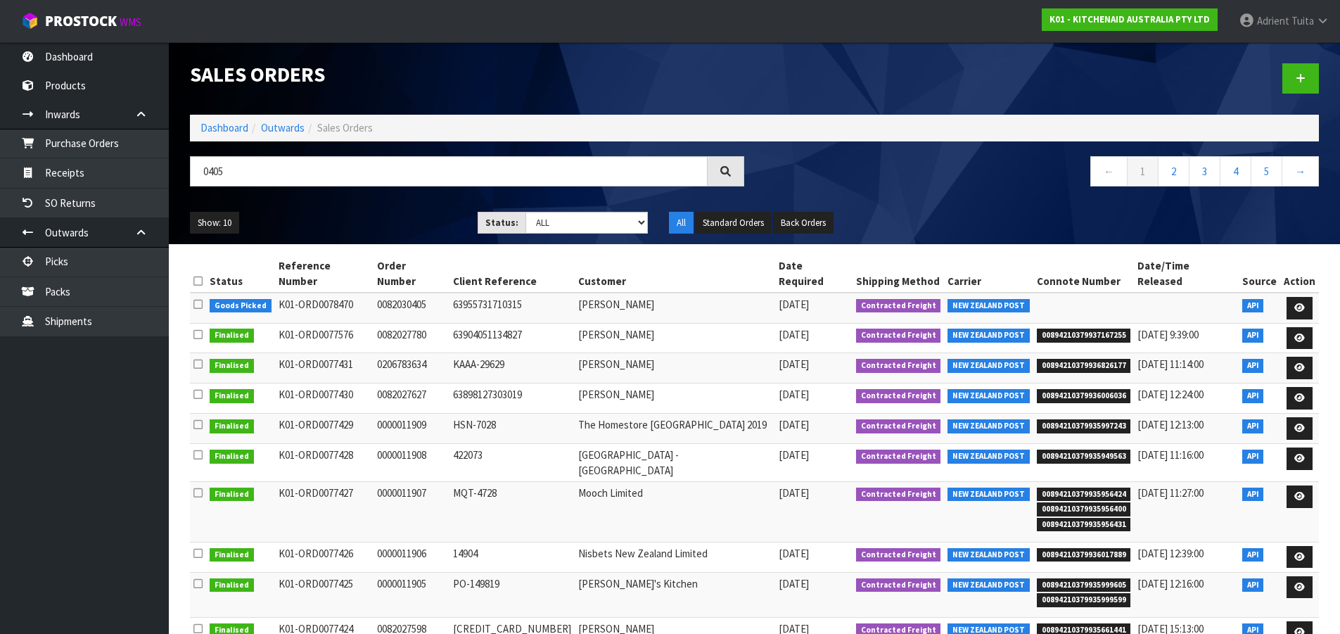
click at [1314, 293] on td at bounding box center [1299, 308] width 39 height 30
click at [1302, 303] on icon at bounding box center [1300, 307] width 11 height 9
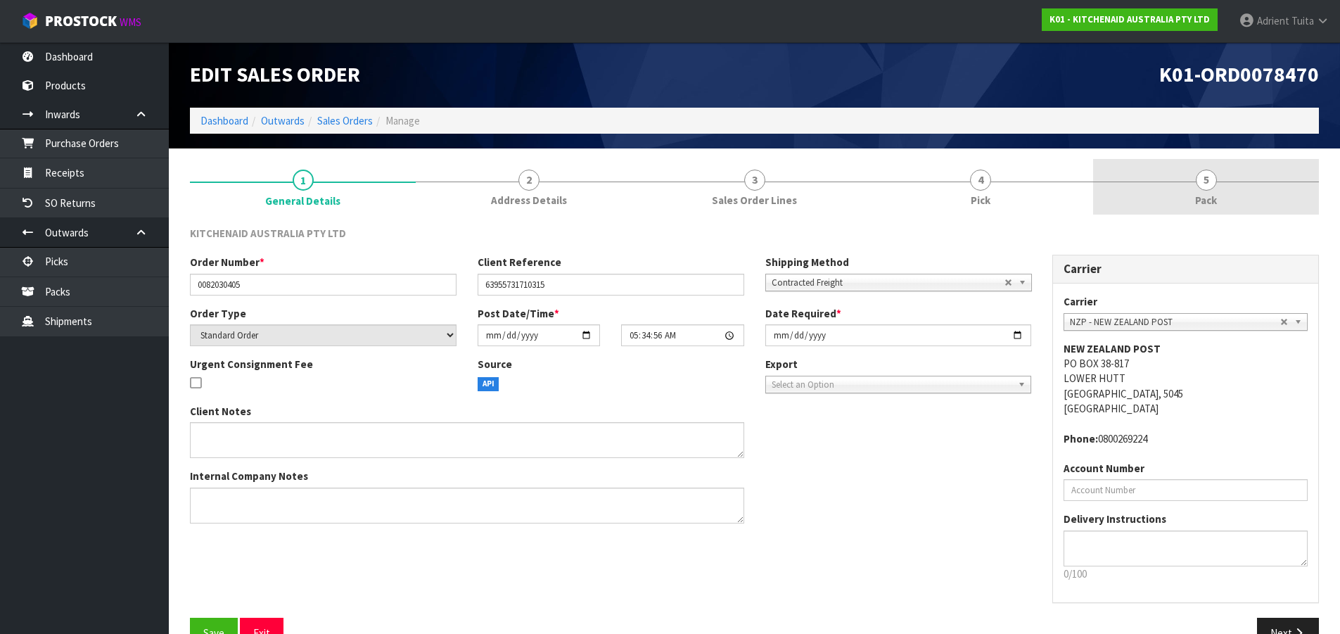
click at [1249, 195] on link "5 Pack" at bounding box center [1206, 187] width 226 height 56
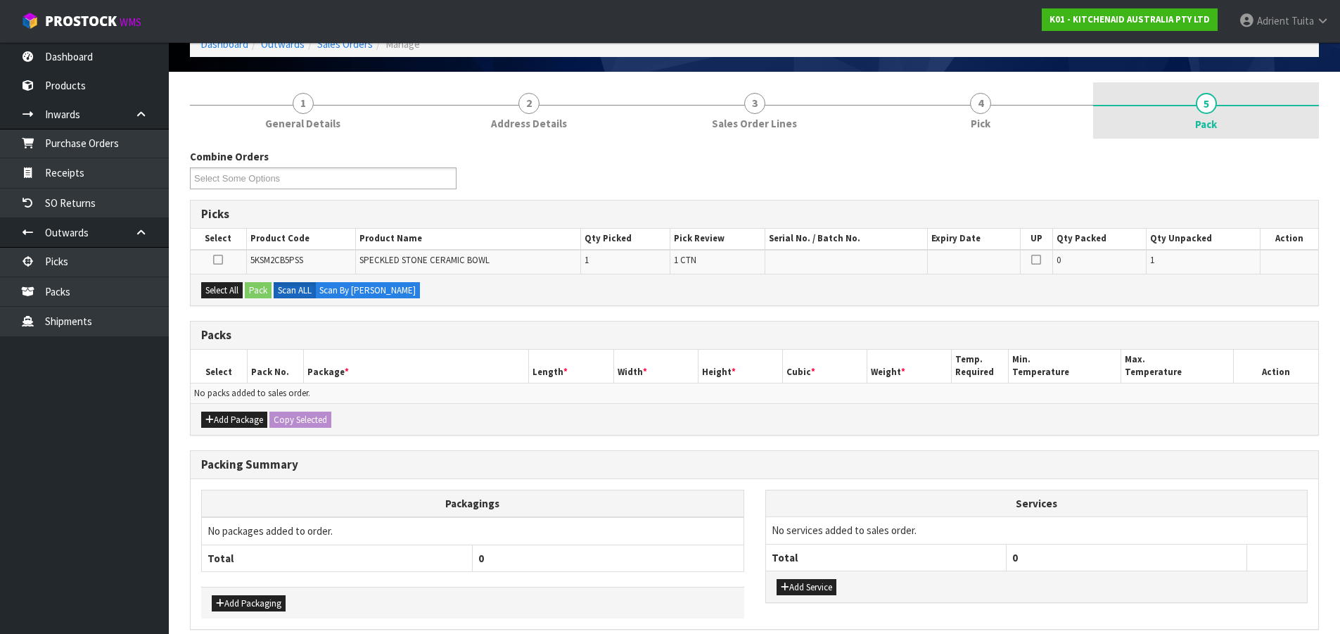
scroll to position [139, 0]
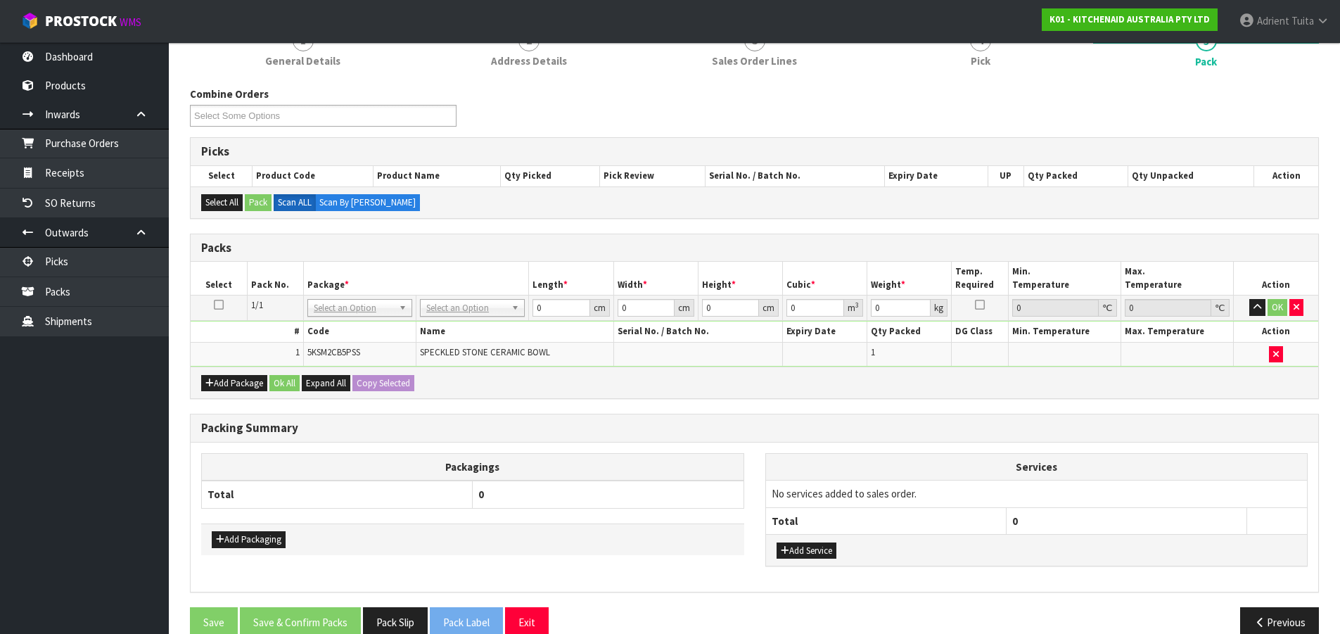
drag, startPoint x: 457, startPoint y: 313, endPoint x: 459, endPoint y: 339, distance: 26.1
drag, startPoint x: 462, startPoint y: 349, endPoint x: 560, endPoint y: 322, distance: 102.2
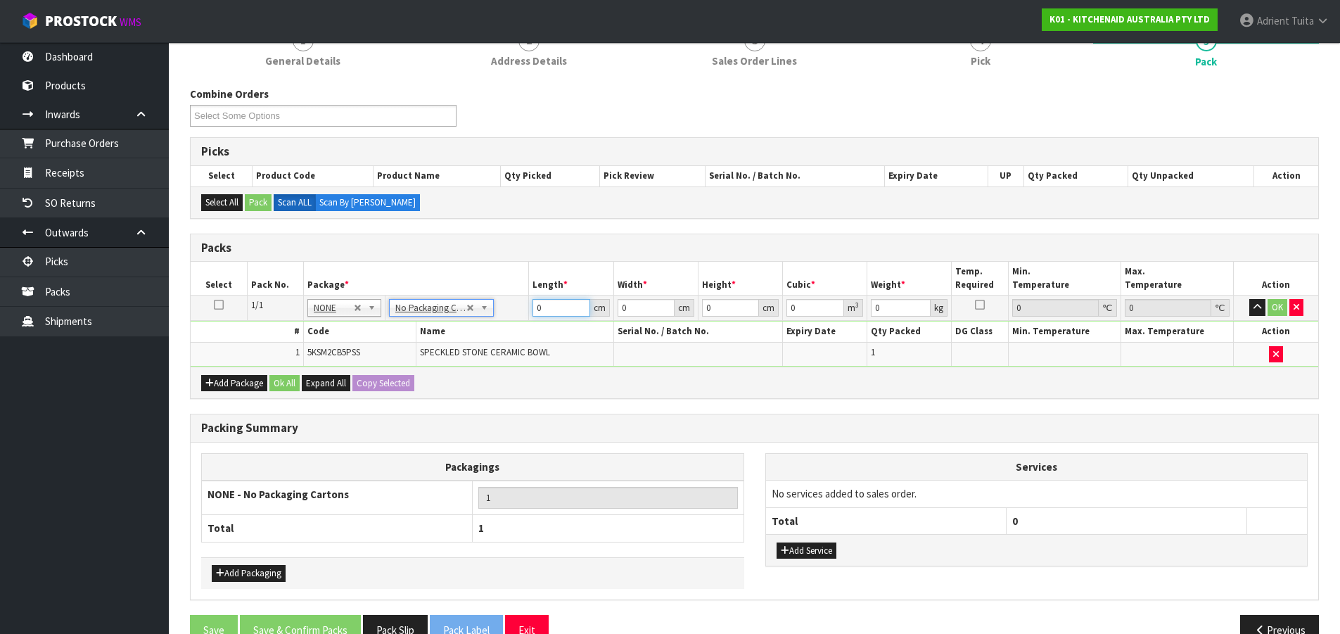
click at [562, 314] on input "0" at bounding box center [561, 308] width 57 height 18
click at [1275, 310] on button "OK" at bounding box center [1278, 307] width 20 height 17
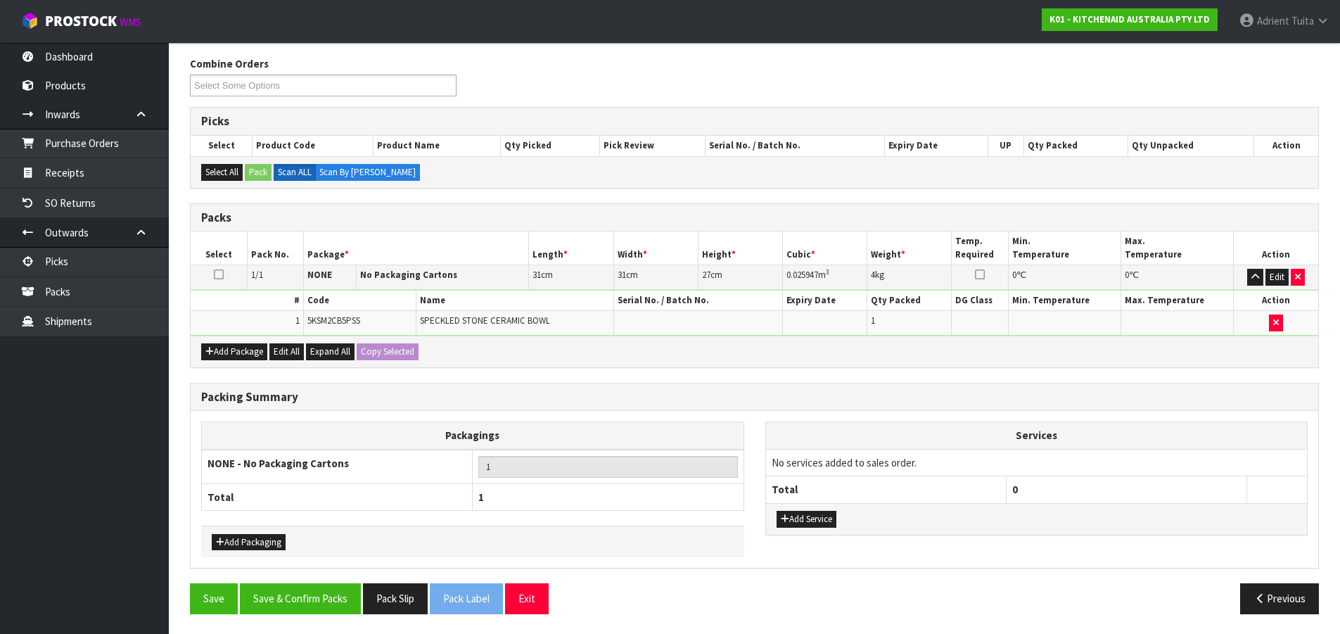
scroll to position [171, 0]
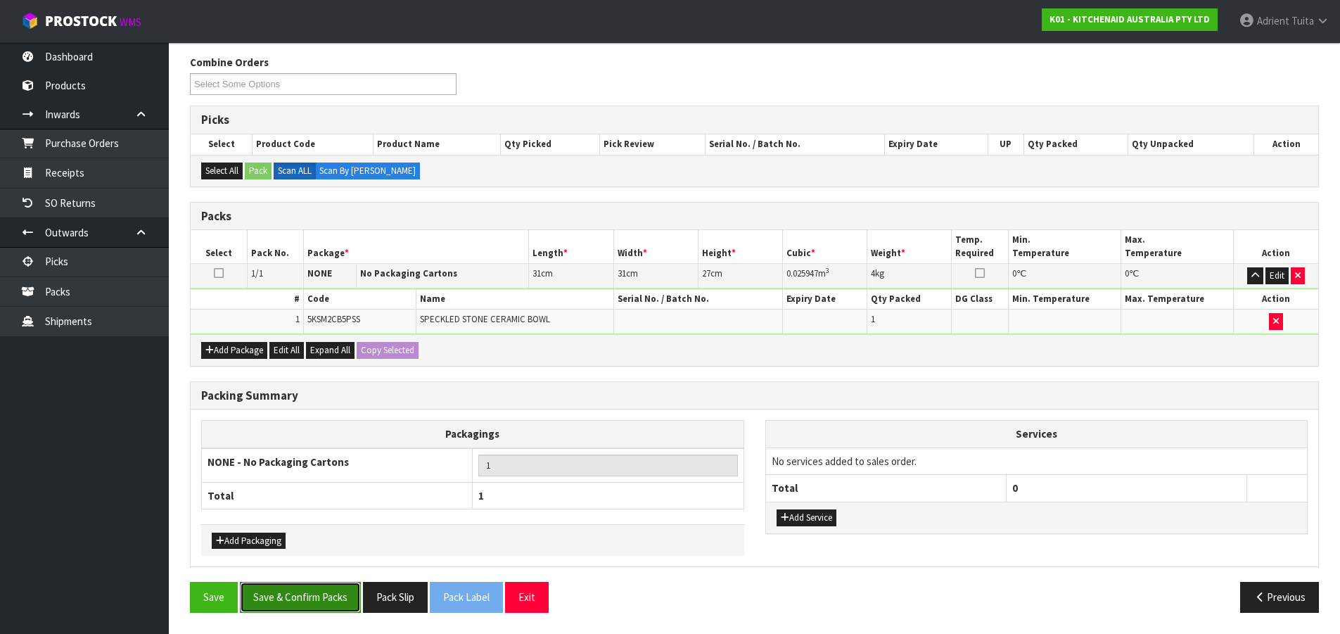
click at [302, 602] on button "Save & Confirm Packs" at bounding box center [300, 597] width 121 height 30
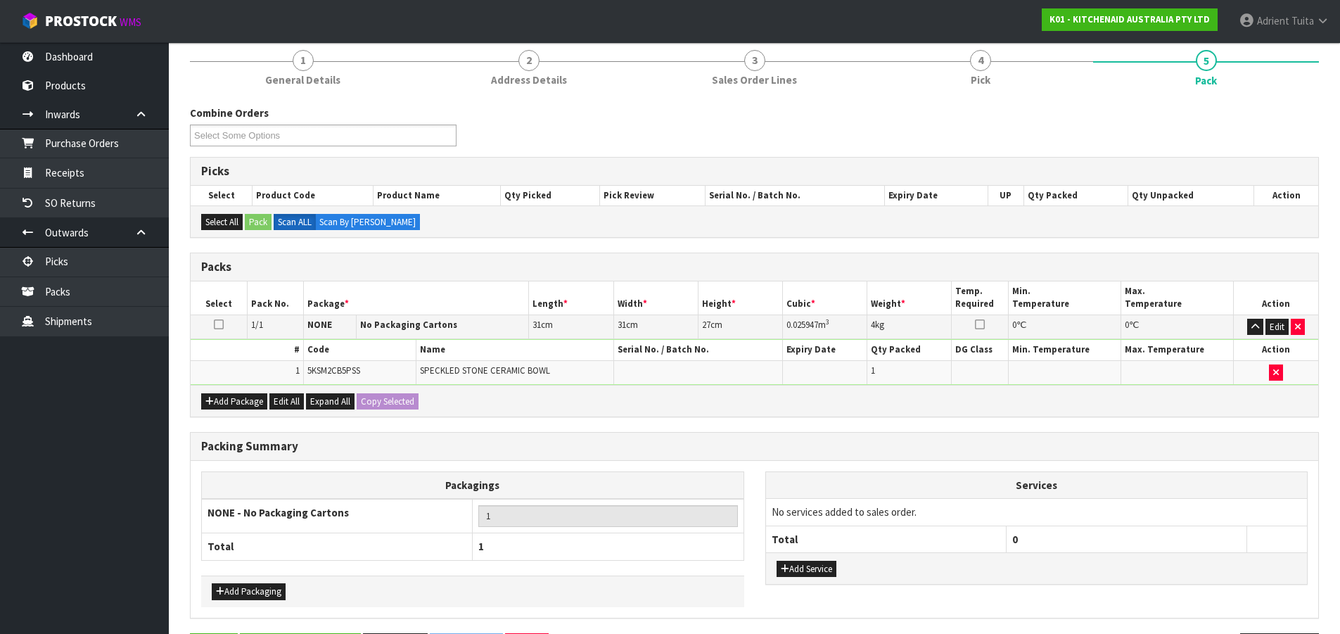
scroll to position [0, 0]
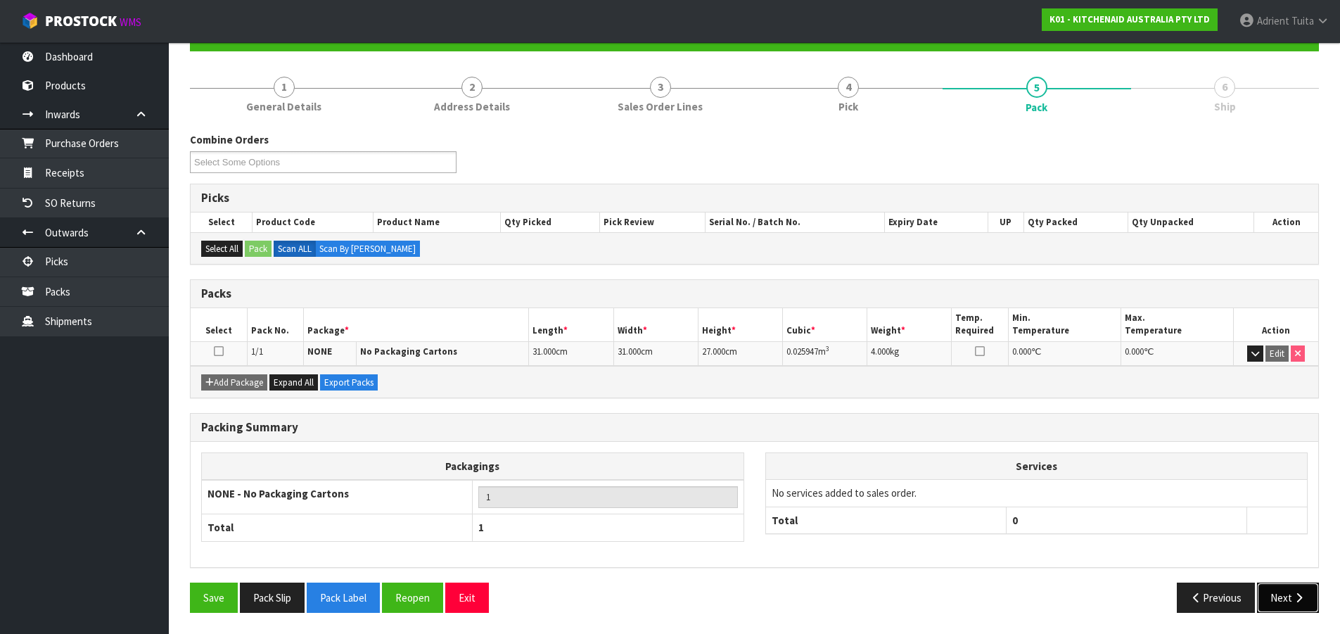
click at [1275, 585] on button "Next" at bounding box center [1288, 598] width 62 height 30
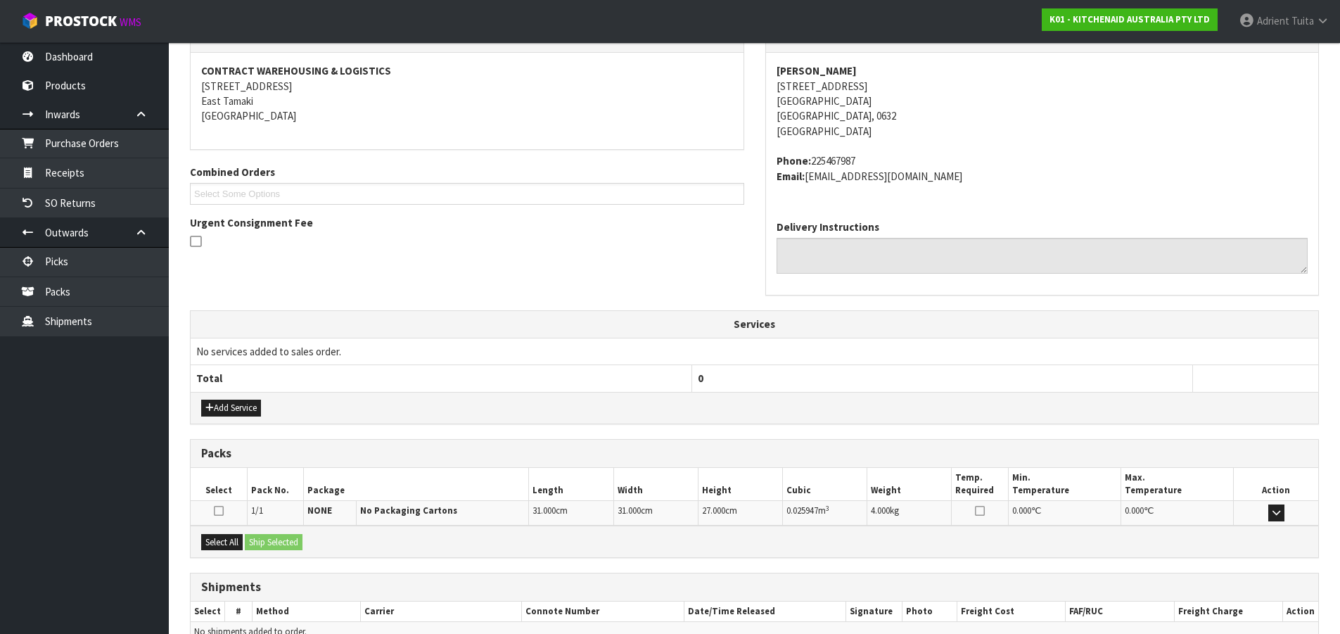
scroll to position [328, 0]
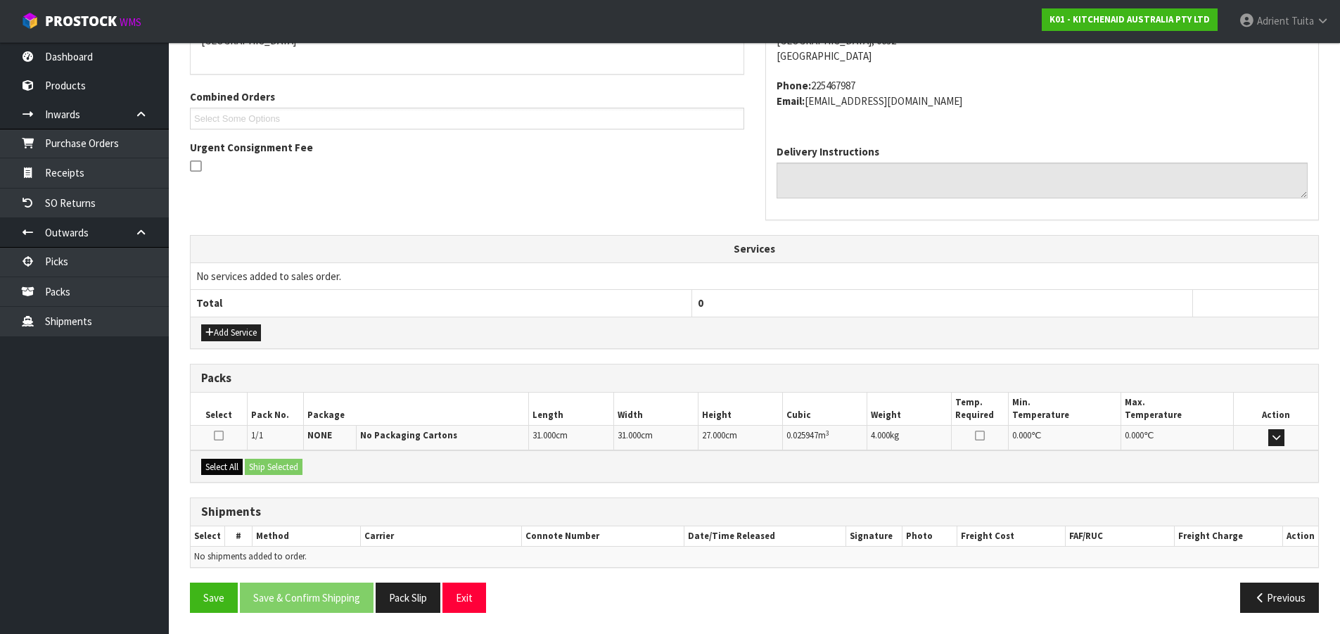
click at [227, 459] on div "Select All Ship Selected" at bounding box center [755, 466] width 1128 height 32
drag, startPoint x: 227, startPoint y: 464, endPoint x: 279, endPoint y: 466, distance: 51.4
click at [231, 464] on button "Select All" at bounding box center [222, 467] width 42 height 17
click at [279, 466] on button "Ship Selected" at bounding box center [274, 467] width 58 height 17
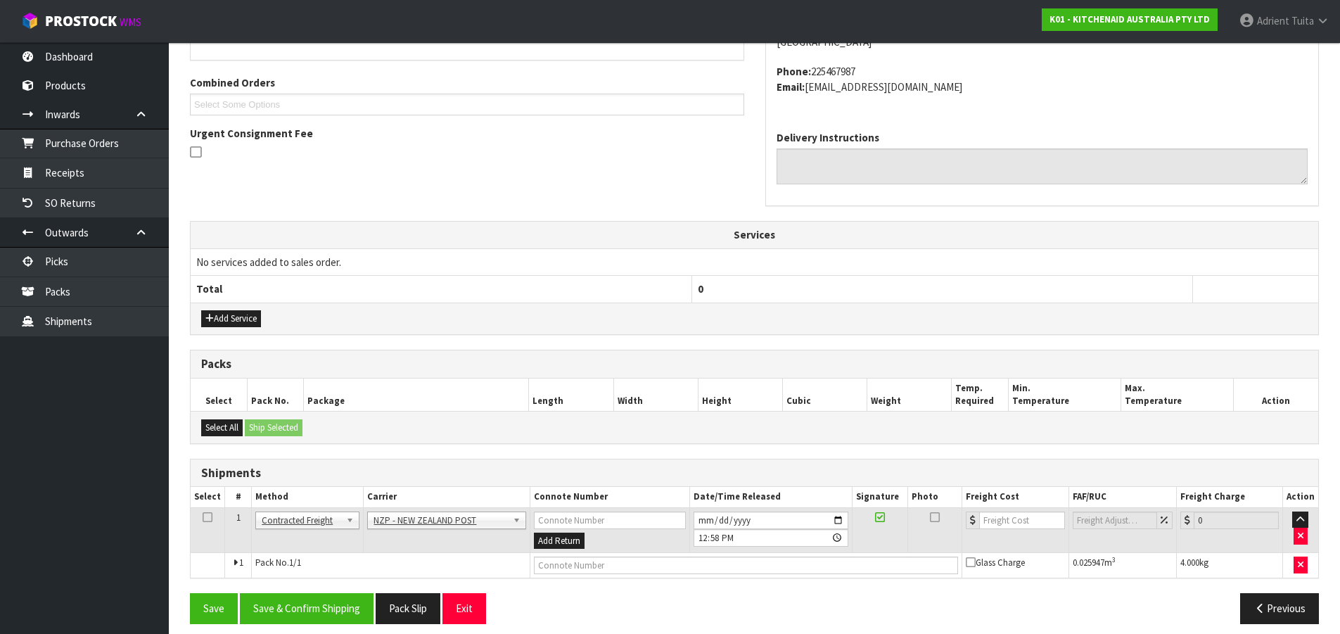
scroll to position [353, 0]
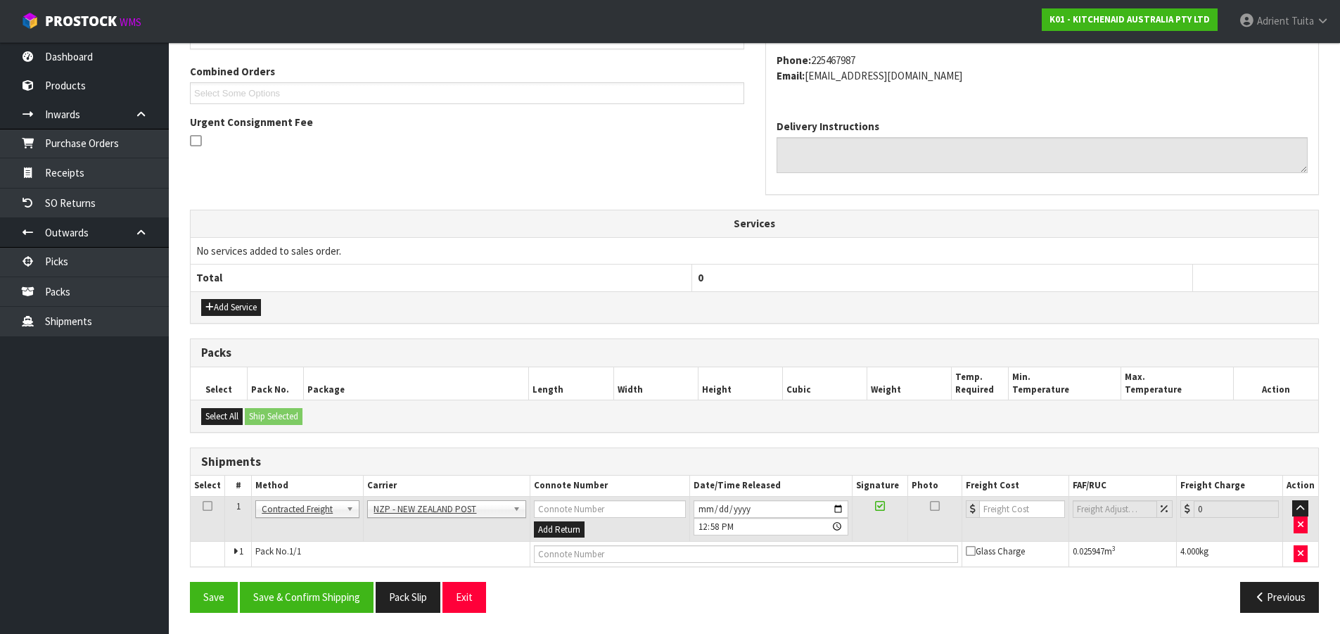
click at [313, 581] on div "From Address CONTRACT WAREHOUSING & LOGISTICS 17 Allens Road East Tamaki Auckla…" at bounding box center [754, 272] width 1129 height 699
click at [313, 589] on button "Save & Confirm Shipping" at bounding box center [307, 597] width 134 height 30
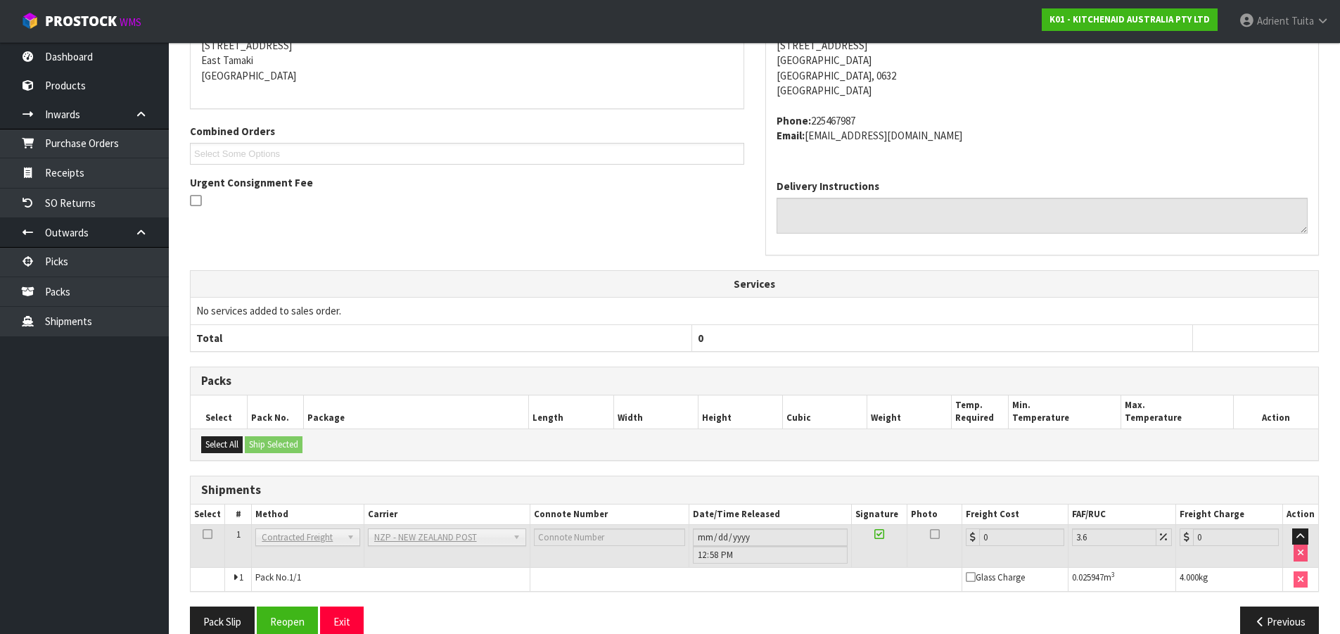
scroll to position [333, 0]
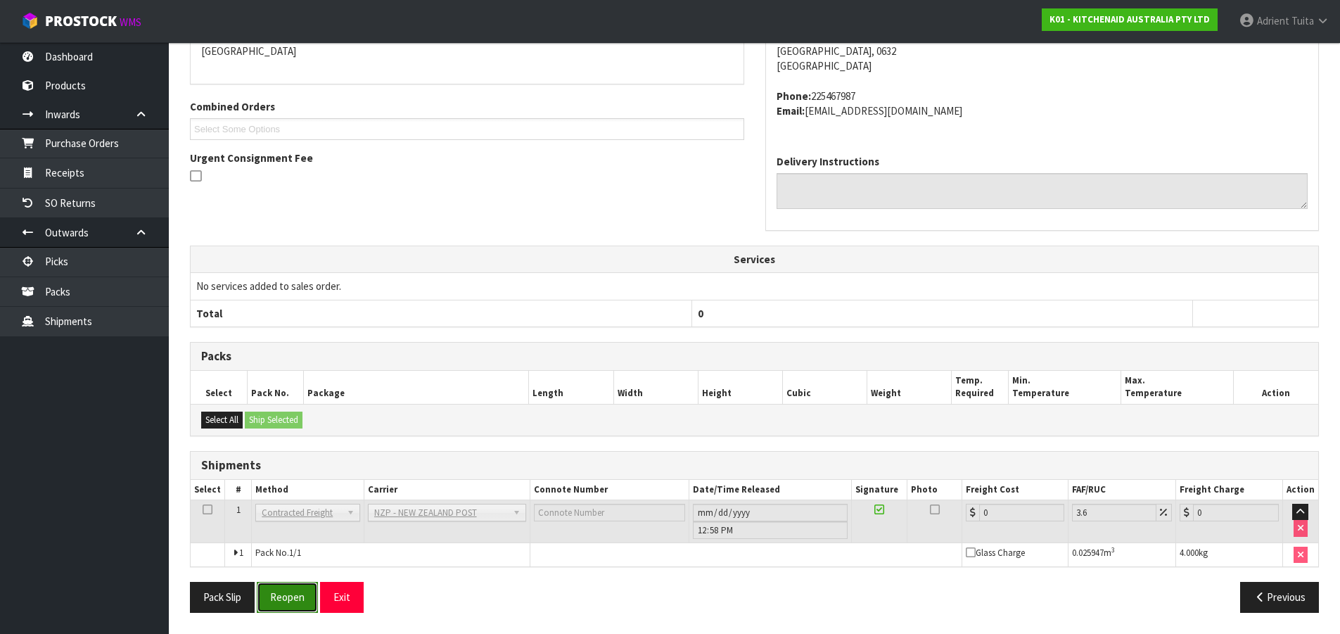
drag, startPoint x: 310, startPoint y: 597, endPoint x: 302, endPoint y: 586, distance: 13.1
click at [310, 597] on button "Reopen" at bounding box center [287, 597] width 61 height 30
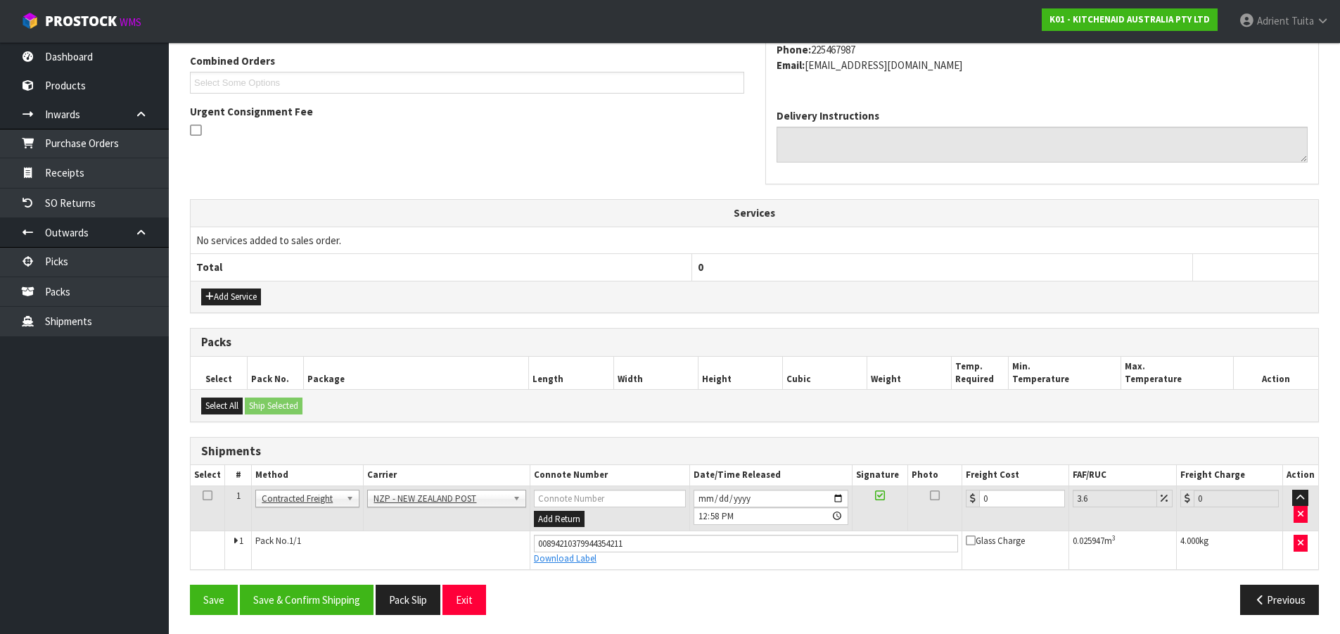
scroll to position [366, 0]
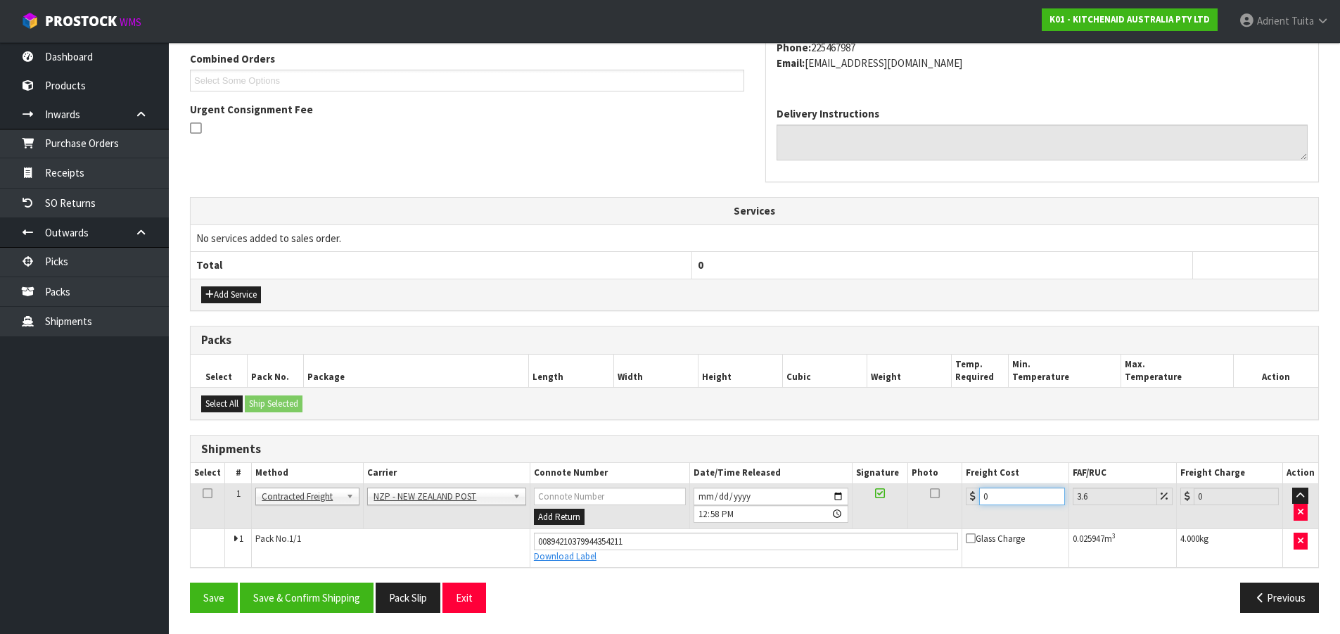
click at [999, 493] on input "0" at bounding box center [1021, 497] width 85 height 18
click at [308, 605] on button "Save & Confirm Shipping" at bounding box center [307, 598] width 134 height 30
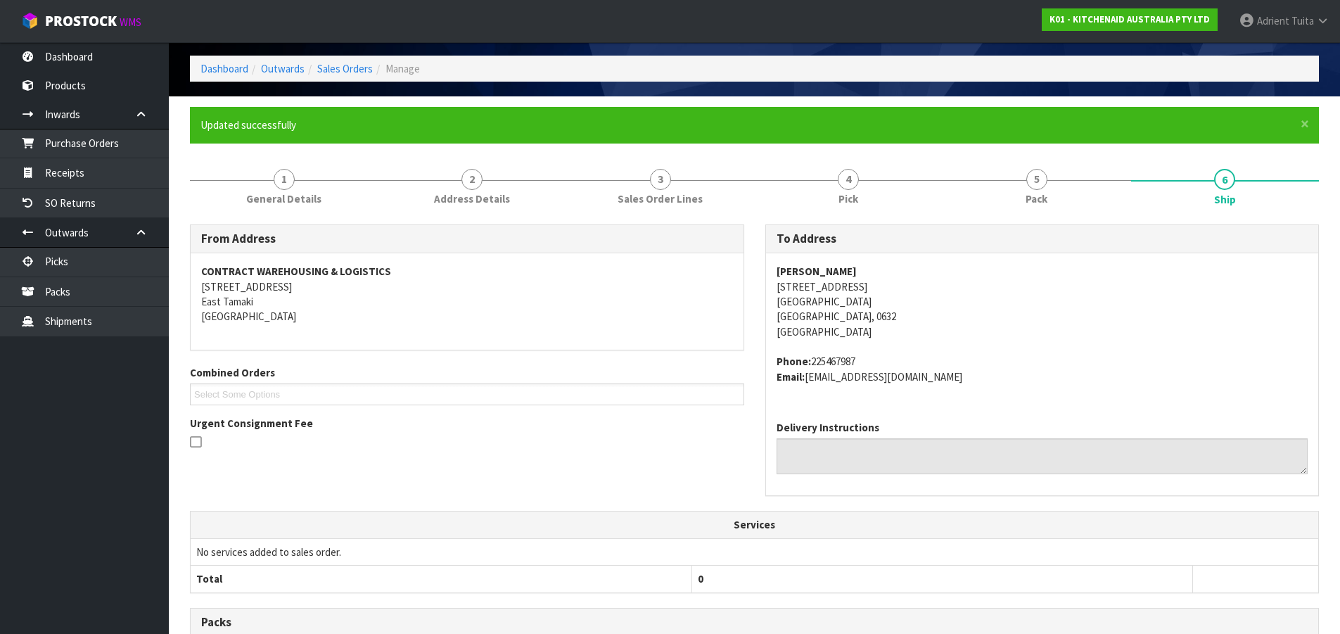
scroll to position [327, 0]
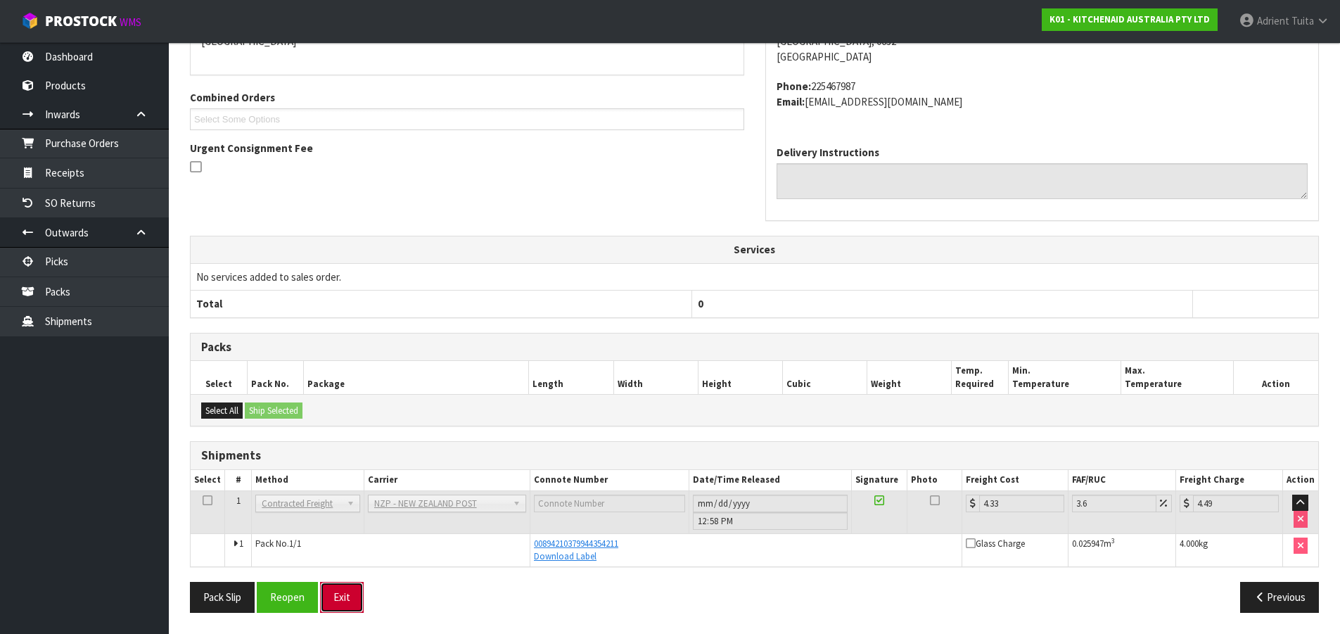
click at [327, 592] on button "Exit" at bounding box center [342, 597] width 44 height 30
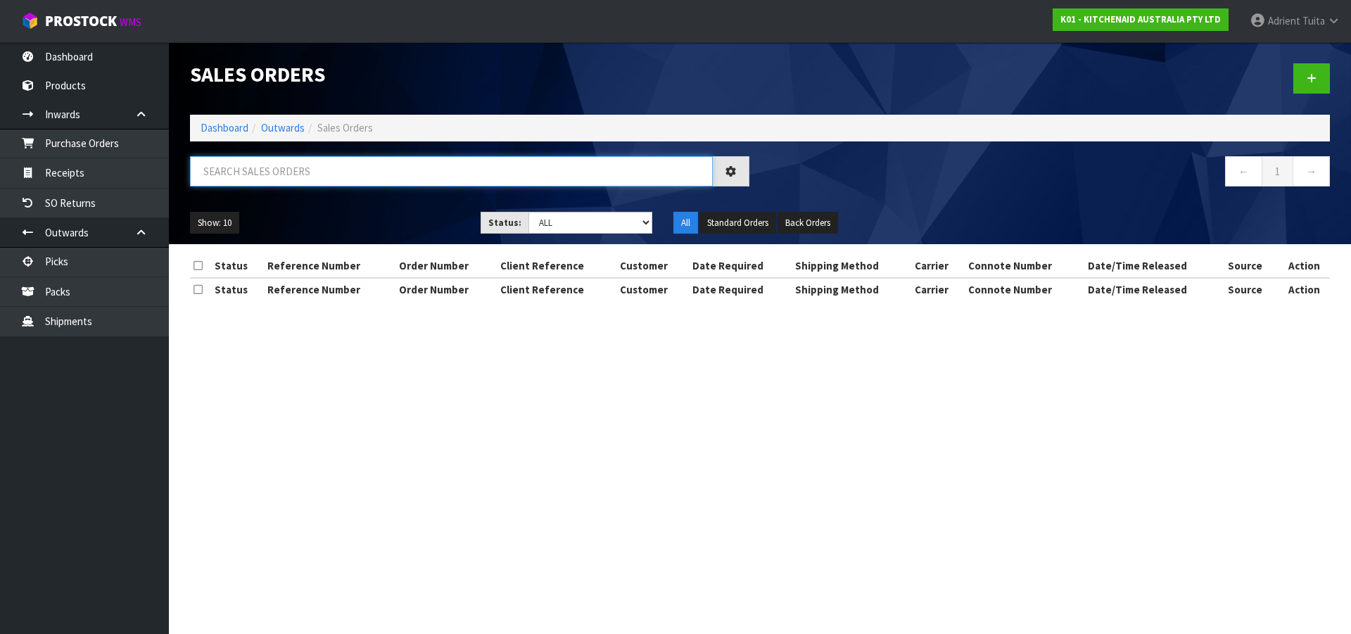
click at [310, 182] on input "text" at bounding box center [451, 171] width 523 height 30
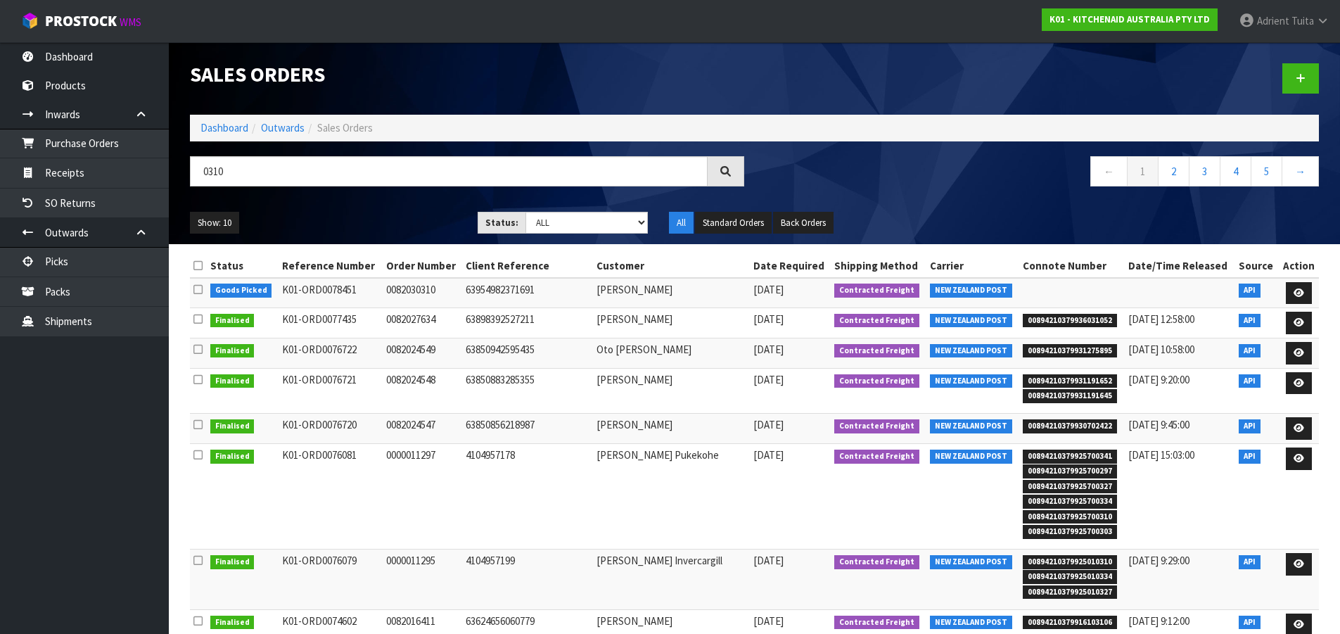
click at [1315, 289] on td at bounding box center [1299, 293] width 40 height 30
click at [1308, 293] on td at bounding box center [1299, 293] width 40 height 30
click at [1305, 293] on link at bounding box center [1299, 293] width 26 height 23
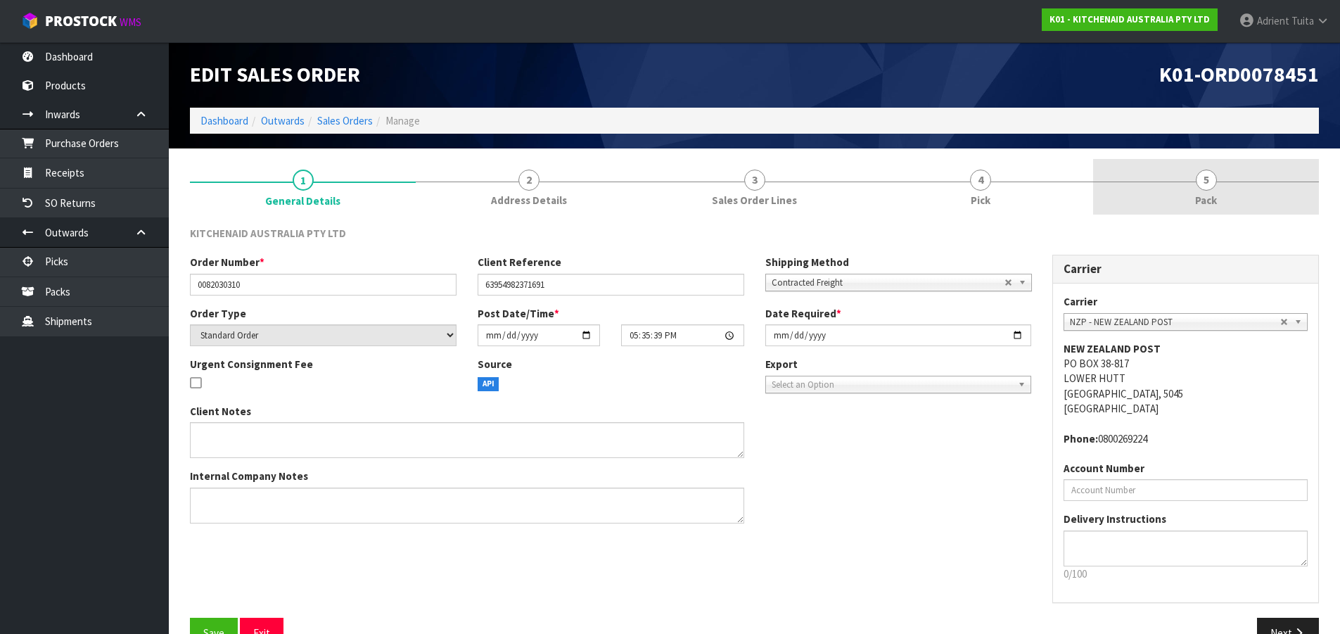
click at [1278, 200] on link "5 Pack" at bounding box center [1206, 187] width 226 height 56
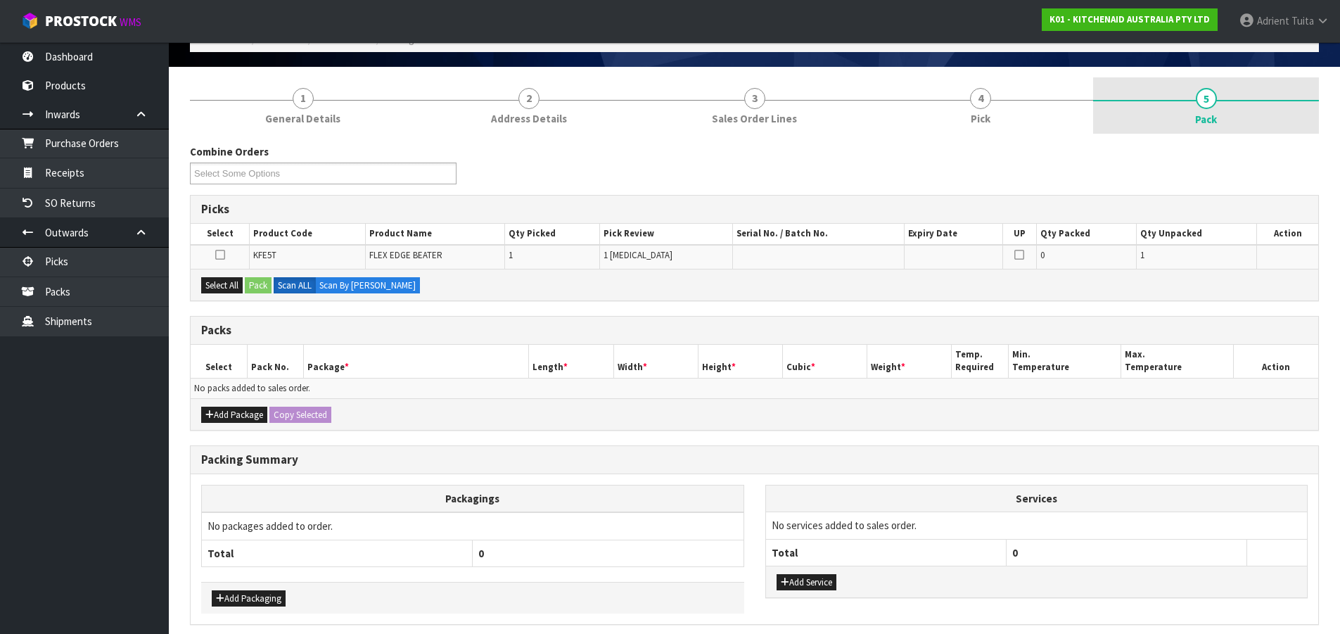
scroll to position [139, 0]
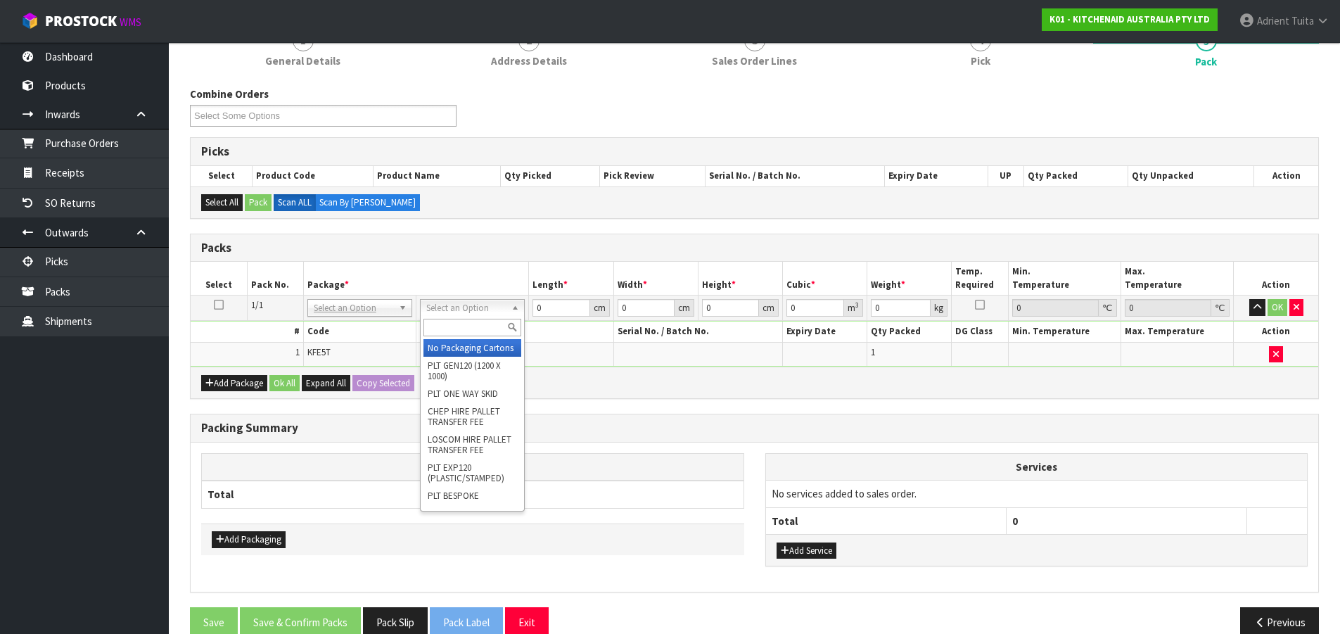
click at [485, 337] on div at bounding box center [472, 327] width 103 height 23
click at [488, 331] on input "text" at bounding box center [473, 328] width 98 height 18
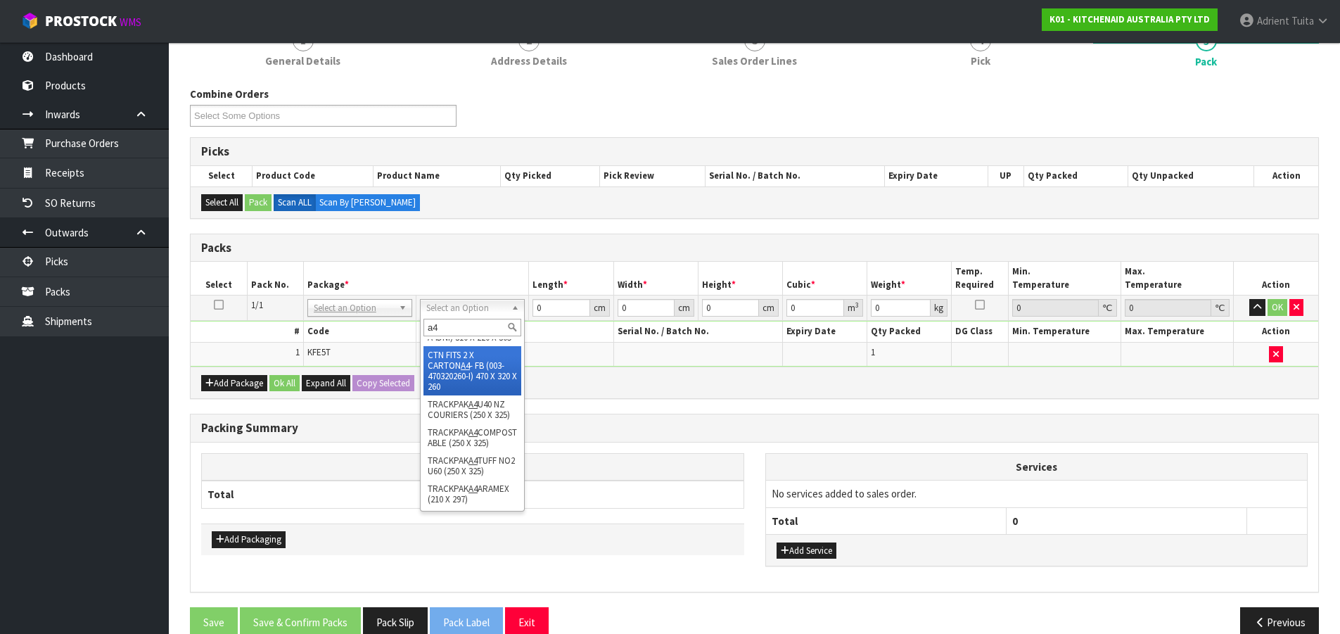
scroll to position [144, 0]
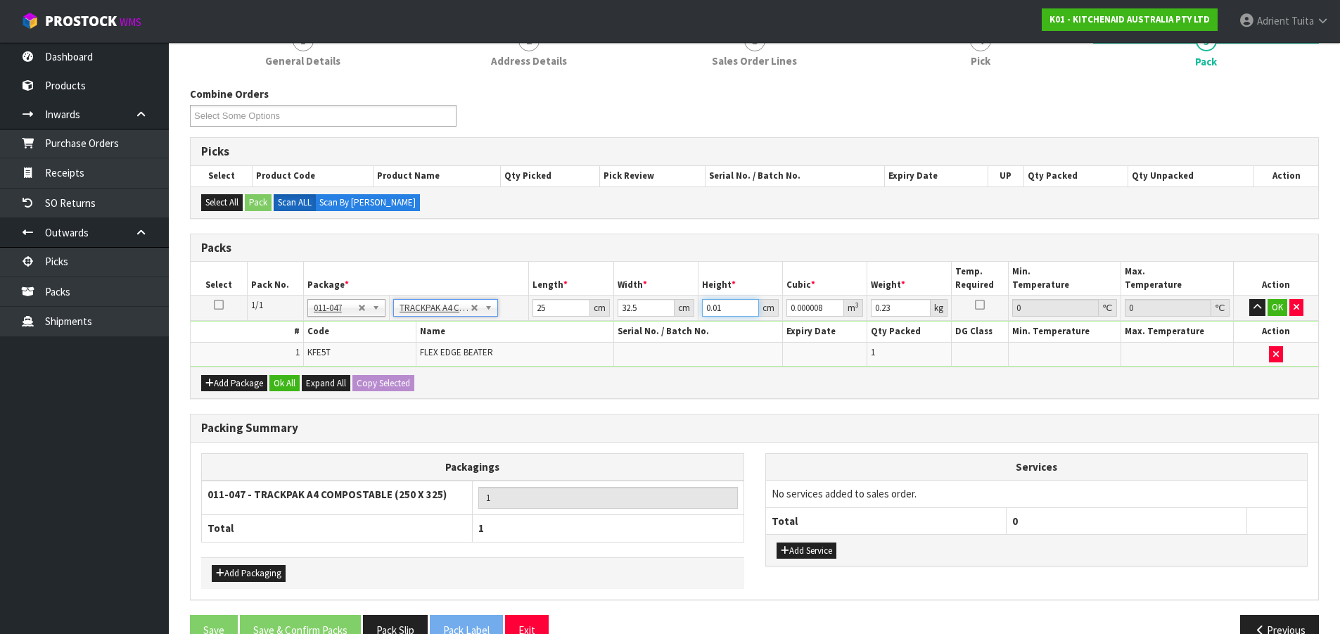
click at [704, 310] on input "0.01" at bounding box center [730, 308] width 57 height 18
click at [881, 303] on input "0.23" at bounding box center [901, 308] width 60 height 18
click at [1277, 303] on button "OK" at bounding box center [1278, 307] width 20 height 17
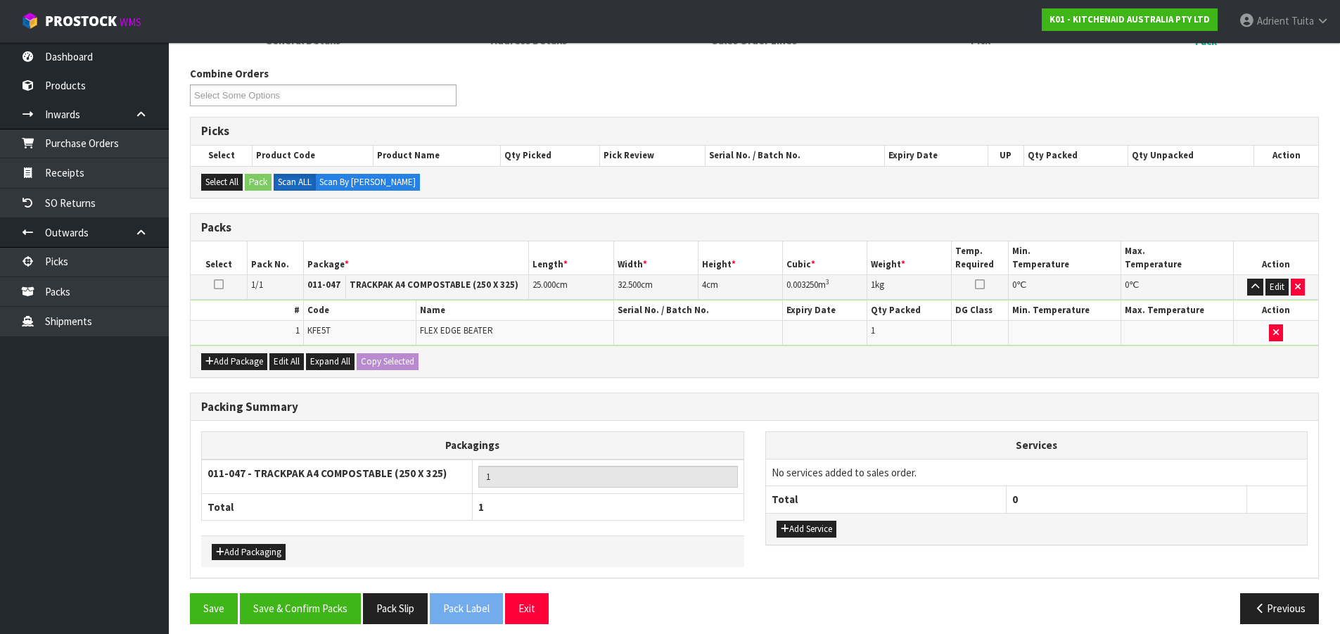
scroll to position [171, 0]
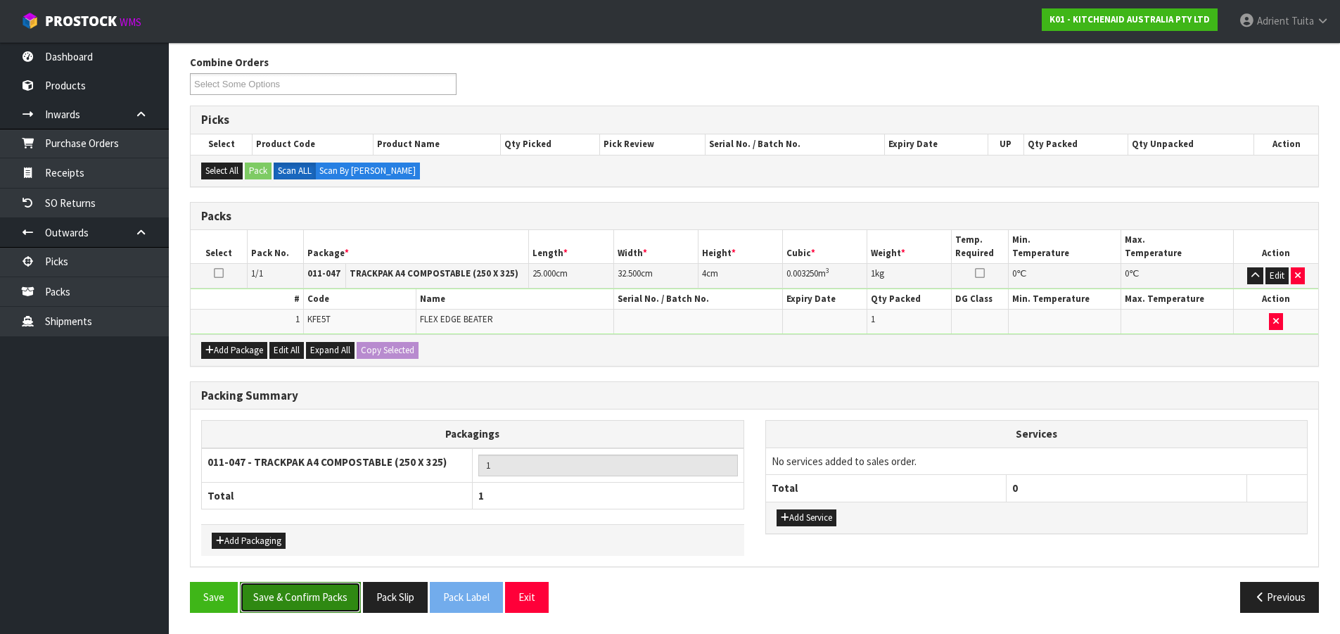
drag, startPoint x: 322, startPoint y: 596, endPoint x: 313, endPoint y: 592, distance: 10.1
click at [321, 596] on button "Save & Confirm Packs" at bounding box center [300, 597] width 121 height 30
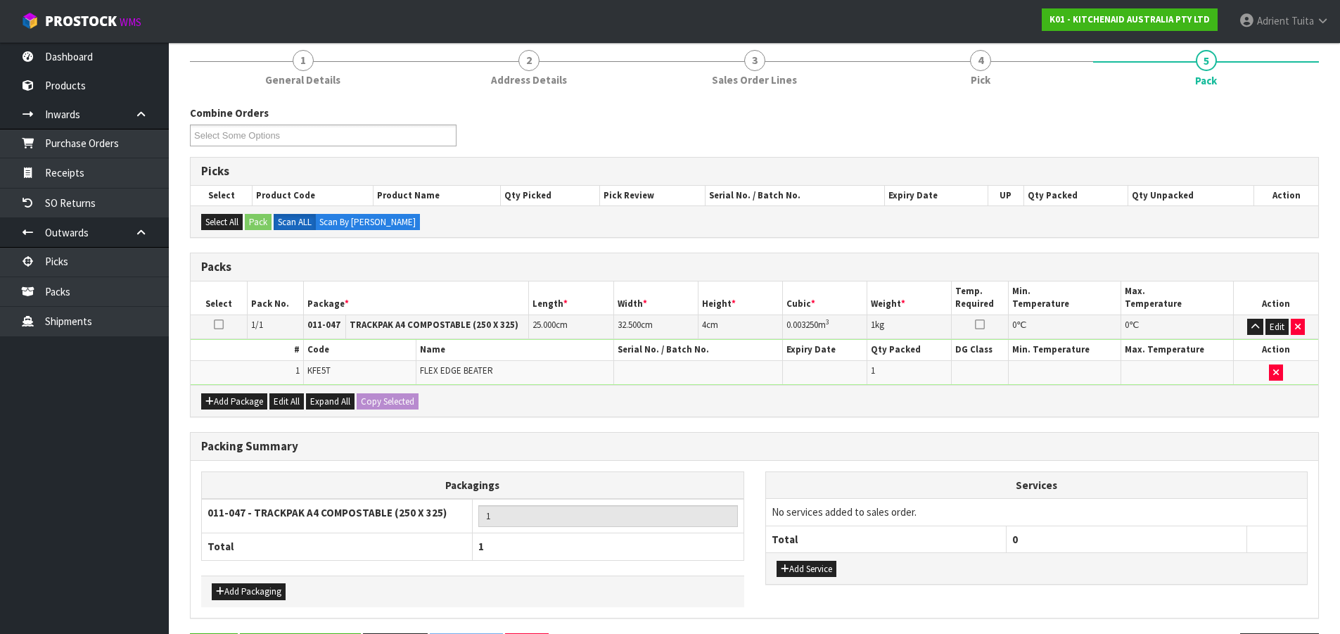
scroll to position [0, 0]
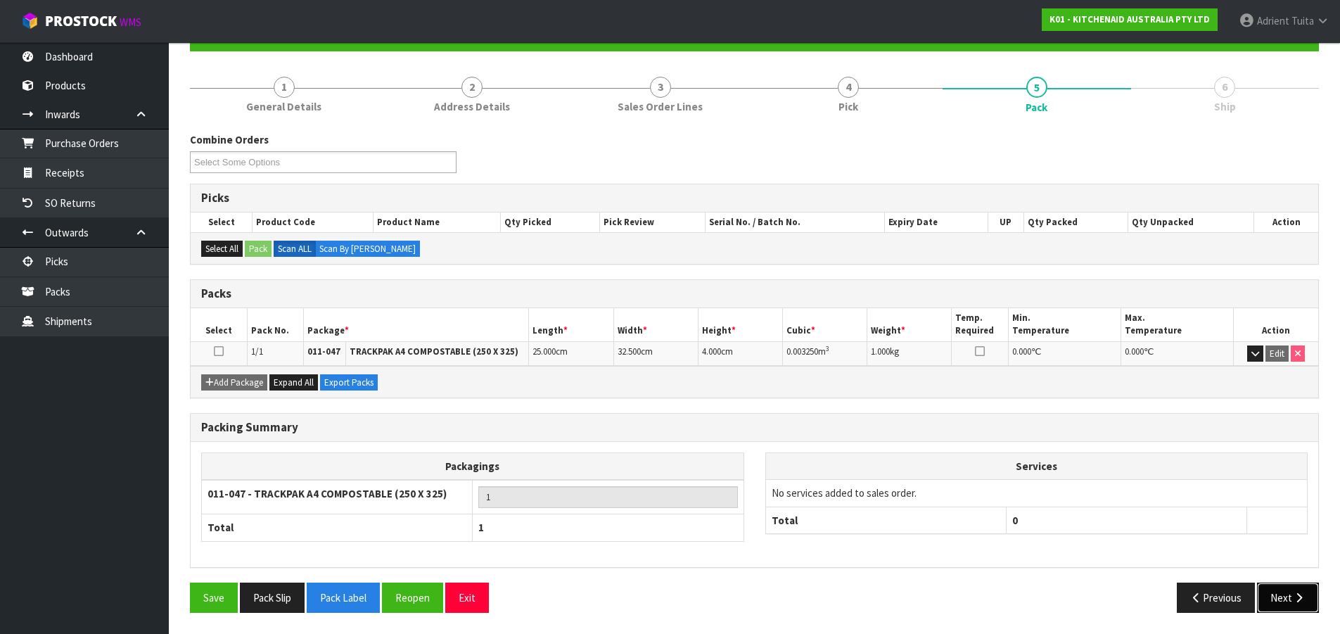
click at [1276, 593] on button "Next" at bounding box center [1288, 598] width 62 height 30
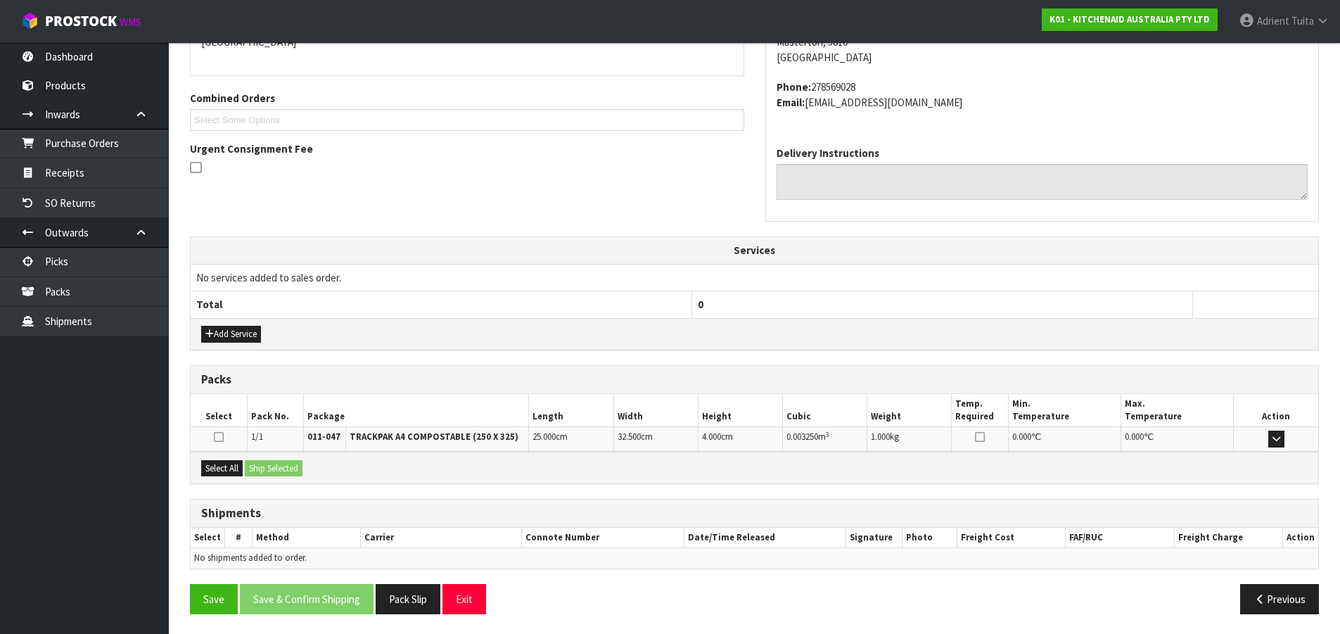
scroll to position [328, 0]
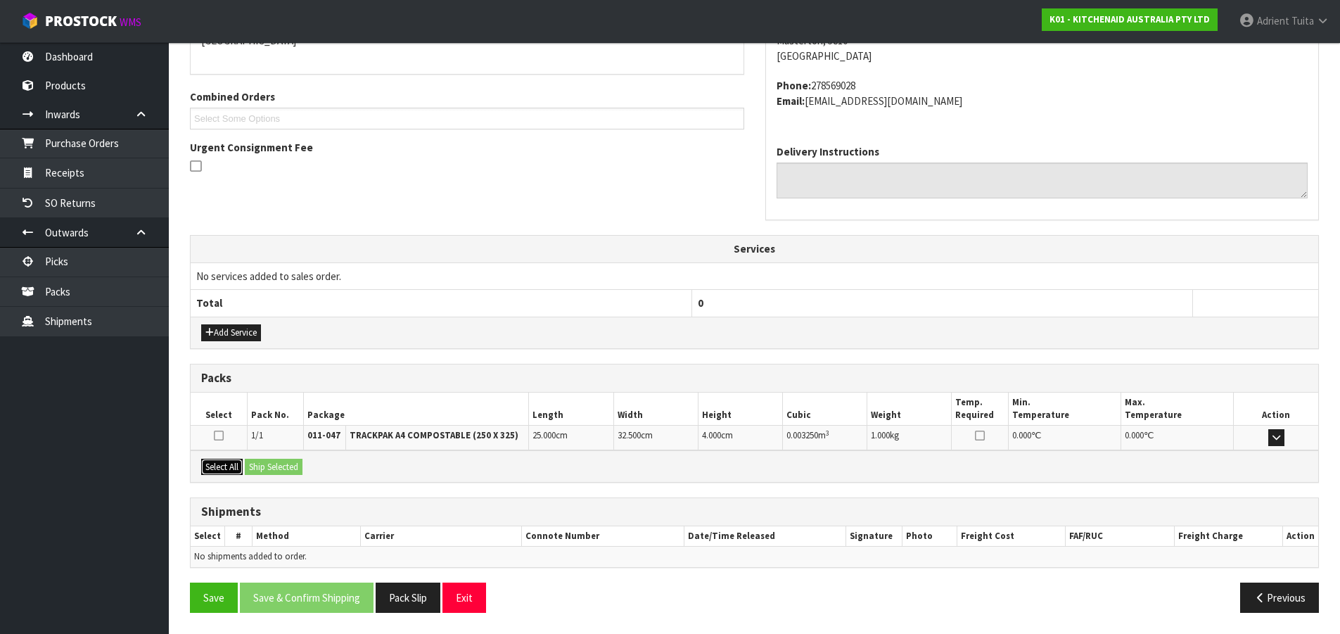
click at [241, 468] on button "Select All" at bounding box center [222, 467] width 42 height 17
click at [263, 468] on button "Ship Selected" at bounding box center [274, 467] width 58 height 17
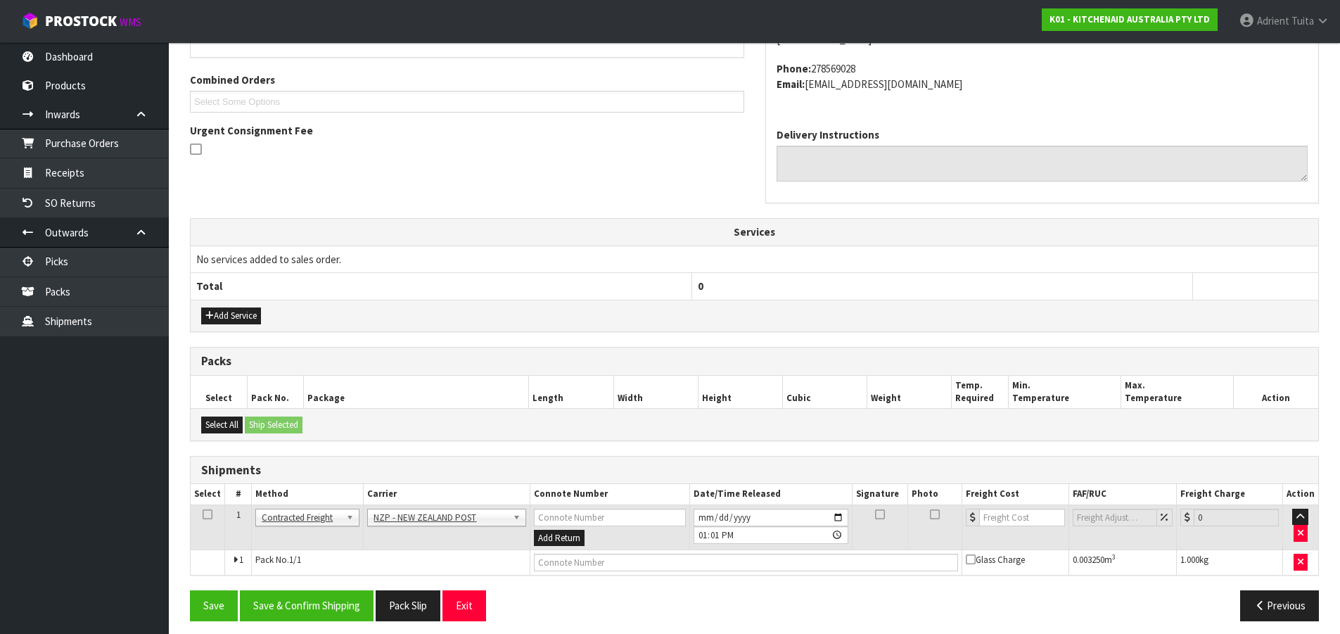
scroll to position [353, 0]
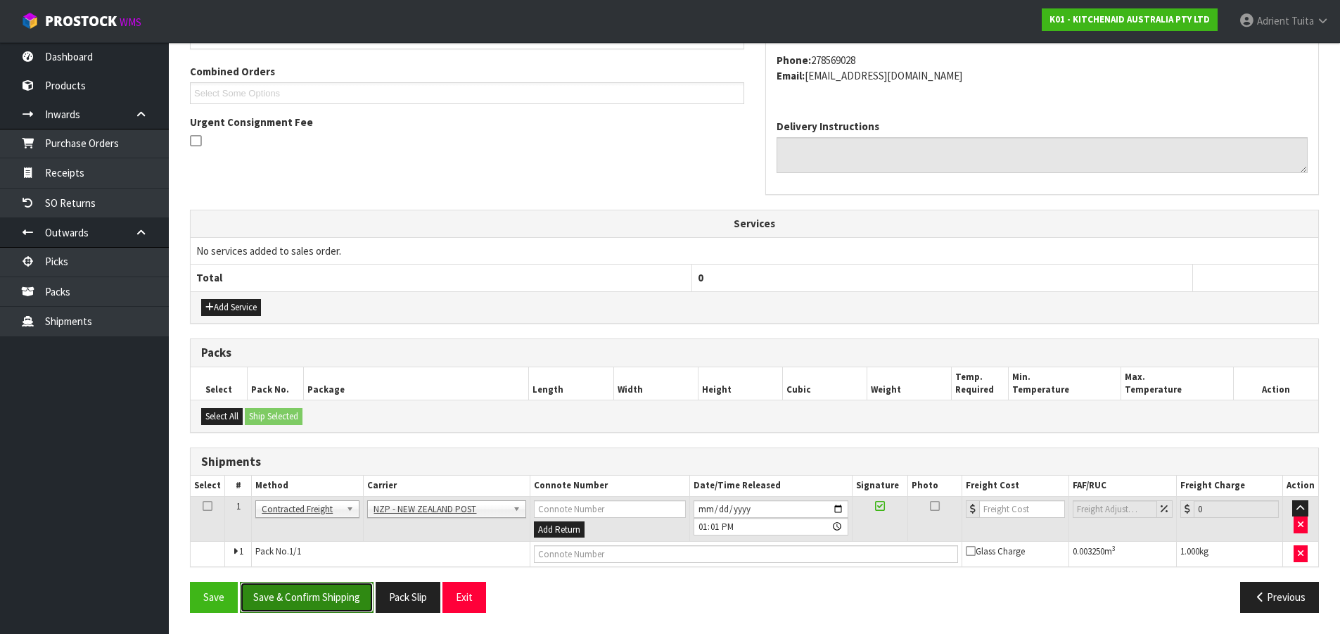
click at [333, 599] on button "Save & Confirm Shipping" at bounding box center [307, 597] width 134 height 30
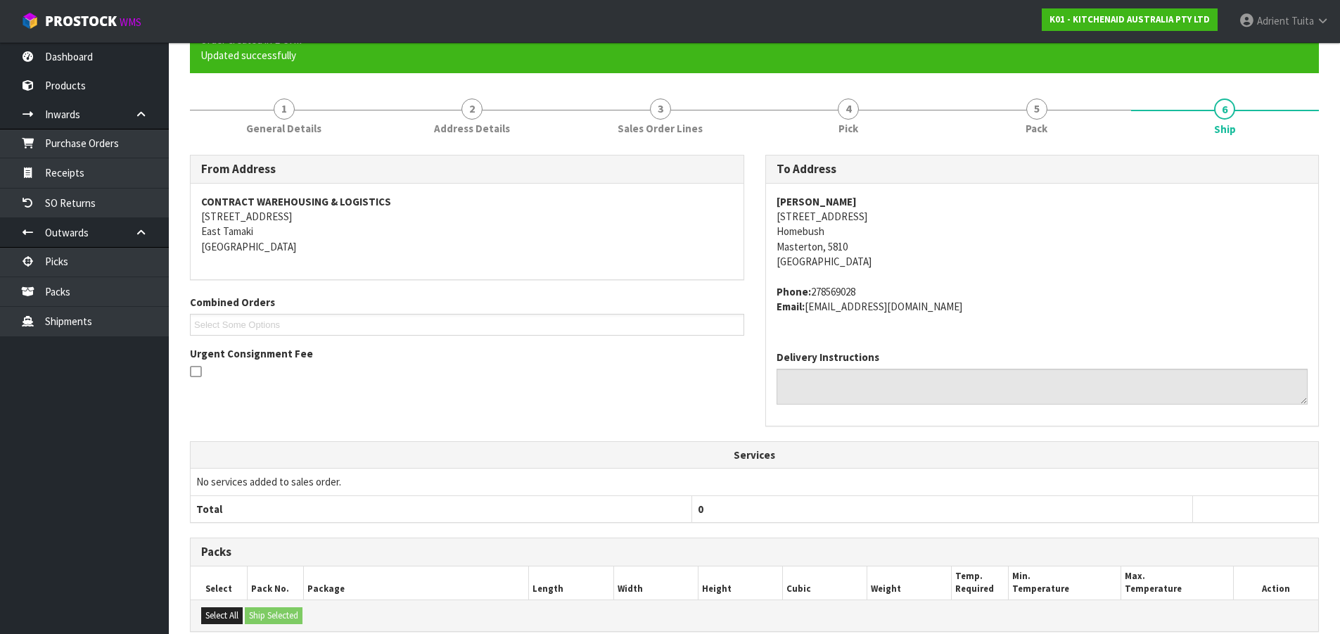
scroll to position [333, 0]
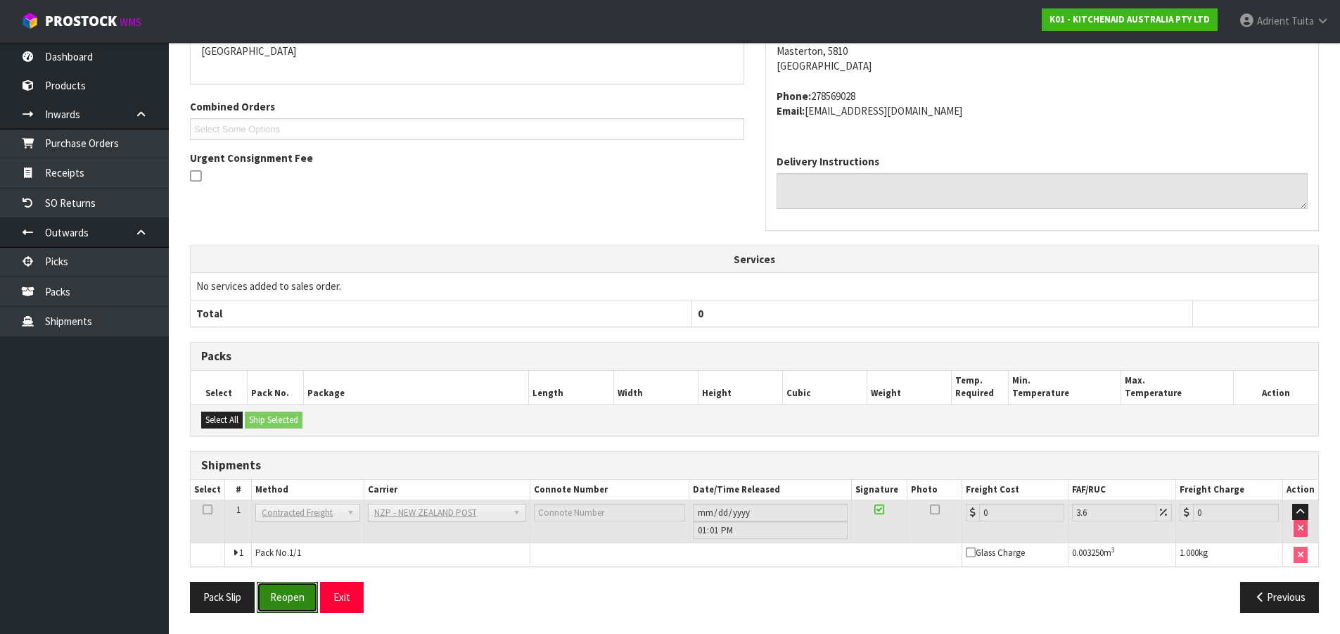
drag, startPoint x: 276, startPoint y: 594, endPoint x: 272, endPoint y: 575, distance: 19.5
click at [276, 594] on button "Reopen" at bounding box center [287, 597] width 61 height 30
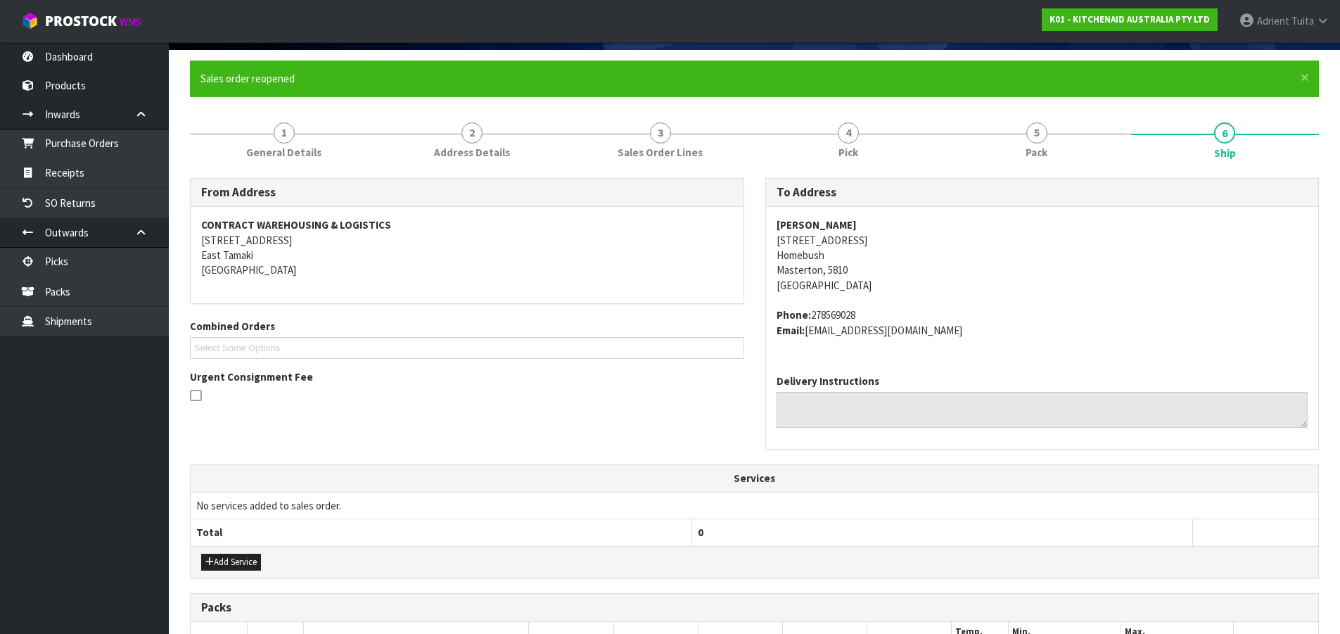
scroll to position [317, 0]
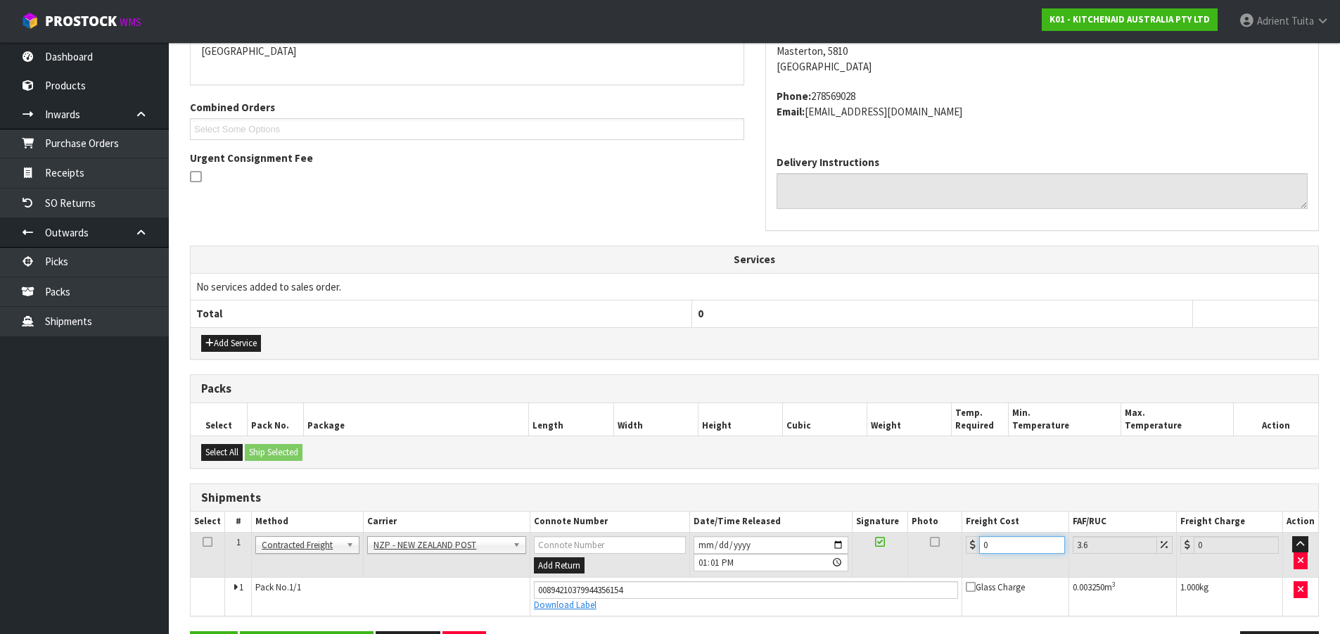
click at [1020, 539] on input "0" at bounding box center [1021, 545] width 85 height 18
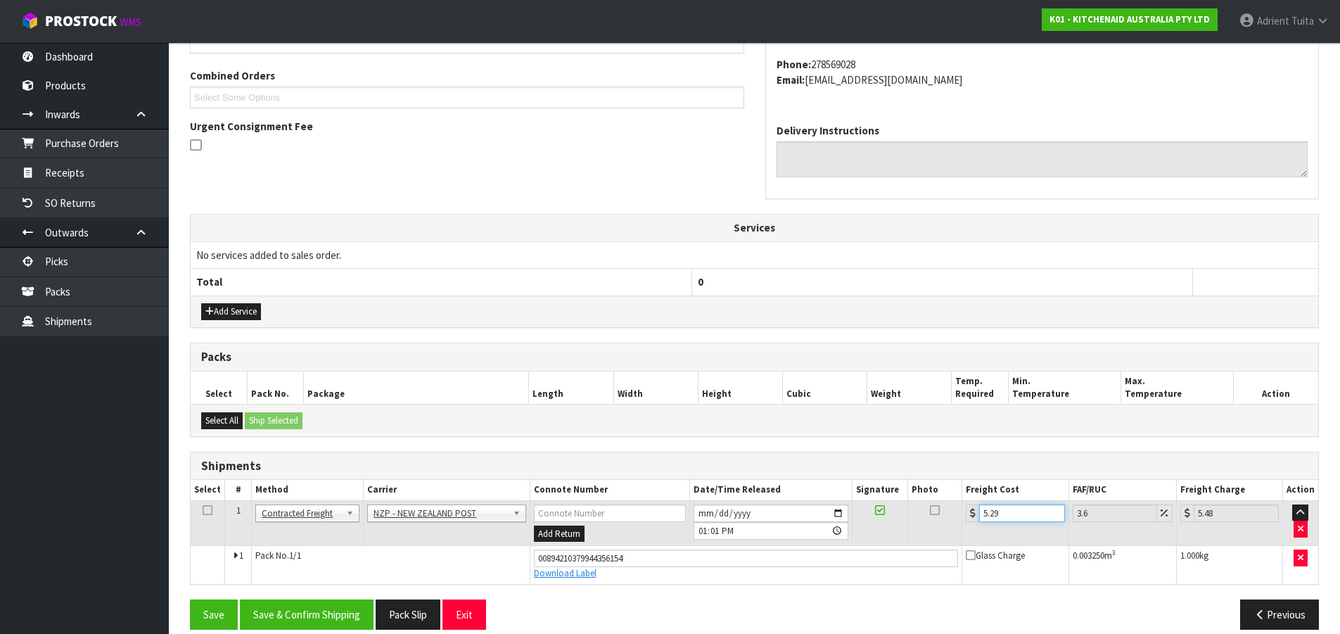
scroll to position [366, 0]
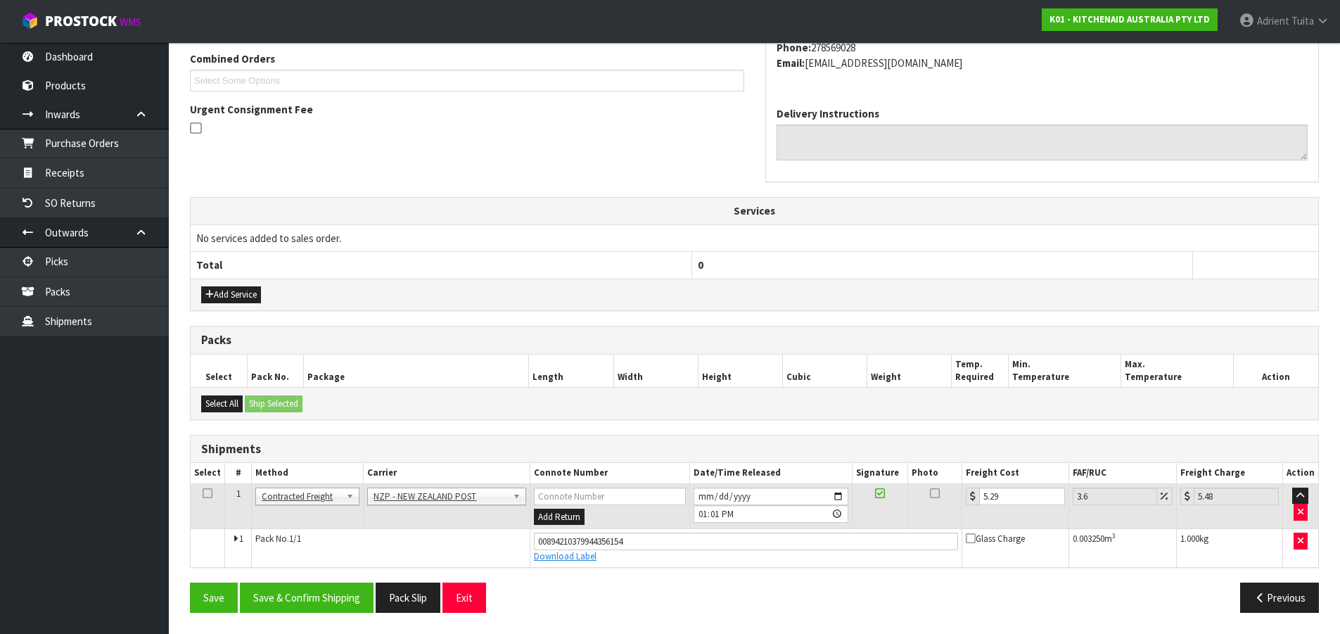
click at [284, 618] on div "Save Save & Confirm Shipping Pack Slip Exit Previous" at bounding box center [754, 603] width 1150 height 41
click at [286, 604] on button "Save & Confirm Shipping" at bounding box center [307, 598] width 134 height 30
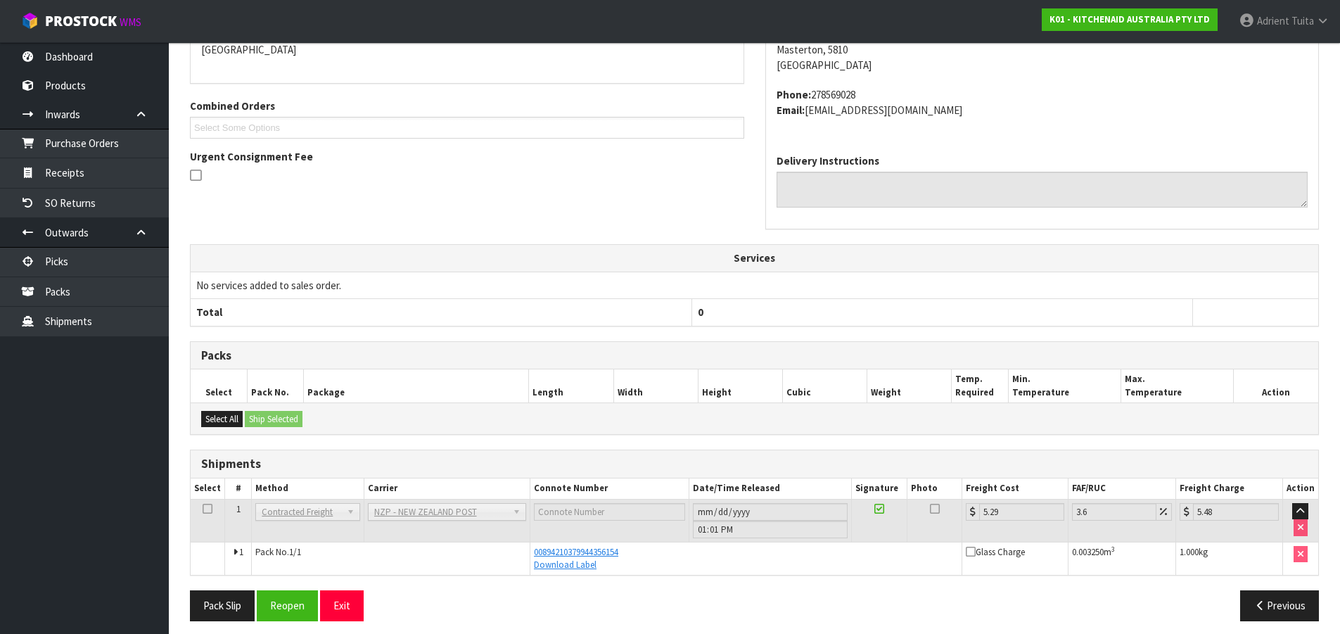
scroll to position [327, 0]
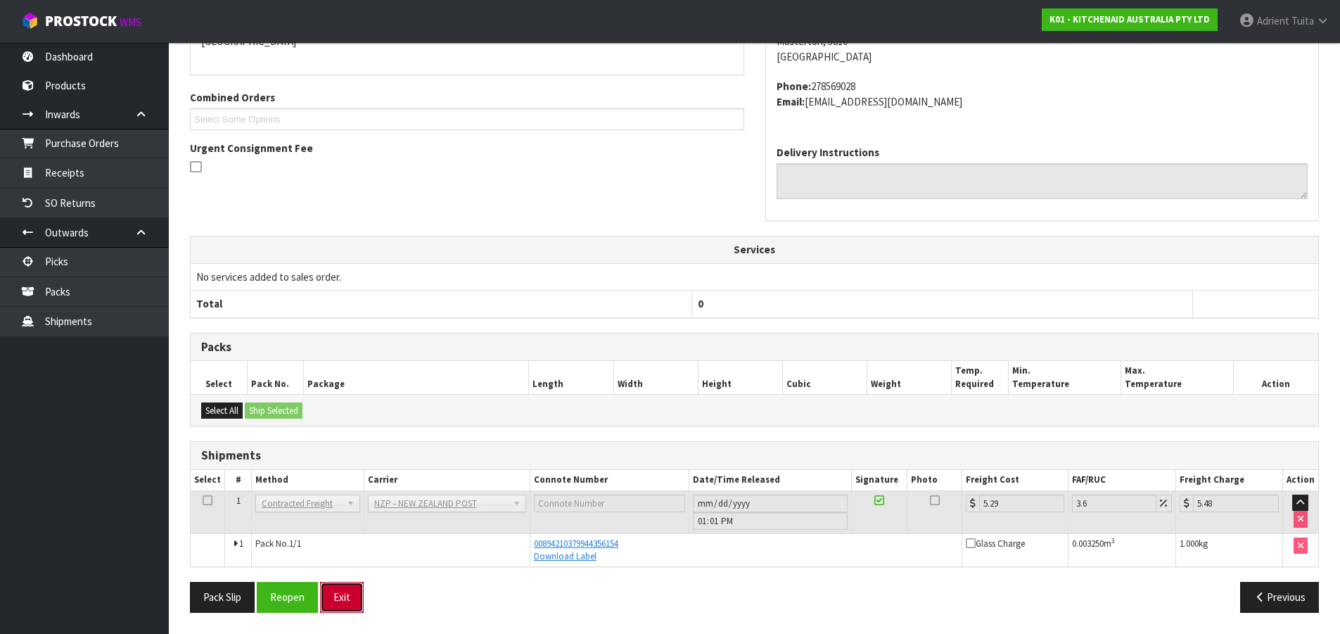
click at [345, 595] on button "Exit" at bounding box center [342, 597] width 44 height 30
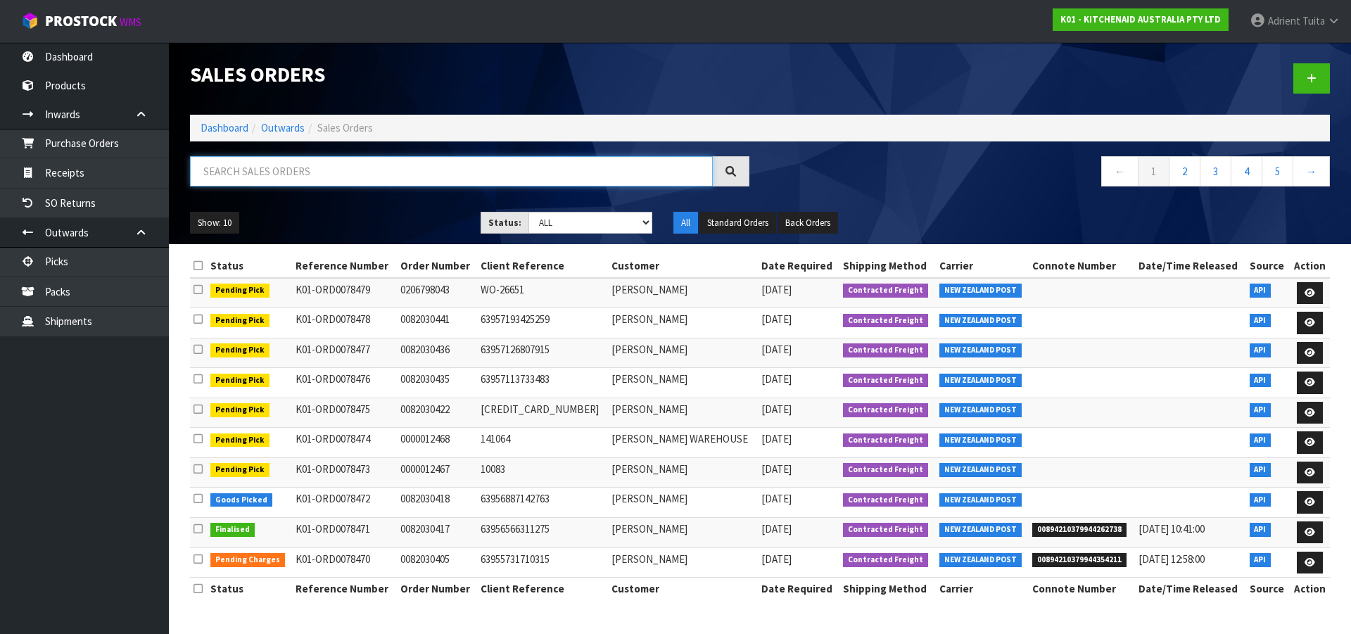
click at [575, 177] on input "text" at bounding box center [451, 171] width 523 height 30
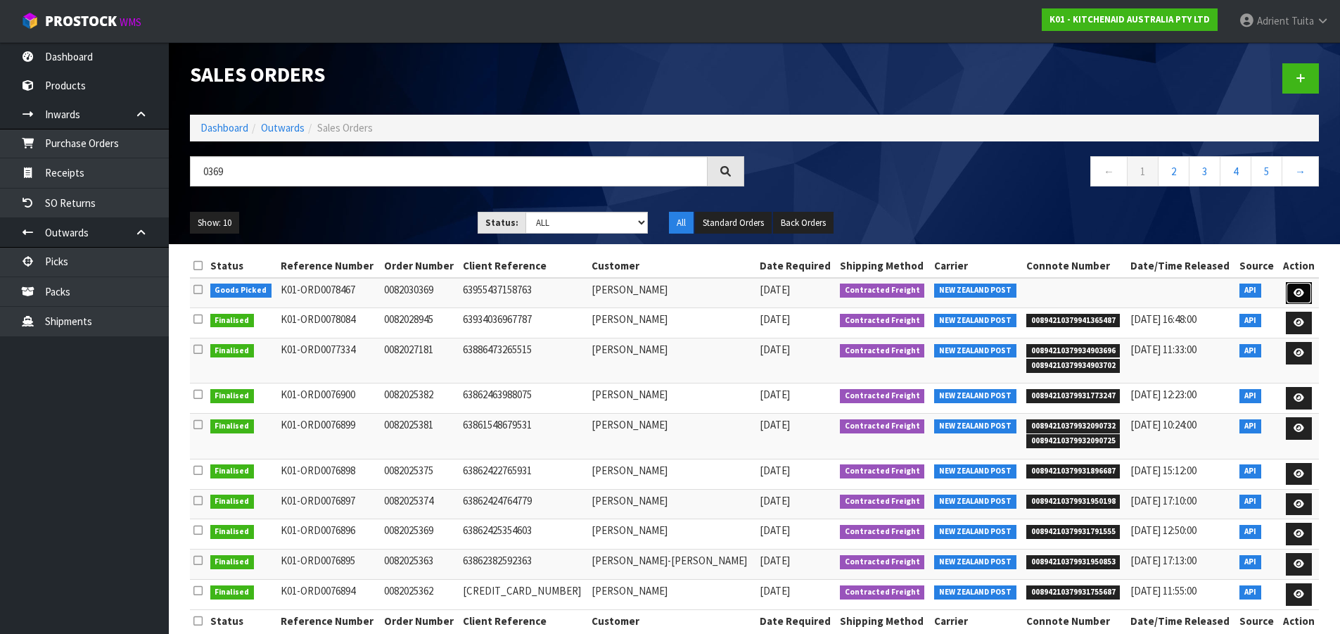
click at [1299, 296] on icon at bounding box center [1299, 292] width 11 height 9
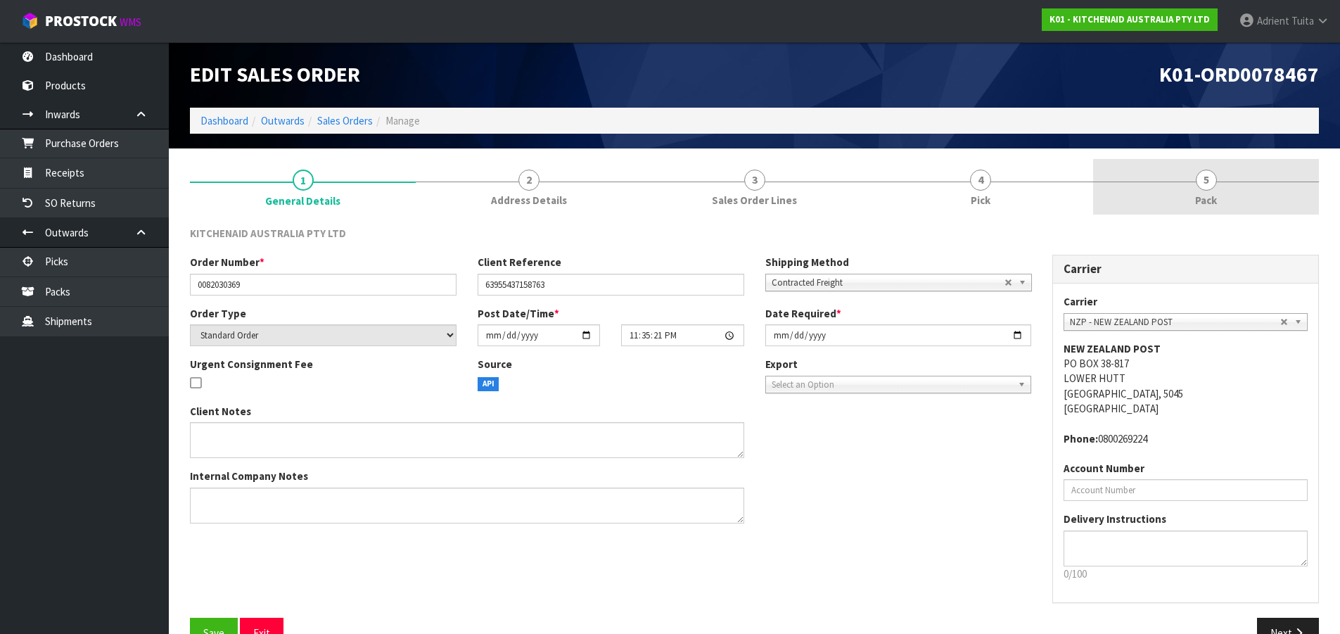
click at [1268, 207] on link "5 Pack" at bounding box center [1206, 187] width 226 height 56
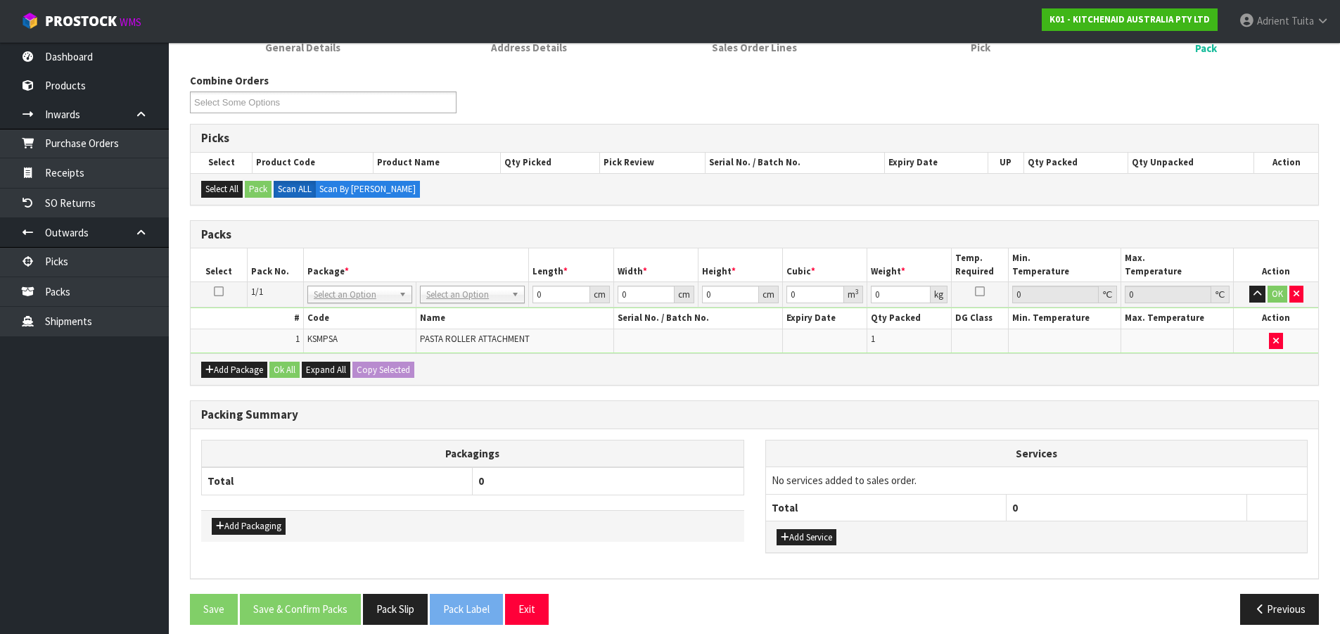
scroll to position [165, 0]
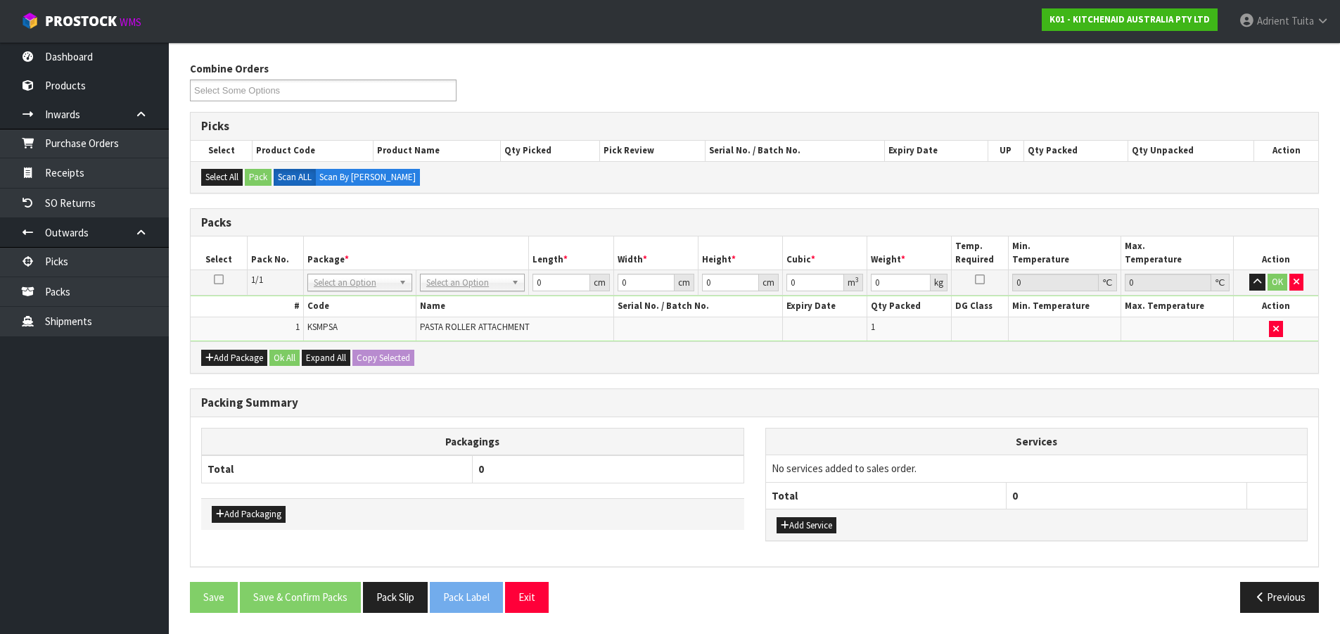
click at [478, 279] on td "No Packaging Cartons PLT GEN120 (1200 X 1000) PLT ONE WAY SKID CHEP HIRE PALLET…" at bounding box center [472, 282] width 113 height 25
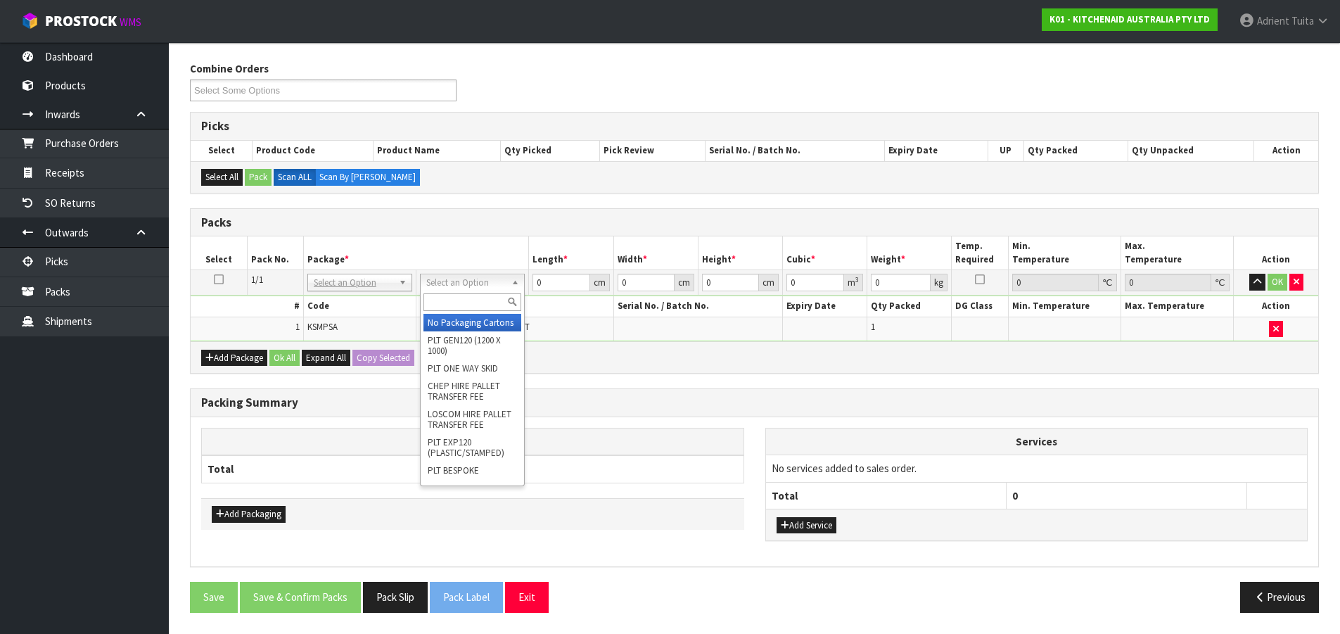
drag, startPoint x: 477, startPoint y: 281, endPoint x: 476, endPoint y: 302, distance: 20.4
click at [476, 302] on input "text" at bounding box center [473, 302] width 98 height 18
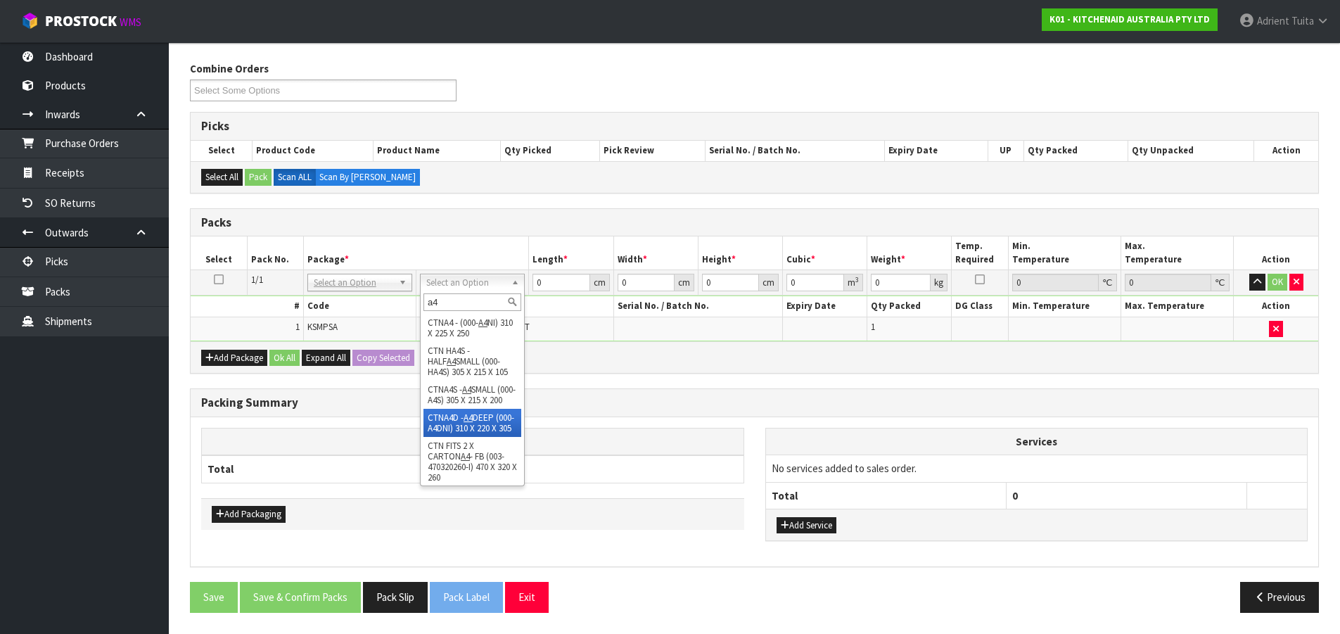
scroll to position [158, 0]
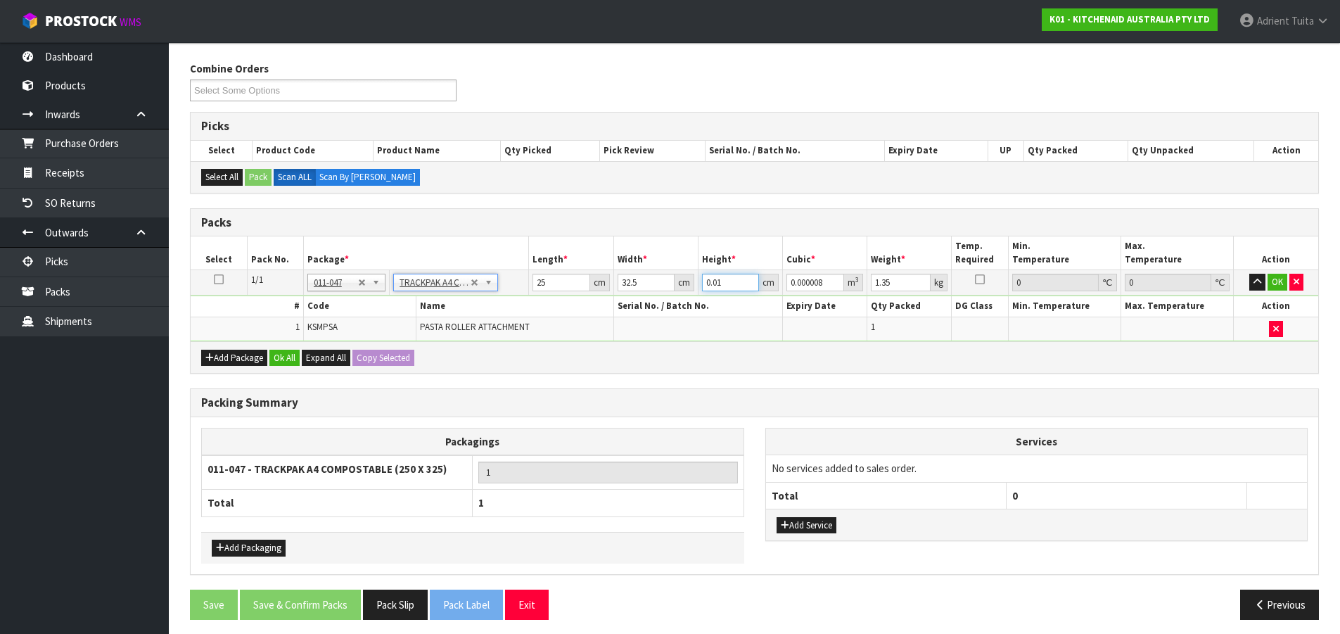
click at [711, 288] on input "0.01" at bounding box center [730, 283] width 57 height 18
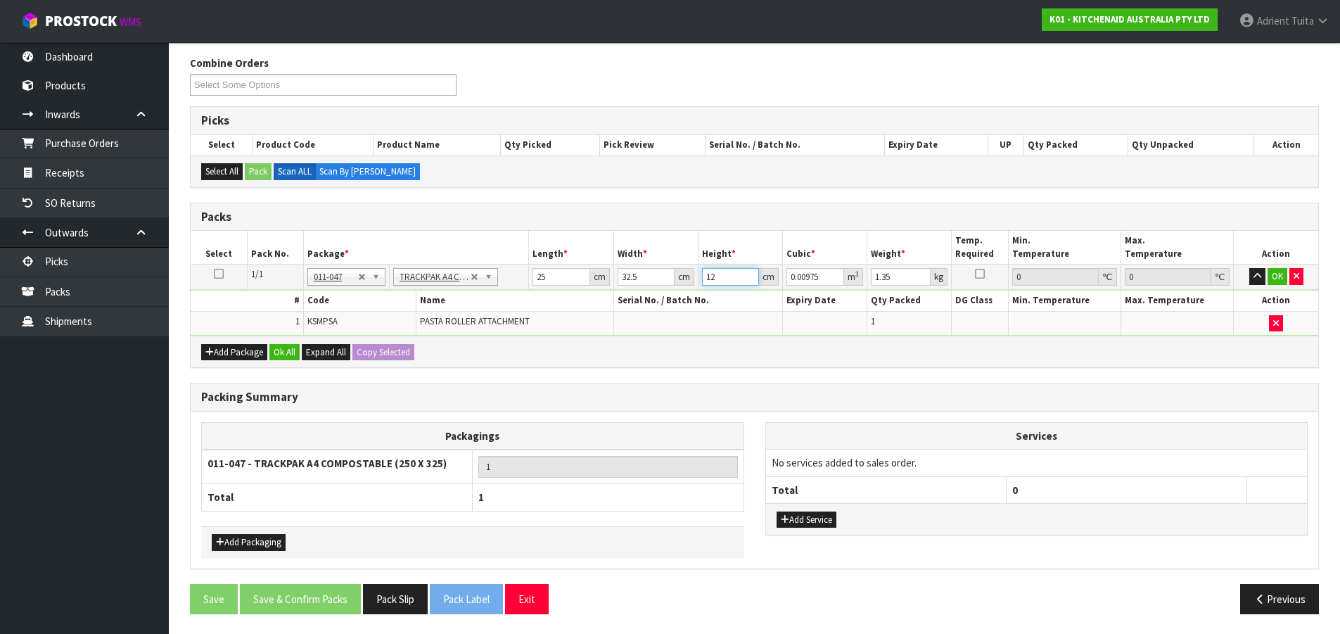
scroll to position [172, 0]
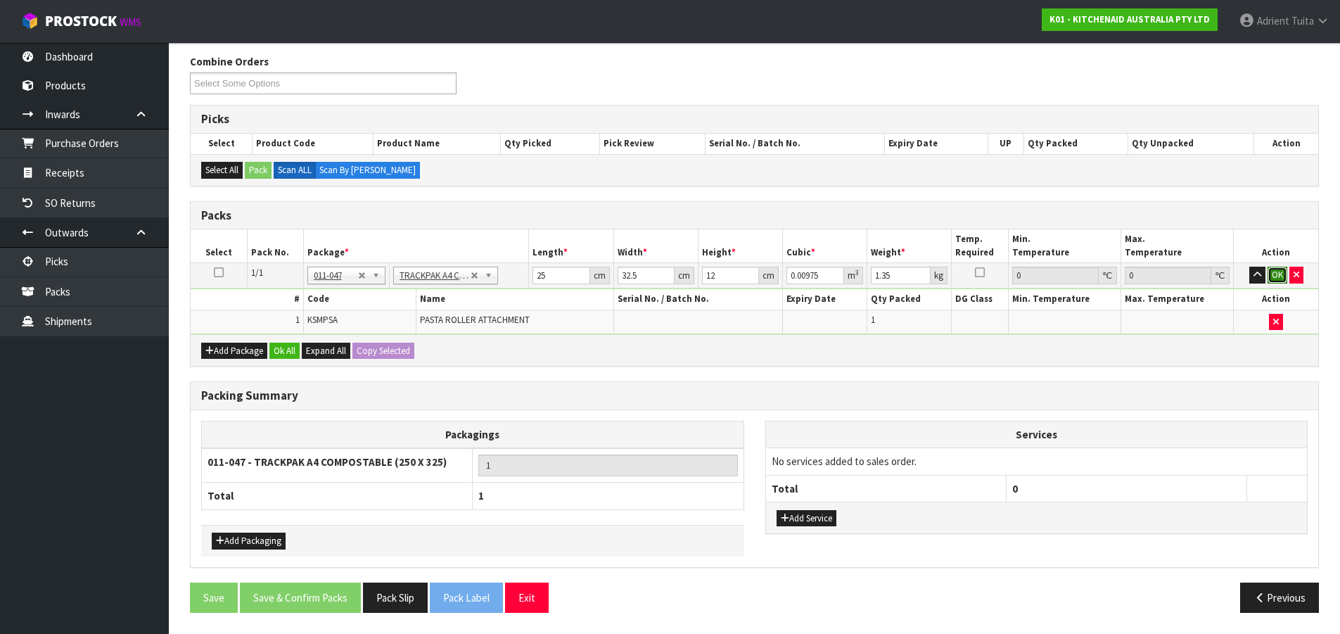
click at [1275, 279] on button "OK" at bounding box center [1278, 275] width 20 height 17
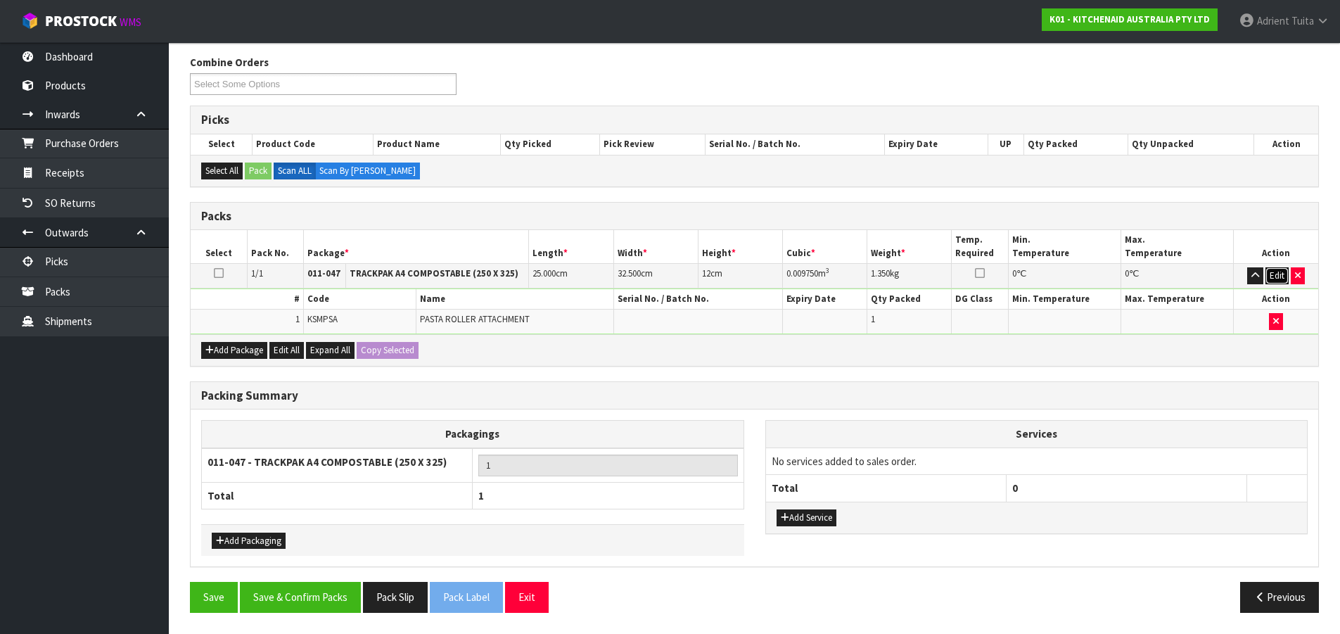
click at [1271, 273] on button "Edit" at bounding box center [1277, 275] width 23 height 17
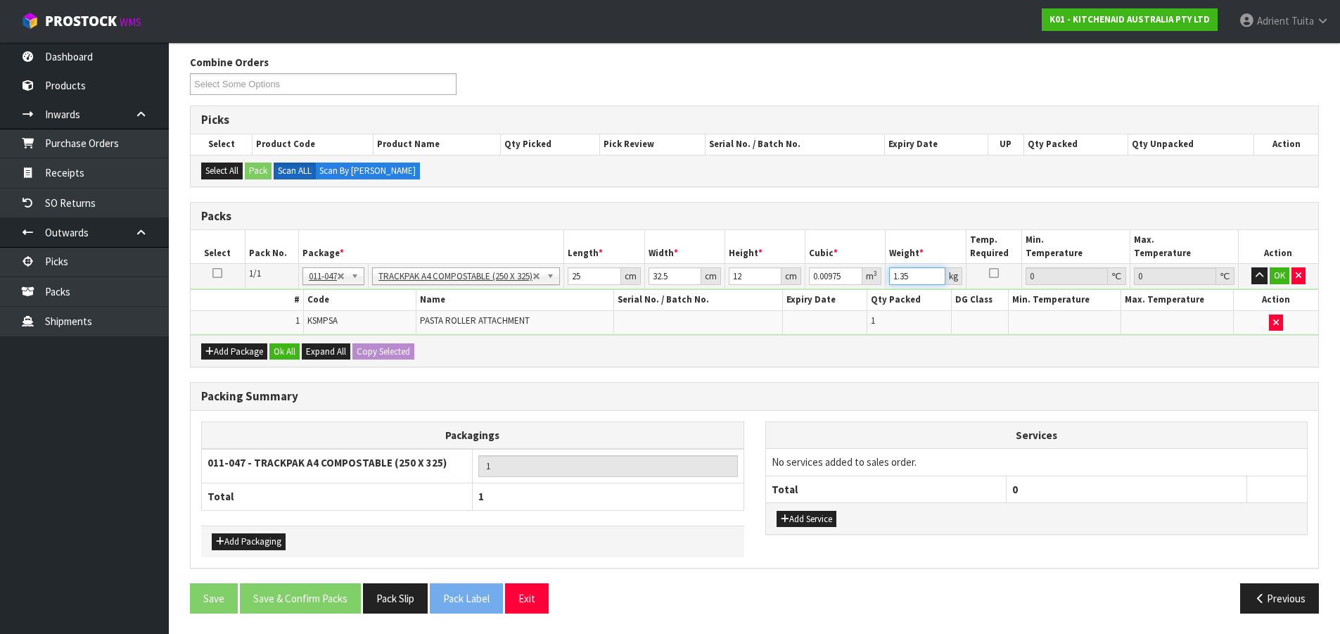
click at [905, 272] on input "1.35" at bounding box center [917, 276] width 56 height 18
click at [1283, 269] on button "OK" at bounding box center [1280, 275] width 20 height 17
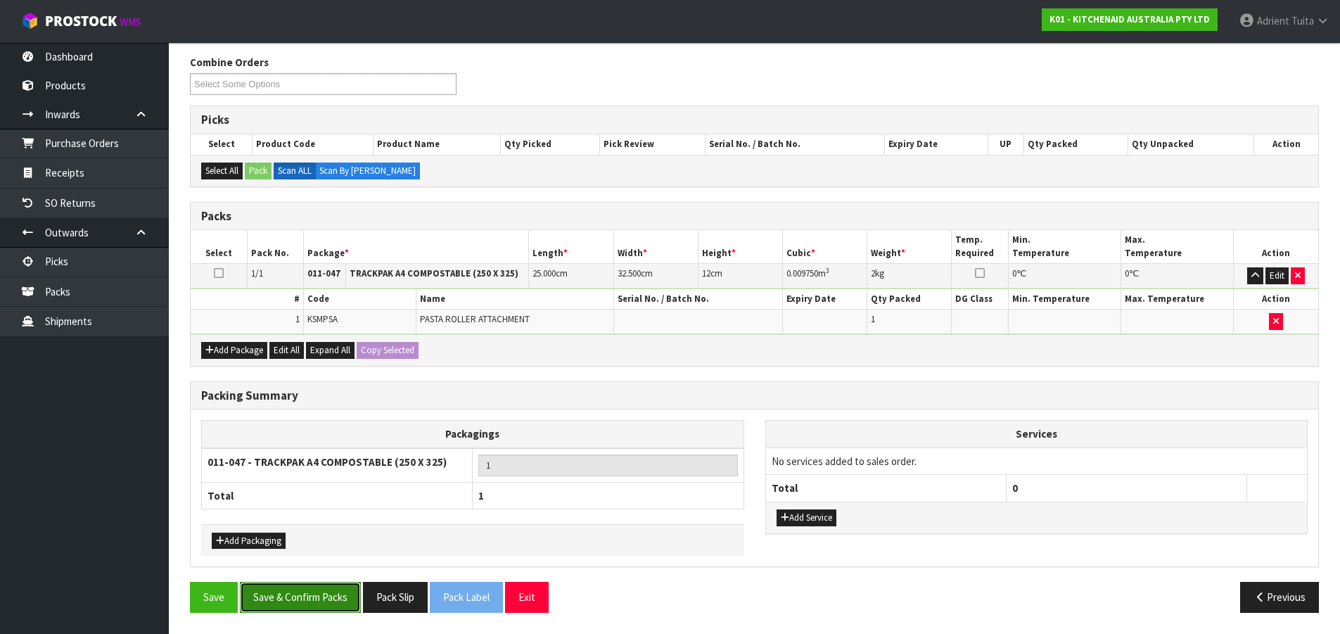
click at [337, 588] on button "Save & Confirm Packs" at bounding box center [300, 597] width 121 height 30
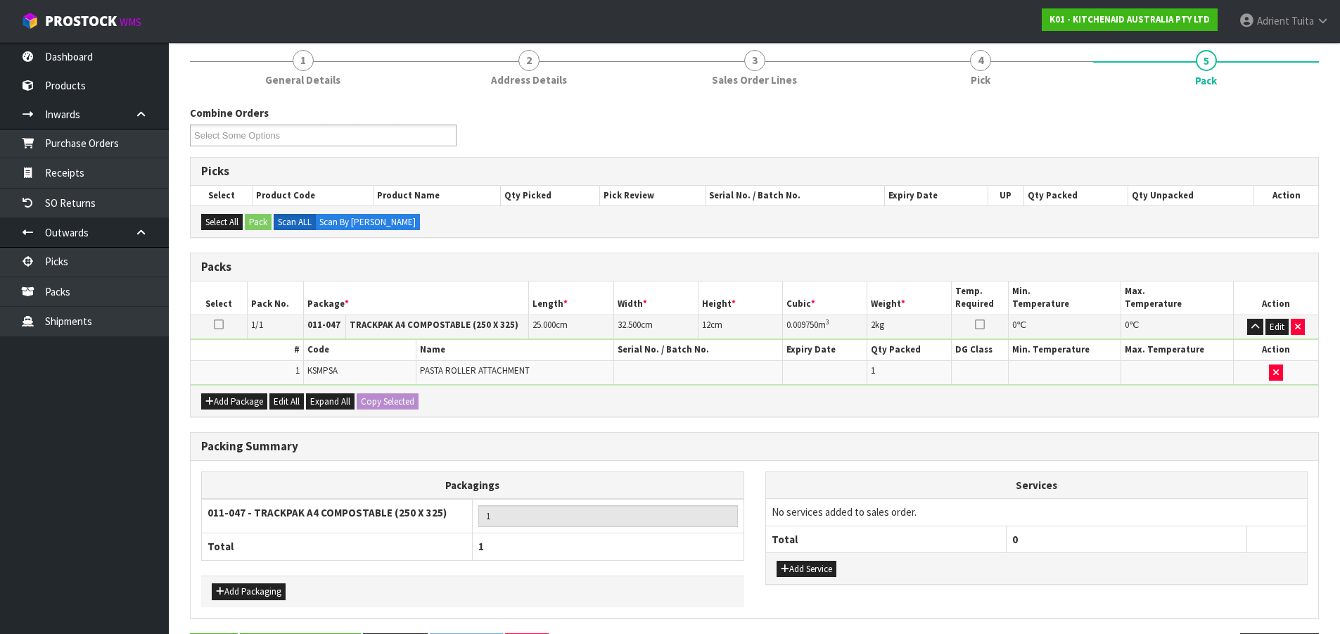
scroll to position [0, 0]
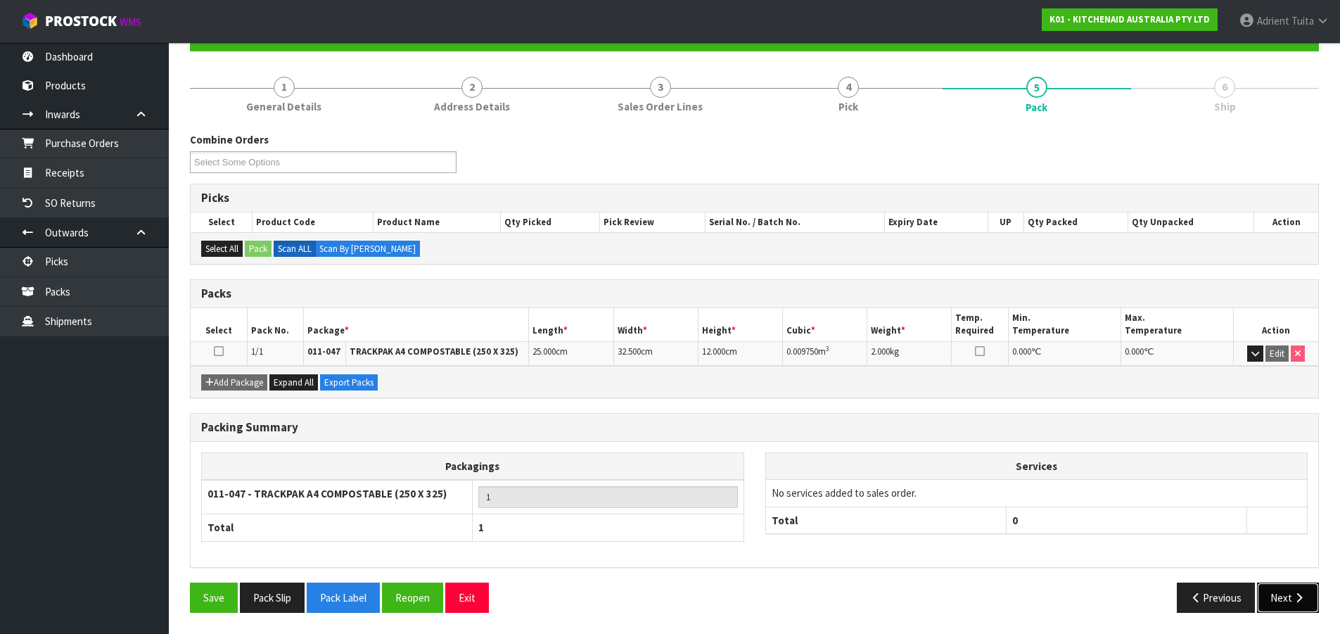
click at [1301, 590] on button "Next" at bounding box center [1288, 598] width 62 height 30
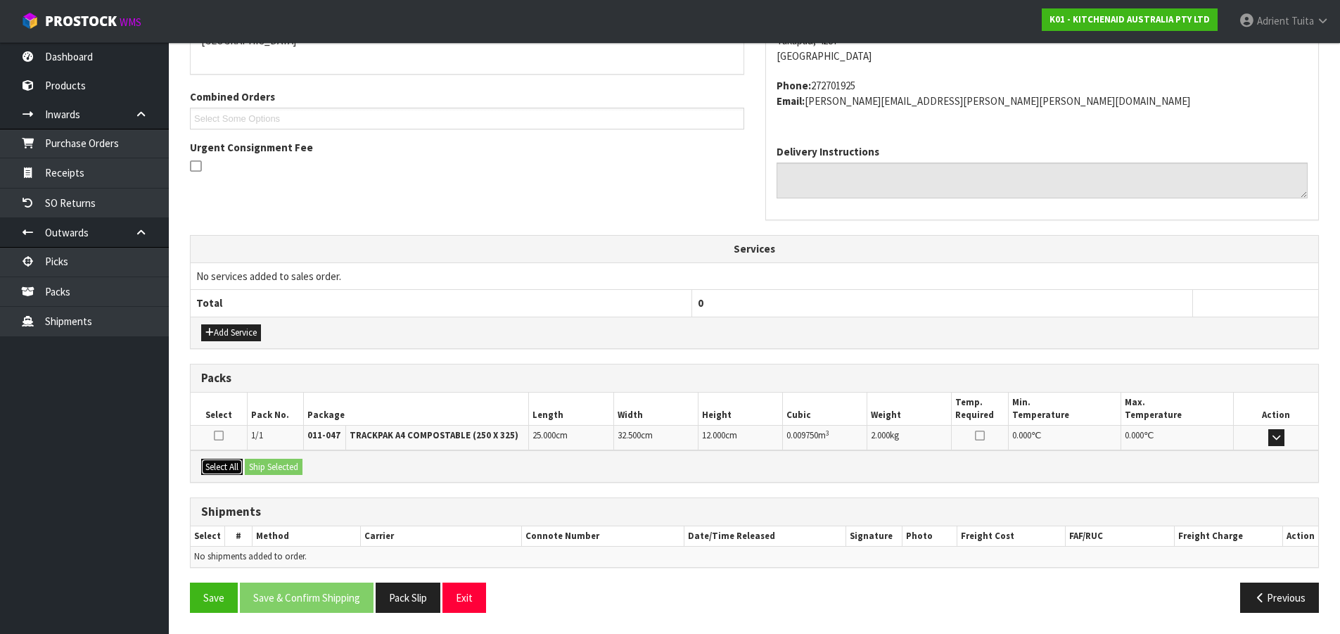
click at [239, 465] on button "Select All" at bounding box center [222, 467] width 42 height 17
click at [289, 468] on button "Ship Selected" at bounding box center [274, 467] width 58 height 17
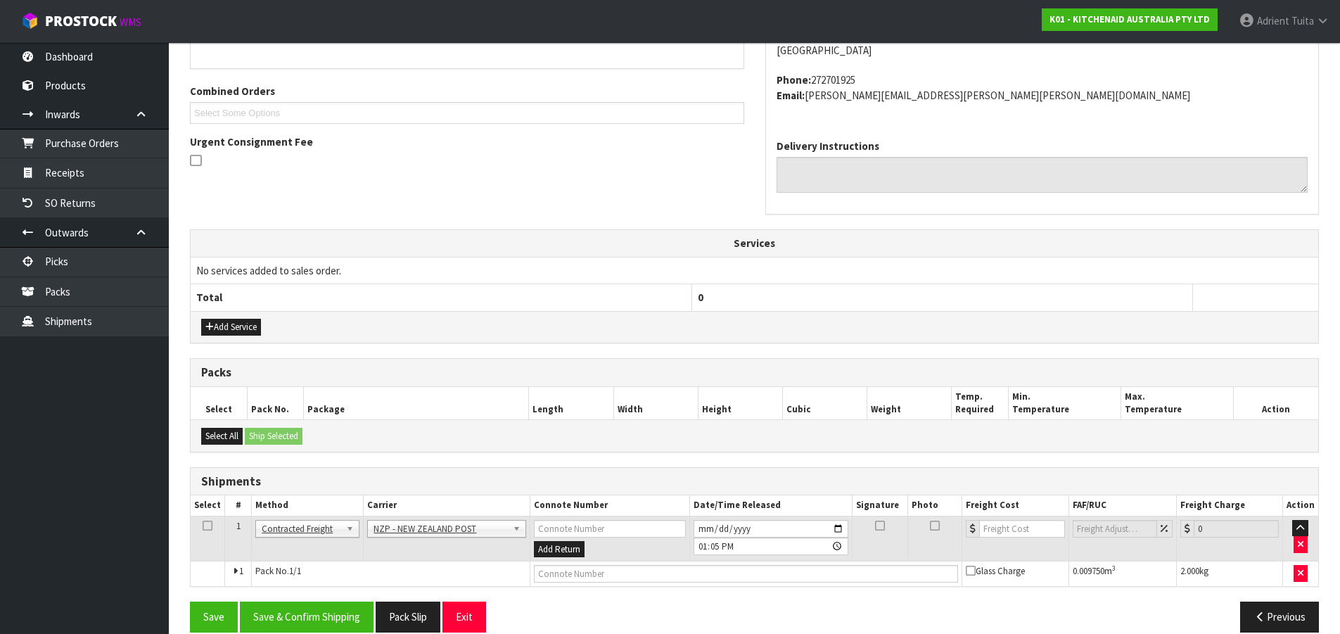
scroll to position [353, 0]
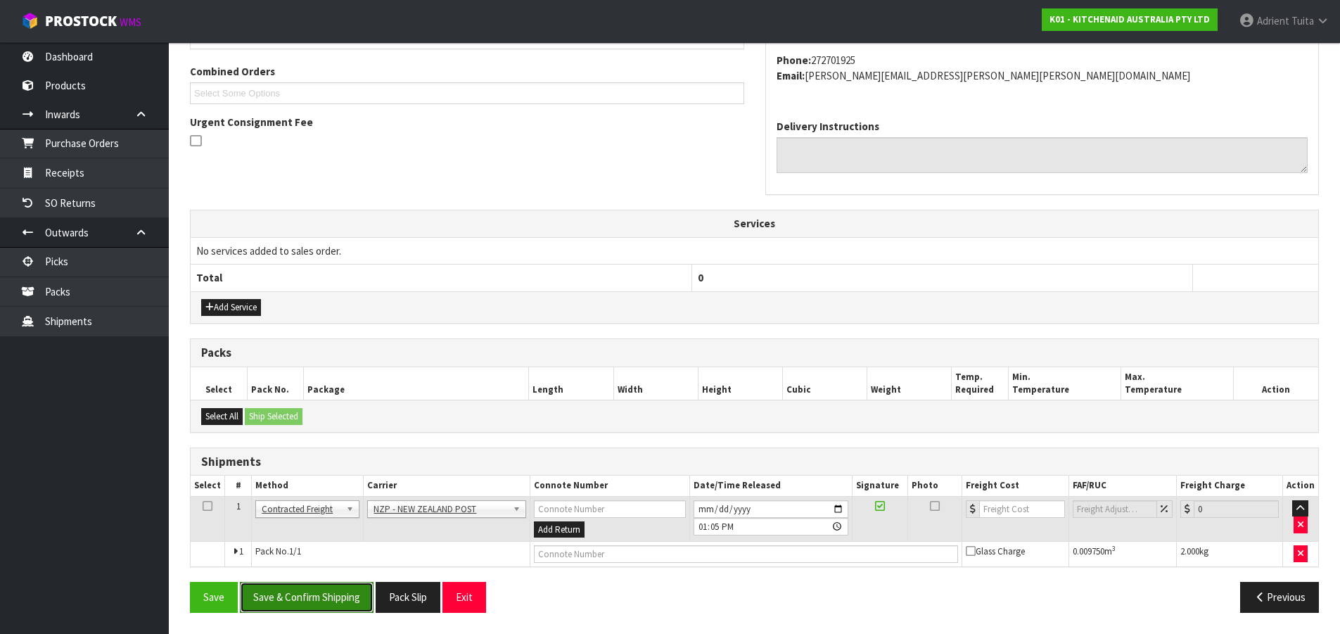
click at [312, 603] on button "Save & Confirm Shipping" at bounding box center [307, 597] width 134 height 30
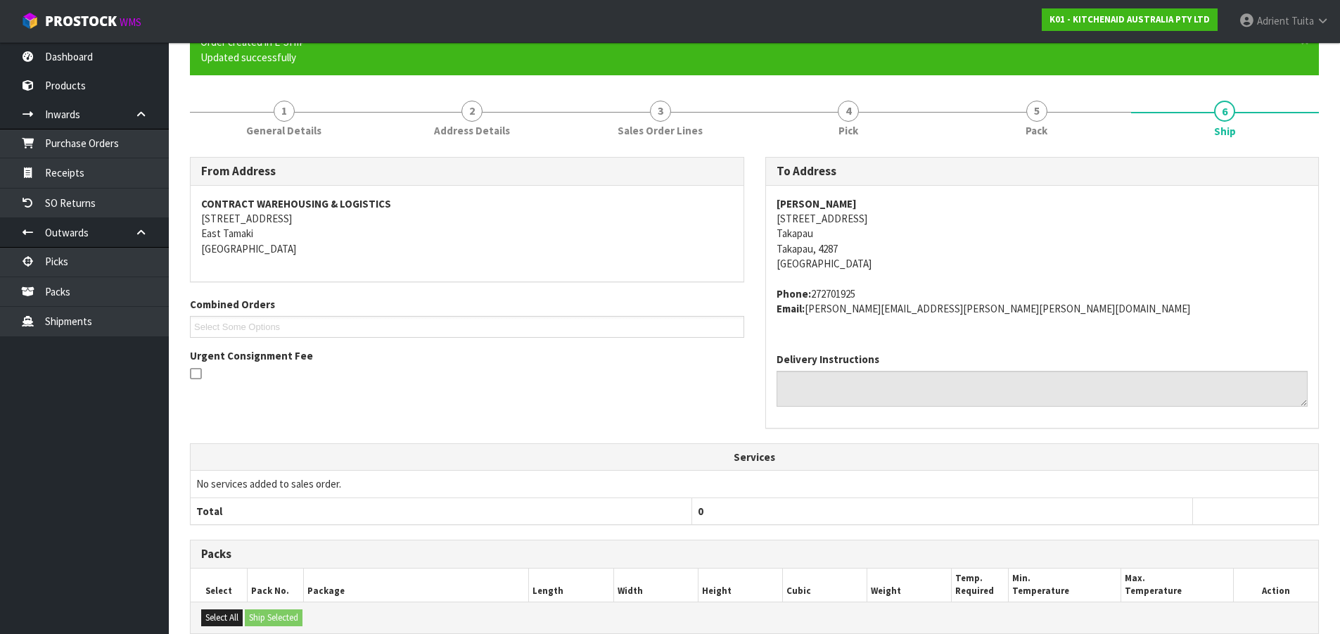
scroll to position [333, 0]
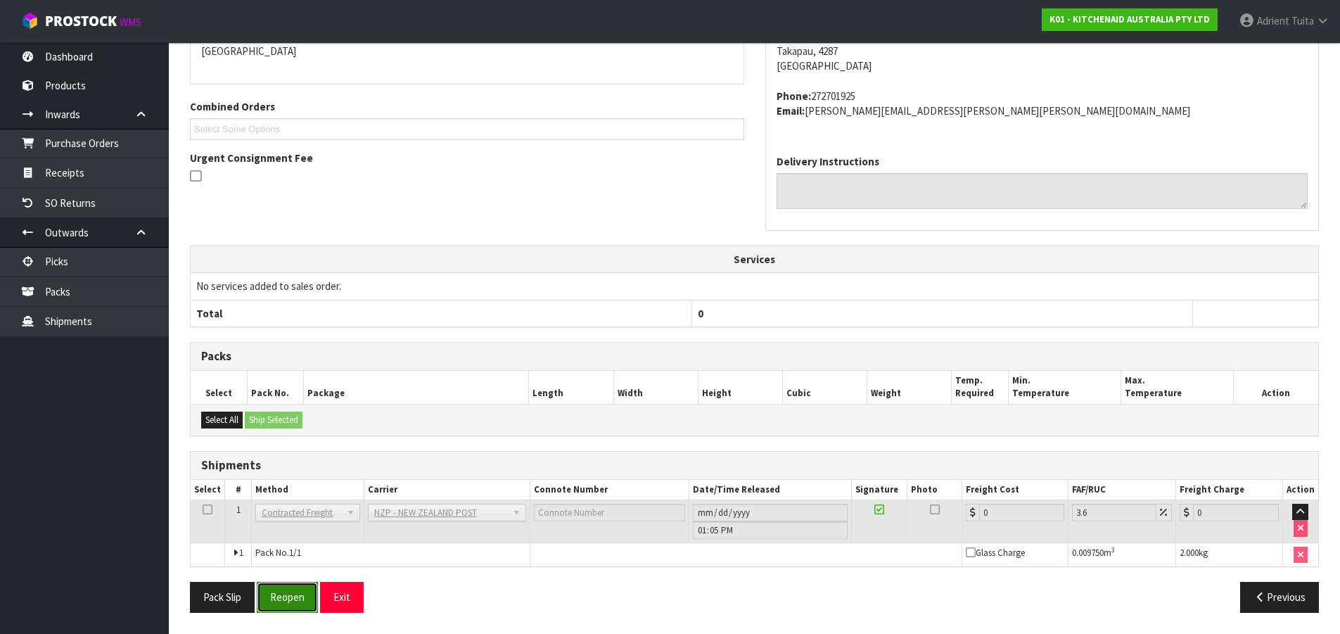
click at [298, 590] on button "Reopen" at bounding box center [287, 597] width 61 height 30
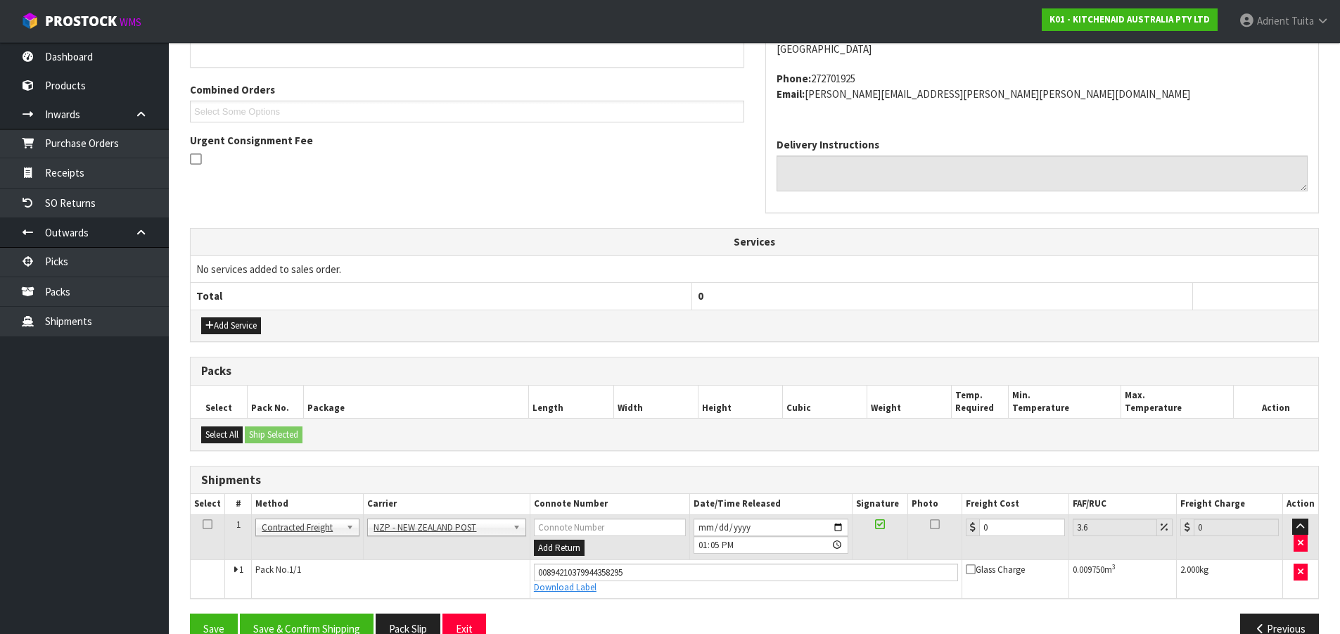
scroll to position [366, 0]
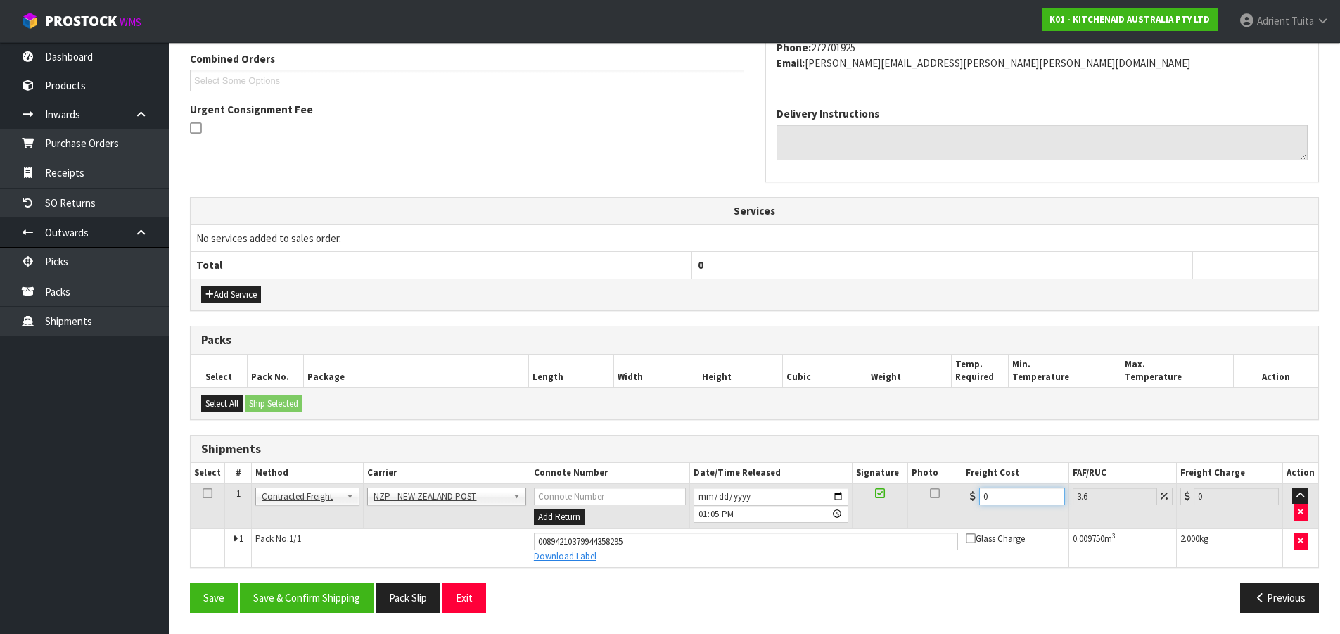
click at [1007, 495] on input "0" at bounding box center [1021, 497] width 85 height 18
click at [295, 592] on button "Save & Confirm Shipping" at bounding box center [307, 598] width 134 height 30
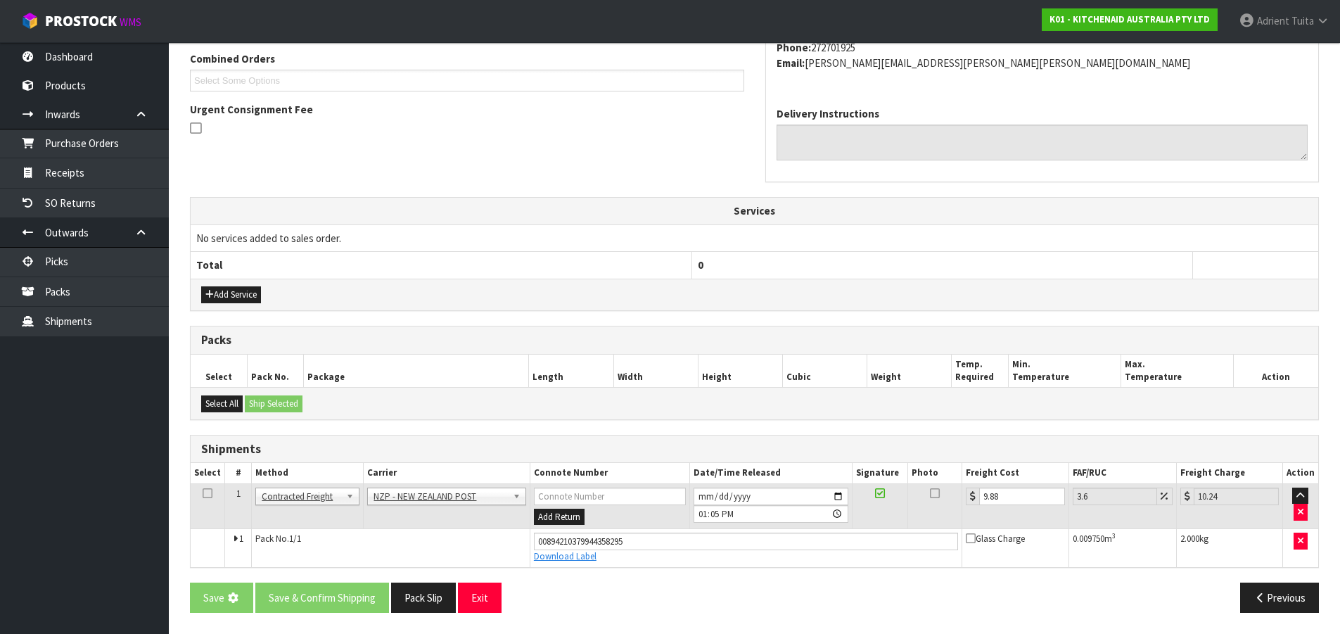
scroll to position [0, 0]
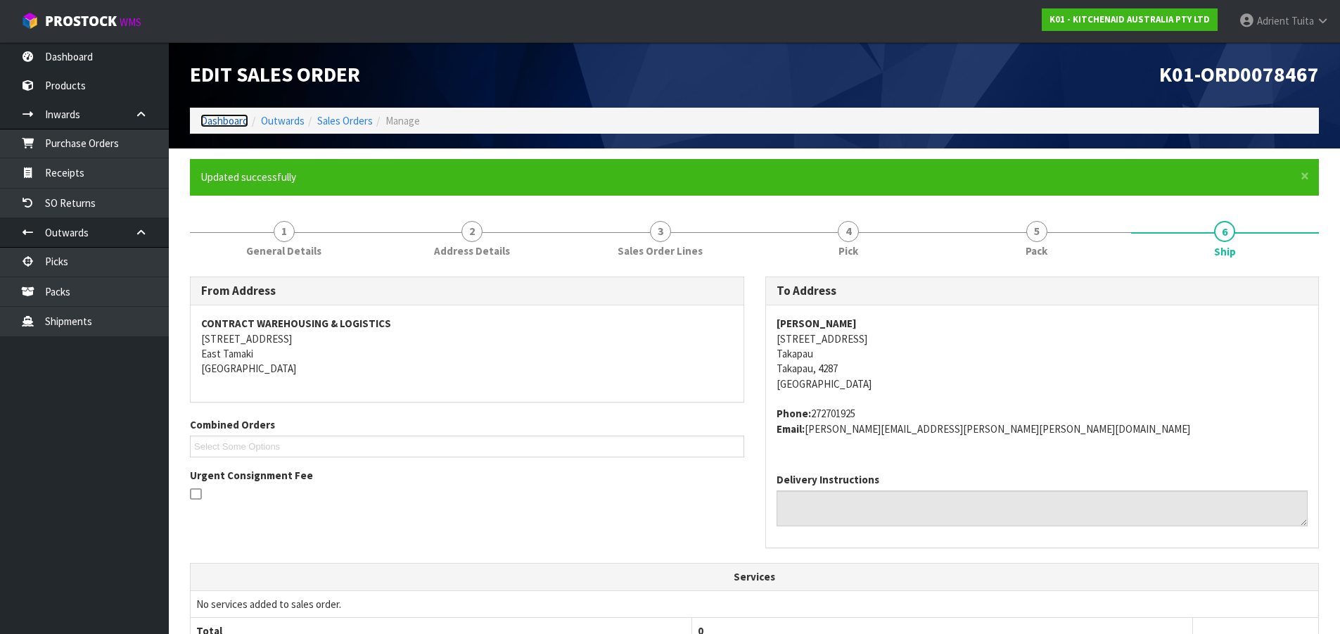
click at [240, 120] on link "Dashboard" at bounding box center [225, 120] width 48 height 13
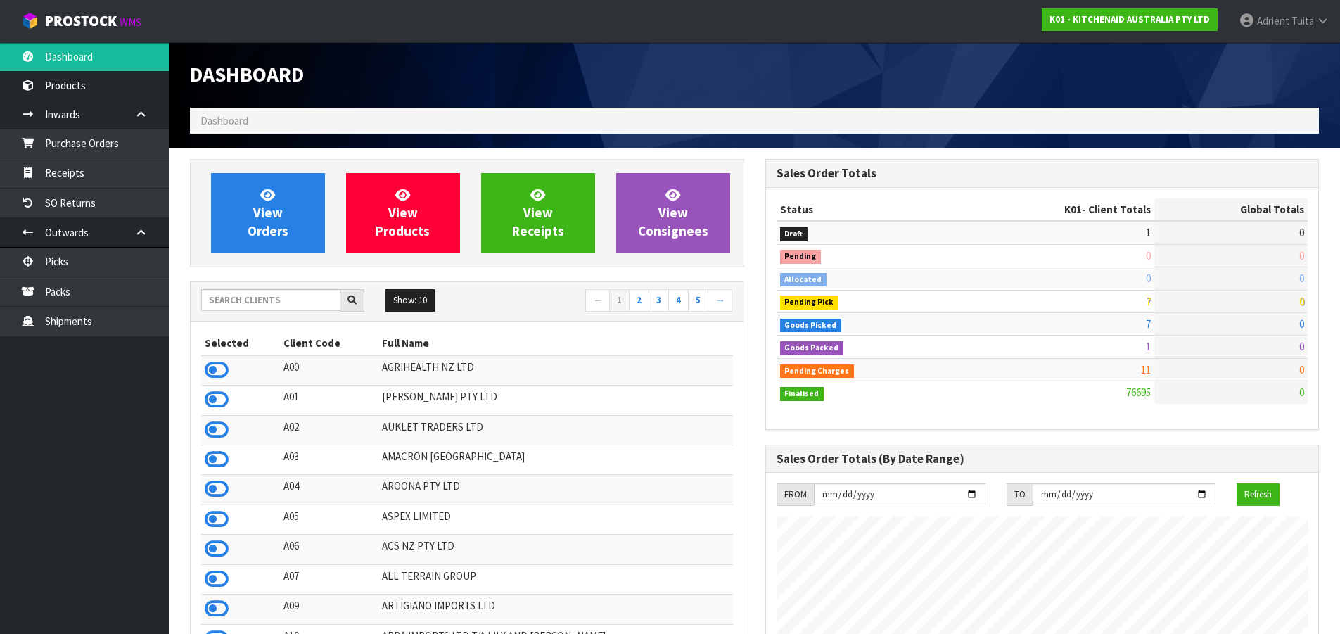
scroll to position [1066, 575]
click at [233, 228] on link "View Orders" at bounding box center [268, 213] width 114 height 80
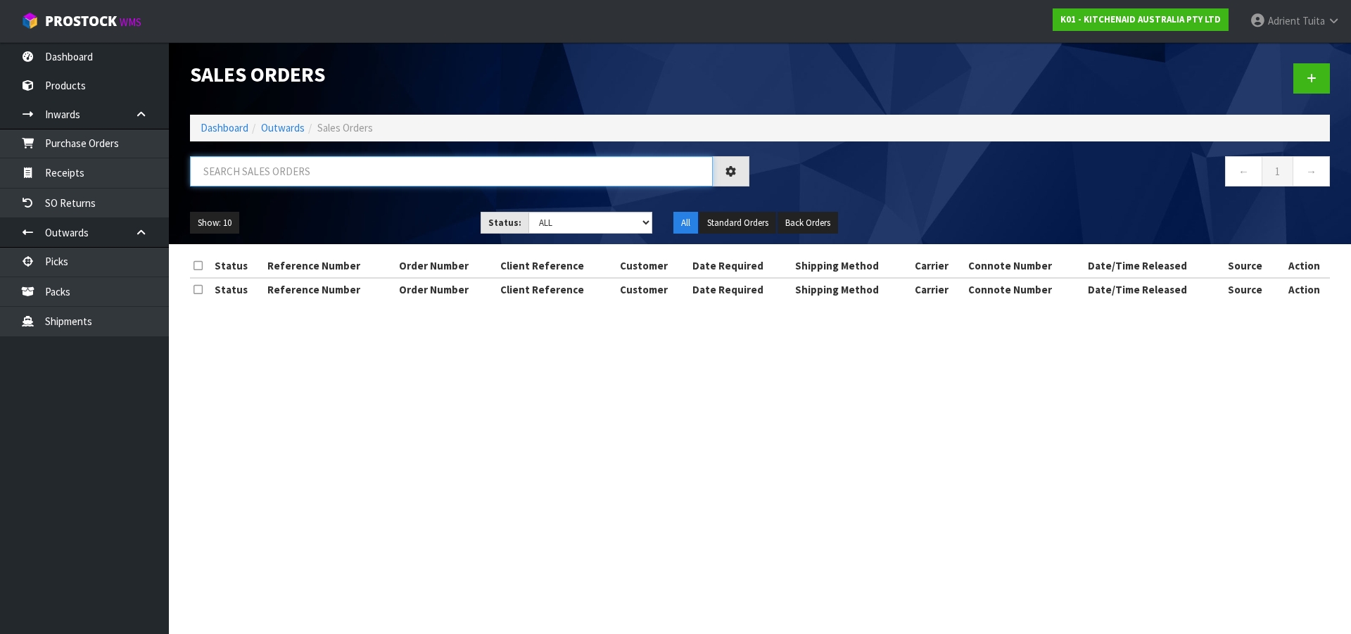
click at [306, 172] on input "text" at bounding box center [451, 171] width 523 height 30
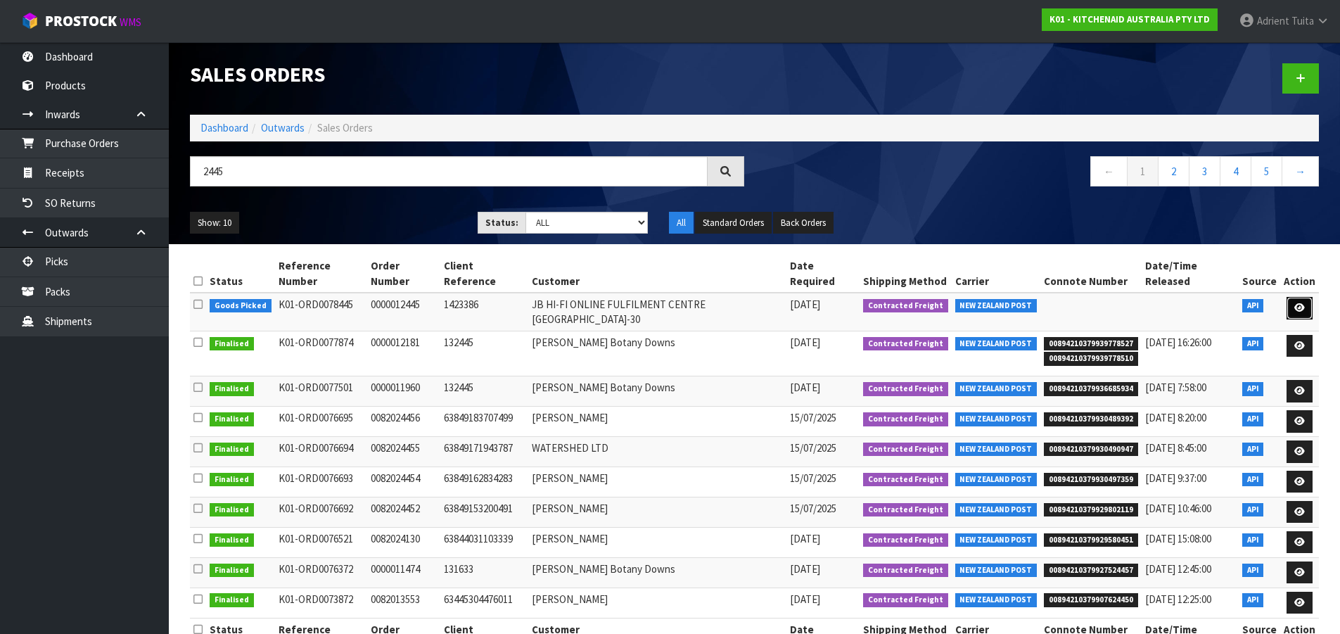
click at [1309, 297] on link at bounding box center [1300, 308] width 26 height 23
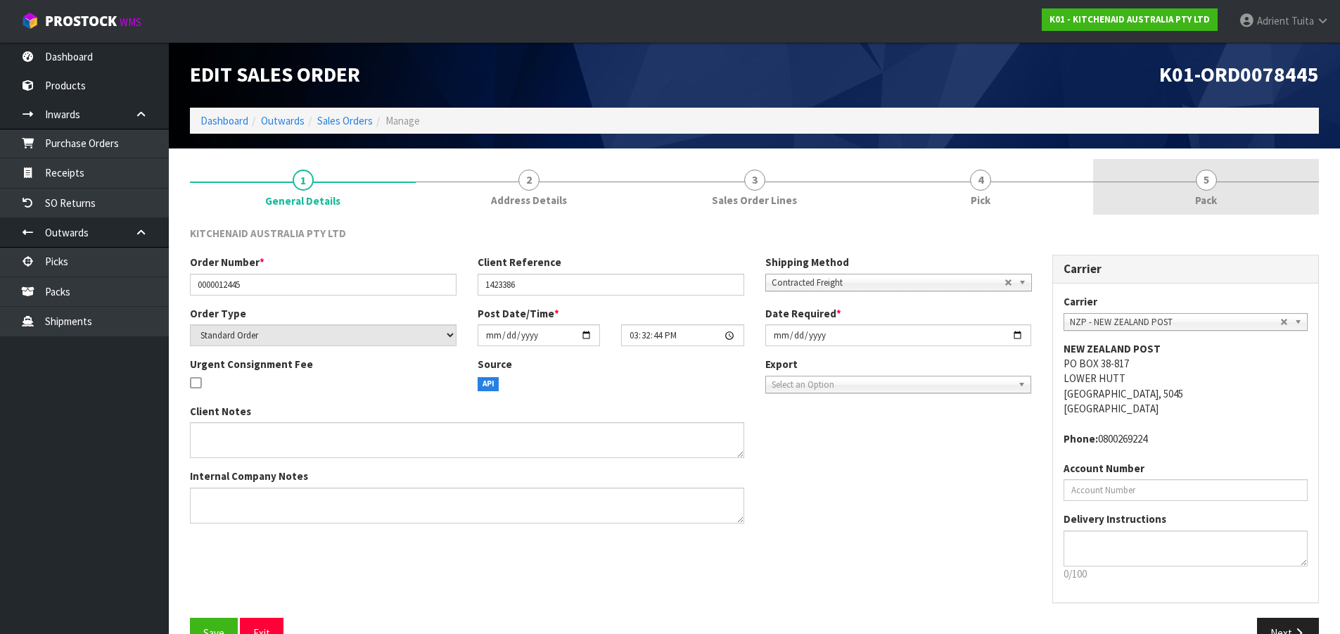
click at [1249, 192] on link "5 Pack" at bounding box center [1206, 187] width 226 height 56
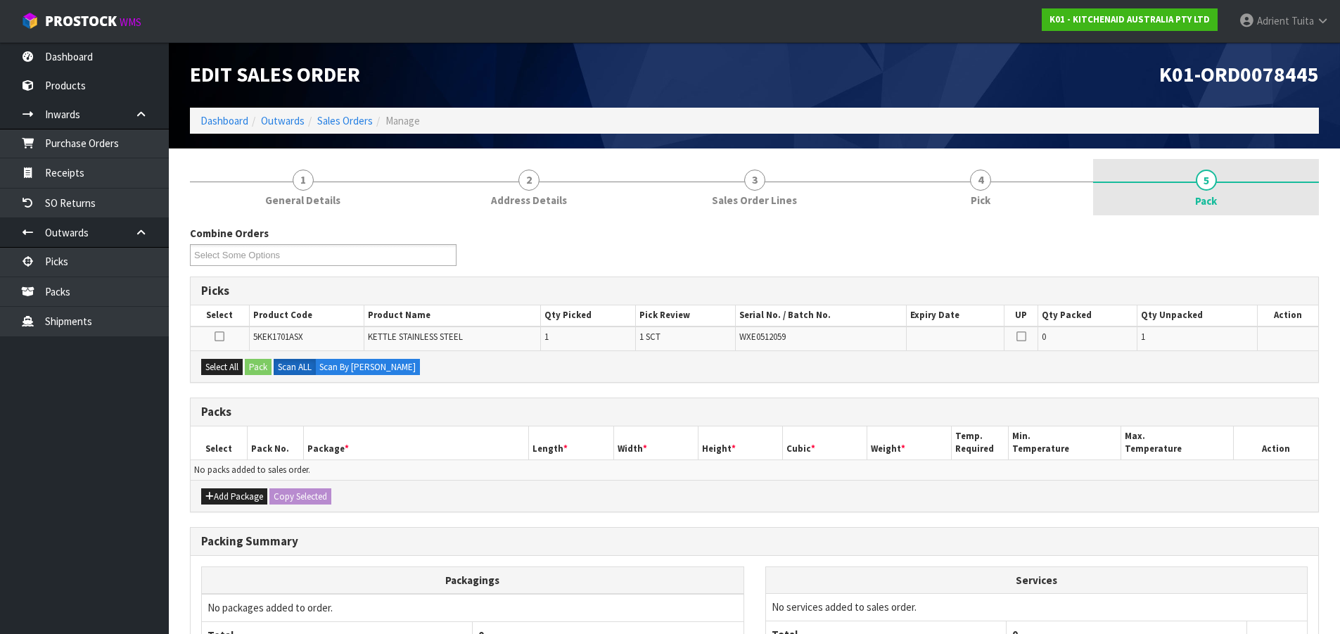
scroll to position [139, 0]
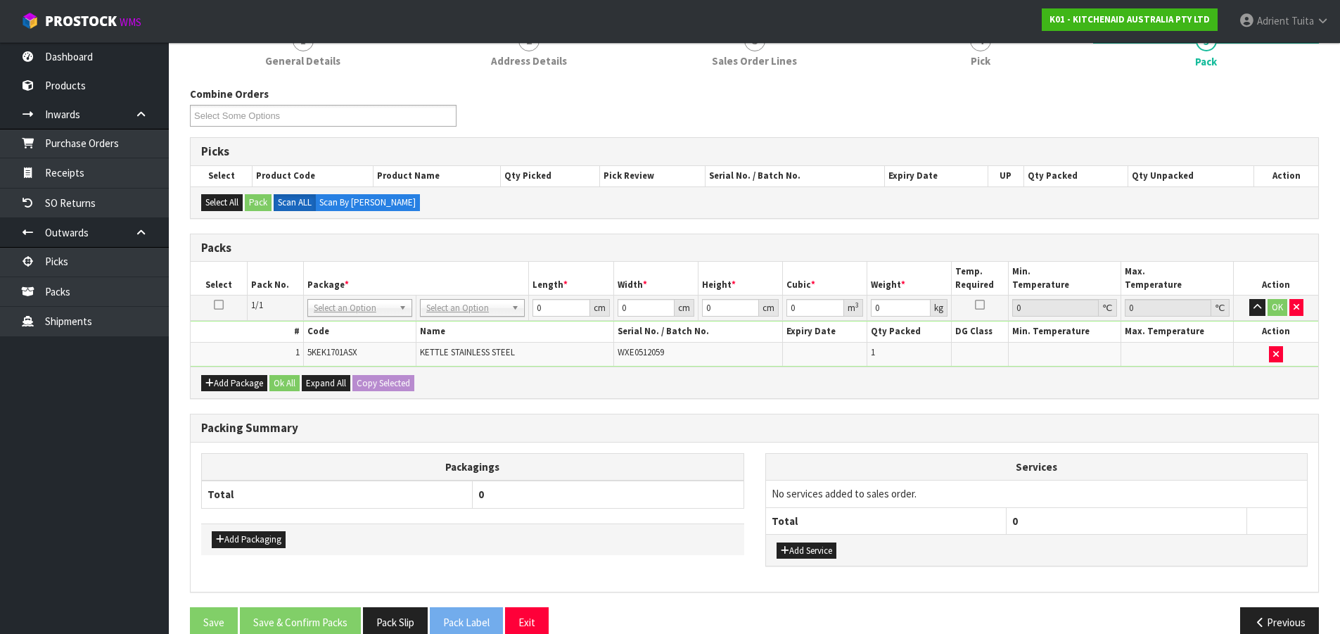
drag, startPoint x: 434, startPoint y: 307, endPoint x: 435, endPoint y: 317, distance: 9.9
click at [437, 326] on input "text" at bounding box center [473, 328] width 98 height 18
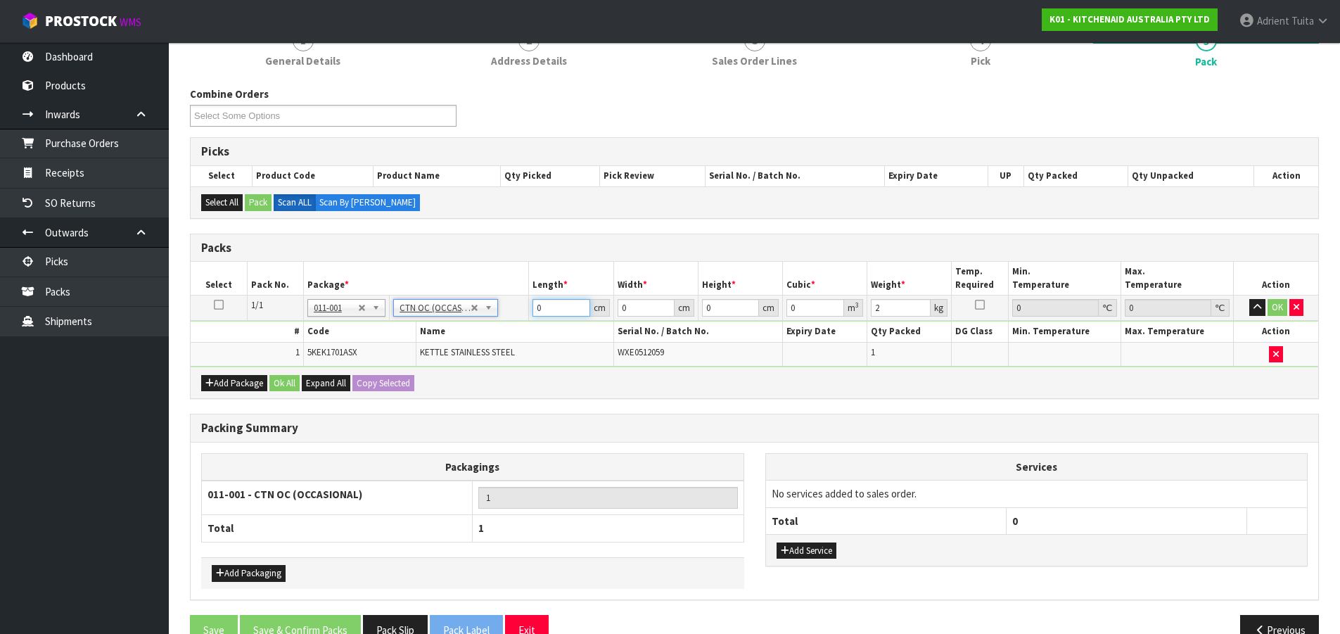
click at [566, 309] on input "0" at bounding box center [561, 308] width 57 height 18
click at [1272, 303] on button "OK" at bounding box center [1278, 307] width 20 height 17
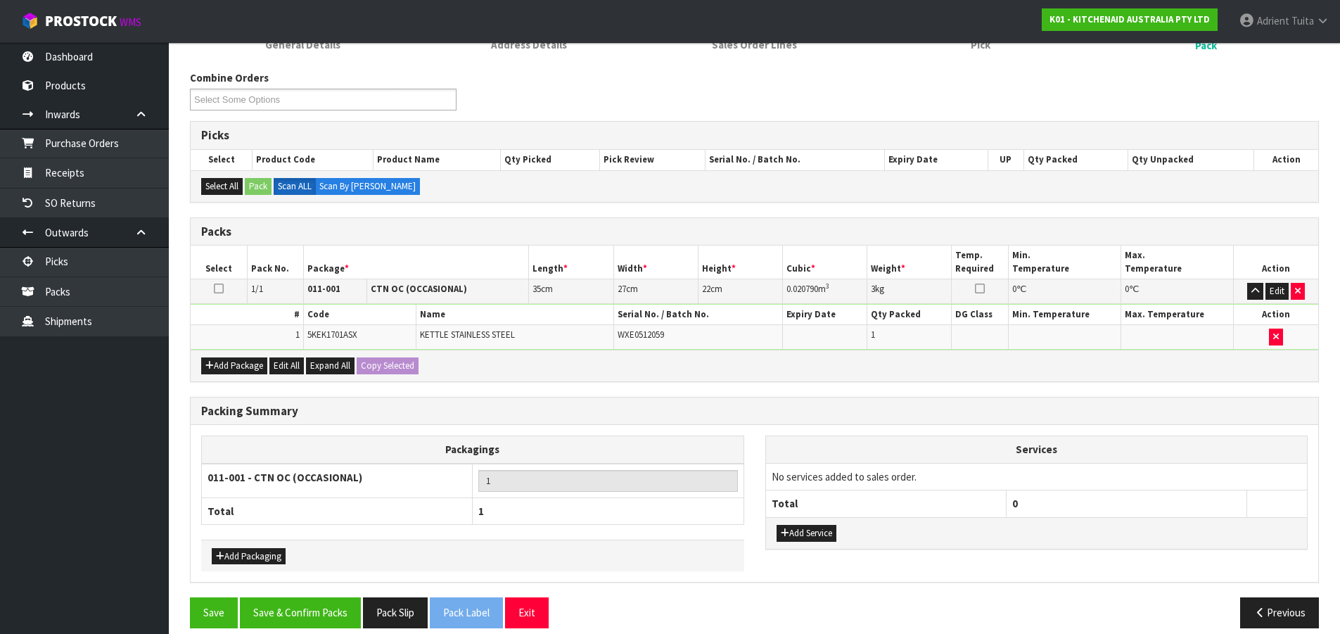
scroll to position [171, 0]
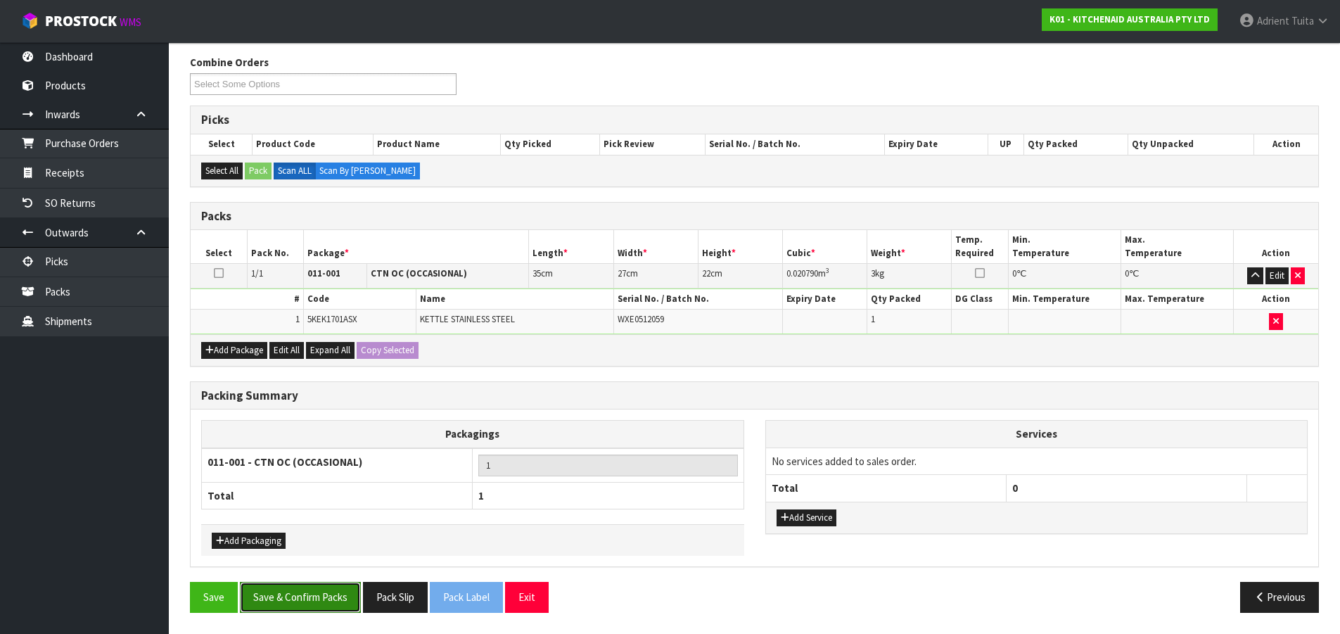
click at [325, 591] on button "Save & Confirm Packs" at bounding box center [300, 597] width 121 height 30
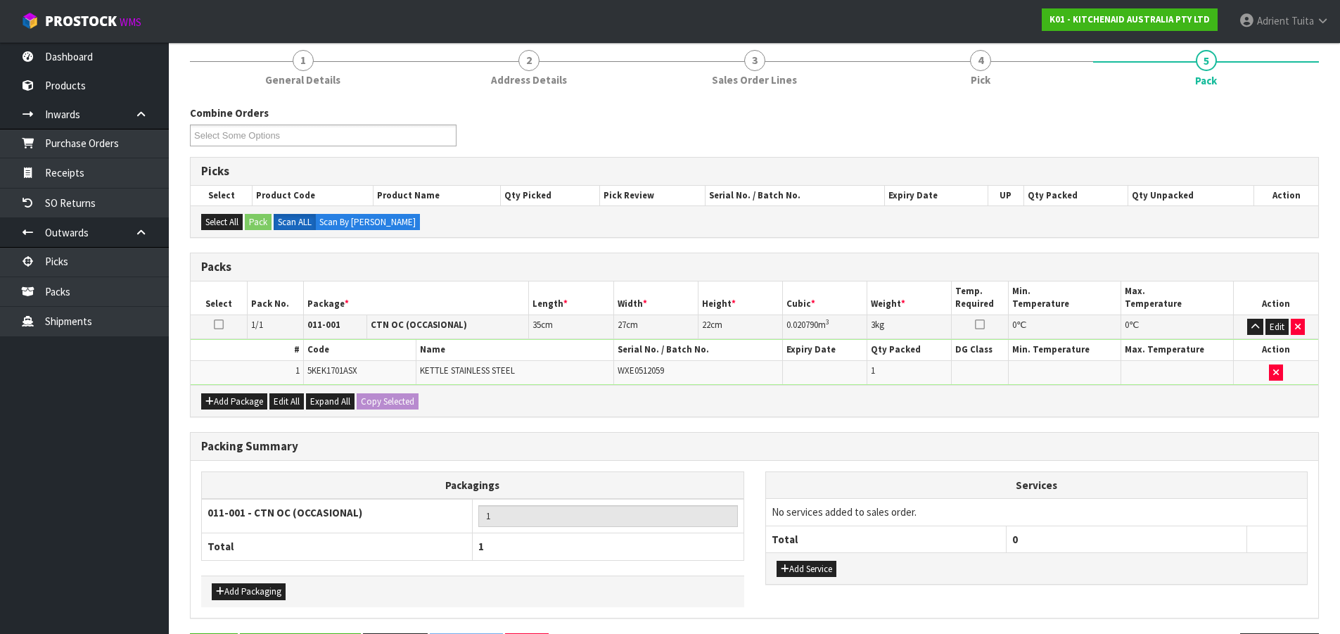
scroll to position [0, 0]
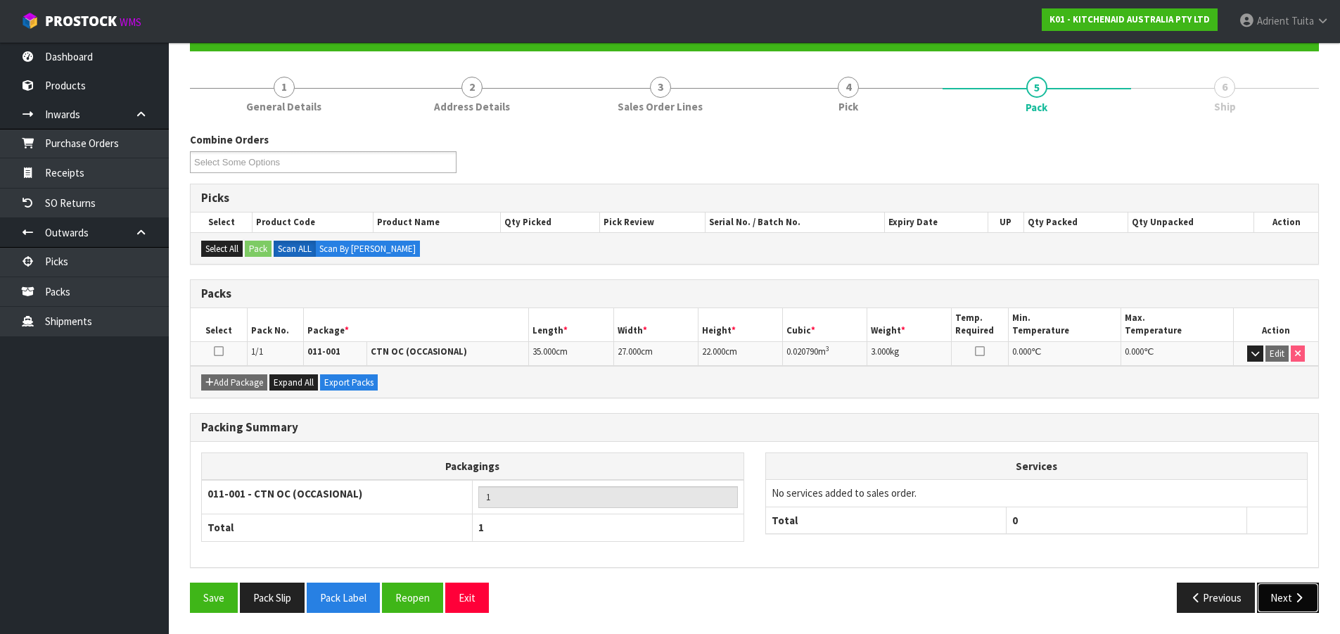
click at [1265, 587] on button "Next" at bounding box center [1288, 598] width 62 height 30
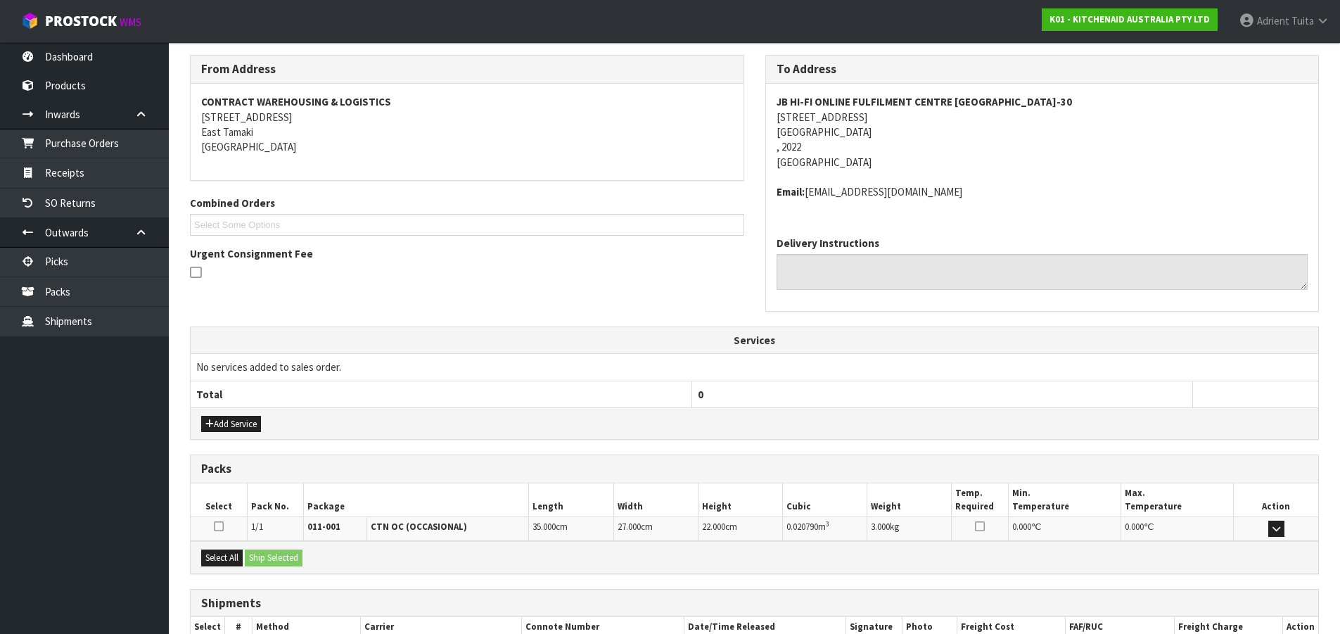
scroll to position [313, 0]
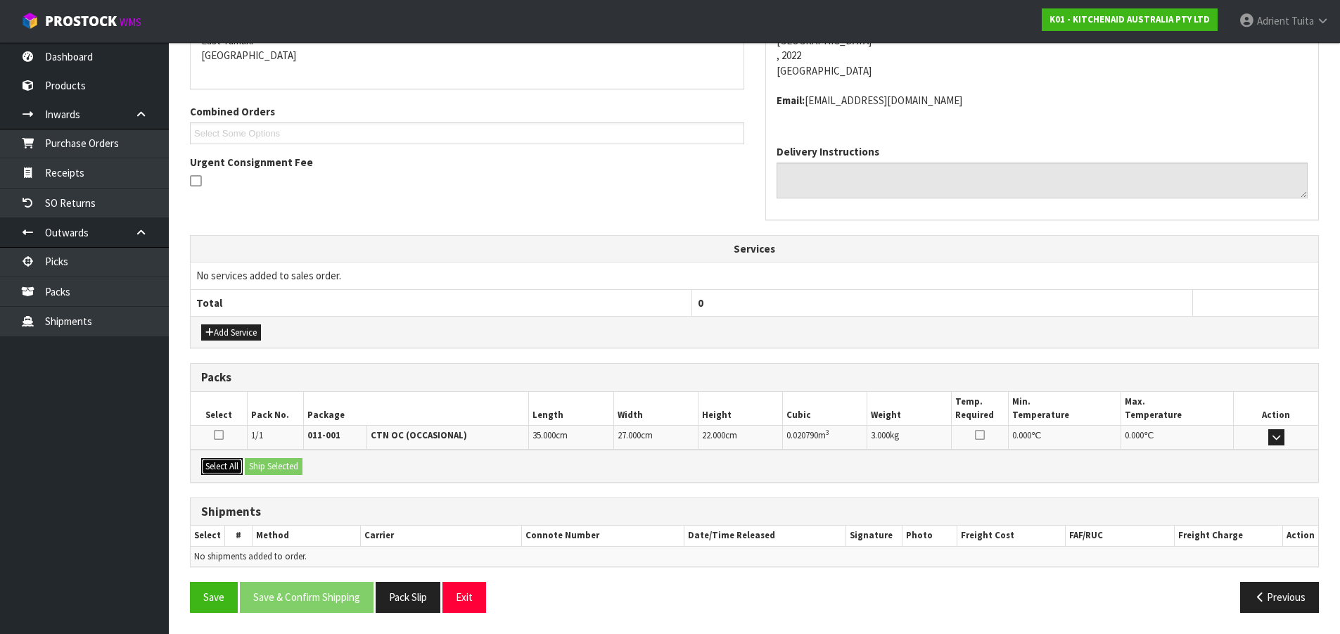
click at [239, 464] on button "Select All" at bounding box center [222, 466] width 42 height 17
click at [259, 464] on button "Ship Selected" at bounding box center [274, 466] width 58 height 17
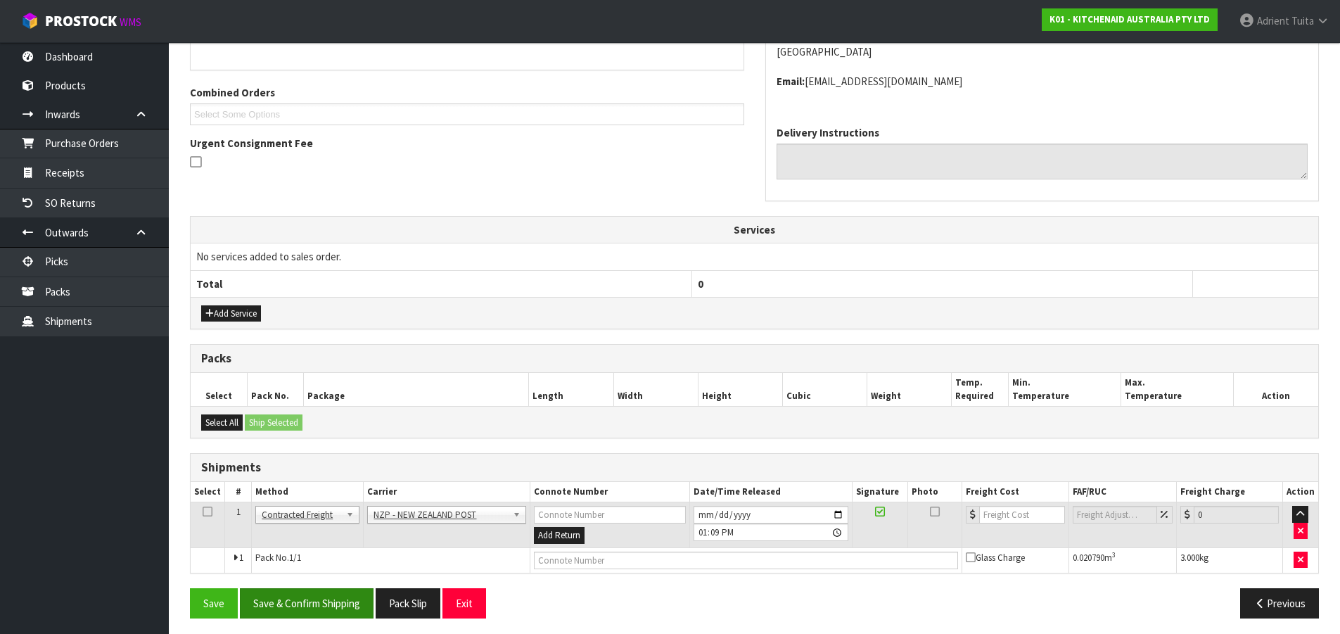
scroll to position [338, 0]
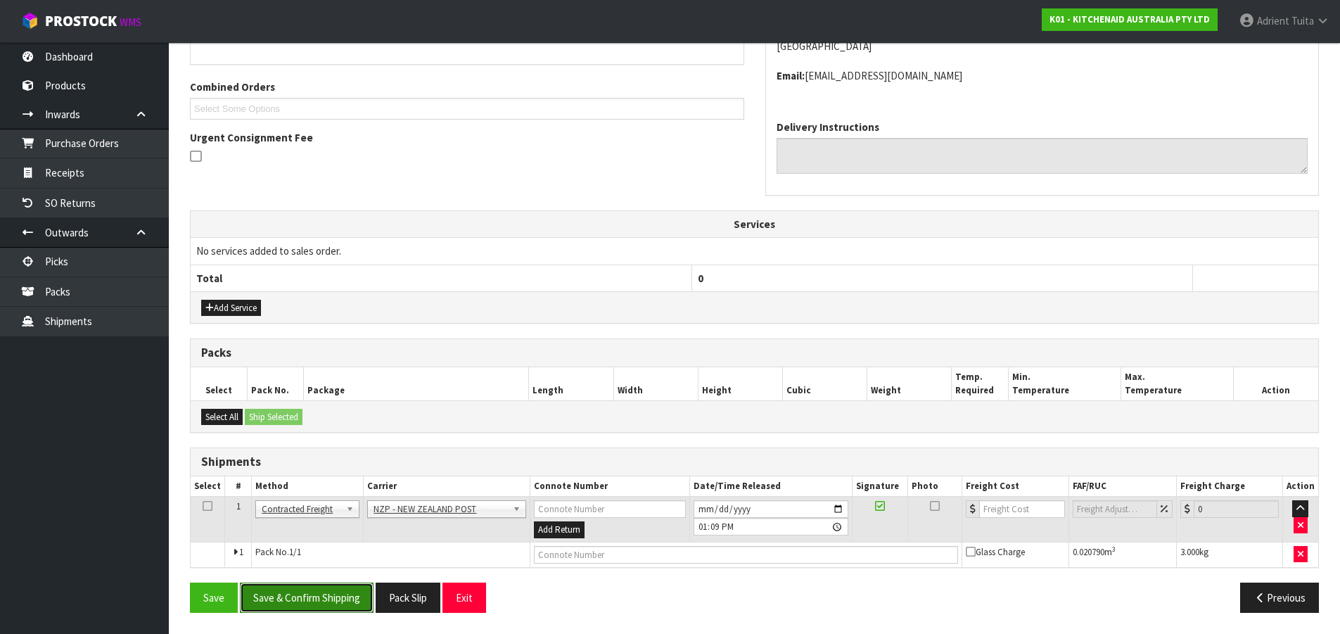
click at [283, 613] on button "Save & Confirm Shipping" at bounding box center [307, 598] width 134 height 30
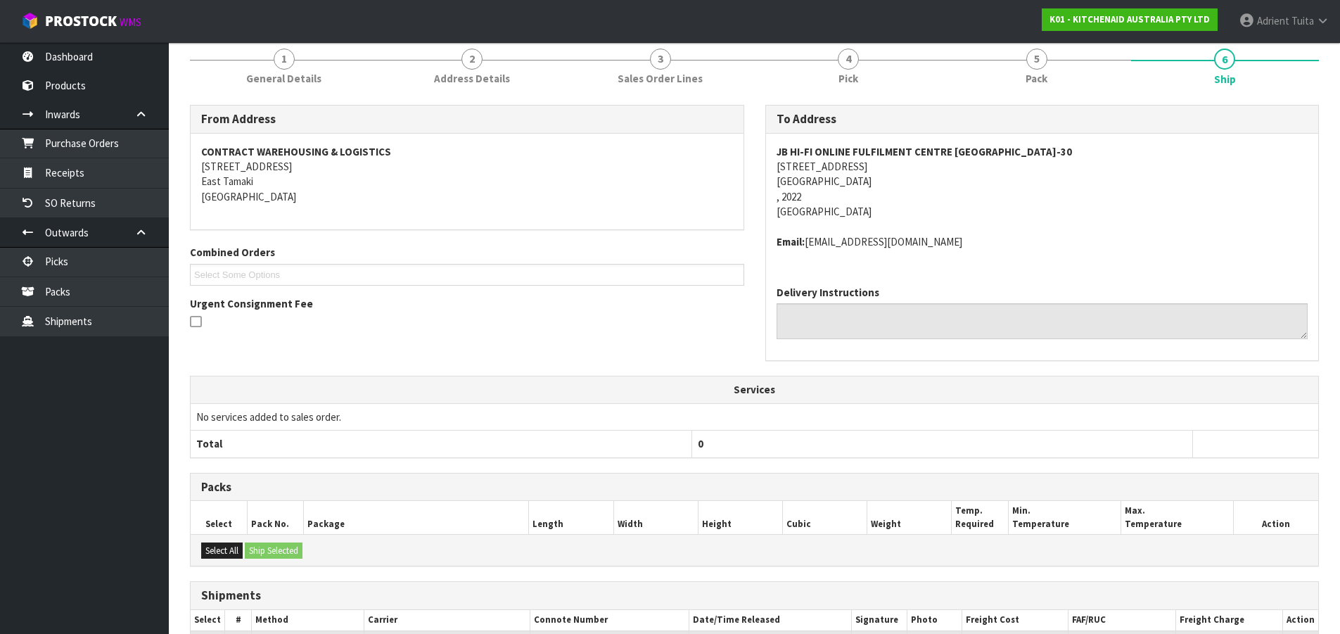
scroll to position [317, 0]
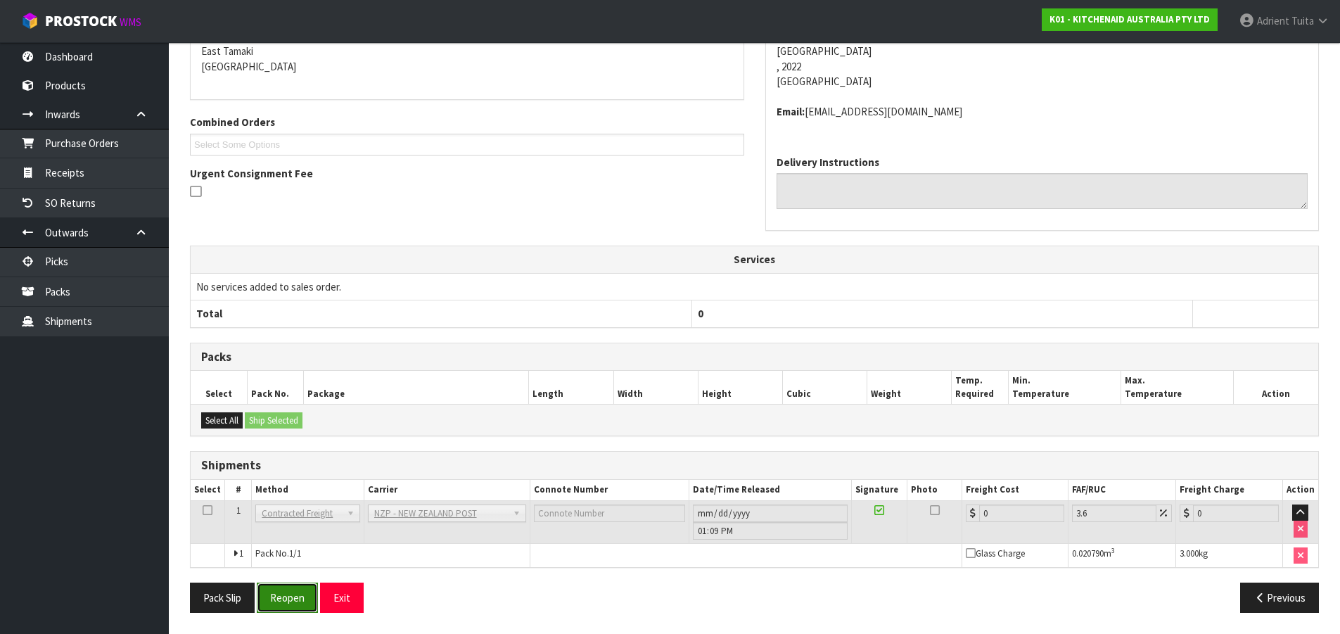
drag, startPoint x: 284, startPoint y: 612, endPoint x: 281, endPoint y: 604, distance: 9.1
click at [284, 611] on button "Reopen" at bounding box center [287, 598] width 61 height 30
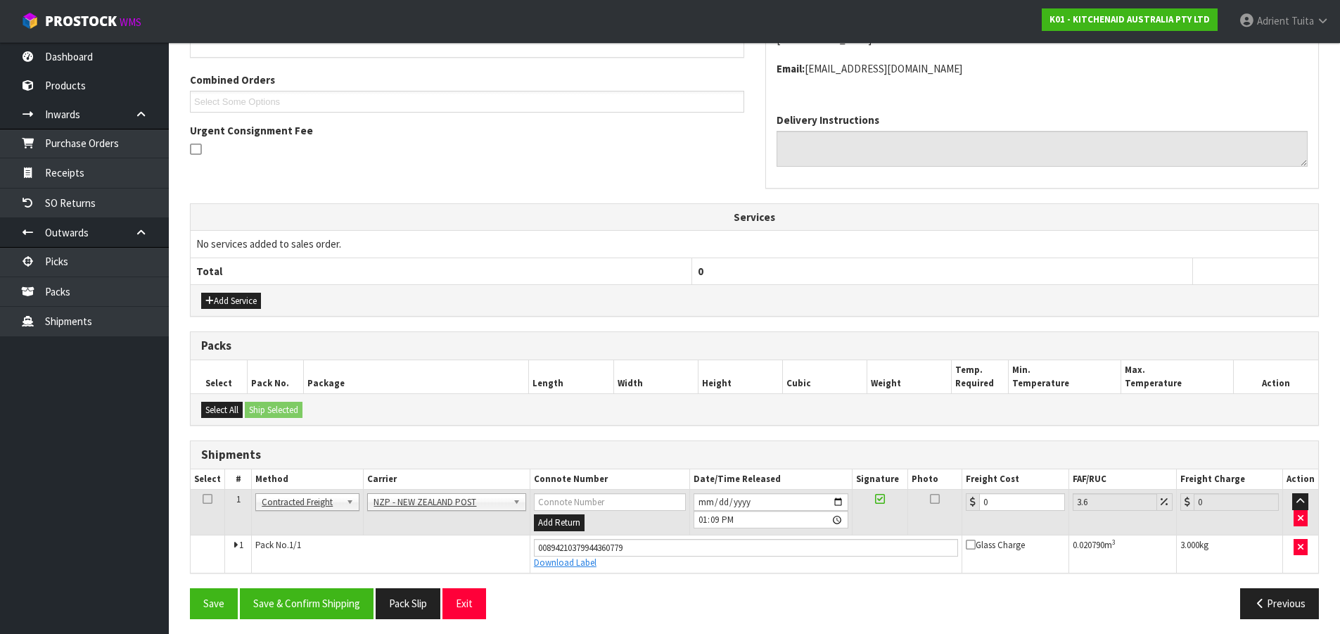
scroll to position [351, 0]
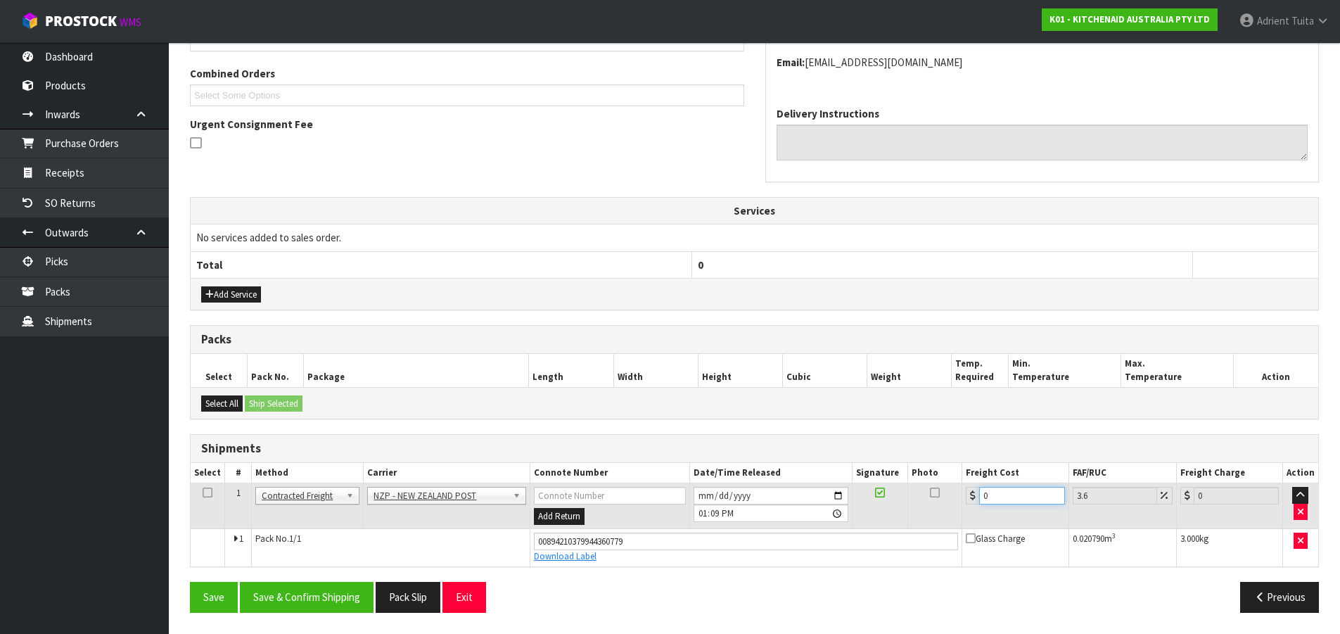
click at [1004, 490] on input "0" at bounding box center [1021, 496] width 85 height 18
click at [335, 604] on button "Save & Confirm Shipping" at bounding box center [307, 597] width 134 height 30
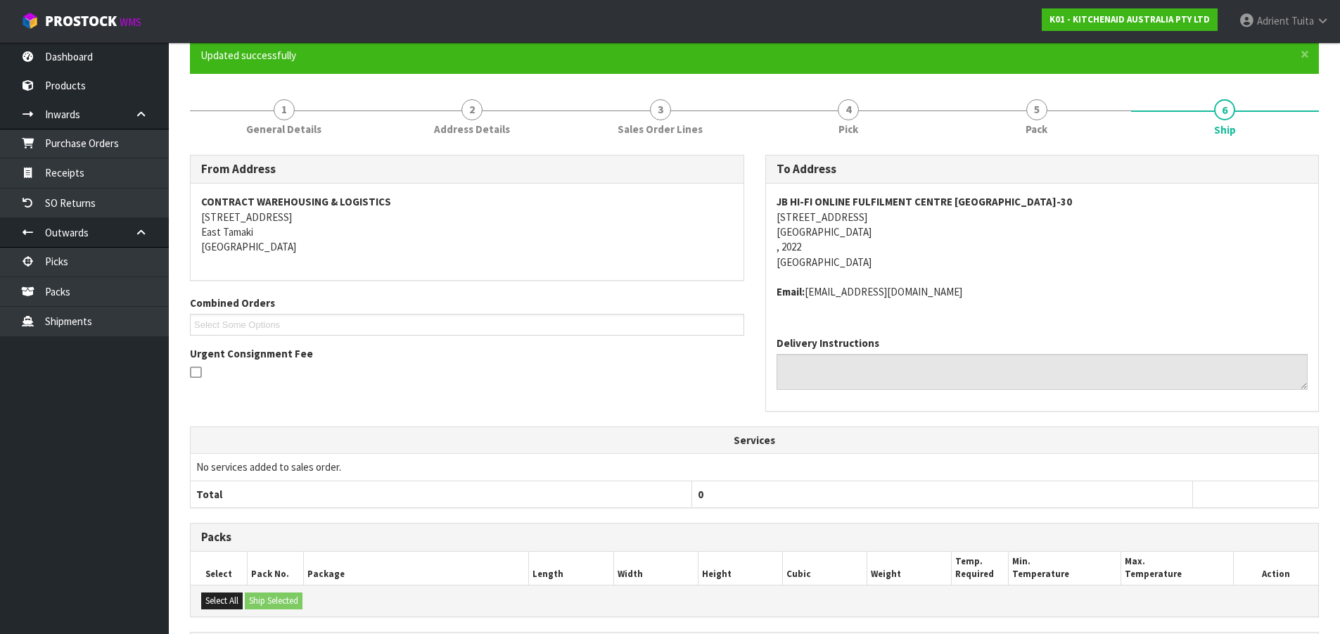
scroll to position [312, 0]
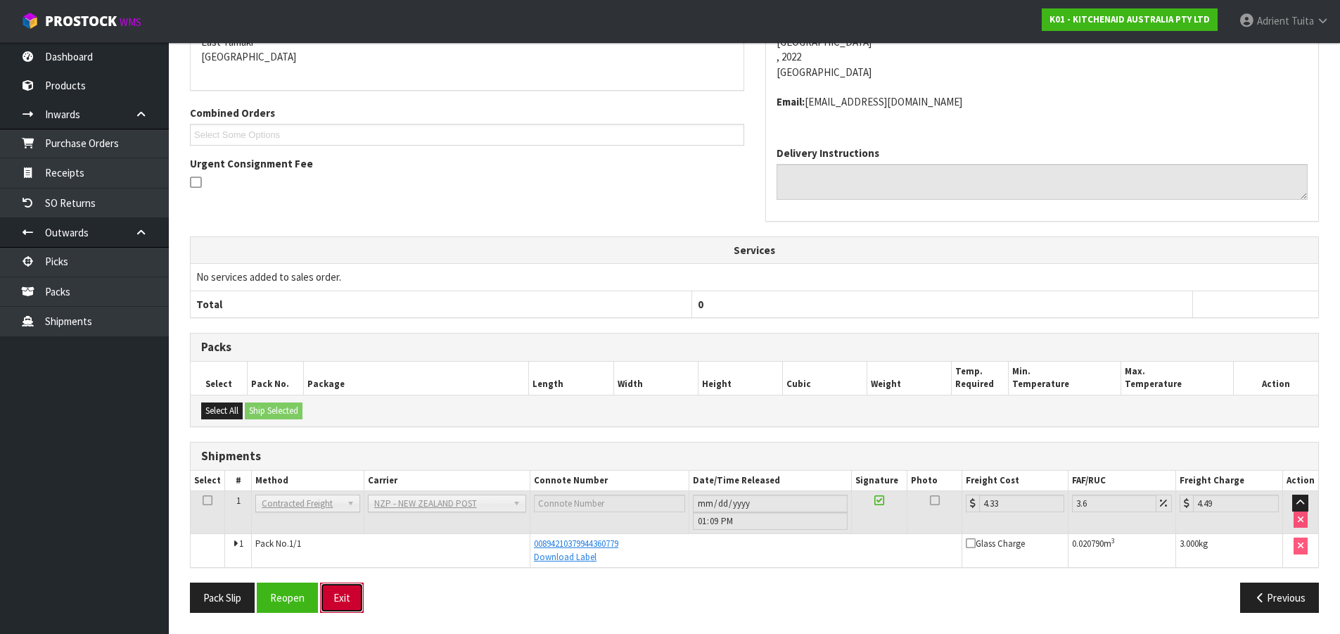
click at [341, 592] on button "Exit" at bounding box center [342, 598] width 44 height 30
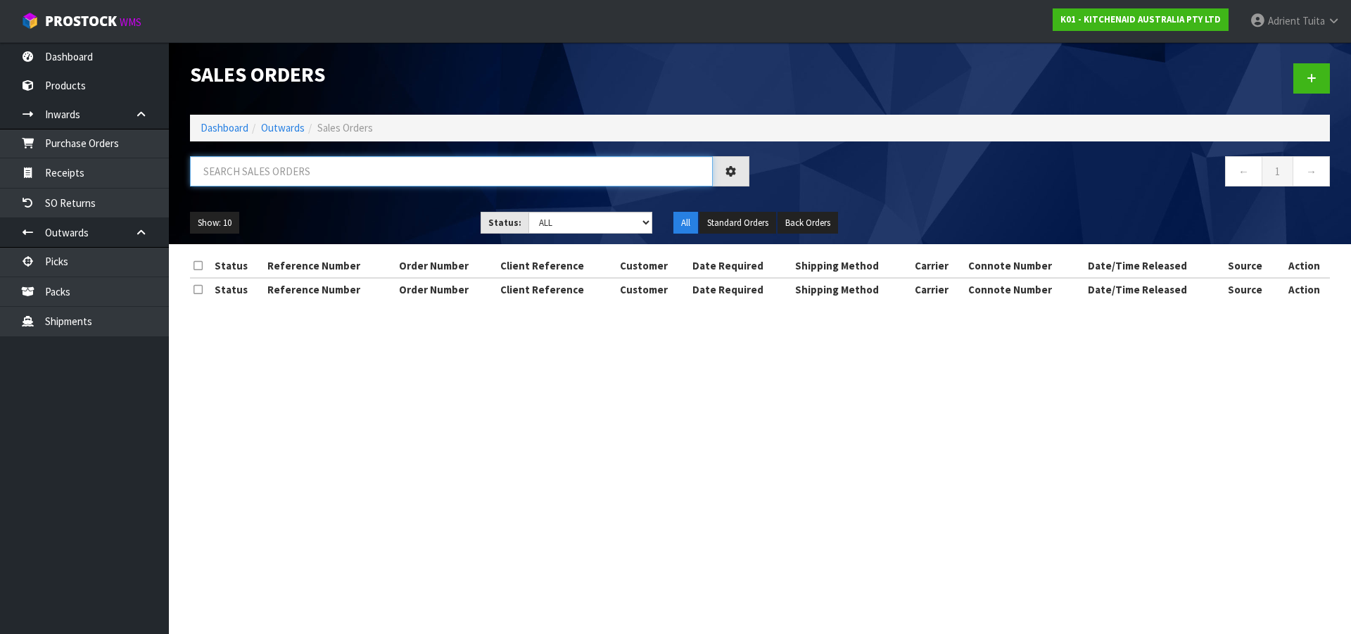
click at [311, 182] on input "text" at bounding box center [451, 171] width 523 height 30
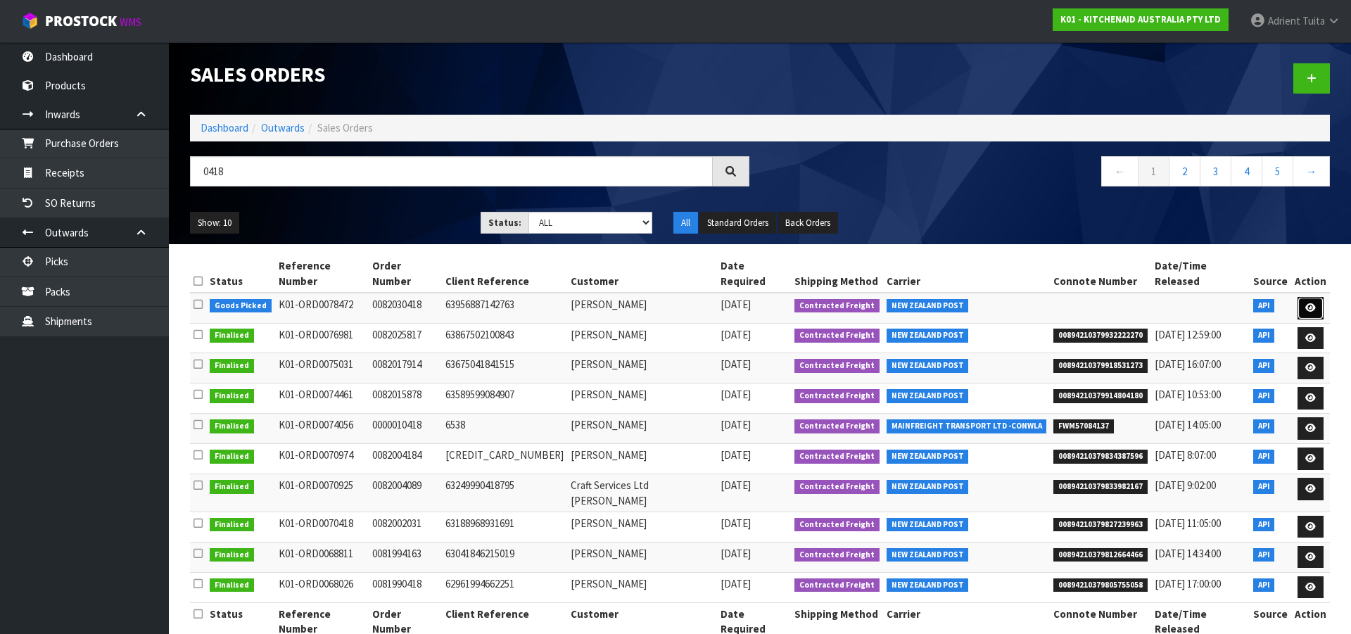
drag, startPoint x: 1307, startPoint y: 302, endPoint x: 1310, endPoint y: 293, distance: 9.6
click at [1308, 300] on link at bounding box center [1310, 308] width 26 height 23
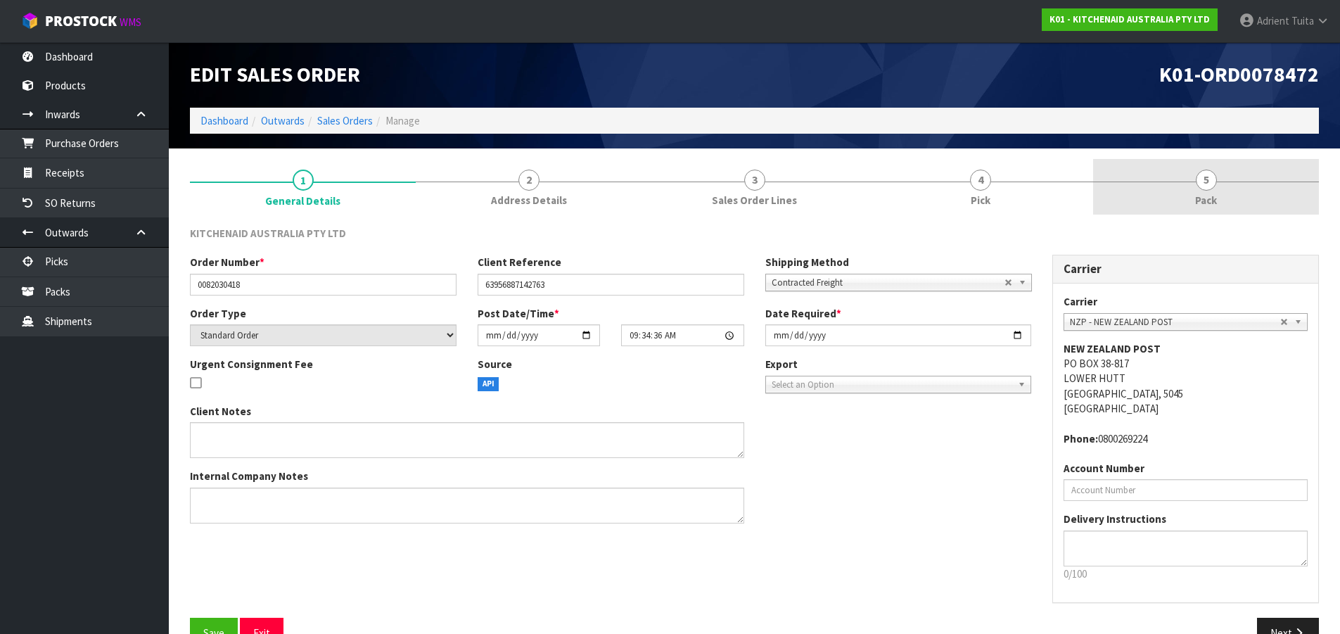
click at [1281, 206] on link "5 Pack" at bounding box center [1206, 187] width 226 height 56
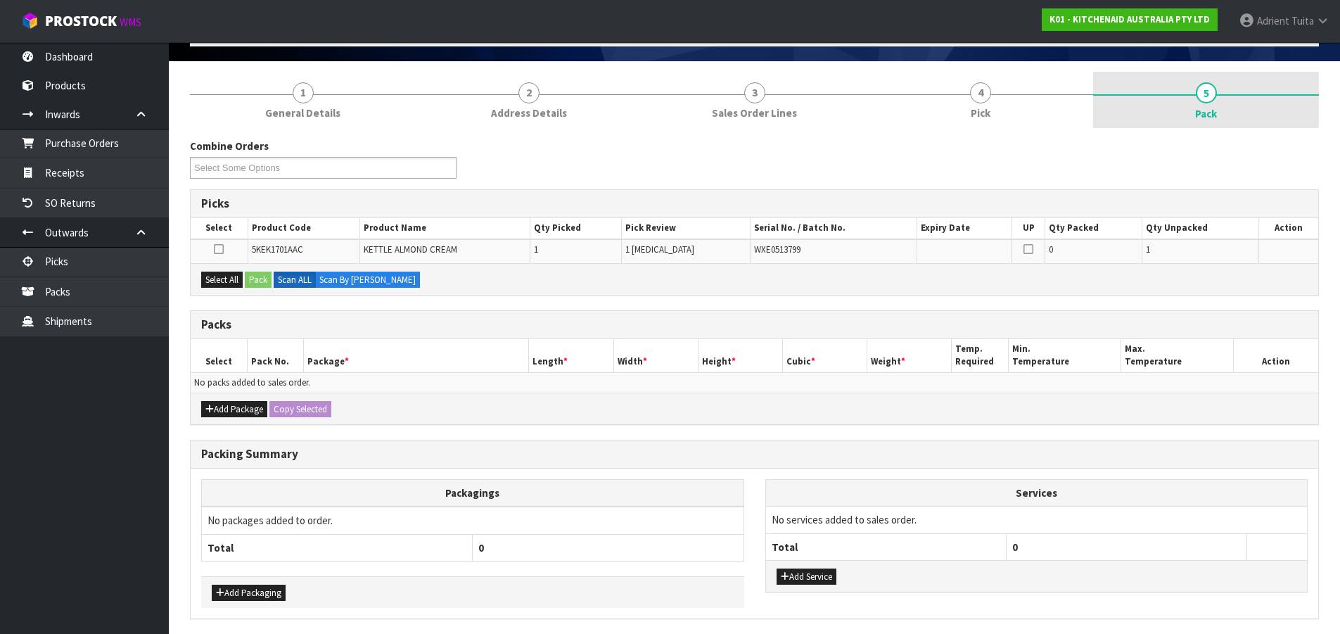
scroll to position [139, 0]
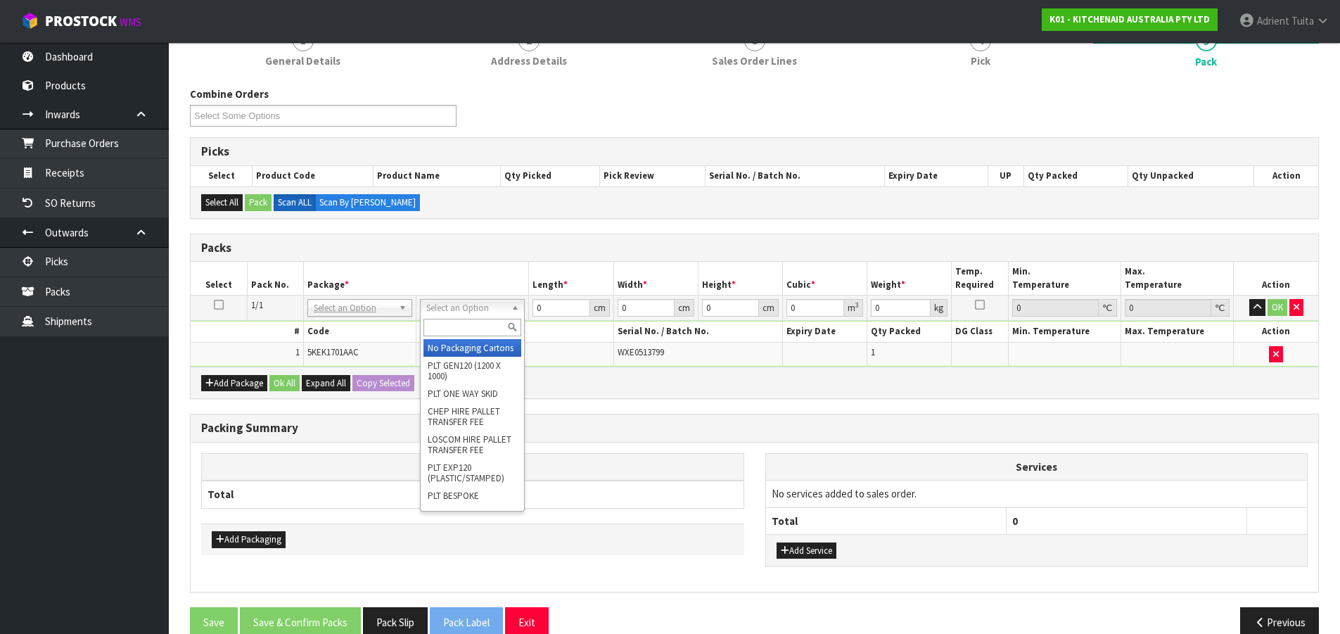
drag, startPoint x: 488, startPoint y: 316, endPoint x: 487, endPoint y: 326, distance: 10.6
click at [487, 326] on input "text" at bounding box center [473, 328] width 98 height 18
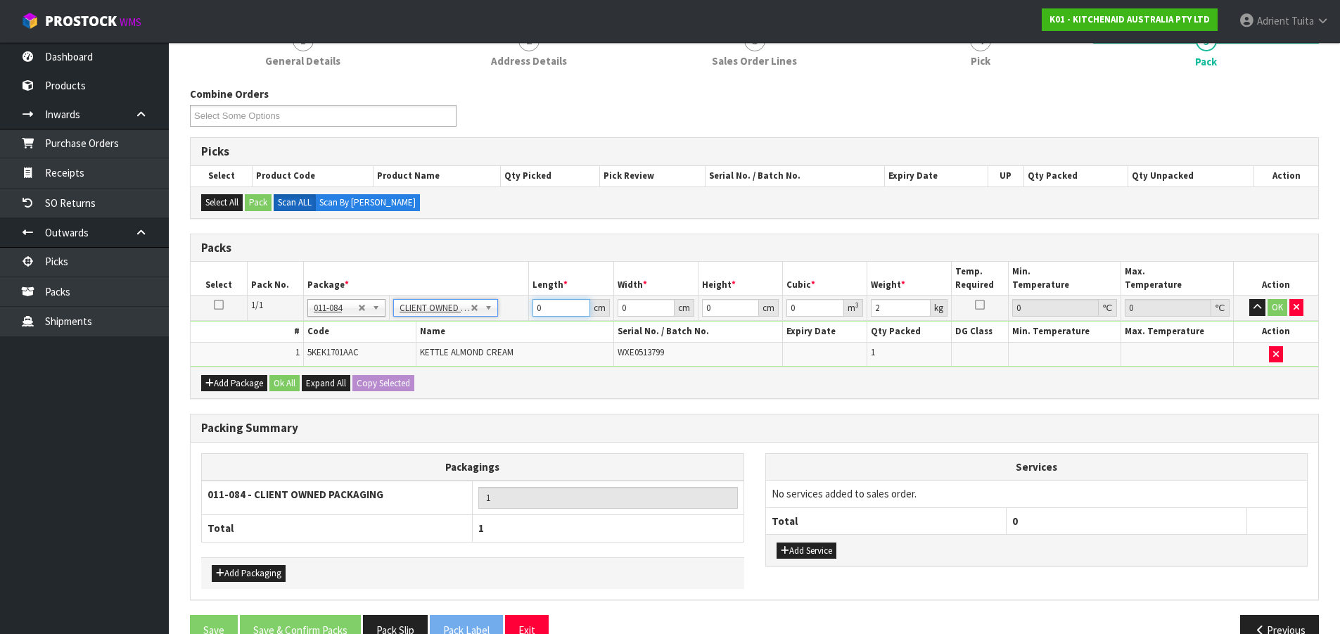
click at [555, 302] on input "0" at bounding box center [561, 308] width 57 height 18
click at [1271, 312] on button "OK" at bounding box center [1278, 307] width 20 height 17
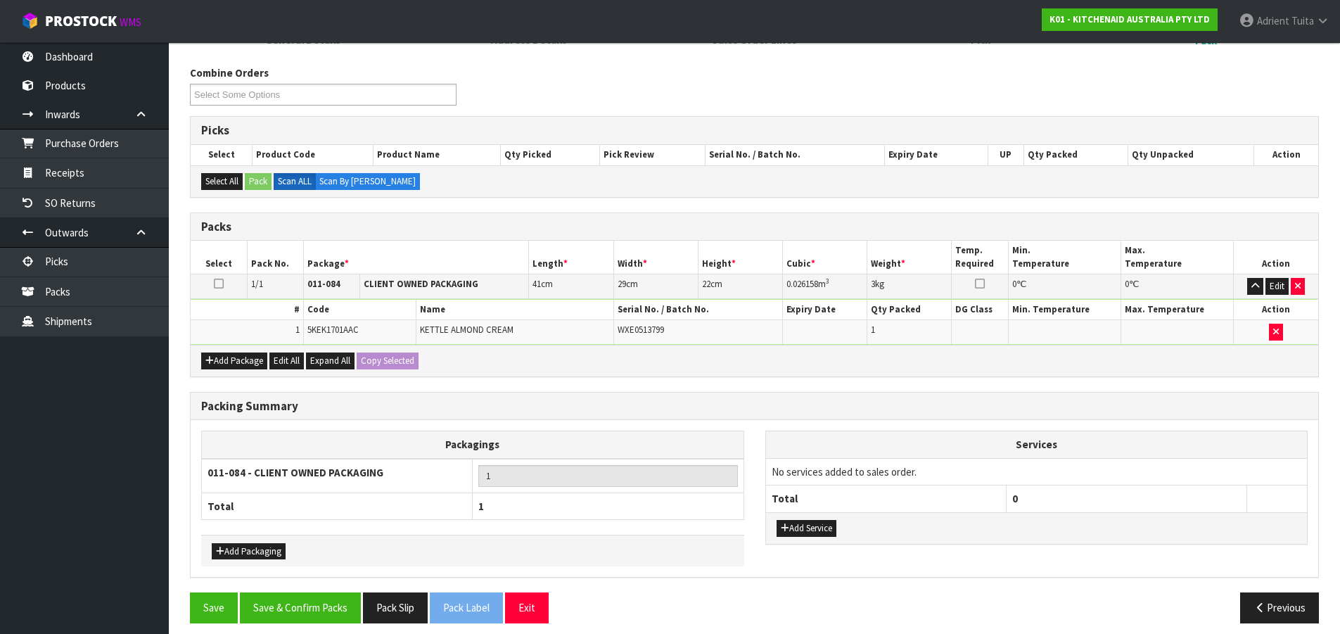
scroll to position [171, 0]
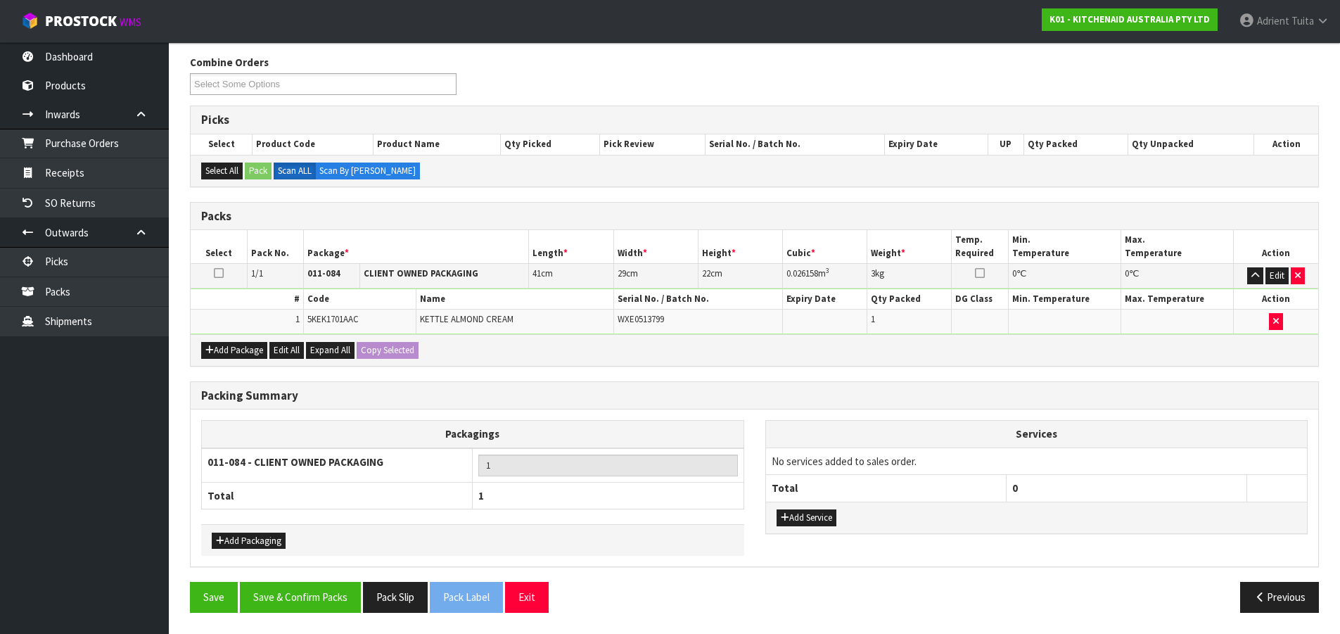
click at [322, 581] on div "Packing Summary Packagings 011-084 - CLIENT OWNED PACKAGING 1 Total 1 Add Packa…" at bounding box center [754, 481] width 1150 height 201
click at [309, 609] on button "Save & Confirm Packs" at bounding box center [300, 597] width 121 height 30
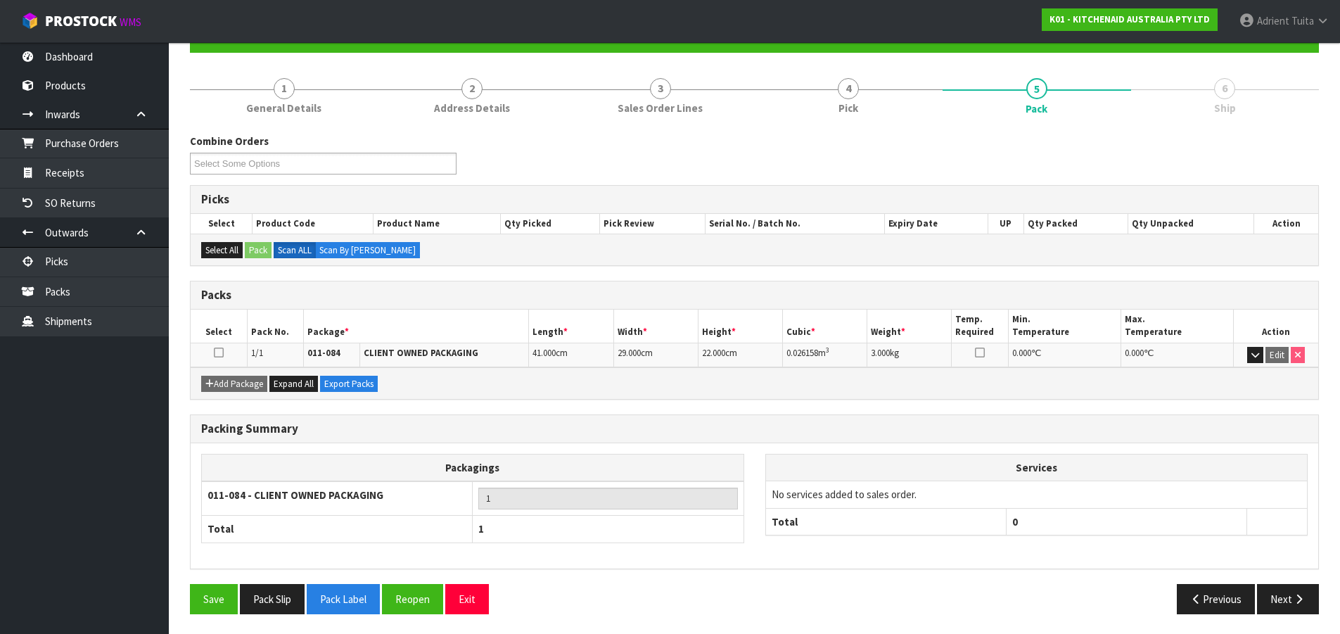
scroll to position [144, 0]
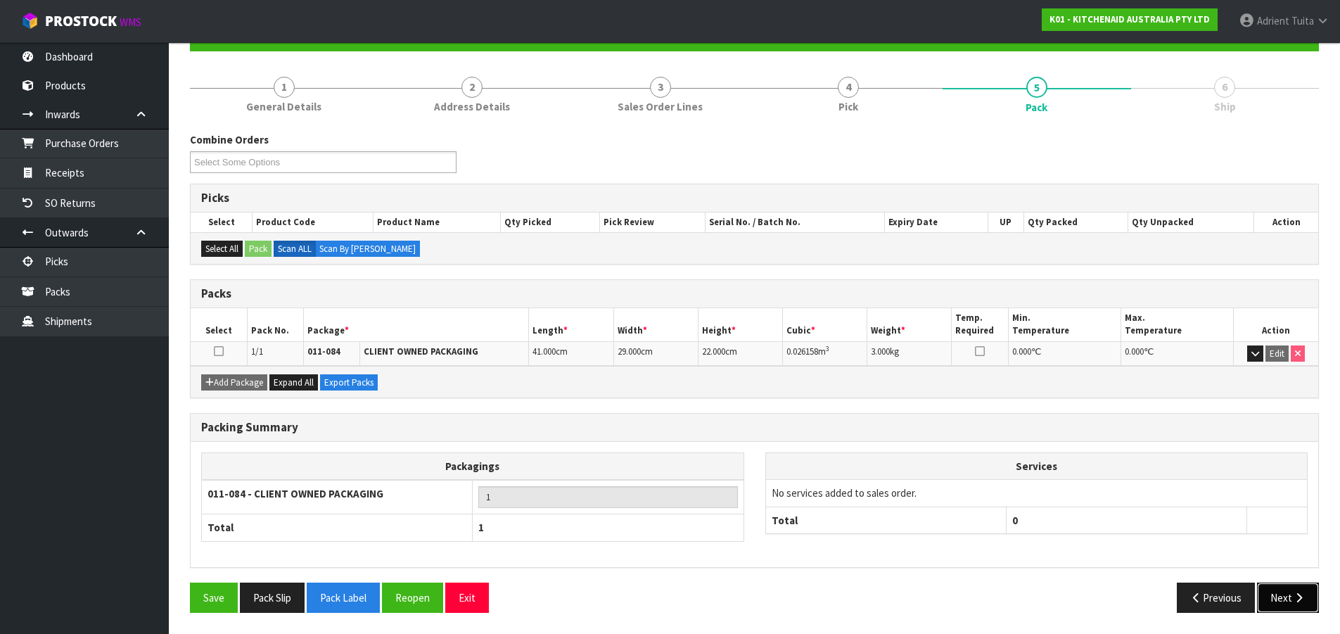
click at [1283, 597] on button "Next" at bounding box center [1288, 598] width 62 height 30
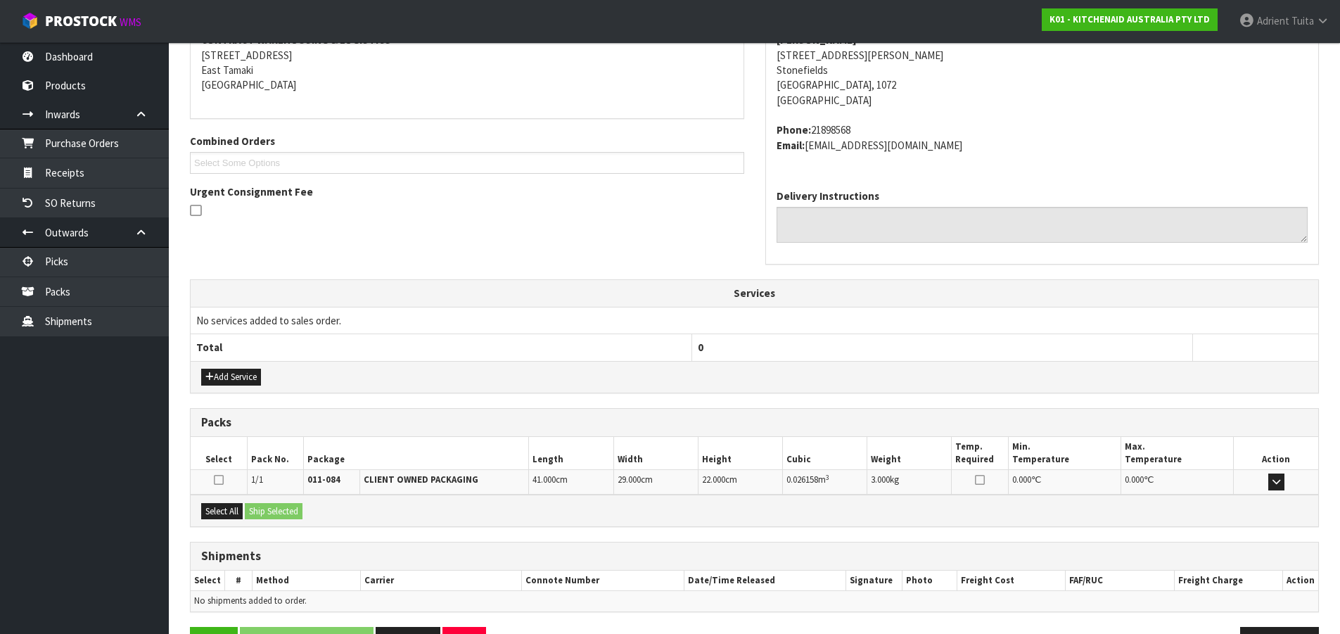
scroll to position [328, 0]
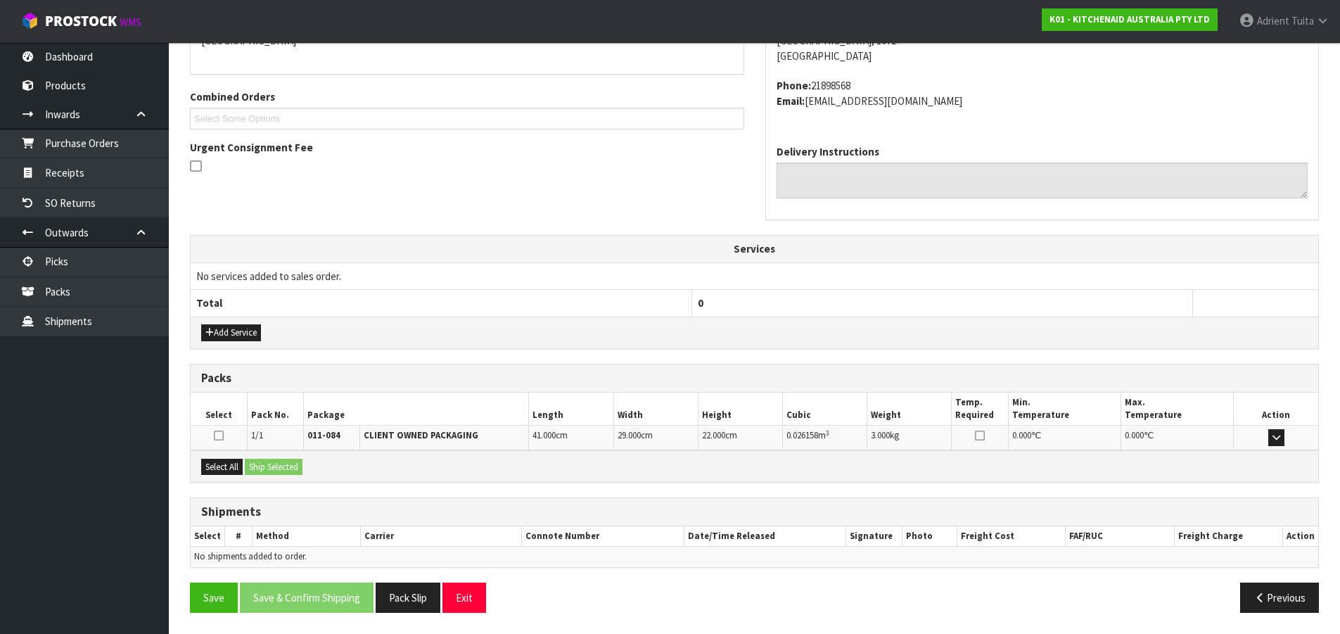
click at [243, 457] on div "Select All Ship Selected" at bounding box center [755, 466] width 1128 height 32
drag, startPoint x: 236, startPoint y: 466, endPoint x: 260, endPoint y: 466, distance: 24.6
click at [239, 466] on button "Select All" at bounding box center [222, 467] width 42 height 17
click at [261, 465] on button "Ship Selected" at bounding box center [274, 467] width 58 height 17
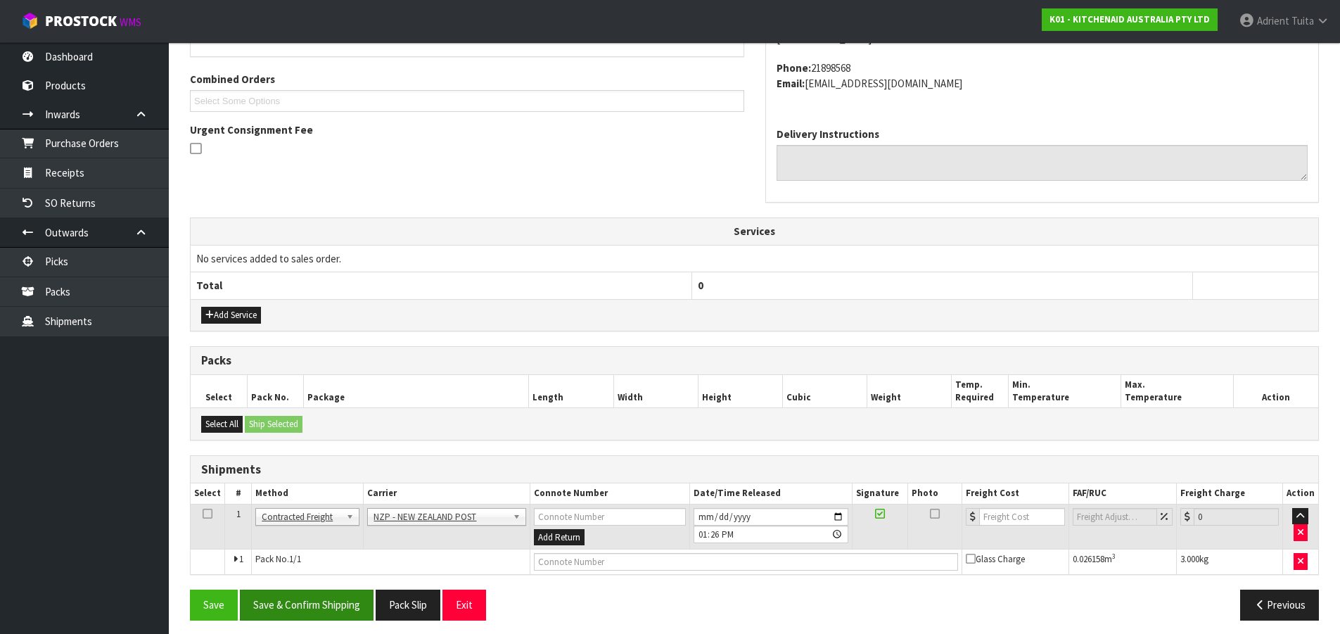
scroll to position [353, 0]
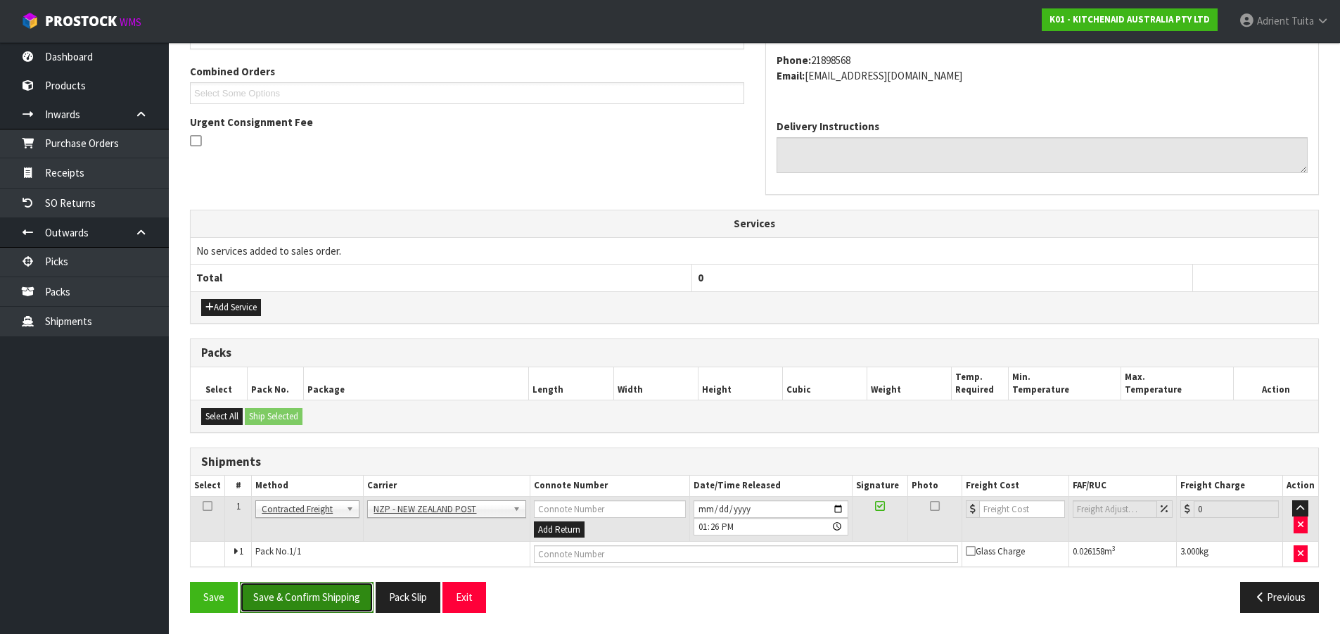
click at [346, 597] on button "Save & Confirm Shipping" at bounding box center [307, 597] width 134 height 30
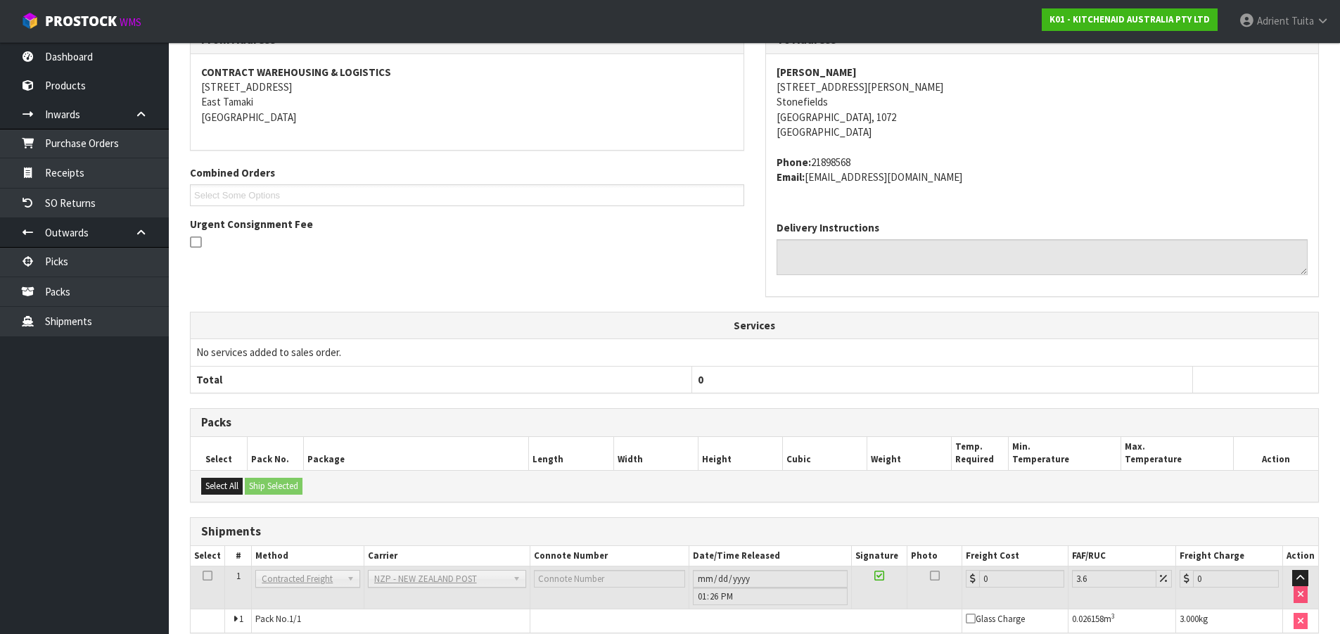
scroll to position [333, 0]
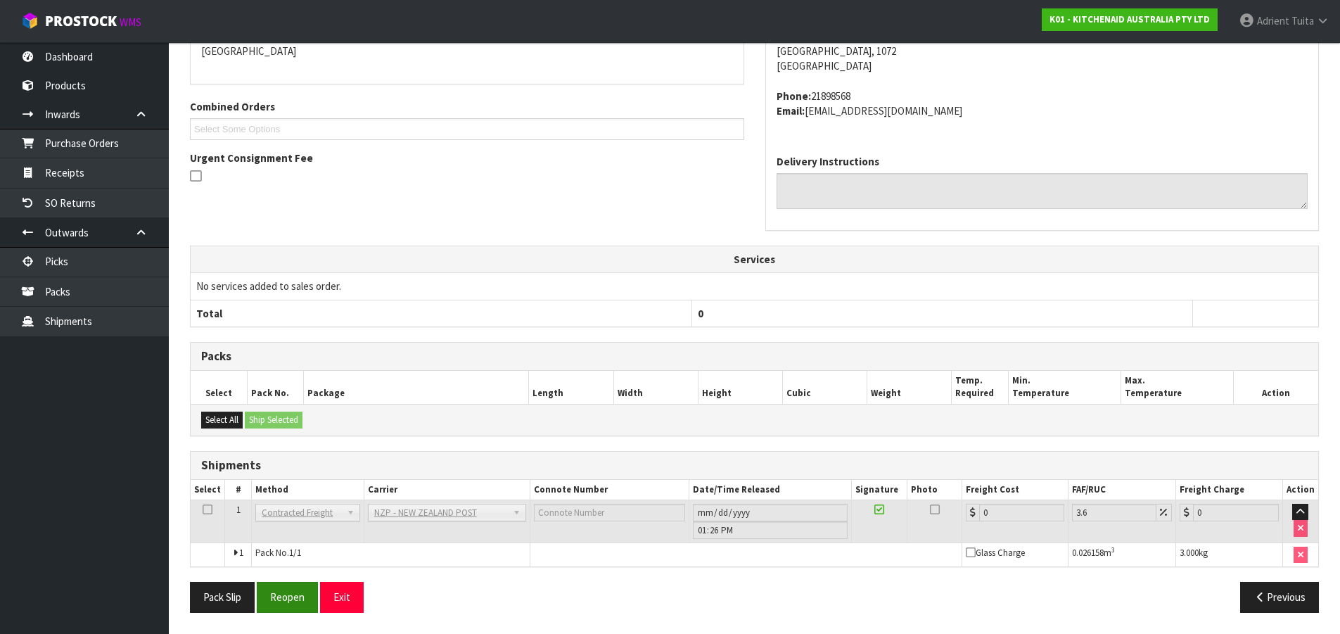
click at [291, 584] on div "From Address CONTRACT WAREHOUSING & LOGISTICS 17 Allens Road East Tamaki Auckla…" at bounding box center [754, 291] width 1129 height 664
click at [286, 587] on button "Reopen" at bounding box center [287, 597] width 61 height 30
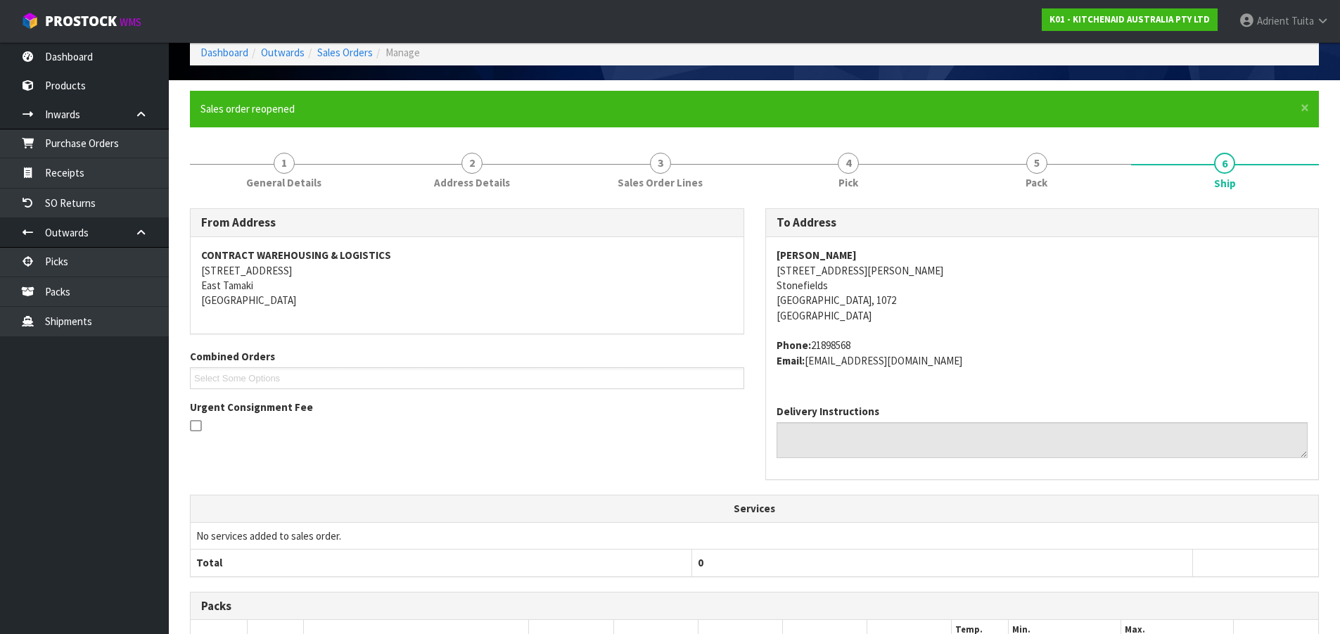
scroll to position [317, 0]
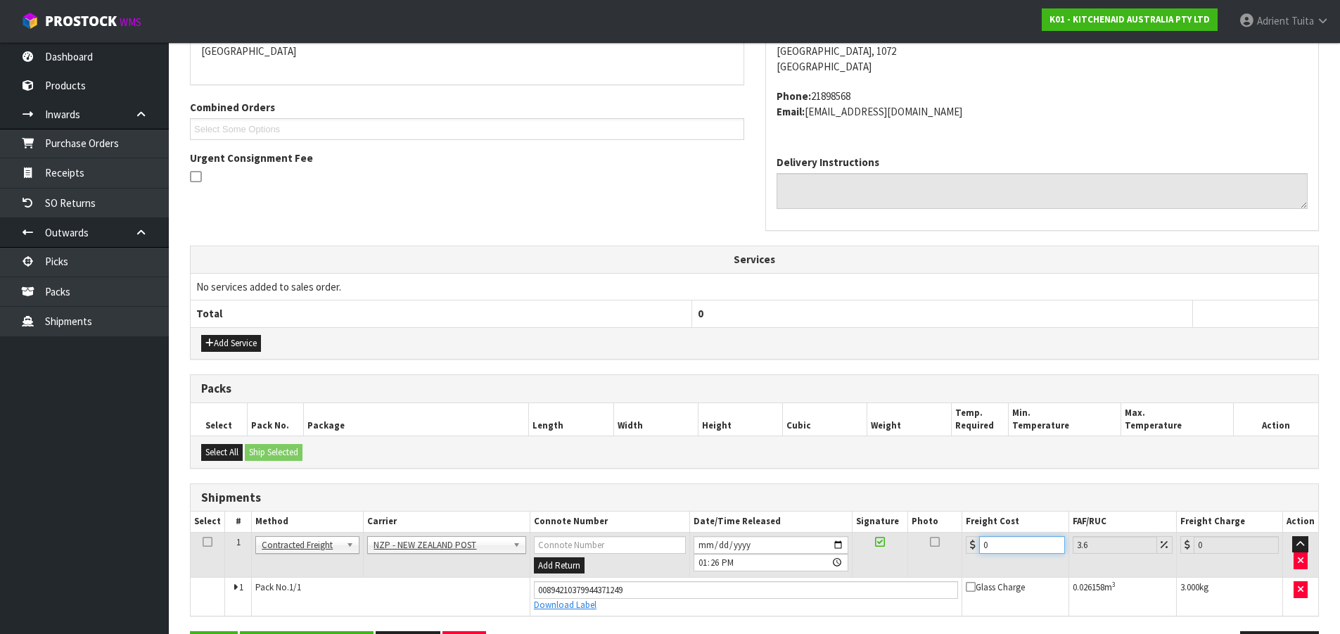
click at [1024, 544] on input "0" at bounding box center [1021, 545] width 85 height 18
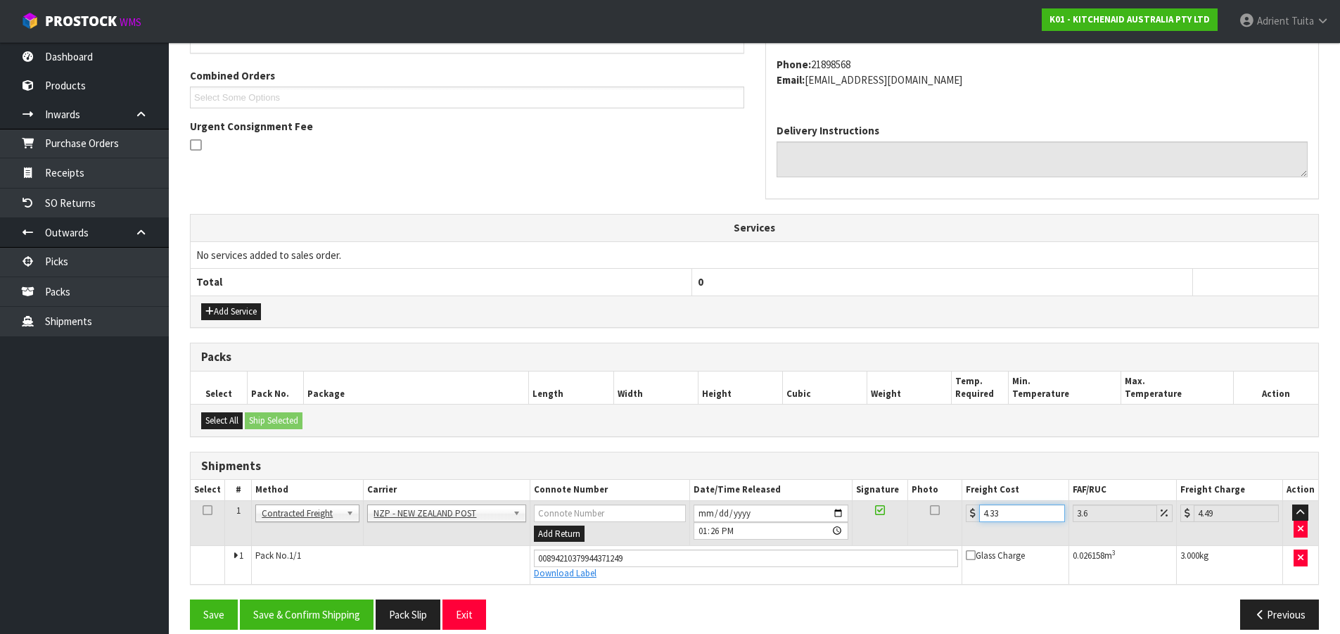
scroll to position [366, 0]
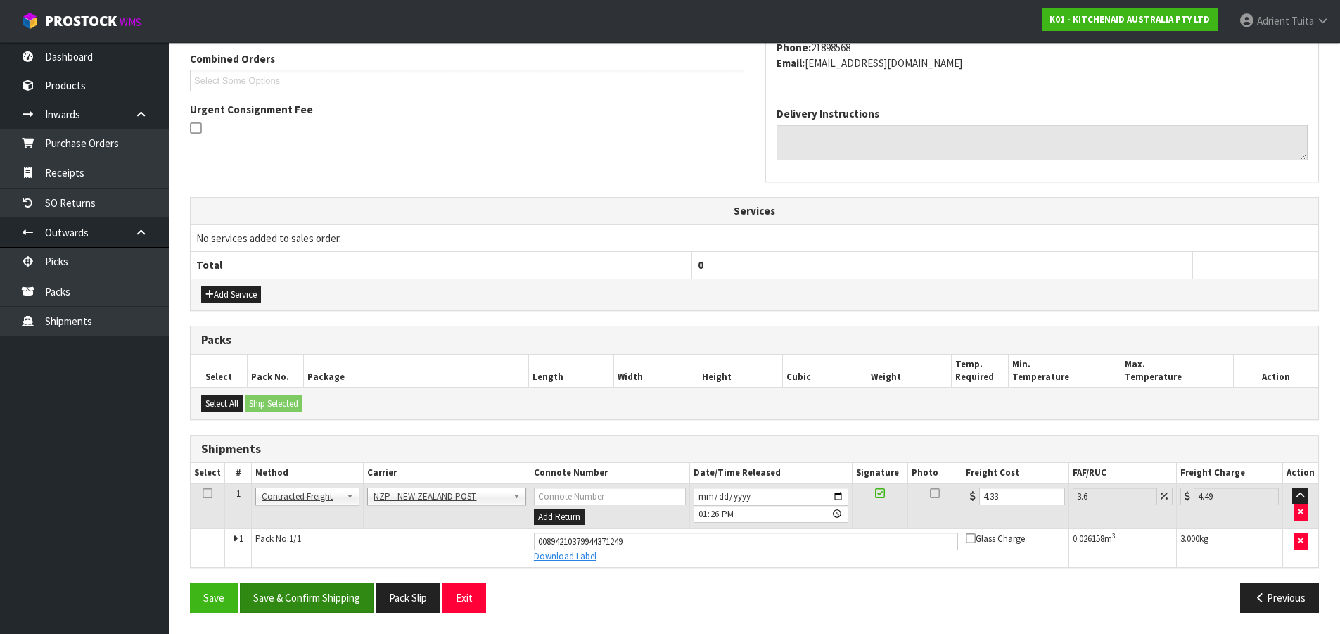
drag, startPoint x: 312, startPoint y: 618, endPoint x: 310, endPoint y: 599, distance: 19.2
click at [312, 616] on div "Save Save & Confirm Shipping Pack Slip Exit Previous" at bounding box center [754, 603] width 1150 height 41
click at [310, 599] on button "Save & Confirm Shipping" at bounding box center [307, 598] width 134 height 30
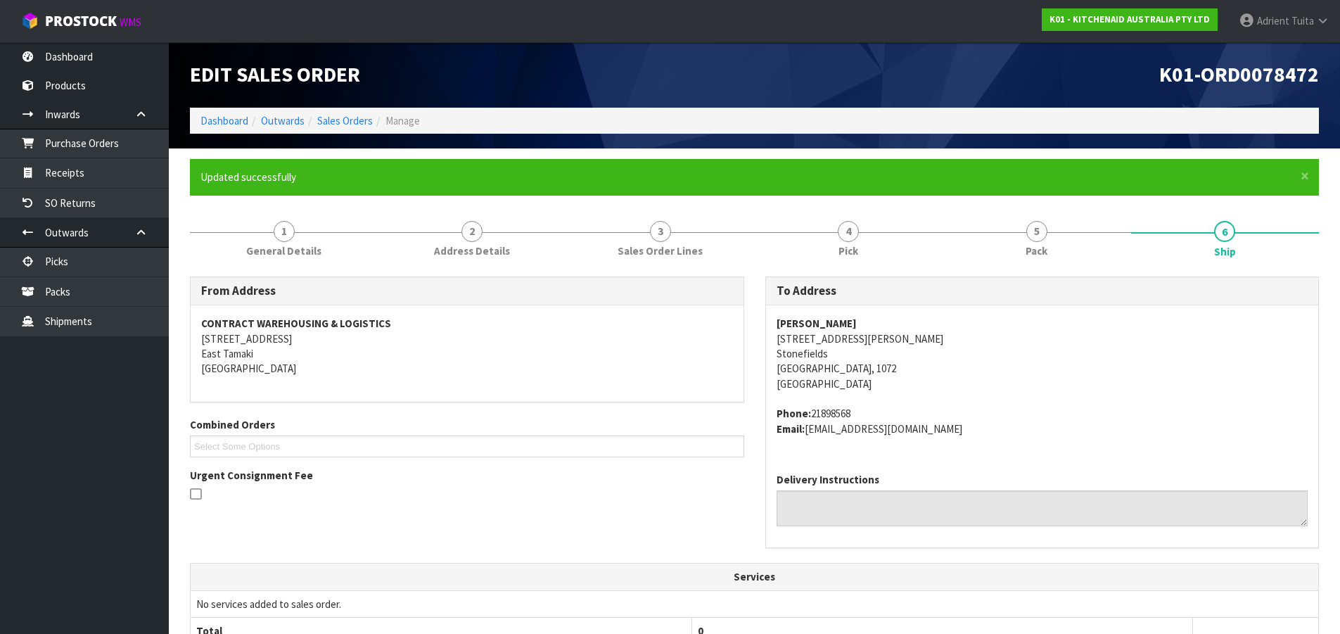
scroll to position [327, 0]
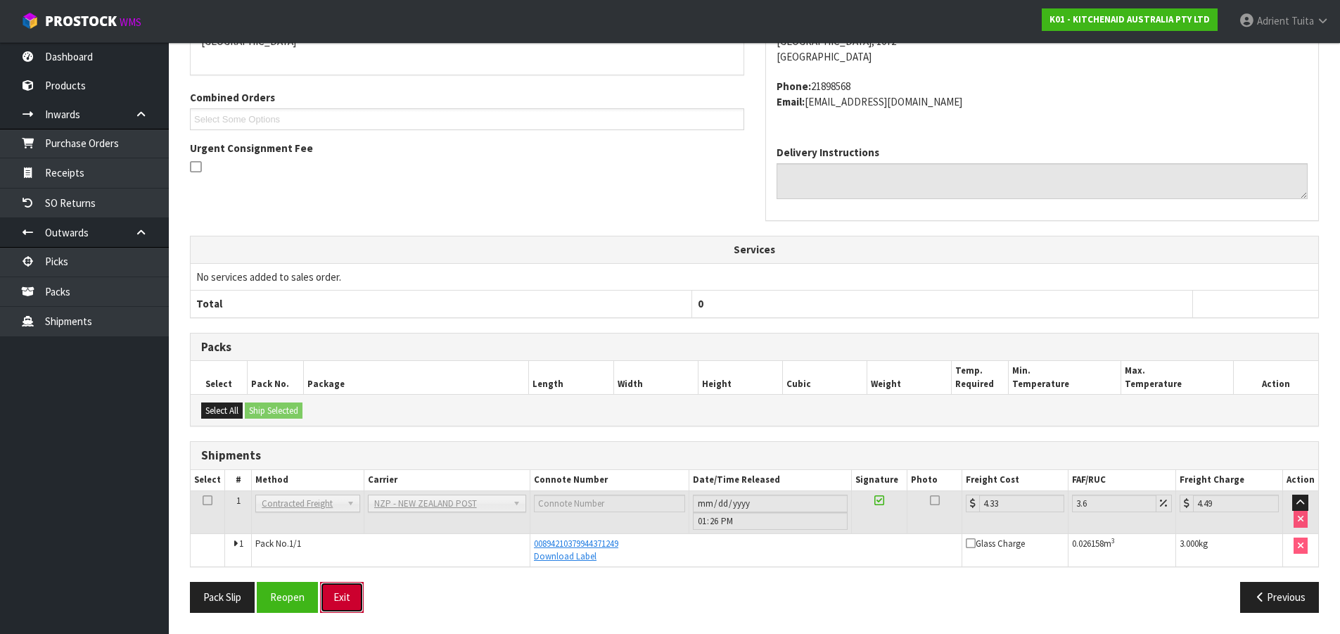
click at [334, 594] on button "Exit" at bounding box center [342, 597] width 44 height 30
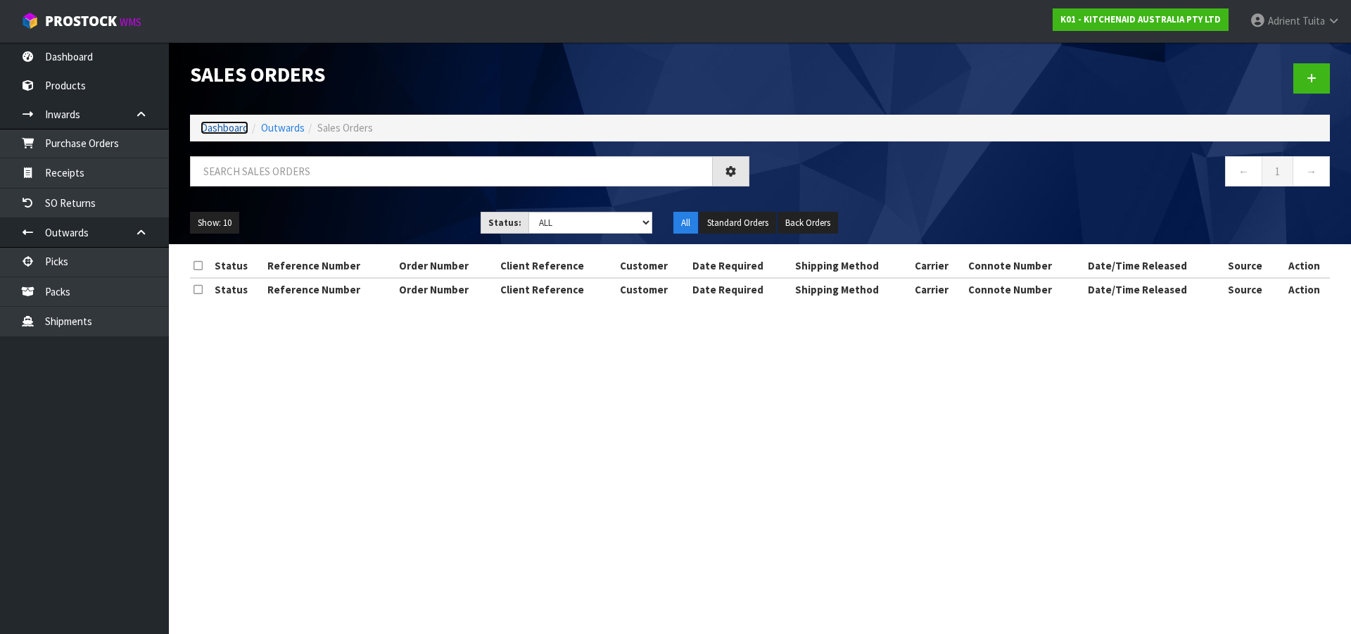
click at [229, 134] on link "Dashboard" at bounding box center [225, 127] width 48 height 13
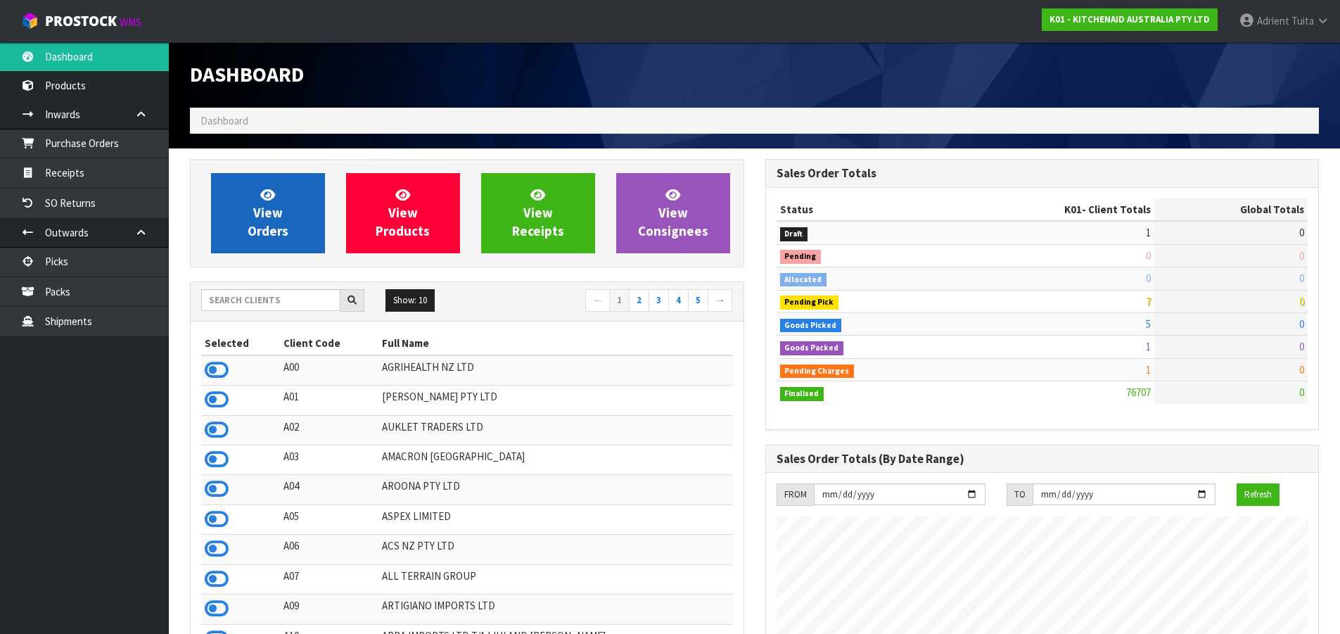
scroll to position [1066, 575]
click at [260, 209] on span "View Orders" at bounding box center [268, 212] width 41 height 53
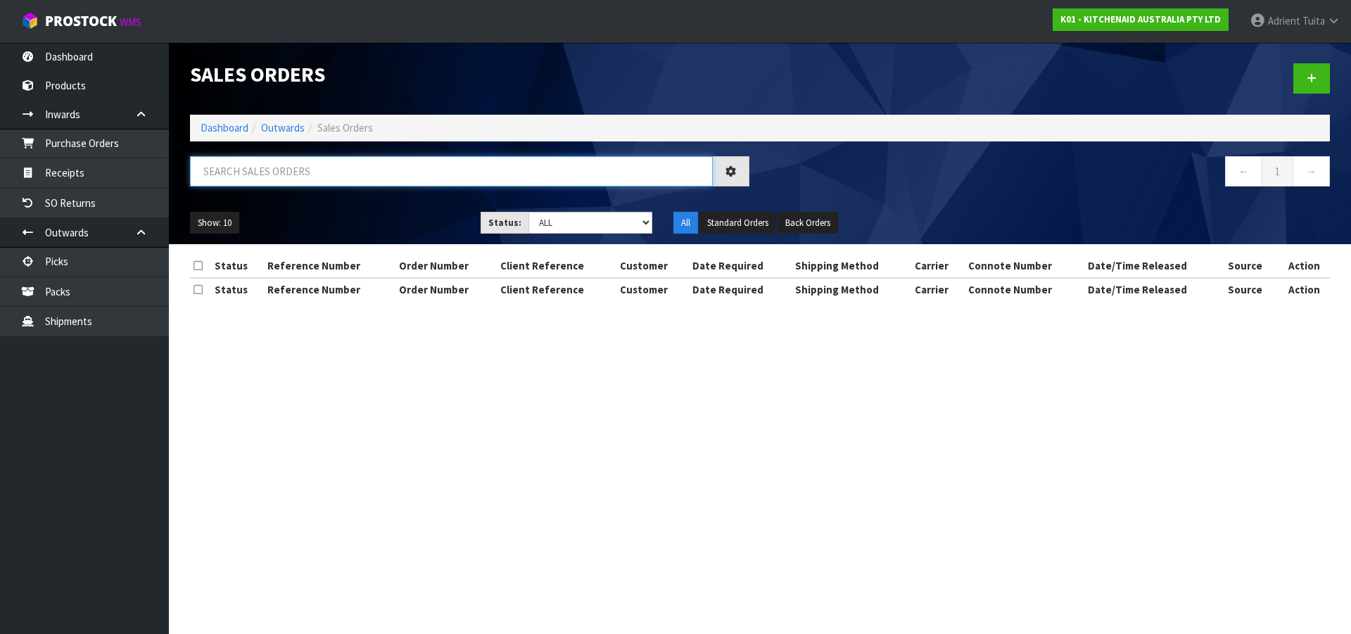
click at [291, 179] on input "text" at bounding box center [451, 171] width 523 height 30
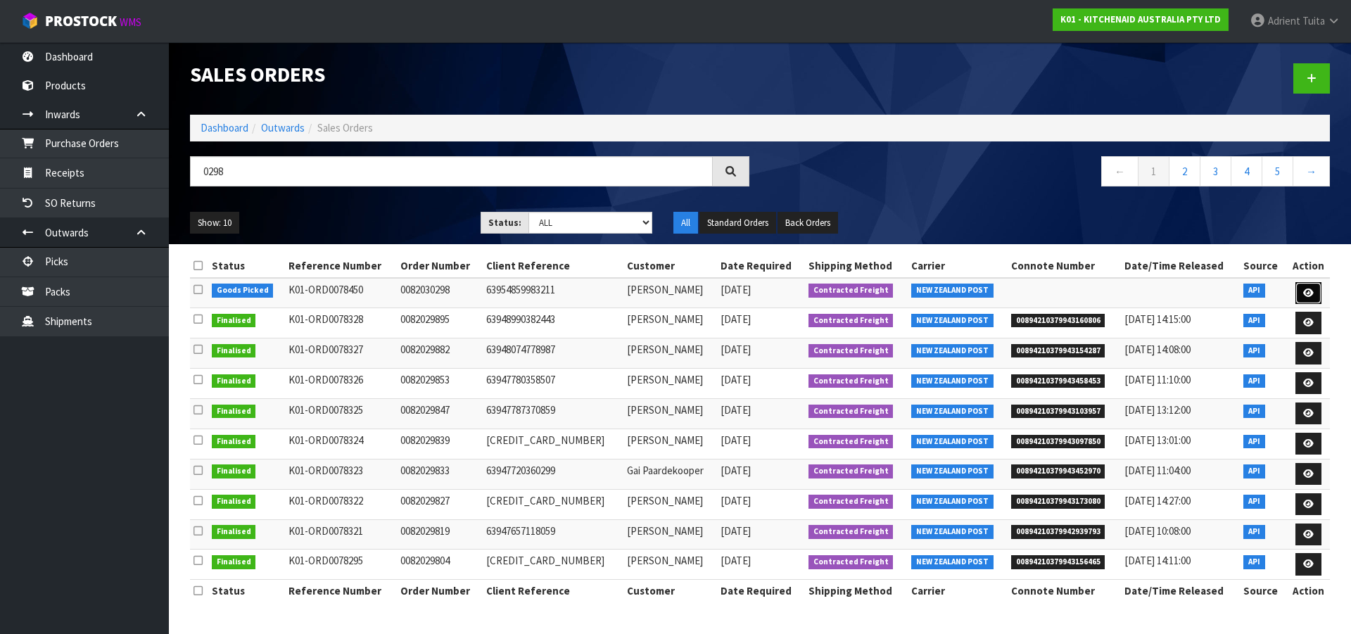
click at [1314, 291] on link at bounding box center [1308, 293] width 26 height 23
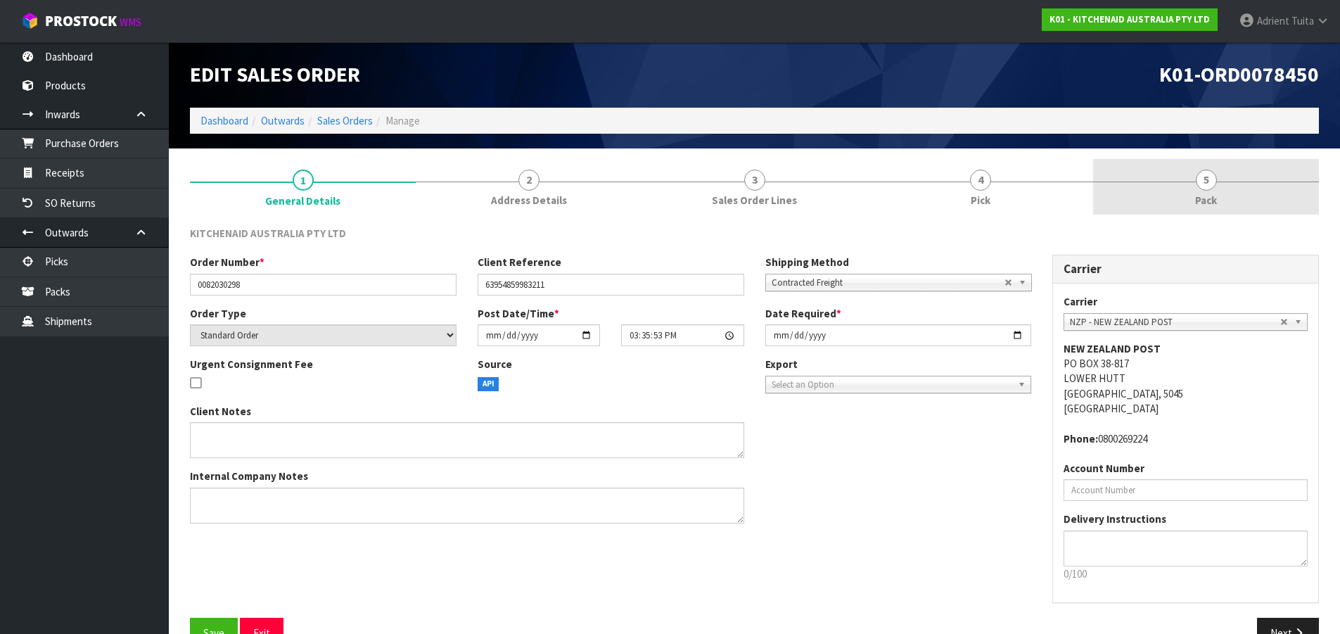
click at [1224, 198] on link "5 Pack" at bounding box center [1206, 187] width 226 height 56
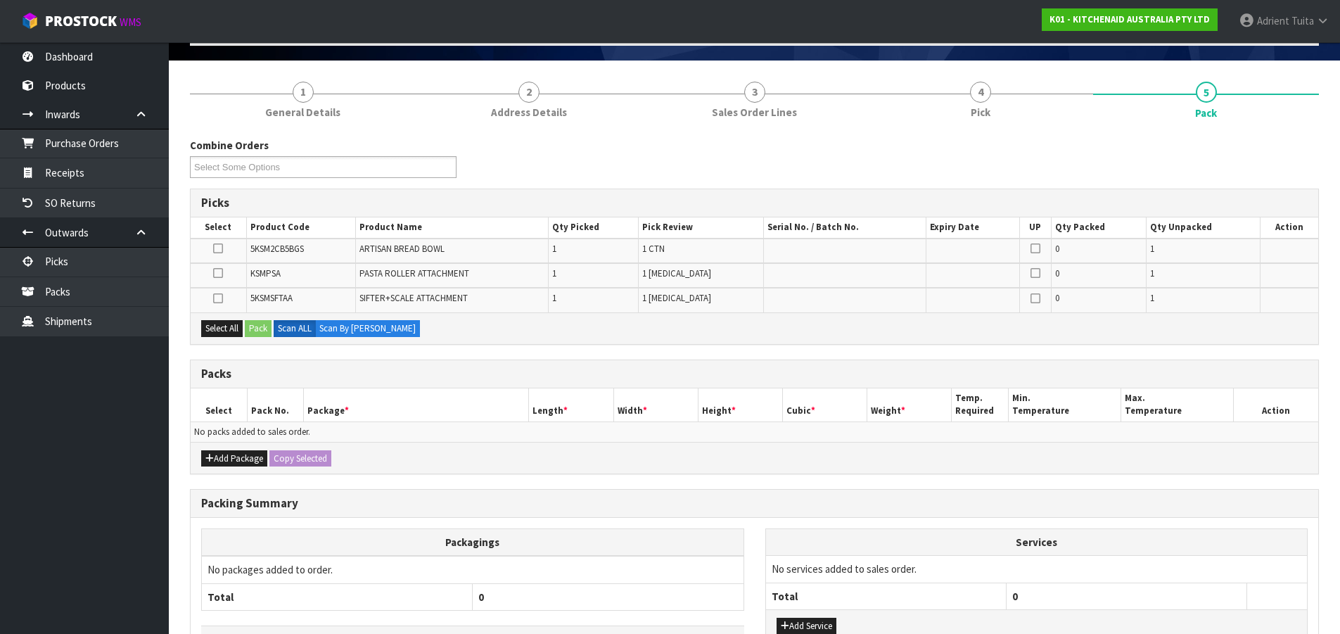
scroll to position [189, 0]
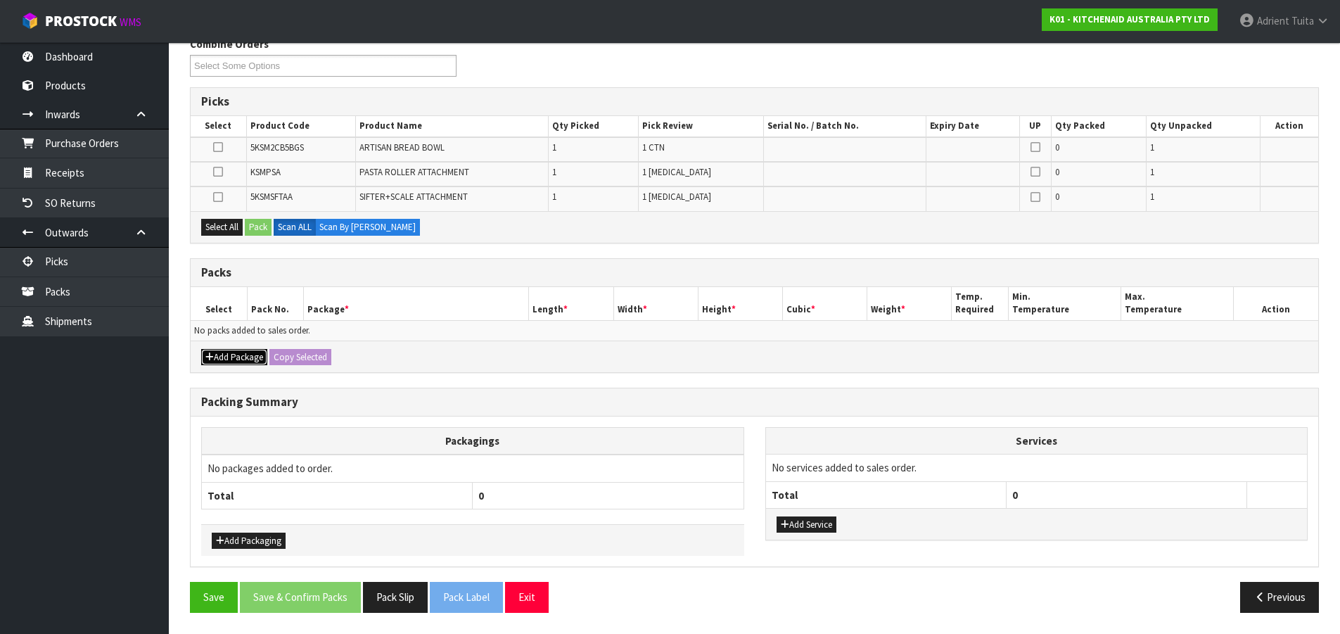
click at [232, 354] on button "Add Package" at bounding box center [234, 357] width 66 height 17
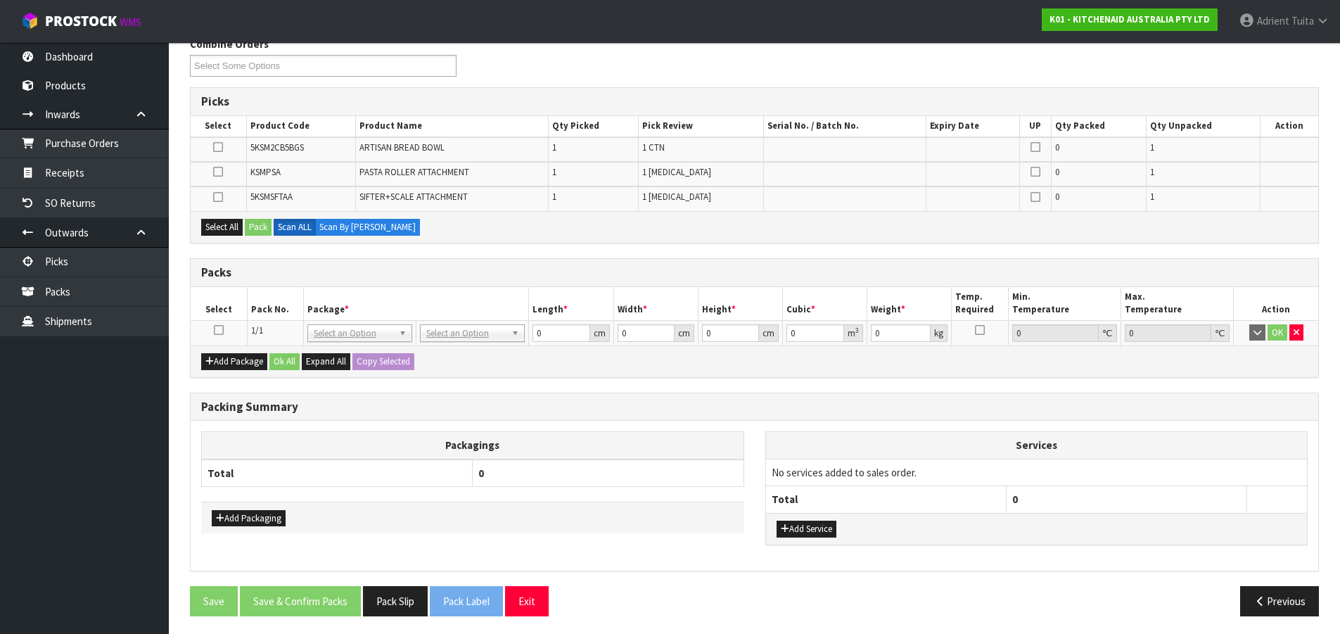
click at [219, 331] on icon at bounding box center [219, 330] width 10 height 1
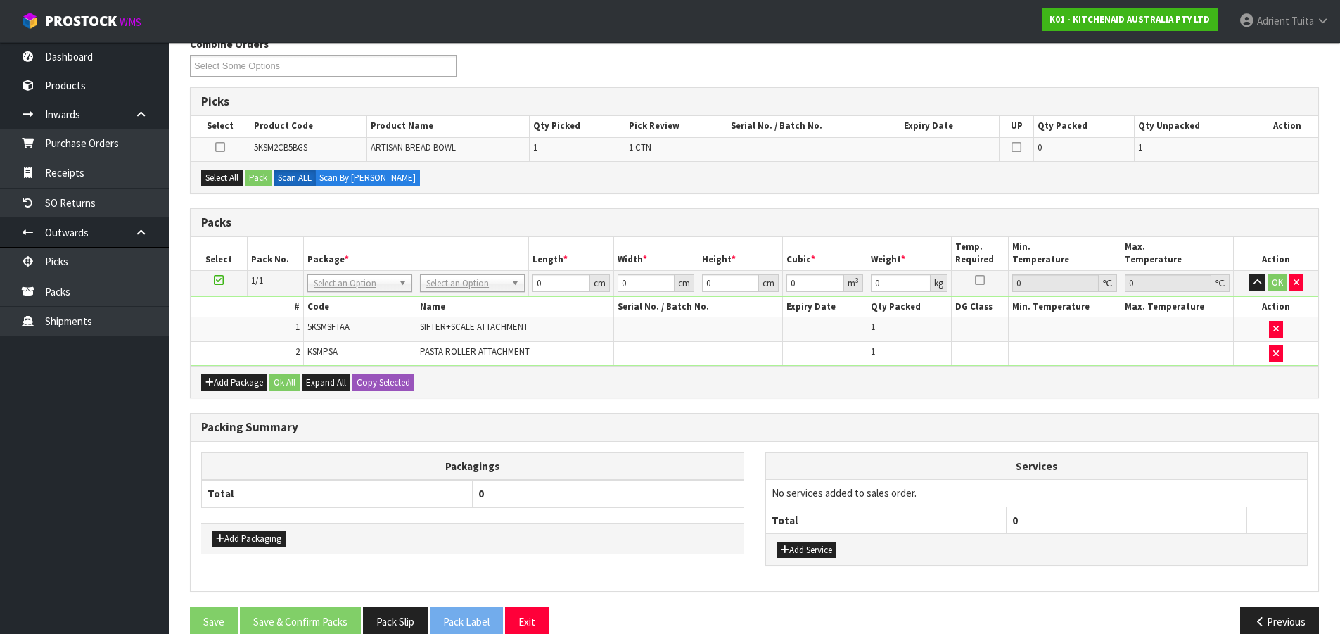
click at [217, 281] on icon at bounding box center [219, 280] width 10 height 1
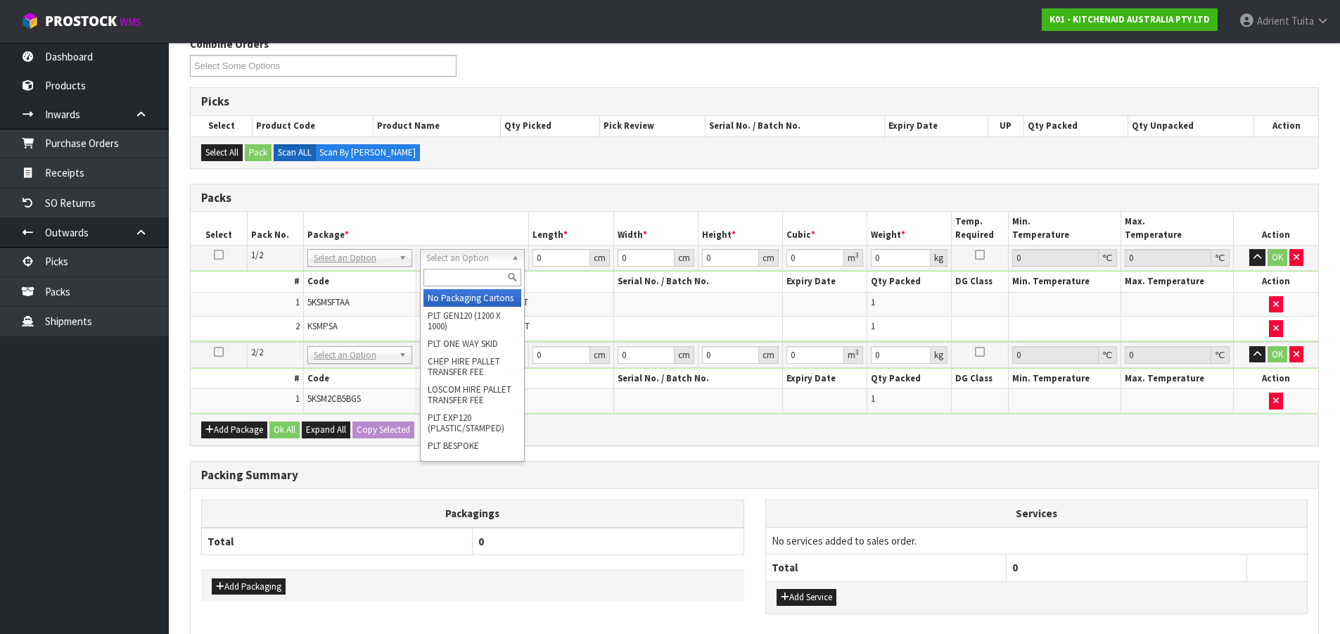
click at [454, 272] on input "text" at bounding box center [473, 278] width 98 height 18
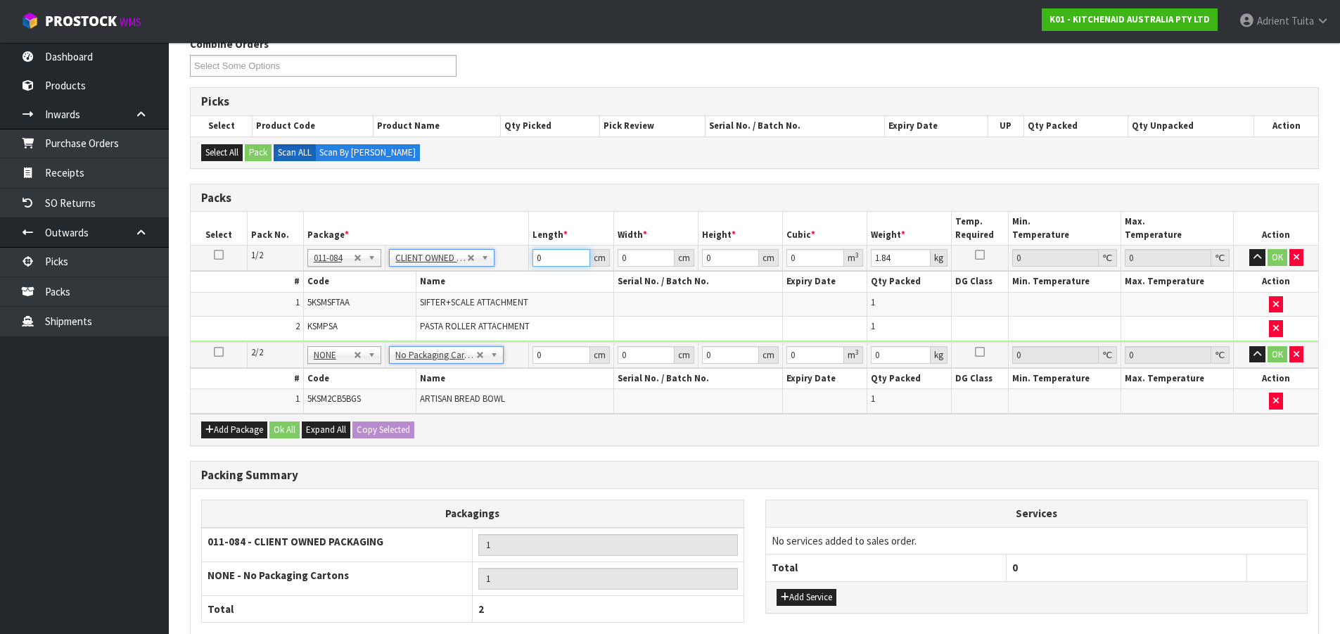
click at [549, 261] on input "0" at bounding box center [561, 258] width 57 height 18
click at [551, 346] on input "0" at bounding box center [561, 355] width 57 height 18
click at [1271, 257] on button "OK" at bounding box center [1278, 257] width 20 height 17
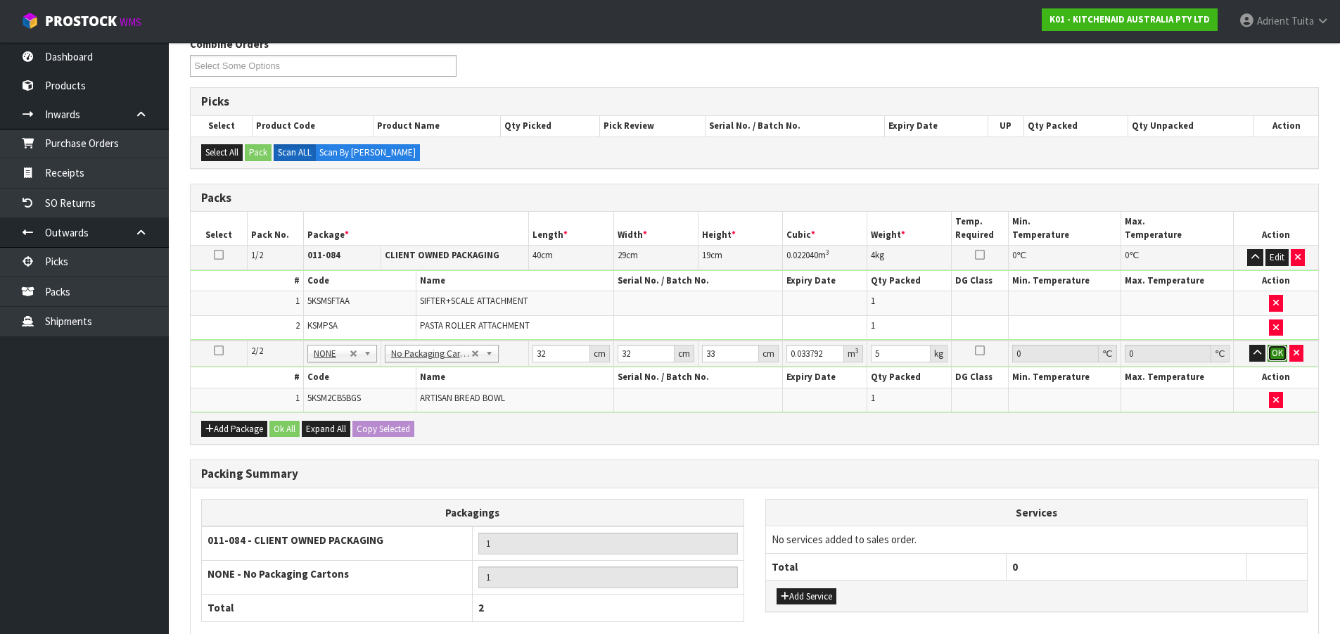
click at [1275, 345] on button "OK" at bounding box center [1278, 353] width 20 height 17
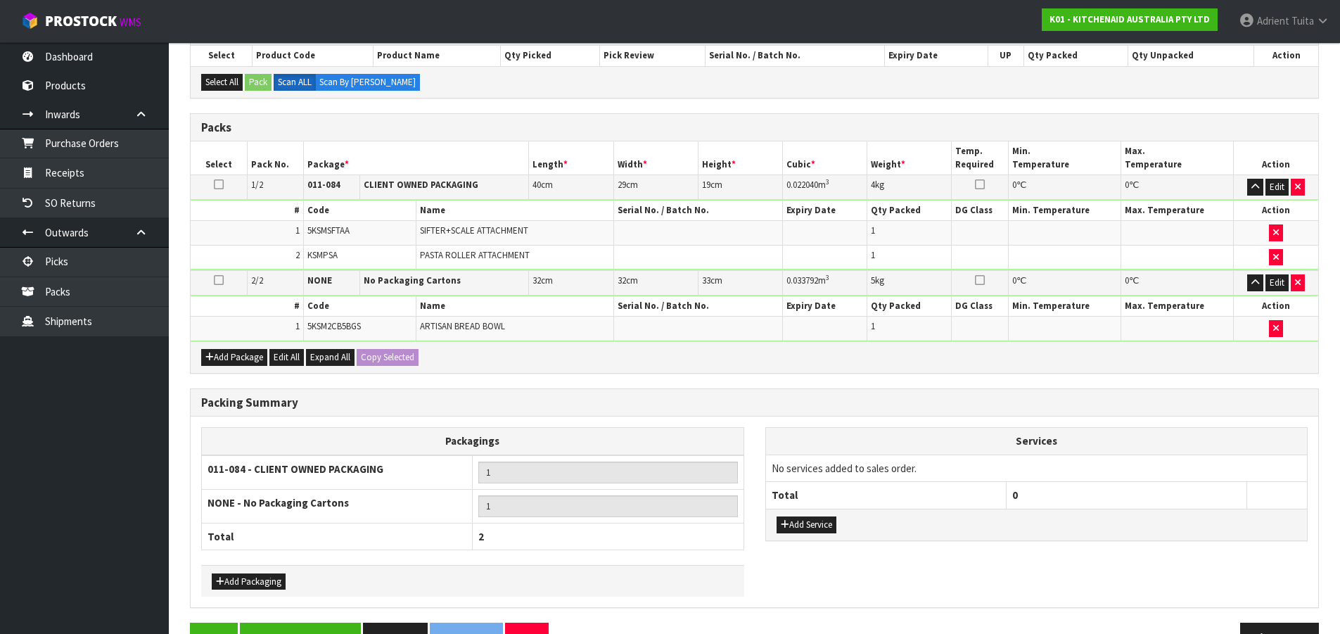
scroll to position [300, 0]
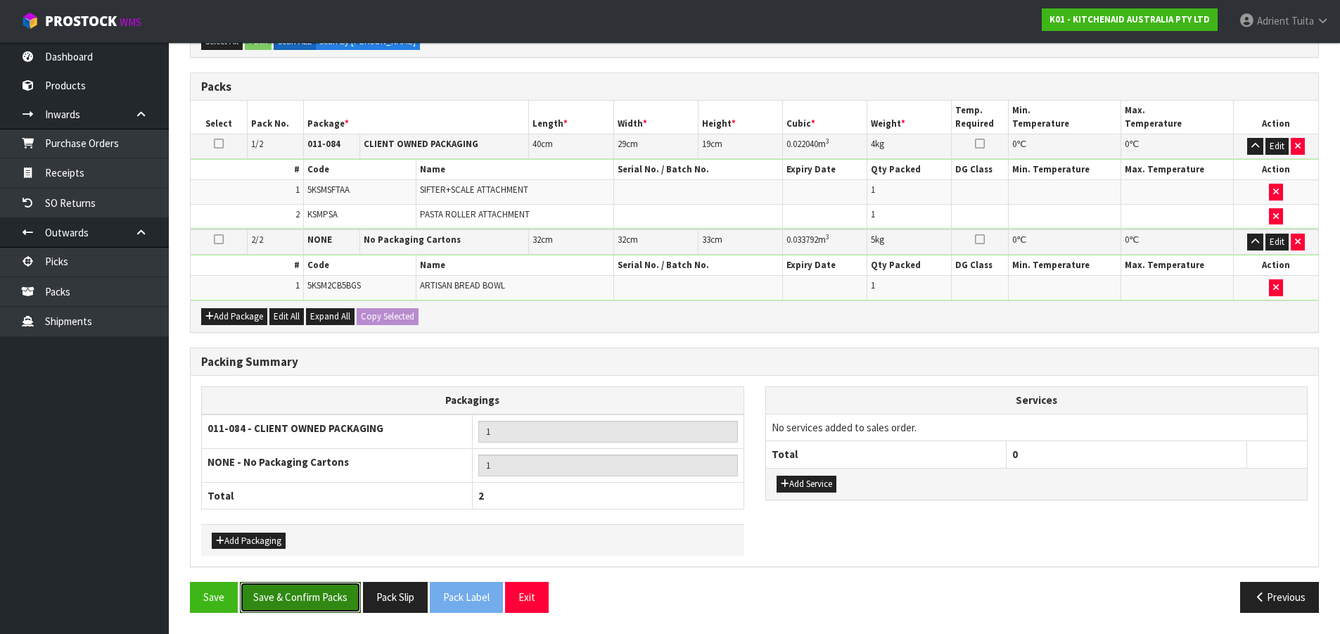
drag, startPoint x: 330, startPoint y: 583, endPoint x: 317, endPoint y: 573, distance: 16.6
click at [330, 583] on button "Save & Confirm Packs" at bounding box center [300, 597] width 121 height 30
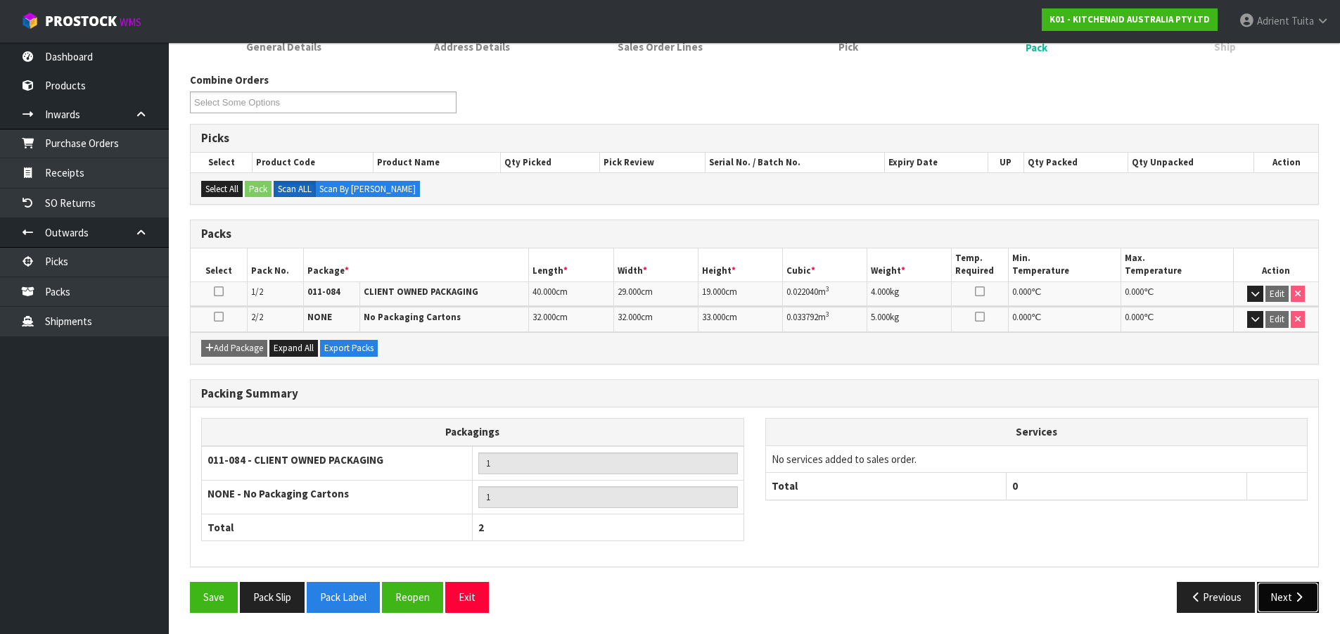
click at [1308, 598] on button "Next" at bounding box center [1288, 597] width 62 height 30
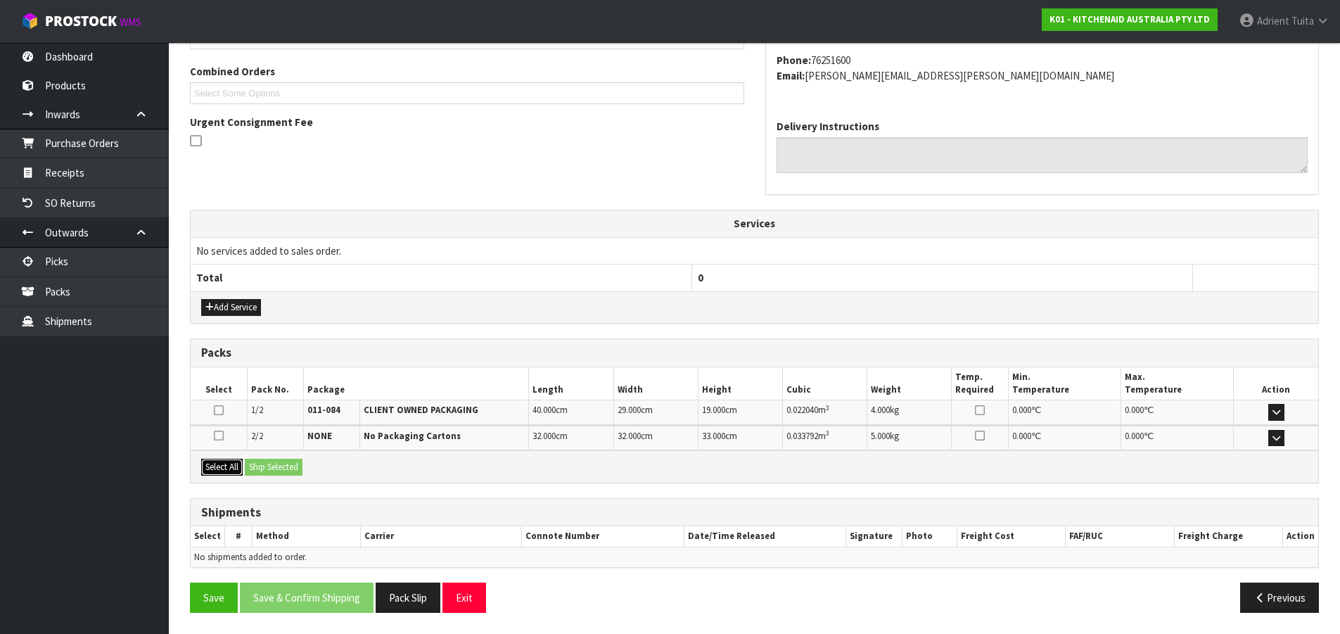
drag, startPoint x: 222, startPoint y: 475, endPoint x: 276, endPoint y: 475, distance: 54.2
click at [223, 475] on button "Select All" at bounding box center [222, 467] width 42 height 17
click at [278, 475] on button "Ship Selected" at bounding box center [274, 467] width 58 height 17
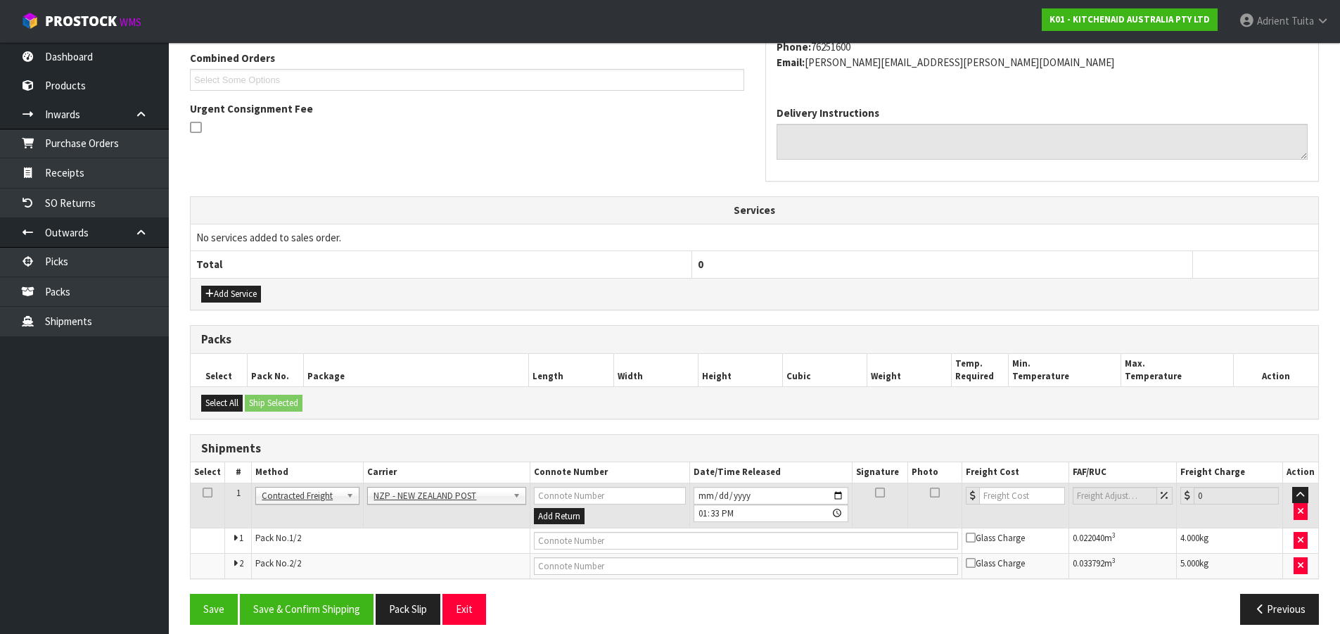
scroll to position [379, 0]
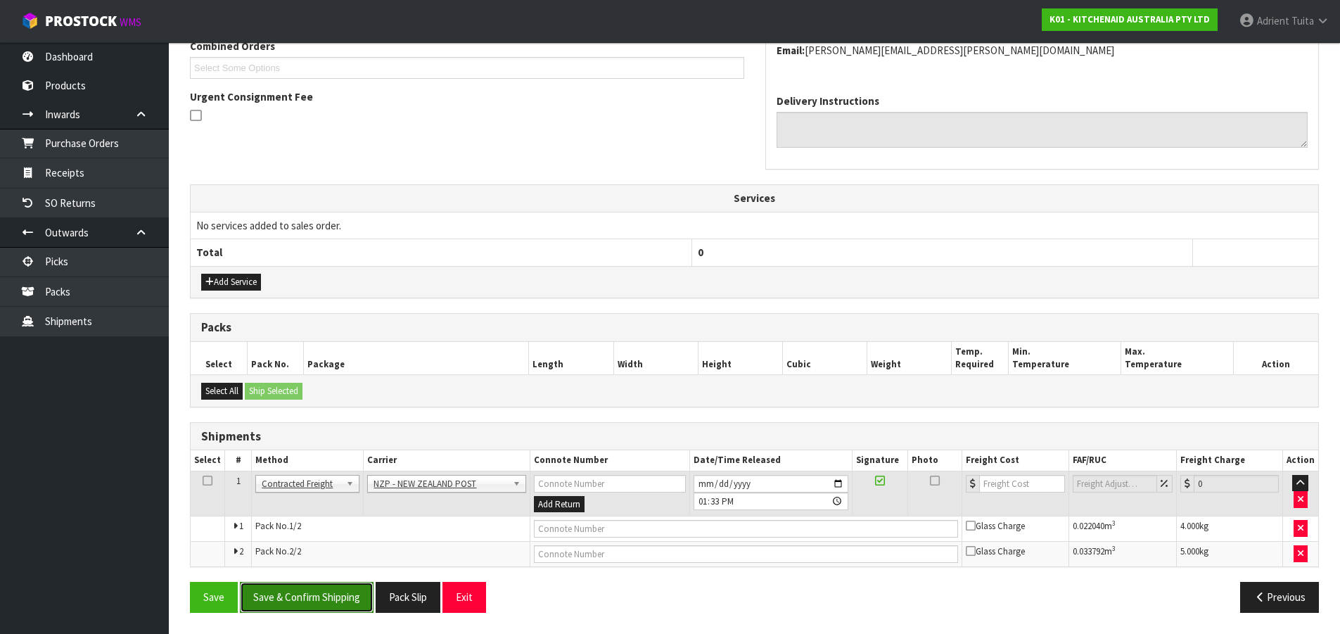
click at [297, 599] on button "Save & Confirm Shipping" at bounding box center [307, 597] width 134 height 30
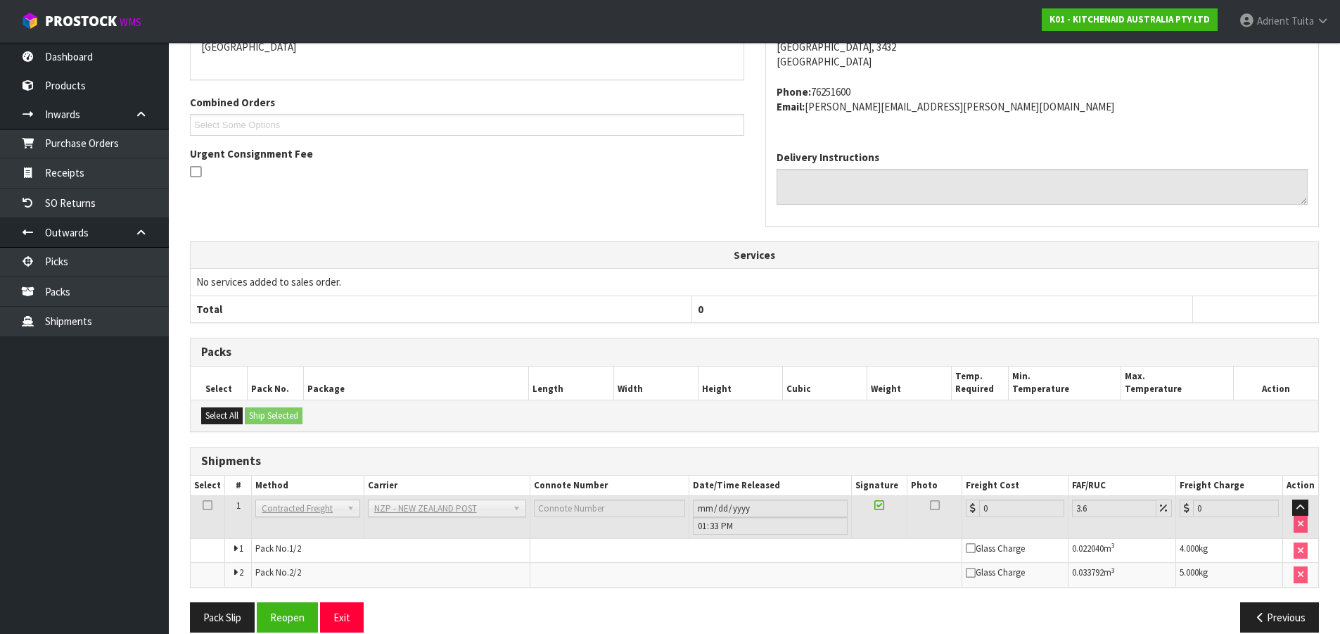
scroll to position [357, 0]
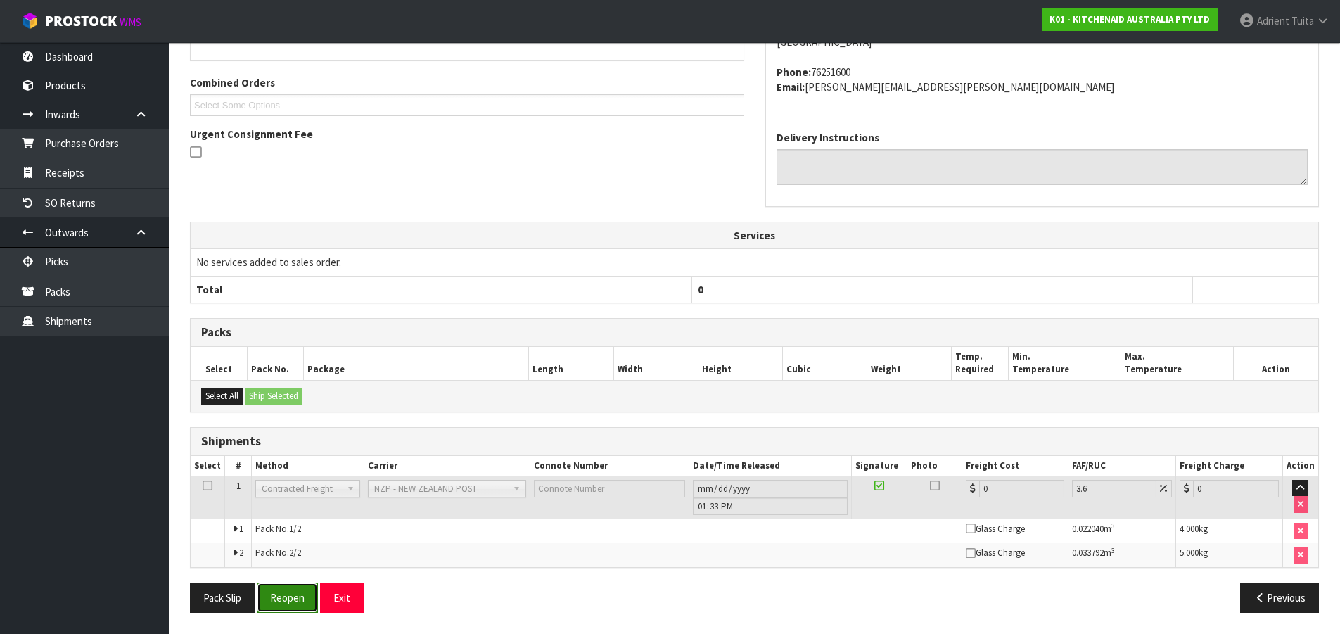
drag, startPoint x: 303, startPoint y: 586, endPoint x: 290, endPoint y: 585, distance: 12.7
click at [303, 587] on button "Reopen" at bounding box center [287, 598] width 61 height 30
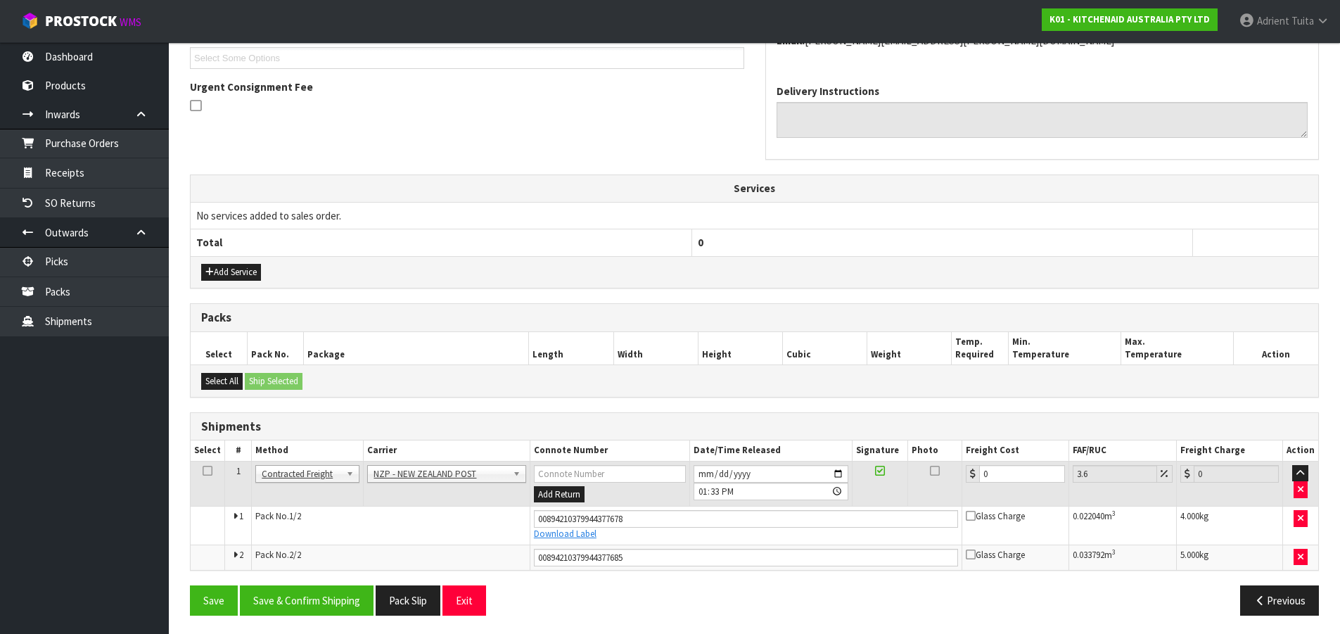
scroll to position [391, 0]
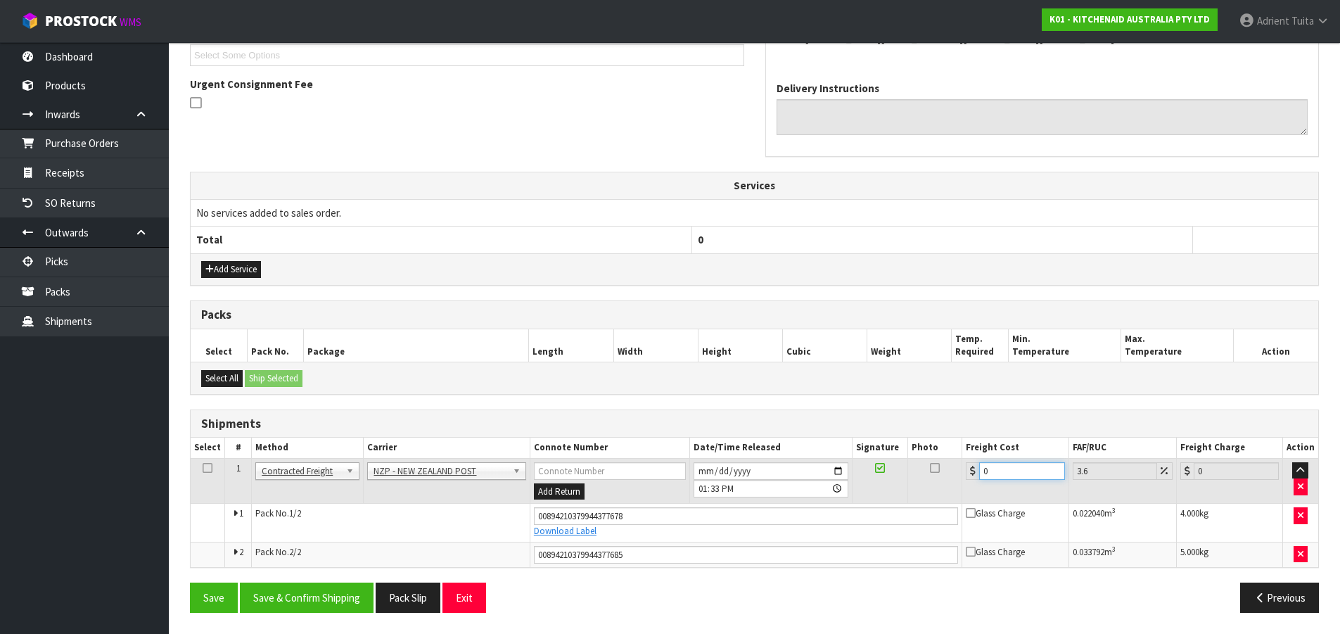
click at [997, 471] on input "0" at bounding box center [1021, 471] width 85 height 18
click at [338, 606] on button "Save & Confirm Shipping" at bounding box center [307, 598] width 134 height 30
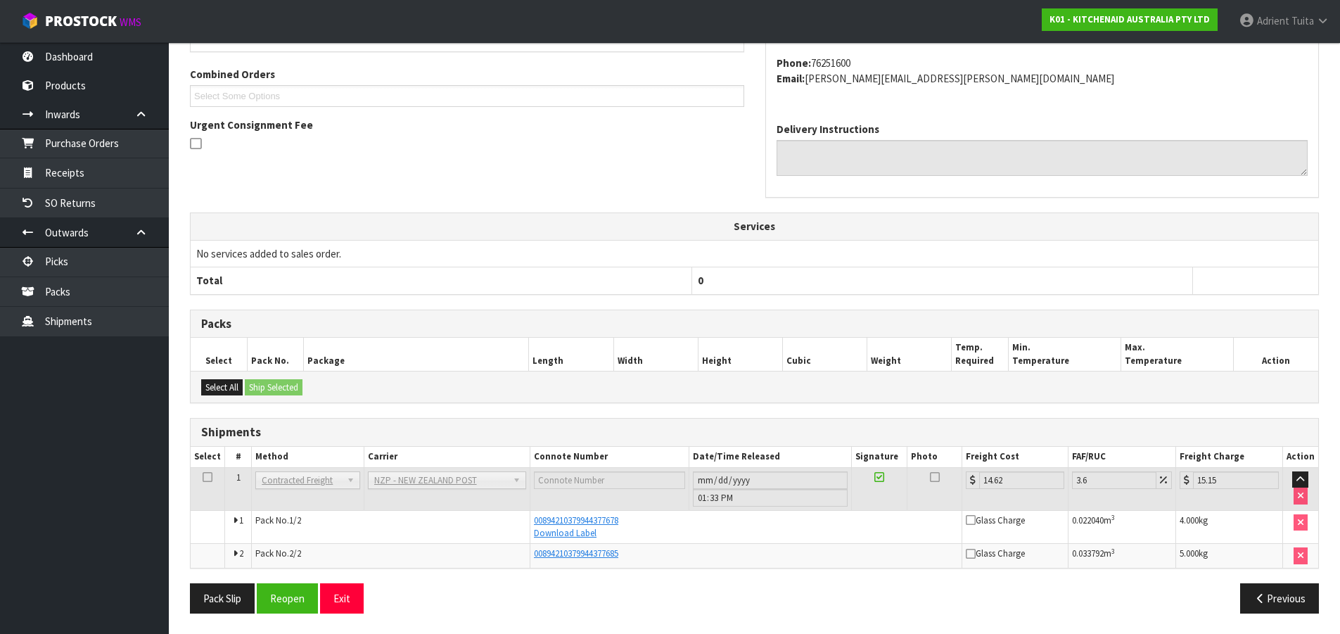
scroll to position [351, 0]
click at [349, 590] on button "Exit" at bounding box center [342, 598] width 44 height 30
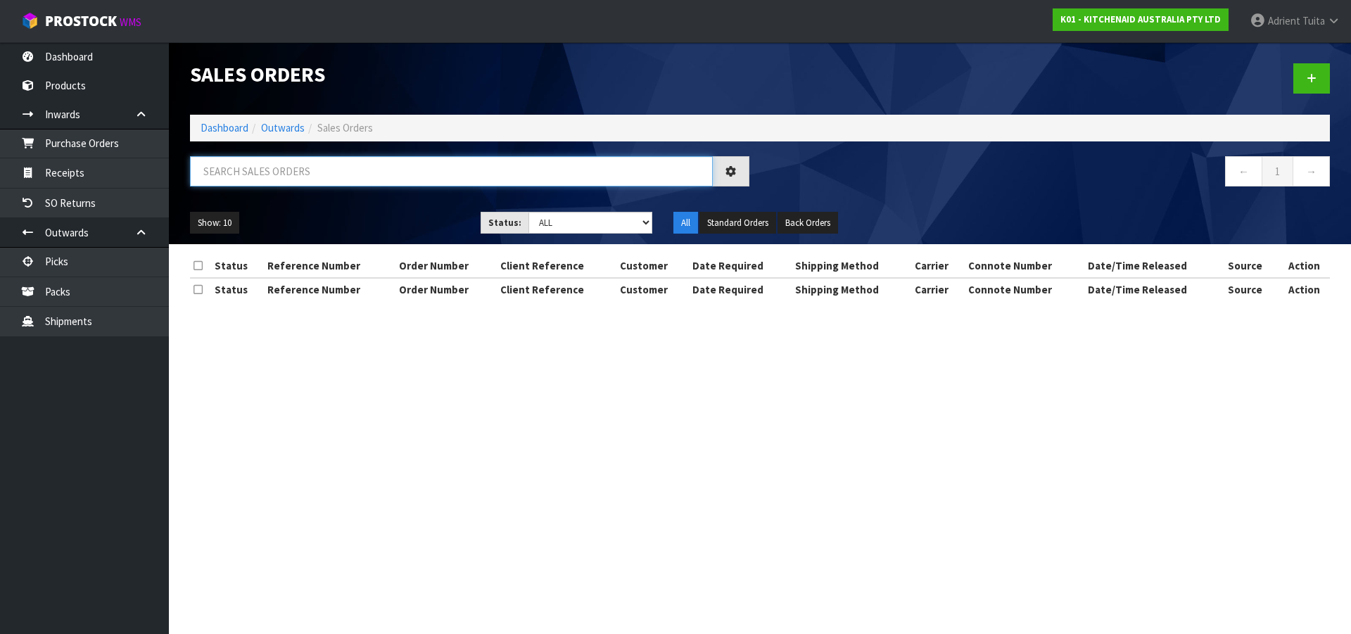
click at [312, 171] on input "text" at bounding box center [451, 171] width 523 height 30
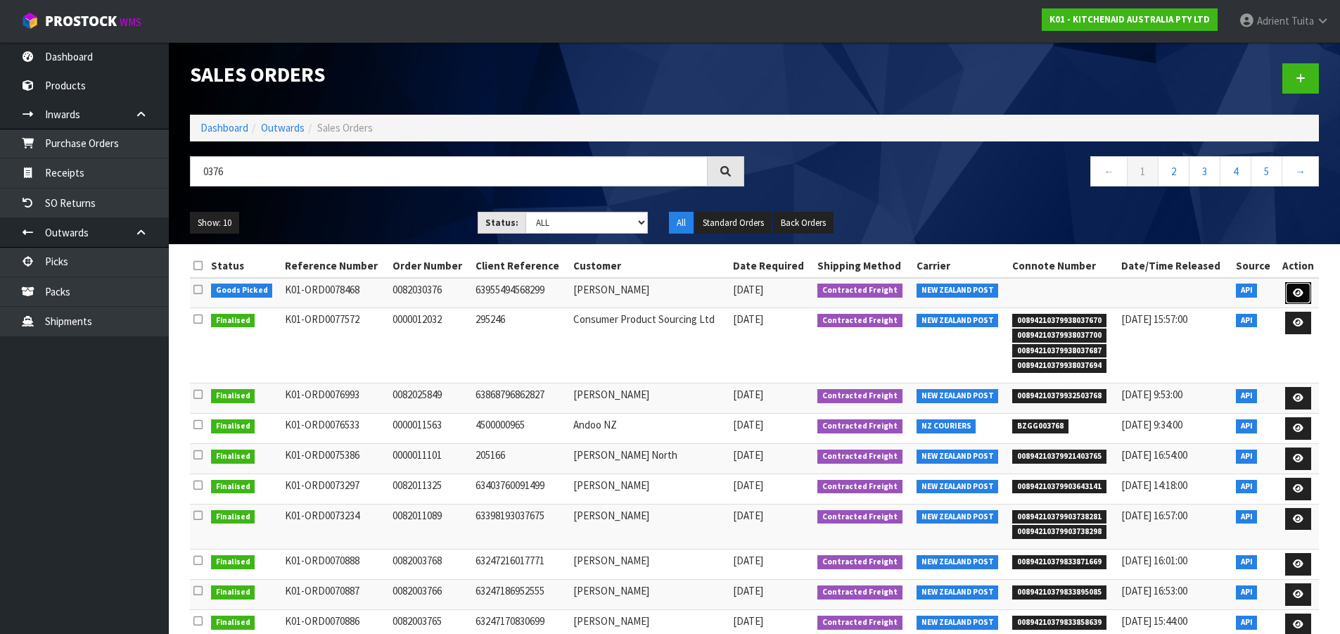
click at [1297, 291] on icon at bounding box center [1298, 292] width 11 height 9
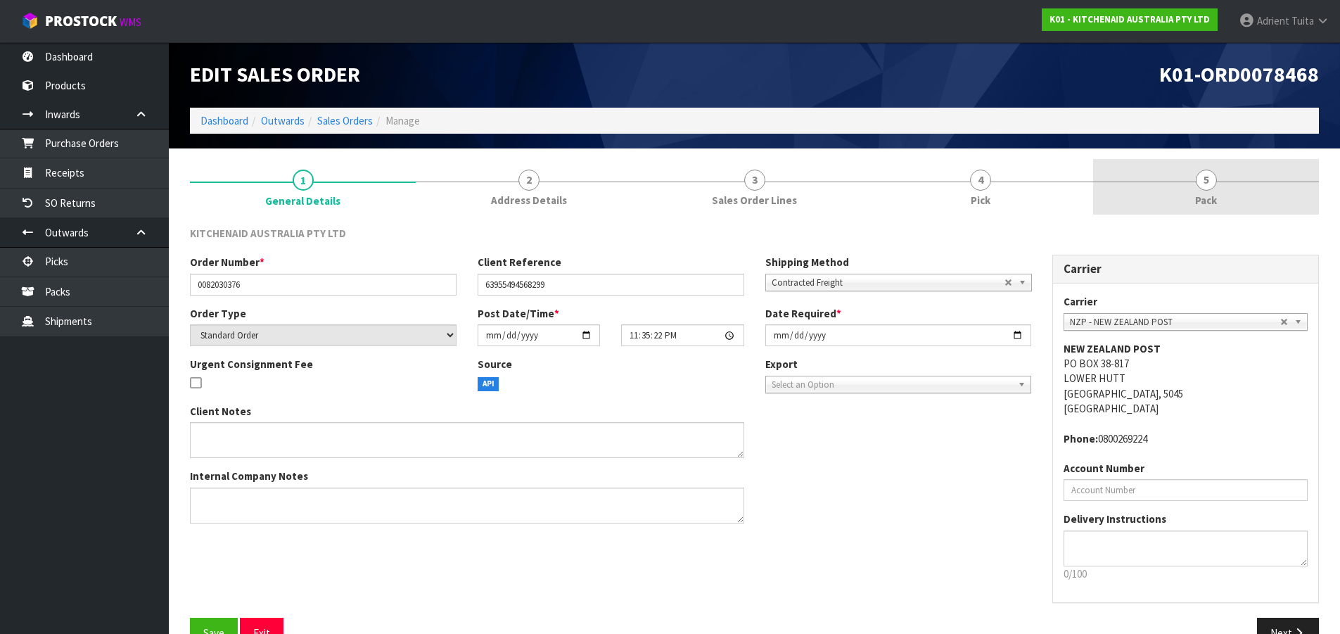
click at [1256, 194] on link "5 Pack" at bounding box center [1206, 187] width 226 height 56
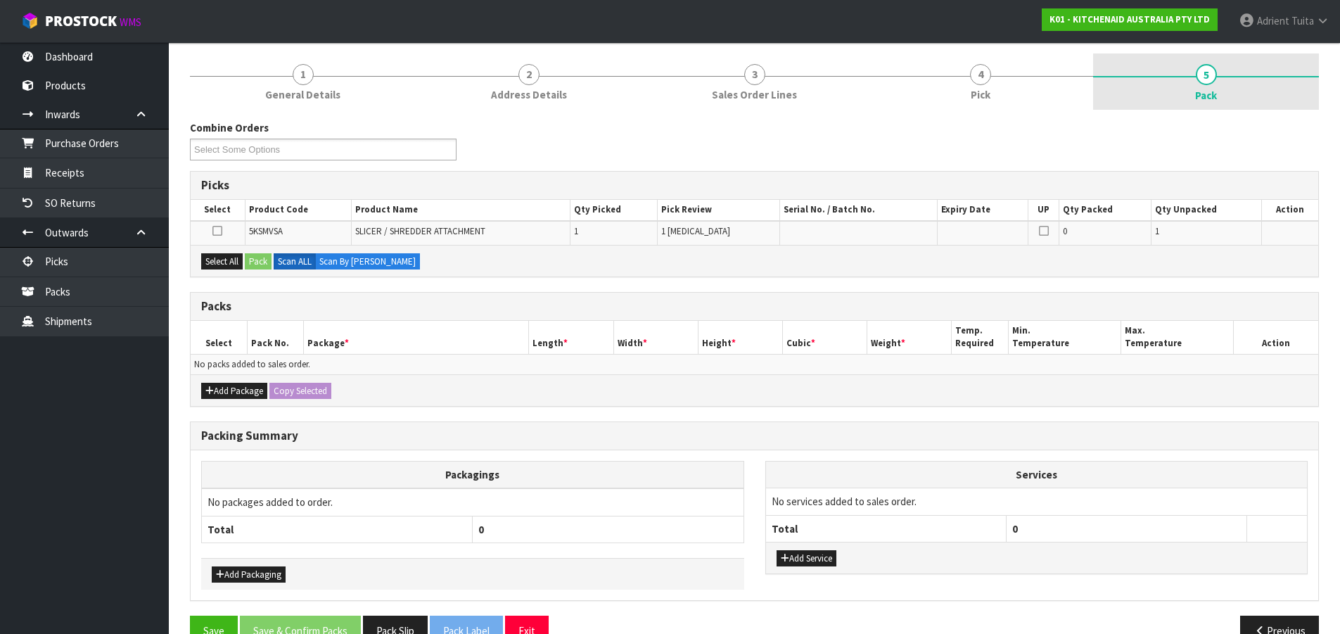
scroll to position [139, 0]
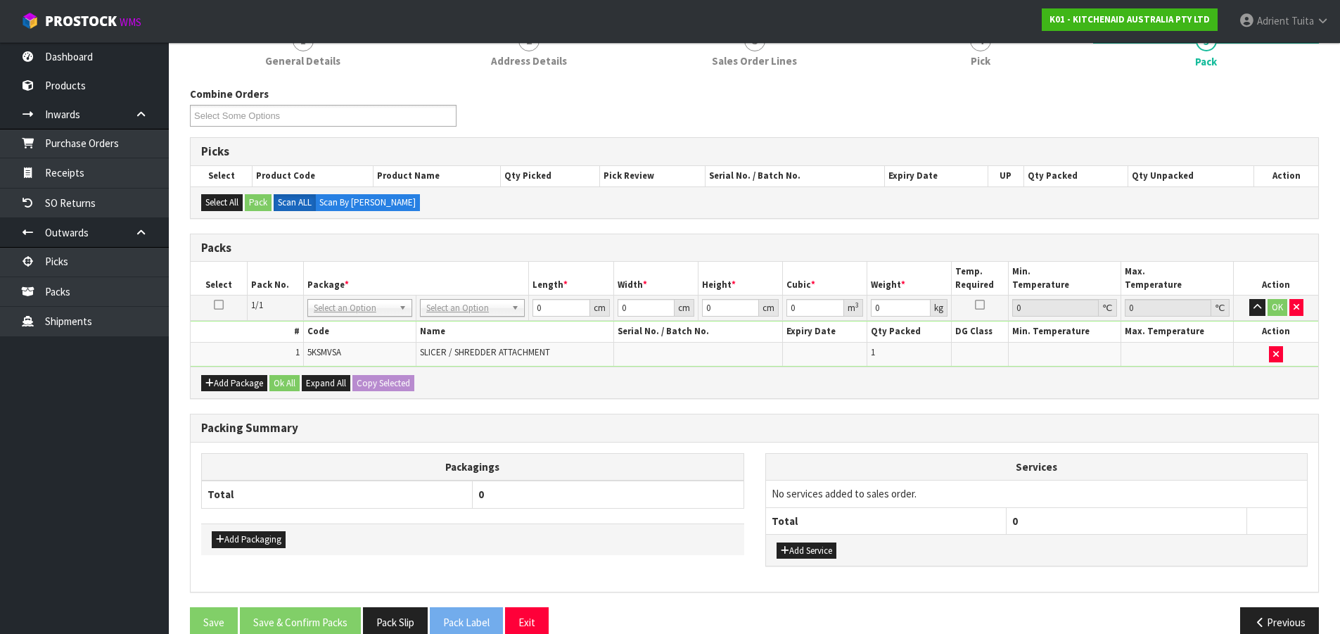
drag, startPoint x: 446, startPoint y: 310, endPoint x: 447, endPoint y: 329, distance: 19.7
click at [447, 329] on input "text" at bounding box center [473, 328] width 98 height 18
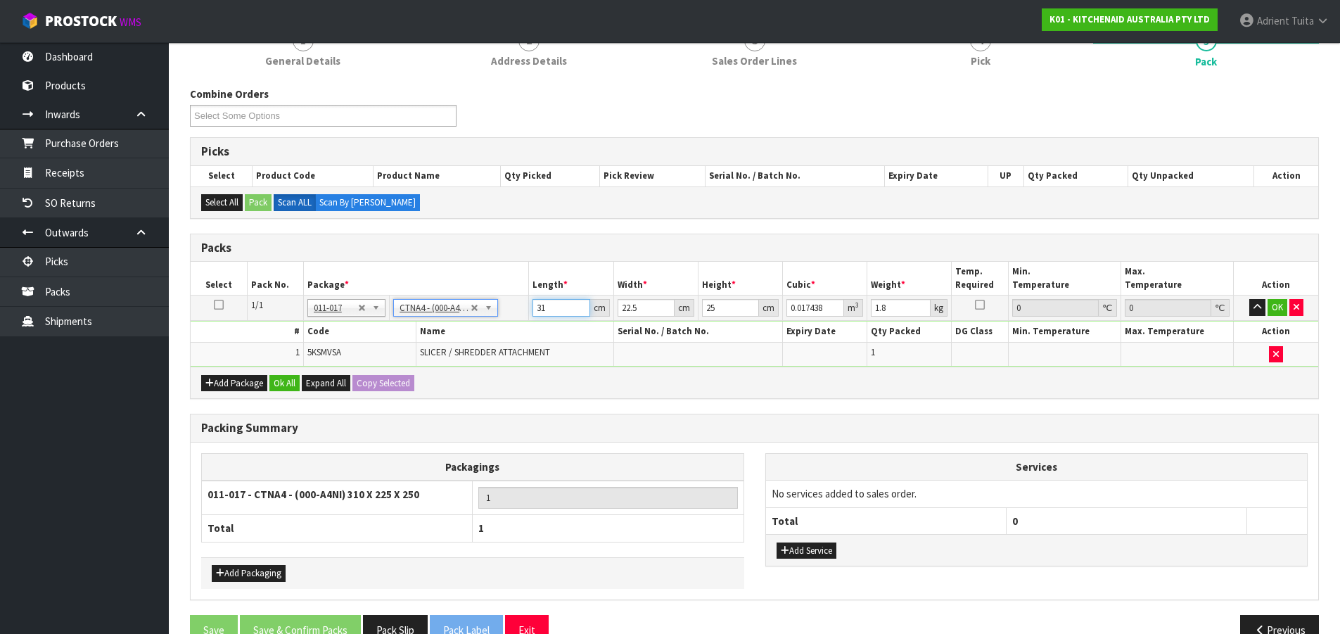
click at [544, 310] on input "31" at bounding box center [561, 308] width 57 height 18
click at [1271, 304] on button "OK" at bounding box center [1278, 307] width 20 height 17
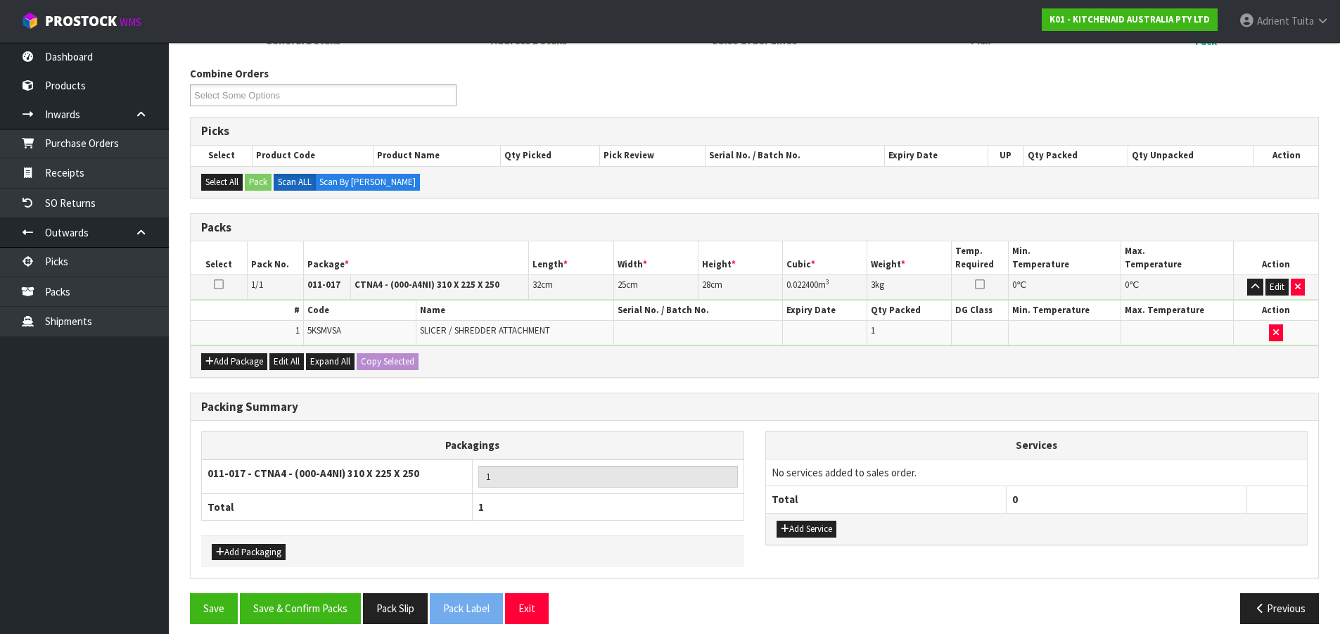
scroll to position [171, 0]
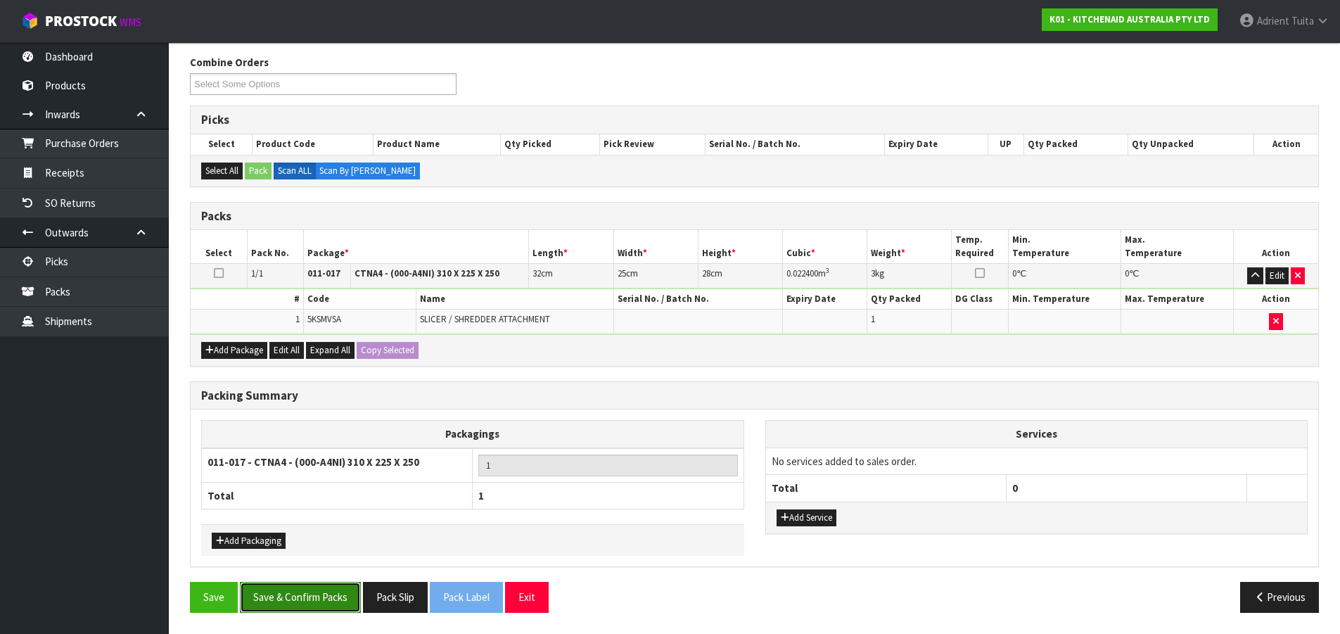
click at [284, 585] on button "Save & Confirm Packs" at bounding box center [300, 597] width 121 height 30
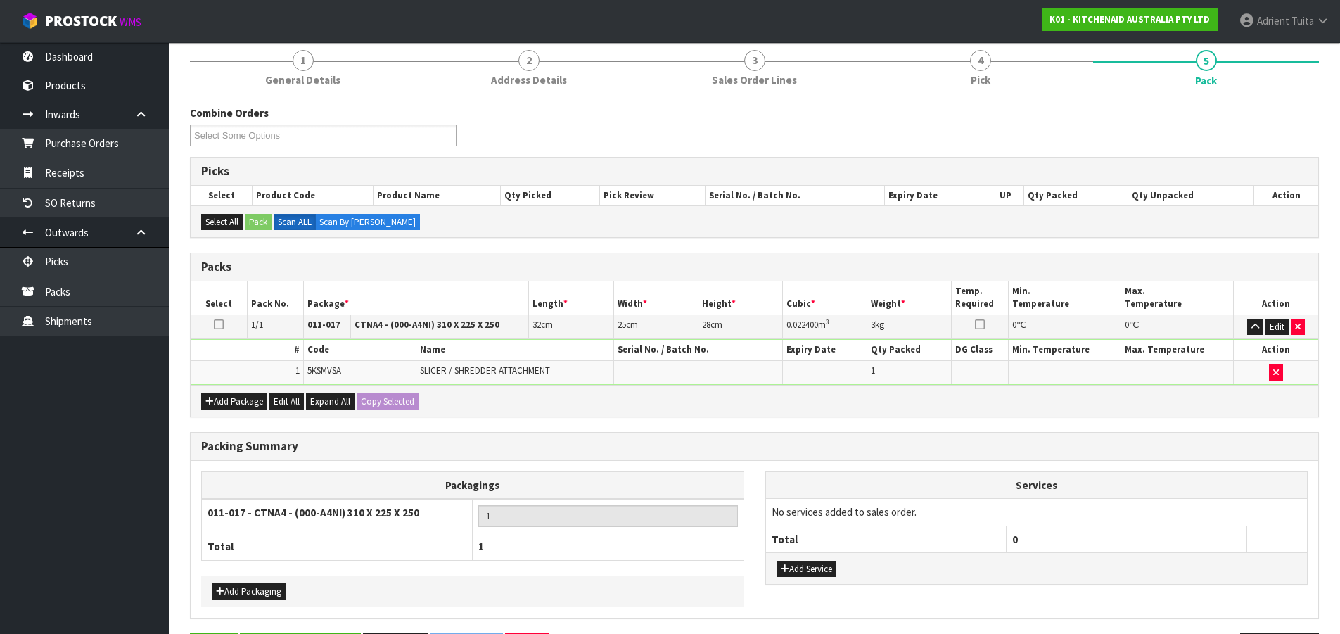
scroll to position [0, 0]
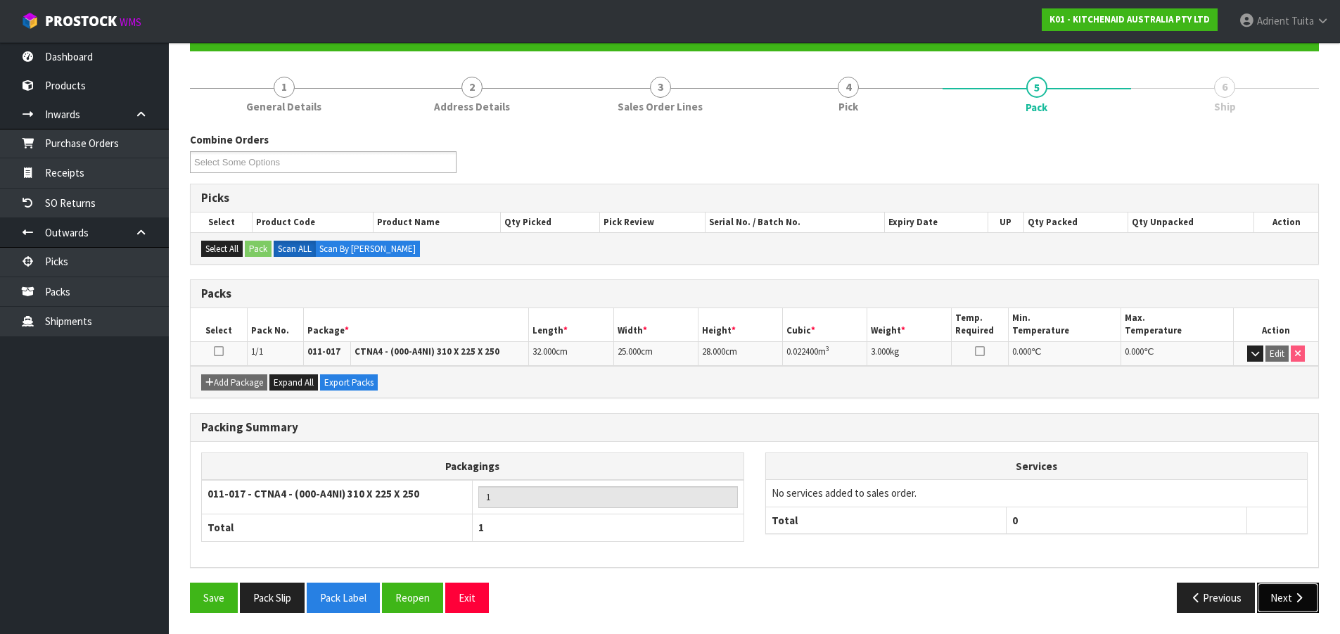
click at [1300, 597] on icon "button" at bounding box center [1298, 597] width 13 height 11
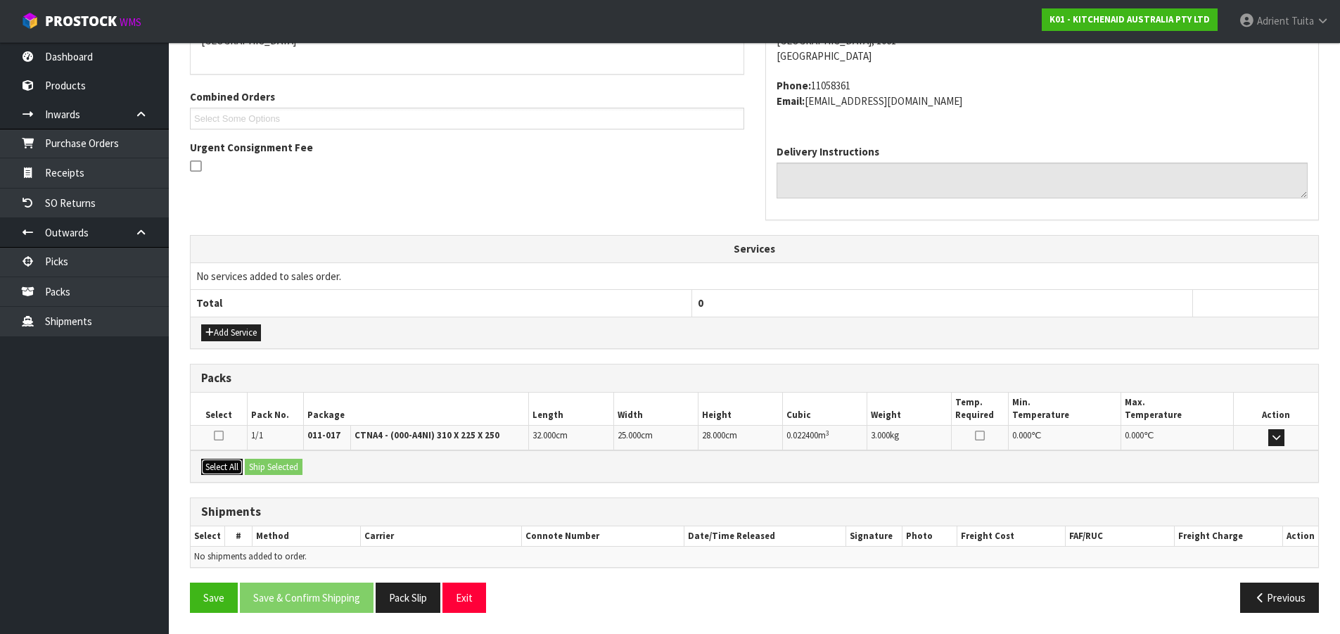
drag, startPoint x: 229, startPoint y: 467, endPoint x: 236, endPoint y: 466, distance: 7.2
click at [233, 466] on button "Select All" at bounding box center [222, 467] width 42 height 17
click at [272, 464] on button "Ship Selected" at bounding box center [274, 467] width 58 height 17
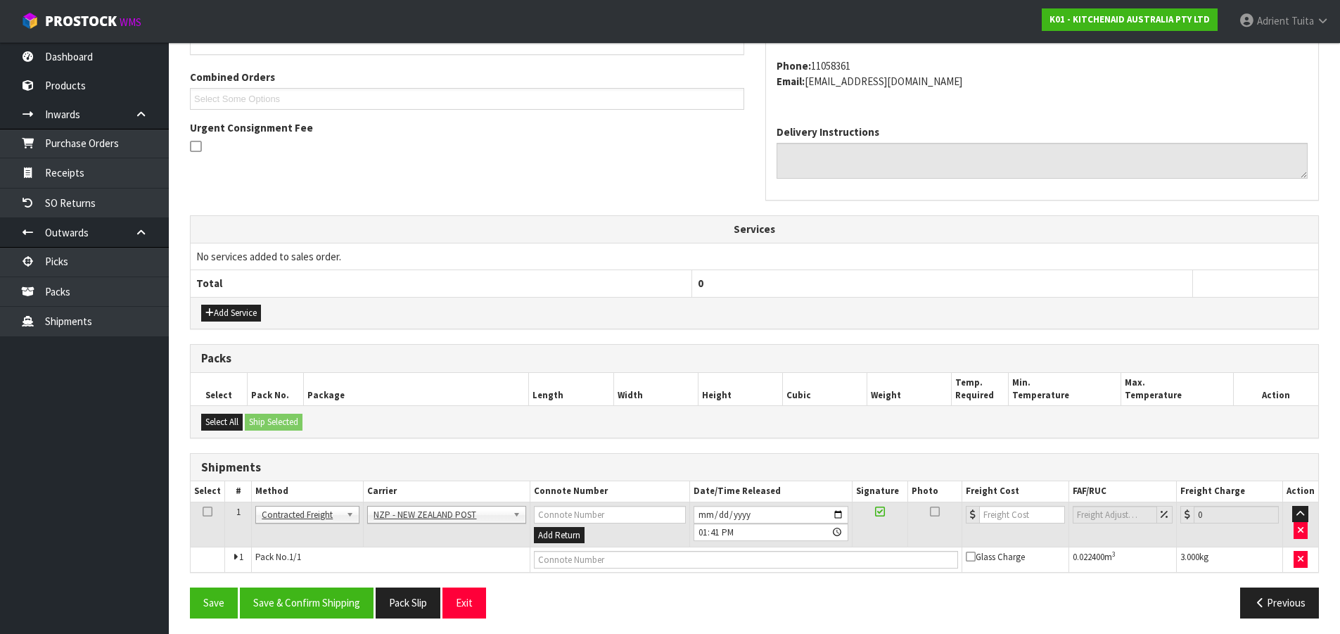
scroll to position [353, 0]
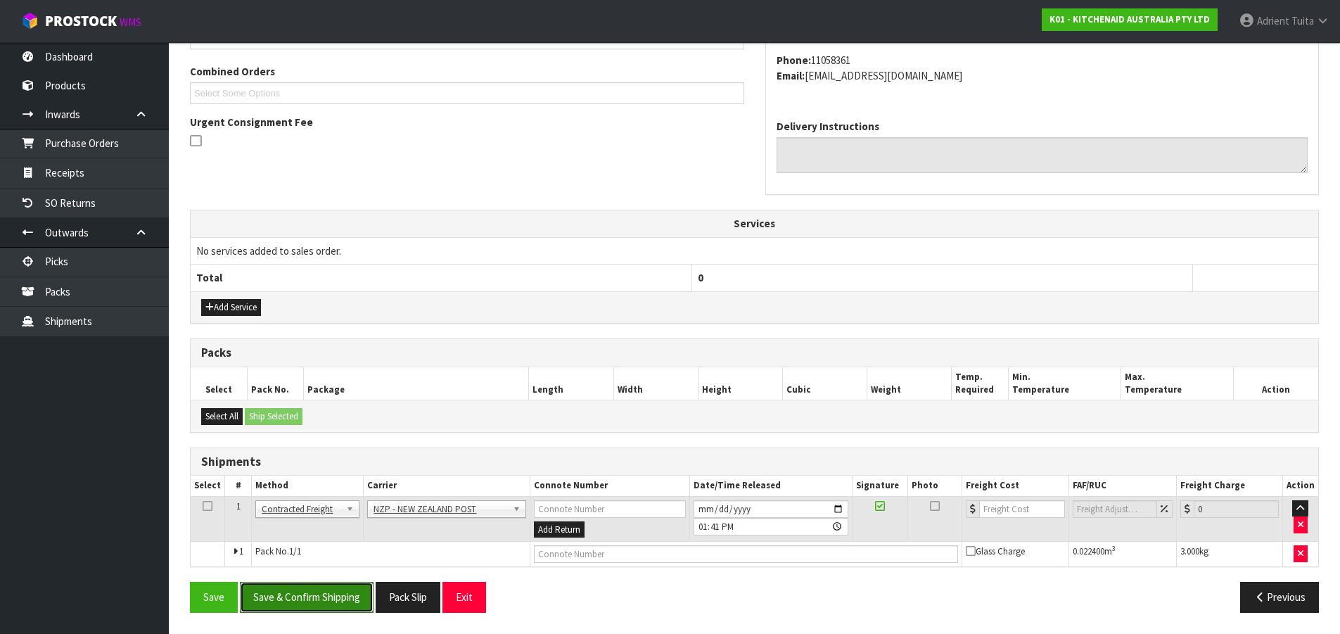
click at [336, 599] on button "Save & Confirm Shipping" at bounding box center [307, 597] width 134 height 30
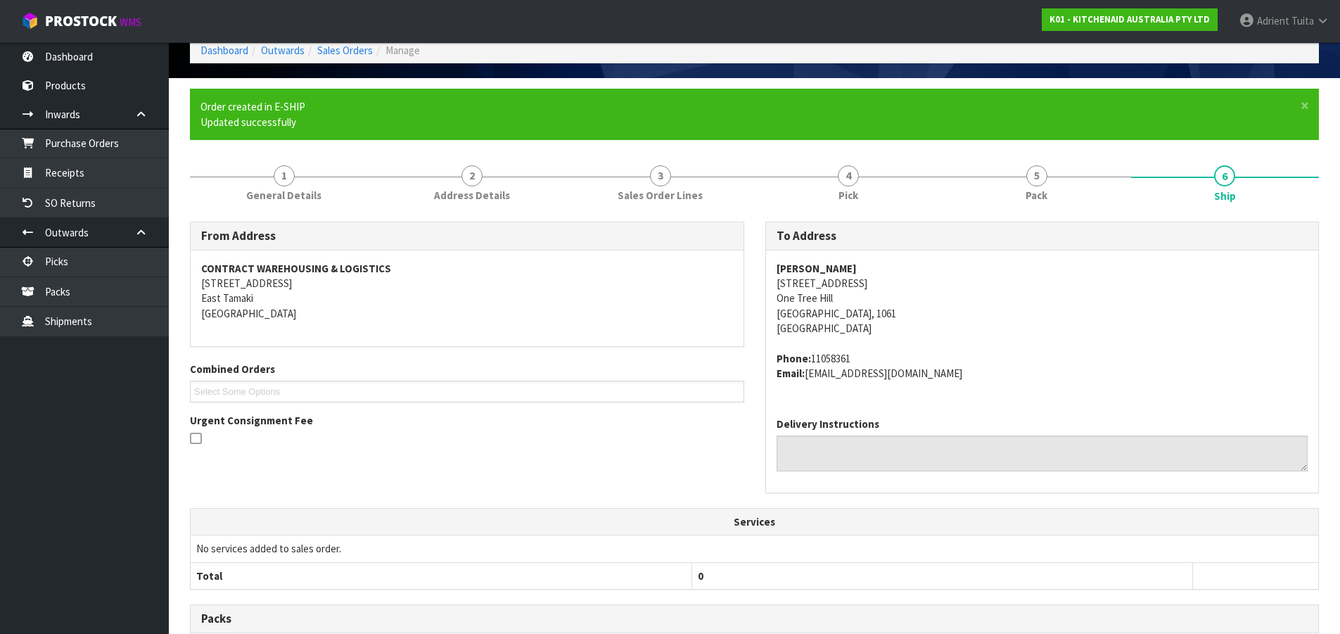
scroll to position [333, 0]
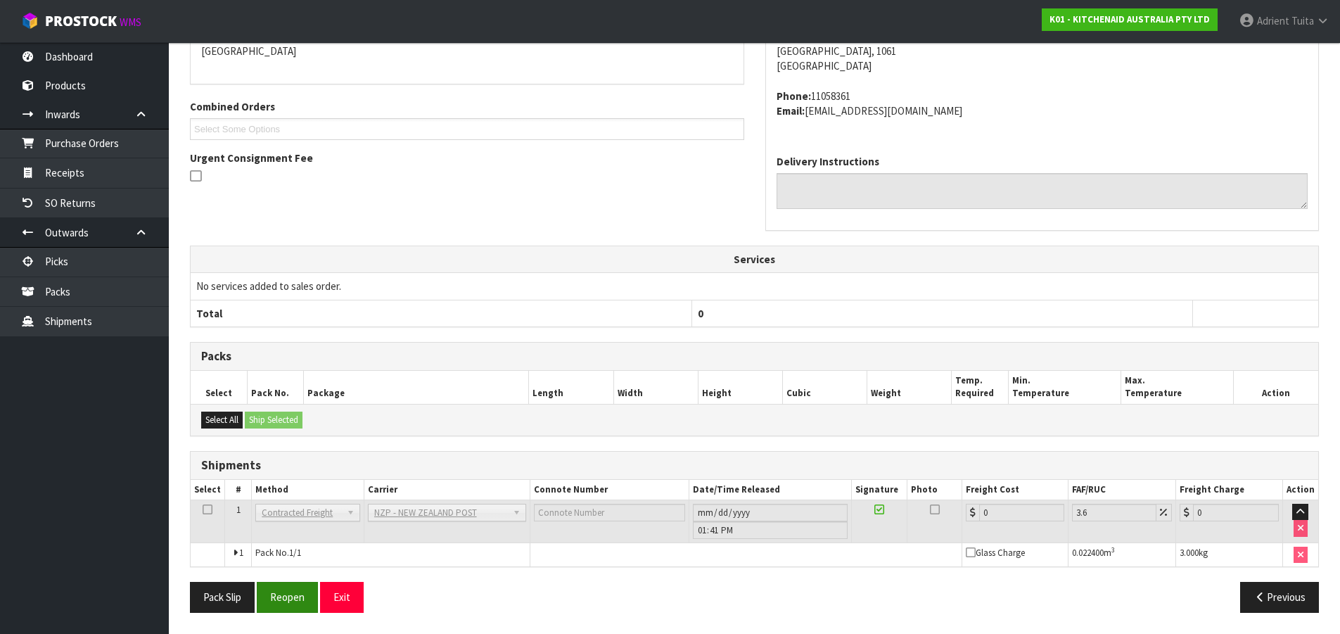
drag, startPoint x: 298, startPoint y: 613, endPoint x: 293, endPoint y: 604, distance: 9.8
click at [298, 613] on div "Pack Slip Reopen Exit Previous" at bounding box center [754, 602] width 1150 height 41
click at [285, 599] on button "Reopen" at bounding box center [287, 597] width 61 height 30
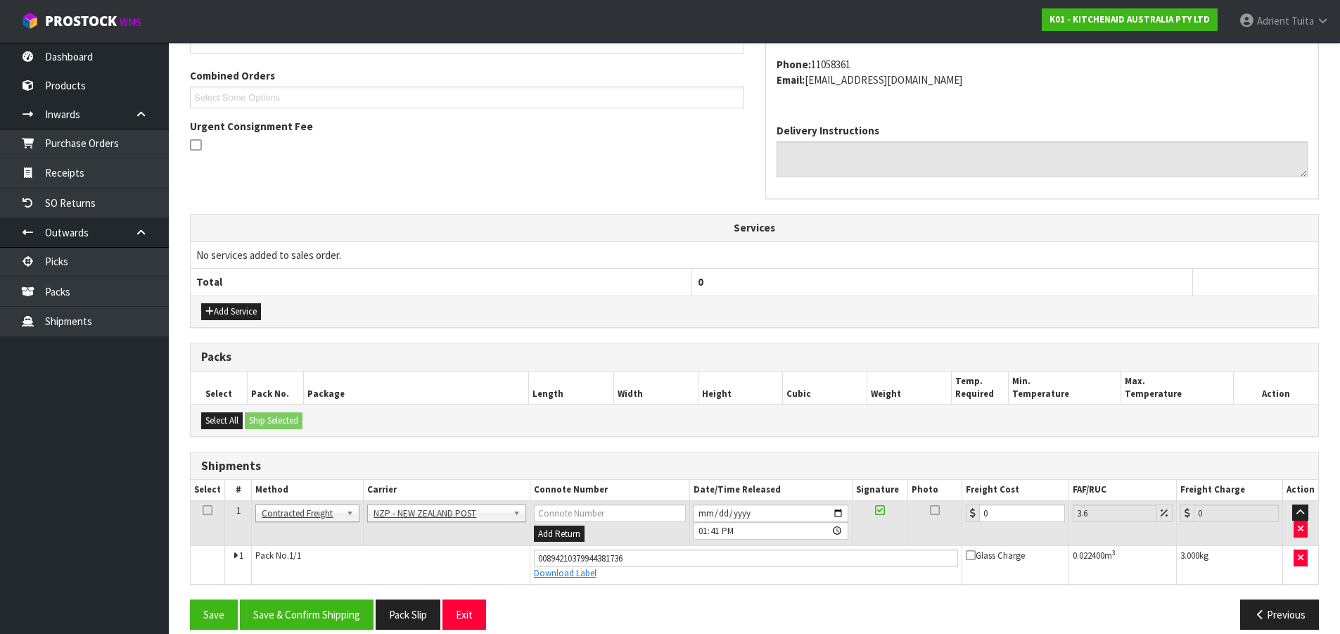
scroll to position [366, 0]
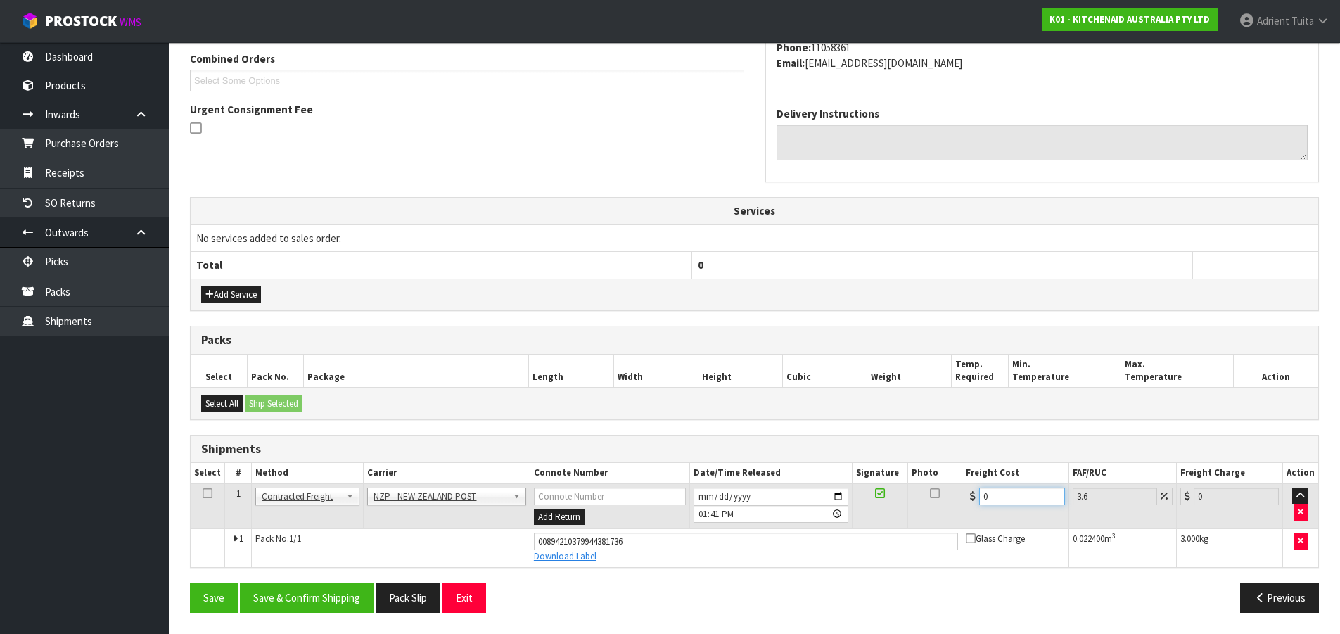
click at [995, 500] on input "0" at bounding box center [1021, 497] width 85 height 18
drag, startPoint x: 333, startPoint y: 591, endPoint x: 335, endPoint y: 583, distance: 8.7
click at [333, 591] on button "Save & Confirm Shipping" at bounding box center [307, 598] width 134 height 30
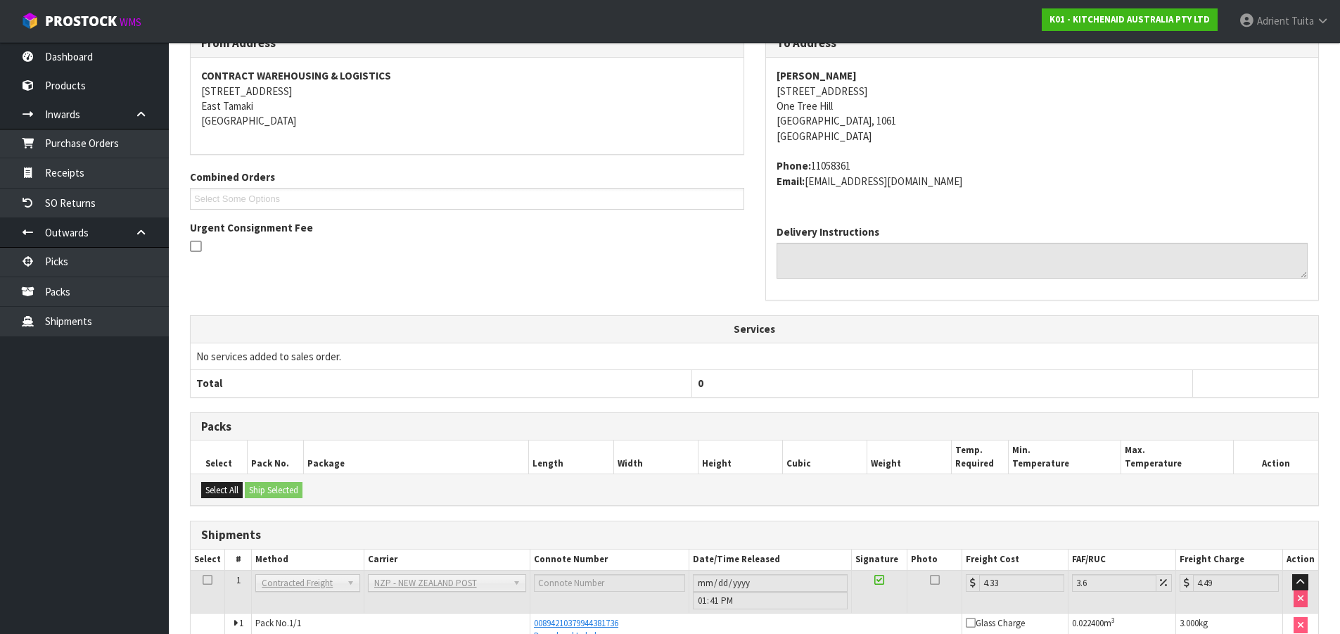
scroll to position [327, 0]
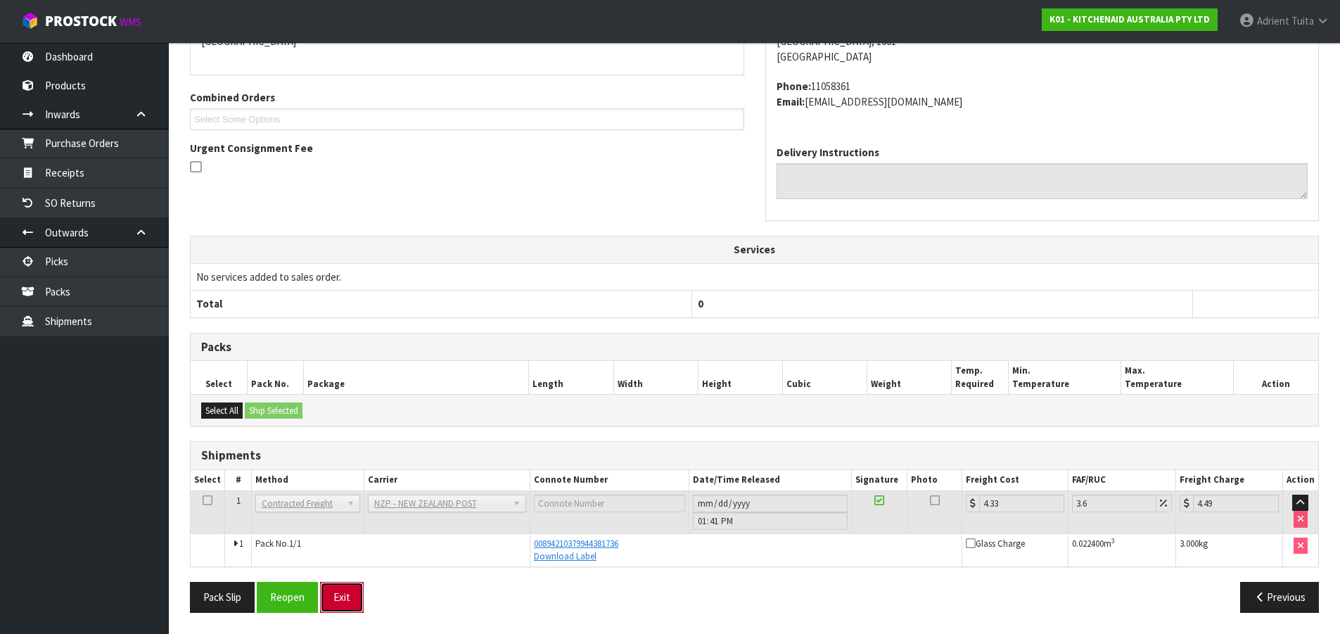
click at [348, 597] on button "Exit" at bounding box center [342, 597] width 44 height 30
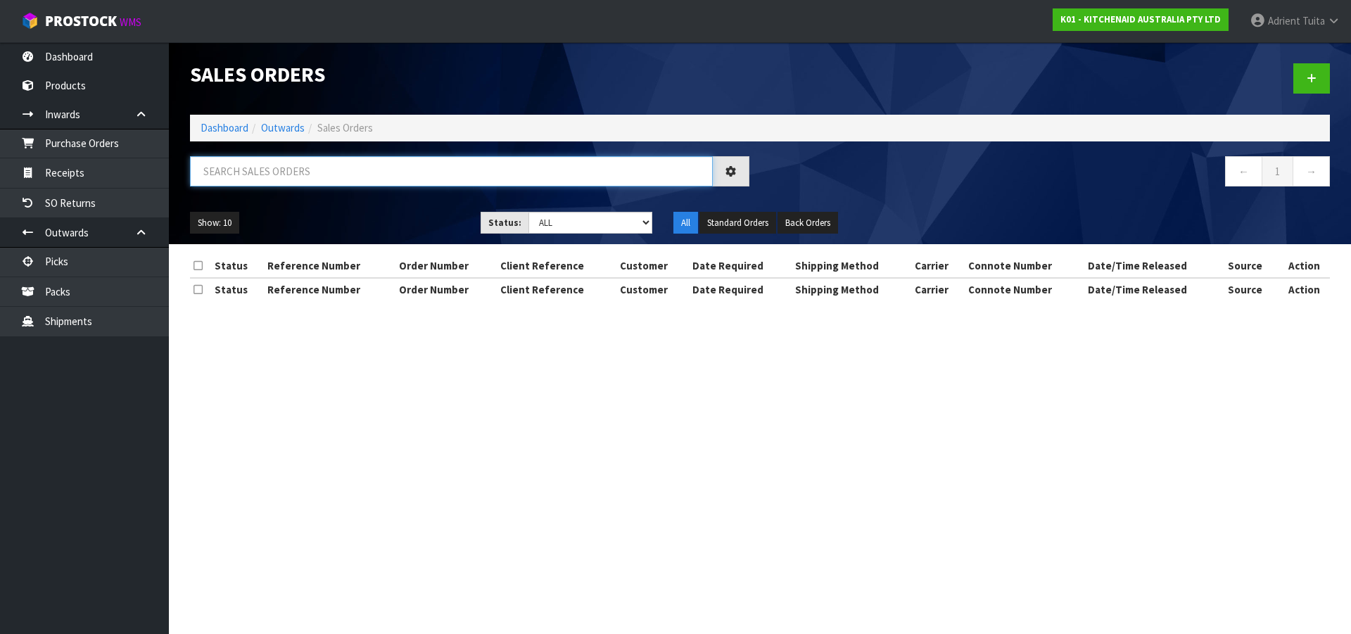
click at [307, 163] on input "text" at bounding box center [451, 171] width 523 height 30
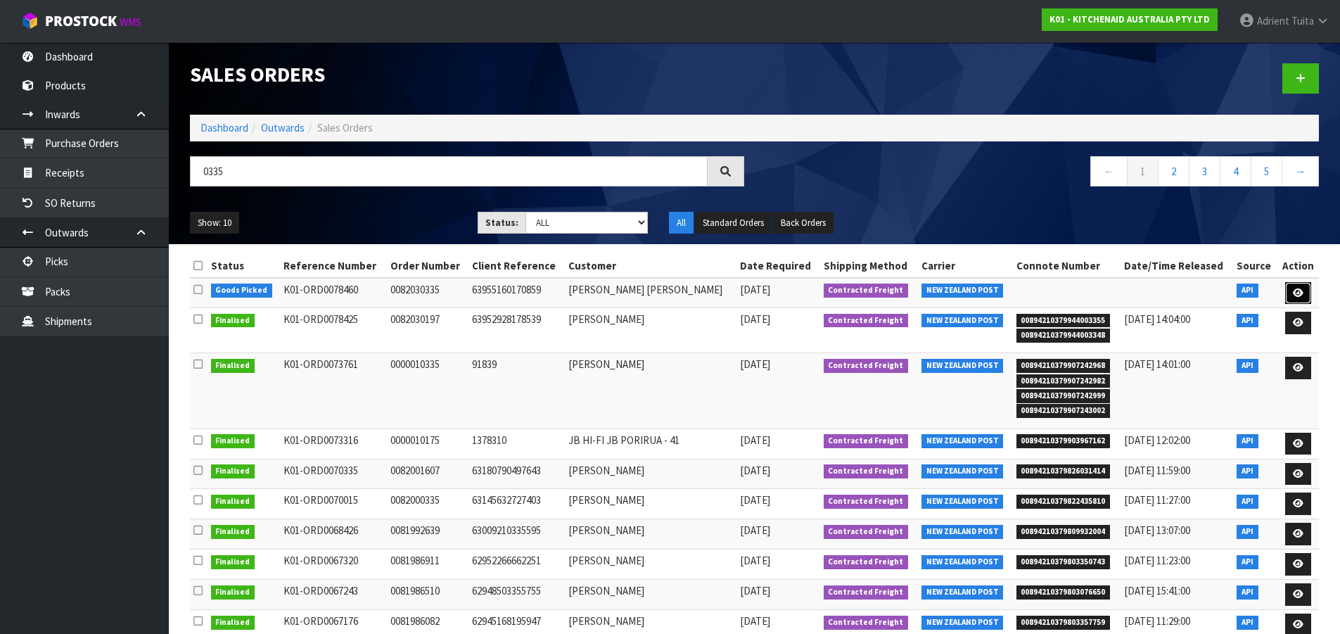
click at [1311, 297] on link at bounding box center [1298, 293] width 26 height 23
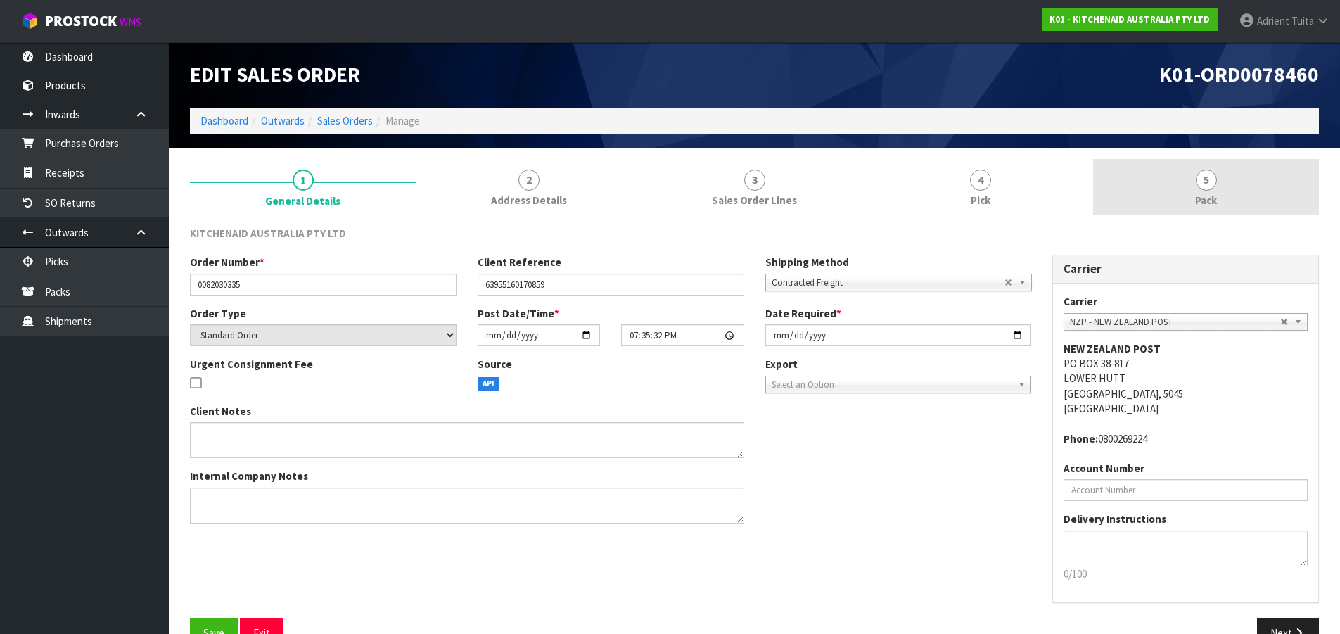
click at [1273, 211] on link "5 Pack" at bounding box center [1206, 187] width 226 height 56
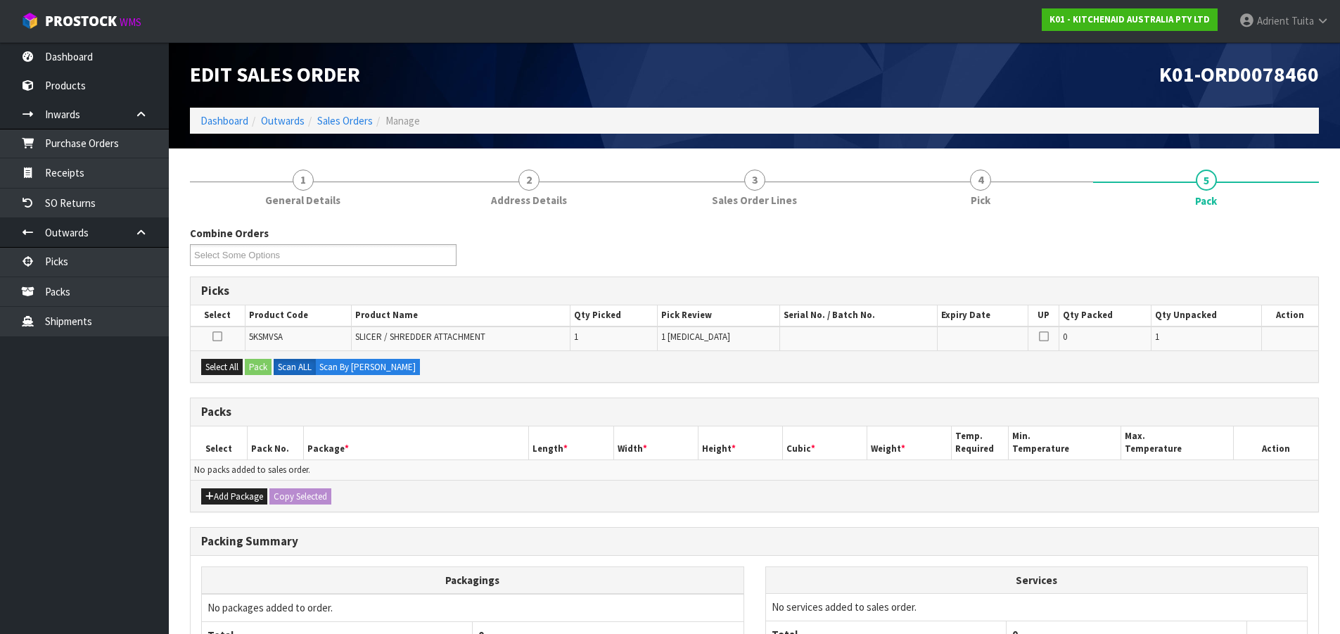
scroll to position [139, 0]
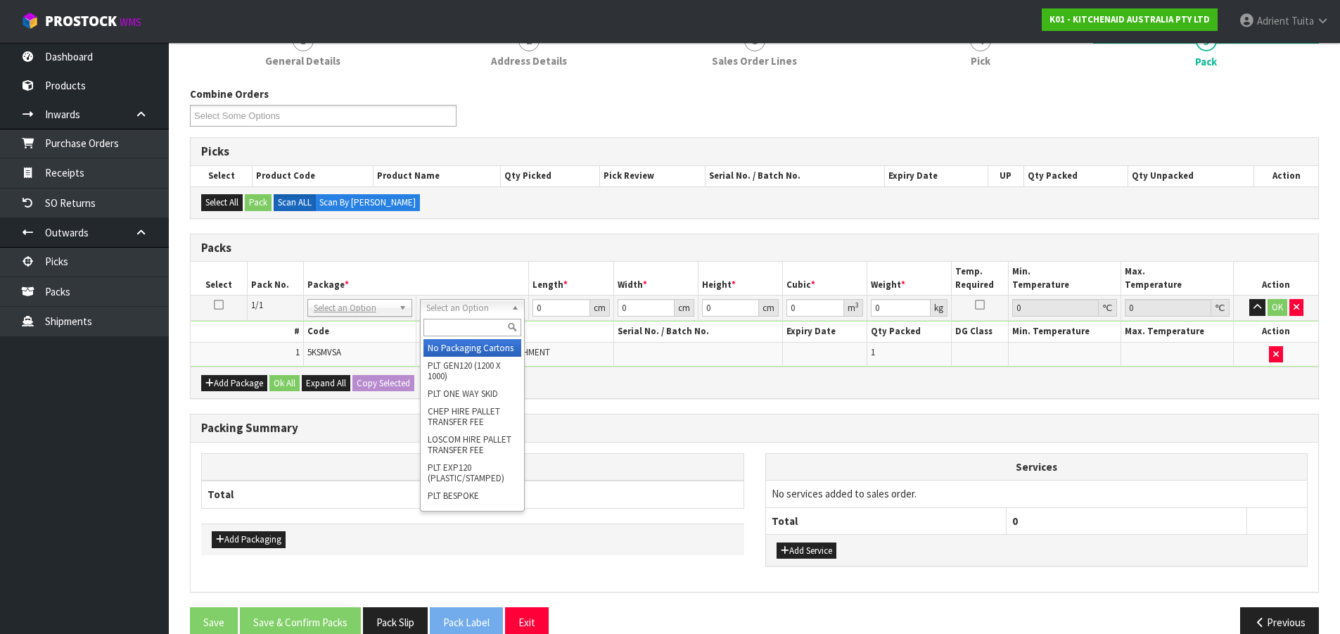
drag, startPoint x: 447, startPoint y: 304, endPoint x: 444, endPoint y: 327, distance: 23.5
click at [444, 328] on input "text" at bounding box center [473, 328] width 98 height 18
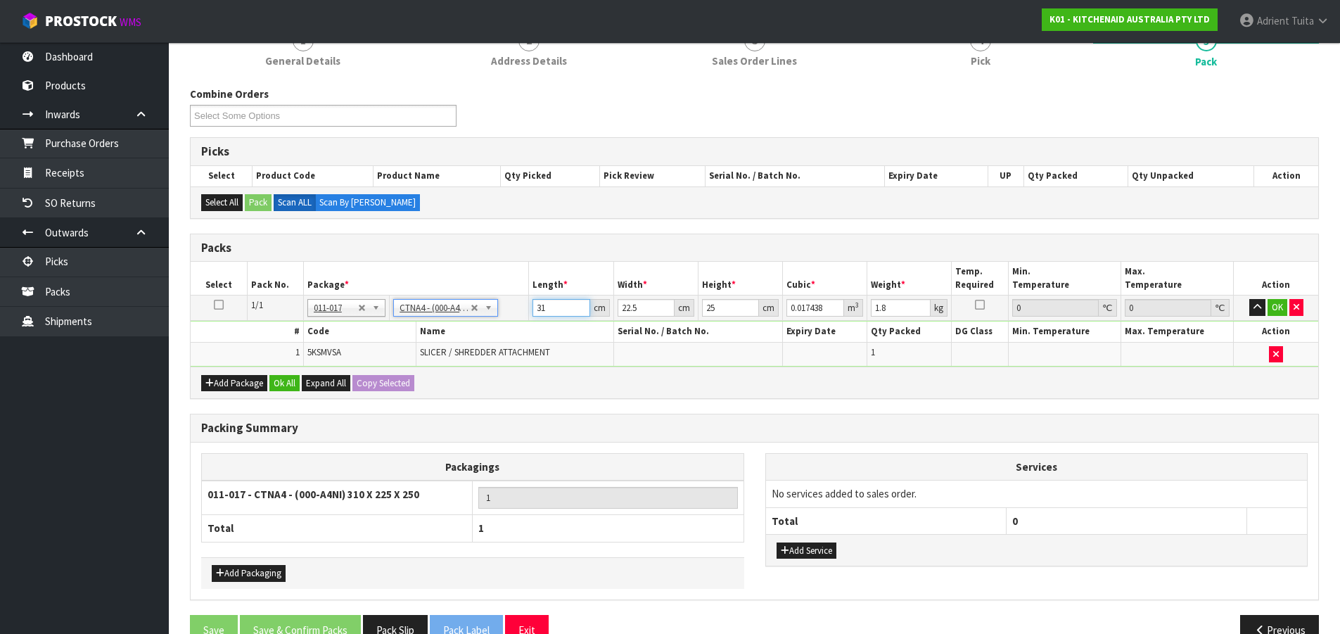
click at [549, 311] on input "31" at bounding box center [561, 308] width 57 height 18
click at [1271, 307] on button "OK" at bounding box center [1278, 307] width 20 height 17
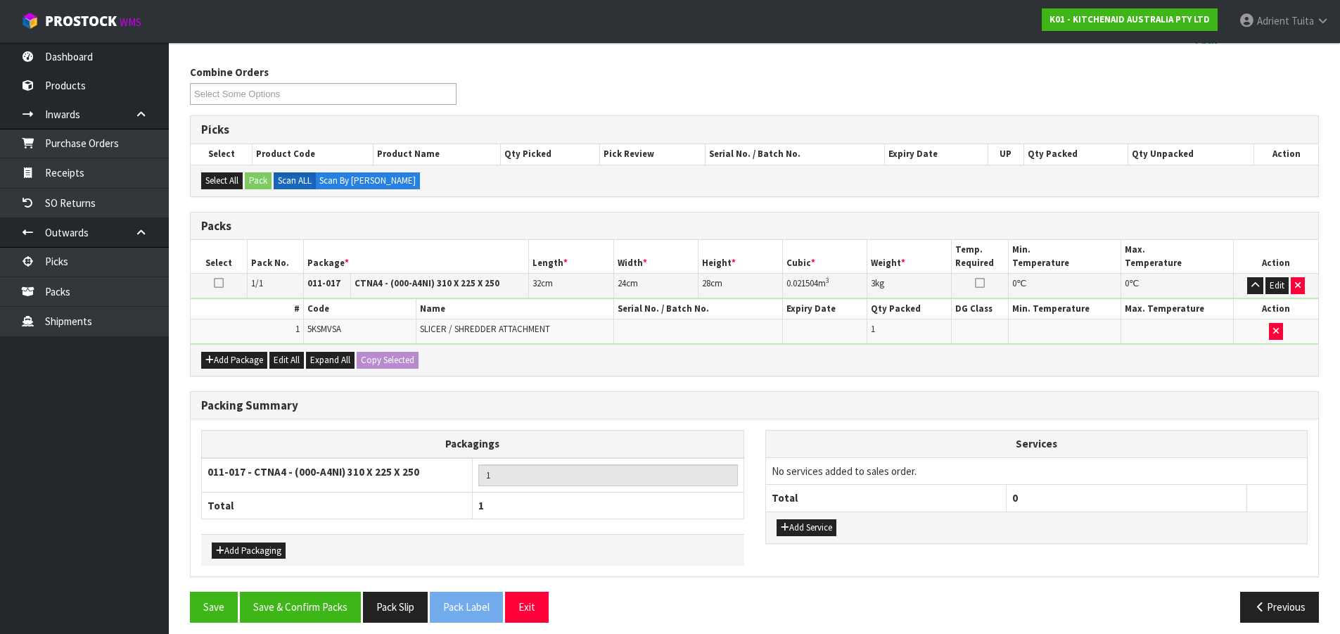
scroll to position [171, 0]
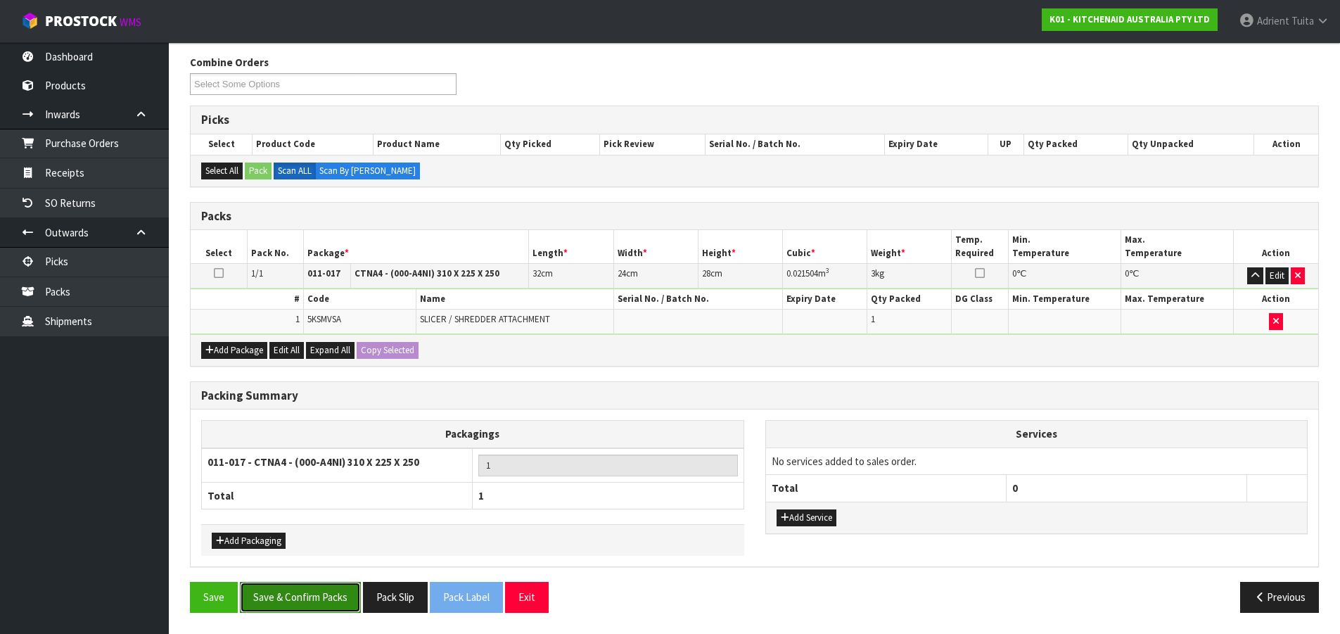
click at [297, 603] on button "Save & Confirm Packs" at bounding box center [300, 597] width 121 height 30
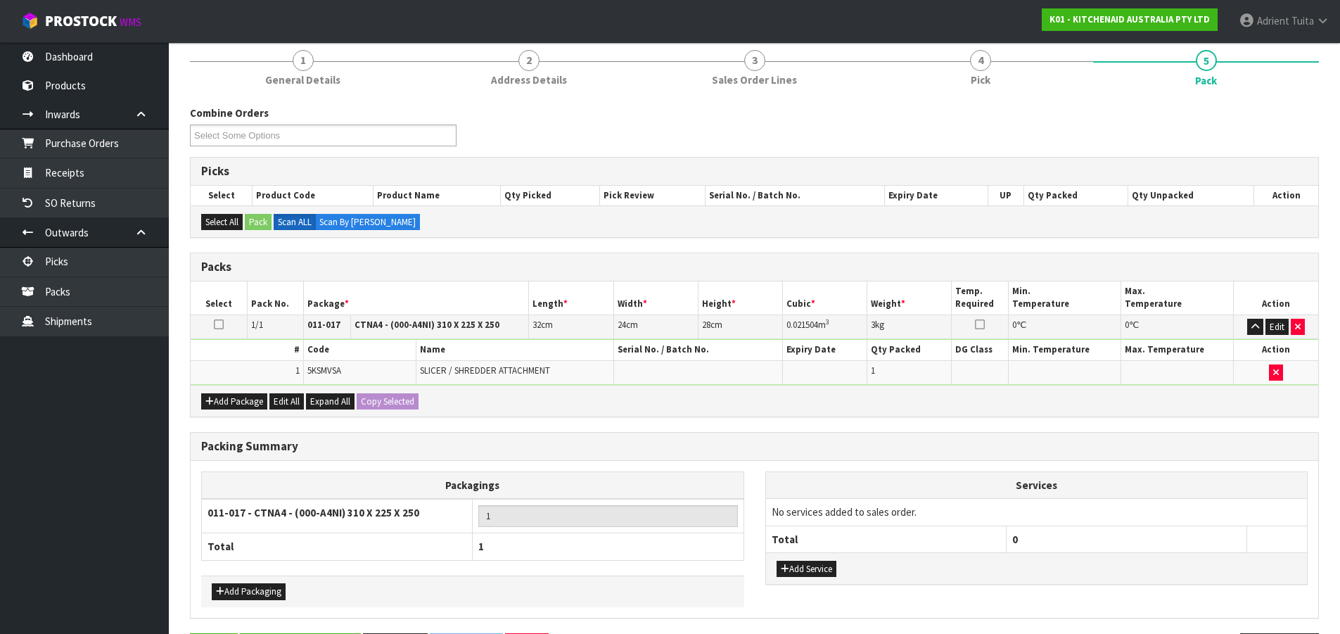
scroll to position [0, 0]
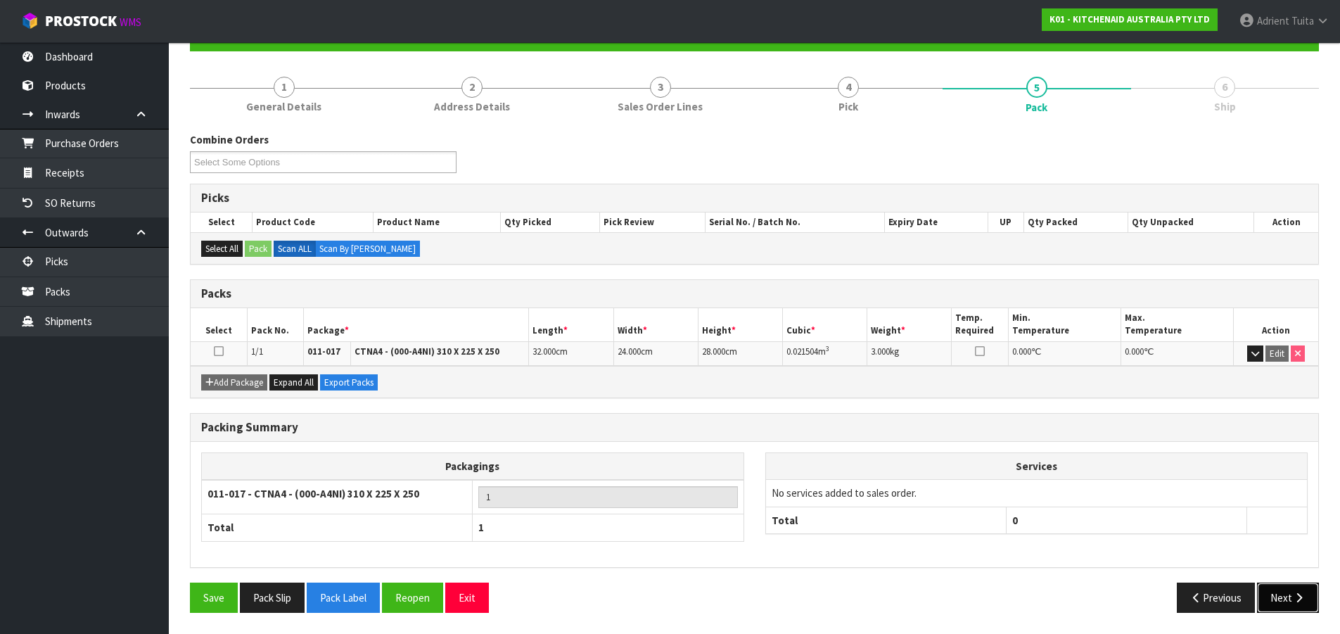
click at [1287, 596] on button "Next" at bounding box center [1288, 598] width 62 height 30
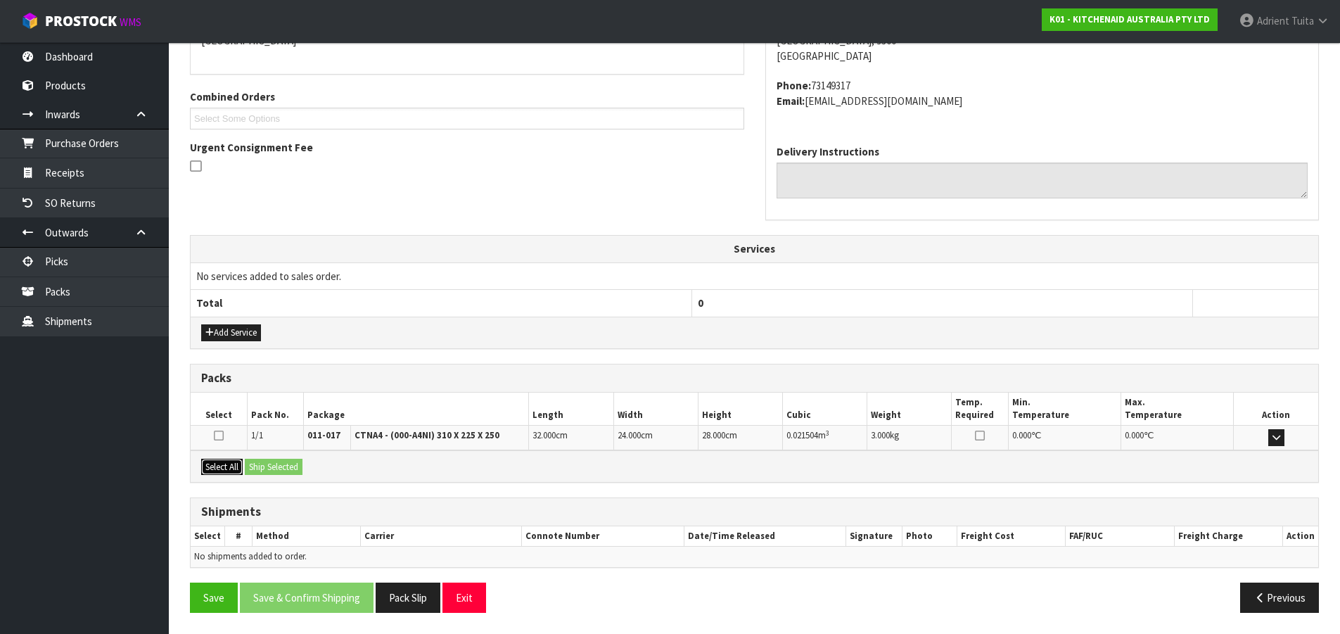
drag, startPoint x: 239, startPoint y: 468, endPoint x: 265, endPoint y: 462, distance: 27.5
click at [242, 467] on button "Select All" at bounding box center [222, 467] width 42 height 17
click at [265, 462] on button "Ship Selected" at bounding box center [274, 467] width 58 height 17
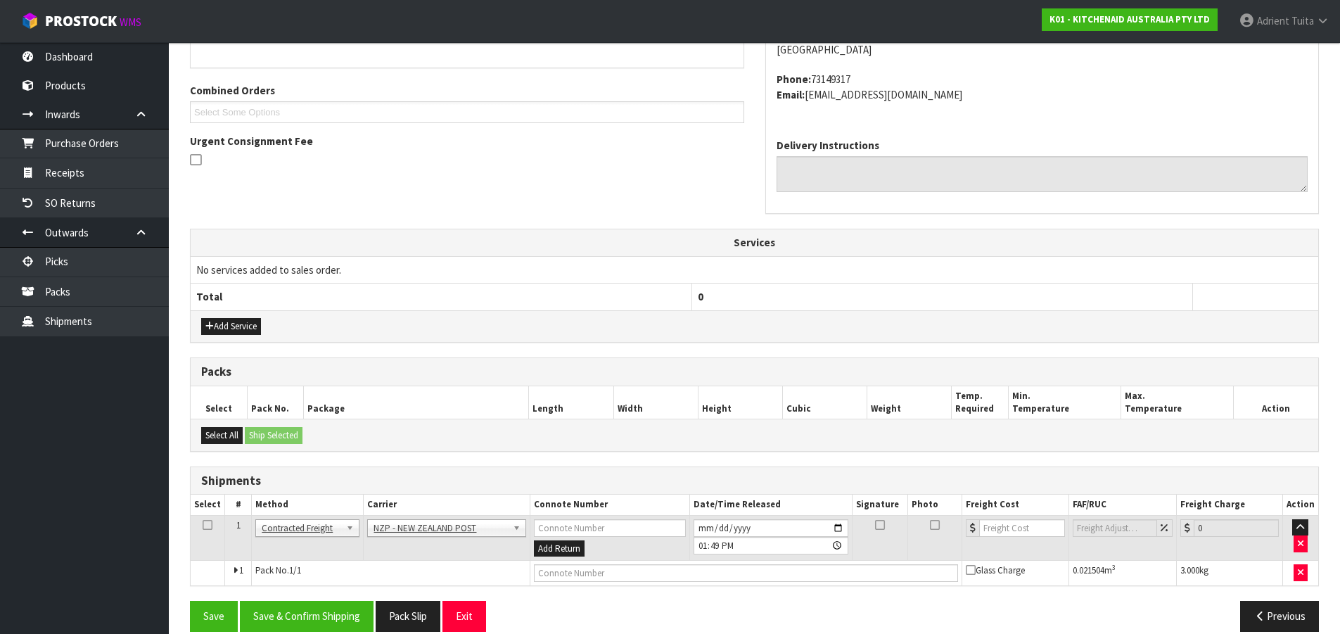
scroll to position [353, 0]
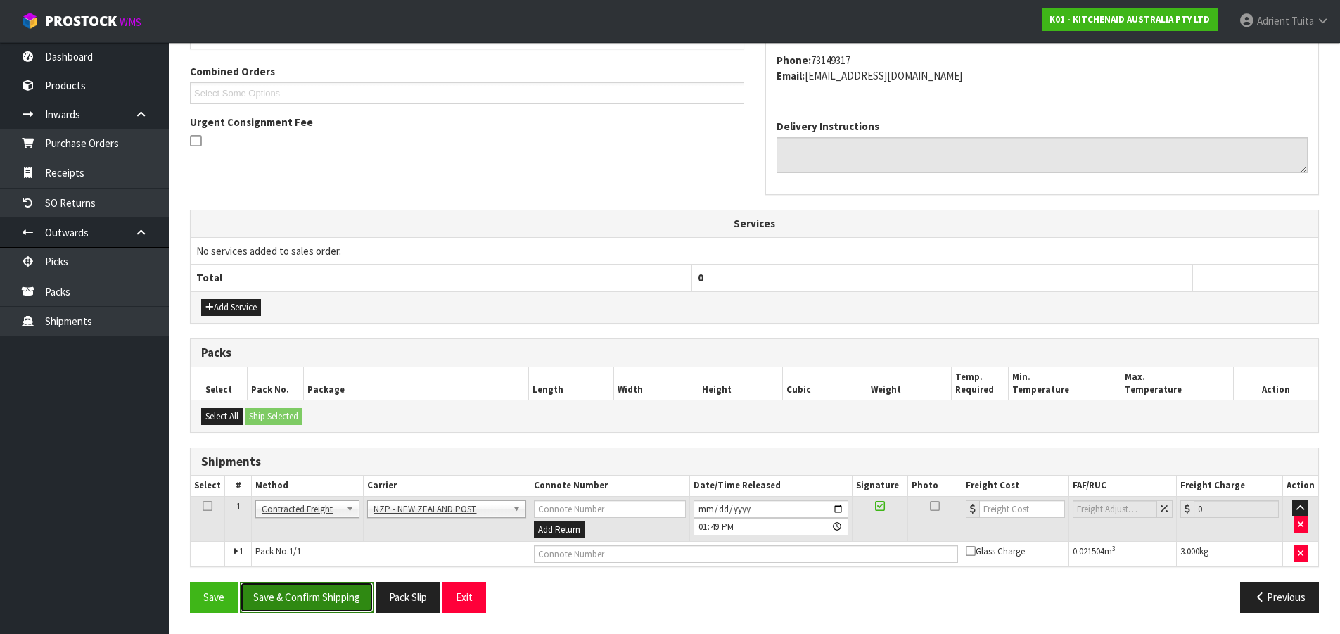
click at [319, 597] on button "Save & Confirm Shipping" at bounding box center [307, 597] width 134 height 30
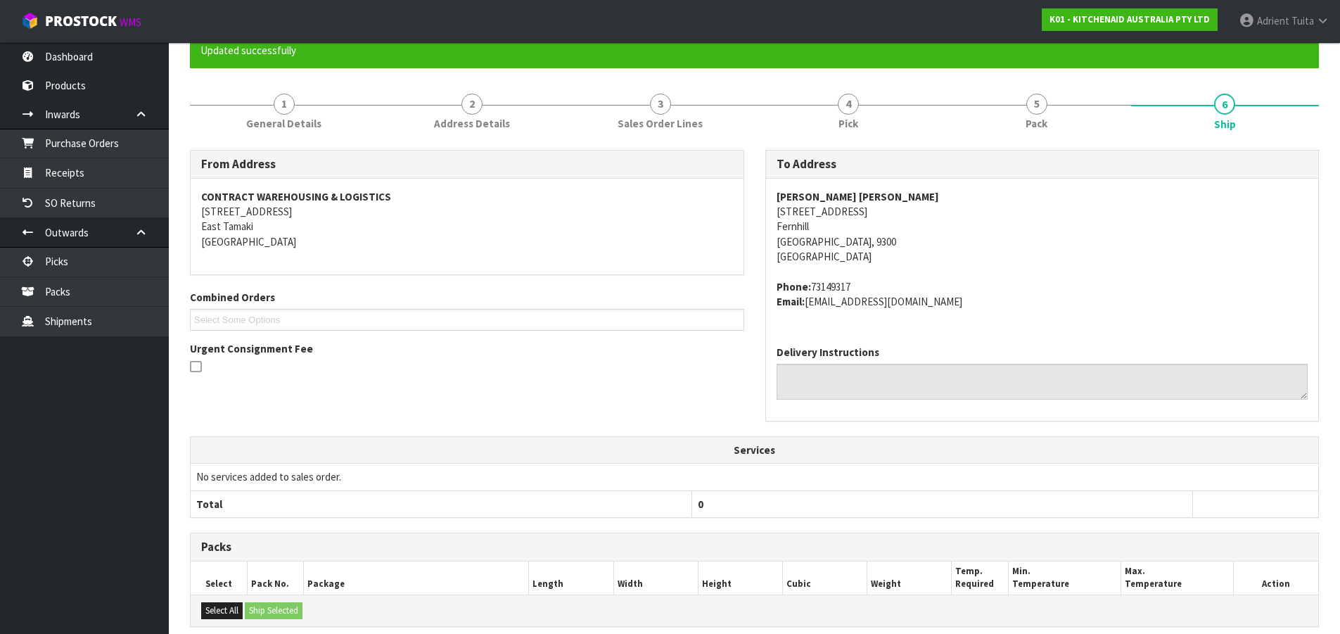
scroll to position [333, 0]
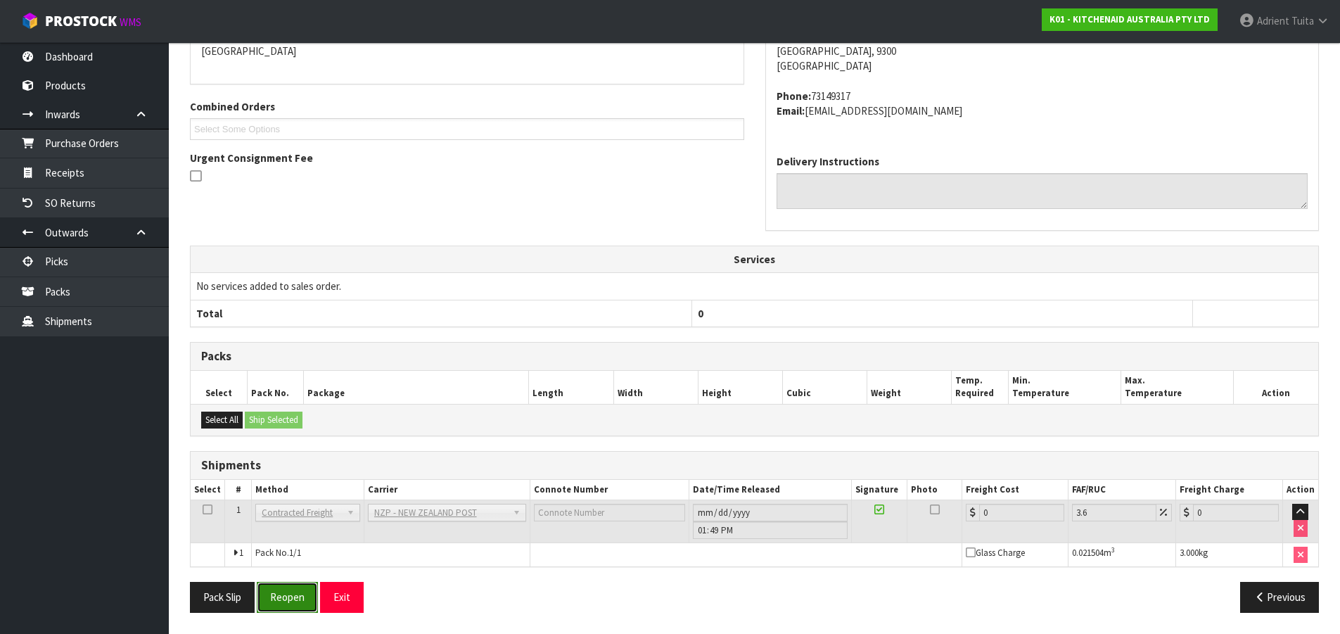
click at [291, 594] on button "Reopen" at bounding box center [287, 597] width 61 height 30
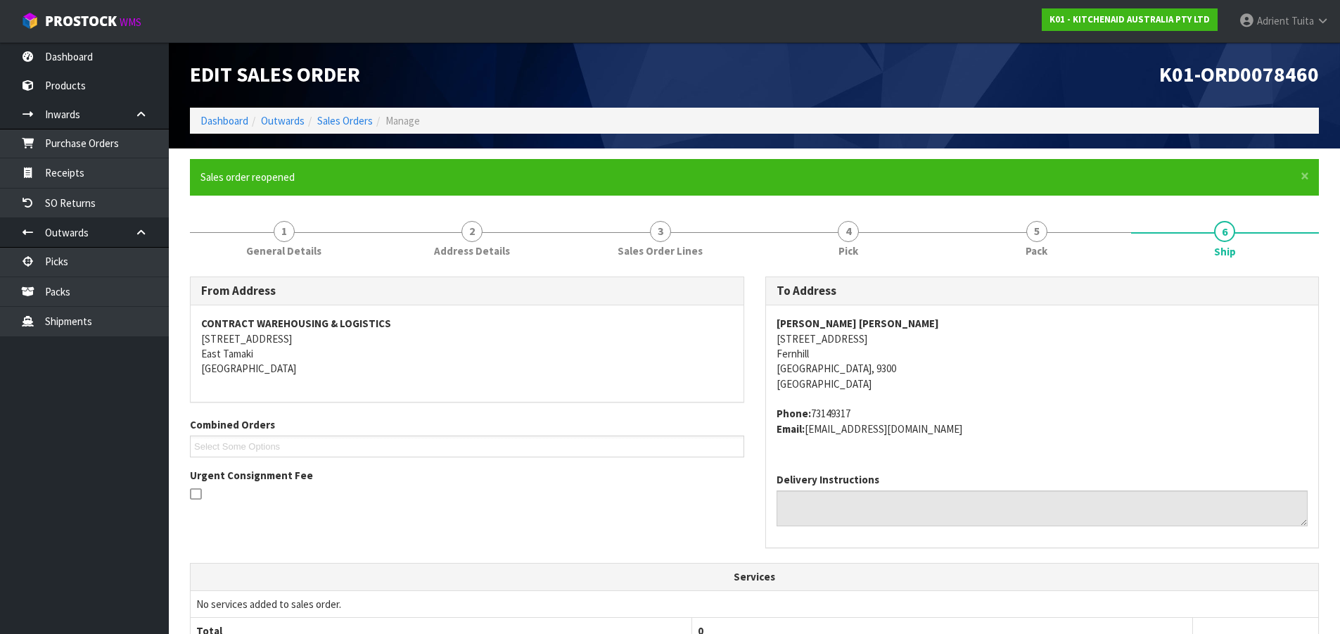
scroll to position [317, 0]
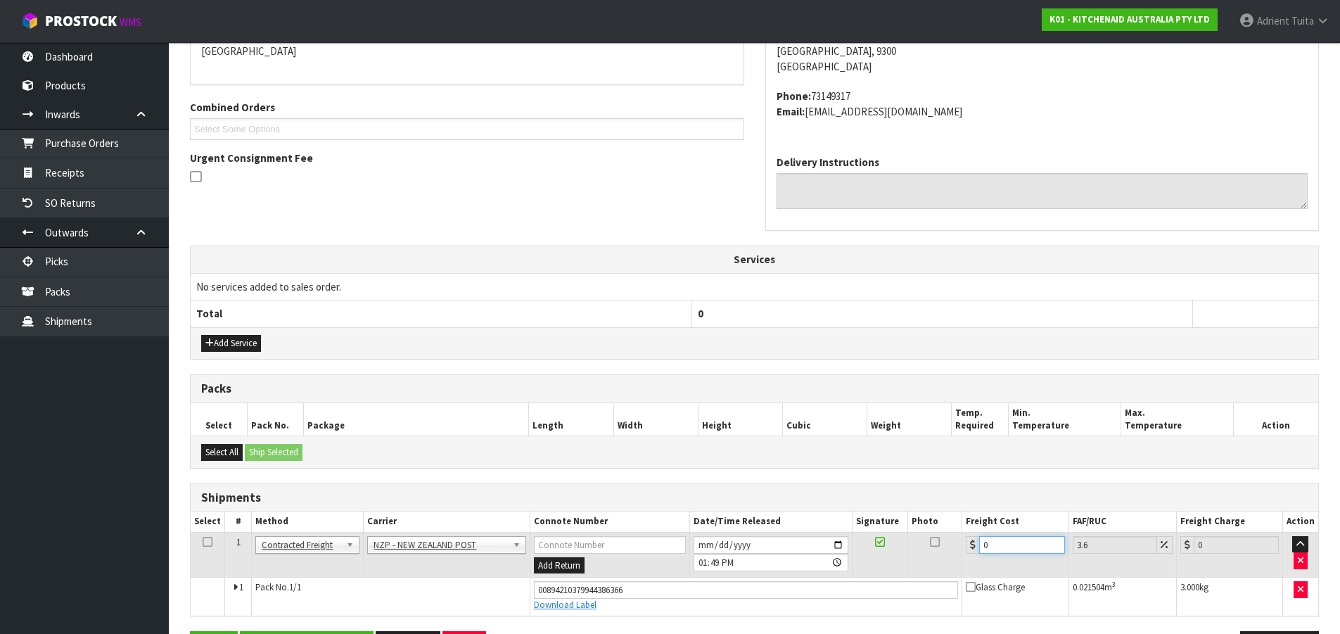
click at [1000, 541] on input "0" at bounding box center [1021, 545] width 85 height 18
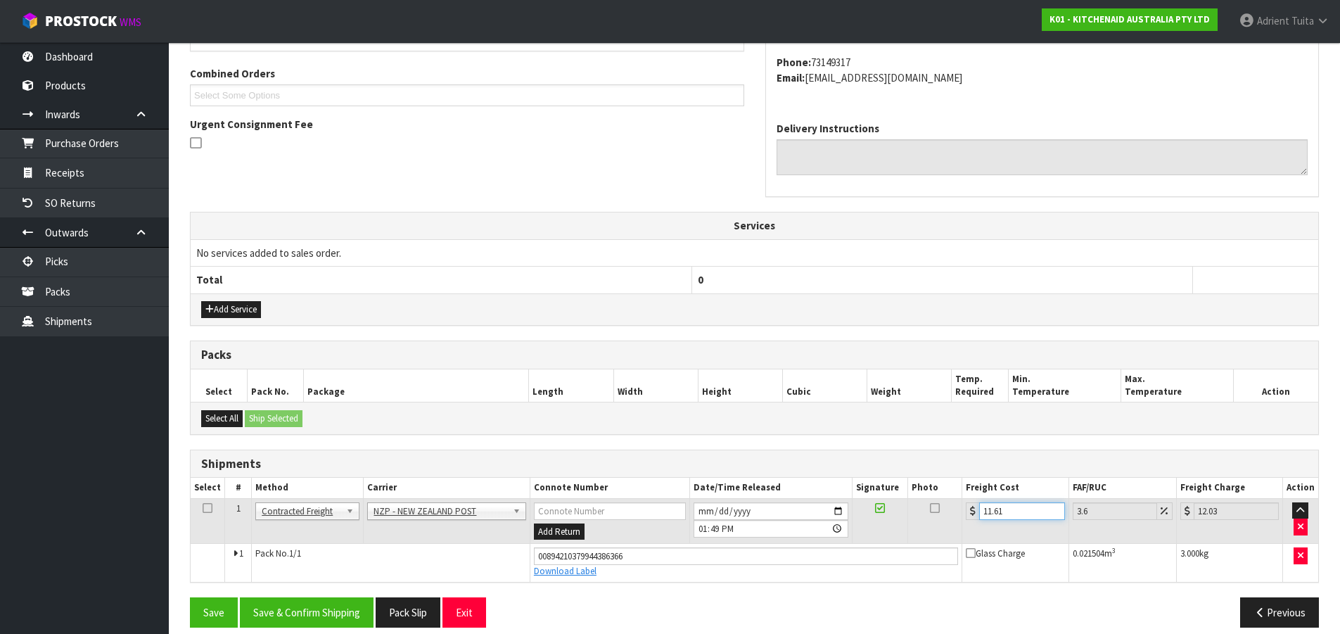
scroll to position [366, 0]
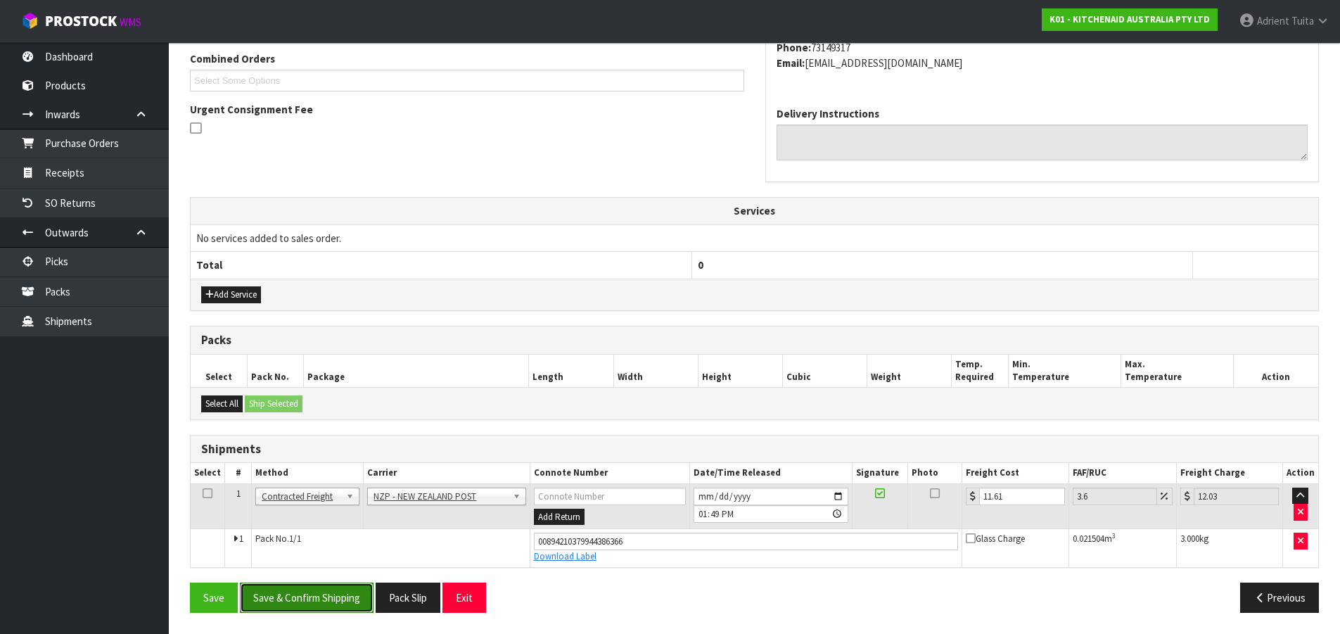
click at [313, 588] on button "Save & Confirm Shipping" at bounding box center [307, 598] width 134 height 30
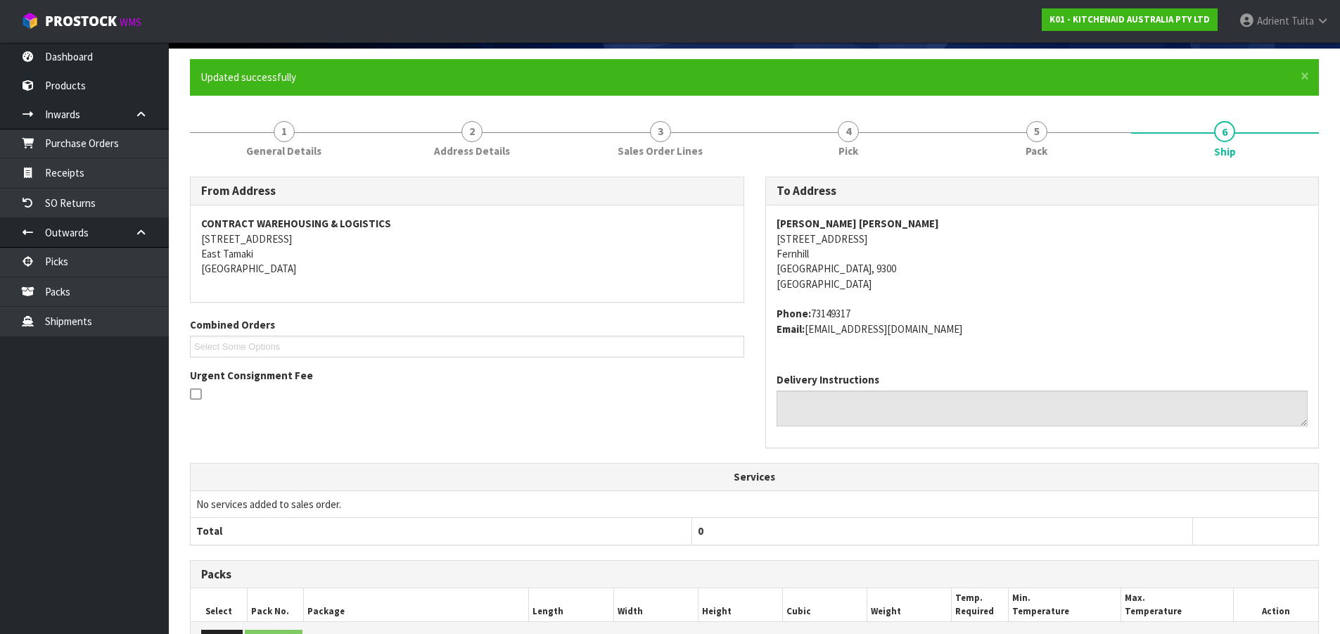
scroll to position [327, 0]
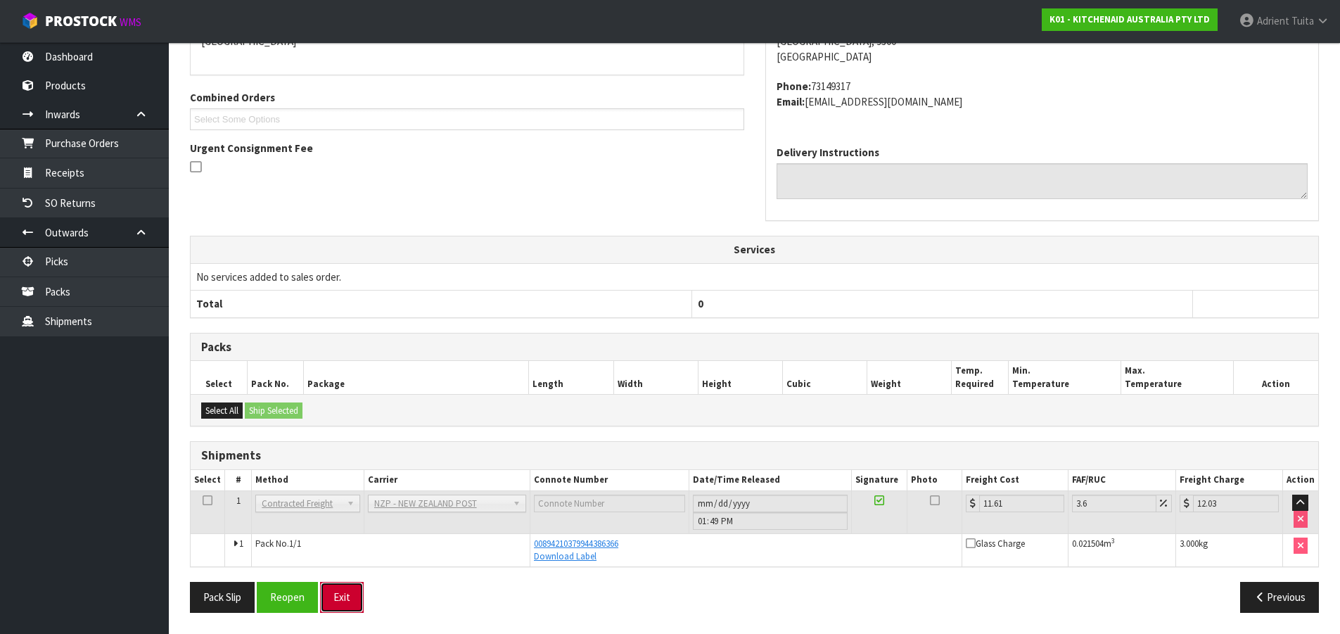
drag, startPoint x: 361, startPoint y: 607, endPoint x: 329, endPoint y: 594, distance: 34.1
click at [355, 607] on button "Exit" at bounding box center [342, 597] width 44 height 30
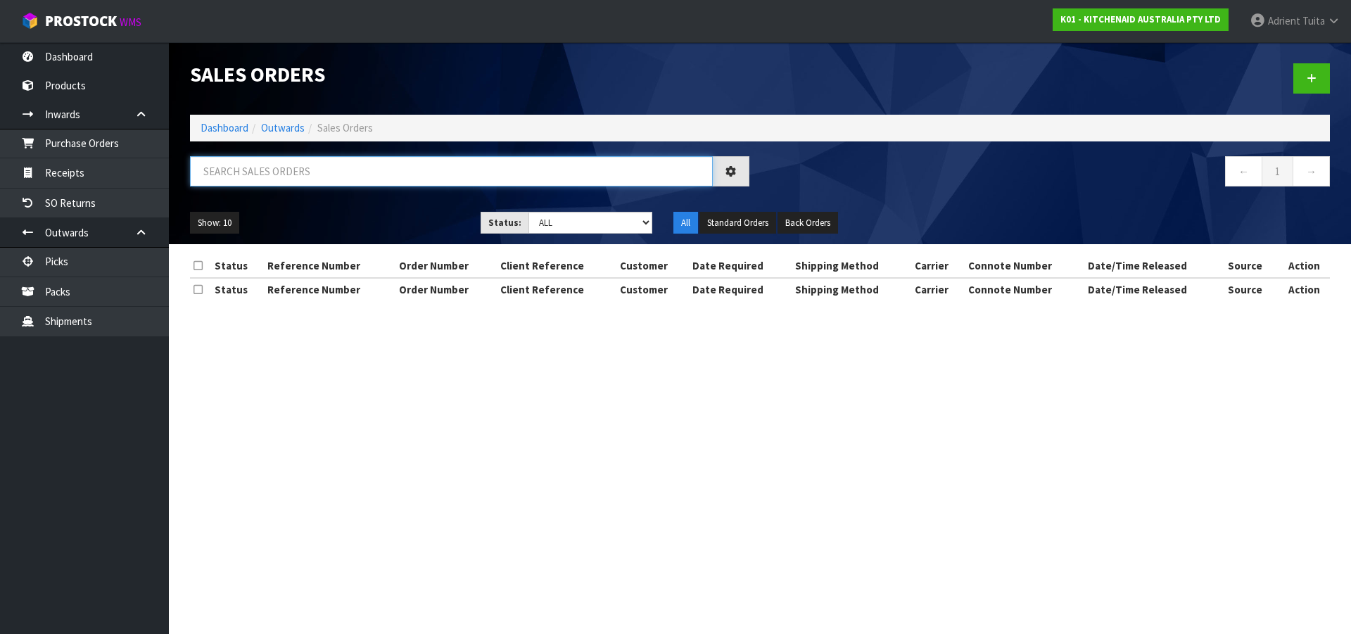
click at [345, 178] on input "text" at bounding box center [451, 171] width 523 height 30
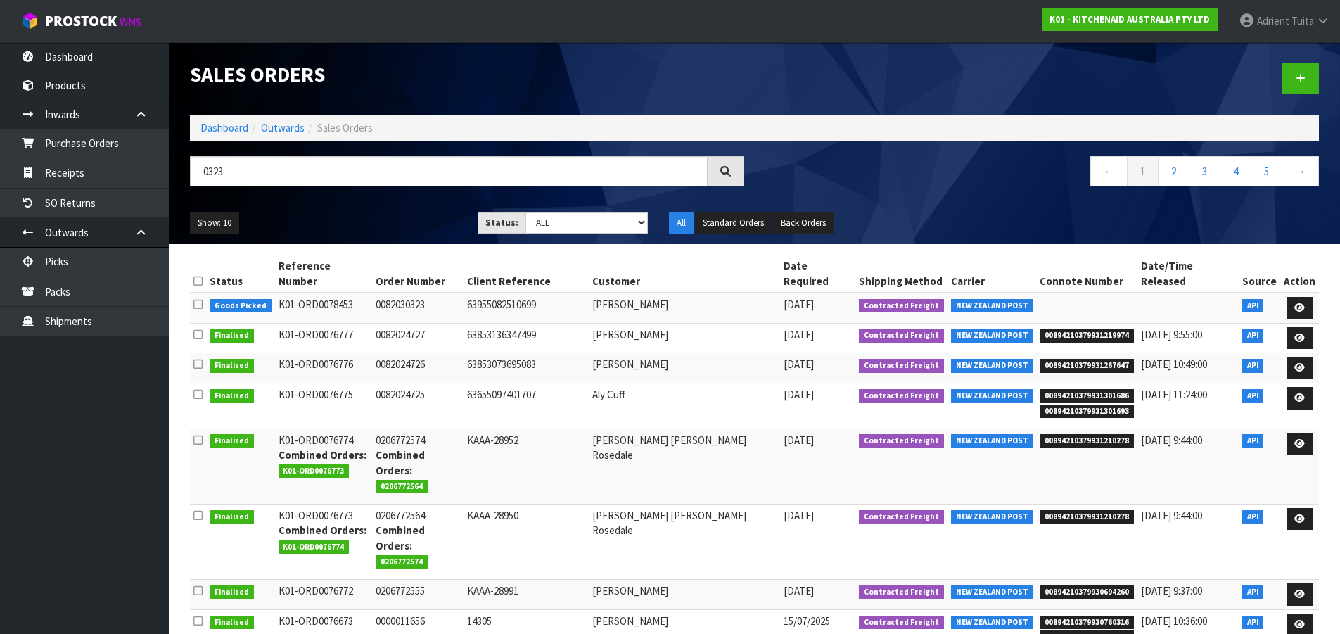
click at [1280, 293] on td at bounding box center [1299, 308] width 39 height 30
click at [1292, 297] on link at bounding box center [1300, 308] width 26 height 23
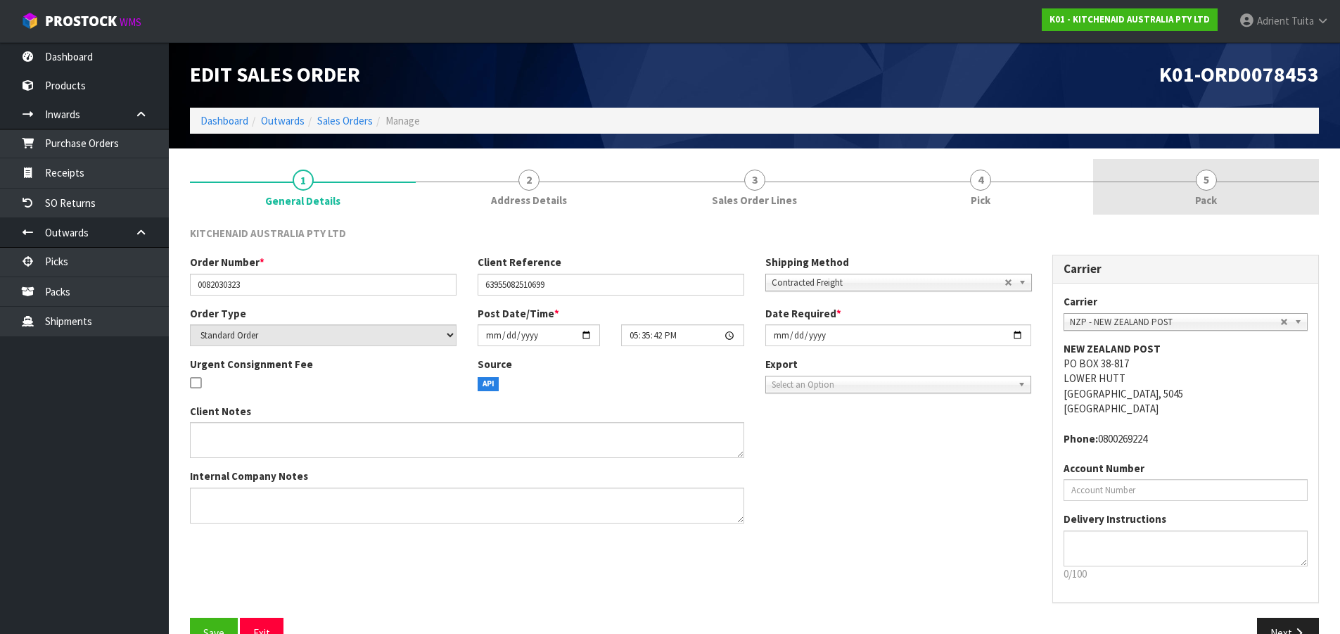
click at [1226, 175] on link "5 Pack" at bounding box center [1206, 187] width 226 height 56
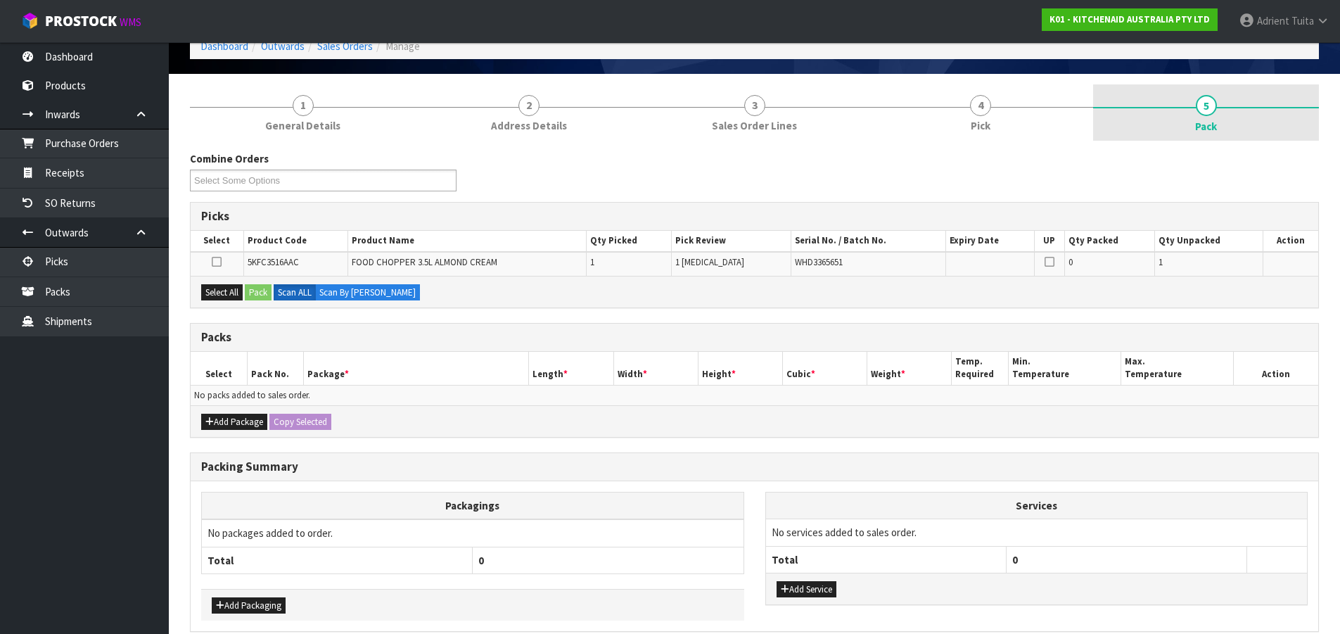
scroll to position [139, 0]
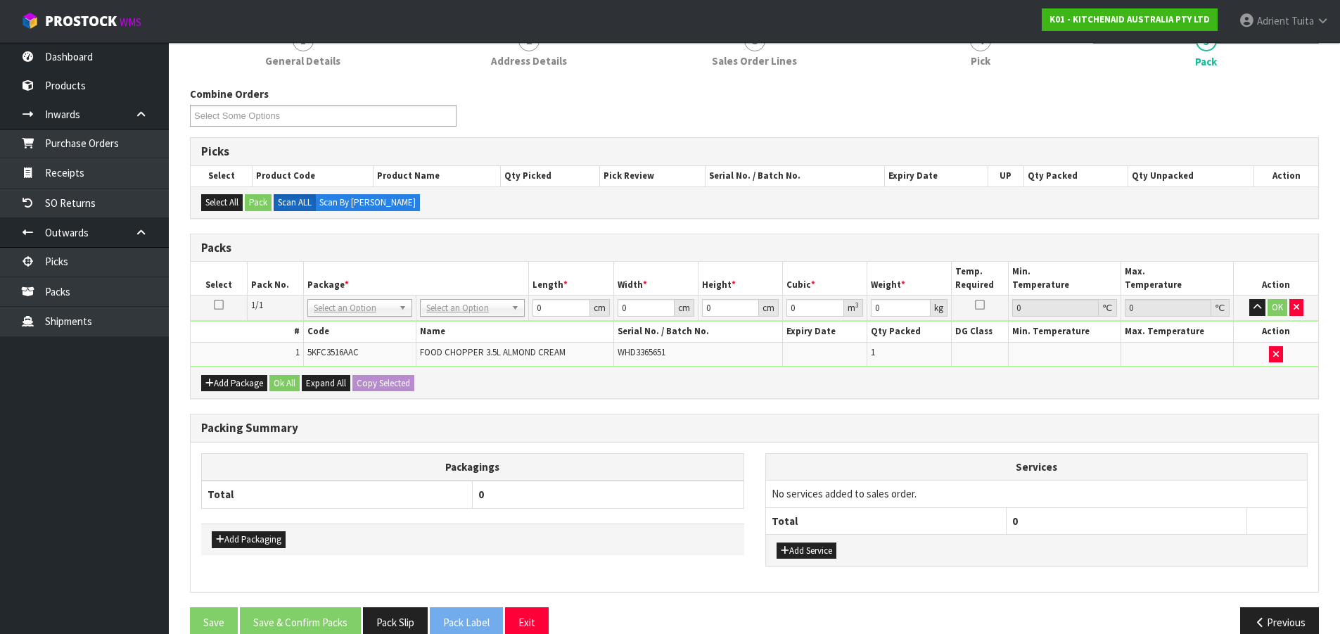
drag, startPoint x: 473, startPoint y: 312, endPoint x: 466, endPoint y: 327, distance: 17.3
click at [466, 327] on input "text" at bounding box center [473, 328] width 98 height 18
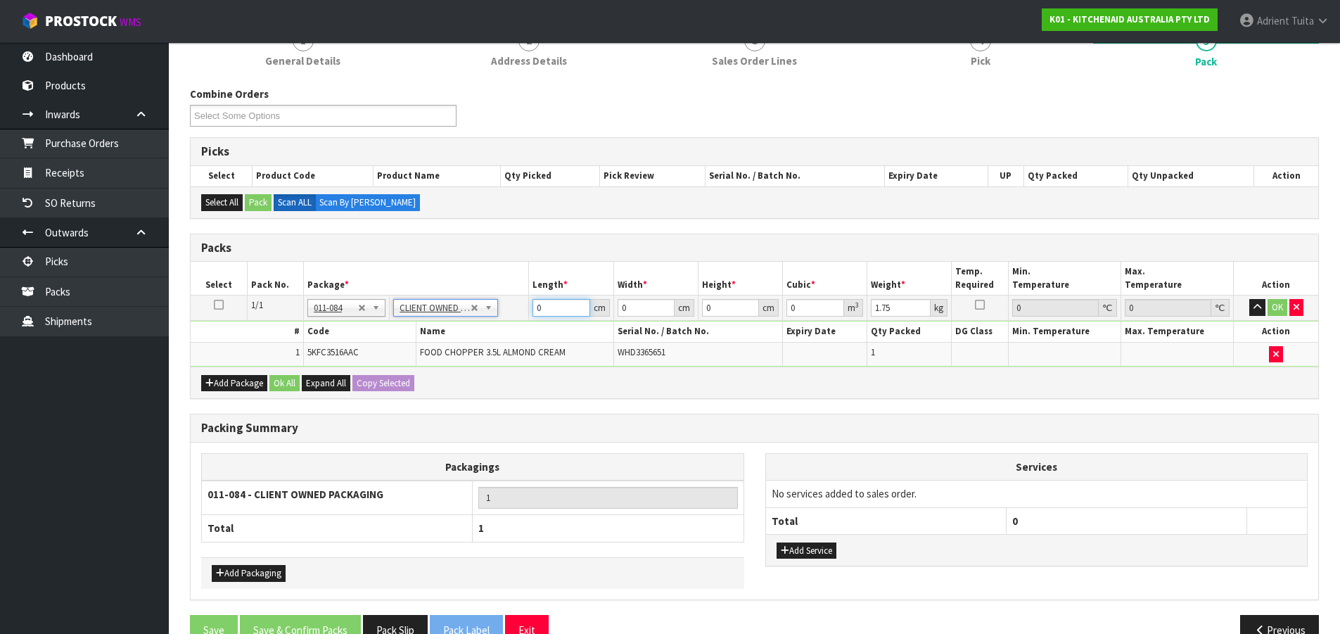
click at [535, 310] on input "0" at bounding box center [561, 308] width 57 height 18
click at [1273, 308] on button "OK" at bounding box center [1278, 307] width 20 height 17
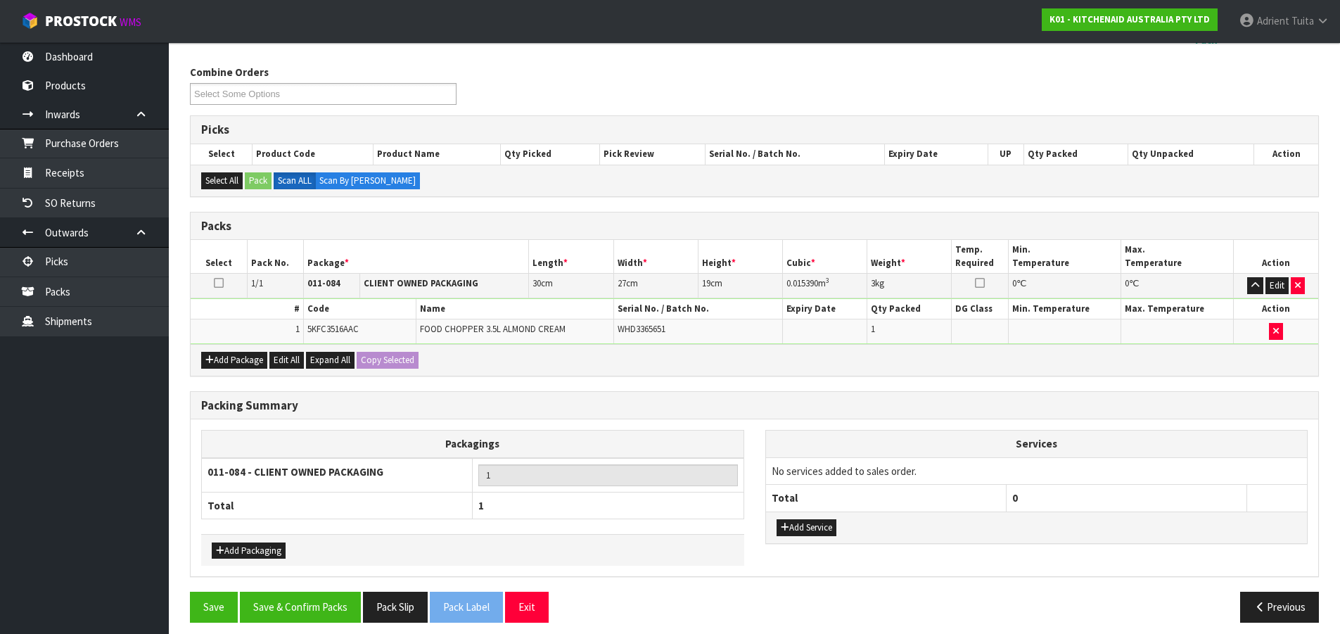
scroll to position [171, 0]
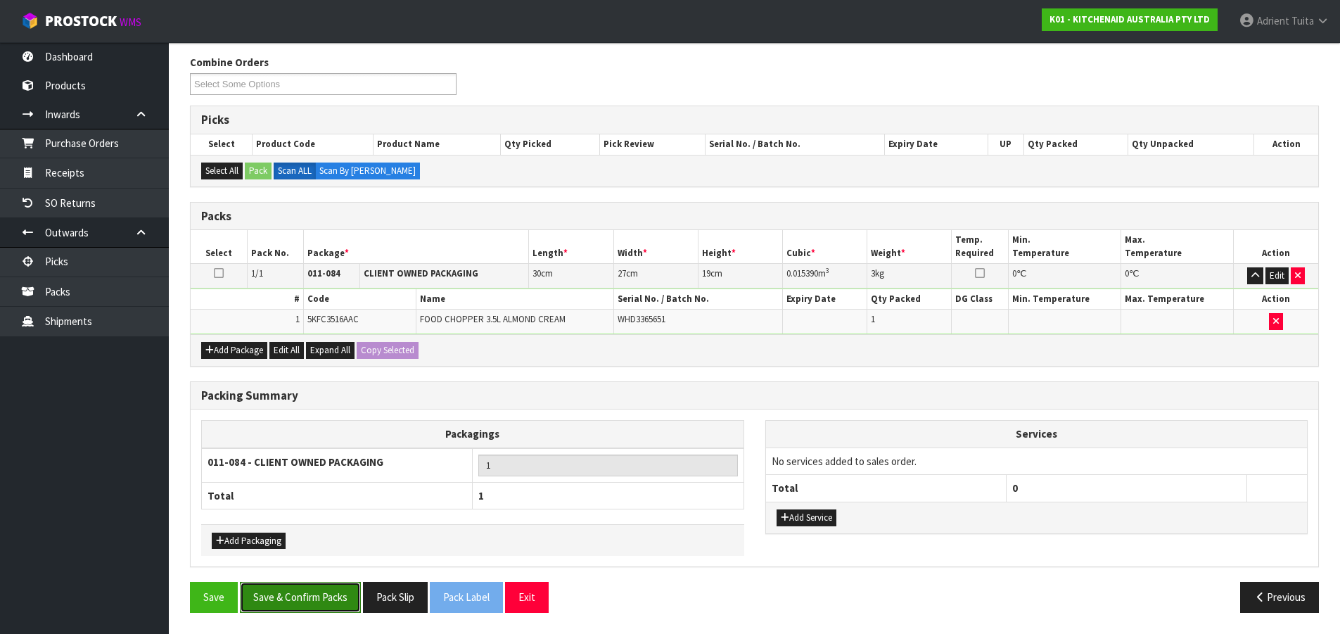
click at [319, 600] on button "Save & Confirm Packs" at bounding box center [300, 597] width 121 height 30
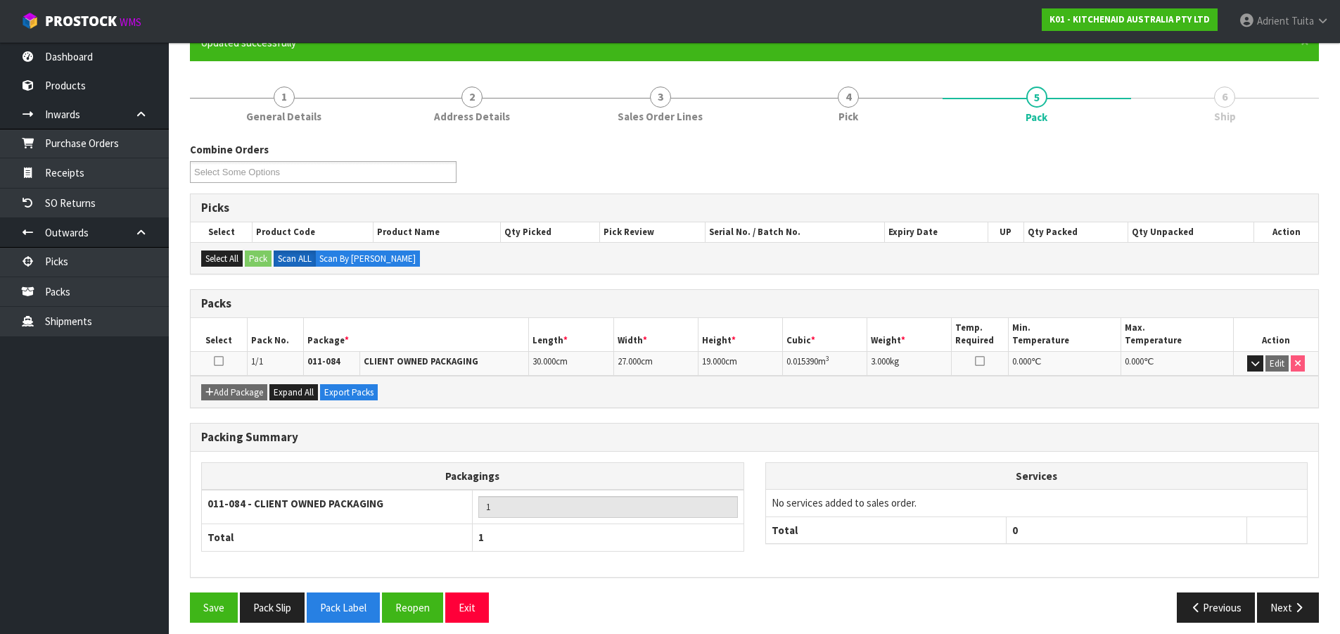
scroll to position [144, 0]
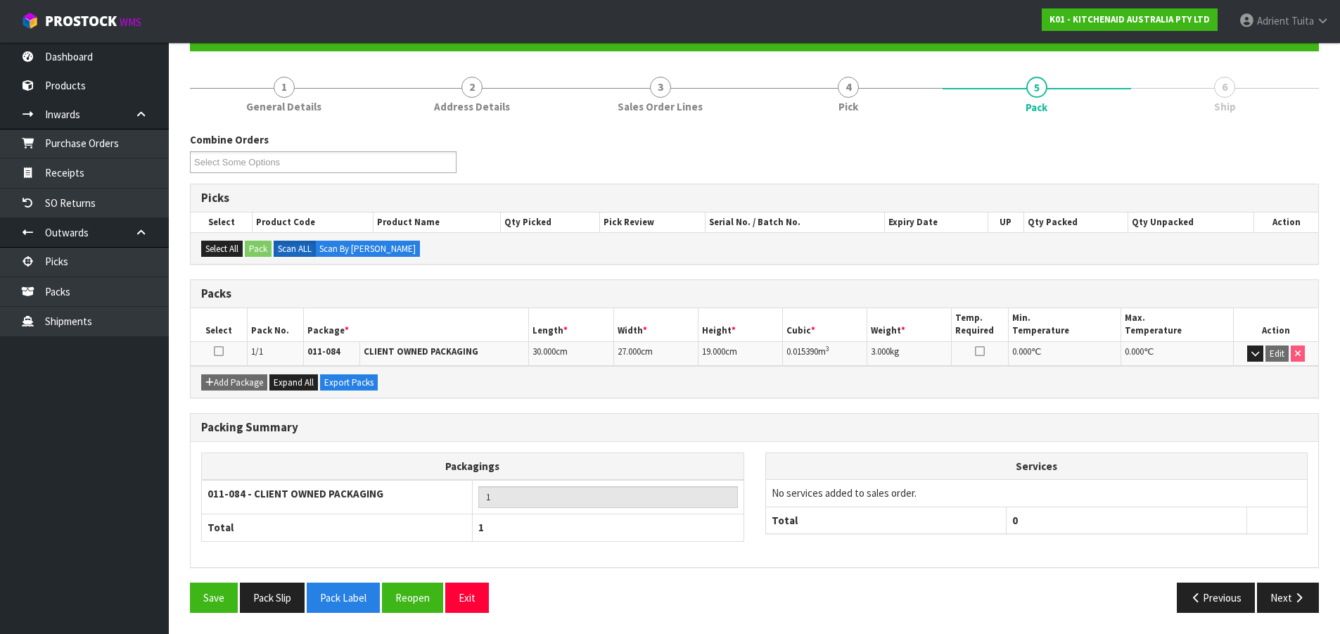
click at [1266, 580] on div "Packing Summary Packagings 011-084 - CLIENT OWNED PACKAGING 1 Total 1 Services …" at bounding box center [754, 498] width 1150 height 170
click at [1292, 592] on button "Next" at bounding box center [1288, 598] width 62 height 30
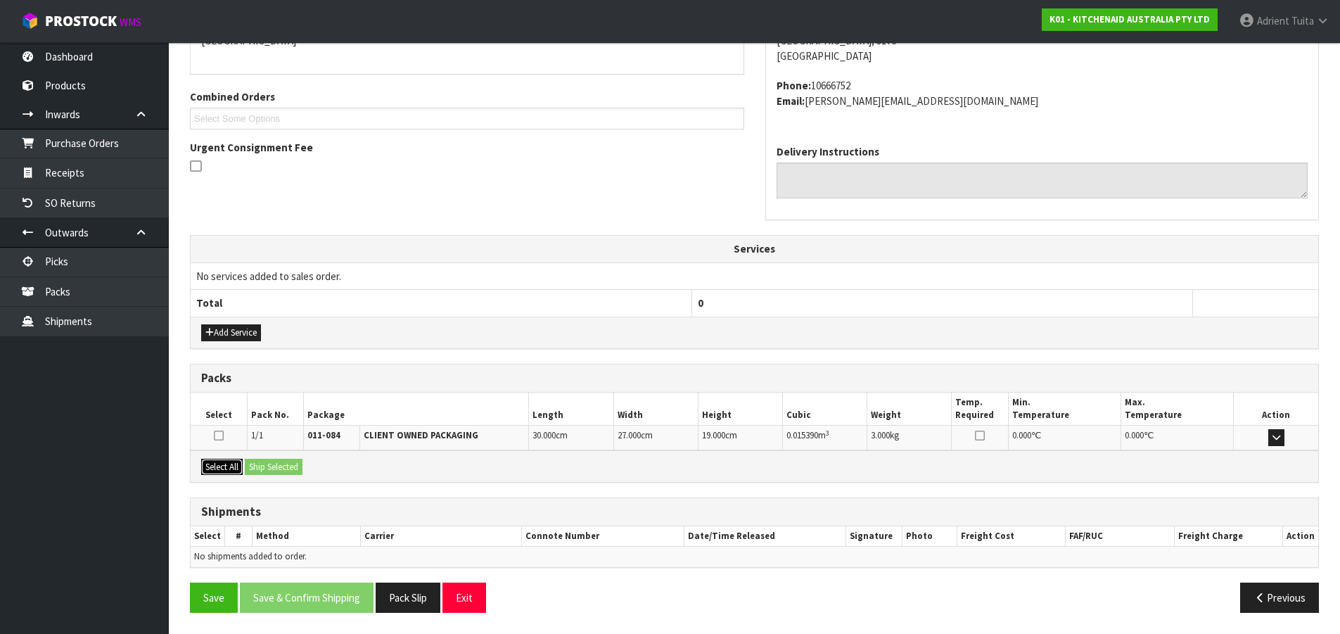
drag, startPoint x: 221, startPoint y: 466, endPoint x: 229, endPoint y: 466, distance: 8.4
click at [224, 466] on button "Select All" at bounding box center [222, 467] width 42 height 17
click at [265, 466] on button "Ship Selected" at bounding box center [274, 467] width 58 height 17
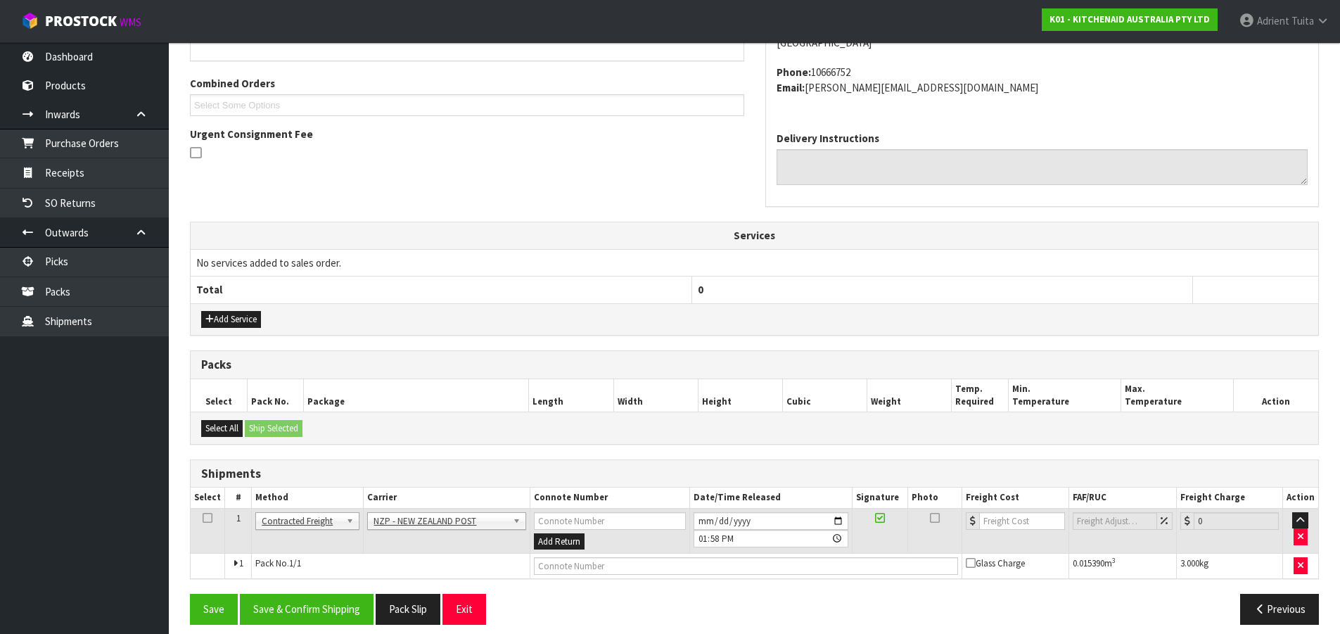
scroll to position [353, 0]
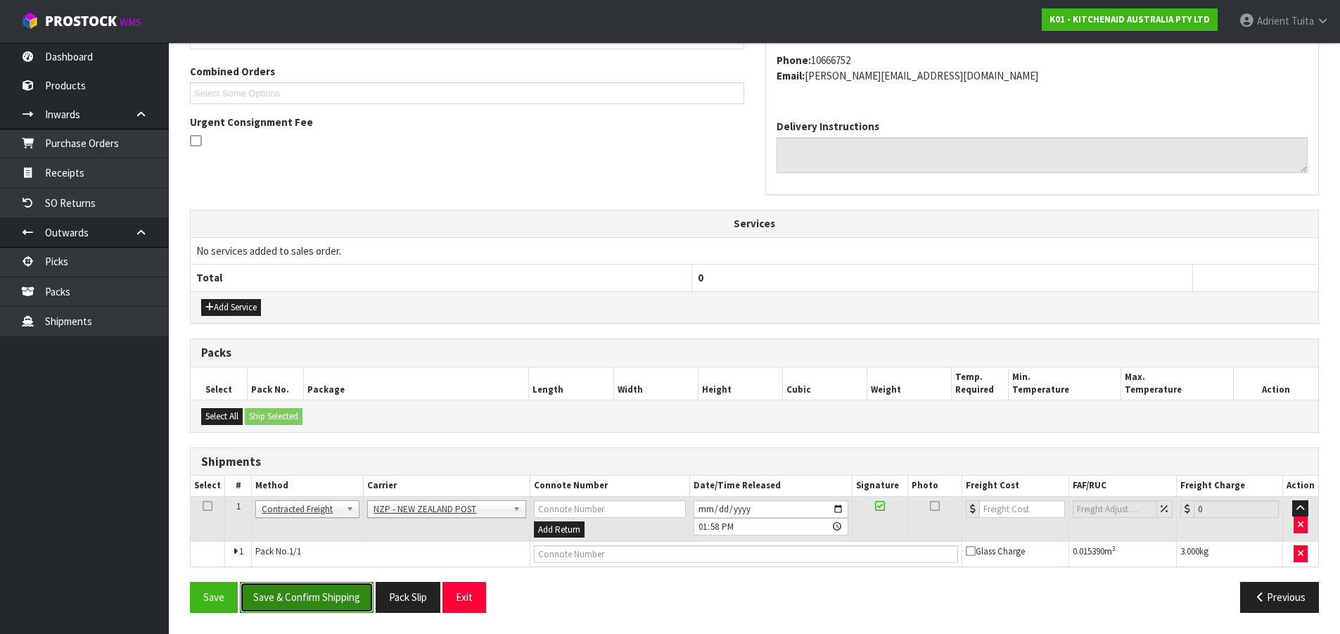
click at [291, 583] on button "Save & Confirm Shipping" at bounding box center [307, 597] width 134 height 30
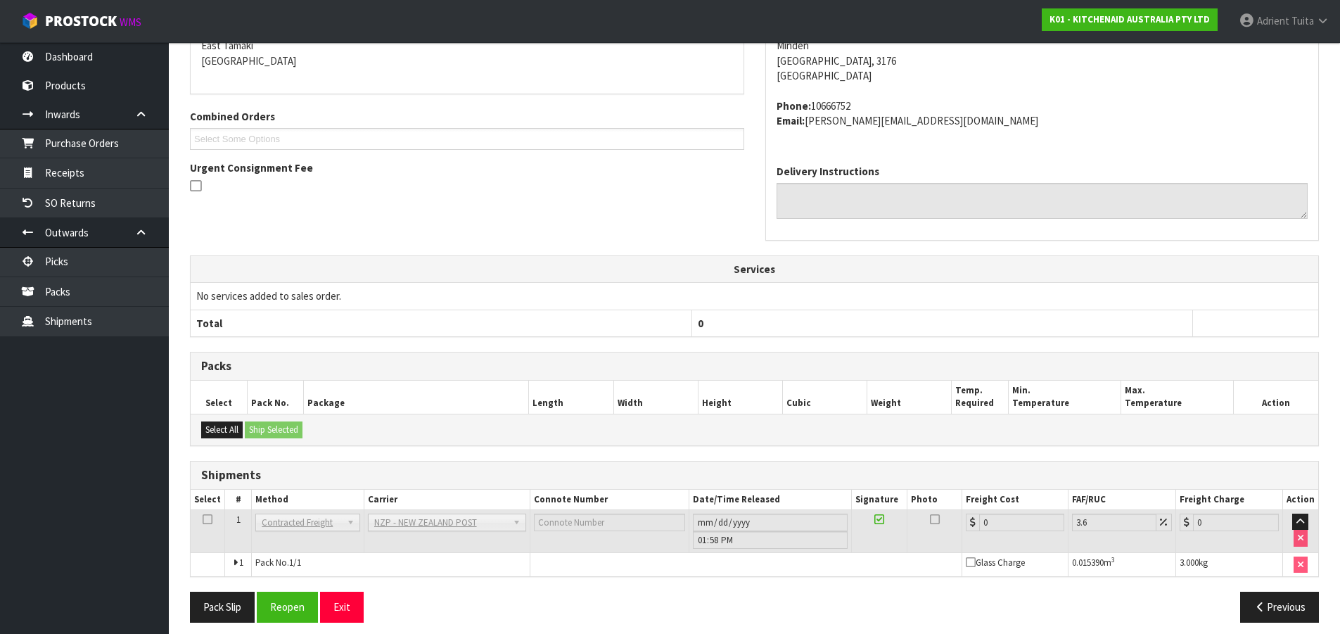
scroll to position [333, 0]
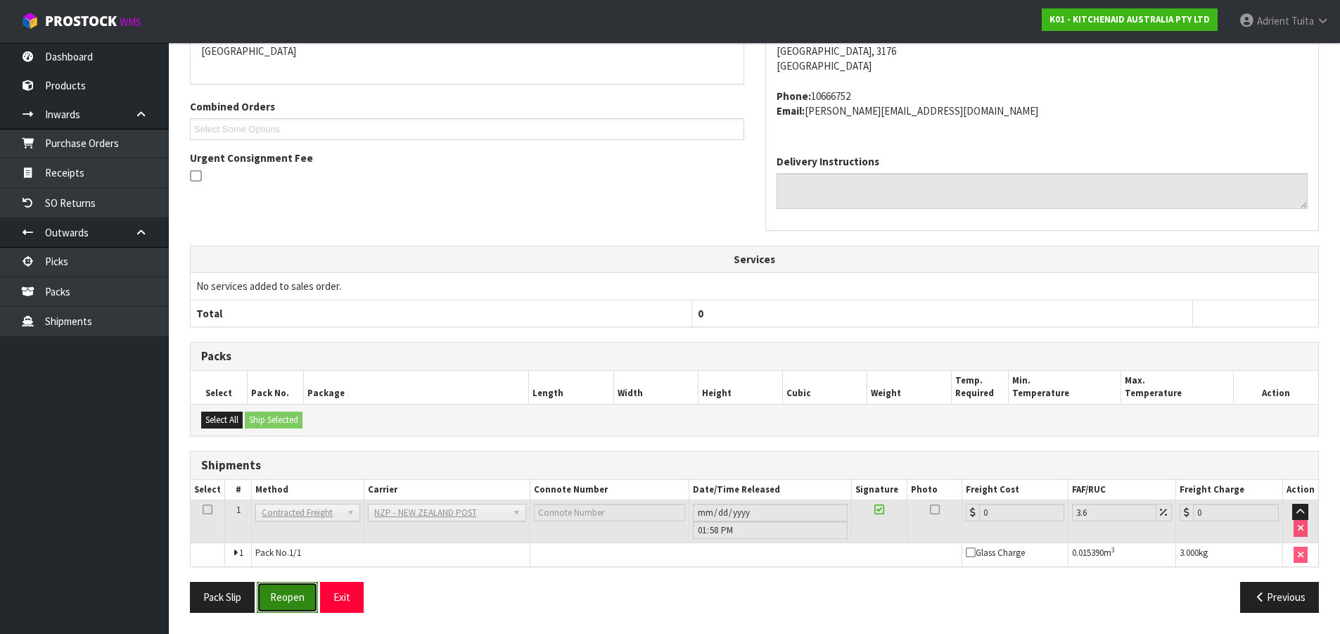
click at [290, 590] on button "Reopen" at bounding box center [287, 597] width 61 height 30
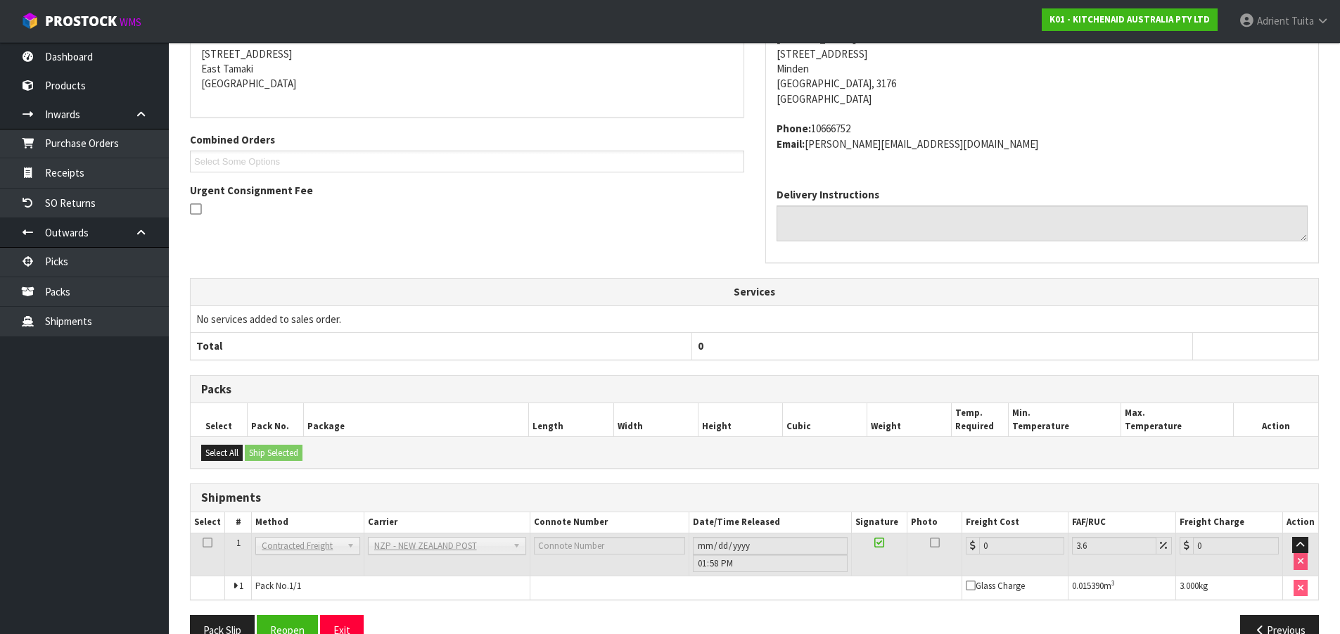
scroll to position [317, 0]
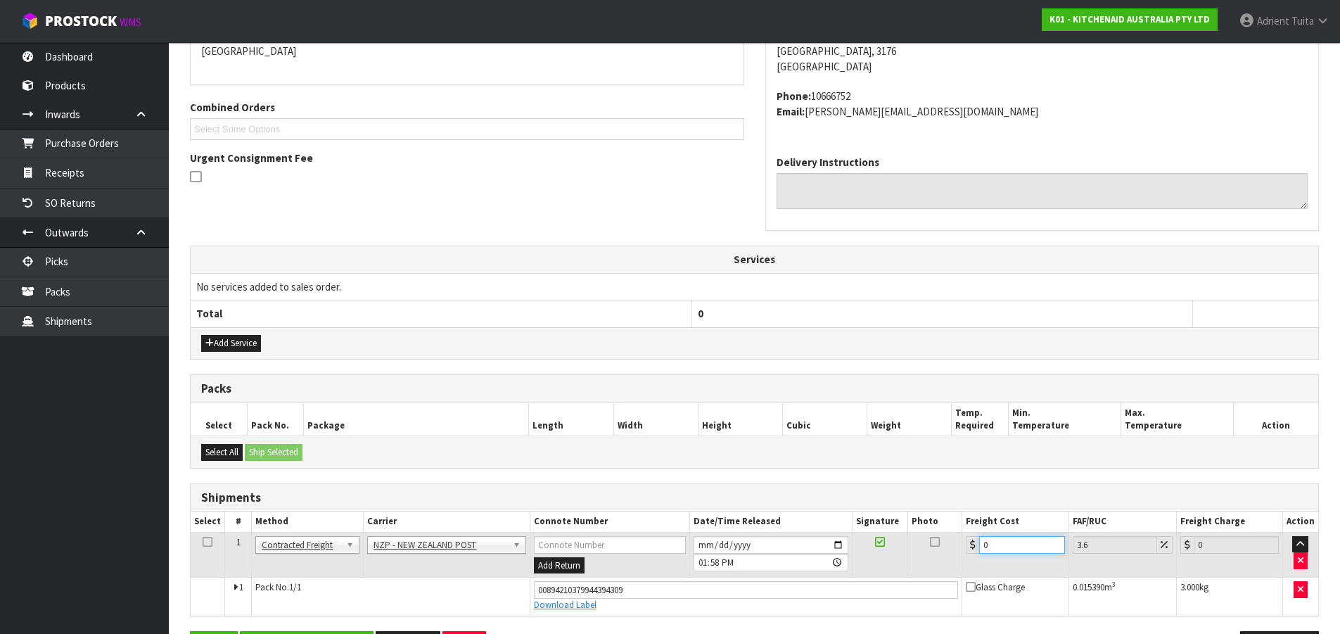
click at [996, 543] on input "0" at bounding box center [1021, 545] width 85 height 18
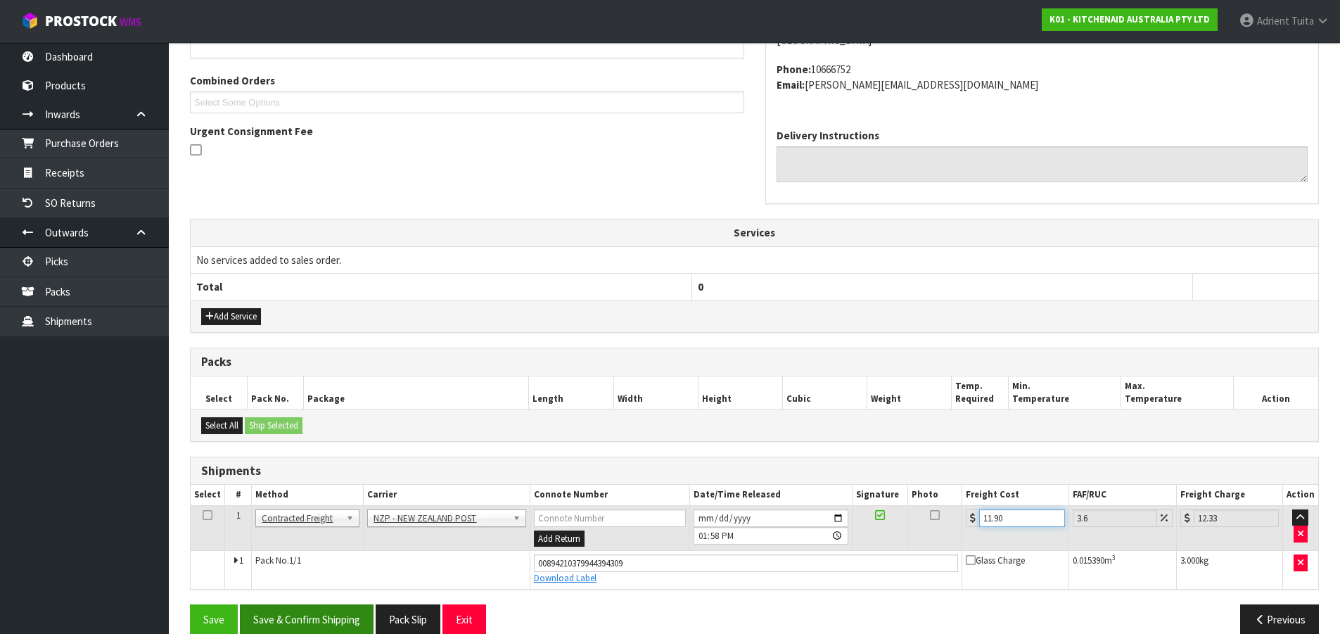
scroll to position [366, 0]
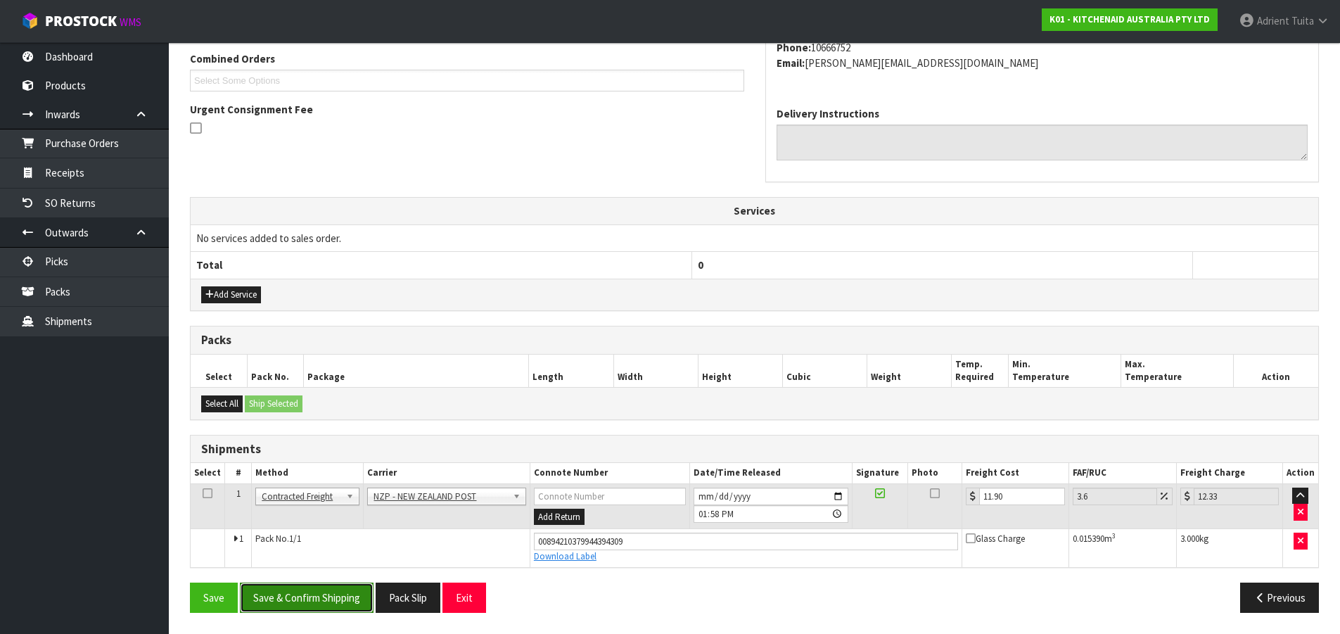
click at [357, 605] on button "Save & Confirm Shipping" at bounding box center [307, 598] width 134 height 30
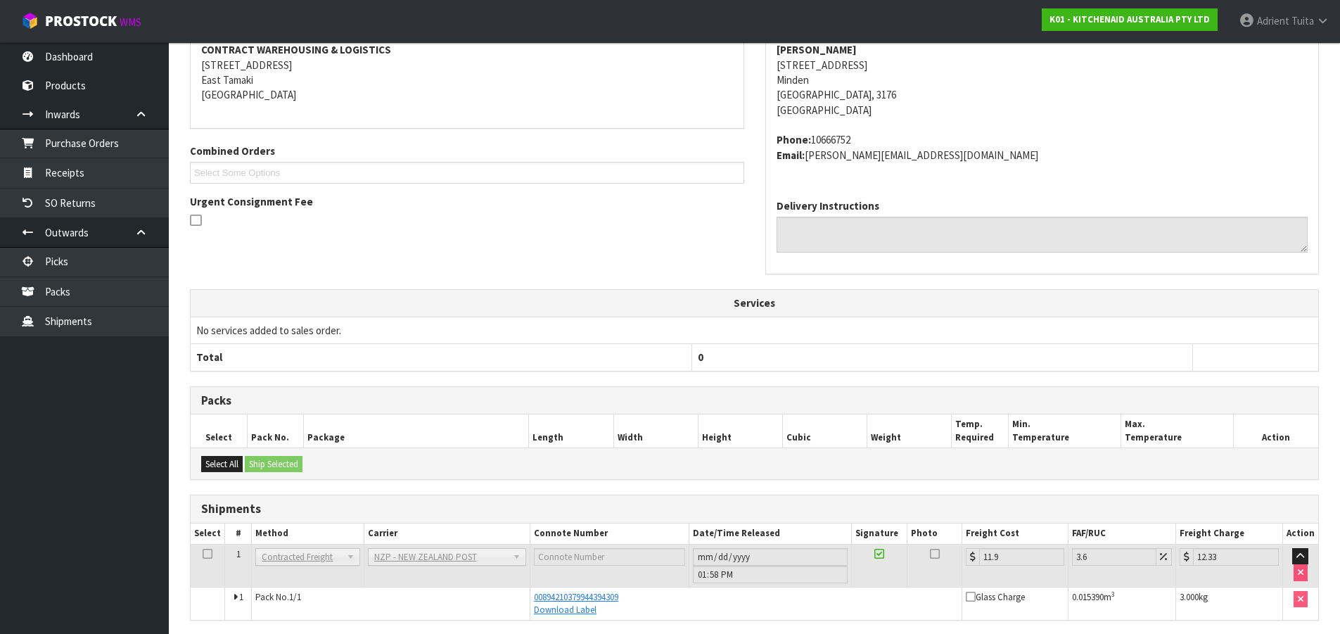
scroll to position [0, 0]
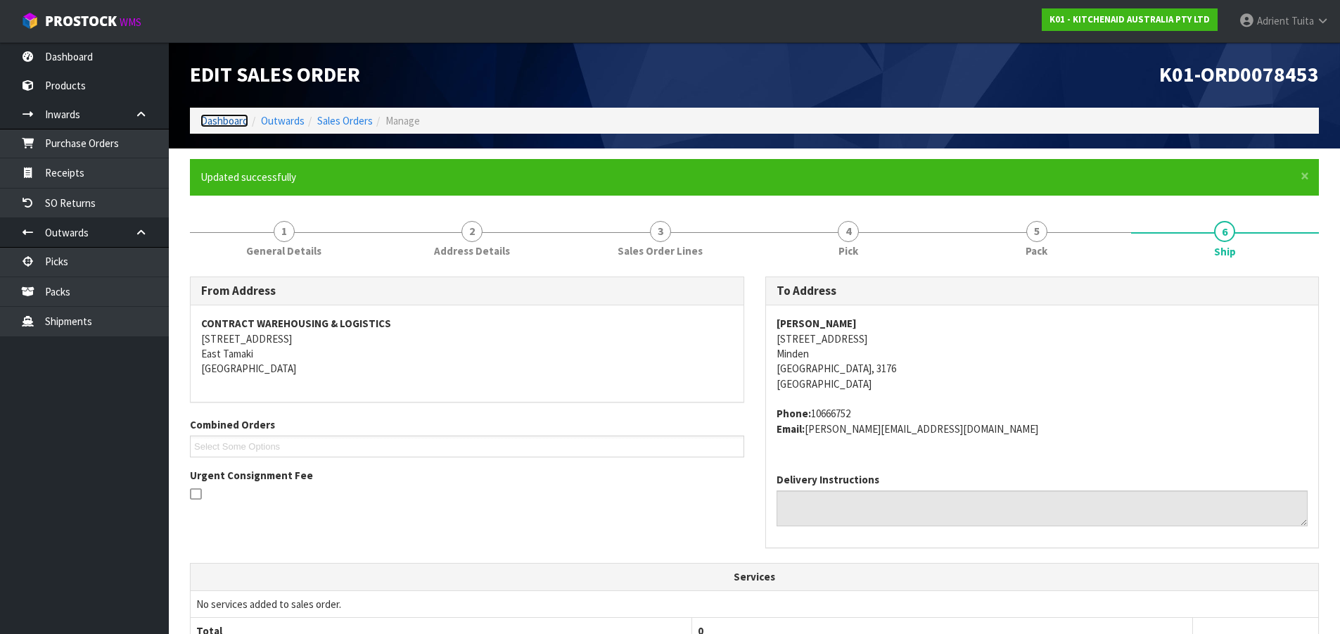
click at [215, 125] on link "Dashboard" at bounding box center [225, 120] width 48 height 13
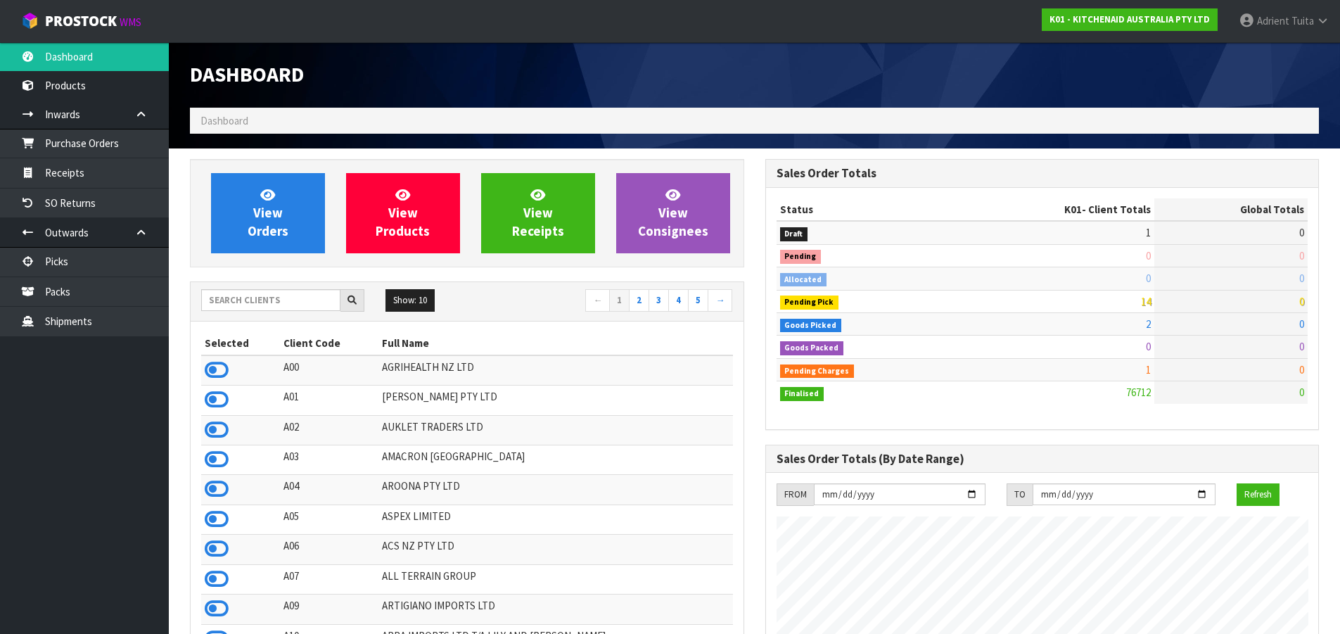
scroll to position [1066, 575]
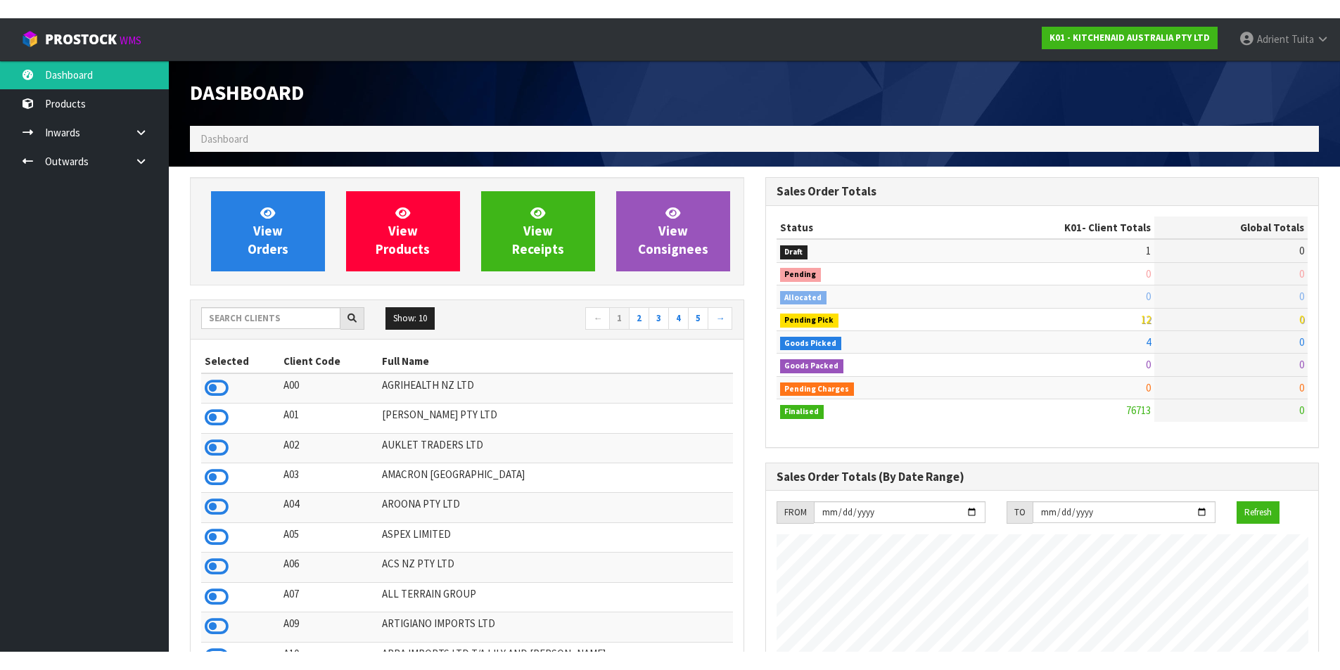
scroll to position [1066, 575]
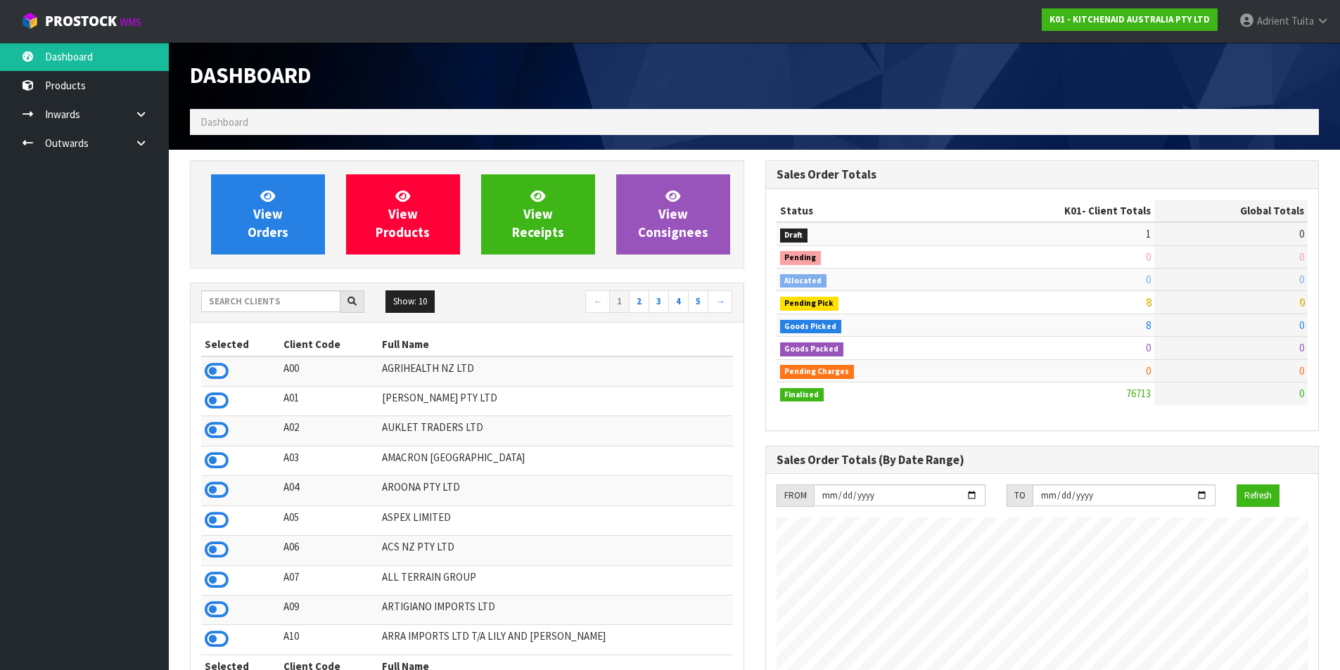
scroll to position [1066, 575]
click at [94, 378] on ul "Dashboard Products Categories Serial Numbers Kitsets Packagings Inwards Purchas…" at bounding box center [84, 356] width 169 height 628
click at [230, 367] on td at bounding box center [240, 372] width 79 height 30
click at [215, 367] on icon at bounding box center [217, 371] width 24 height 21
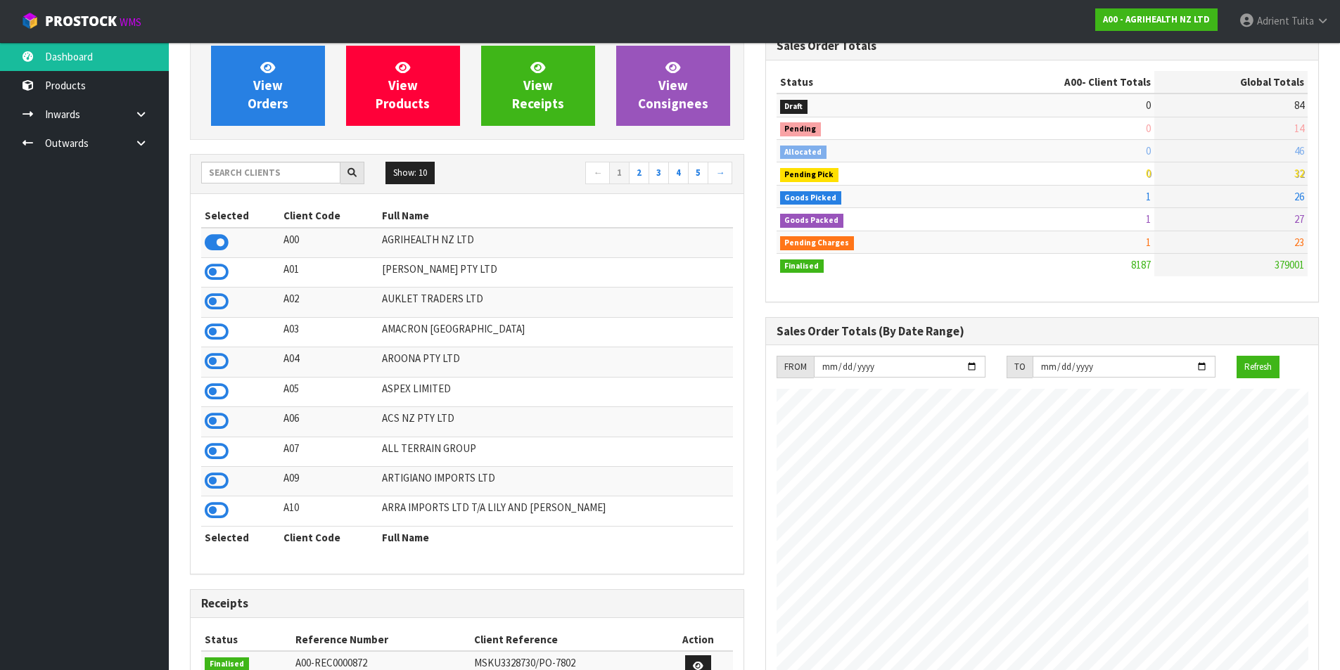
scroll to position [141, 0]
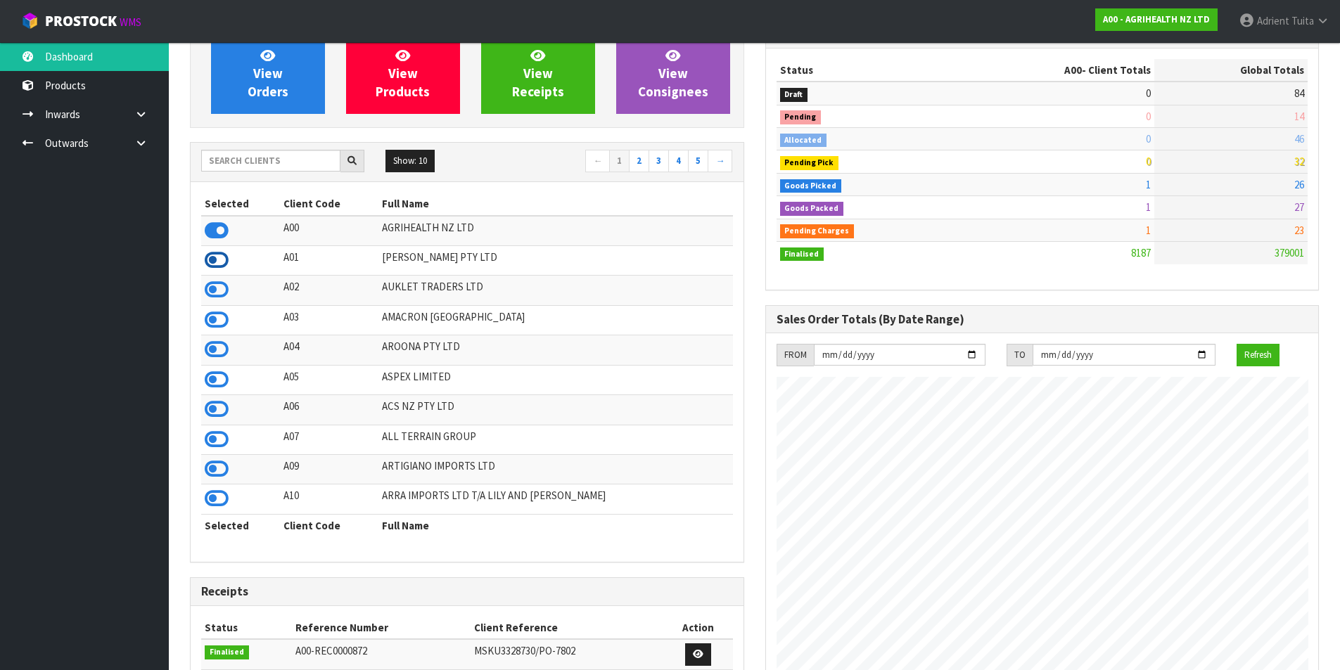
click at [215, 253] on icon at bounding box center [217, 260] width 24 height 21
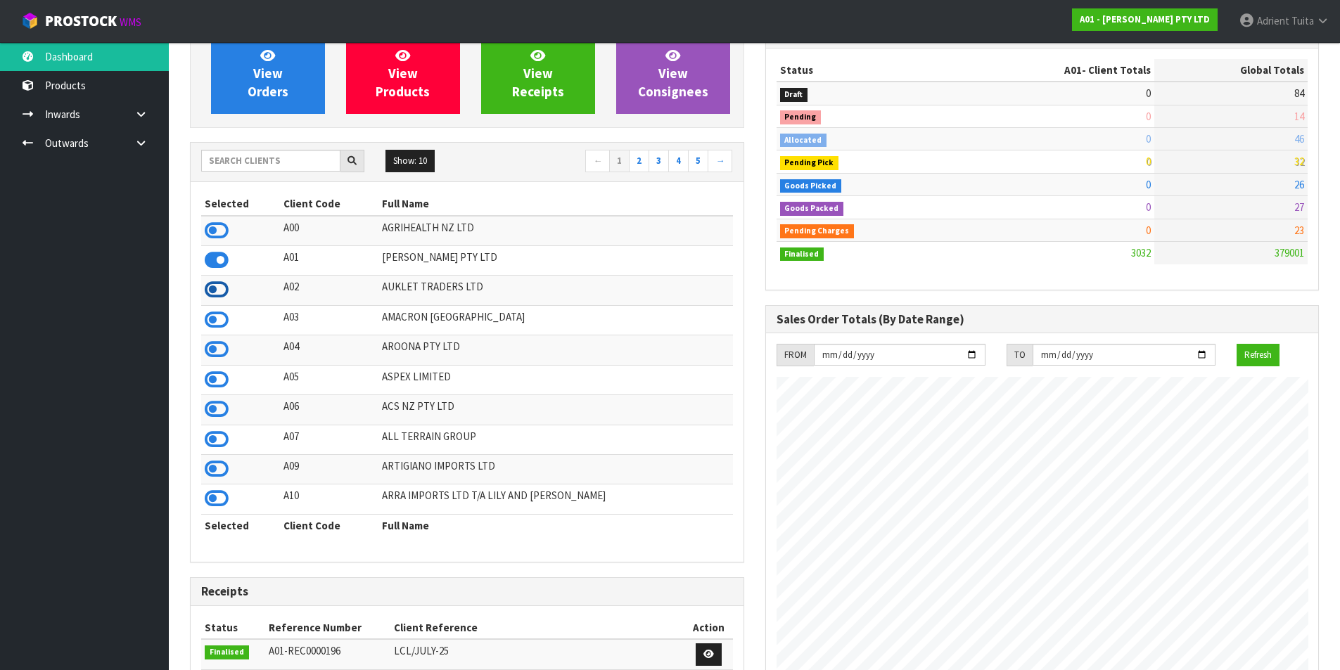
scroll to position [0, 0]
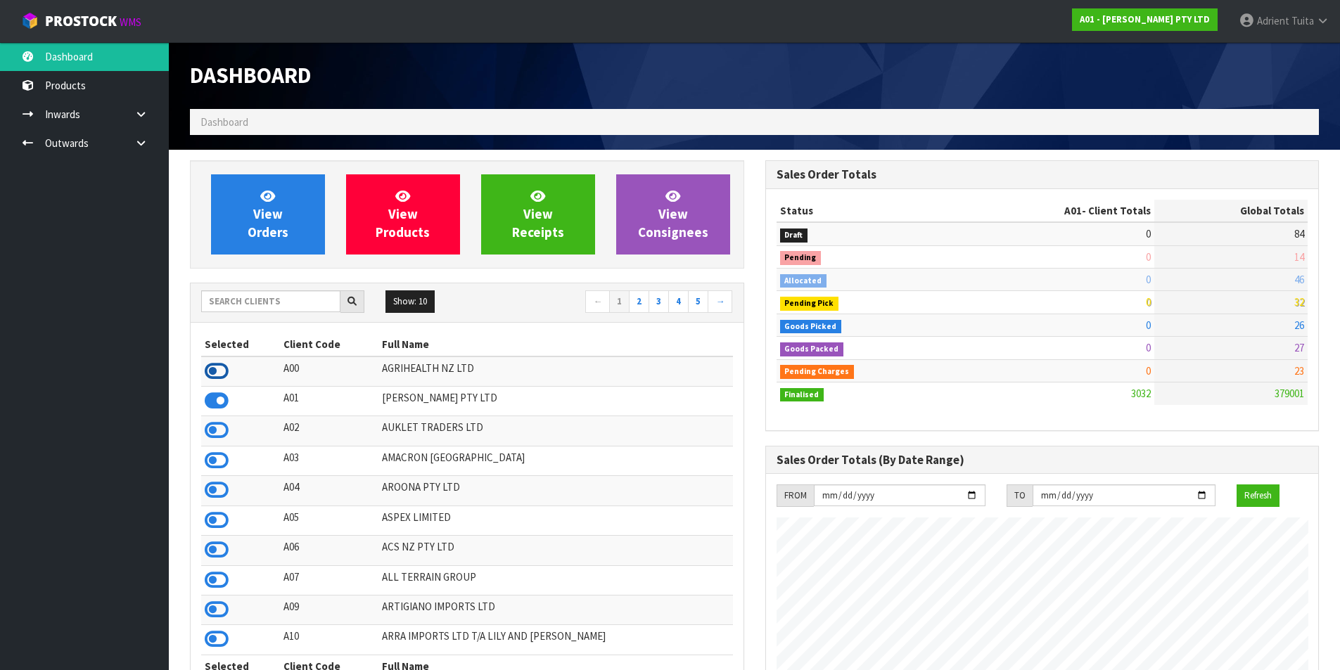
click at [222, 374] on icon at bounding box center [217, 371] width 24 height 21
click at [222, 305] on input "text" at bounding box center [270, 302] width 139 height 22
type input "K01"
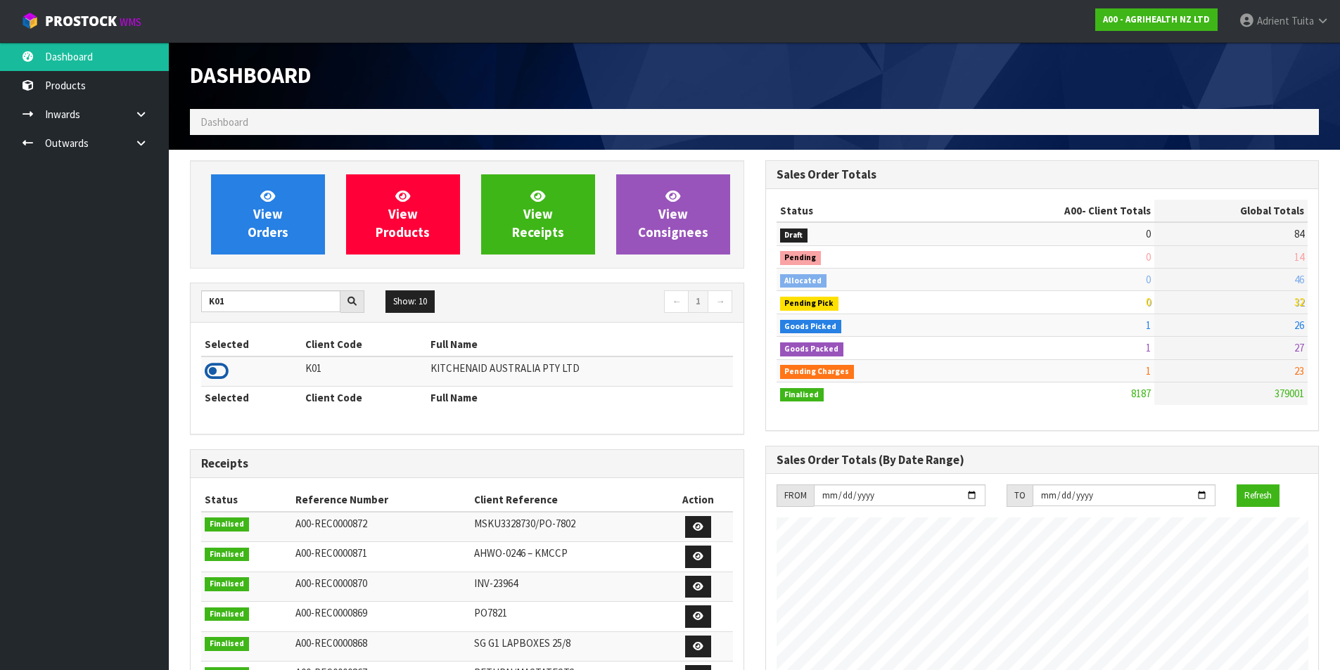
click at [226, 369] on icon at bounding box center [217, 371] width 24 height 21
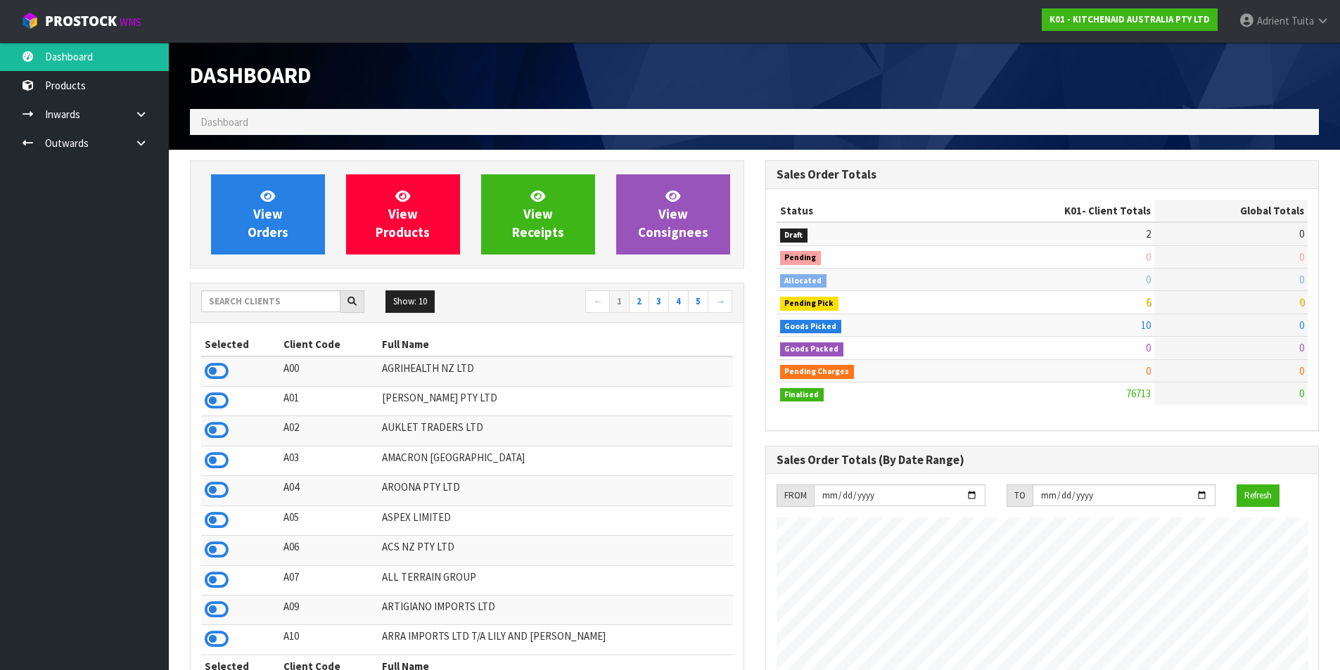
scroll to position [1066, 575]
click at [239, 307] on input "text" at bounding box center [270, 302] width 139 height 22
type input "d"
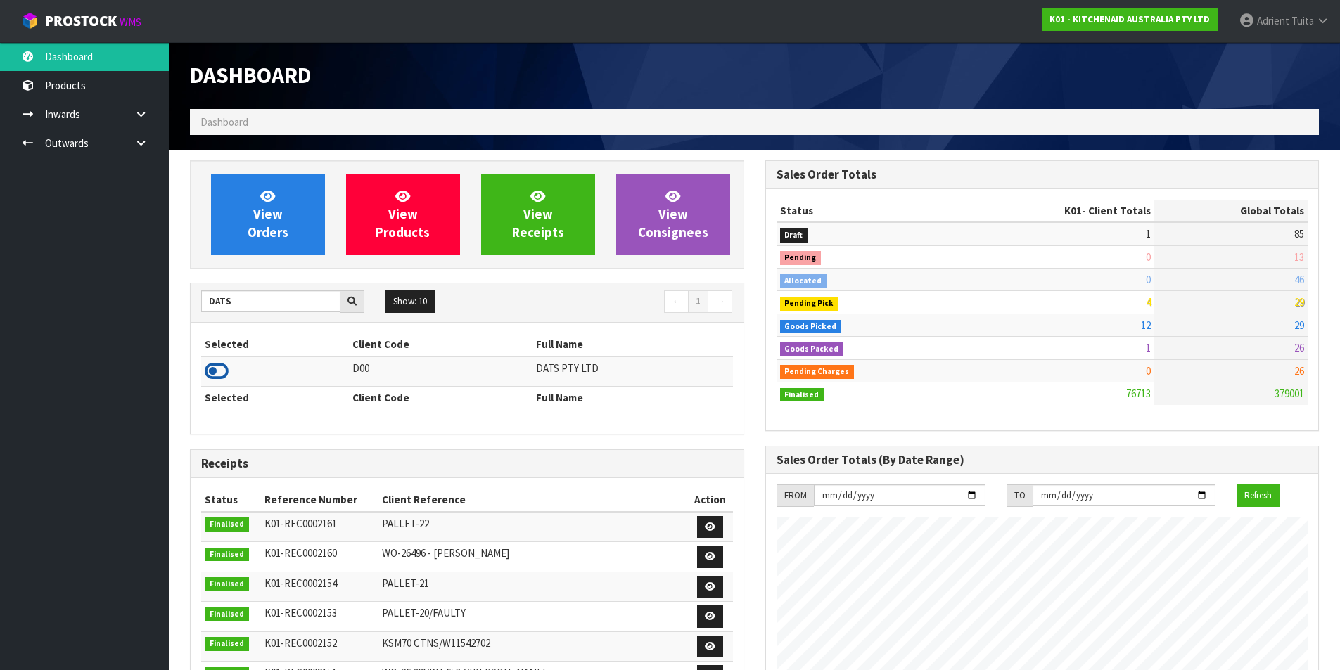
click at [211, 365] on icon at bounding box center [217, 371] width 24 height 21
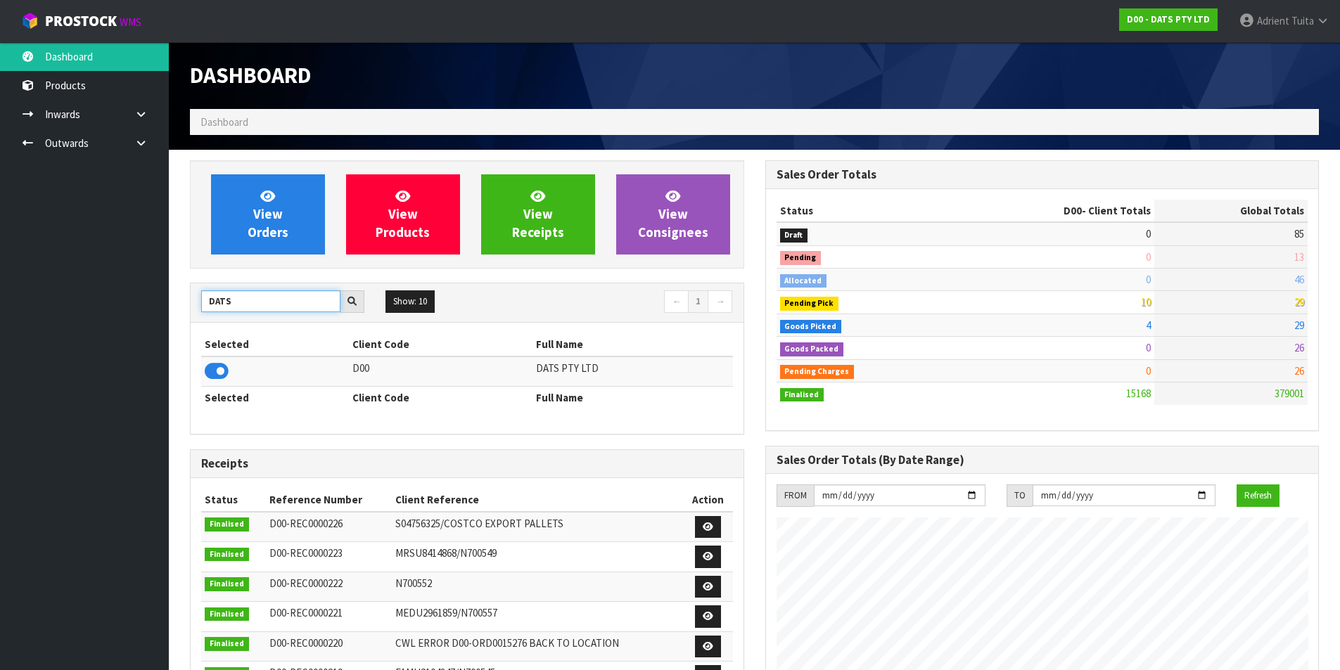
click at [205, 303] on input "DATS" at bounding box center [270, 302] width 139 height 22
type input "K01"
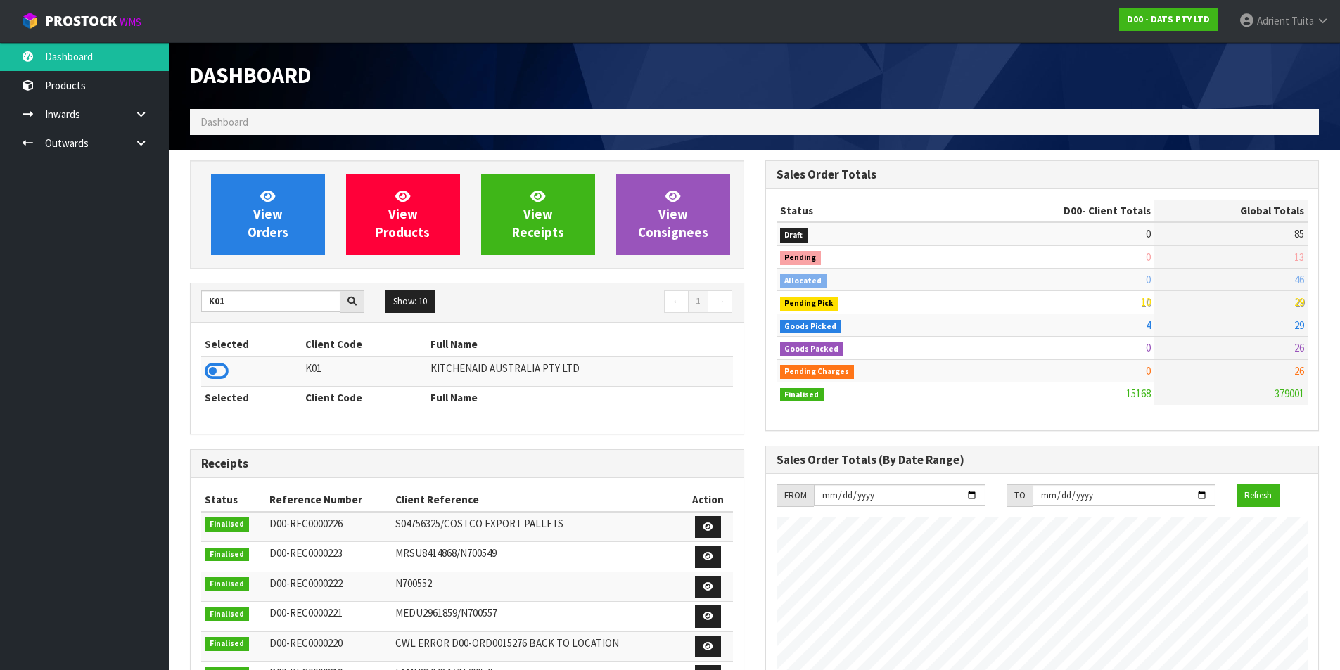
drag, startPoint x: 230, startPoint y: 365, endPoint x: 222, endPoint y: 369, distance: 9.1
click at [229, 365] on td at bounding box center [251, 372] width 101 height 30
click at [222, 369] on icon at bounding box center [217, 371] width 24 height 21
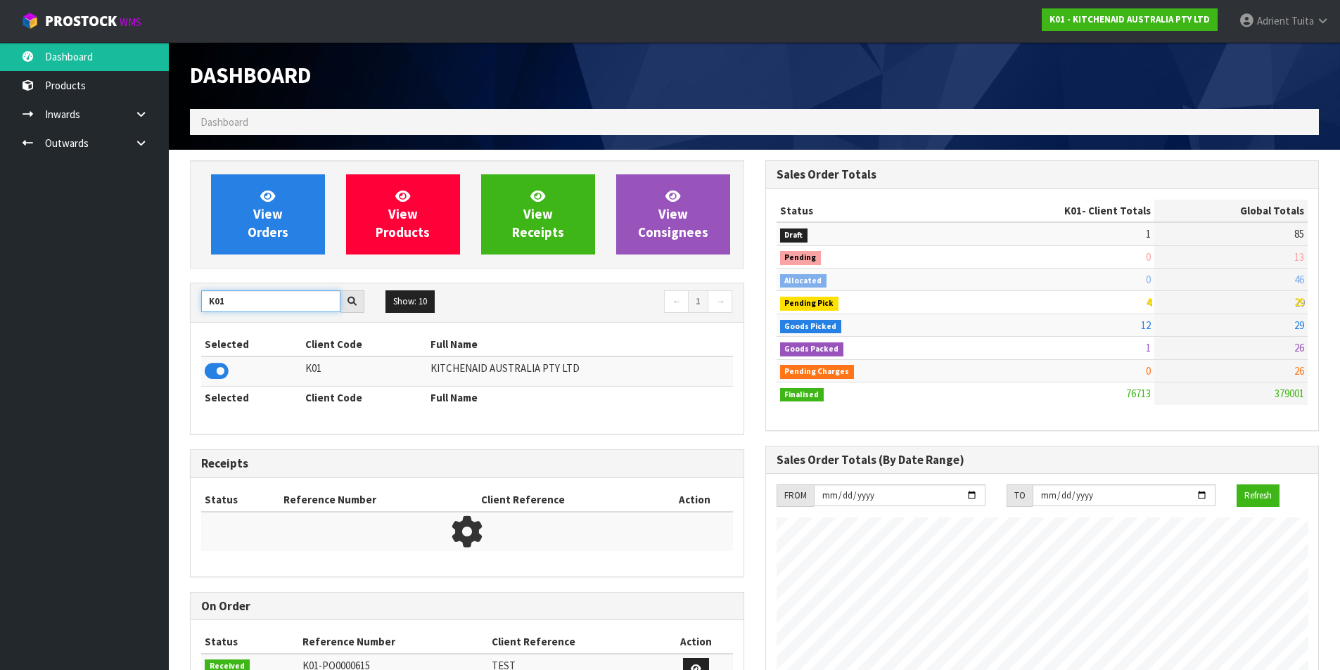
click at [211, 305] on input "K01" at bounding box center [270, 302] width 139 height 22
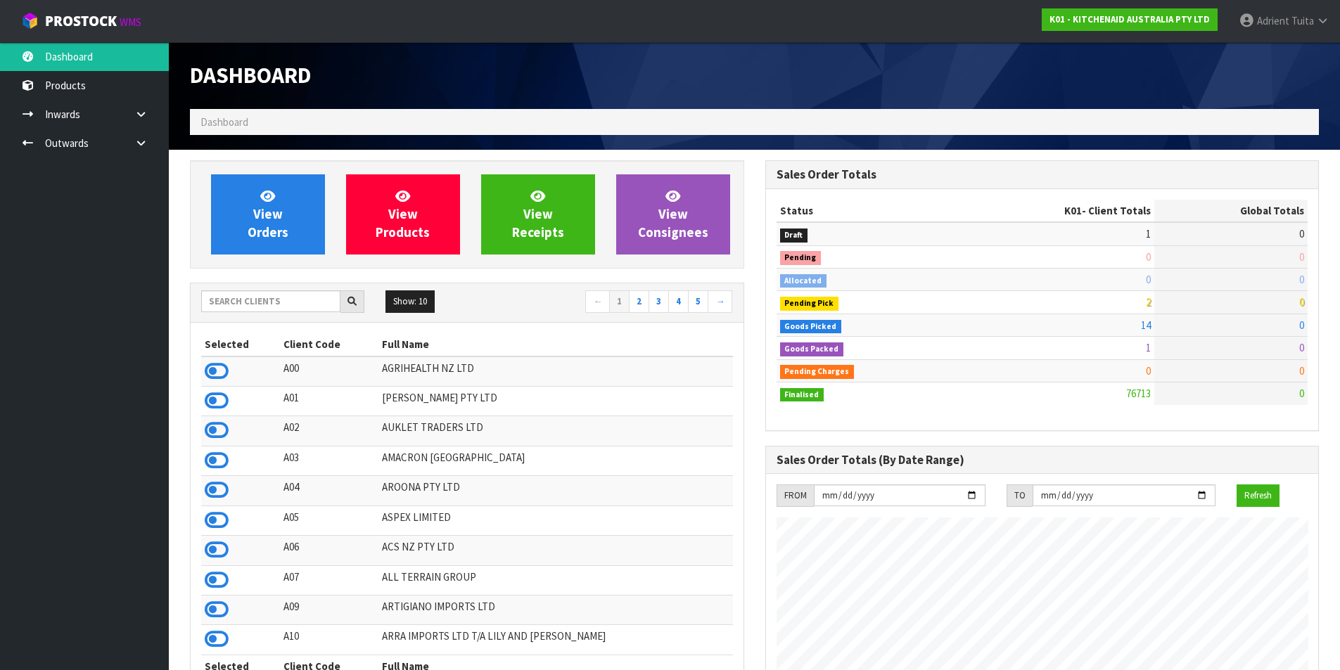
scroll to position [1066, 575]
click at [224, 303] on input "text" at bounding box center [270, 302] width 139 height 22
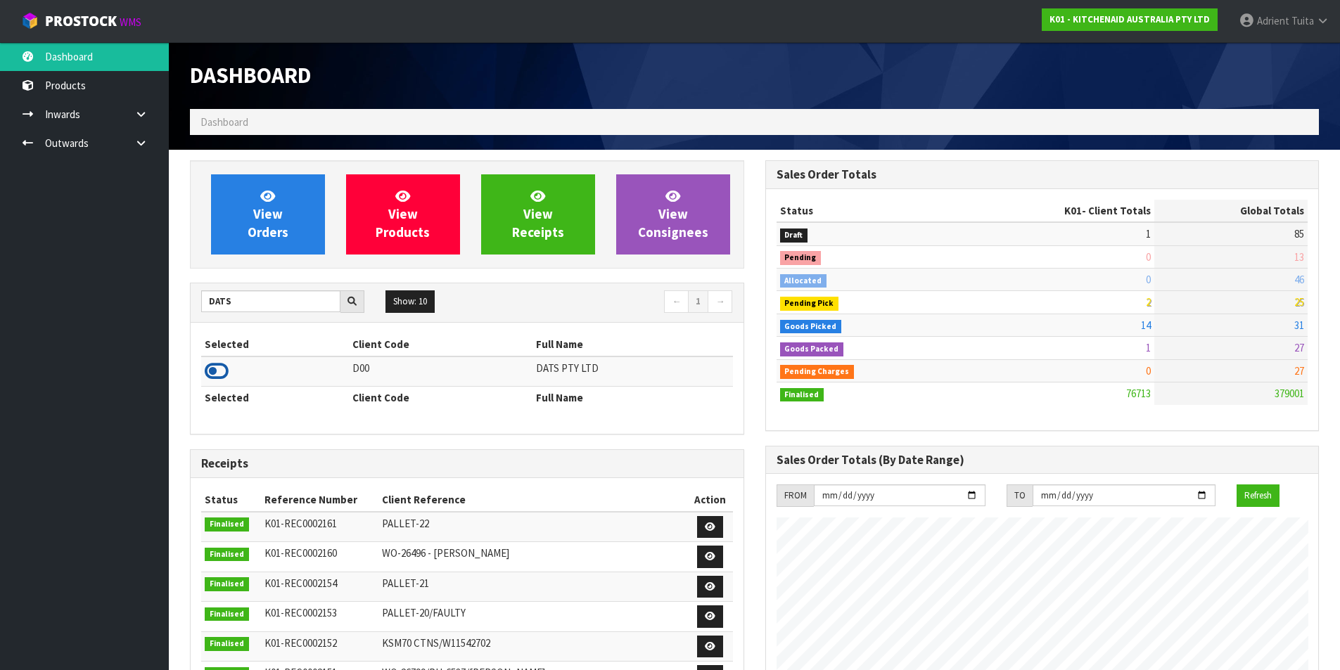
click at [206, 374] on icon at bounding box center [217, 371] width 24 height 21
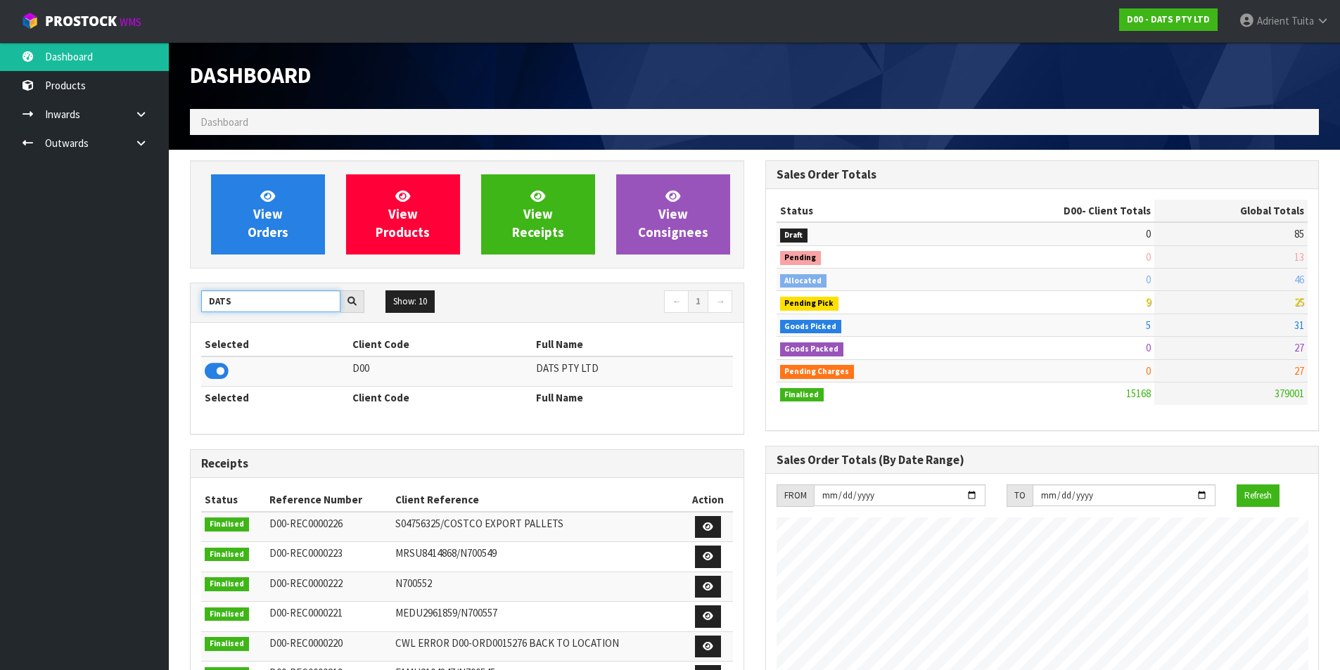
click at [221, 302] on input "DATS" at bounding box center [270, 302] width 139 height 22
click at [208, 305] on input "DATS" at bounding box center [270, 302] width 139 height 22
type input "JUI"
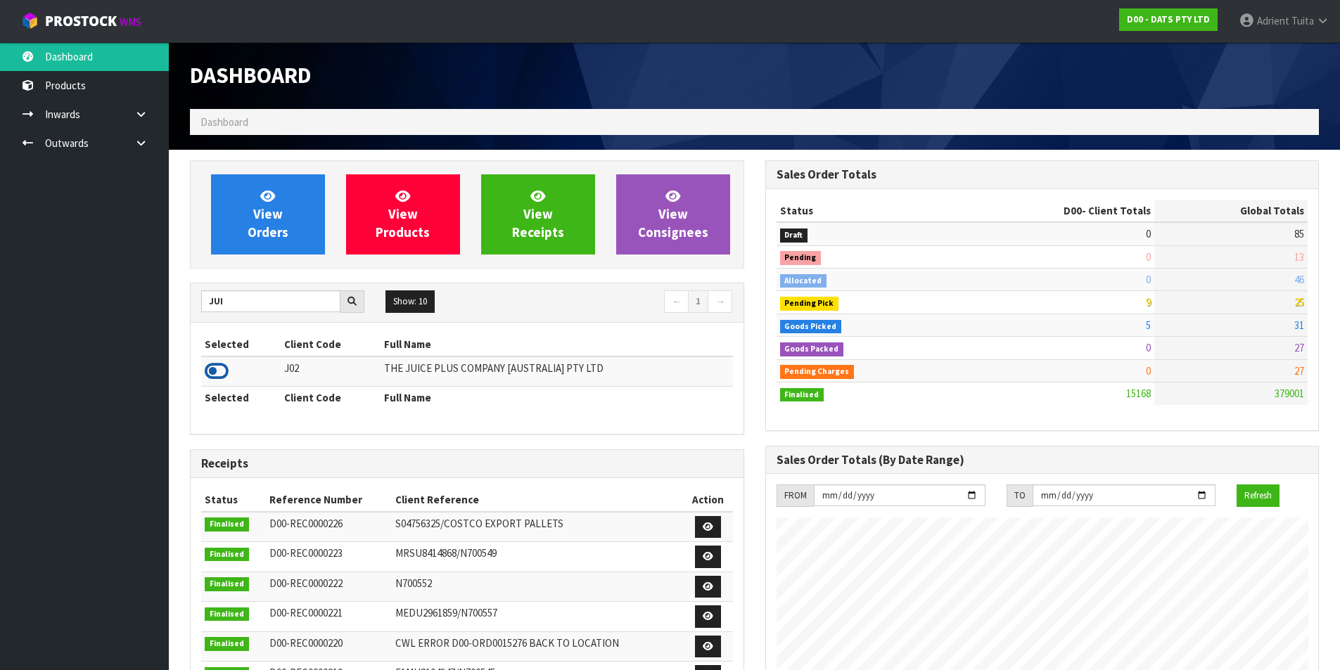
click at [210, 371] on icon at bounding box center [217, 371] width 24 height 21
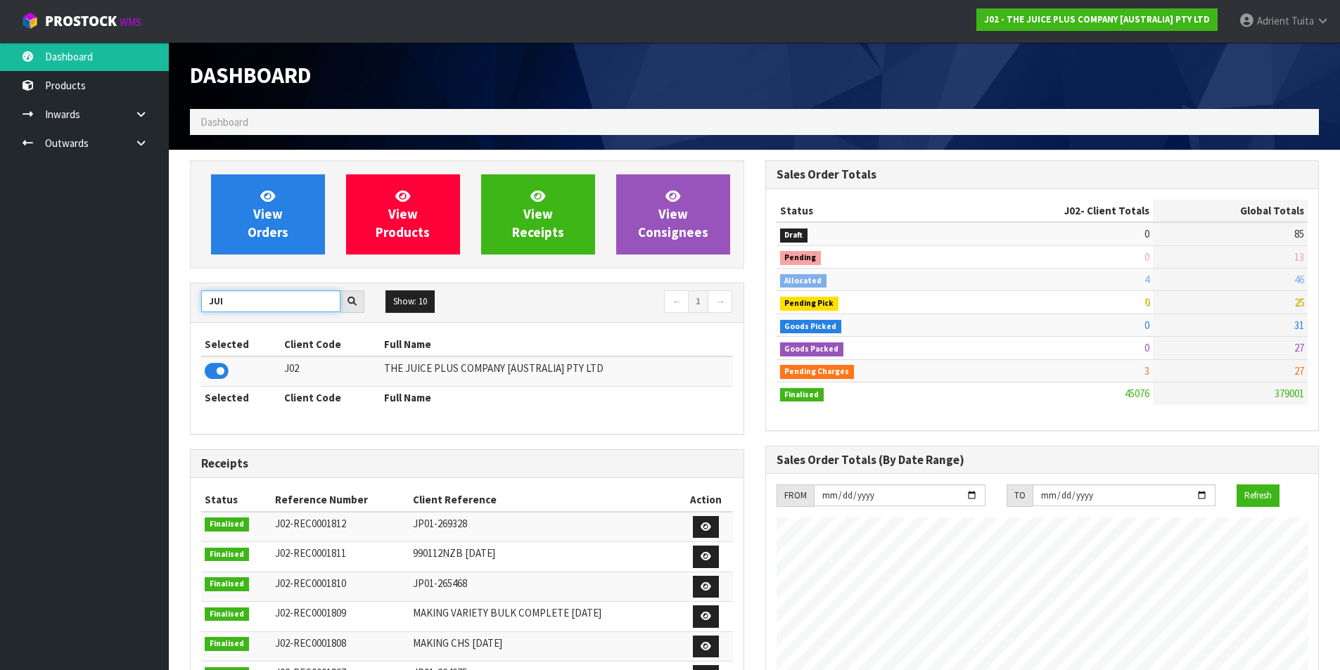
click at [204, 307] on input "JUI" at bounding box center [270, 302] width 139 height 22
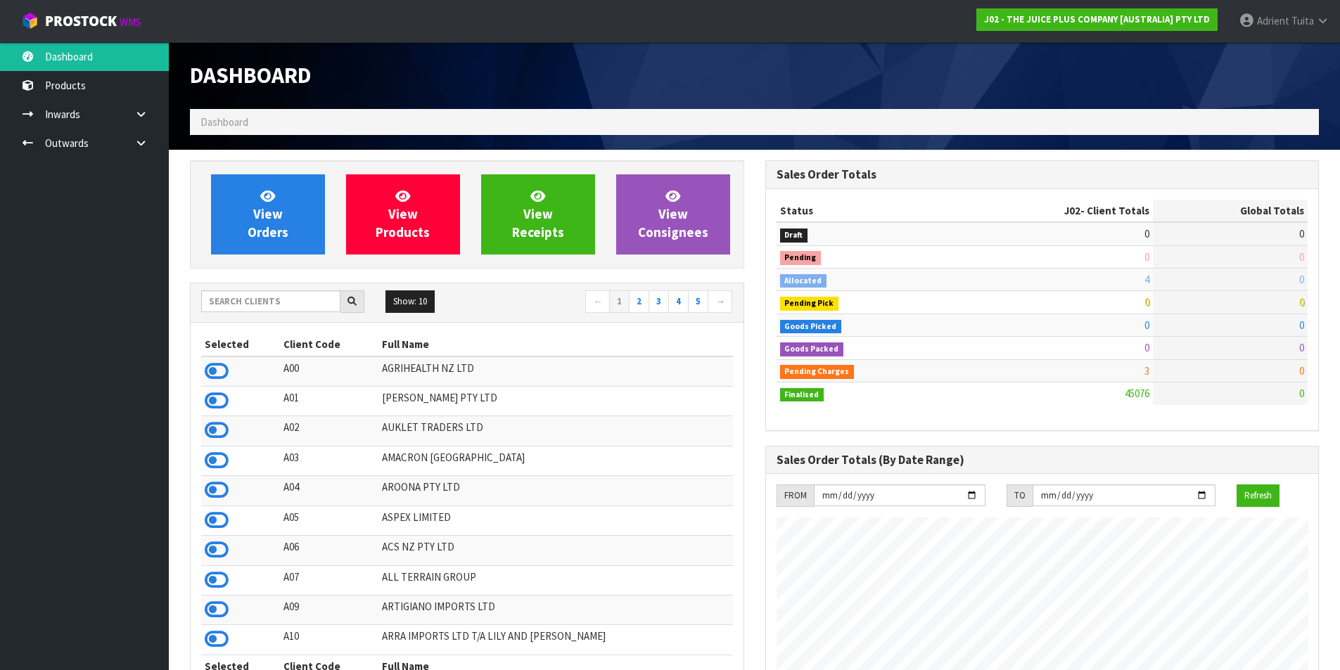
scroll to position [1066, 575]
click at [241, 287] on div "Show: 10 5 10 25 50 ← 1 2 3 4 5 →" at bounding box center [467, 303] width 553 height 39
click at [241, 299] on input "text" at bounding box center [270, 302] width 139 height 22
type input "K01"
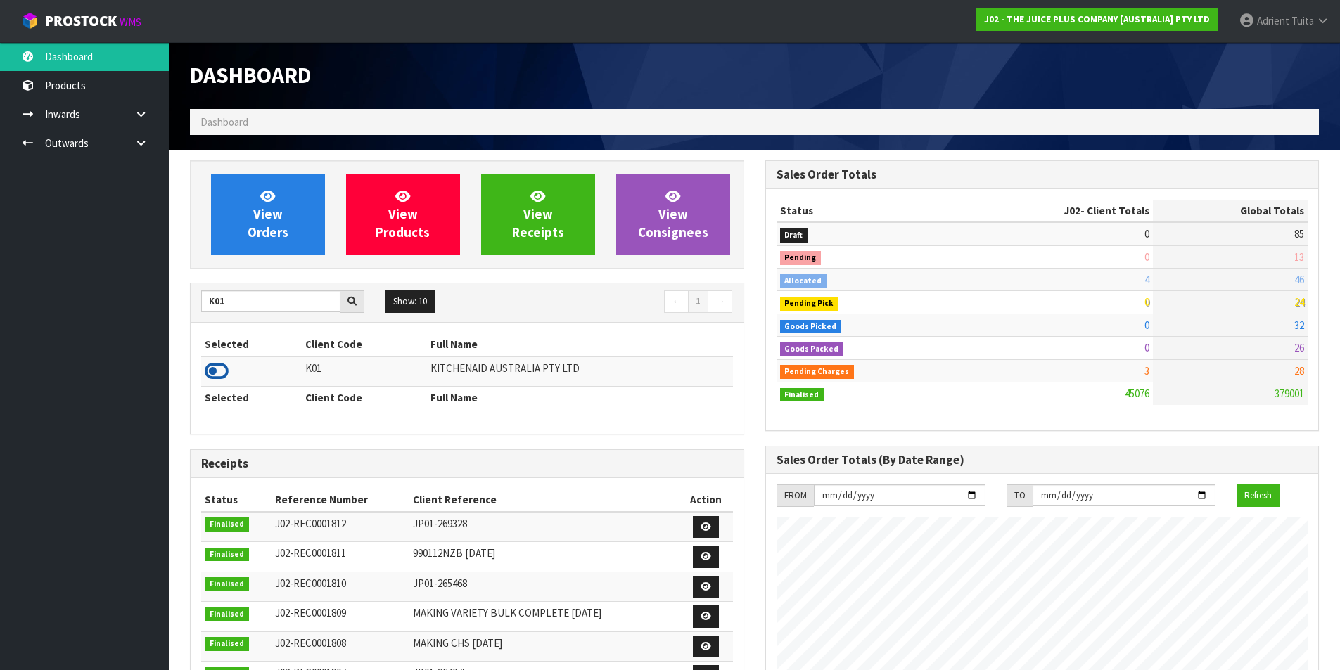
click at [221, 362] on icon at bounding box center [217, 371] width 24 height 21
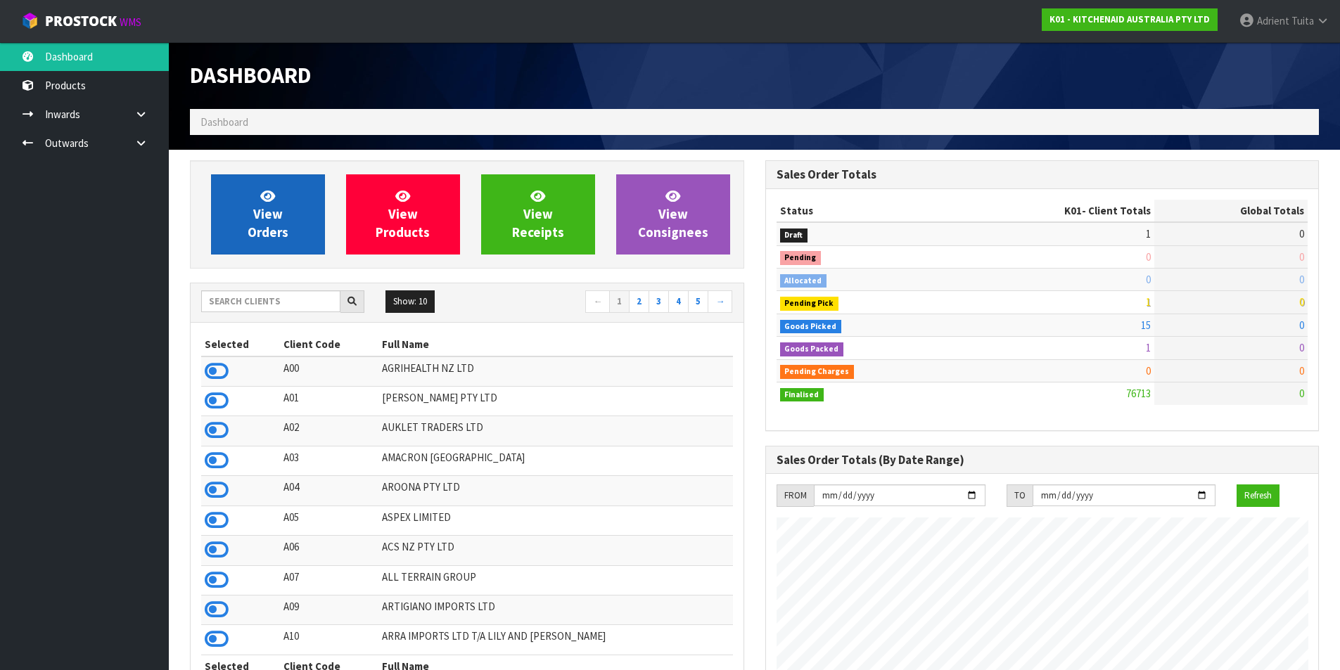
scroll to position [1066, 575]
click at [289, 212] on link "View Orders" at bounding box center [268, 214] width 114 height 80
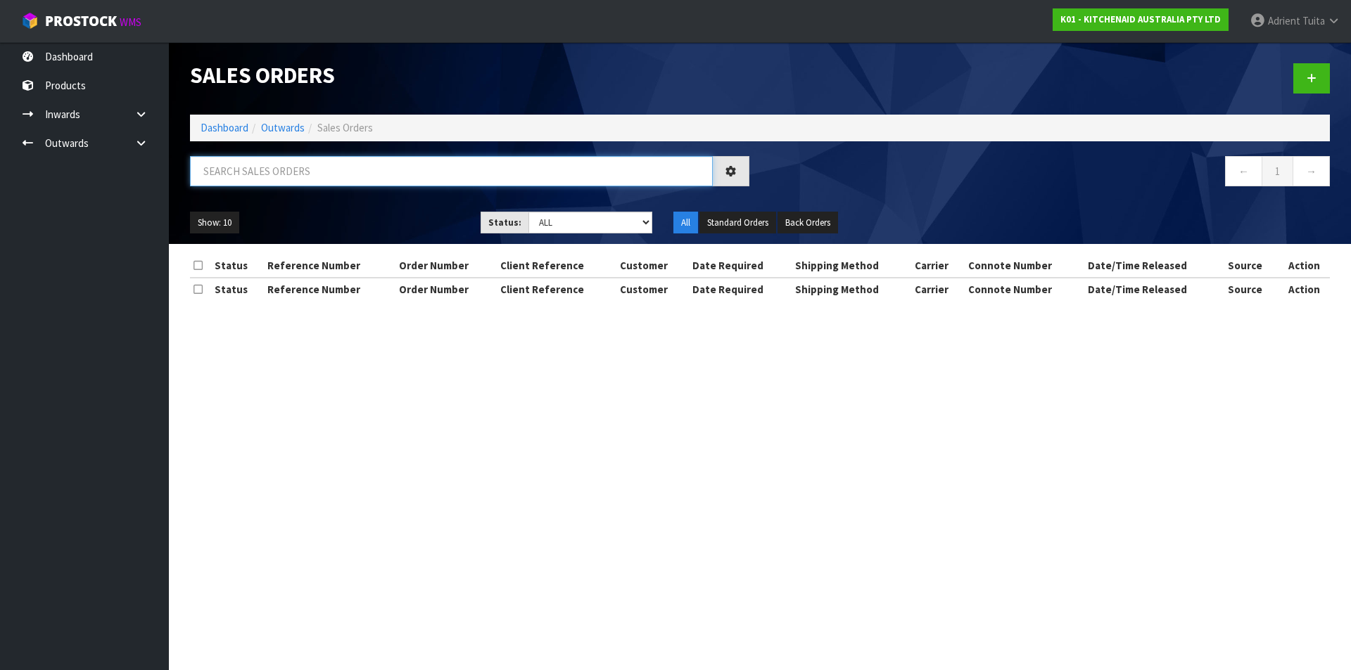
drag, startPoint x: 286, startPoint y: 182, endPoint x: 291, endPoint y: 158, distance: 24.3
click at [287, 176] on input "text" at bounding box center [451, 171] width 523 height 30
type input "2467"
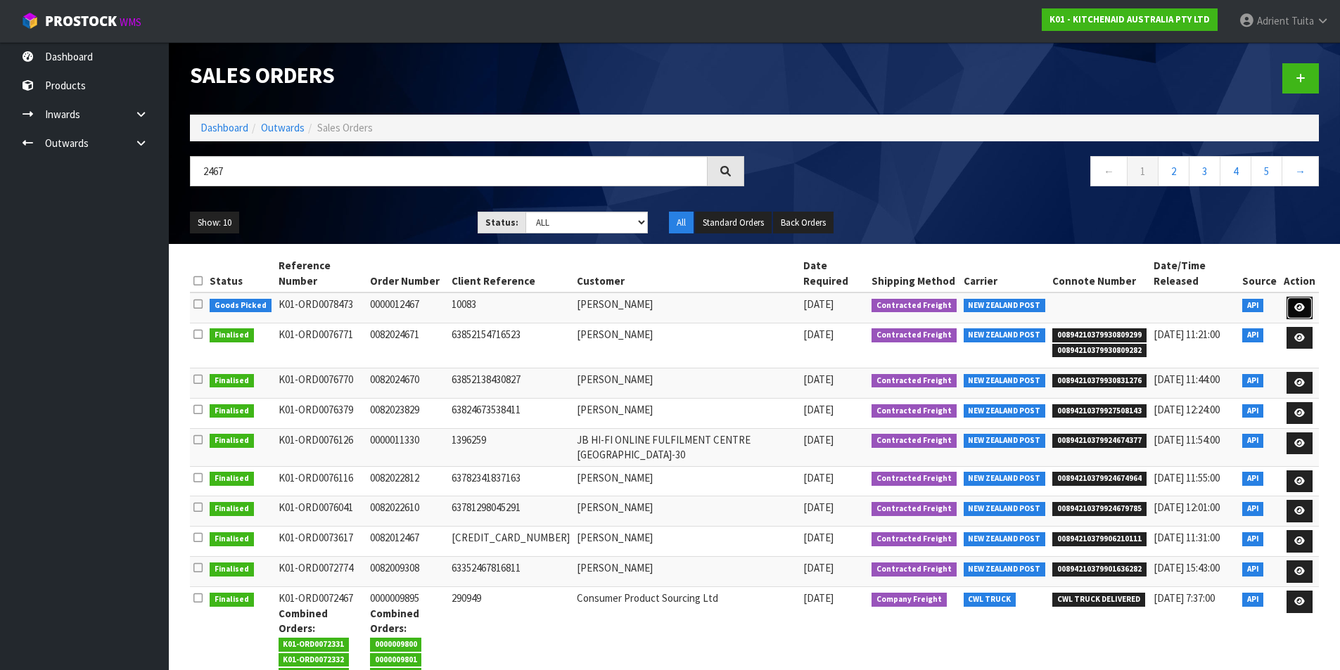
click at [1302, 303] on icon at bounding box center [1300, 307] width 11 height 9
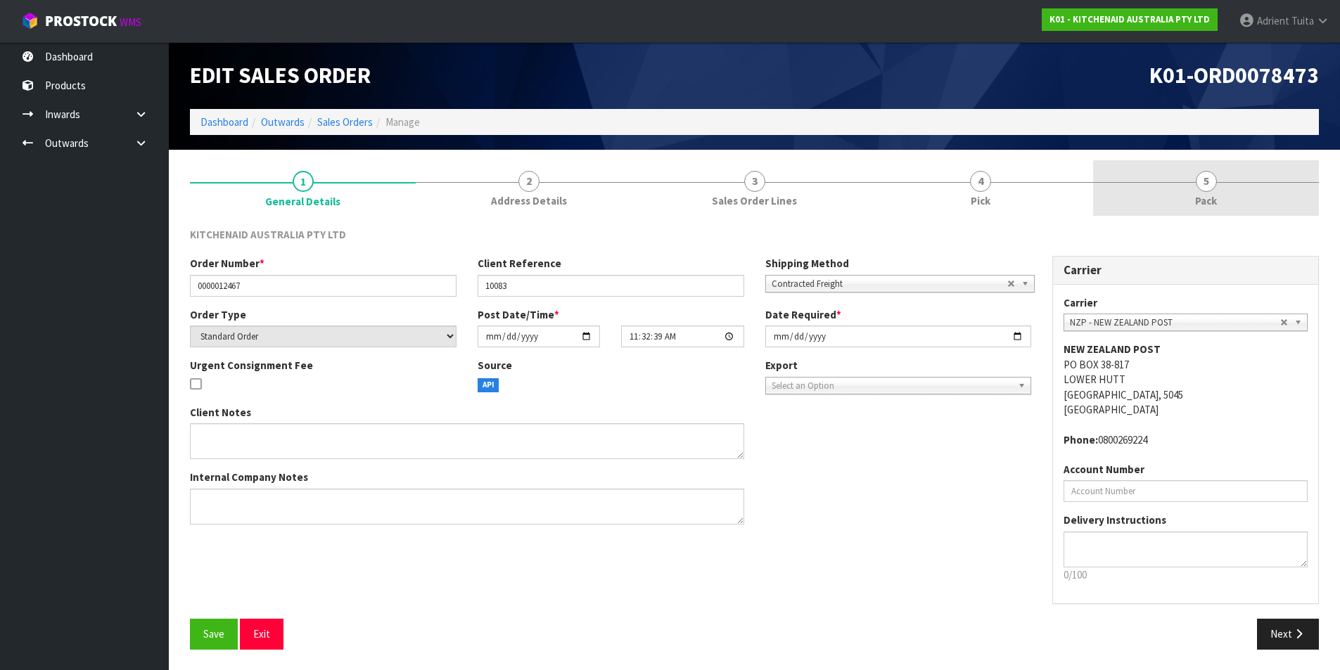
click at [1244, 197] on link "5 Pack" at bounding box center [1206, 188] width 226 height 56
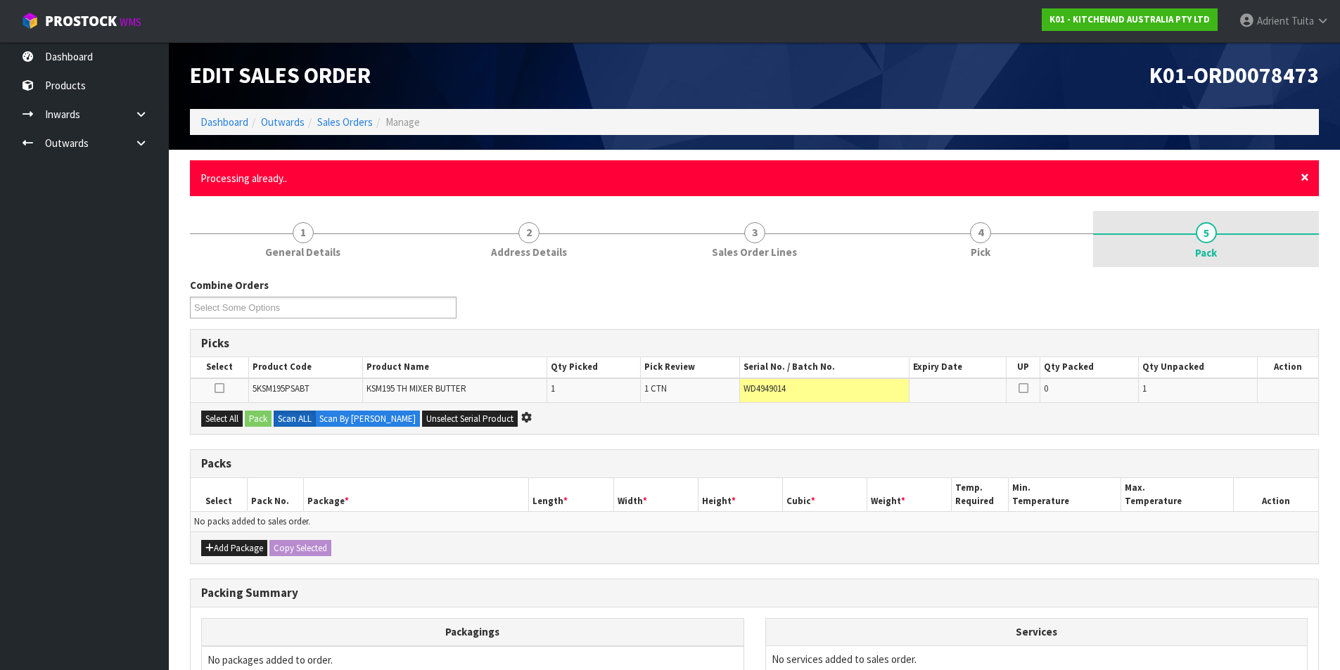
click at [1302, 179] on span "×" at bounding box center [1305, 177] width 8 height 20
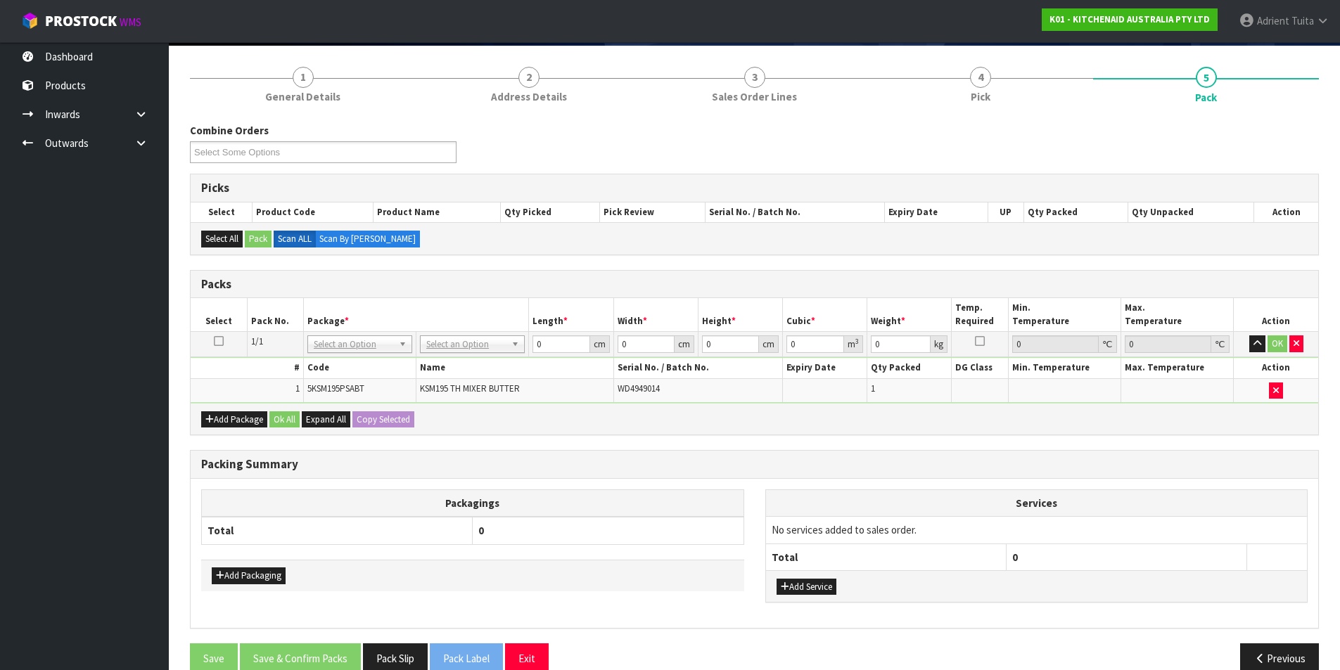
scroll to position [129, 0]
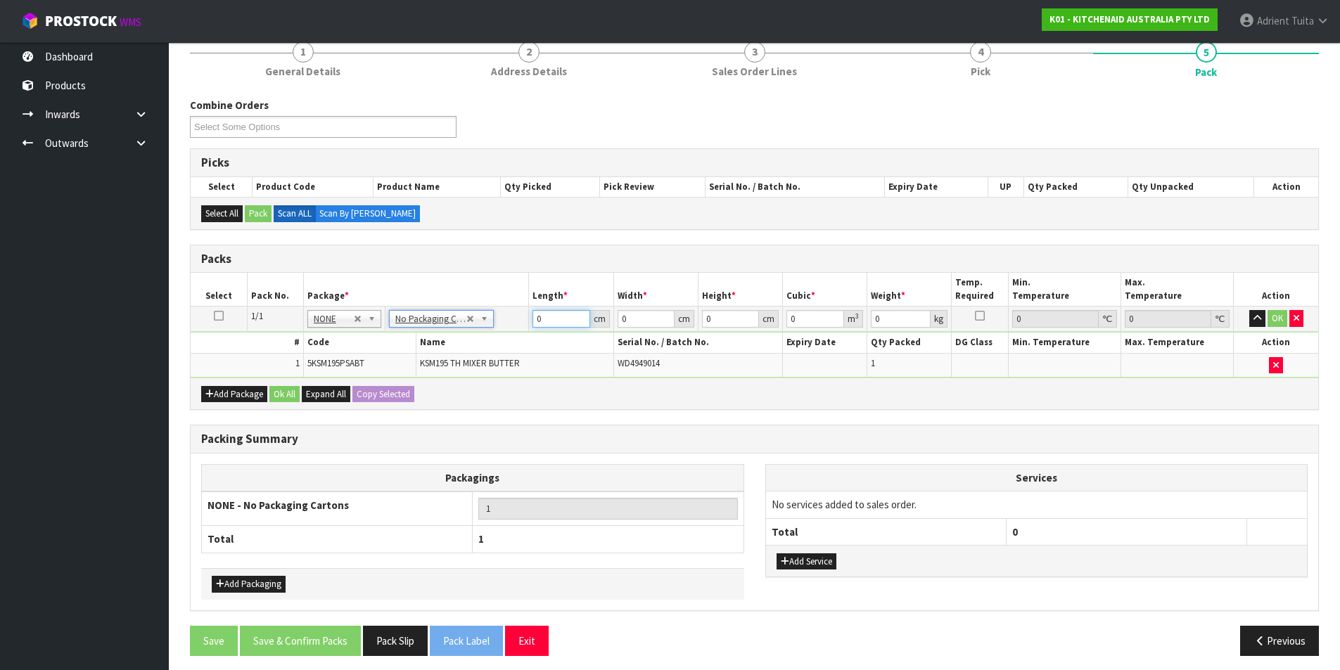
click at [569, 315] on input "0" at bounding box center [561, 319] width 57 height 18
type input "42"
type input "29"
type input "4"
type input "0.004872"
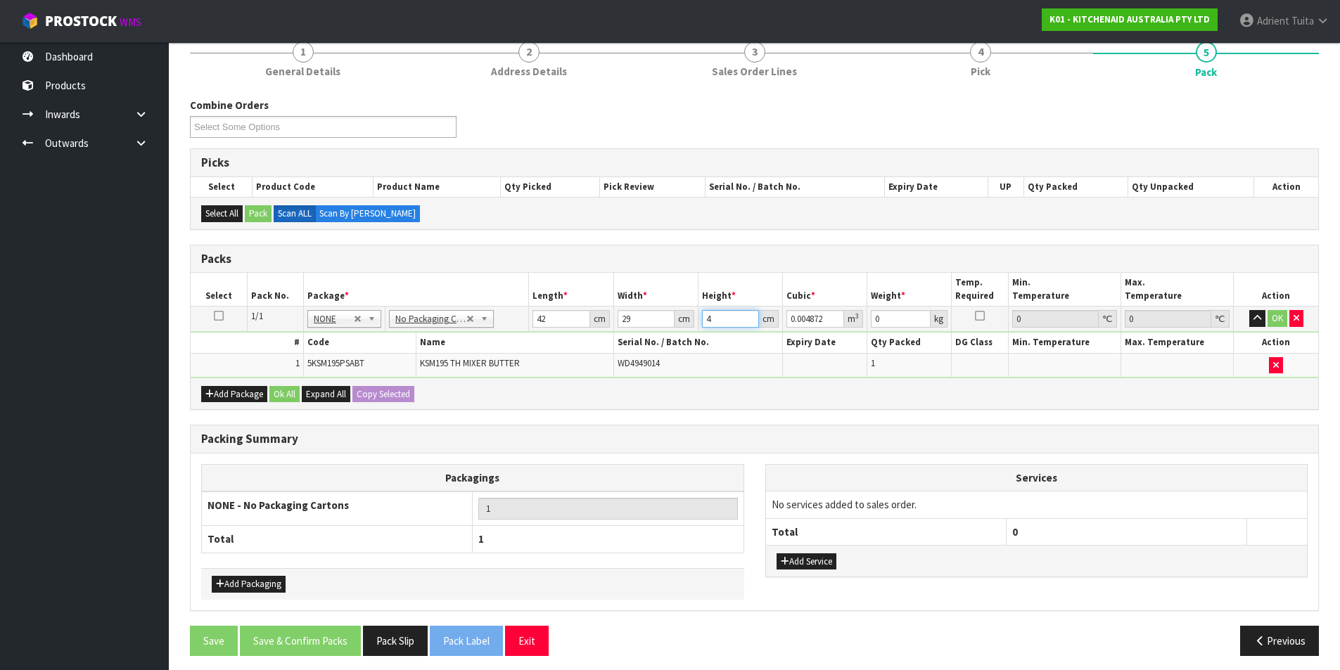
type input "43"
type input "0.052374"
type input "43"
type input "13"
click at [1273, 322] on button "OK" at bounding box center [1278, 318] width 20 height 17
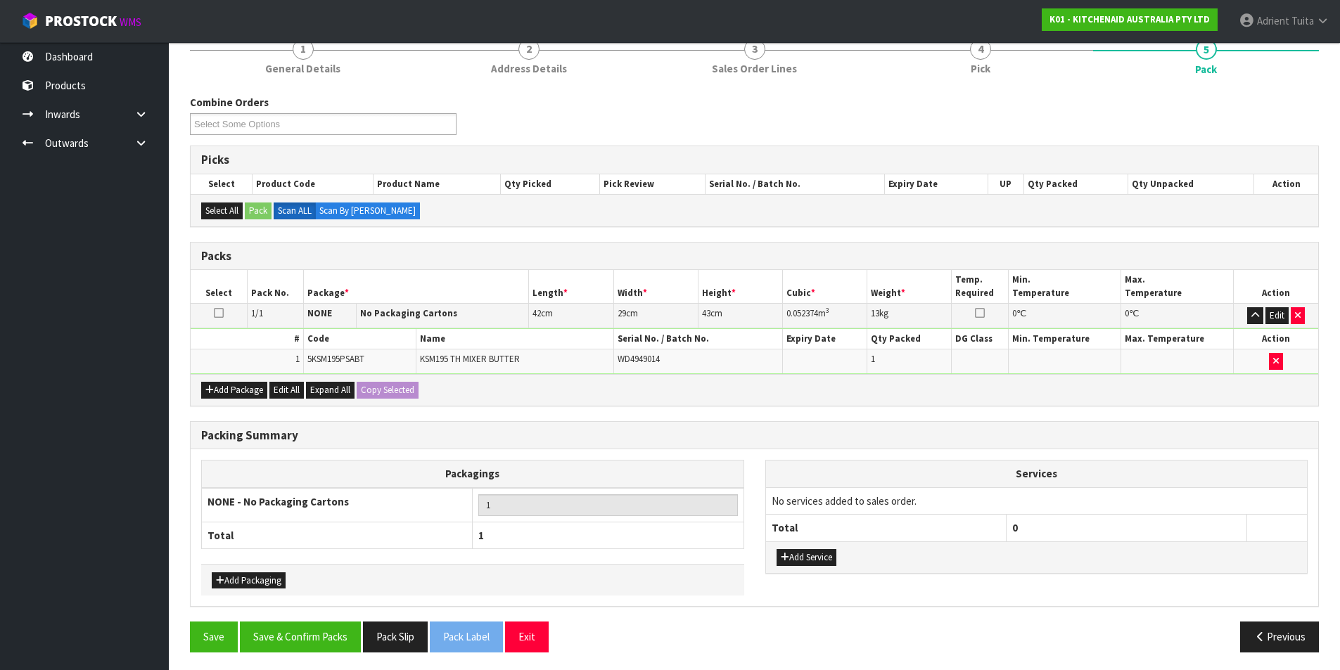
scroll to position [136, 0]
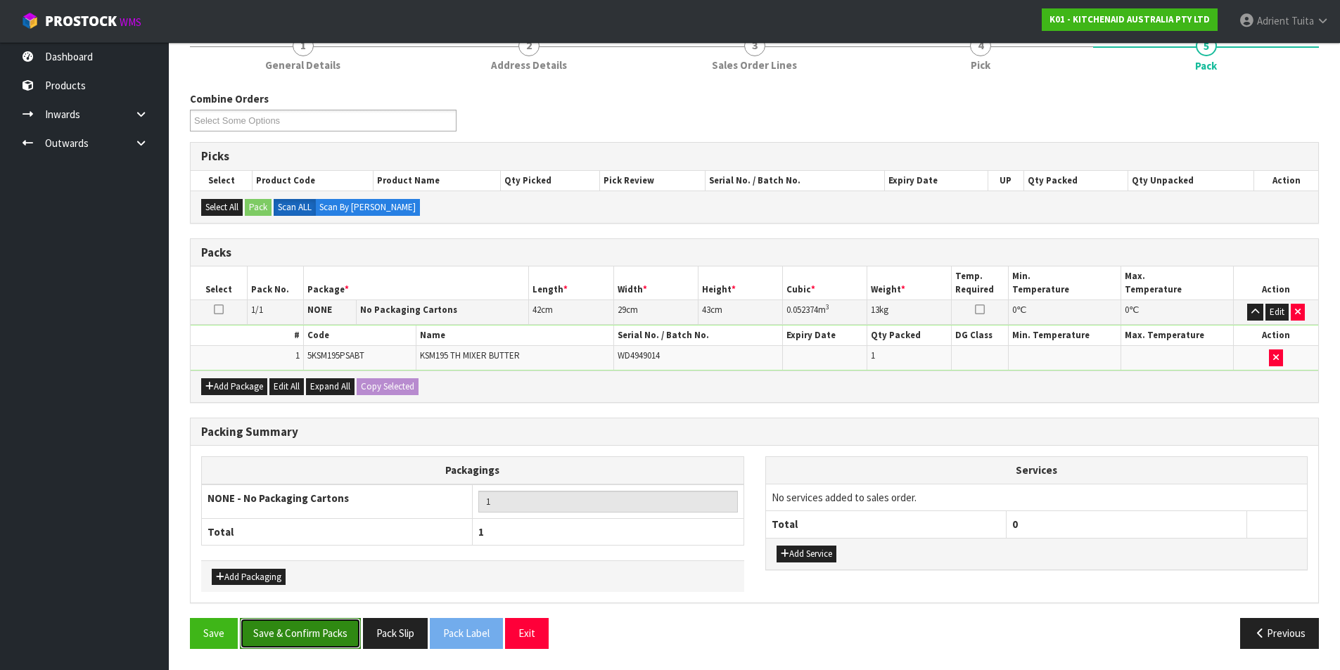
click at [326, 646] on button "Save & Confirm Packs" at bounding box center [300, 633] width 121 height 30
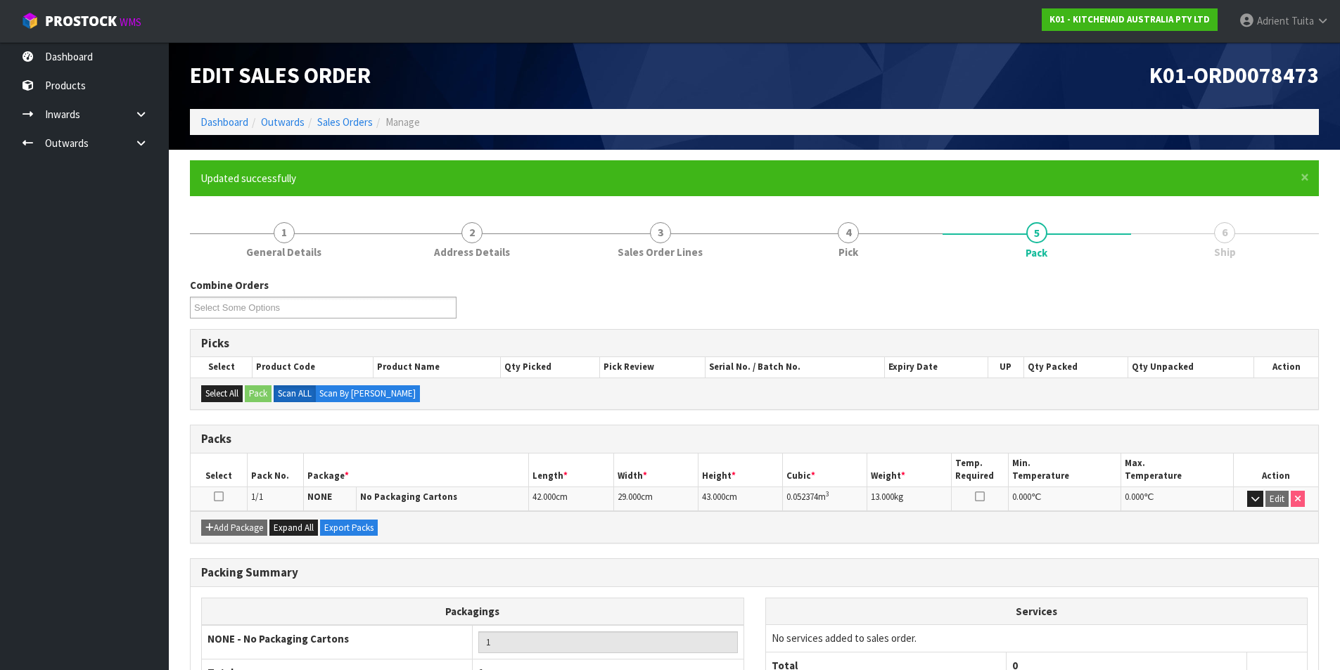
scroll to position [109, 0]
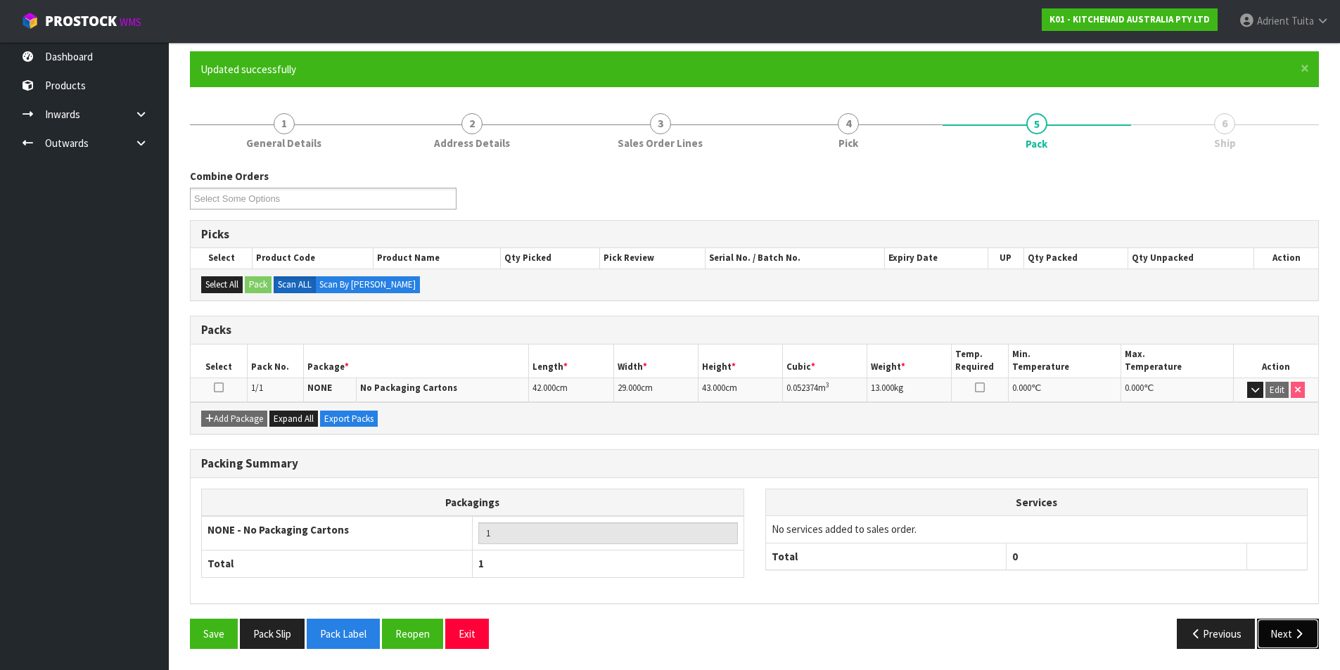
drag, startPoint x: 1306, startPoint y: 632, endPoint x: 1294, endPoint y: 630, distance: 12.0
click at [1303, 632] on button "Next" at bounding box center [1288, 634] width 62 height 30
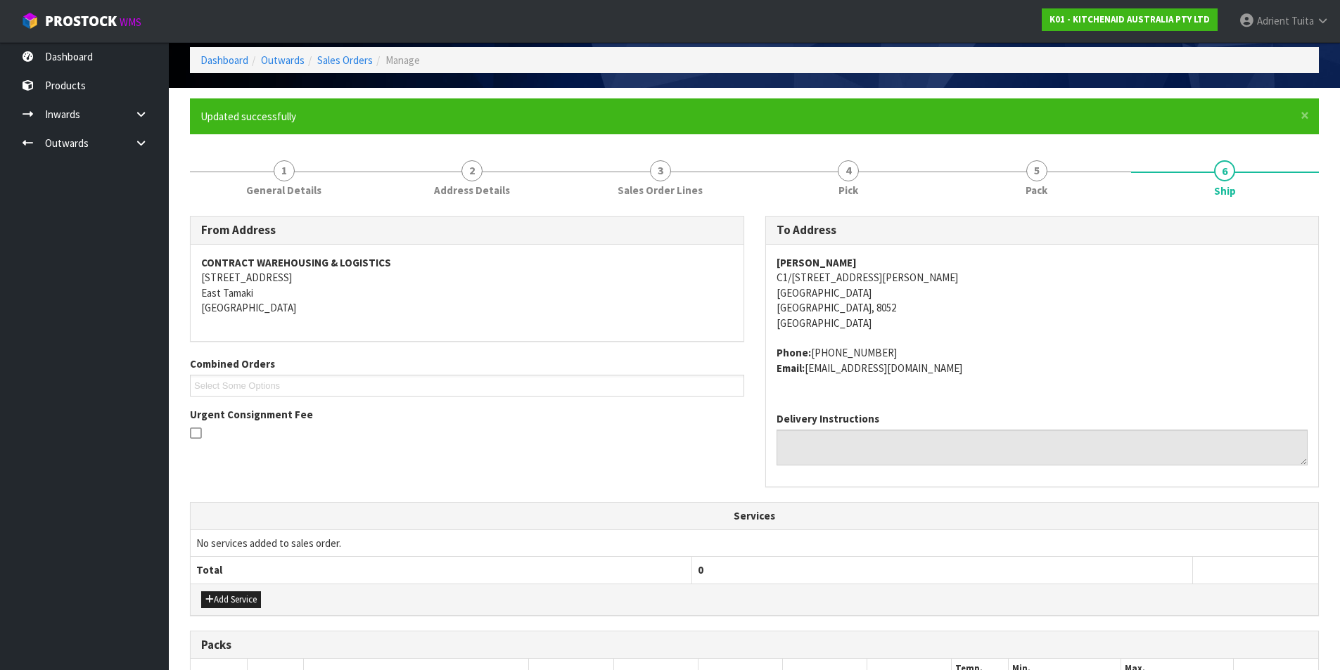
scroll to position [293, 0]
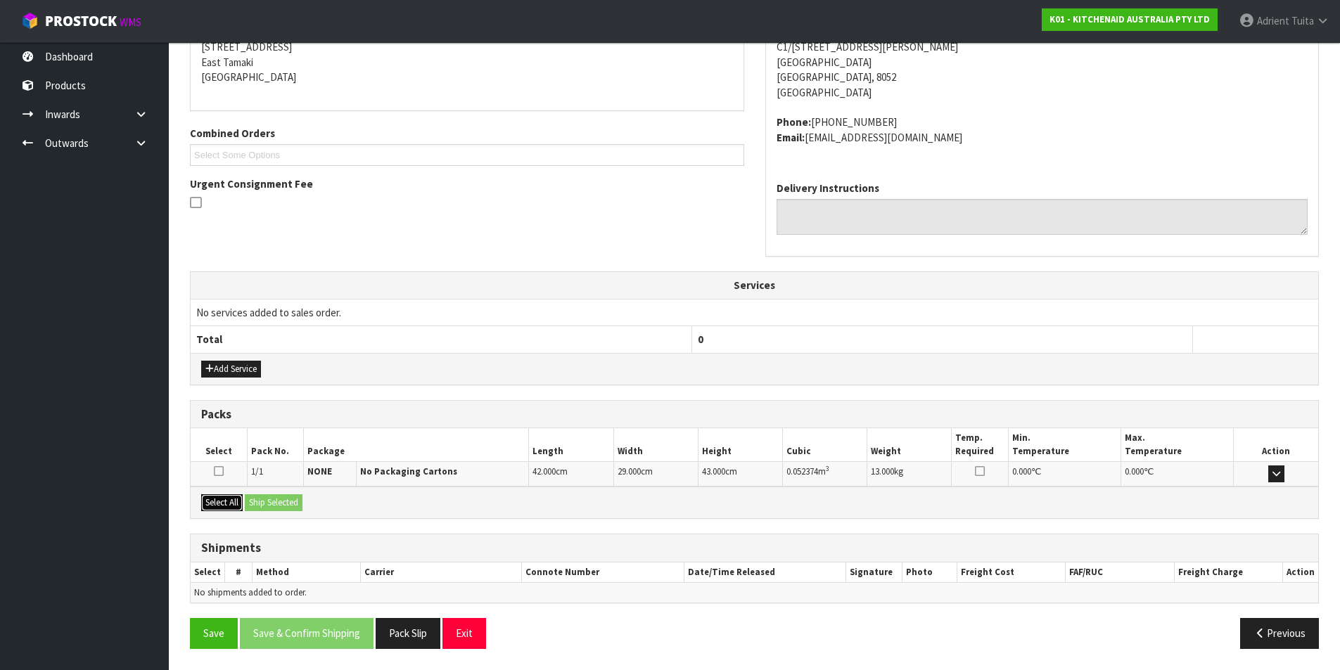
drag, startPoint x: 230, startPoint y: 504, endPoint x: 244, endPoint y: 500, distance: 14.7
click at [231, 504] on button "Select All" at bounding box center [222, 503] width 42 height 17
click at [253, 499] on button "Ship Selected" at bounding box center [274, 503] width 58 height 17
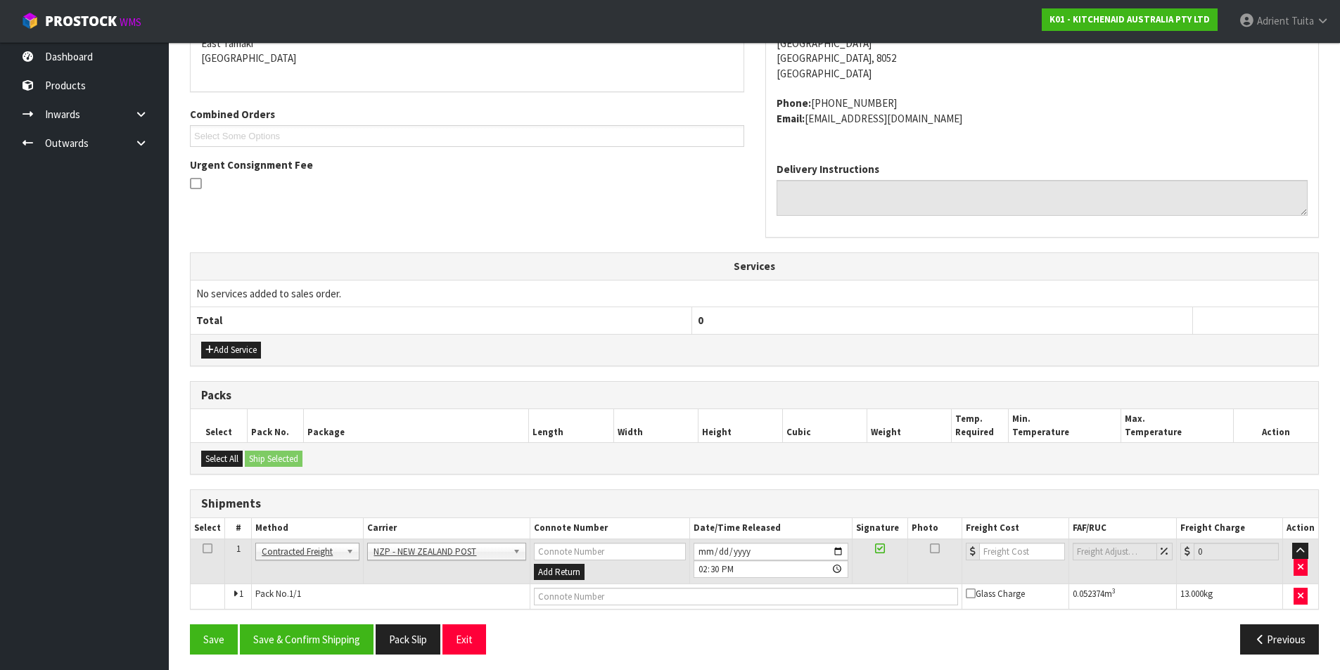
scroll to position [317, 0]
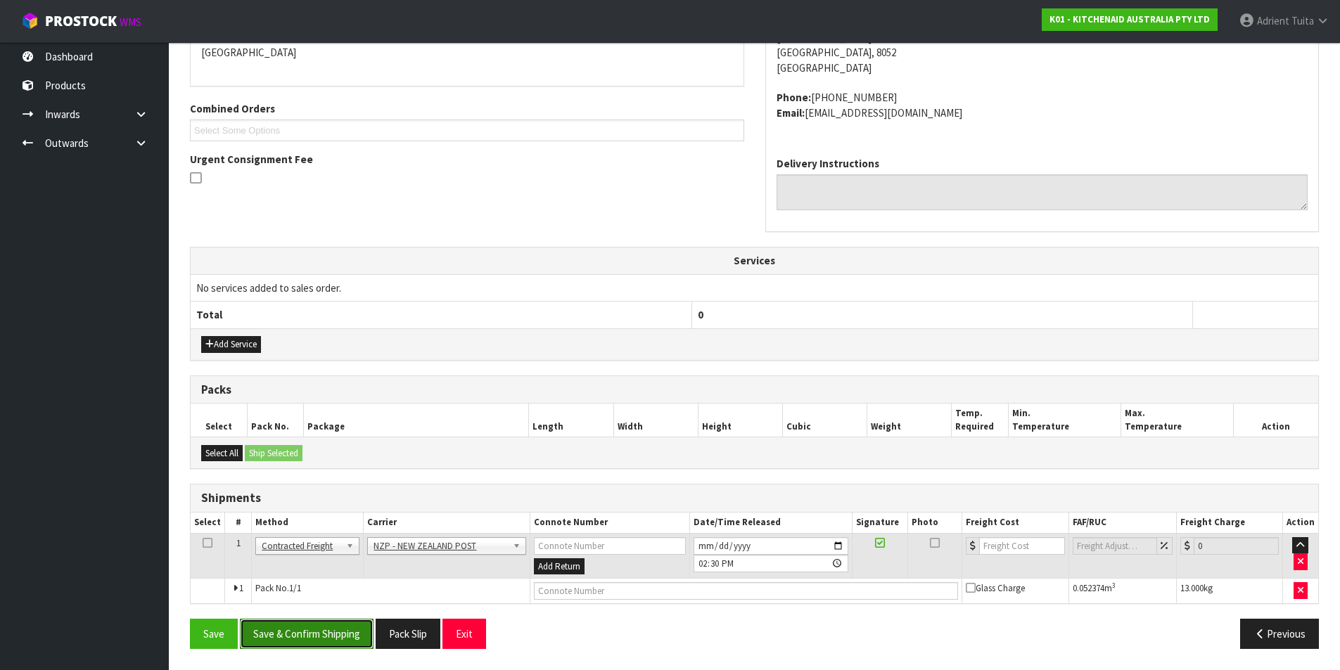
click at [295, 626] on button "Save & Confirm Shipping" at bounding box center [307, 634] width 134 height 30
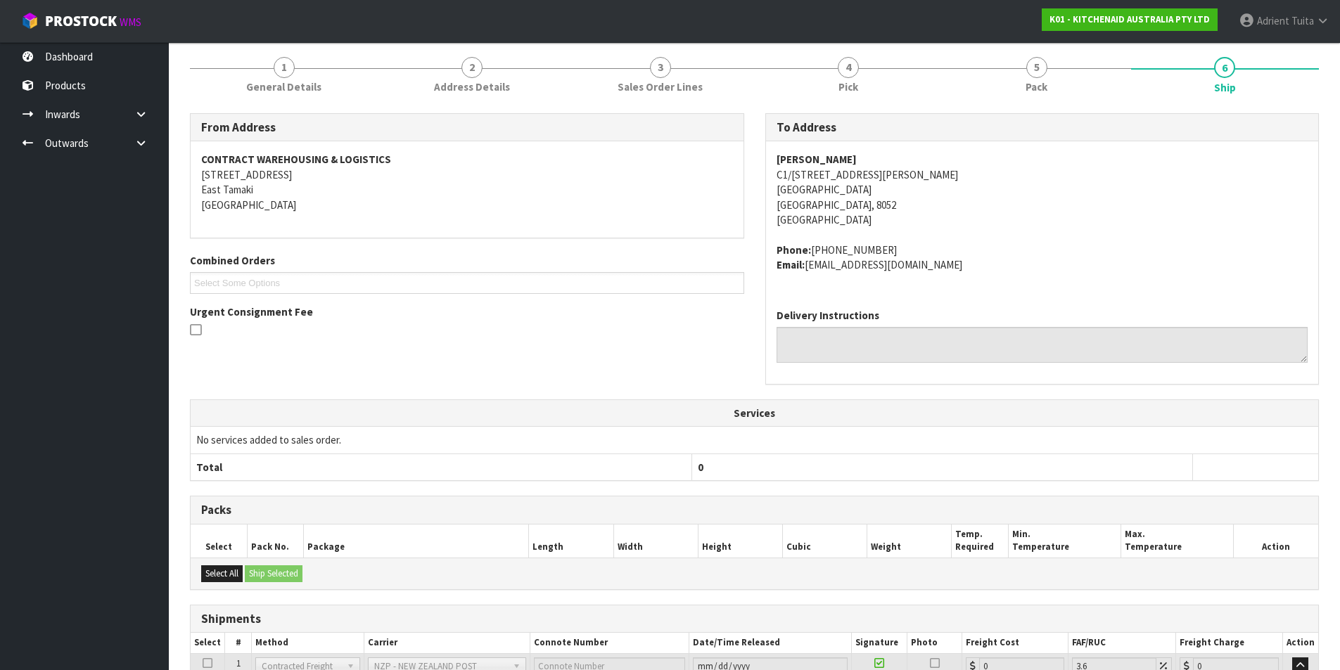
scroll to position [298, 0]
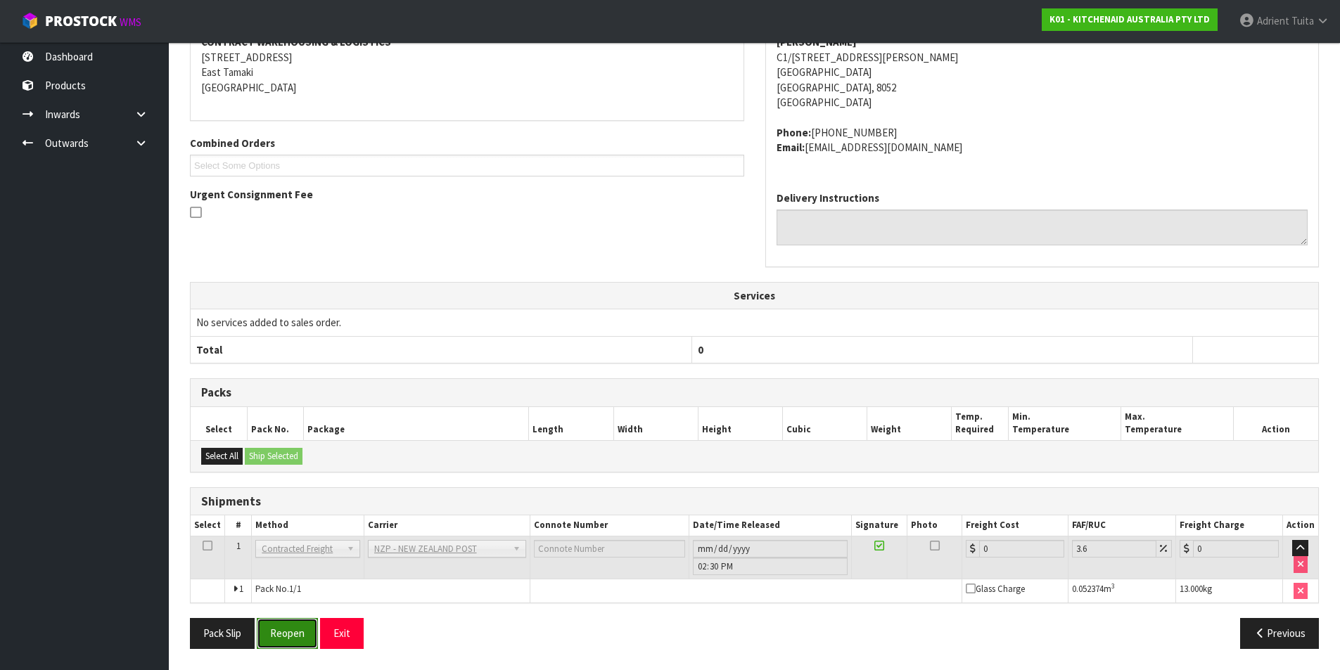
click at [295, 623] on button "Reopen" at bounding box center [287, 633] width 61 height 30
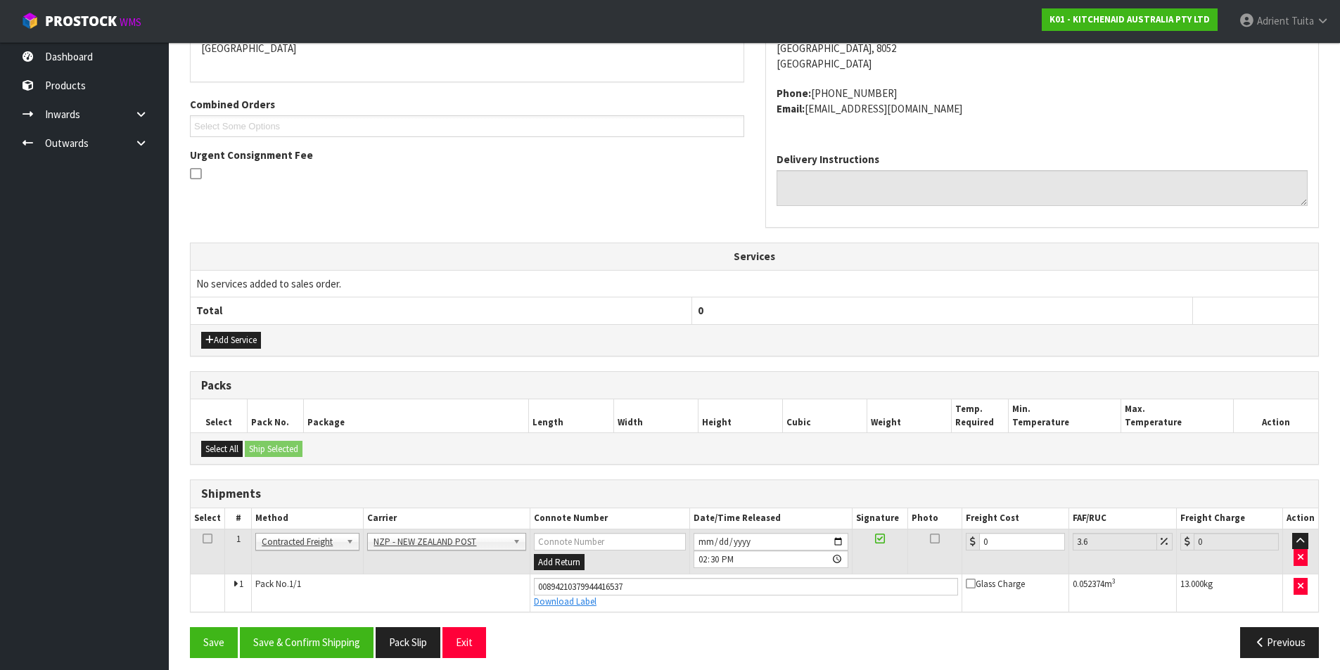
scroll to position [331, 0]
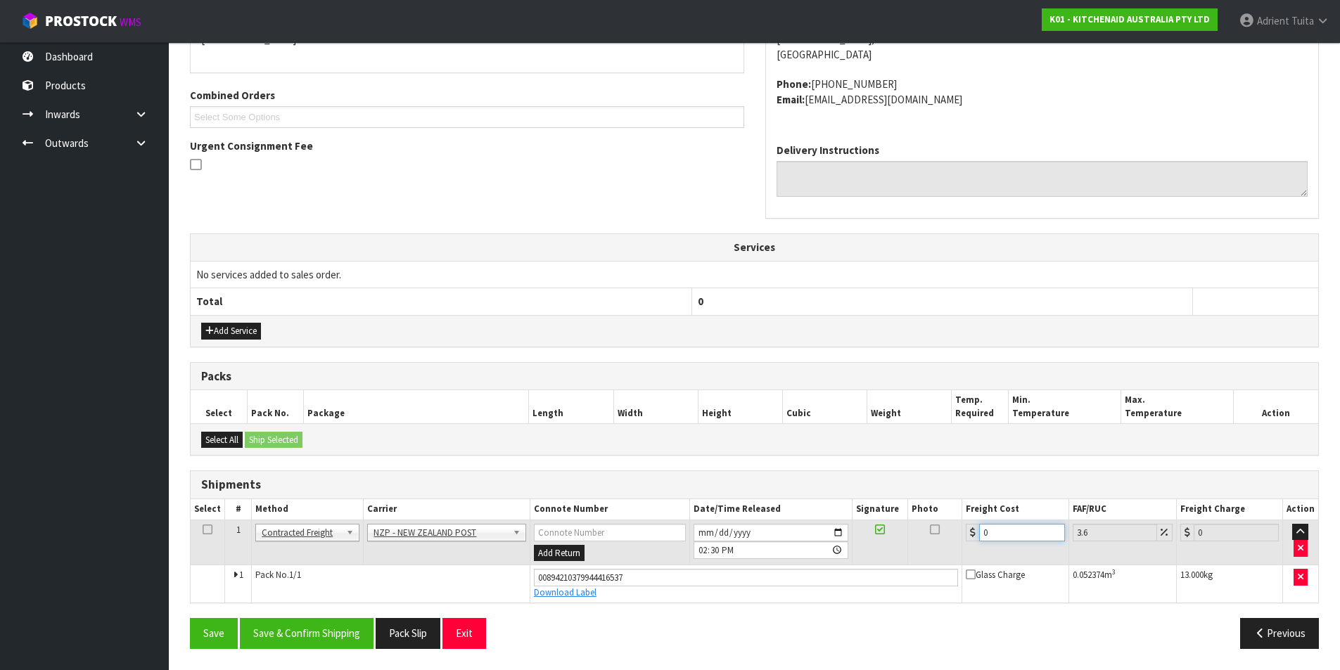
click at [1000, 534] on input "0" at bounding box center [1021, 533] width 85 height 18
type input "1"
type input "1.04"
type input "16"
type input "16.58"
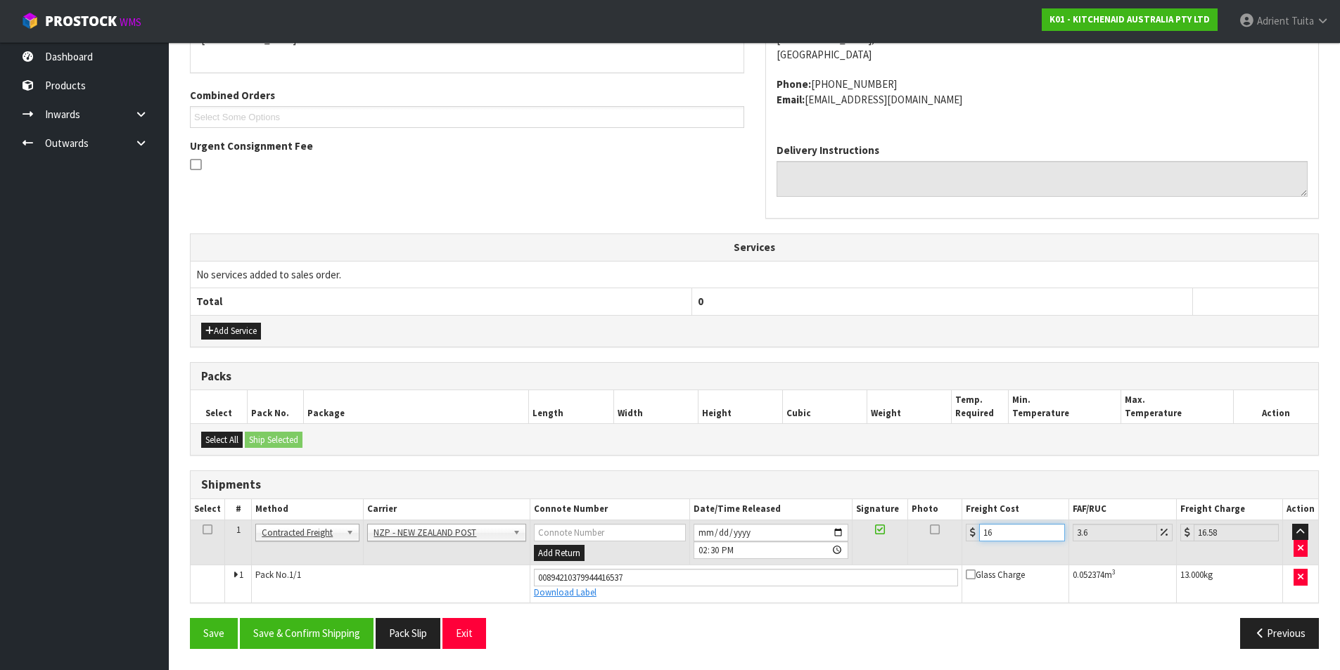
type input "16.6"
type input "17.2"
type input "16.61"
type input "17.21"
type input "16.61"
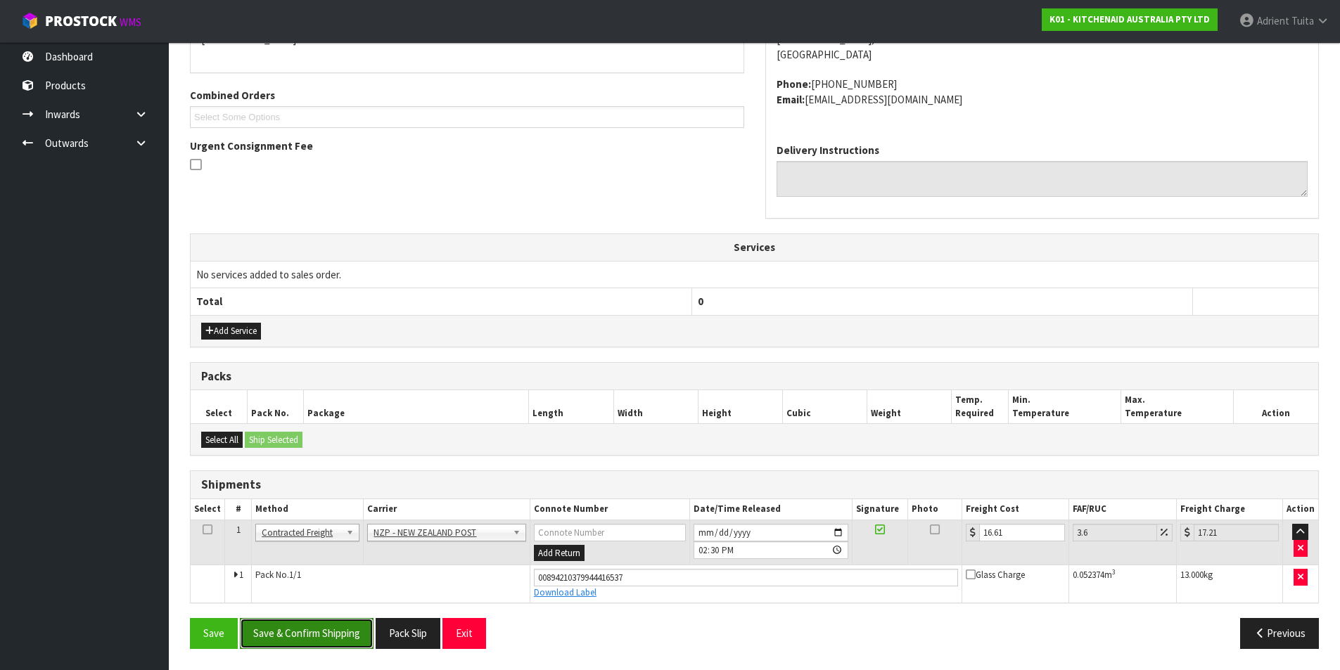
click at [334, 623] on button "Save & Confirm Shipping" at bounding box center [307, 633] width 134 height 30
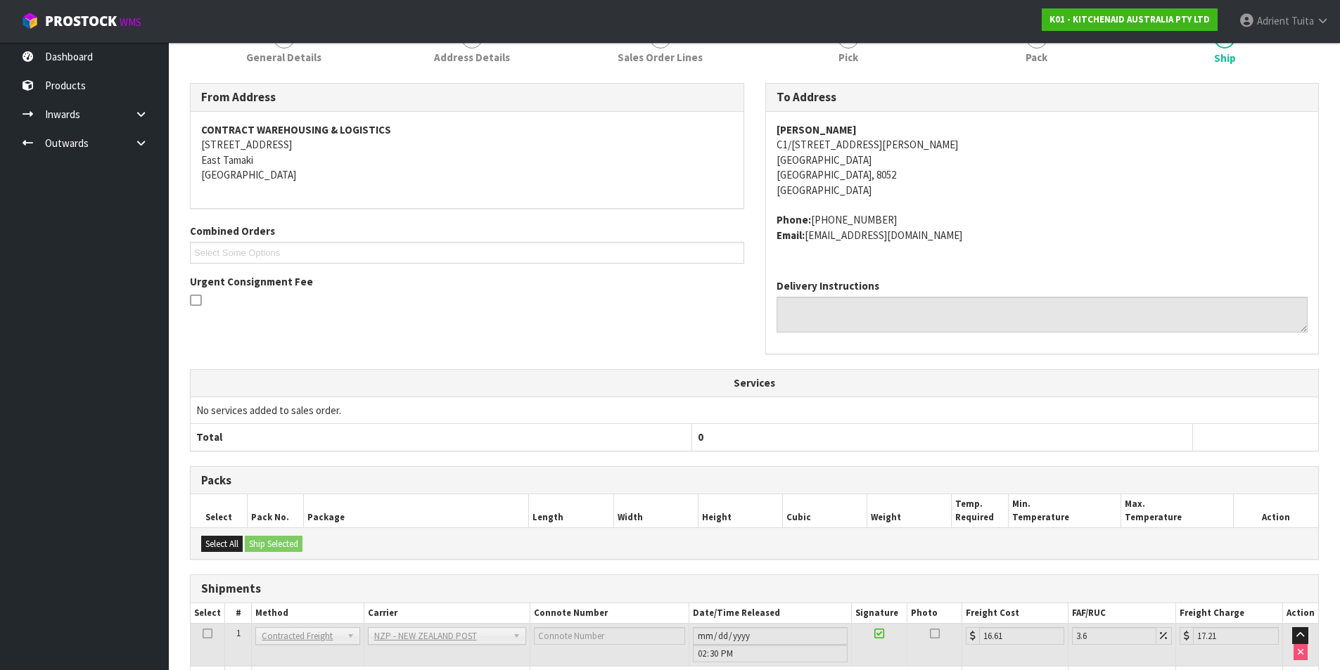
scroll to position [292, 0]
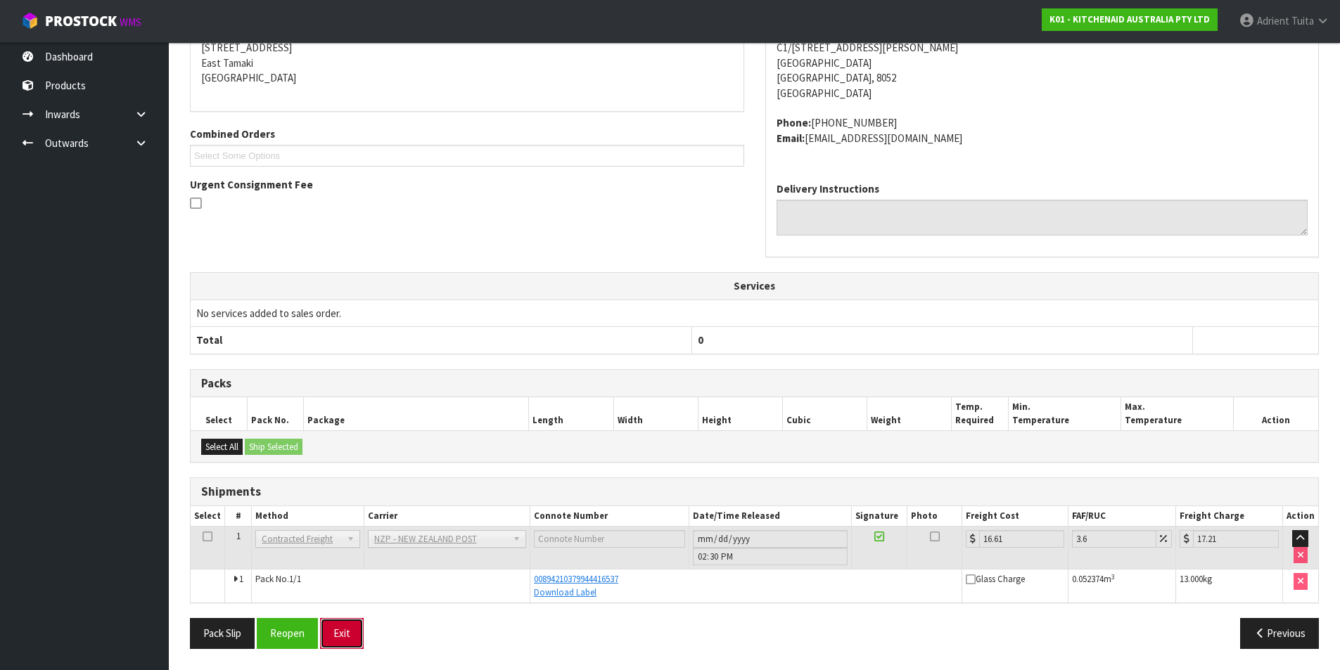
click at [350, 629] on button "Exit" at bounding box center [342, 633] width 44 height 30
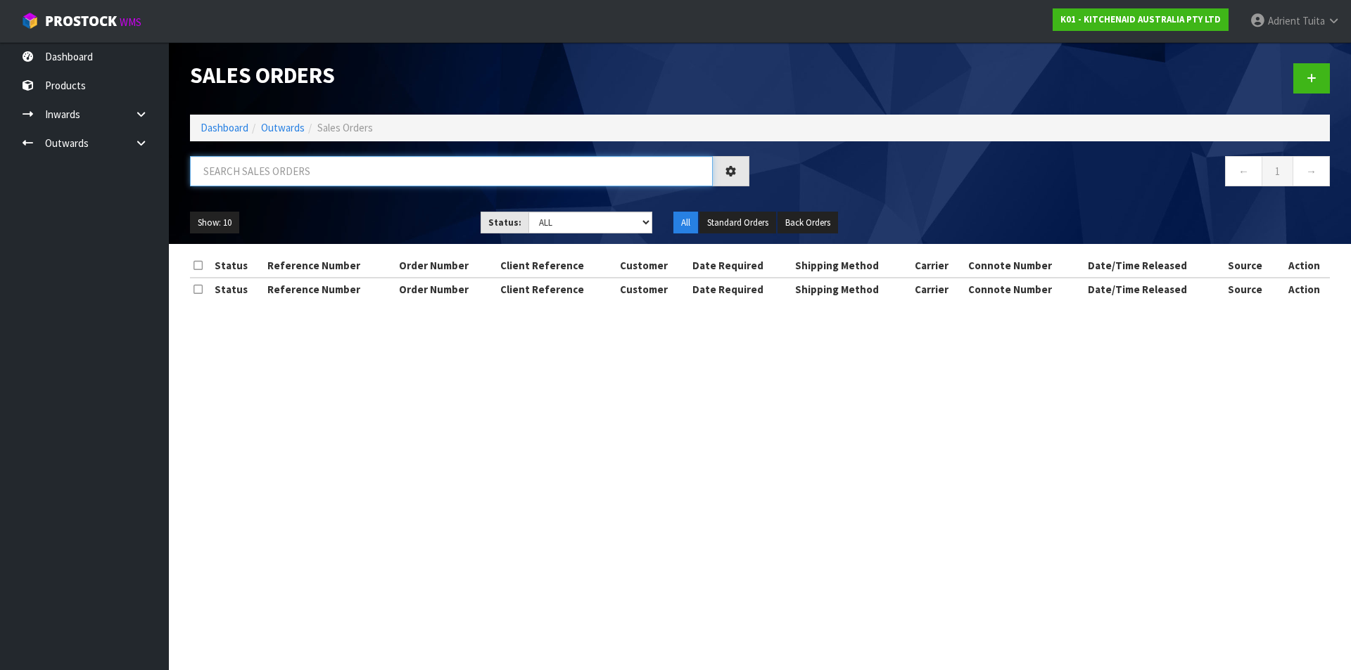
click at [229, 170] on input "text" at bounding box center [451, 171] width 523 height 30
type input "2471"
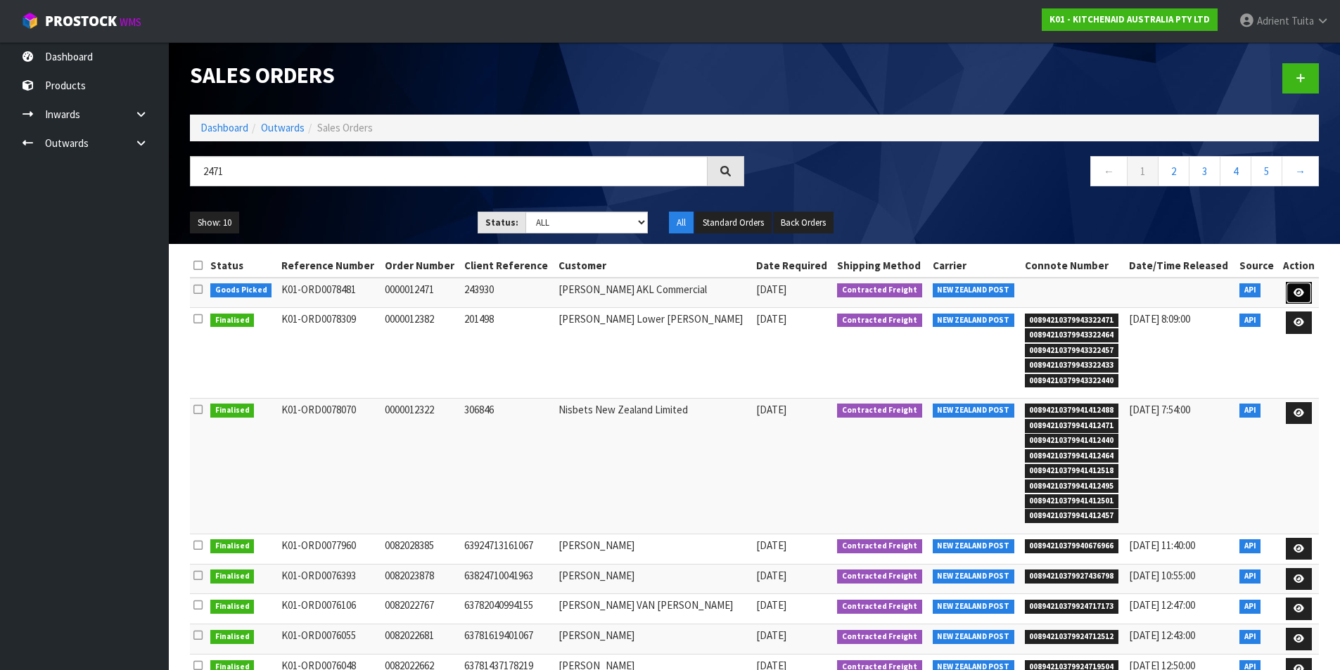
click at [1306, 290] on link at bounding box center [1299, 293] width 26 height 23
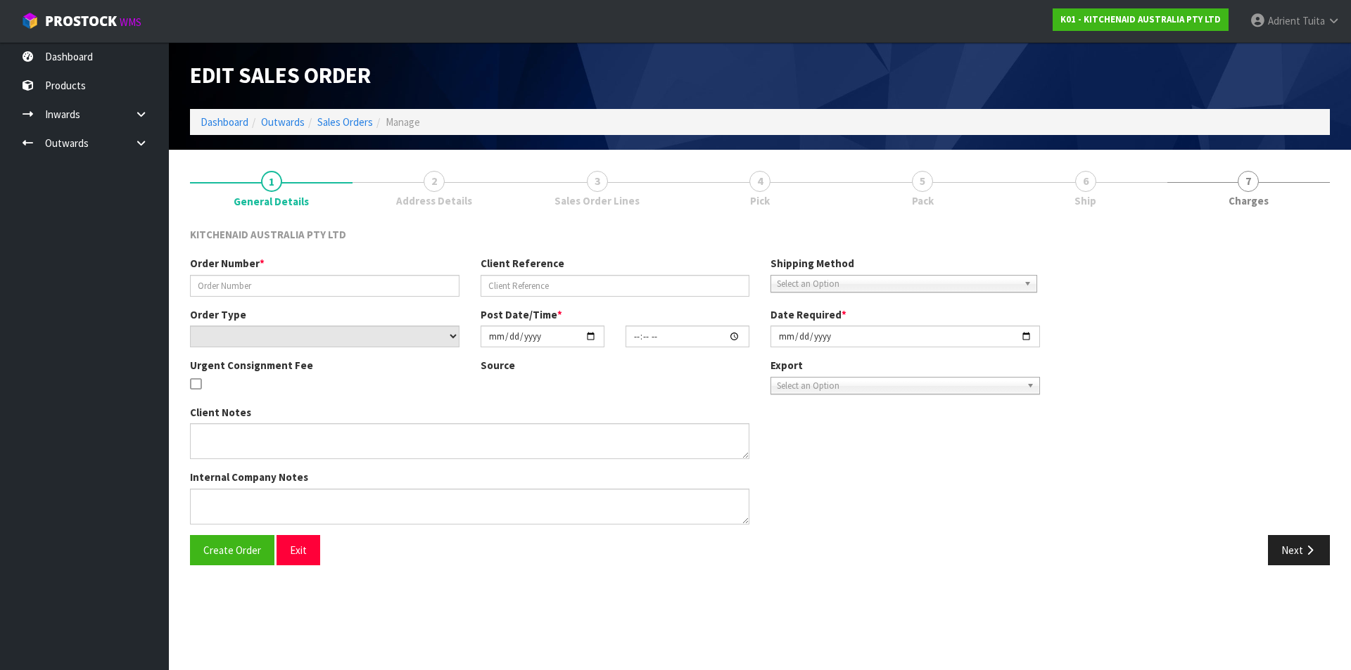
type input "0000012471"
type input "243930"
select select "number:0"
type input "2025-08-29"
type input "13:32:35.000"
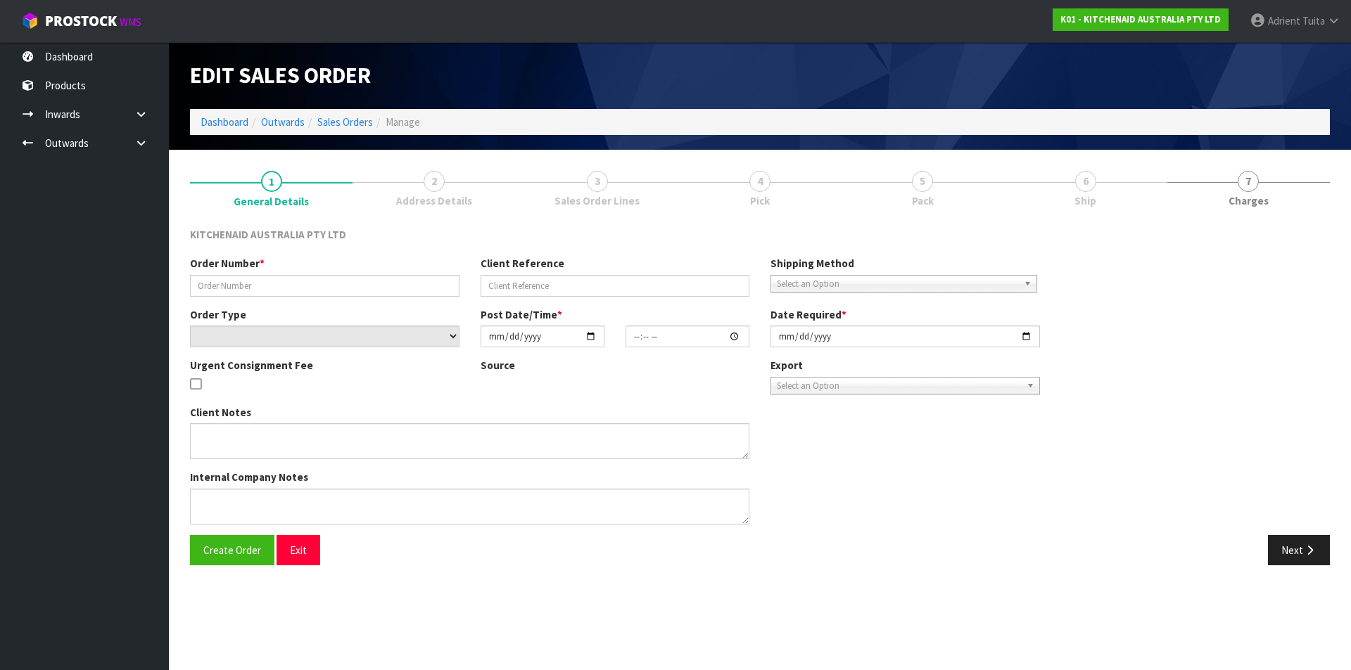
type input "2025-08-29"
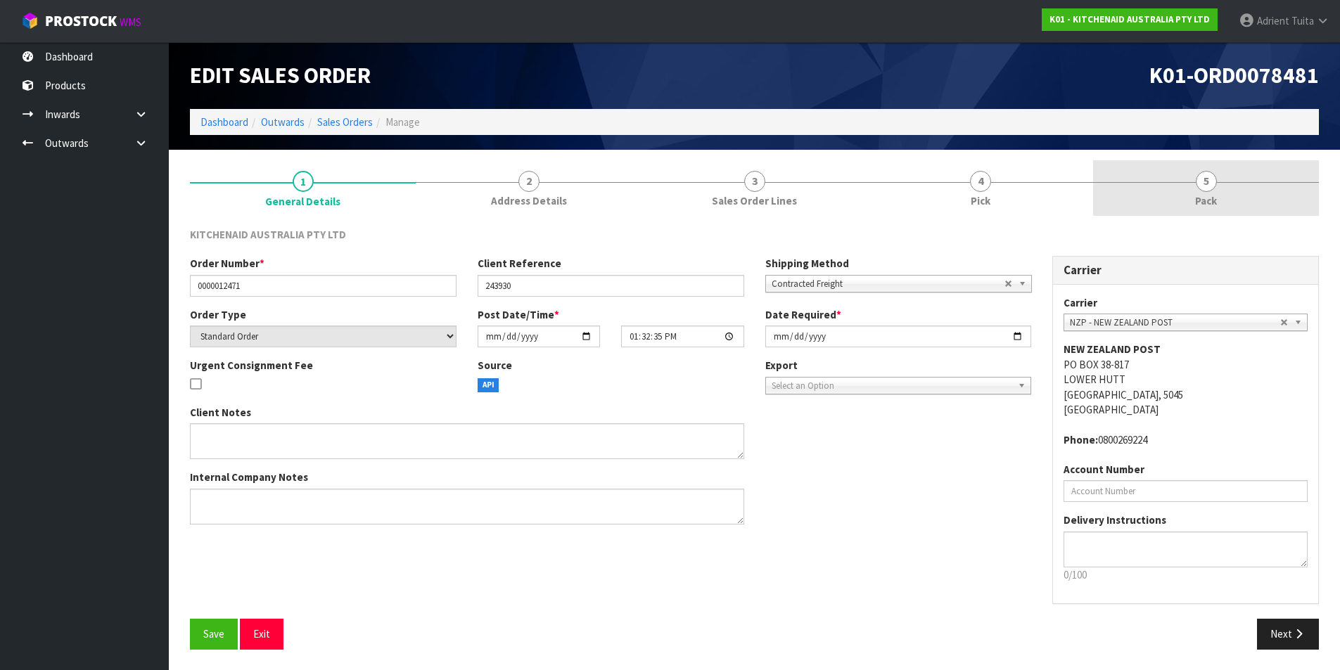
click at [1257, 179] on link "5 Pack" at bounding box center [1206, 188] width 226 height 56
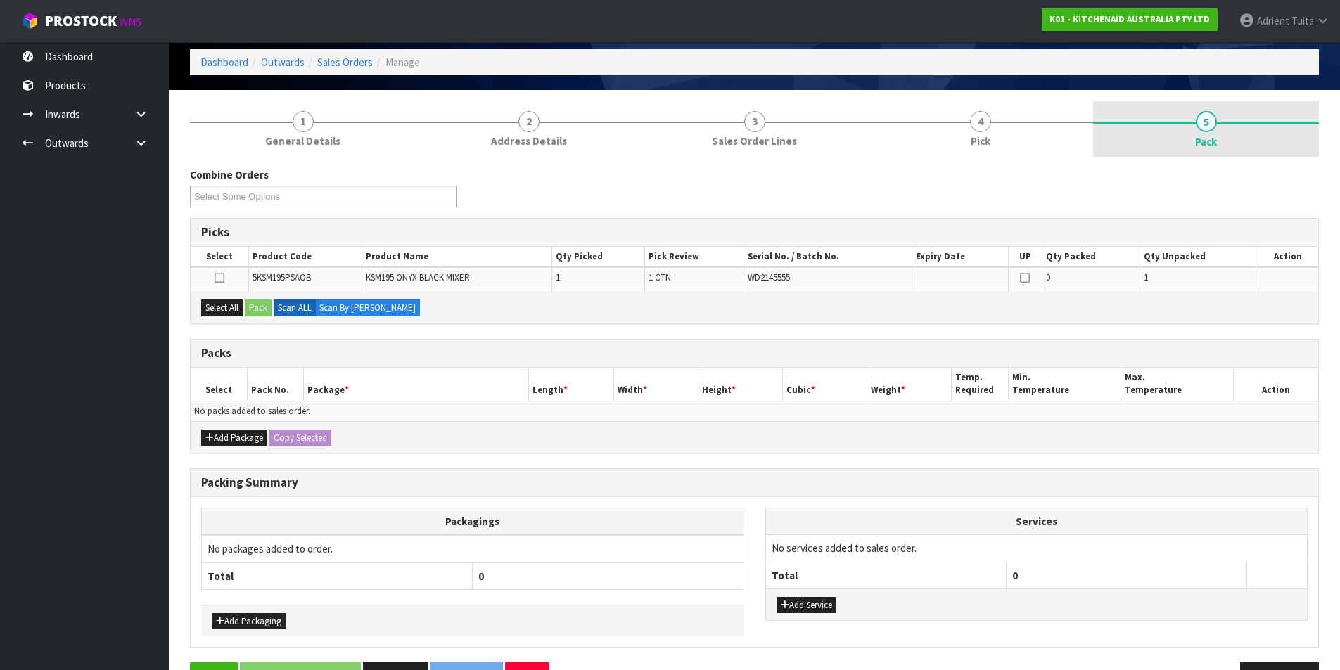
scroll to position [104, 0]
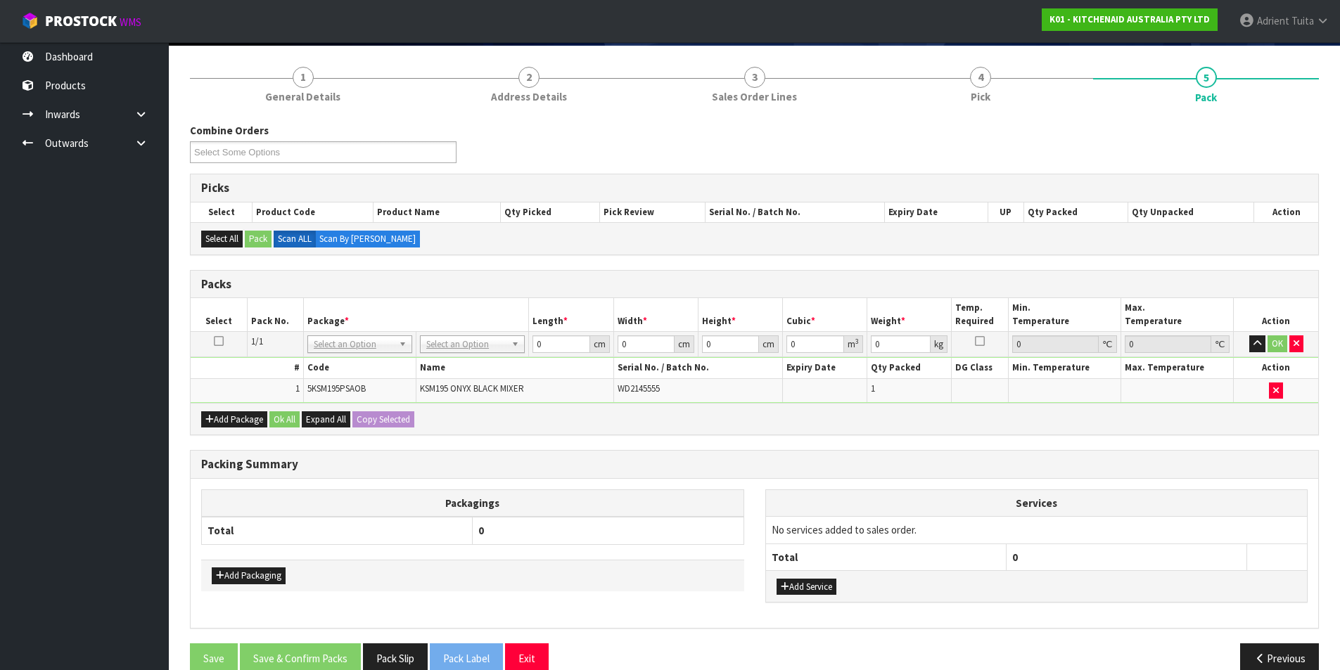
drag, startPoint x: 478, startPoint y: 348, endPoint x: 475, endPoint y: 369, distance: 22.1
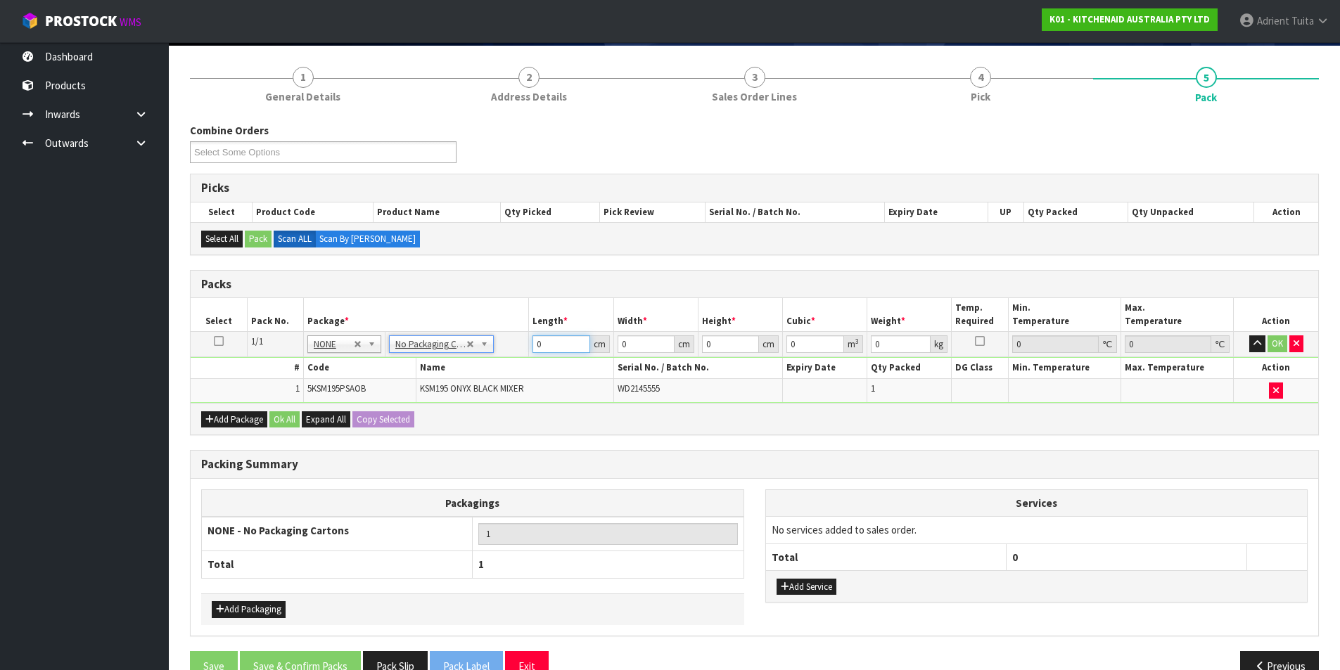
click at [547, 347] on input "0" at bounding box center [561, 345] width 57 height 18
type input "42"
type input "29"
type input "4"
type input "0.004872"
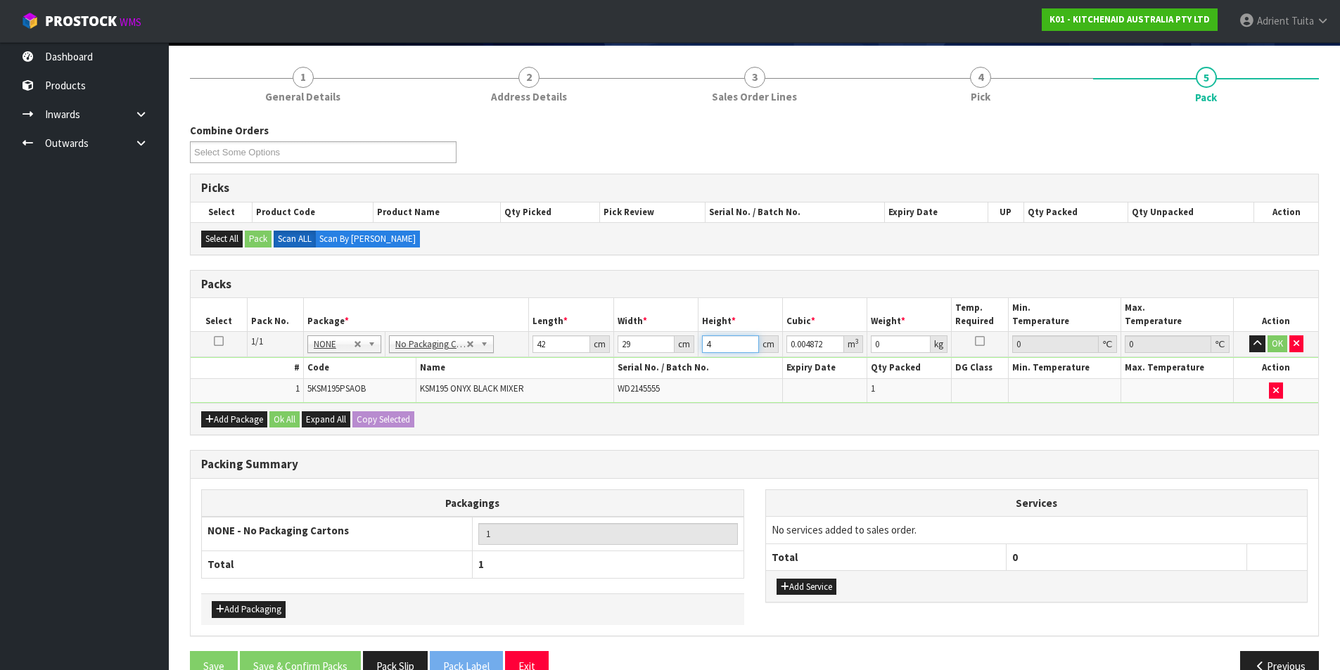
type input "43"
type input "0.052374"
type input "43"
type input "13"
click at [1269, 344] on button "OK" at bounding box center [1278, 344] width 20 height 17
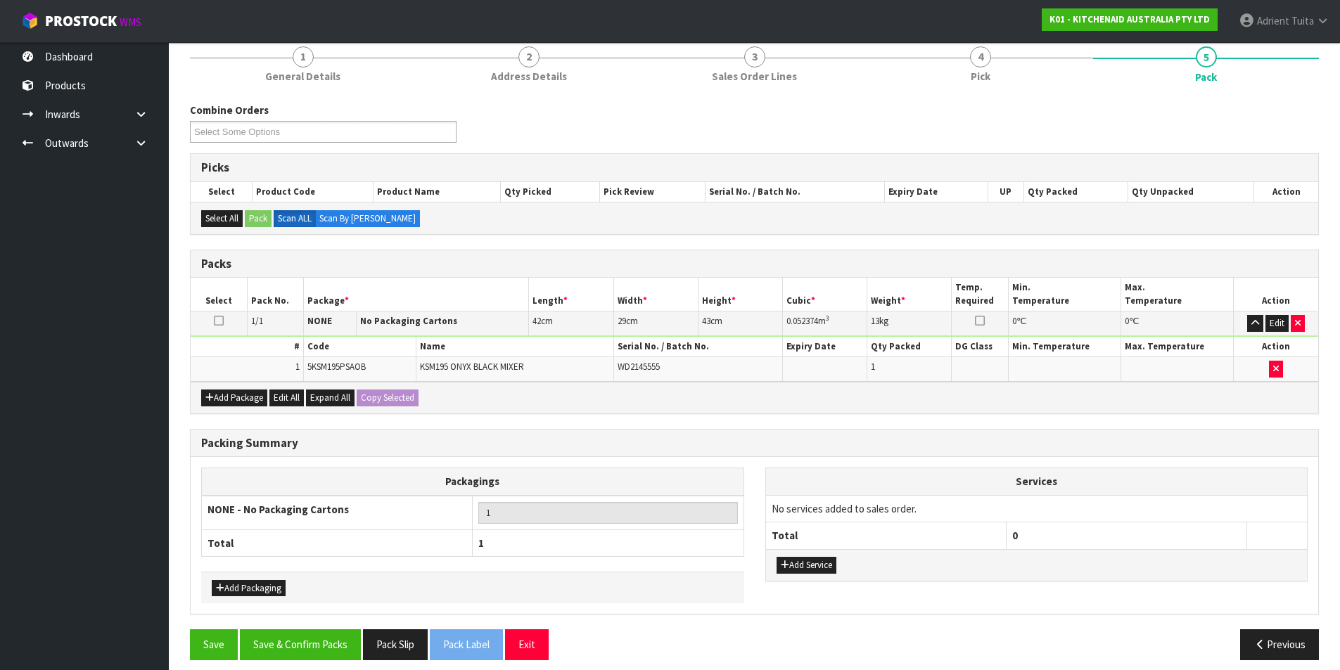
scroll to position [136, 0]
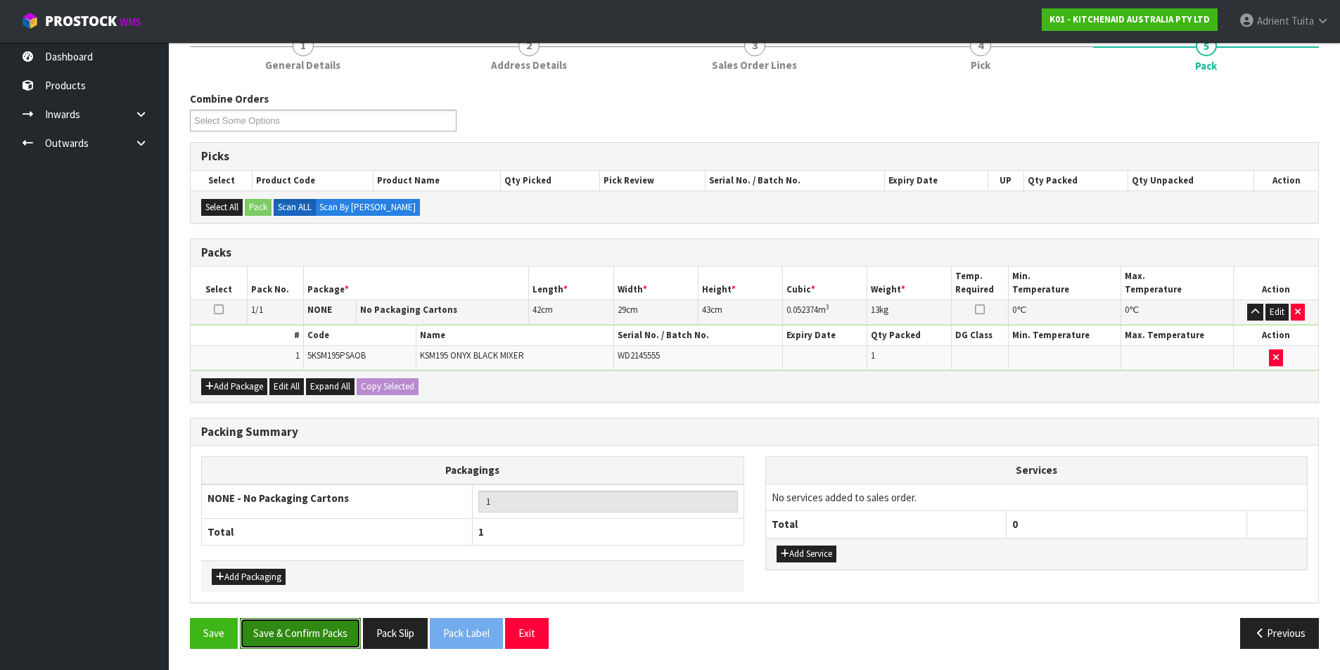
click at [341, 630] on button "Save & Confirm Packs" at bounding box center [300, 633] width 121 height 30
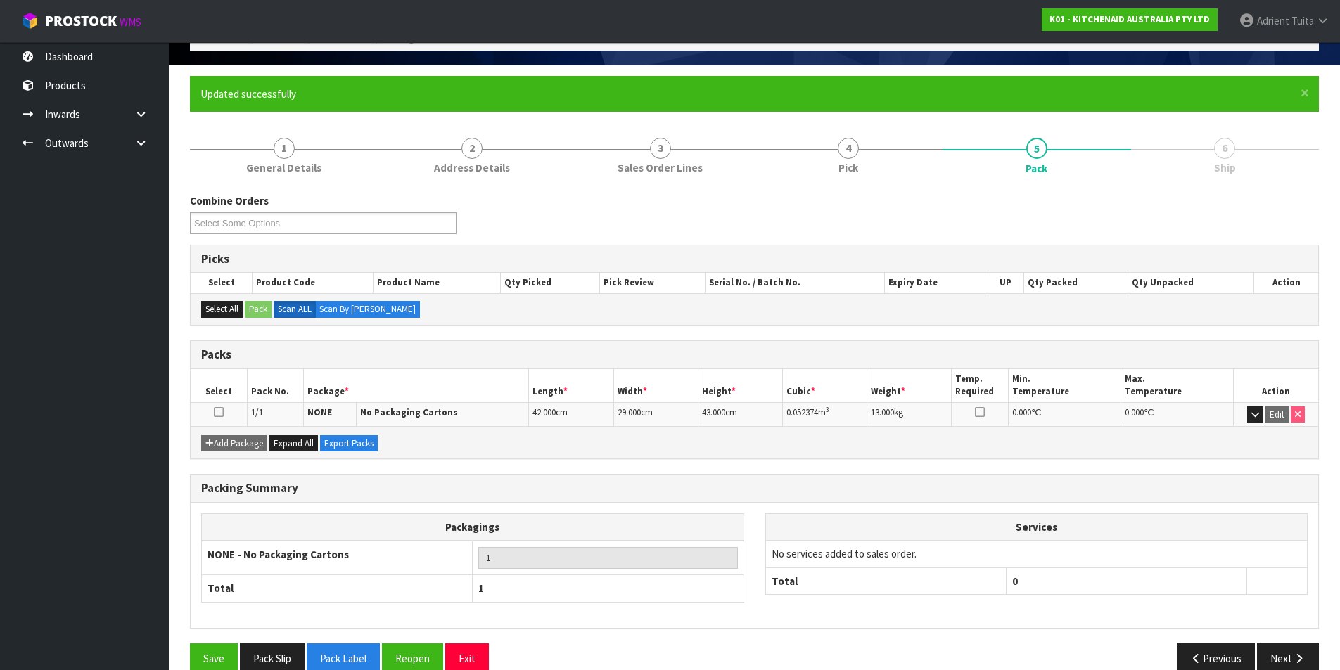
scroll to position [109, 0]
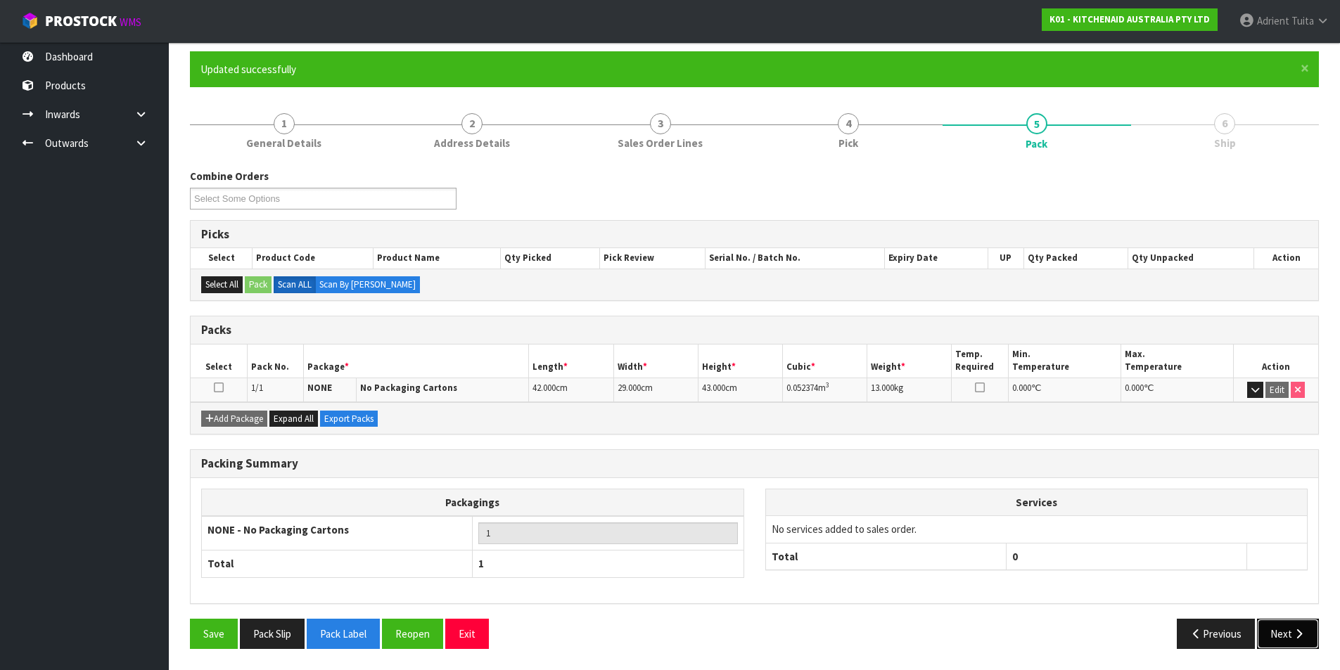
click at [1276, 632] on button "Next" at bounding box center [1288, 634] width 62 height 30
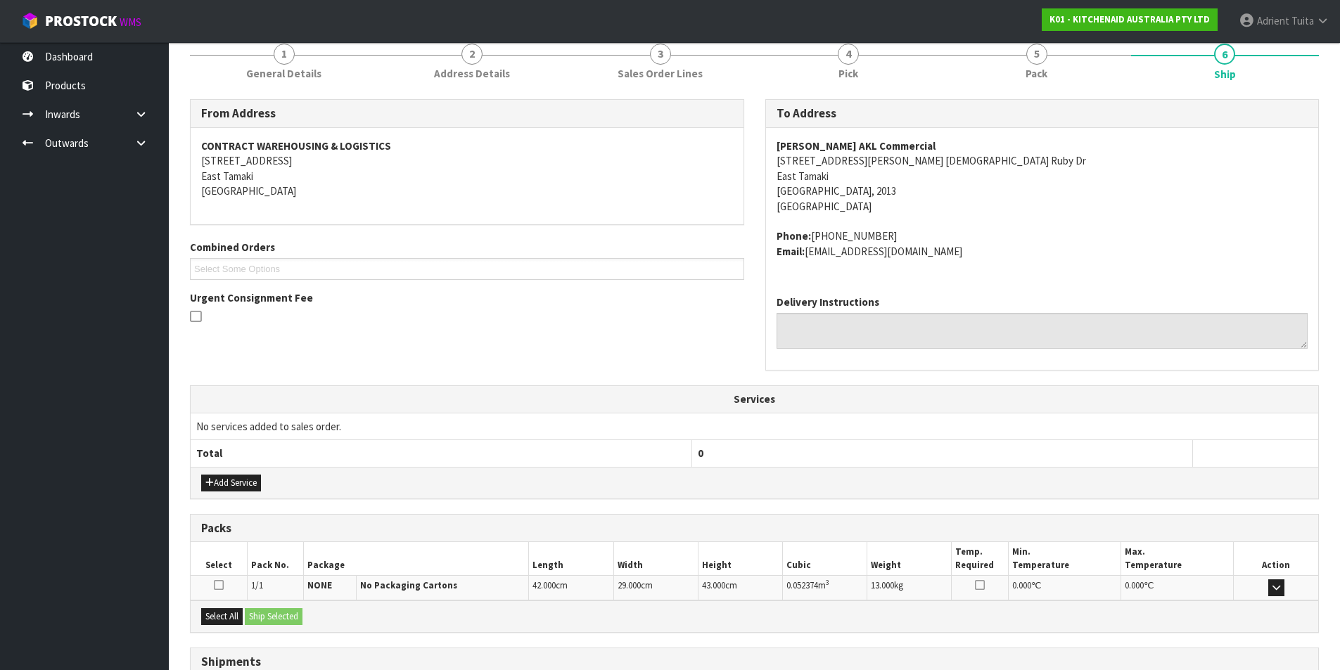
scroll to position [293, 0]
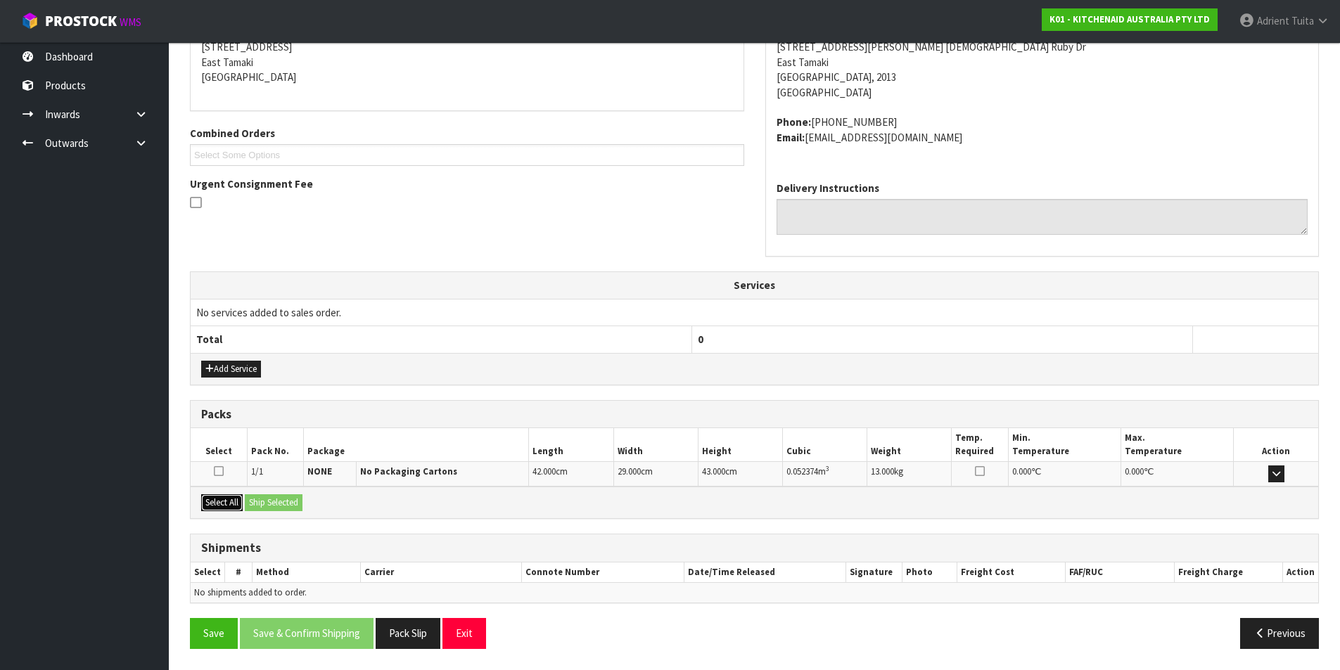
click at [232, 507] on button "Select All" at bounding box center [222, 503] width 42 height 17
click at [273, 507] on button "Ship Selected" at bounding box center [274, 503] width 58 height 17
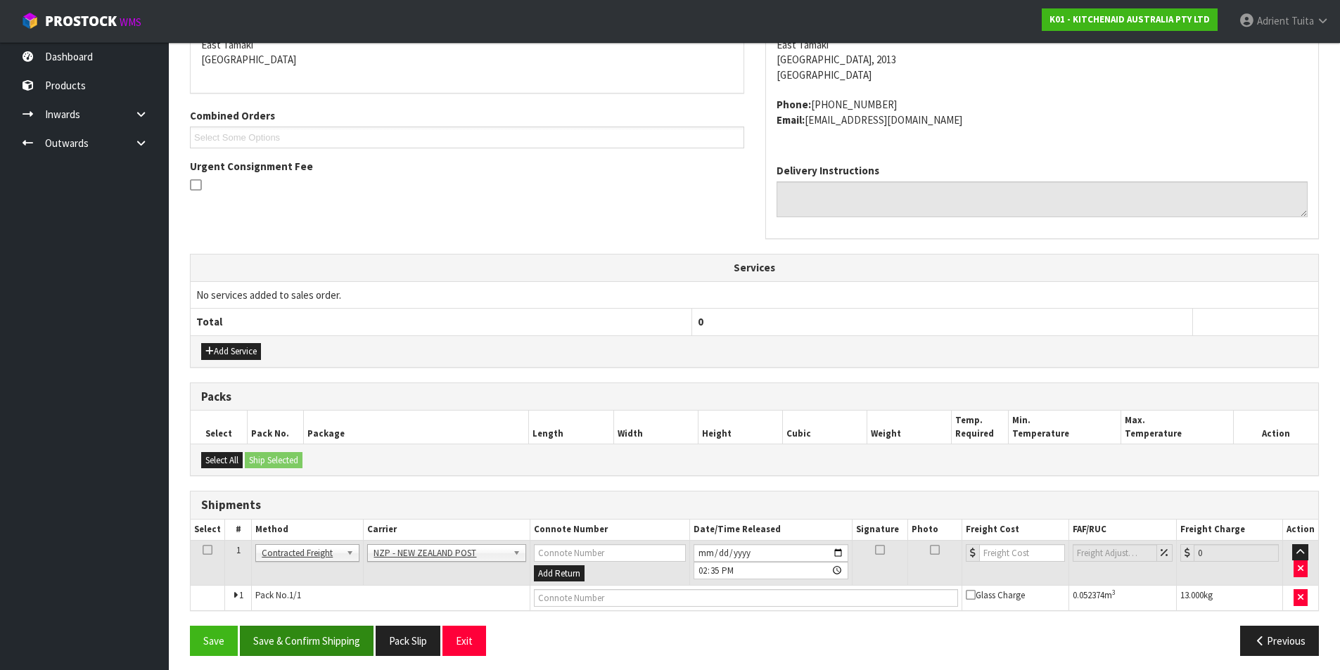
scroll to position [317, 0]
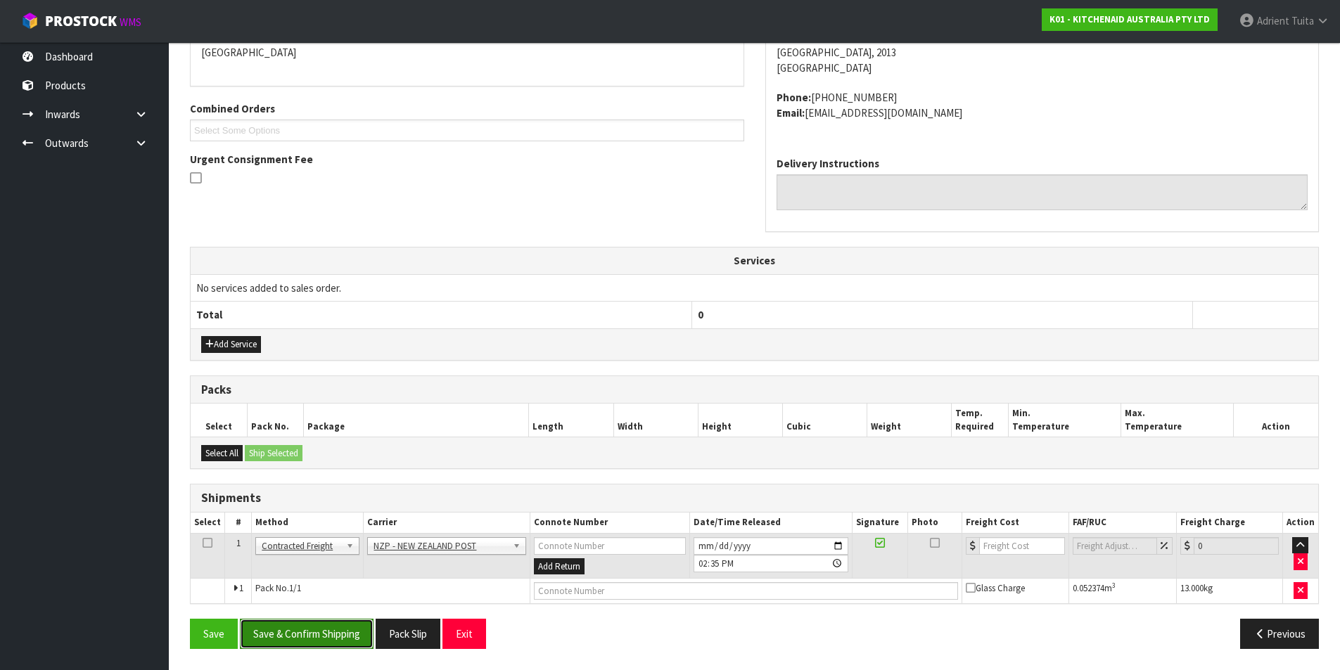
click at [324, 628] on button "Save & Confirm Shipping" at bounding box center [307, 634] width 134 height 30
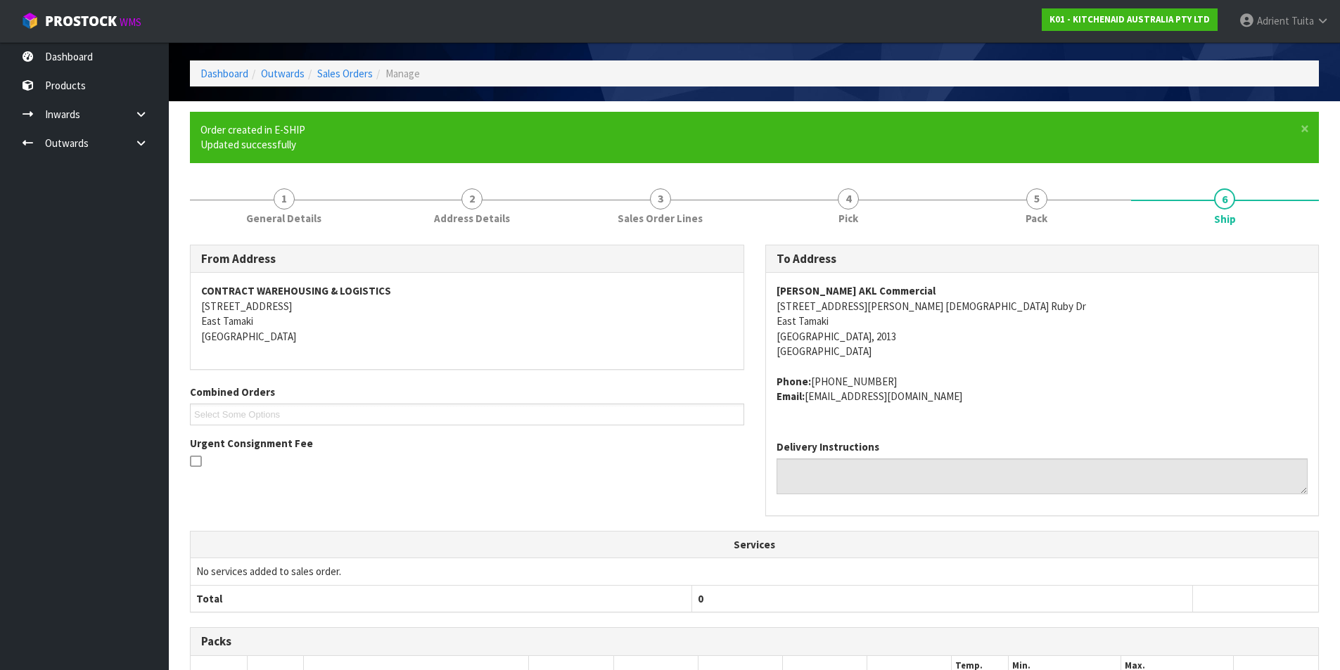
scroll to position [298, 0]
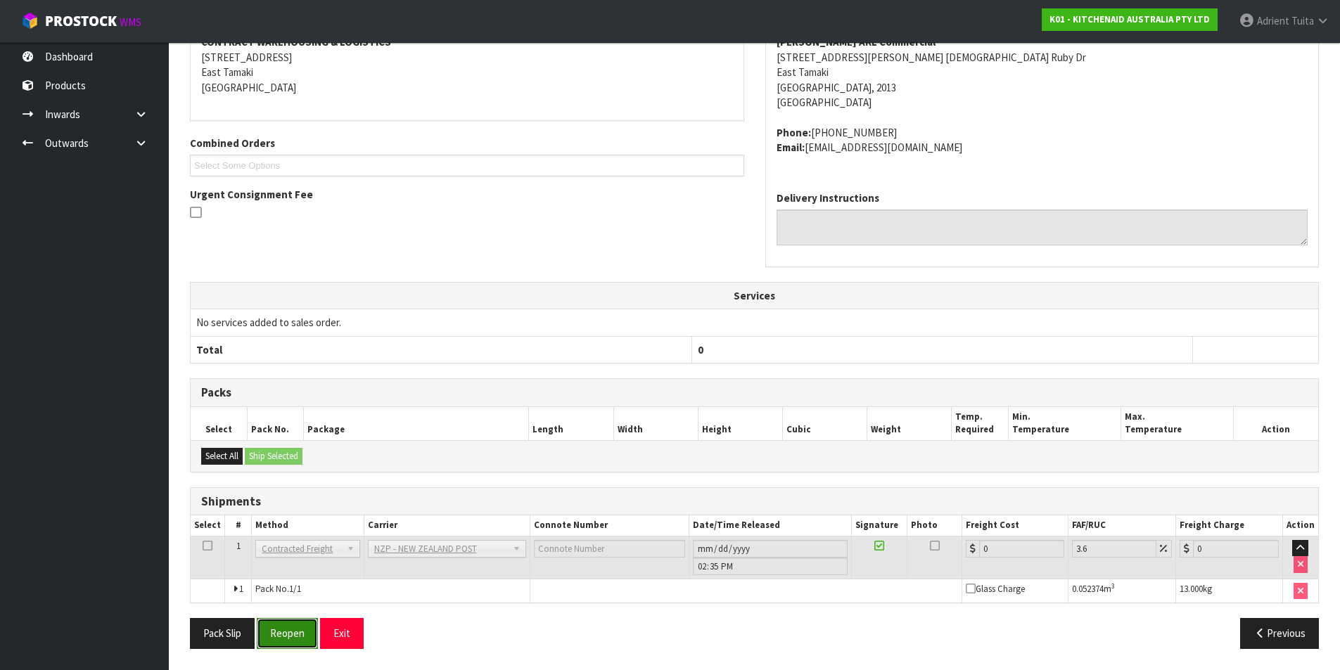
click at [300, 647] on button "Reopen" at bounding box center [287, 633] width 61 height 30
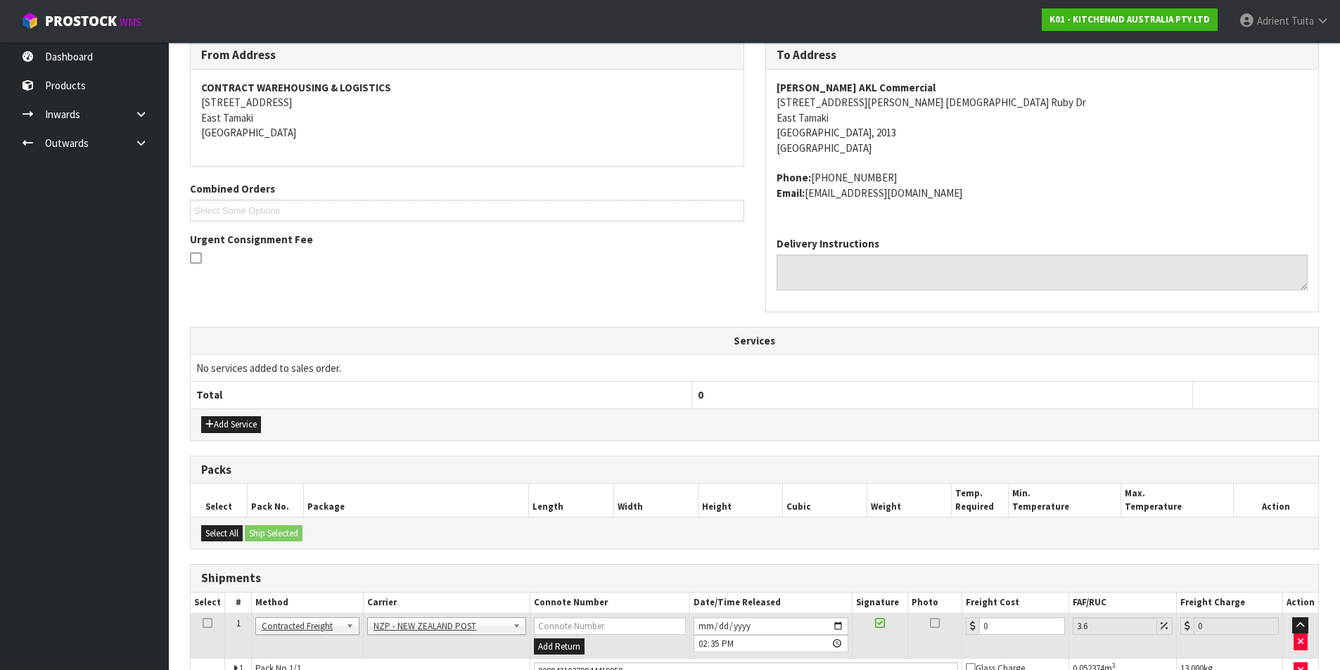
scroll to position [331, 0]
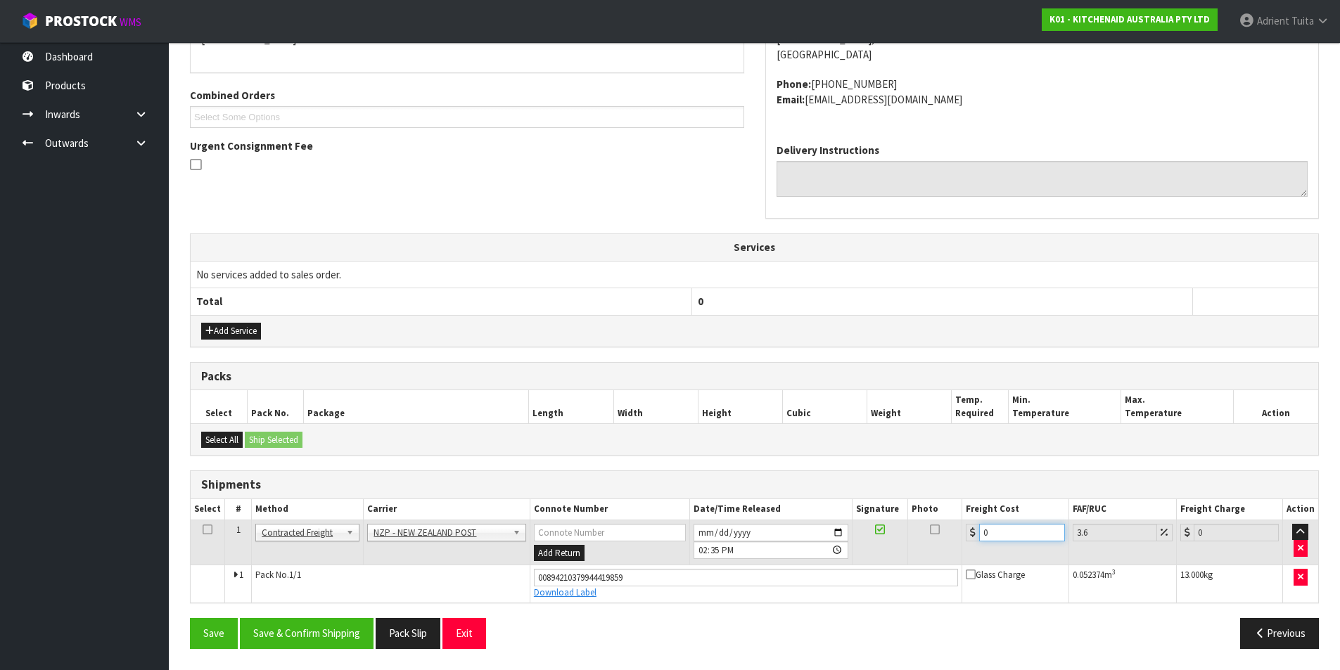
click at [1008, 532] on input "0" at bounding box center [1021, 533] width 85 height 18
type input "4"
type input "4.14"
type input "4.3"
type input "4.45"
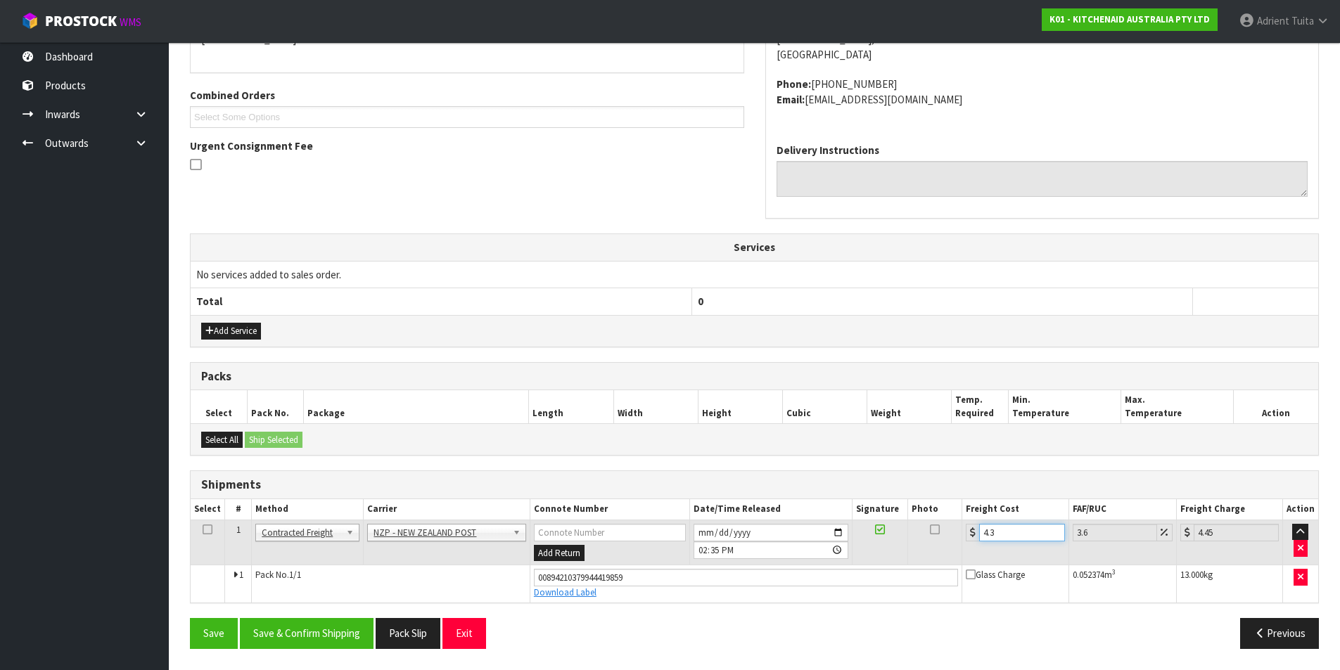
type input "4.33"
type input "4.49"
type input "4.33"
click at [352, 625] on button "Save & Confirm Shipping" at bounding box center [307, 633] width 134 height 30
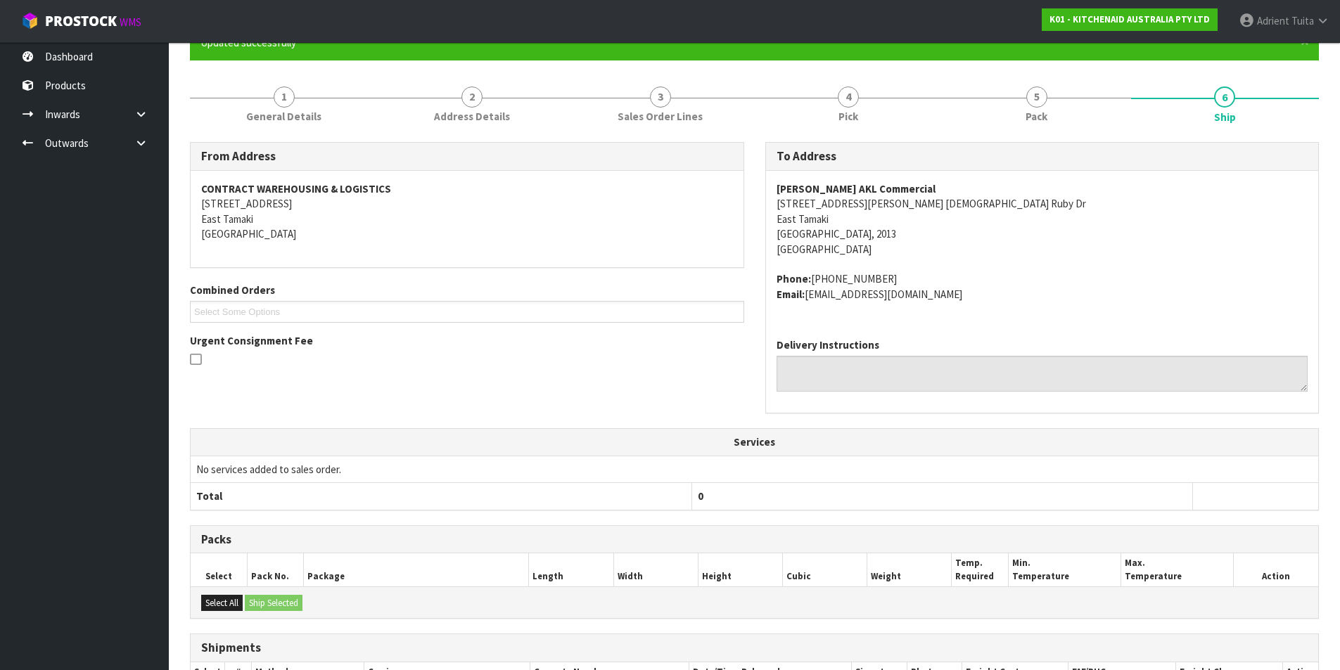
scroll to position [0, 0]
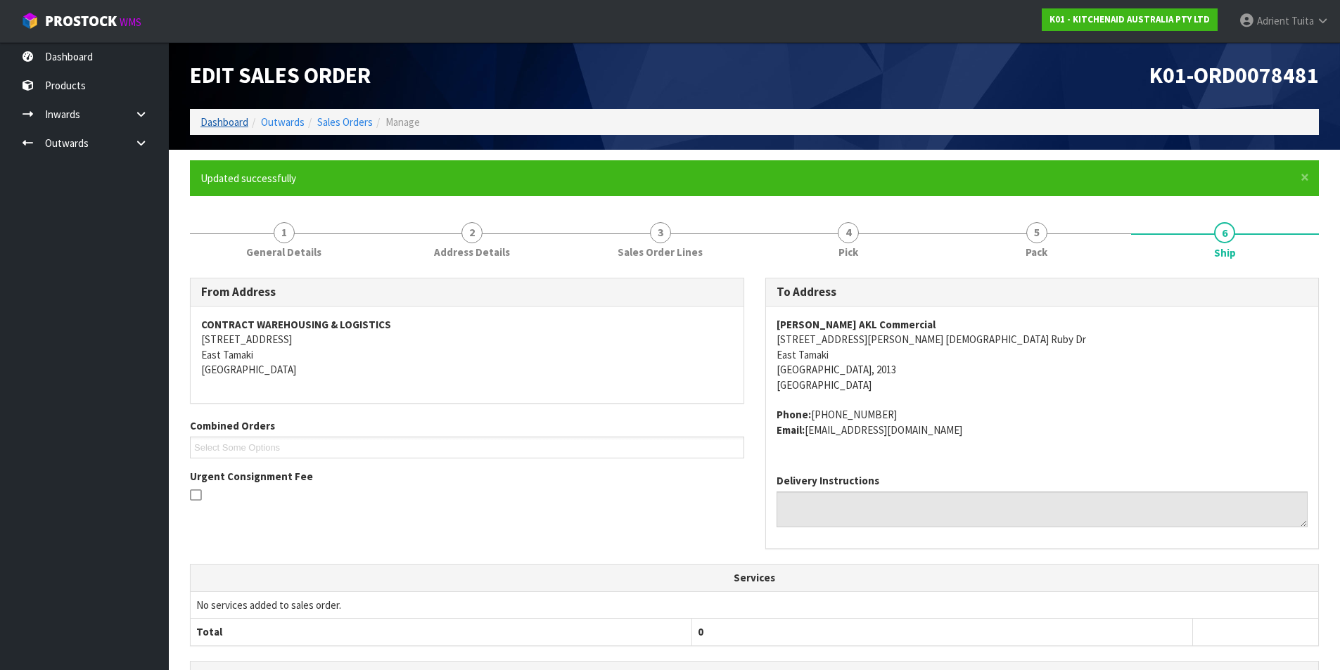
drag, startPoint x: 219, startPoint y: 132, endPoint x: 217, endPoint y: 120, distance: 12.0
click at [219, 128] on ol "Dashboard Outwards Sales Orders Manage" at bounding box center [754, 122] width 1129 height 26
click at [217, 120] on link "Dashboard" at bounding box center [225, 121] width 48 height 13
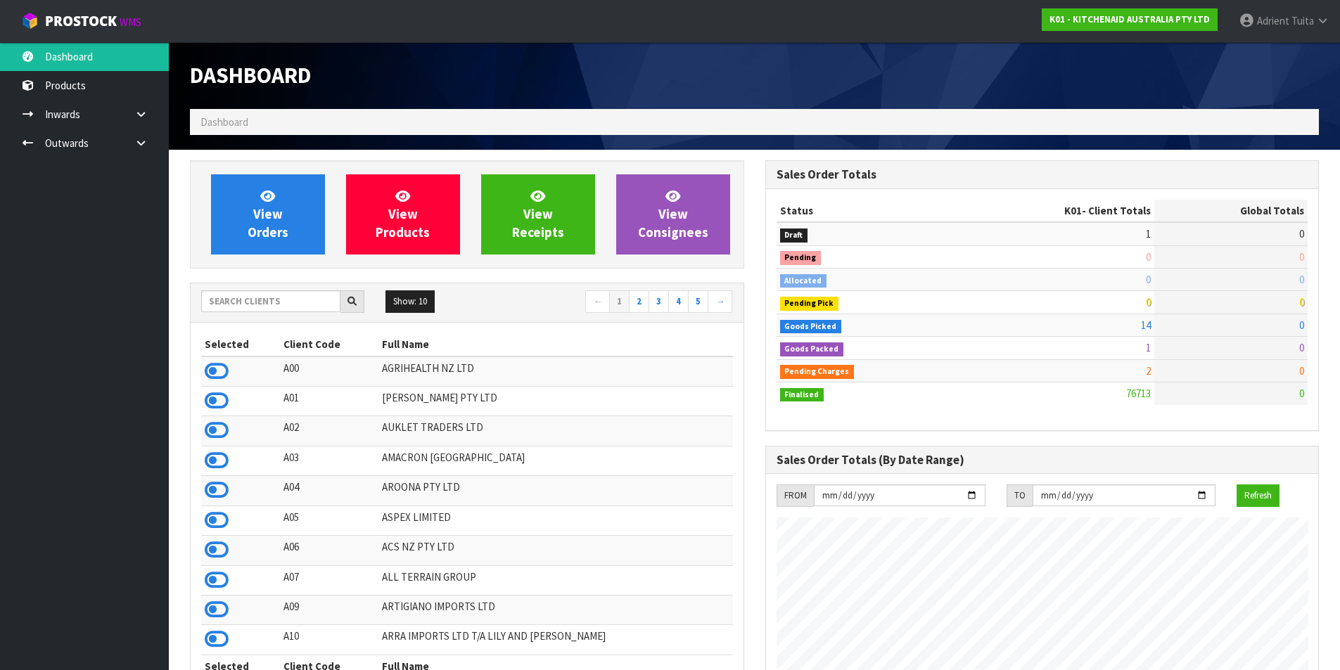
scroll to position [1066, 575]
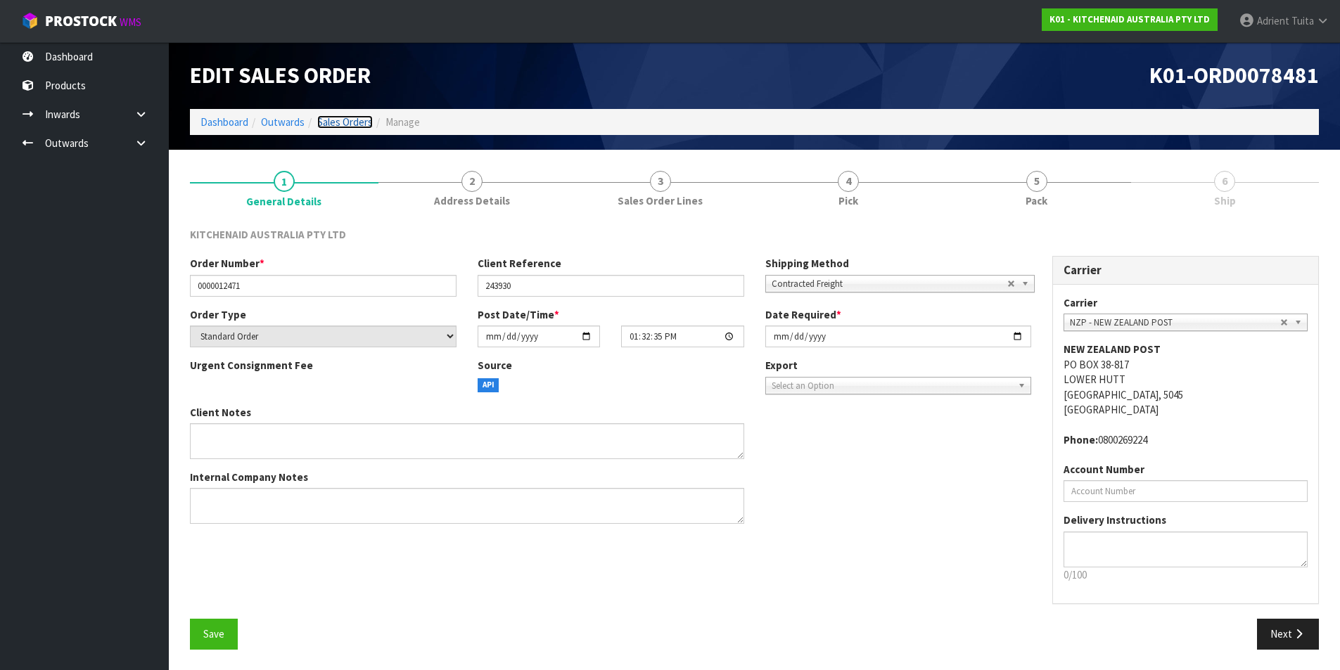
click at [337, 122] on link "Sales Orders" at bounding box center [345, 121] width 56 height 13
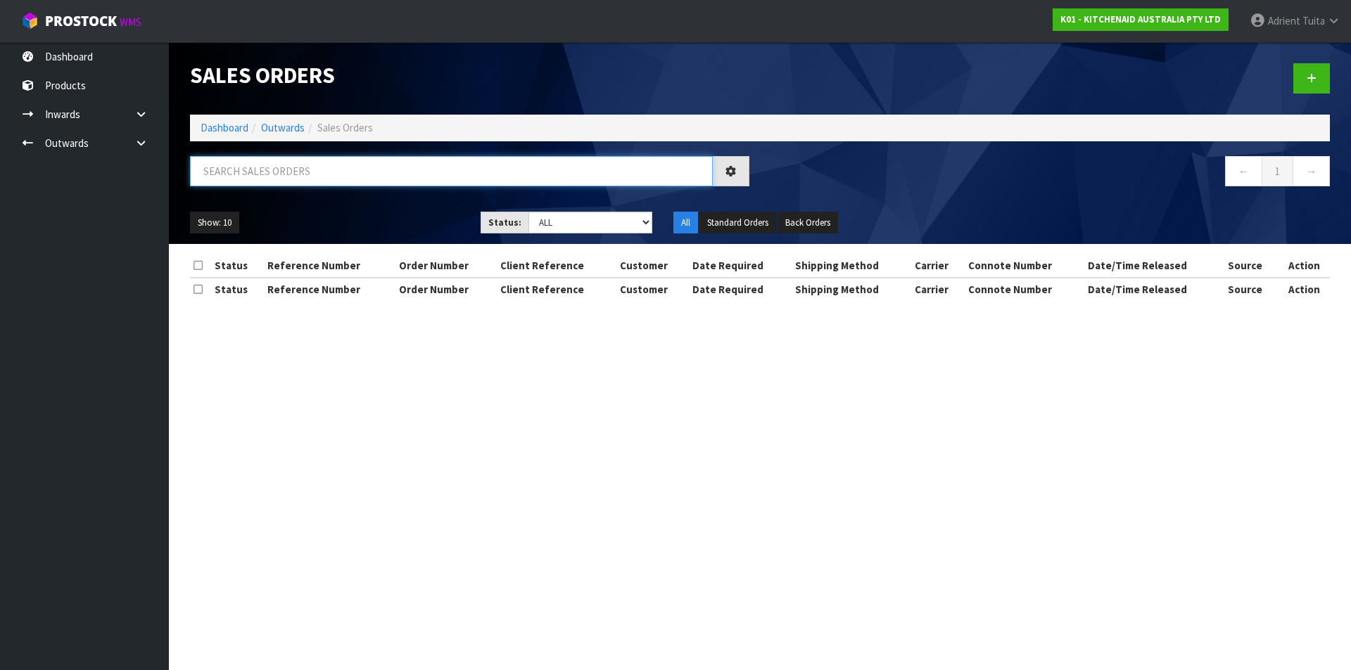
click at [343, 170] on input "text" at bounding box center [451, 171] width 523 height 30
type input "JOB-0410102"
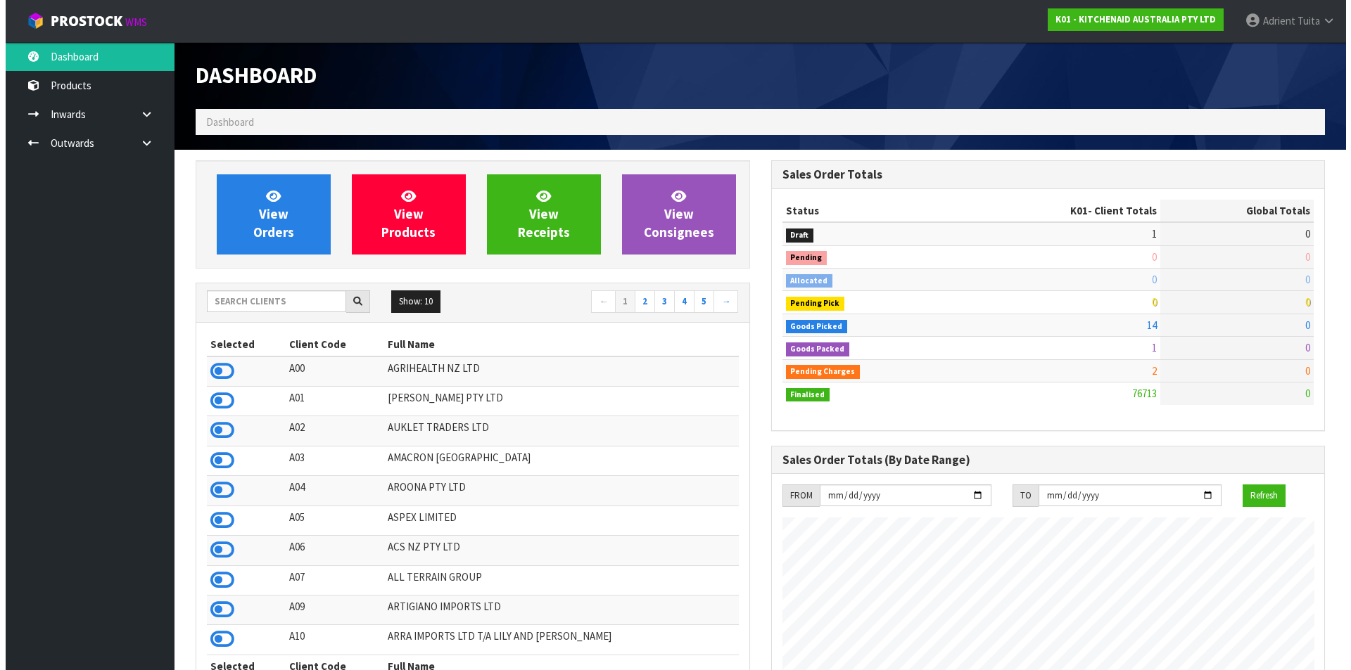
scroll to position [1066, 575]
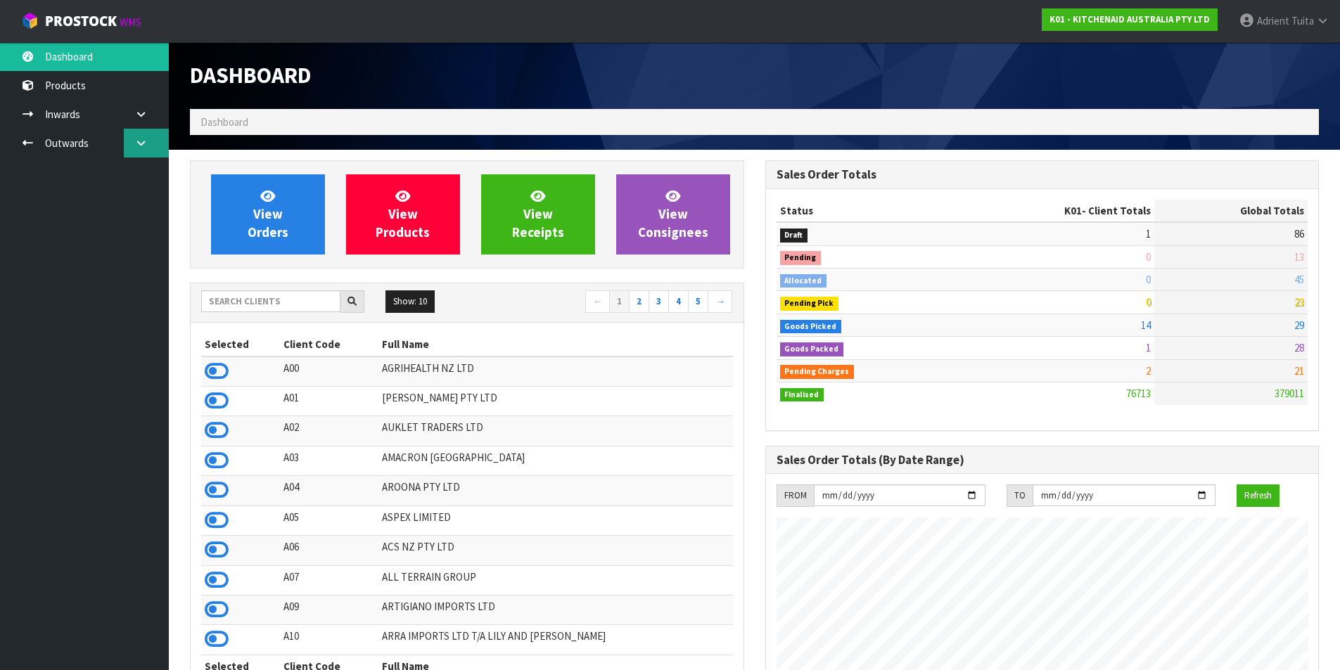
click at [147, 150] on link at bounding box center [146, 143] width 45 height 29
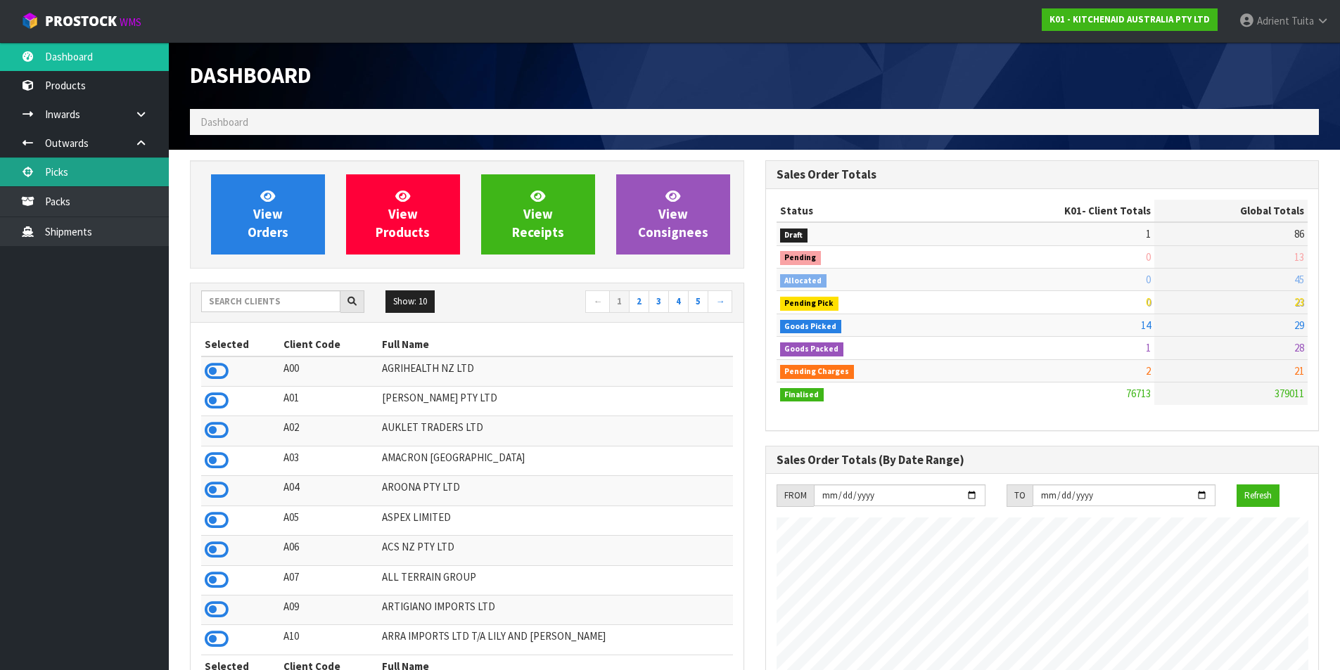
click at [81, 177] on link "Picks" at bounding box center [84, 172] width 169 height 29
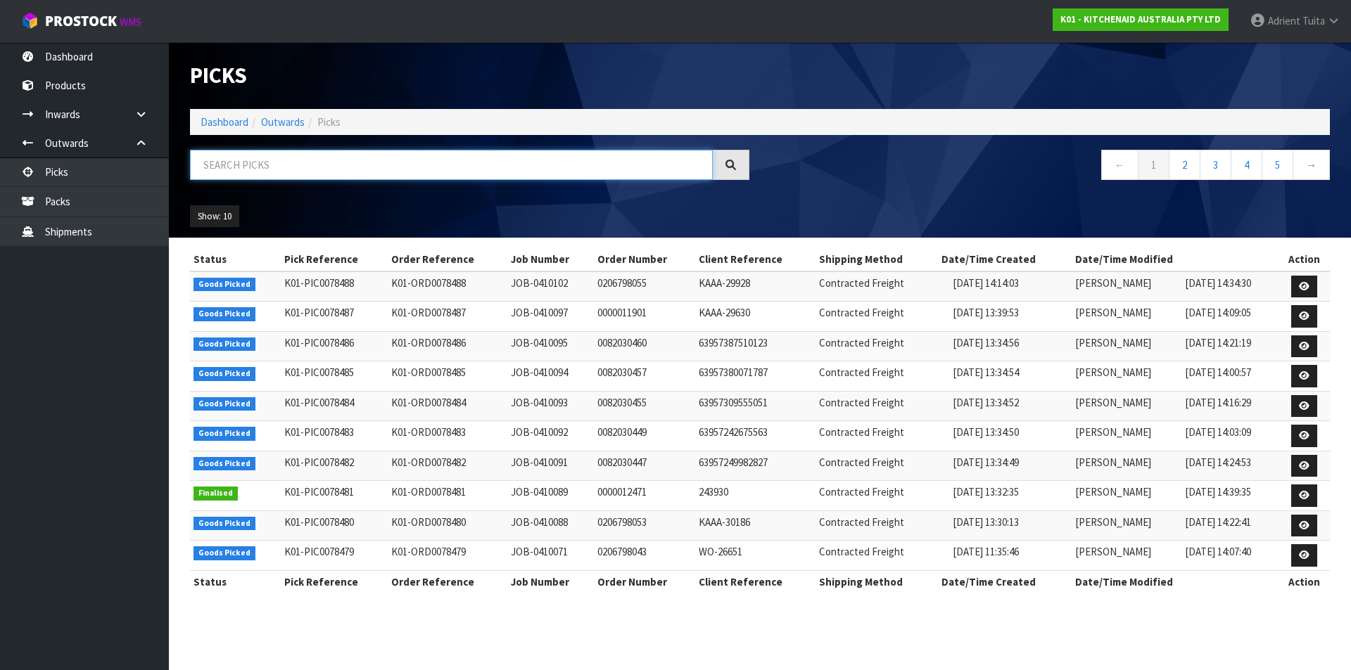
click at [393, 167] on input "text" at bounding box center [451, 165] width 523 height 30
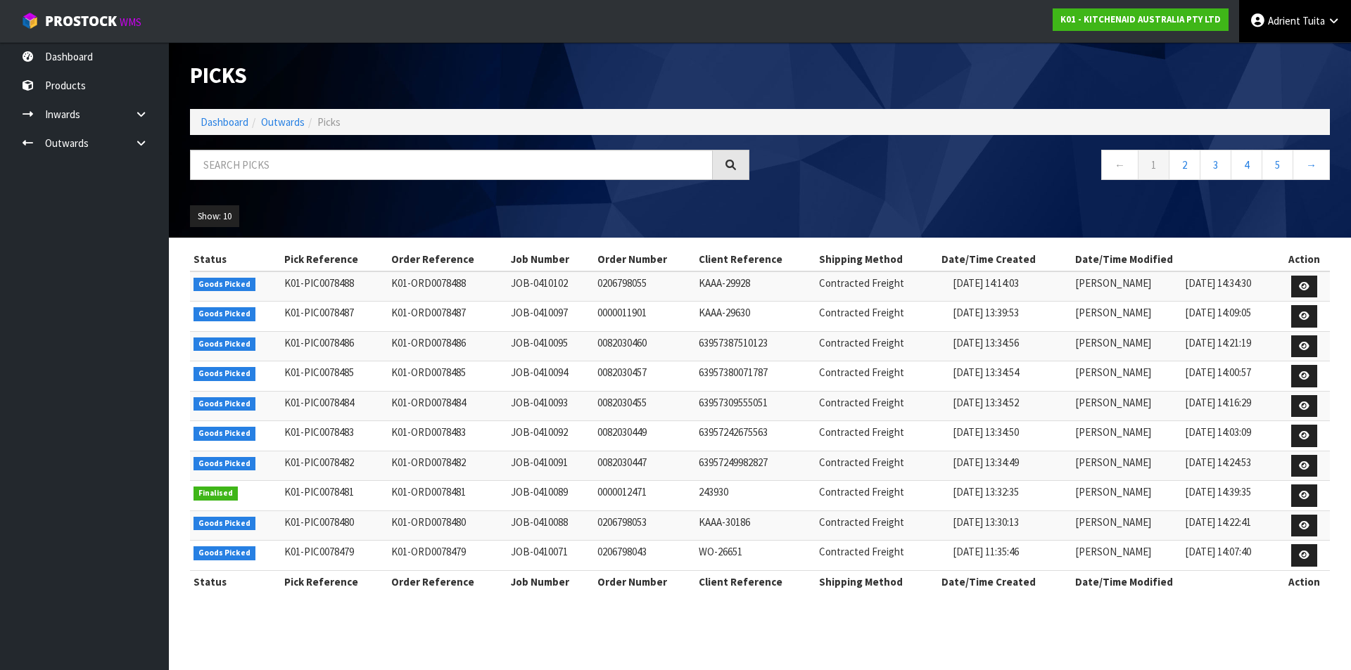
click at [1274, 32] on link "[PERSON_NAME]" at bounding box center [1295, 21] width 112 height 42
click at [1280, 53] on link "Logout" at bounding box center [1294, 55] width 111 height 19
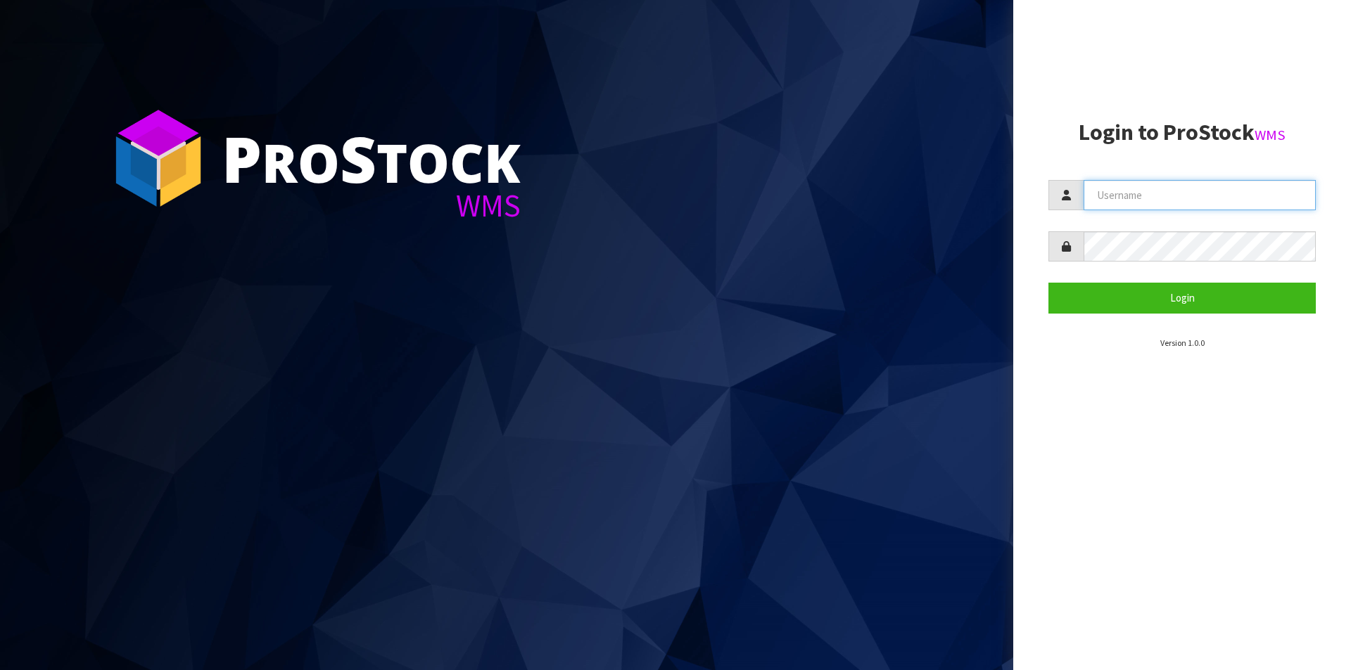
click at [1118, 198] on input "text" at bounding box center [1199, 195] width 232 height 30
type input "[EMAIL_ADDRESS][DOMAIN_NAME]"
click at [1048, 283] on button "Login" at bounding box center [1181, 298] width 267 height 30
